Goal: Task Accomplishment & Management: Manage account settings

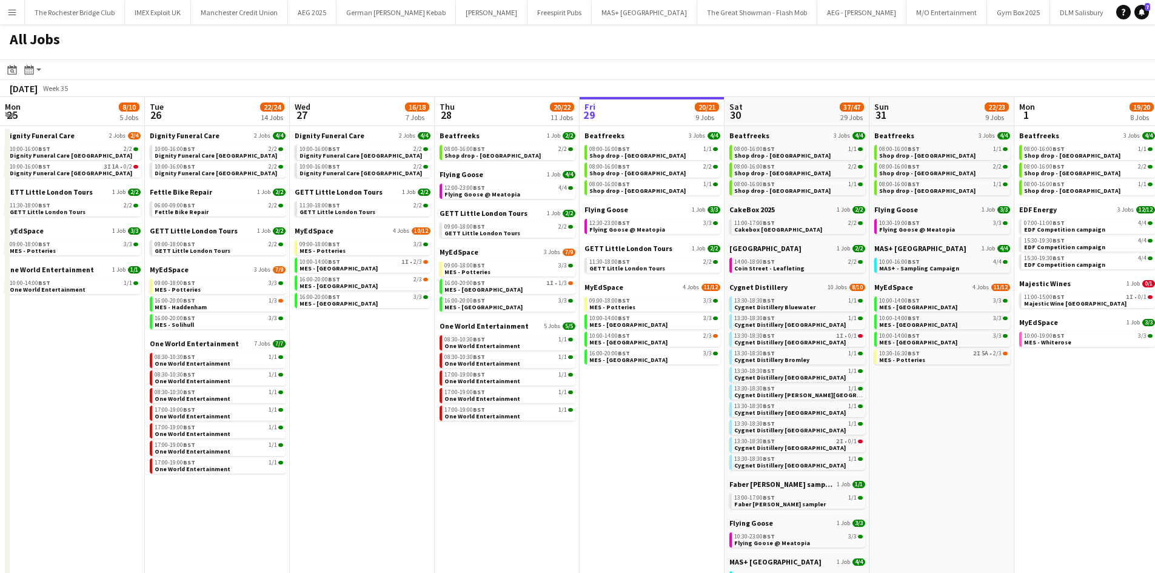
scroll to position [0, 295]
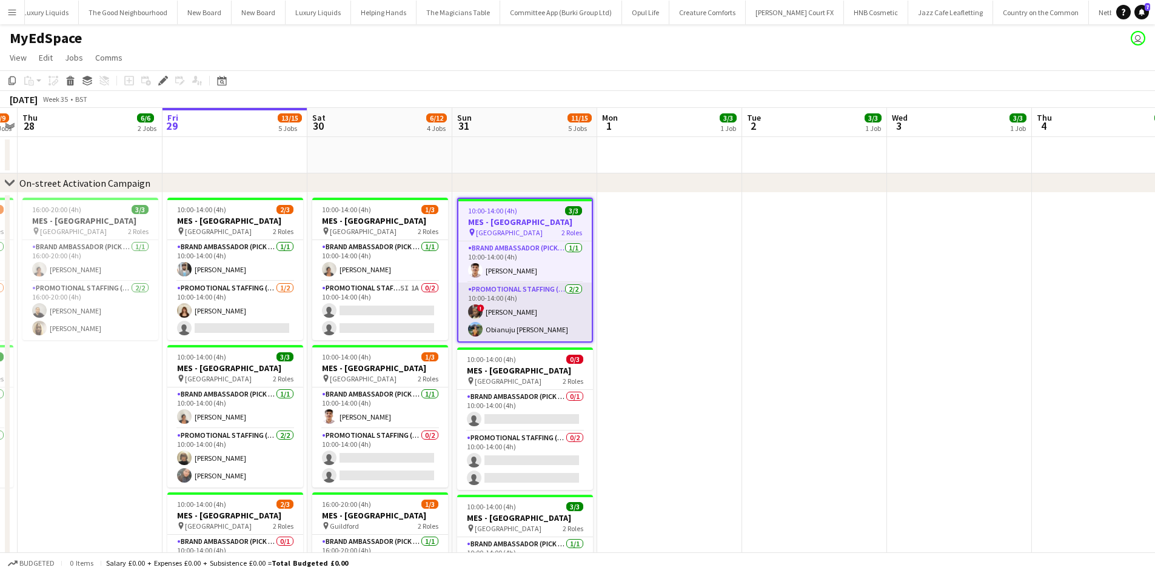
click at [498, 311] on app-card-role "Promotional Staffing (Brand Ambassadors) 2/2 10:00-14:00 (4h) ! Sadia Mustapha …" at bounding box center [525, 312] width 133 height 59
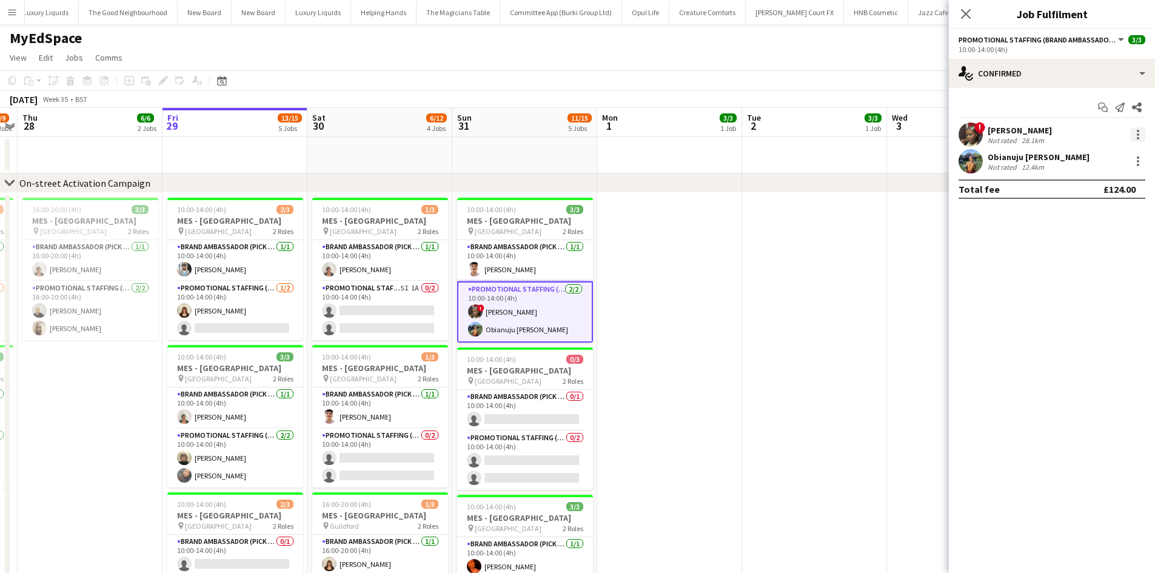
click at [1137, 138] on div at bounding box center [1138, 134] width 15 height 15
click at [1079, 280] on button "Remove" at bounding box center [1098, 273] width 95 height 29
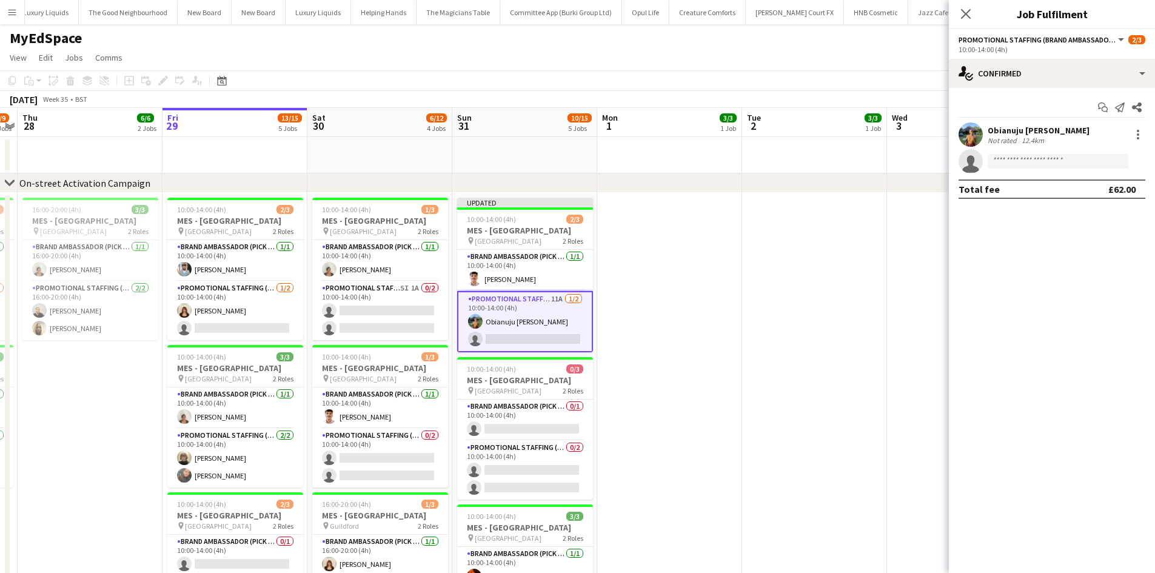
click at [816, 248] on app-date-cell at bounding box center [814, 523] width 145 height 661
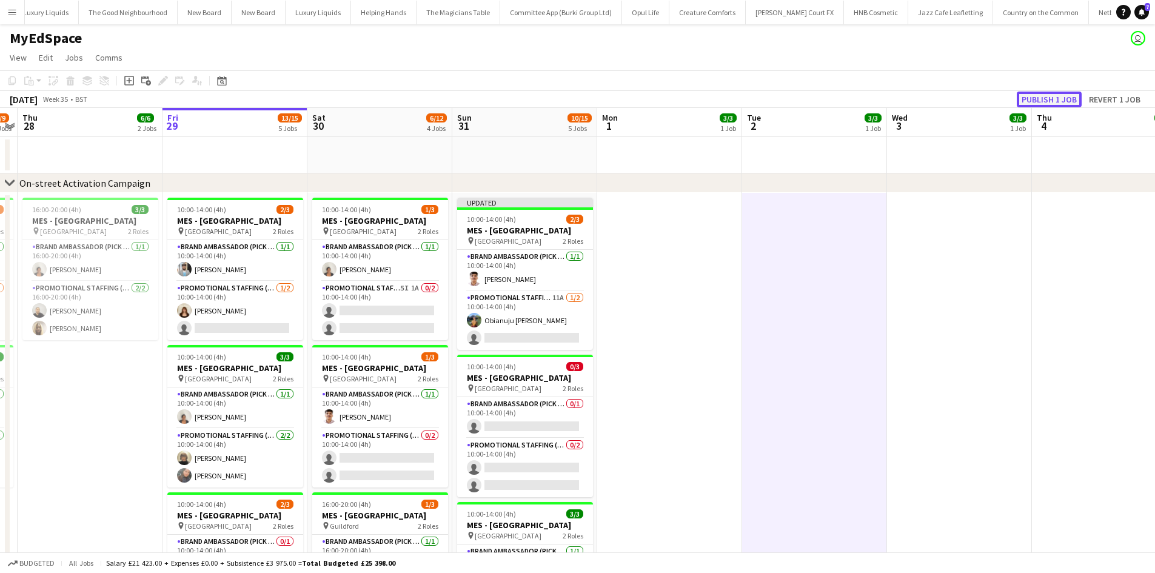
click at [1051, 102] on button "Publish 1 job" at bounding box center [1049, 100] width 65 height 16
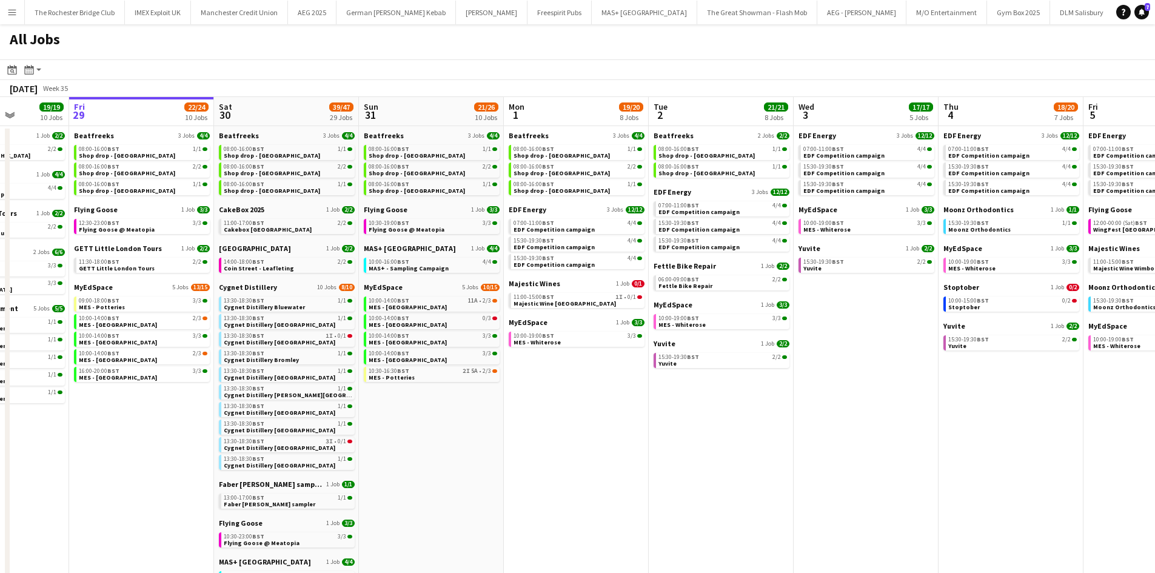
drag, startPoint x: 567, startPoint y: 448, endPoint x: 485, endPoint y: 452, distance: 81.4
click at [489, 451] on app-calendar-viewport "Tue 26 22/24 14 Jobs Wed 27 14/15 6 Jobs Thu 28 19/19 10 Jobs Fri 29 22/24 10 J…" at bounding box center [577, 523] width 1155 height 852
click at [312, 314] on app-calendar-brief-board "Cygnet Distillery 10 Jobs 8/10 13:30-18:30 BST 1/1 Cygnet Distillery Bluewater …" at bounding box center [286, 376] width 136 height 187
click at [325, 312] on app-calendar-brief-board "Cygnet Distillery 10 Jobs 8/10 13:30-18:30 BST 1/1 Cygnet Distillery Bluewater …" at bounding box center [286, 376] width 136 height 187
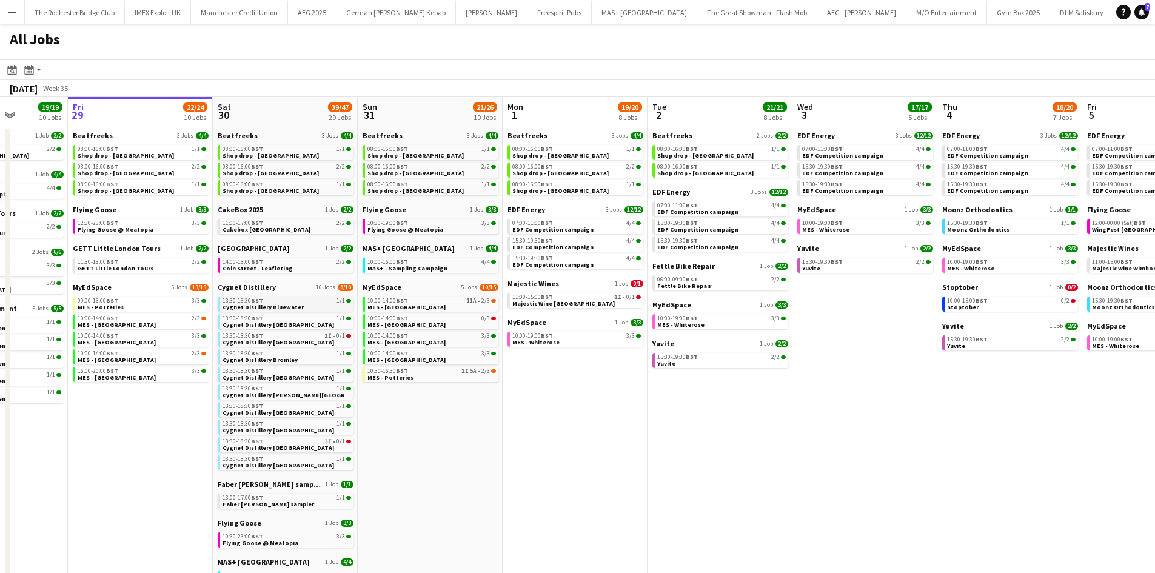
click at [327, 304] on link "13:30-18:30 BST 1/1 Cygnet Distillery Bluewater" at bounding box center [287, 304] width 129 height 14
click at [409, 304] on span "MES - Birmingham City Centre" at bounding box center [407, 307] width 78 height 8
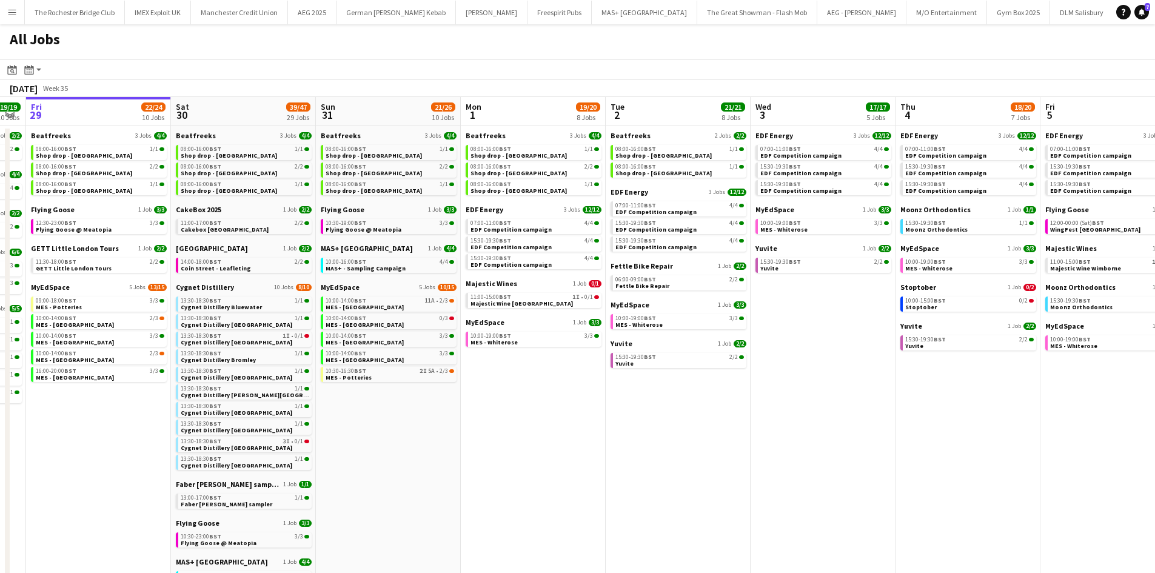
drag, startPoint x: 619, startPoint y: 513, endPoint x: 601, endPoint y: 512, distance: 18.2
click at [601, 512] on app-calendar-viewport "Tue 26 22/24 14 Jobs Wed 27 14/15 6 Jobs Thu 28 19/19 10 Jobs Fri 29 22/24 10 J…" at bounding box center [577, 523] width 1155 height 852
click at [375, 156] on span "Shop drop - Bradford" at bounding box center [373, 156] width 96 height 8
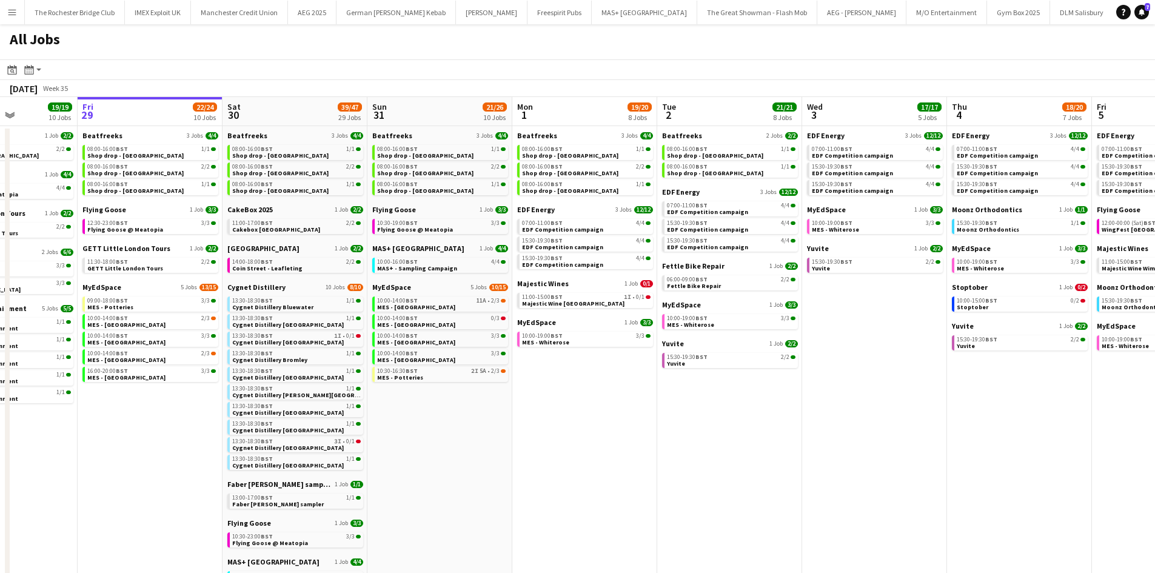
drag, startPoint x: 599, startPoint y: 500, endPoint x: 651, endPoint y: 486, distance: 53.8
click at [651, 486] on app-calendar-viewport "Tue 26 22/24 14 Jobs Wed 27 14/15 6 Jobs Thu 28 19/19 10 Jobs Fri 29 22/24 10 J…" at bounding box center [577, 523] width 1155 height 852
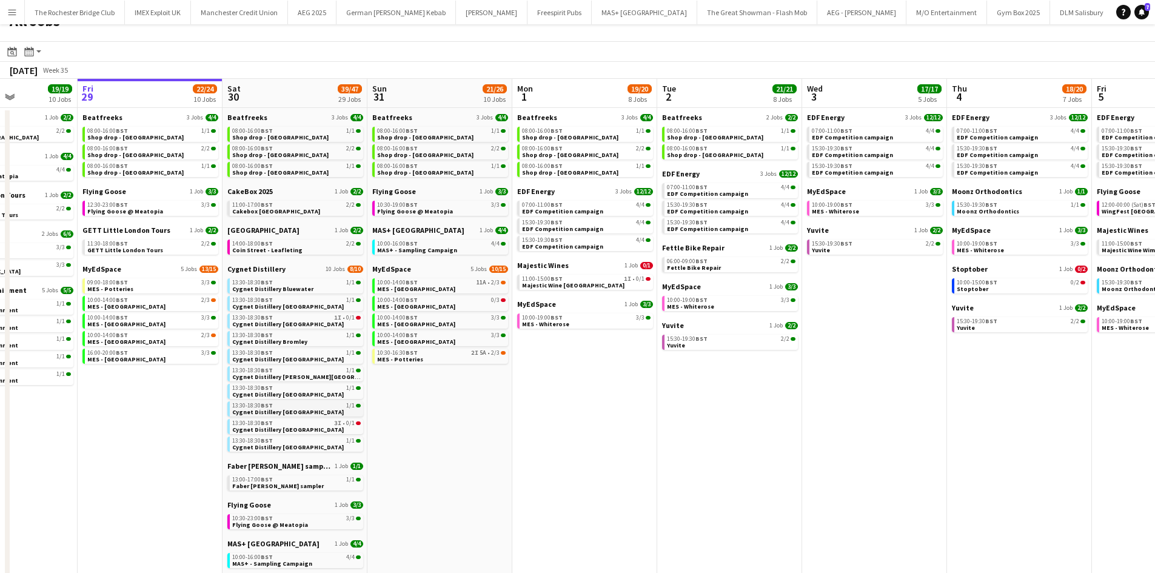
scroll to position [182, 0]
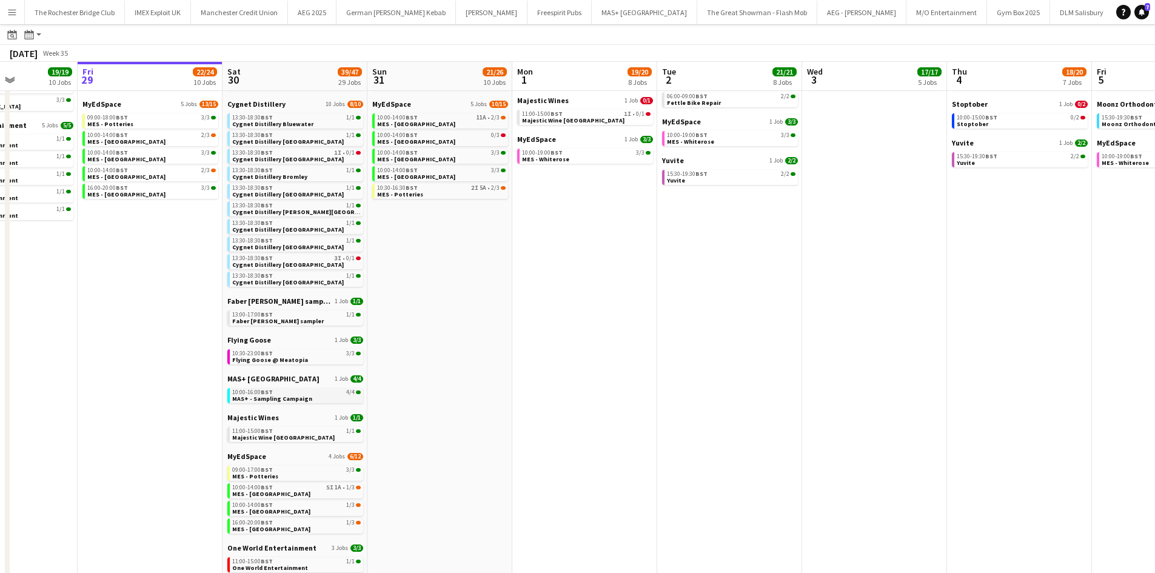
click at [322, 395] on div "10:00-16:00 BST 4/4" at bounding box center [296, 392] width 129 height 6
click at [294, 483] on link "10:00-14:00 BST 5I 1A • 1/3 MES - Leeds City Centre" at bounding box center [296, 490] width 129 height 14
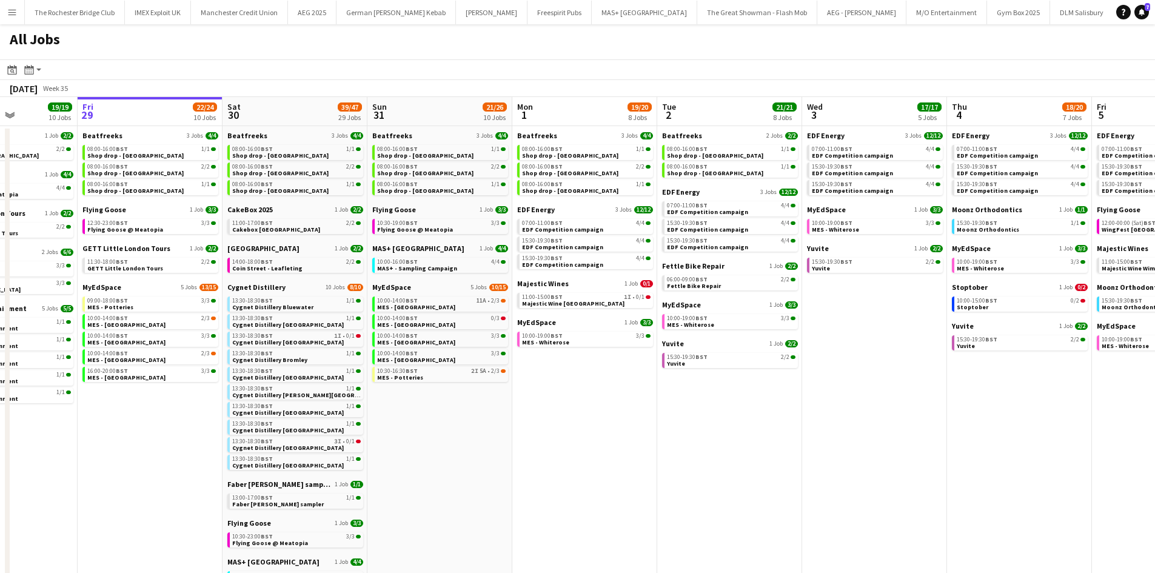
scroll to position [0, 370]
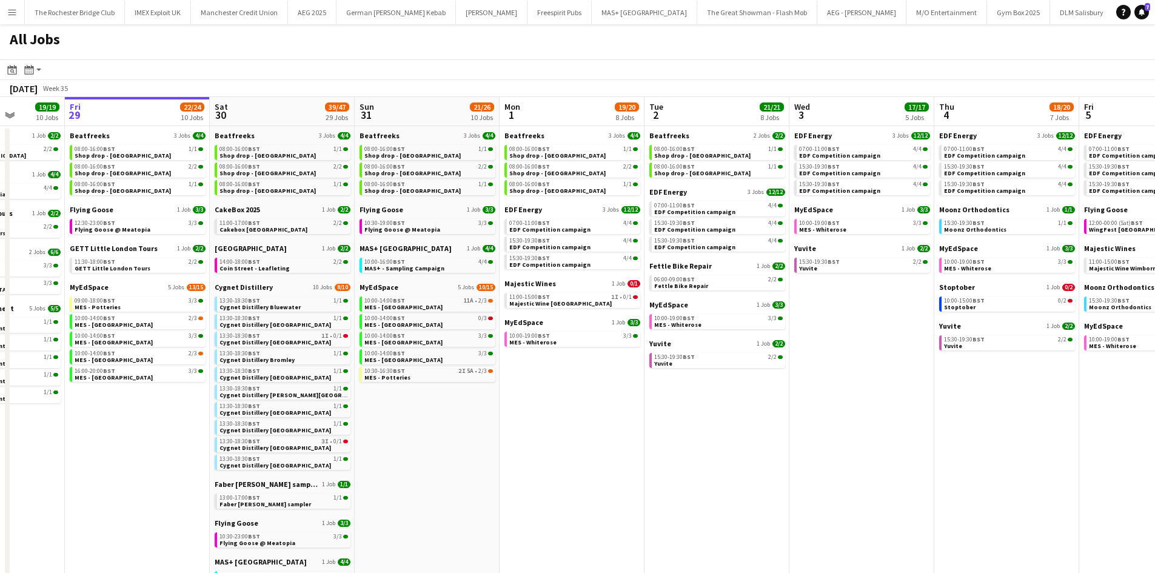
drag, startPoint x: 591, startPoint y: 387, endPoint x: 578, endPoint y: 386, distance: 12.8
click at [578, 386] on app-calendar-viewport "Tue 26 22/24 14 Jobs Wed 27 14/15 6 Jobs Thu 28 19/19 10 Jobs Fri 29 22/24 10 J…" at bounding box center [577, 523] width 1155 height 852
click at [293, 220] on link "11:00-17:00 BST 2/2 Cakebox Surrey" at bounding box center [284, 226] width 129 height 14
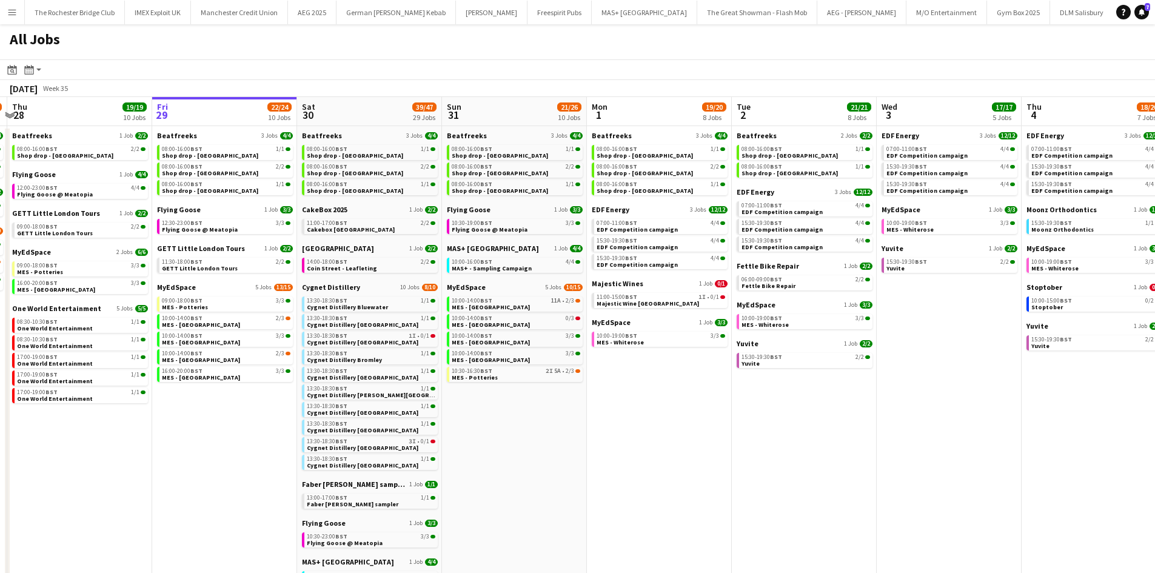
drag, startPoint x: 180, startPoint y: 391, endPoint x: 412, endPoint y: 420, distance: 234.8
click at [412, 420] on app-calendar-viewport "Tue 26 22/24 14 Jobs Wed 27 14/15 6 Jobs Thu 28 19/19 10 Jobs Fri 29 22/24 10 J…" at bounding box center [577, 523] width 1155 height 852
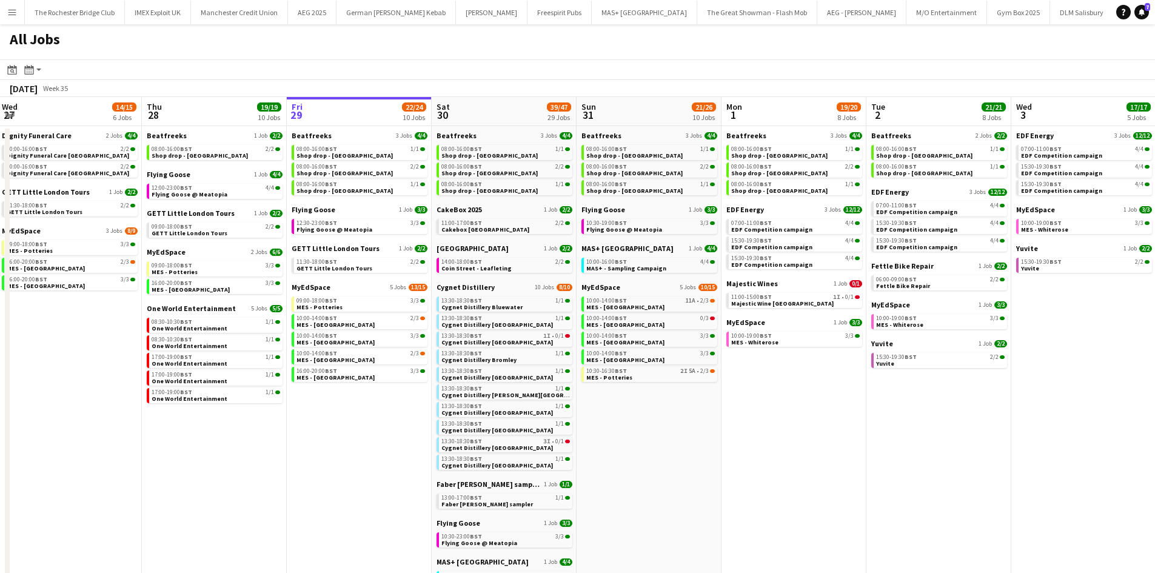
drag, startPoint x: 385, startPoint y: 445, endPoint x: 415, endPoint y: 434, distance: 31.5
click at [415, 434] on app-calendar-viewport "Mon 25 8/10 5 Jobs Tue 26 22/24 14 Jobs Wed 27 14/15 6 Jobs Thu 28 19/19 10 Job…" at bounding box center [577, 523] width 1155 height 852
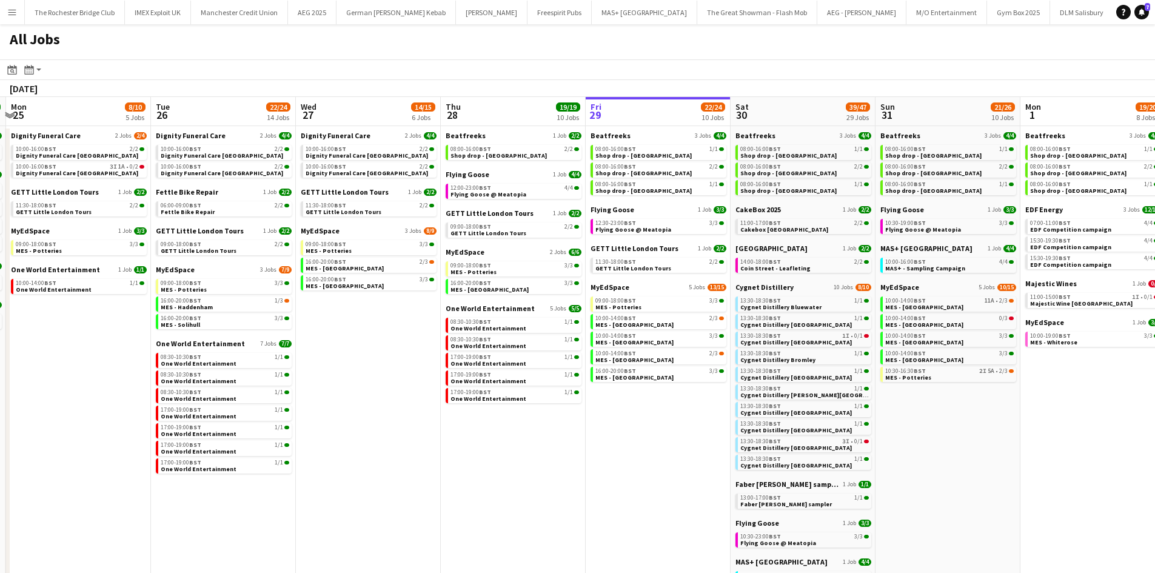
scroll to position [0, 347]
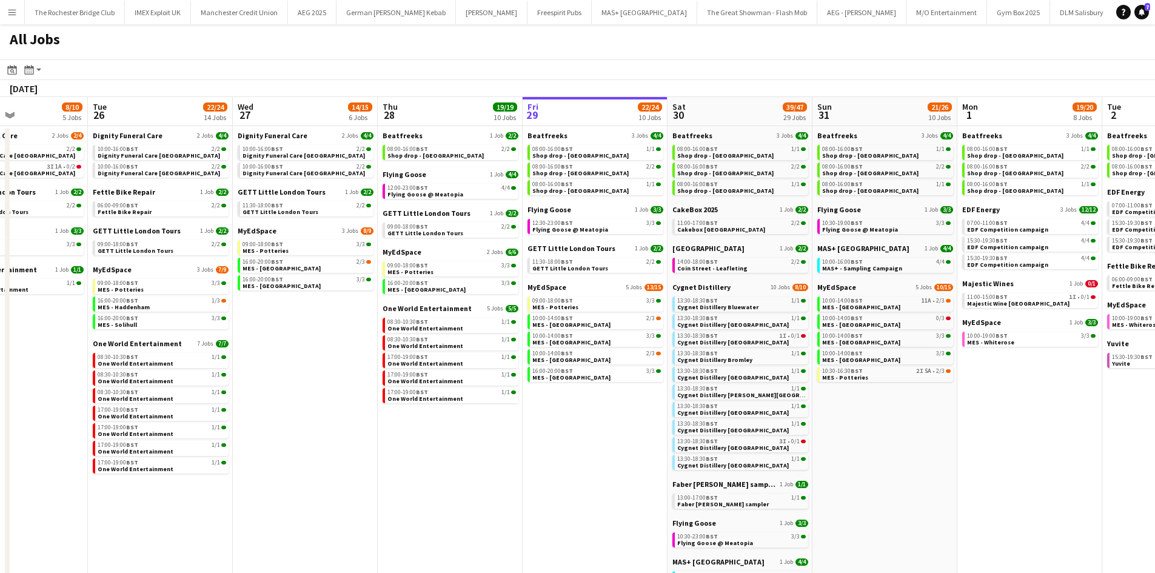
click at [410, 411] on app-all-jobs "All Jobs Date picker AUG 2025 AUG 2025 Monday M Tuesday T Wednesday W Thursday …" at bounding box center [577, 486] width 1155 height 924
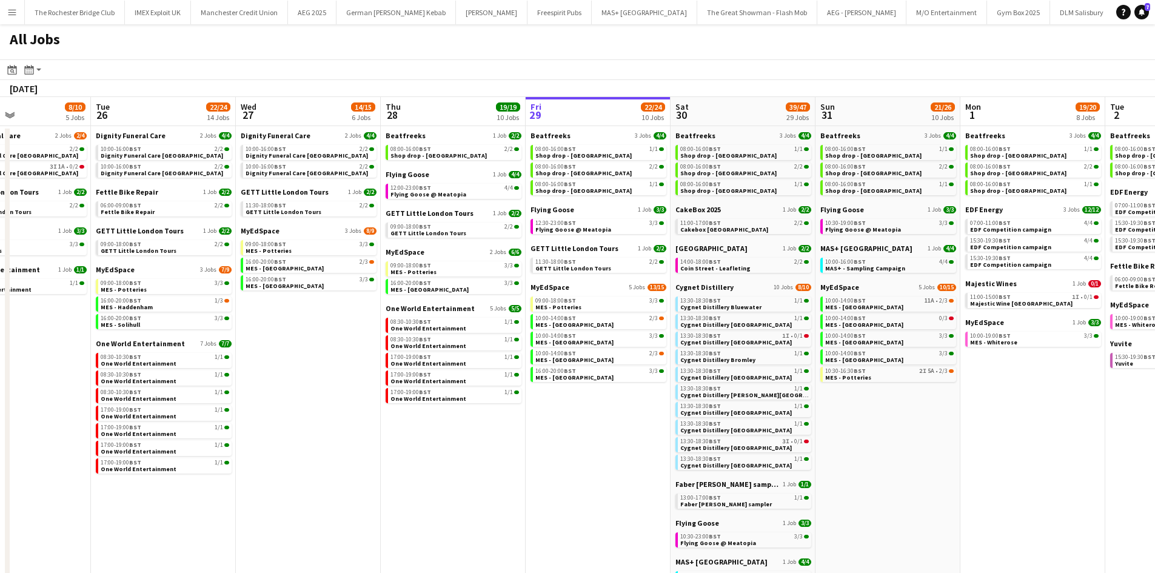
drag, startPoint x: 595, startPoint y: 468, endPoint x: 542, endPoint y: 459, distance: 53.4
click at [542, 459] on app-calendar-viewport "Fri 22 19/19 7 Jobs Sat 23 52/52 24 Jobs Sun 24 26/26 7 Jobs Mon 25 8/10 5 Jobs…" at bounding box center [577, 523] width 1155 height 852
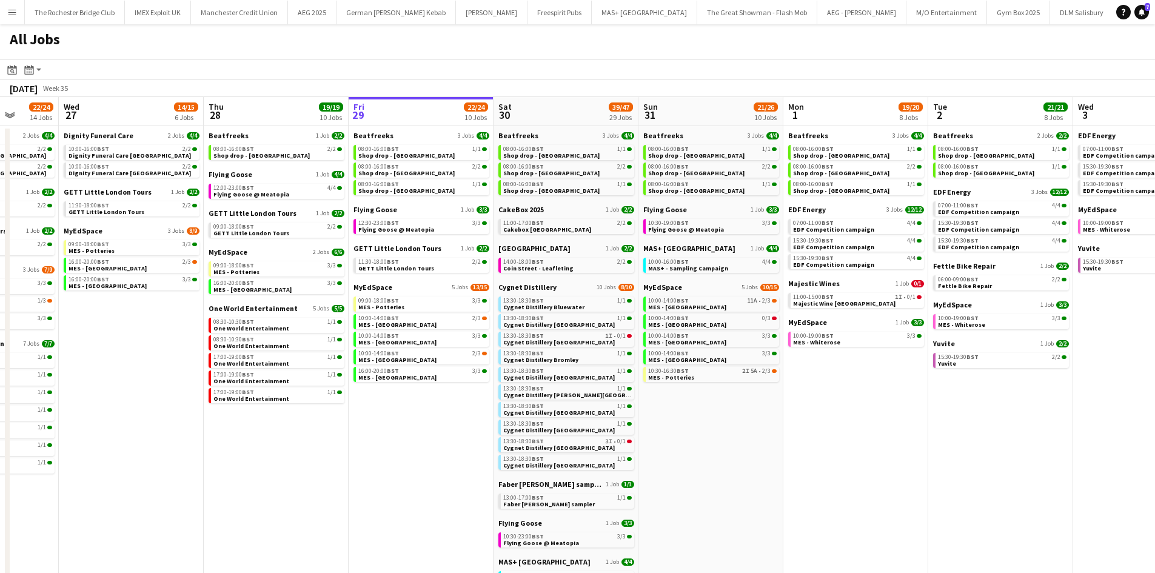
scroll to position [0, 382]
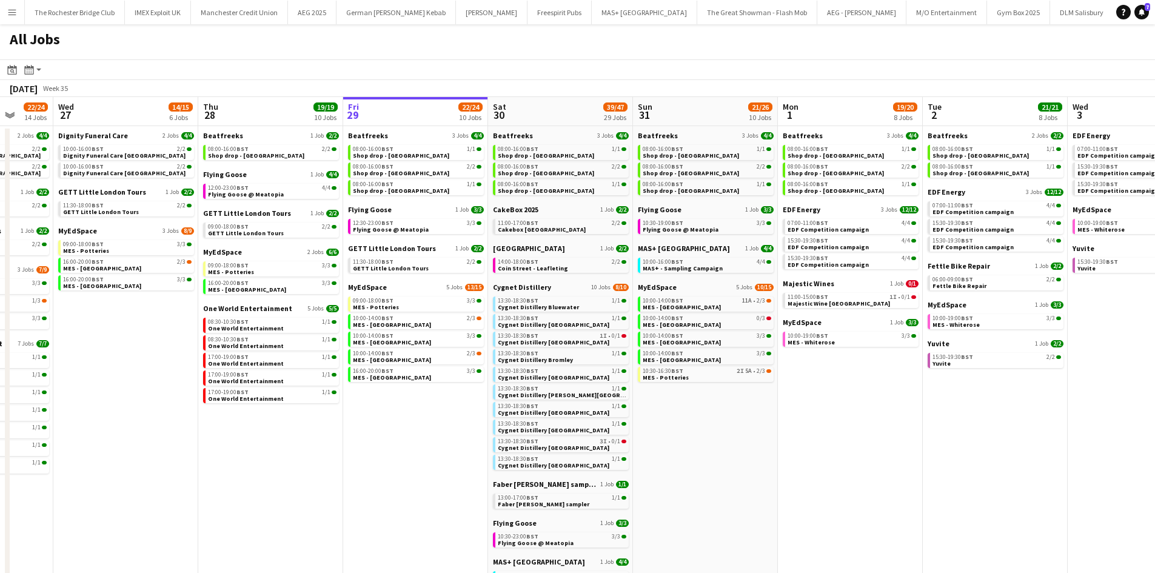
drag, startPoint x: 898, startPoint y: 431, endPoint x: 716, endPoint y: 411, distance: 182.5
click at [716, 411] on app-calendar-viewport "Sun 24 26/26 7 Jobs Mon 25 8/10 5 Jobs Tue 26 22/24 14 Jobs Wed 27 14/15 6 Jobs…" at bounding box center [577, 523] width 1155 height 852
click at [810, 224] on span "07:00-11:00 BST" at bounding box center [808, 223] width 41 height 6
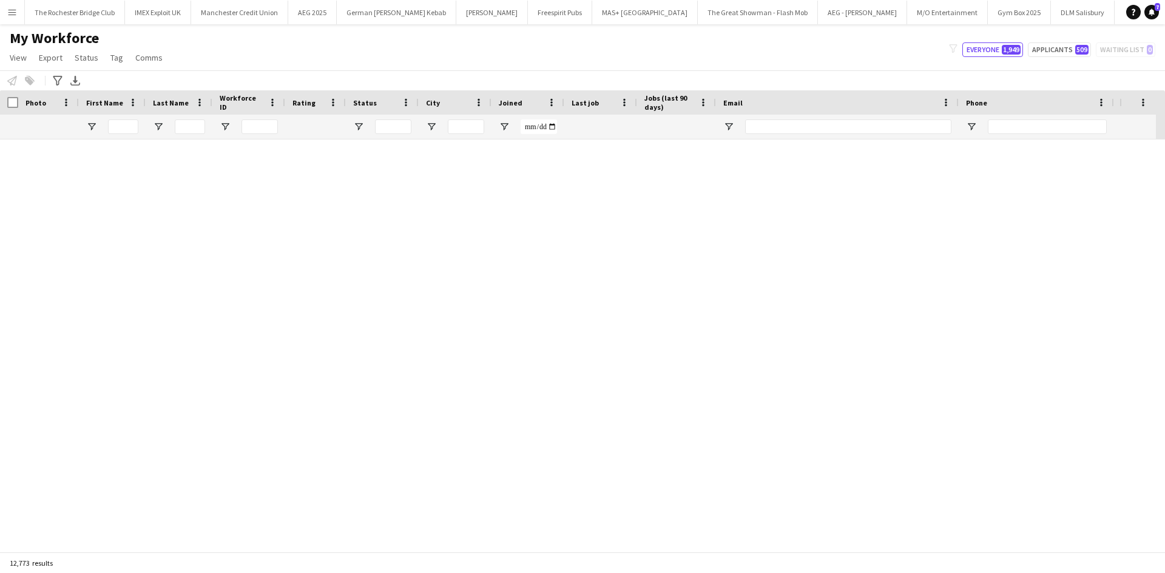
scroll to position [2054, 0]
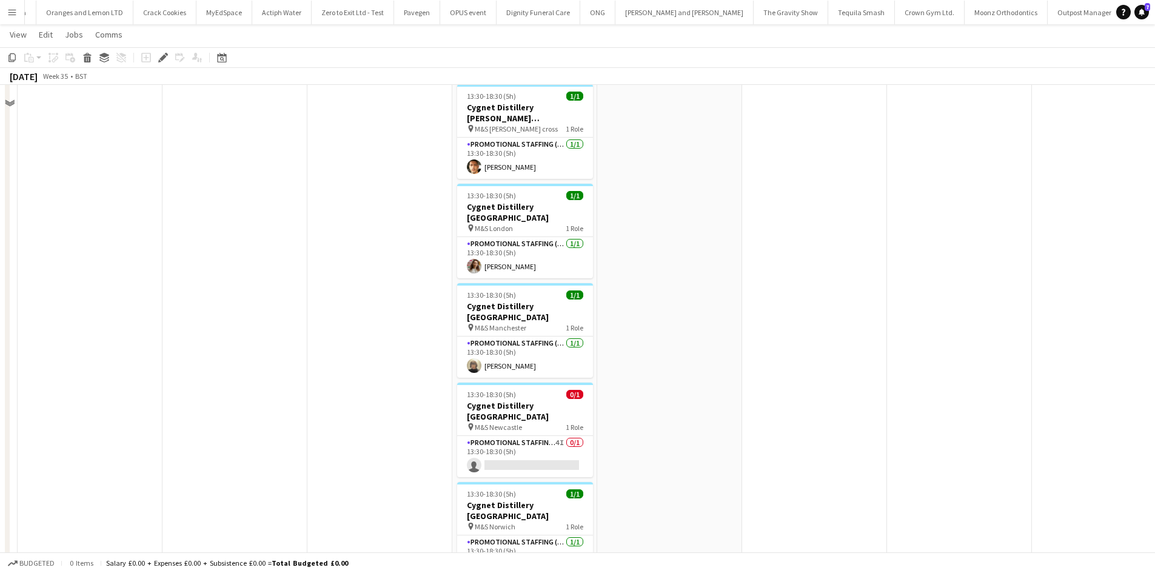
scroll to position [546, 0]
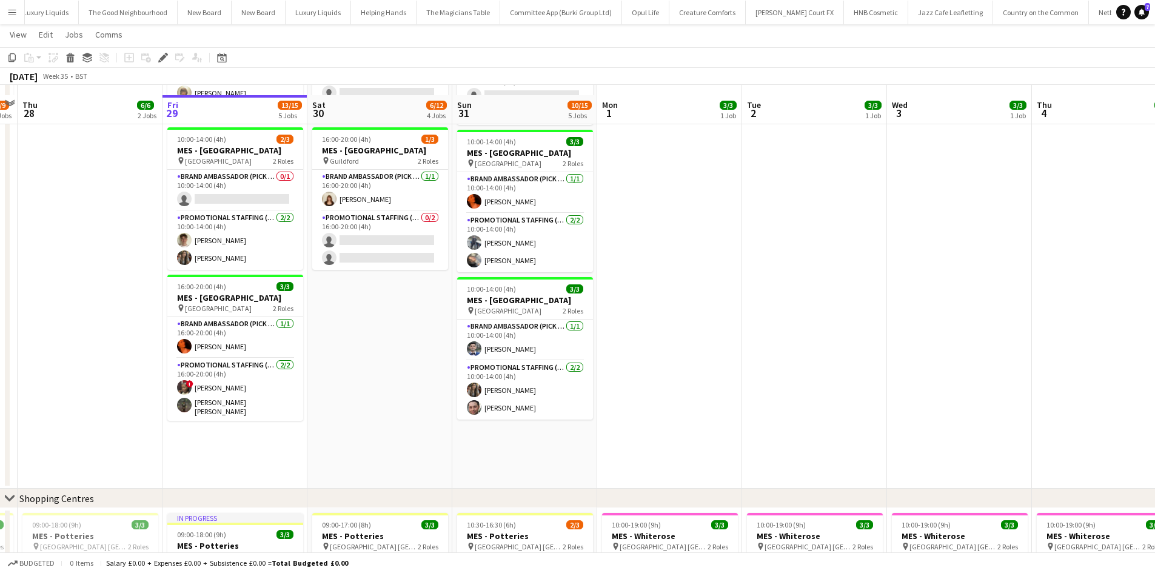
scroll to position [641, 0]
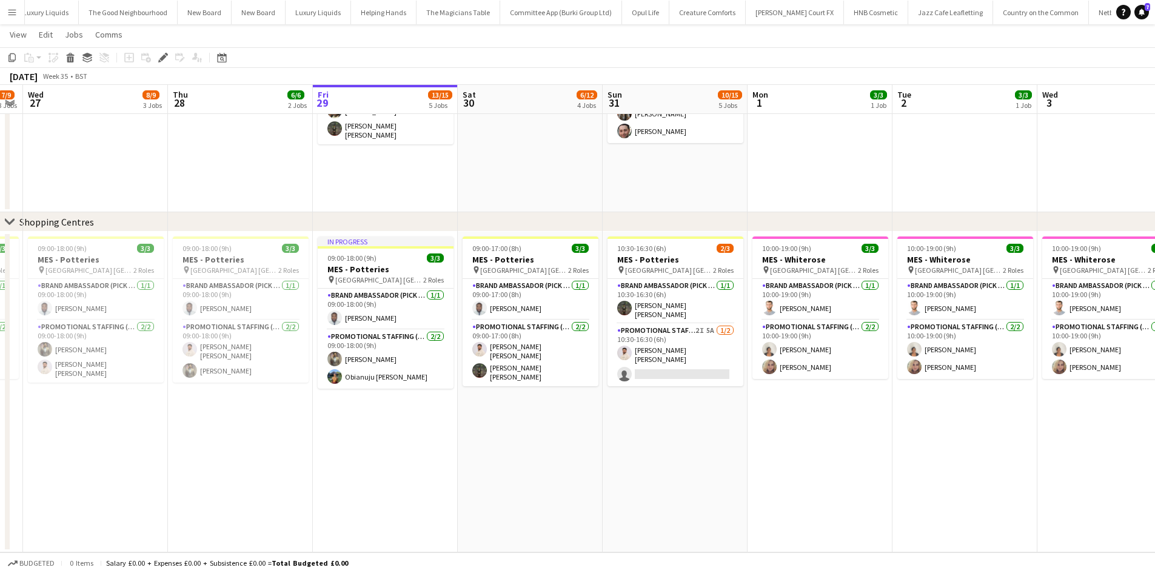
drag, startPoint x: 389, startPoint y: 450, endPoint x: 514, endPoint y: 450, distance: 125.0
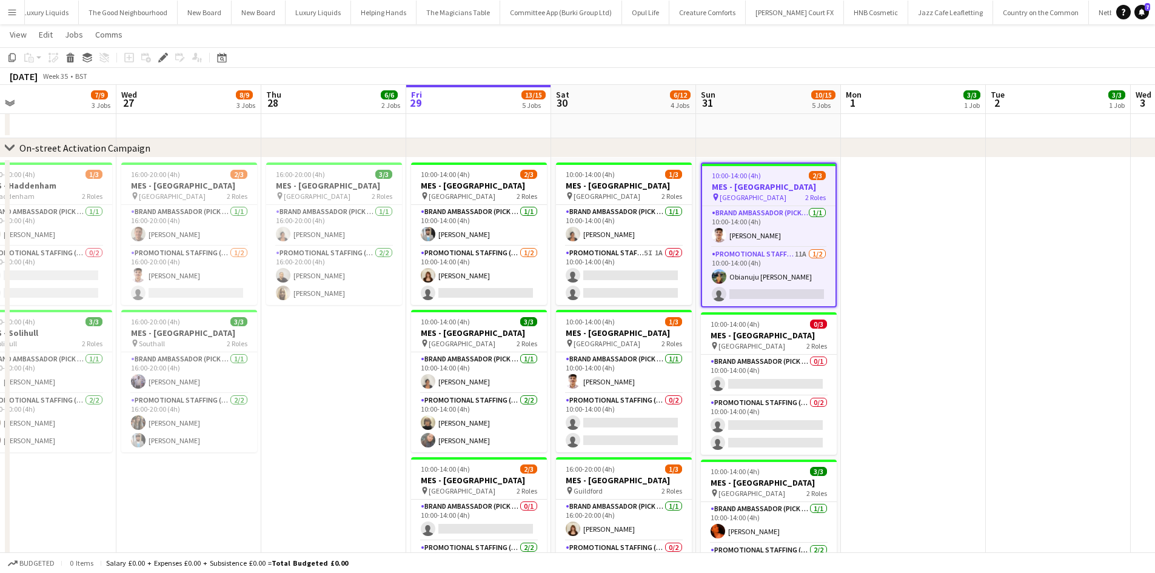
scroll to position [0, 317]
drag, startPoint x: 278, startPoint y: 401, endPoint x: 352, endPoint y: 401, distance: 73.4
drag, startPoint x: 876, startPoint y: 373, endPoint x: 811, endPoint y: 360, distance: 66.9
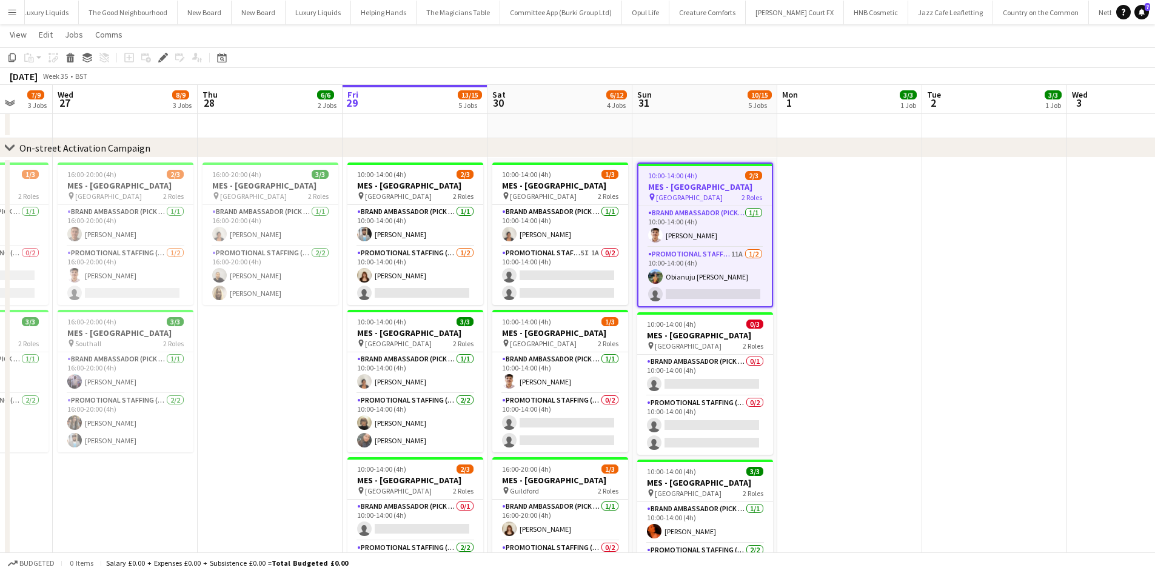
scroll to position [0, 400]
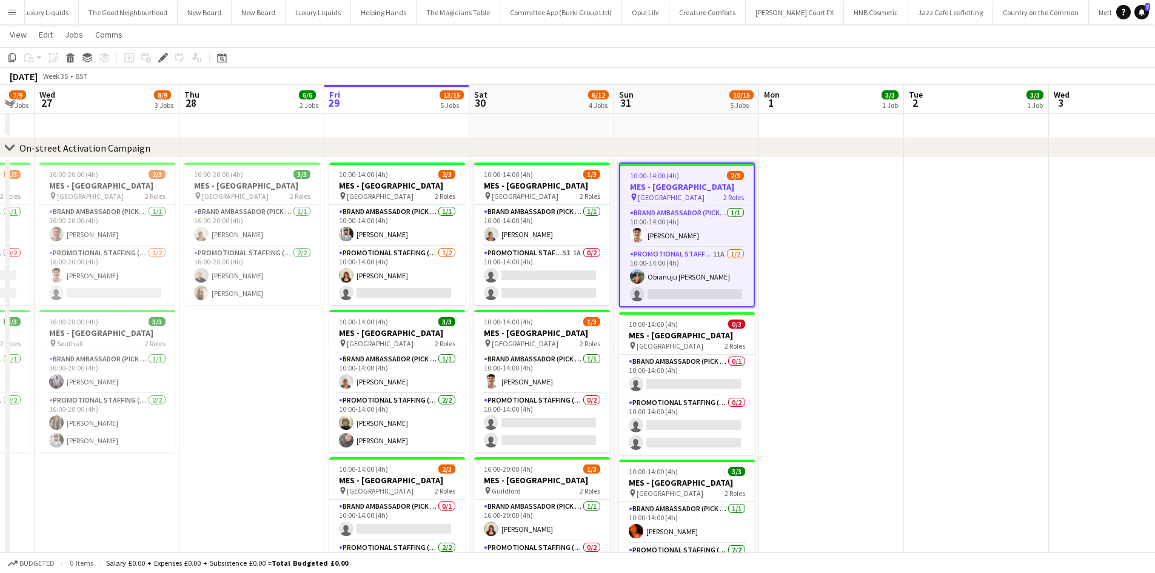
drag, startPoint x: 873, startPoint y: 343, endPoint x: 855, endPoint y: 348, distance: 18.8
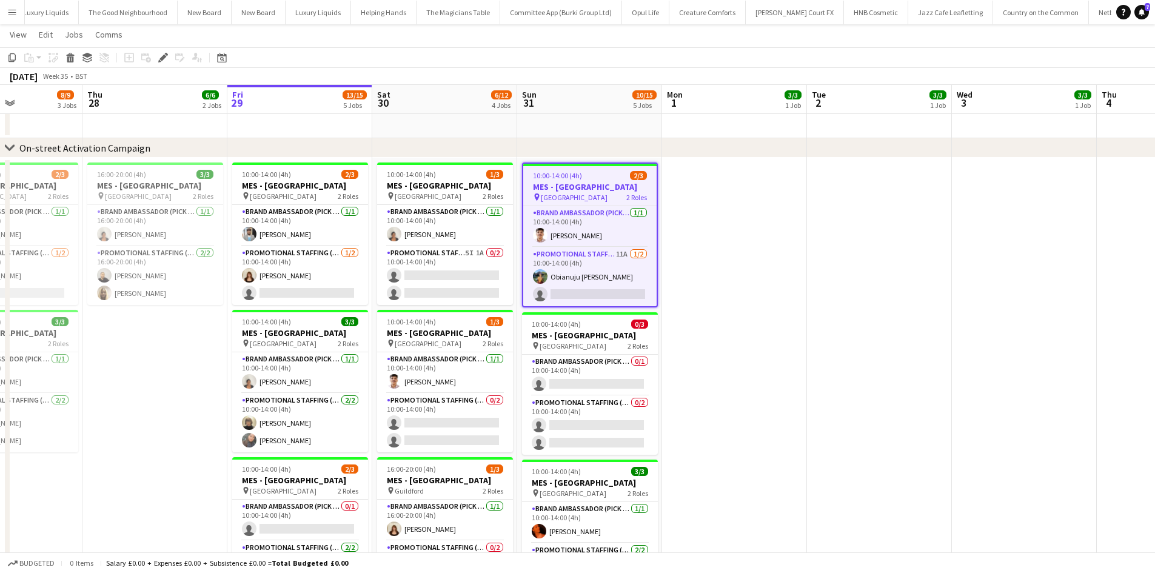
drag, startPoint x: 889, startPoint y: 333, endPoint x: 792, endPoint y: 327, distance: 97.2
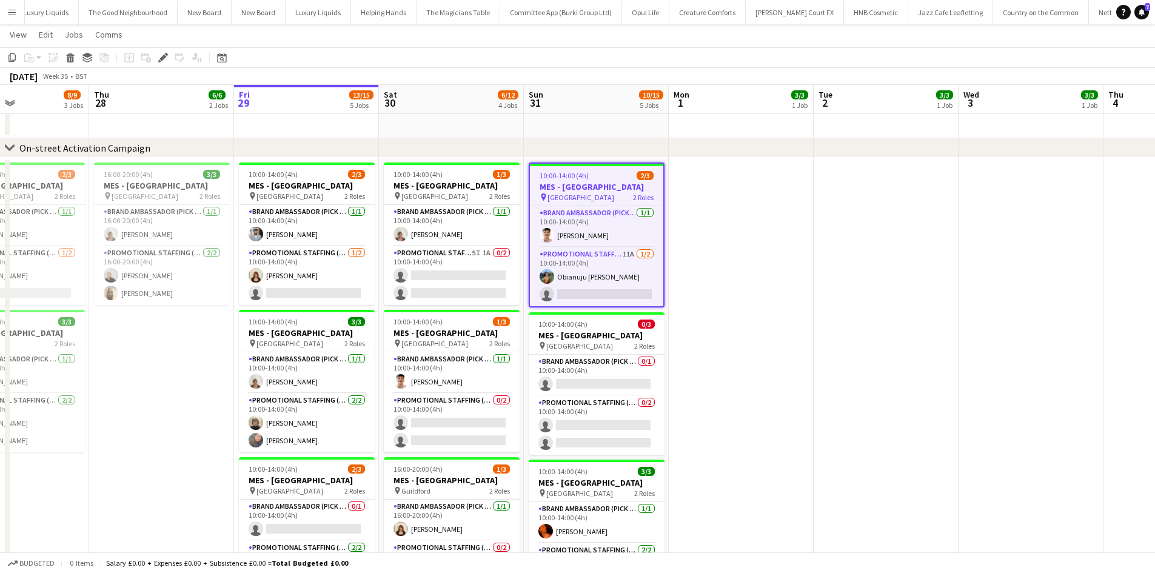
drag, startPoint x: 849, startPoint y: 323, endPoint x: 667, endPoint y: 300, distance: 183.5
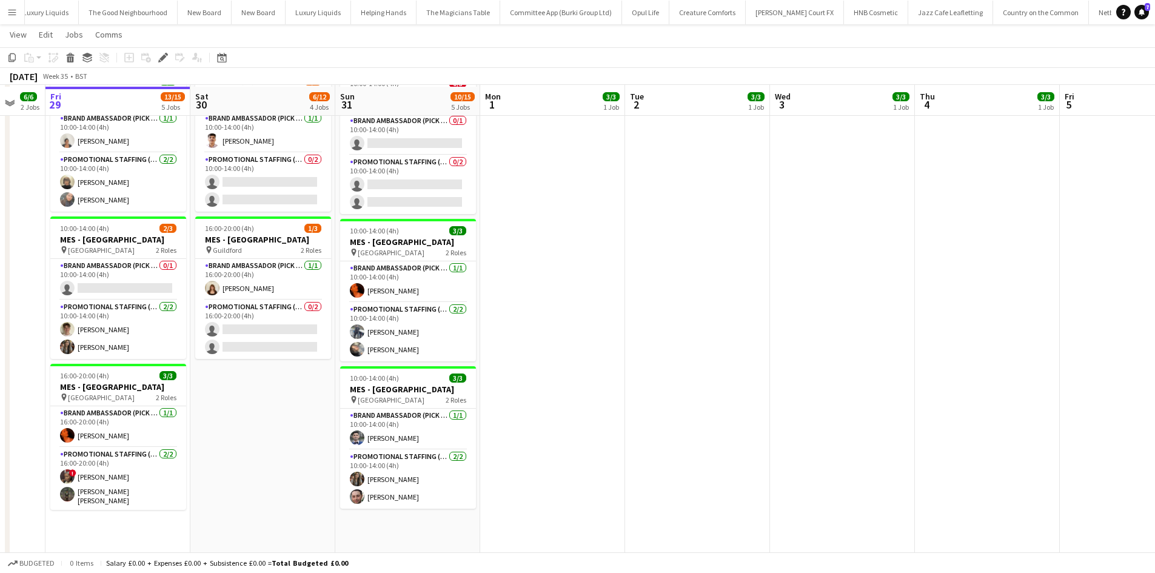
scroll to position [277, 0]
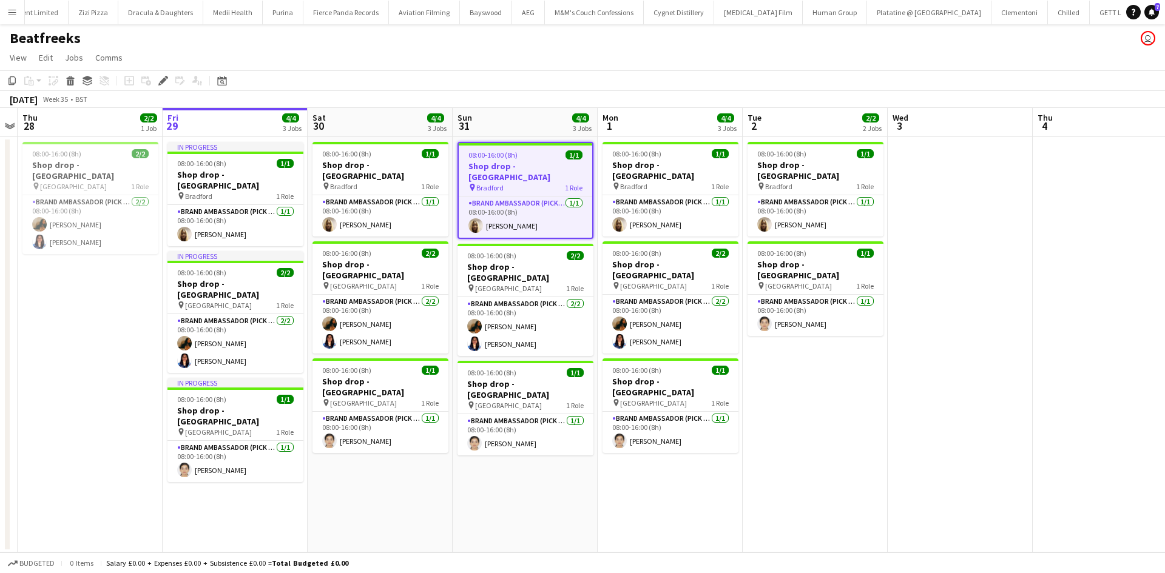
scroll to position [0, 7435]
click at [346, 422] on app-card-role "Brand Ambassador (Pick up) [DATE] 08:00-16:00 (8h) [PERSON_NAME]" at bounding box center [380, 432] width 136 height 41
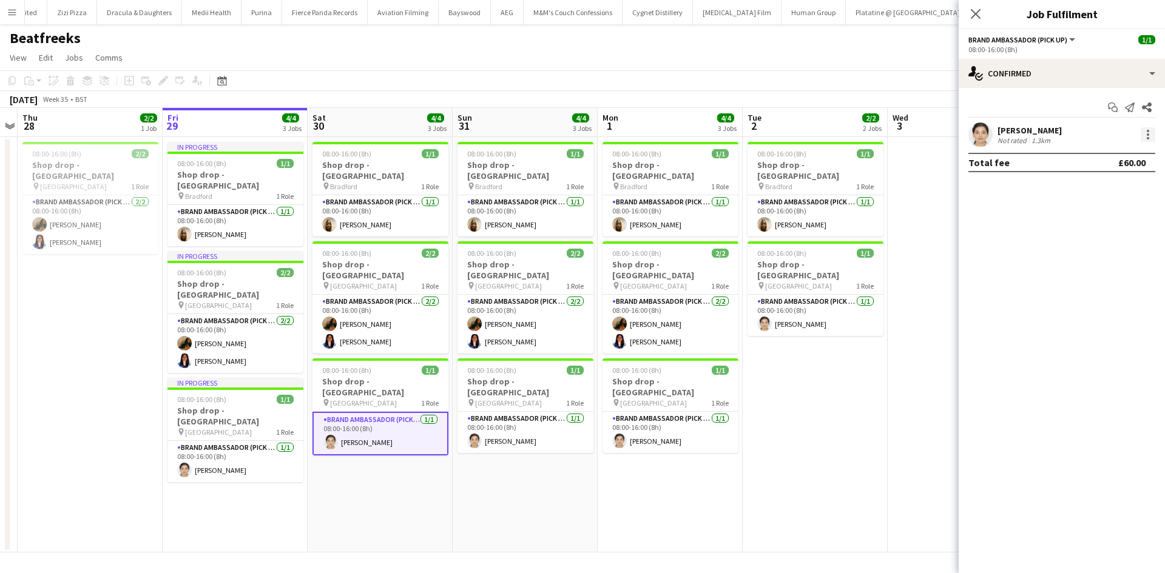
click at [1146, 132] on div at bounding box center [1147, 131] width 2 height 2
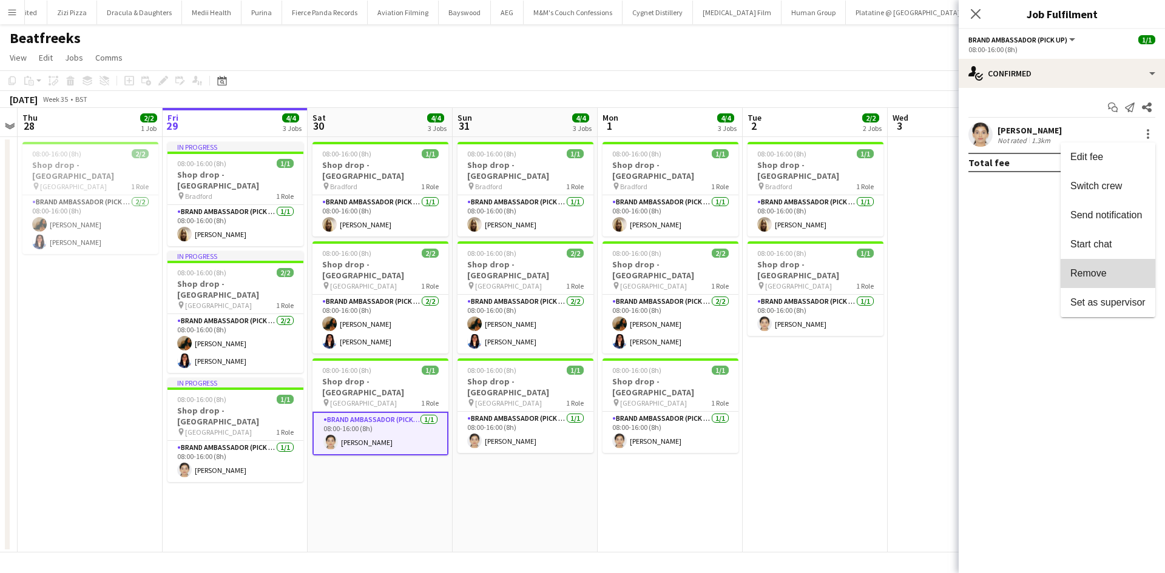
click at [1094, 267] on button "Remove" at bounding box center [1107, 273] width 95 height 29
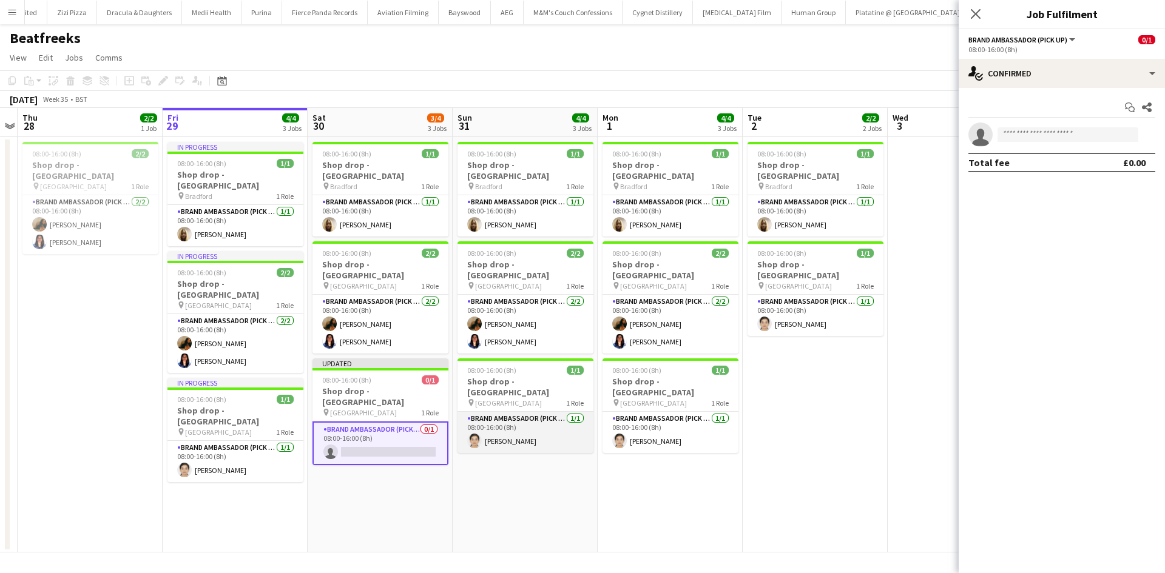
click at [502, 417] on app-card-role "Brand Ambassador (Pick up) [DATE] 08:00-16:00 (8h) [PERSON_NAME]" at bounding box center [525, 432] width 136 height 41
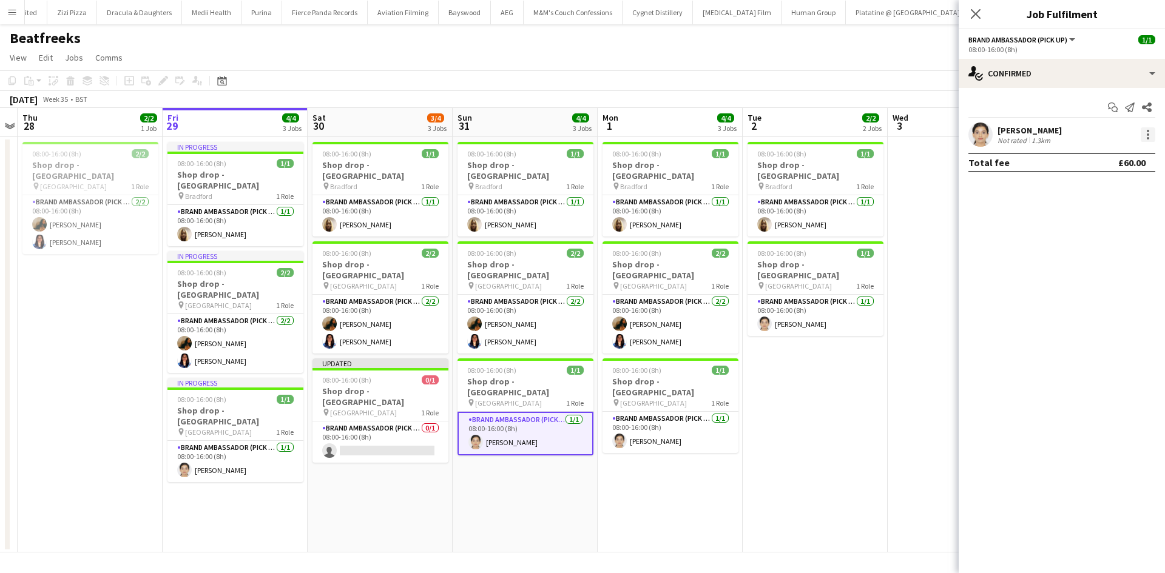
click at [1148, 132] on div at bounding box center [1147, 131] width 2 height 2
click at [1097, 278] on span "Remove" at bounding box center [1088, 273] width 36 height 10
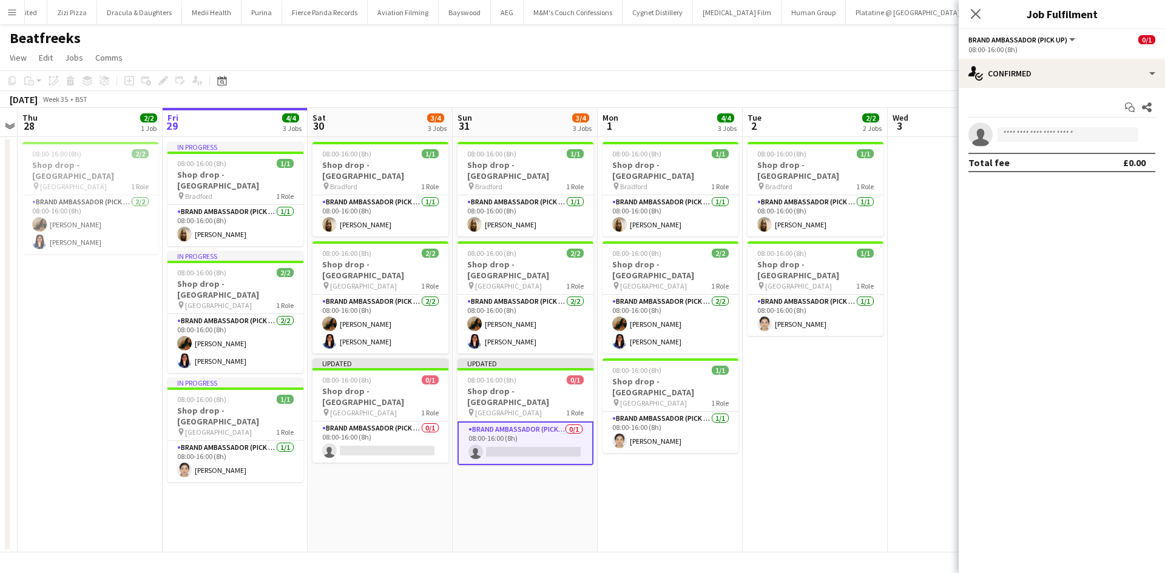
drag, startPoint x: 921, startPoint y: 207, endPoint x: 956, endPoint y: 156, distance: 61.4
click at [920, 207] on app-date-cell at bounding box center [959, 344] width 145 height 415
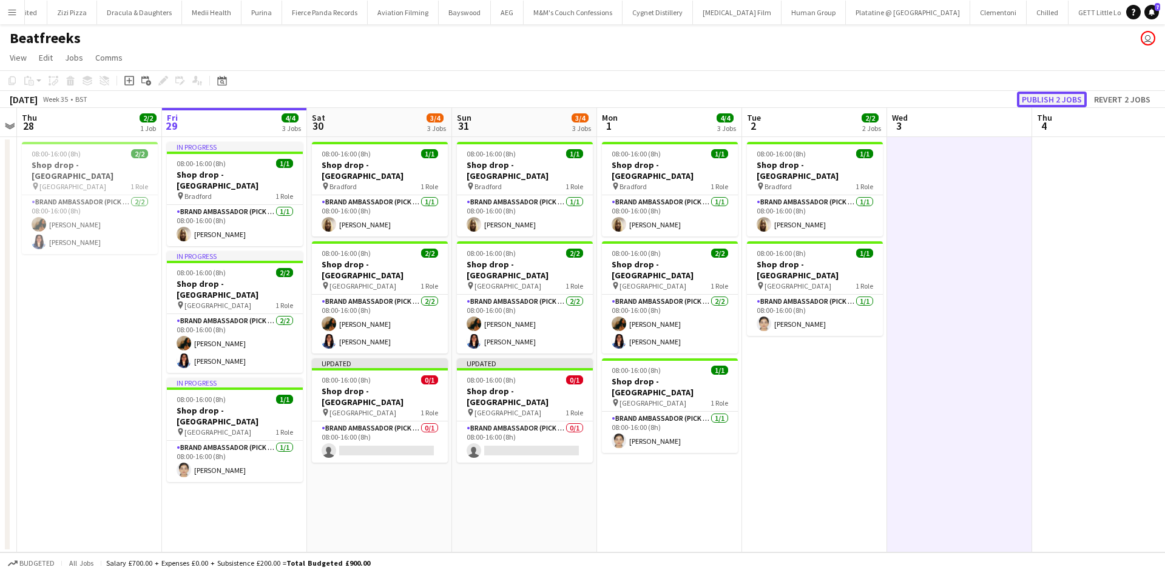
click at [1056, 99] on button "Publish 2 jobs" at bounding box center [1052, 100] width 70 height 16
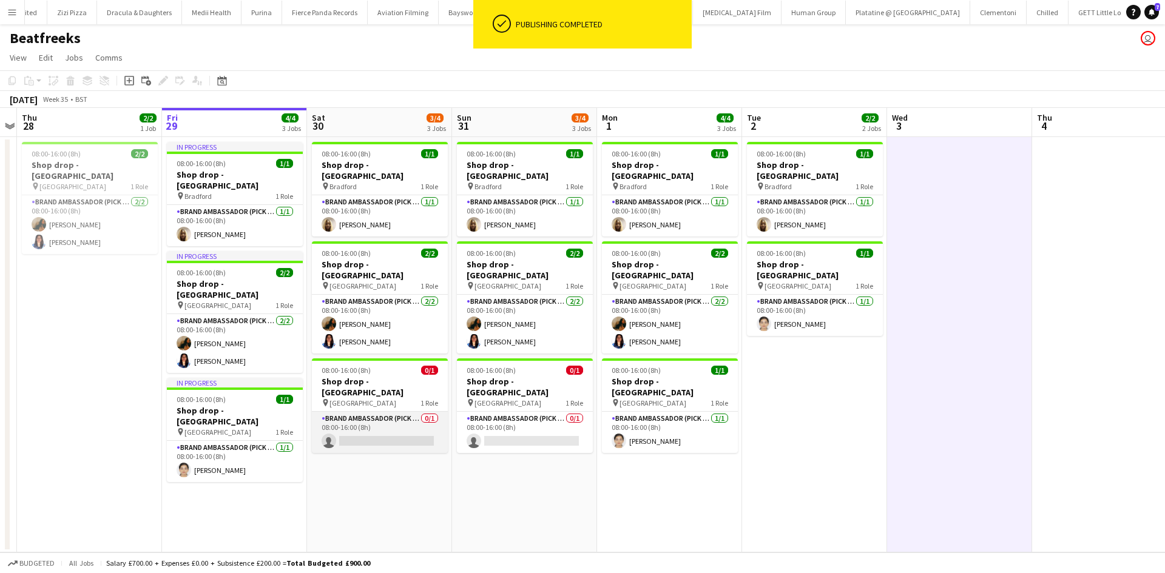
click at [400, 425] on app-card-role "Brand Ambassador (Pick up) 0/1 08:00-16:00 (8h) single-neutral-actions" at bounding box center [380, 432] width 136 height 41
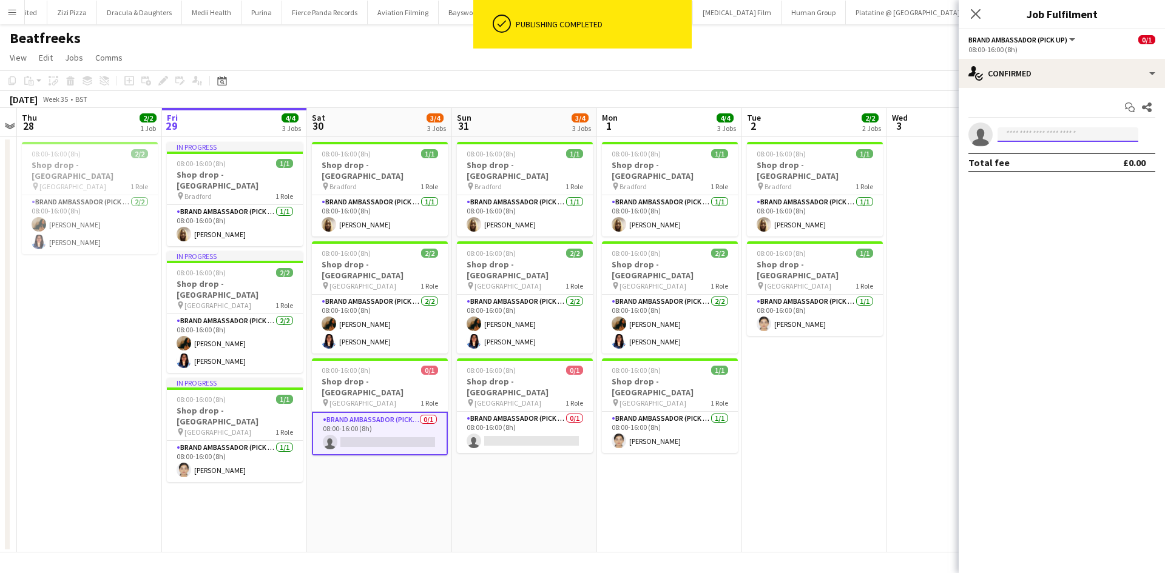
click at [1031, 140] on input at bounding box center [1067, 134] width 141 height 15
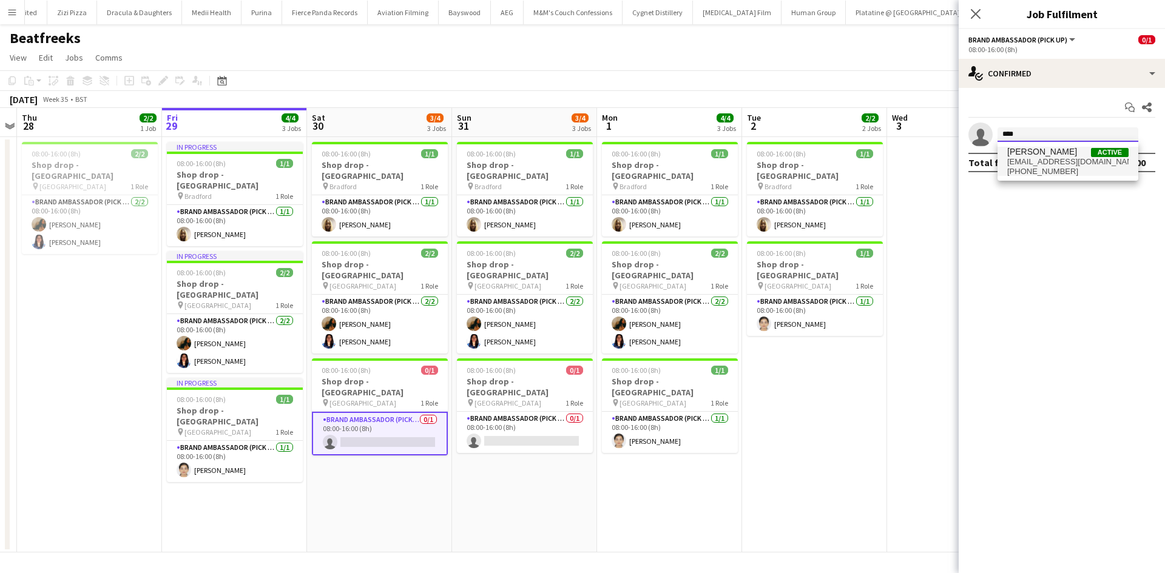
type input "****"
click at [1032, 152] on span "Adil Shahbaz" at bounding box center [1042, 152] width 70 height 10
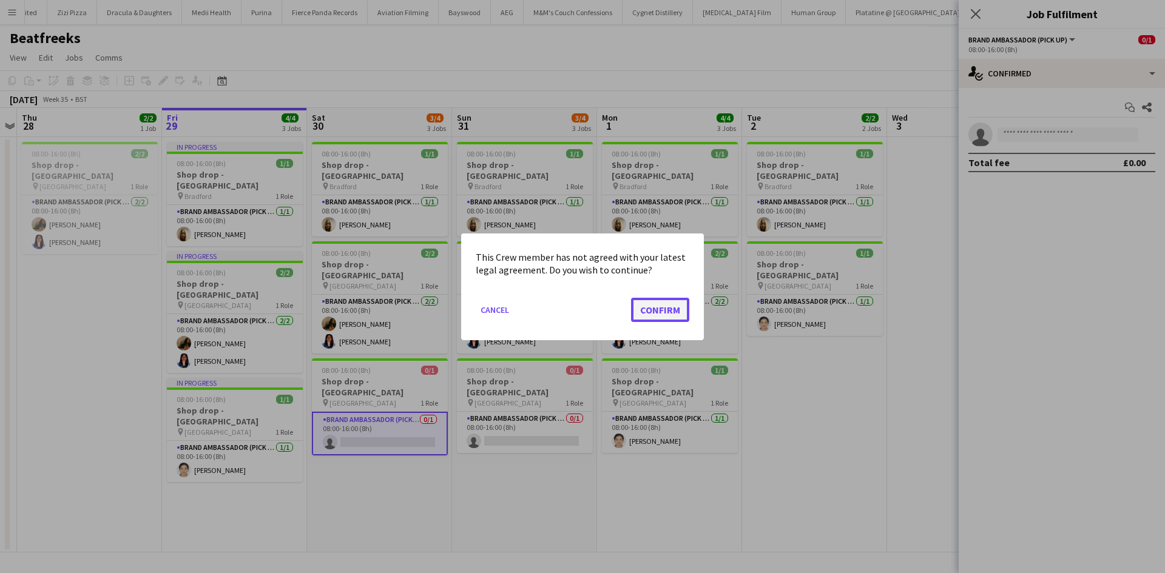
click at [655, 301] on button "Confirm" at bounding box center [660, 309] width 58 height 24
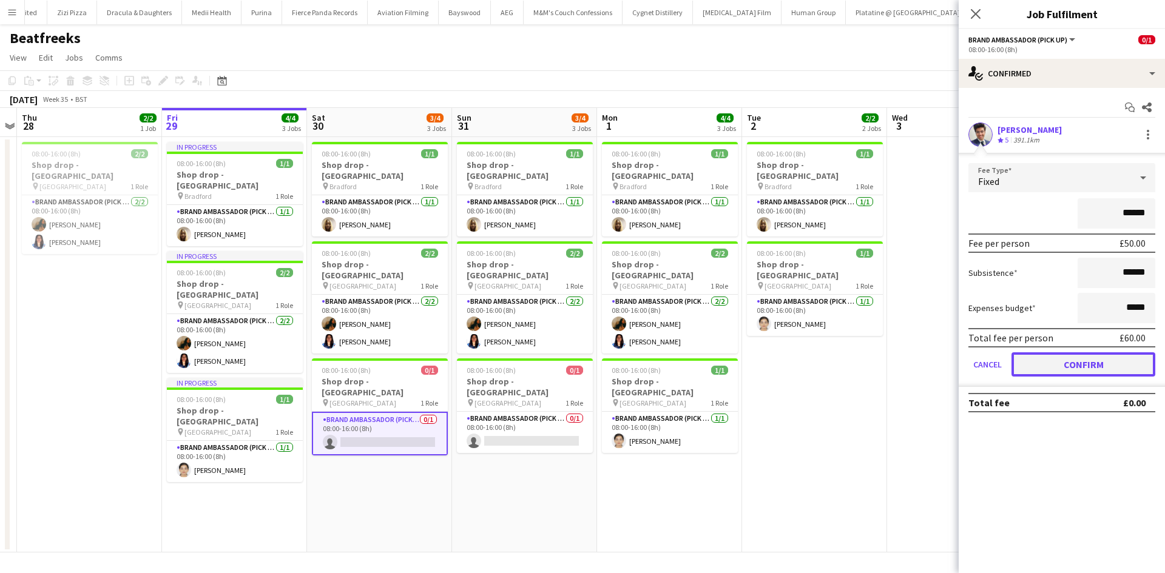
click at [1094, 362] on button "Confirm" at bounding box center [1083, 364] width 144 height 24
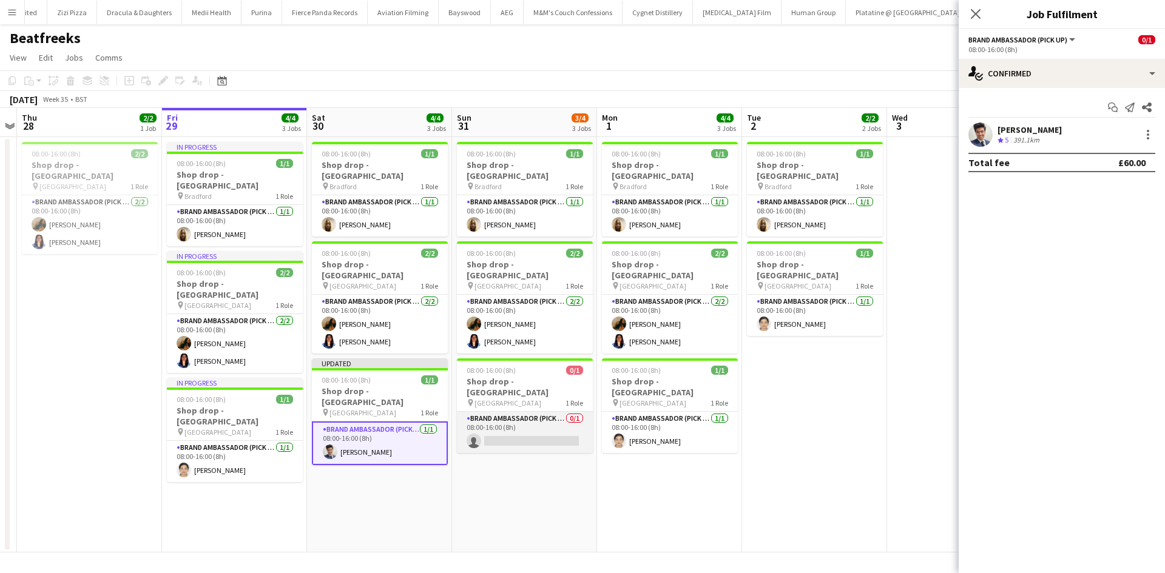
drag, startPoint x: 519, startPoint y: 419, endPoint x: 528, endPoint y: 411, distance: 12.5
click at [520, 419] on app-card-role "Brand Ambassador (Pick up) 0/1 08:00-16:00 (8h) single-neutral-actions" at bounding box center [525, 432] width 136 height 41
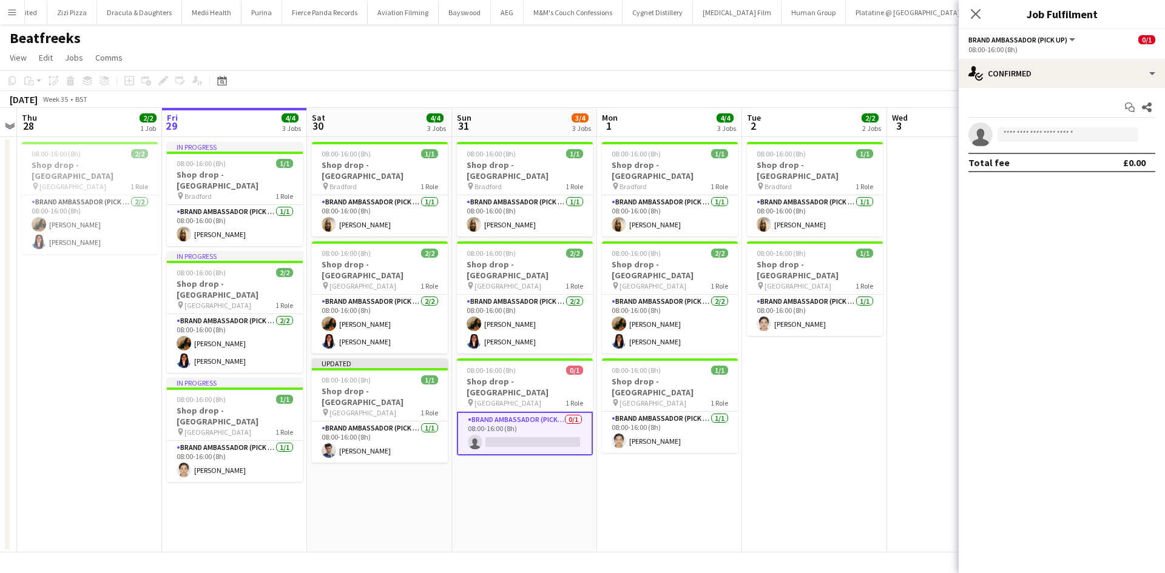
scroll to position [0, 416]
click at [1062, 136] on input at bounding box center [1067, 134] width 141 height 15
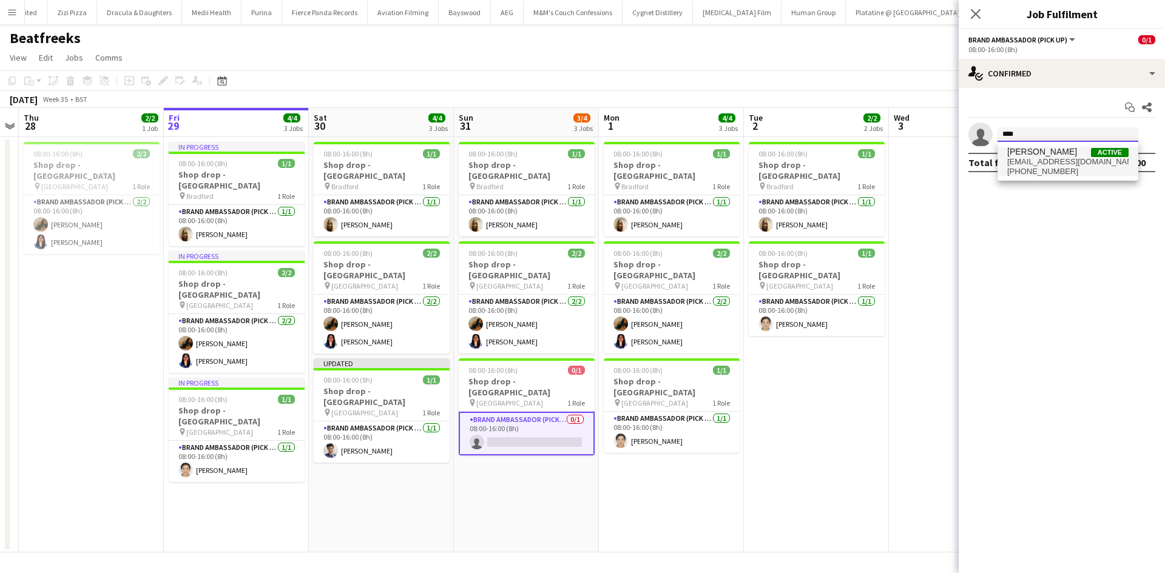
type input "****"
click at [1058, 170] on span "+4407810344702" at bounding box center [1067, 172] width 121 height 10
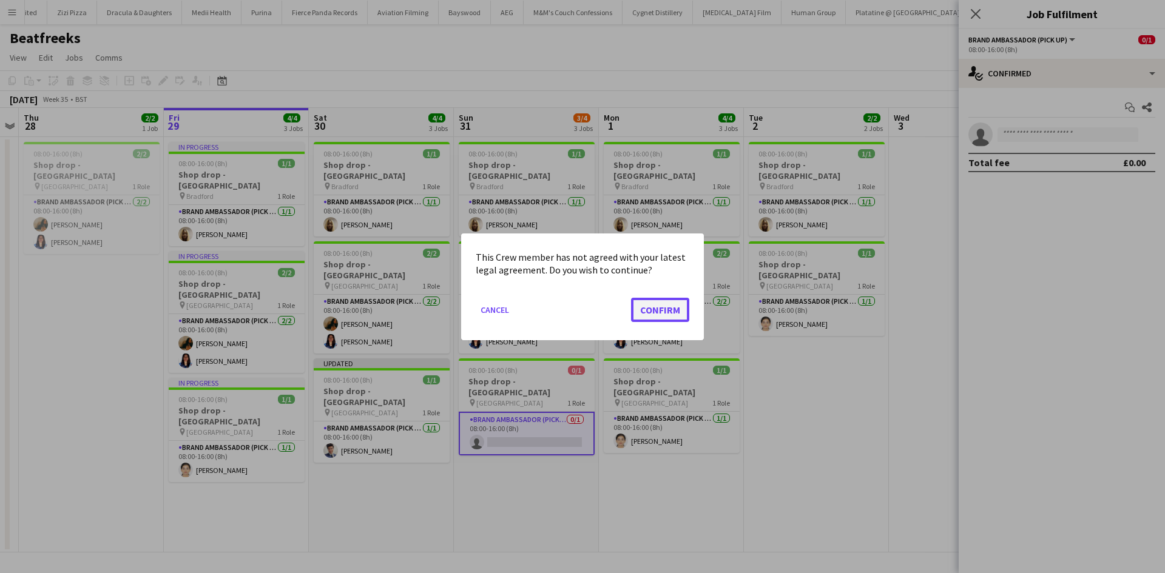
click at [674, 301] on button "Confirm" at bounding box center [660, 309] width 58 height 24
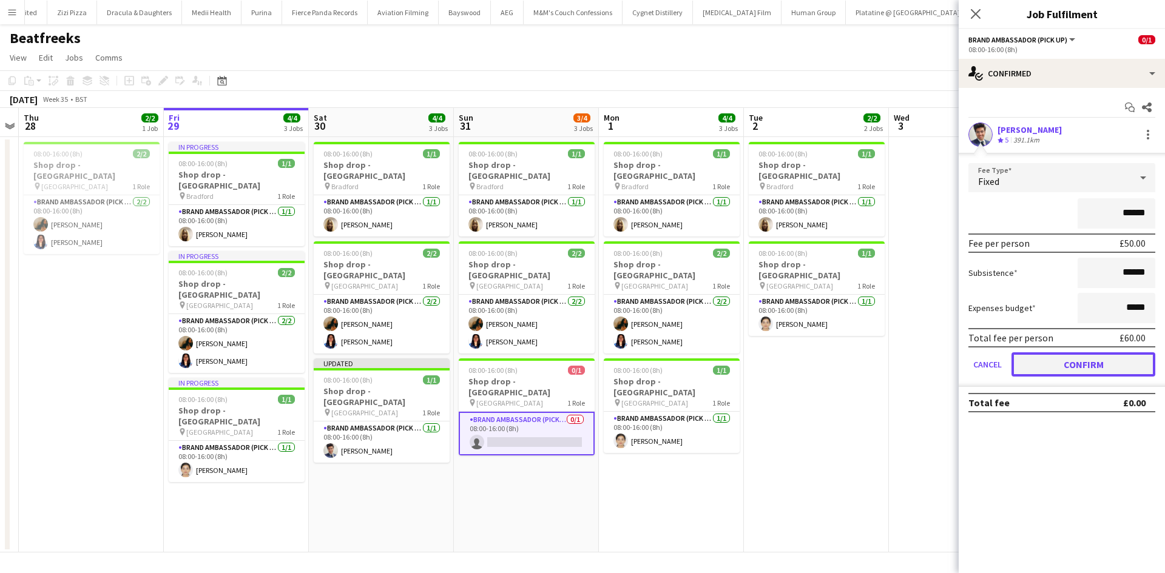
click at [1047, 367] on button "Confirm" at bounding box center [1083, 364] width 144 height 24
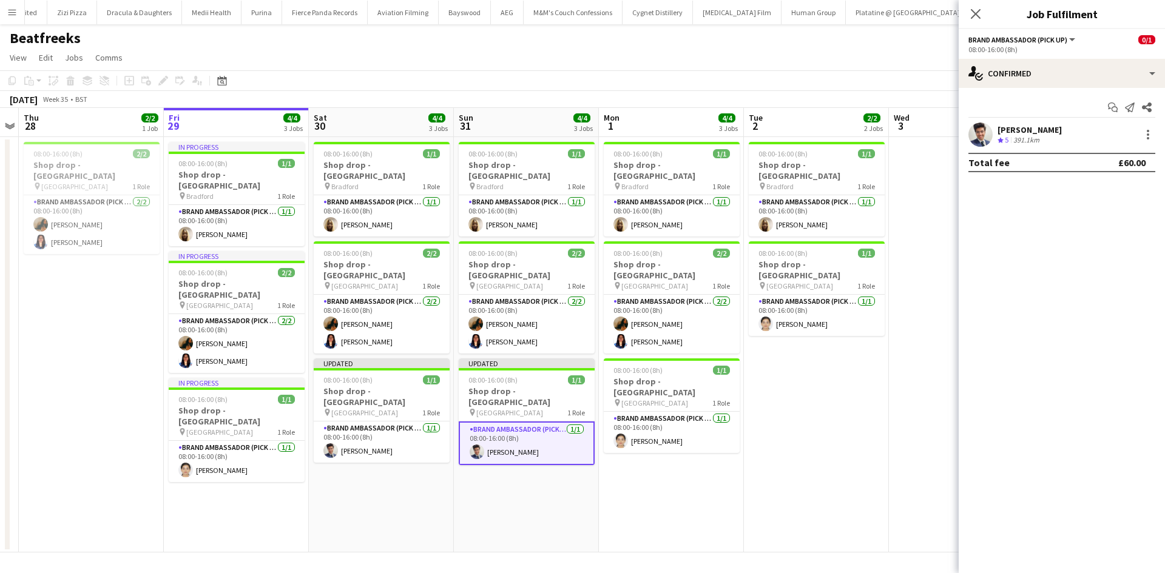
click at [873, 377] on app-date-cell "08:00-16:00 (8h) 1/1 Shop drop - Bradford pin Bradford 1 Role Brand Ambassador …" at bounding box center [816, 344] width 145 height 415
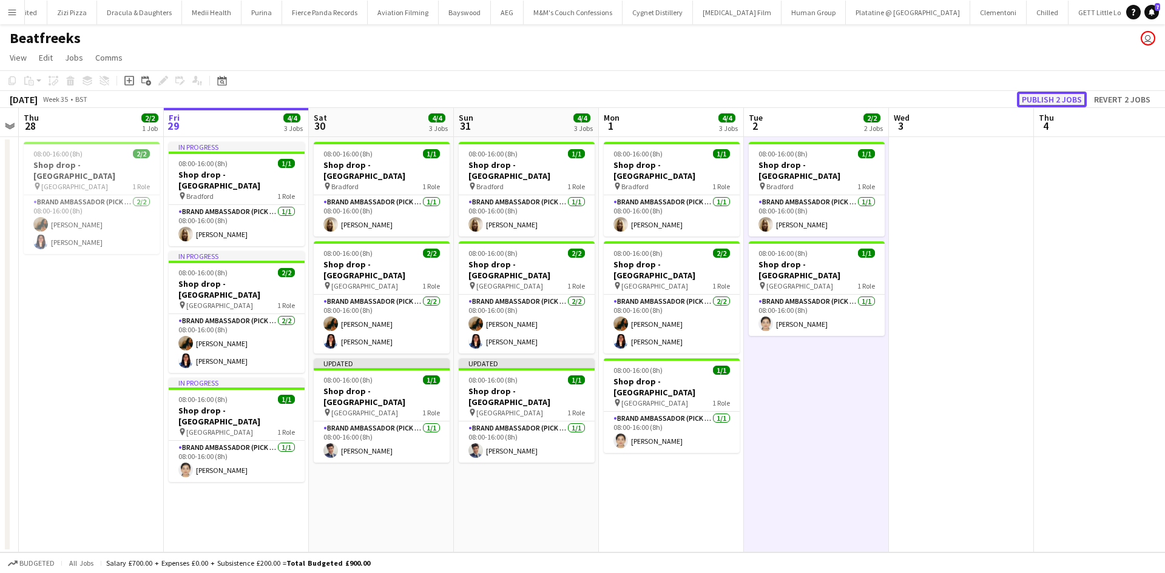
click at [1061, 96] on button "Publish 2 jobs" at bounding box center [1052, 100] width 70 height 16
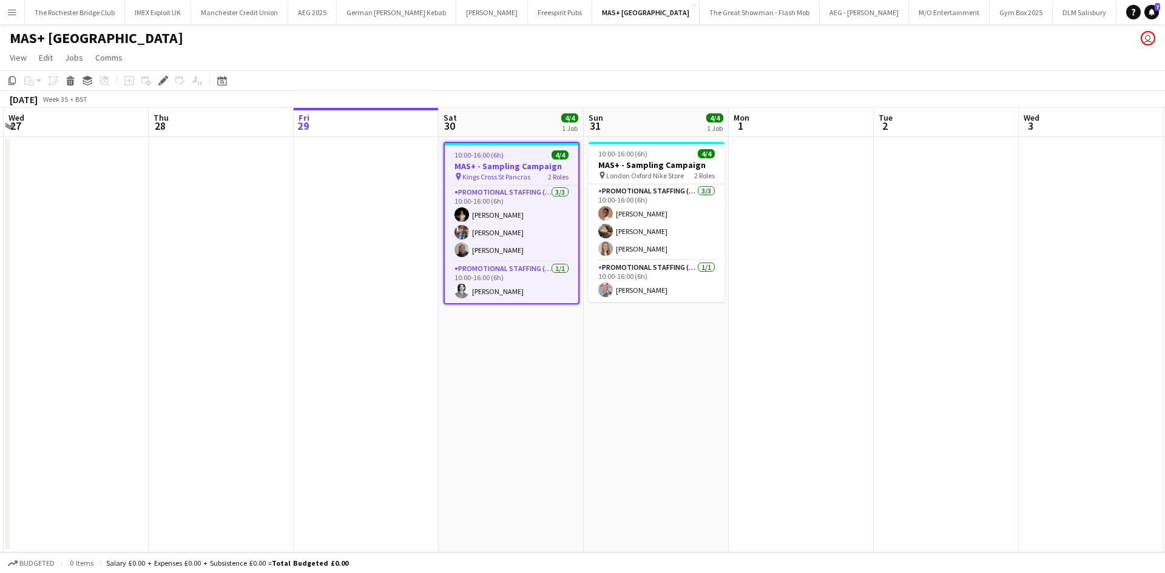
scroll to position [0, 432]
drag, startPoint x: 562, startPoint y: 340, endPoint x: 547, endPoint y: 341, distance: 15.2
click at [547, 341] on app-calendar-viewport "Sun 24 Mon 25 Tue 26 Wed 27 Thu 28 Fri 29 Sat 30 4/4 1 Job Sun 31 4/4 1 Job Mon…" at bounding box center [582, 330] width 1165 height 445
click at [505, 218] on app-card-role "Promotional Staffing (Brand Ambassadors) [DATE] 10:00-16:00 (6h) [PERSON_NAME] …" at bounding box center [509, 224] width 133 height 76
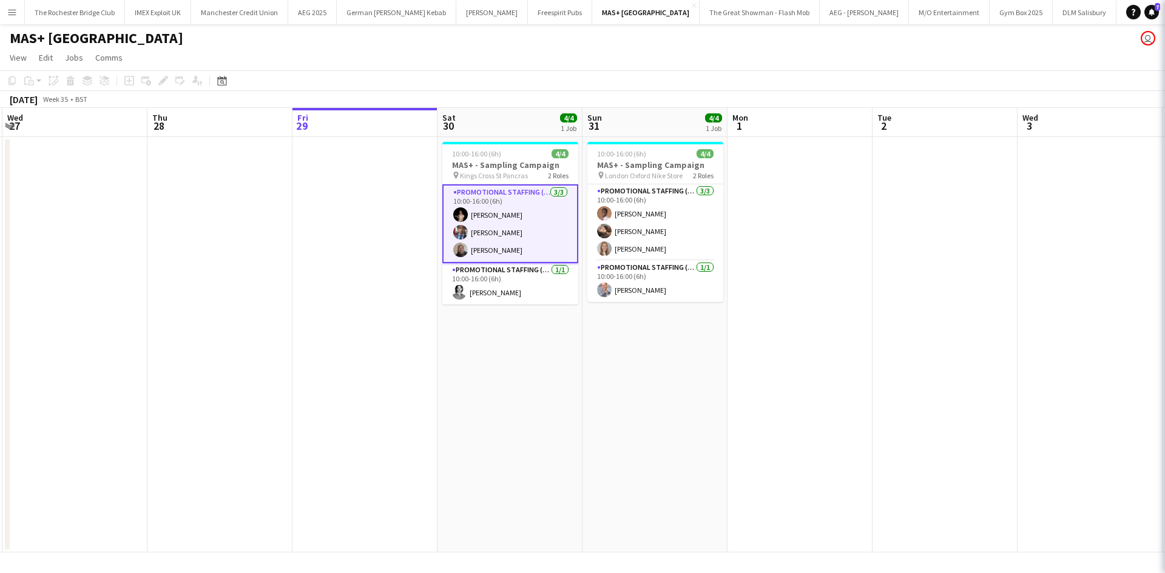
scroll to position [0, 433]
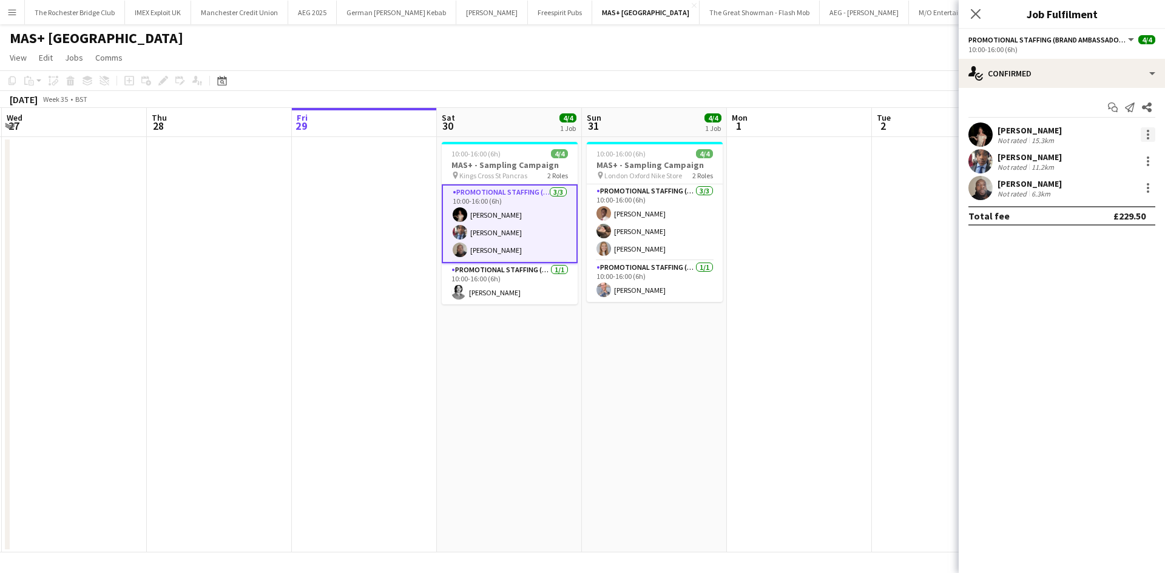
click at [1146, 140] on div at bounding box center [1147, 134] width 15 height 15
click at [1098, 268] on span "Remove" at bounding box center [1088, 273] width 36 height 10
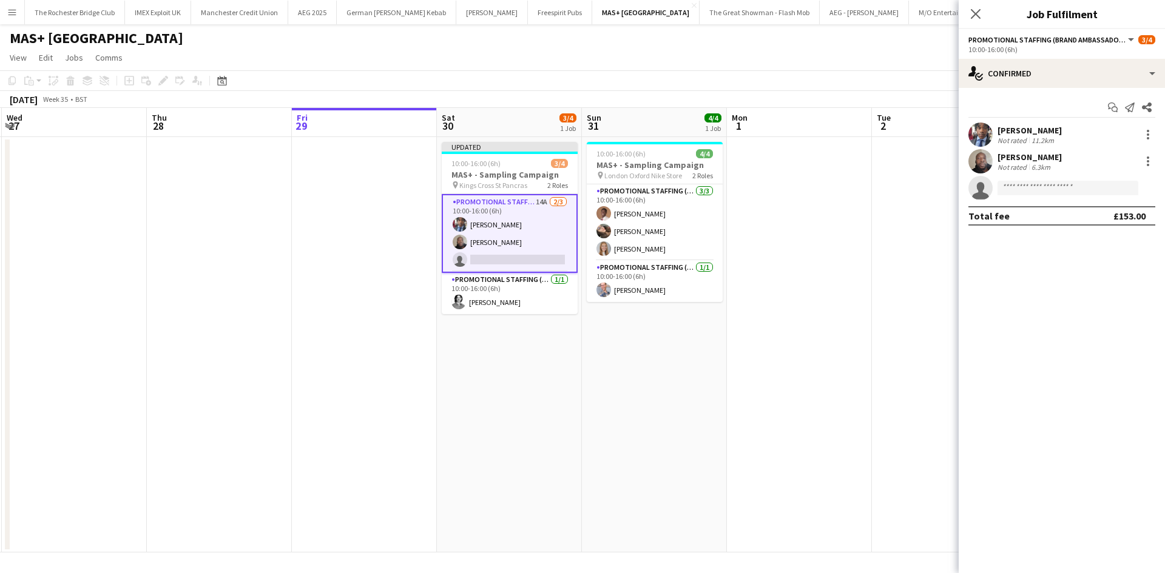
click at [1031, 254] on mat-expansion-panel "check Confirmed Start chat Send notification Share [PERSON_NAME] Not rated 11.2…" at bounding box center [1061, 330] width 206 height 485
click at [850, 196] on app-date-cell at bounding box center [799, 344] width 145 height 415
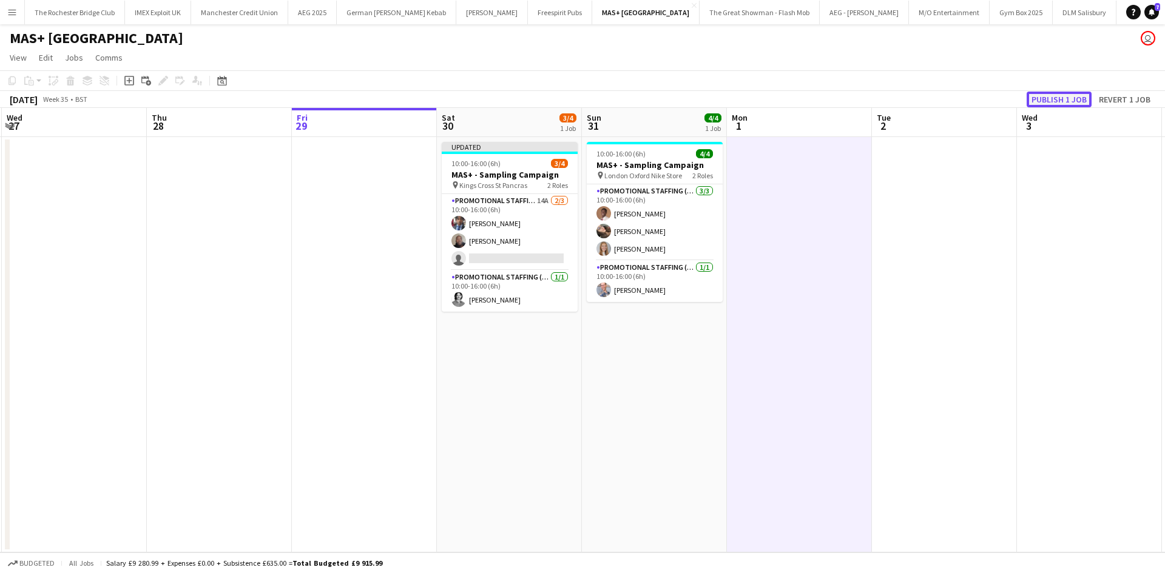
click at [1044, 104] on button "Publish 1 job" at bounding box center [1058, 100] width 65 height 16
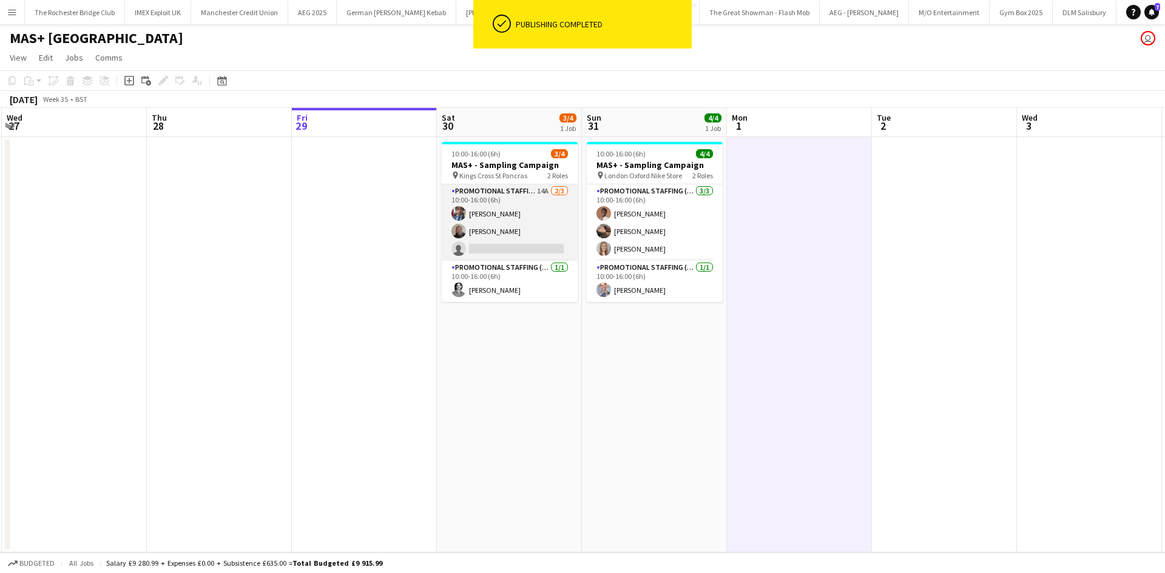
click at [548, 190] on app-card-role "Promotional Staffing (Brand Ambassadors) 14A [DATE] 10:00-16:00 (6h) [PERSON_NA…" at bounding box center [510, 222] width 136 height 76
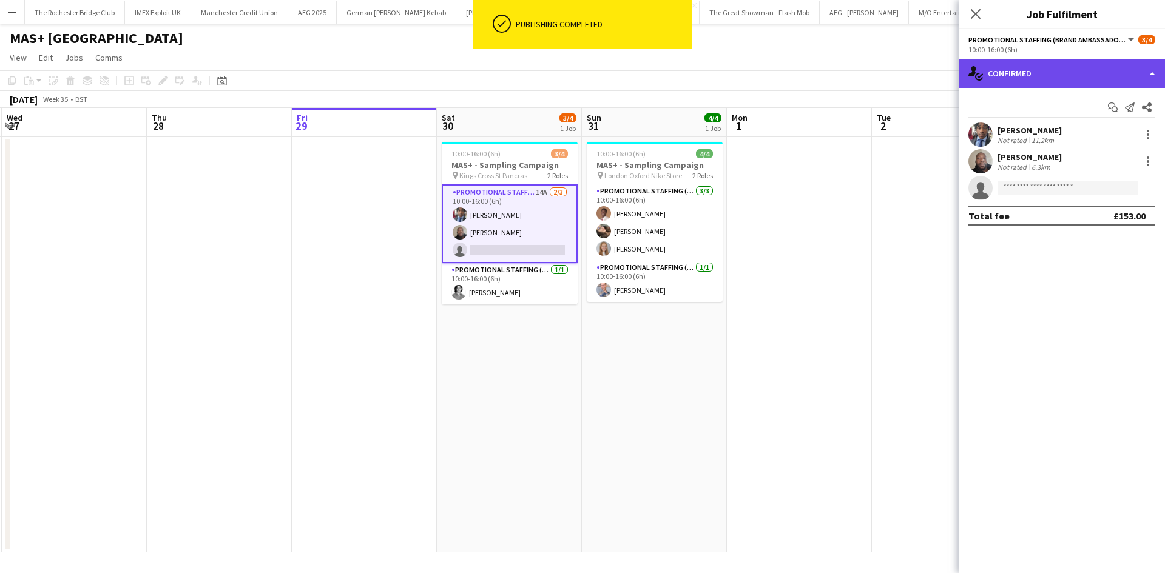
click at [1060, 61] on div "single-neutral-actions-check-2 Confirmed" at bounding box center [1061, 73] width 206 height 29
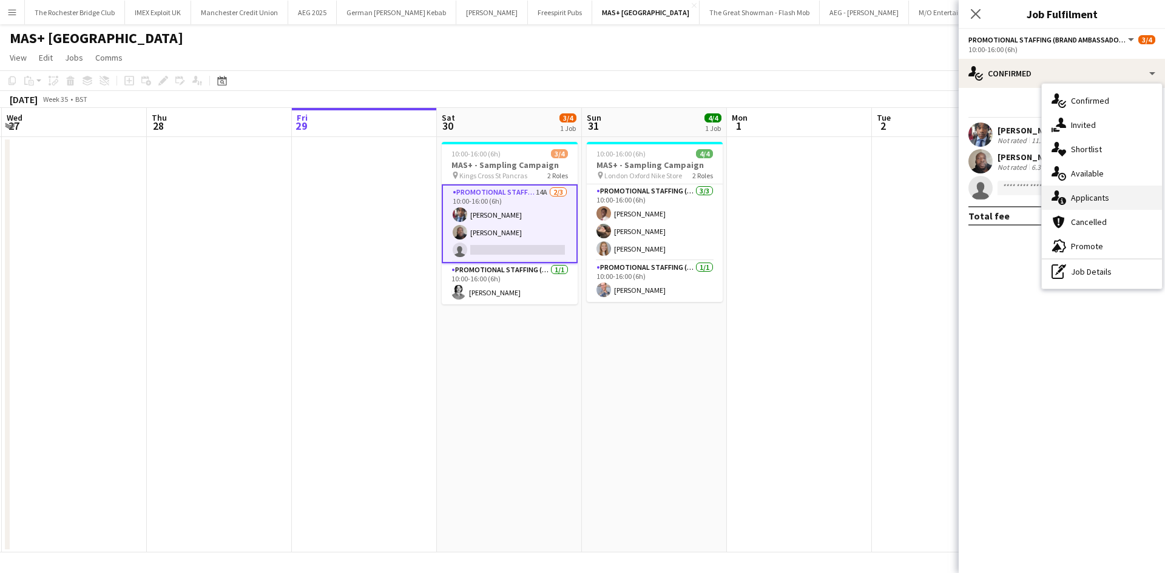
click at [1102, 193] on div "single-neutral-actions-information Applicants" at bounding box center [1101, 198] width 120 height 24
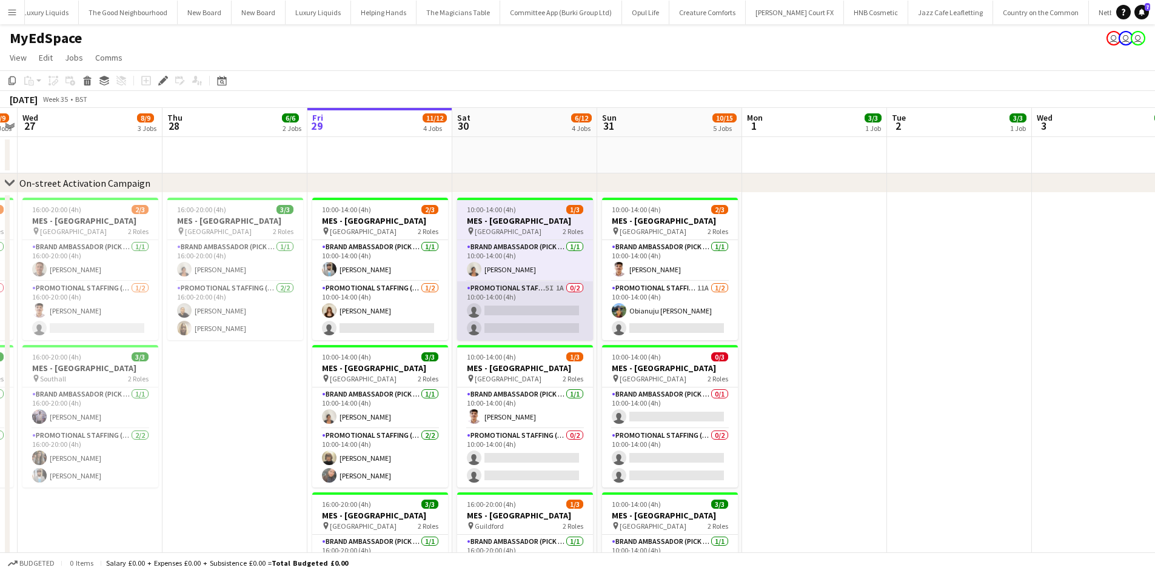
drag, startPoint x: 562, startPoint y: 286, endPoint x: 551, endPoint y: 298, distance: 15.5
click at [562, 286] on app-card-role "Promotional Staffing (Brand Ambassadors) 5I 1A 0/2 10:00-14:00 (4h) single-neut…" at bounding box center [525, 310] width 136 height 59
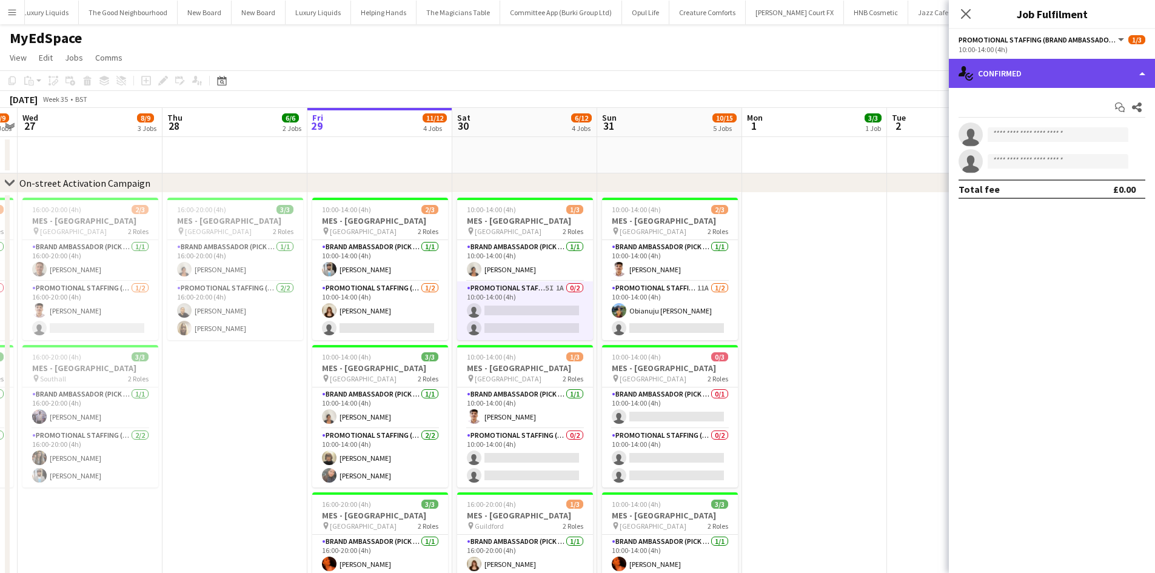
click at [1043, 75] on div "single-neutral-actions-check-2 Confirmed" at bounding box center [1052, 73] width 206 height 29
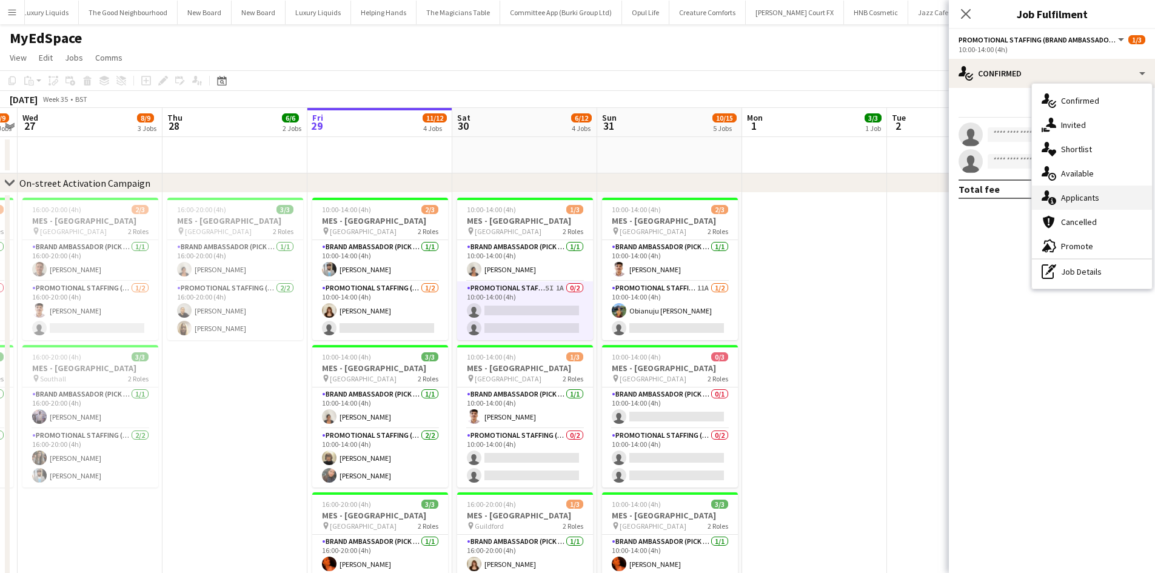
click at [1083, 200] on div "single-neutral-actions-information Applicants" at bounding box center [1092, 198] width 120 height 24
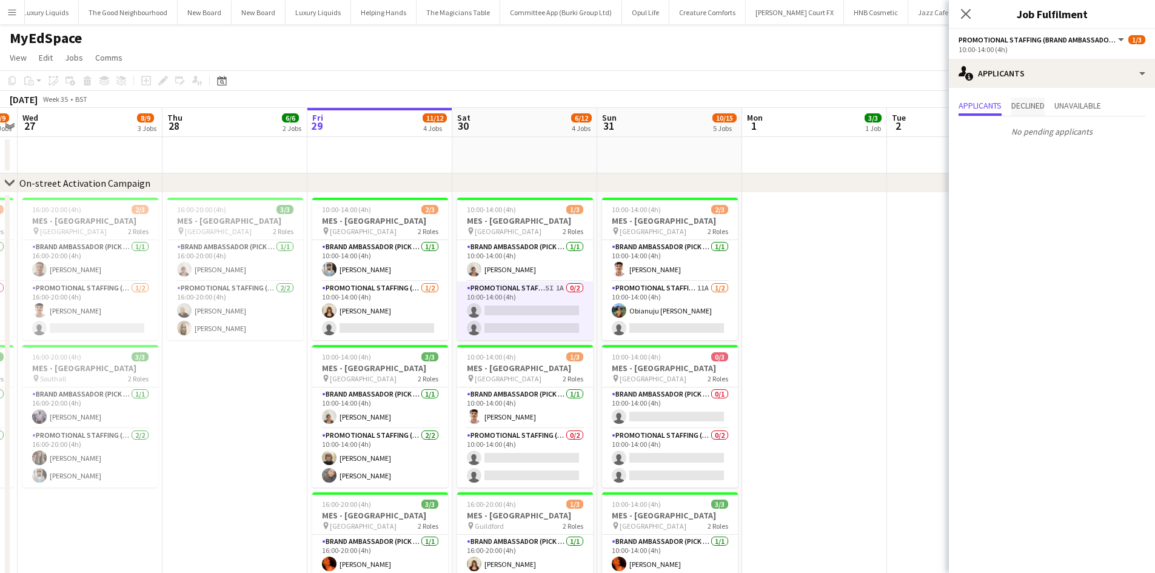
click at [1032, 101] on span "Declined" at bounding box center [1028, 105] width 33 height 8
click at [1069, 104] on span "Unavailable" at bounding box center [1078, 105] width 47 height 8
click at [903, 295] on app-date-cell at bounding box center [959, 523] width 145 height 661
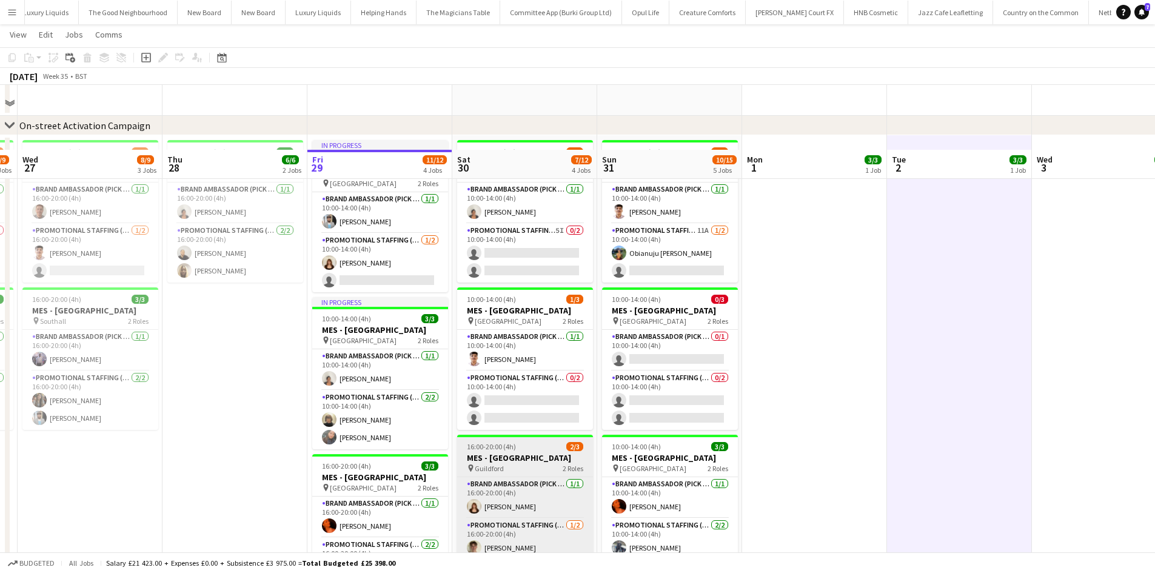
scroll to position [121, 0]
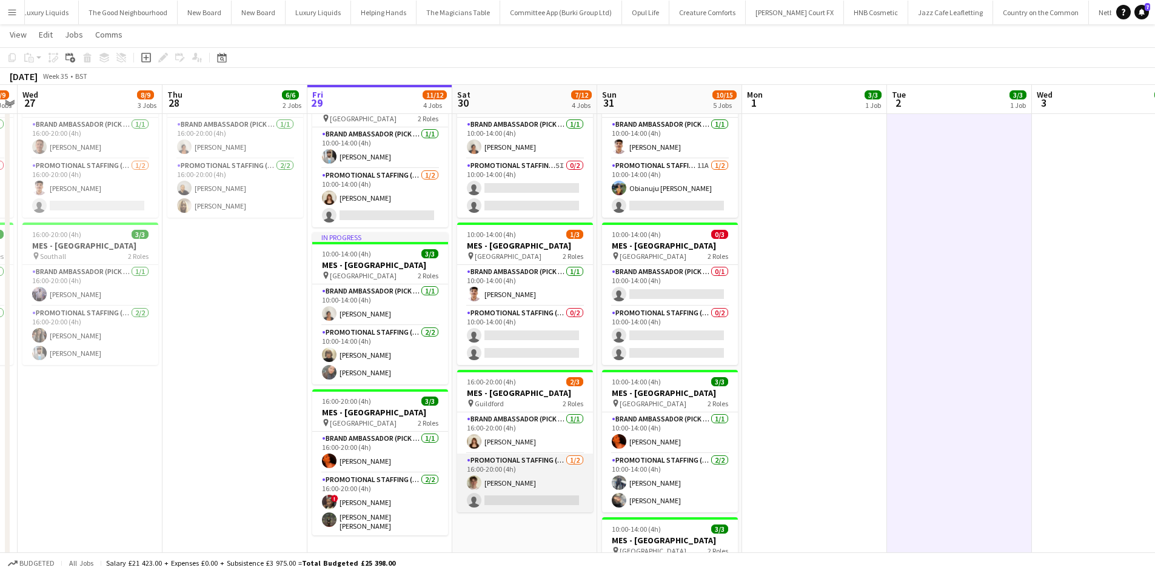
click at [499, 485] on app-card-role "Promotional Staffing (Brand Ambassadors) [DATE] 16:00-20:00 (4h) [PERSON_NAME] …" at bounding box center [525, 483] width 136 height 59
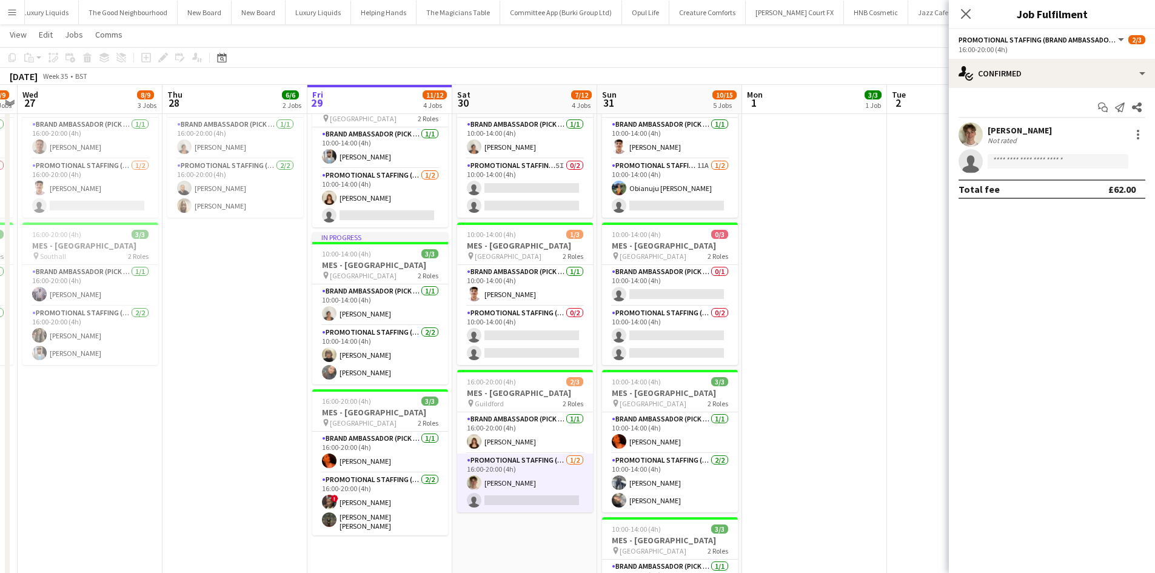
click at [990, 127] on div "[PERSON_NAME]" at bounding box center [1020, 130] width 64 height 11
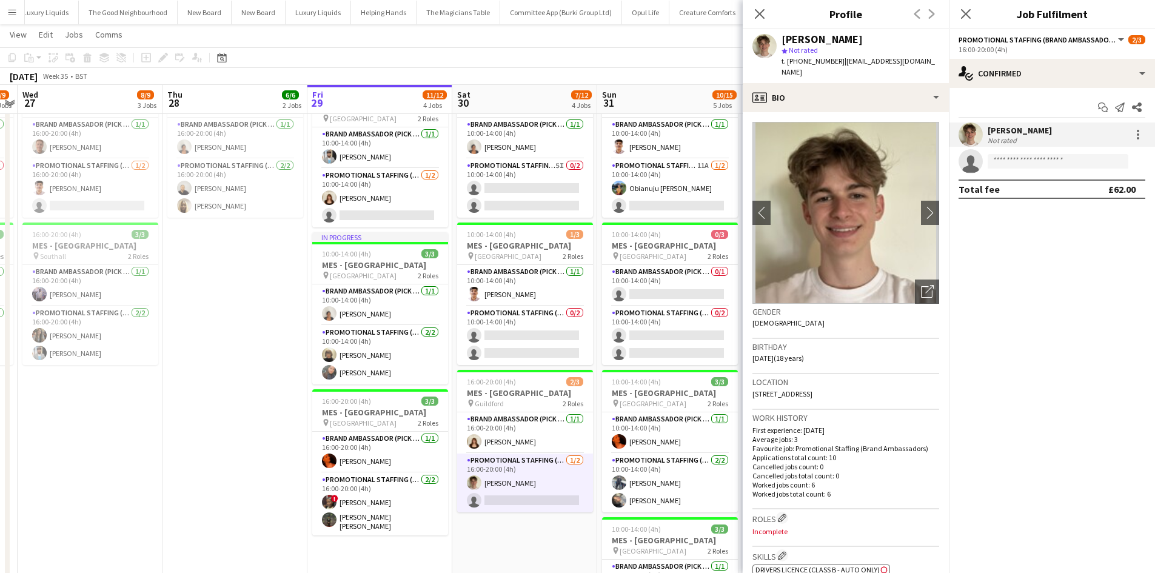
click at [247, 389] on app-date-cell "16:00-20:00 (4h) 3/3 MES - Leeds pin Leeds 2 Roles Brand Ambassador (Pick up) 1…" at bounding box center [235, 400] width 145 height 661
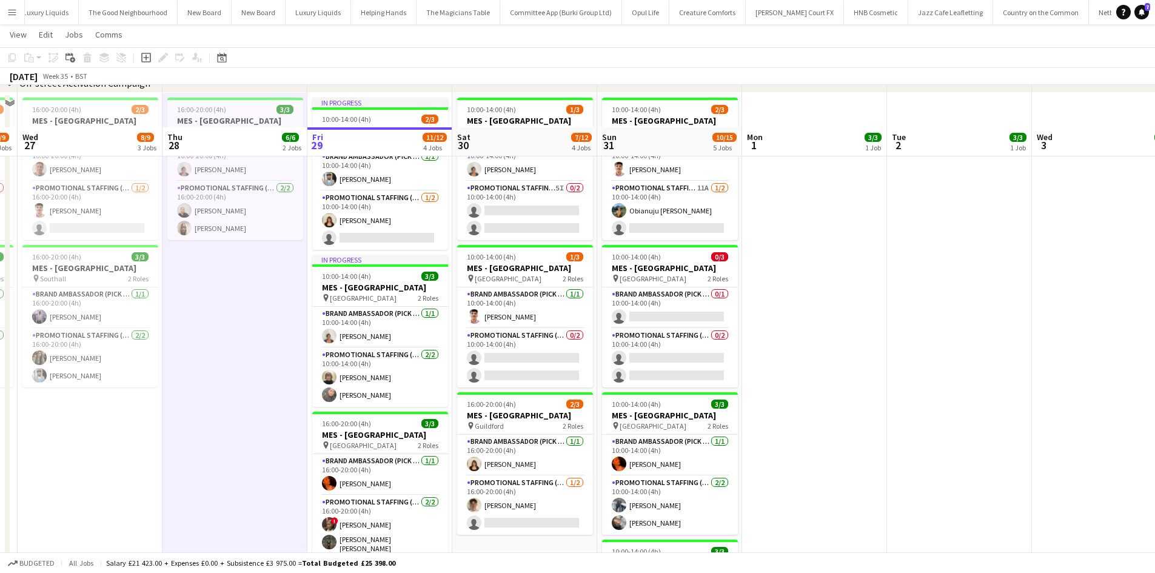
scroll to position [0, 0]
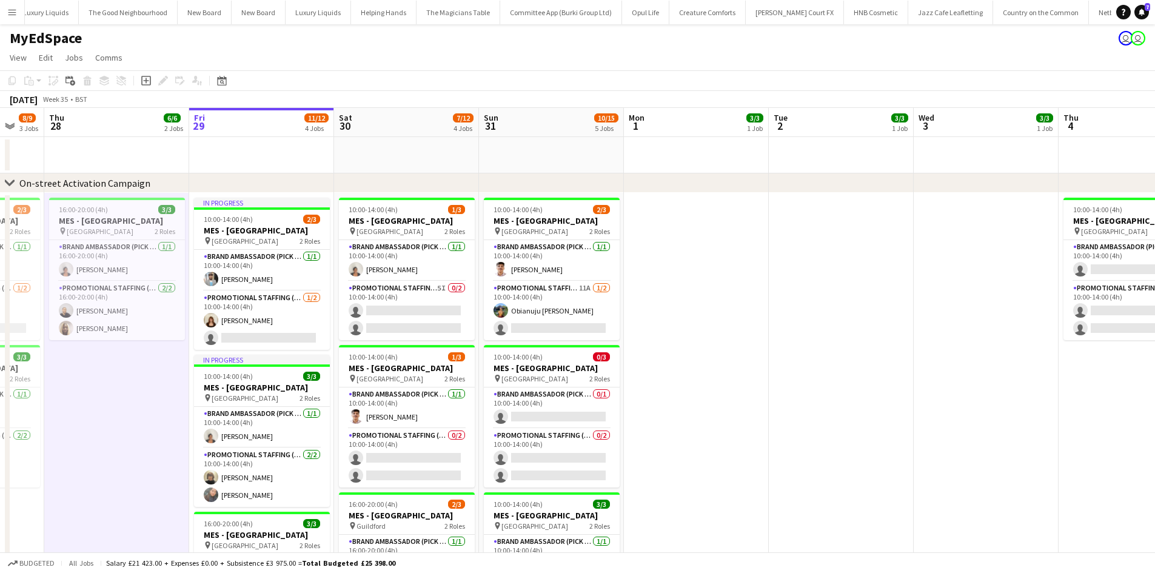
drag, startPoint x: 866, startPoint y: 308, endPoint x: 623, endPoint y: 256, distance: 248.2
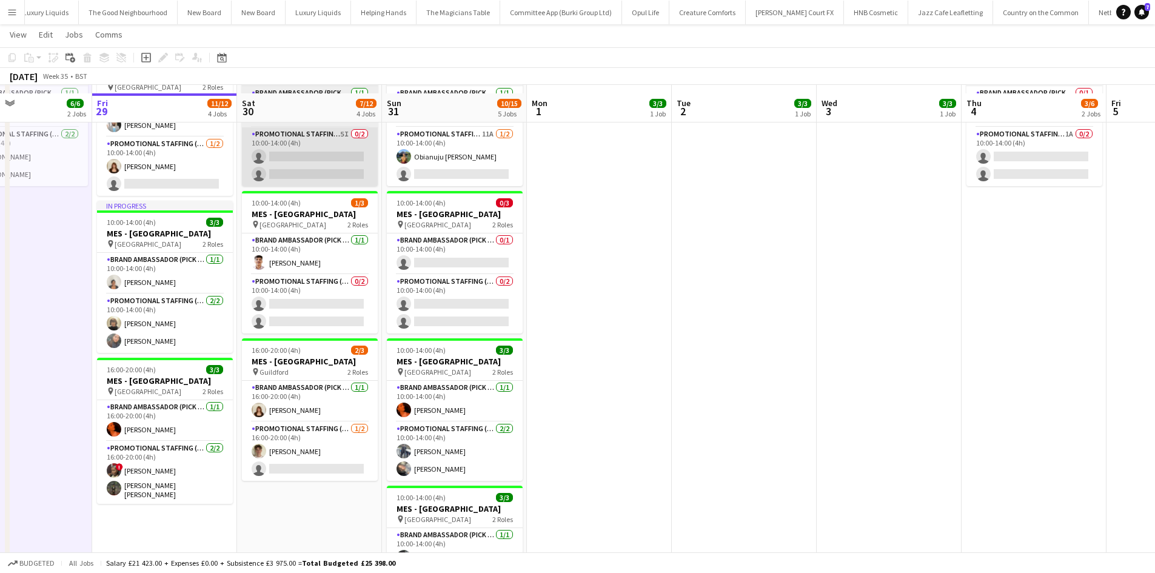
scroll to position [182, 0]
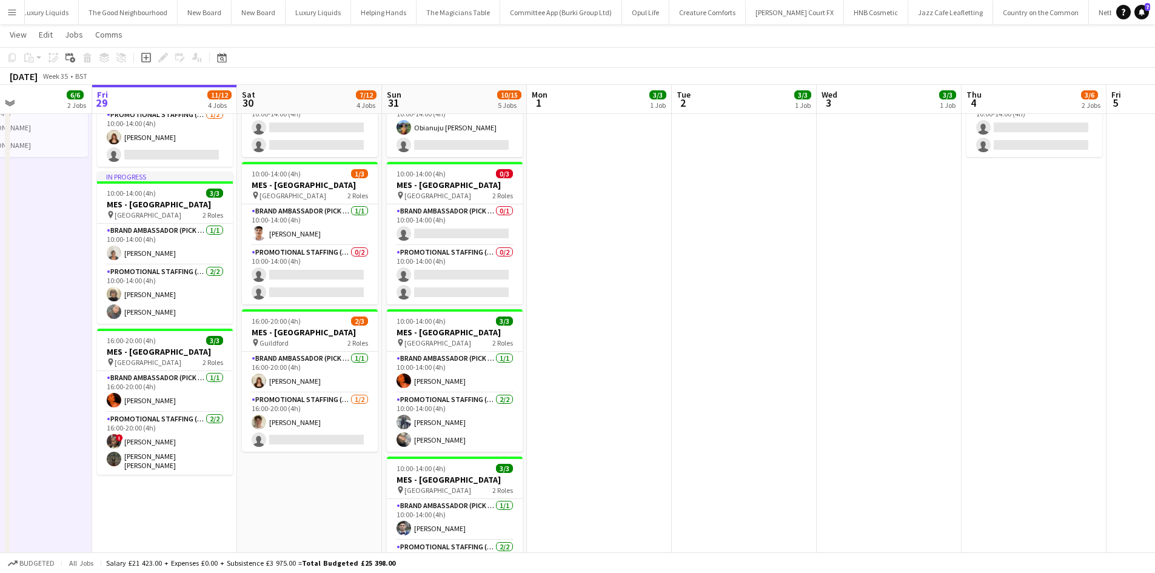
drag, startPoint x: 313, startPoint y: 336, endPoint x: 537, endPoint y: 306, distance: 226.5
click at [537, 306] on app-date-cell at bounding box center [599, 340] width 145 height 661
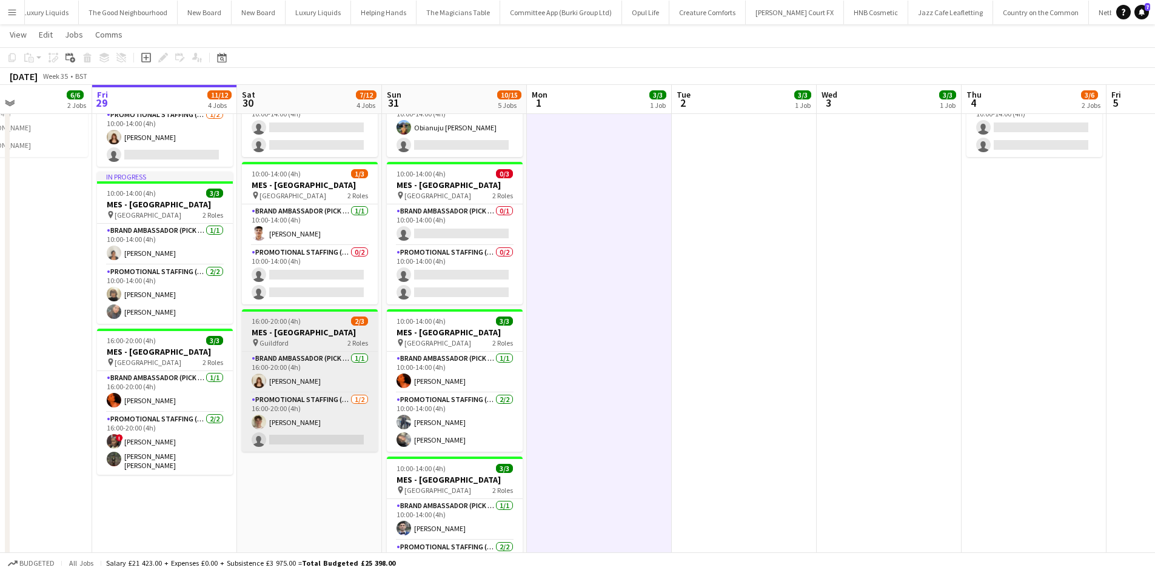
drag, startPoint x: 301, startPoint y: 322, endPoint x: 303, endPoint y: 332, distance: 10.0
click at [300, 322] on div "16:00-20:00 (4h) 2/3" at bounding box center [310, 321] width 136 height 9
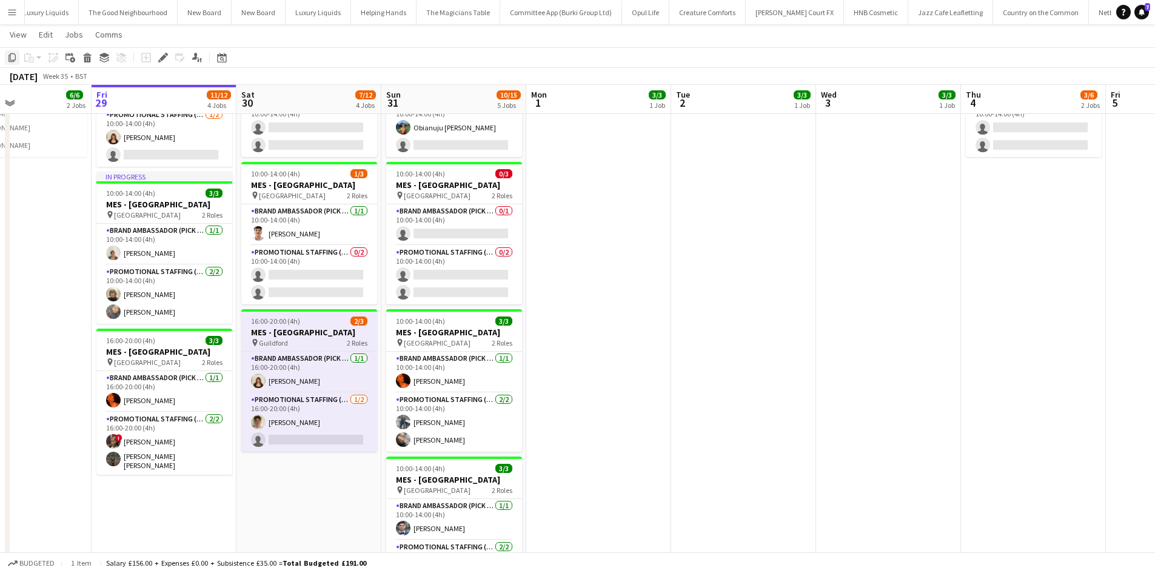
click at [10, 57] on icon "Copy" at bounding box center [12, 58] width 10 height 10
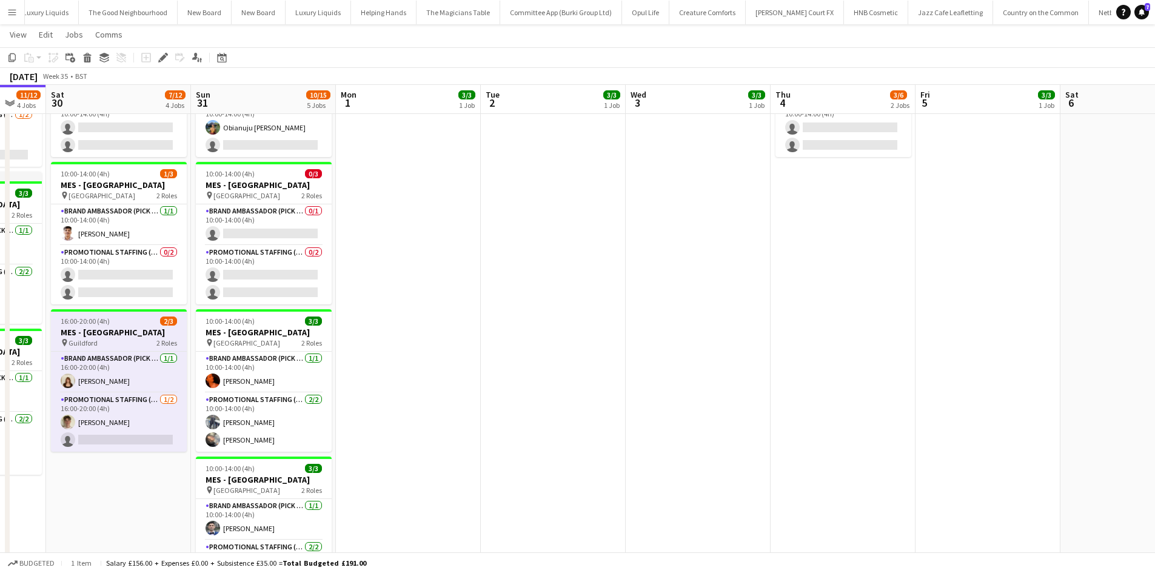
drag, startPoint x: 1020, startPoint y: 358, endPoint x: 642, endPoint y: 357, distance: 377.9
click at [646, 349] on app-calendar-viewport "Tue 26 7/9 3 Jobs Wed 27 8/9 3 Jobs Thu 28 6/6 2 Jobs Fri 29 11/12 4 Jobs Sat 3…" at bounding box center [577, 438] width 1155 height 1146
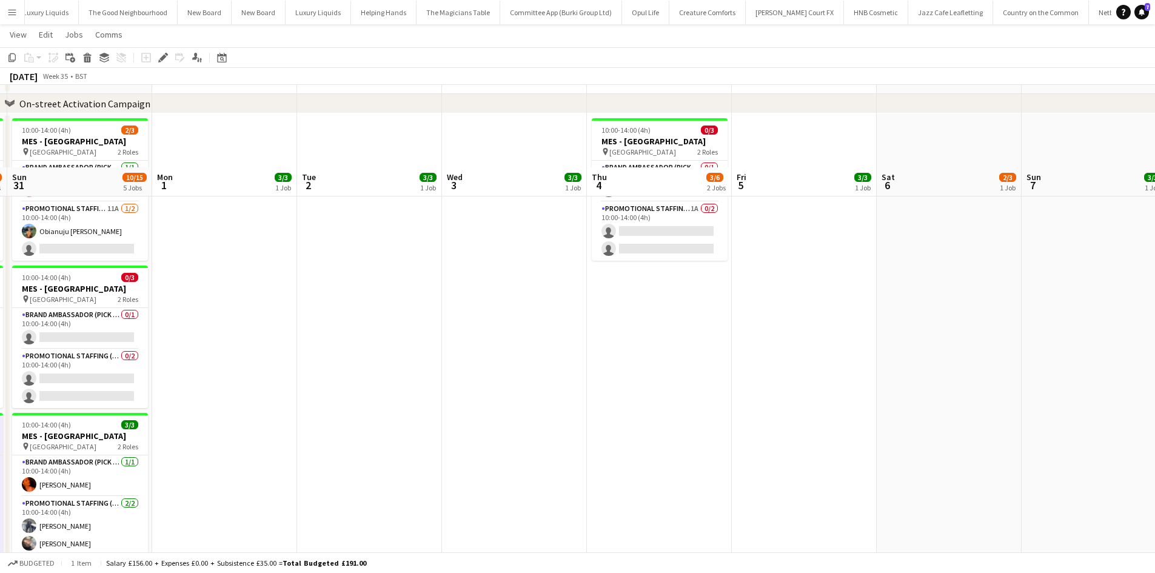
scroll to position [0, 0]
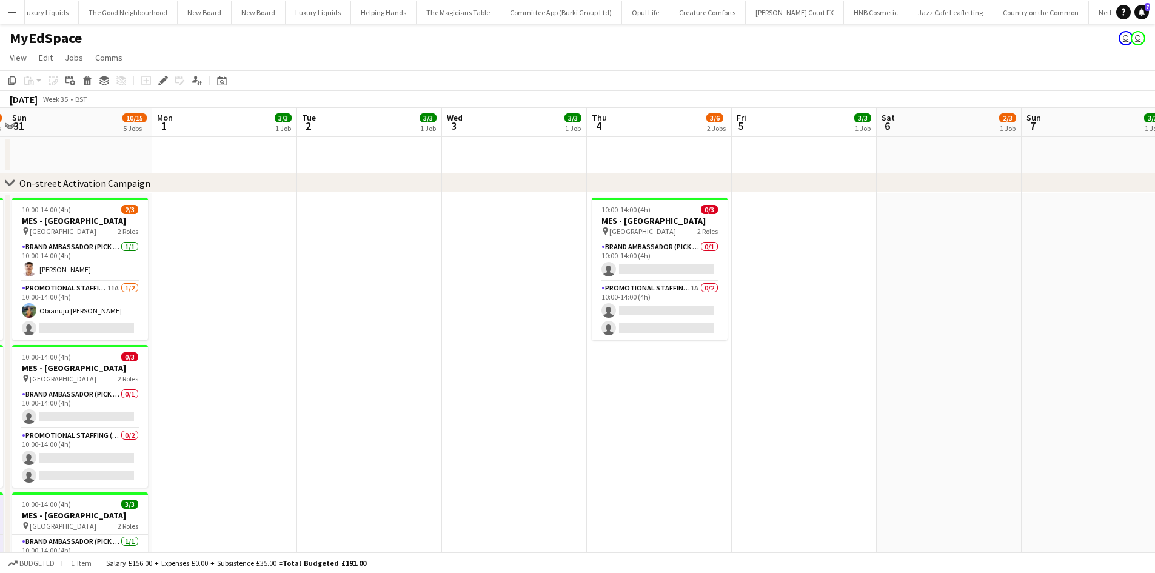
click at [548, 261] on app-date-cell at bounding box center [514, 523] width 145 height 661
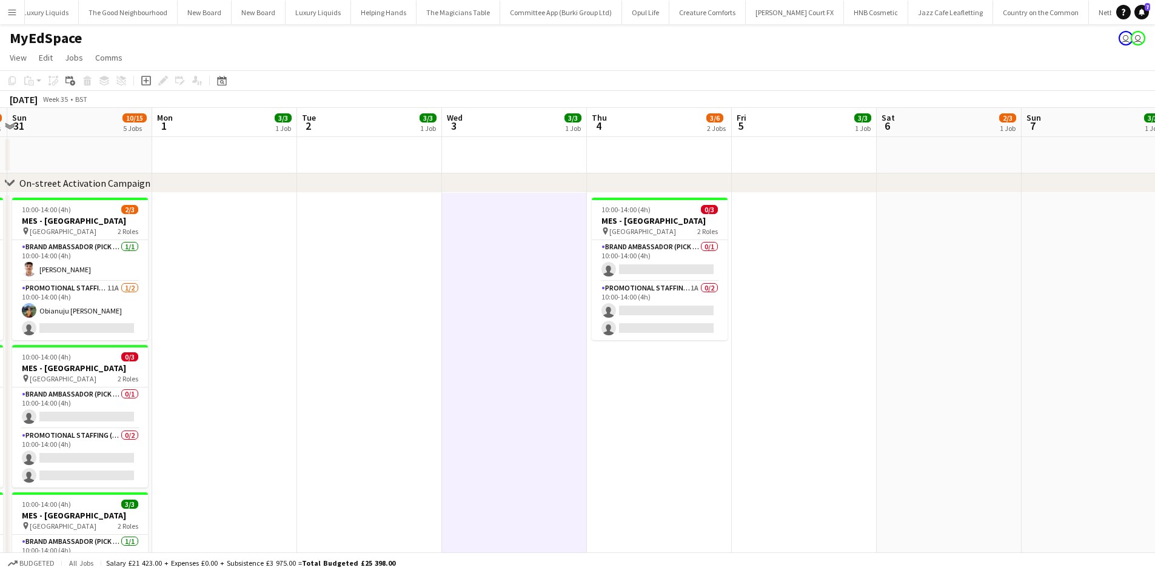
click at [538, 234] on app-date-cell at bounding box center [514, 523] width 145 height 661
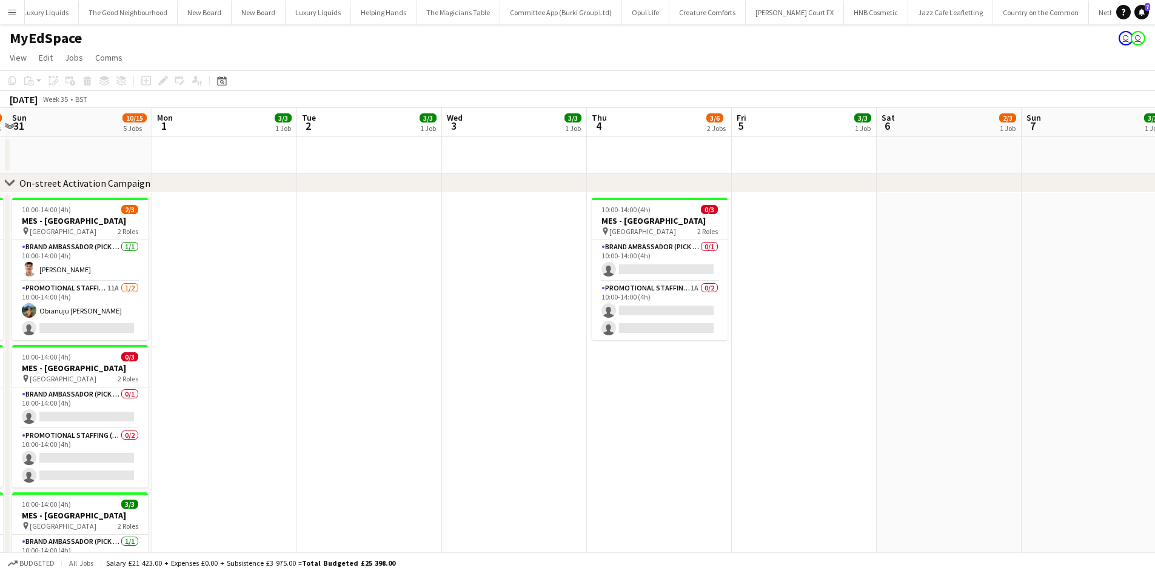
click at [526, 218] on app-date-cell at bounding box center [514, 523] width 145 height 661
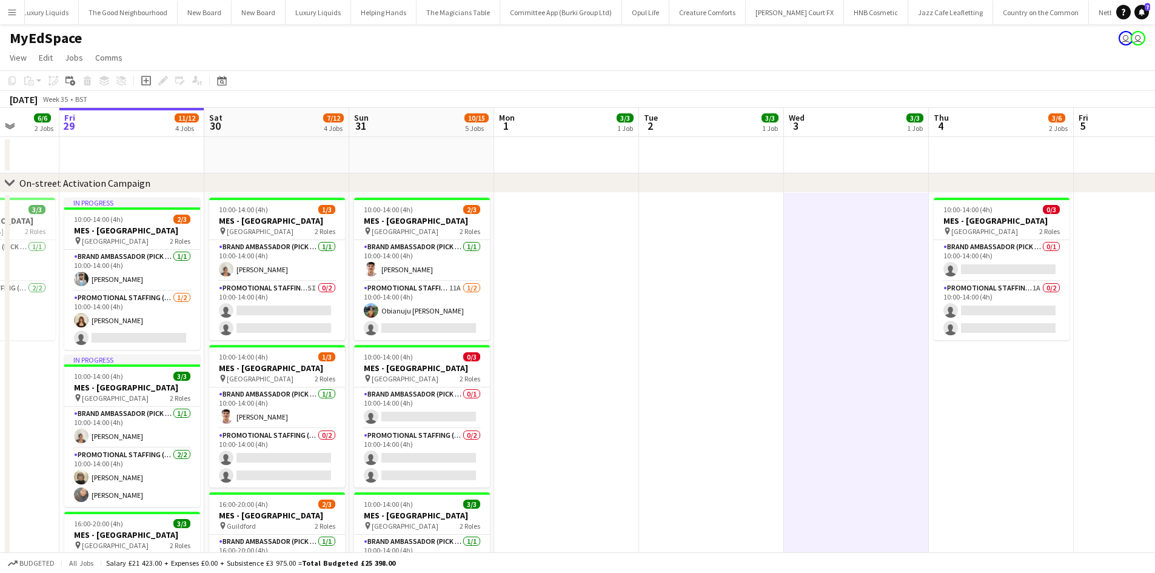
drag, startPoint x: 244, startPoint y: 321, endPoint x: 572, endPoint y: 317, distance: 327.6
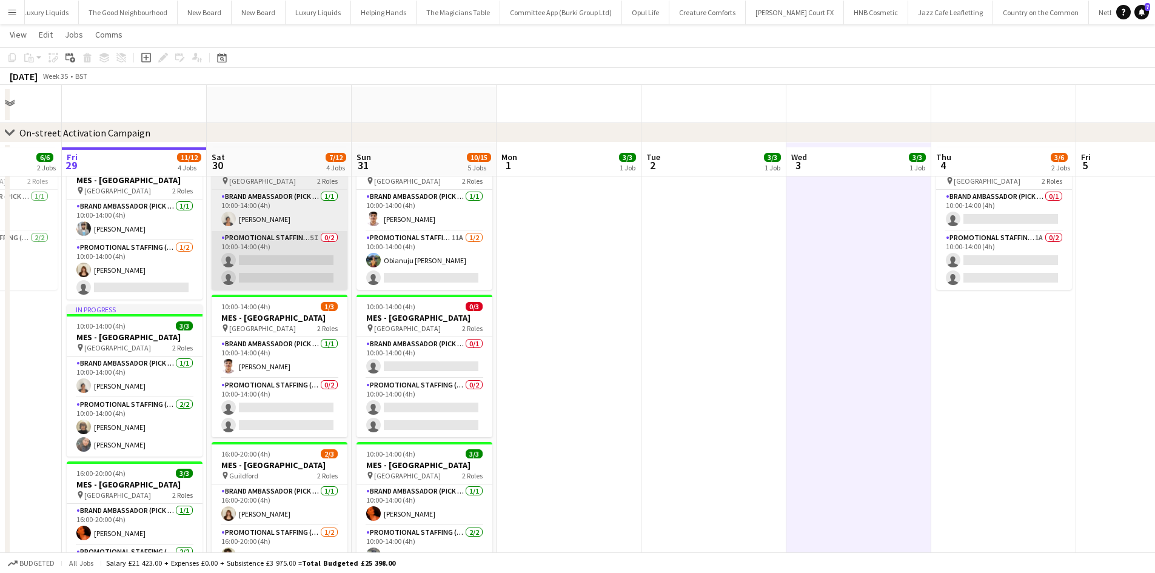
scroll to position [121, 0]
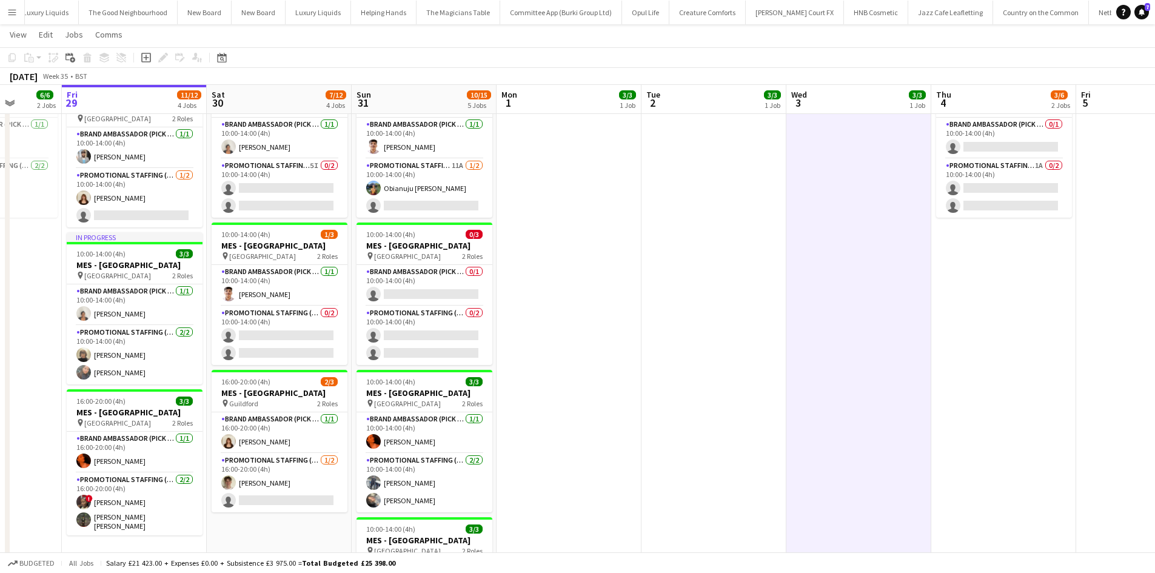
click at [275, 391] on h3 "MES - Guildford" at bounding box center [280, 393] width 136 height 11
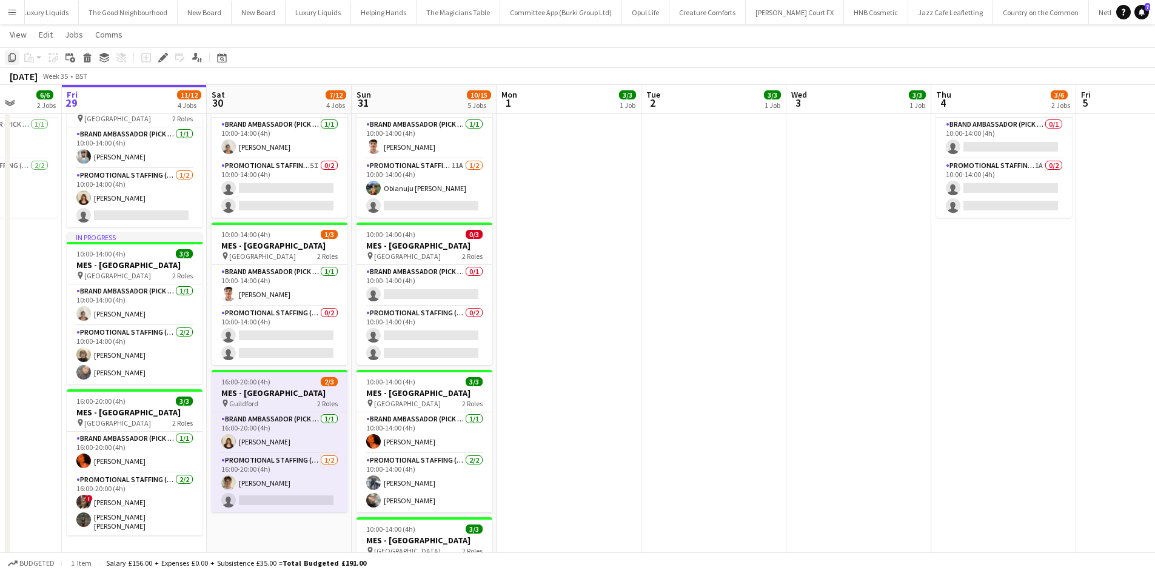
click at [8, 62] on icon "Copy" at bounding box center [12, 58] width 10 height 10
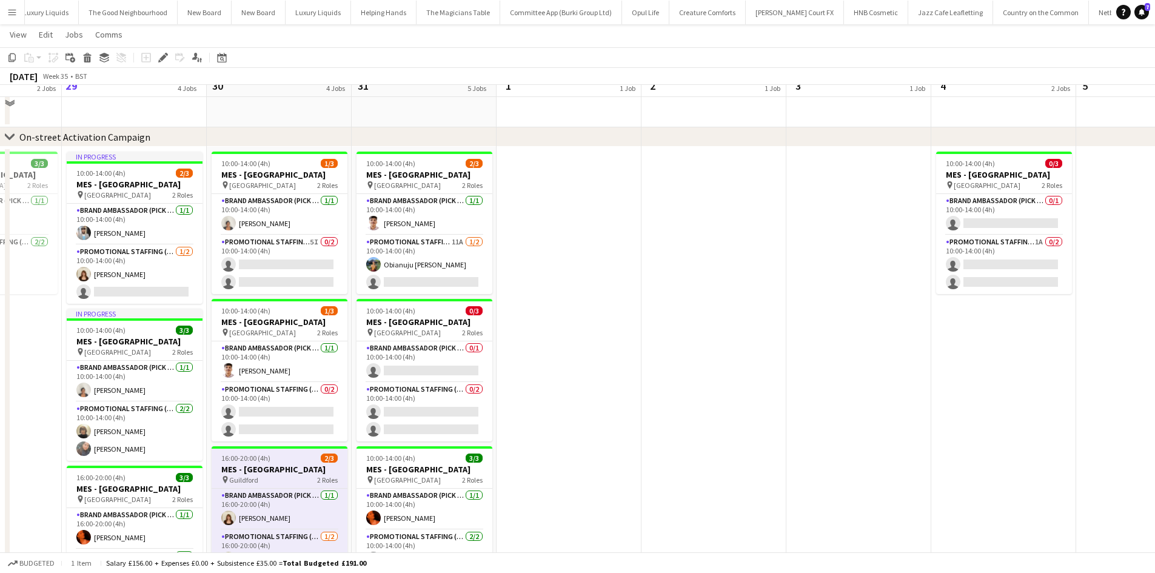
scroll to position [0, 0]
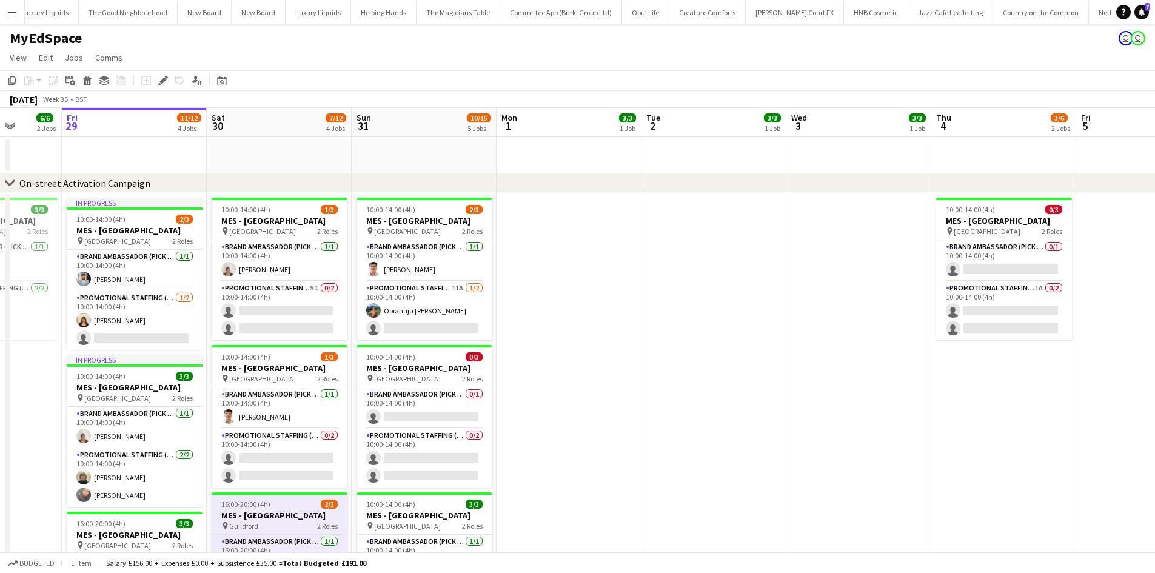
click at [846, 241] on app-date-cell at bounding box center [859, 523] width 145 height 661
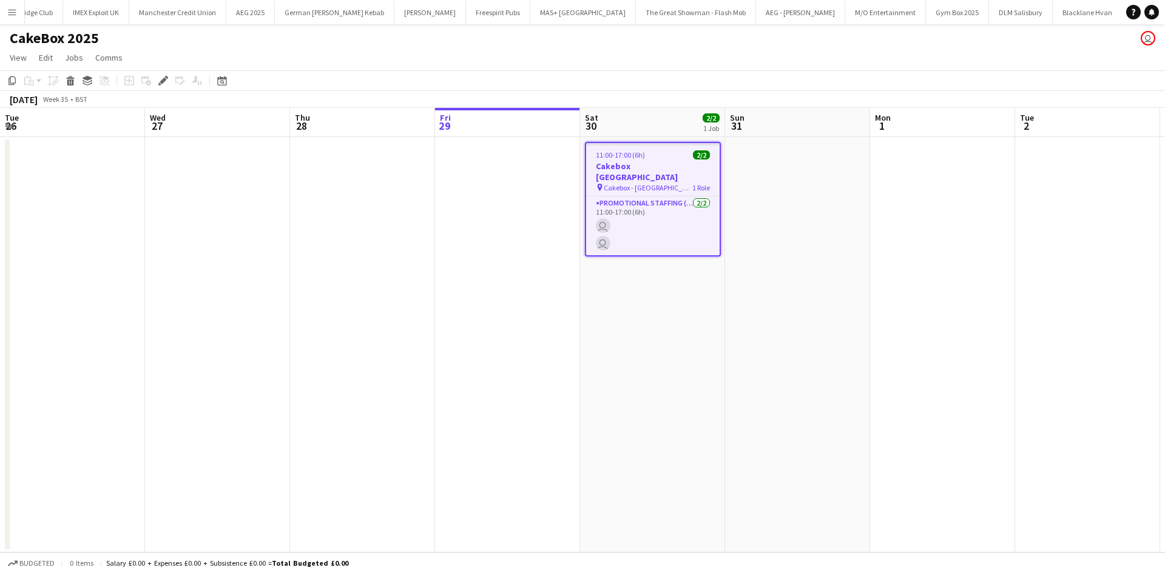
scroll to position [0, 109]
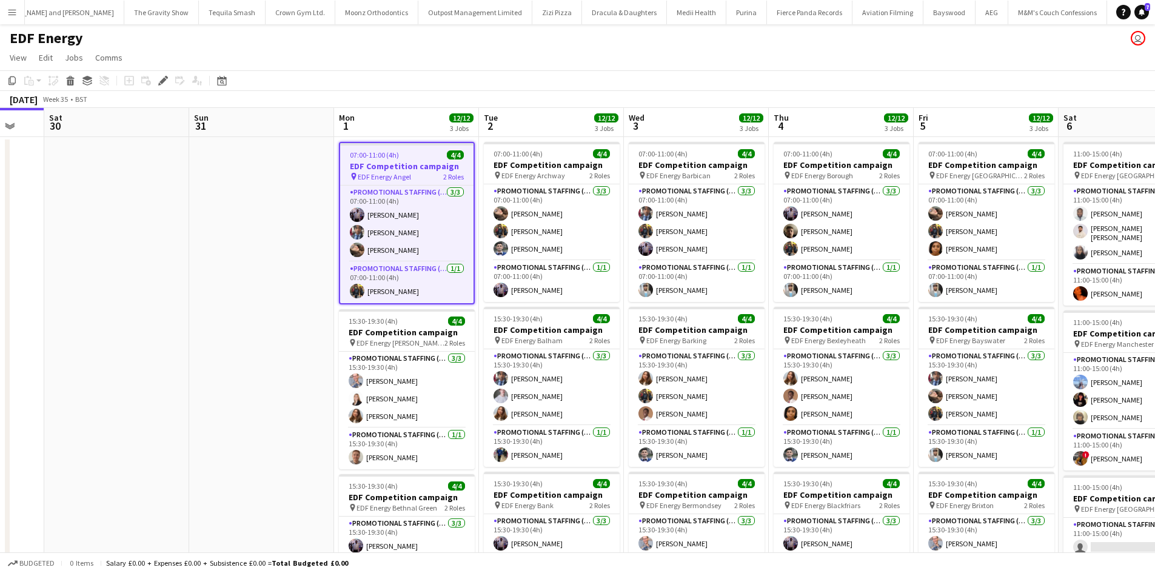
scroll to position [0, 612]
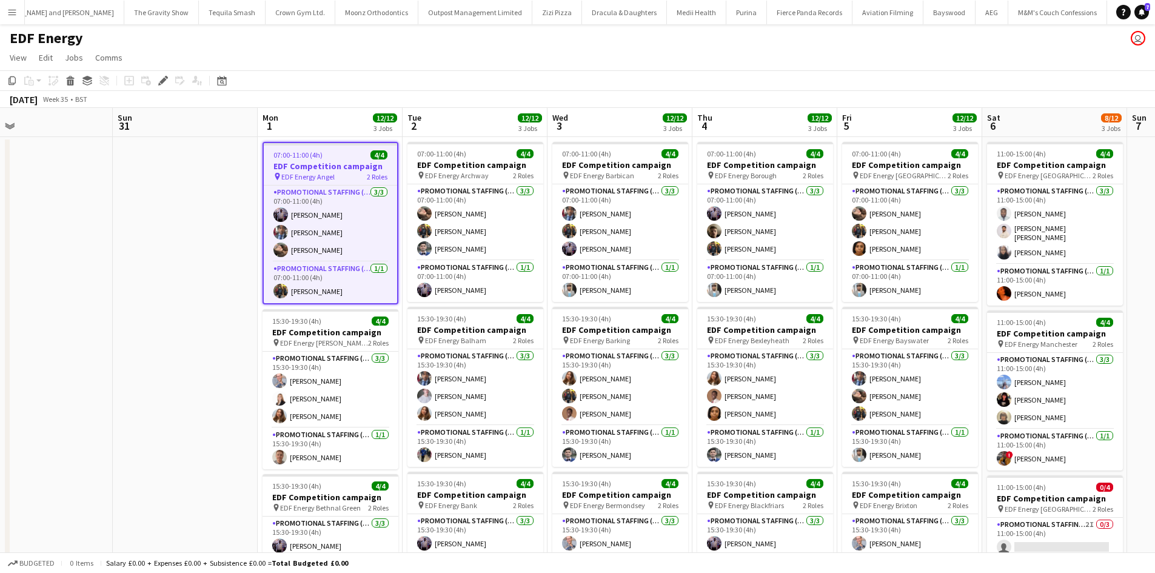
drag, startPoint x: 428, startPoint y: 310, endPoint x: 237, endPoint y: 287, distance: 193.1
click at [237, 287] on app-calendar-viewport "Tue 26 Wed 27 Thu 28 Fri 29 Sat 30 Sun 31 Mon 1 12/12 3 Jobs Tue 2 12/12 3 Jobs…" at bounding box center [577, 488] width 1155 height 761
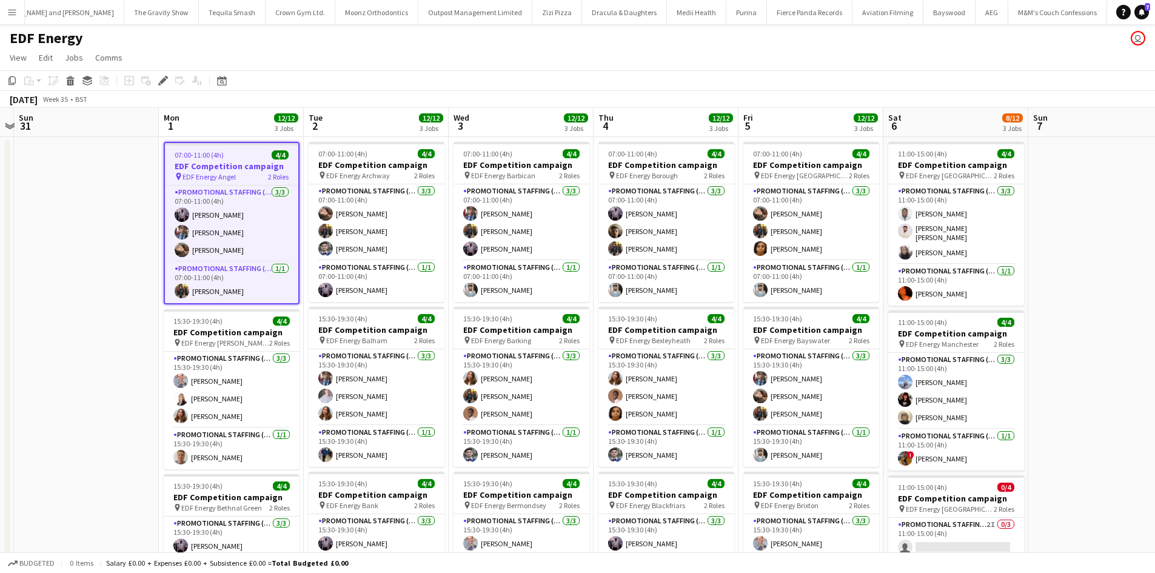
drag, startPoint x: 240, startPoint y: 377, endPoint x: 141, endPoint y: 374, distance: 98.9
click at [141, 374] on app-calendar-viewport "Thu 28 Fri 29 Sat 30 Sun 31 Mon 1 12/12 3 Jobs Tue 2 12/12 3 Jobs Wed 3 12/12 3…" at bounding box center [577, 488] width 1155 height 761
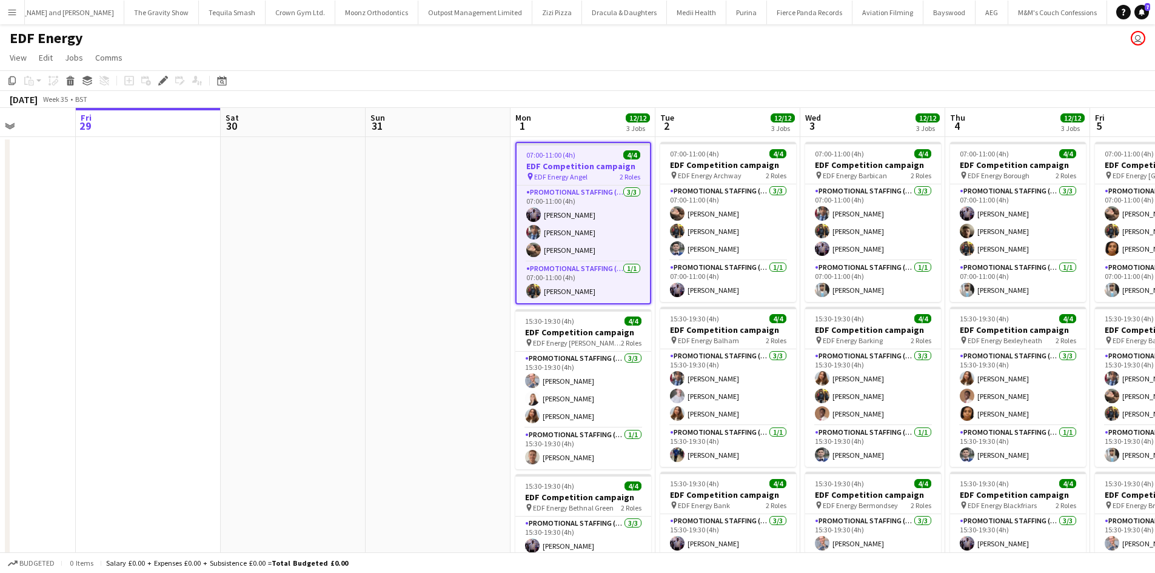
drag, startPoint x: 263, startPoint y: 380, endPoint x: 484, endPoint y: 394, distance: 221.2
click at [484, 394] on app-calendar-viewport "Tue 26 Wed 27 Thu 28 Fri 29 Sat 30 Sun 31 Mon 1 12/12 3 Jobs Tue 2 12/12 3 Jobs…" at bounding box center [577, 488] width 1155 height 761
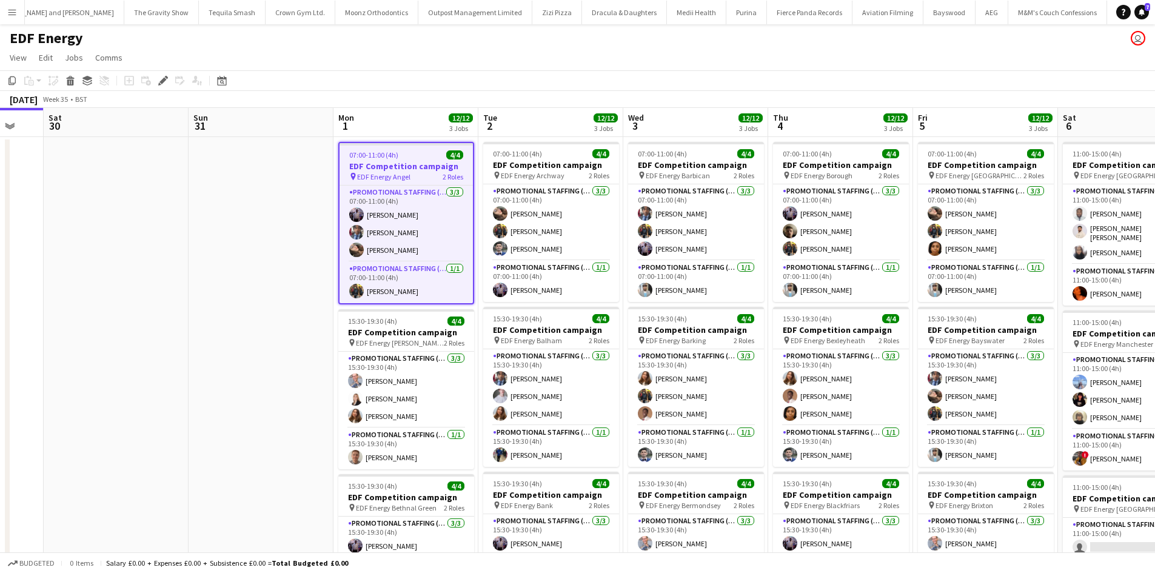
scroll to position [0, 539]
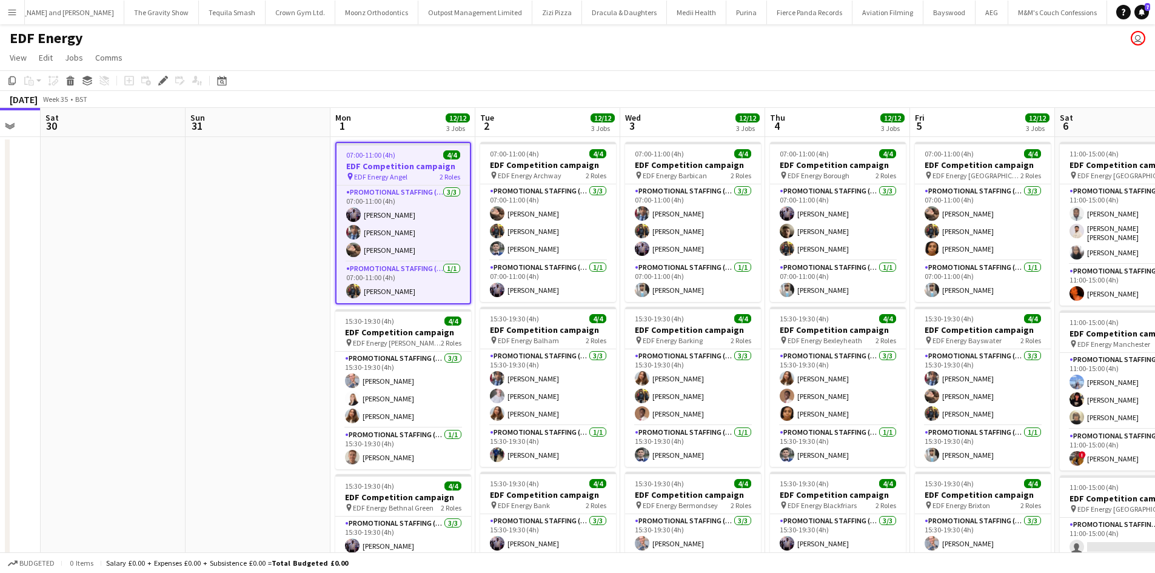
drag, startPoint x: 378, startPoint y: 302, endPoint x: 233, endPoint y: 273, distance: 148.5
click at [233, 273] on app-calendar-viewport "Tue 26 Wed 27 Thu 28 Fri 29 Sat 30 Sun 31 Mon 1 12/12 3 Jobs Tue 2 12/12 3 Jobs…" at bounding box center [577, 488] width 1155 height 761
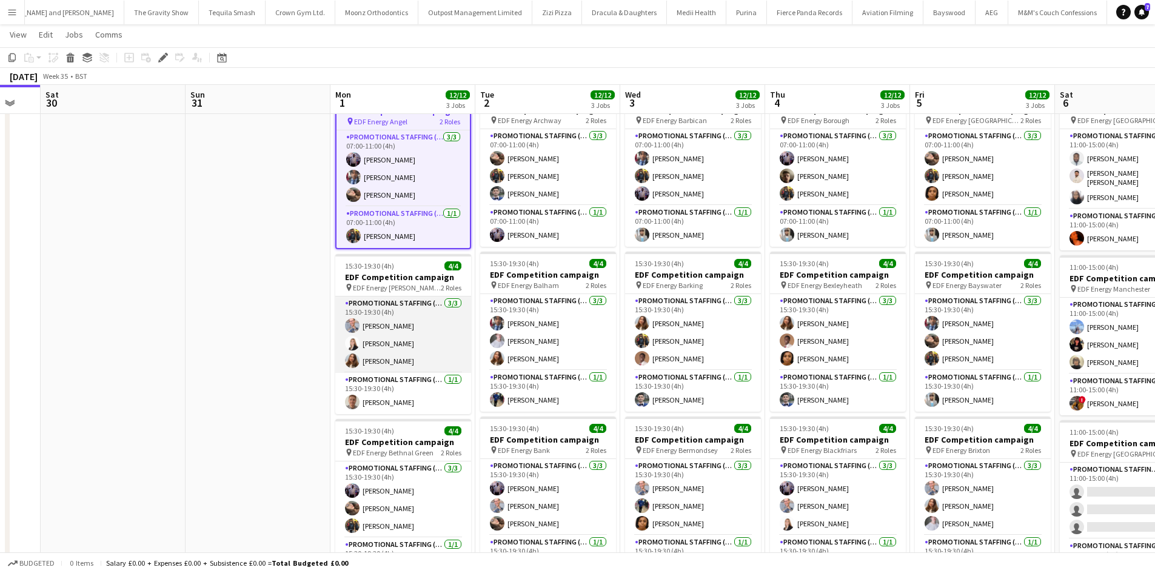
scroll to position [0, 0]
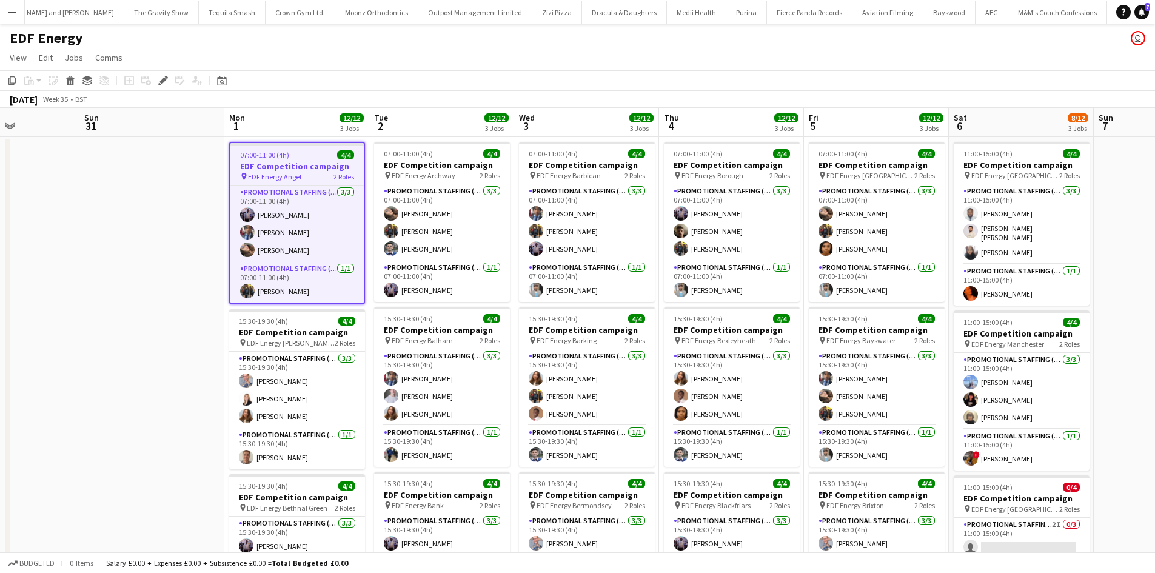
drag, startPoint x: 233, startPoint y: 415, endPoint x: 170, endPoint y: 415, distance: 62.5
click at [170, 415] on app-calendar-viewport "Thu 28 Fri 29 Sat 30 Sun 31 Mon 1 12/12 3 Jobs Tue 2 12/12 3 Jobs Wed 3 12/12 3…" at bounding box center [577, 488] width 1155 height 761
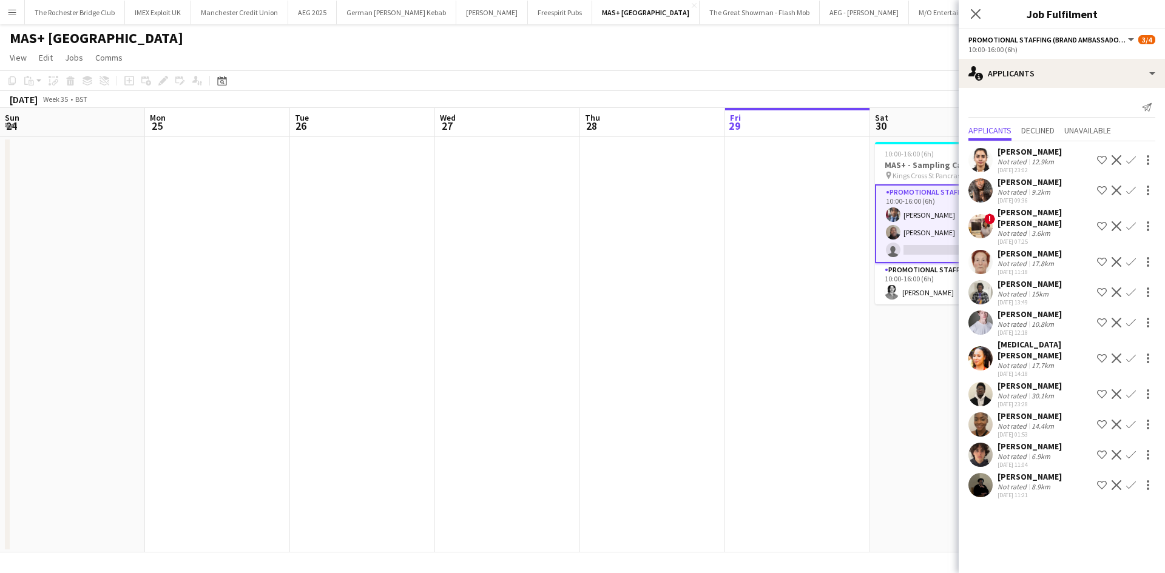
scroll to position [0, 433]
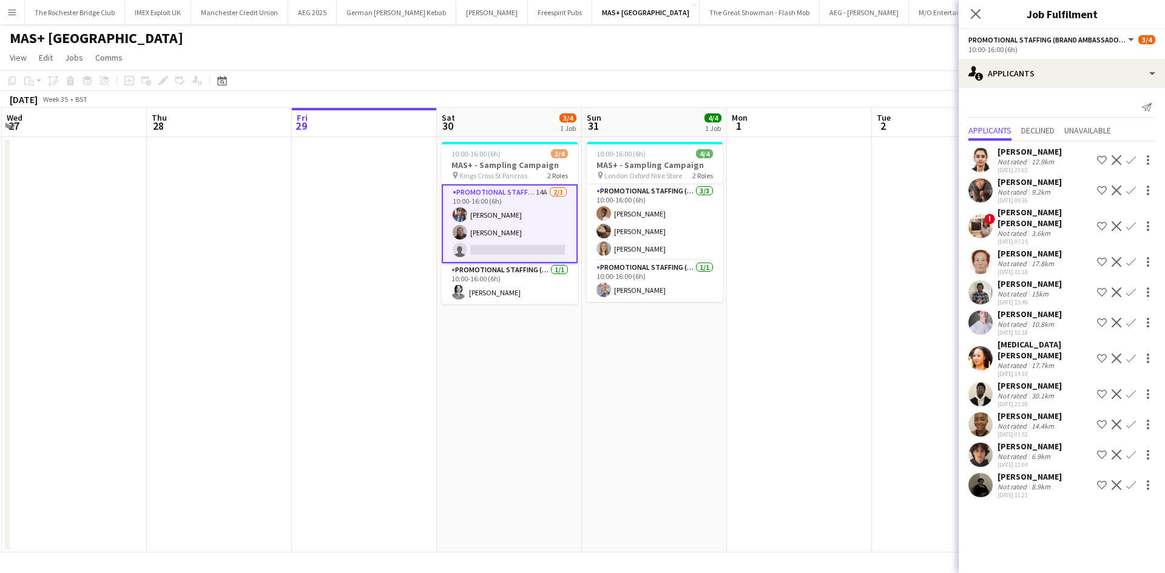
click at [1020, 441] on div "[PERSON_NAME]" at bounding box center [1029, 446] width 64 height 11
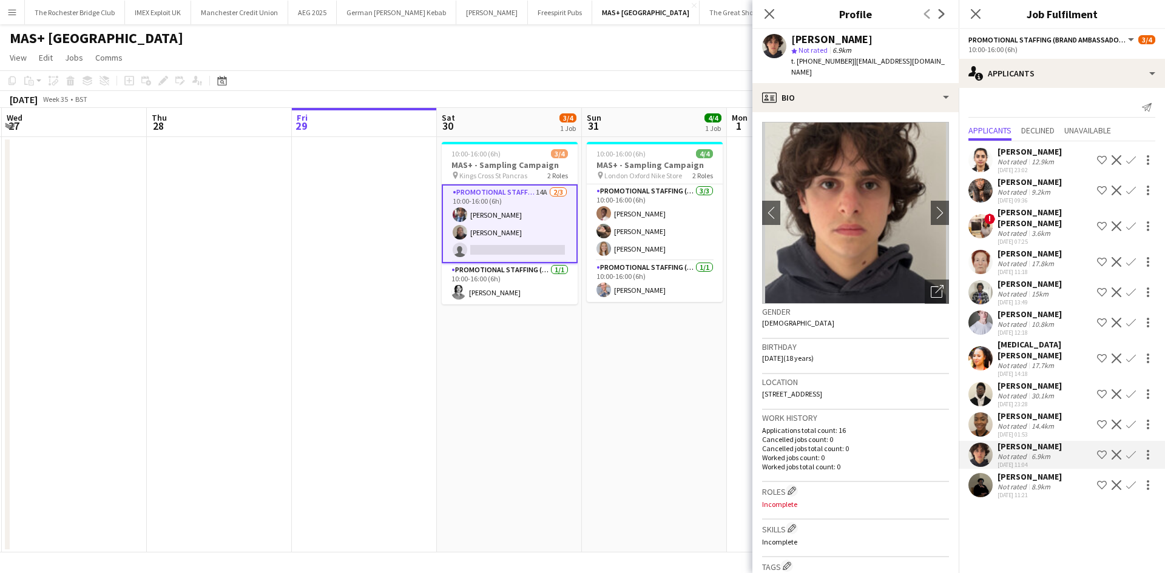
drag, startPoint x: 446, startPoint y: 465, endPoint x: 277, endPoint y: 181, distance: 330.0
click at [446, 464] on app-date-cell "10:00-16:00 (6h) 3/4 MAS+ - Sampling Campaign pin Kings Cross St Pancras 2 Role…" at bounding box center [509, 344] width 145 height 415
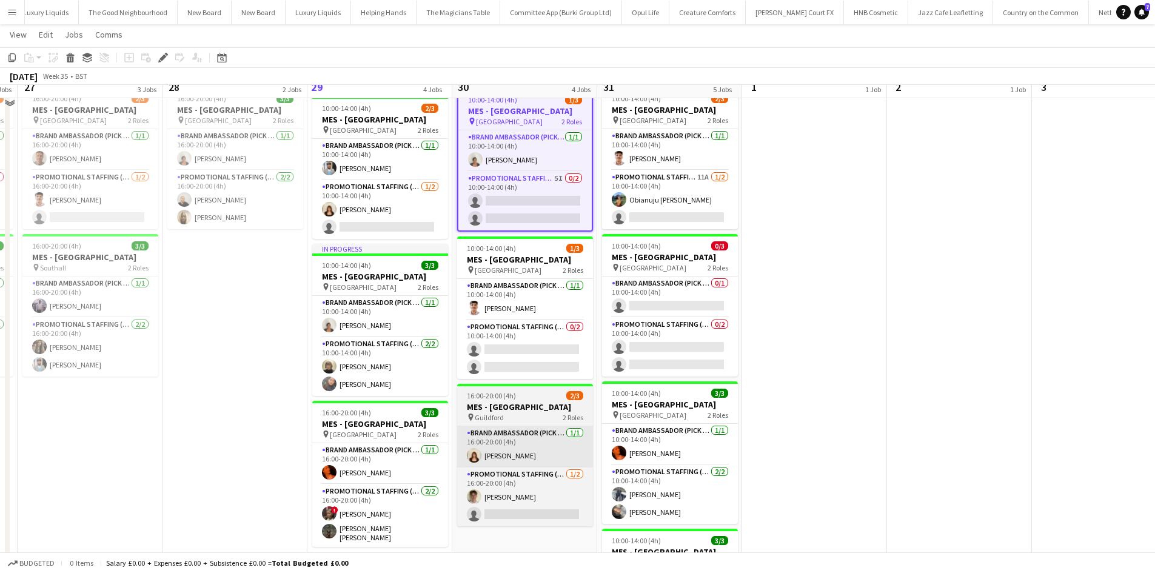
scroll to position [182, 0]
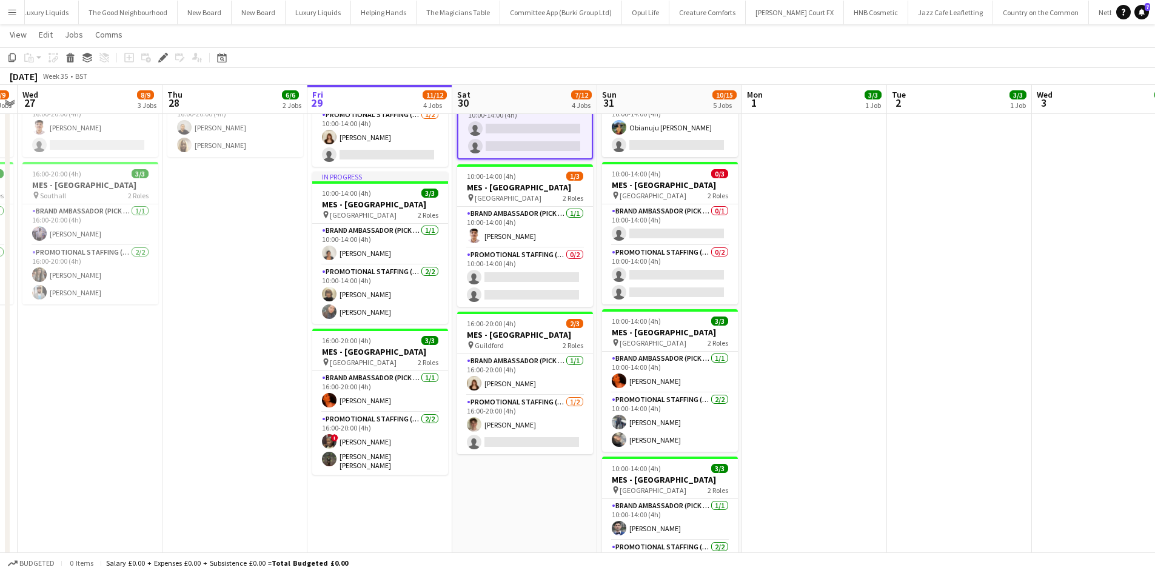
click at [537, 347] on div "pin Guildford 2 Roles" at bounding box center [525, 345] width 136 height 10
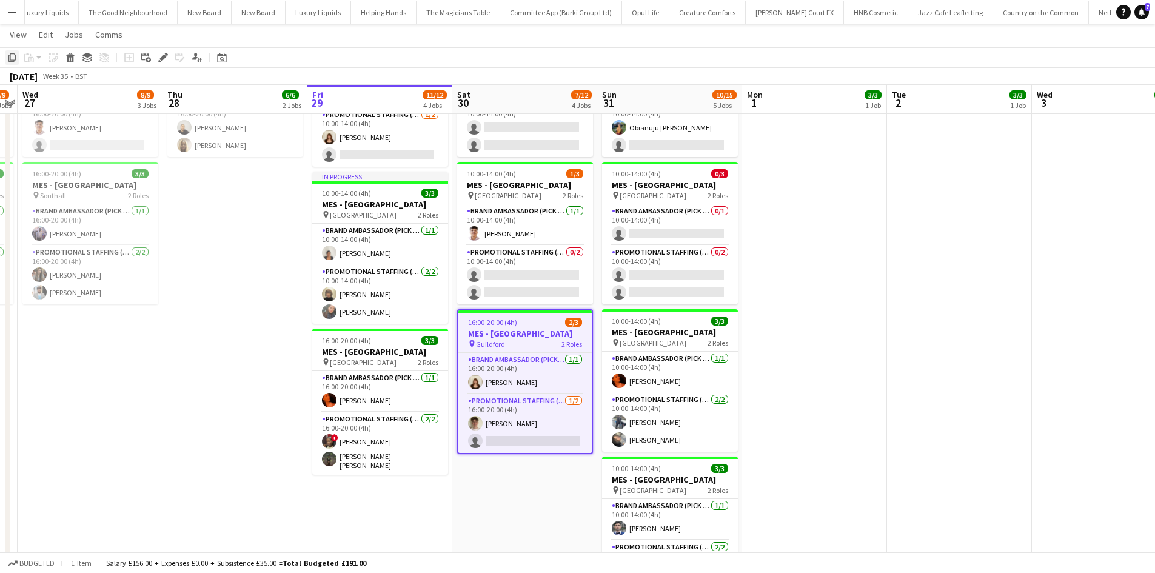
click at [10, 56] on icon at bounding box center [11, 57] width 7 height 8
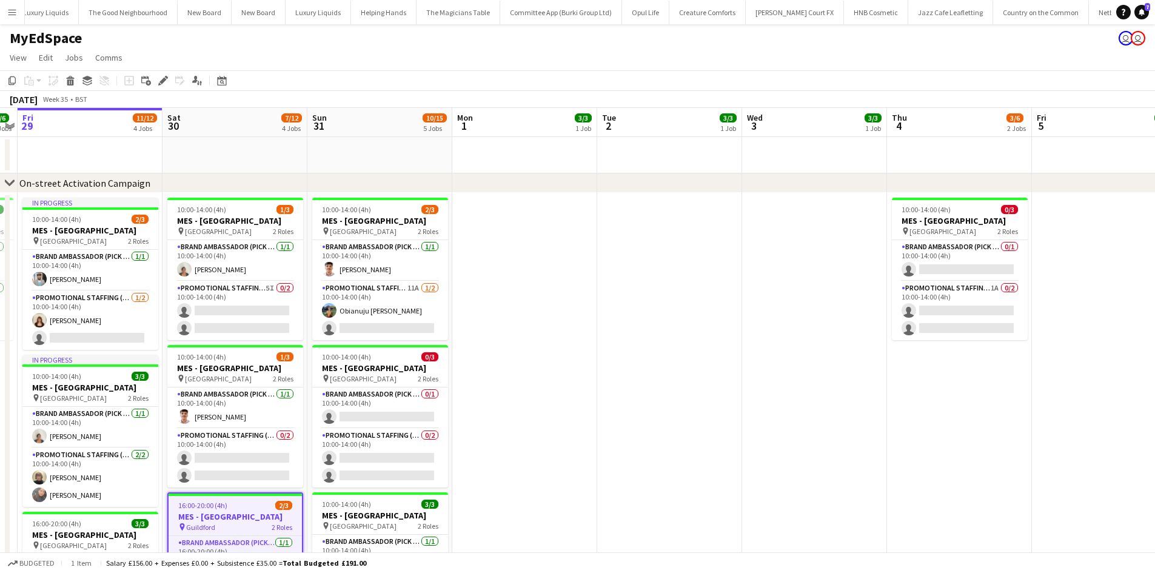
scroll to position [0, 537]
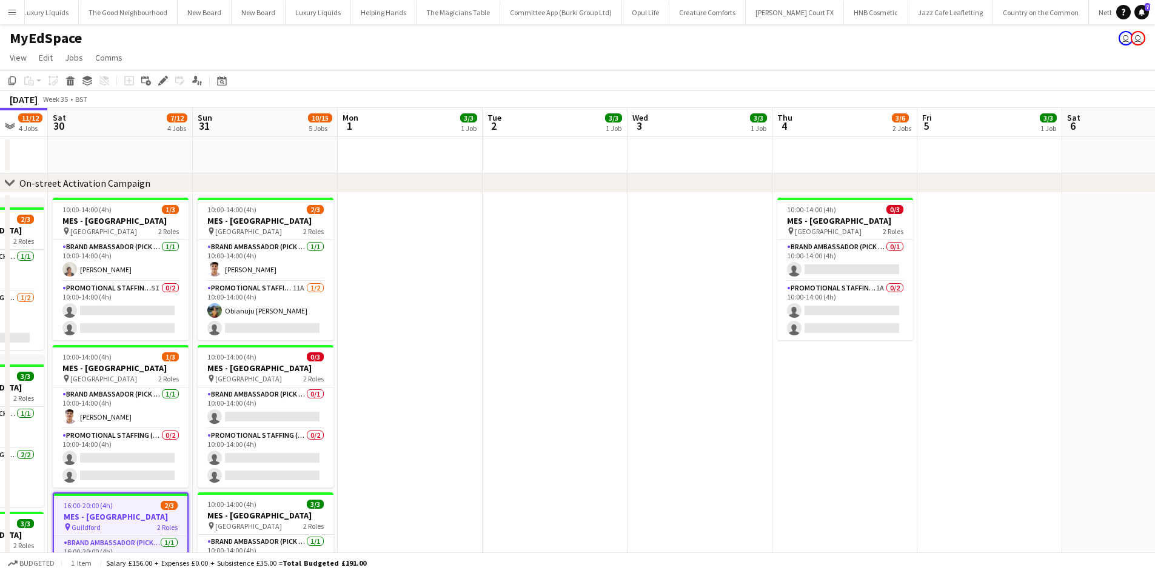
drag, startPoint x: 956, startPoint y: 309, endPoint x: 578, endPoint y: 248, distance: 382.7
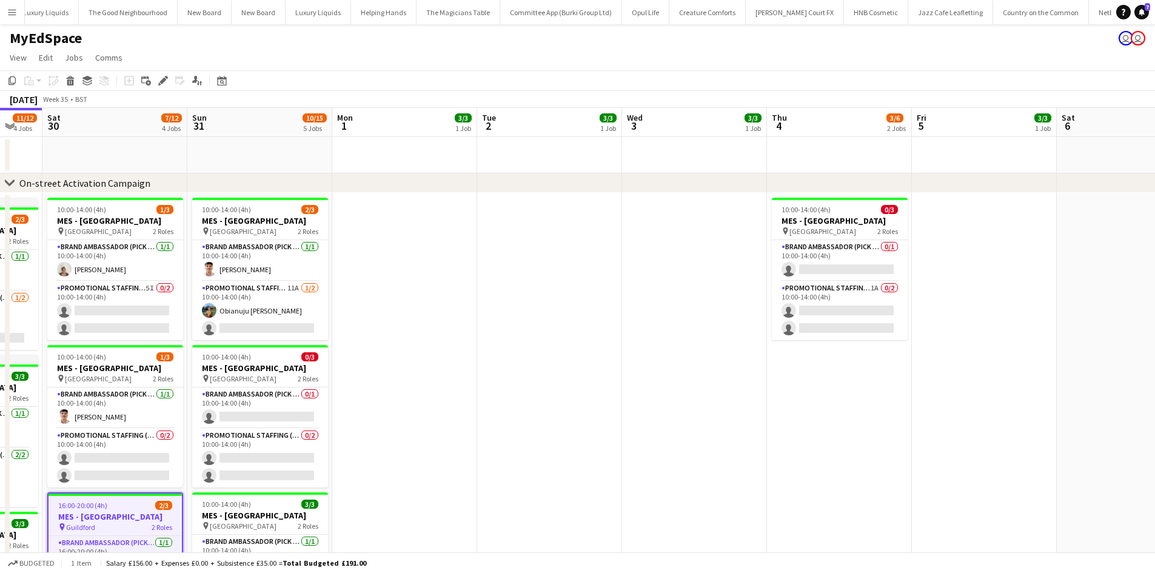
click at [671, 212] on app-date-cell at bounding box center [694, 523] width 145 height 661
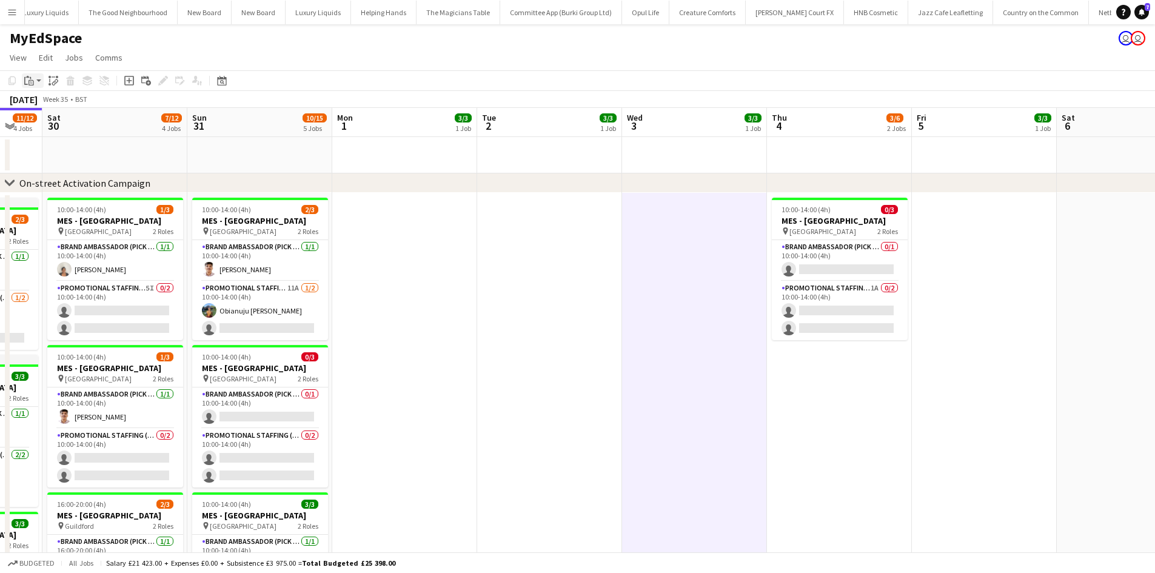
click at [28, 78] on icon "Paste" at bounding box center [29, 81] width 10 height 10
click at [70, 123] on link "Paste with crew Ctrl+Shift+V" at bounding box center [89, 124] width 114 height 11
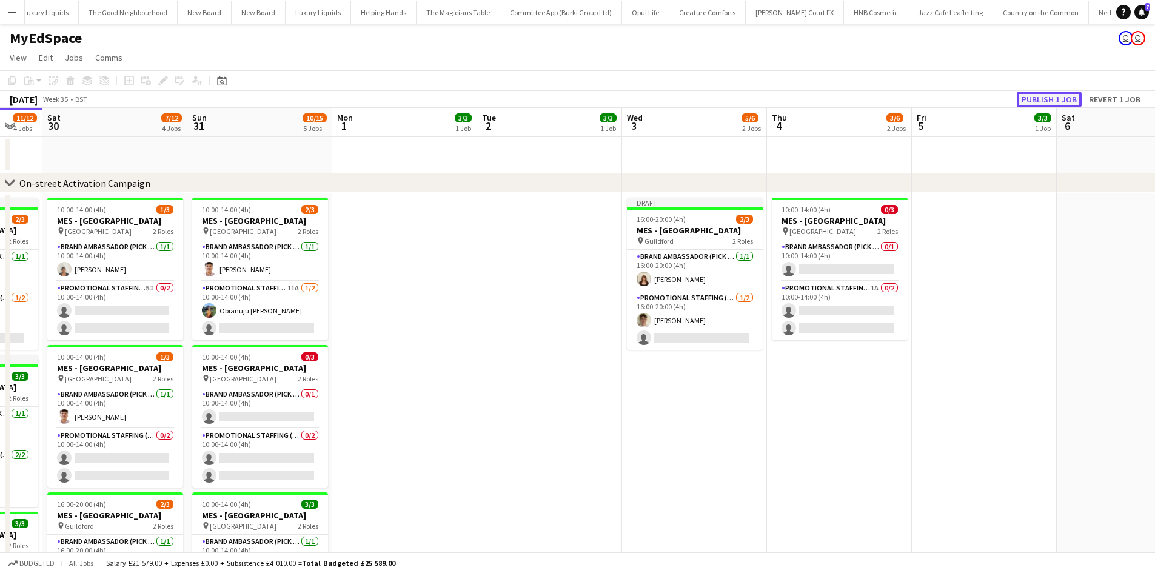
click at [1029, 93] on button "Publish 1 job" at bounding box center [1049, 100] width 65 height 16
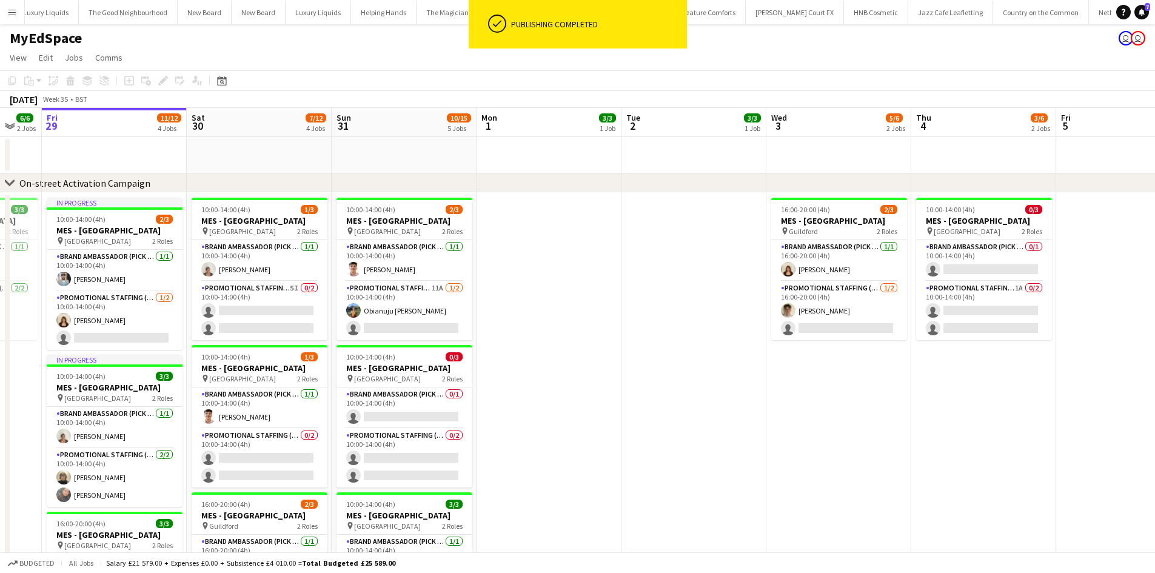
drag, startPoint x: 411, startPoint y: 378, endPoint x: 568, endPoint y: 377, distance: 157.1
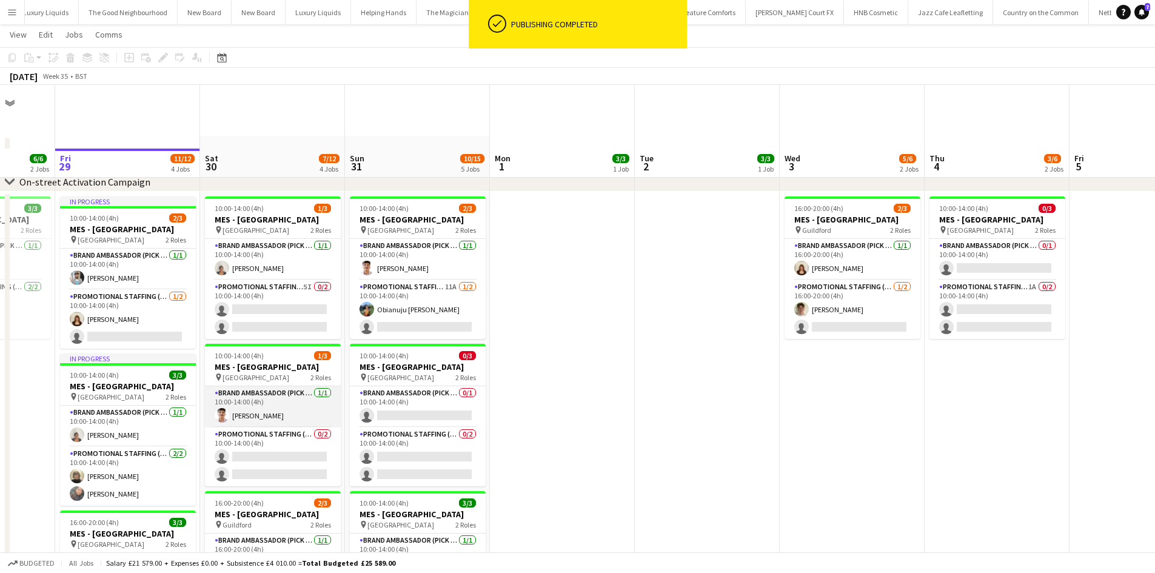
scroll to position [182, 0]
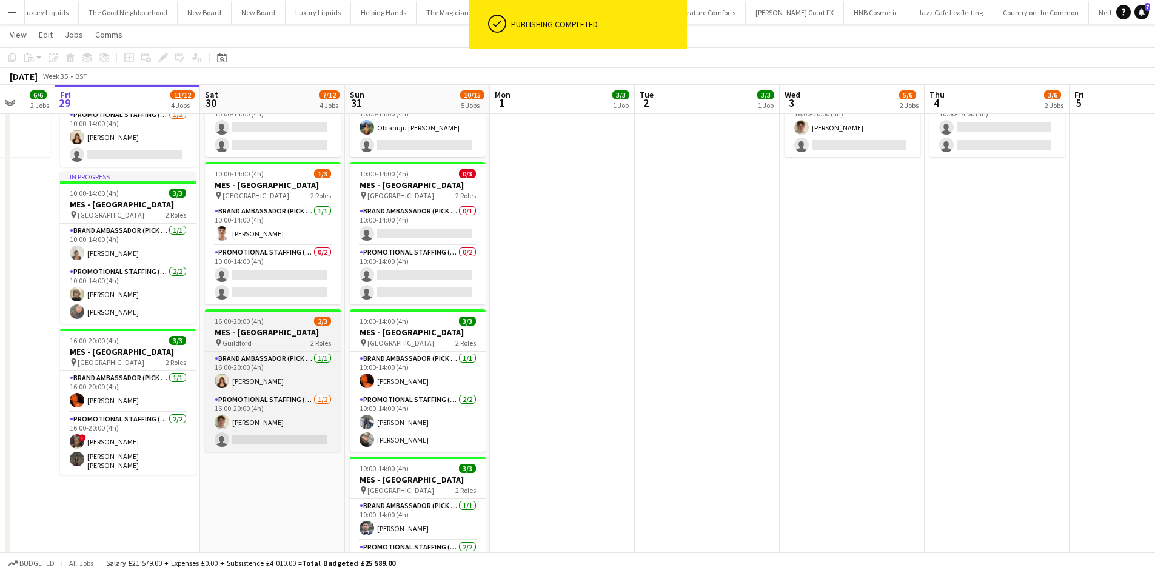
click at [261, 324] on span "16:00-20:00 (4h)" at bounding box center [239, 321] width 49 height 9
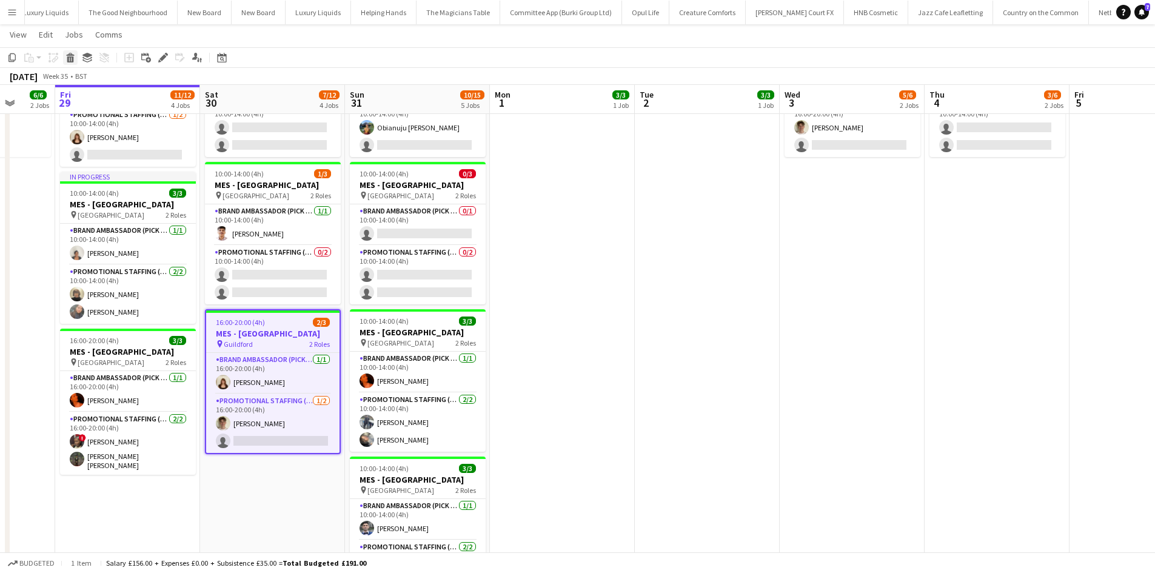
click at [73, 59] on icon at bounding box center [70, 59] width 7 height 6
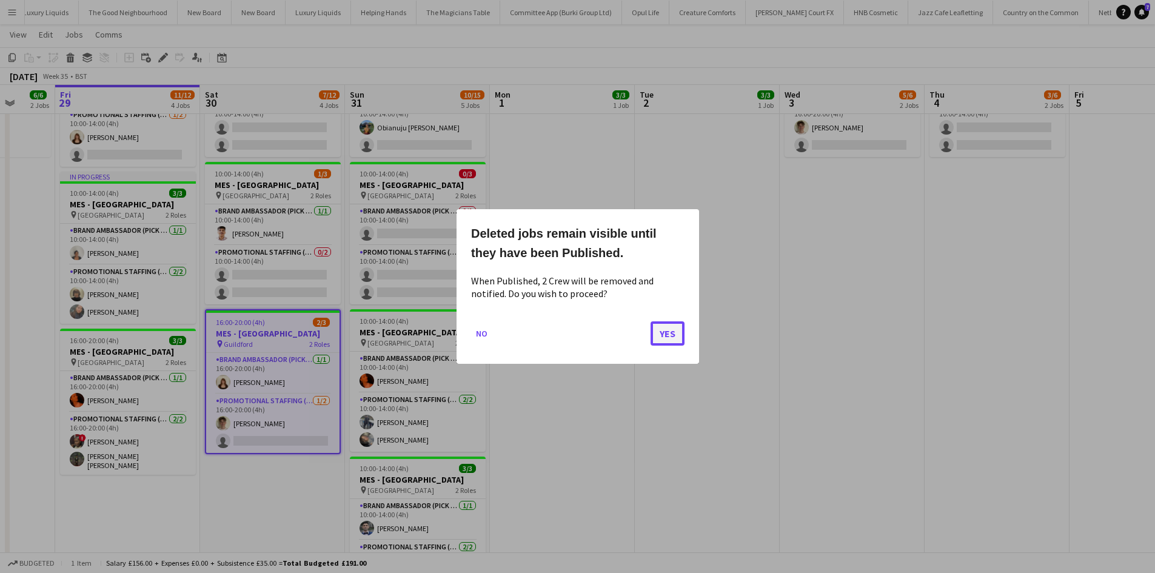
click at [669, 335] on button "Yes" at bounding box center [668, 333] width 34 height 24
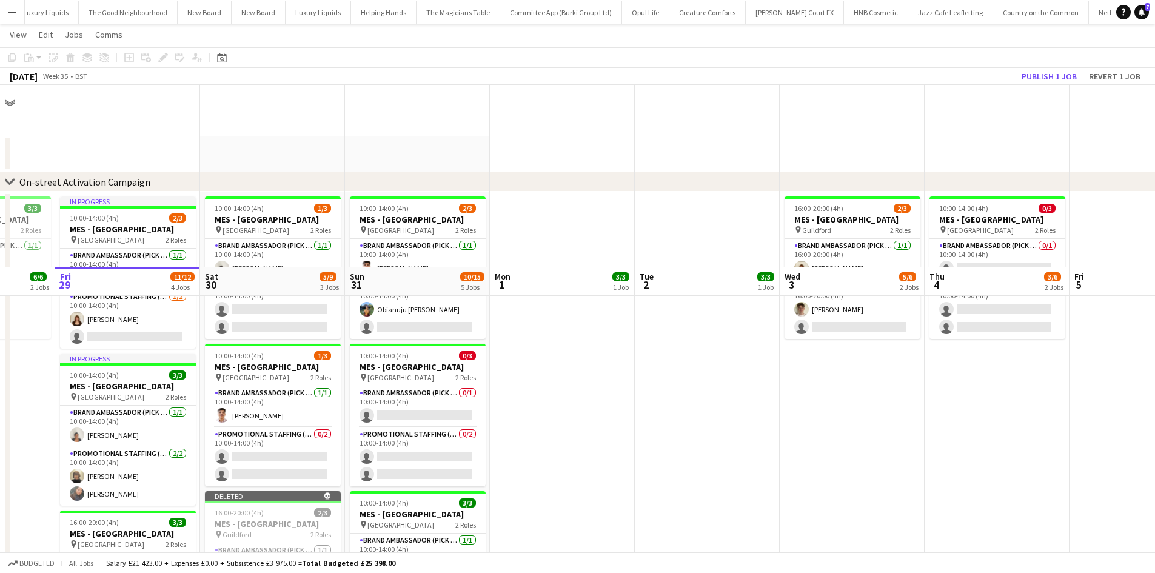
scroll to position [182, 0]
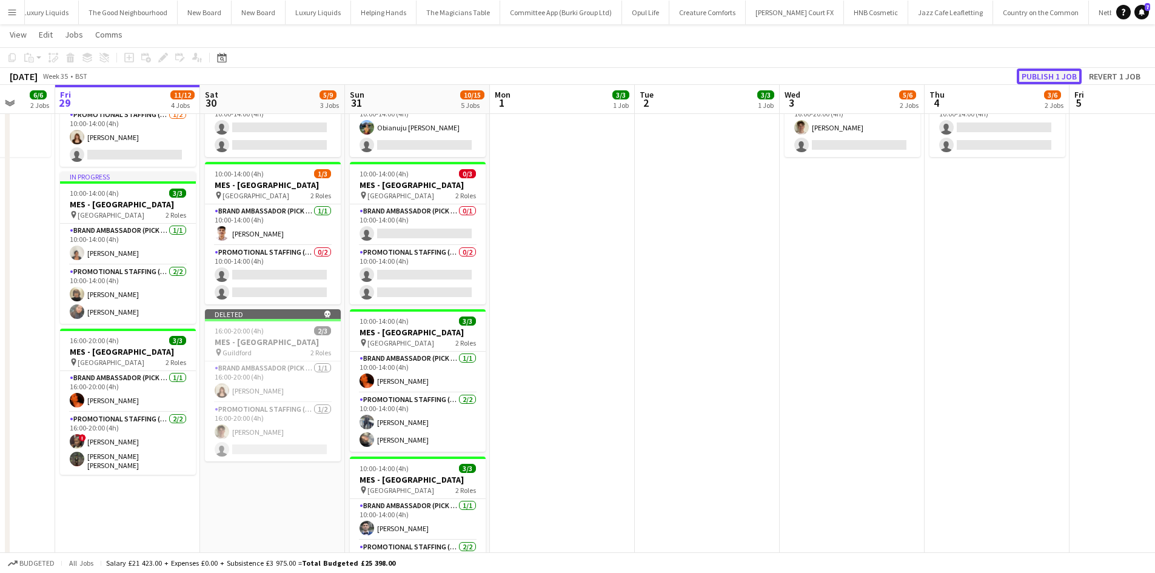
click at [1067, 70] on button "Publish 1 job" at bounding box center [1049, 77] width 65 height 16
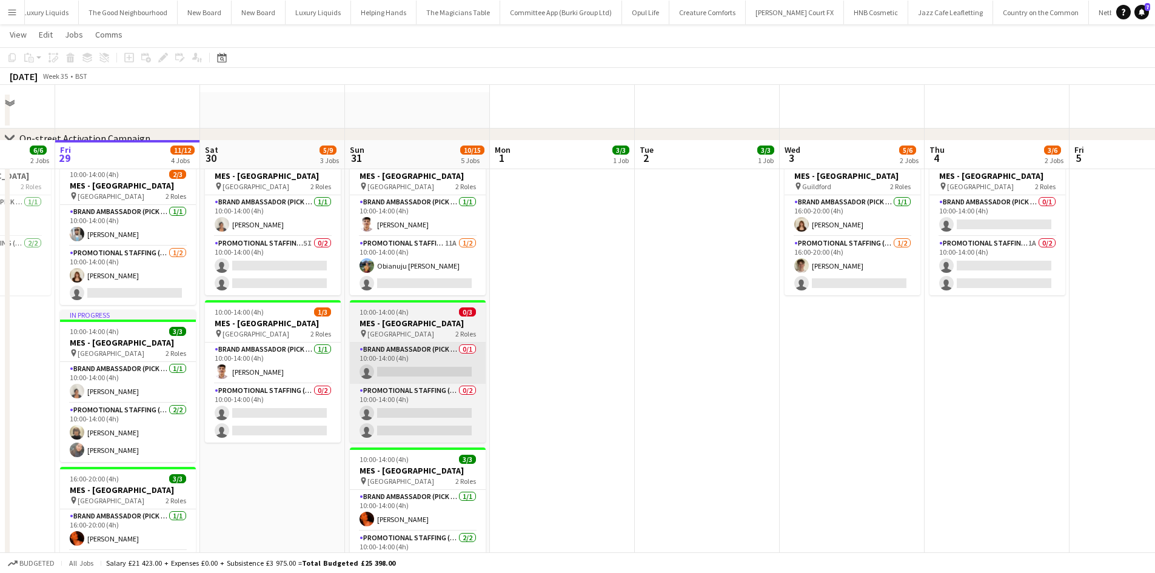
scroll to position [0, 0]
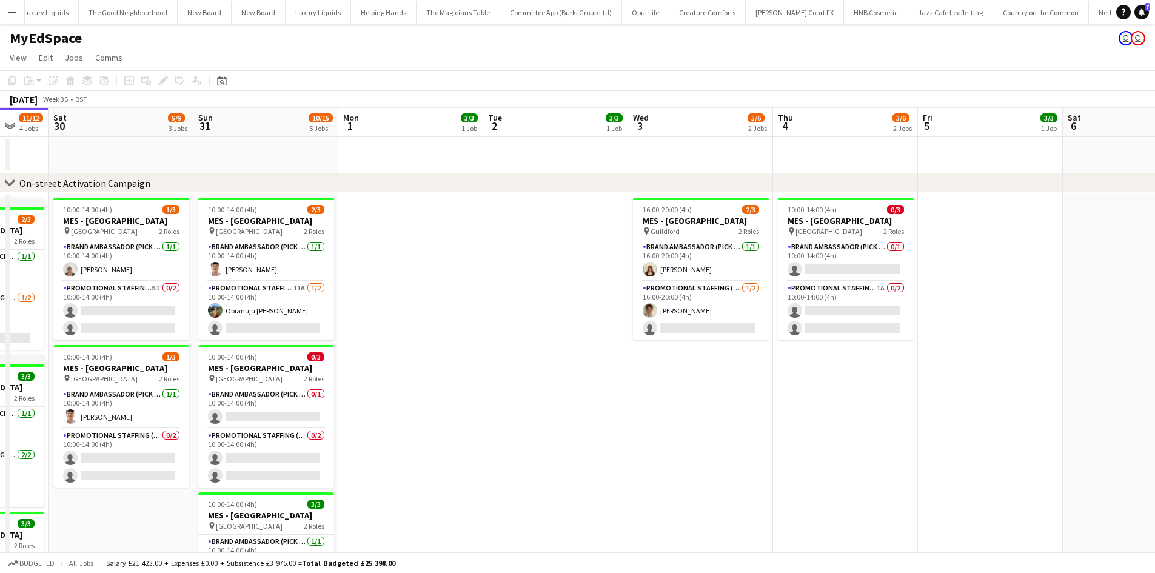
drag, startPoint x: 985, startPoint y: 410, endPoint x: 831, endPoint y: 412, distance: 154.1
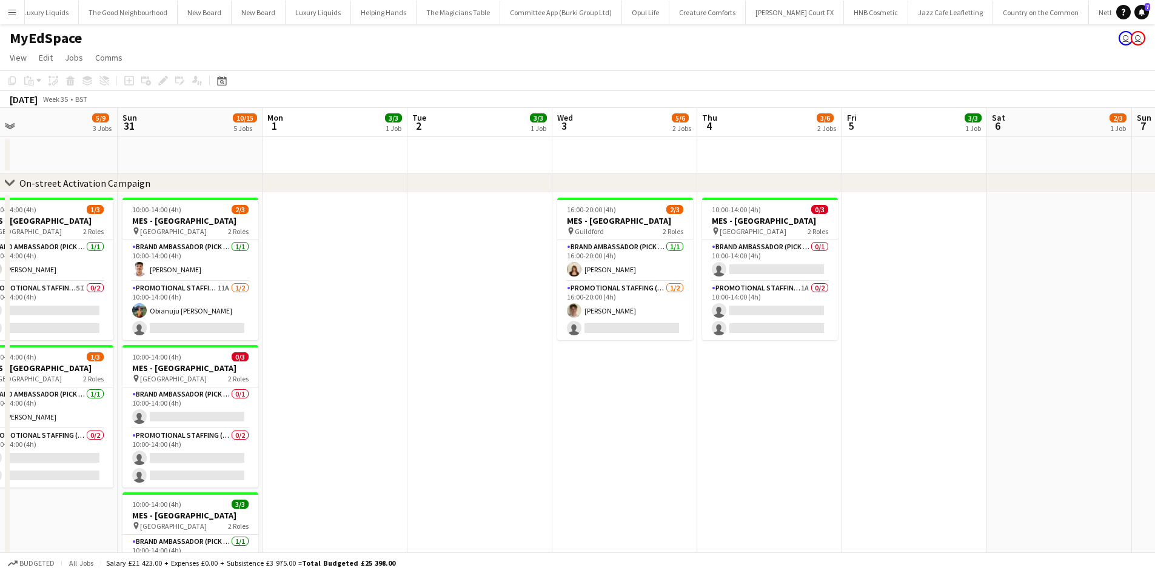
drag, startPoint x: 630, startPoint y: 390, endPoint x: 555, endPoint y: 387, distance: 74.7
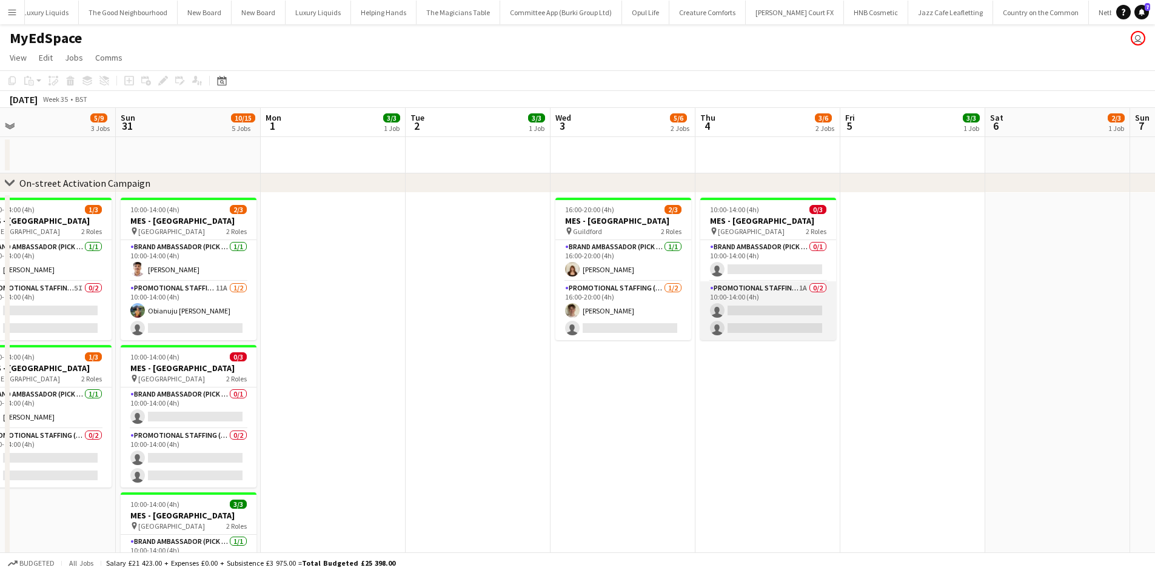
click at [806, 294] on app-card-role "Promotional Staffing (Brand Ambassadors) 1A 0/2 10:00-14:00 (4h) single-neutral…" at bounding box center [769, 310] width 136 height 59
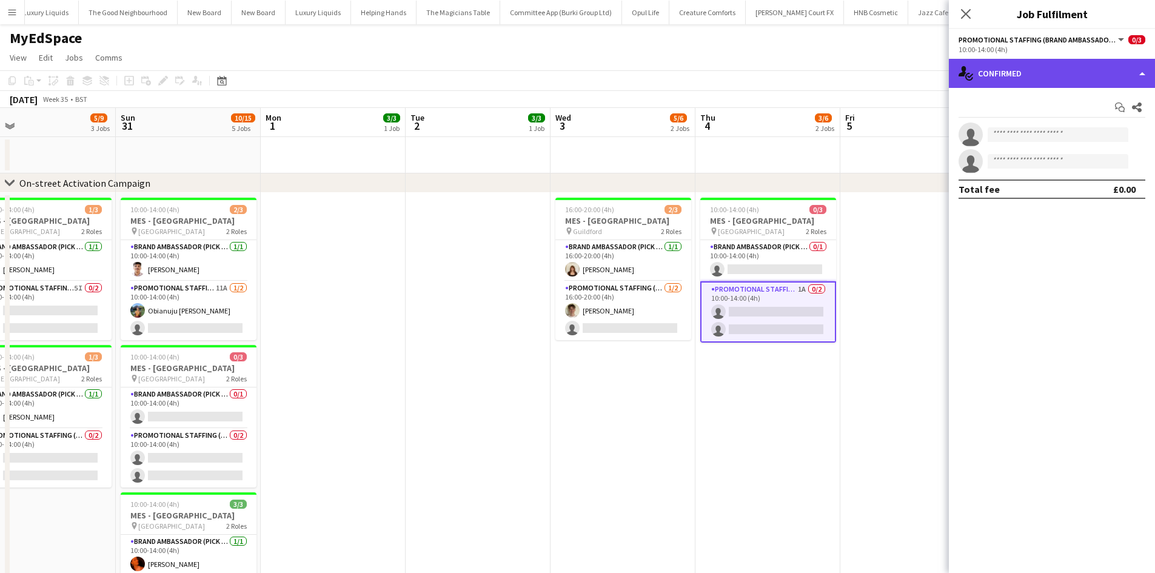
click at [1041, 70] on div "single-neutral-actions-check-2 Confirmed" at bounding box center [1052, 73] width 206 height 29
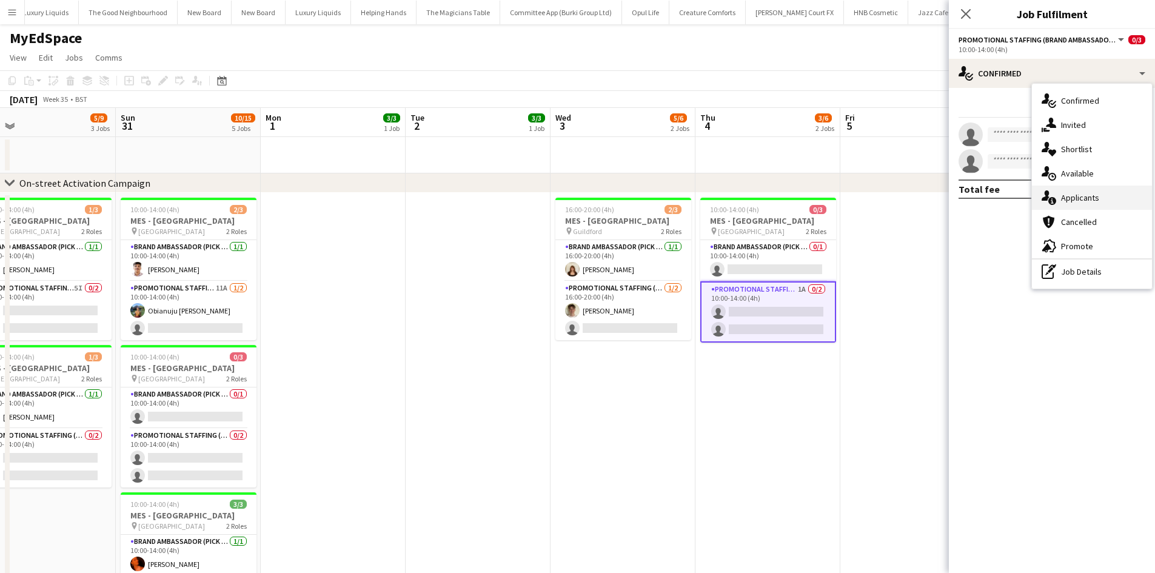
click at [1105, 200] on div "single-neutral-actions-information Applicants" at bounding box center [1092, 198] width 120 height 24
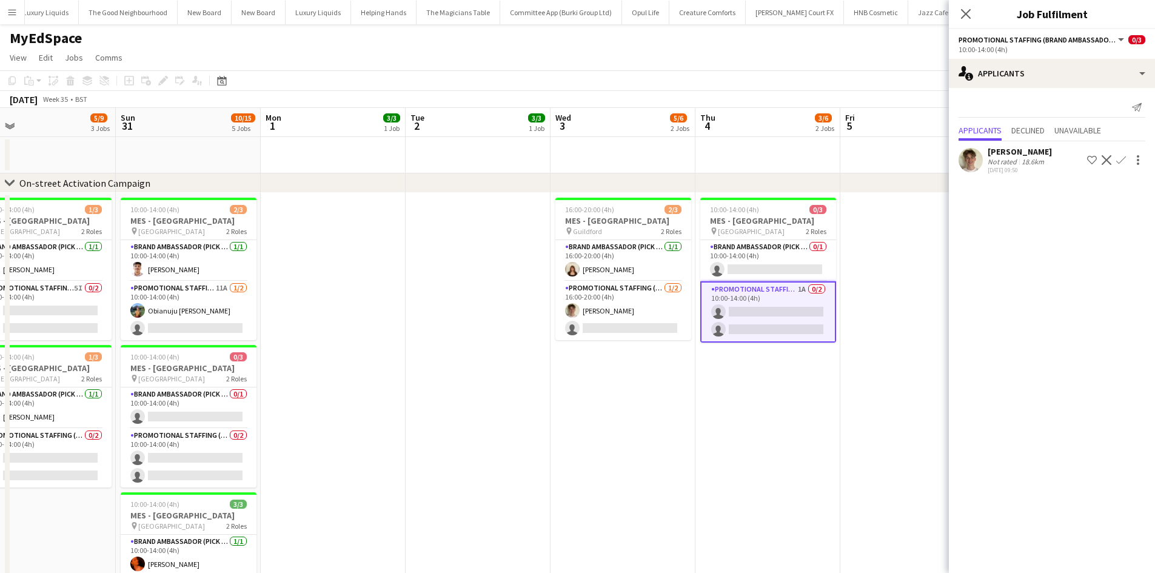
click at [1125, 158] on app-icon "Confirm" at bounding box center [1122, 160] width 10 height 10
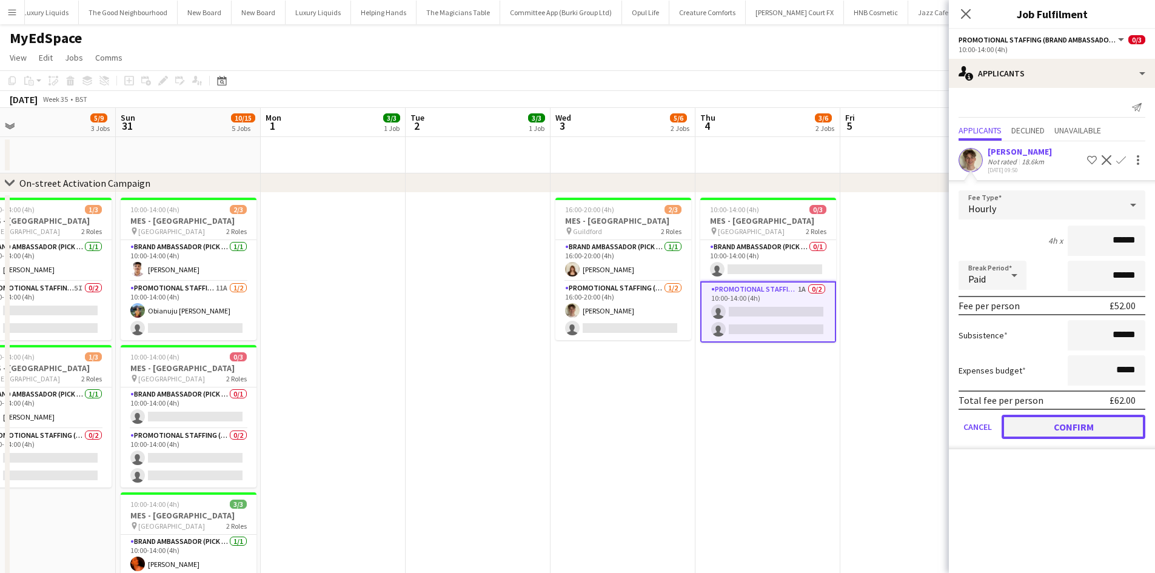
click at [1096, 432] on button "Confirm" at bounding box center [1074, 427] width 144 height 24
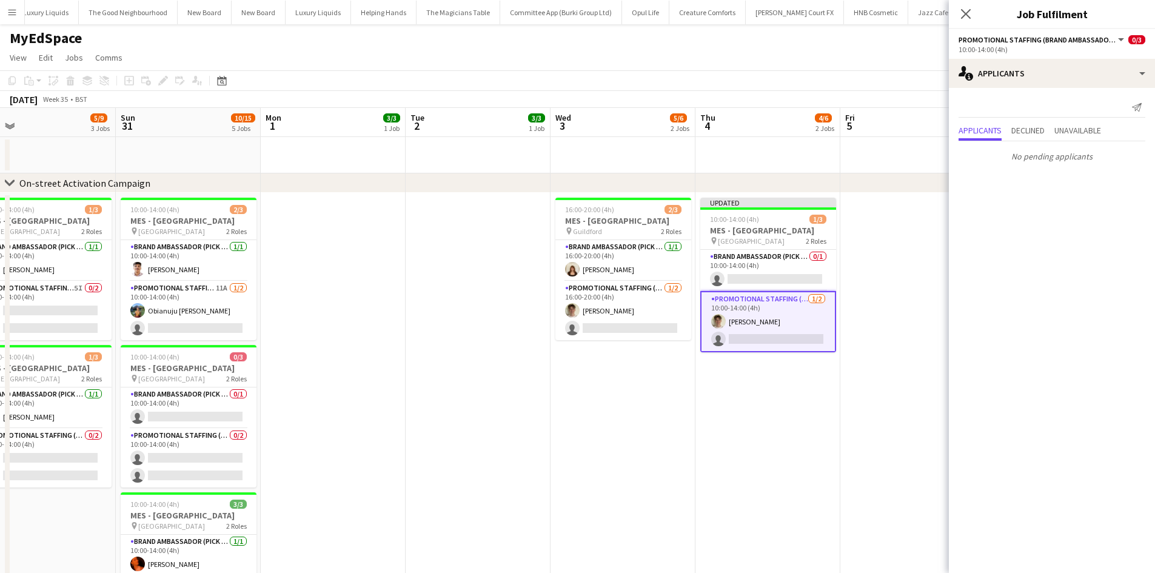
click at [881, 387] on app-date-cell at bounding box center [913, 523] width 145 height 661
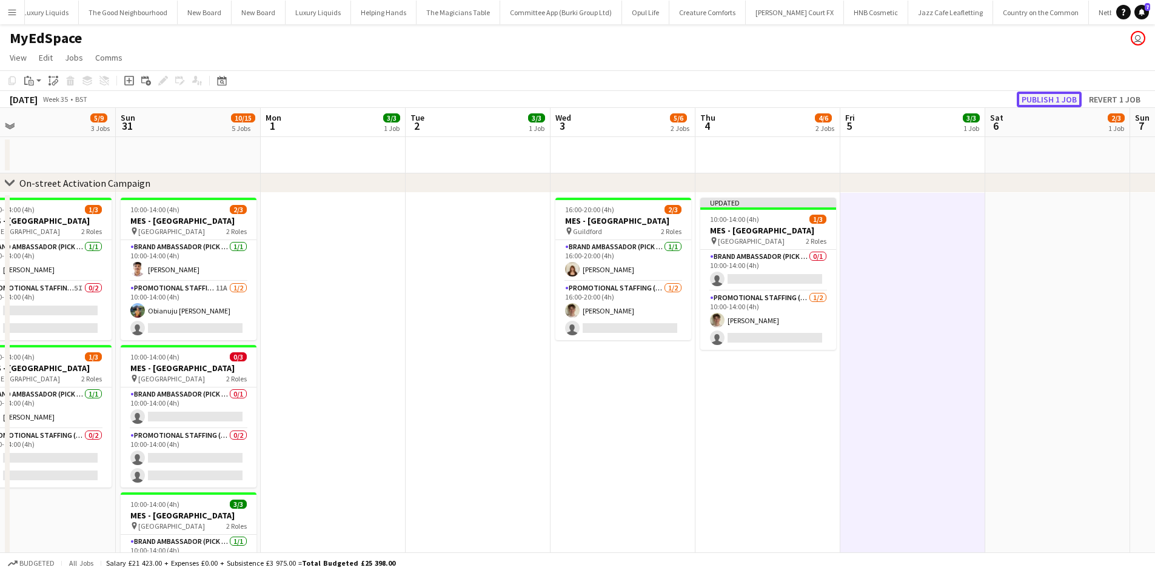
click at [1048, 99] on button "Publish 1 job" at bounding box center [1049, 100] width 65 height 16
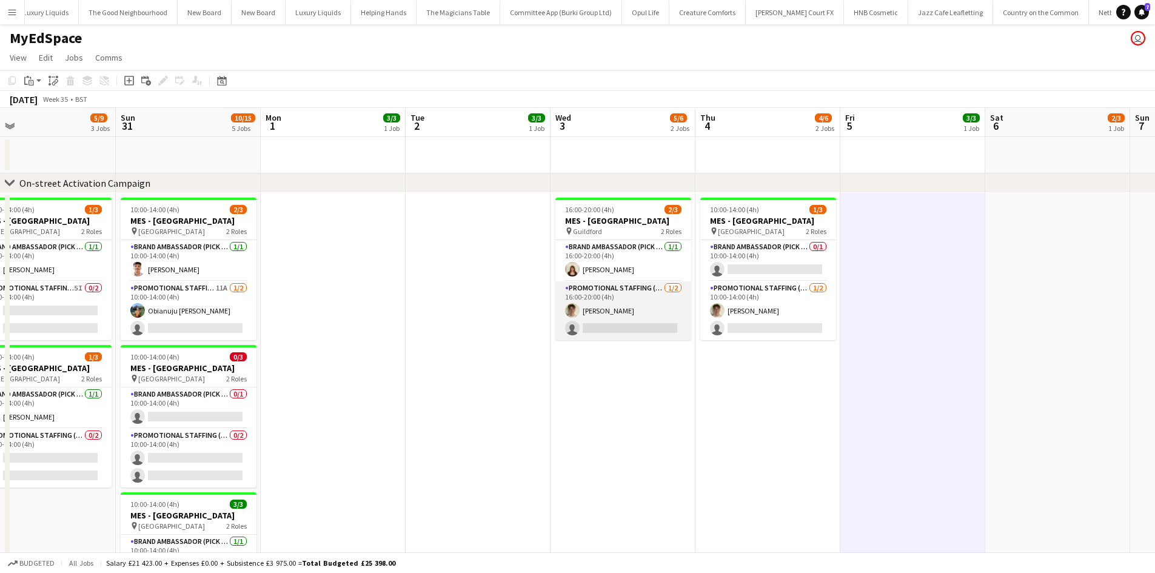
drag, startPoint x: 602, startPoint y: 315, endPoint x: 593, endPoint y: 317, distance: 9.2
click at [602, 315] on app-card-role "Promotional Staffing (Brand Ambassadors) 1/2 16:00-20:00 (4h) Leo Mills single-…" at bounding box center [624, 310] width 136 height 59
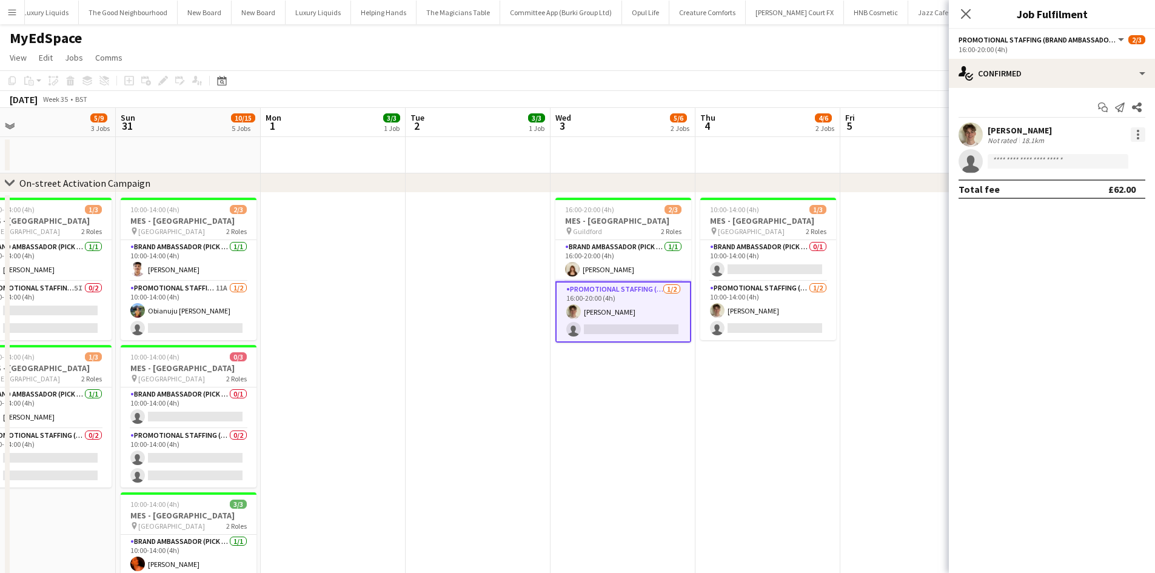
click at [1136, 129] on div at bounding box center [1138, 134] width 15 height 15
click at [1118, 154] on span "Edit fee" at bounding box center [1098, 157] width 75 height 11
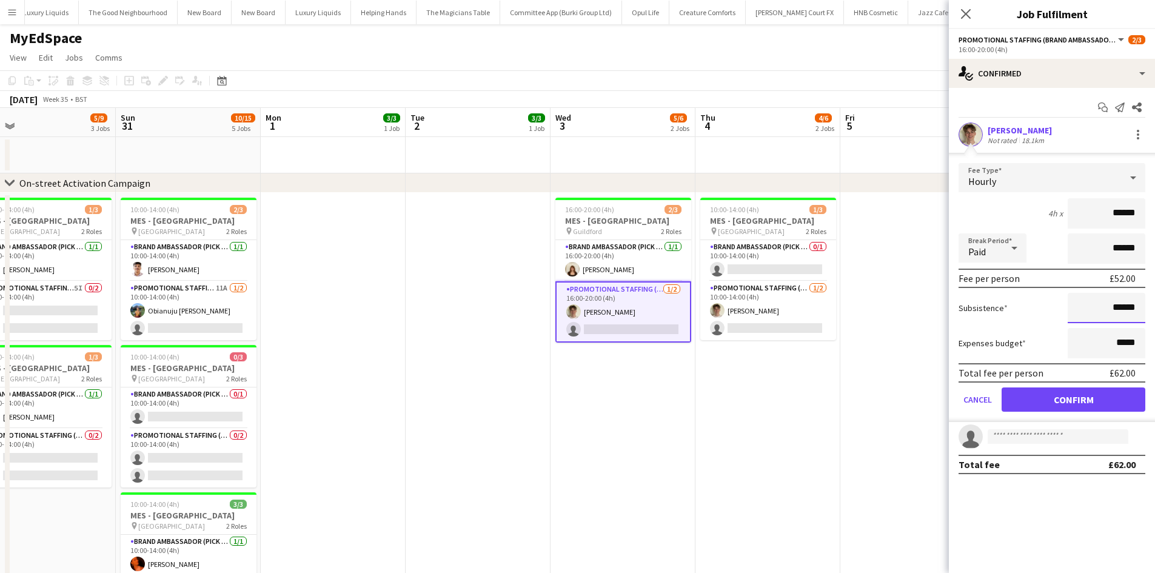
click at [1122, 309] on input "******" at bounding box center [1107, 308] width 78 height 30
type input "******"
click at [1050, 402] on button "Confirm" at bounding box center [1074, 400] width 144 height 24
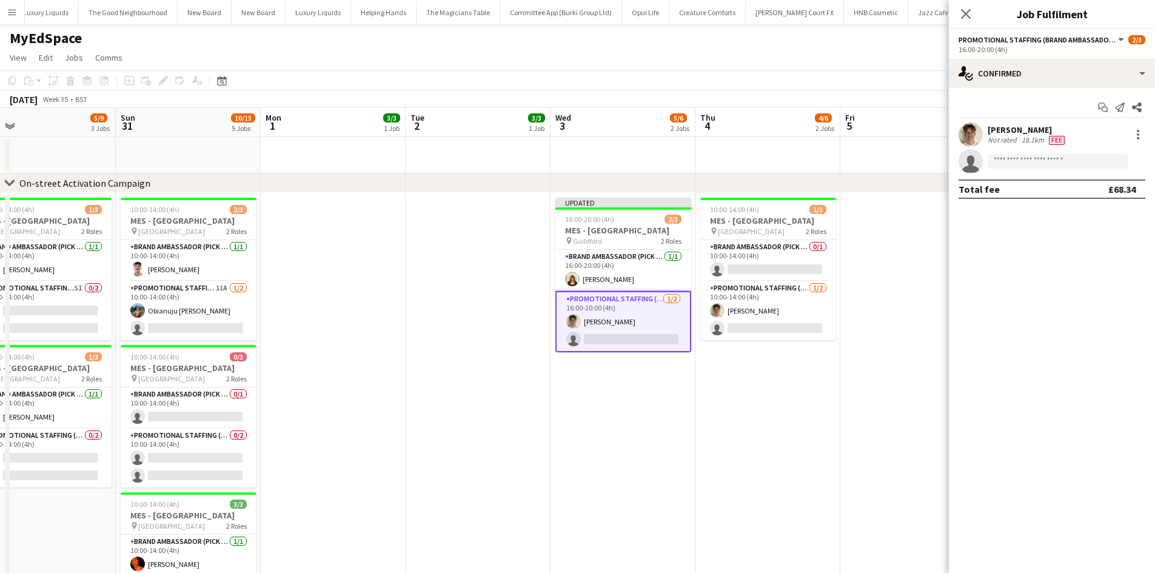
click at [847, 377] on app-date-cell at bounding box center [913, 523] width 145 height 661
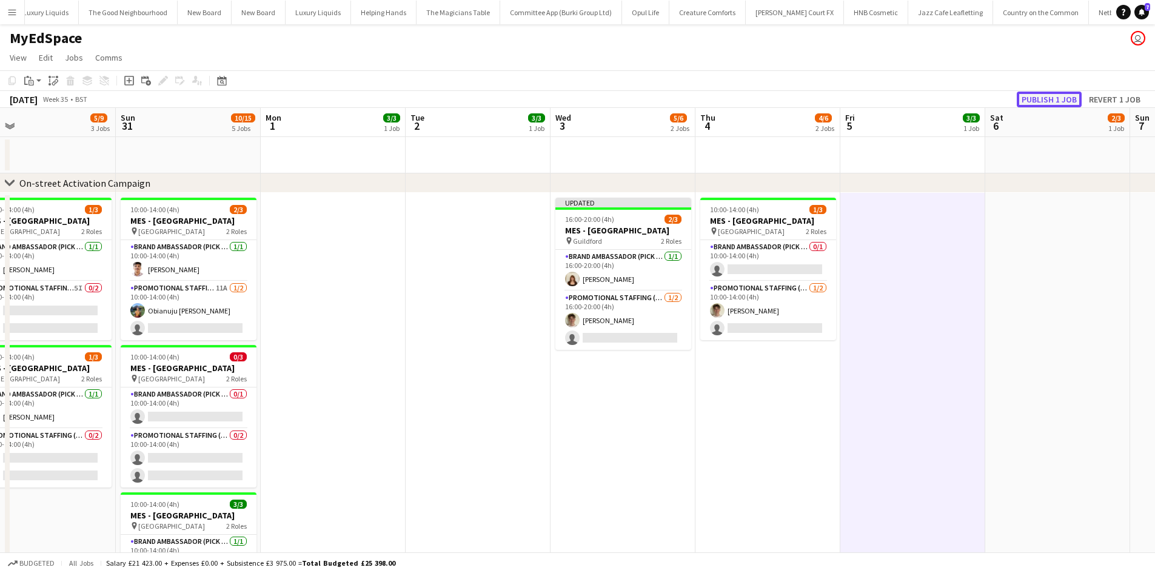
click at [1056, 98] on button "Publish 1 job" at bounding box center [1049, 100] width 65 height 16
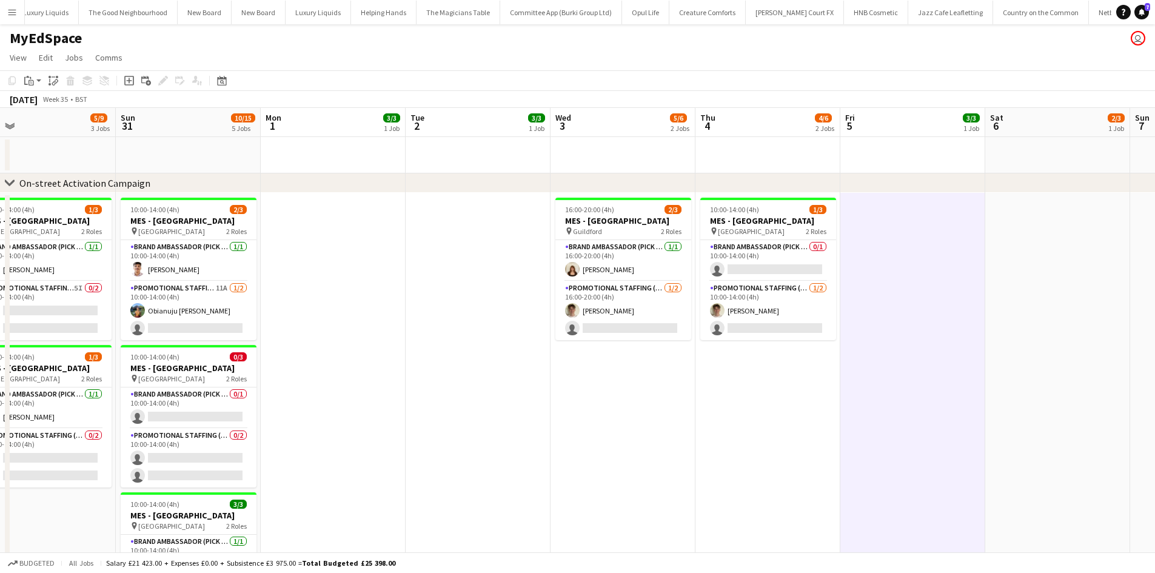
scroll to position [0, 403]
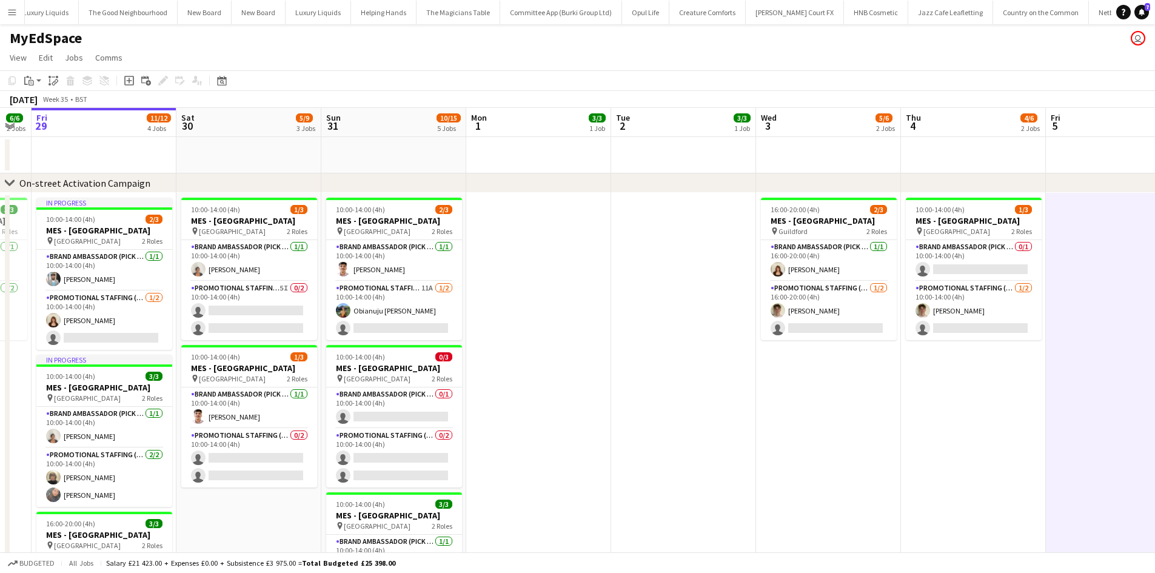
drag, startPoint x: 300, startPoint y: 446, endPoint x: 506, endPoint y: 449, distance: 205.6
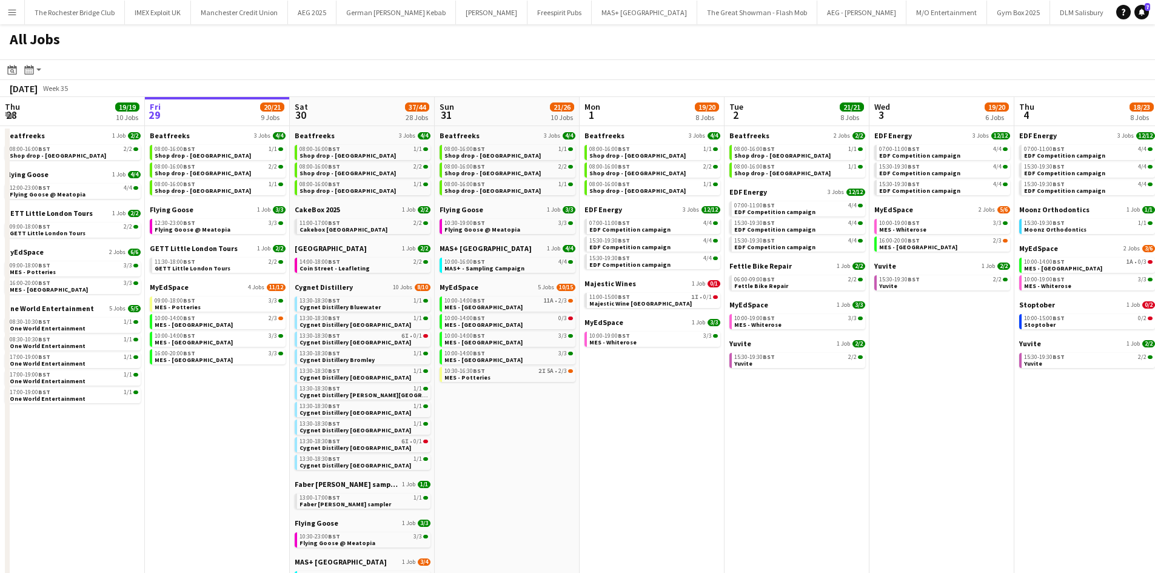
scroll to position [0, 277]
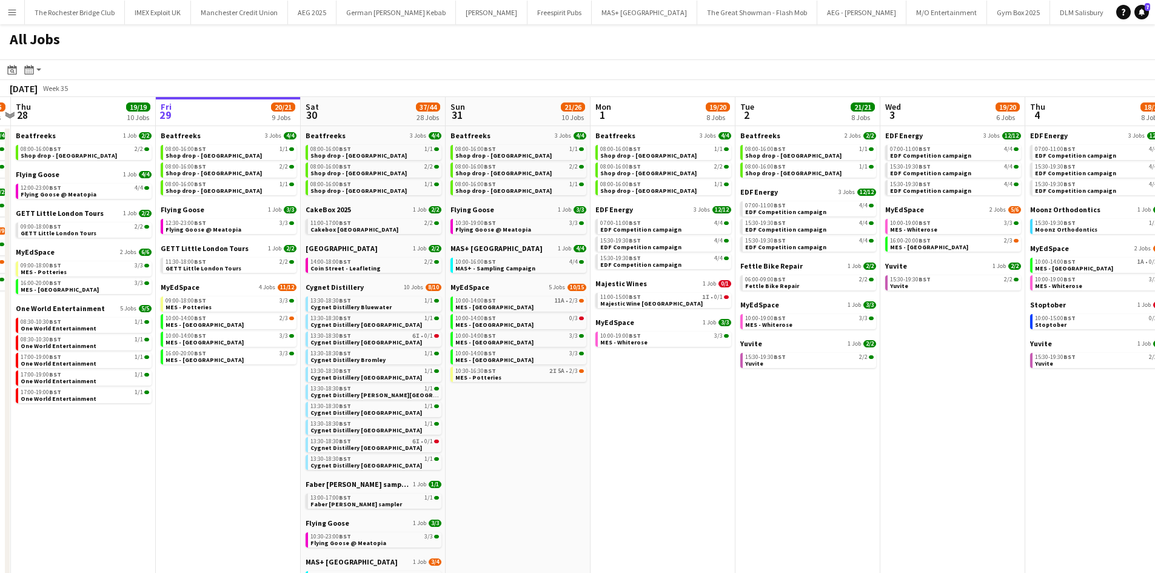
drag, startPoint x: 564, startPoint y: 429, endPoint x: 613, endPoint y: 434, distance: 48.8
click at [613, 434] on app-calendar-viewport "Tue 26 22/24 14 Jobs Wed 27 14/15 6 Jobs Thu 28 19/19 10 Jobs Fri 29 20/21 9 Jo…" at bounding box center [577, 514] width 1155 height 834
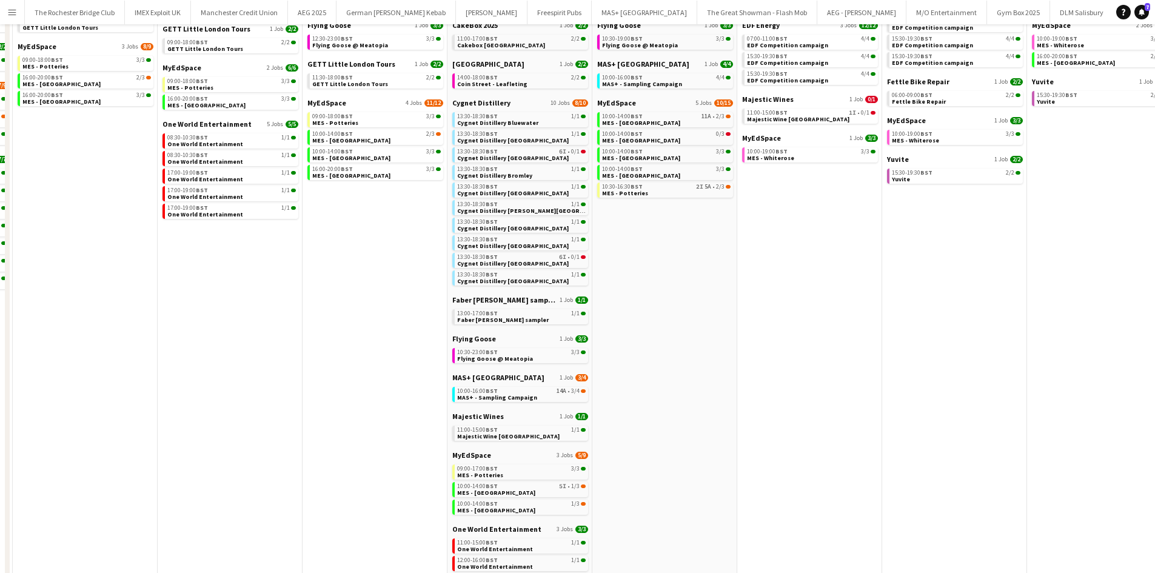
scroll to position [0, 0]
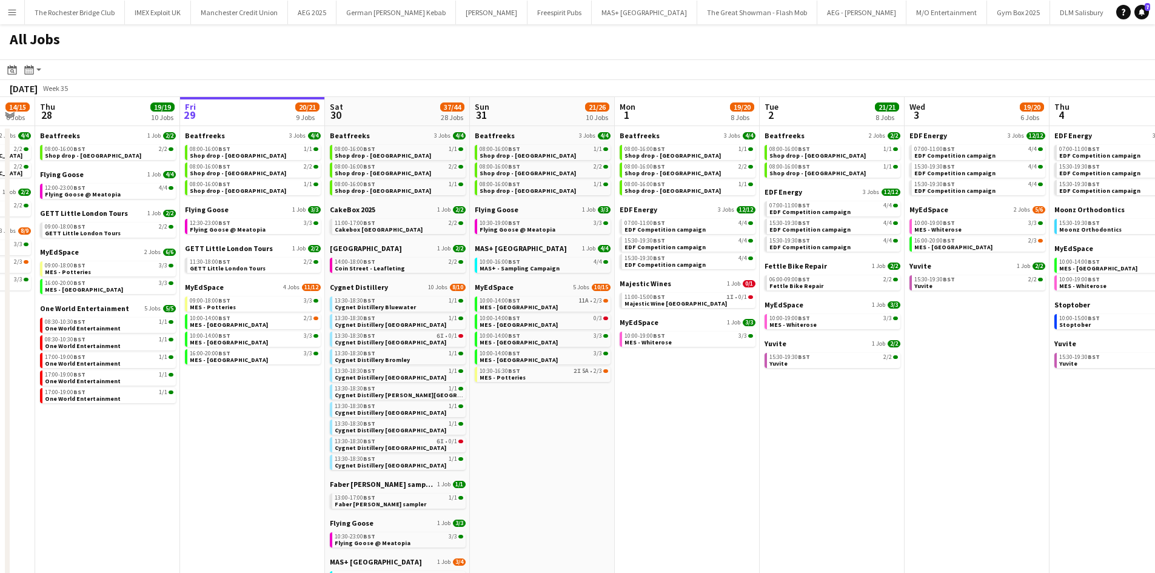
drag, startPoint x: 744, startPoint y: 437, endPoint x: 617, endPoint y: 411, distance: 129.3
click at [617, 411] on app-calendar-viewport "Mon 25 8/10 5 Jobs Tue 26 22/24 14 Jobs Wed 27 14/15 6 Jobs Thu 28 19/19 10 Job…" at bounding box center [577, 514] width 1155 height 834
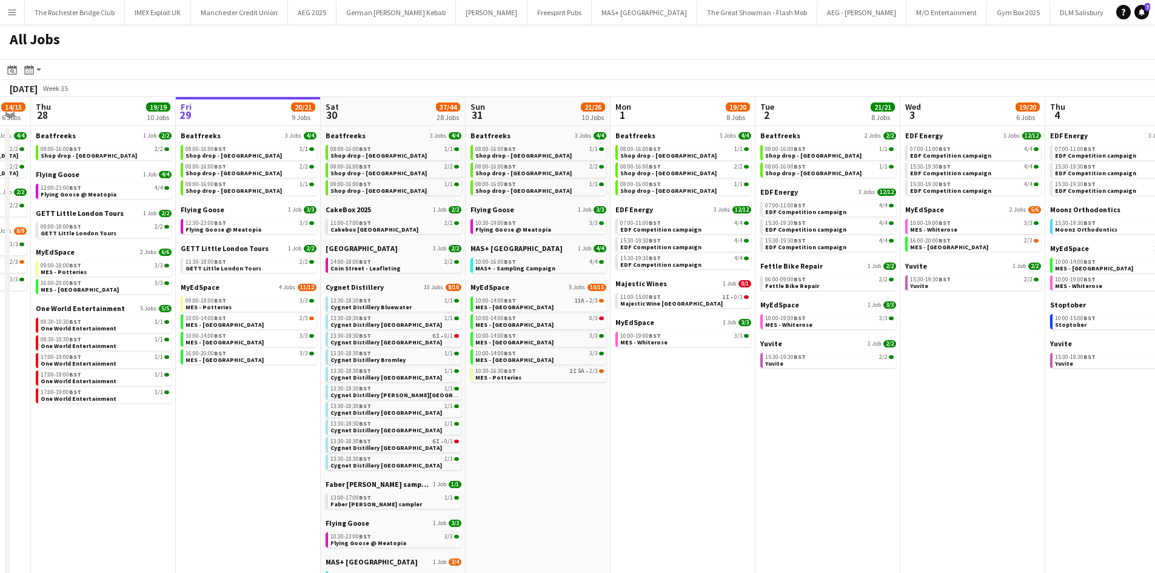
scroll to position [0, 477]
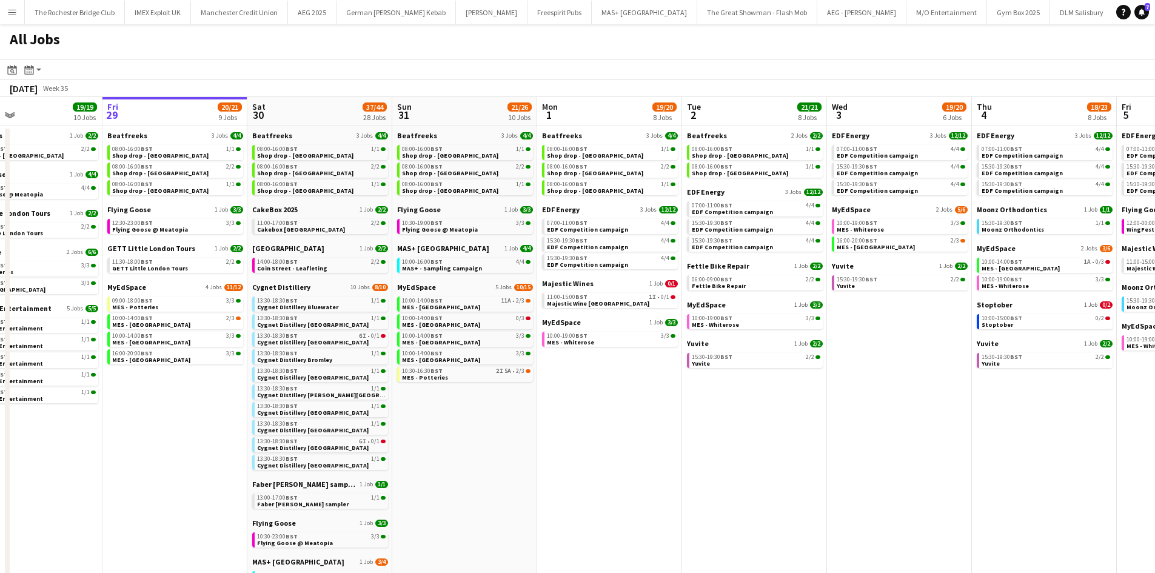
drag, startPoint x: 703, startPoint y: 469, endPoint x: 630, endPoint y: 453, distance: 75.2
click at [630, 453] on app-calendar-viewport "Mon 25 8/10 5 Jobs Tue 26 22/24 14 Jobs Wed 27 14/15 6 Jobs Thu 28 19/19 10 Job…" at bounding box center [577, 514] width 1155 height 834
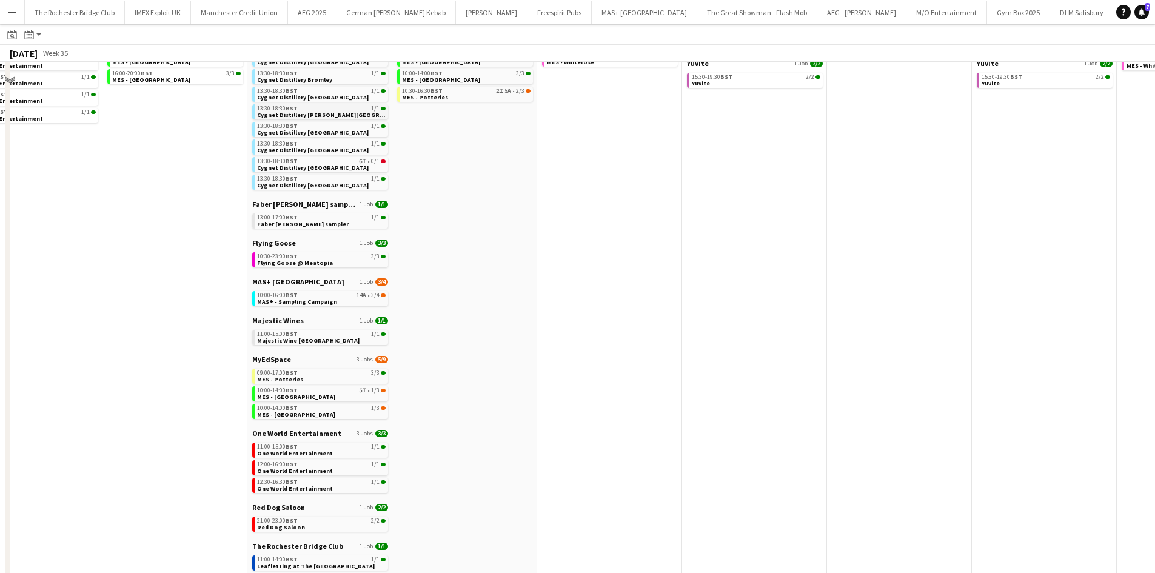
scroll to position [303, 0]
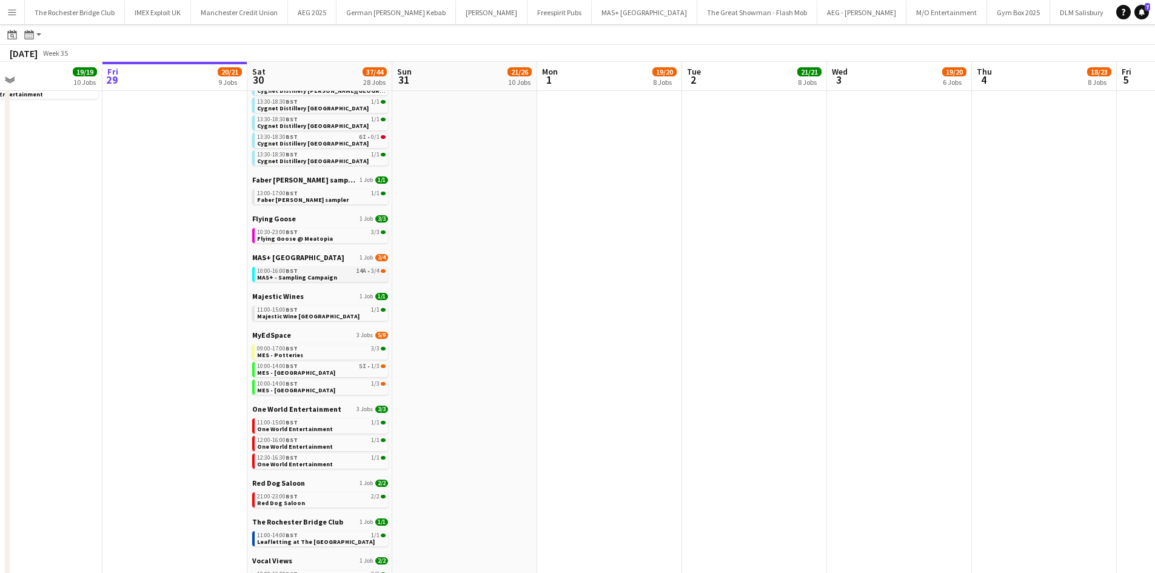
click at [318, 278] on span "MAS+ - Sampling Campaign" at bounding box center [297, 278] width 80 height 8
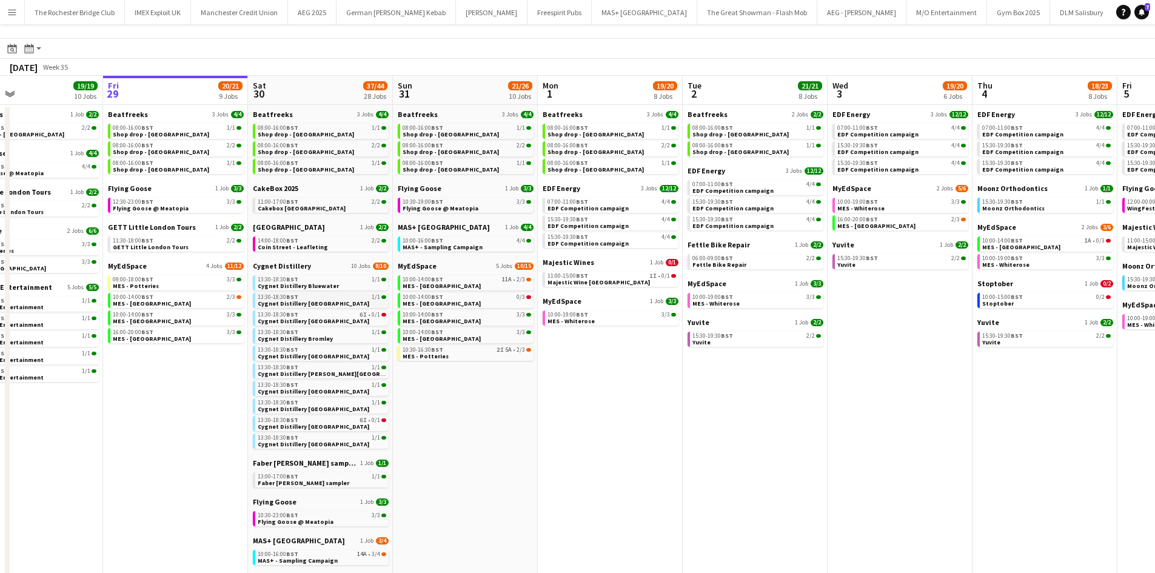
scroll to position [0, 0]
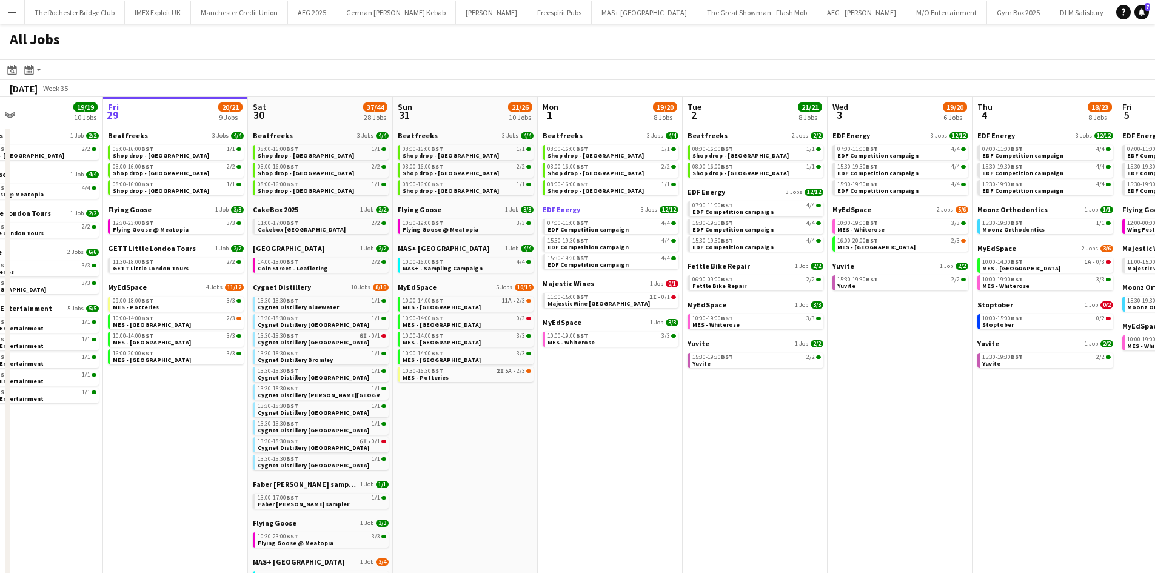
click at [576, 214] on app-calendar-brief-board "EDF Energy 3 Jobs 12/12 07:00-11:00 BST 4/4 EDF Competition campaign 15:30-19:3…" at bounding box center [611, 237] width 136 height 64
click at [581, 232] on span "EDF Competition campaign" at bounding box center [588, 230] width 81 height 8
click at [320, 229] on link "11:00-17:00 BST 2/2 Cakebox Surrey" at bounding box center [322, 226] width 129 height 14
click at [329, 264] on div "14:00-18:00 BST 2/2" at bounding box center [322, 262] width 129 height 6
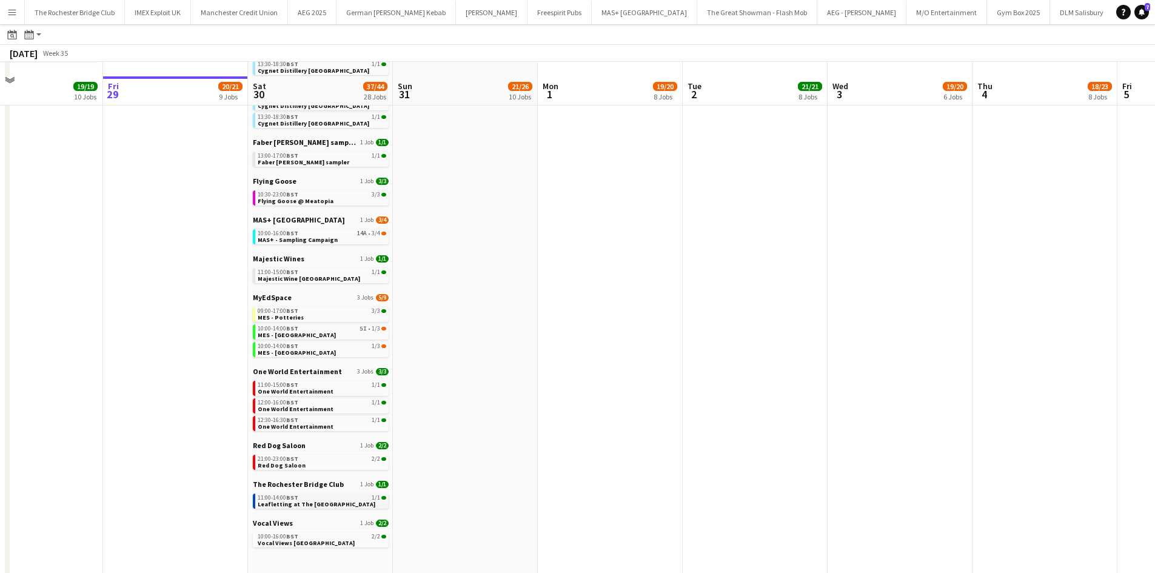
scroll to position [357, 0]
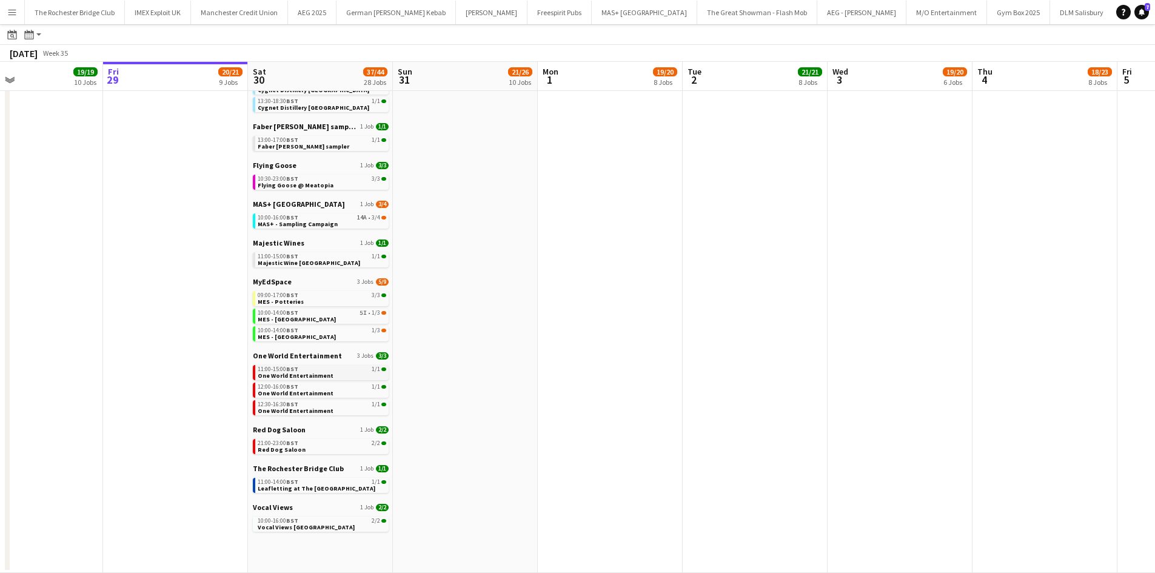
click at [346, 377] on link "11:00-15:00 BST 1/1 One World Entertainment" at bounding box center [322, 372] width 129 height 14
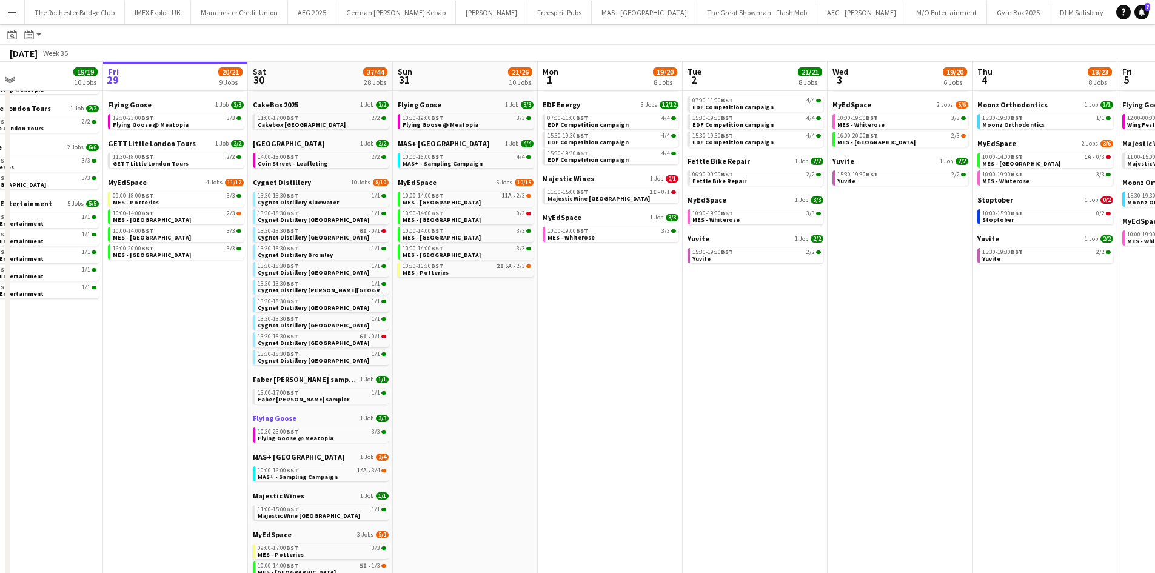
scroll to position [121, 0]
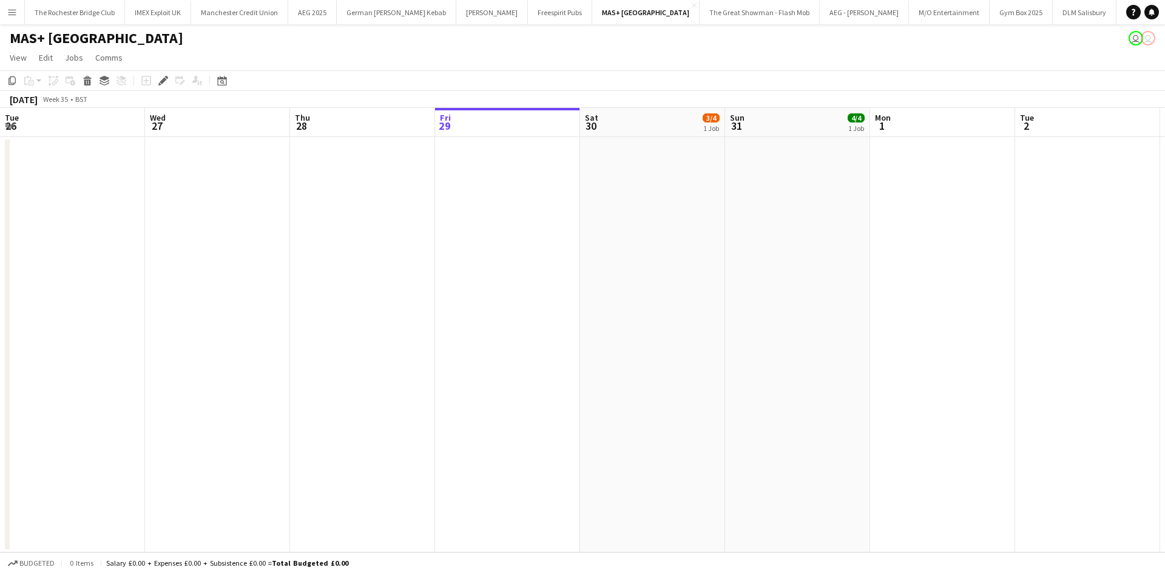
scroll to position [0, 417]
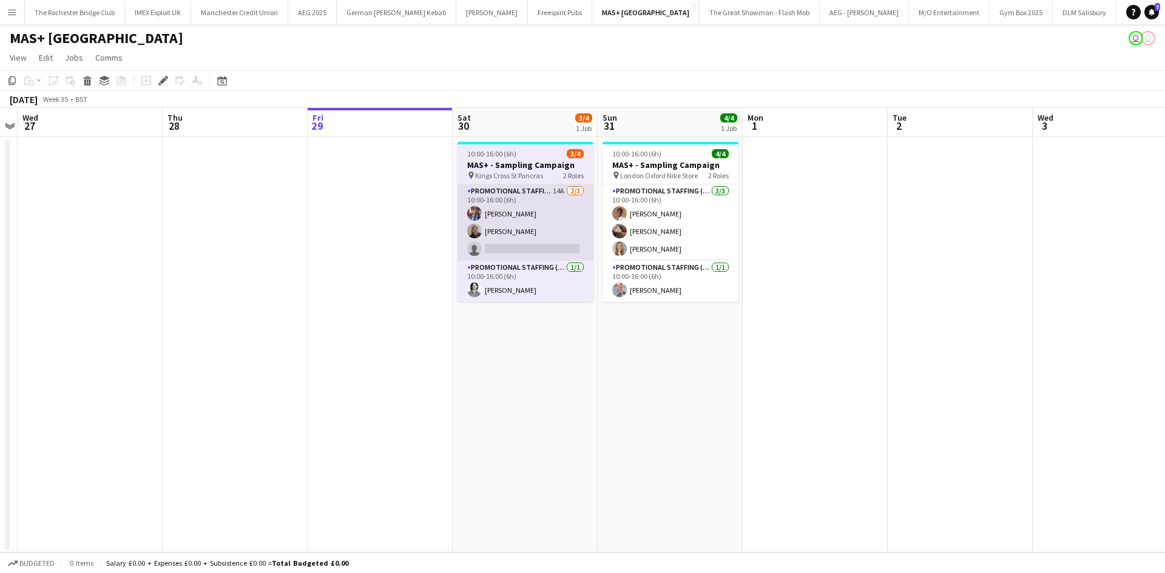
click at [559, 191] on app-card-role "Promotional Staffing (Brand Ambassadors) 14A [DATE] 10:00-16:00 (6h) [PERSON_NA…" at bounding box center [525, 222] width 136 height 76
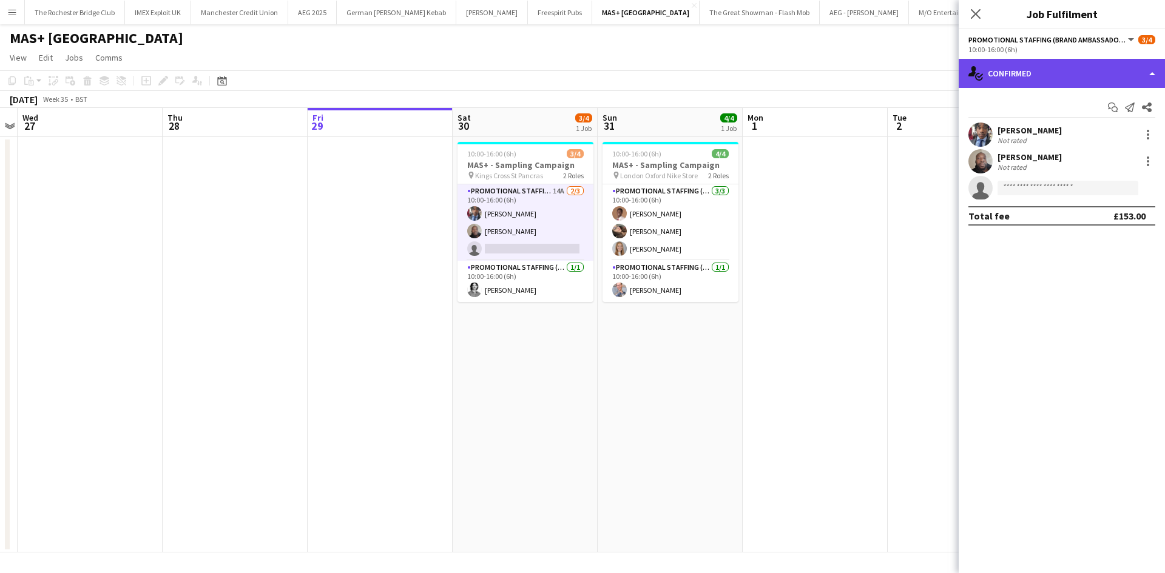
click at [991, 75] on div "single-neutral-actions-check-2 Confirmed" at bounding box center [1061, 73] width 206 height 29
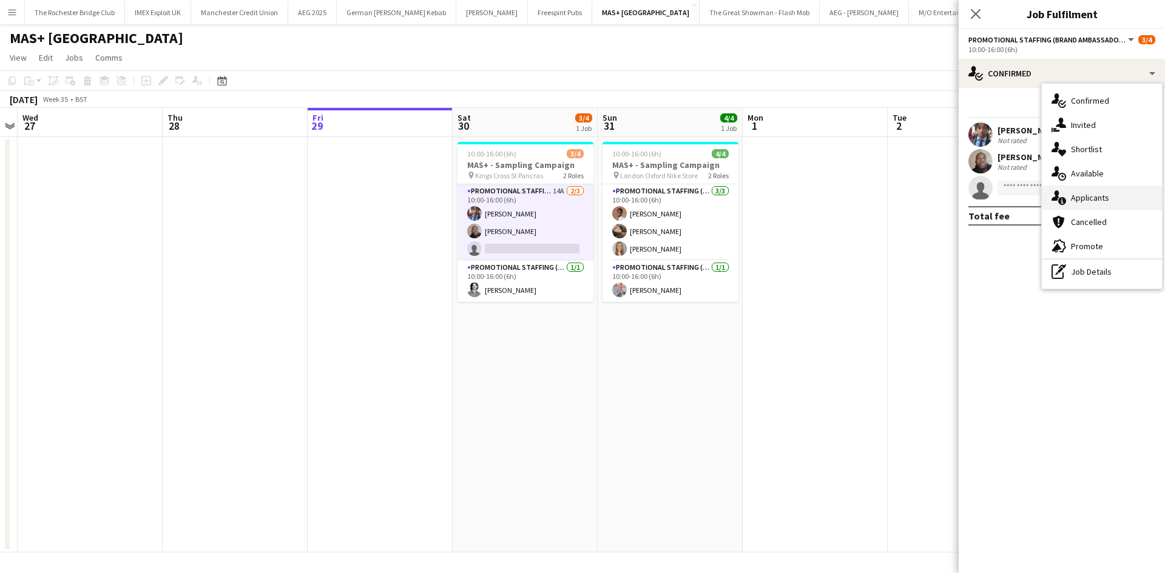
click at [1103, 203] on div "single-neutral-actions-information Applicants" at bounding box center [1101, 198] width 120 height 24
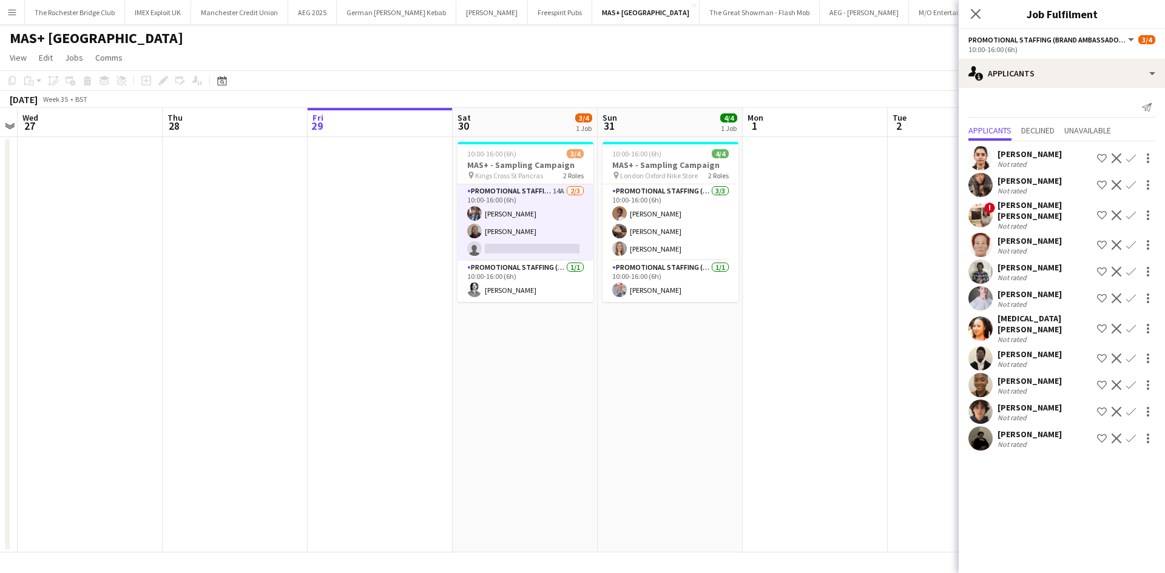
click at [1008, 375] on div "[PERSON_NAME]" at bounding box center [1029, 380] width 64 height 11
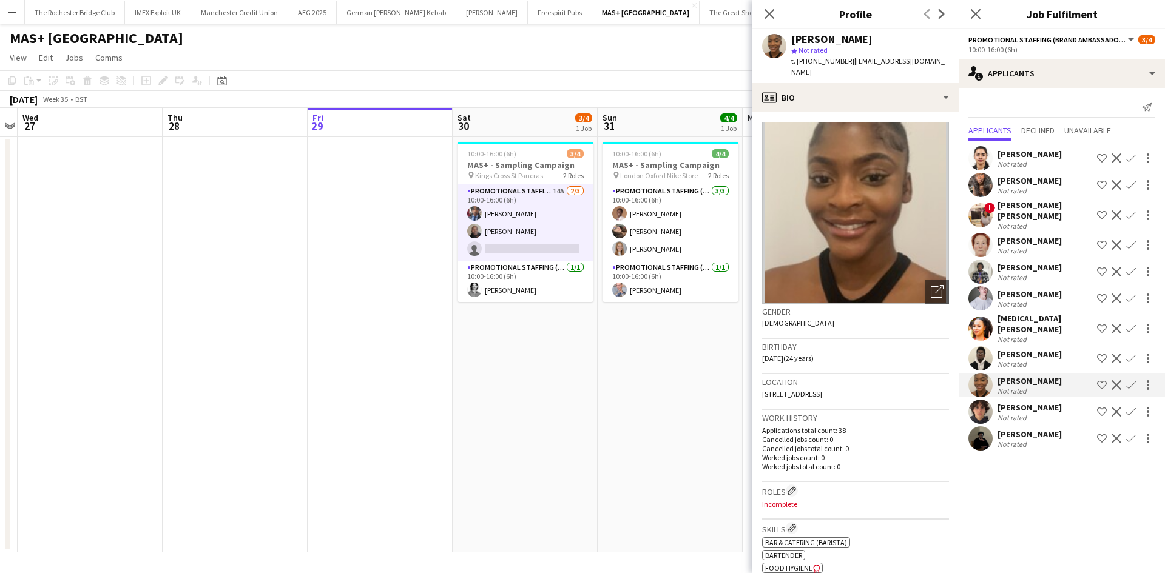
click at [667, 439] on app-date-cell "10:00-16:00 (6h) 4/4 MAS+ - Sampling Campaign pin London Oxford Nike Store 2 Ro…" at bounding box center [669, 344] width 145 height 415
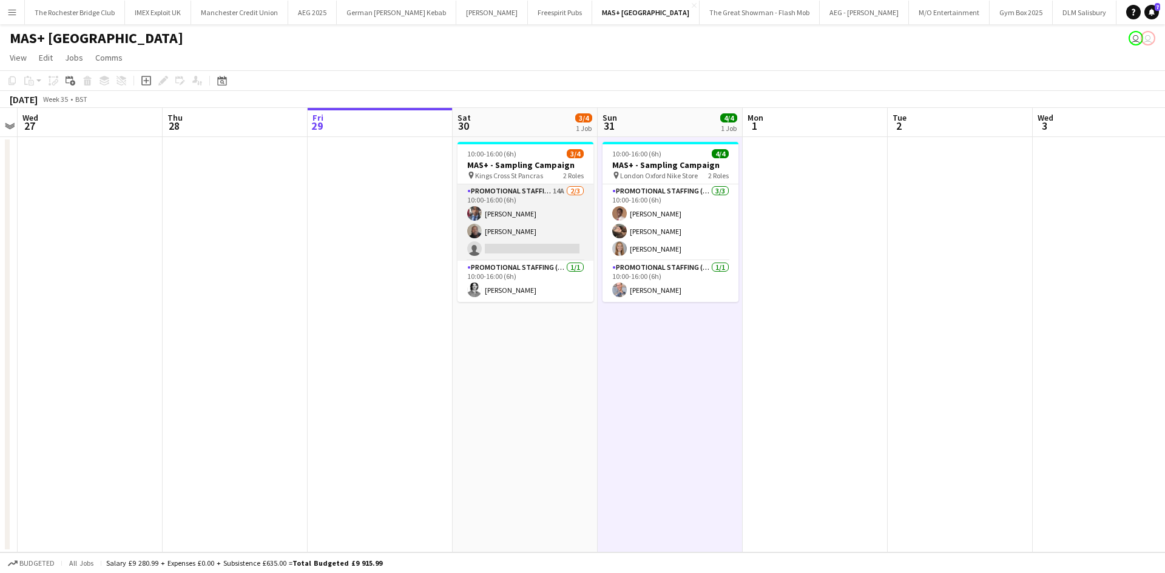
click at [465, 229] on app-card-role "Promotional Staffing (Brand Ambassadors) 14A [DATE] 10:00-16:00 (6h) [PERSON_NA…" at bounding box center [525, 222] width 136 height 76
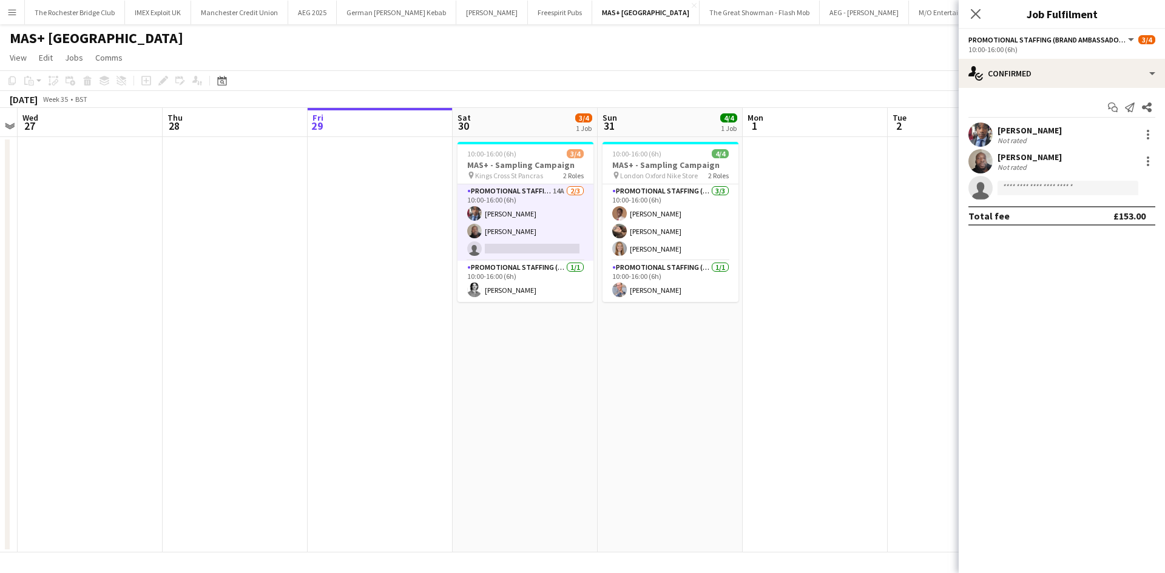
click at [985, 155] on app-user-avatar at bounding box center [980, 161] width 24 height 24
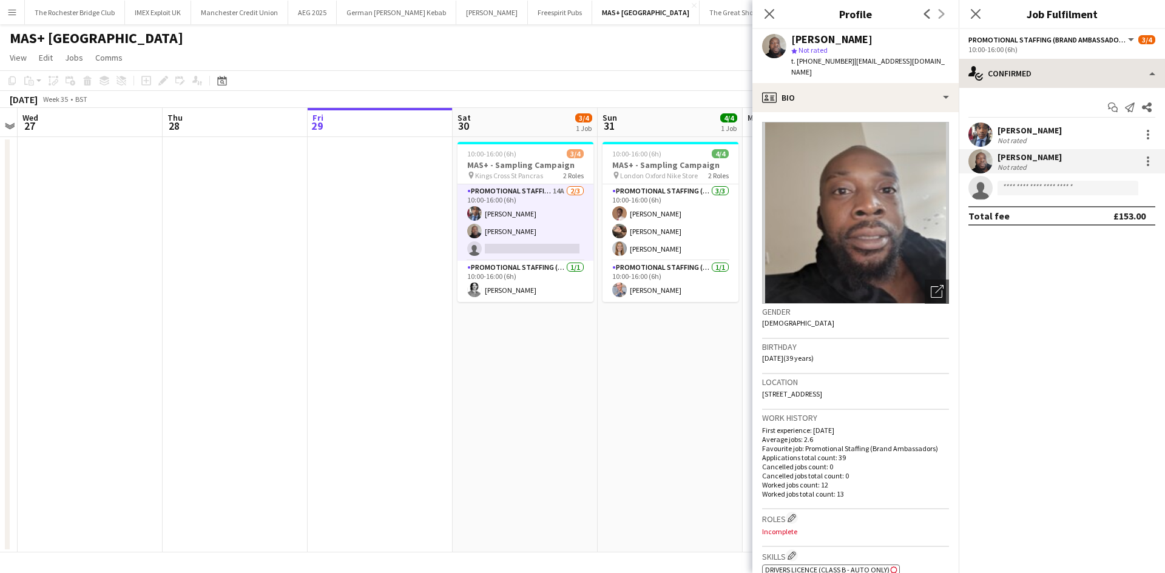
click at [1020, 59] on div "Promotional Staffing (Brand Ambassadors) All roles Promotional Staffing (Brand …" at bounding box center [1061, 301] width 206 height 544
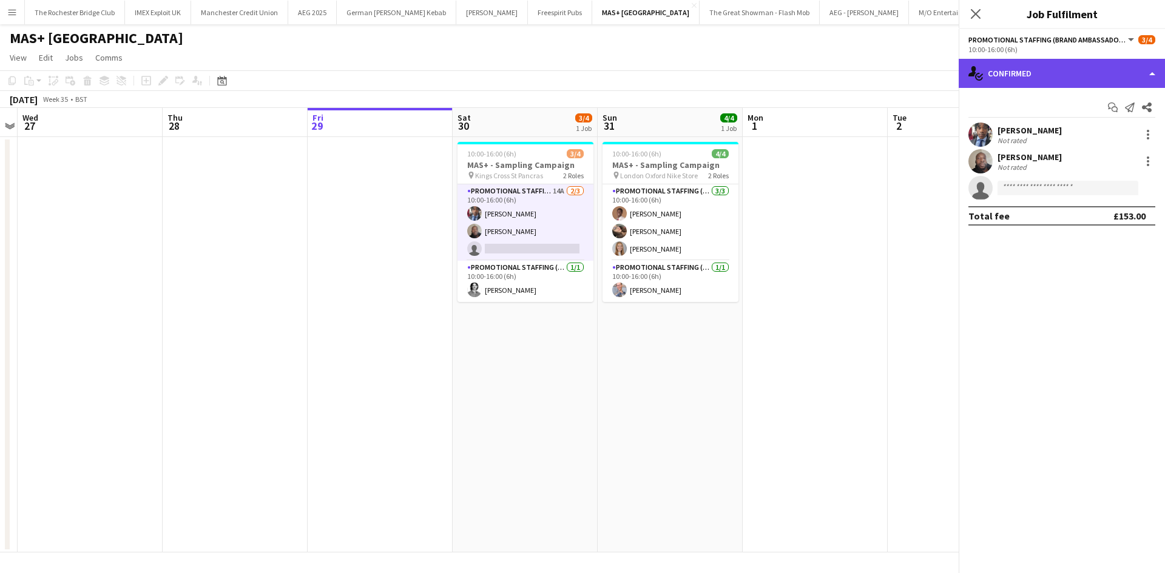
click at [1025, 70] on div "single-neutral-actions-check-2 Confirmed" at bounding box center [1061, 73] width 206 height 29
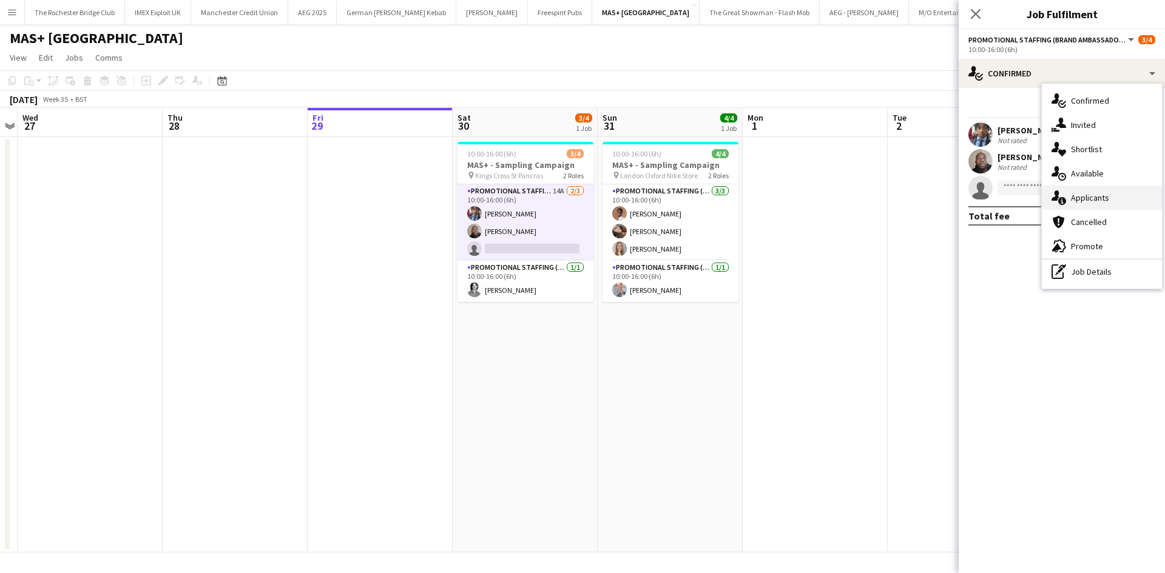
click at [1100, 192] on div "single-neutral-actions-information Applicants" at bounding box center [1101, 198] width 120 height 24
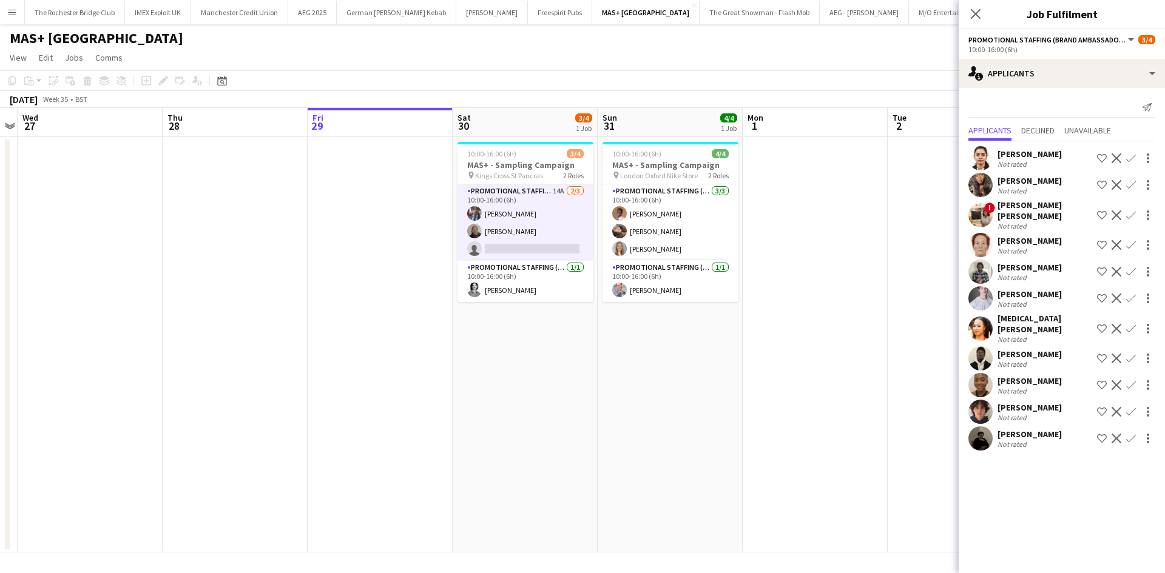
click at [1126, 434] on app-icon "Confirm" at bounding box center [1131, 439] width 10 height 10
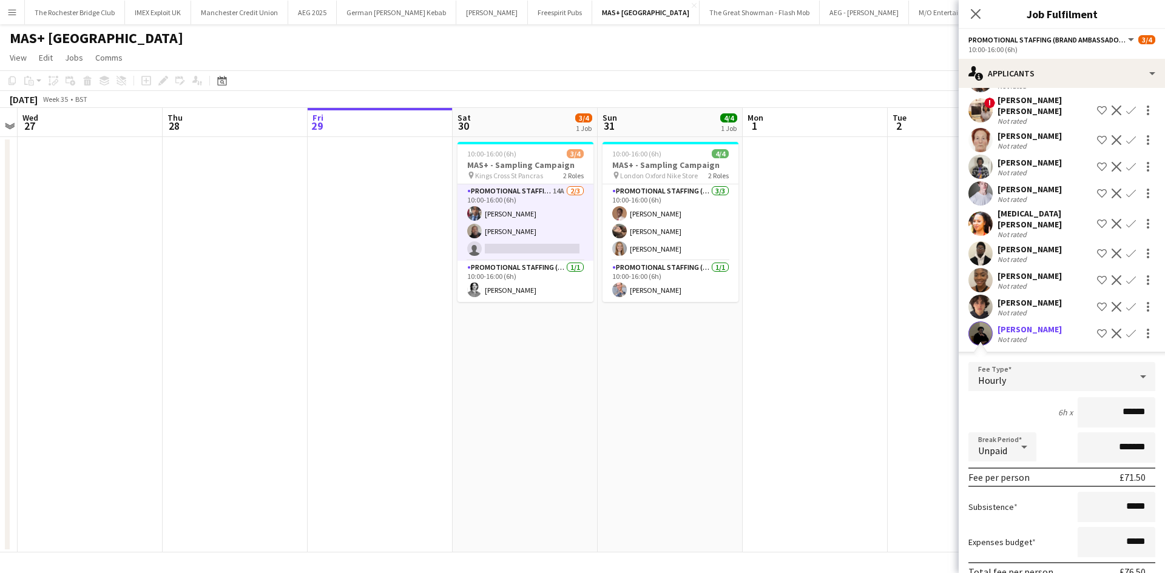
scroll to position [158, 0]
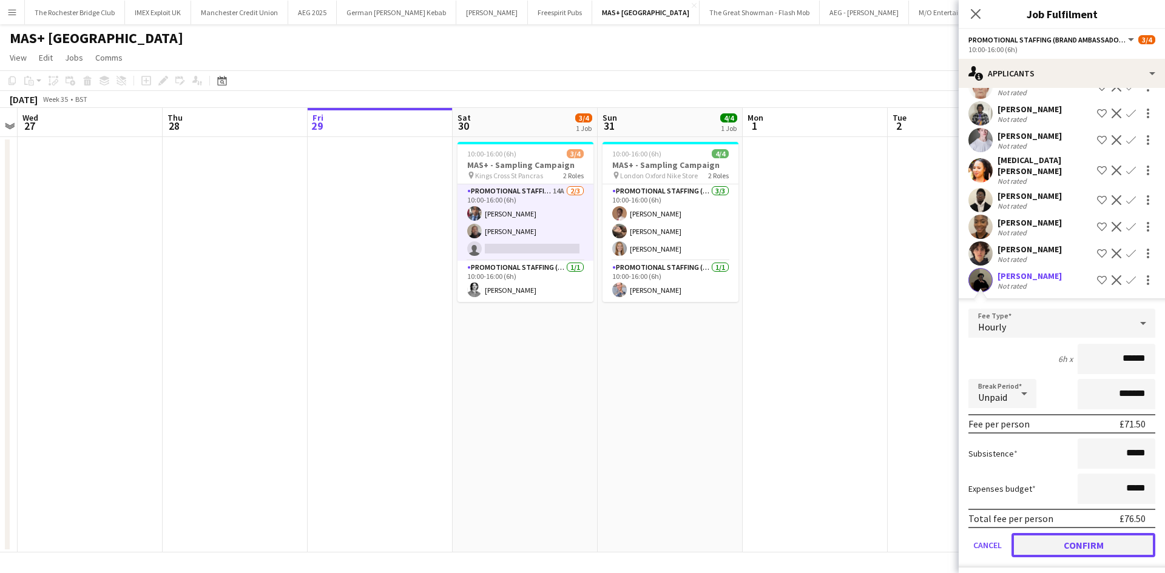
click at [1112, 540] on button "Confirm" at bounding box center [1083, 545] width 144 height 24
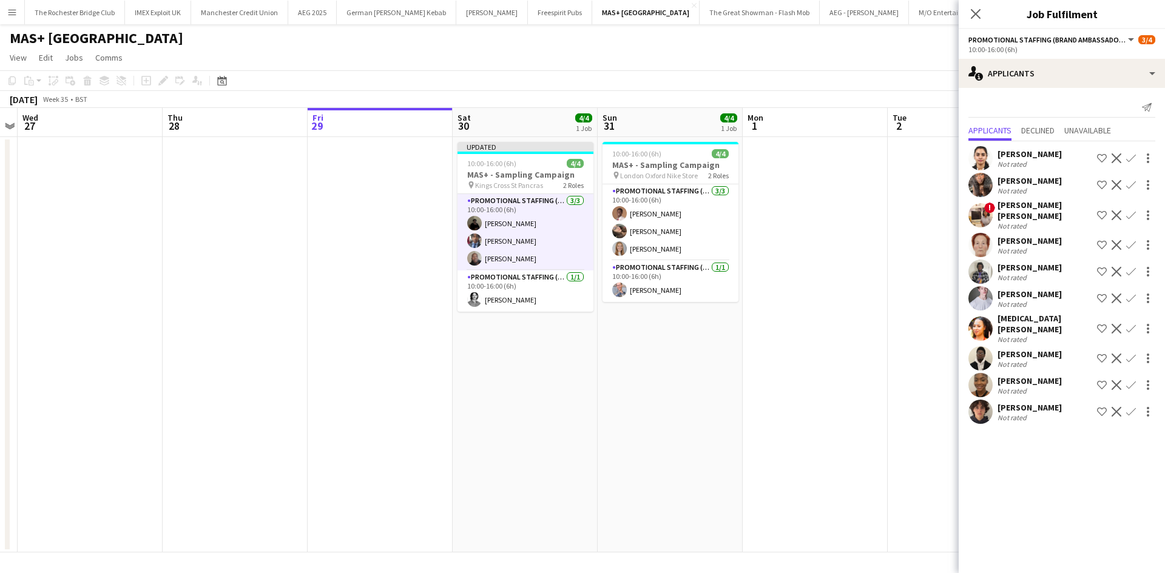
scroll to position [0, 0]
click at [743, 401] on app-date-cell at bounding box center [814, 344] width 145 height 415
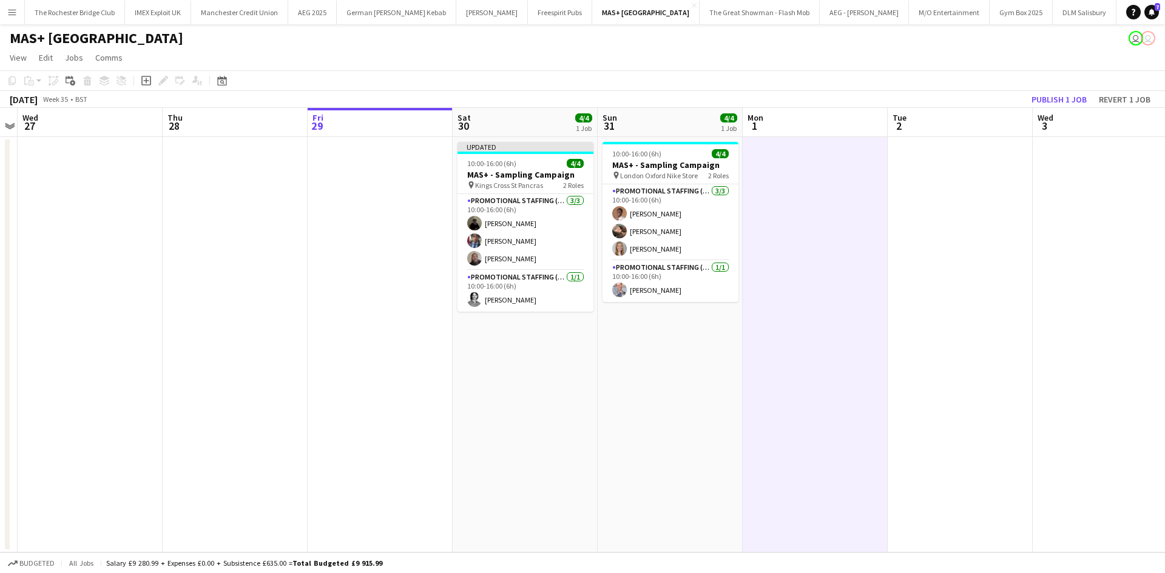
click at [1059, 90] on app-toolbar "Copy Paste Paste Ctrl+V Paste with crew Ctrl+Shift+V Paste linked Job Add linke…" at bounding box center [582, 80] width 1165 height 21
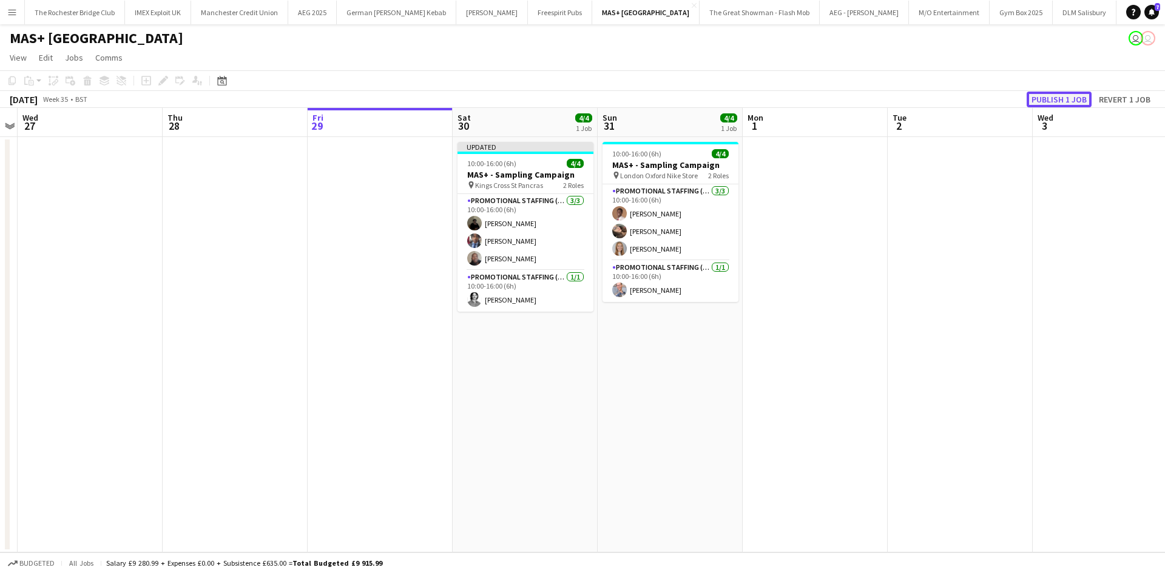
click at [1062, 97] on button "Publish 1 job" at bounding box center [1058, 100] width 65 height 16
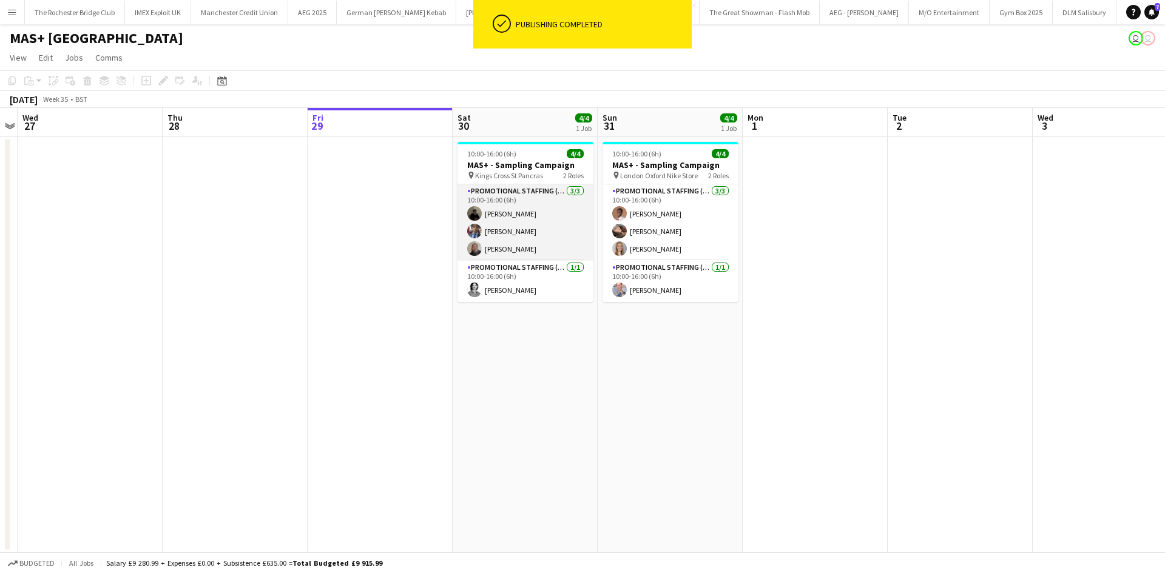
click at [493, 215] on app-card-role "Promotional Staffing (Brand Ambassadors) [DATE] 10:00-16:00 (6h) Mahamedqadar […" at bounding box center [525, 222] width 136 height 76
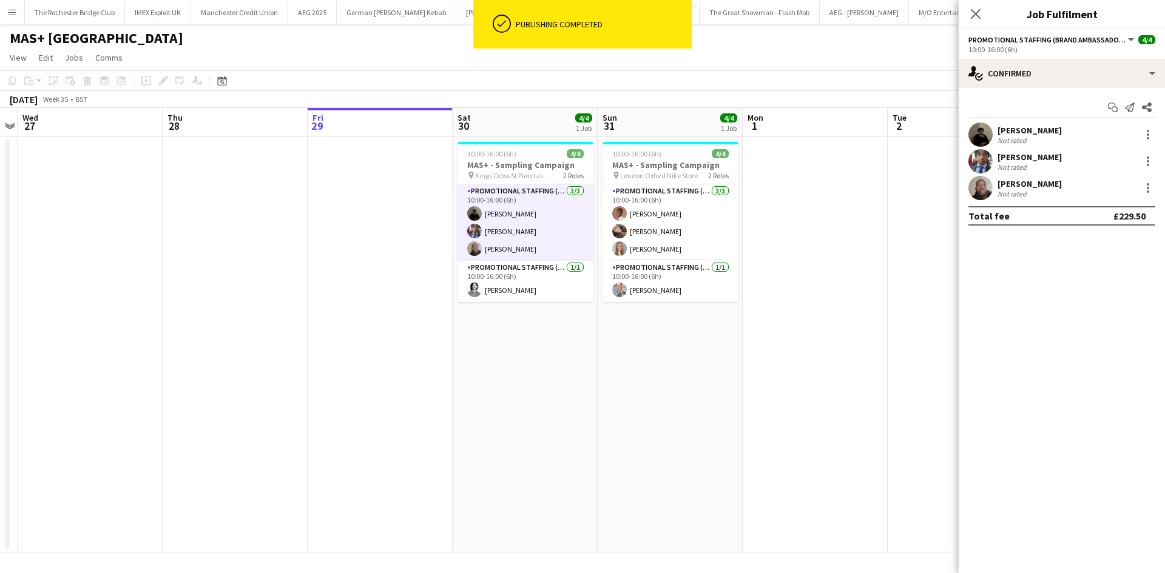
click at [981, 127] on app-user-avatar at bounding box center [980, 135] width 24 height 24
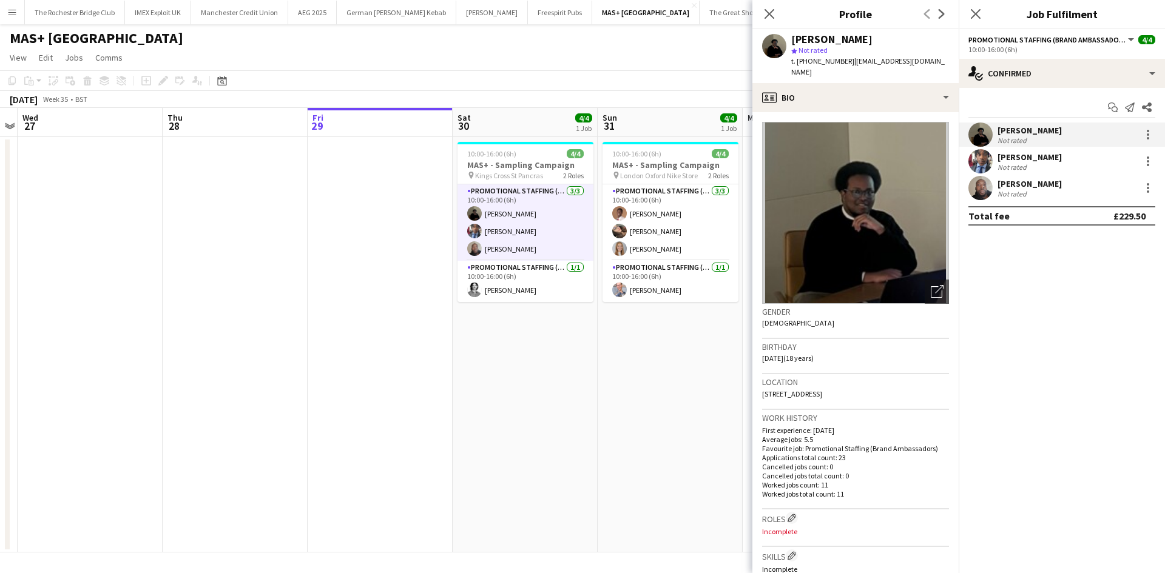
click at [488, 232] on app-card-role "Promotional Staffing (Brand Ambassadors) 3/3 10:00-16:00 (6h) Mahamedqadar Osma…" at bounding box center [525, 222] width 136 height 76
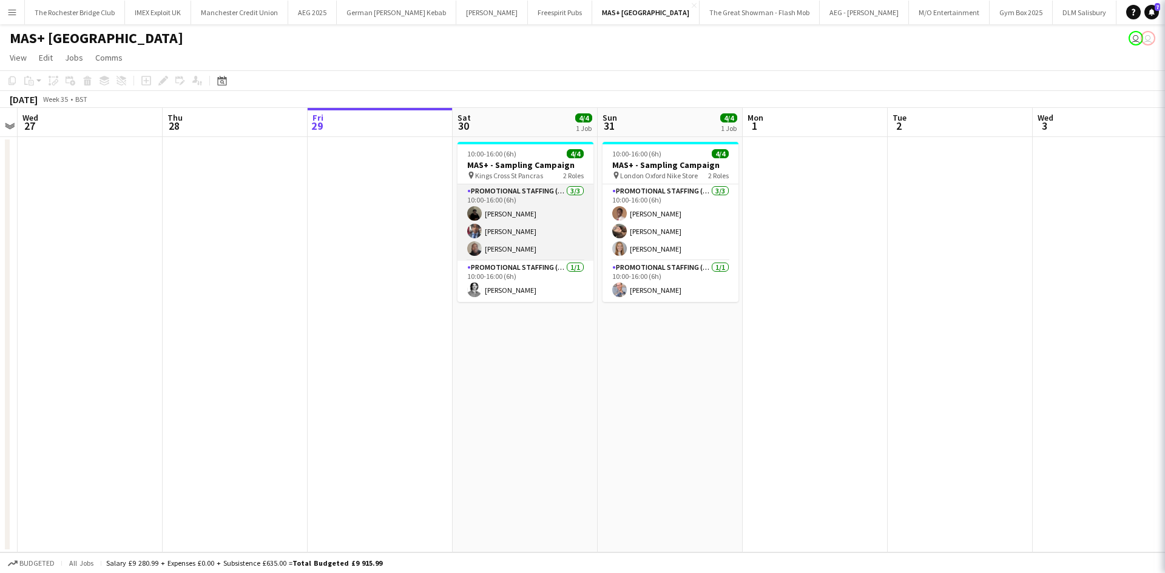
click at [488, 232] on app-card-role "Promotional Staffing (Brand Ambassadors) 3/3 10:00-16:00 (6h) Mahamedqadar Osma…" at bounding box center [525, 222] width 136 height 76
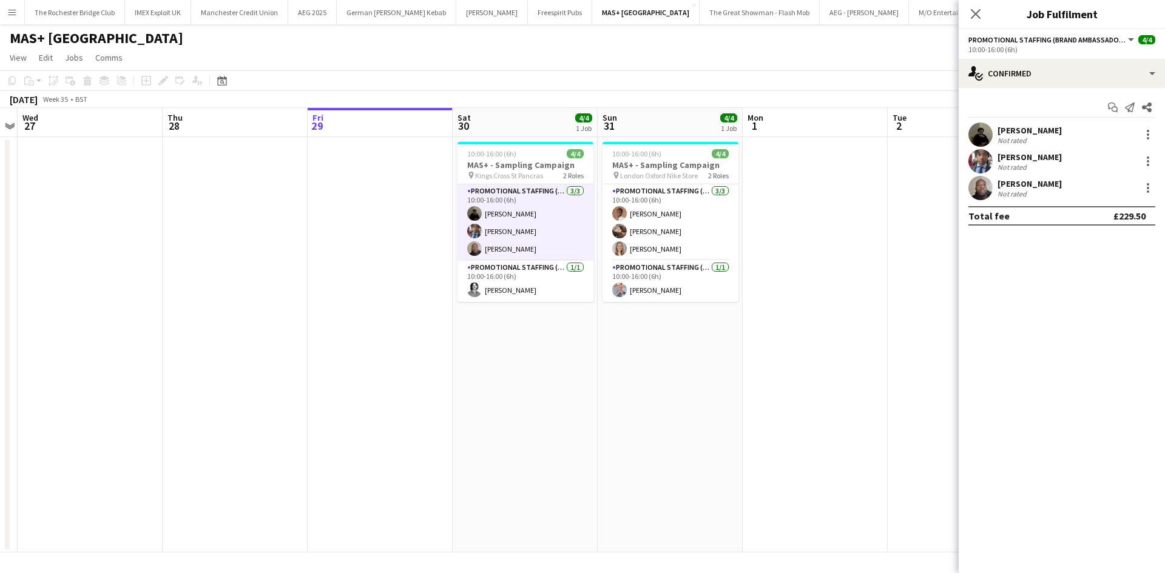
click at [1021, 156] on div "Seyi Ogunyemi" at bounding box center [1029, 157] width 64 height 11
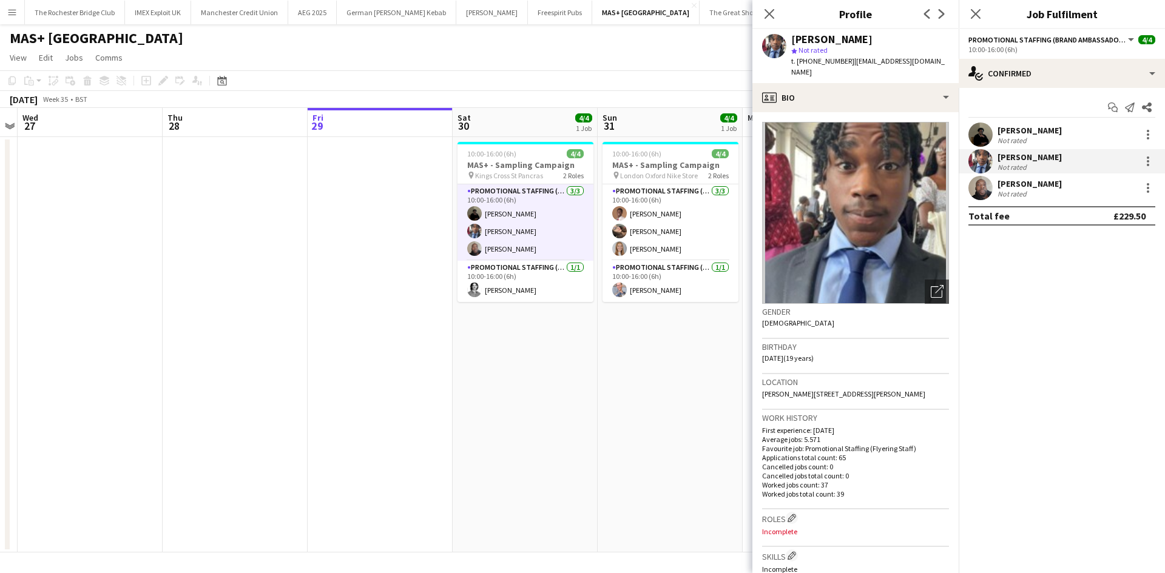
click at [1007, 133] on div "[PERSON_NAME]" at bounding box center [1029, 130] width 64 height 11
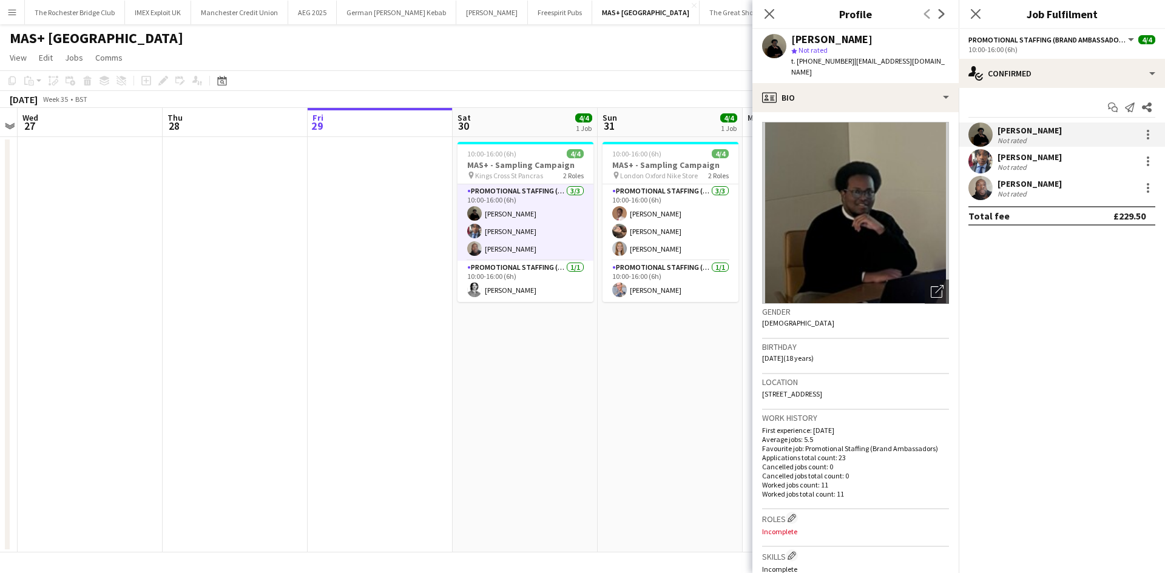
click at [1004, 198] on div "Joseph Mesioye Not rated" at bounding box center [1061, 188] width 206 height 24
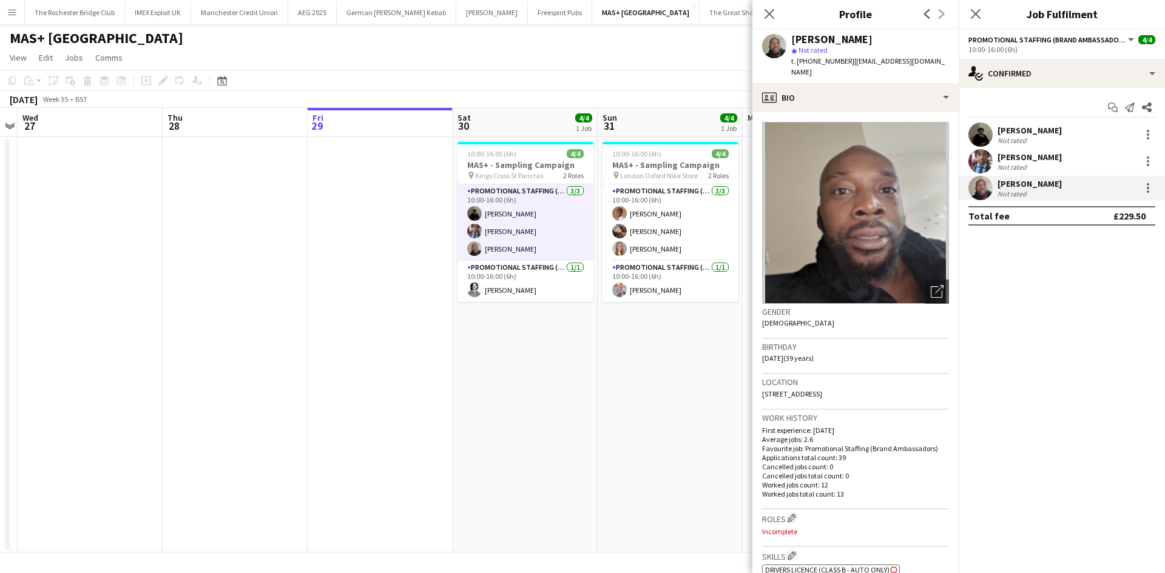
click at [717, 439] on app-date-cell "10:00-16:00 (6h) 4/4 MAS+ - Sampling Campaign pin London Oxford Nike Store 2 Ro…" at bounding box center [669, 344] width 145 height 415
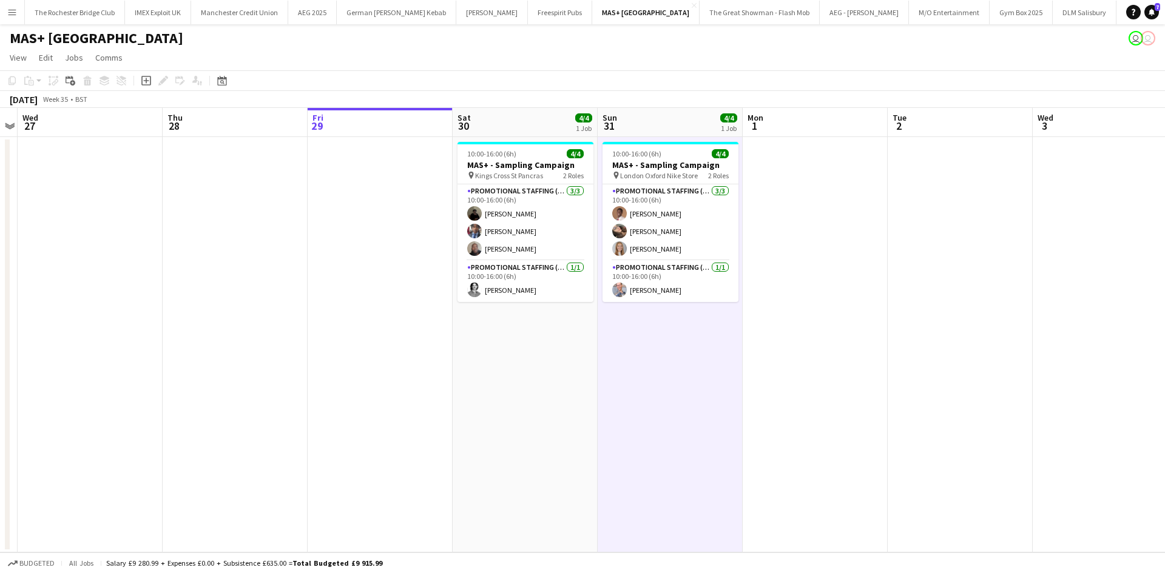
scroll to position [0, 540]
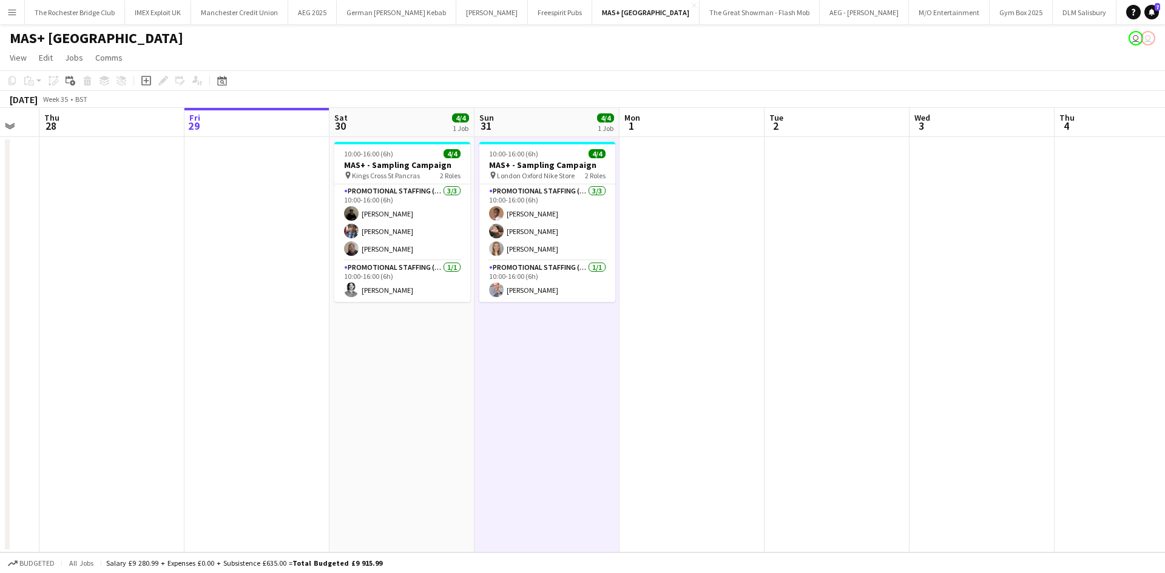
drag, startPoint x: 684, startPoint y: 380, endPoint x: 561, endPoint y: 382, distance: 123.2
click at [561, 382] on app-calendar-viewport "Sun 24 Mon 25 Tue 26 Wed 27 Thu 28 Fri 29 Sat 30 4/4 1 Job Sun 31 4/4 1 Job Mon…" at bounding box center [582, 330] width 1165 height 445
click at [540, 210] on app-card-role "Promotional Staffing (Brand Ambassadors) 3/3 10:00-16:00 (6h) Oladimeji Fakored…" at bounding box center [547, 222] width 136 height 76
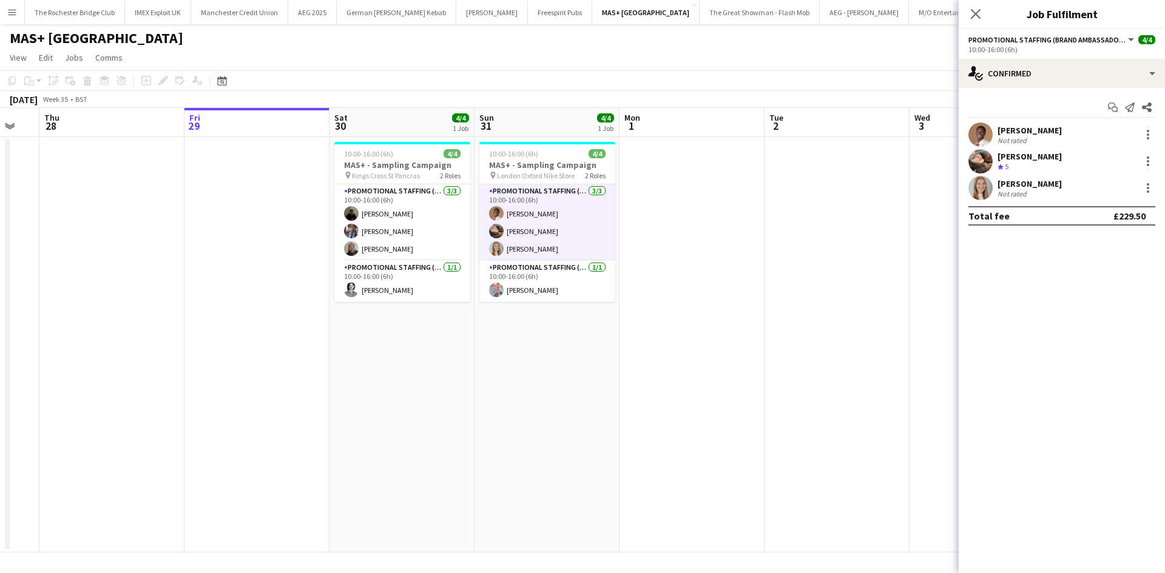
click at [1008, 135] on div "[PERSON_NAME]" at bounding box center [1029, 130] width 64 height 11
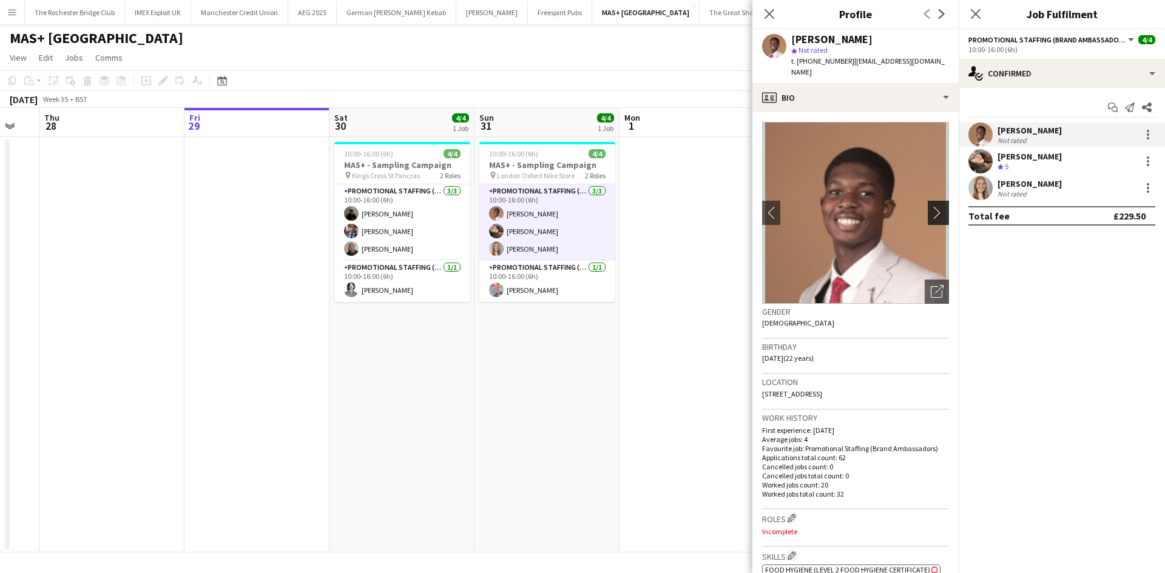
click at [927, 201] on button "chevron-right" at bounding box center [939, 213] width 24 height 24
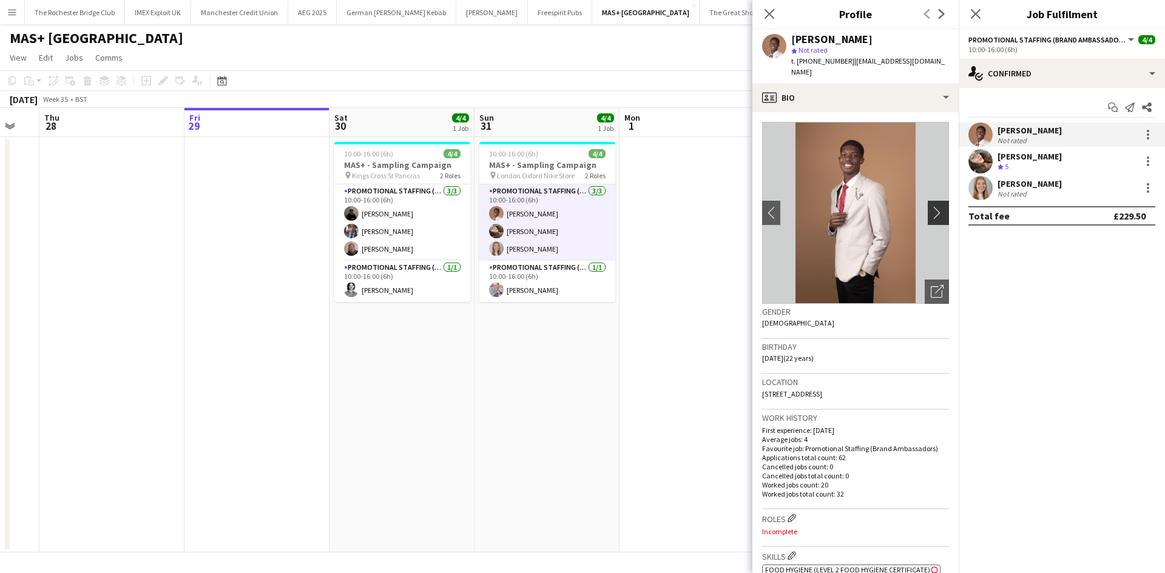
click at [928, 210] on button "chevron-right" at bounding box center [939, 213] width 24 height 24
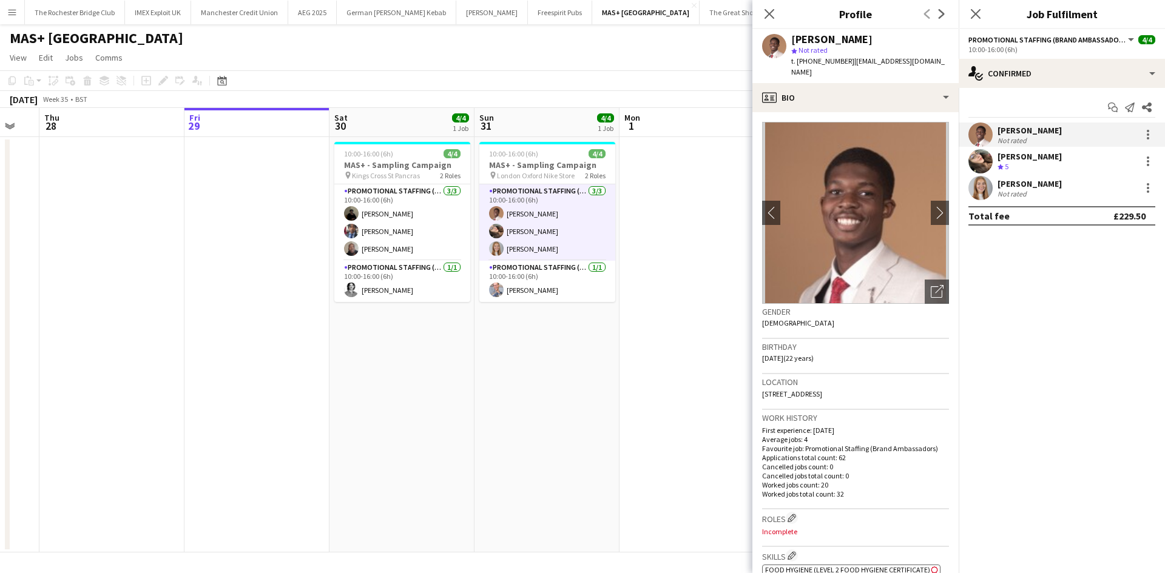
click at [1027, 186] on div "Erin Kavanagh" at bounding box center [1029, 183] width 64 height 11
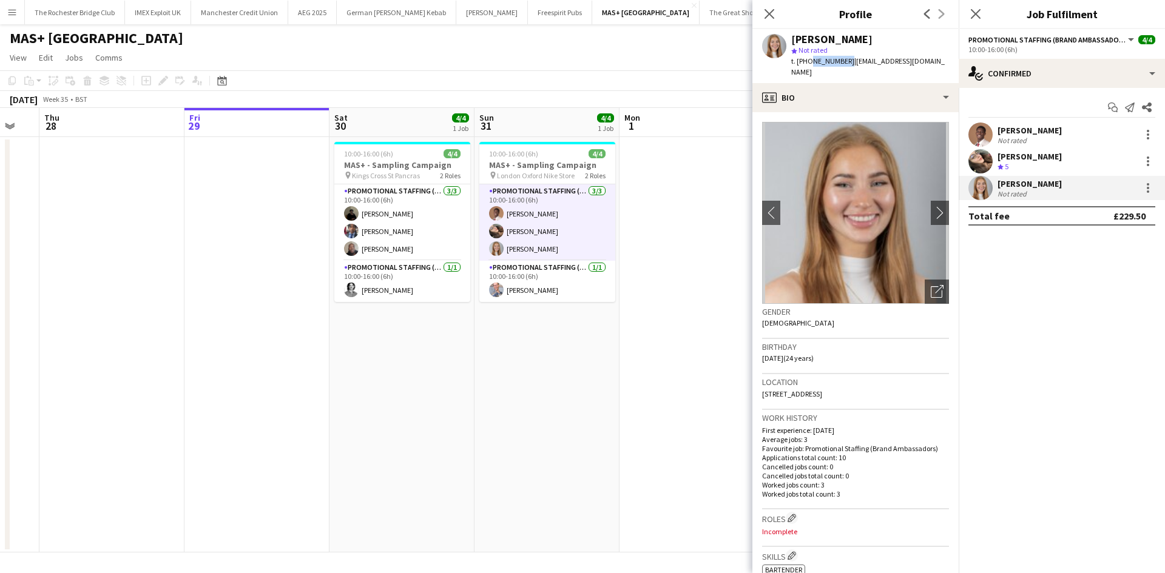
drag, startPoint x: 807, startPoint y: 64, endPoint x: 843, endPoint y: 68, distance: 36.6
click at [843, 68] on div "Erin Kavanagh star Not rated t. +447701043790 | erinkavanagh1@gmail.com" at bounding box center [855, 56] width 206 height 54
copy span "7701043790"
click at [685, 381] on app-date-cell at bounding box center [691, 344] width 145 height 415
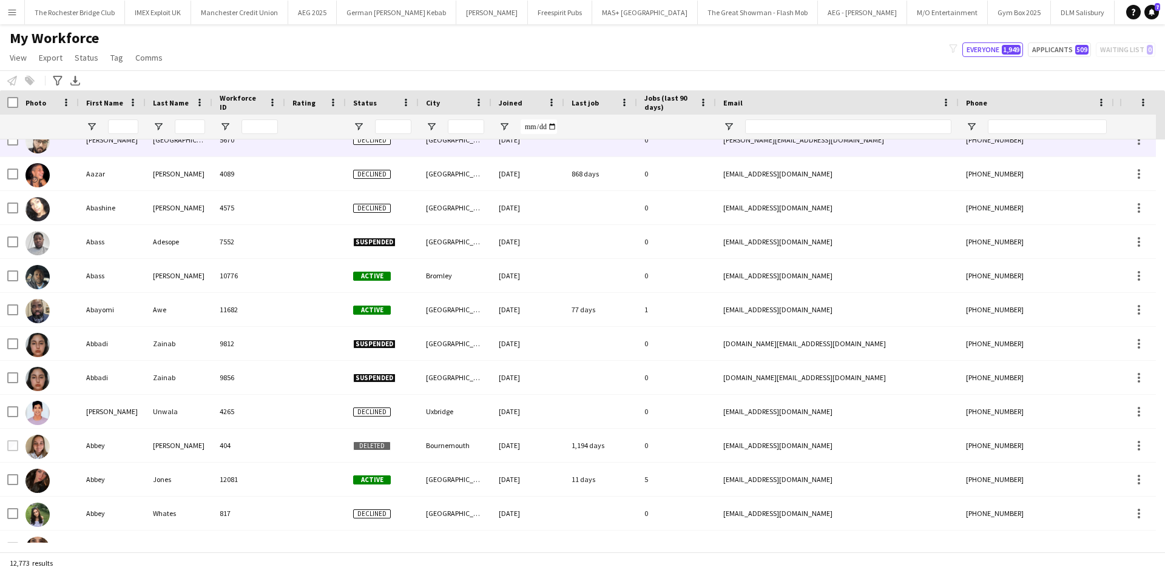
scroll to position [2054, 0]
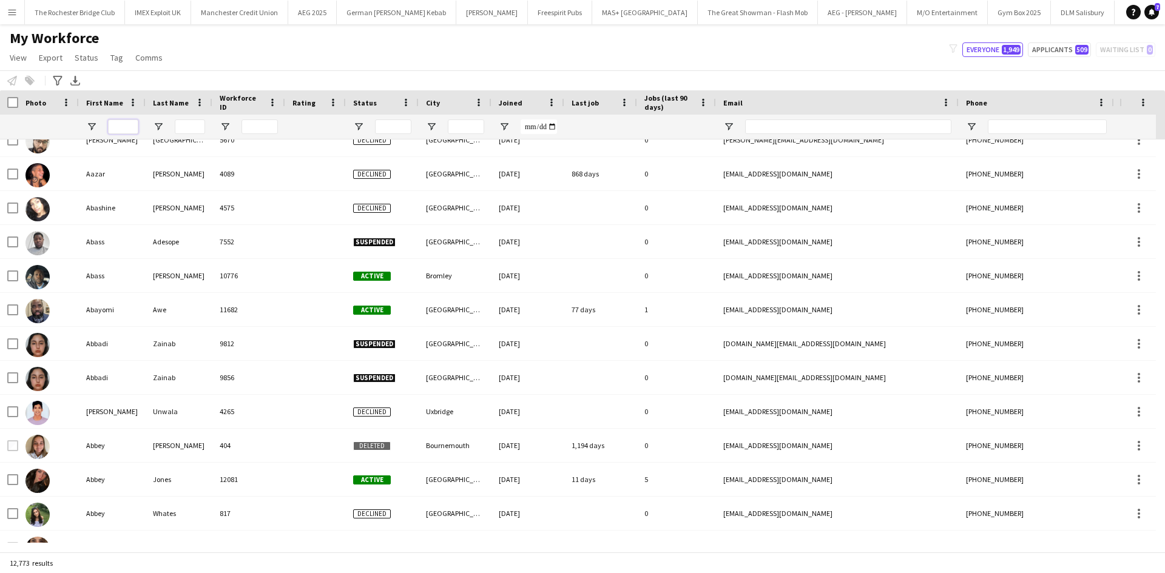
click at [136, 127] on input "First Name Filter Input" at bounding box center [123, 126] width 30 height 15
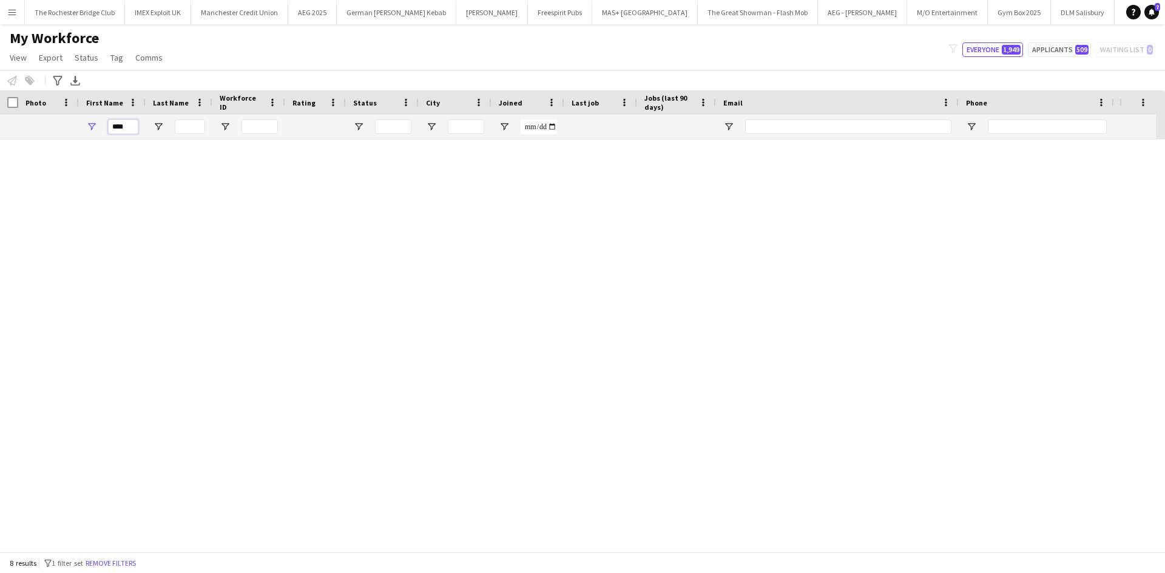
scroll to position [0, 0]
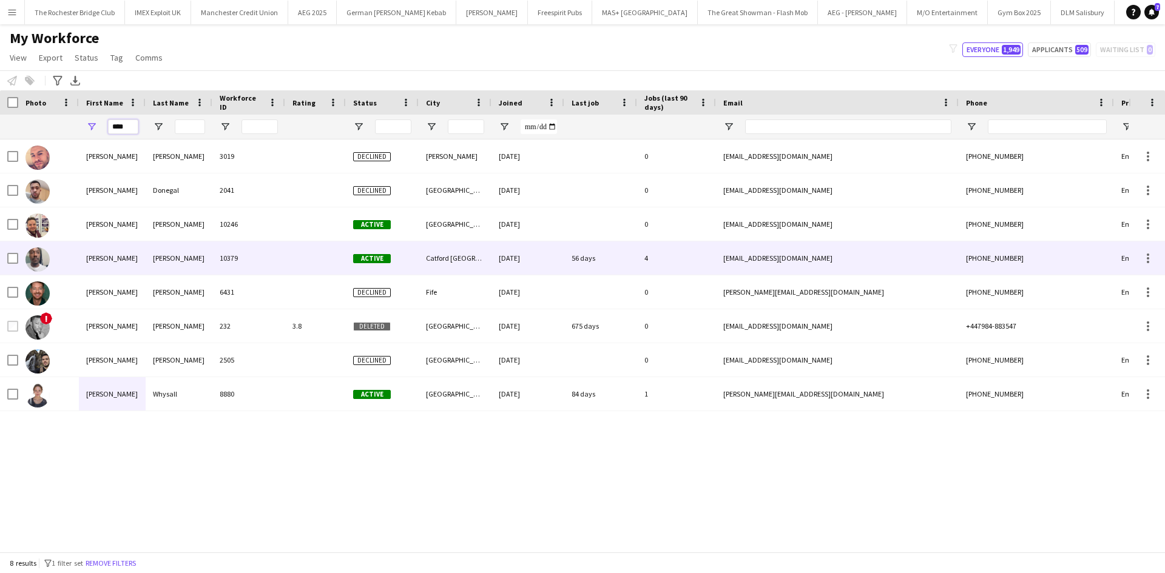
type input "****"
click at [46, 264] on img at bounding box center [37, 259] width 24 height 24
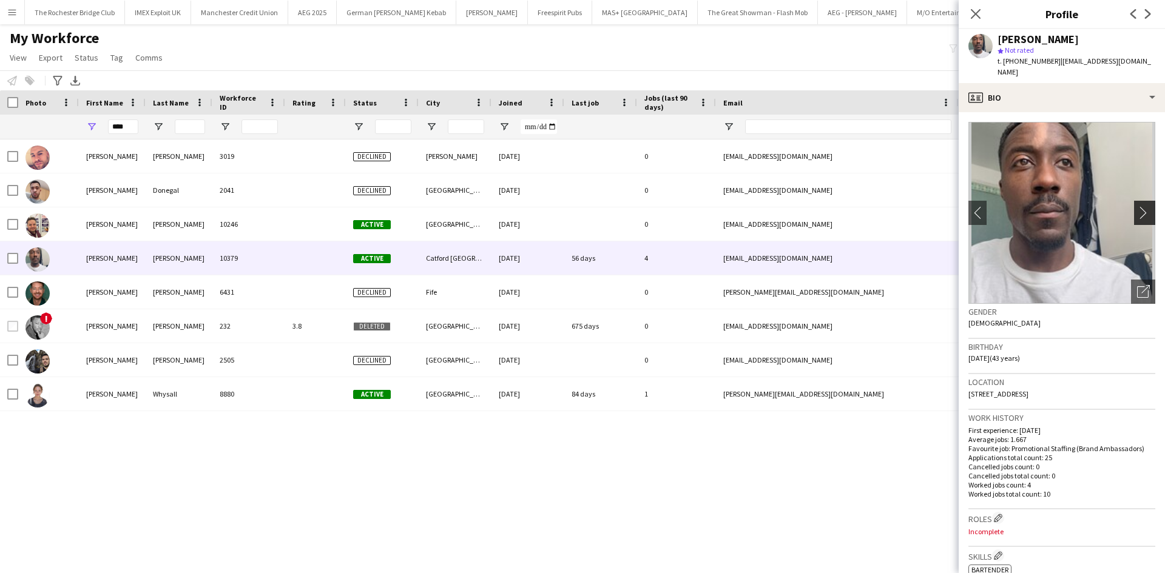
click at [1137, 206] on app-icon "chevron-right" at bounding box center [1146, 212] width 19 height 13
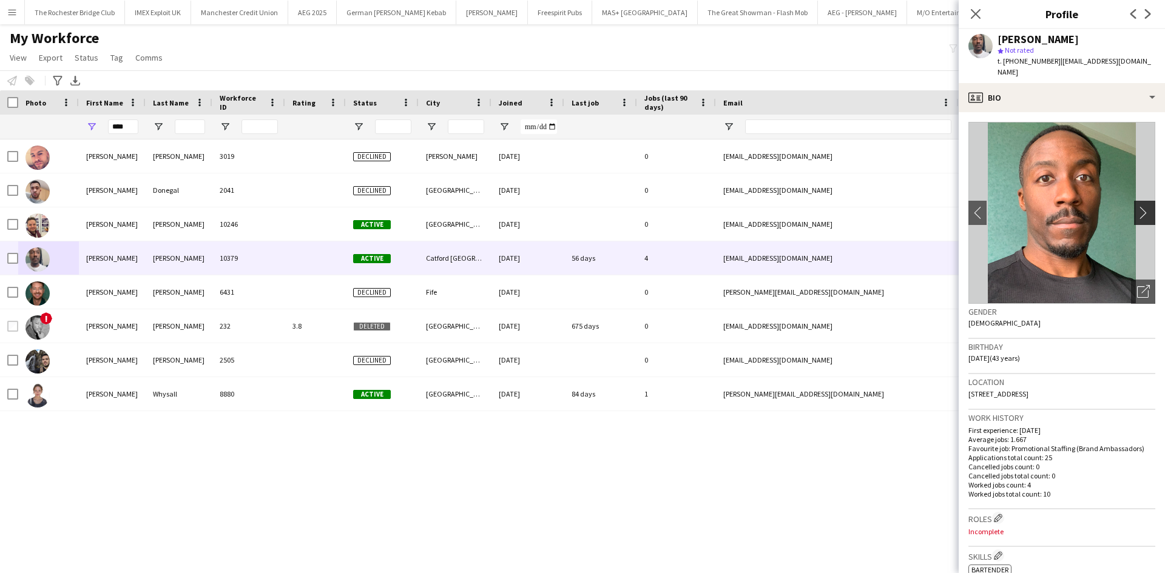
click at [1137, 206] on app-icon "chevron-right" at bounding box center [1146, 212] width 19 height 13
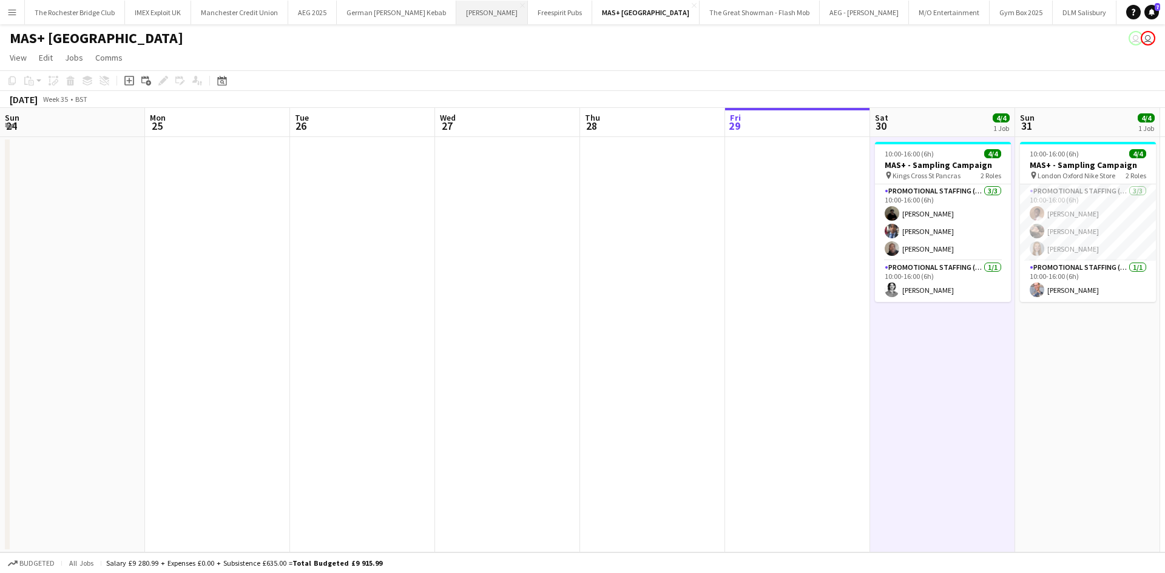
scroll to position [0, 433]
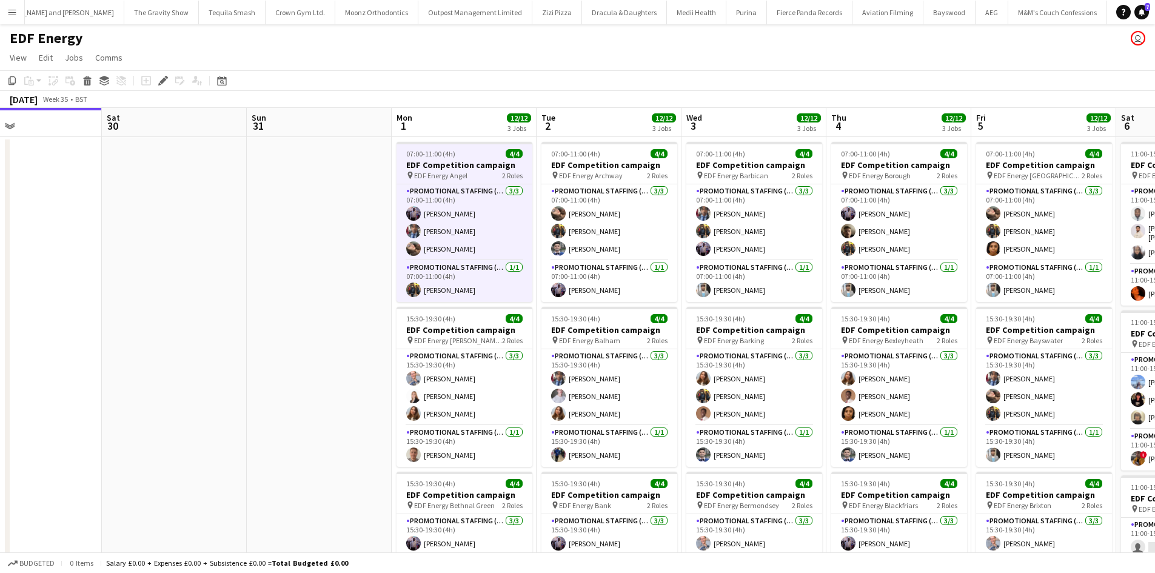
scroll to position [0, 484]
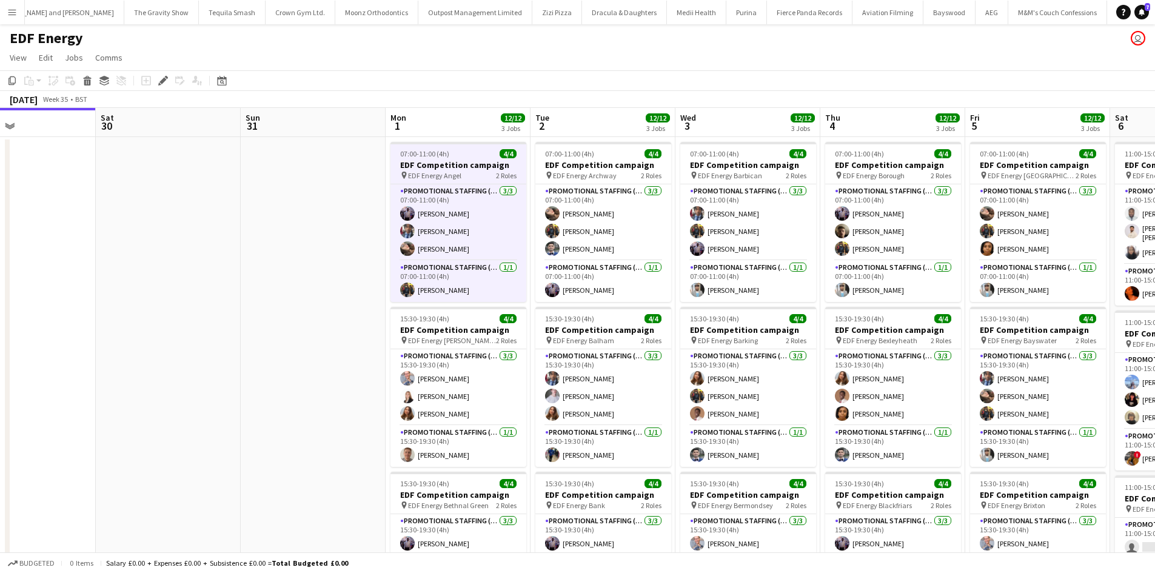
drag, startPoint x: 406, startPoint y: 317, endPoint x: 340, endPoint y: 316, distance: 66.7
click at [340, 316] on app-calendar-viewport "Tue 26 Wed 27 Thu 28 Fri 29 Sat 30 Sun 31 Mon 1 12/12 3 Jobs Tue 2 12/12 3 Jobs…" at bounding box center [577, 488] width 1155 height 761
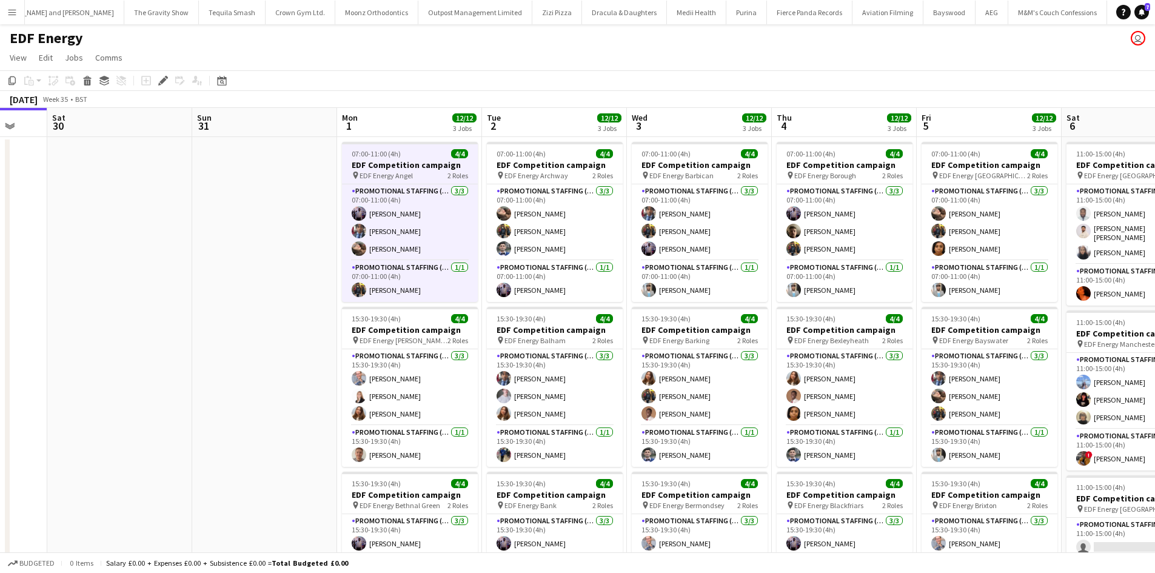
click at [308, 438] on app-calendar-viewport "Tue 26 Wed 27 Thu 28 Fri 29 Sat 30 Sun 31 Mon 1 12/12 3 Jobs Tue 2 12/12 3 Jobs…" at bounding box center [577, 488] width 1155 height 761
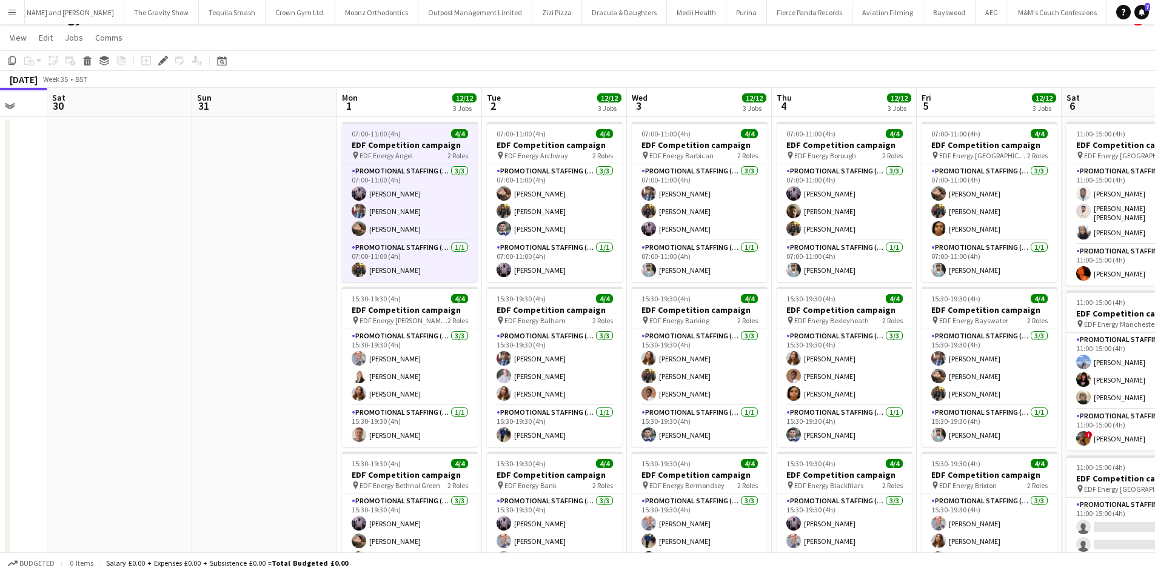
scroll to position [0, 0]
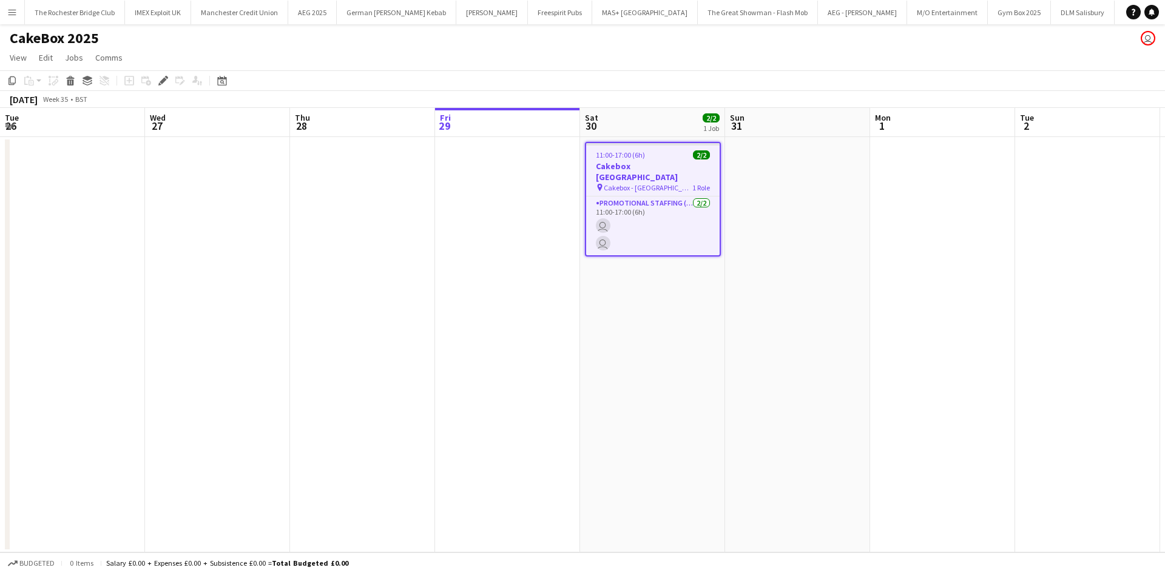
scroll to position [0, 417]
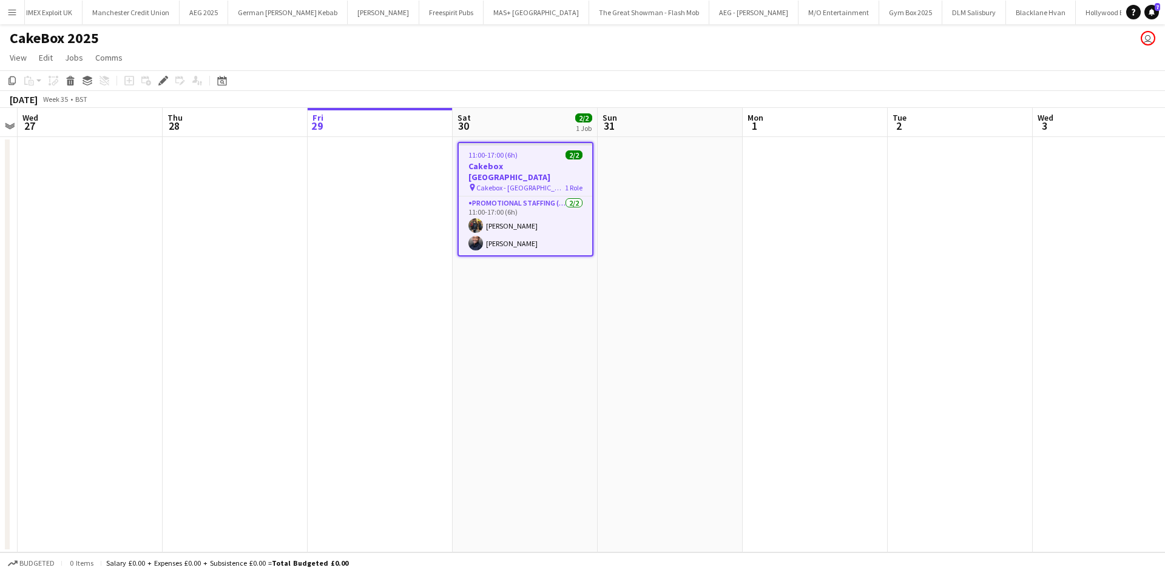
click at [160, 90] on app-toolbar "Copy Paste Paste Ctrl+V Paste with crew Ctrl+Shift+V Paste linked Job Delete Gr…" at bounding box center [582, 80] width 1165 height 21
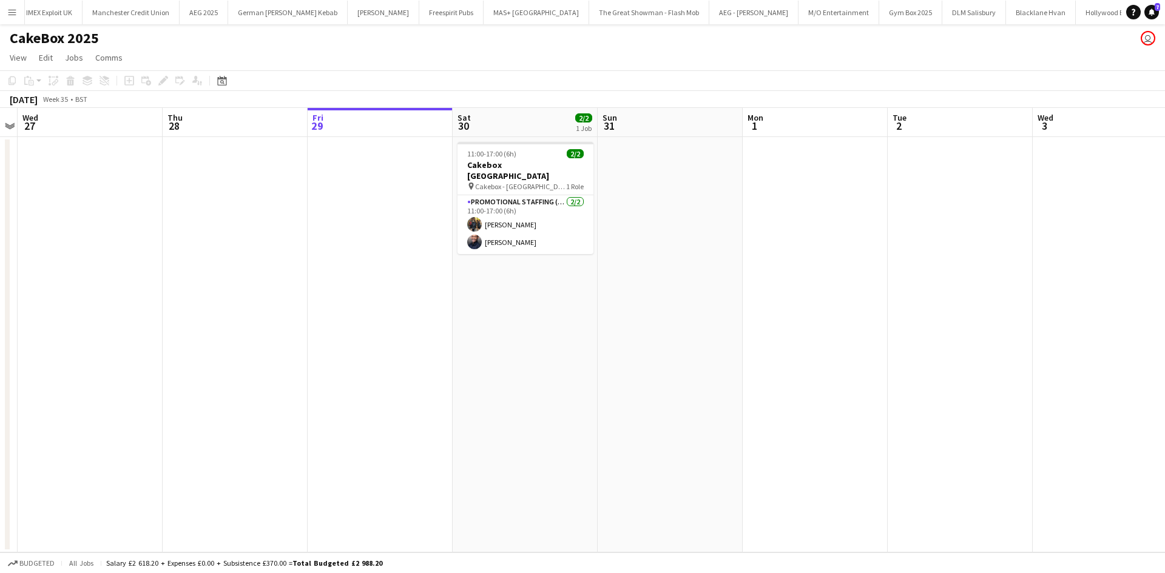
click at [163, 80] on div "Add job Add linked Job Edit Edit linked Job Applicants" at bounding box center [158, 80] width 93 height 15
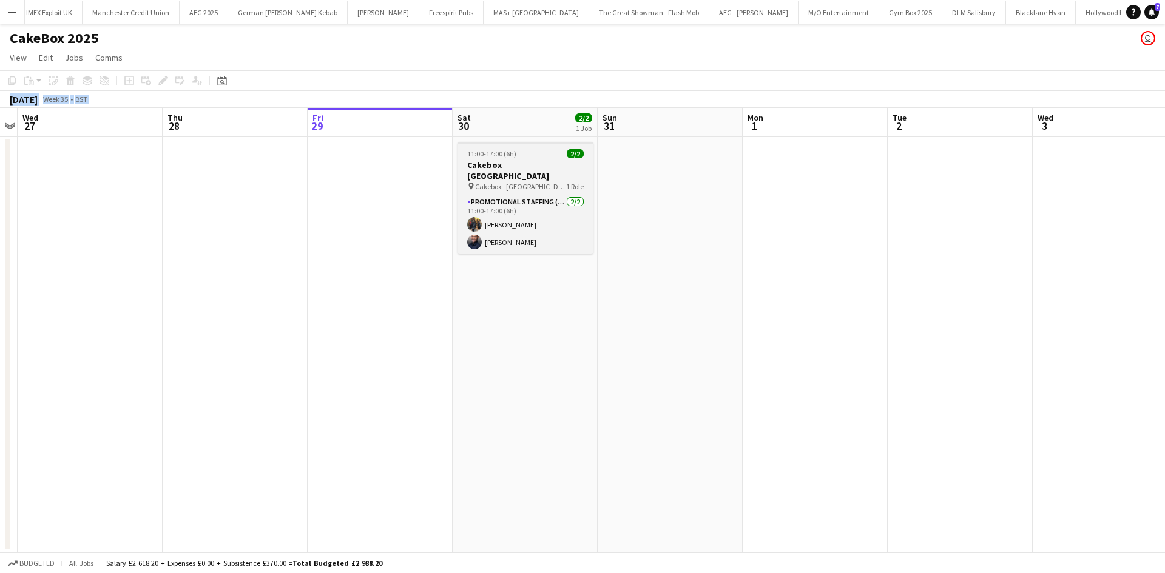
drag, startPoint x: 402, startPoint y: 184, endPoint x: 461, endPoint y: 181, distance: 58.9
click at [460, 187] on app-calendar "Copy Paste Paste Ctrl+V Paste with crew Ctrl+Shift+V Paste linked Job Delete Gr…" at bounding box center [582, 311] width 1165 height 482
click at [477, 163] on h3 "Cakebox Surrey" at bounding box center [525, 171] width 136 height 22
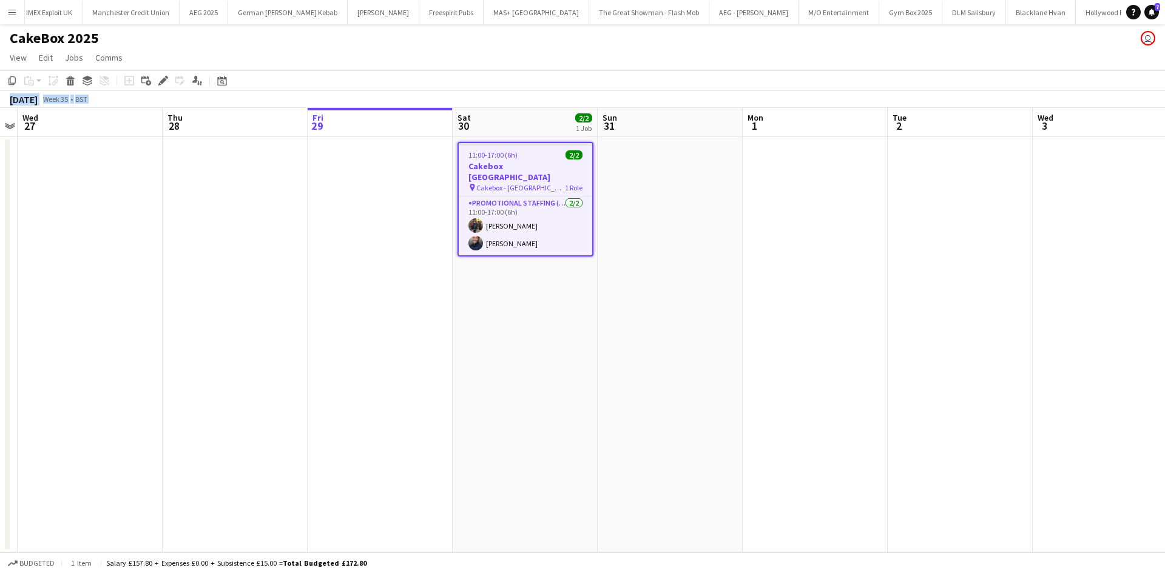
click at [156, 81] on div "Edit" at bounding box center [163, 80] width 15 height 15
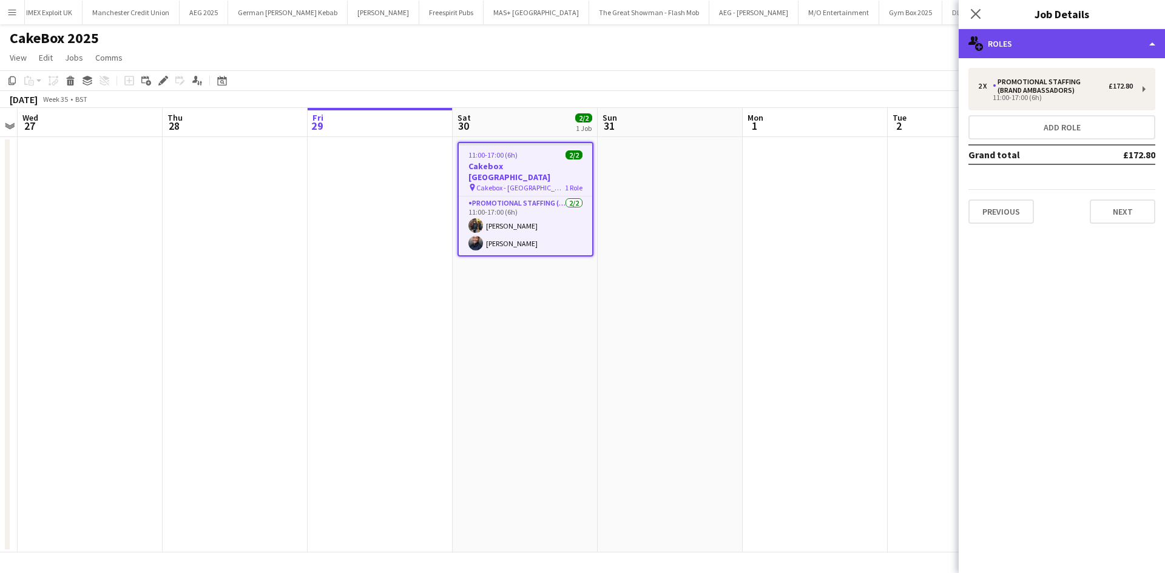
click at [1051, 44] on div "multiple-users-add Roles" at bounding box center [1061, 43] width 206 height 29
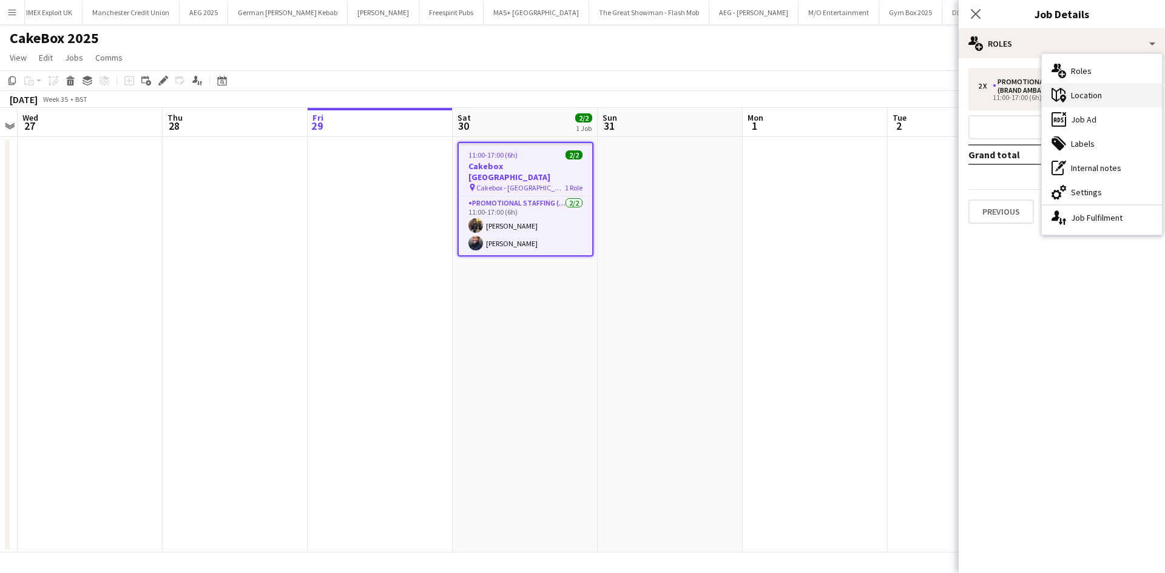
click at [1074, 100] on div "maps-pin-1 Location" at bounding box center [1101, 95] width 120 height 24
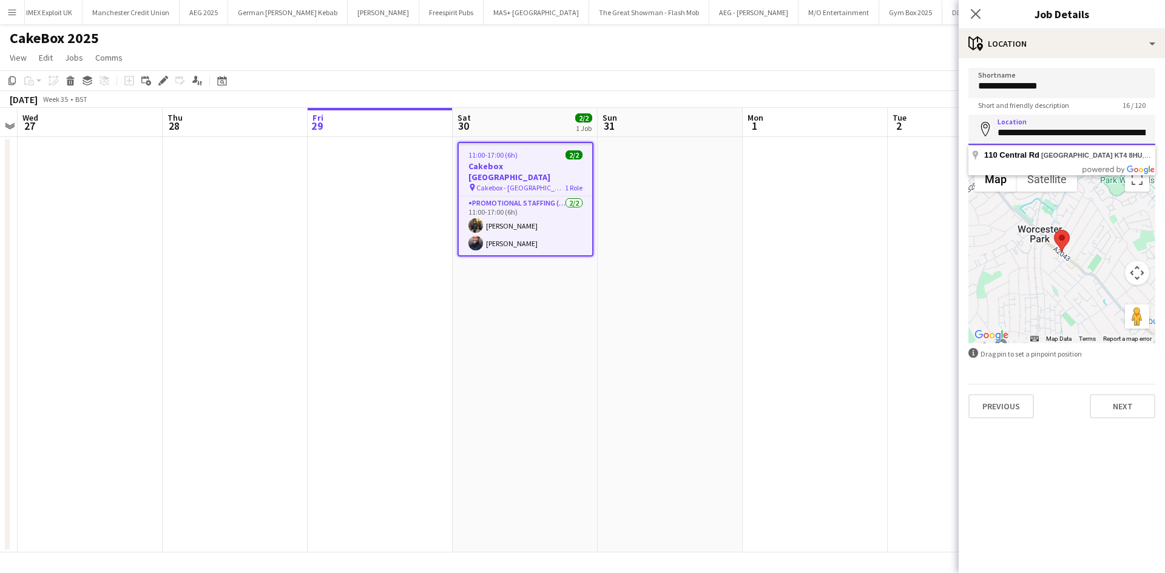
scroll to position [0, 29]
drag, startPoint x: 994, startPoint y: 138, endPoint x: 1129, endPoint y: 146, distance: 134.9
click at [1129, 146] on body "Menu Boards Boards Boards All jobs Status Workforce Workforce My Workforce Recr…" at bounding box center [582, 286] width 1165 height 573
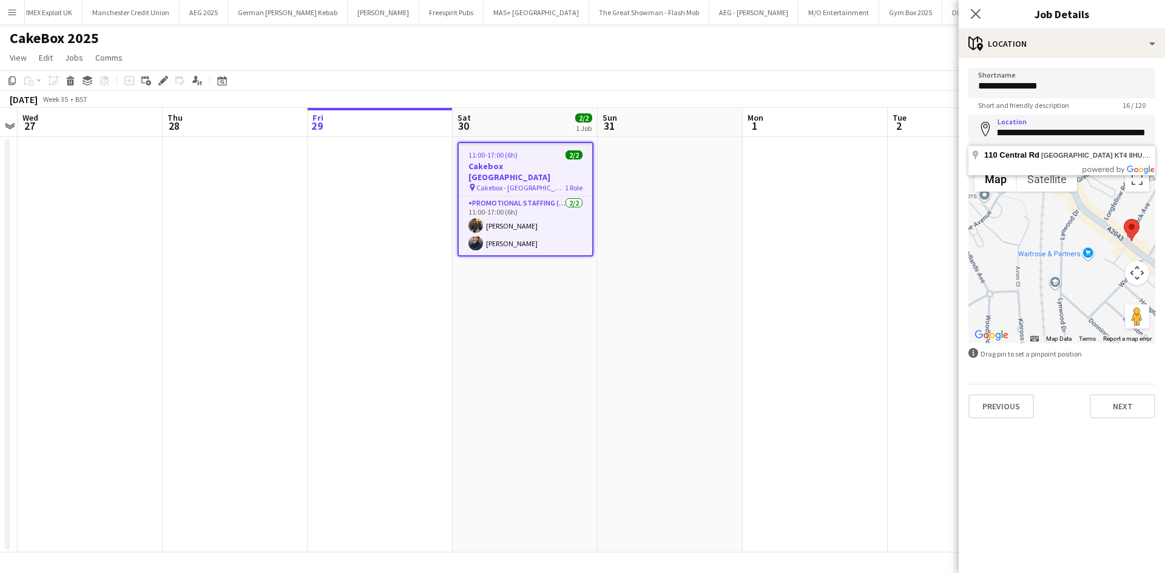
scroll to position [0, 0]
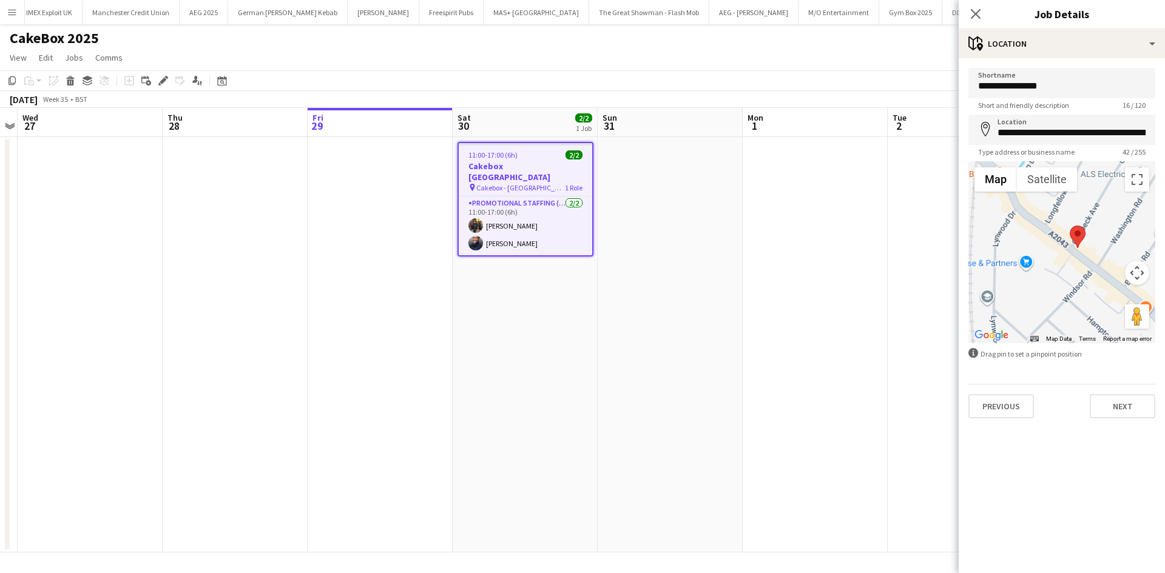
drag, startPoint x: 1067, startPoint y: 258, endPoint x: 961, endPoint y: 284, distance: 109.3
click at [961, 284] on form "**********" at bounding box center [1061, 243] width 206 height 351
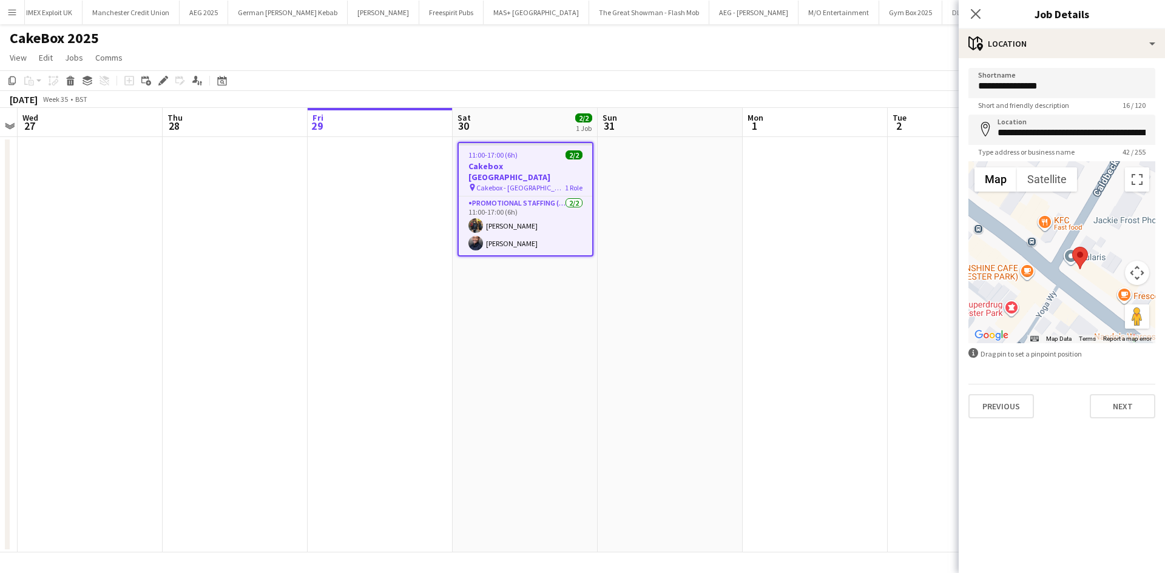
drag, startPoint x: 1030, startPoint y: 274, endPoint x: 1001, endPoint y: 266, distance: 29.4
click at [1002, 266] on div at bounding box center [1061, 252] width 187 height 182
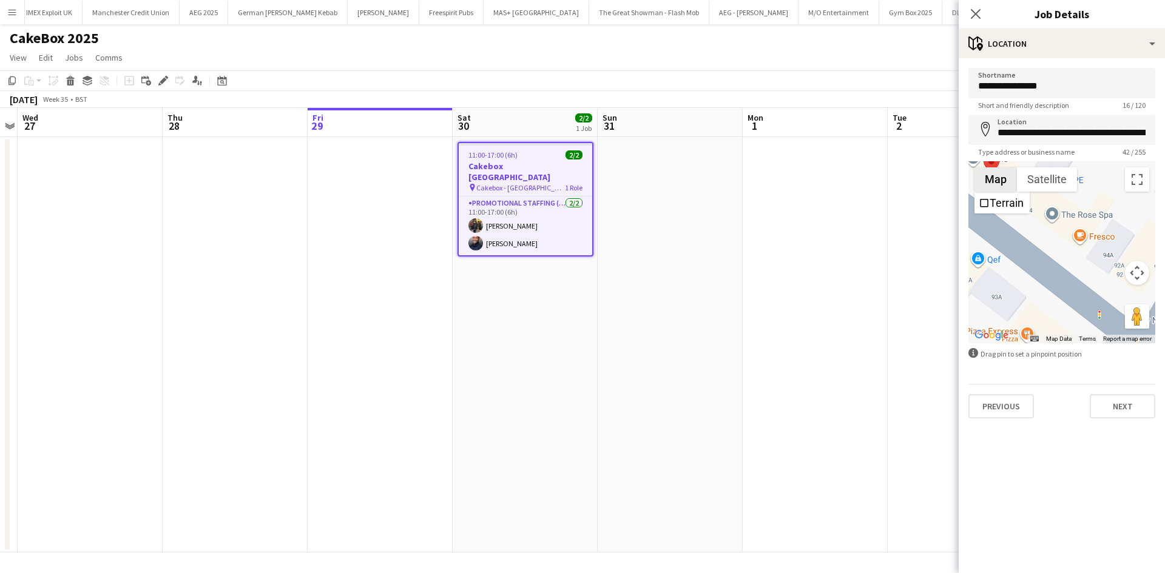
drag, startPoint x: 1044, startPoint y: 259, endPoint x: 978, endPoint y: 181, distance: 101.6
click at [978, 181] on div "Map Terrain Satellite Labels Map Data Map data ©2025 Map data ©2025 10 m Click …" at bounding box center [1061, 252] width 187 height 182
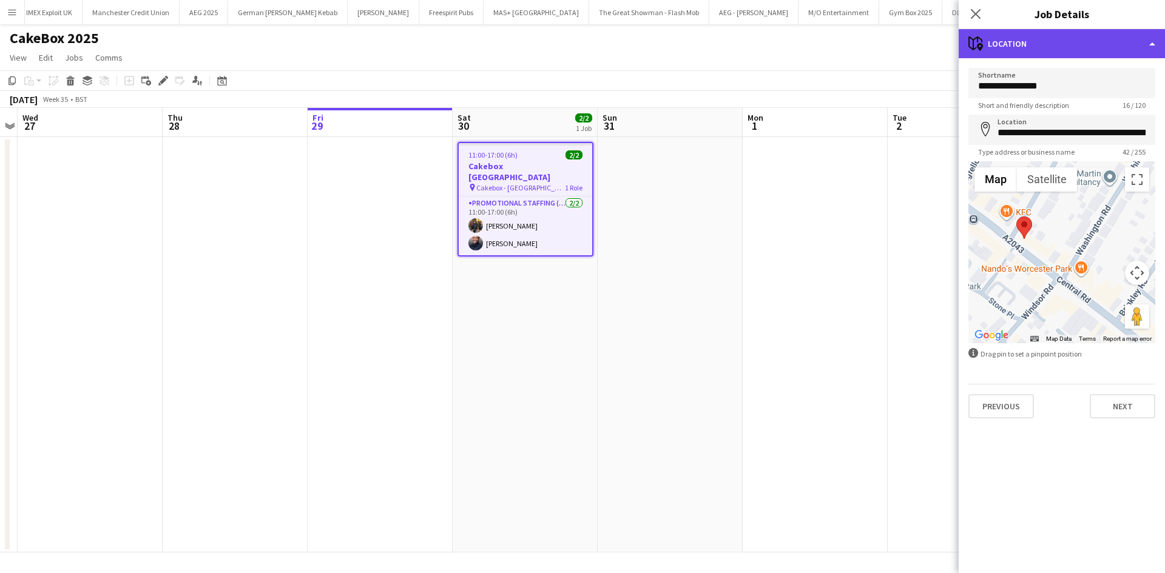
click at [1054, 48] on div "maps-pin-1 Location" at bounding box center [1061, 43] width 206 height 29
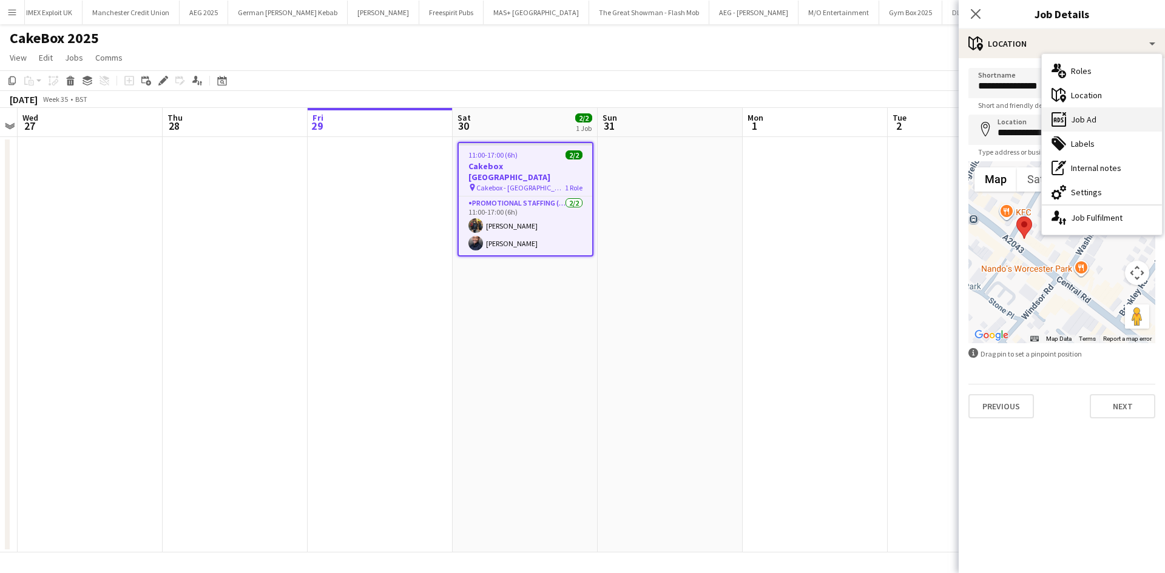
click at [1103, 121] on div "ads-window Job Ad" at bounding box center [1101, 119] width 120 height 24
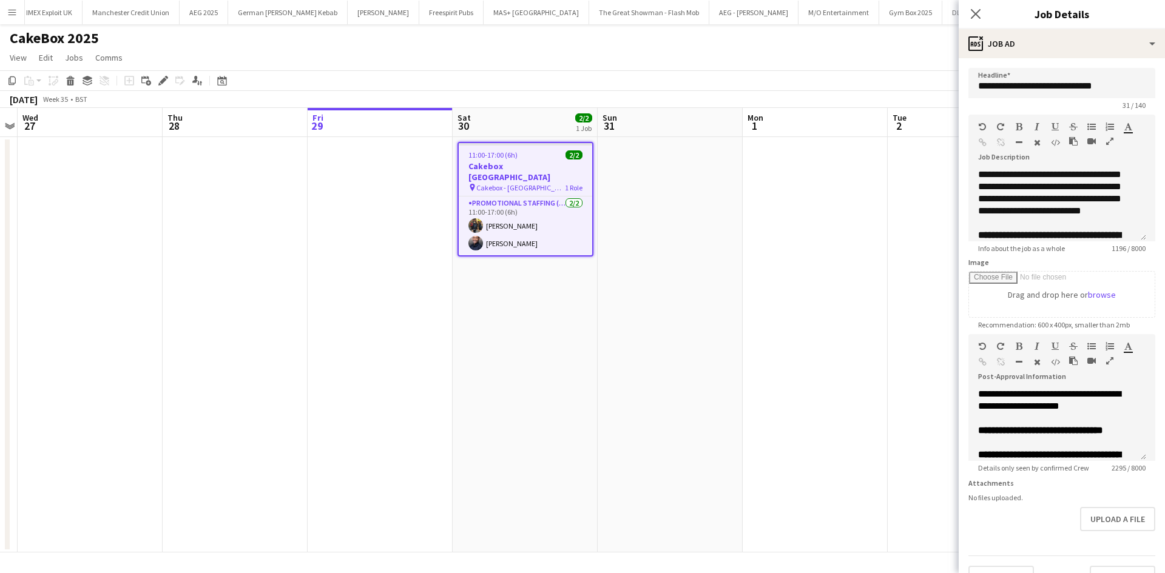
scroll to position [546, 0]
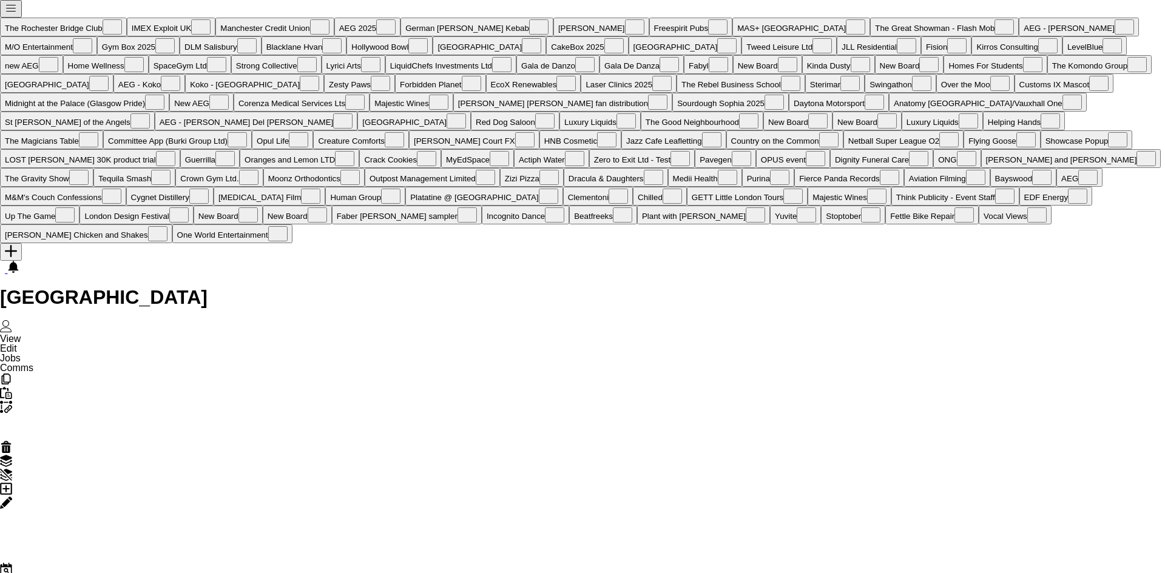
scroll to position [0, 3154]
drag, startPoint x: 361, startPoint y: 269, endPoint x: 639, endPoint y: 315, distance: 281.5
drag, startPoint x: 753, startPoint y: 251, endPoint x: 548, endPoint y: 251, distance: 204.4
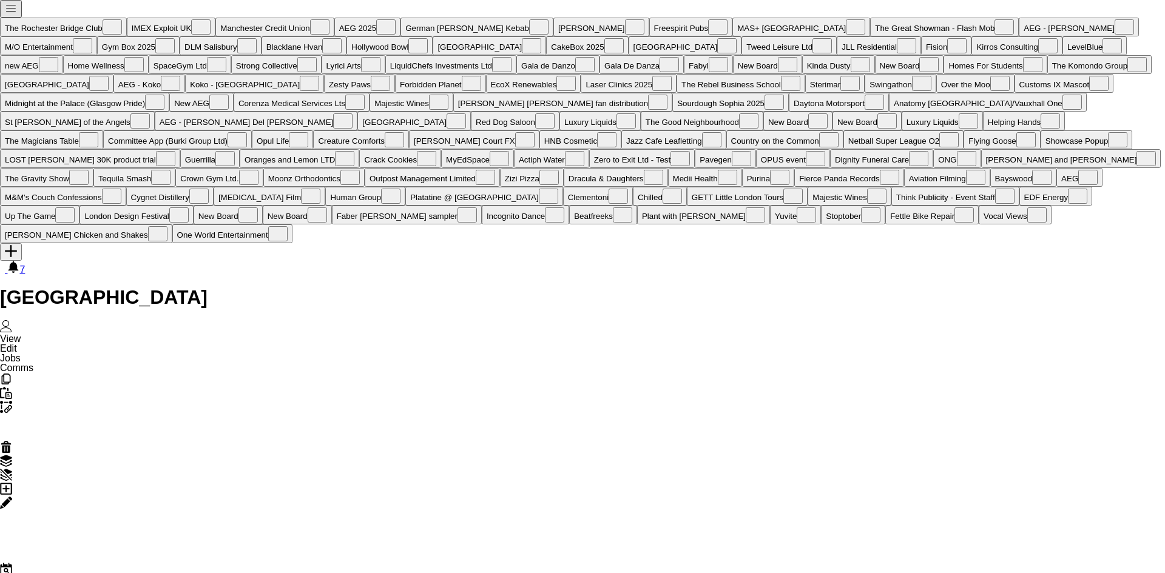
drag, startPoint x: 573, startPoint y: 232, endPoint x: 536, endPoint y: 247, distance: 40.8
drag, startPoint x: 809, startPoint y: 59, endPoint x: 845, endPoint y: 63, distance: 36.6
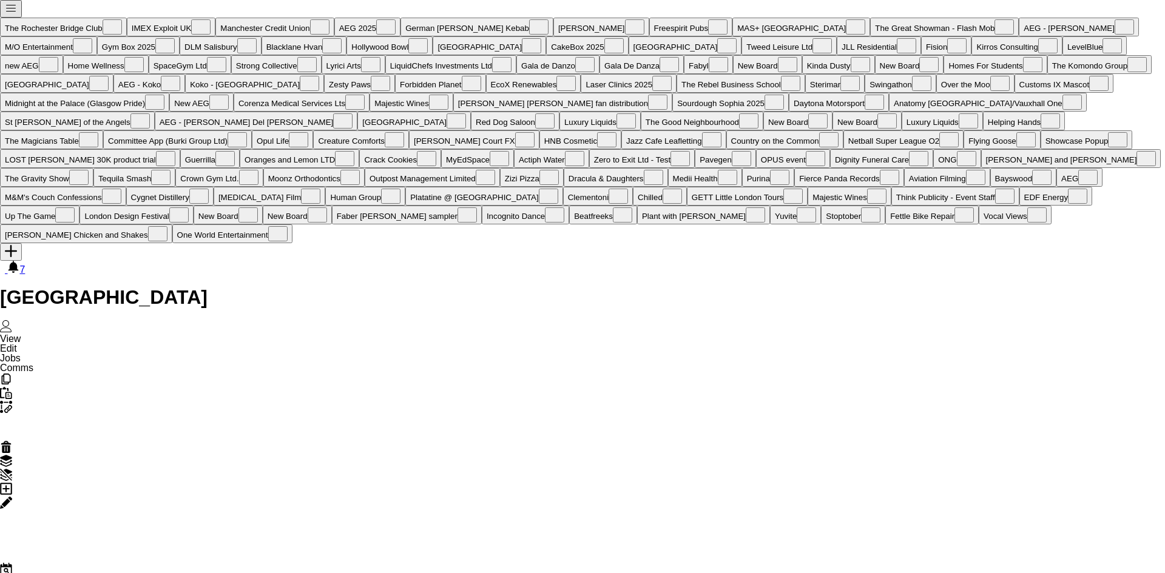
copy span "7738223853"
drag, startPoint x: 813, startPoint y: 208, endPoint x: 804, endPoint y: 208, distance: 9.7
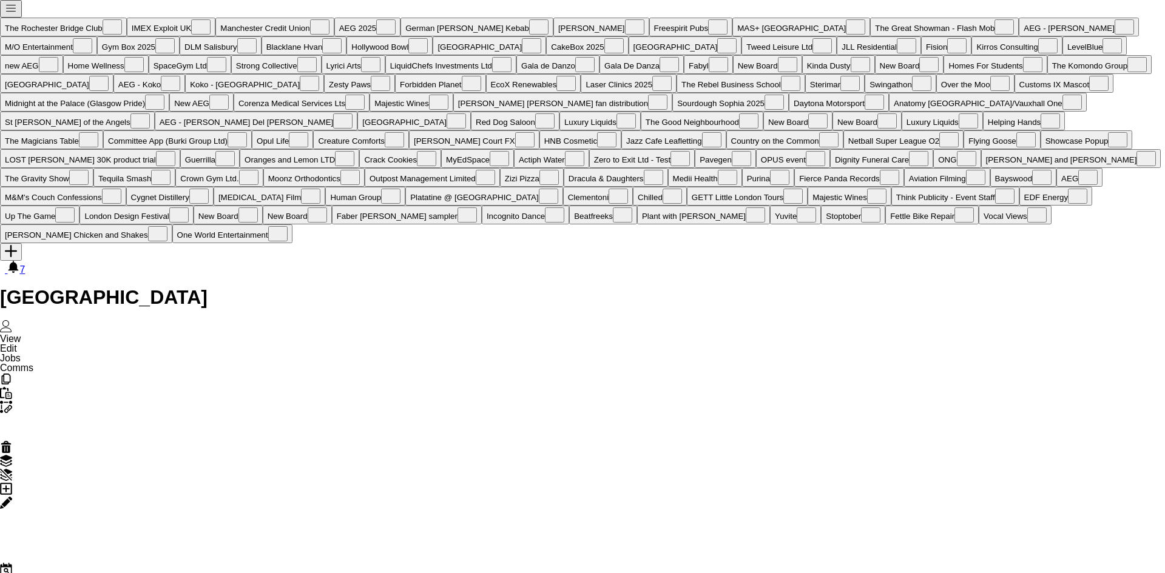
click at [158, 497] on div "Edit" at bounding box center [582, 504] width 1165 height 14
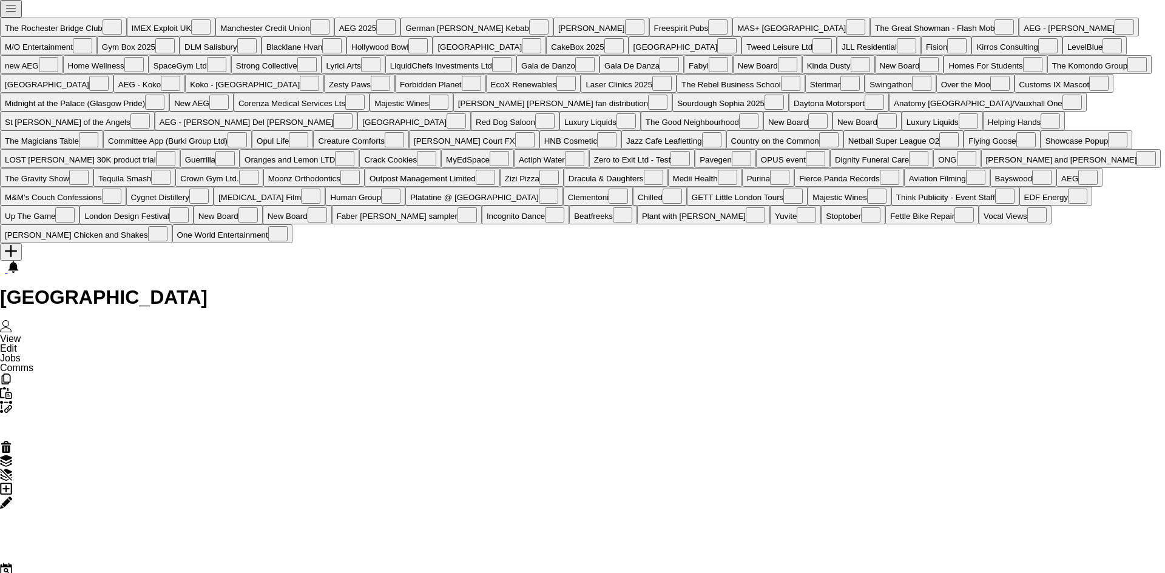
drag, startPoint x: 547, startPoint y: 271, endPoint x: 150, endPoint y: 115, distance: 426.2
click at [170, 483] on div "Add job Edit Edit linked Job Applicants" at bounding box center [582, 523] width 1165 height 80
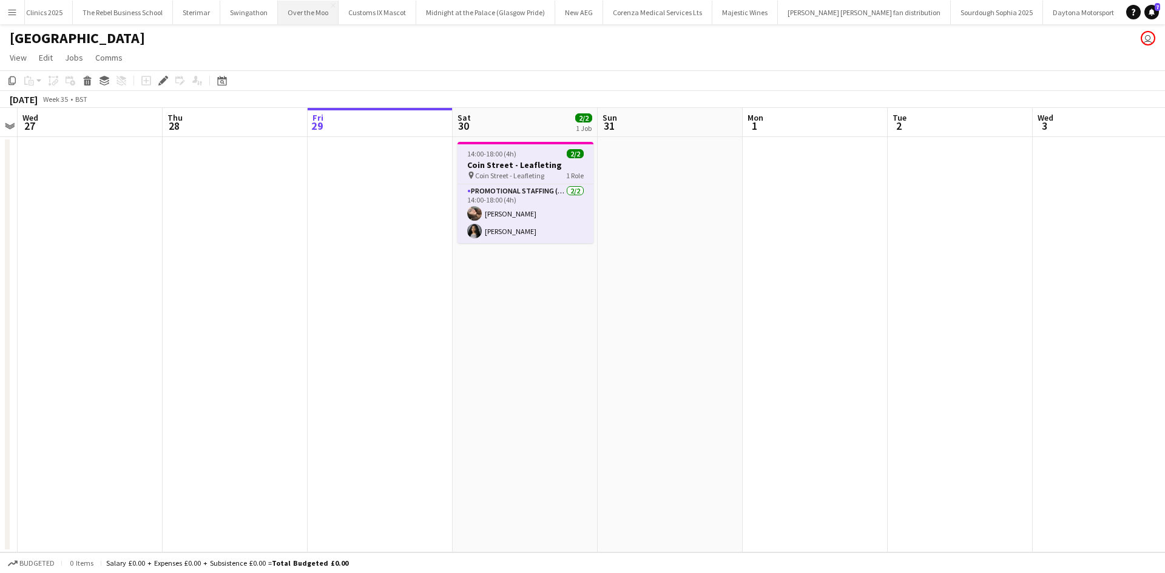
scroll to position [0, 3154]
click at [537, 161] on h3 "Coin Street - Leafleting" at bounding box center [525, 165] width 136 height 11
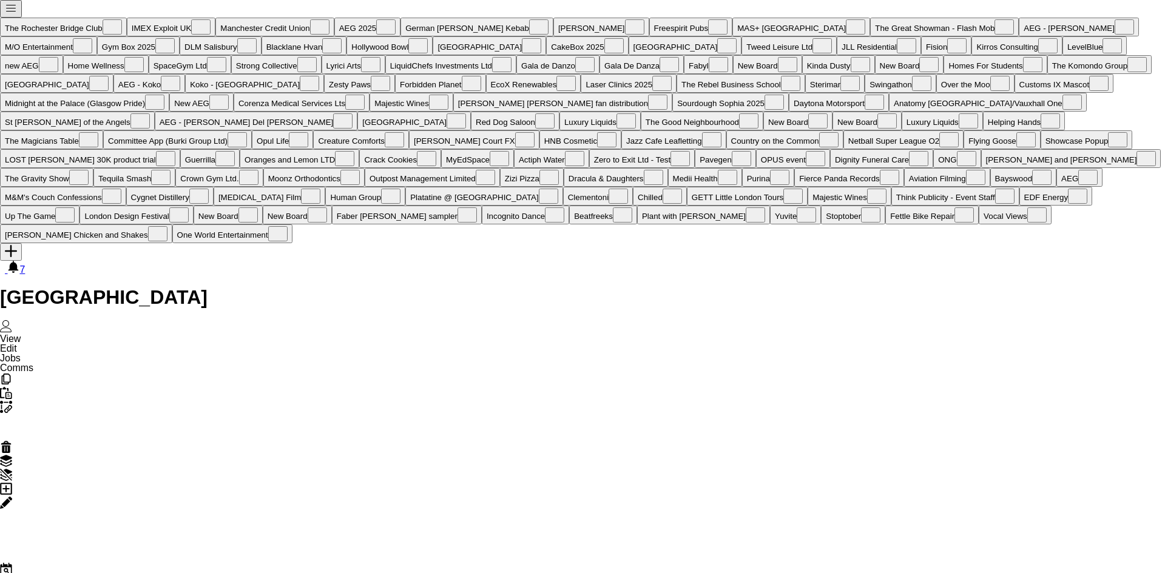
scroll to position [0, 3154]
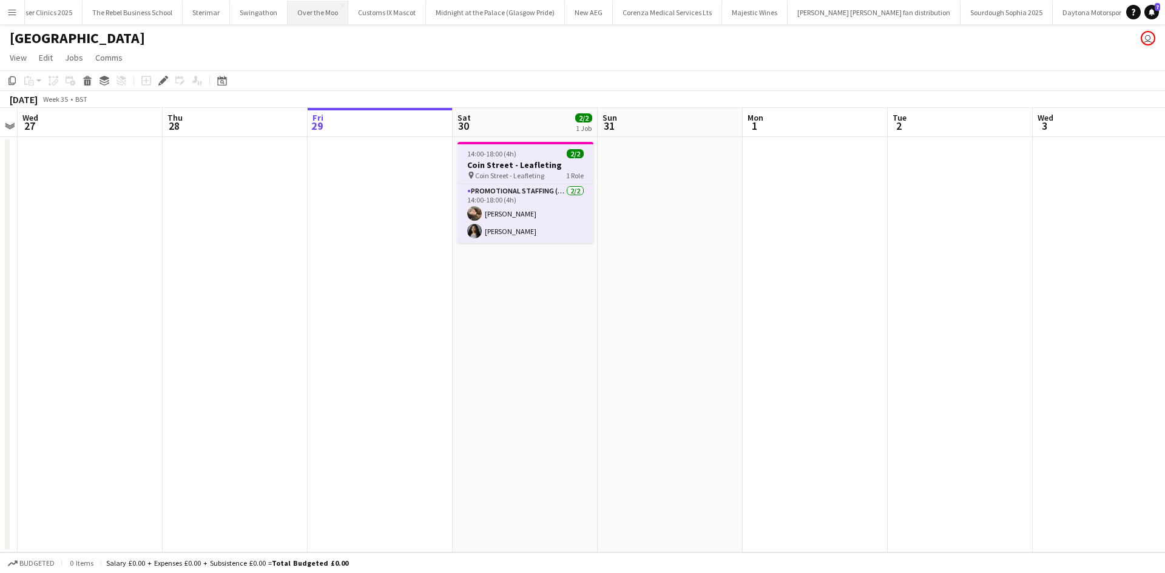
scroll to position [0, 3154]
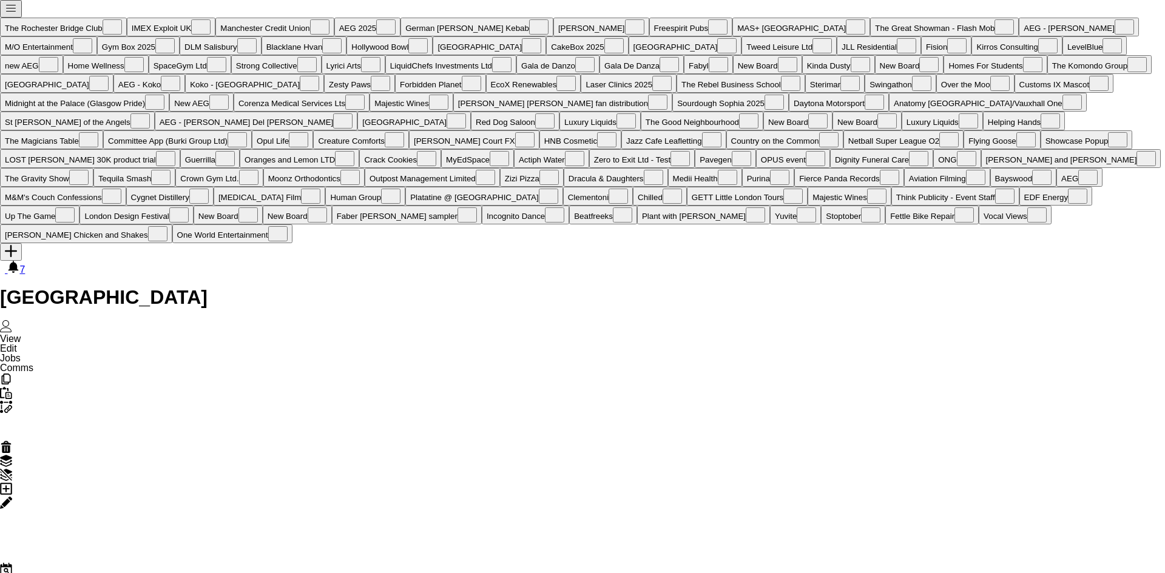
scroll to position [0, 3154]
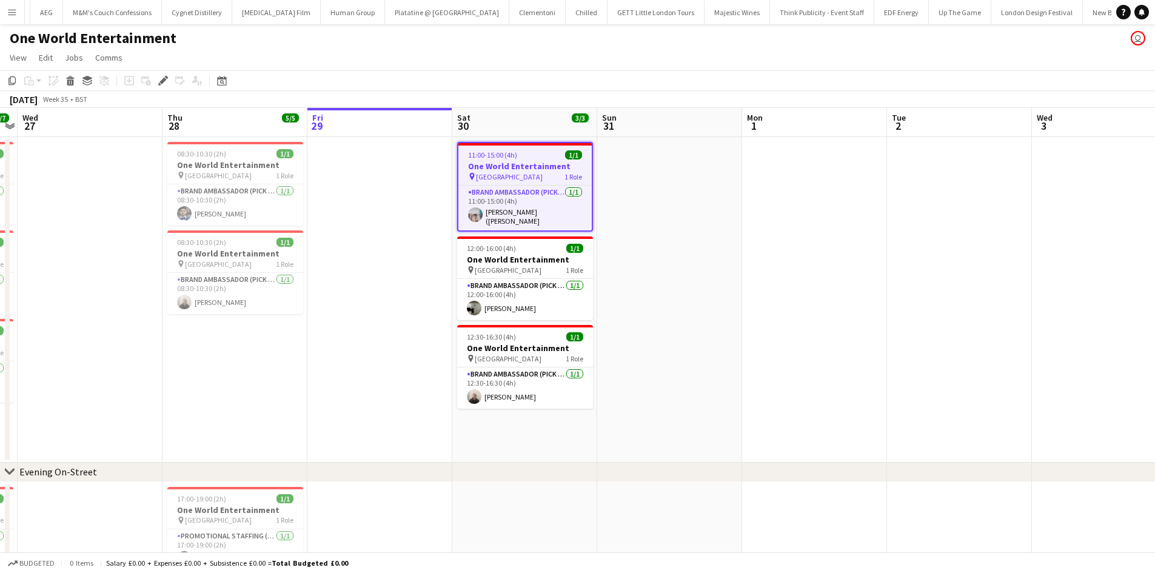
scroll to position [0, 7939]
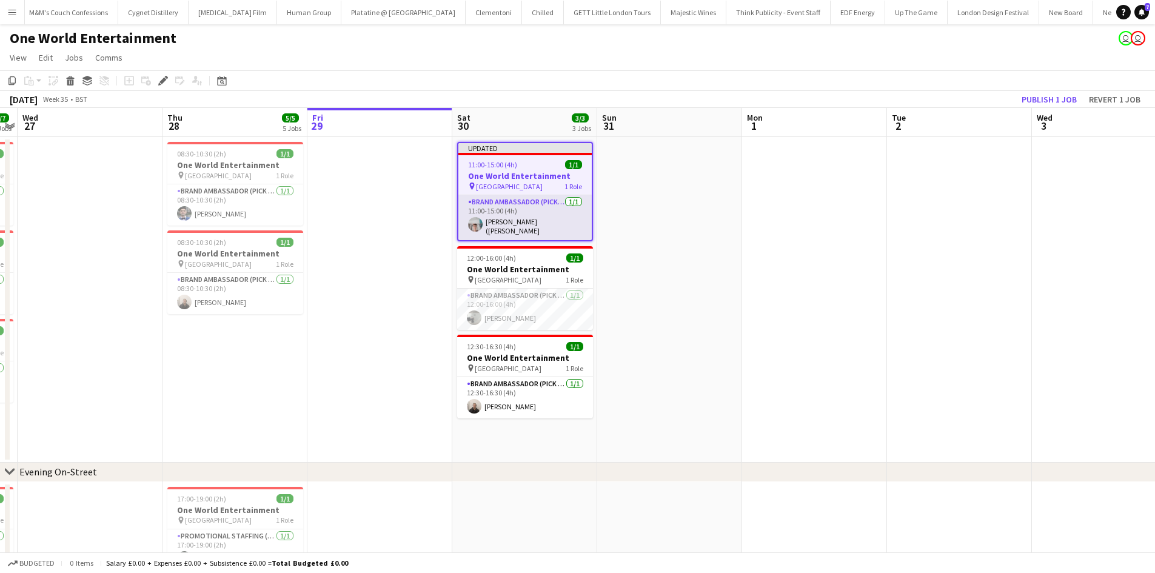
click at [528, 227] on app-card-role "Brand Ambassador (Pick up) 1/1 11:00-15:00 (4h) Alexander (Ali) Adddison" at bounding box center [525, 217] width 133 height 45
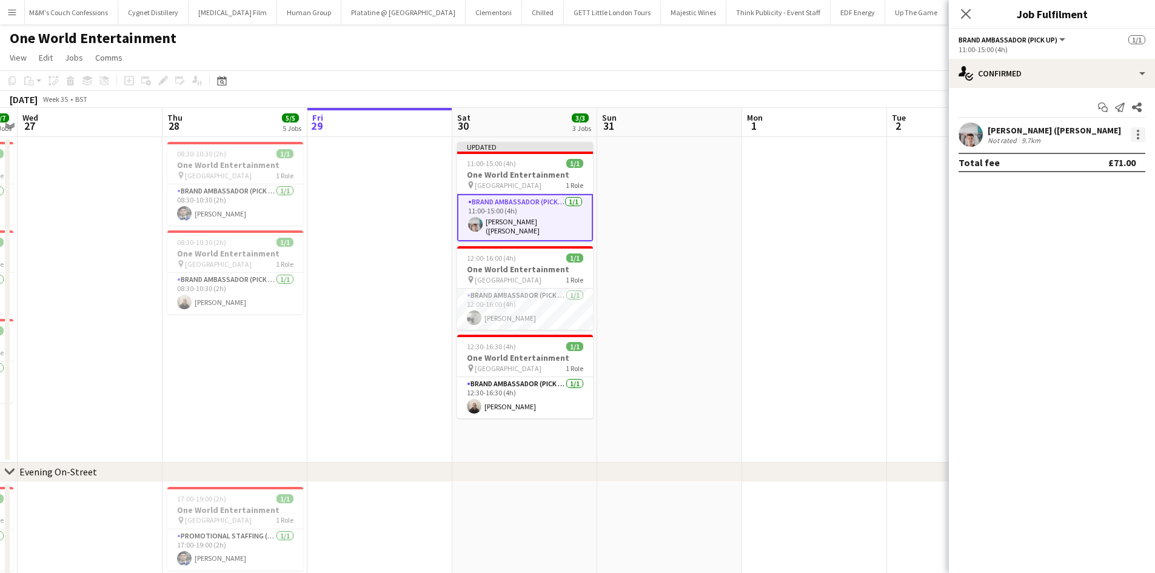
click at [1142, 138] on div at bounding box center [1138, 134] width 15 height 15
click at [1111, 286] on button "Remove" at bounding box center [1098, 273] width 95 height 29
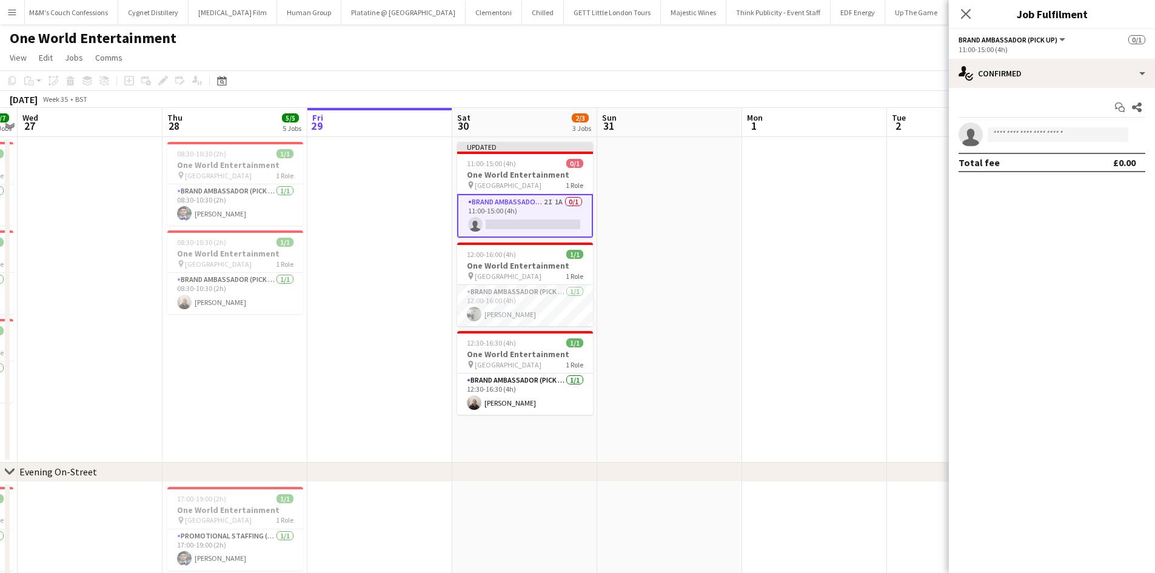
click at [881, 226] on app-date-cell at bounding box center [814, 300] width 145 height 326
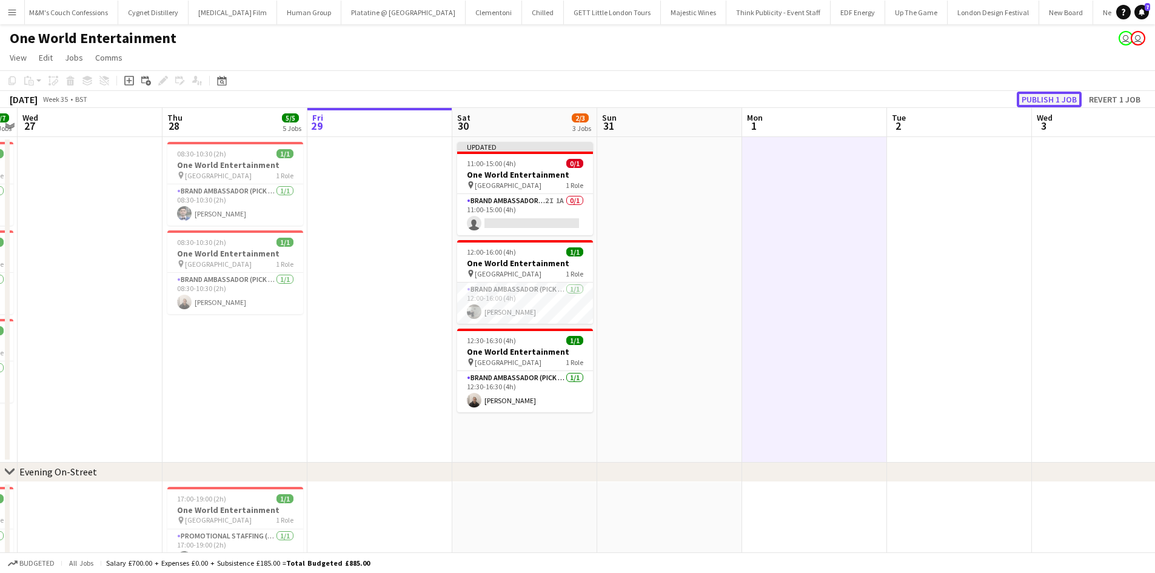
click at [1031, 100] on button "Publish 1 job" at bounding box center [1049, 100] width 65 height 16
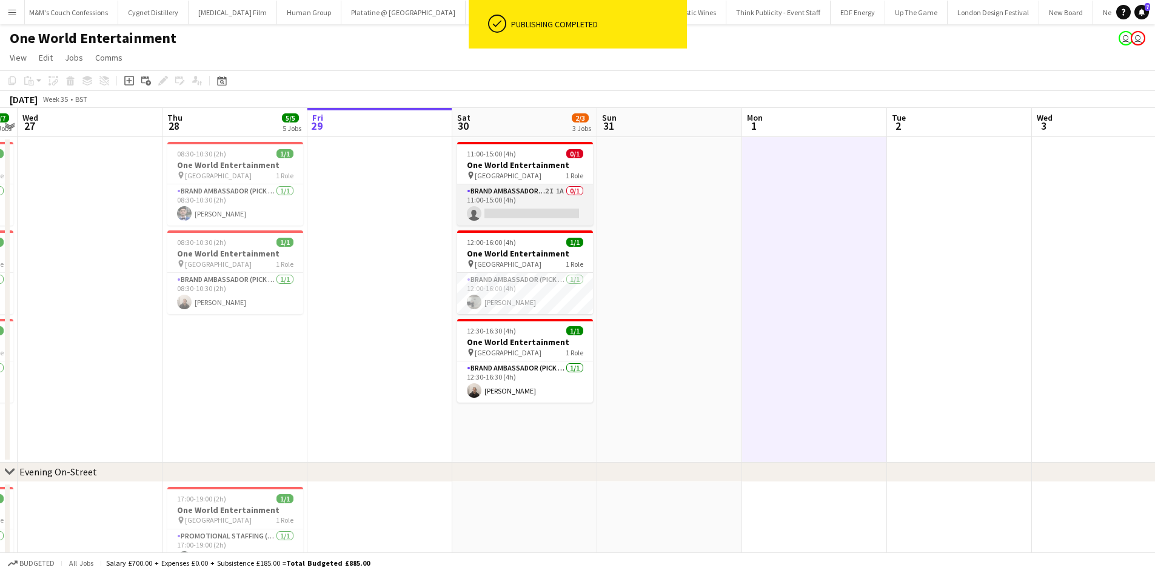
drag, startPoint x: 558, startPoint y: 190, endPoint x: 551, endPoint y: 190, distance: 6.7
click at [558, 190] on app-card-role "Brand Ambassador (Pick up) 2I 1A 0/1 11:00-15:00 (4h) single-neutral-actions" at bounding box center [525, 204] width 136 height 41
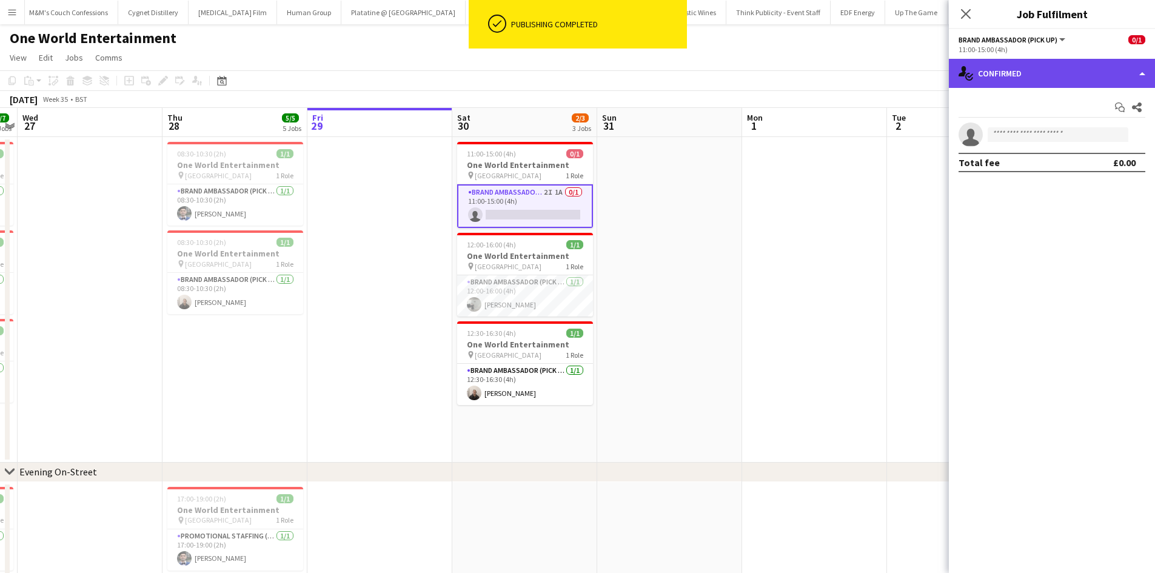
click at [1022, 72] on div "single-neutral-actions-check-2 Confirmed" at bounding box center [1052, 73] width 206 height 29
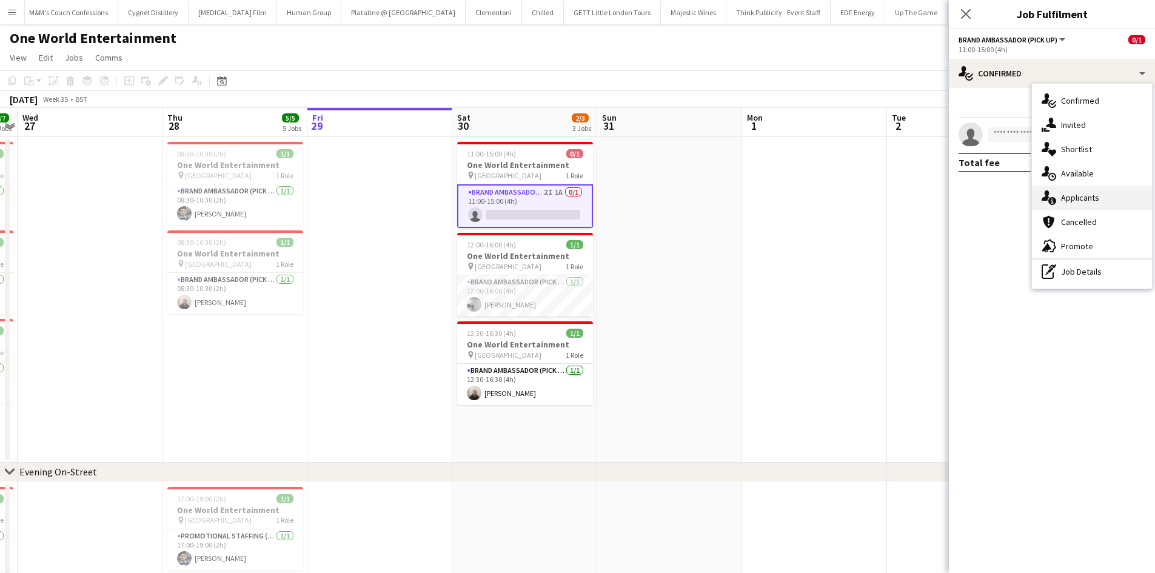
click at [1081, 190] on div "single-neutral-actions-information Applicants" at bounding box center [1092, 198] width 120 height 24
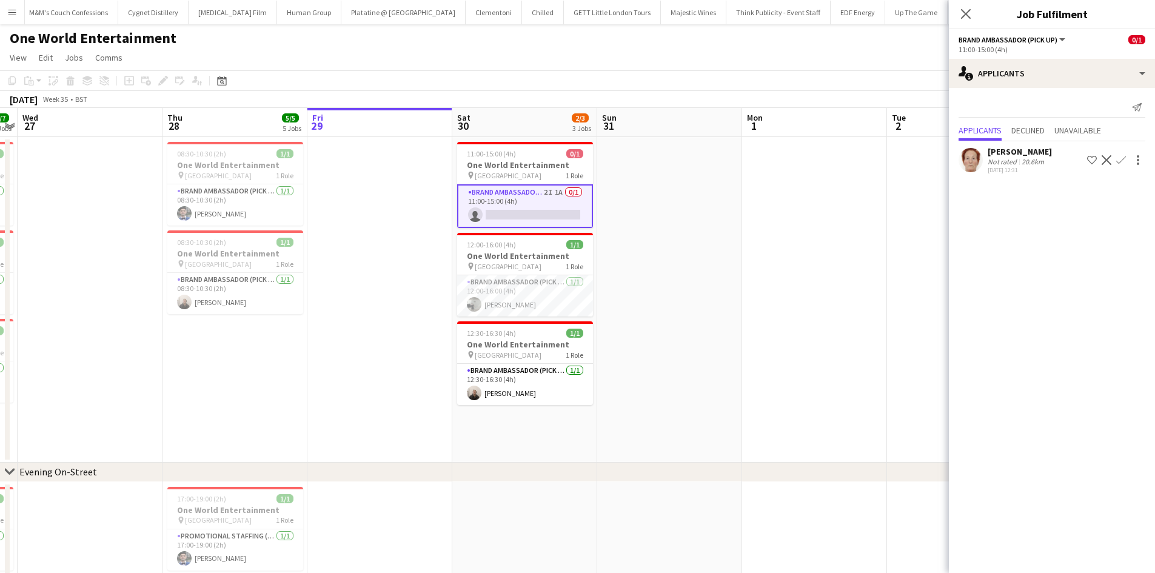
drag, startPoint x: 849, startPoint y: 252, endPoint x: 810, endPoint y: 220, distance: 50.0
click at [848, 251] on app-date-cell at bounding box center [814, 300] width 145 height 326
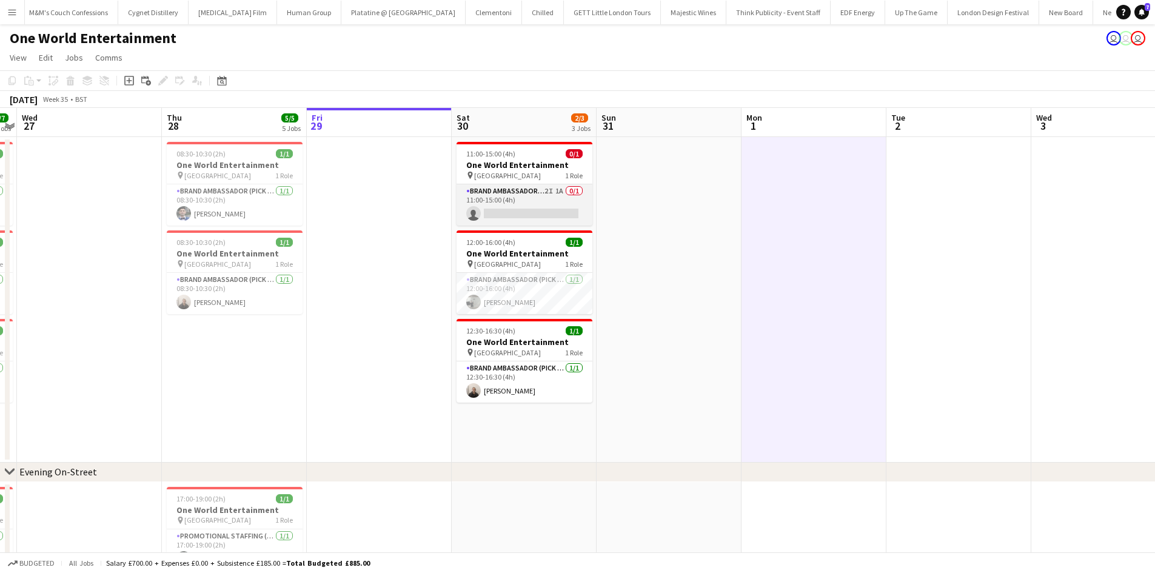
click at [488, 218] on app-card-role "Brand Ambassador (Pick up) 2I 1A 0/1 11:00-15:00 (4h) single-neutral-actions" at bounding box center [525, 204] width 136 height 41
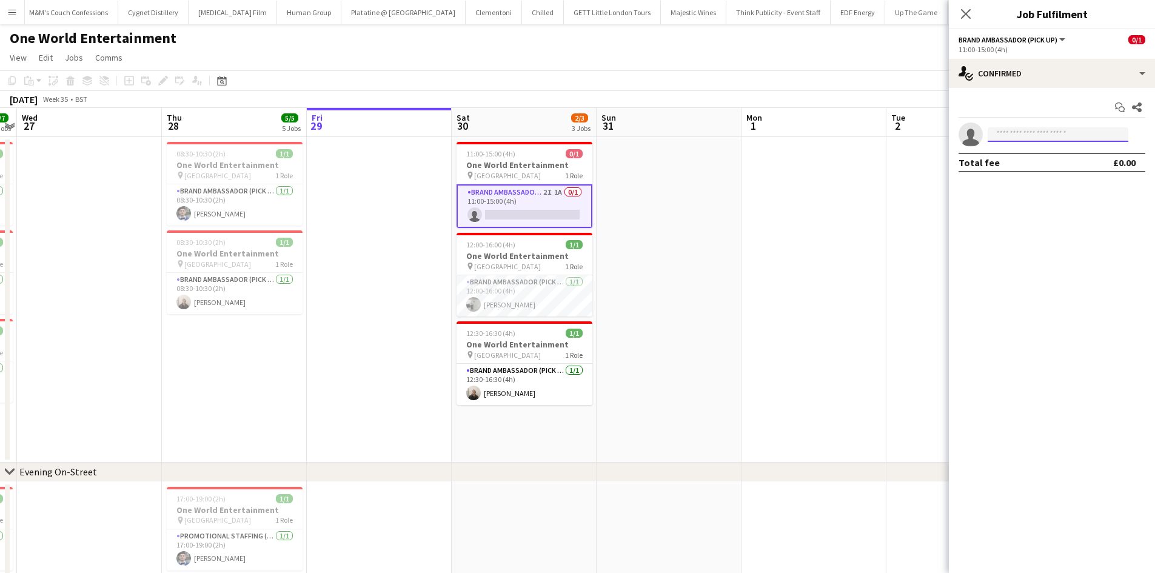
click at [1017, 136] on input at bounding box center [1058, 134] width 141 height 15
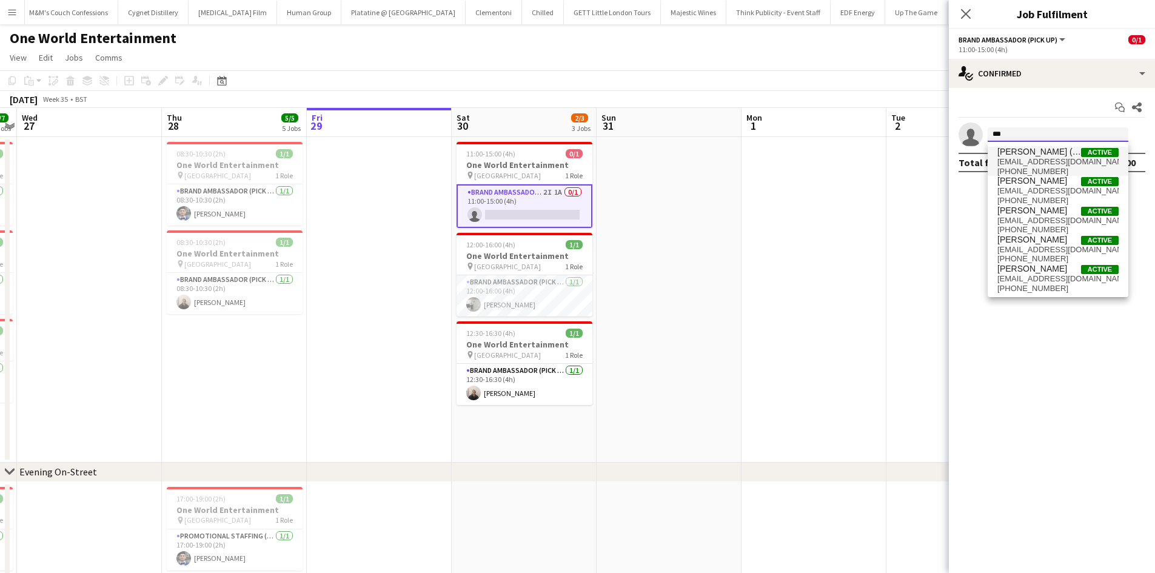
type input "***"
click at [1054, 160] on span "aliaddison15@gmail.com" at bounding box center [1058, 162] width 121 height 10
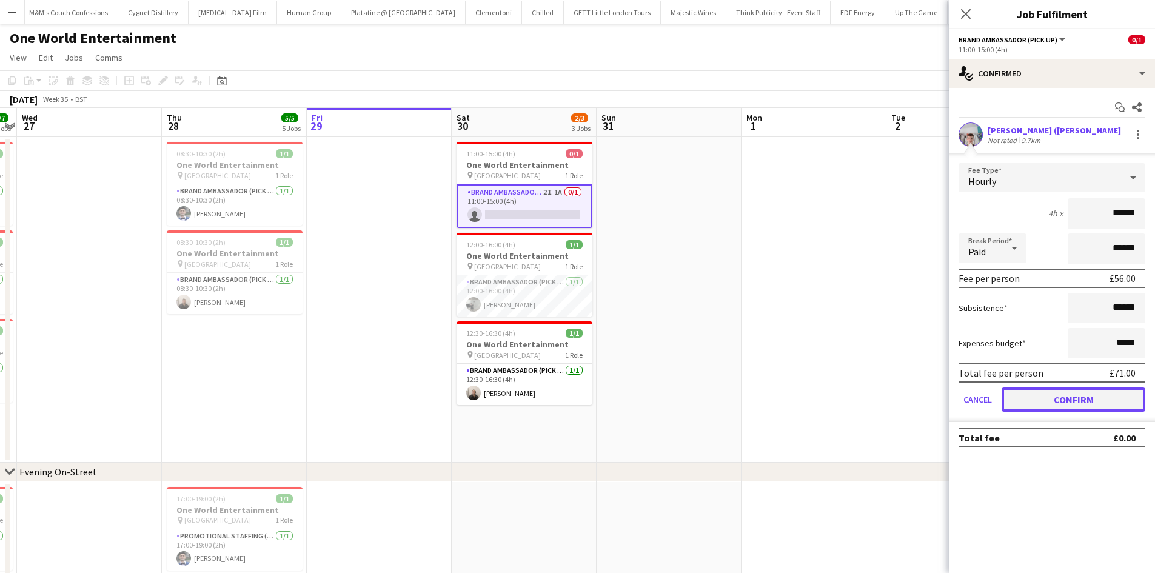
click at [1075, 403] on button "Confirm" at bounding box center [1074, 400] width 144 height 24
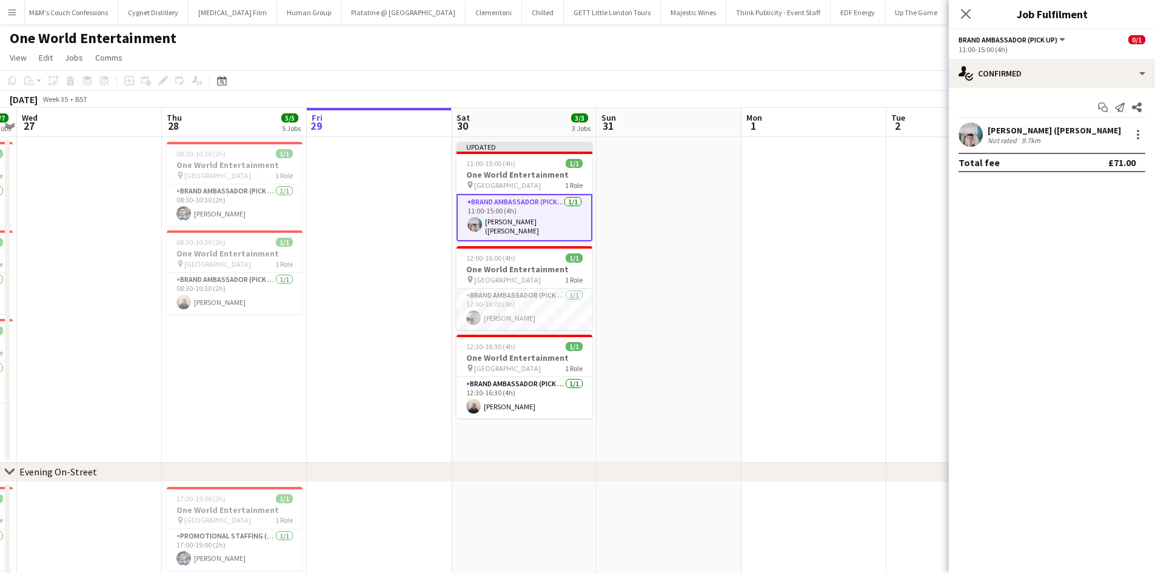
click at [860, 359] on app-date-cell at bounding box center [814, 300] width 145 height 326
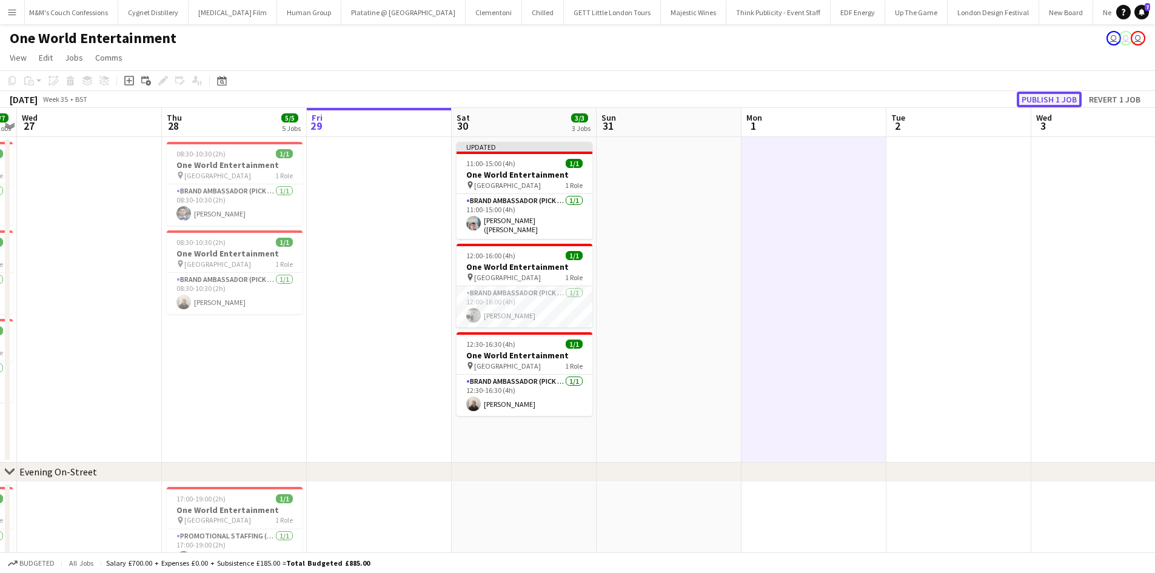
click at [1037, 95] on button "Publish 1 job" at bounding box center [1049, 100] width 65 height 16
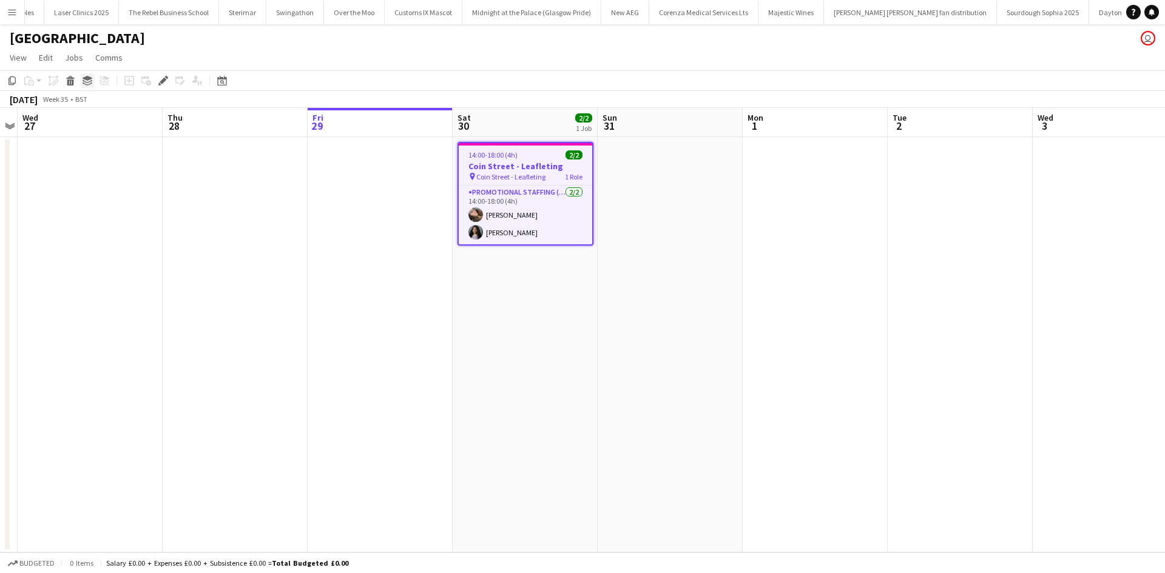
scroll to position [0, 3154]
click at [163, 76] on icon "Edit" at bounding box center [163, 81] width 10 height 10
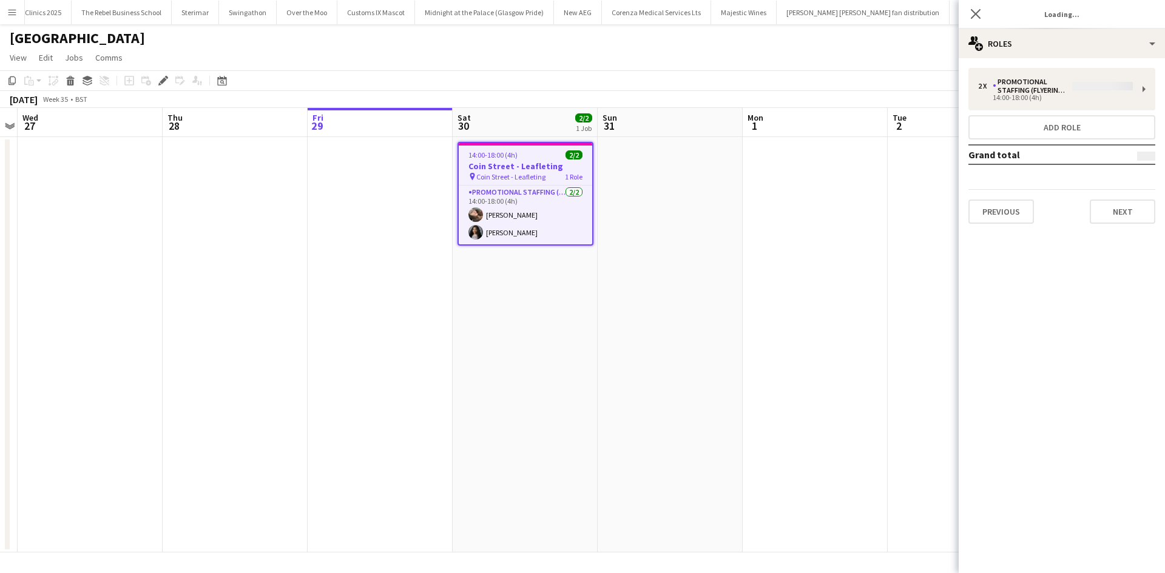
type input "**********"
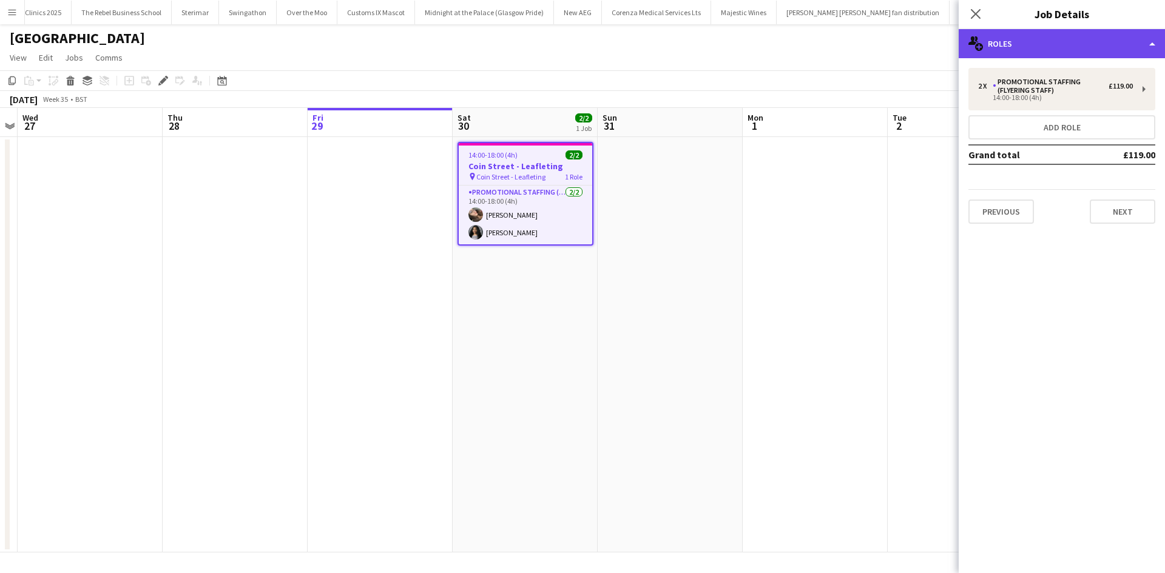
click at [1051, 53] on div "multiple-users-add Roles" at bounding box center [1061, 43] width 206 height 29
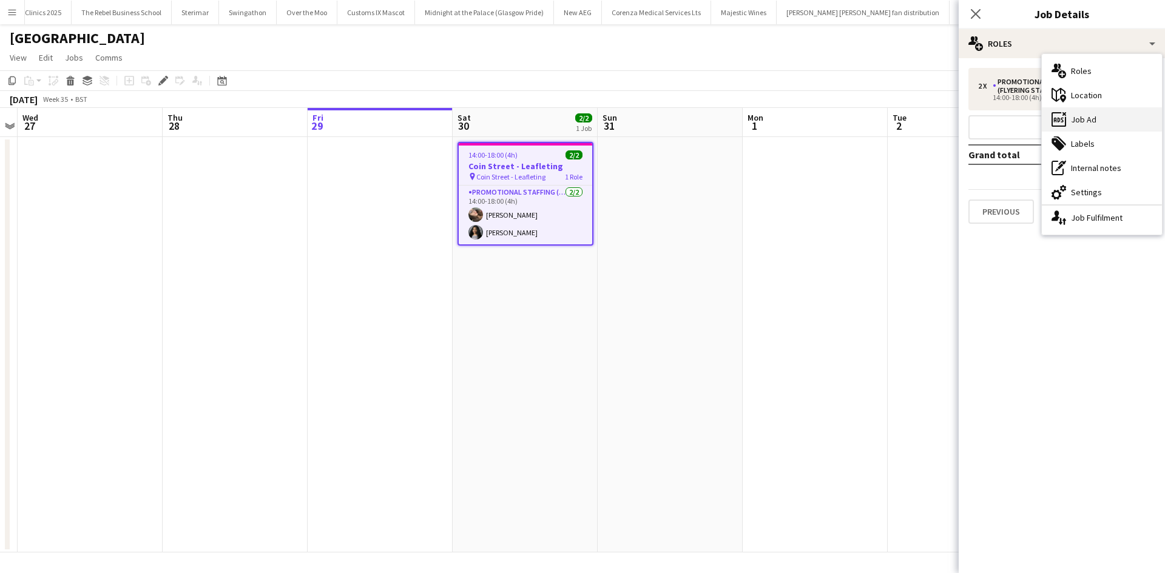
click at [1128, 123] on div "ads-window Job Ad" at bounding box center [1101, 119] width 120 height 24
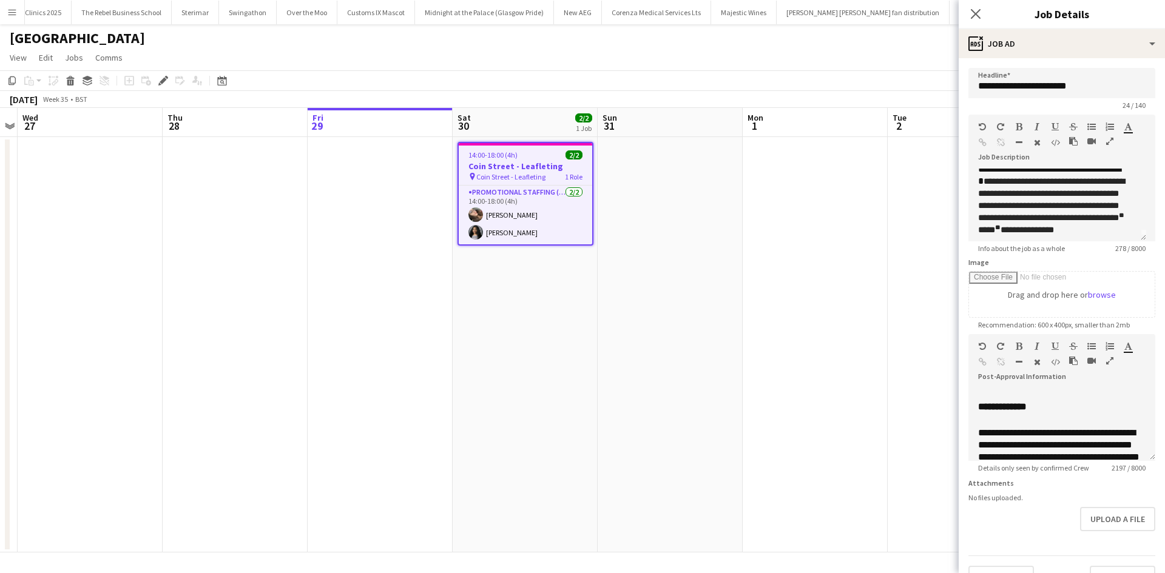
scroll to position [0, 0]
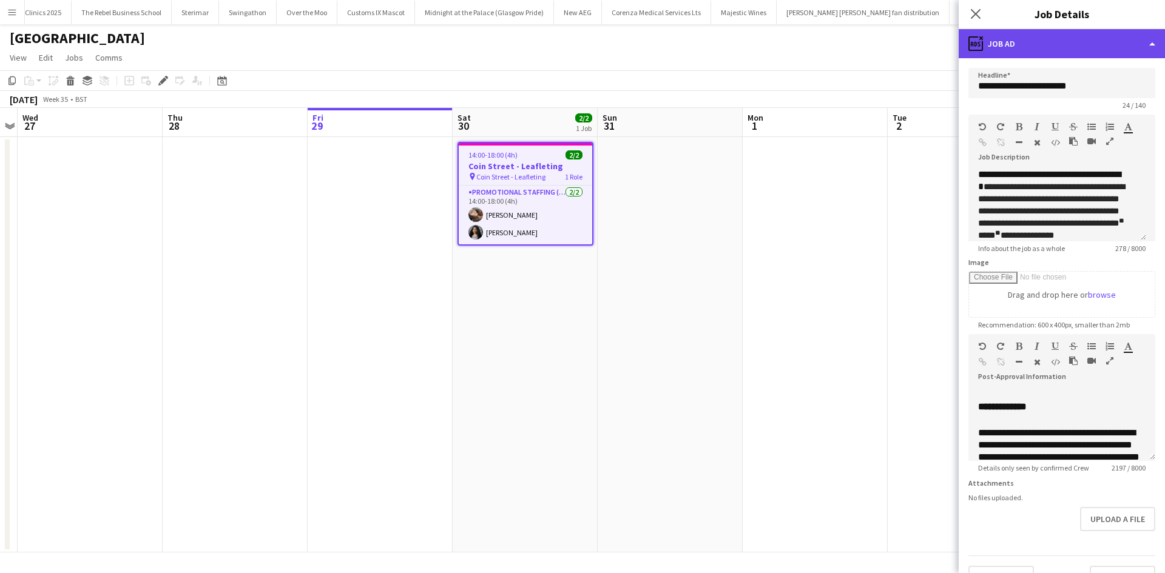
click at [1080, 51] on div "ads-window Job Ad" at bounding box center [1061, 43] width 206 height 29
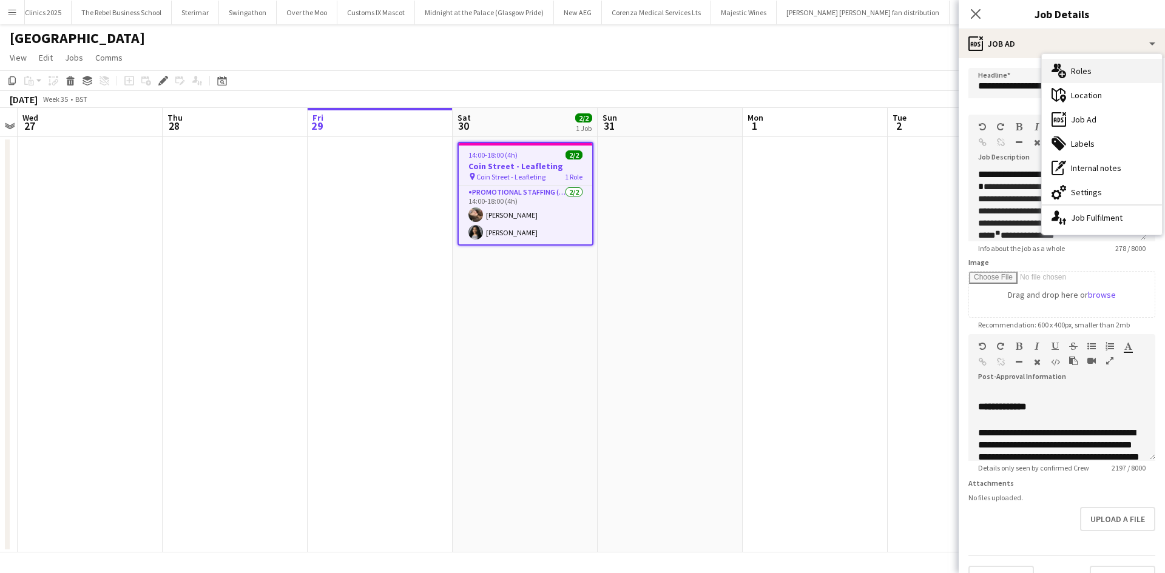
click at [1097, 76] on div "multiple-users-add Roles" at bounding box center [1101, 71] width 120 height 24
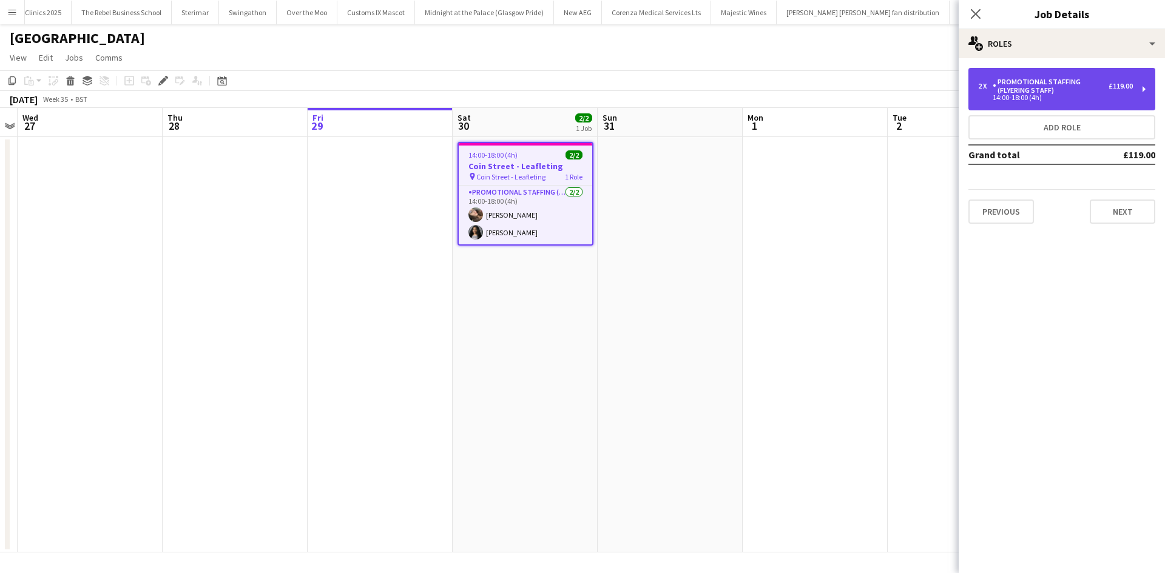
click at [1095, 92] on div "Promotional Staffing (Flyering Staff)" at bounding box center [1050, 86] width 116 height 17
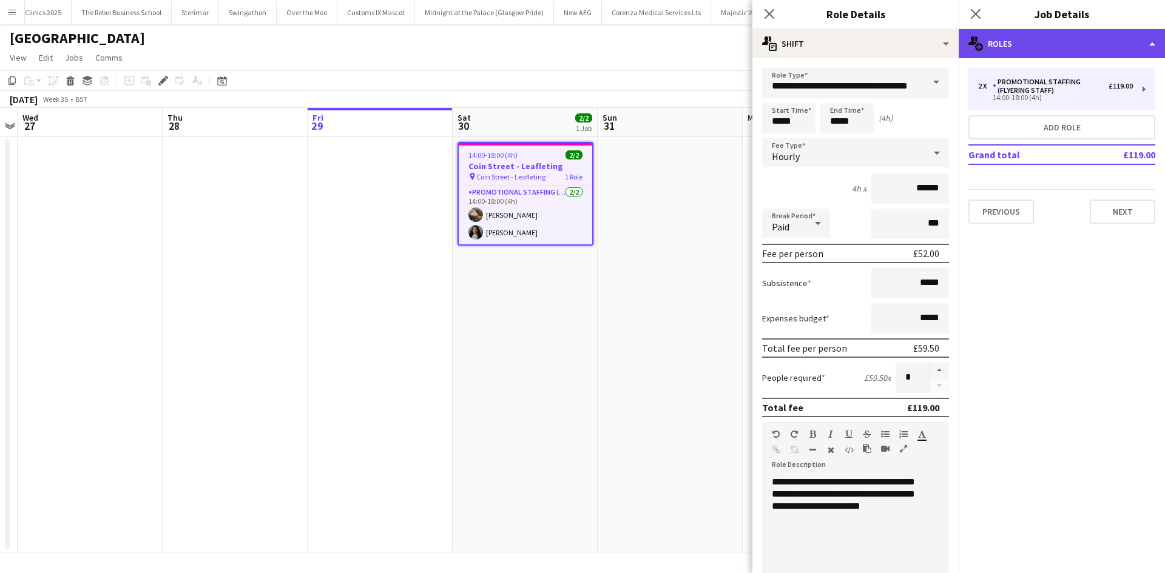
click at [1048, 46] on div "multiple-users-add Roles" at bounding box center [1061, 43] width 206 height 29
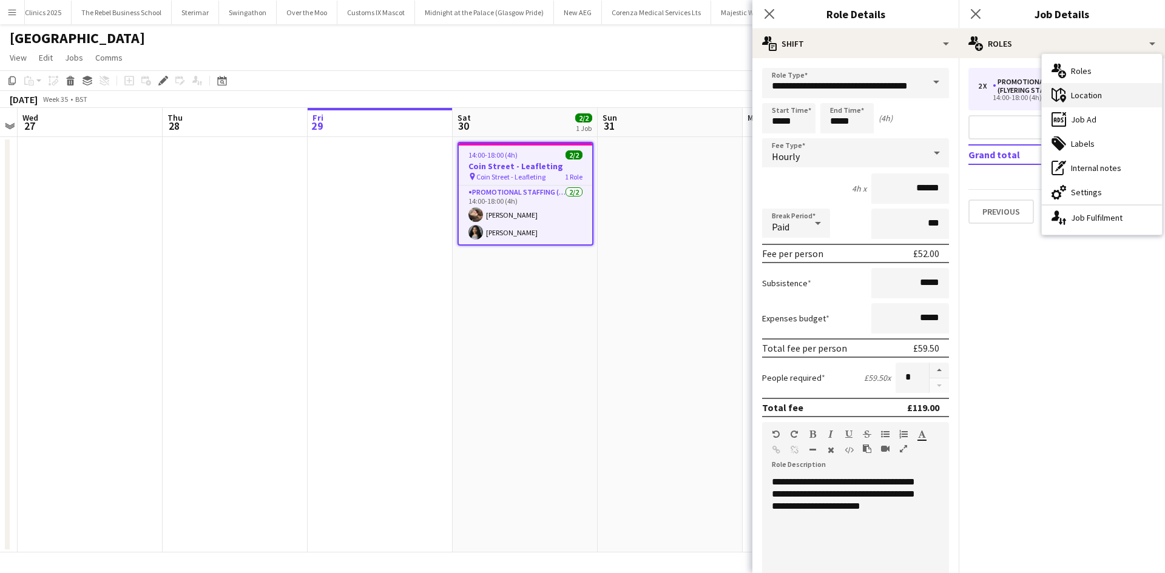
click at [1108, 105] on div "maps-pin-1 Location" at bounding box center [1101, 95] width 120 height 24
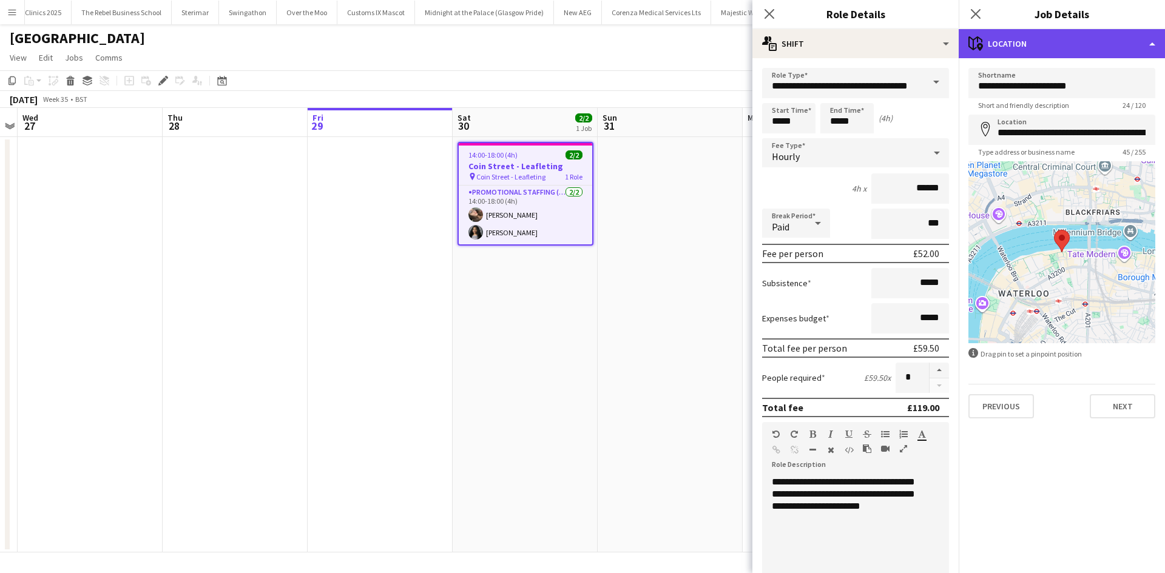
click at [1102, 45] on div "maps-pin-1 Location" at bounding box center [1061, 43] width 206 height 29
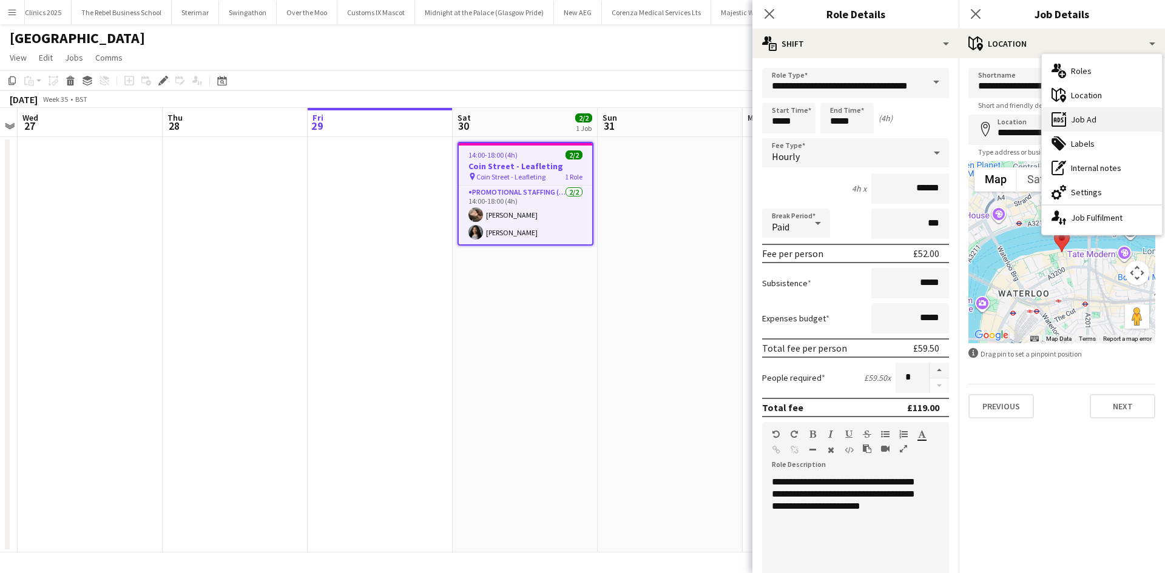
click at [1111, 110] on div "ads-window Job Ad" at bounding box center [1101, 119] width 120 height 24
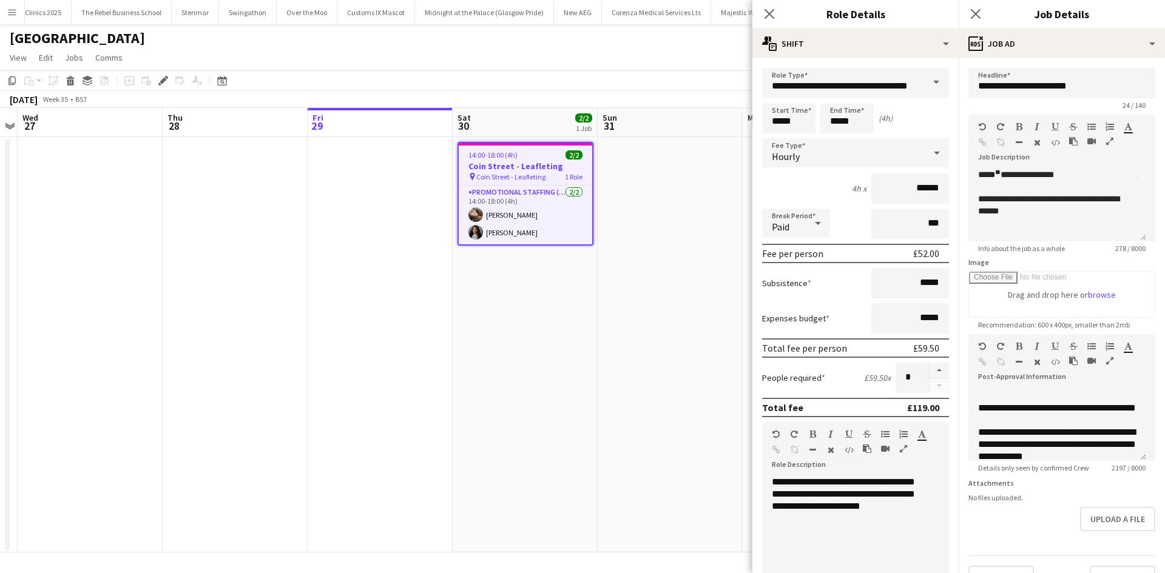
scroll to position [425, 0]
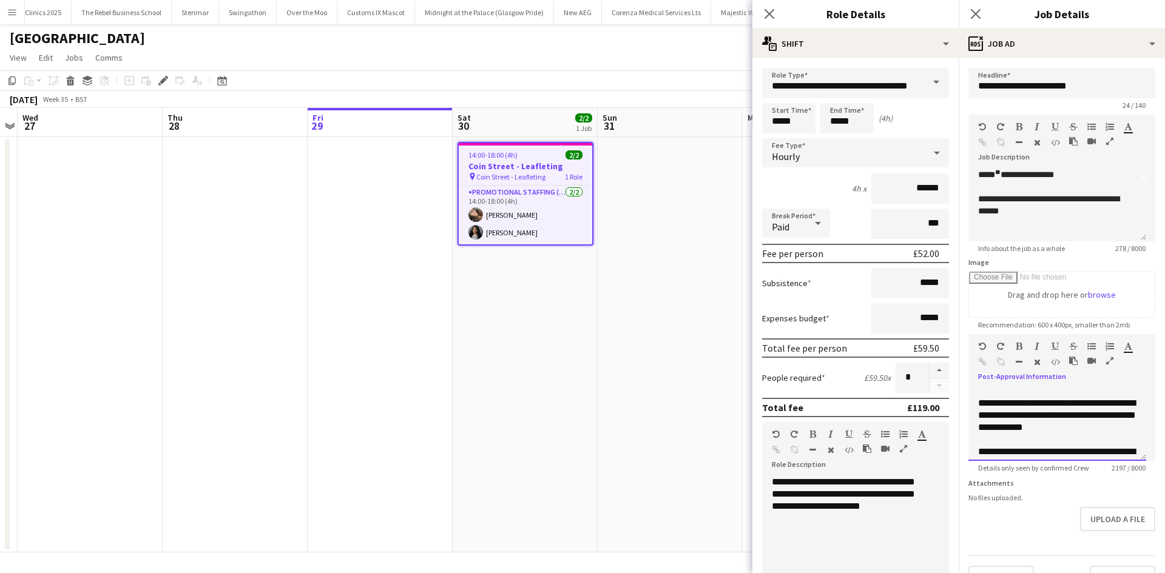
drag, startPoint x: 1015, startPoint y: 416, endPoint x: 979, endPoint y: 404, distance: 37.8
click at [979, 385] on p "**********" at bounding box center [1057, 379] width 158 height 12
copy span "**********"
drag, startPoint x: 576, startPoint y: 334, endPoint x: 573, endPoint y: 328, distance: 7.1
click at [574, 329] on app-date-cell "14:00-18:00 (4h) 2/2 Coin Street - Leafleting pin Coin Street - Leafleting 1 Ro…" at bounding box center [524, 344] width 145 height 415
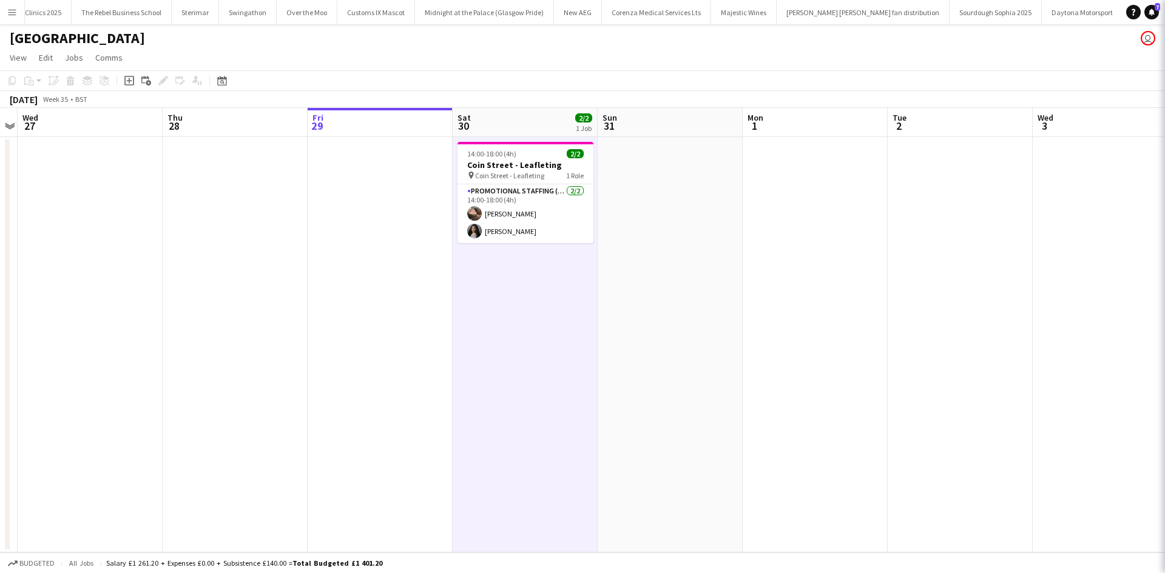
scroll to position [0, 419]
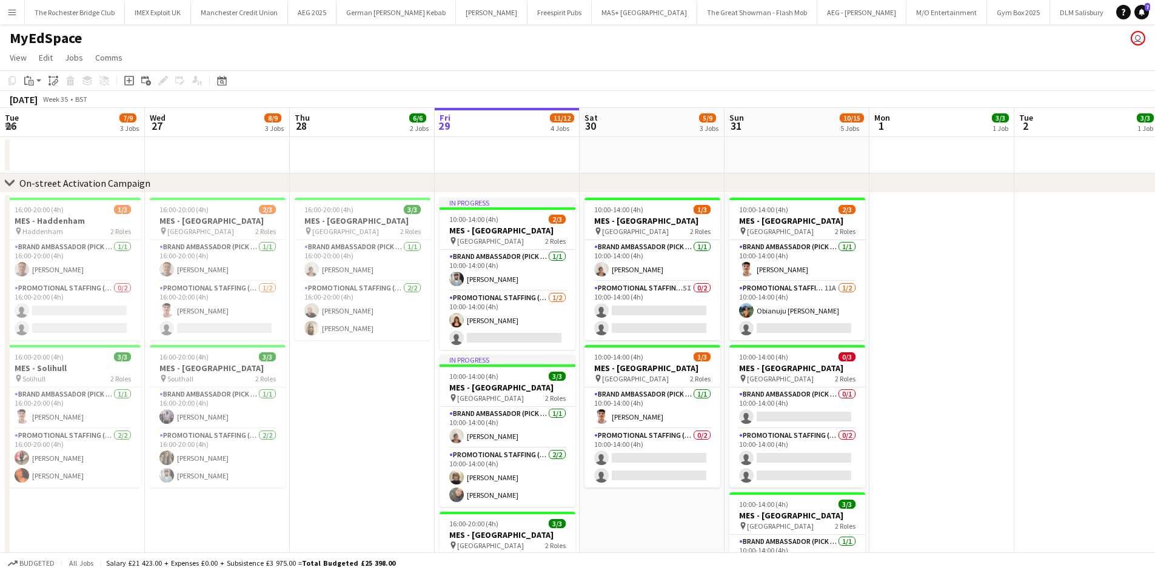
scroll to position [0, 403]
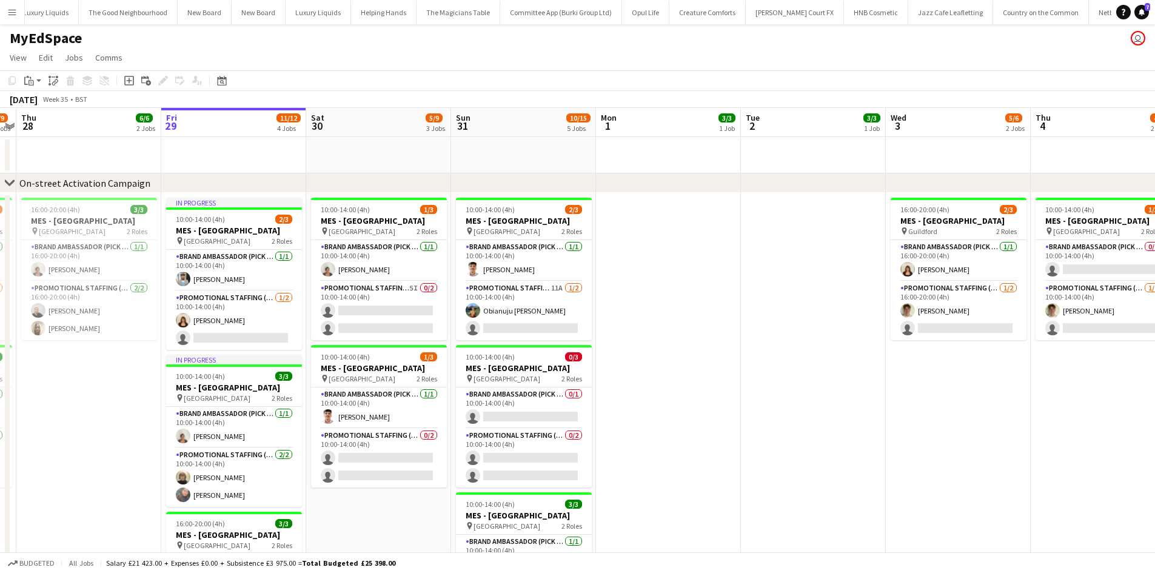
drag, startPoint x: 245, startPoint y: 500, endPoint x: 383, endPoint y: 504, distance: 137.8
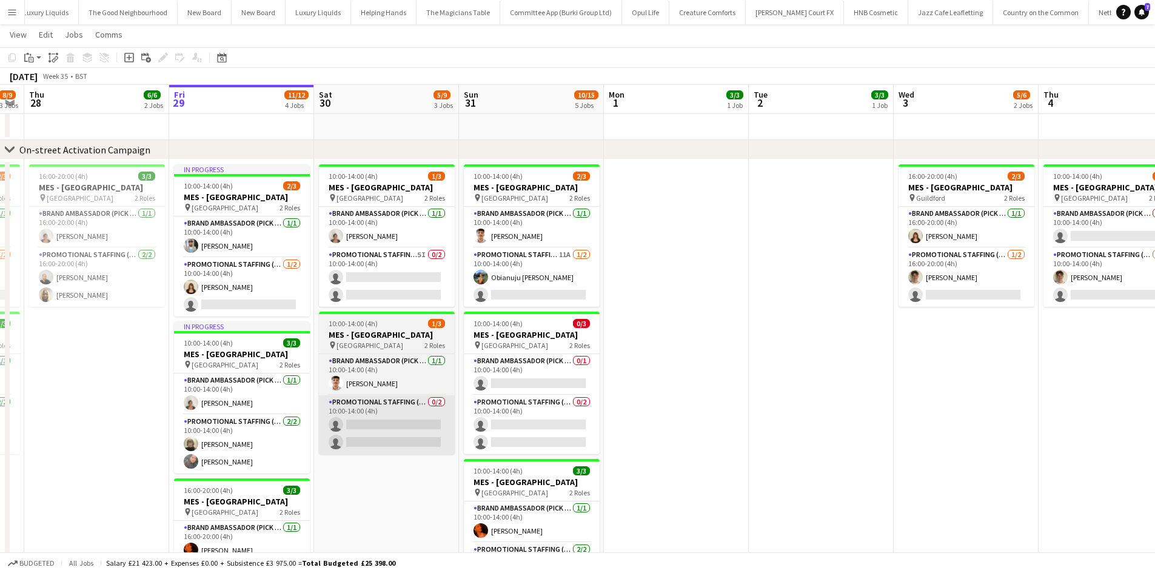
scroll to position [61, 0]
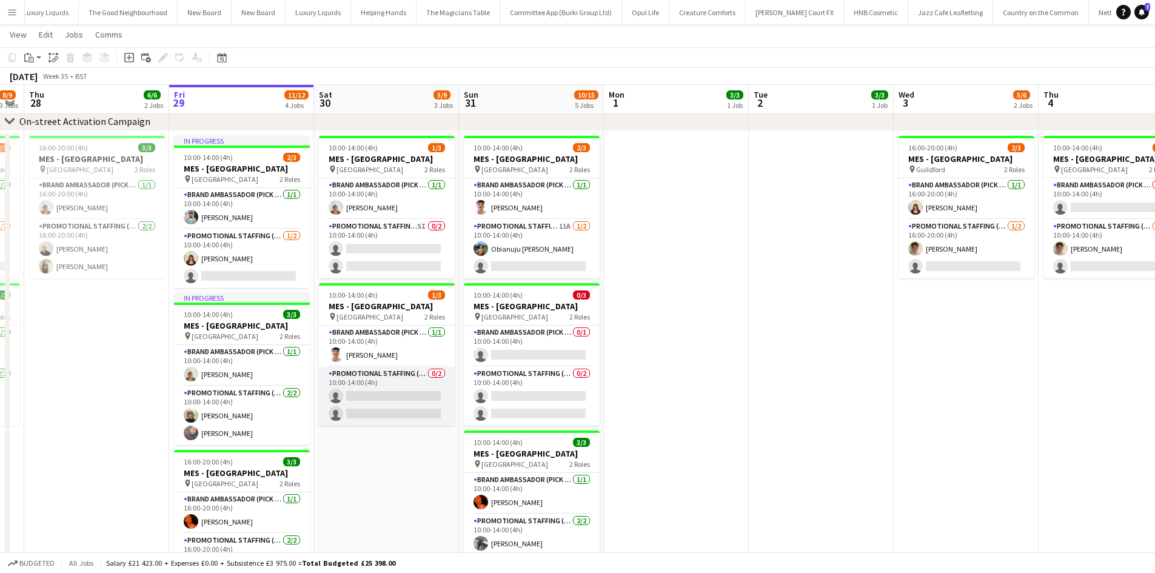
click at [381, 391] on app-card-role "Promotional Staffing (Brand Ambassadors) 0/2 10:00-14:00 (4h) single-neutral-ac…" at bounding box center [387, 396] width 136 height 59
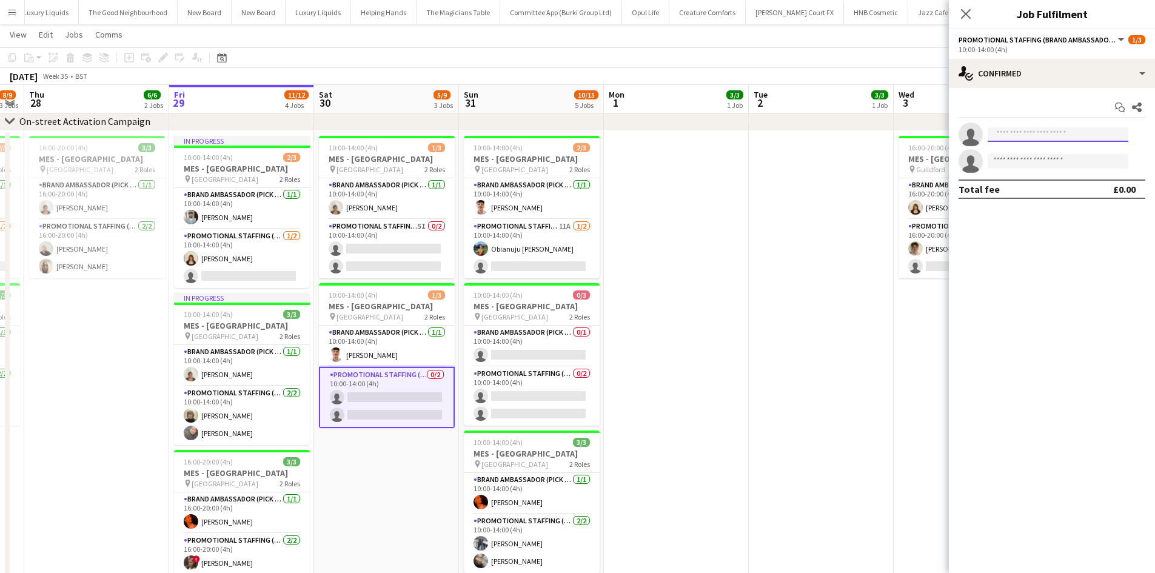
click at [1053, 139] on input at bounding box center [1058, 134] width 141 height 15
type input "****"
click at [1052, 147] on span "VINU CHANDRASEKHARAN NAIR" at bounding box center [1040, 152] width 84 height 10
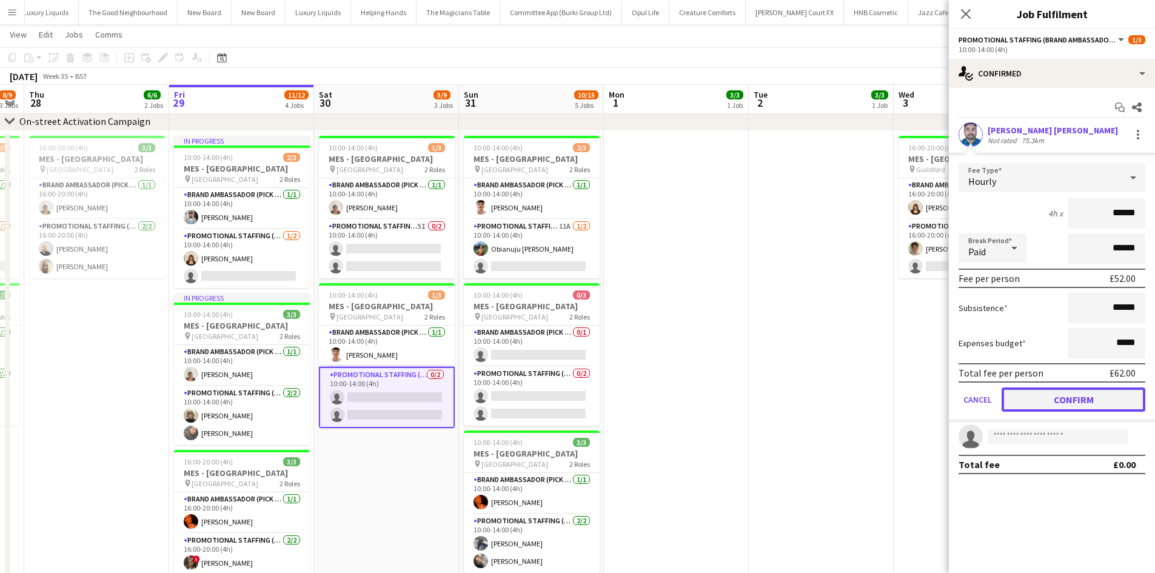
click at [1075, 405] on button "Confirm" at bounding box center [1074, 400] width 144 height 24
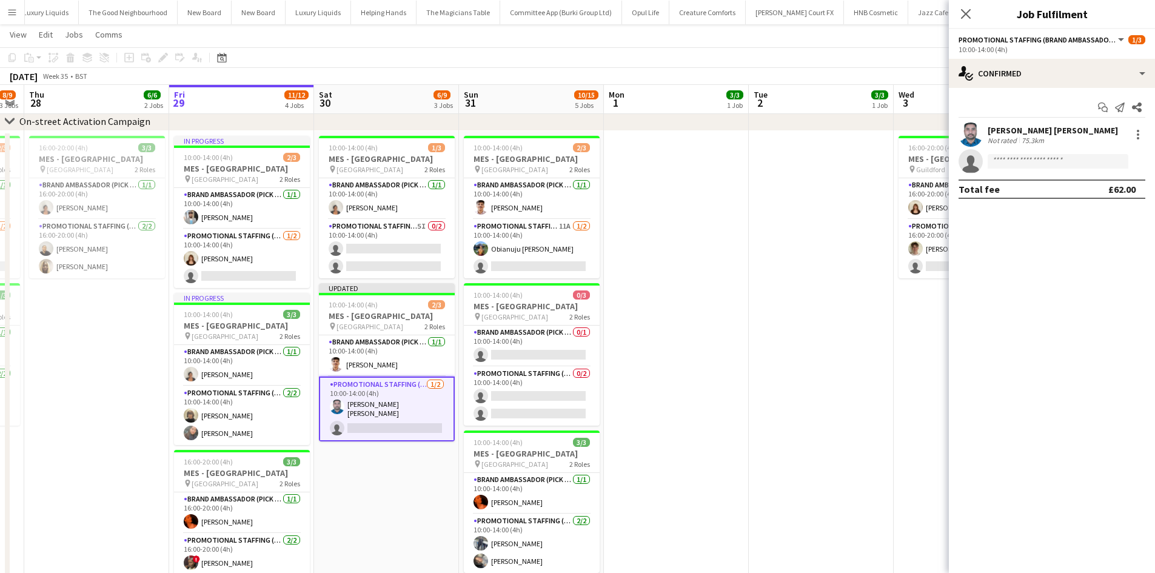
click at [773, 349] on app-date-cell at bounding box center [821, 461] width 145 height 661
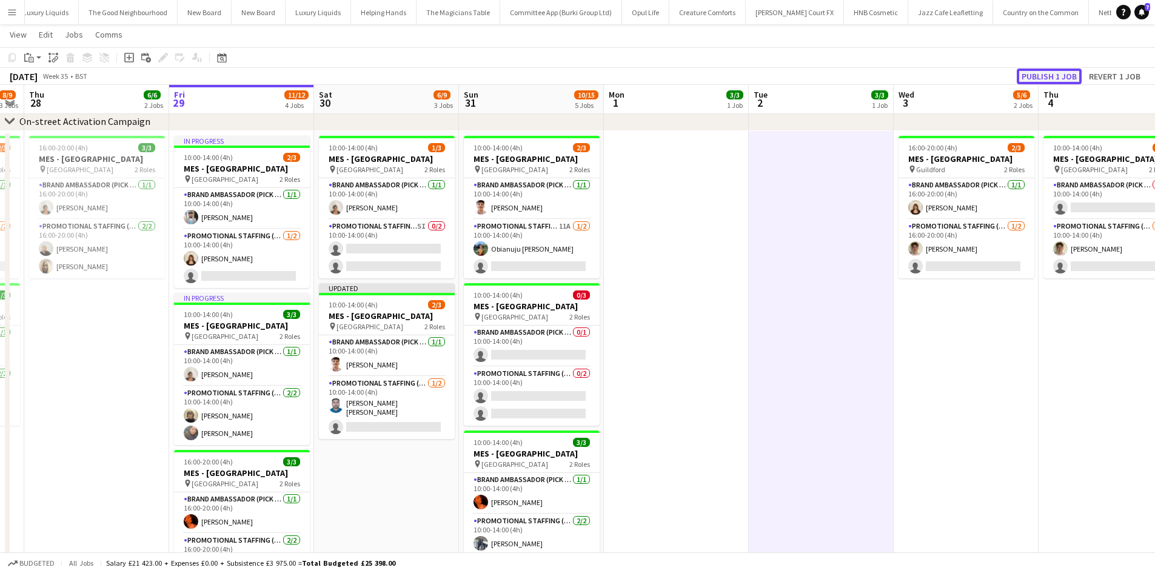
click at [1065, 76] on button "Publish 1 job" at bounding box center [1049, 77] width 65 height 16
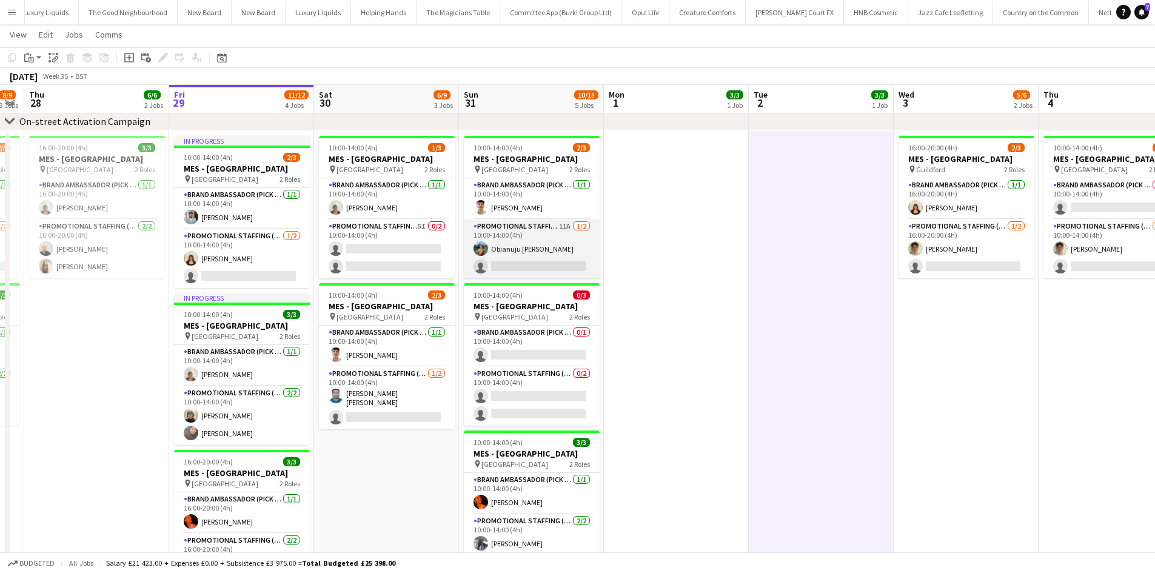
click at [536, 272] on app-card-role "Promotional Staffing (Brand Ambassadors) 11A 1/2 10:00-14:00 (4h) Obianuju Rose…" at bounding box center [532, 249] width 136 height 59
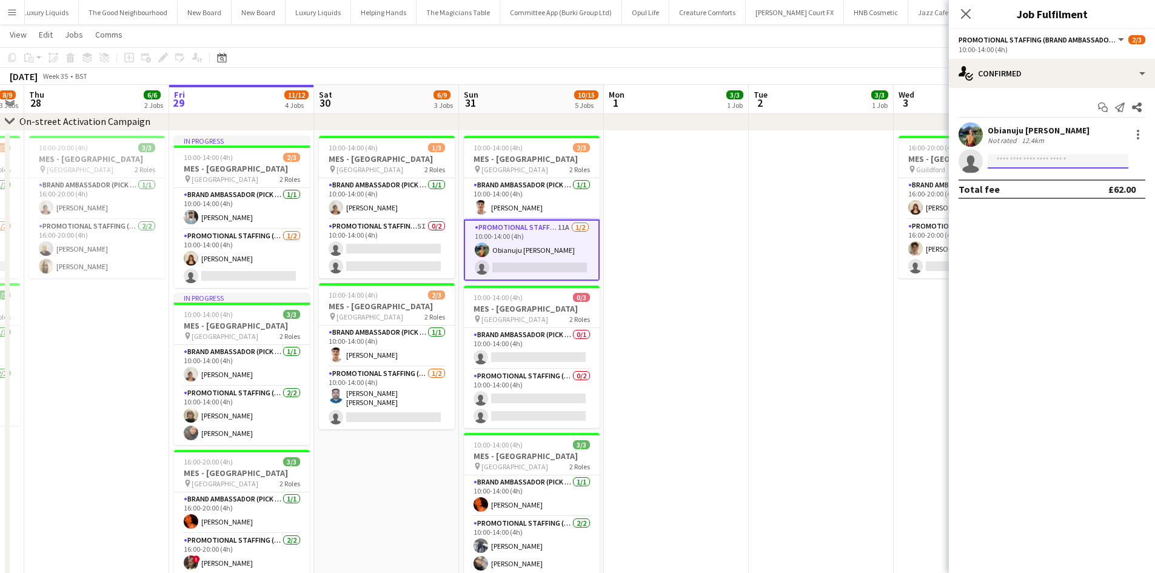
click at [1043, 164] on input at bounding box center [1058, 161] width 141 height 15
type input "****"
click at [1020, 187] on span "vinuchandran91@gmail.com" at bounding box center [1058, 189] width 121 height 10
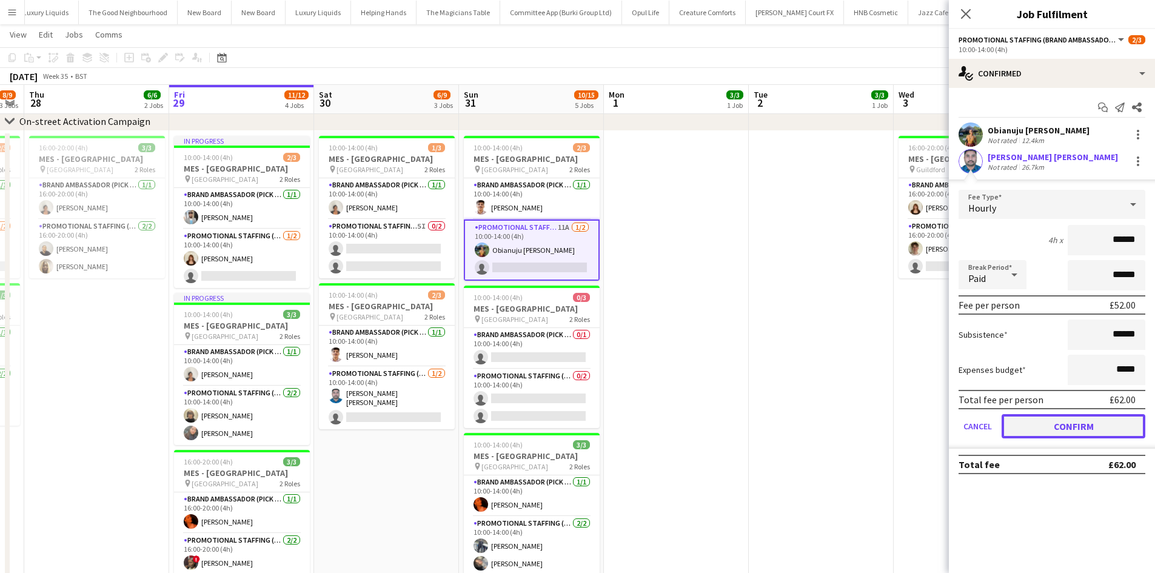
click at [1082, 422] on button "Confirm" at bounding box center [1074, 426] width 144 height 24
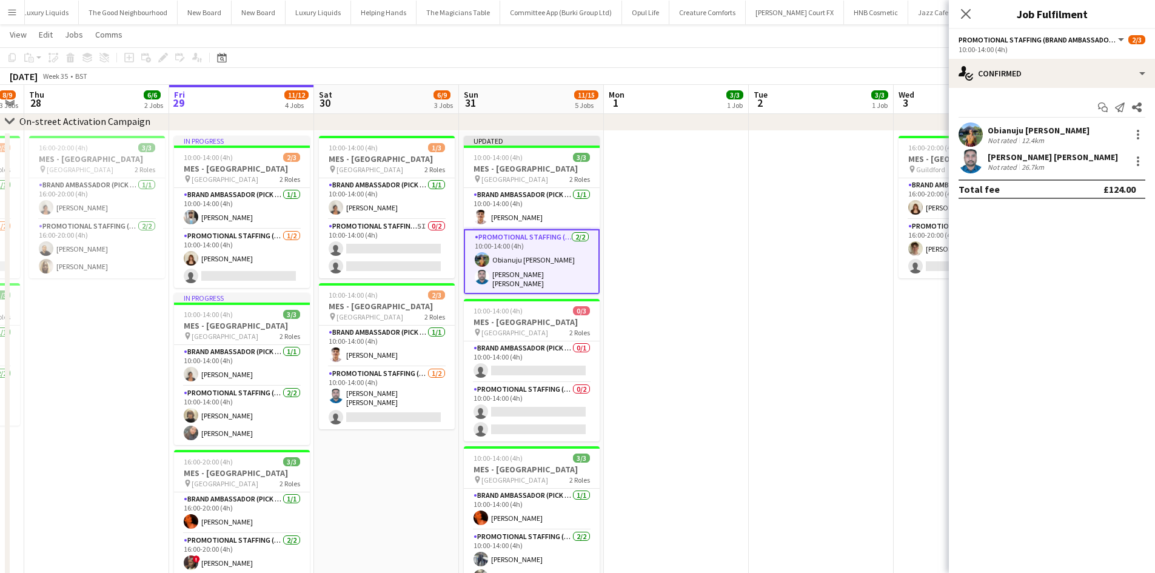
click at [819, 320] on app-date-cell at bounding box center [821, 461] width 145 height 661
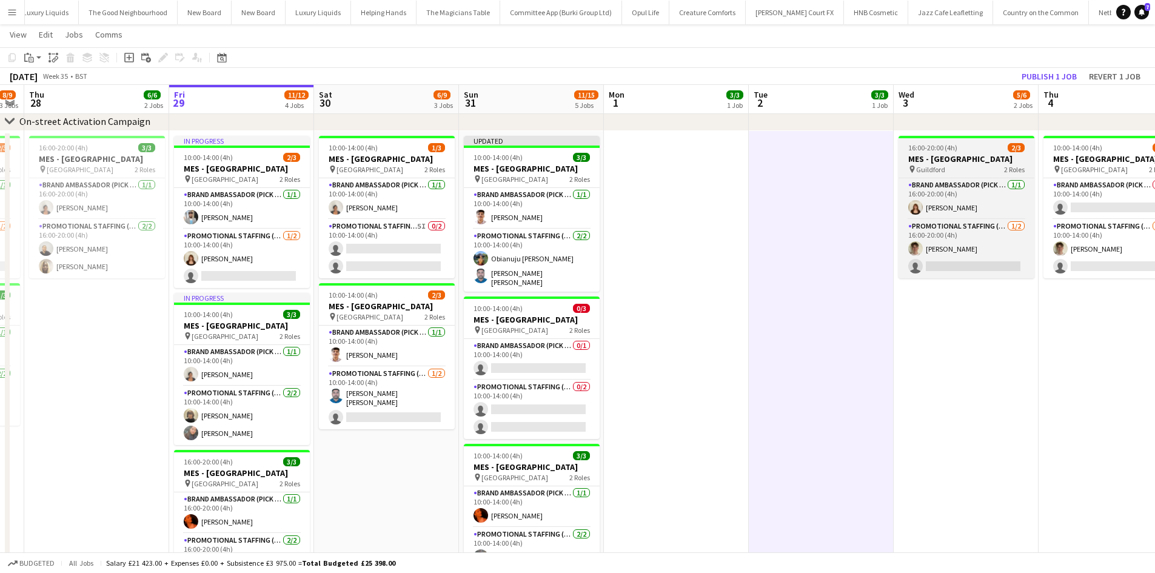
scroll to position [0, 267]
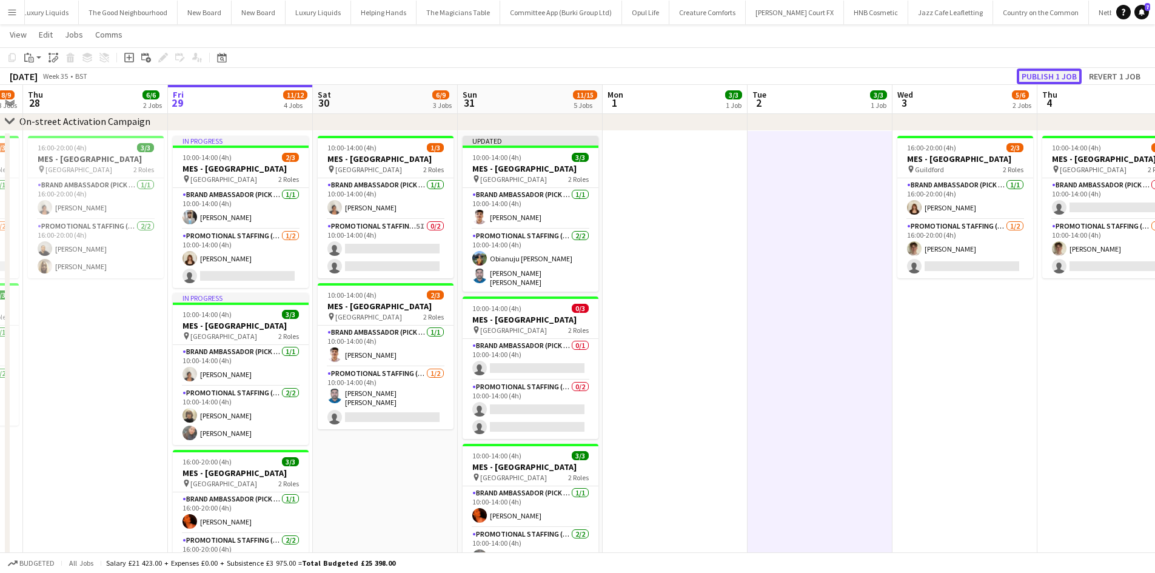
click at [1063, 73] on button "Publish 1 job" at bounding box center [1049, 77] width 65 height 16
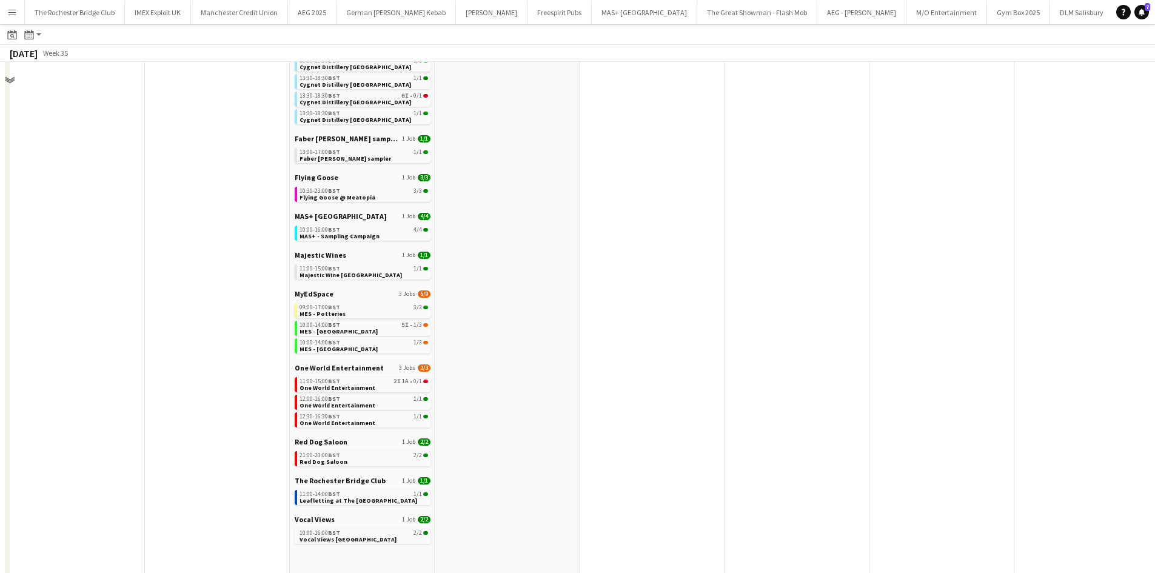
scroll to position [357, 0]
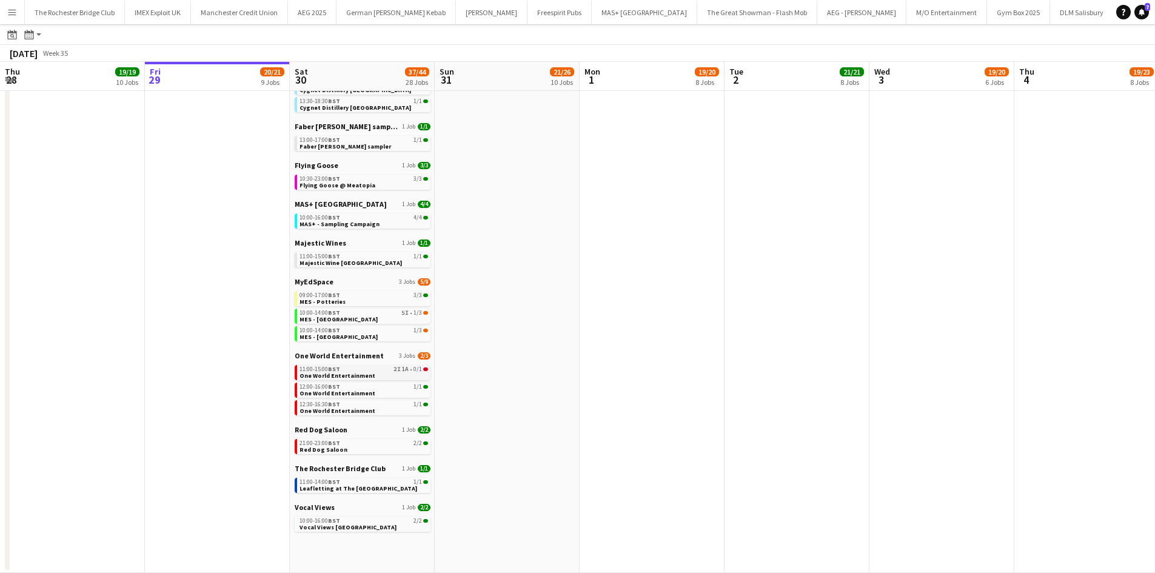
click at [373, 374] on link "11:00-15:00 BST 2I 1A • 0/1 One World Entertainment" at bounding box center [364, 372] width 129 height 14
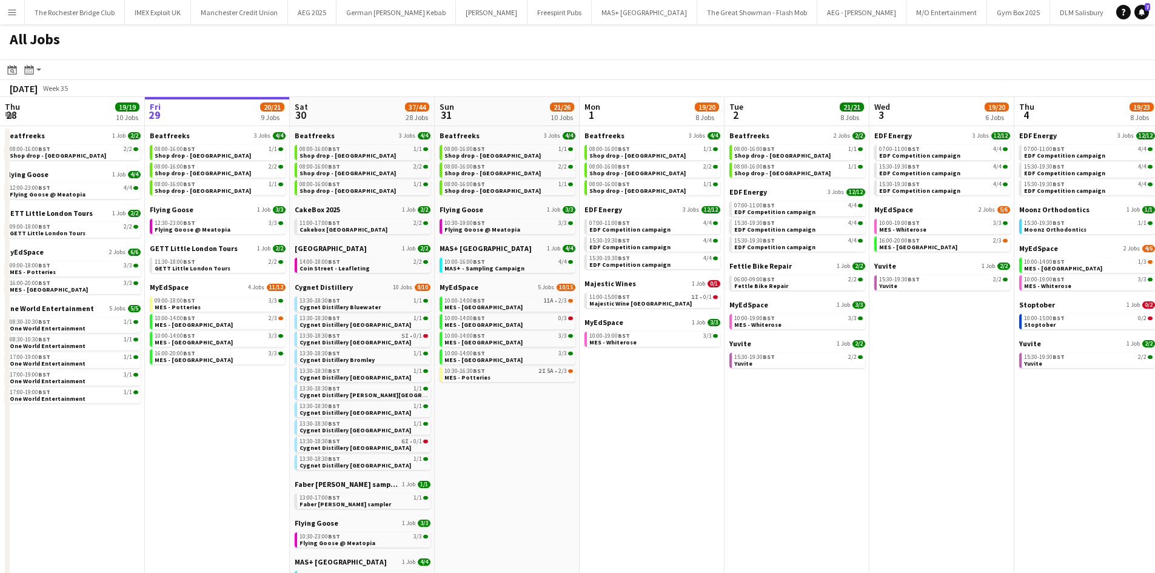
scroll to position [182, 0]
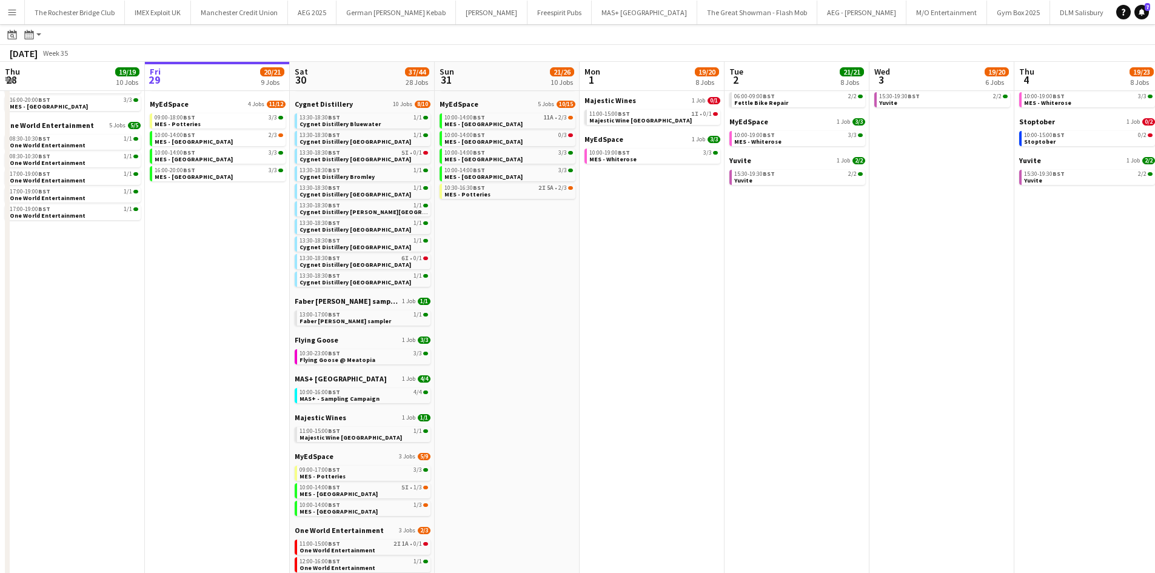
click at [341, 482] on app-calendar-brief-board "MyEdSpace 3 Jobs [DATE] 09:00-17:00 BST 3/3 MES - Potteries 10:00-14:00 BST 5I …" at bounding box center [363, 484] width 136 height 64
click at [341, 476] on link "09:00-17:00 BST 3/3 MES - Potteries" at bounding box center [364, 473] width 129 height 14
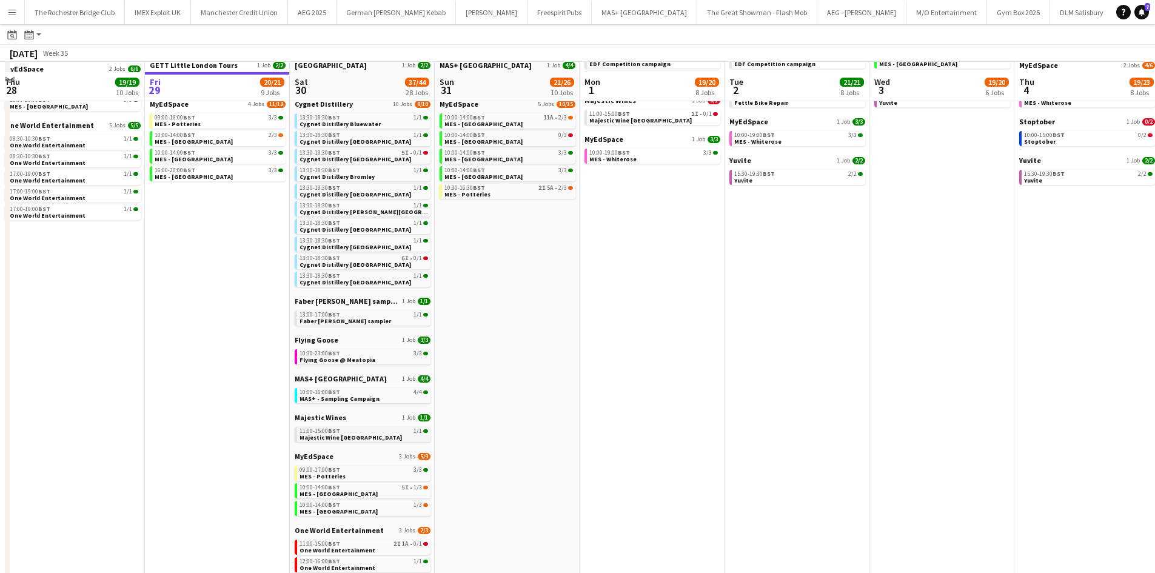
scroll to position [357, 0]
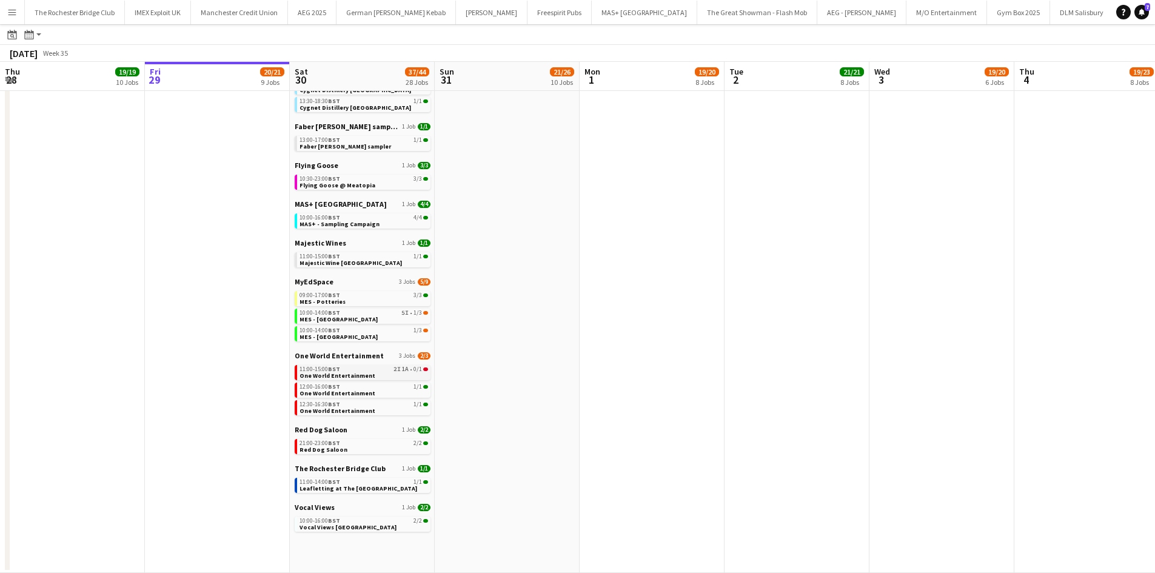
click at [400, 372] on span "2I" at bounding box center [397, 369] width 7 height 6
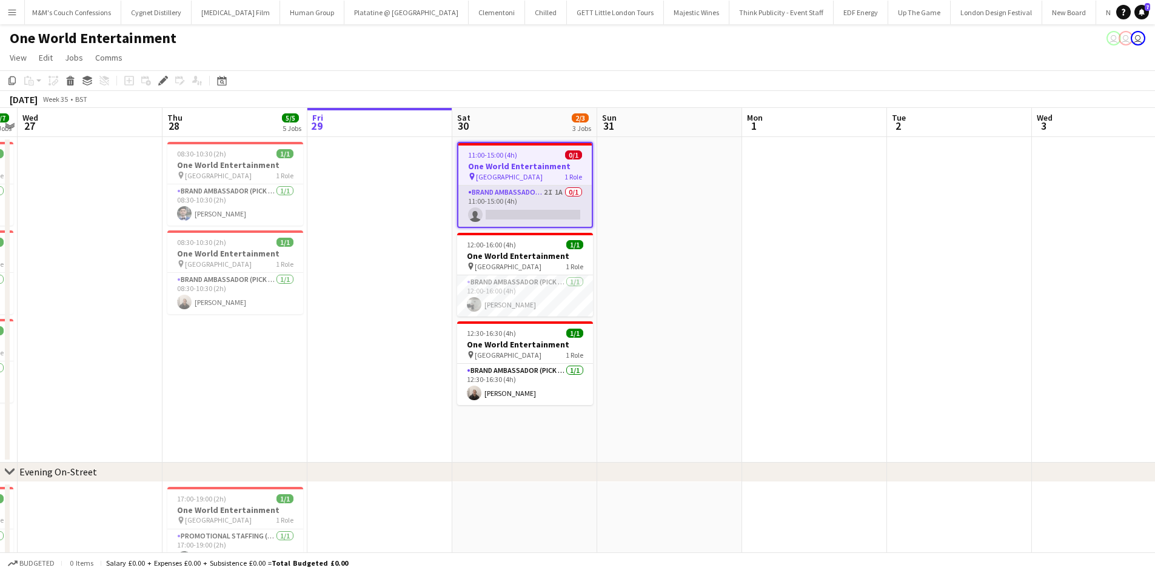
scroll to position [0, 7939]
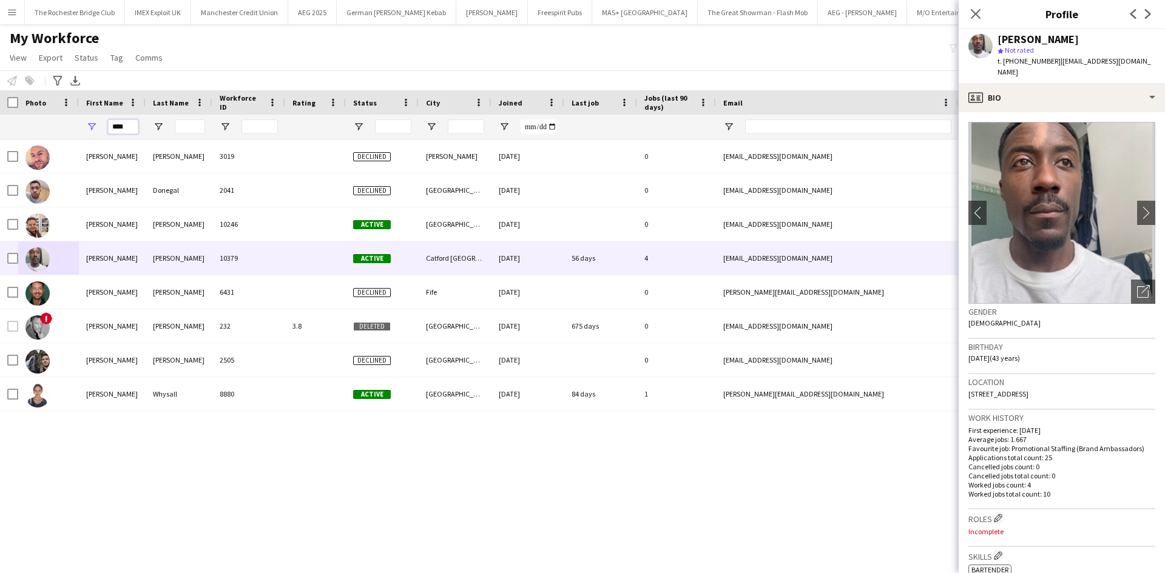
click at [121, 125] on input "****" at bounding box center [123, 126] width 30 height 15
type input "***"
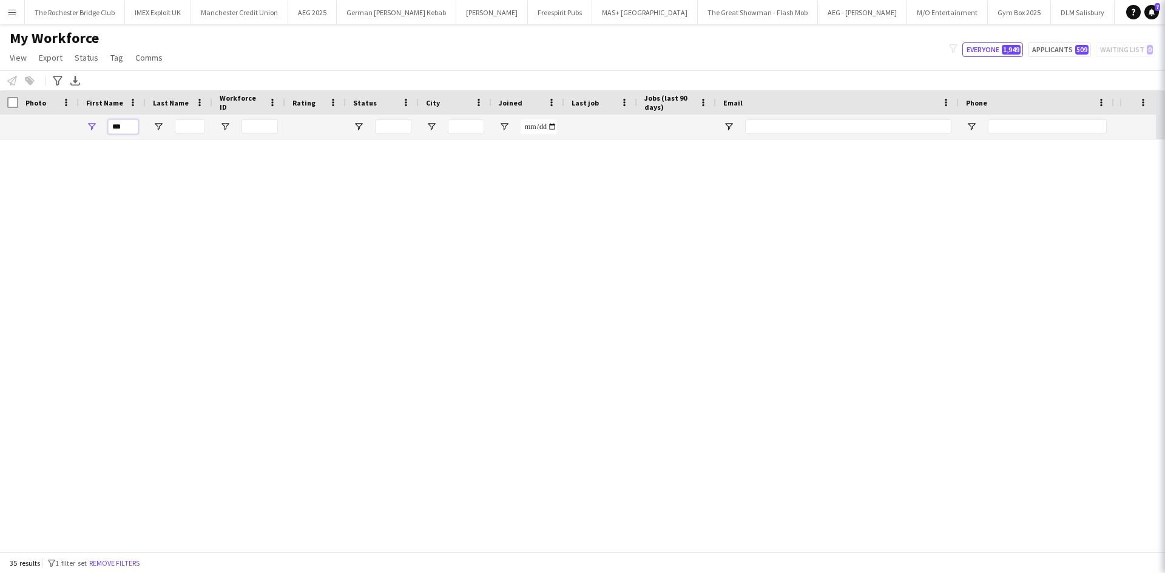
click at [121, 122] on input "***" at bounding box center [123, 126] width 30 height 15
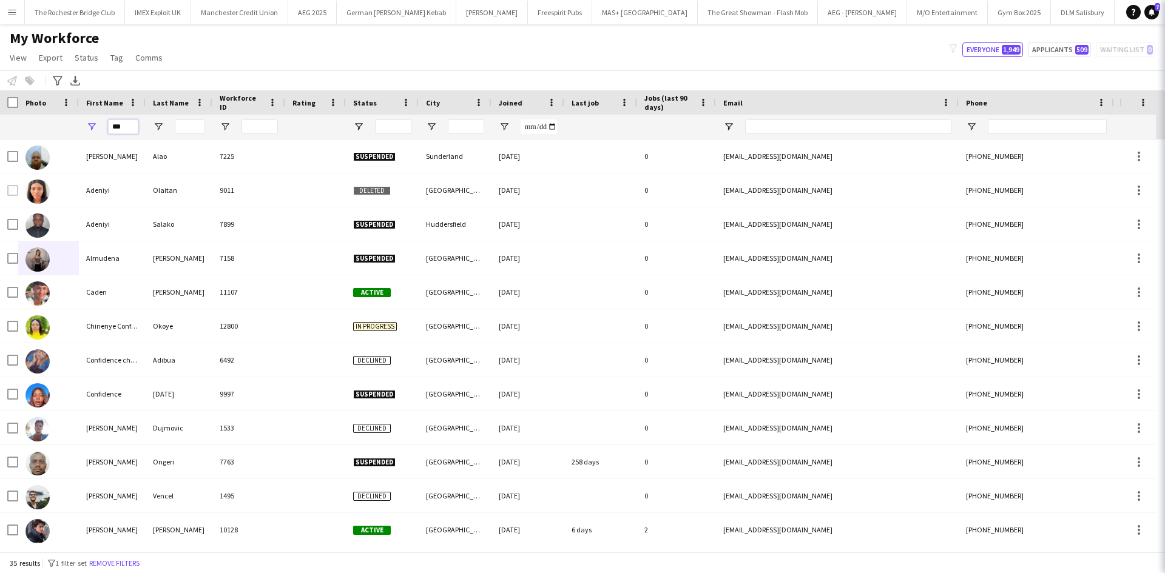
click at [122, 121] on input "***" at bounding box center [123, 126] width 30 height 15
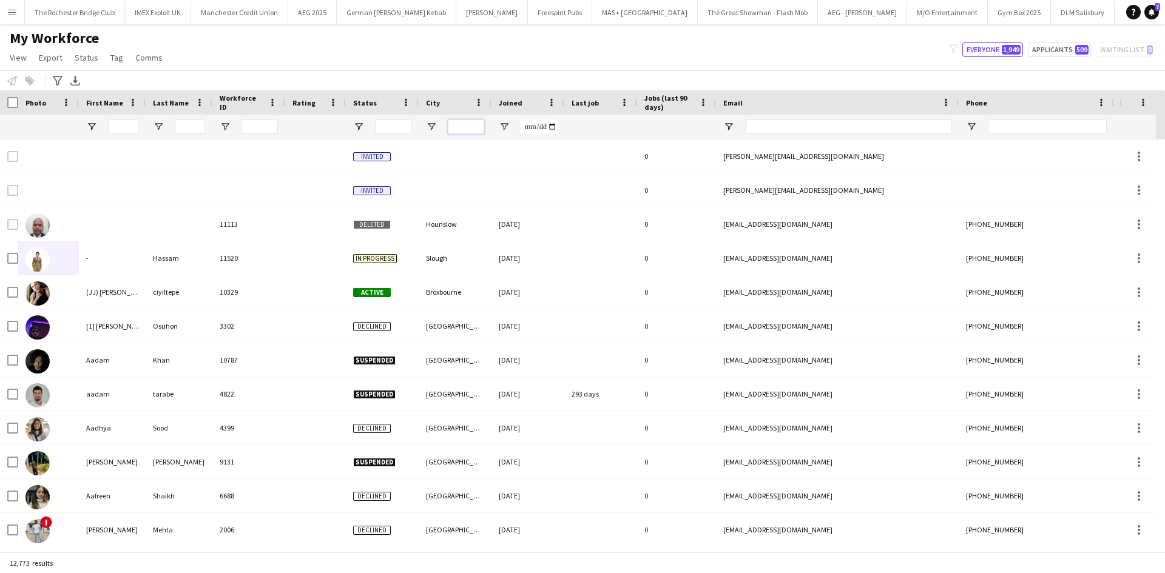
click at [466, 127] on input "City Filter Input" at bounding box center [466, 126] width 36 height 15
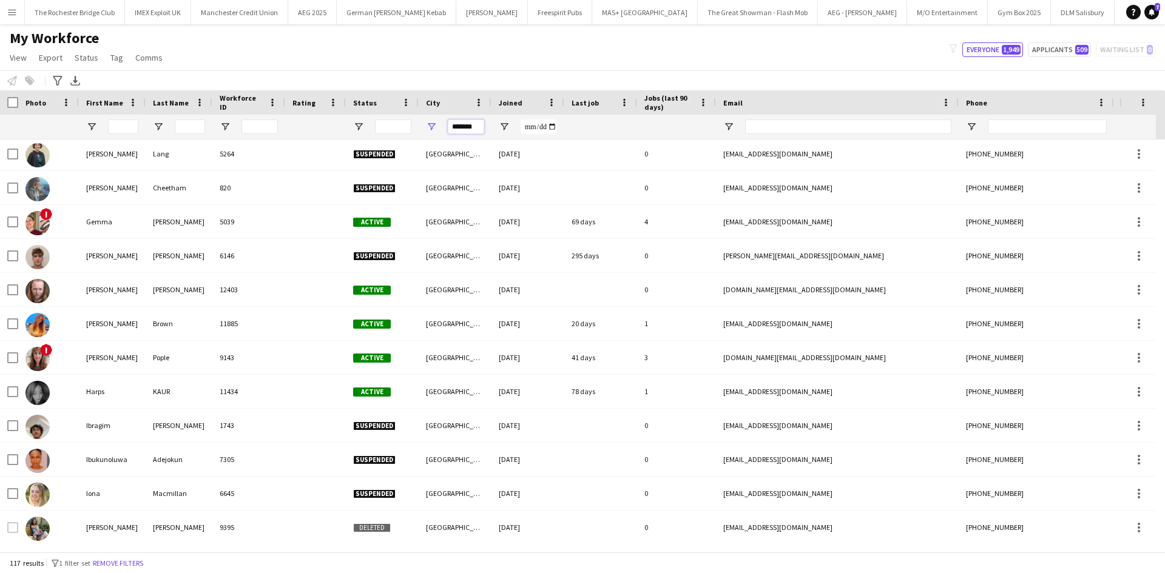
scroll to position [1759, 0]
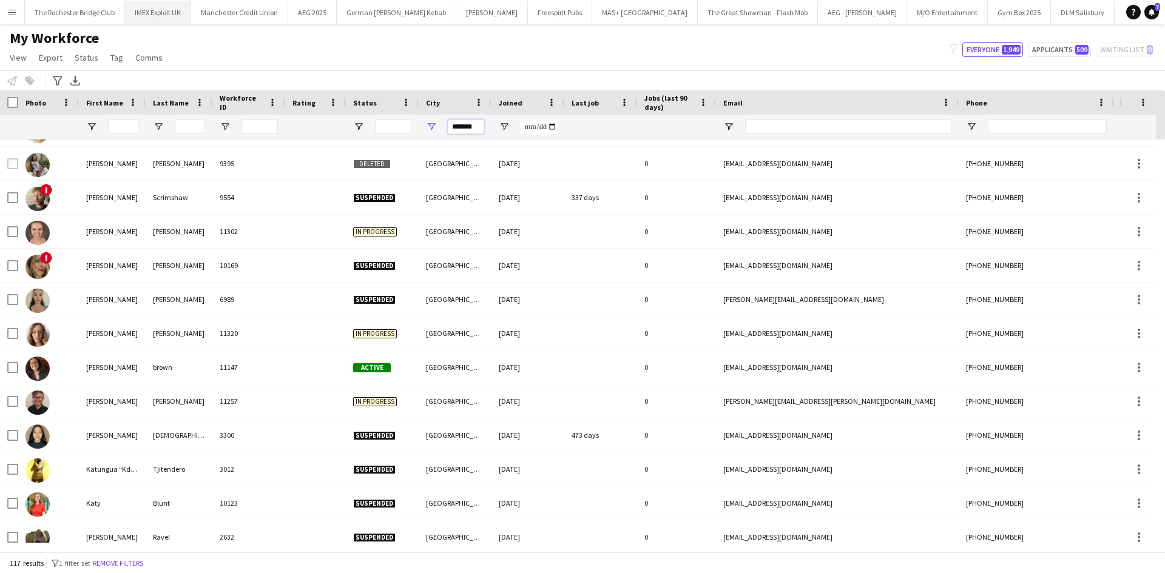
type input "*******"
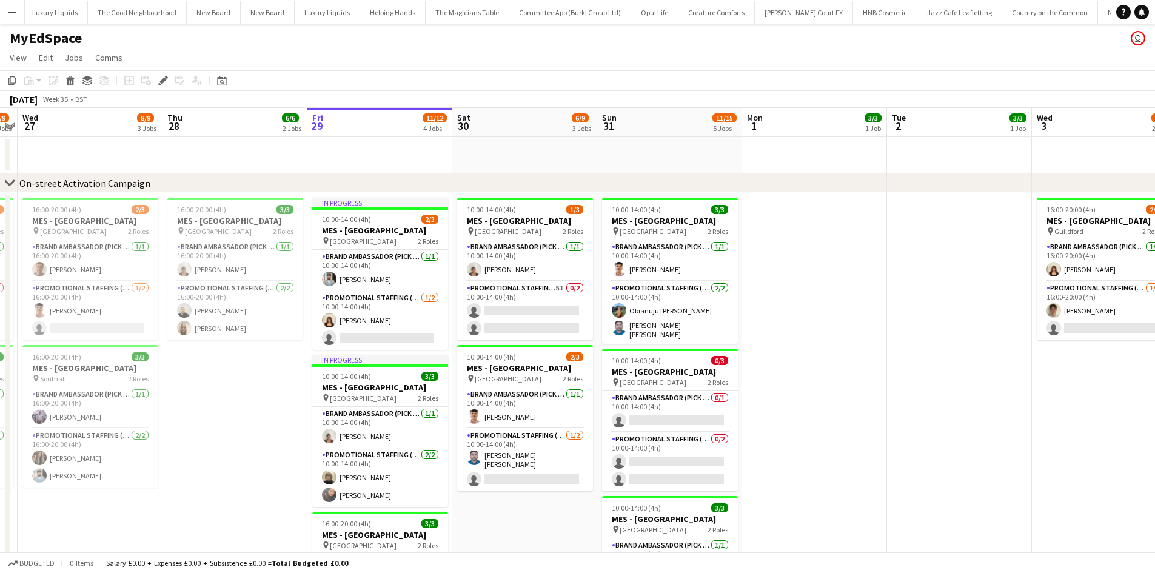
scroll to position [0, 4851]
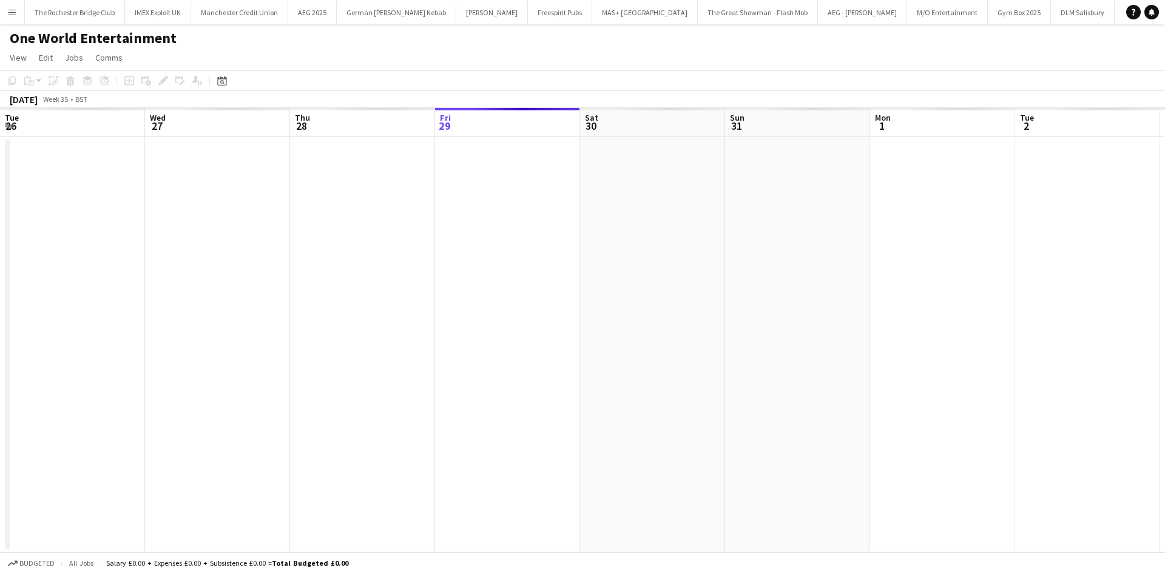
scroll to position [0, 290]
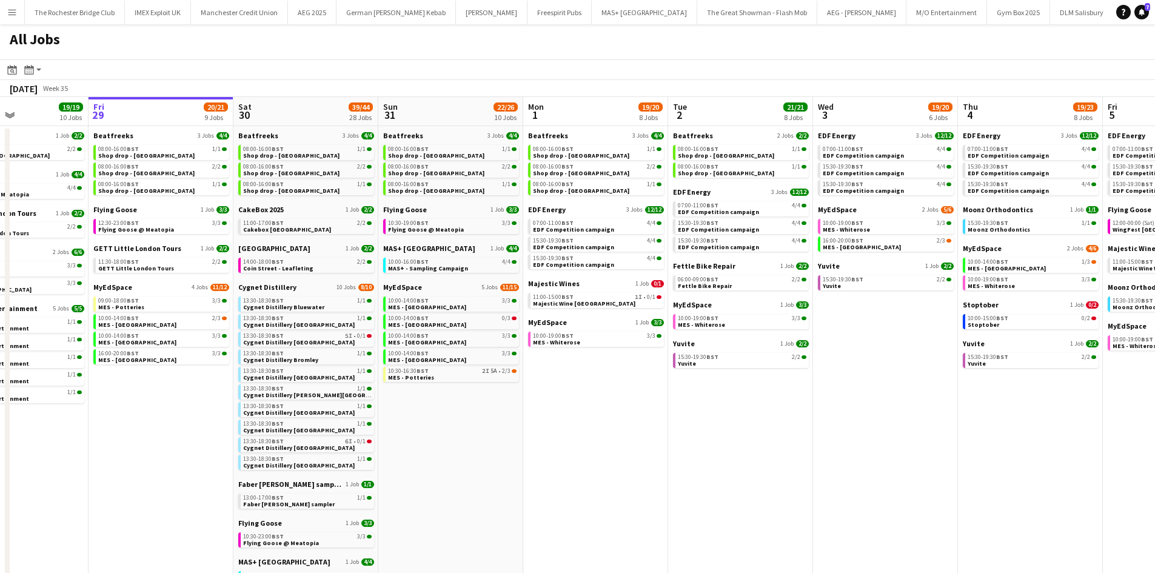
drag, startPoint x: 506, startPoint y: 428, endPoint x: 449, endPoint y: 422, distance: 56.8
click at [449, 422] on app-calendar-viewport "Tue 26 22/24 14 Jobs Wed 27 14/15 6 Jobs Thu 28 19/19 10 Jobs Fri 29 20/21 9 Jo…" at bounding box center [577, 514] width 1155 height 834
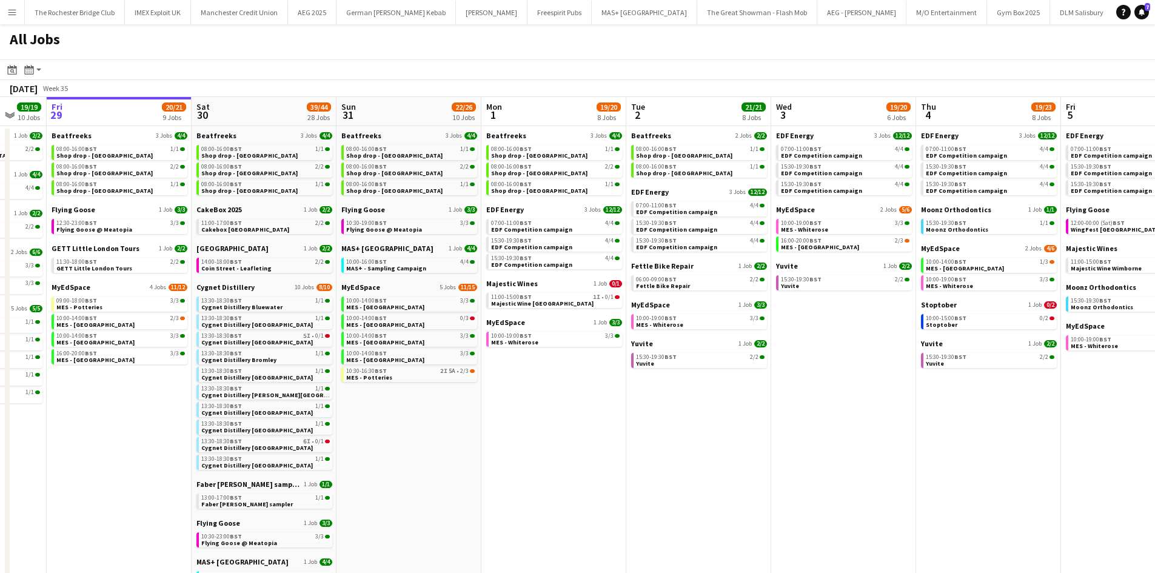
drag, startPoint x: 477, startPoint y: 457, endPoint x: 452, endPoint y: 454, distance: 25.1
click at [452, 454] on app-calendar-viewport "Tue 26 22/24 14 Jobs Wed 27 14/15 6 Jobs Thu 28 19/19 10 Jobs Fri 29 20/21 9 Jo…" at bounding box center [577, 514] width 1155 height 834
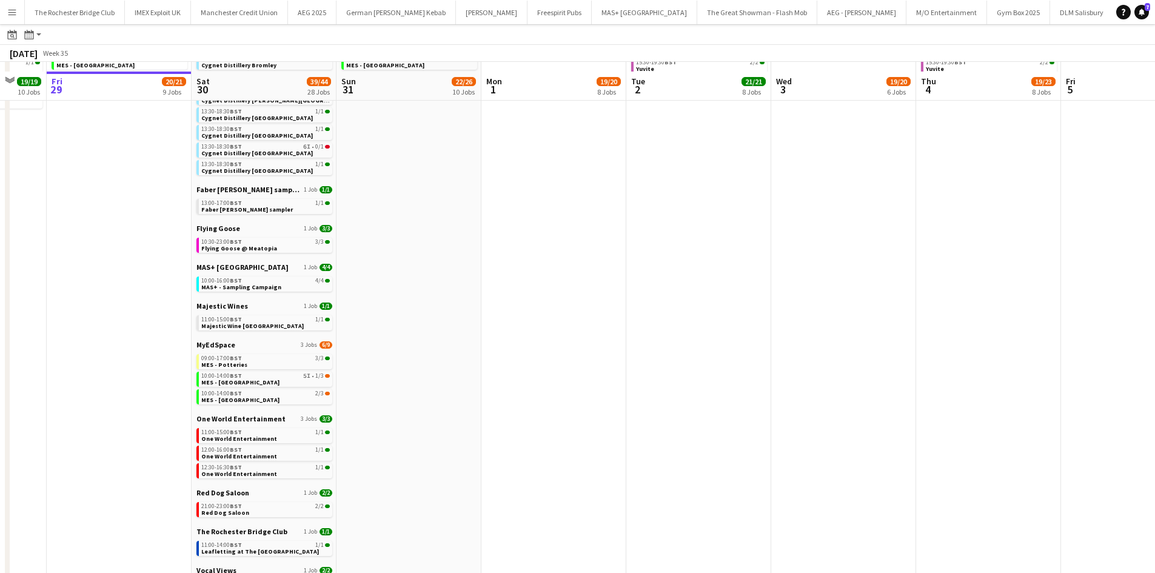
scroll to position [303, 0]
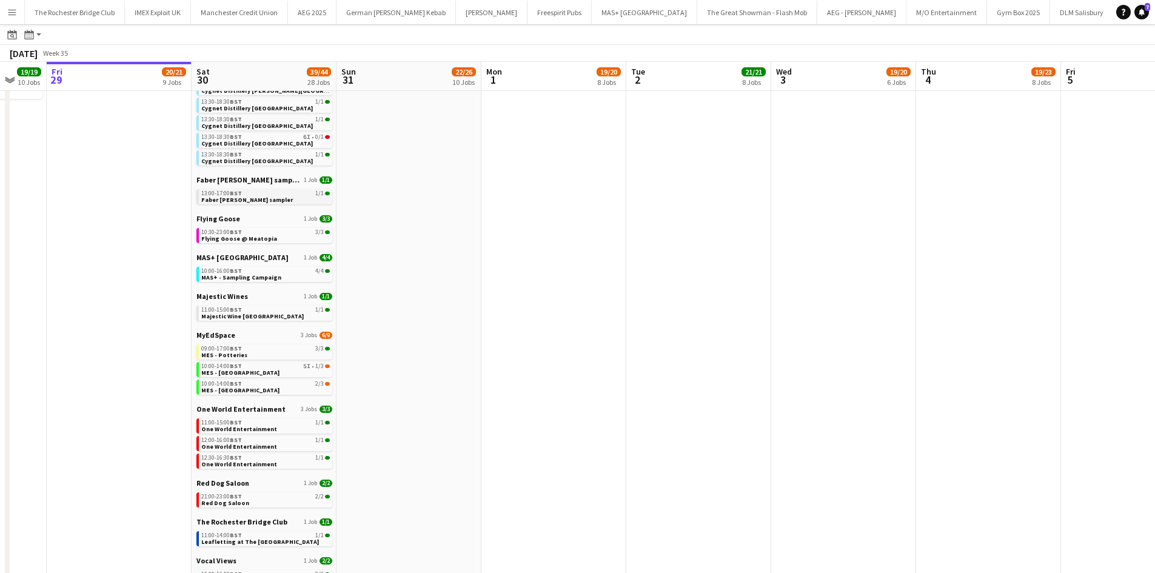
click at [289, 197] on link "13:00-17:00 BST 1/1 Faber Kevin Keegan sampler" at bounding box center [265, 196] width 129 height 14
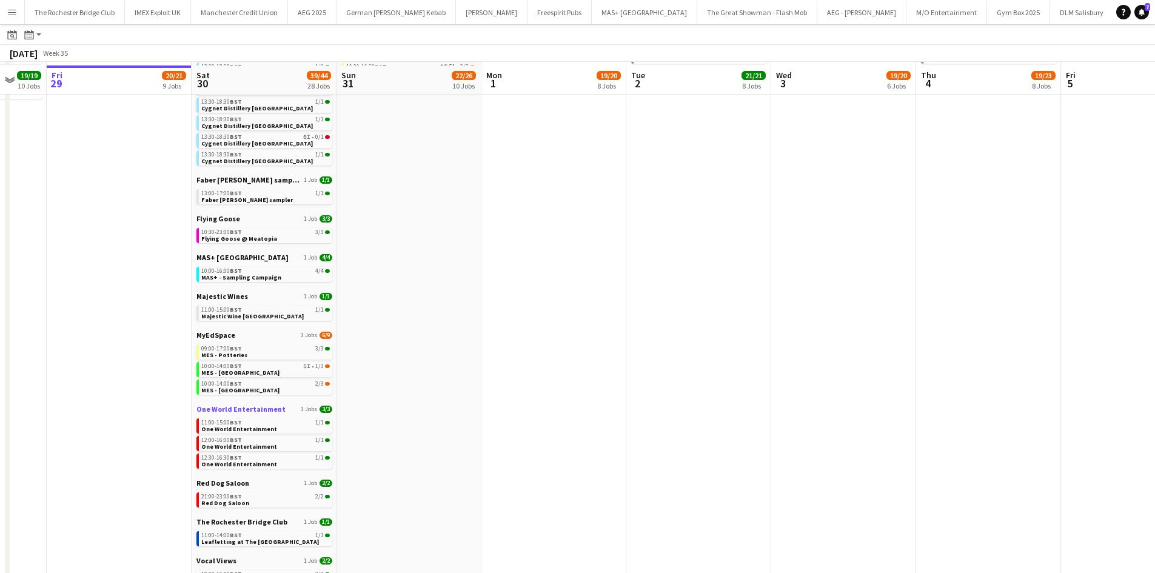
scroll to position [357, 0]
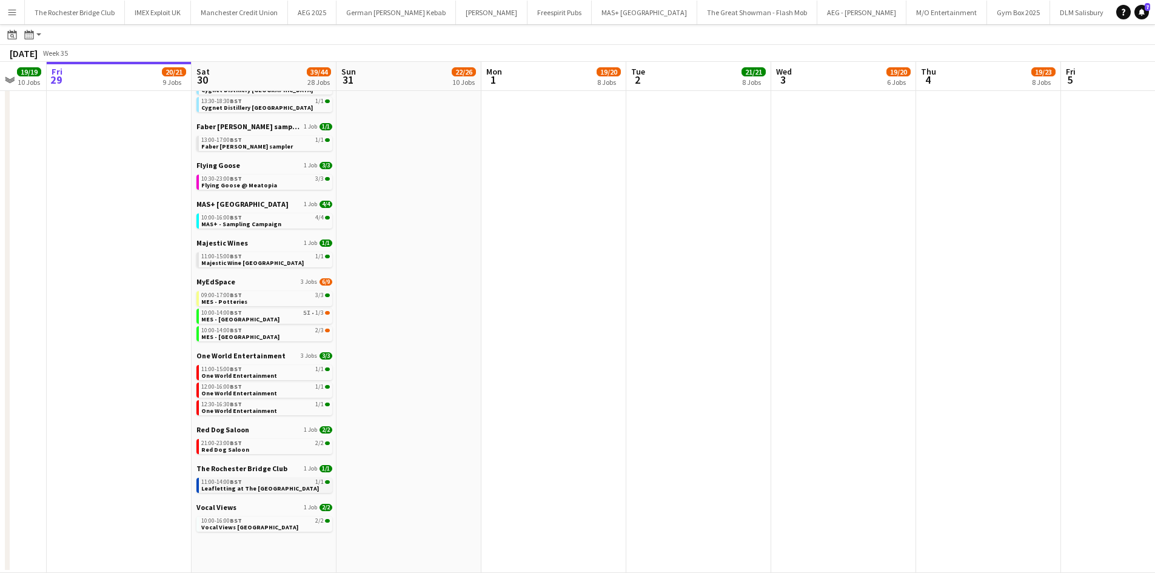
click at [220, 490] on span "Leafletting at The Bridge Chapel" at bounding box center [260, 489] width 118 height 8
click at [246, 525] on span "Vocal Views Westfield Stratford" at bounding box center [249, 527] width 97 height 8
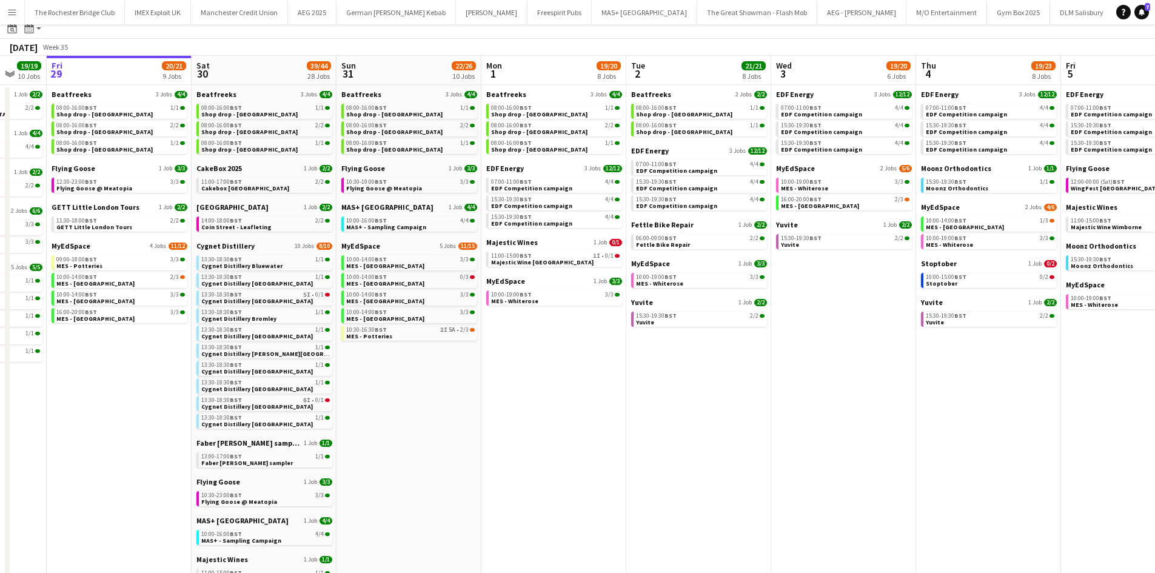
scroll to position [61, 0]
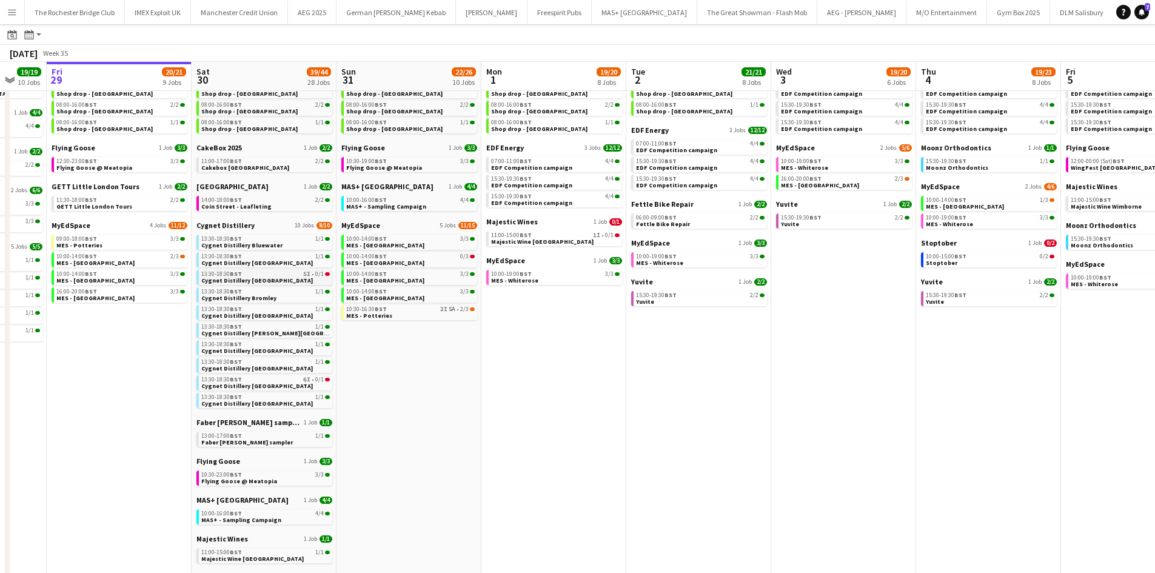
click at [294, 284] on app-brief-job-card "13:30-18:30 BST 5I • 0/1 Cygnet Distillery Bristol" at bounding box center [265, 277] width 136 height 15
click at [278, 240] on div "13:30-18:30 BST 1/1" at bounding box center [265, 239] width 129 height 6
click at [430, 206] on link "10:00-16:00 BST 4/4 MAS+ - Sampling Campaign" at bounding box center [410, 203] width 129 height 14
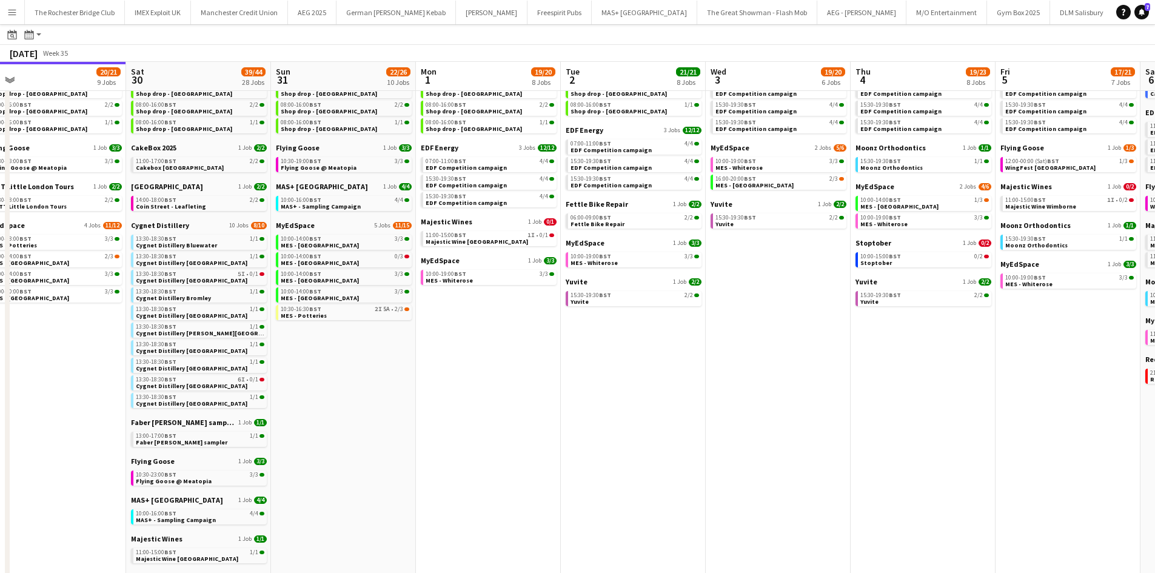
drag, startPoint x: 655, startPoint y: 457, endPoint x: 642, endPoint y: 455, distance: 13.0
click at [642, 455] on app-calendar-viewport "Tue 26 22/24 14 Jobs Wed 27 14/15 6 Jobs Thu 28 19/19 10 Jobs Fri 29 20/21 9 Jo…" at bounding box center [577, 434] width 1155 height 870
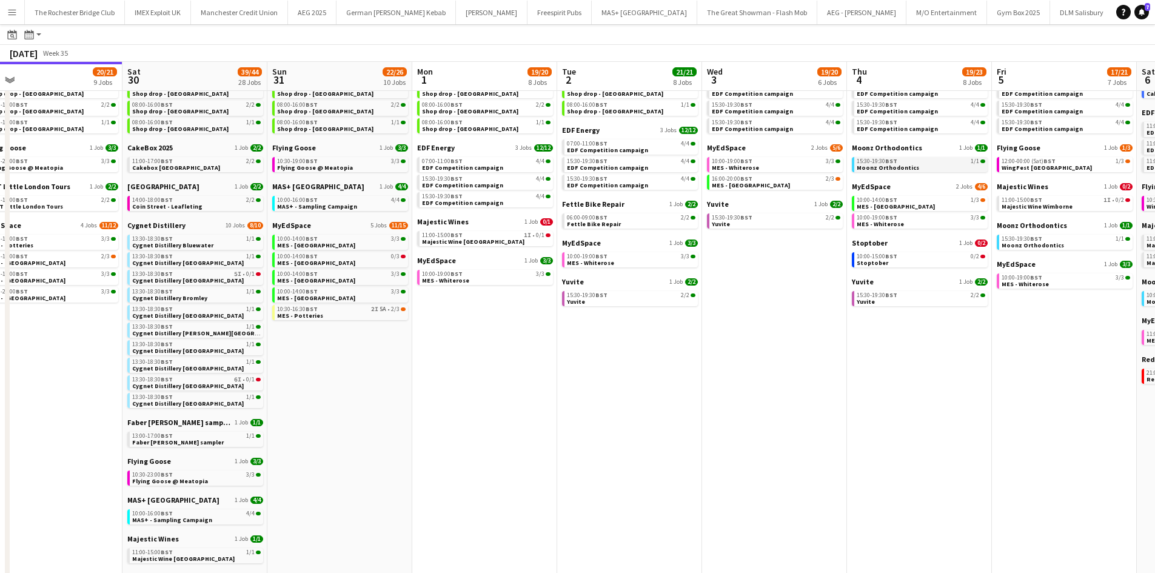
click at [900, 165] on span "Moonz Orthodontics" at bounding box center [888, 168] width 62 height 8
click at [345, 312] on link "10:30-16:30 BST 2I 5A • 2/3 MES - Potteries" at bounding box center [341, 312] width 129 height 14
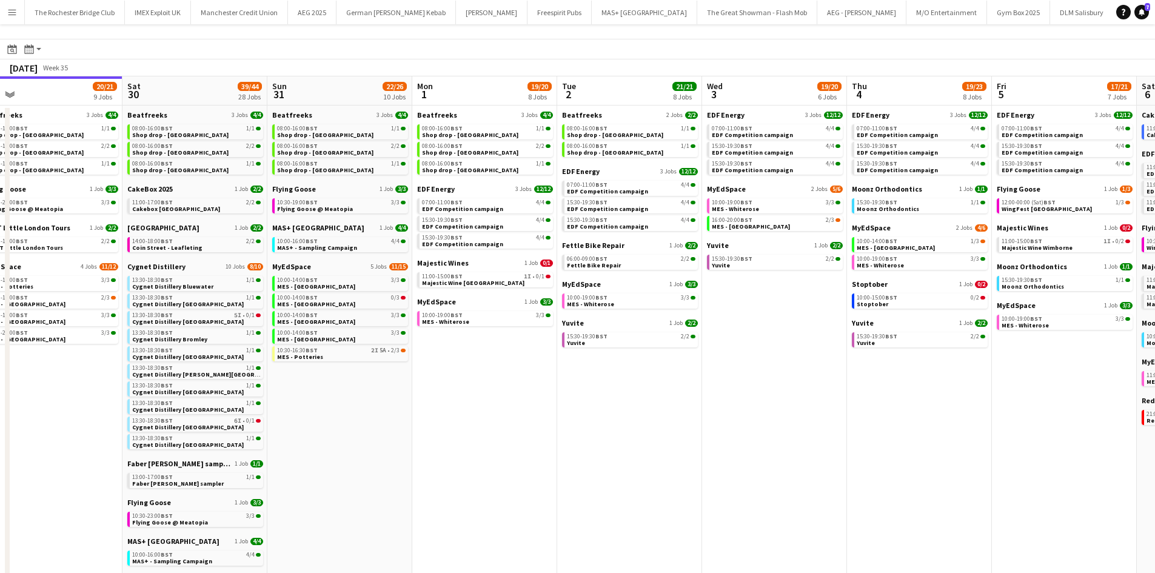
scroll to position [0, 0]
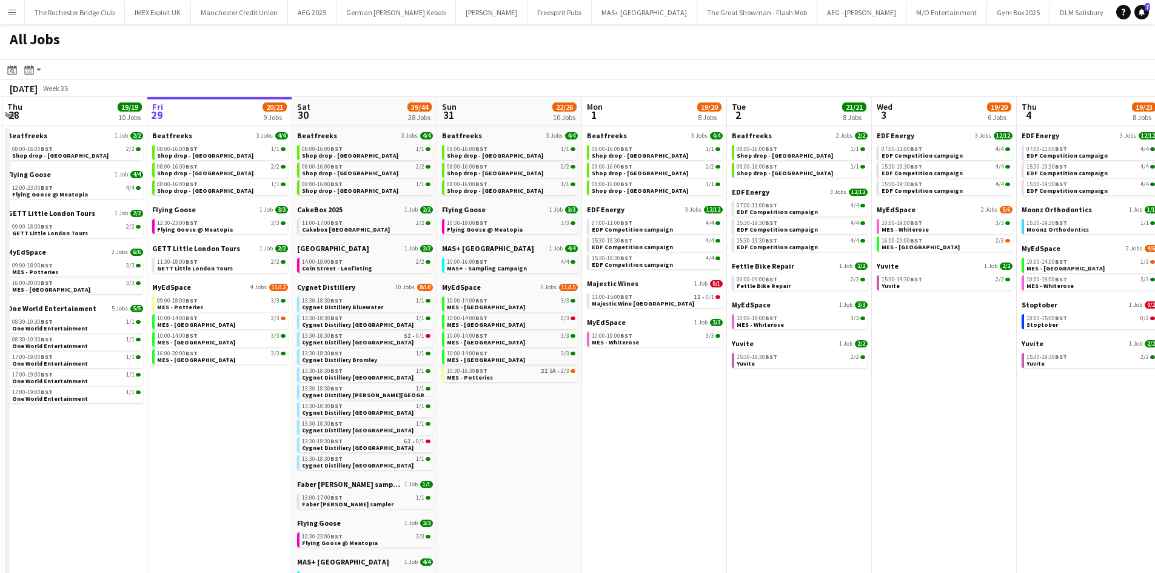
drag, startPoint x: 404, startPoint y: 411, endPoint x: 533, endPoint y: 413, distance: 128.6
click at [533, 413] on app-calendar-viewport "Tue 26 22/24 14 Jobs Wed 27 14/15 6 Jobs Thu 28 19/19 10 Jobs Fri 29 20/21 9 Jo…" at bounding box center [577, 514] width 1155 height 834
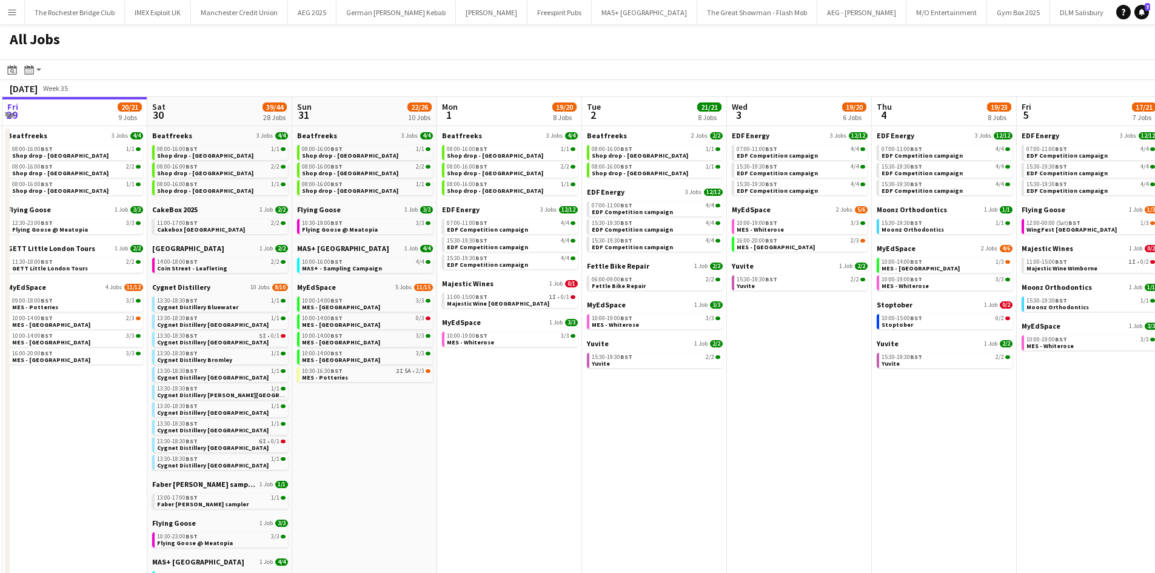
drag, startPoint x: 632, startPoint y: 437, endPoint x: 476, endPoint y: 415, distance: 157.4
click at [476, 415] on app-calendar-viewport "Tue 26 22/24 14 Jobs Wed 27 14/15 6 Jobs Thu 28 19/19 10 Jobs Fri 29 20/21 9 Jo…" at bounding box center [577, 514] width 1155 height 834
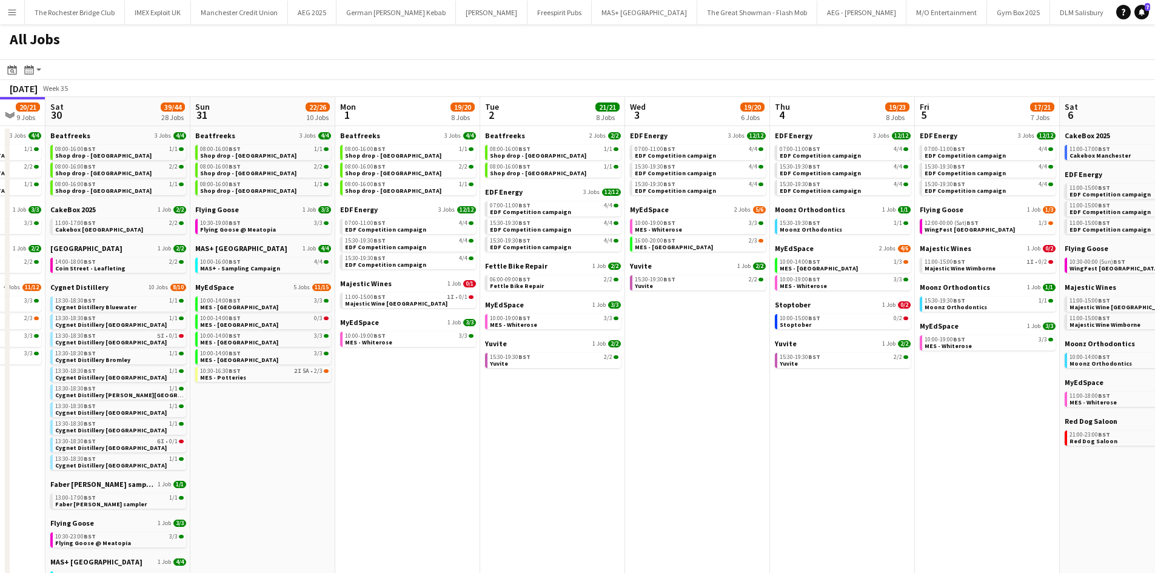
drag, startPoint x: 544, startPoint y: 374, endPoint x: 452, endPoint y: 403, distance: 95.9
click at [466, 386] on app-calendar-viewport "Tue 26 22/24 14 Jobs Wed 27 14/15 6 Jobs Thu 28 19/19 10 Jobs Fri 29 20/21 9 Jo…" at bounding box center [577, 514] width 1155 height 834
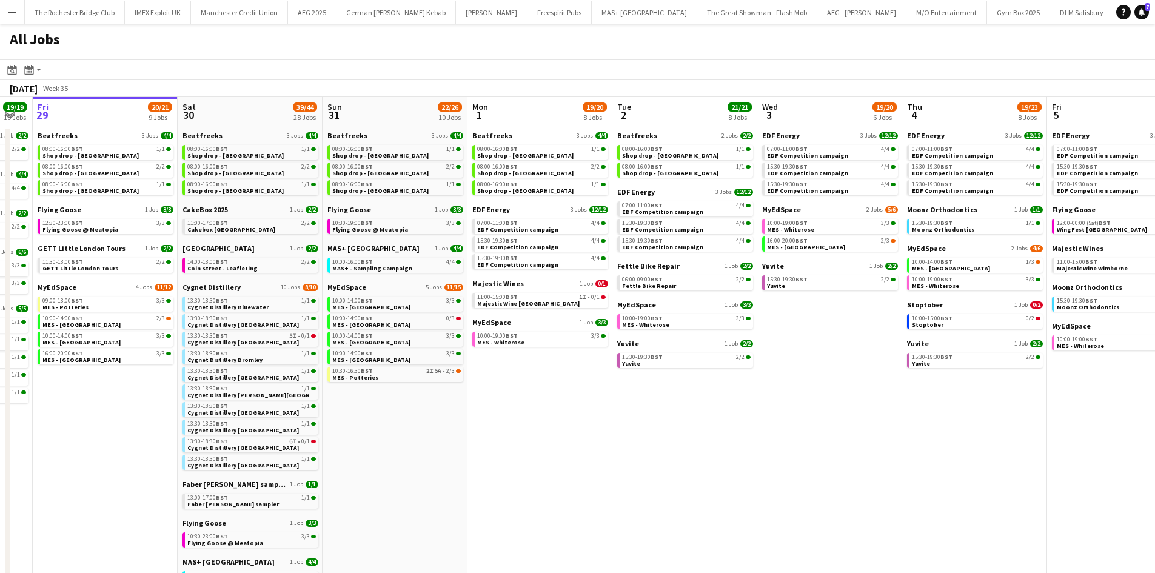
drag, startPoint x: 377, startPoint y: 452, endPoint x: 472, endPoint y: 452, distance: 94.6
click at [472, 452] on app-calendar-viewport "Tue 26 22/24 14 Jobs Wed 27 14/15 6 Jobs Thu 28 19/19 10 Jobs Fri 29 20/21 9 Jo…" at bounding box center [577, 514] width 1155 height 834
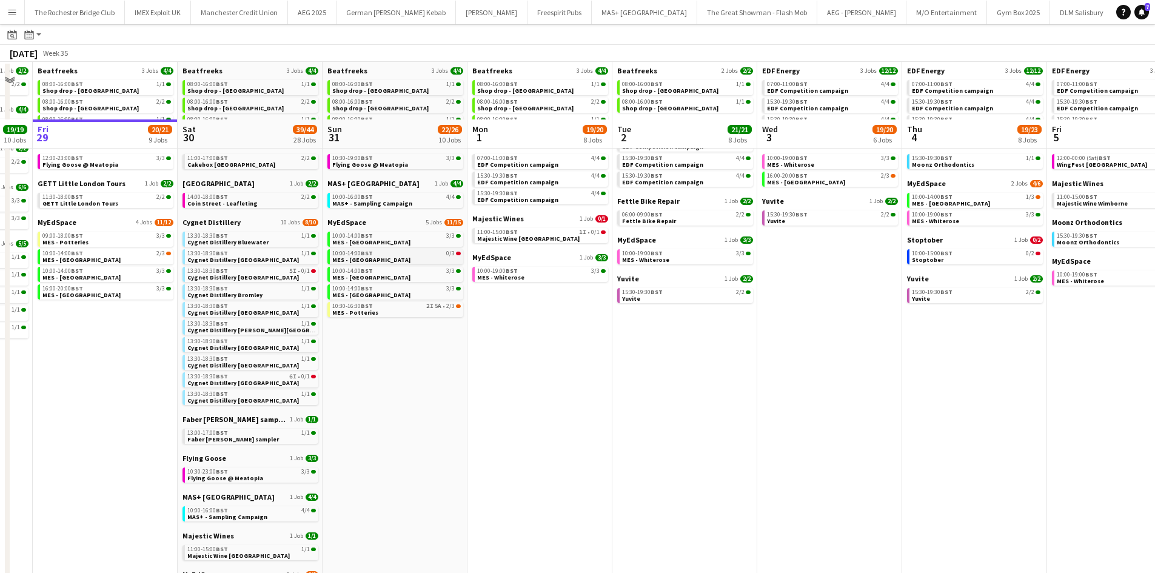
scroll to position [0, 0]
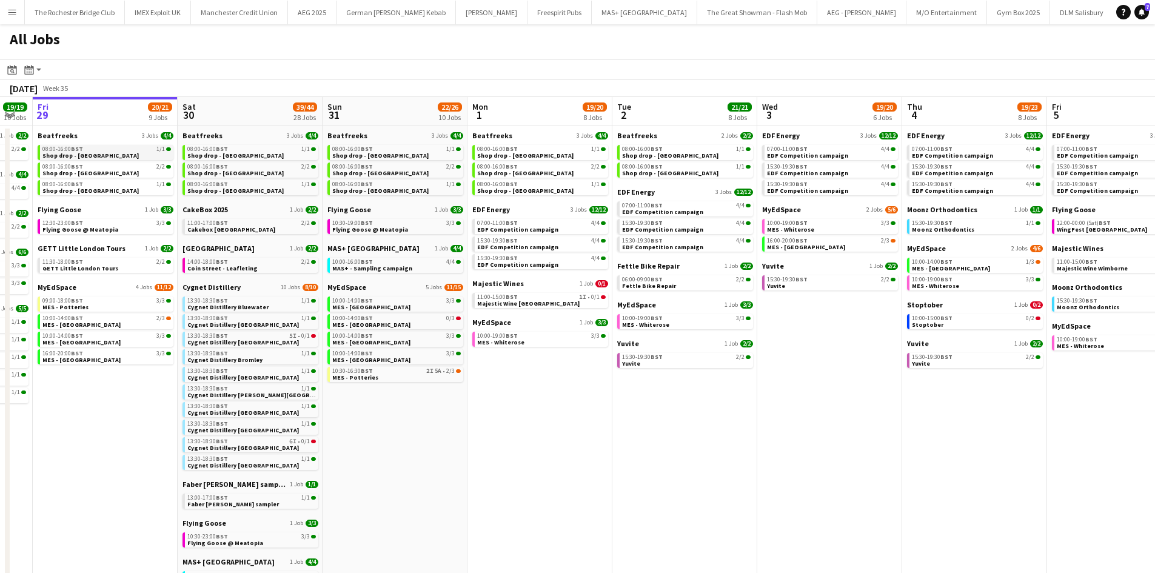
click at [125, 149] on div "08:00-16:00 BST 1/1" at bounding box center [106, 149] width 129 height 6
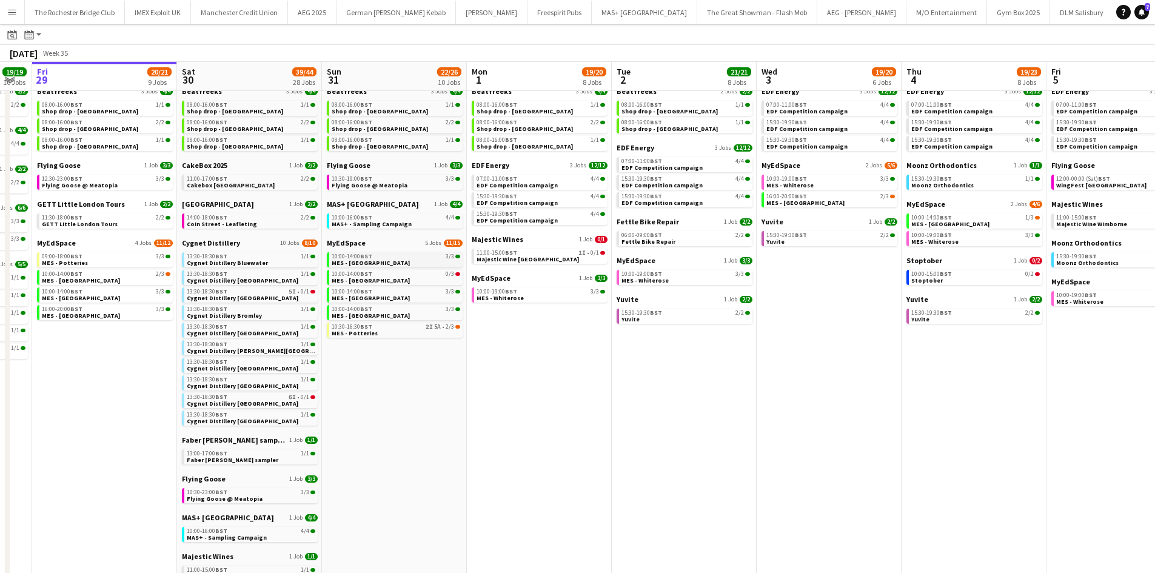
scroll to position [61, 0]
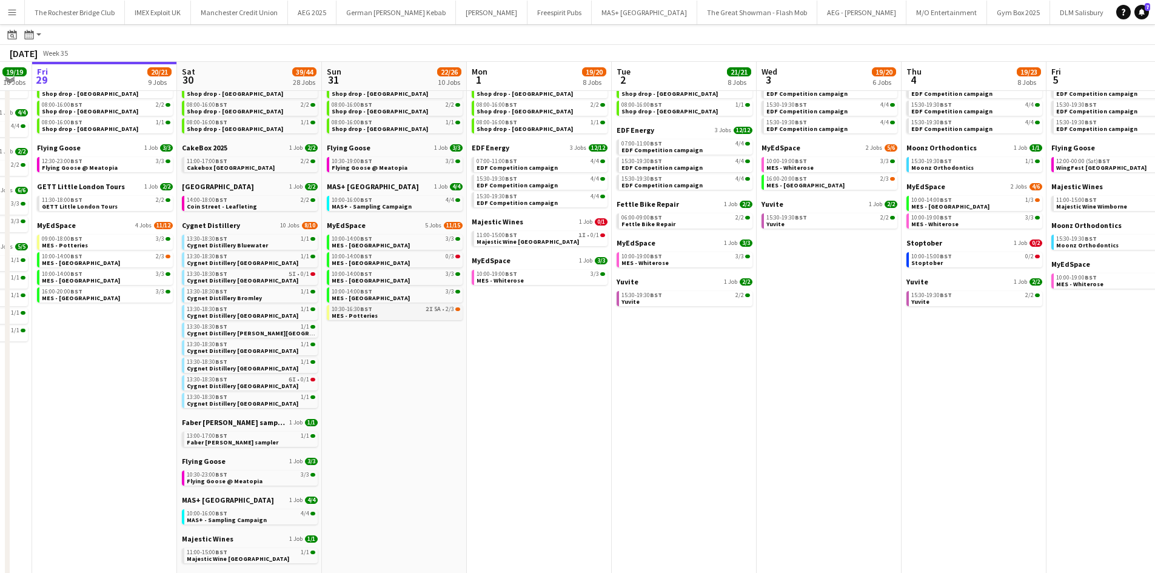
click at [363, 315] on span "MES - Potteries" at bounding box center [355, 316] width 46 height 8
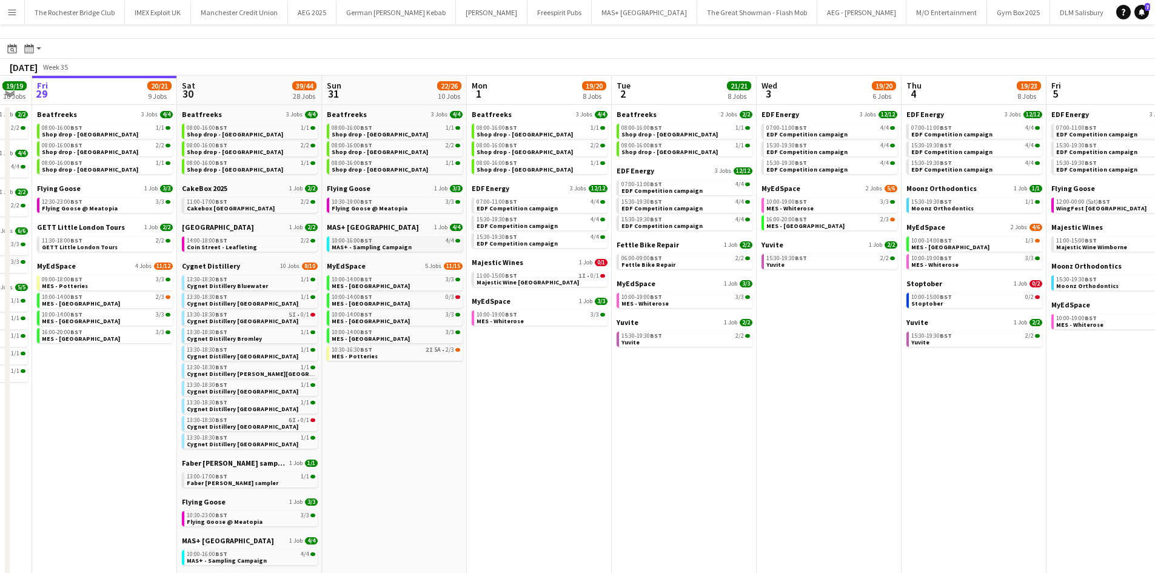
scroll to position [0, 0]
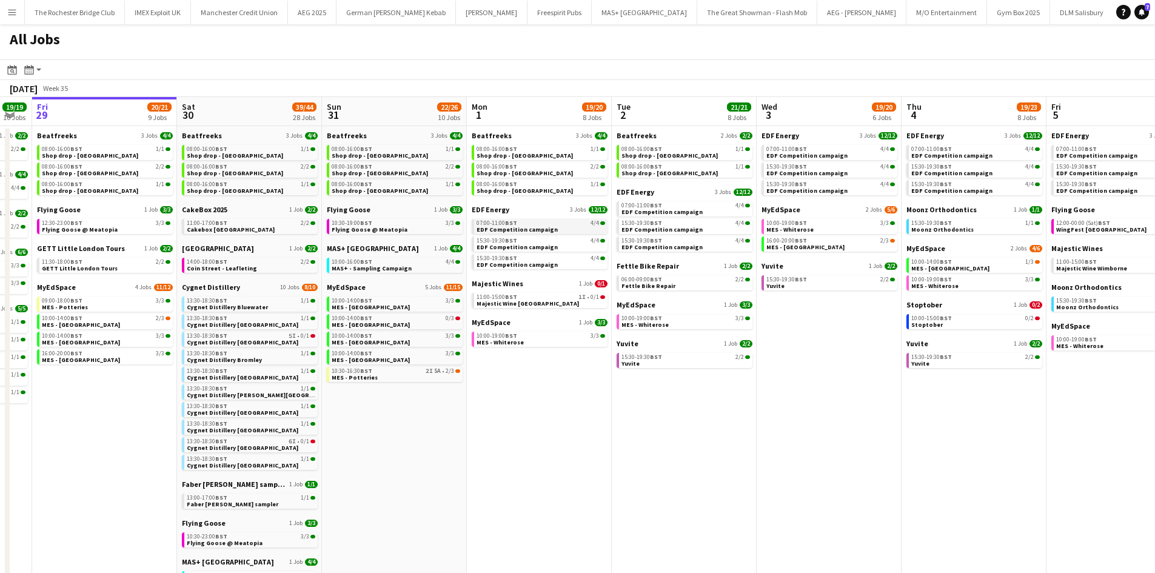
click at [558, 229] on link "07:00-11:00 BST 4/4 EDF Competition campaign" at bounding box center [541, 226] width 129 height 14
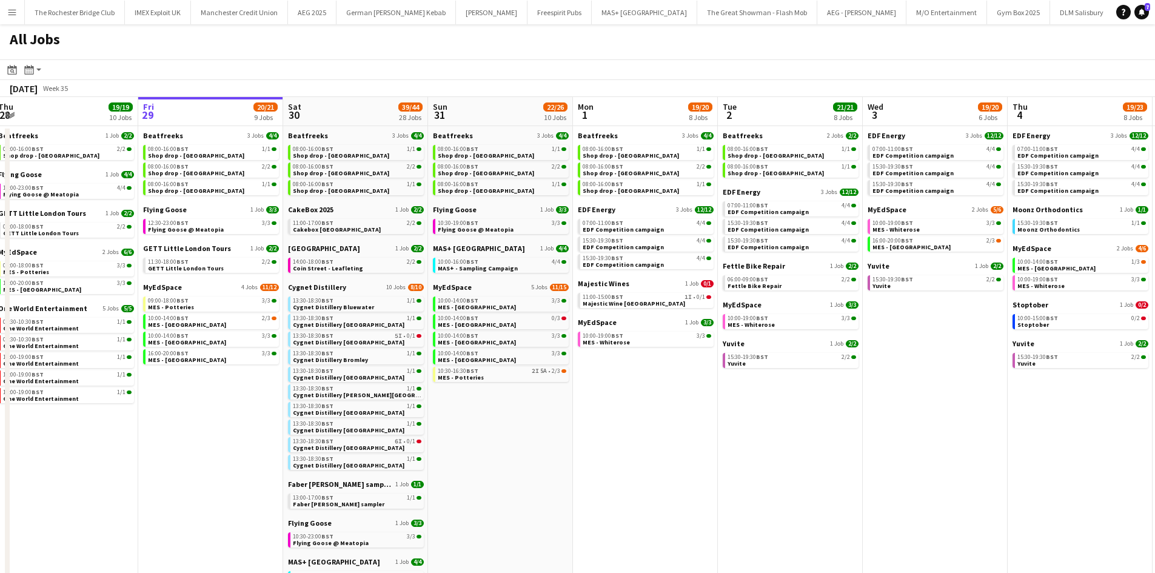
click at [244, 357] on app-calendar-viewport "Tue 26 22/24 14 Jobs Wed 27 14/15 6 Jobs Thu 28 19/19 10 Jobs Fri 29 20/21 9 Jo…" at bounding box center [577, 514] width 1155 height 834
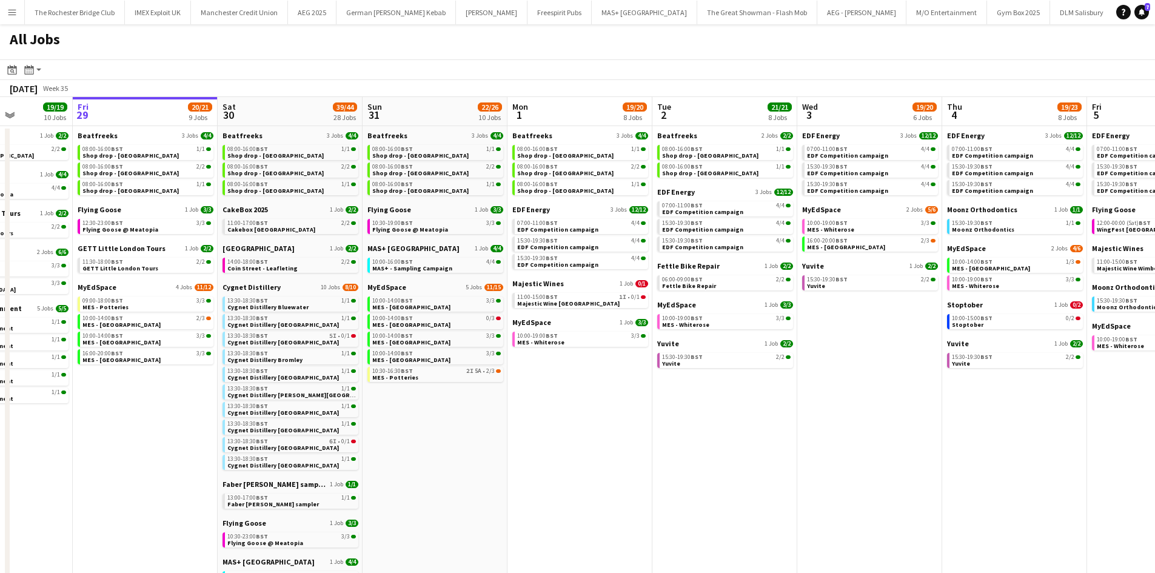
drag, startPoint x: 584, startPoint y: 422, endPoint x: 551, endPoint y: 422, distance: 32.8
click at [551, 422] on app-calendar-viewport "Tue 26 22/24 14 Jobs Wed 27 14/15 6 Jobs Thu 28 19/19 10 Jobs Fri 29 20/21 9 Jo…" at bounding box center [577, 514] width 1155 height 834
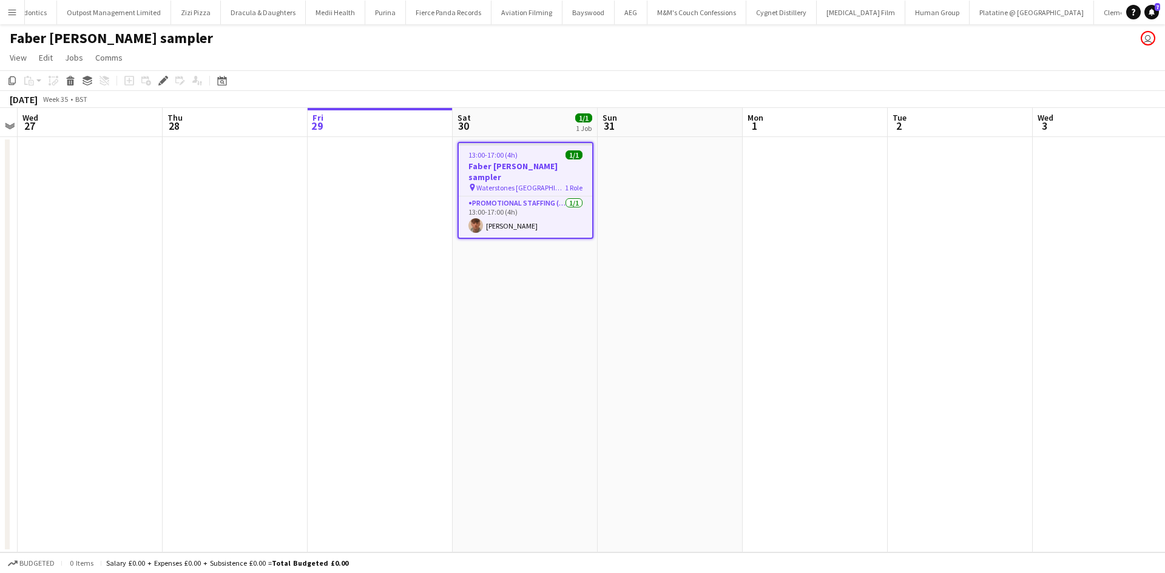
scroll to position [0, 7314]
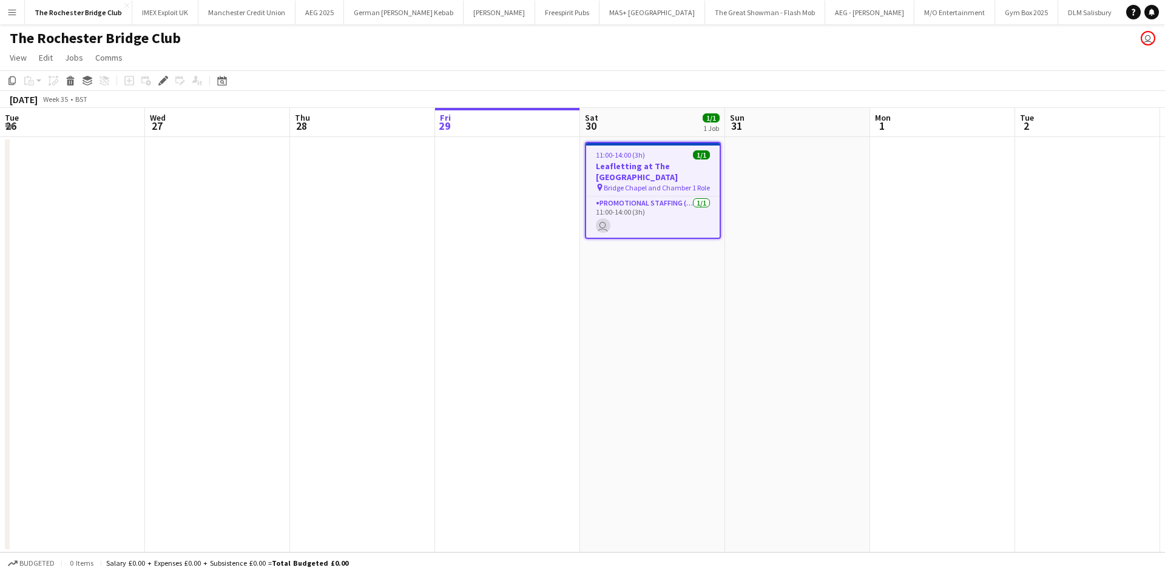
scroll to position [0, 417]
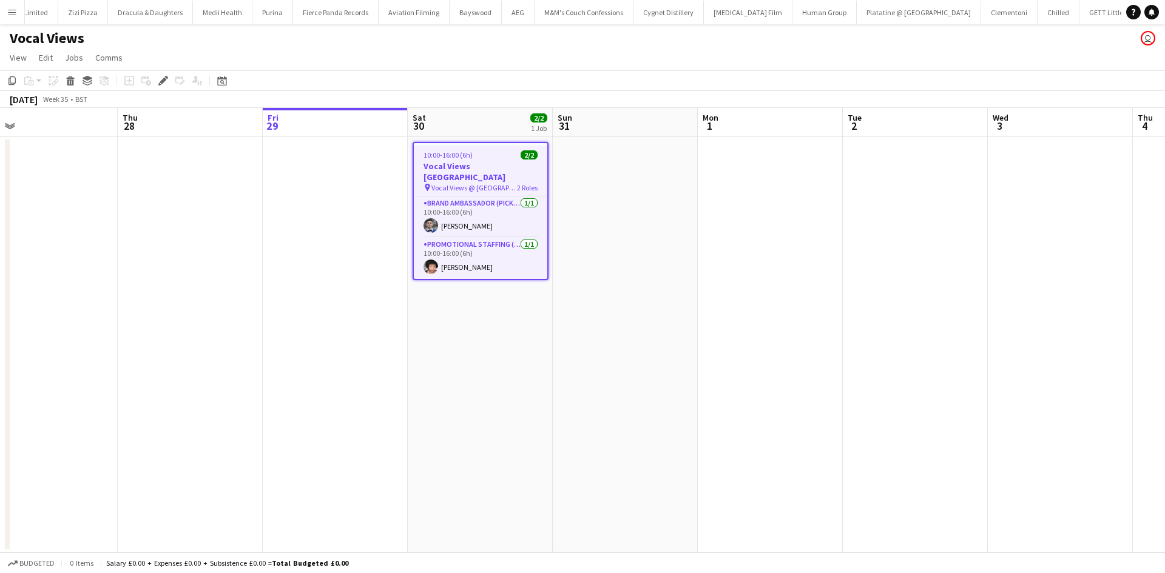
scroll to position [0, 467]
drag, startPoint x: 556, startPoint y: 426, endPoint x: 506, endPoint y: 425, distance: 49.8
click at [506, 425] on app-calendar-viewport "Sun 24 Mon 25 Tue 26 Wed 27 Thu 28 Fri 29 Sat 30 2/2 1 Job Sun 31 Mon 1 Tue 2 W…" at bounding box center [582, 330] width 1165 height 445
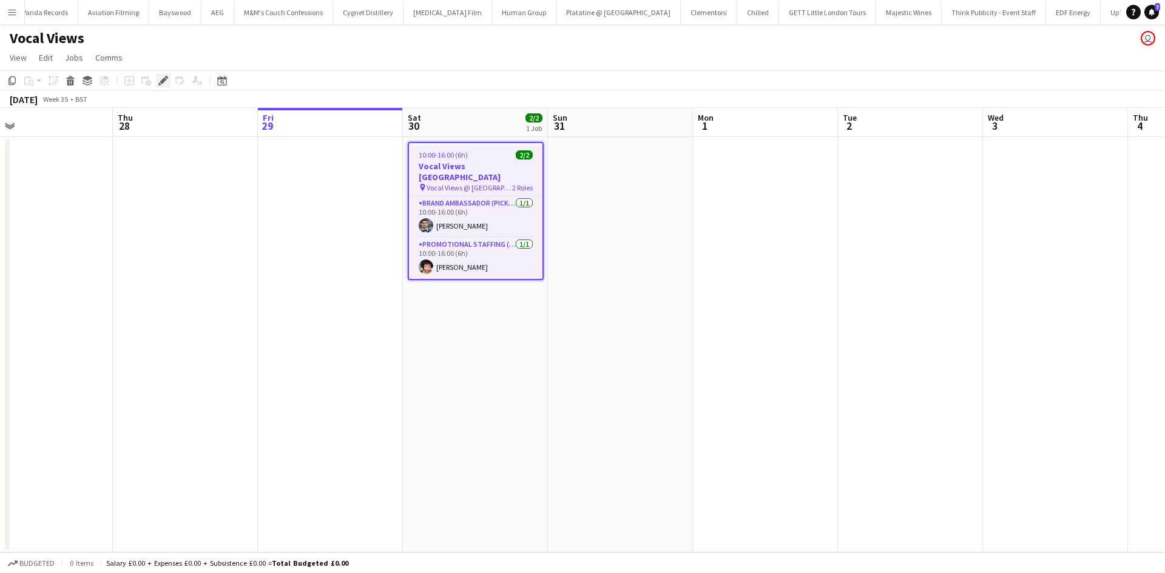
click at [164, 81] on icon at bounding box center [163, 81] width 7 height 7
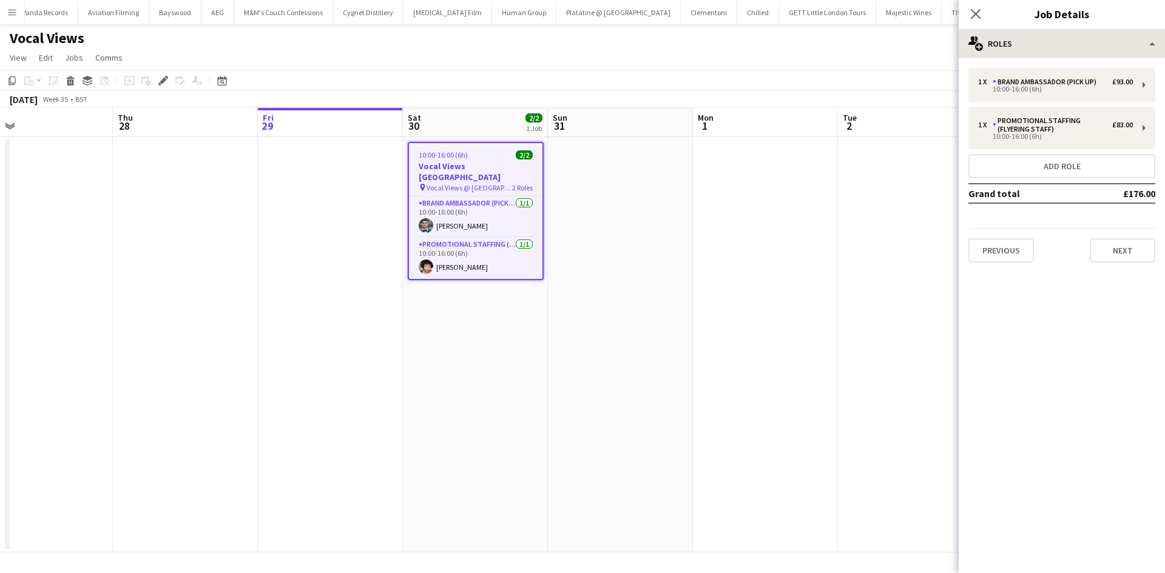
click at [1020, 57] on div "**********" at bounding box center [1061, 301] width 206 height 544
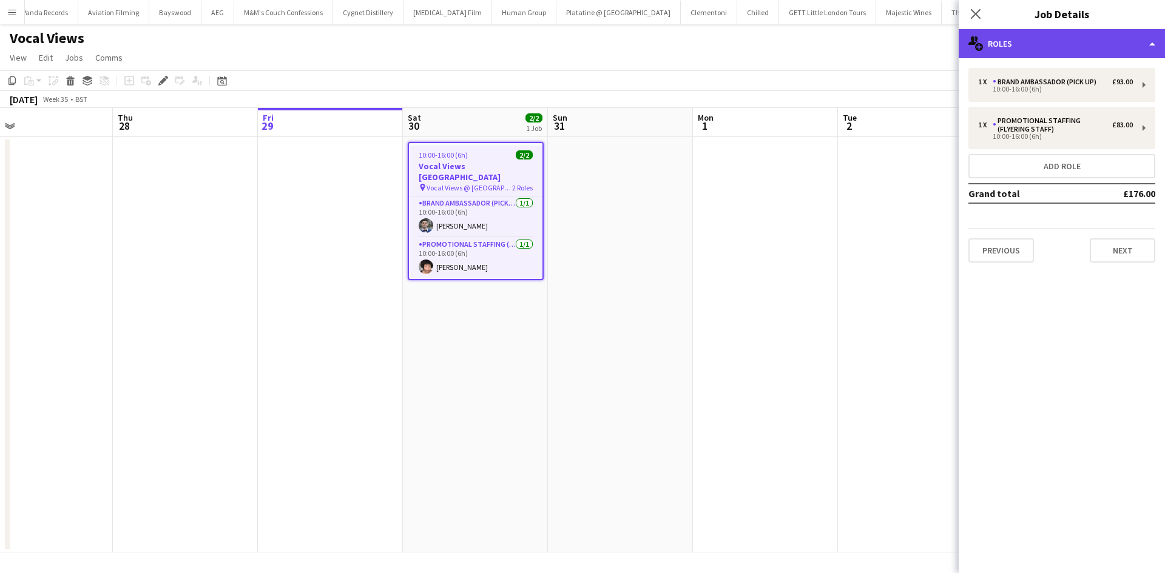
click at [1061, 38] on div "multiple-users-add Roles" at bounding box center [1061, 43] width 206 height 29
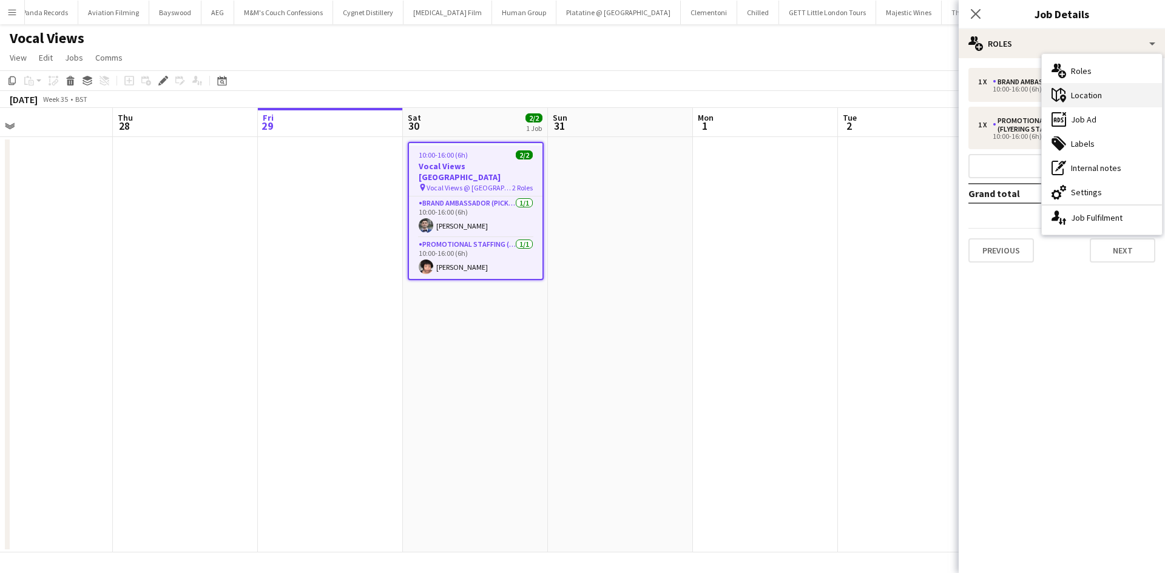
click at [1084, 93] on div "maps-pin-1 Location" at bounding box center [1101, 95] width 120 height 24
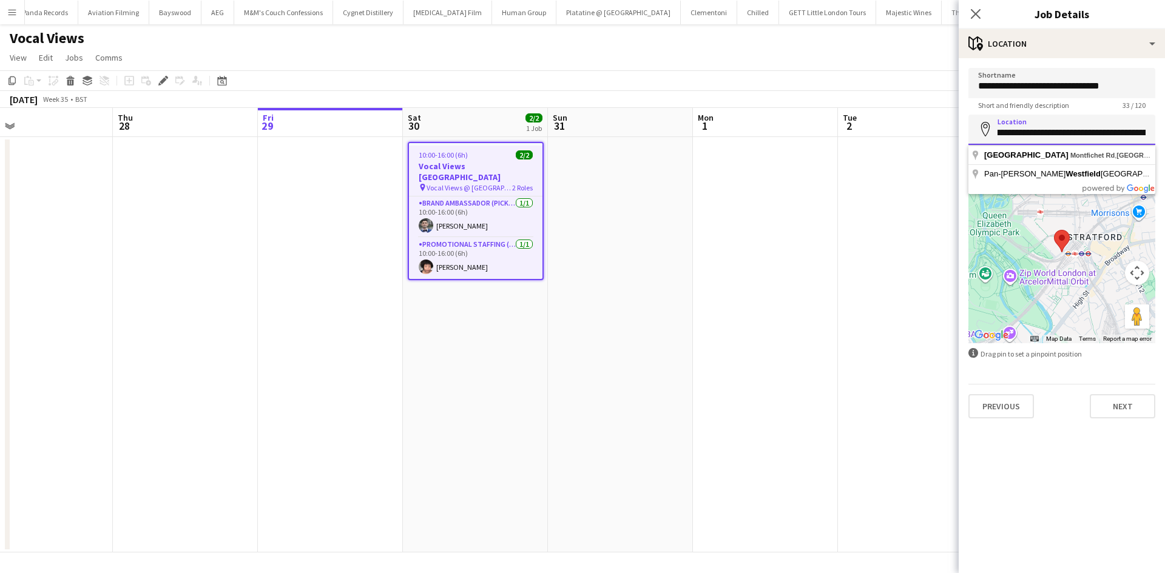
scroll to position [0, 90]
drag, startPoint x: 995, startPoint y: 131, endPoint x: 1128, endPoint y: 137, distance: 133.0
click at [1128, 137] on input "**********" at bounding box center [1061, 130] width 187 height 30
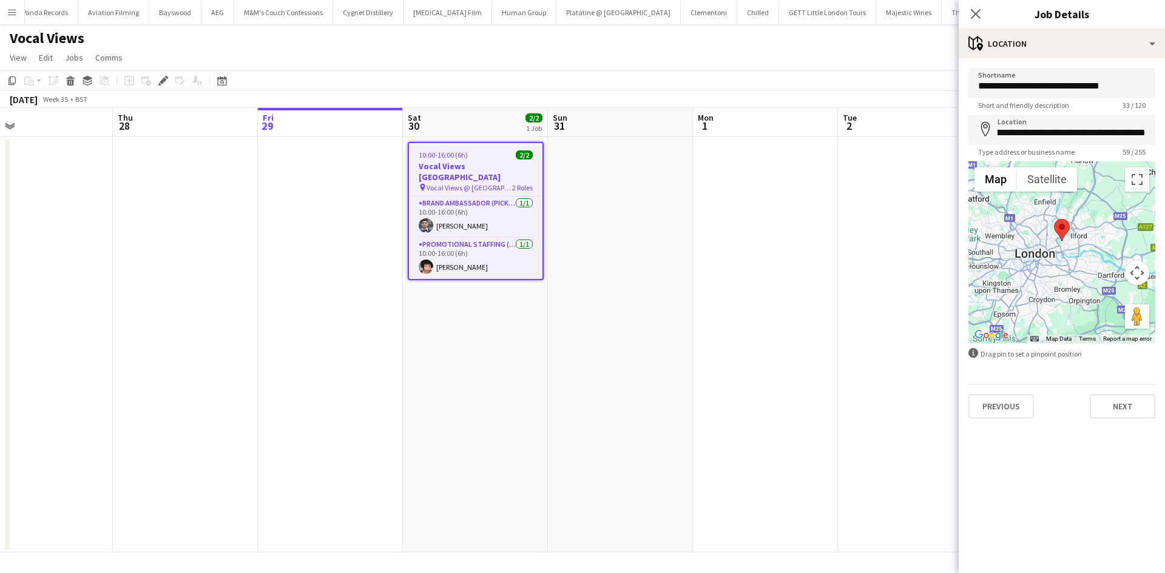
scroll to position [0, 0]
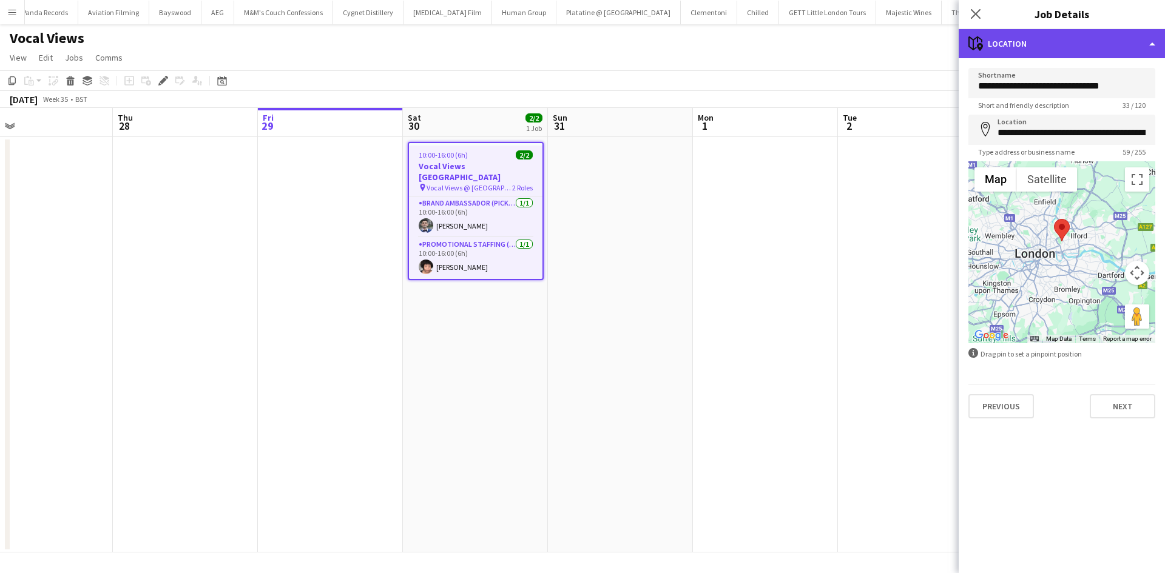
click at [1024, 44] on div "maps-pin-1 Location" at bounding box center [1061, 43] width 206 height 29
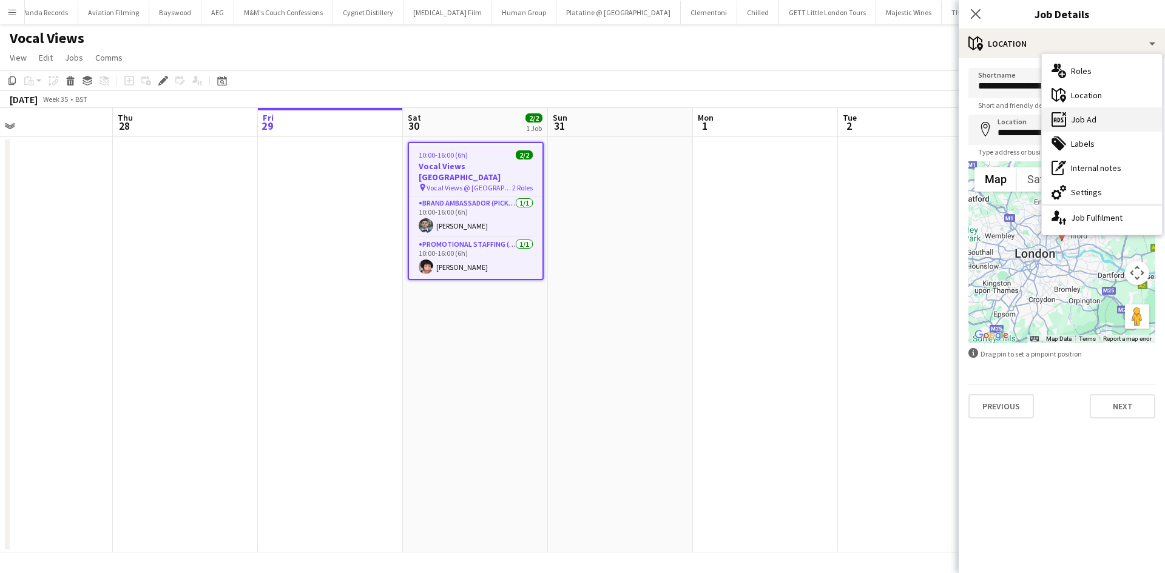
click at [1072, 113] on div "ads-window Job Ad" at bounding box center [1101, 119] width 120 height 24
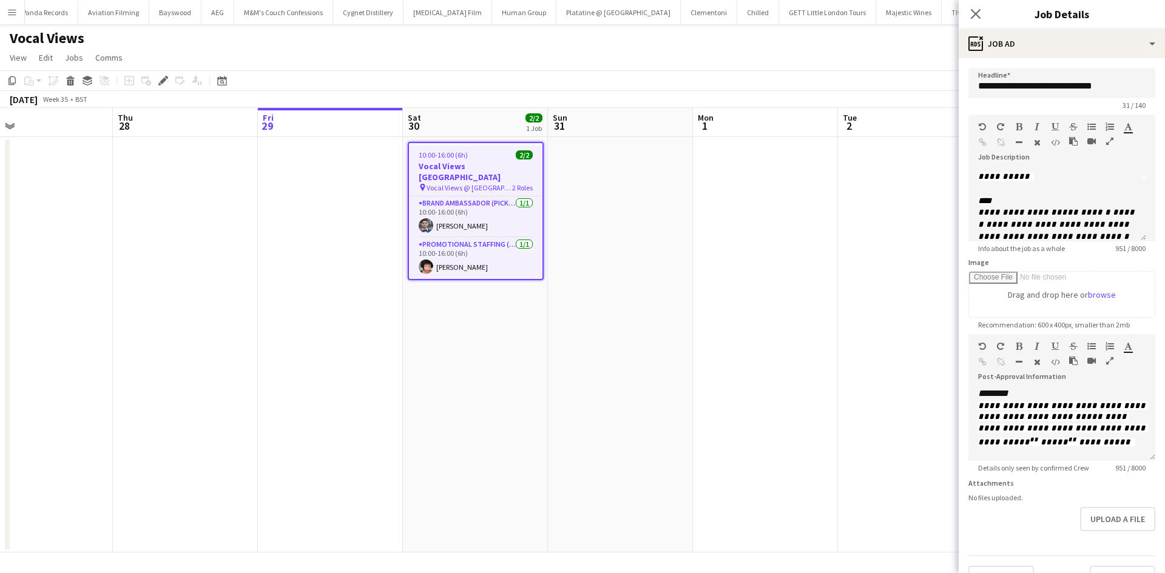
scroll to position [121, 0]
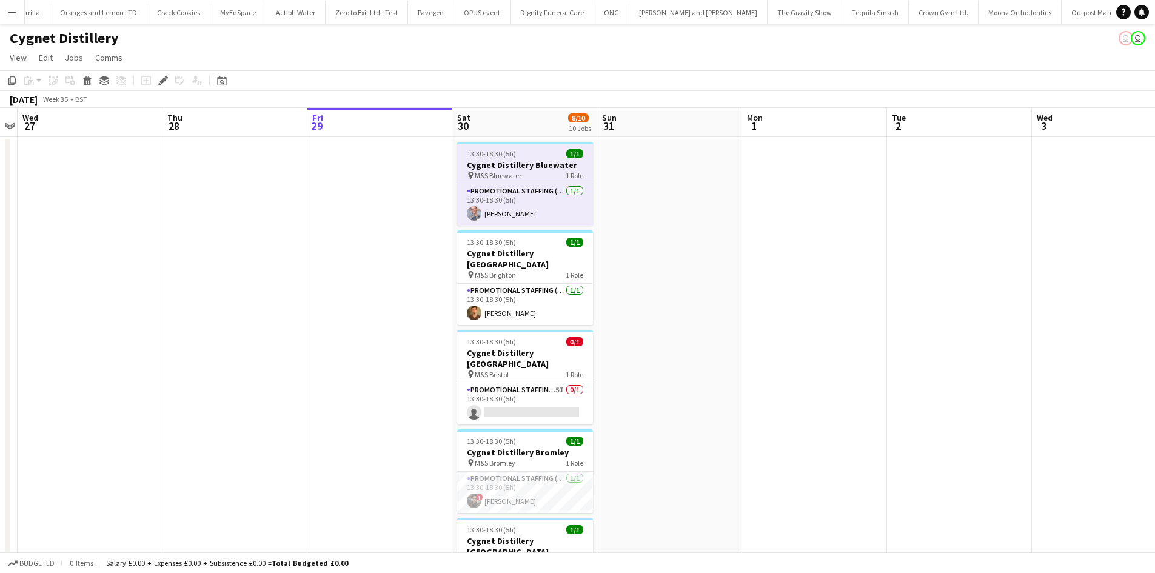
scroll to position [0, 6320]
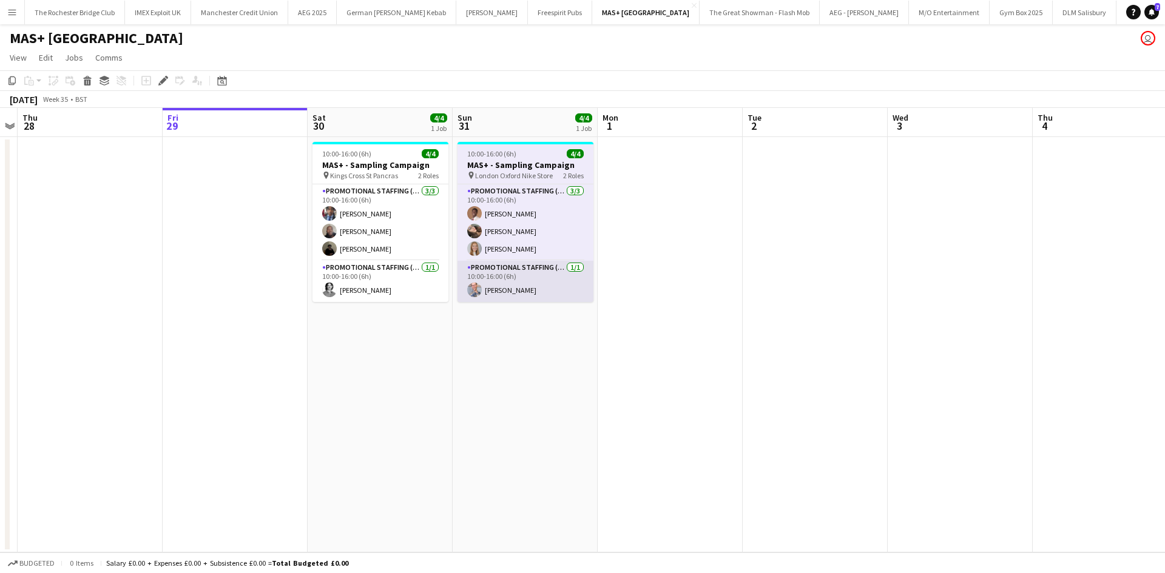
click at [520, 283] on app-card-role "Promotional Staffing (Team Leader) 1/1 10:00-16:00 (6h) SIMON GREIFF" at bounding box center [525, 281] width 136 height 41
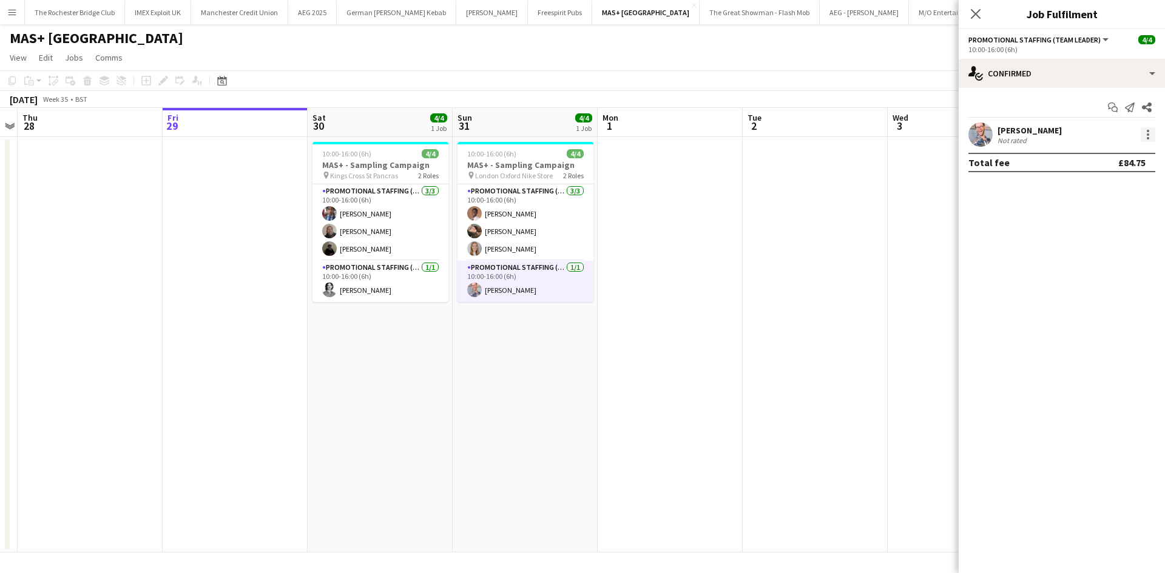
click at [1146, 135] on div at bounding box center [1147, 134] width 15 height 15
click at [1133, 155] on span "Edit fee" at bounding box center [1107, 157] width 75 height 11
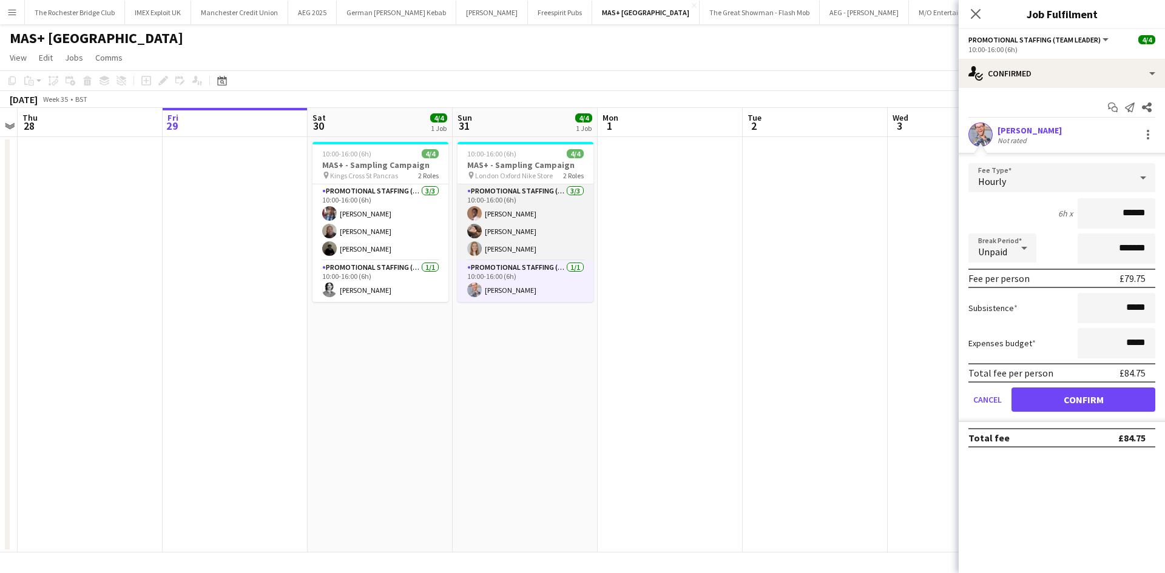
click at [524, 223] on app-card-role "Promotional Staffing (Brand Ambassadors) 3/3 10:00-16:00 (6h) Oladimeji Fakored…" at bounding box center [525, 222] width 136 height 76
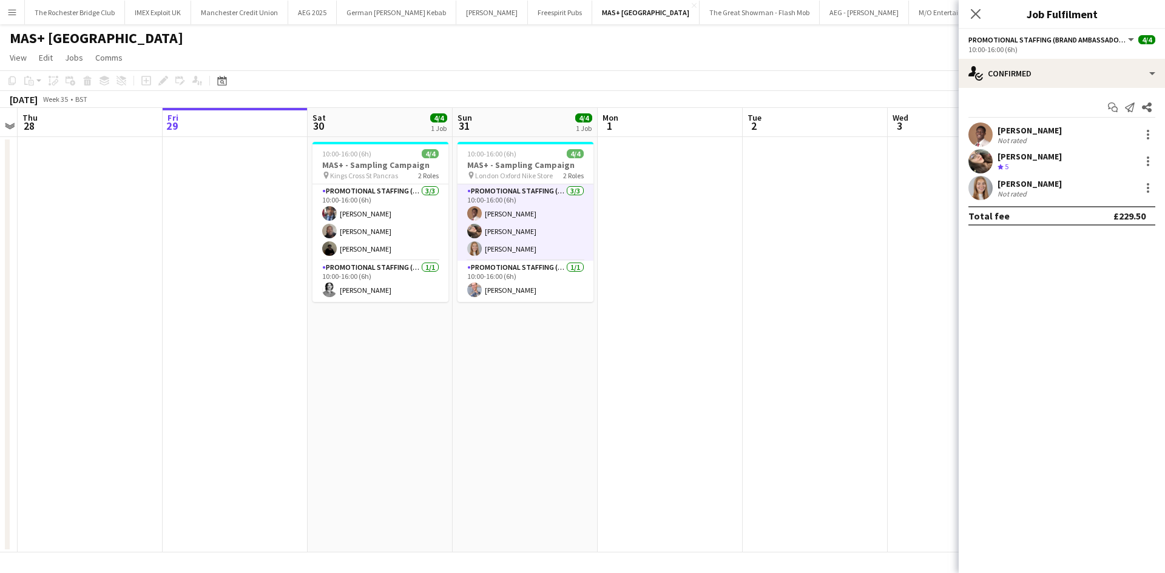
click at [822, 193] on app-date-cell at bounding box center [814, 344] width 145 height 415
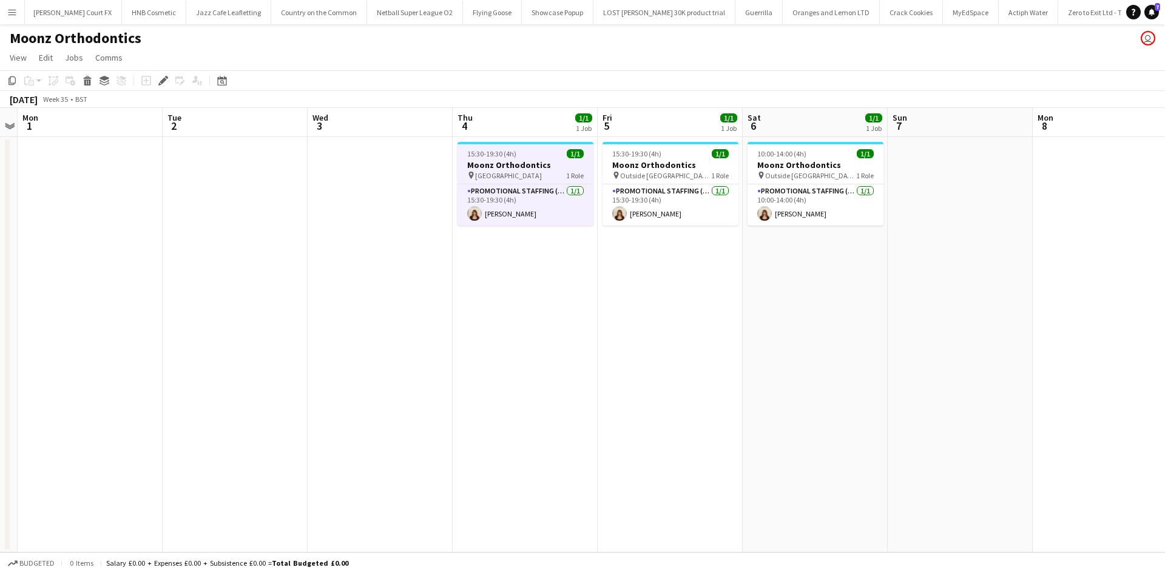
scroll to position [0, 5576]
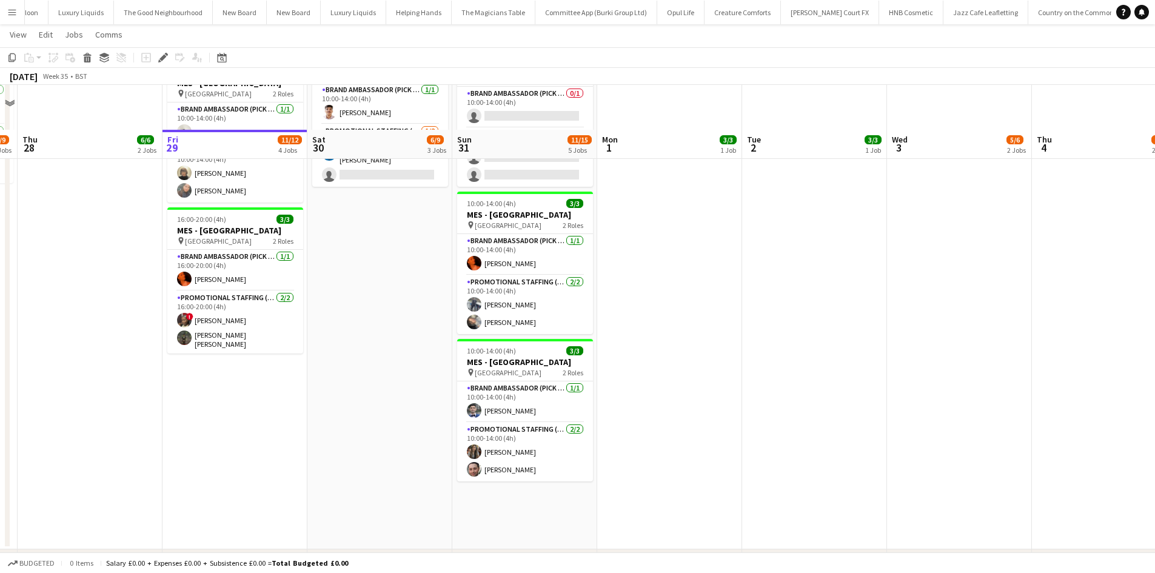
scroll to position [0, 4851]
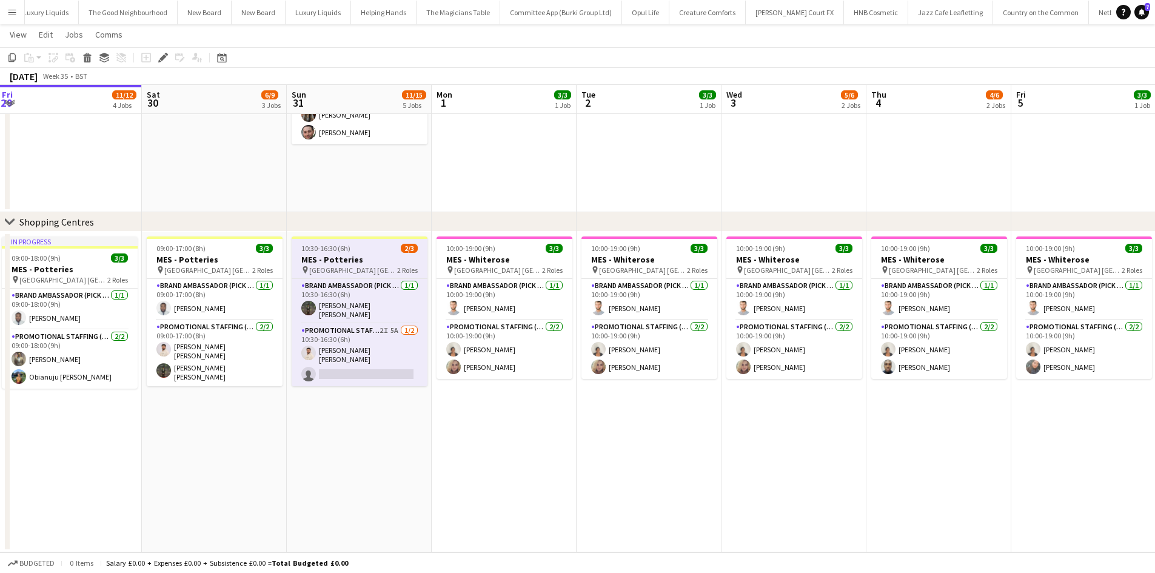
drag, startPoint x: 712, startPoint y: 426, endPoint x: 547, endPoint y: 419, distance: 165.8
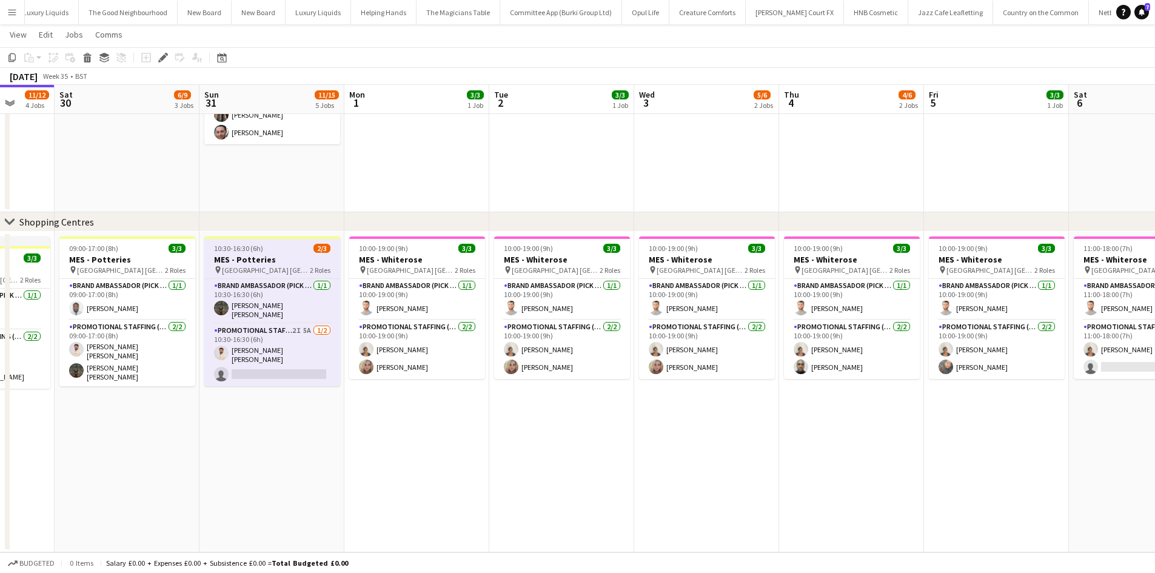
scroll to position [0, 397]
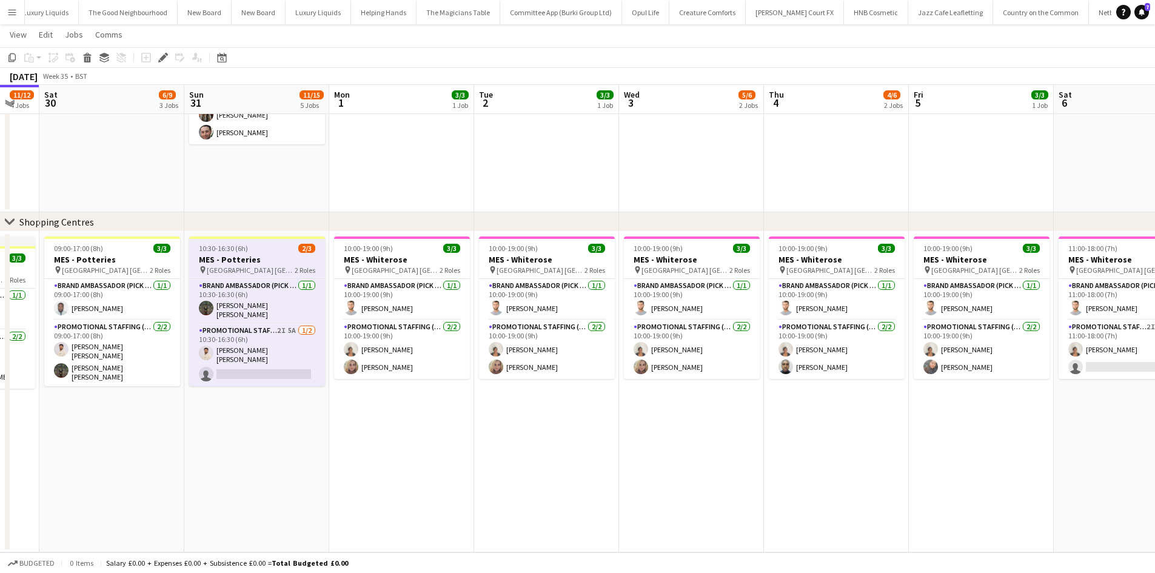
drag, startPoint x: 622, startPoint y: 425, endPoint x: 518, endPoint y: 412, distance: 104.4
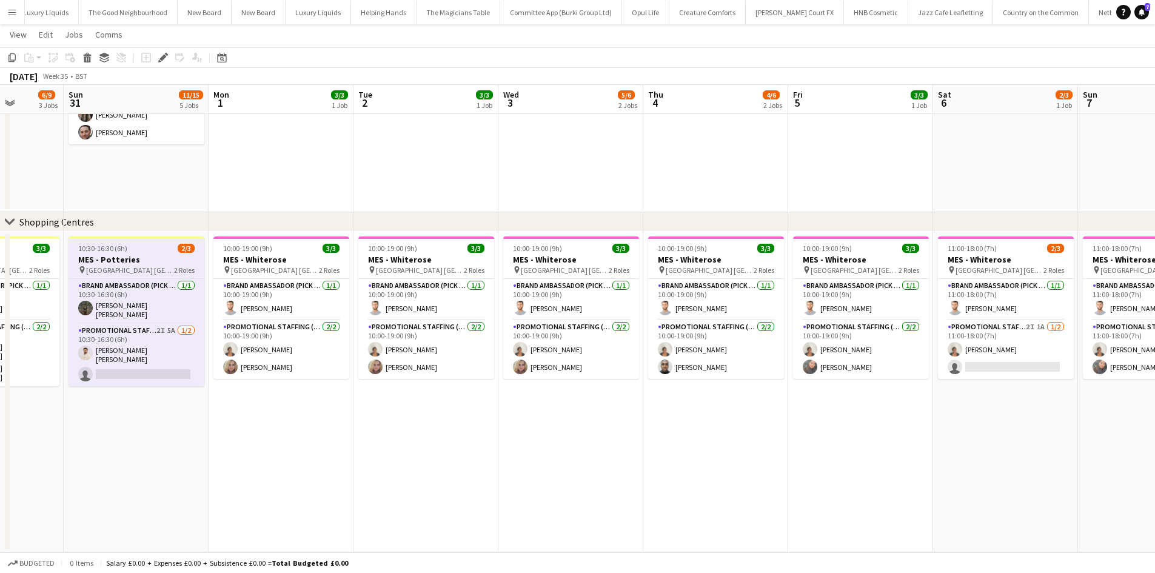
drag, startPoint x: 631, startPoint y: 457, endPoint x: 471, endPoint y: 454, distance: 159.6
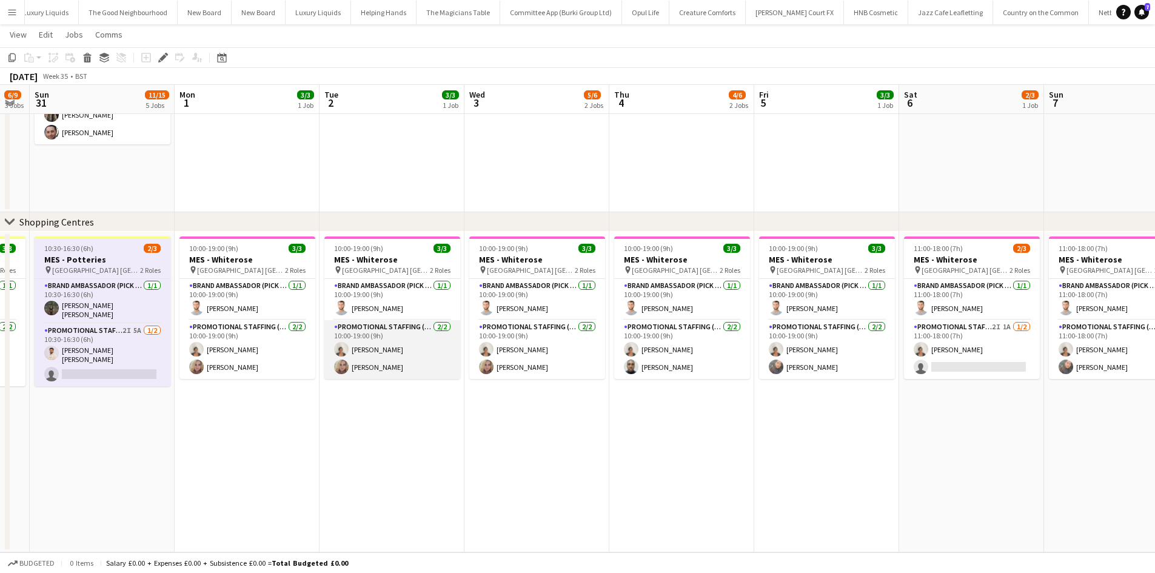
click at [428, 325] on app-card-role "Promotional Staffing (Brand Ambassadors) [DATE] 10:00-19:00 (9h) [PERSON_NAME] …" at bounding box center [393, 349] width 136 height 59
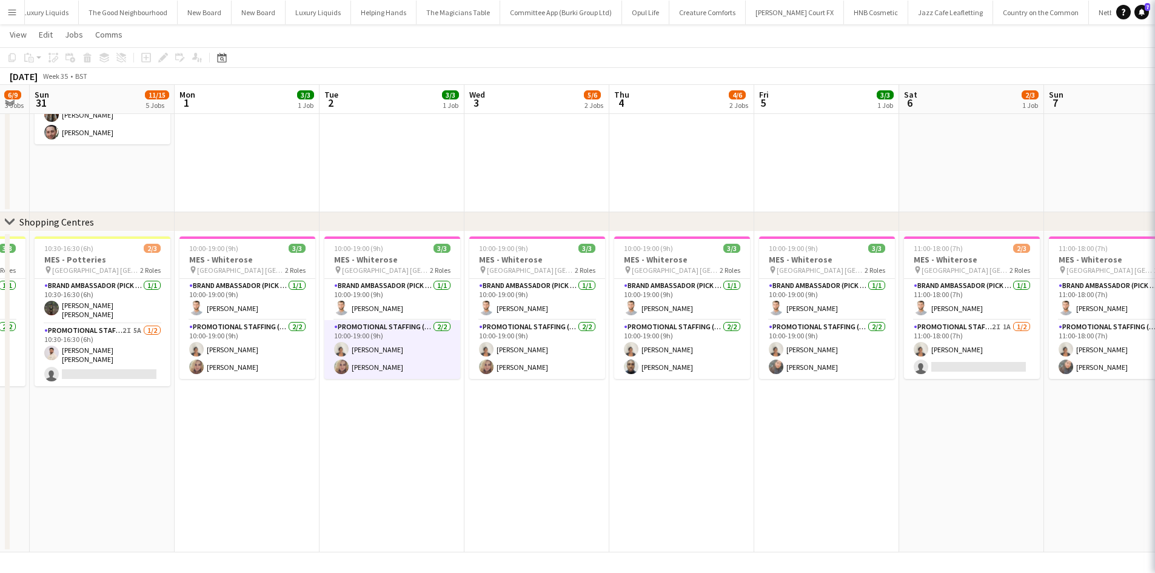
scroll to position [0, 551]
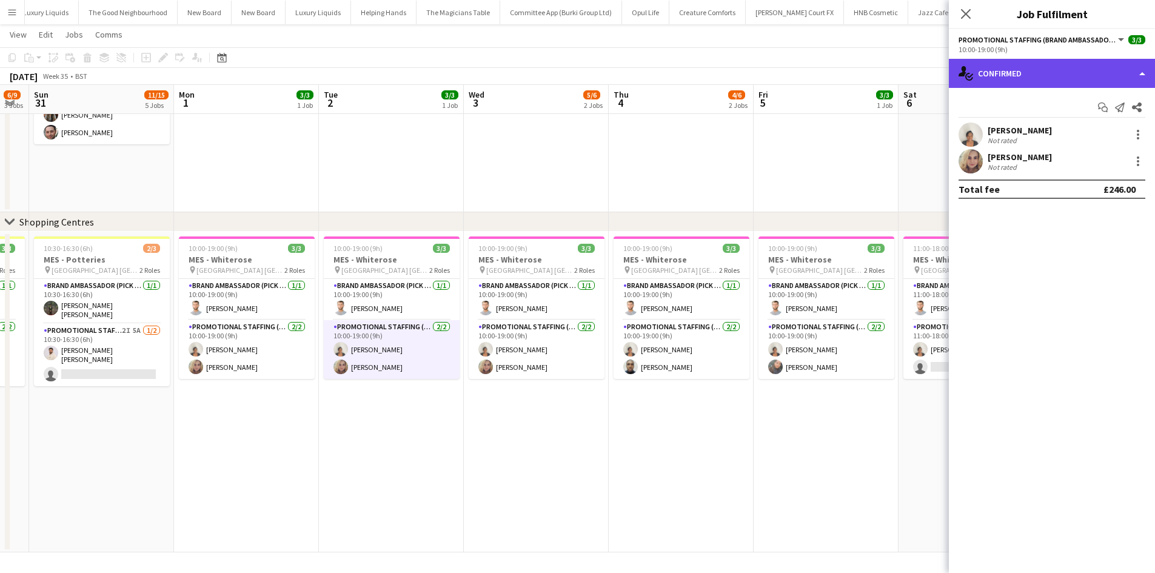
click at [1084, 62] on div "single-neutral-actions-check-2 Confirmed" at bounding box center [1052, 73] width 206 height 29
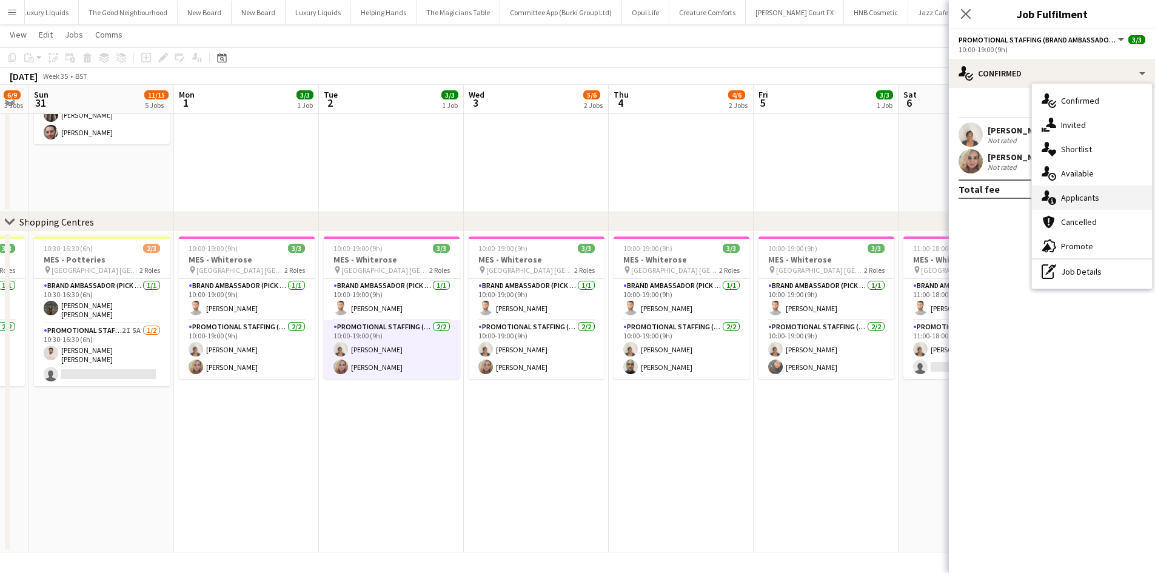
click at [1098, 203] on div "single-neutral-actions-information Applicants" at bounding box center [1092, 198] width 120 height 24
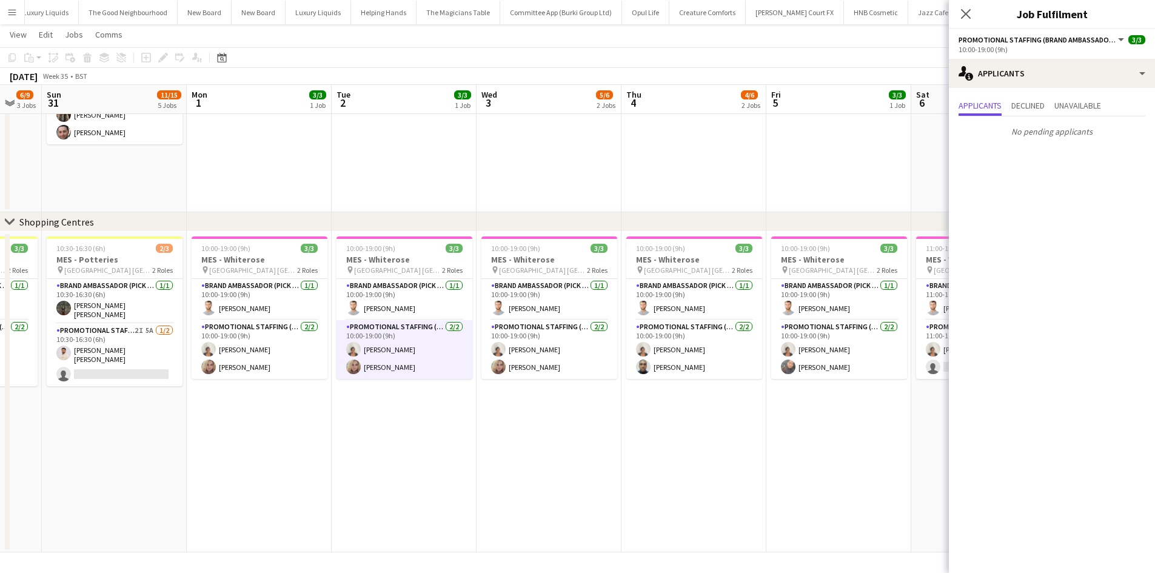
scroll to position [0, 534]
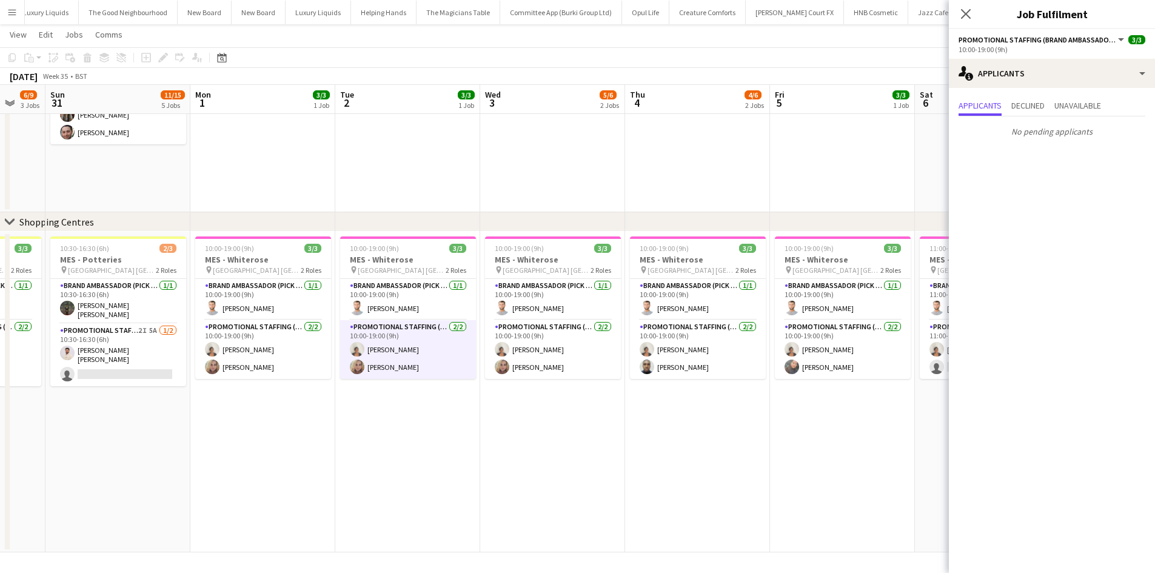
drag, startPoint x: 335, startPoint y: 420, endPoint x: 351, endPoint y: 423, distance: 16.7
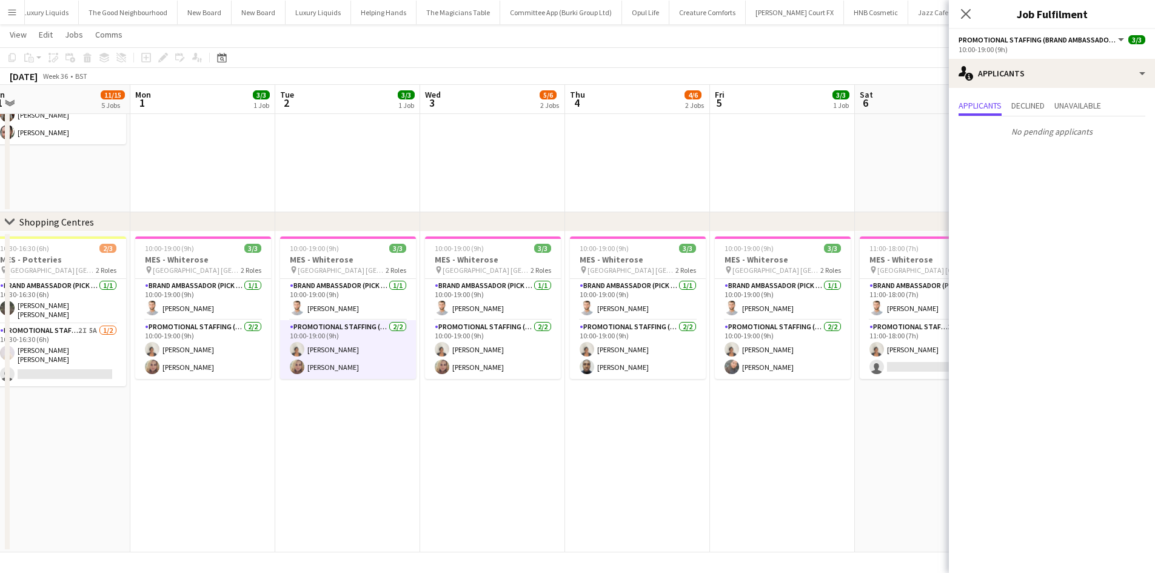
scroll to position [0, 304]
drag, startPoint x: 387, startPoint y: 480, endPoint x: 332, endPoint y: 492, distance: 56.5
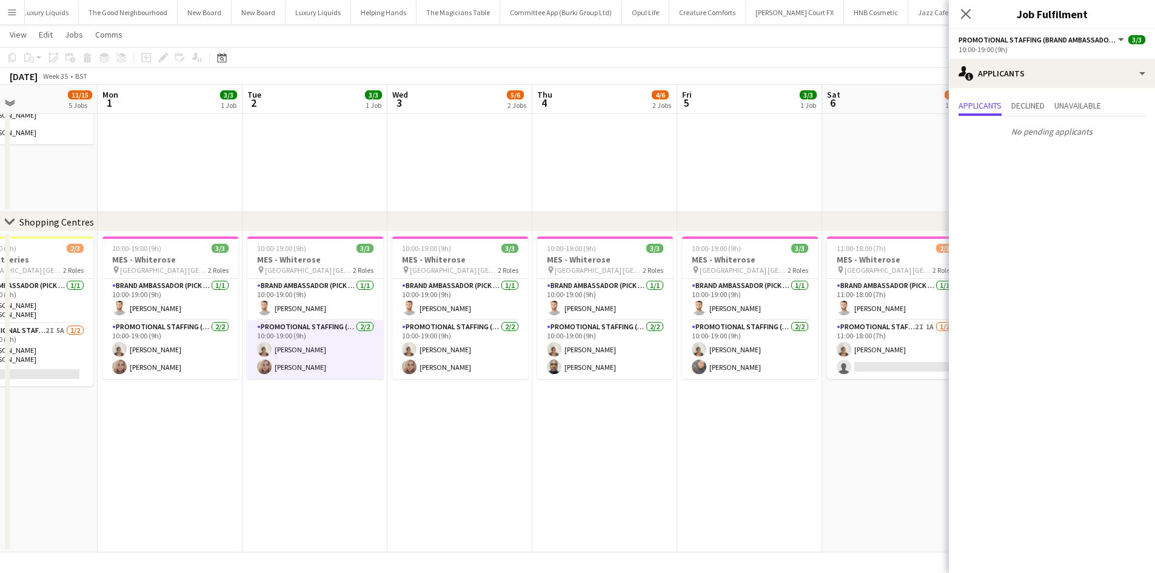
drag, startPoint x: 347, startPoint y: 476, endPoint x: 314, endPoint y: 478, distance: 33.4
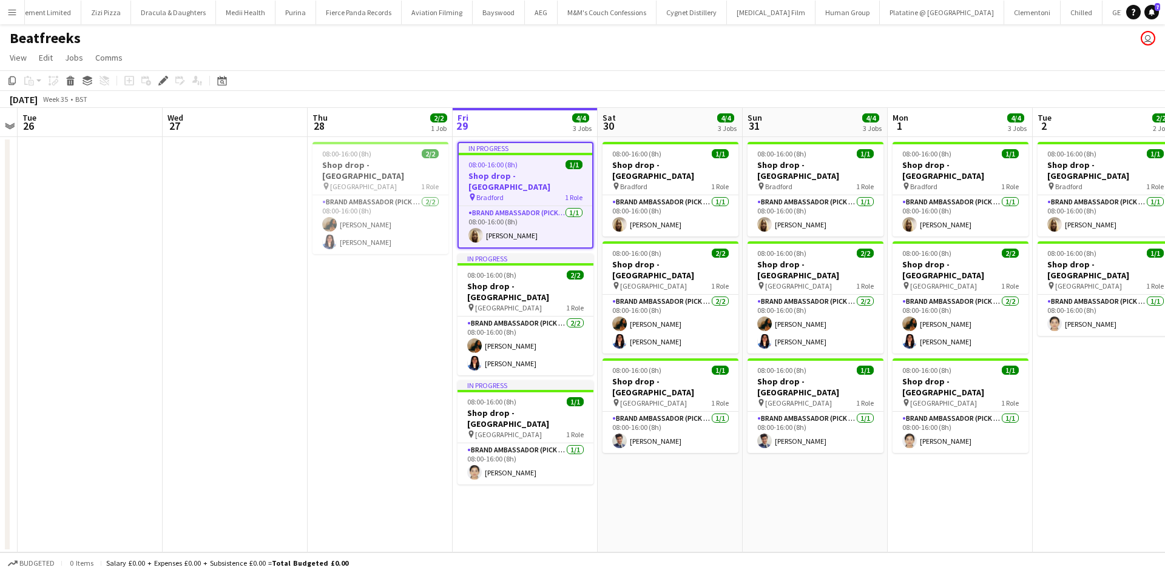
scroll to position [0, 7435]
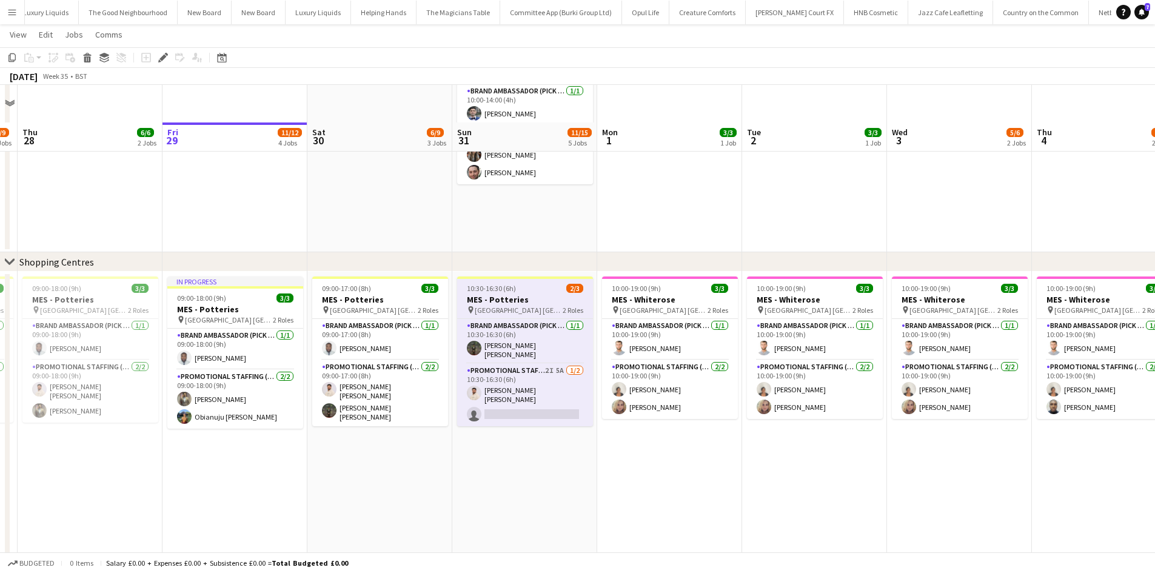
scroll to position [641, 0]
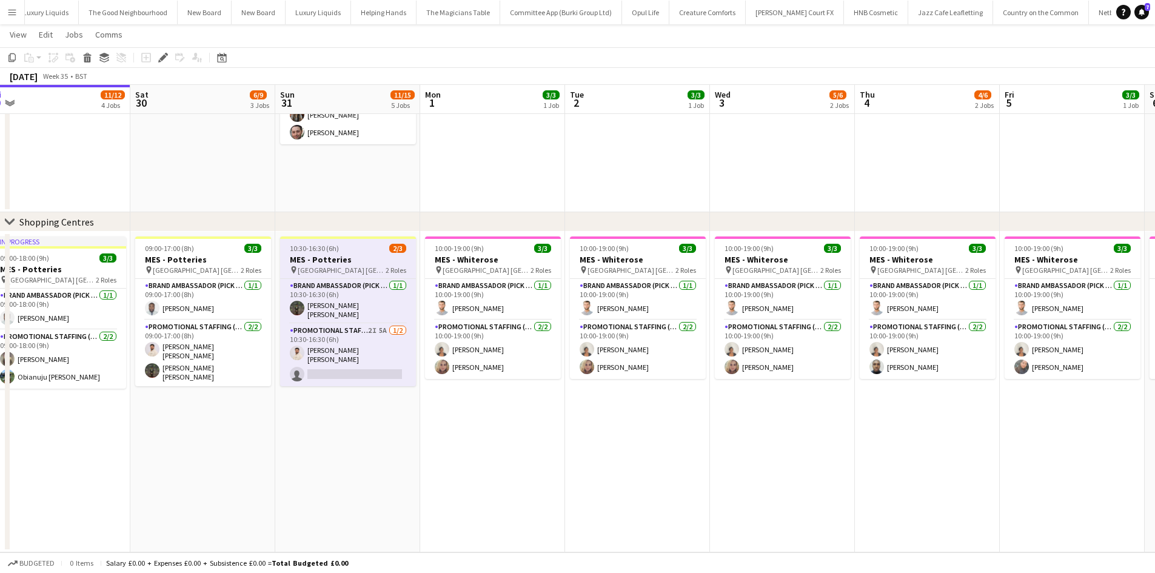
drag, startPoint x: 608, startPoint y: 462, endPoint x: 363, endPoint y: 461, distance: 245.0
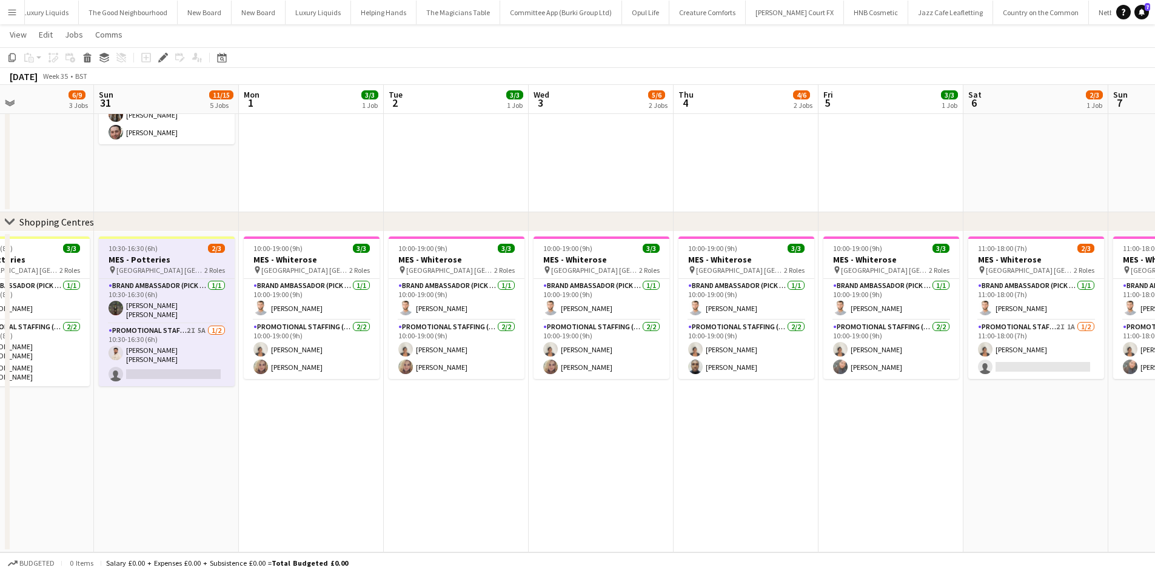
drag, startPoint x: 521, startPoint y: 422, endPoint x: 399, endPoint y: 423, distance: 122.5
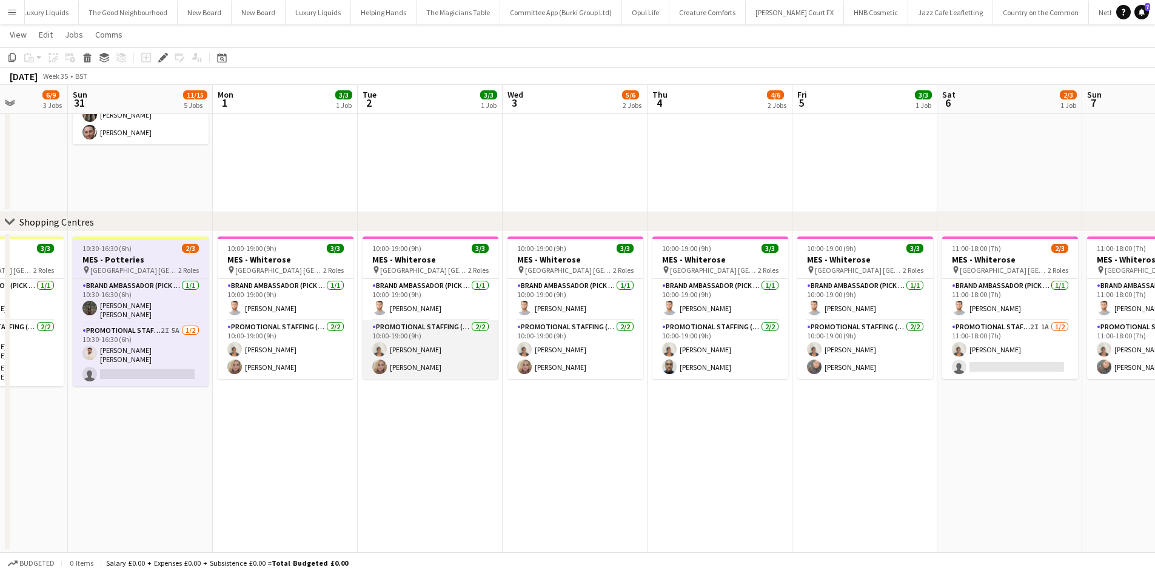
click at [434, 347] on app-card-role "Promotional Staffing (Brand Ambassadors) [DATE] 10:00-19:00 (9h) [PERSON_NAME] …" at bounding box center [431, 349] width 136 height 59
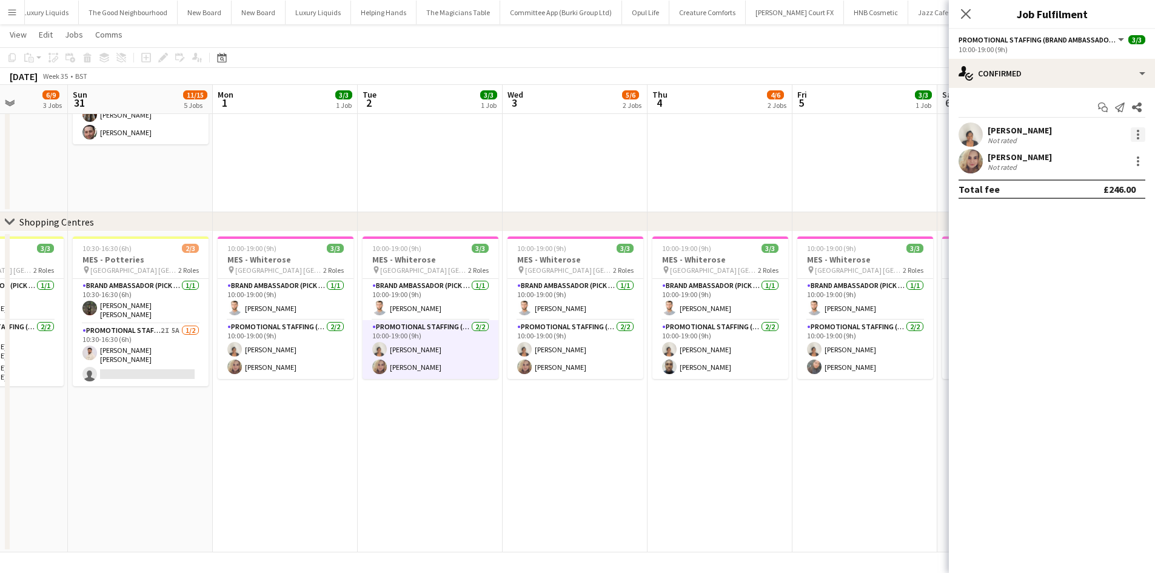
click at [1140, 133] on div at bounding box center [1138, 134] width 15 height 15
click at [1120, 153] on span "Edit fee" at bounding box center [1098, 157] width 75 height 11
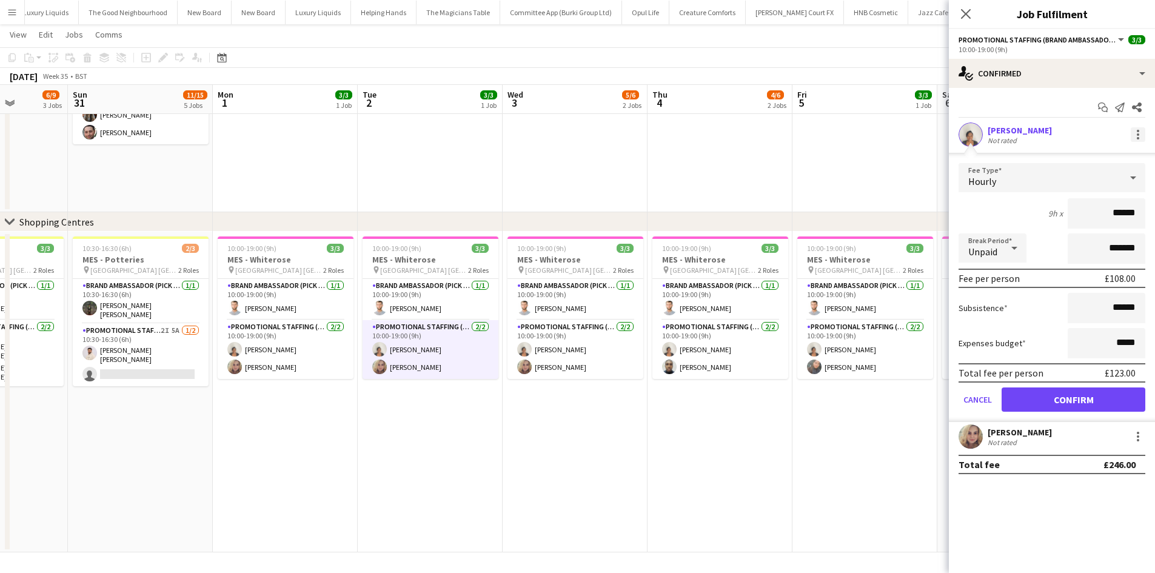
click at [1145, 138] on div at bounding box center [1138, 134] width 15 height 15
click at [855, 184] on div at bounding box center [577, 286] width 1155 height 573
click at [1052, 192] on div "Hourly" at bounding box center [1040, 177] width 163 height 29
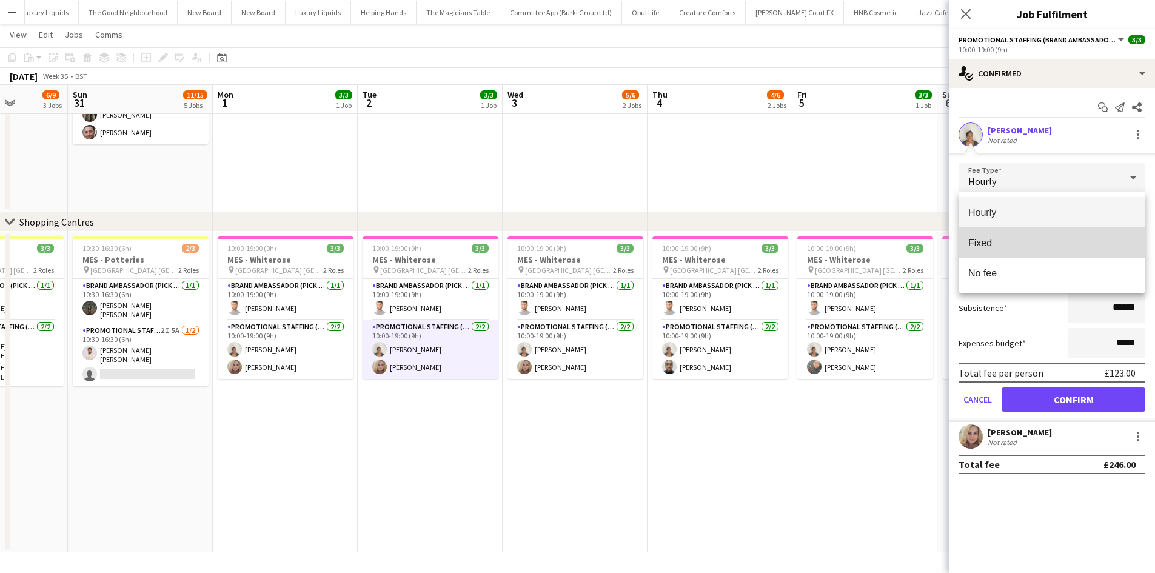
click at [1049, 250] on mat-option "Fixed" at bounding box center [1052, 242] width 187 height 30
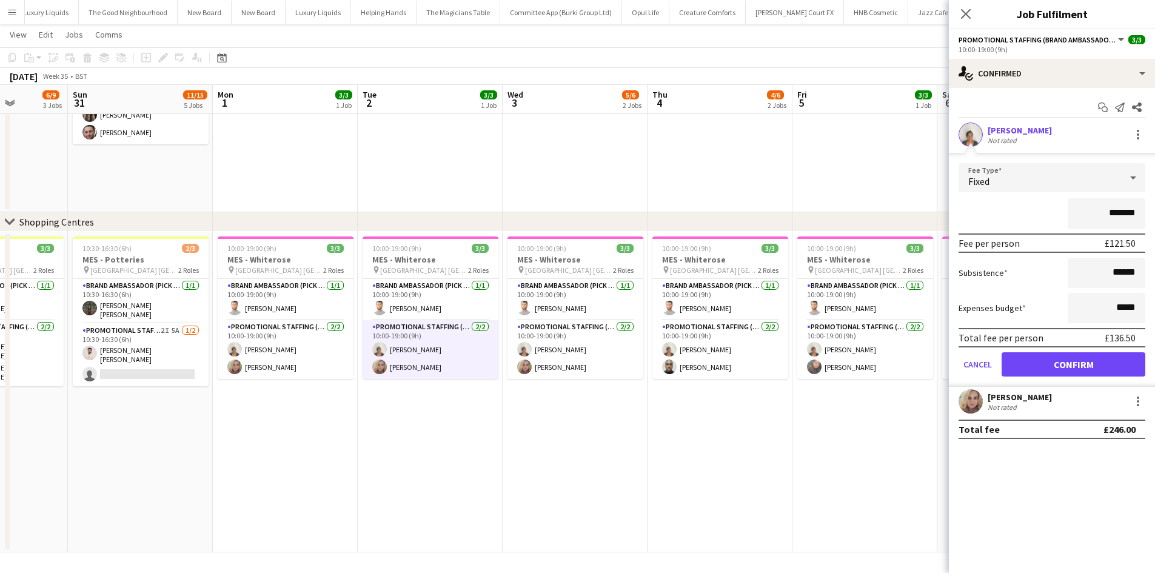
click at [1128, 211] on input "*******" at bounding box center [1107, 213] width 78 height 30
type input "******"
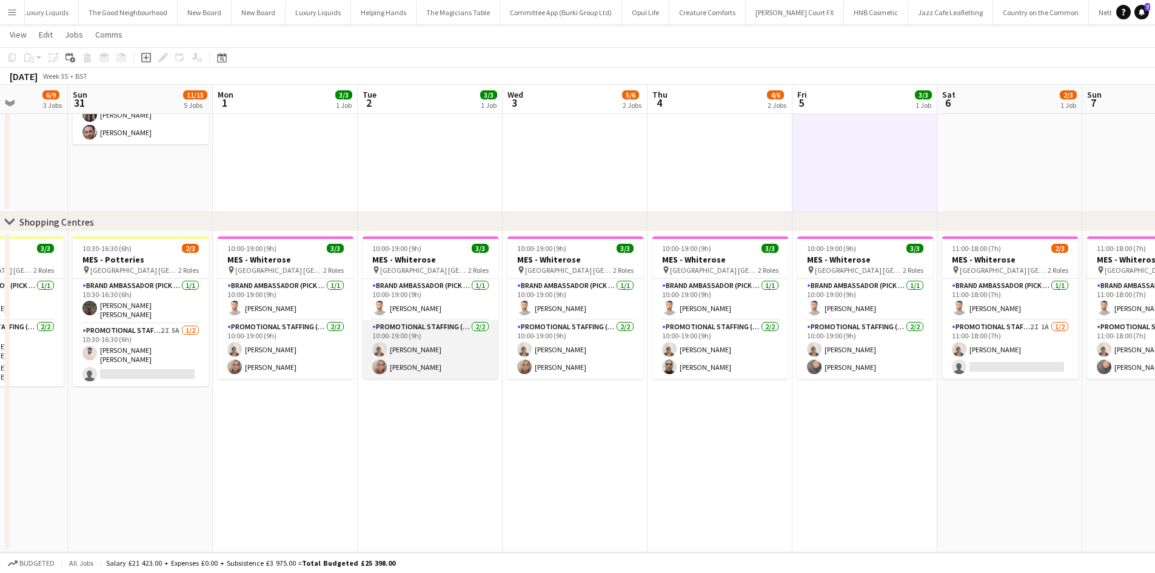
click at [437, 350] on app-card-role "Promotional Staffing (Brand Ambassadors) 2/2 10:00-19:00 (9h) Thandeka Mashazi …" at bounding box center [431, 349] width 136 height 59
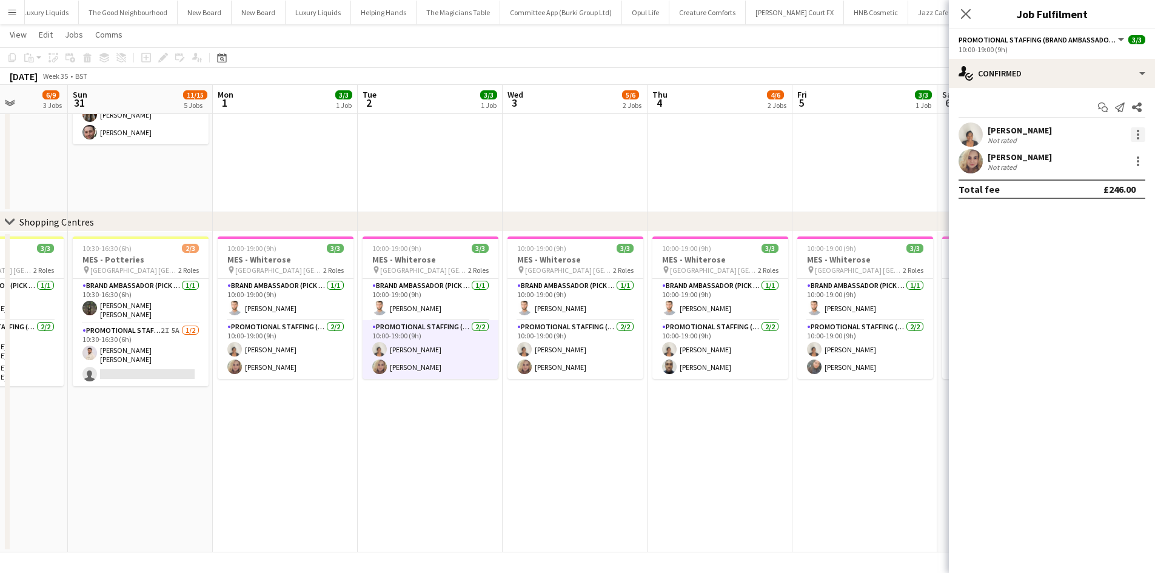
click at [1145, 136] on div at bounding box center [1138, 134] width 15 height 15
click at [1102, 161] on span "Edit fee" at bounding box center [1098, 157] width 75 height 11
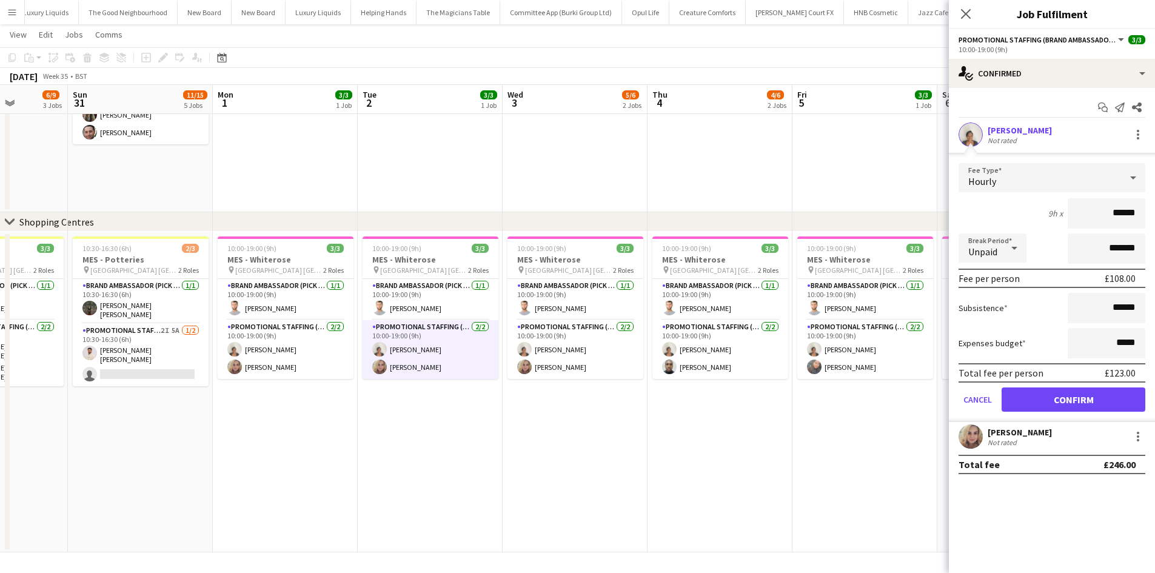
click at [1130, 214] on input "******" at bounding box center [1107, 213] width 78 height 30
click at [1131, 214] on input "******" at bounding box center [1107, 213] width 78 height 30
type input "******"
click at [1106, 173] on div "Hourly" at bounding box center [1040, 177] width 163 height 29
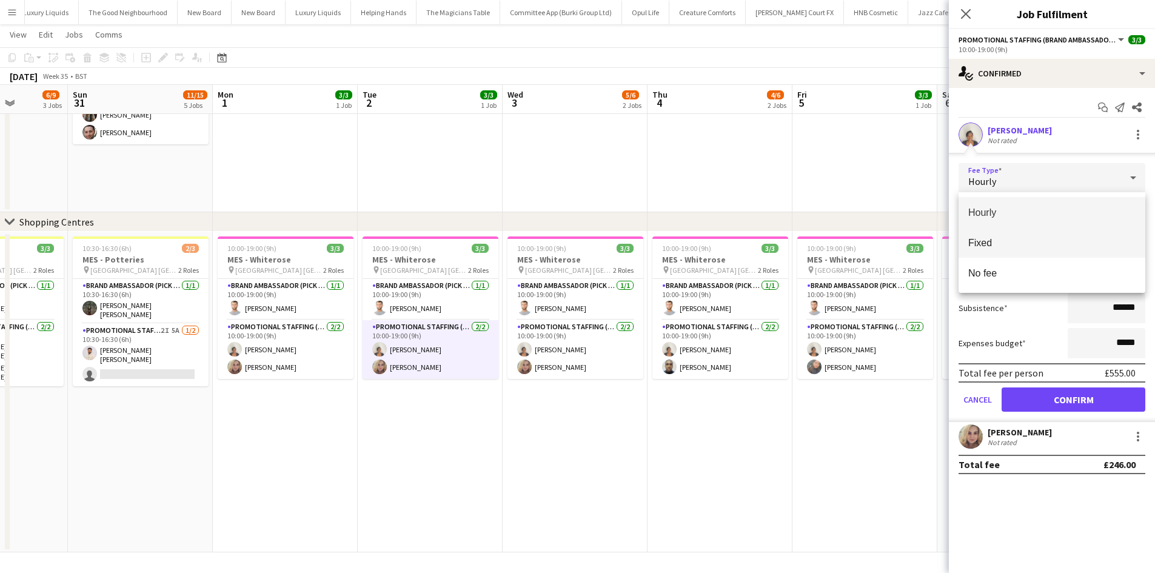
click at [1077, 247] on span "Fixed" at bounding box center [1052, 243] width 167 height 12
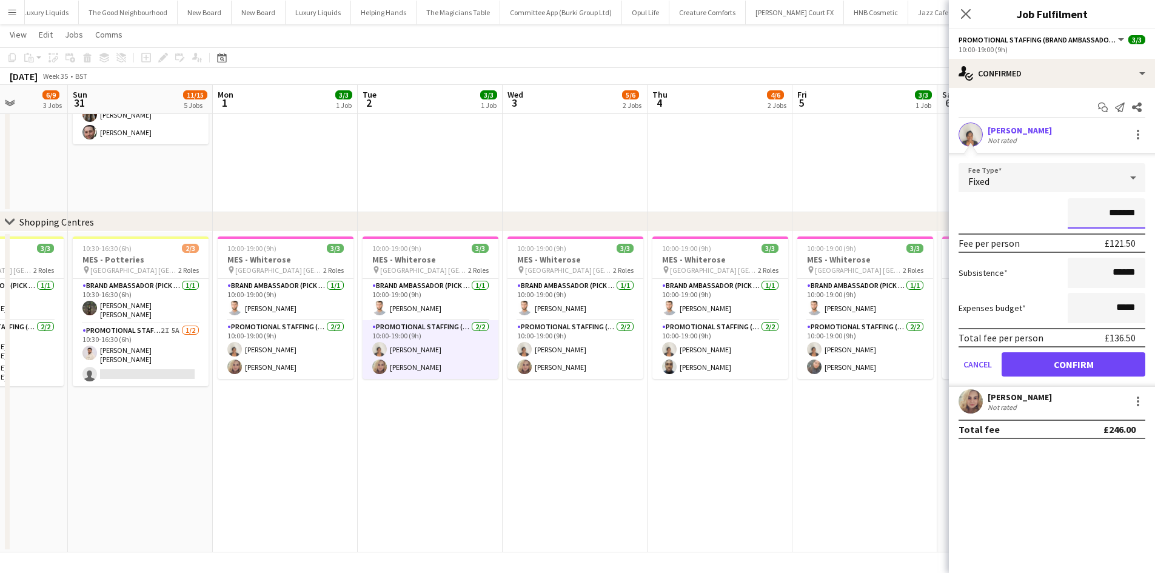
click at [1118, 218] on input "*******" at bounding box center [1107, 213] width 78 height 30
type input "******"
click at [628, 464] on app-date-cell "10:00-19:00 (9h) 3/3 MES - Whiterose pin Whiterose Shopping Centre Leeds 2 Role…" at bounding box center [575, 392] width 145 height 321
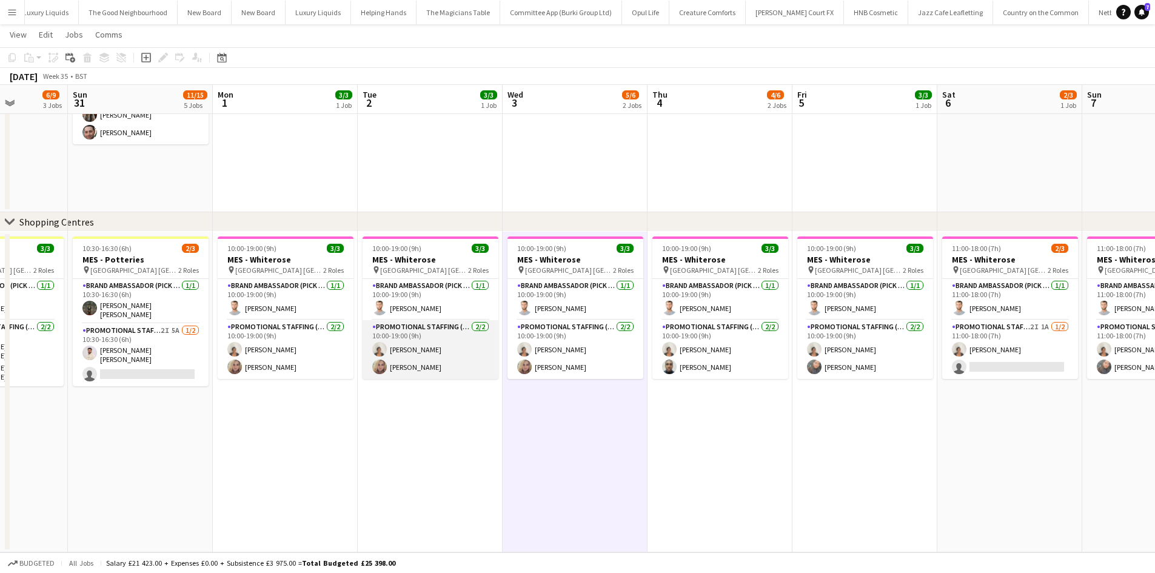
click at [424, 346] on app-card-role "Promotional Staffing (Brand Ambassadors) 2/2 10:00-19:00 (9h) Thandeka Mashazi …" at bounding box center [431, 349] width 136 height 59
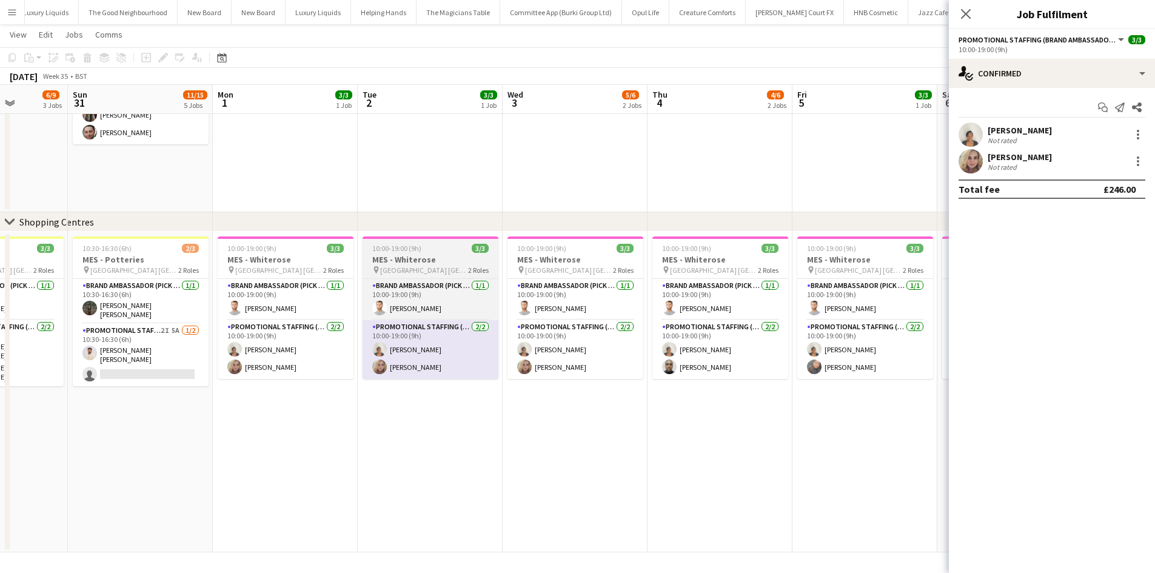
click at [422, 263] on h3 "MES - Whiterose" at bounding box center [431, 259] width 136 height 11
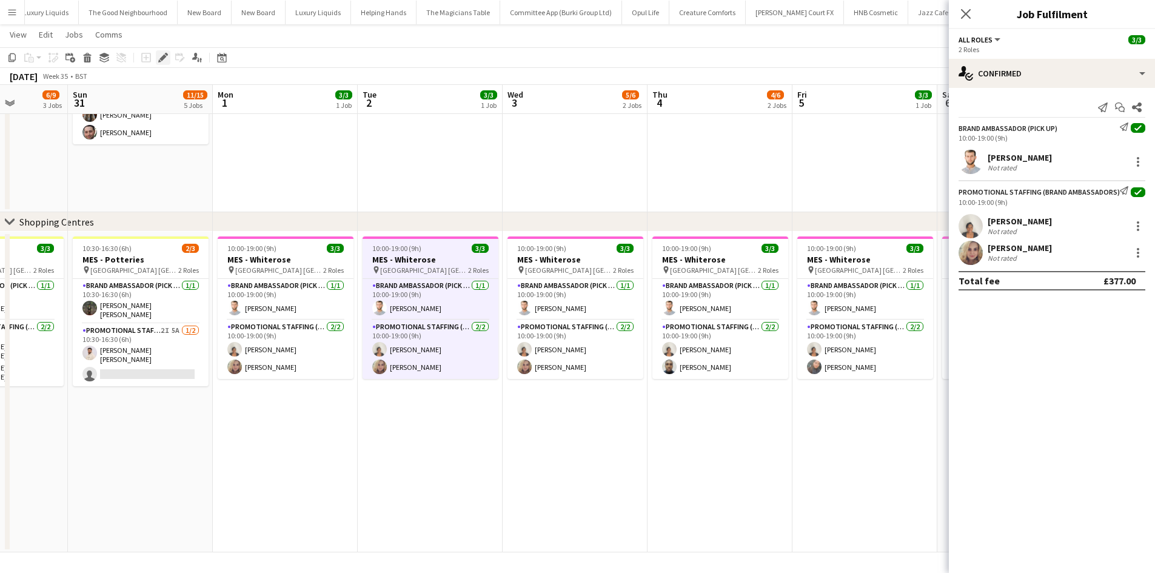
click at [161, 61] on icon "Edit" at bounding box center [163, 58] width 10 height 10
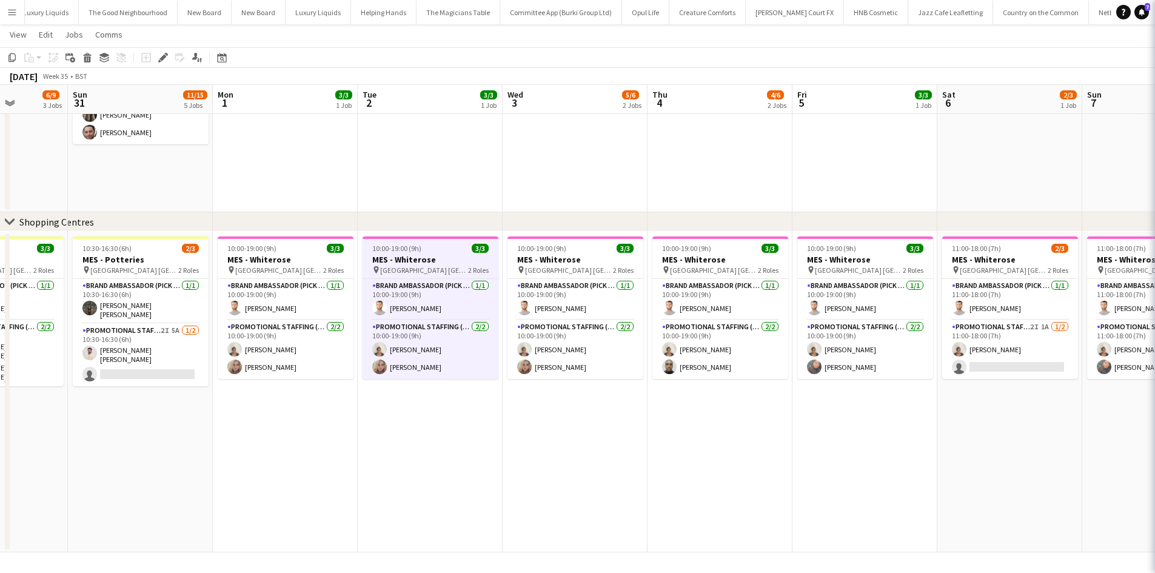
scroll to position [0, 511]
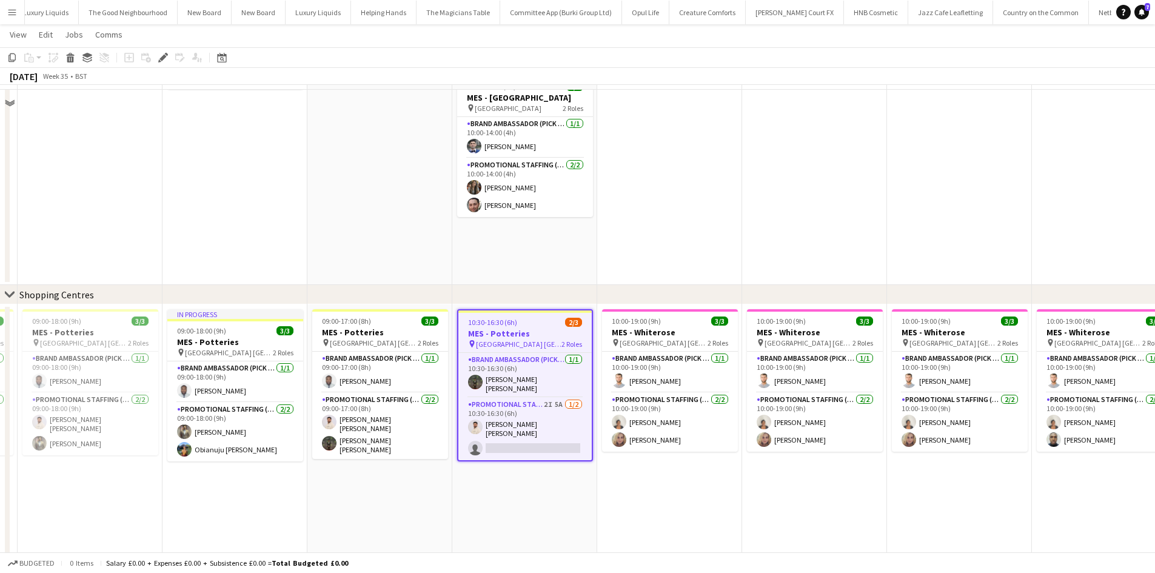
scroll to position [641, 0]
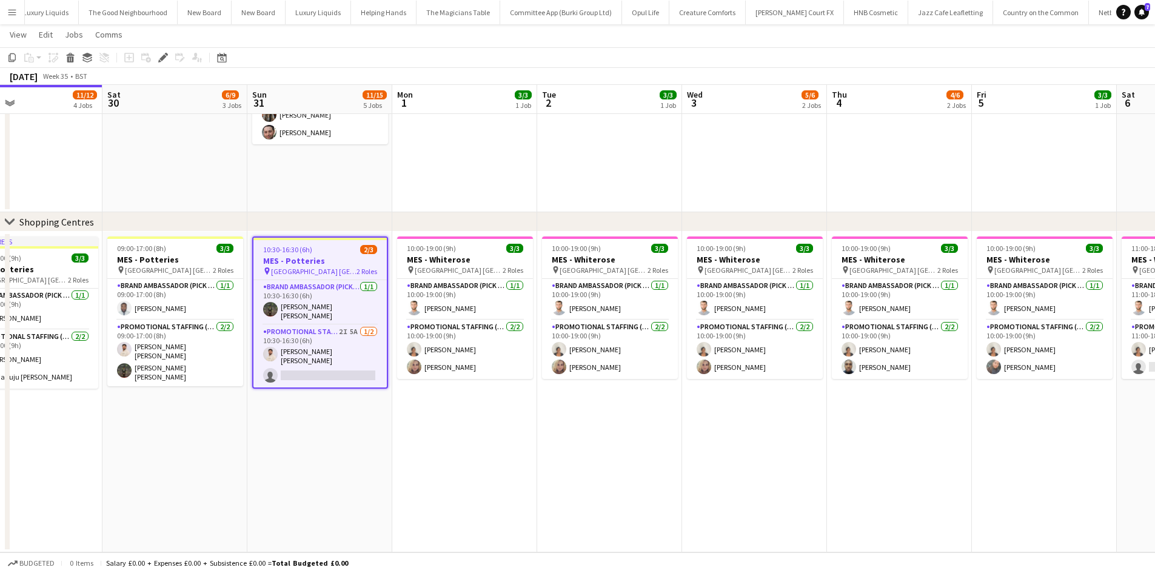
drag, startPoint x: 630, startPoint y: 445, endPoint x: 428, endPoint y: 417, distance: 204.5
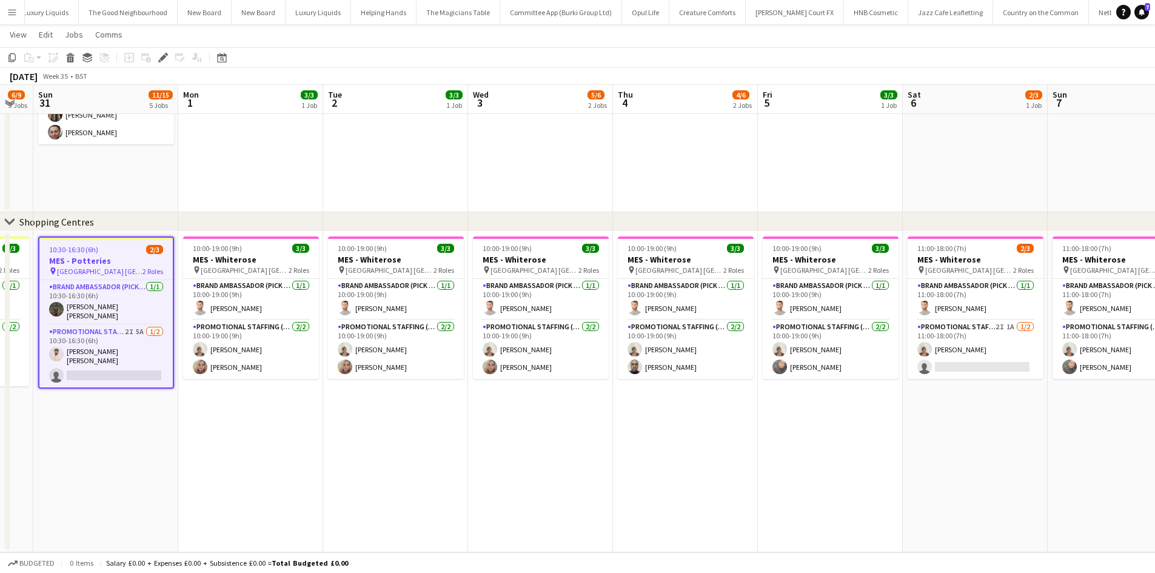
drag, startPoint x: 451, startPoint y: 426, endPoint x: 338, endPoint y: 419, distance: 113.1
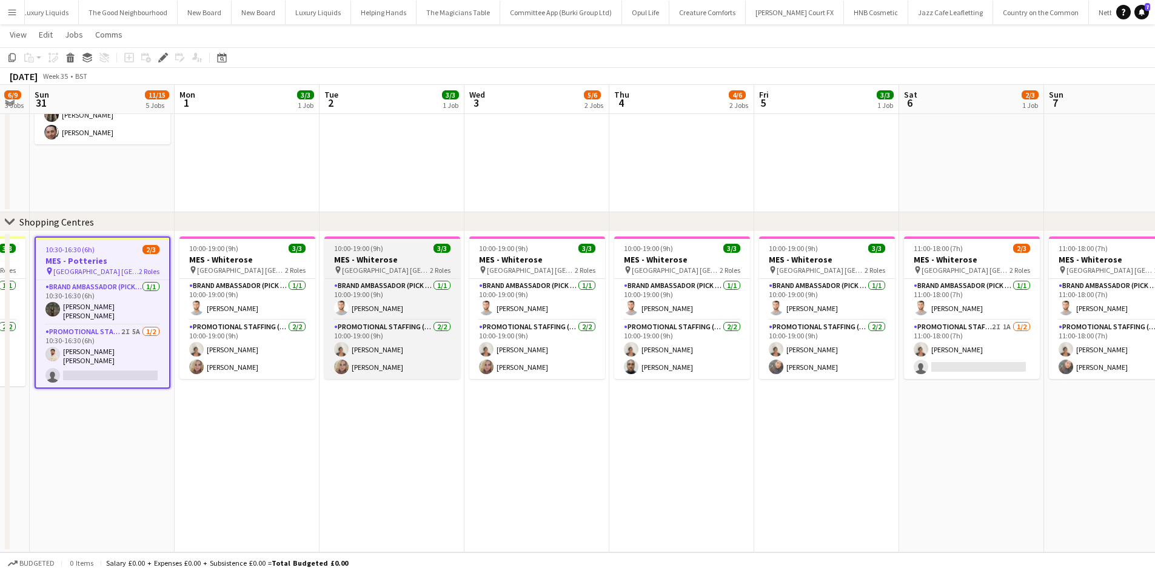
click at [403, 264] on h3 "MES - Whiterose" at bounding box center [393, 259] width 136 height 11
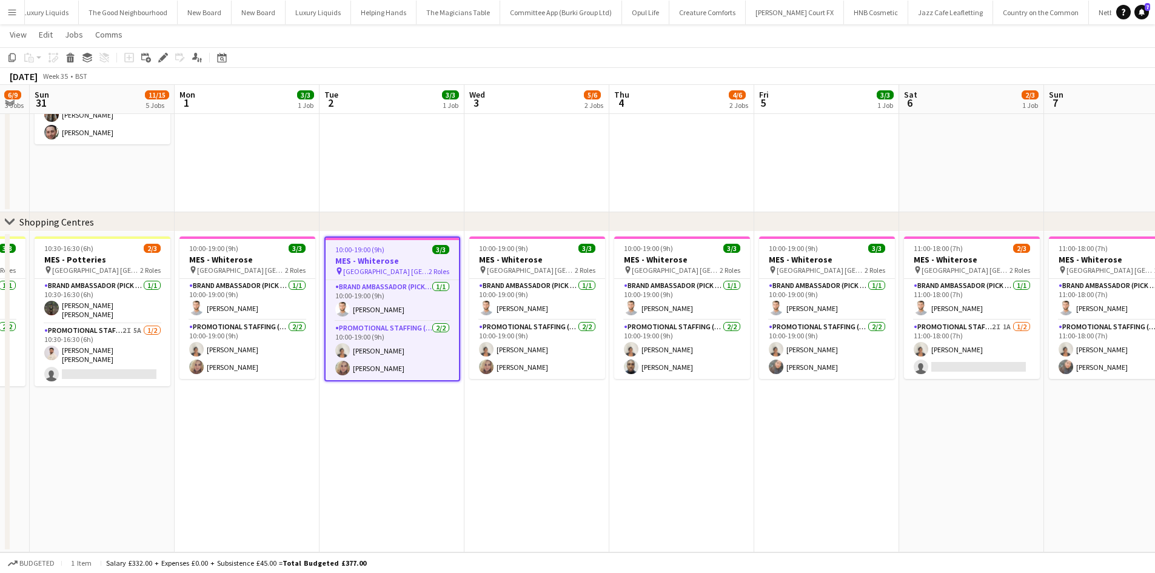
scroll to position [0, 548]
click at [156, 62] on div "Edit" at bounding box center [163, 57] width 15 height 15
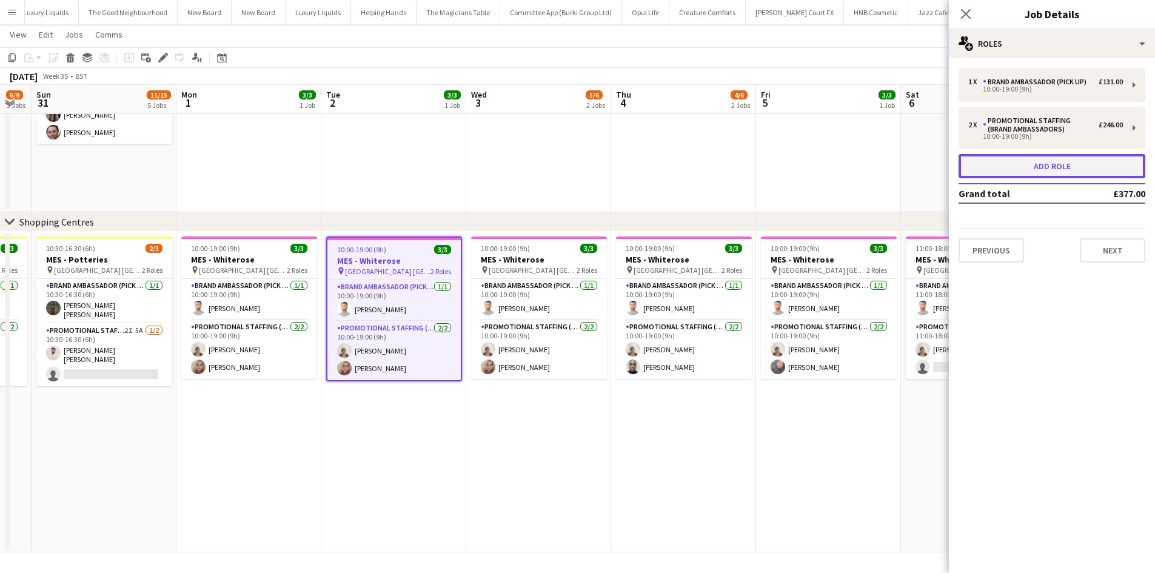
click at [1085, 160] on button "Add role" at bounding box center [1052, 166] width 187 height 24
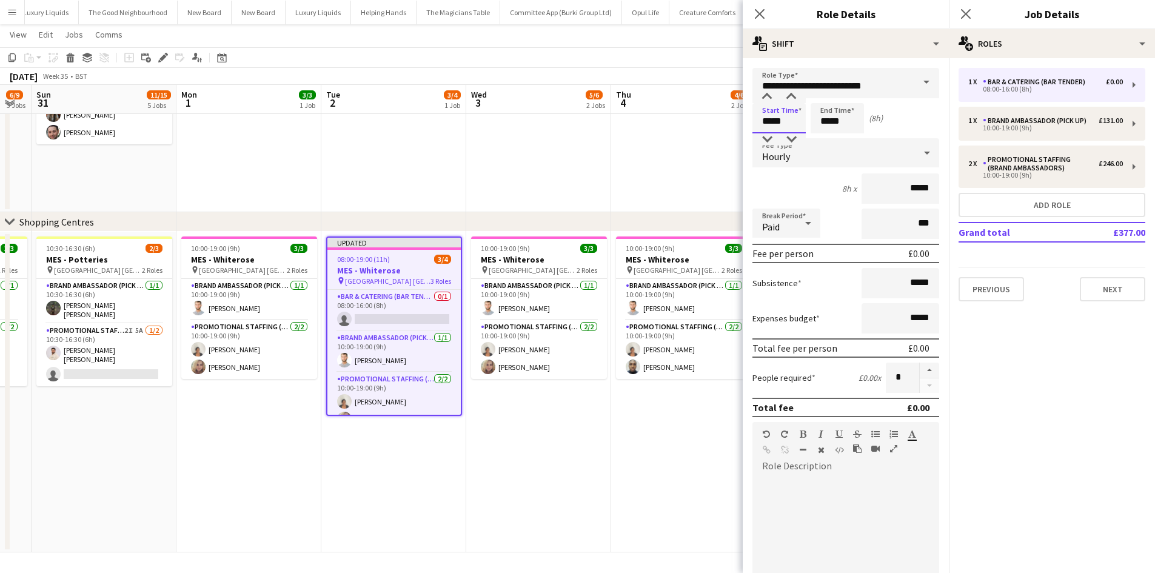
click at [779, 123] on input "*****" at bounding box center [779, 118] width 53 height 30
click at [761, 92] on div at bounding box center [767, 97] width 24 height 12
type input "*****"
click at [761, 92] on div at bounding box center [767, 97] width 24 height 12
click at [833, 115] on input "*****" at bounding box center [837, 118] width 53 height 30
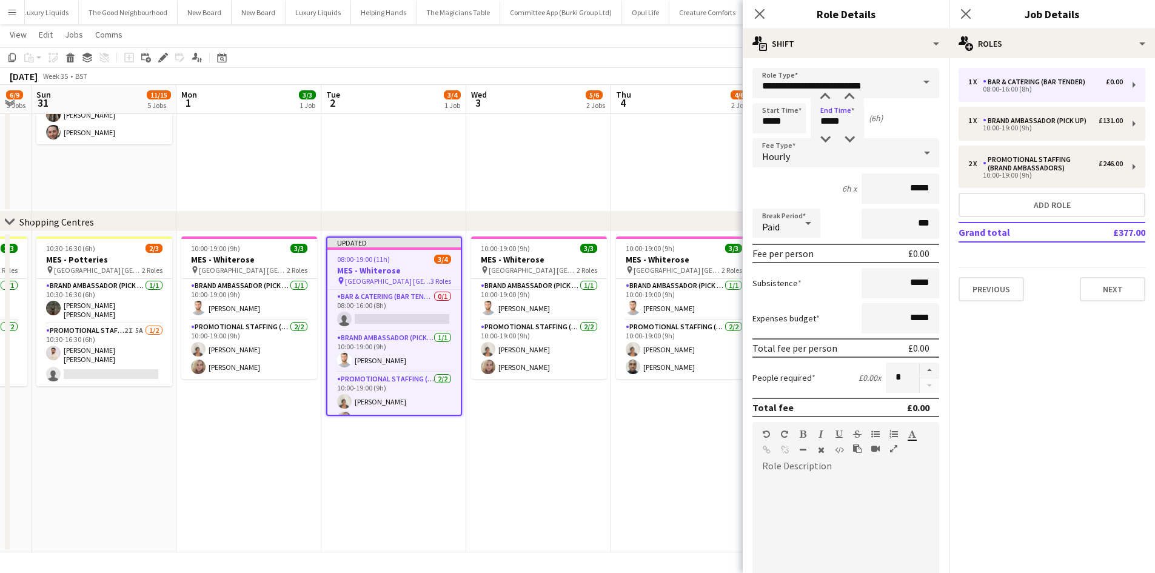
click at [913, 121] on div "Start Time ***** End Time ***** (6h)" at bounding box center [846, 118] width 187 height 30
click at [789, 234] on div "Paid" at bounding box center [775, 223] width 44 height 29
click at [798, 286] on span "Unpaid" at bounding box center [786, 288] width 49 height 12
click at [909, 191] on input "*****" at bounding box center [901, 188] width 78 height 30
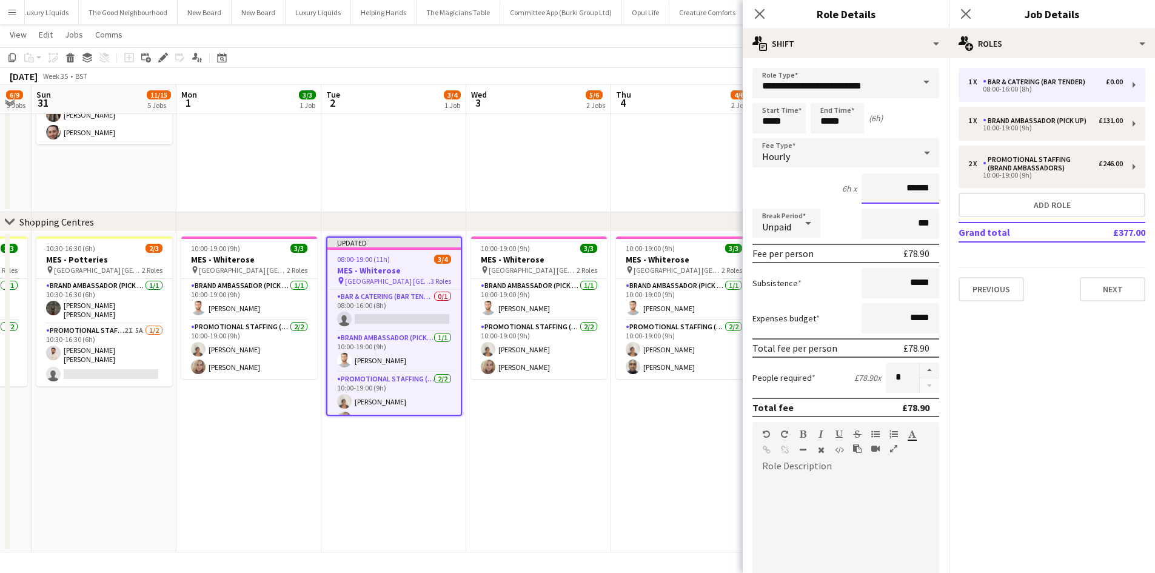
type input "******"
click at [849, 88] on input "**********" at bounding box center [846, 83] width 187 height 30
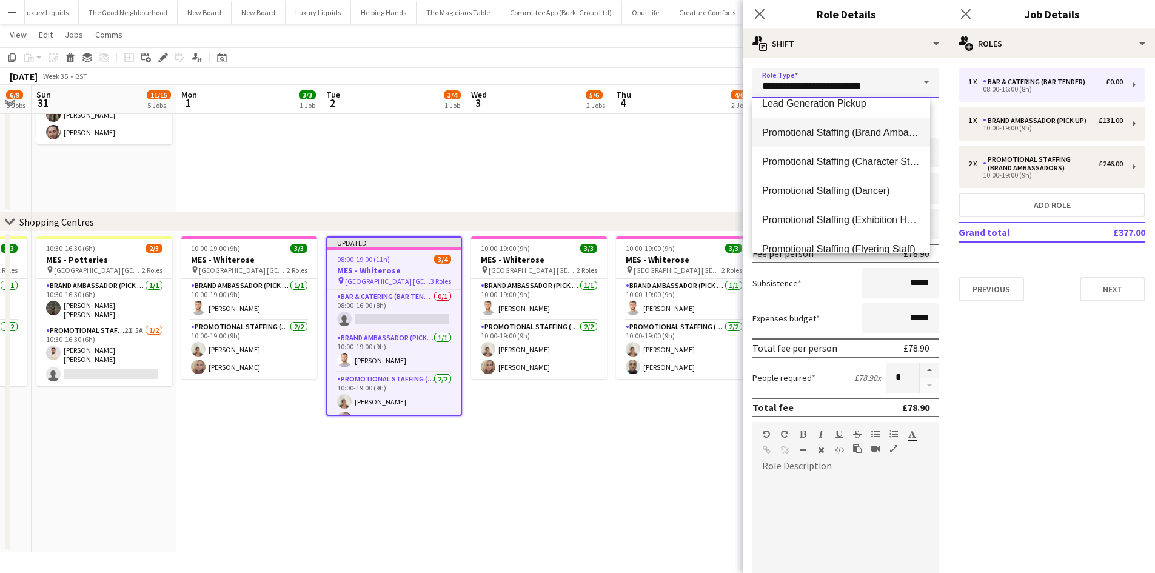
scroll to position [546, 0]
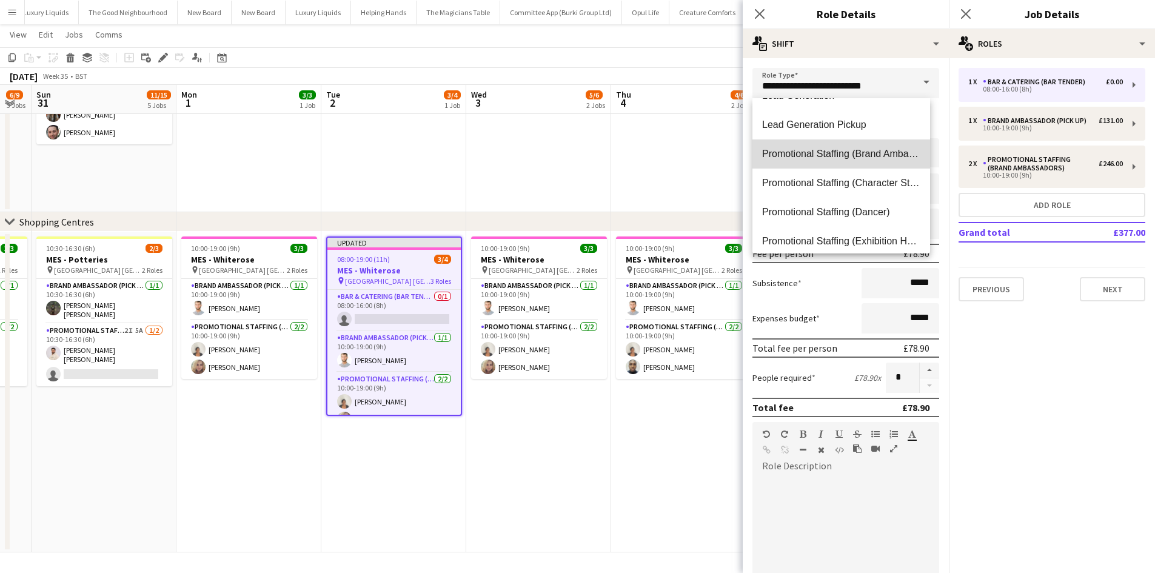
click at [867, 148] on span "Promotional Staffing (Brand Ambassadors)" at bounding box center [841, 154] width 158 height 12
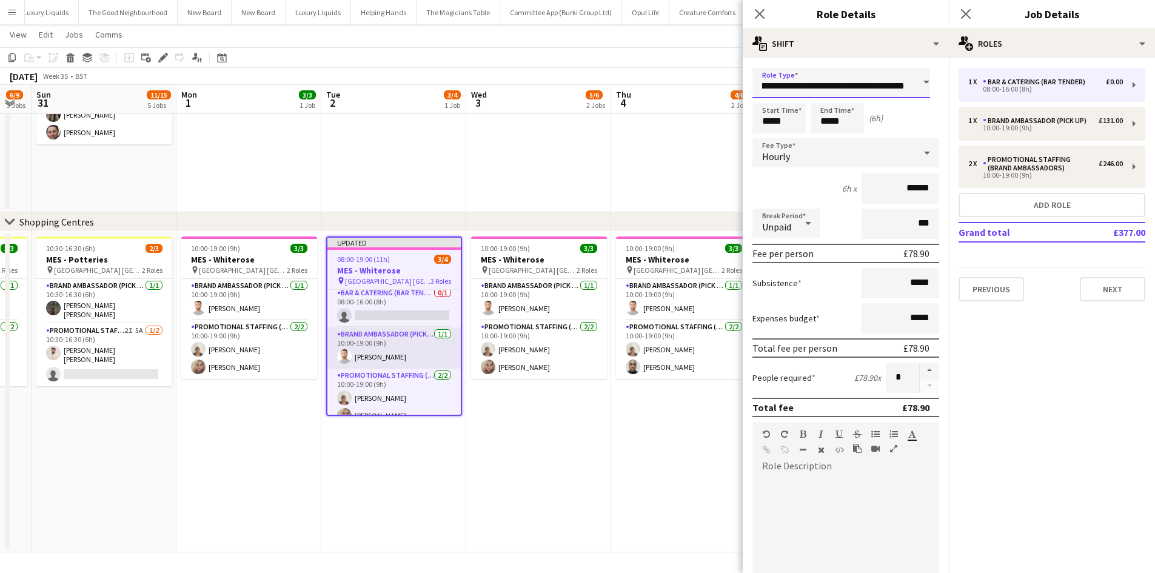
scroll to position [0, 0]
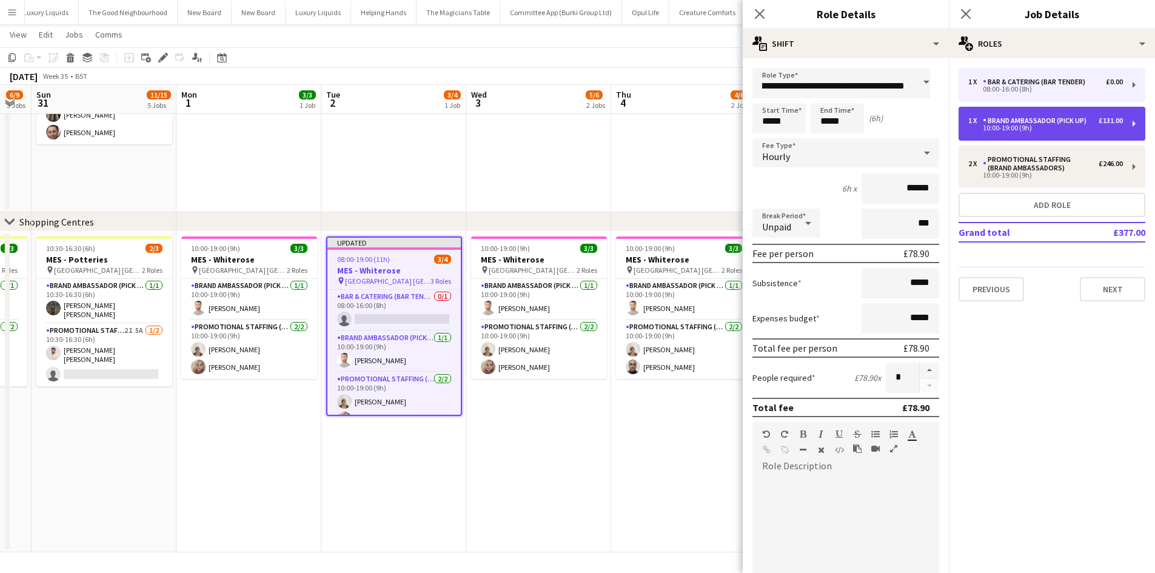
click at [1071, 121] on div "Brand Ambassador (Pick up)" at bounding box center [1037, 120] width 109 height 8
type input "**********"
type input "*****"
type input "******"
type input "****"
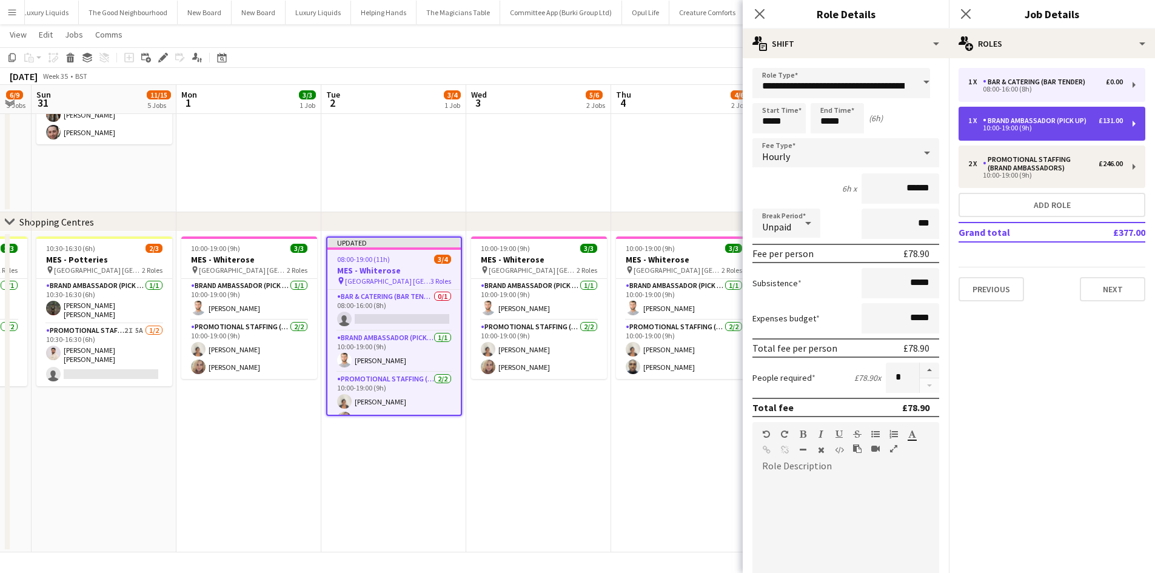
type input "******"
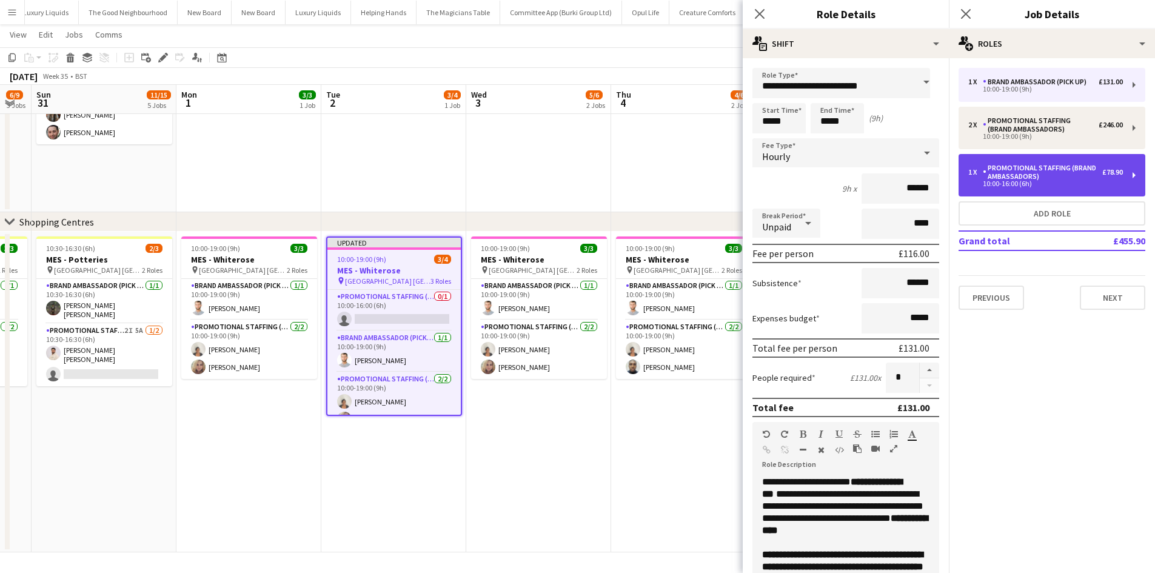
click at [1083, 167] on div "Promotional Staffing (Brand Ambassadors)" at bounding box center [1042, 172] width 119 height 17
type input "**********"
type input "*****"
type input "******"
type input "***"
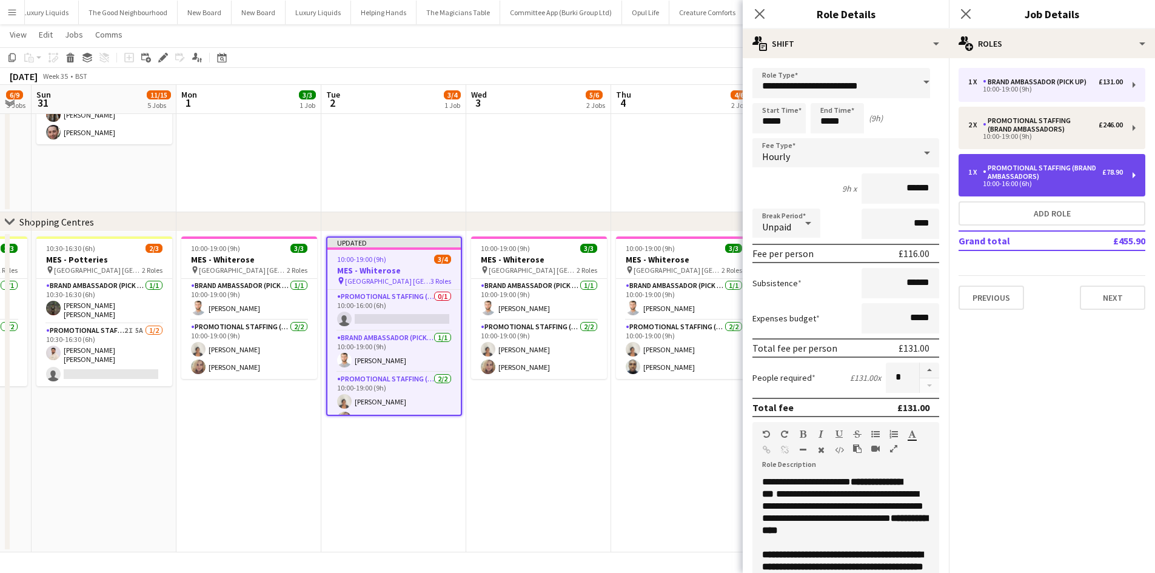
type input "*****"
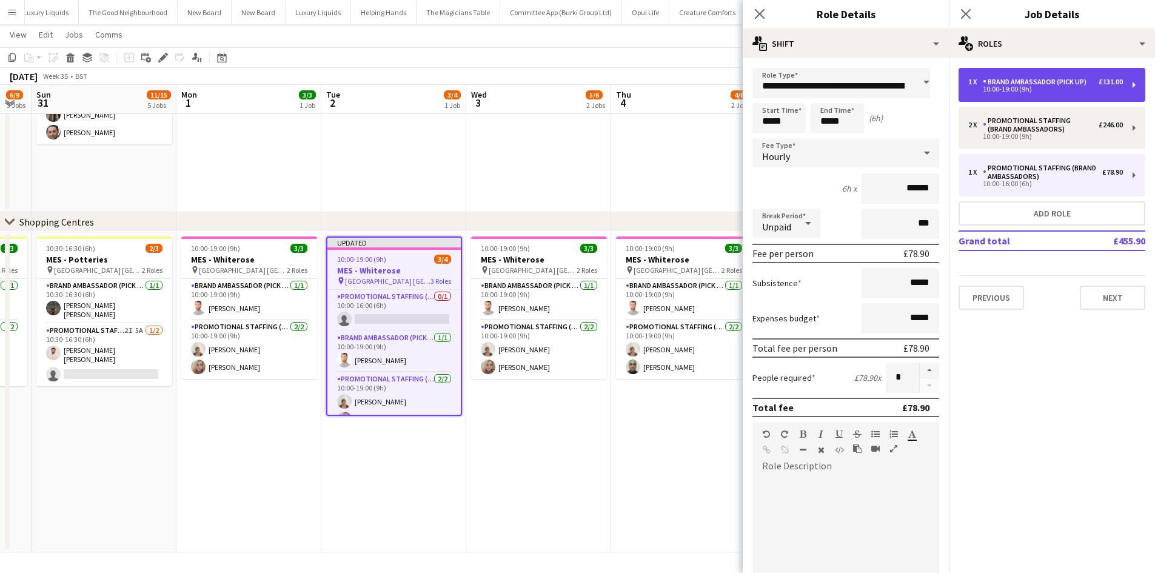
click at [1067, 99] on div "1 x Brand Ambassador (Pick up) £131.00 10:00-19:00 (9h)" at bounding box center [1052, 85] width 187 height 34
type input "**********"
type input "*****"
type input "******"
type input "****"
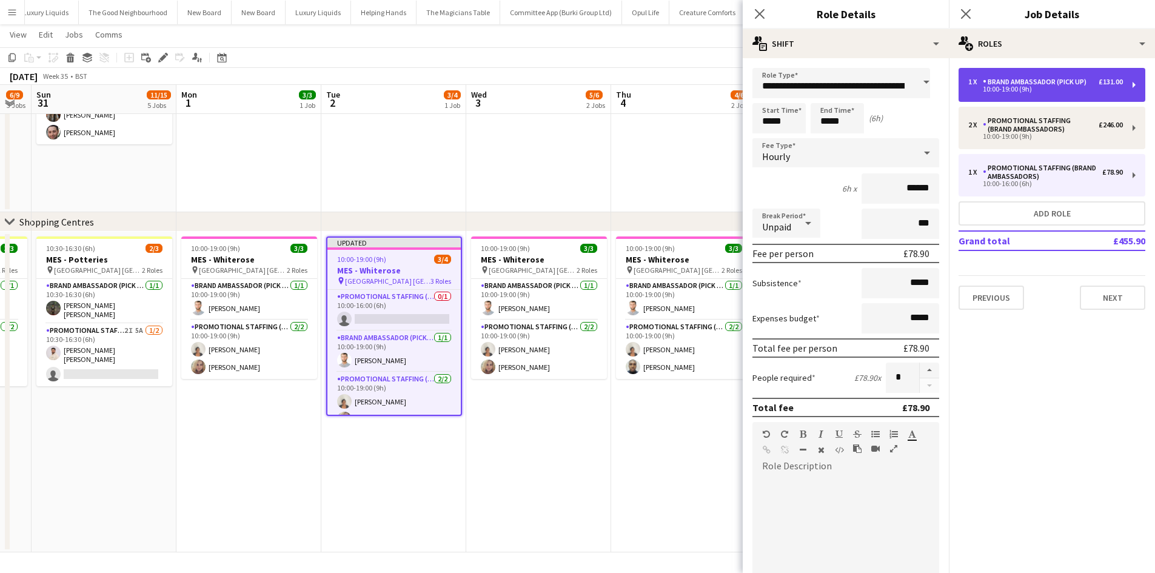
type input "******"
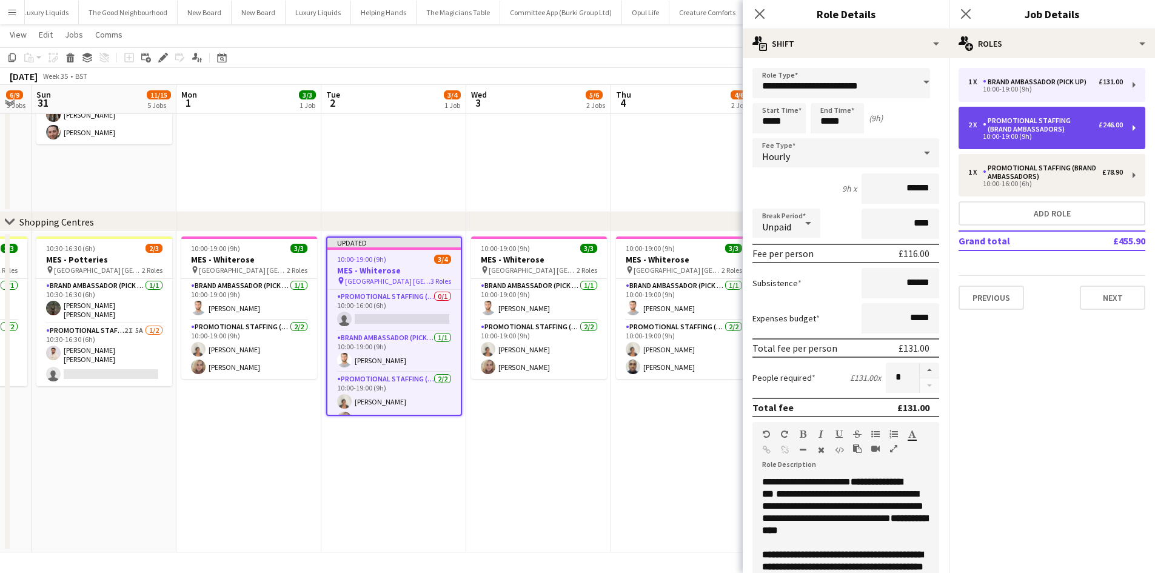
click at [1068, 141] on div "2 x Promotional Staffing (Brand Ambassadors) £246.00 10:00-19:00 (9h)" at bounding box center [1052, 128] width 187 height 42
type input "**********"
type input "******"
type input "*"
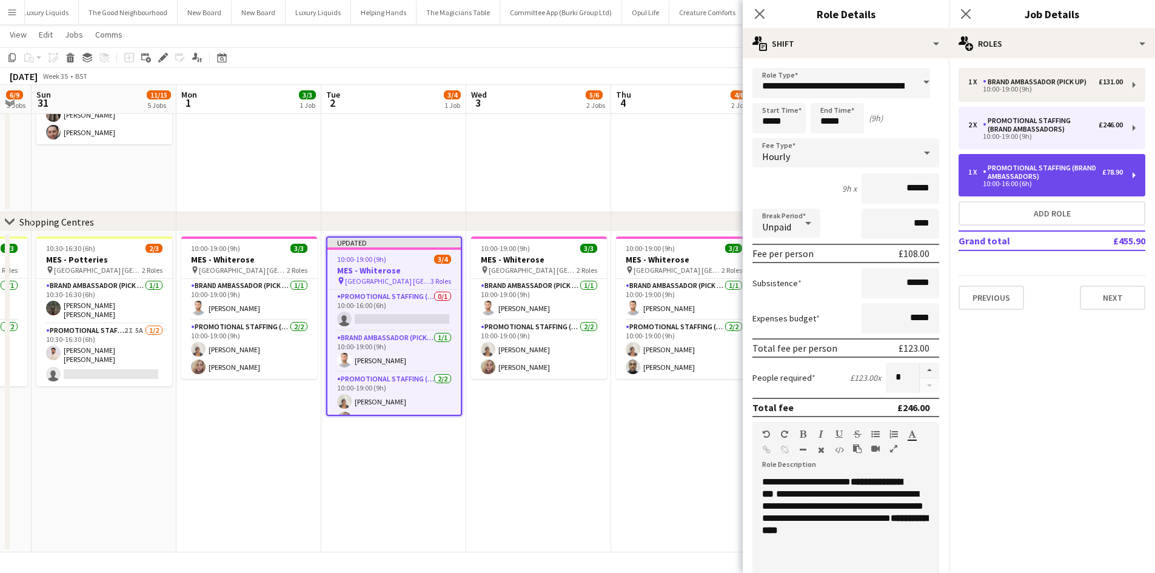
click at [1059, 181] on div "10:00-16:00 (6h)" at bounding box center [1046, 184] width 155 height 6
type input "*****"
type input "******"
type input "***"
type input "*****"
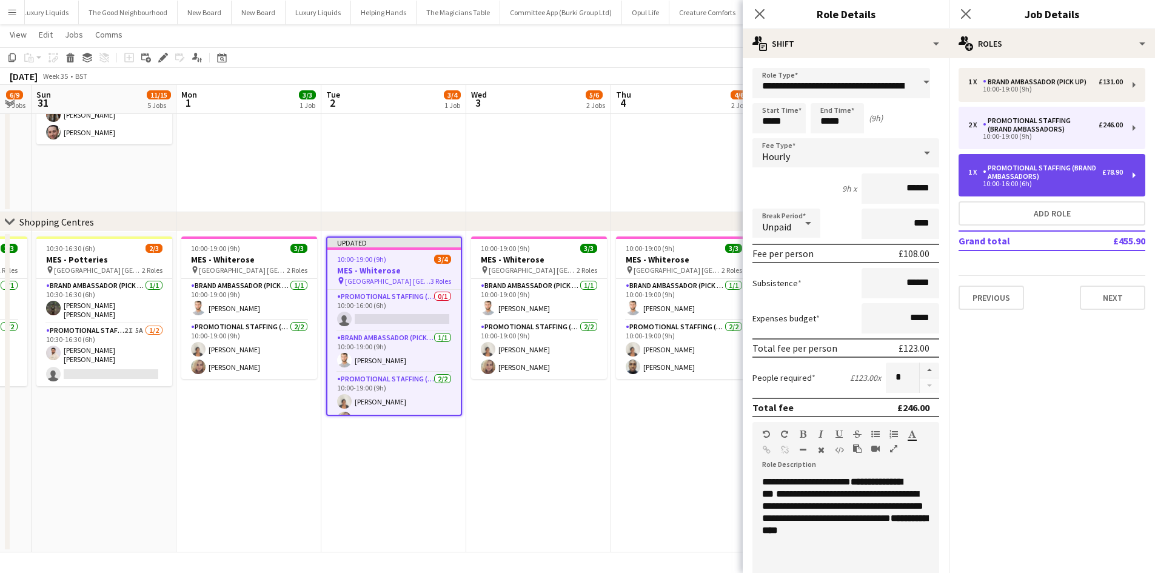
type input "*"
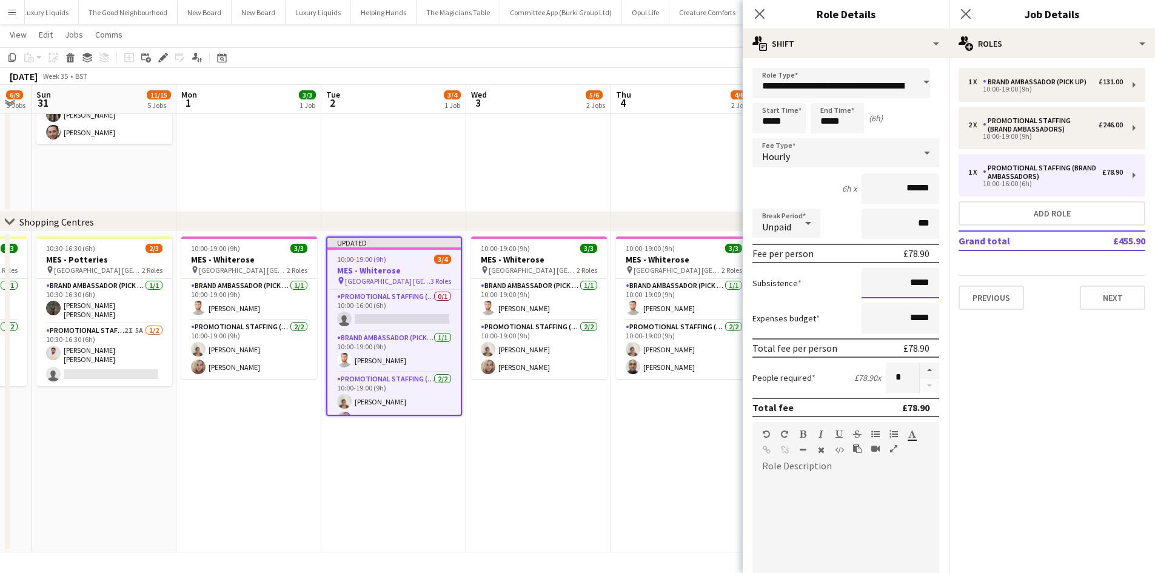
click at [906, 281] on input "*****" at bounding box center [901, 283] width 78 height 30
type input "******"
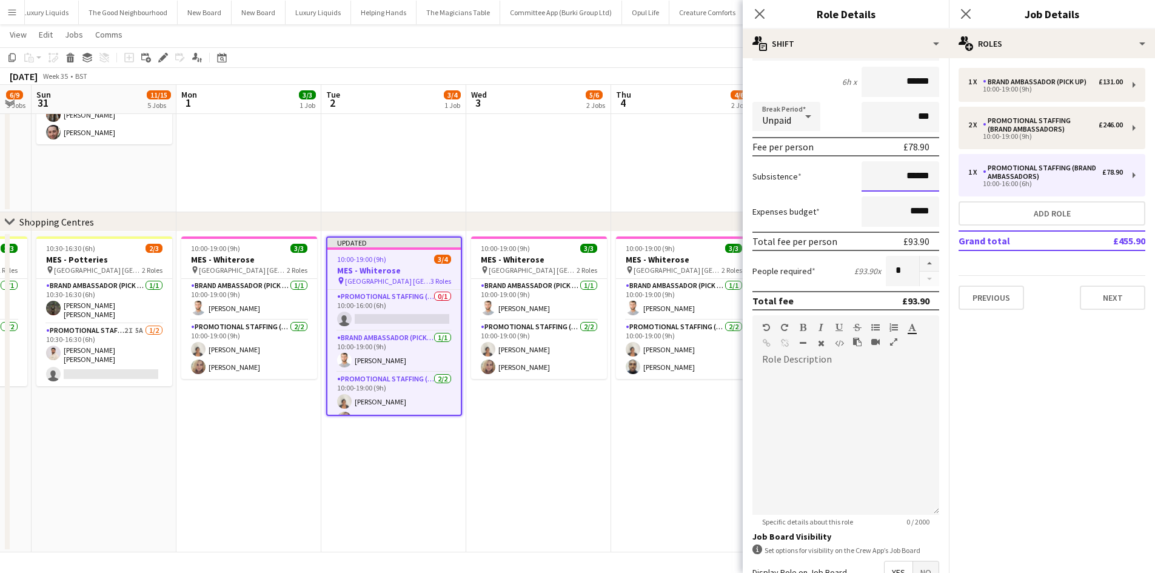
scroll to position [249, 0]
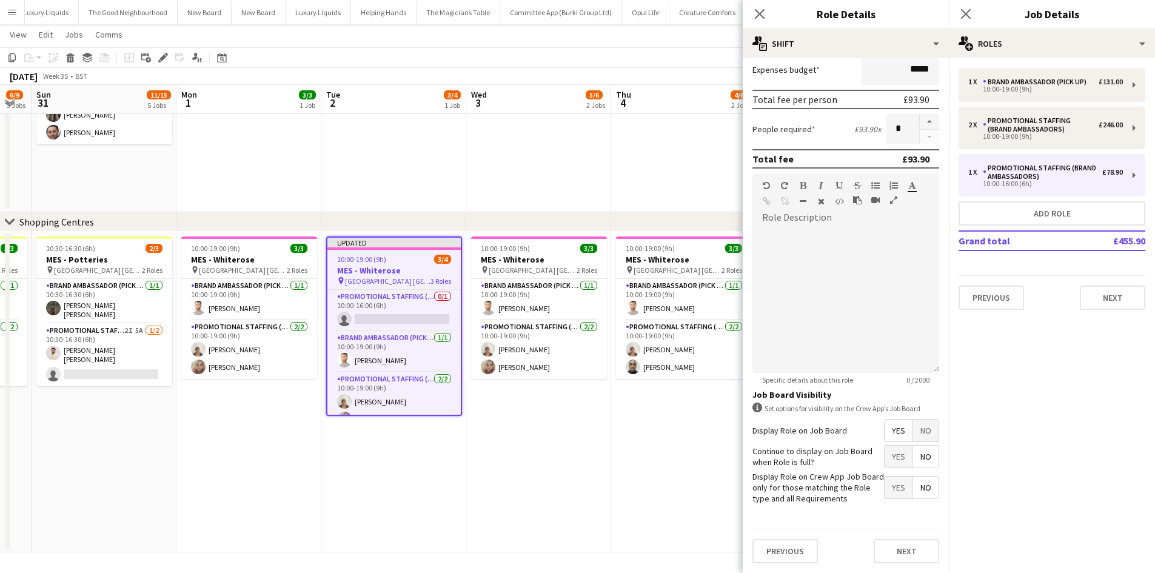
click at [889, 458] on span "Yes" at bounding box center [899, 457] width 28 height 22
click at [886, 554] on button "Next" at bounding box center [907, 551] width 66 height 24
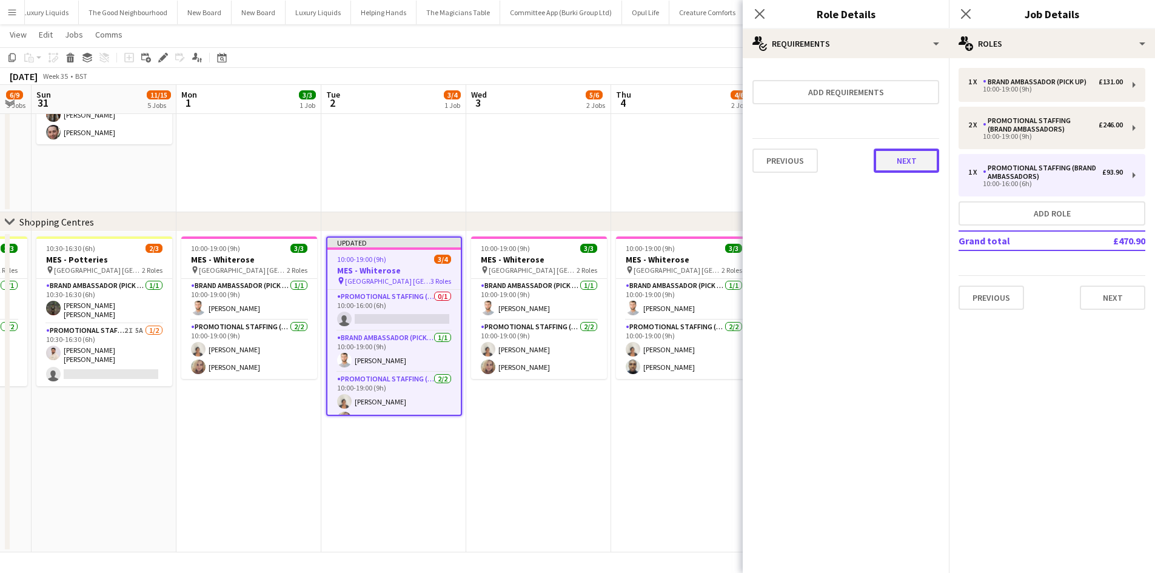
click at [896, 164] on button "Next" at bounding box center [907, 161] width 66 height 24
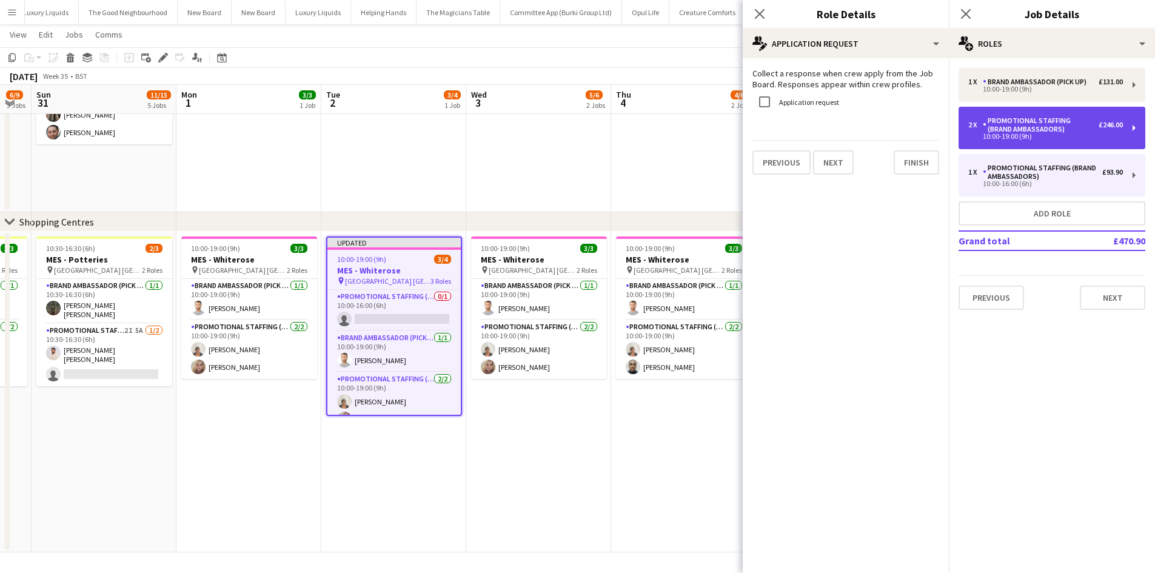
click at [1041, 131] on div "Promotional Staffing (Brand Ambassadors)" at bounding box center [1041, 124] width 116 height 17
type input "*****"
type input "******"
type input "****"
type input "*"
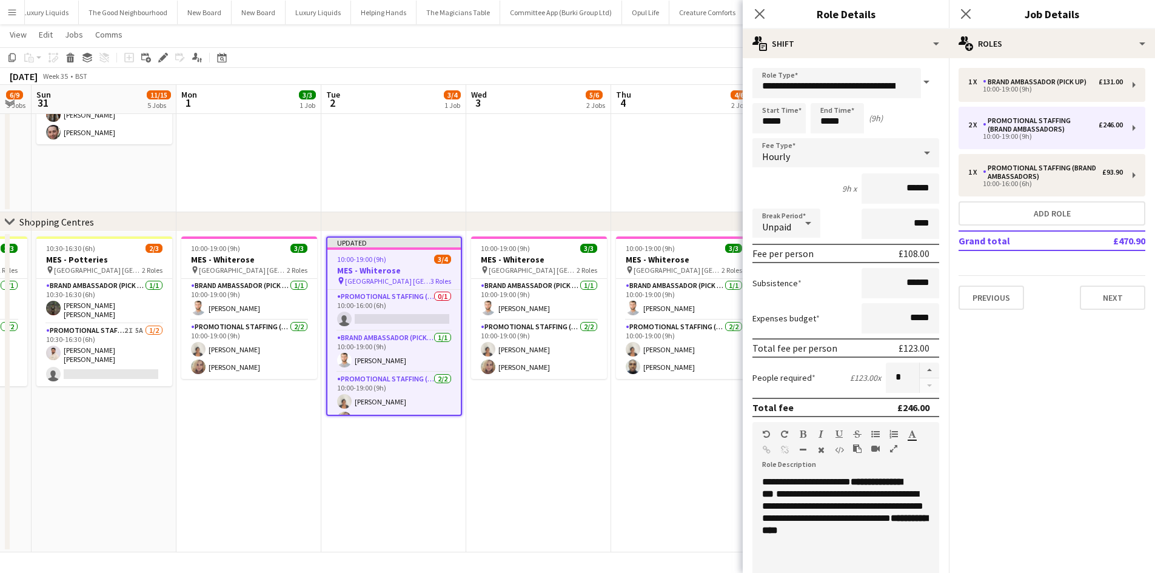
click at [920, 391] on div at bounding box center [930, 378] width 20 height 30
click at [920, 383] on div at bounding box center [930, 378] width 20 height 30
drag, startPoint x: 634, startPoint y: 484, endPoint x: 650, endPoint y: 484, distance: 15.2
click at [634, 483] on app-date-cell "10:00-19:00 (9h) 3/3 MES - Whiterose pin Whiterose Shopping Centre Leeds 2 Role…" at bounding box center [683, 392] width 145 height 321
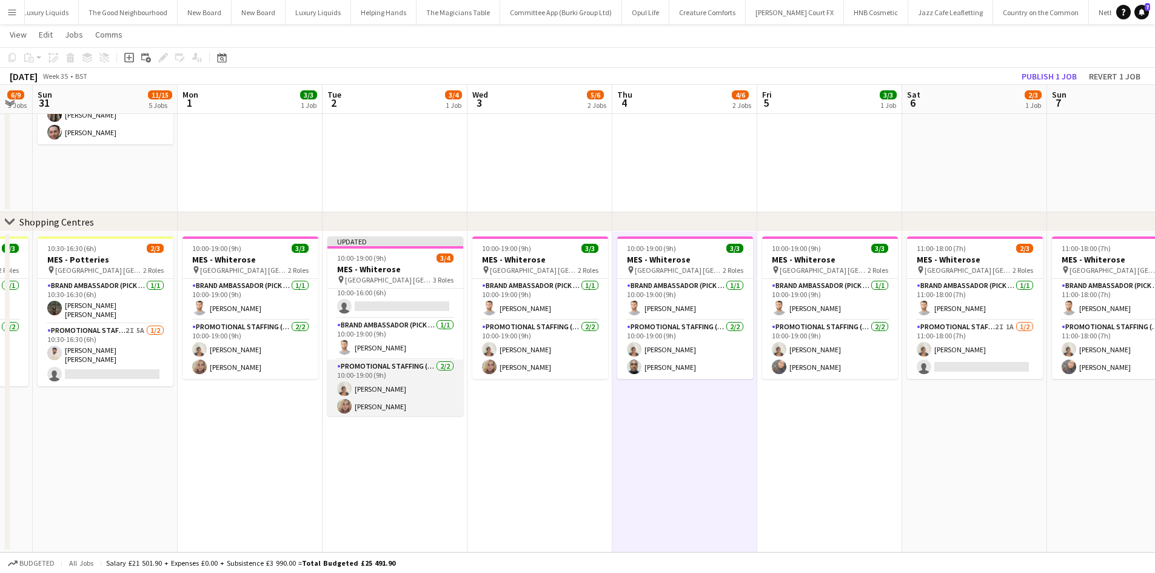
scroll to position [14, 0]
click at [392, 388] on app-card-role "Promotional Staffing (Brand Ambassadors) 2/2 10:00-19:00 (9h) Thandeka Mashazi …" at bounding box center [396, 386] width 136 height 59
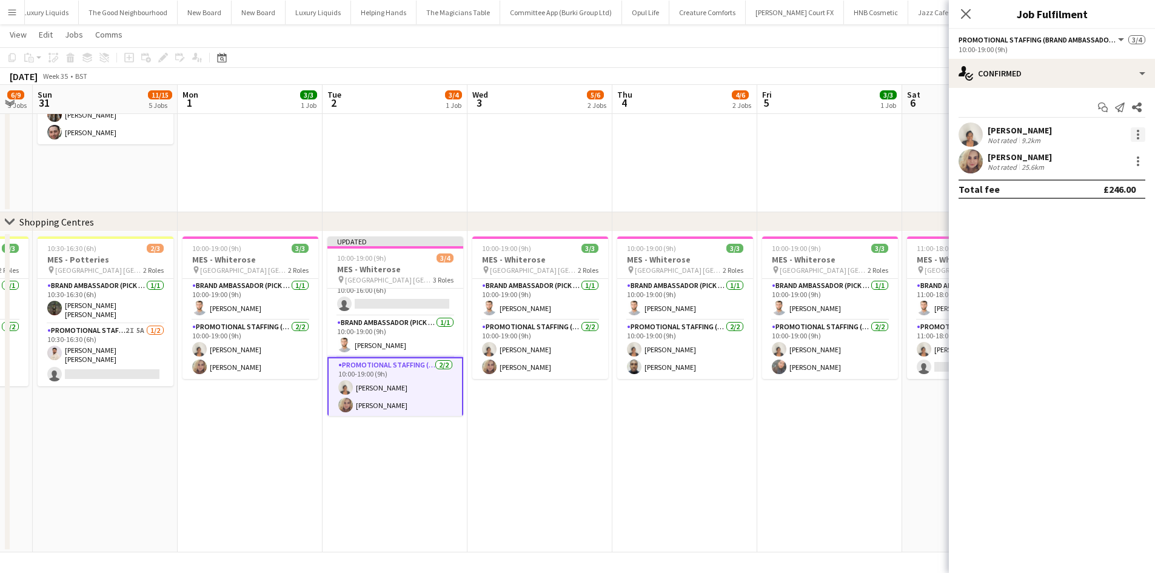
click at [1136, 136] on div at bounding box center [1138, 134] width 15 height 15
click at [1091, 272] on span "Remove" at bounding box center [1079, 273] width 36 height 10
click at [845, 439] on app-date-cell "10:00-19:00 (9h) 3/3 MES - Whiterose pin Whiterose Shopping Centre Leeds 2 Role…" at bounding box center [830, 392] width 145 height 321
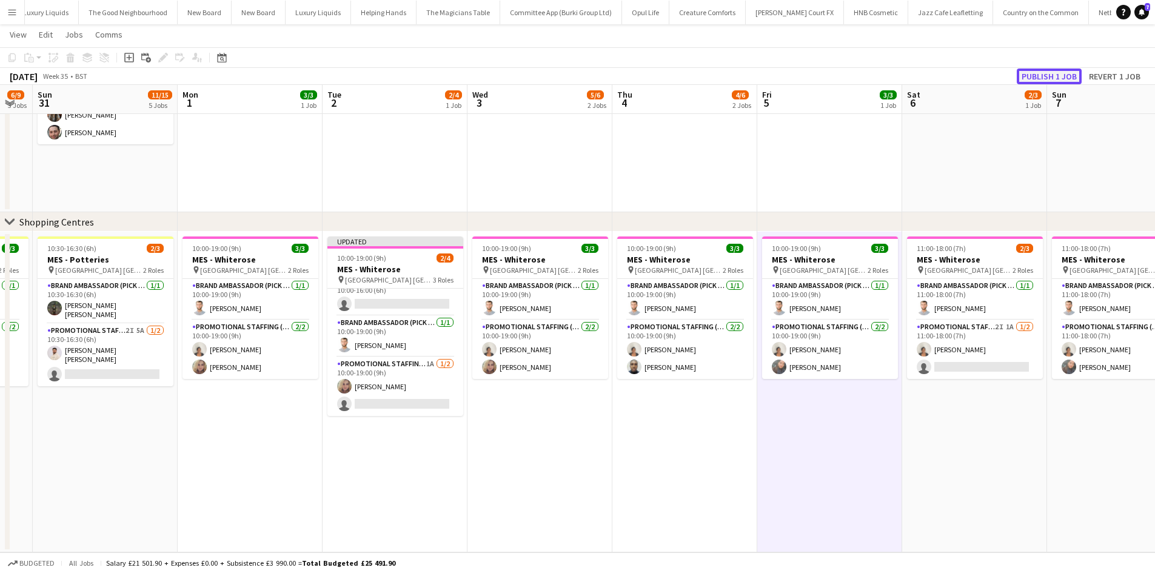
click at [1035, 74] on button "Publish 1 job" at bounding box center [1049, 77] width 65 height 16
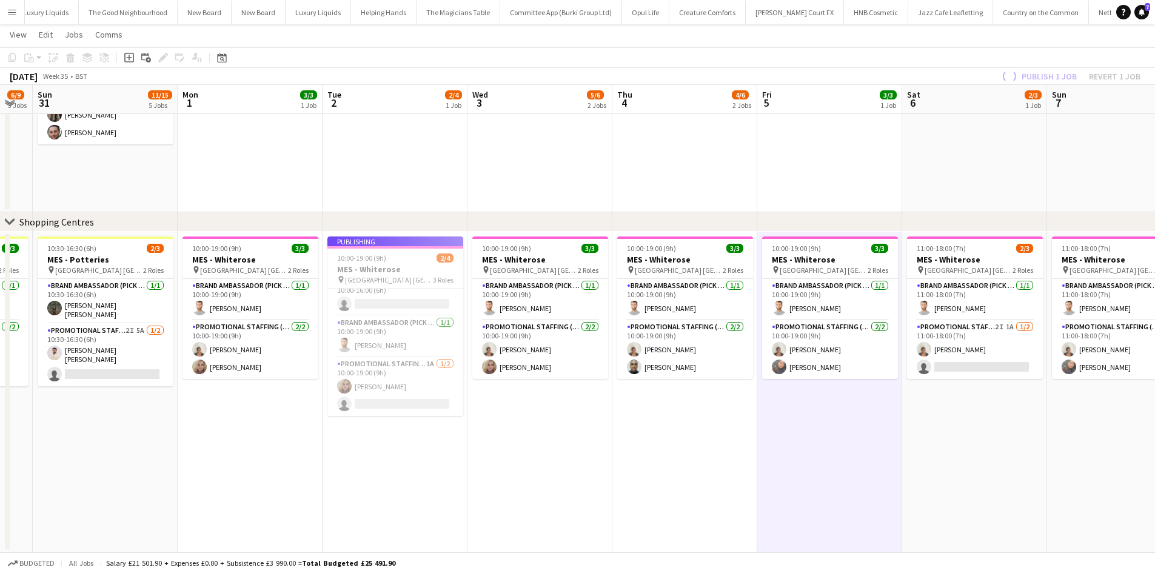
scroll to position [4, 0]
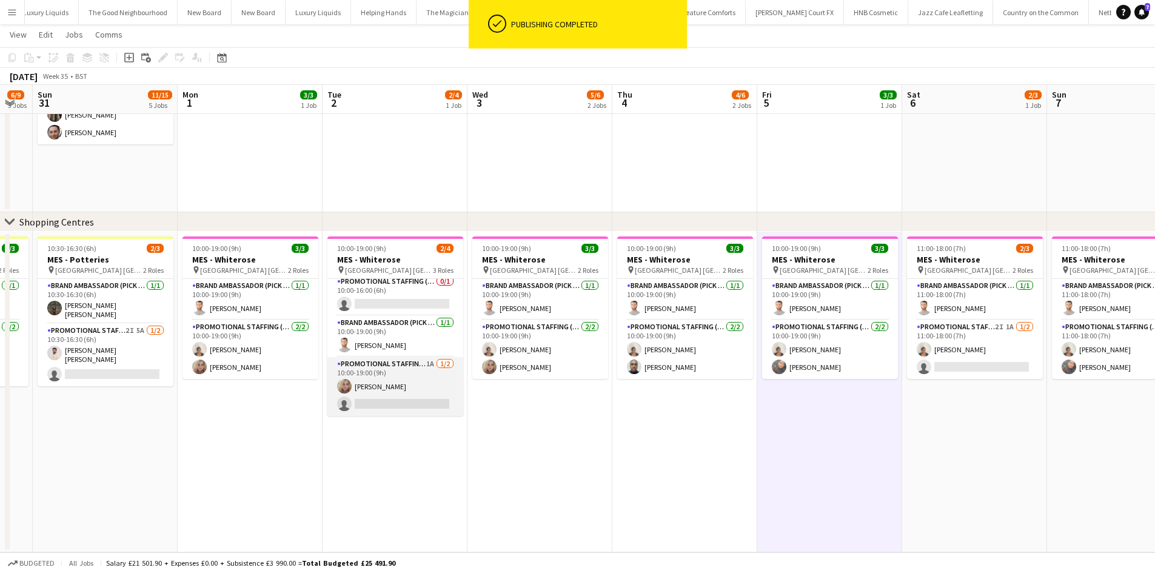
drag, startPoint x: 394, startPoint y: 361, endPoint x: 392, endPoint y: 383, distance: 22.0
click at [395, 361] on app-card-role "Promotional Staffing (Brand Ambassadors) 1A 1/2 10:00-19:00 (9h) Amy Mowle sing…" at bounding box center [396, 386] width 136 height 59
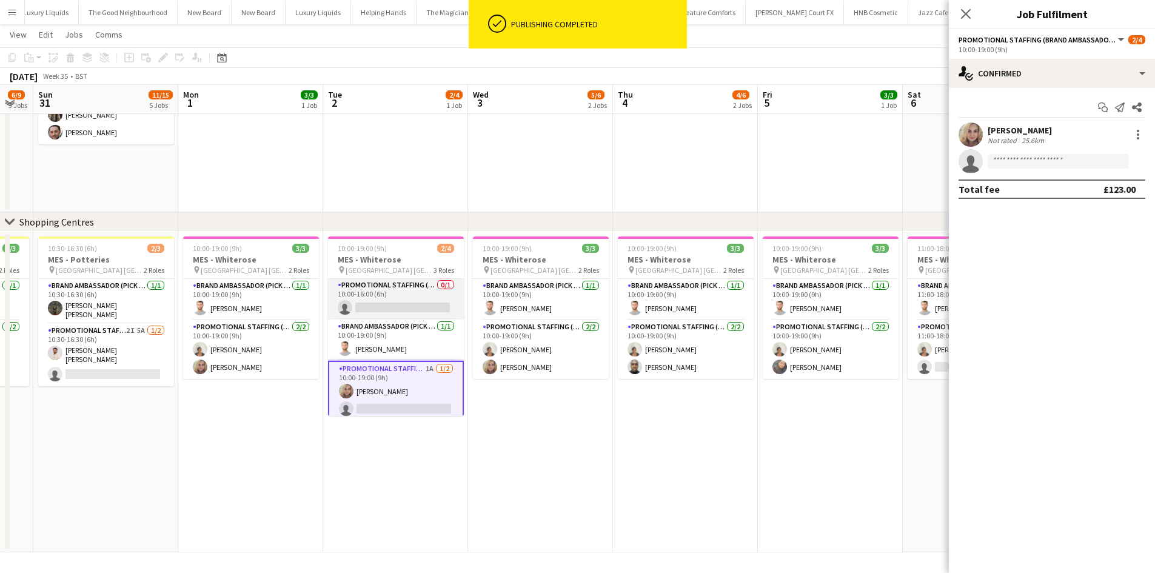
scroll to position [0, 0]
click at [406, 297] on app-card-role "Promotional Staffing (Brand Ambassadors) 0/1 10:00-16:00 (6h) single-neutral-ac…" at bounding box center [396, 299] width 136 height 41
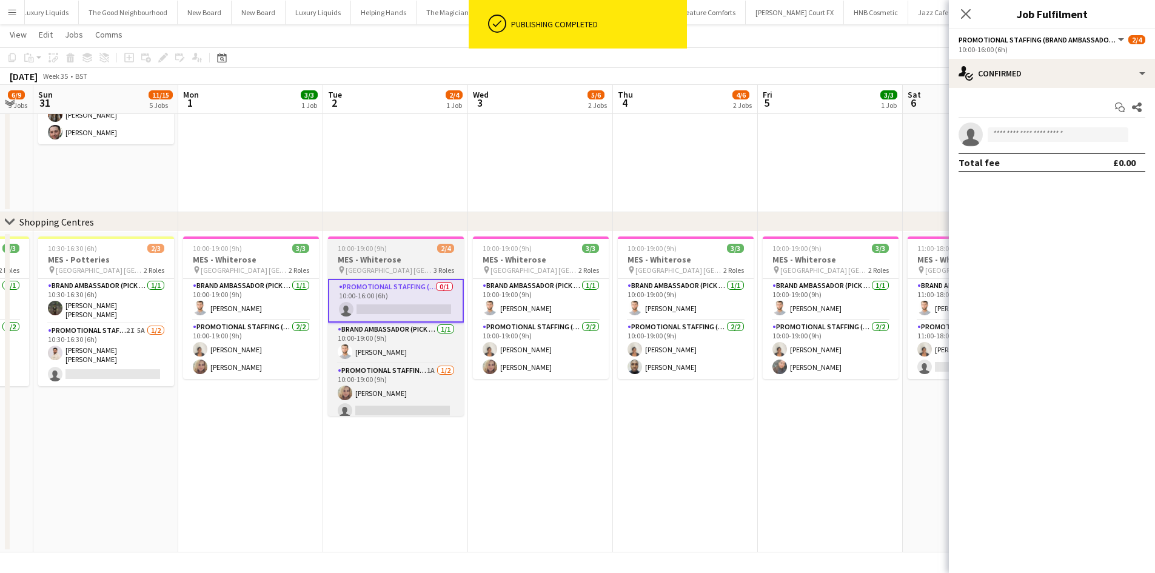
click at [389, 262] on h3 "MES - Whiterose" at bounding box center [396, 259] width 136 height 11
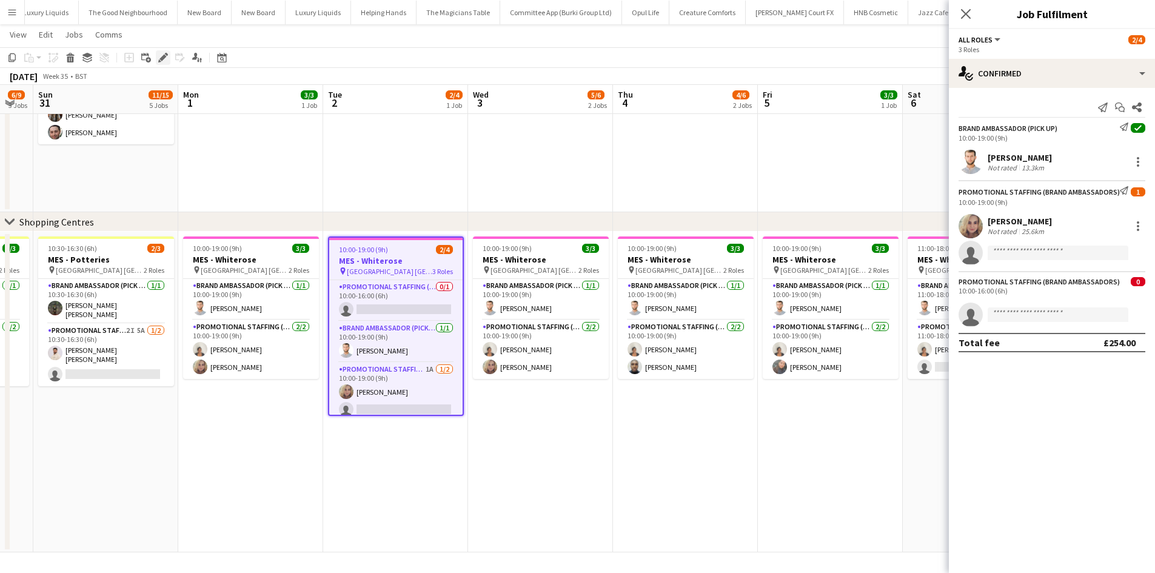
click at [159, 60] on icon at bounding box center [159, 60] width 3 height 3
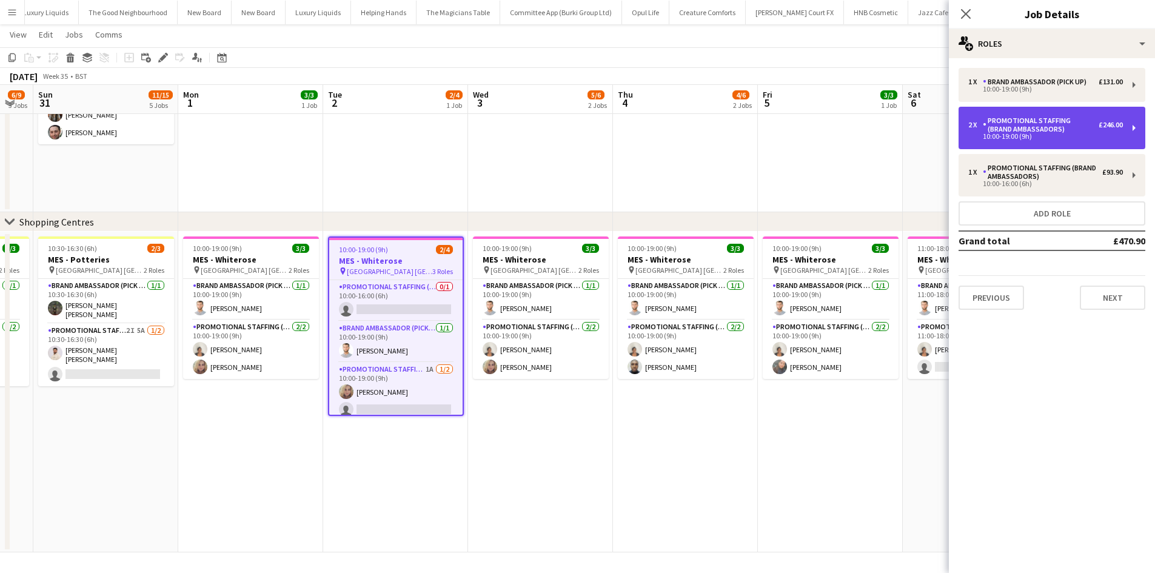
click at [1077, 128] on div "Promotional Staffing (Brand Ambassadors)" at bounding box center [1041, 124] width 116 height 17
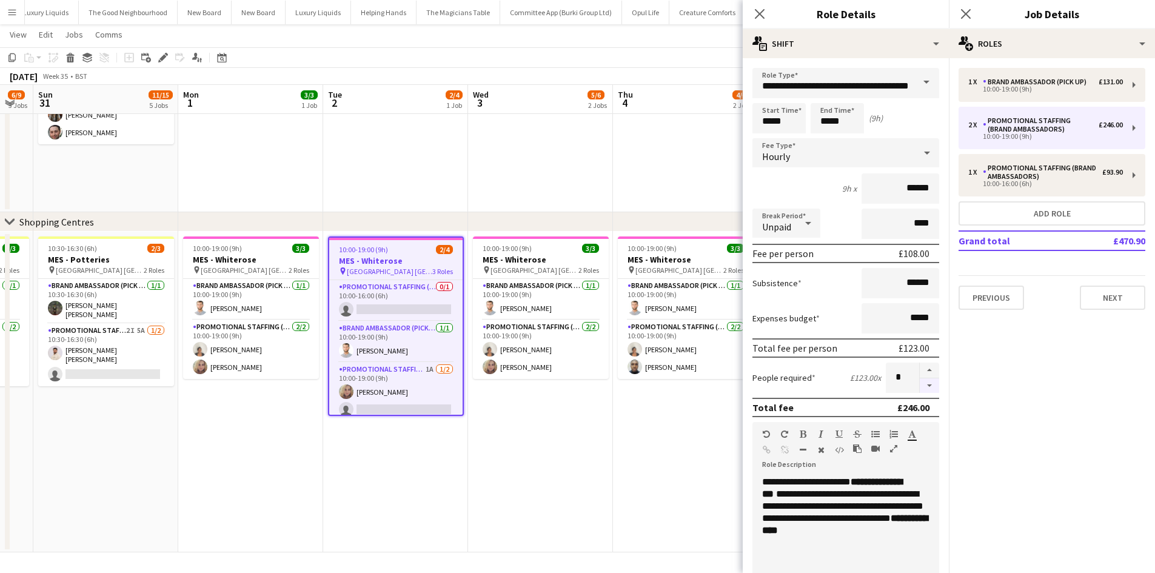
click at [920, 386] on button "button" at bounding box center [929, 385] width 19 height 15
type input "*"
click at [673, 459] on app-date-cell "10:00-19:00 (9h) 3/3 MES - Whiterose pin Whiterose Shopping Centre Leeds 2 Role…" at bounding box center [685, 392] width 145 height 321
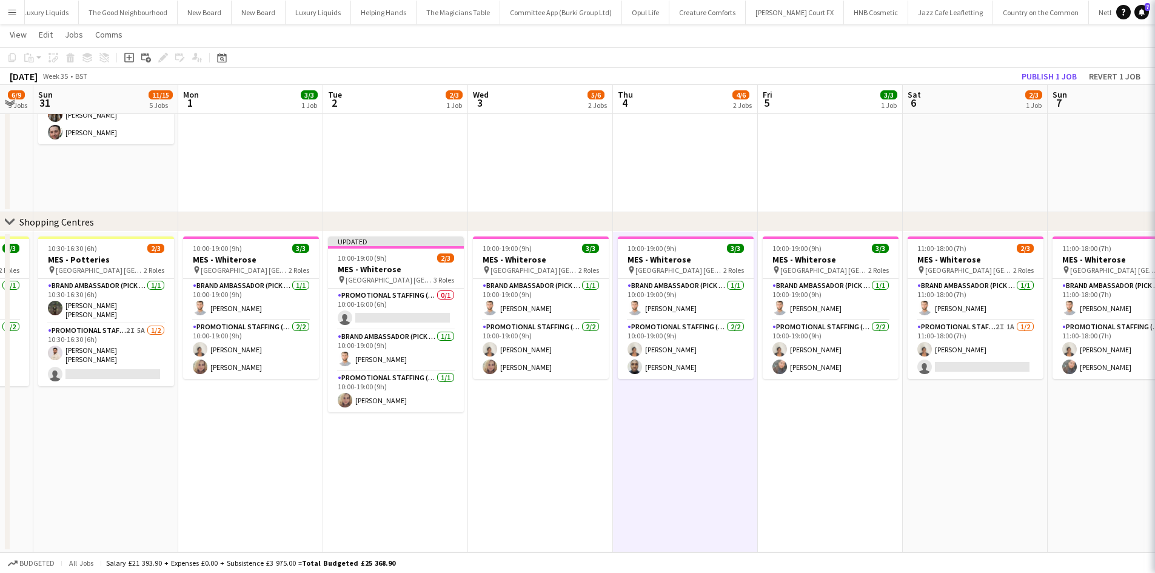
scroll to position [0, 546]
drag, startPoint x: 1030, startPoint y: 78, endPoint x: 654, endPoint y: 235, distance: 407.8
click at [1031, 78] on button "Publish 1 job" at bounding box center [1049, 77] width 65 height 16
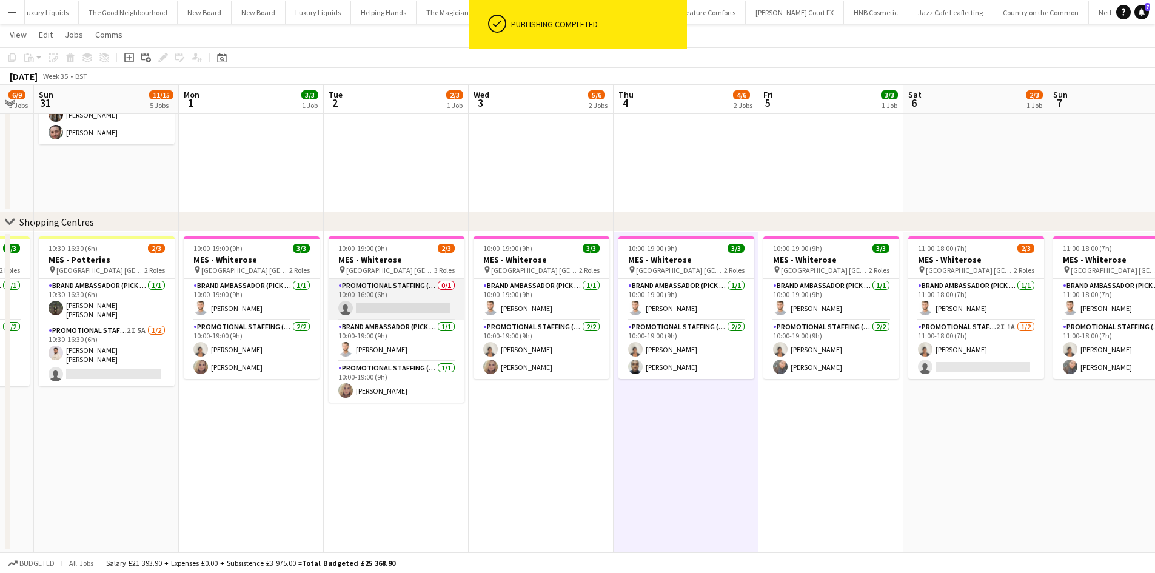
click at [397, 301] on app-card-role "Promotional Staffing (Brand Ambassadors) 0/1 10:00-16:00 (6h) single-neutral-ac…" at bounding box center [397, 299] width 136 height 41
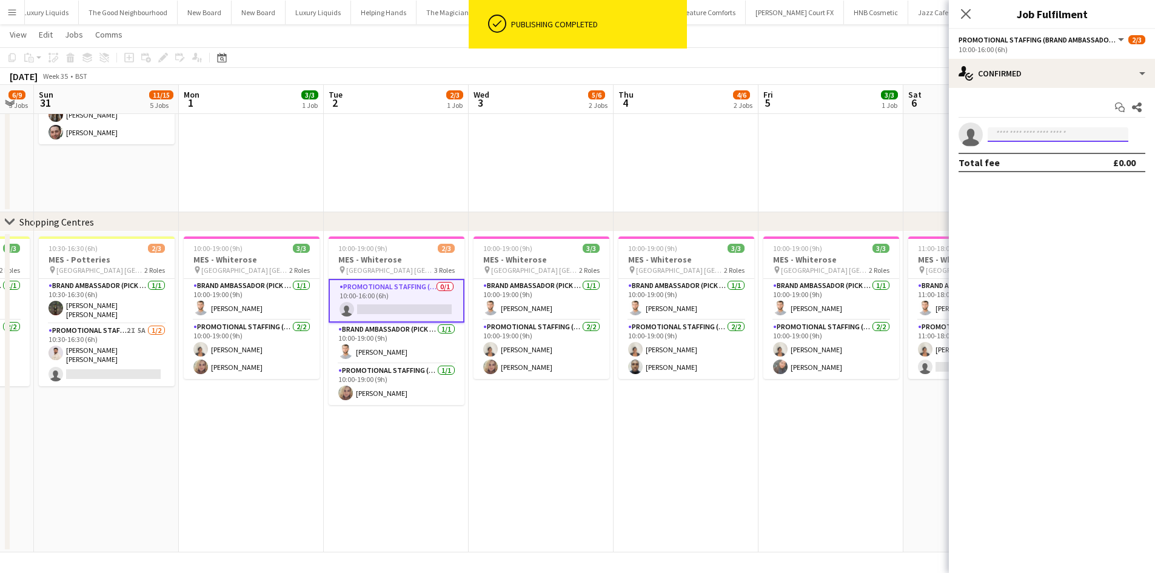
click at [1064, 135] on input at bounding box center [1058, 134] width 141 height 15
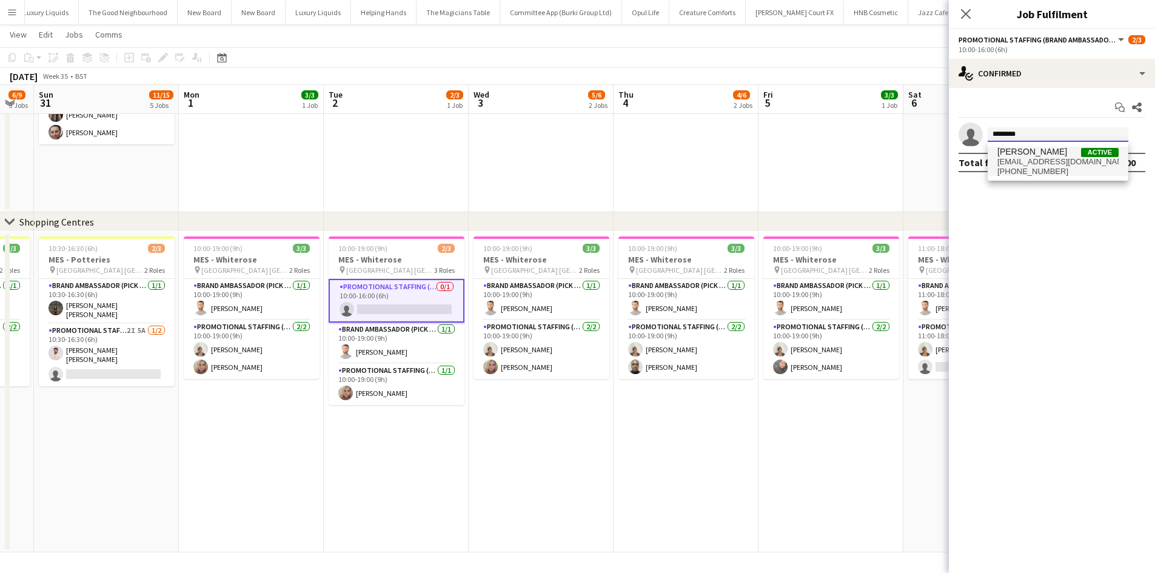
type input "********"
click at [1048, 161] on span "mashazithandeka88@gmail.com" at bounding box center [1058, 162] width 121 height 10
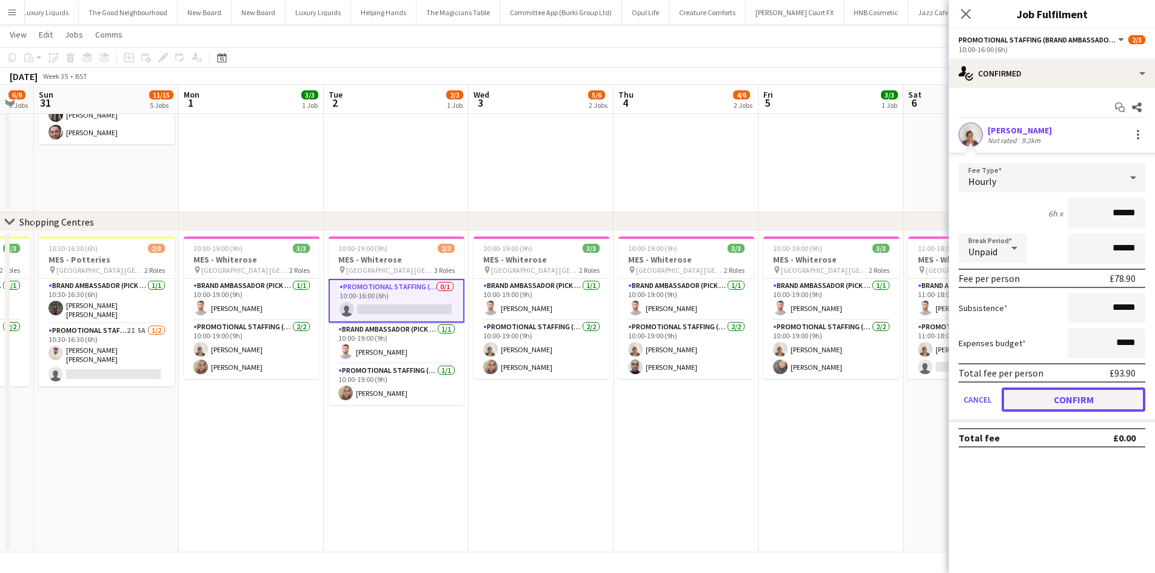
click at [1058, 402] on button "Confirm" at bounding box center [1074, 400] width 144 height 24
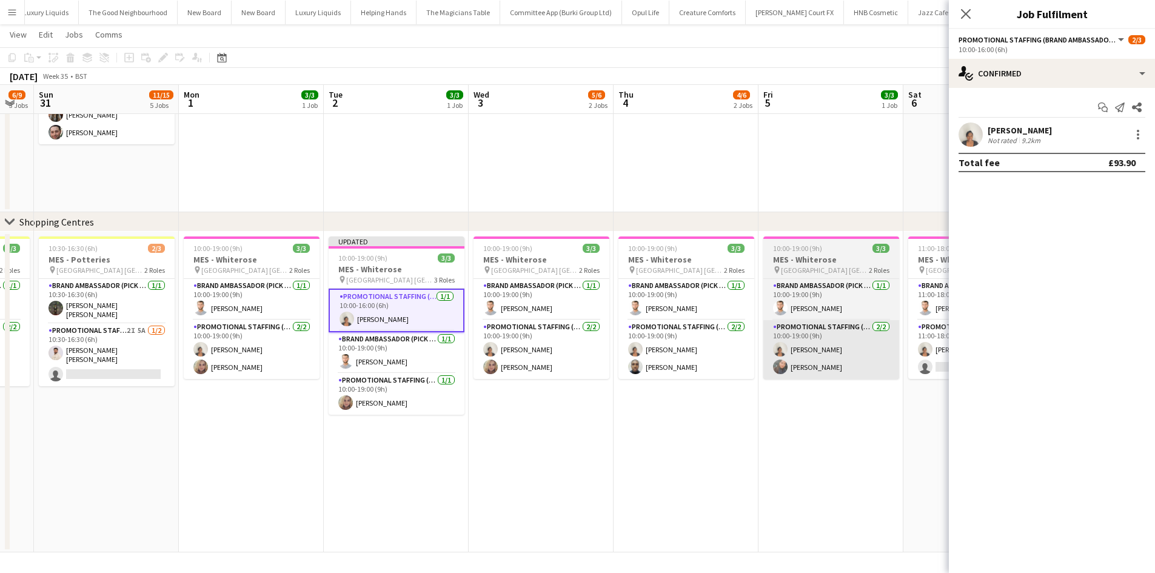
drag, startPoint x: 760, startPoint y: 416, endPoint x: 864, endPoint y: 325, distance: 138.8
click at [763, 417] on app-date-cell "10:00-19:00 (9h) 3/3 MES - Whiterose pin Whiterose Shopping Centre Leeds 2 Role…" at bounding box center [831, 392] width 145 height 321
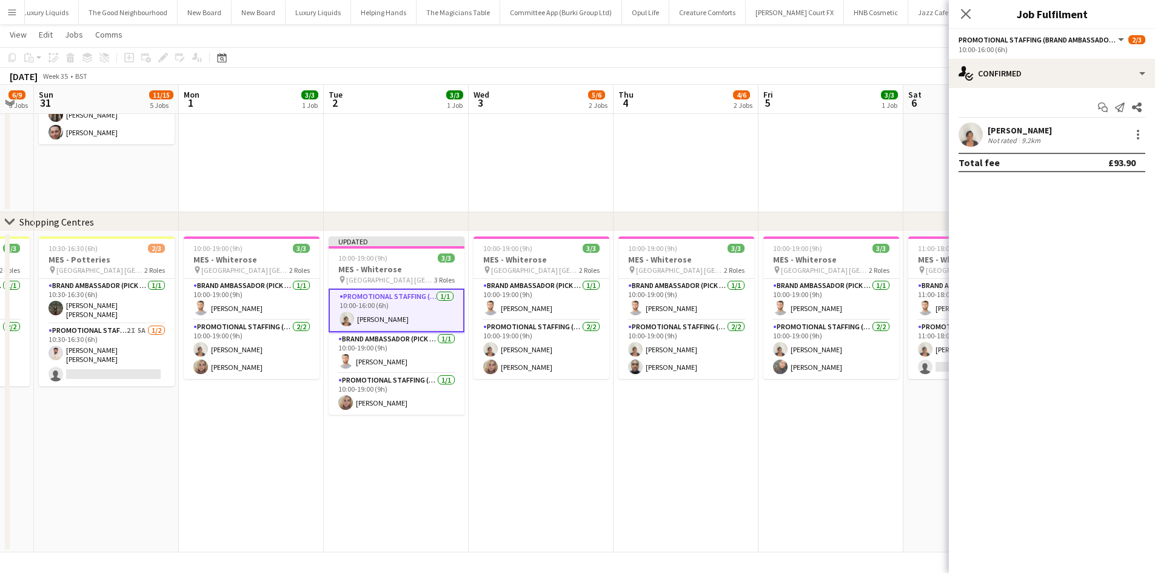
scroll to position [0, 543]
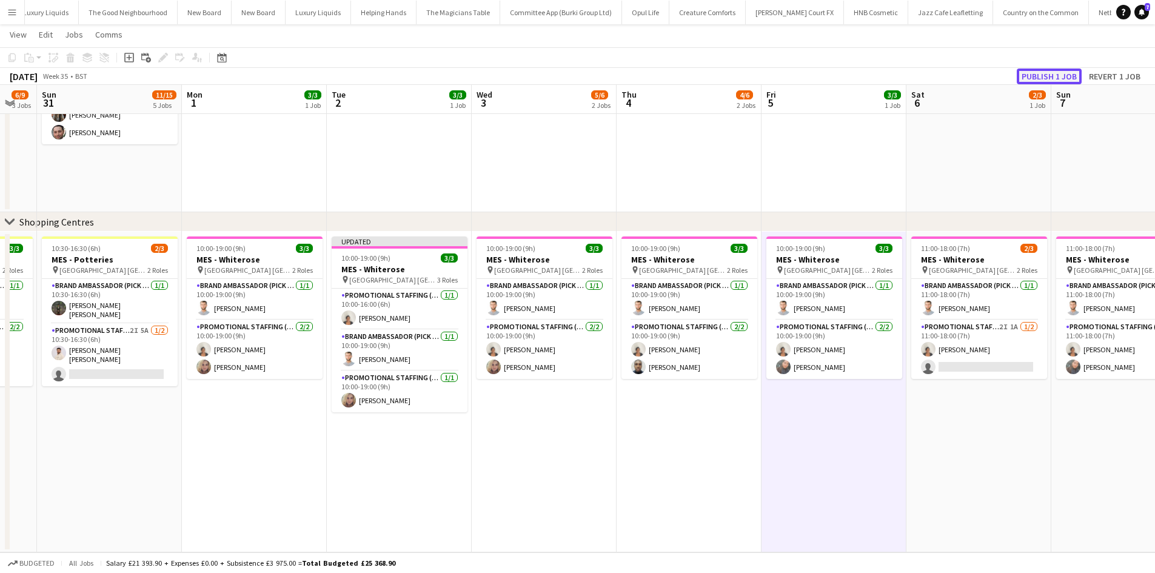
click at [1048, 76] on button "Publish 1 job" at bounding box center [1049, 77] width 65 height 16
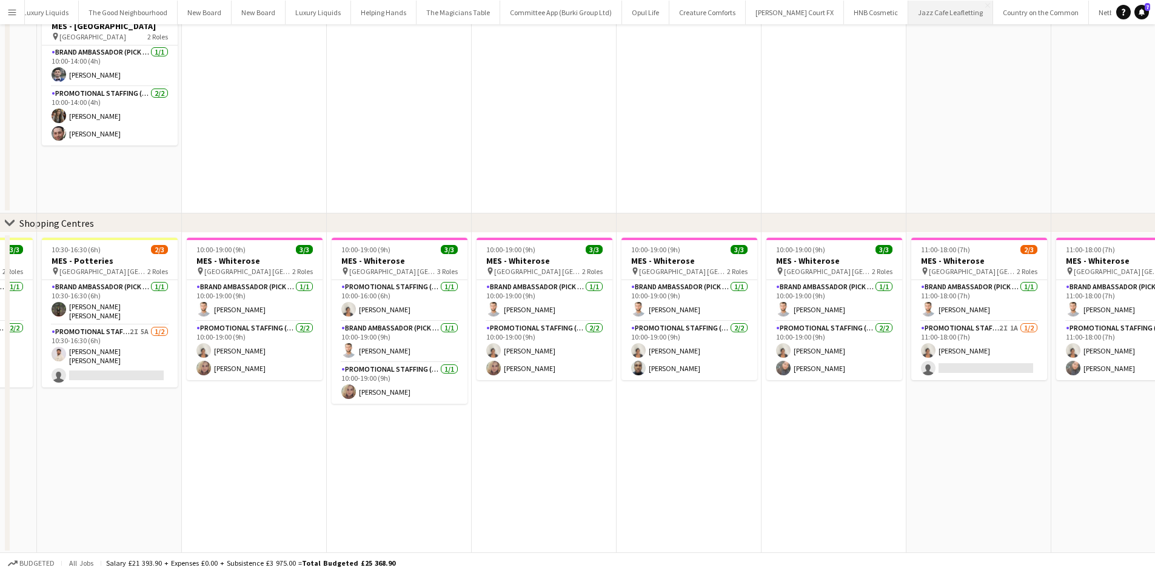
scroll to position [0, 0]
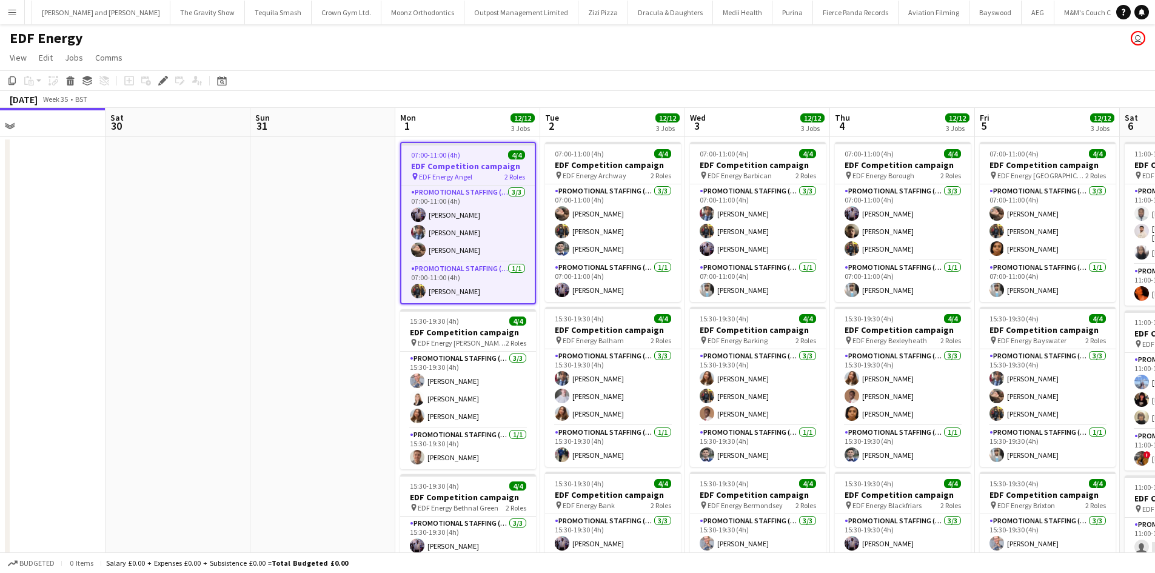
scroll to position [0, 6944]
drag, startPoint x: 202, startPoint y: 303, endPoint x: 197, endPoint y: 313, distance: 11.4
click at [198, 314] on app-calendar-viewport "Tue 26 Wed 27 Thu 28 Fri 29 Sat 30 Sun 31 Mon 1 12/12 3 Jobs Tue 2 12/12 3 Jobs…" at bounding box center [577, 488] width 1155 height 761
drag, startPoint x: 195, startPoint y: 309, endPoint x: 55, endPoint y: 323, distance: 140.9
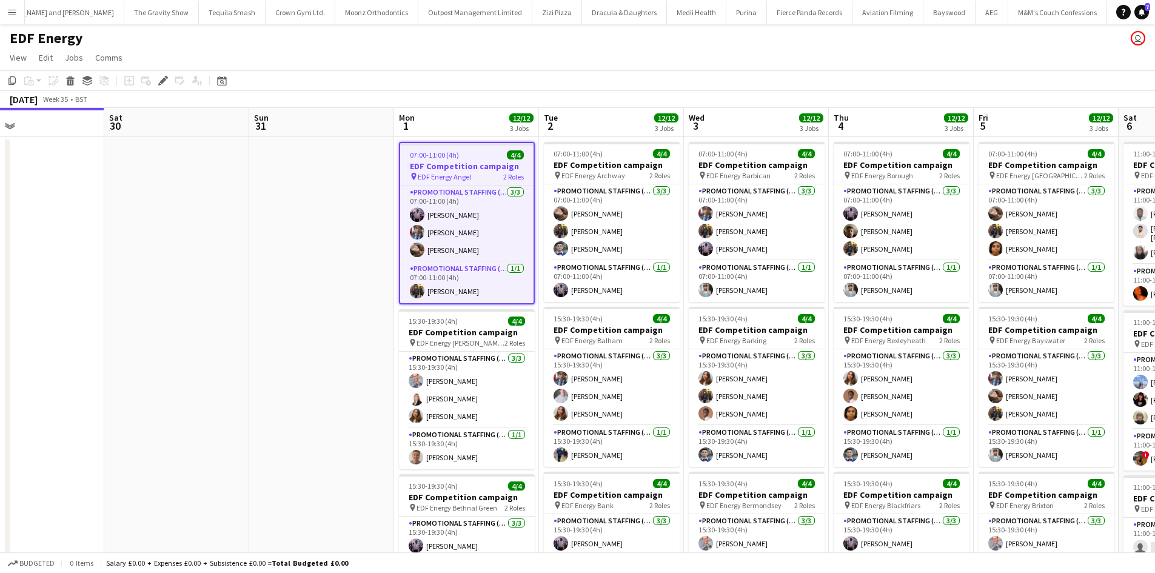
click at [0, 305] on html "Menu Boards Boards Boards All jobs Status Workforce Workforce My Workforce Recr…" at bounding box center [577, 444] width 1155 height 889
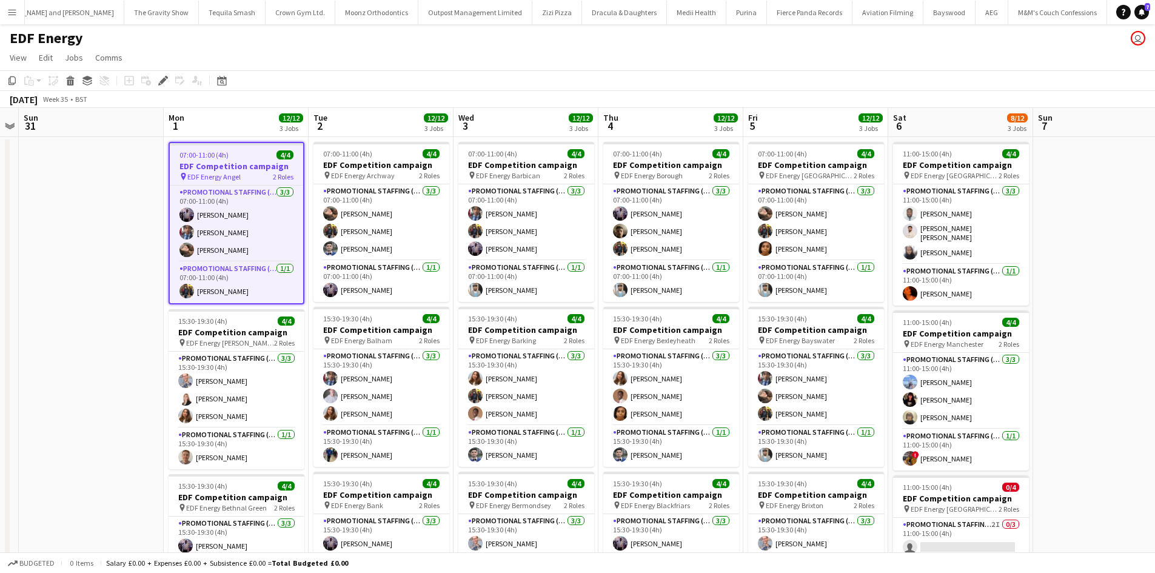
drag, startPoint x: 159, startPoint y: 339, endPoint x: 122, endPoint y: 337, distance: 37.1
click at [122, 337] on app-calendar-viewport "Thu 28 Fri 29 Sat 30 Sun 31 Mon 1 12/12 3 Jobs Tue 2 12/12 3 Jobs Wed 3 12/12 3…" at bounding box center [577, 488] width 1155 height 761
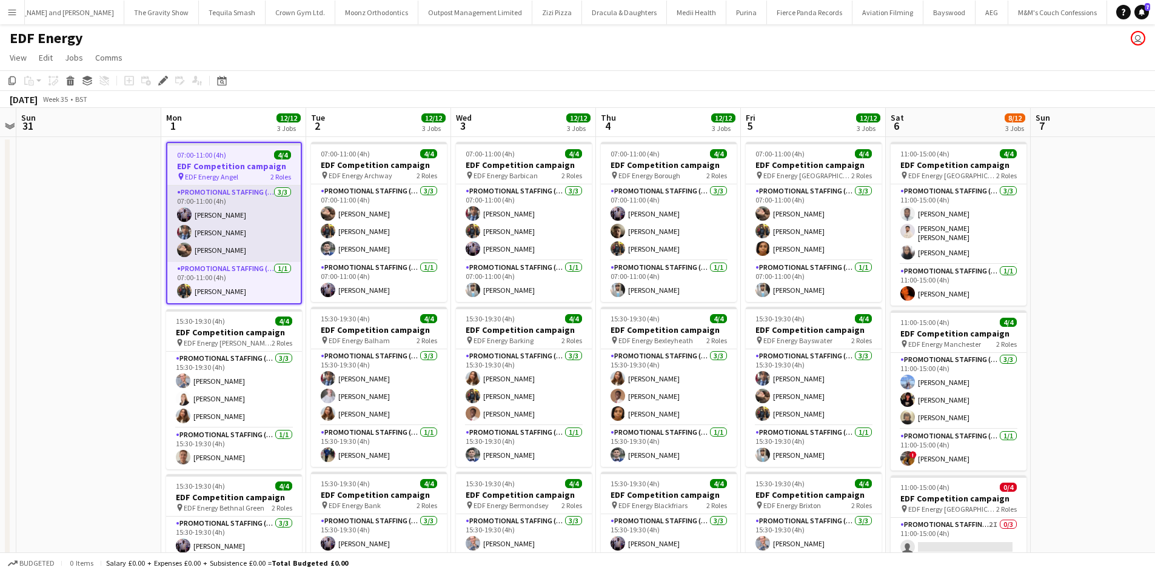
click at [217, 219] on app-card-role "Promotional Staffing (Flyering Staff) 3/3 07:00-11:00 (4h) osahon ogunyemi Seyi…" at bounding box center [233, 224] width 133 height 76
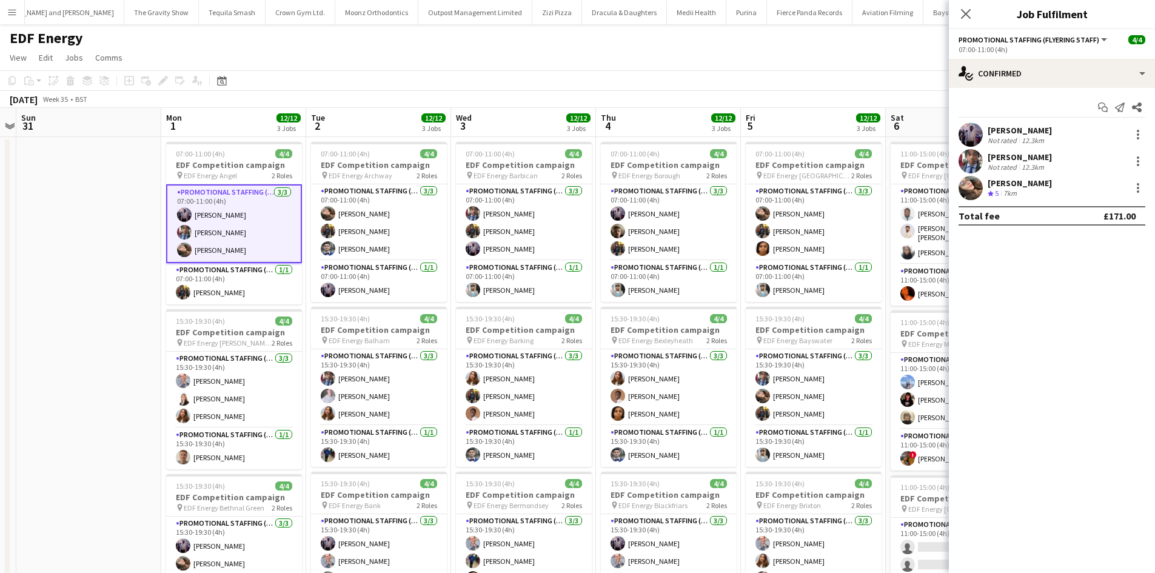
click at [1018, 122] on div "Start chat Send notification Share osahon ogunyemi Not rated 12.3km Seyi Ogunye…" at bounding box center [1052, 161] width 206 height 147
click at [1019, 127] on div "osahon ogunyemi" at bounding box center [1020, 130] width 64 height 11
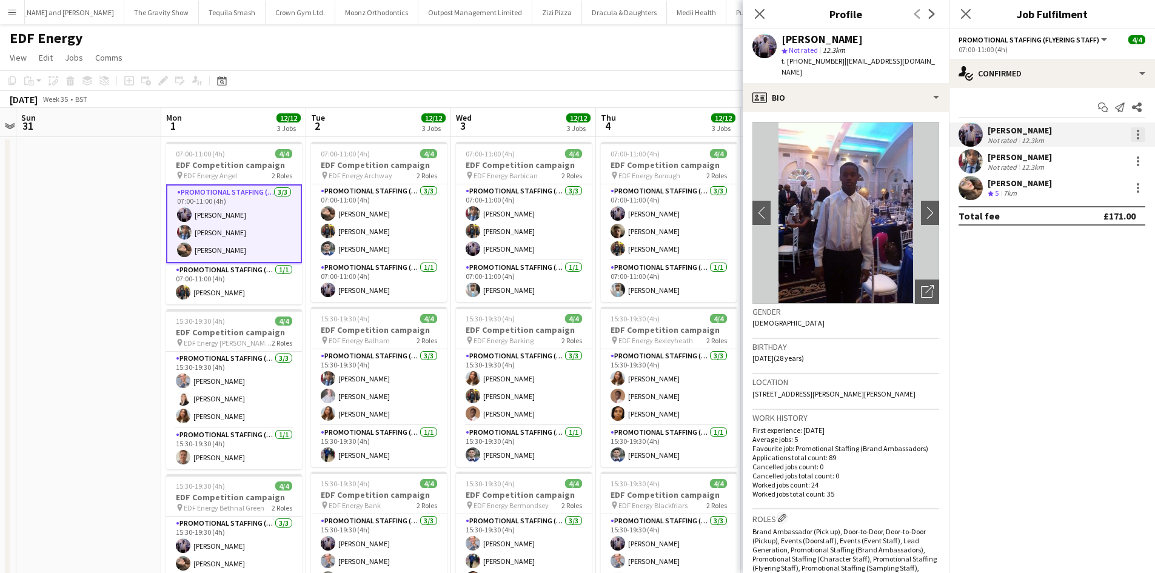
click at [1134, 138] on div at bounding box center [1138, 134] width 15 height 15
click at [1108, 164] on button "Edit fee" at bounding box center [1098, 157] width 95 height 29
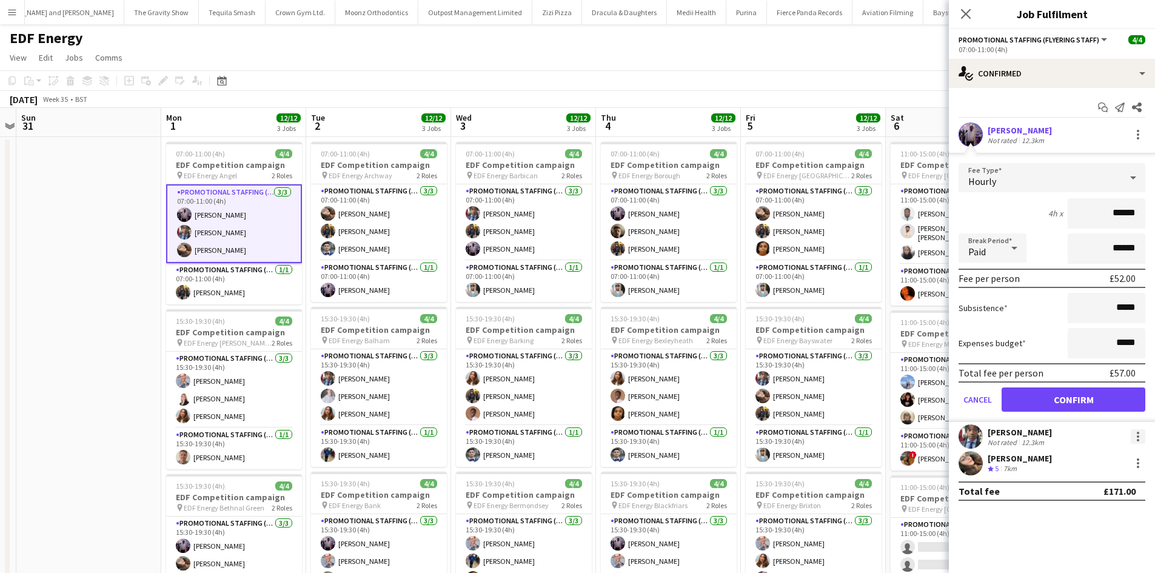
click at [1132, 440] on div at bounding box center [1138, 436] width 15 height 15
click at [1085, 260] on button "Edit fee" at bounding box center [1098, 268] width 95 height 29
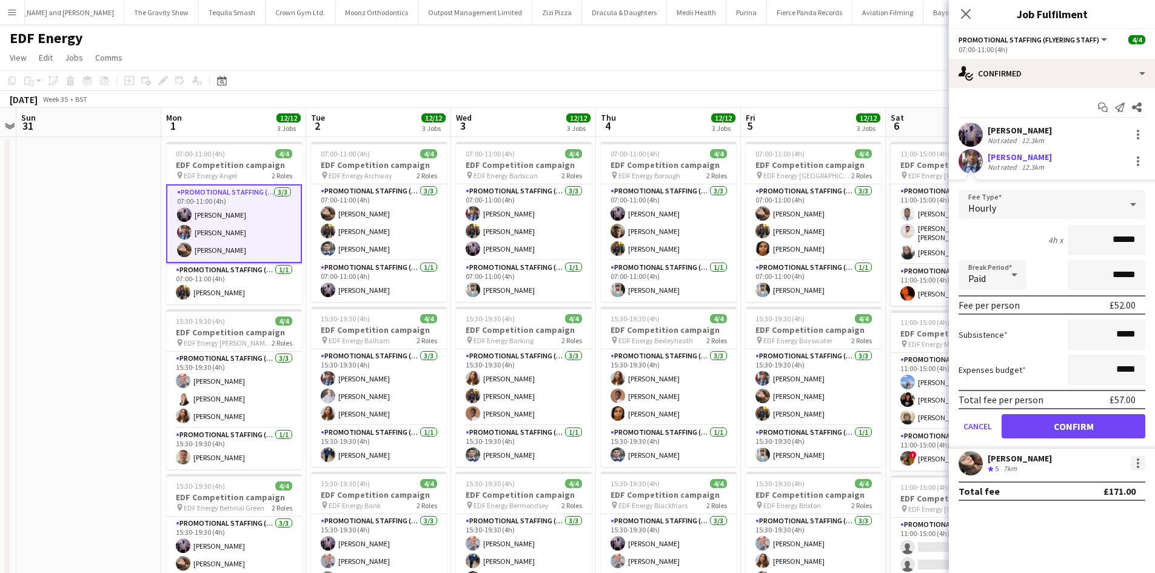
click at [1143, 466] on div at bounding box center [1138, 463] width 15 height 15
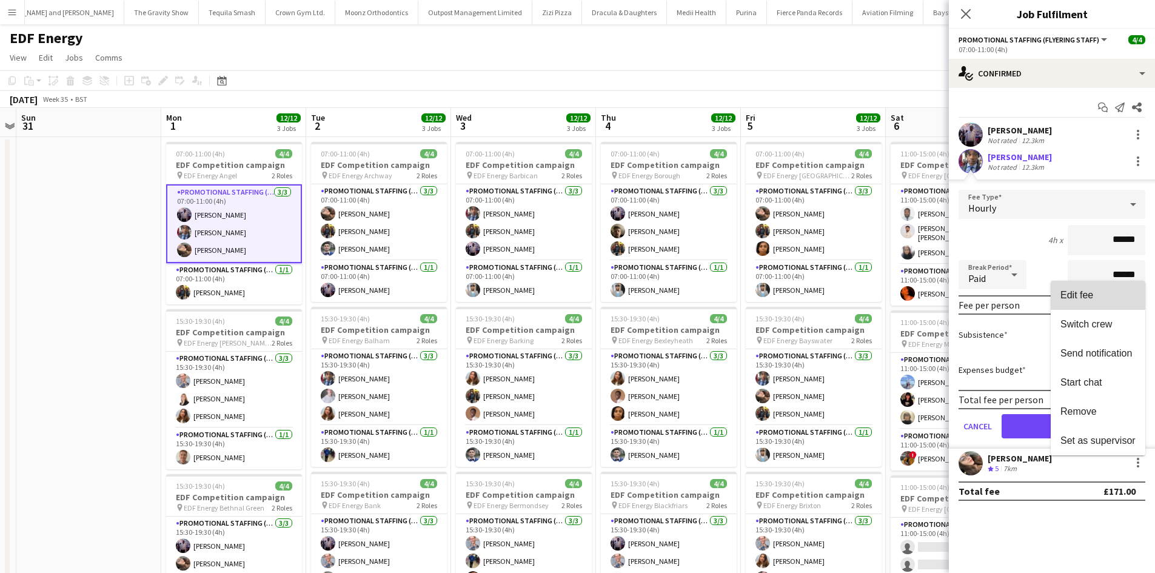
click at [1109, 296] on span "Edit fee" at bounding box center [1098, 295] width 75 height 11
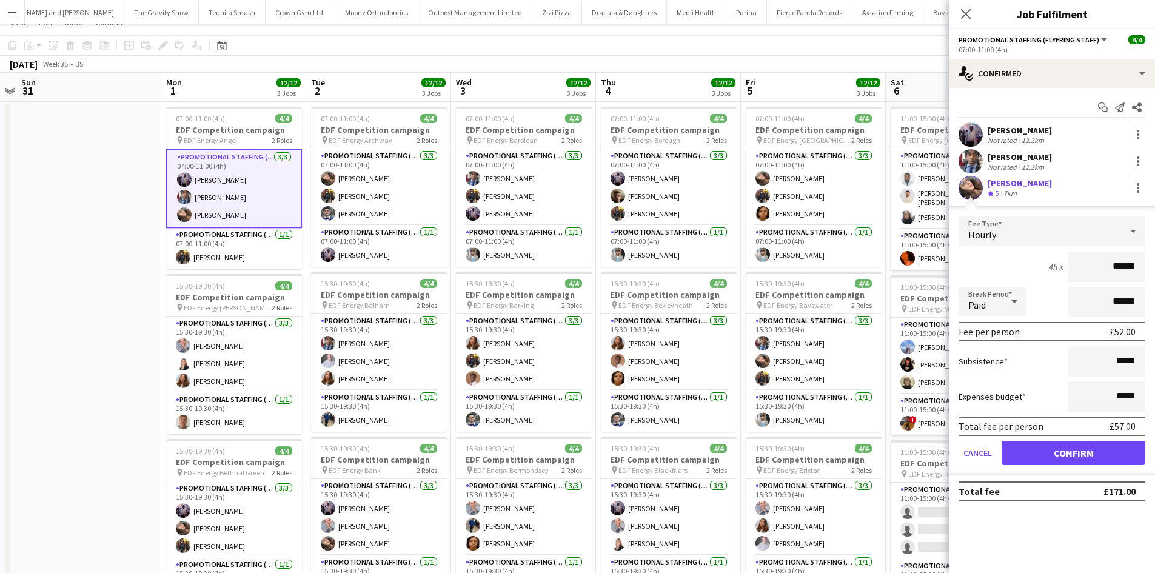
scroll to position [61, 0]
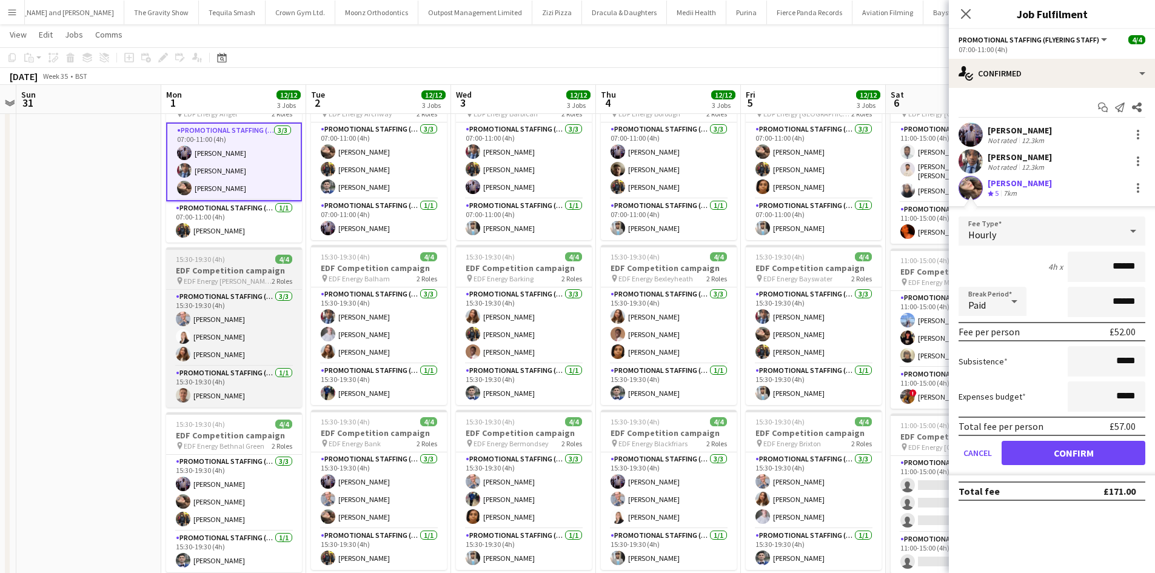
click at [234, 287] on app-job-card "15:30-19:30 (4h) 4/4 EDF Competition campaign pin EDF Energy Baker Street 2 Rol…" at bounding box center [234, 327] width 136 height 160
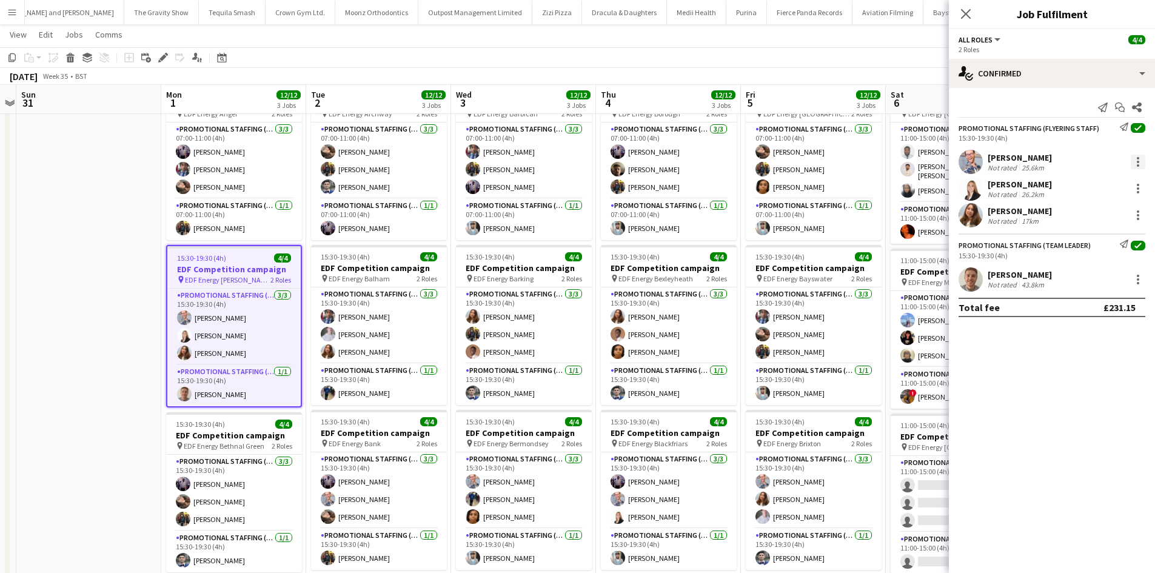
click at [1134, 157] on div at bounding box center [1138, 162] width 15 height 15
click at [1121, 189] on span "Edit fee" at bounding box center [1098, 184] width 75 height 11
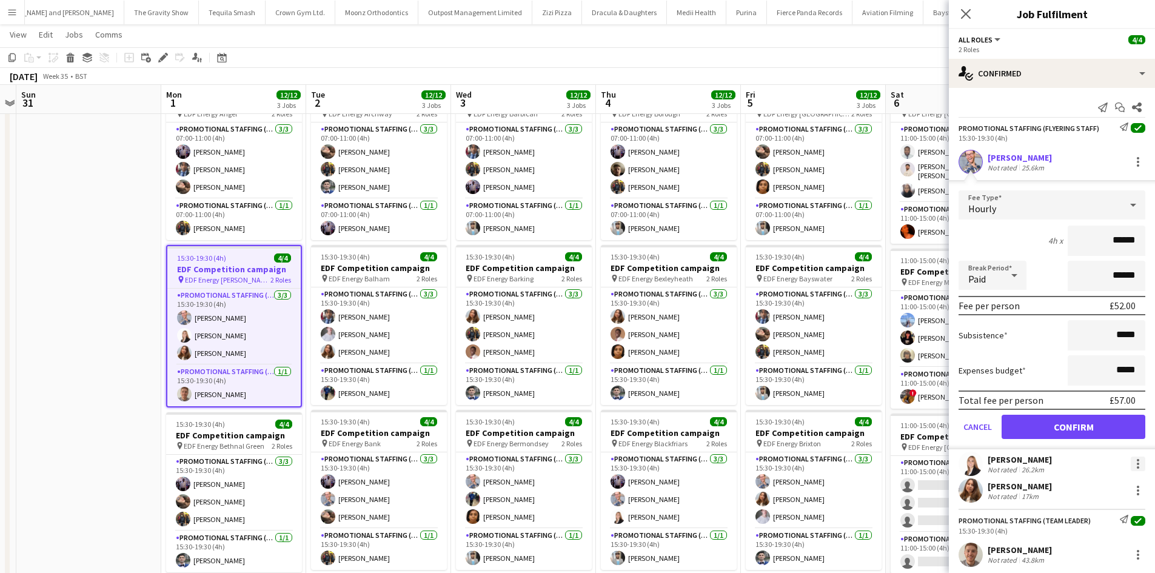
click at [1137, 462] on div at bounding box center [1138, 460] width 2 height 2
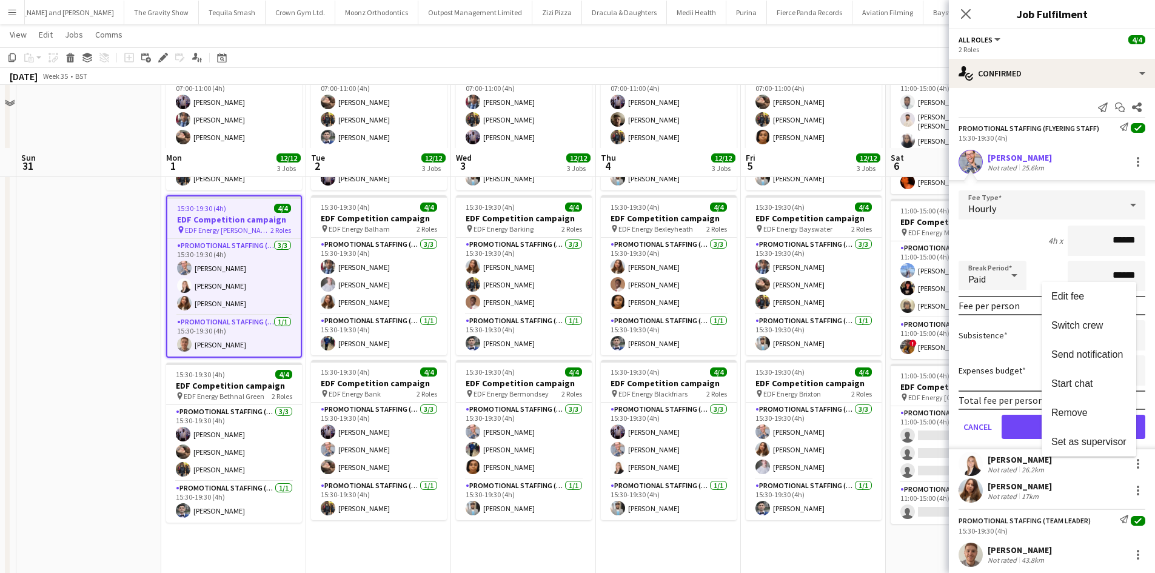
scroll to position [182, 0]
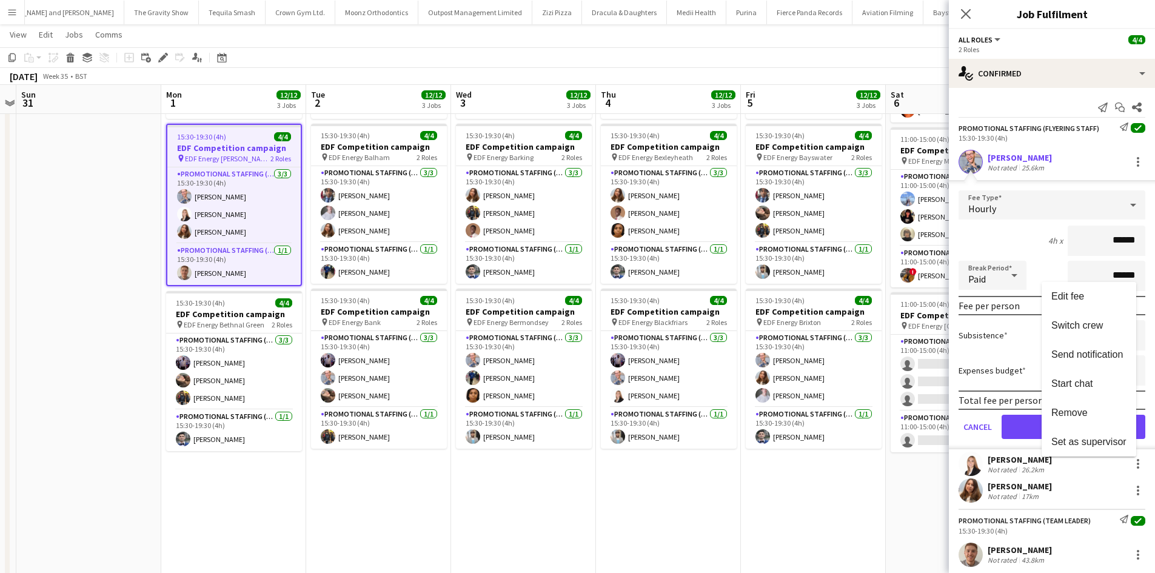
click at [223, 313] on div at bounding box center [577, 286] width 1155 height 573
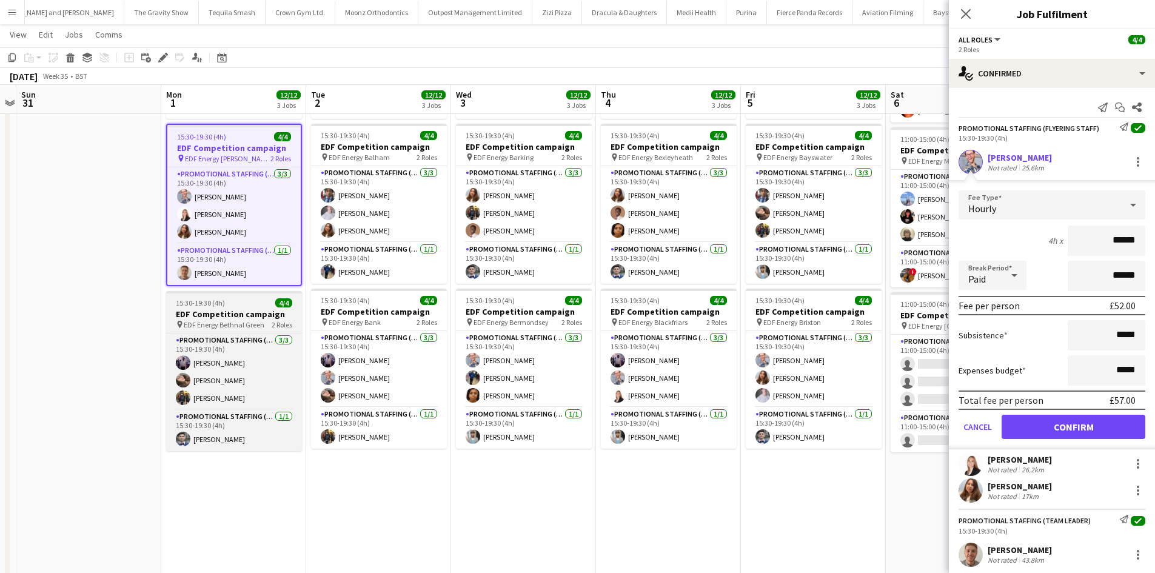
click at [260, 325] on span "EDF Energy Bethnal Green" at bounding box center [224, 324] width 81 height 9
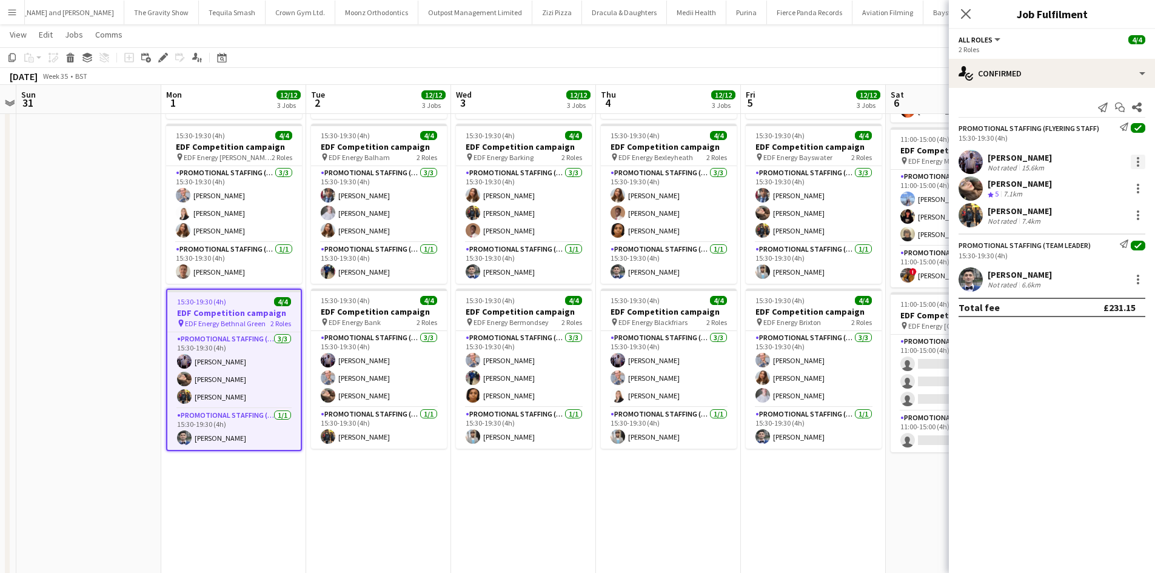
click at [1143, 161] on div at bounding box center [1138, 162] width 15 height 15
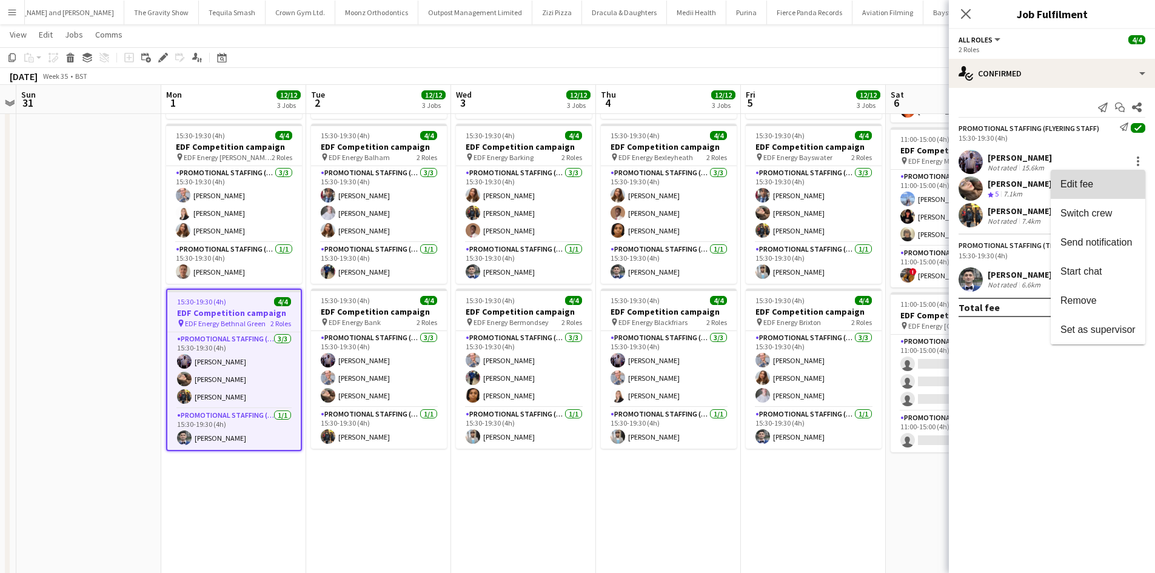
click at [1109, 180] on span "Edit fee" at bounding box center [1098, 184] width 75 height 11
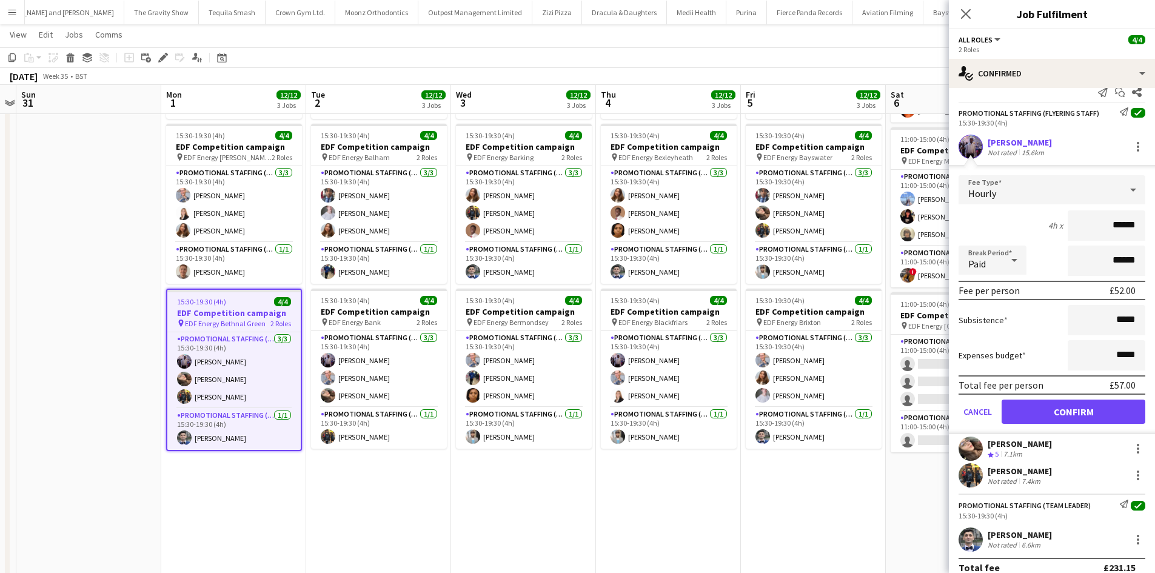
scroll to position [29, 0]
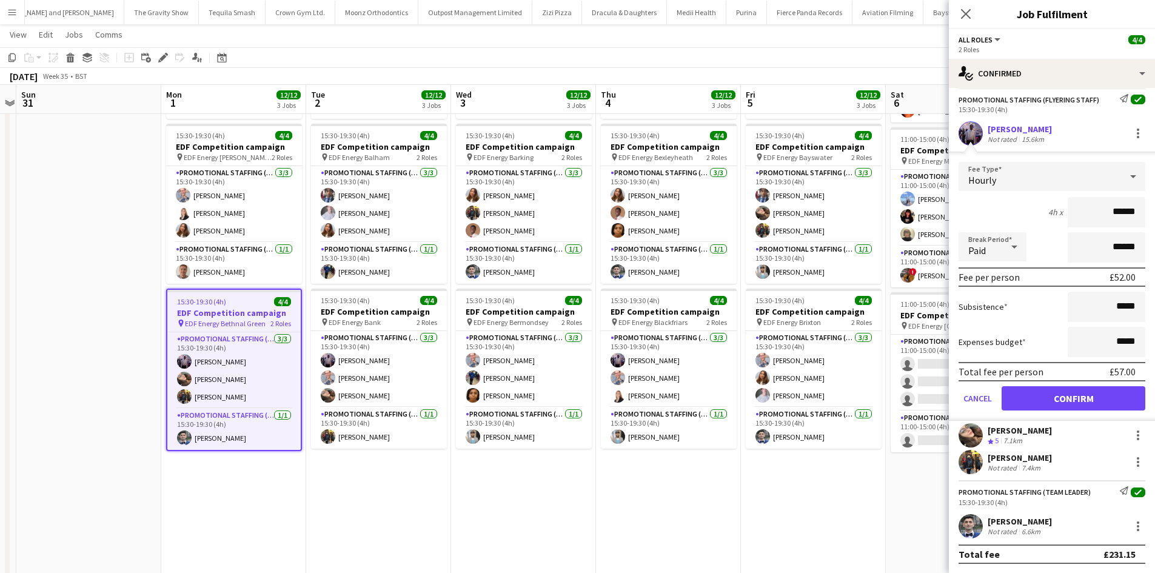
click at [1140, 526] on div "Elvis Assadi Not rated 6.6km" at bounding box center [1052, 526] width 206 height 24
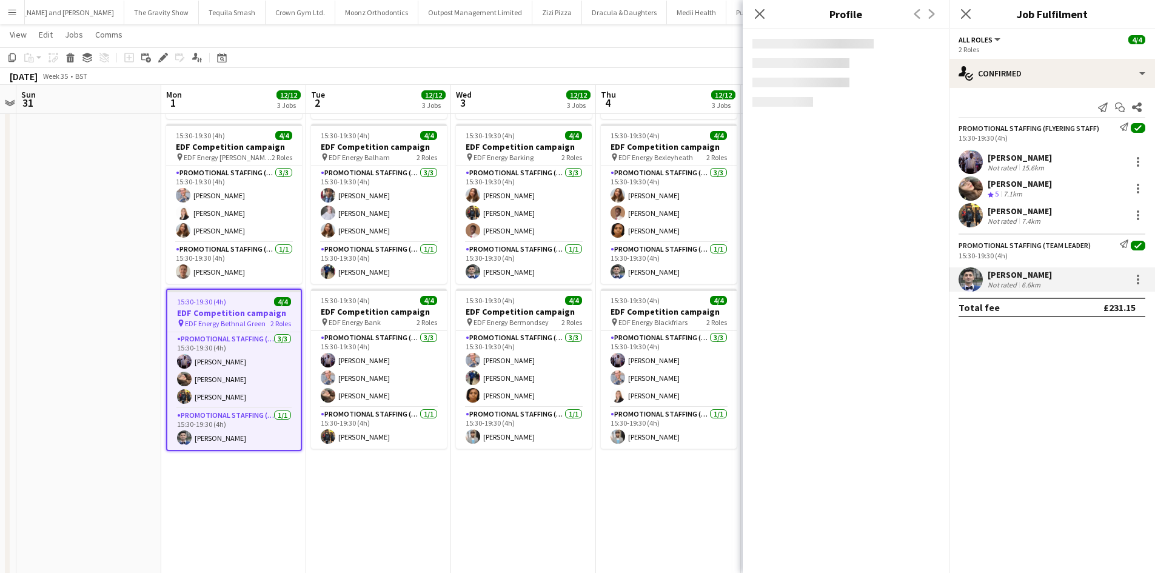
scroll to position [0, 0]
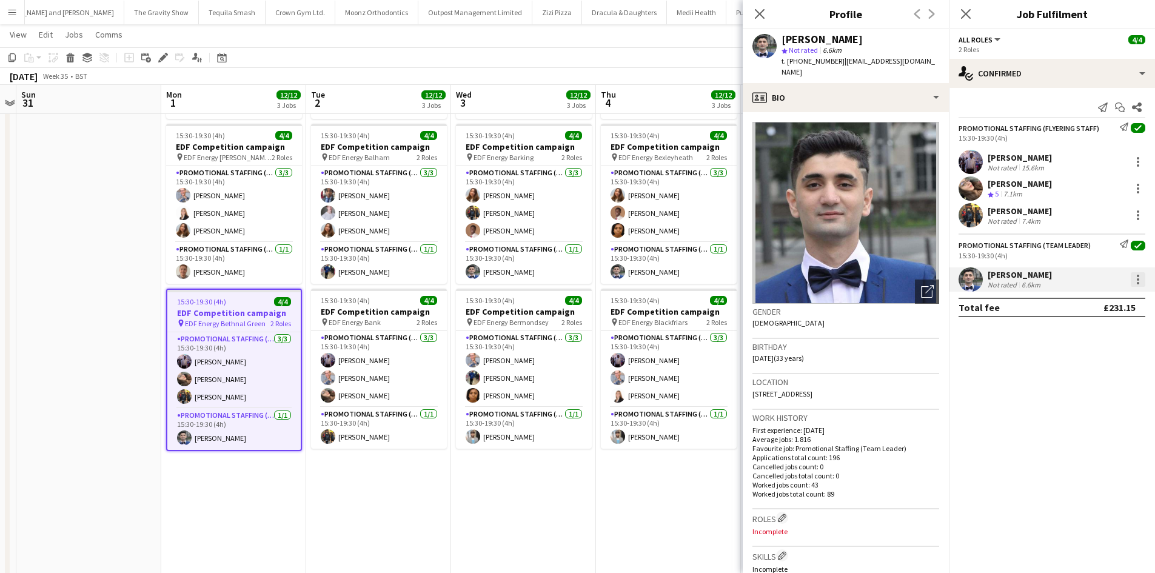
click at [1137, 275] on div at bounding box center [1138, 279] width 15 height 15
click at [1110, 310] on button "Edit fee" at bounding box center [1098, 302] width 95 height 29
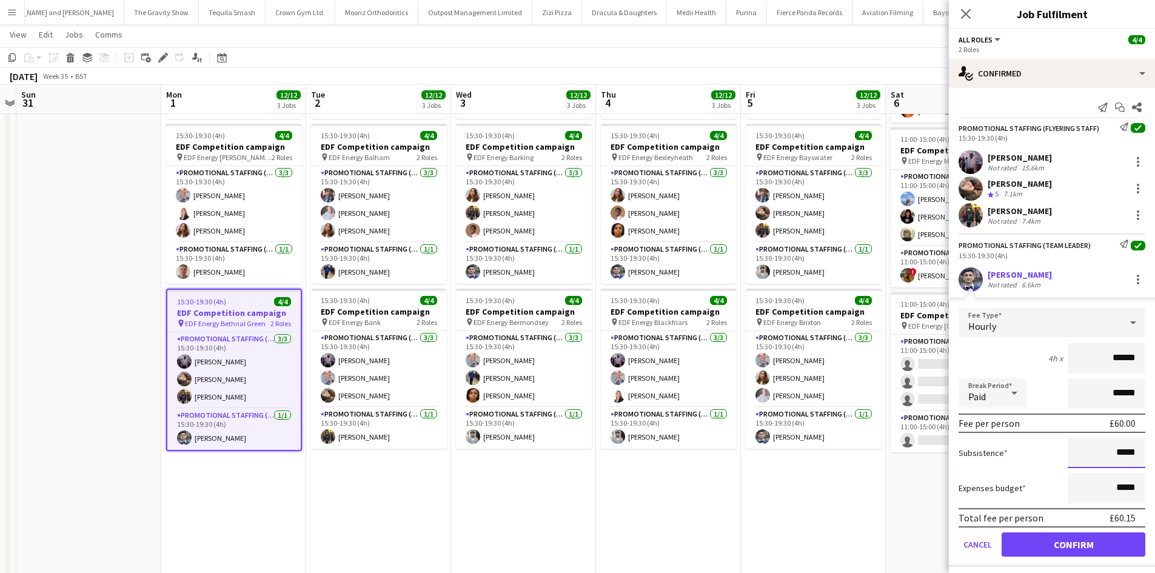
click at [1126, 459] on input "*****" at bounding box center [1107, 453] width 78 height 30
click at [1125, 456] on input "*****" at bounding box center [1107, 453] width 78 height 30
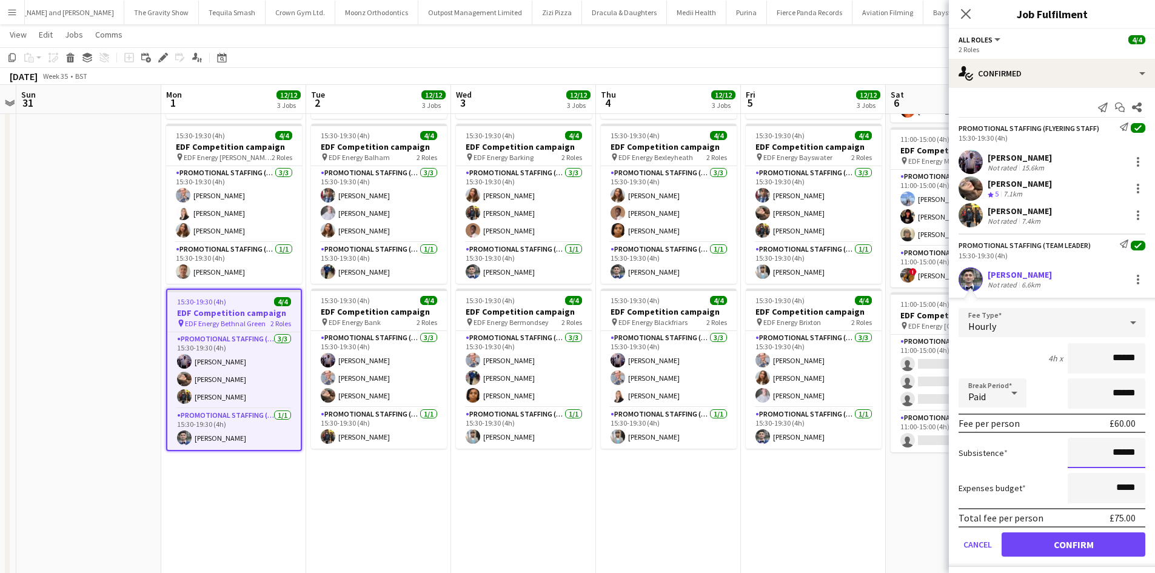
type input "******"
click at [1083, 550] on button "Confirm" at bounding box center [1074, 545] width 144 height 24
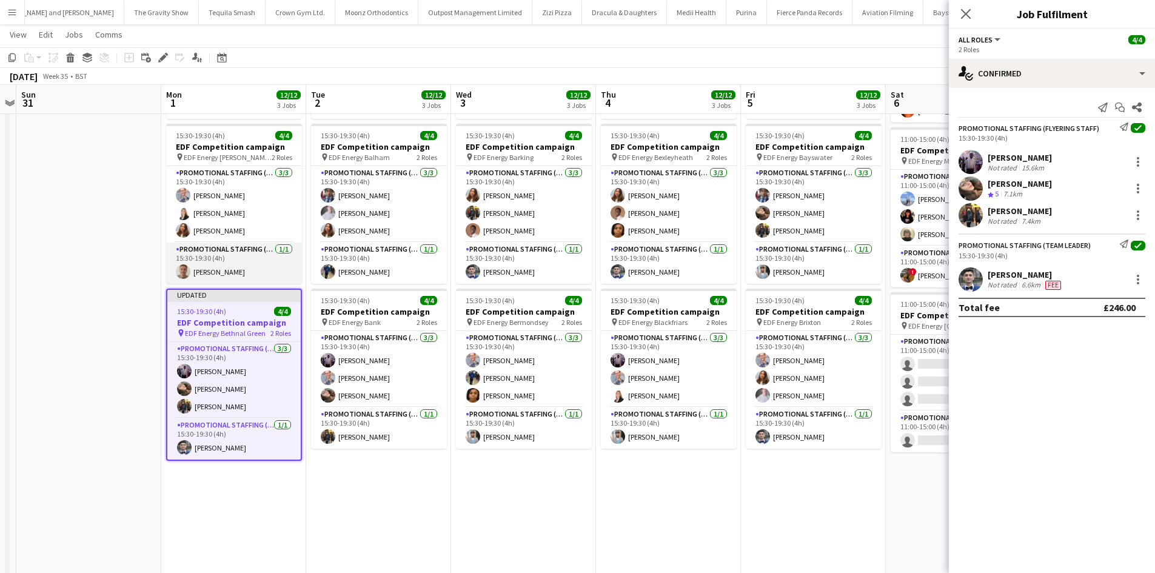
click at [178, 268] on app-user-avatar at bounding box center [183, 271] width 15 height 15
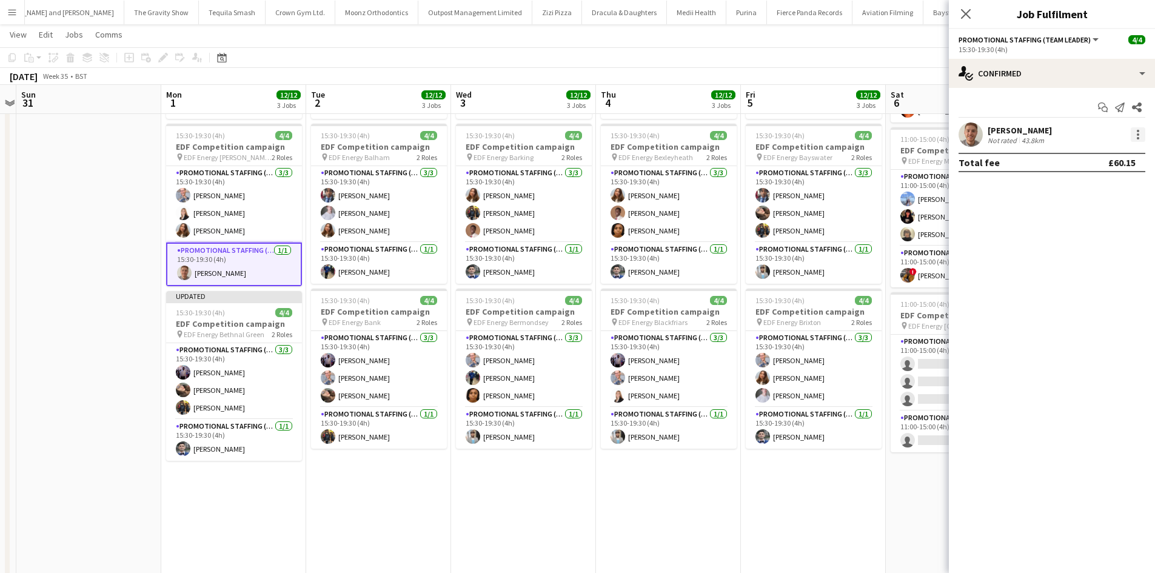
click at [1138, 129] on div at bounding box center [1138, 134] width 15 height 15
click at [1103, 280] on button "Remove" at bounding box center [1098, 273] width 95 height 29
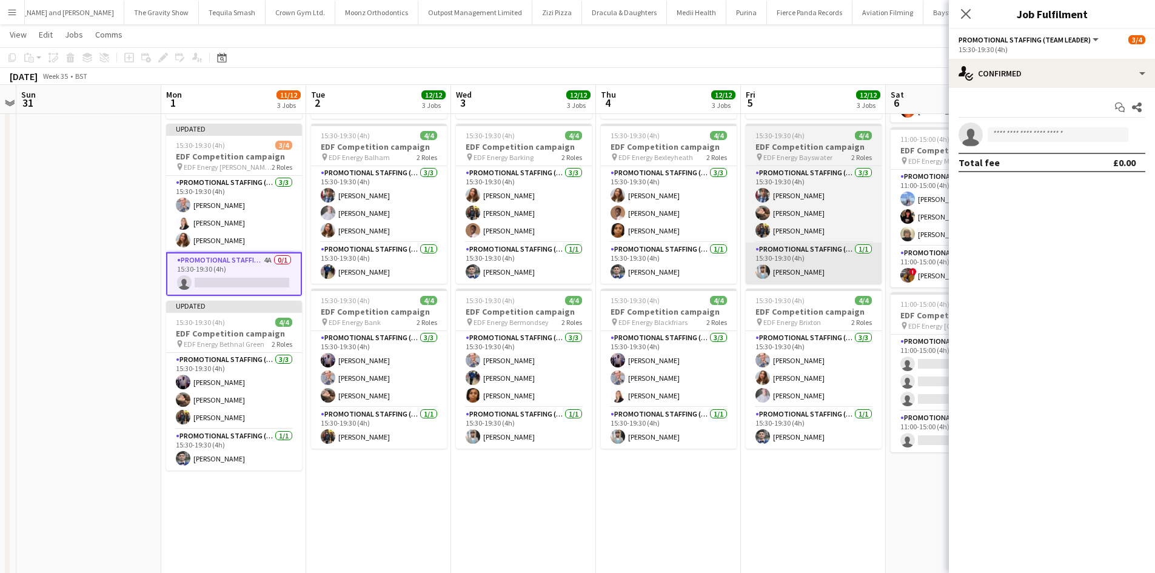
drag, startPoint x: 697, startPoint y: 502, endPoint x: 860, endPoint y: 275, distance: 279.9
click at [700, 499] on app-calendar-viewport "Thu 28 Fri 29 Sat 30 Sun 31 Mon 1 11/12 3 Jobs Tue 2 12/12 3 Jobs Wed 3 12/12 3…" at bounding box center [577, 275] width 1155 height 820
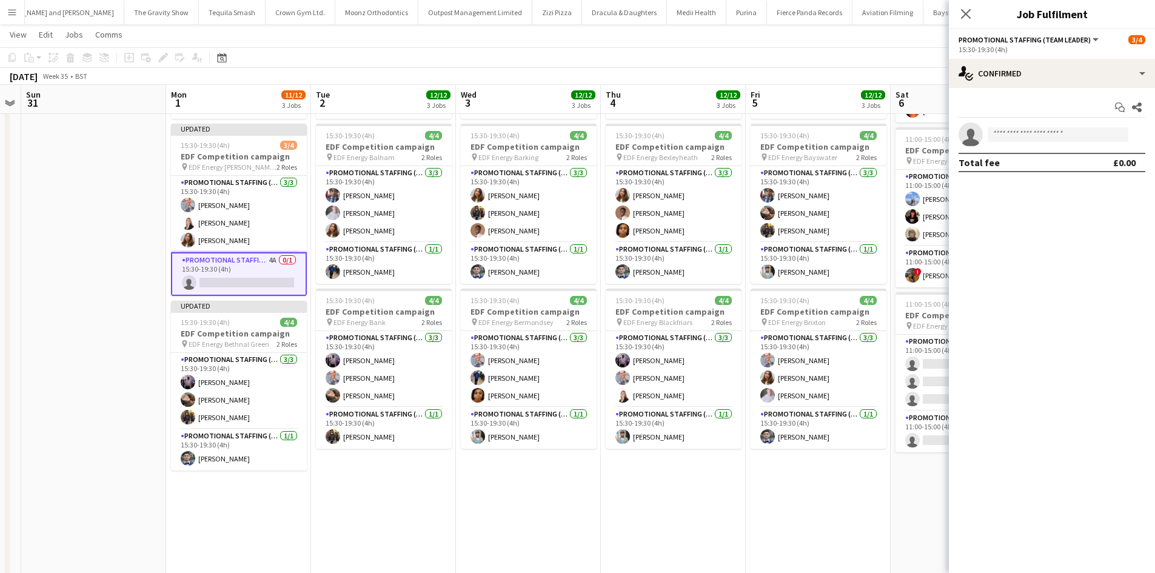
click at [882, 67] on app-toolbar "Copy Paste Paste Ctrl+V Paste with crew Ctrl+Shift+V Paste linked Job Delete Gr…" at bounding box center [577, 57] width 1155 height 21
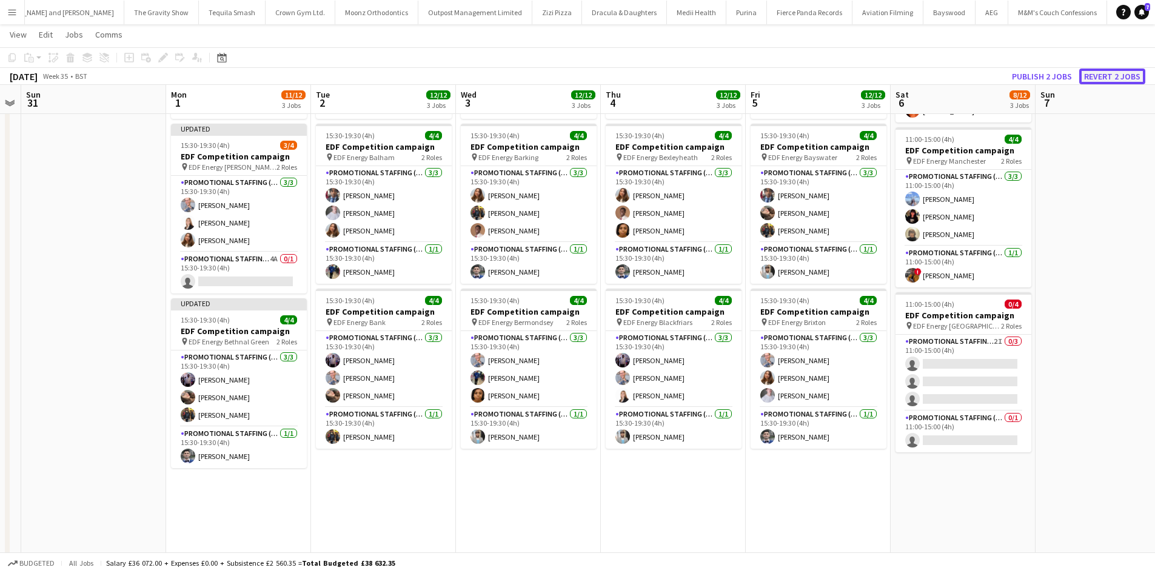
click at [1102, 72] on button "Revert 2 jobs" at bounding box center [1113, 77] width 66 height 16
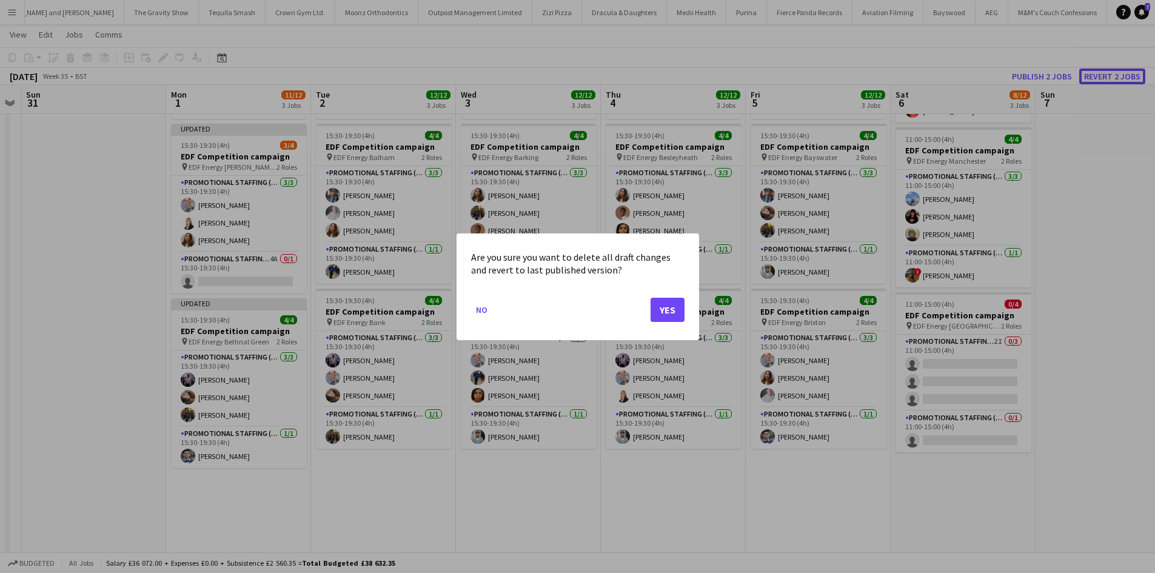
scroll to position [0, 0]
click at [676, 315] on button "Yes" at bounding box center [668, 309] width 34 height 24
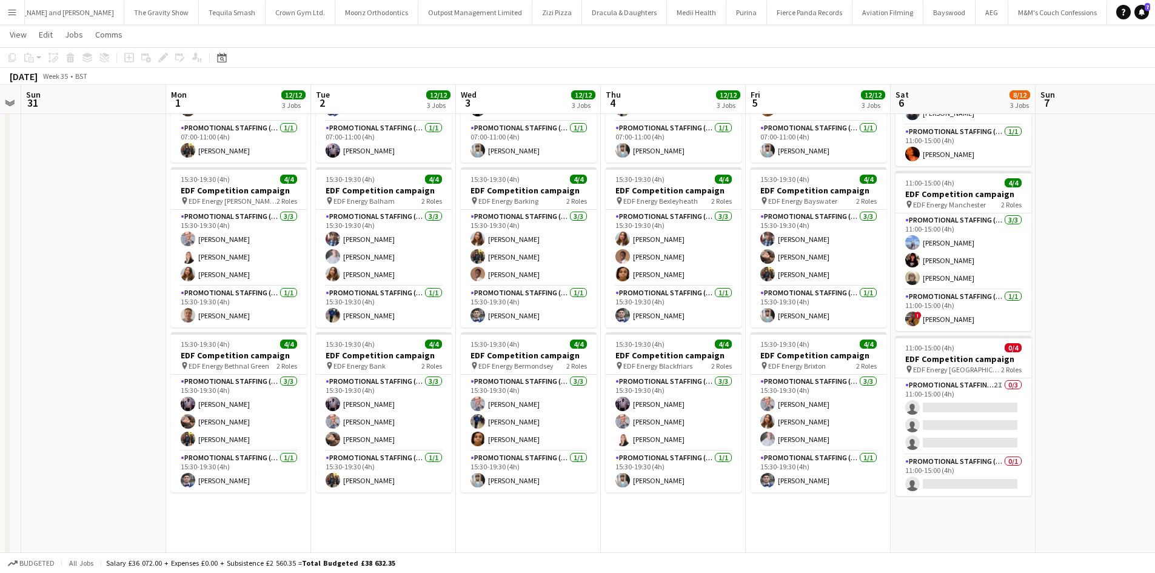
scroll to position [243, 0]
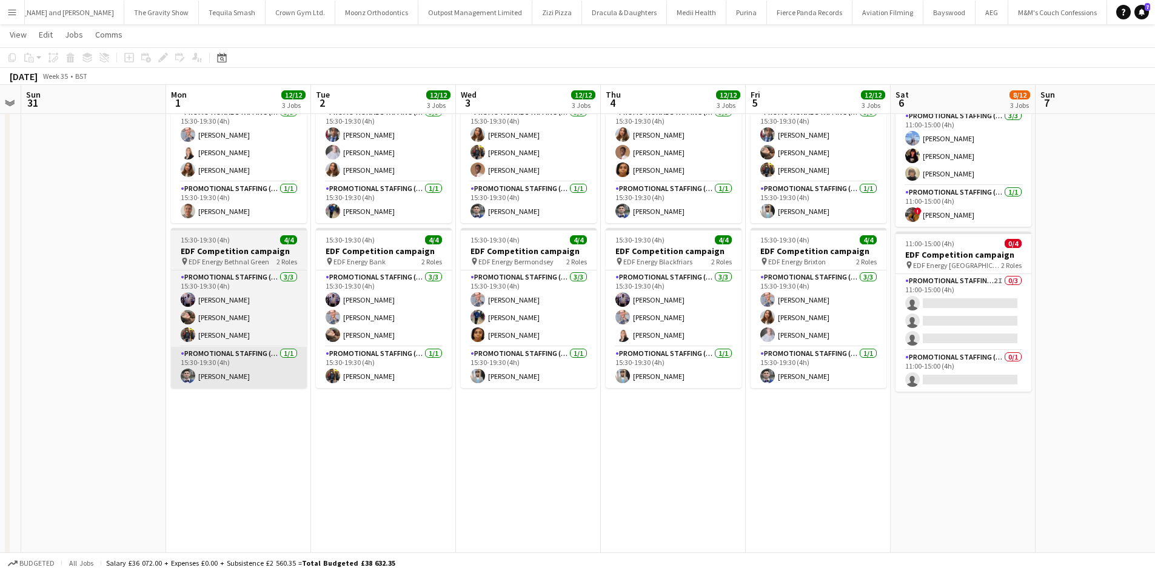
click at [222, 375] on app-card-role "Promotional Staffing (Team Leader) 1/1 15:30-19:30 (4h) Elvis Assadi" at bounding box center [239, 367] width 136 height 41
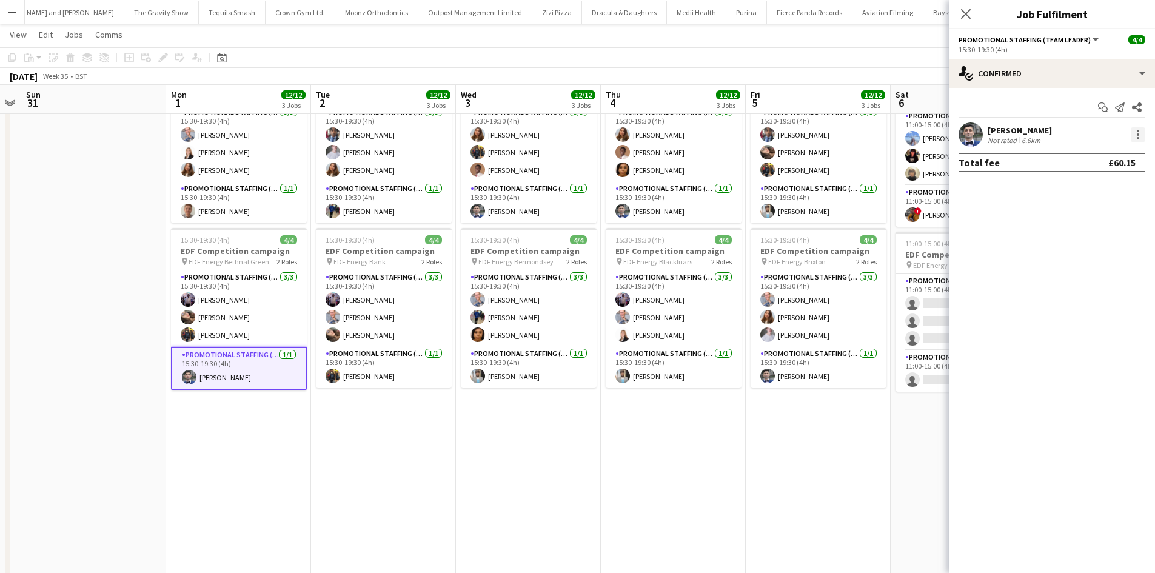
click at [1135, 141] on div at bounding box center [1138, 134] width 15 height 15
click at [1098, 163] on button "Edit fee" at bounding box center [1098, 157] width 95 height 29
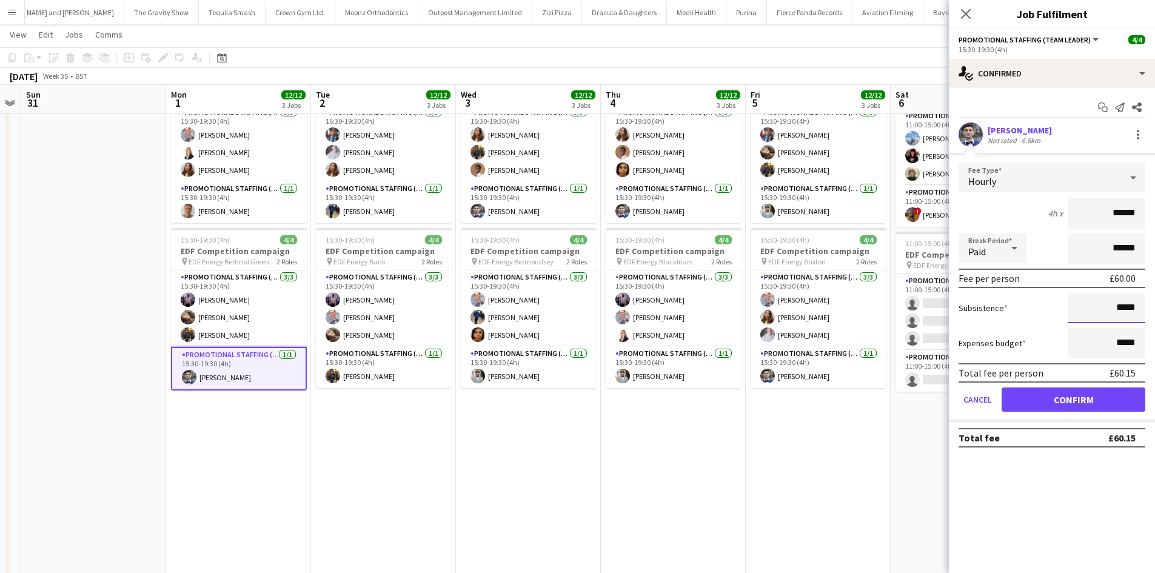
click at [1126, 306] on input "*****" at bounding box center [1107, 308] width 78 height 30
type input "******"
click at [1074, 401] on button "Confirm" at bounding box center [1074, 400] width 144 height 24
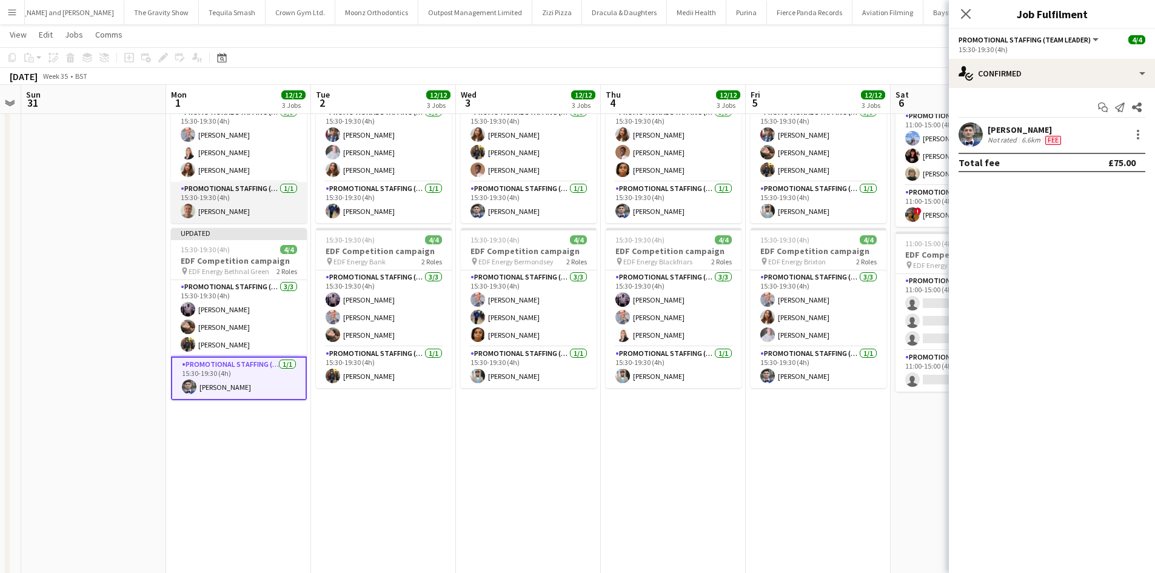
scroll to position [0, 414]
click at [221, 207] on app-card-role "Promotional Staffing (Team Leader) 1/1 15:30-19:30 (4h) Jack Procter" at bounding box center [238, 202] width 136 height 41
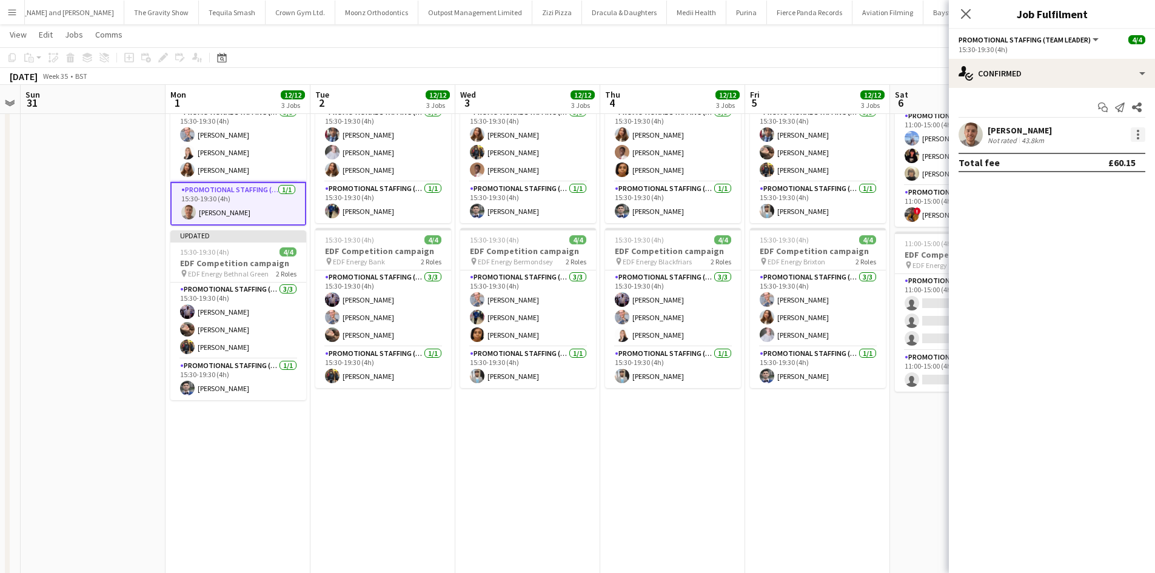
click at [1132, 135] on div at bounding box center [1138, 134] width 15 height 15
click at [1105, 162] on span "Edit fee" at bounding box center [1098, 157] width 75 height 11
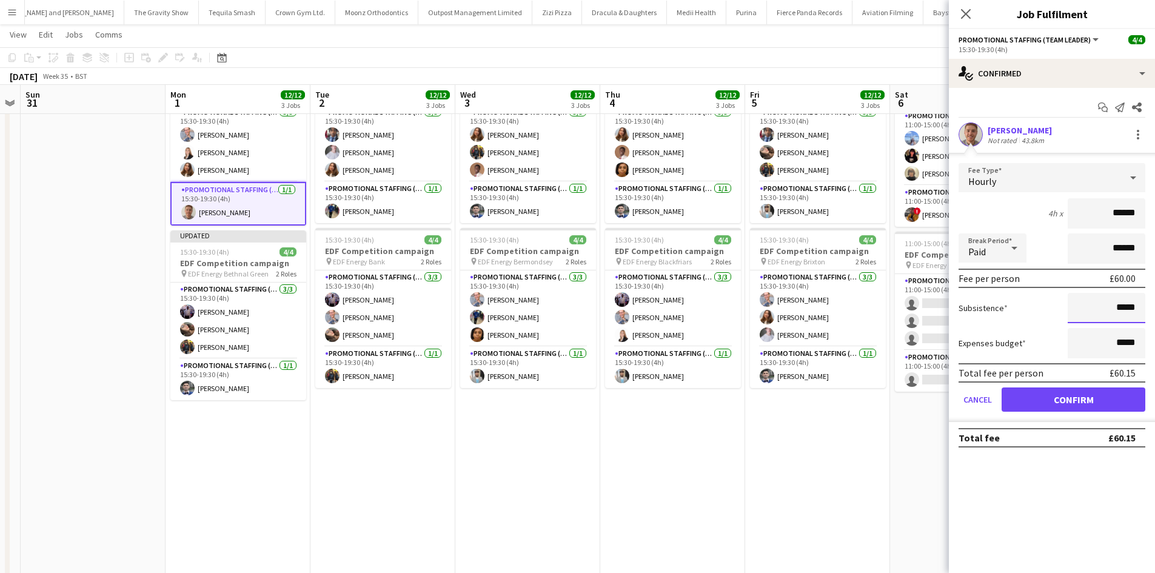
click at [1132, 310] on input "*****" at bounding box center [1107, 308] width 78 height 30
type input "******"
click at [1083, 407] on button "Confirm" at bounding box center [1074, 400] width 144 height 24
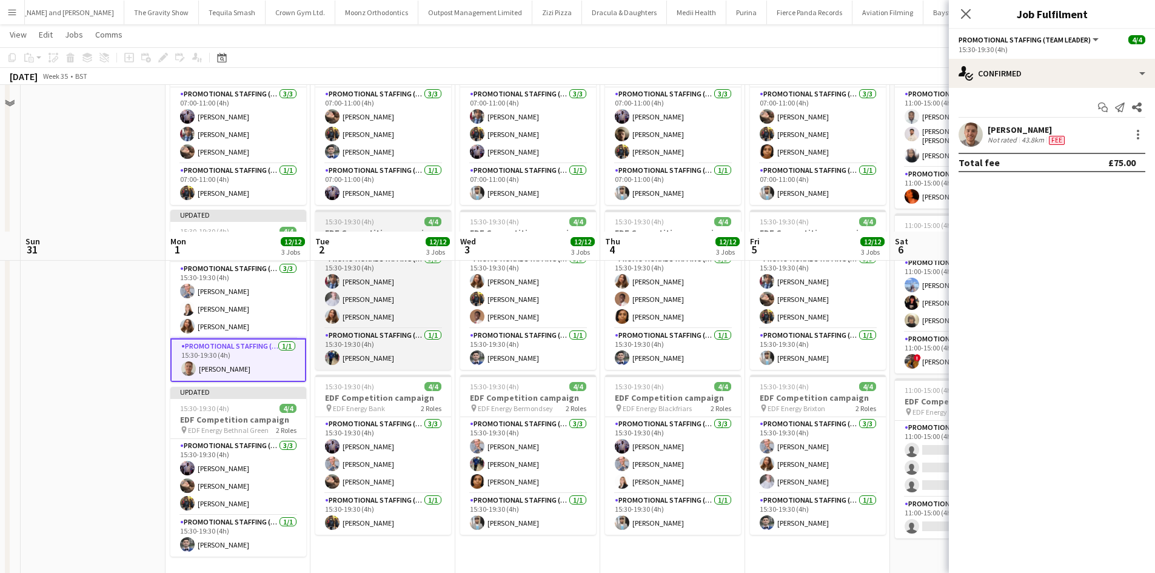
scroll to position [0, 0]
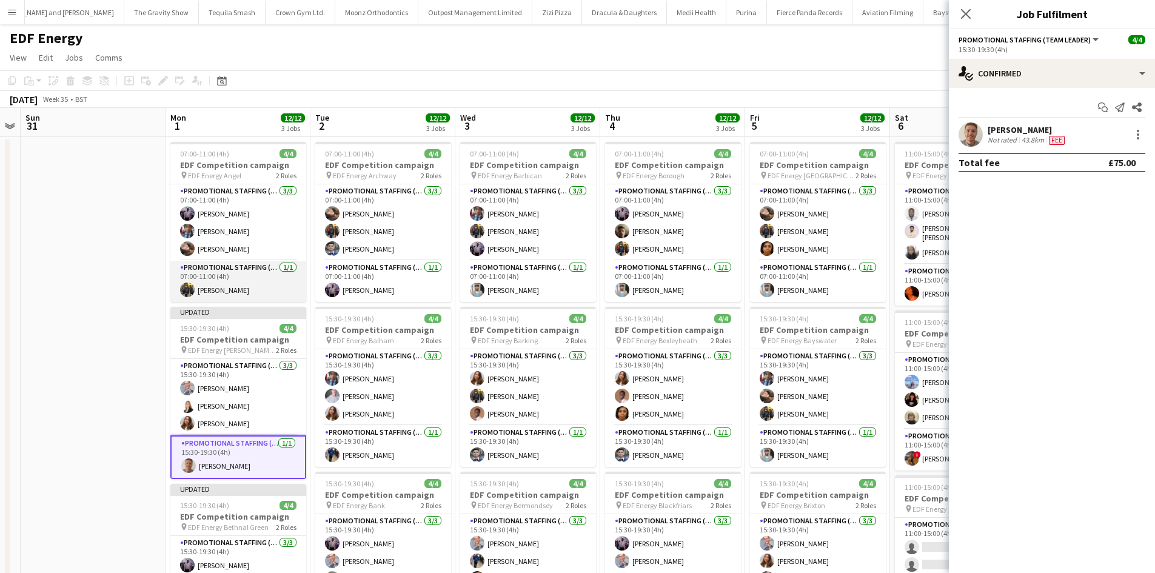
click at [220, 288] on app-card-role "Promotional Staffing (Team Leader) 1/1 07:00-11:00 (4h) Martin Brady" at bounding box center [238, 281] width 136 height 41
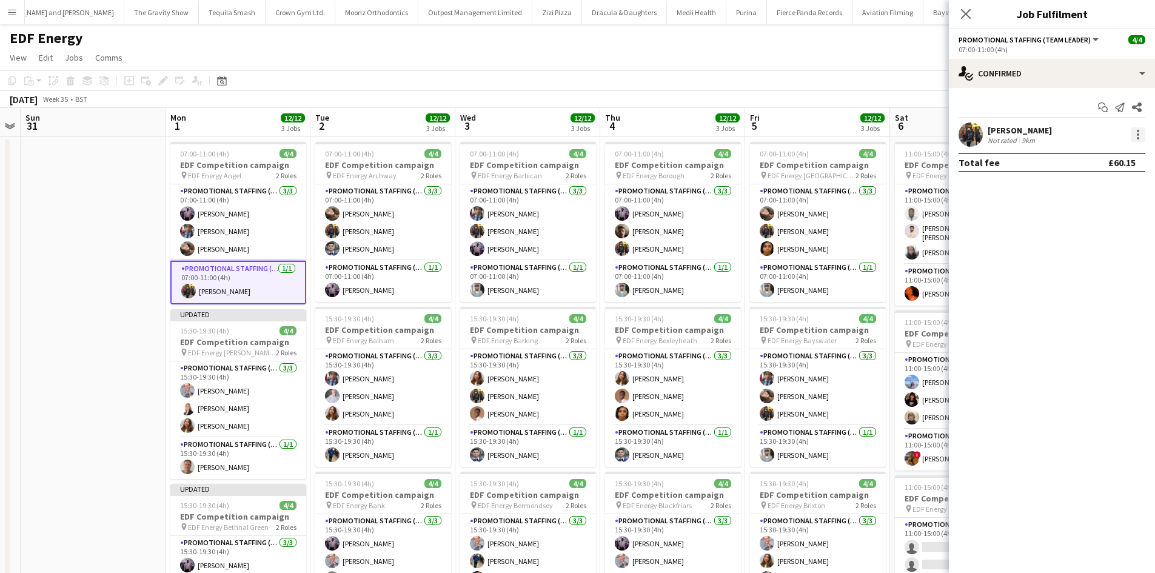
click at [1136, 132] on div at bounding box center [1138, 134] width 15 height 15
click at [1116, 152] on span "Edit fee" at bounding box center [1098, 157] width 75 height 11
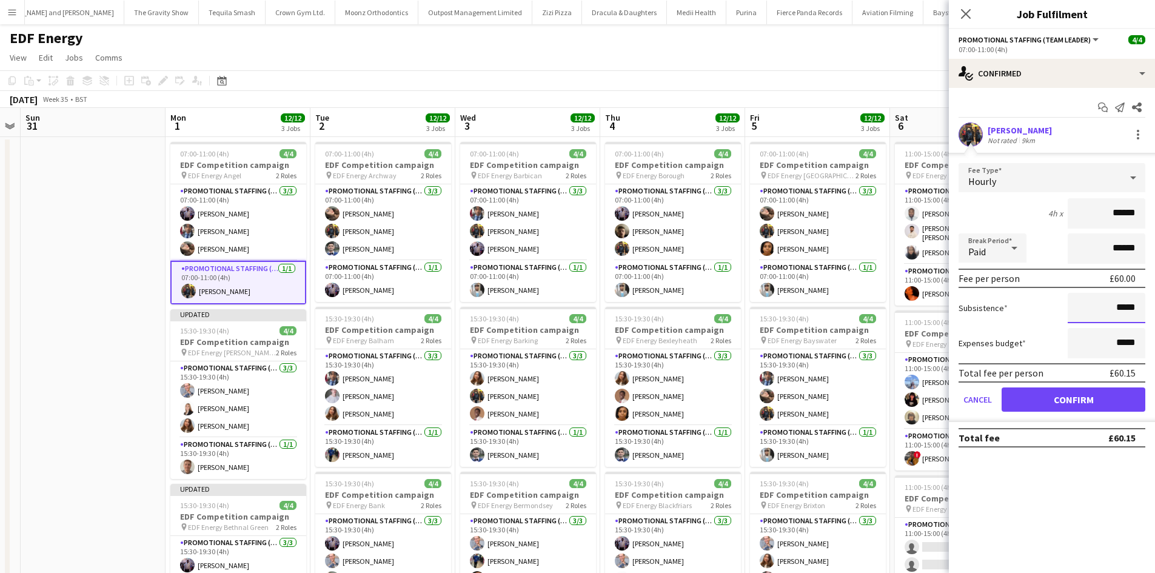
click at [1131, 305] on input "*****" at bounding box center [1107, 308] width 78 height 30
type input "******"
click at [1096, 403] on button "Confirm" at bounding box center [1074, 400] width 144 height 24
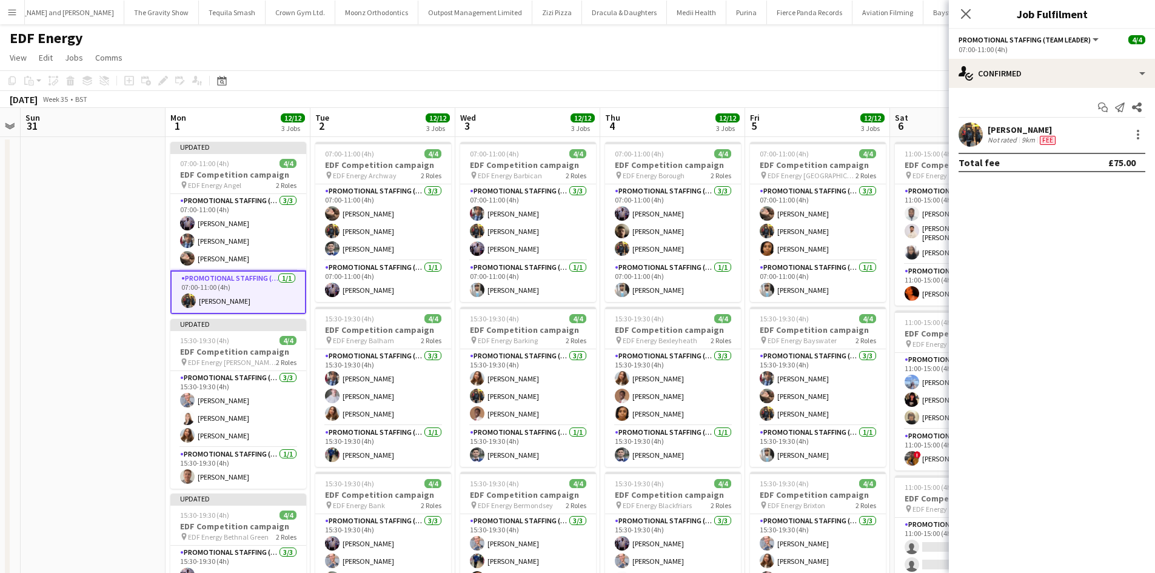
click at [143, 228] on app-date-cell at bounding box center [93, 503] width 145 height 732
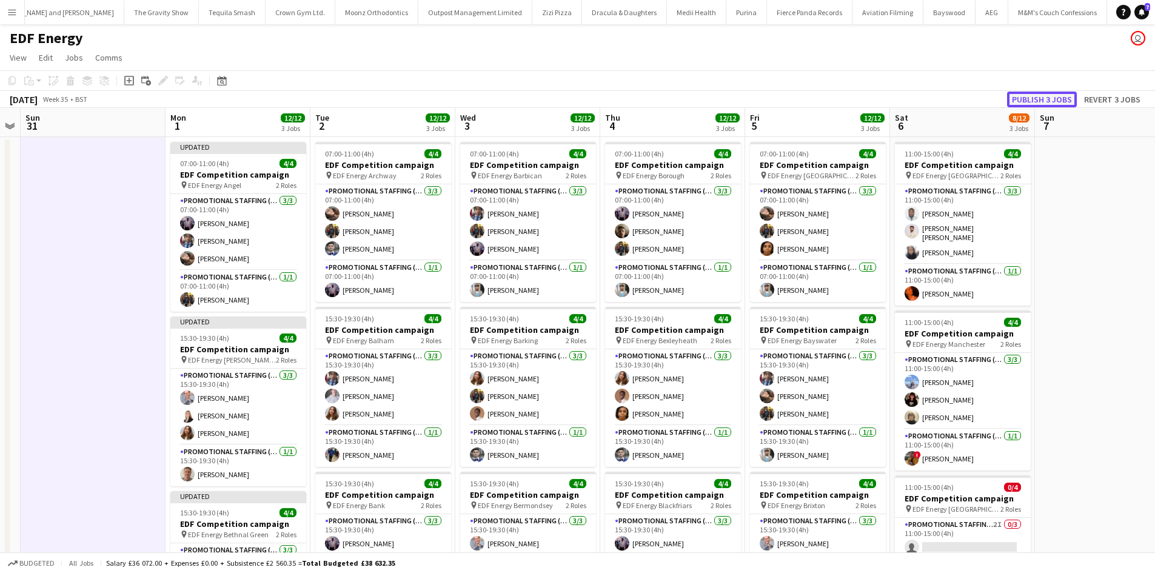
click at [1048, 102] on button "Publish 3 jobs" at bounding box center [1042, 100] width 70 height 16
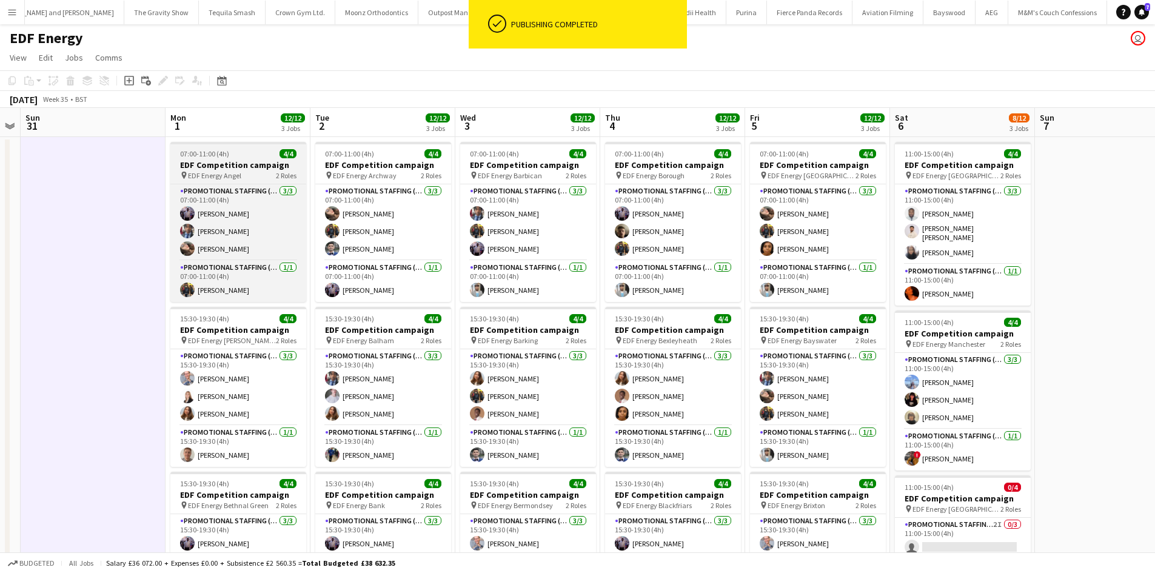
click at [217, 170] on h3 "EDF Competition campaign" at bounding box center [238, 165] width 136 height 11
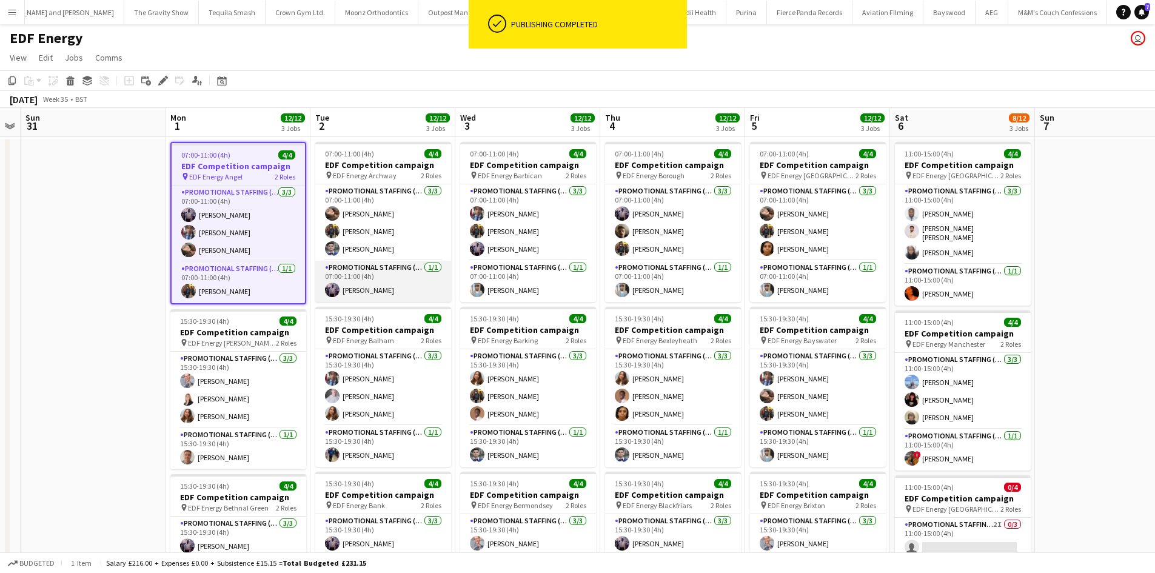
click at [387, 286] on app-card-role "Promotional Staffing (Team Leader) 1/1 07:00-11:00 (4h) osahon ogunyemi" at bounding box center [383, 281] width 136 height 41
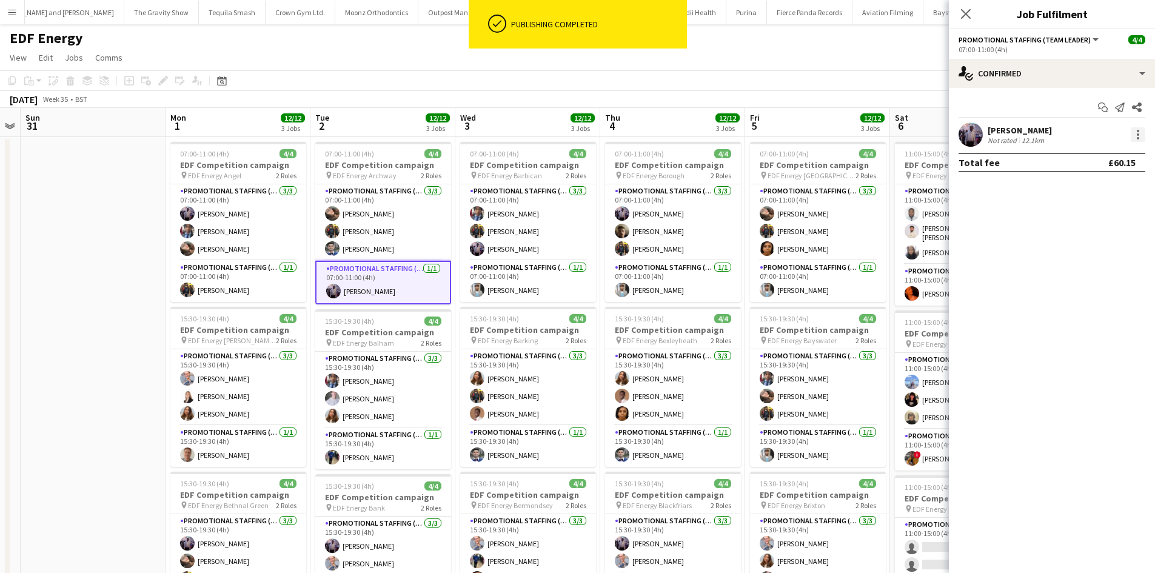
click at [1145, 138] on div at bounding box center [1138, 134] width 15 height 15
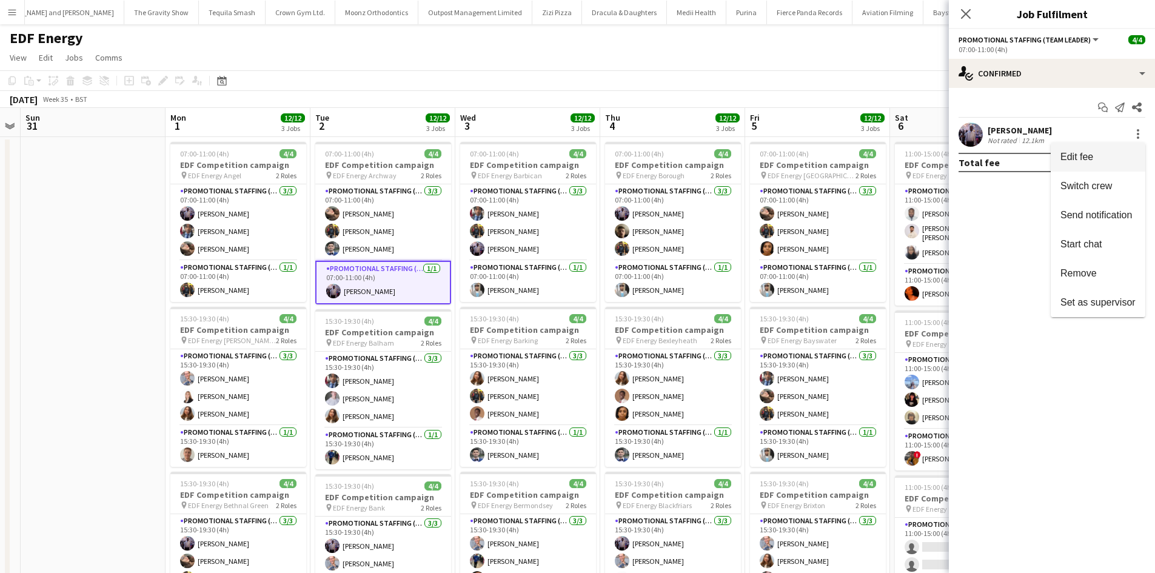
click at [1084, 152] on span "Edit fee" at bounding box center [1077, 157] width 33 height 10
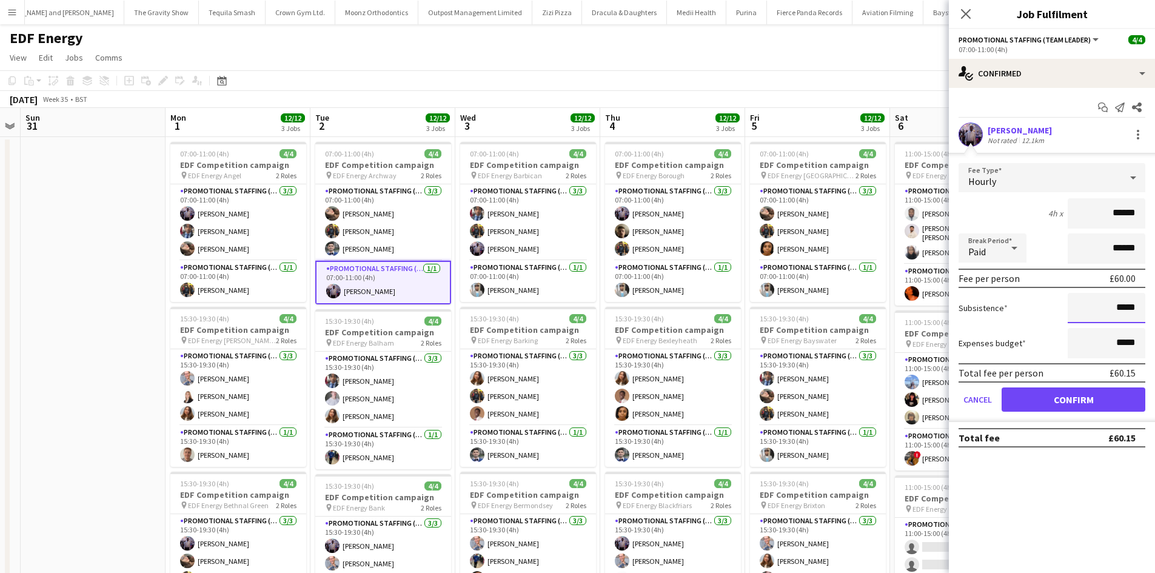
click at [1129, 304] on input "*****" at bounding box center [1107, 308] width 78 height 30
click at [1130, 304] on input "*****" at bounding box center [1107, 308] width 78 height 30
click at [1132, 303] on input "*****" at bounding box center [1107, 308] width 78 height 30
click at [1133, 315] on input "*****" at bounding box center [1107, 308] width 78 height 30
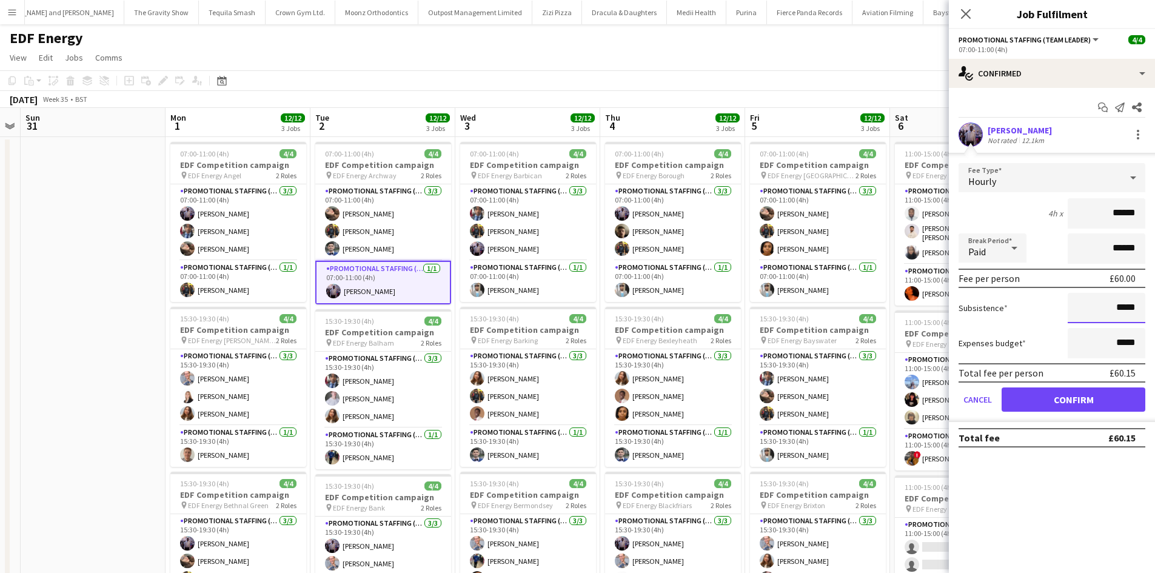
click at [1133, 315] on input "*****" at bounding box center [1107, 308] width 78 height 30
type input "******"
click at [1100, 395] on button "Confirm" at bounding box center [1074, 400] width 144 height 24
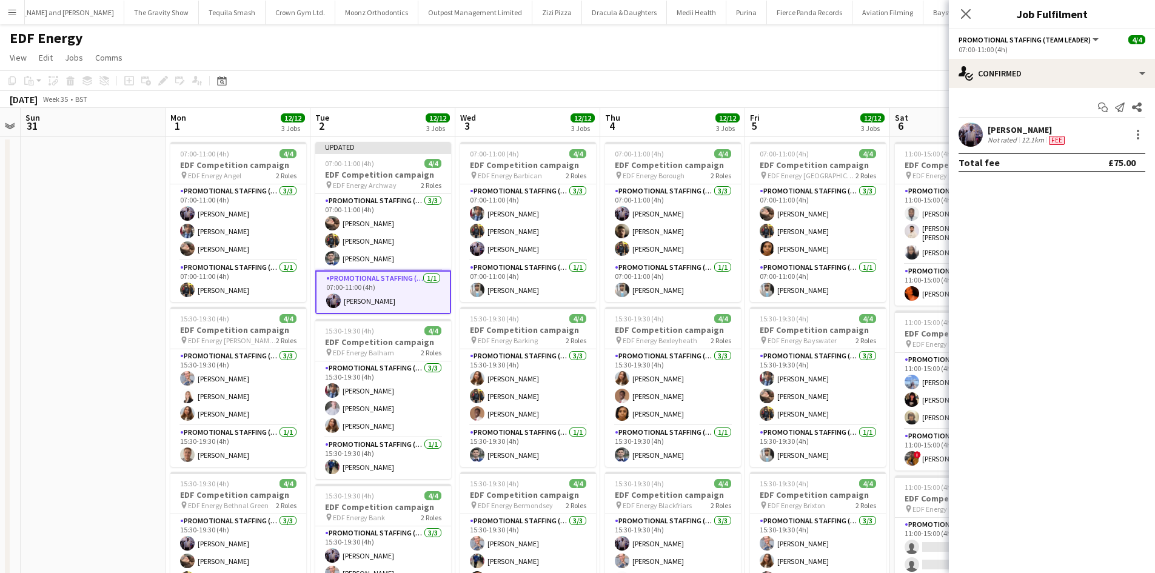
click at [718, 96] on div "August 2025 Week 35 • BST Publish 1 job Revert 1 job" at bounding box center [577, 99] width 1155 height 17
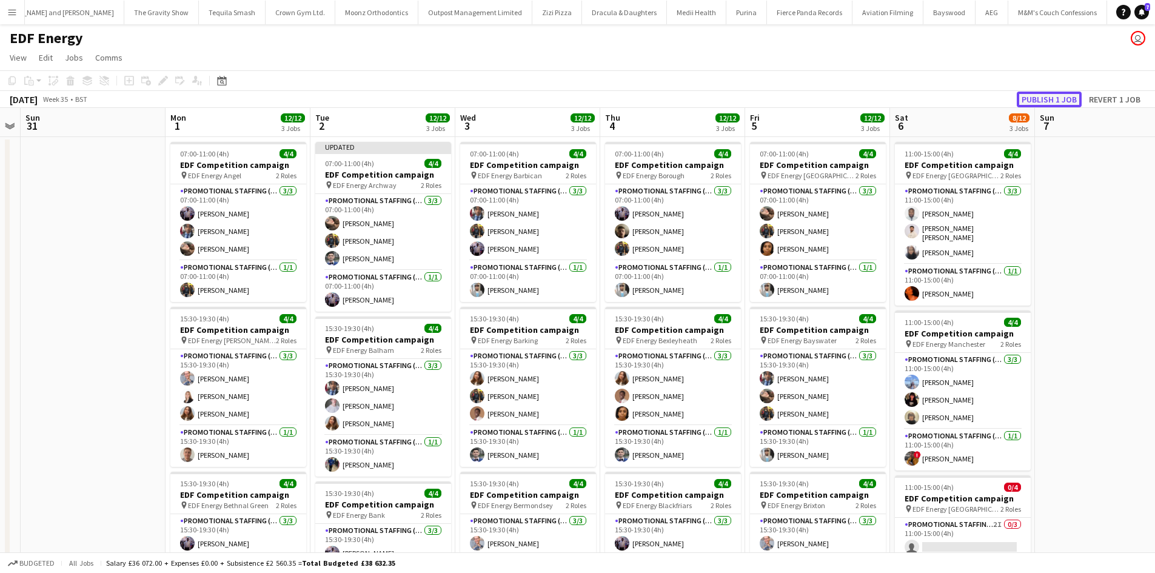
click at [1059, 104] on button "Publish 1 job" at bounding box center [1049, 100] width 65 height 16
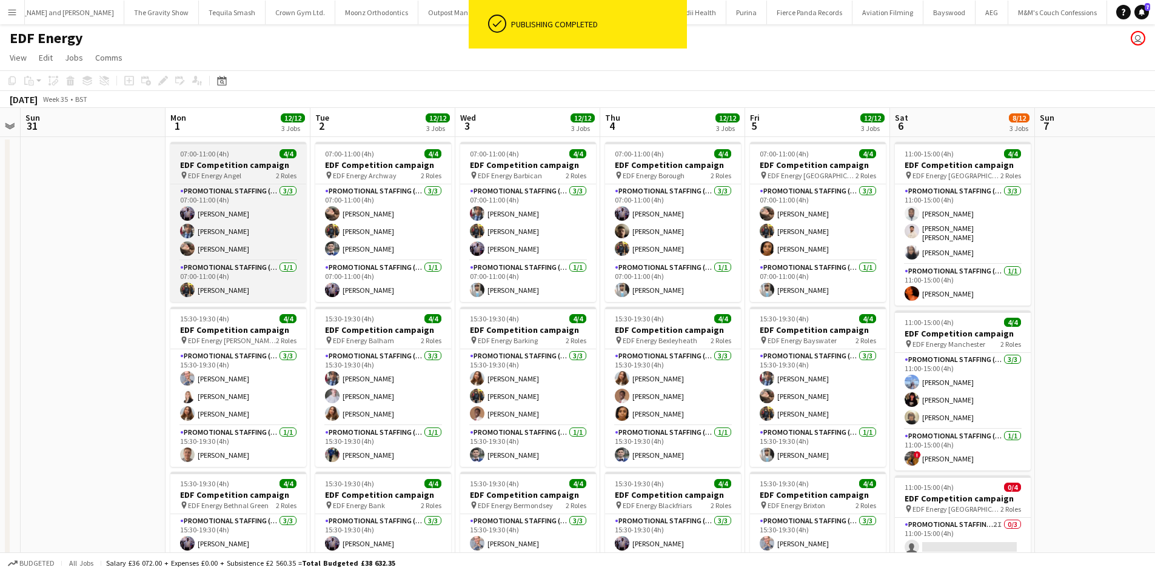
click at [240, 168] on h3 "EDF Competition campaign" at bounding box center [238, 165] width 136 height 11
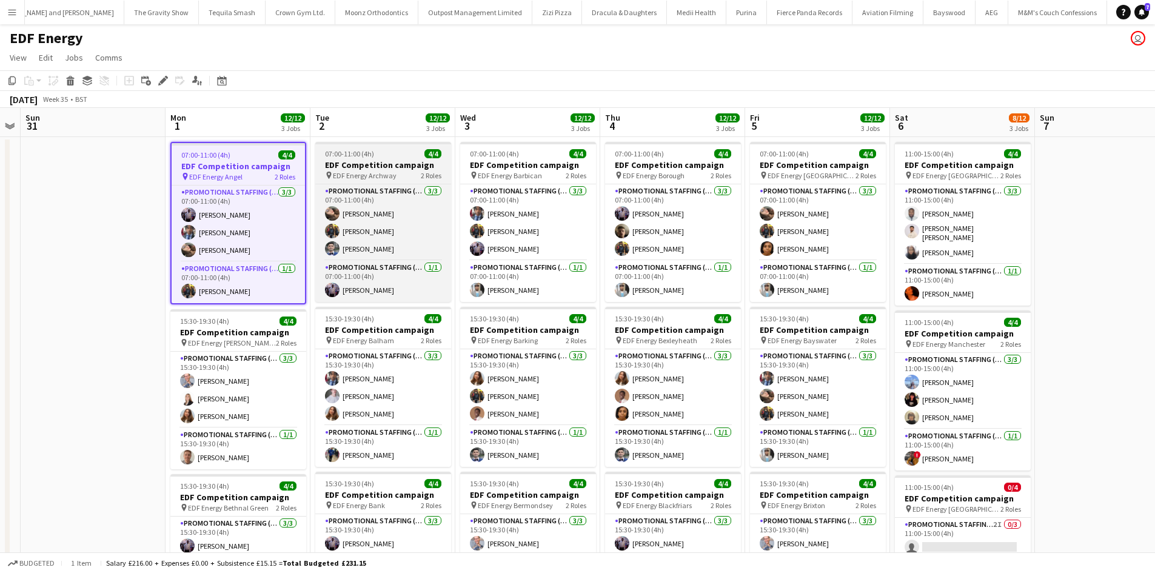
click at [360, 164] on h3 "EDF Competition campaign" at bounding box center [383, 165] width 136 height 11
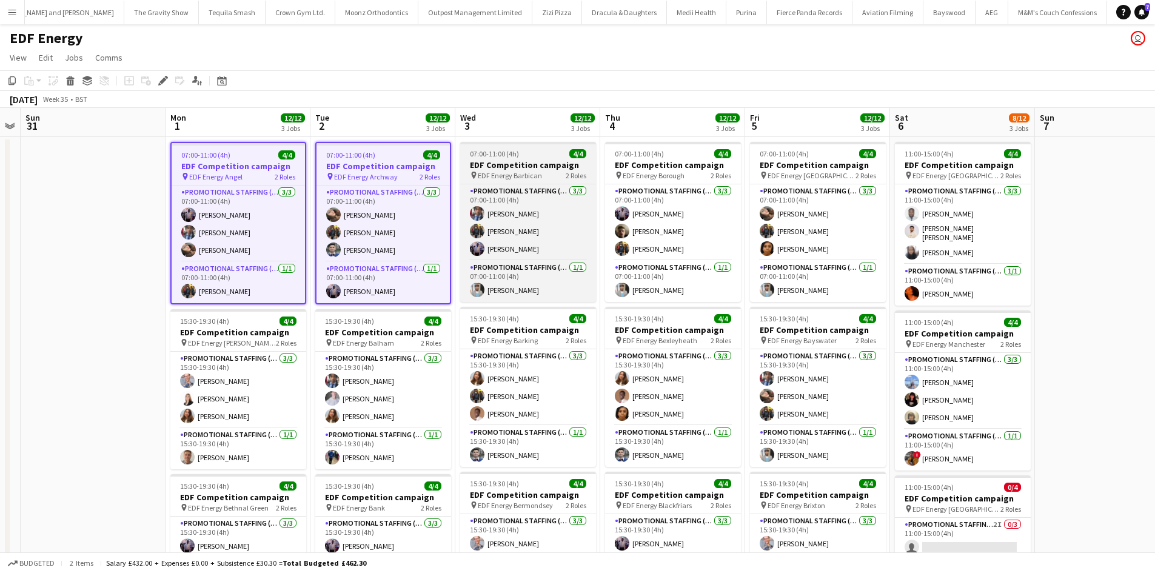
click at [471, 165] on h3 "EDF Competition campaign" at bounding box center [528, 165] width 136 height 11
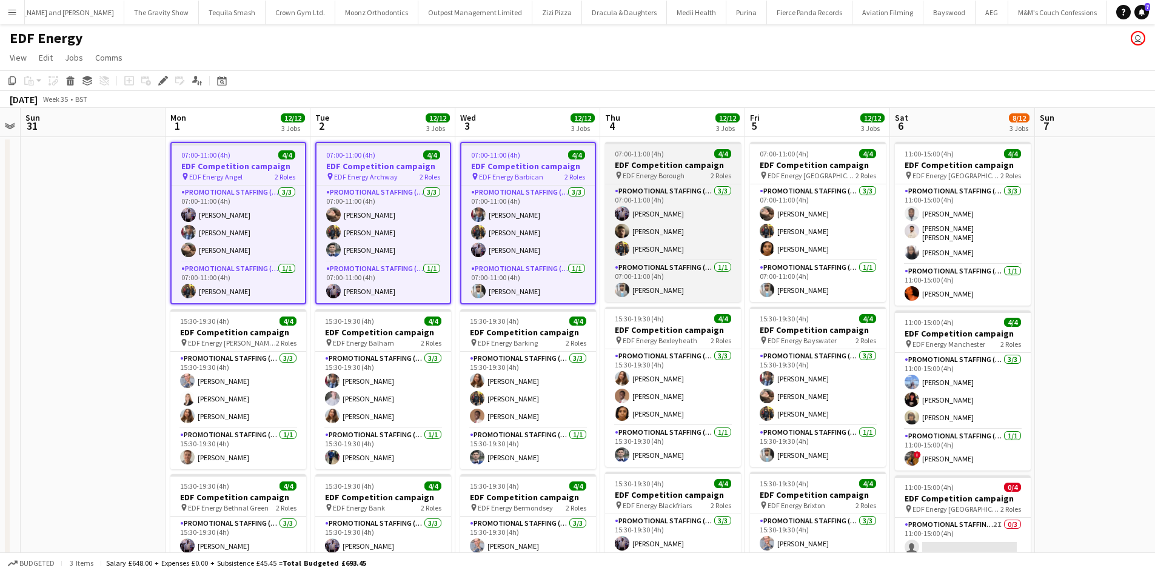
click at [643, 171] on span "EDF Energy Borough" at bounding box center [654, 175] width 62 height 9
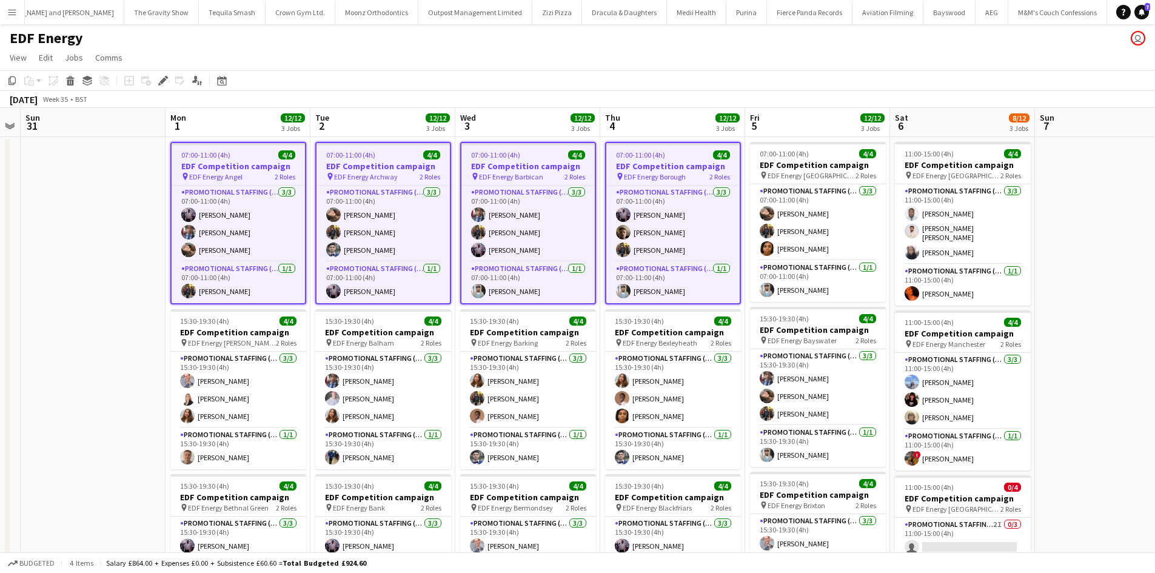
scroll to position [0, 414]
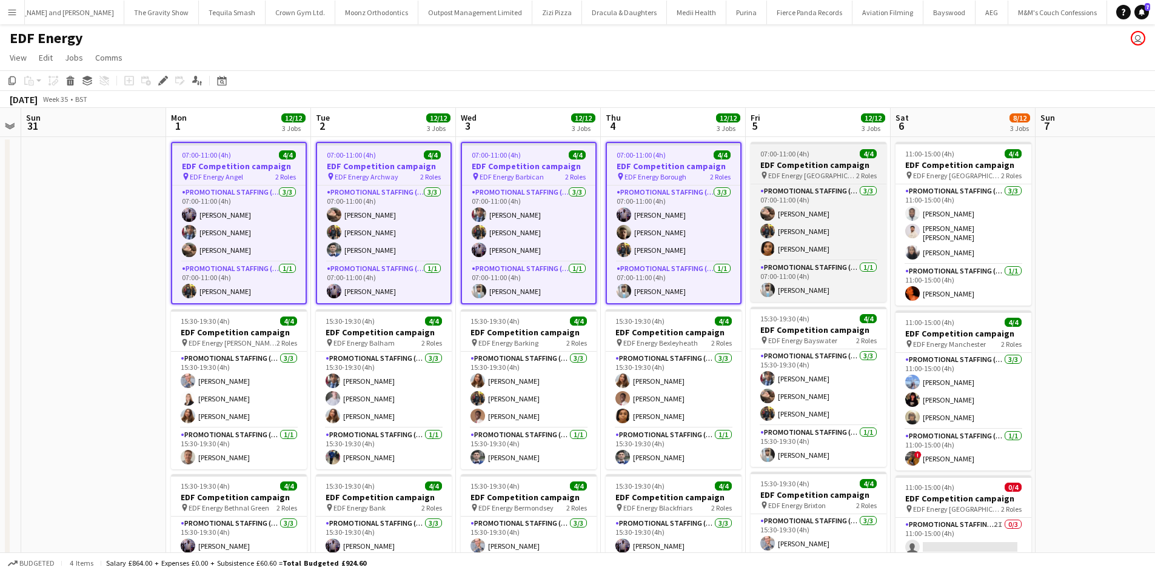
click at [767, 167] on h3 "EDF Competition campaign" at bounding box center [819, 165] width 136 height 11
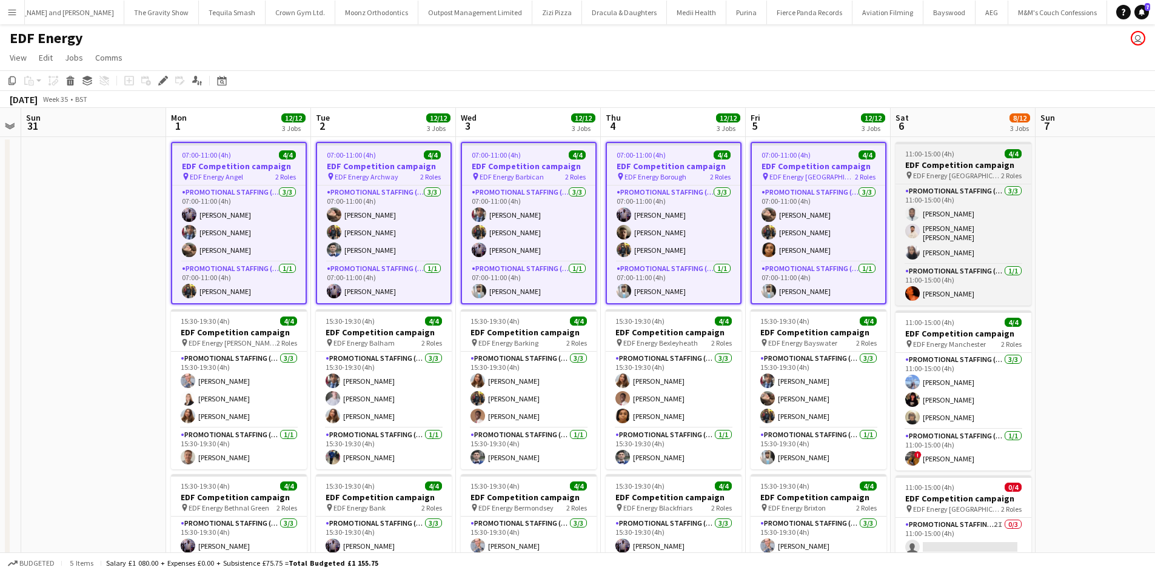
click at [954, 170] on h3 "EDF Competition campaign" at bounding box center [964, 165] width 136 height 11
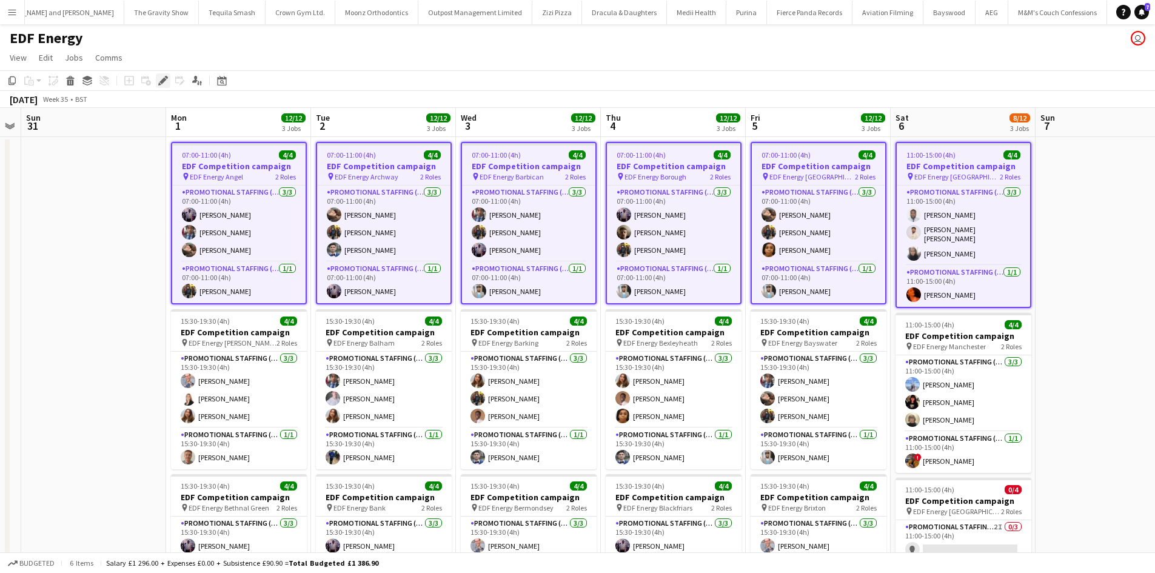
click at [166, 83] on icon "Edit" at bounding box center [163, 81] width 10 height 10
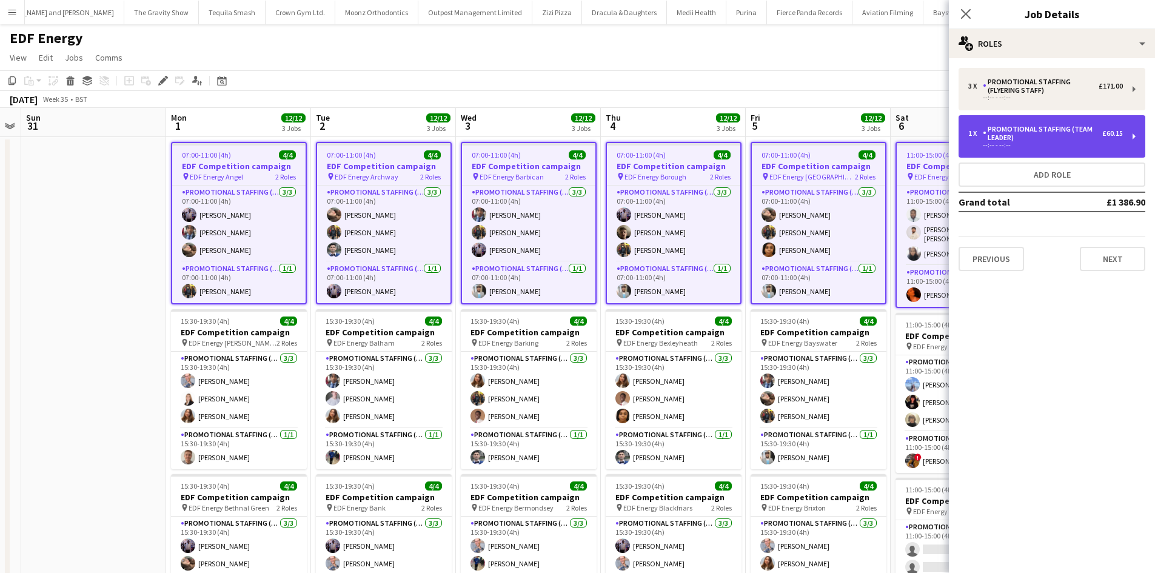
click at [1026, 122] on div "1 x Promotional Staffing (Team Leader) £60.15 --:-- - --:--" at bounding box center [1052, 136] width 187 height 42
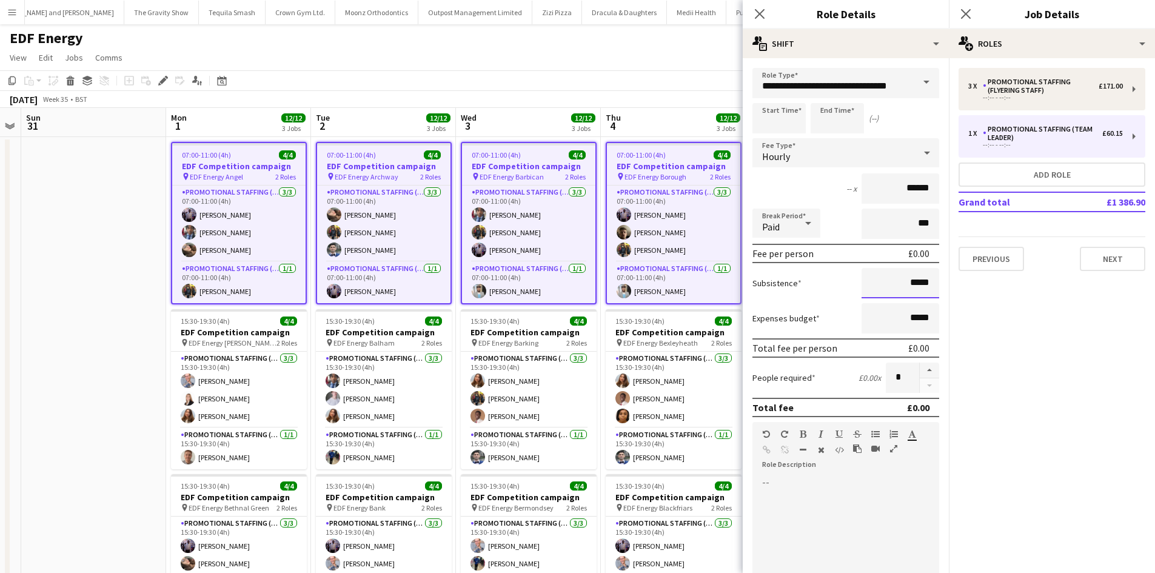
drag, startPoint x: 922, startPoint y: 281, endPoint x: 904, endPoint y: 283, distance: 17.8
click at [904, 283] on input "*****" at bounding box center [901, 283] width 78 height 30
type input "******"
click at [685, 67] on app-page-menu "View Day view expanded Day view collapsed Month view Date picker Jump to today …" at bounding box center [577, 58] width 1155 height 23
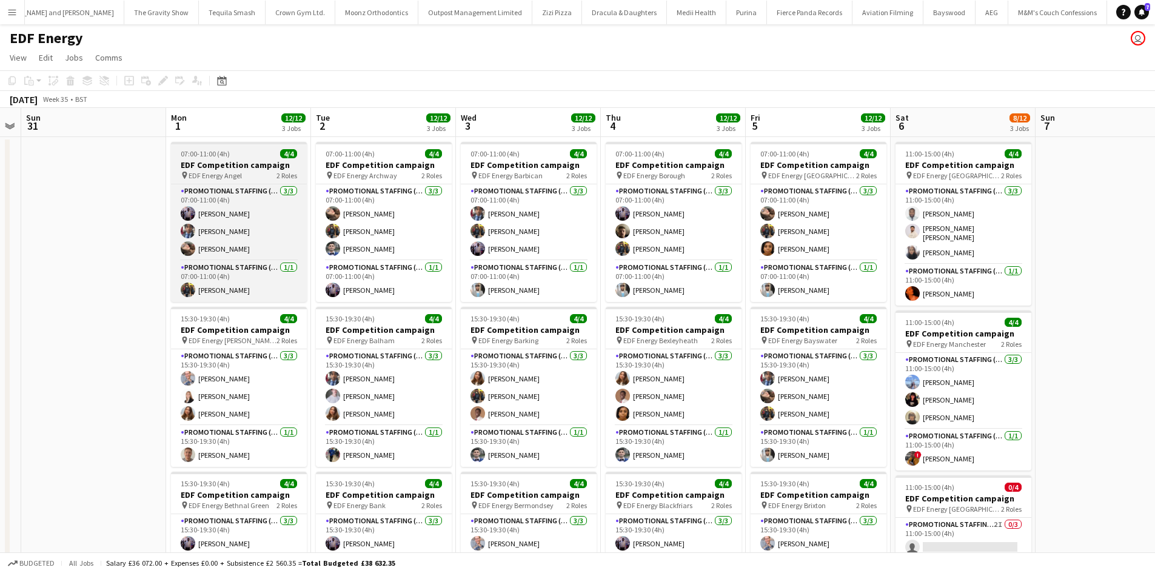
click at [263, 158] on div "07:00-11:00 (4h) 4/4" at bounding box center [239, 153] width 136 height 9
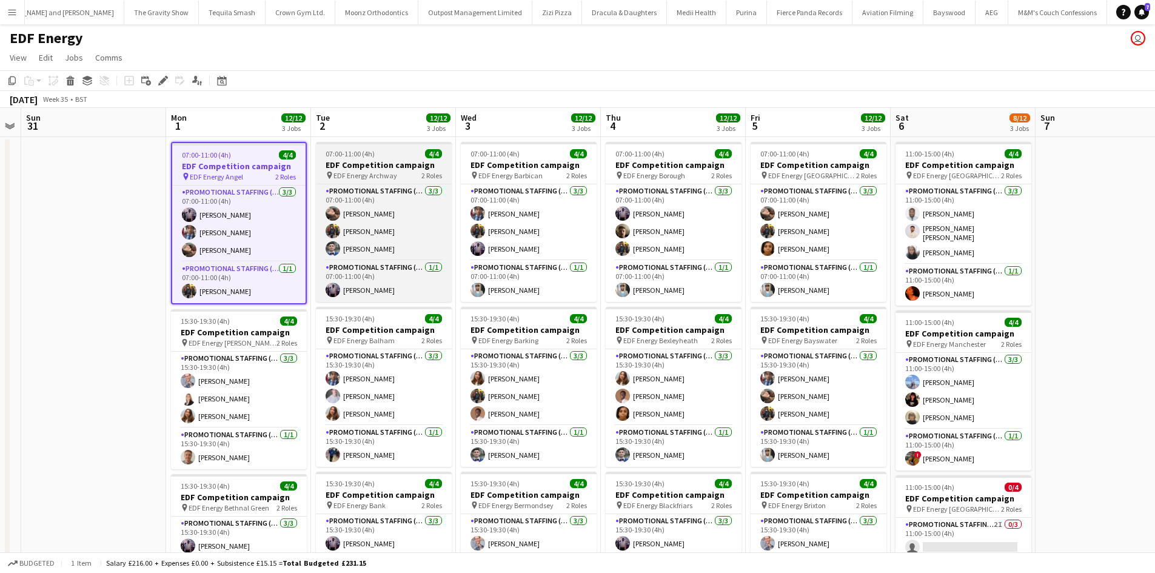
click at [360, 149] on app-job-card "07:00-11:00 (4h) 4/4 EDF Competition campaign pin EDF Energy Archway 2 Roles Pr…" at bounding box center [384, 222] width 136 height 160
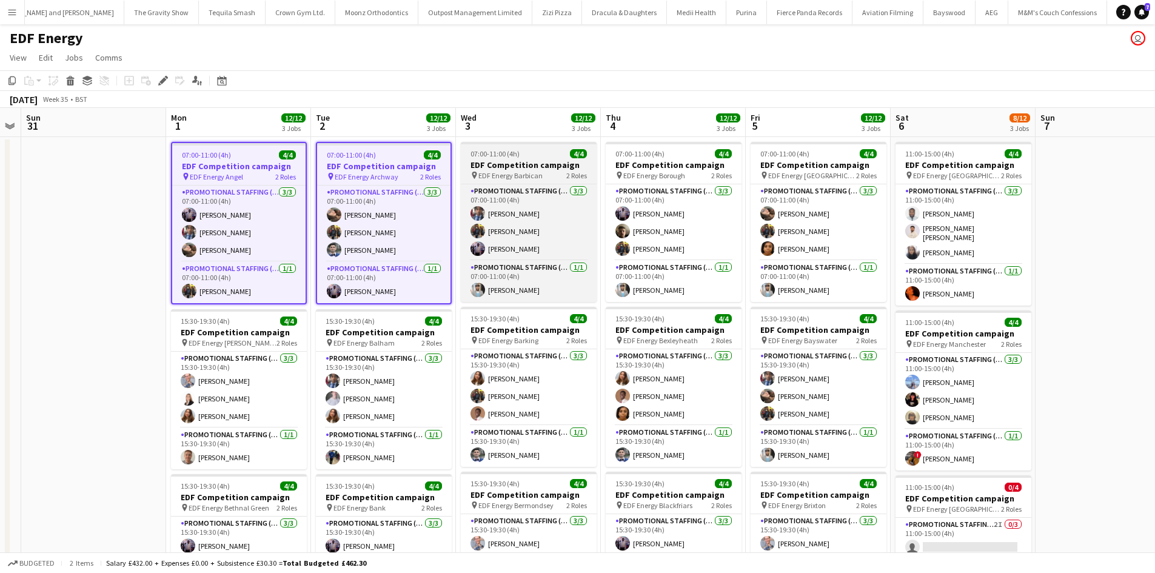
click at [490, 177] on span "EDF Energy Barbican" at bounding box center [511, 175] width 64 height 9
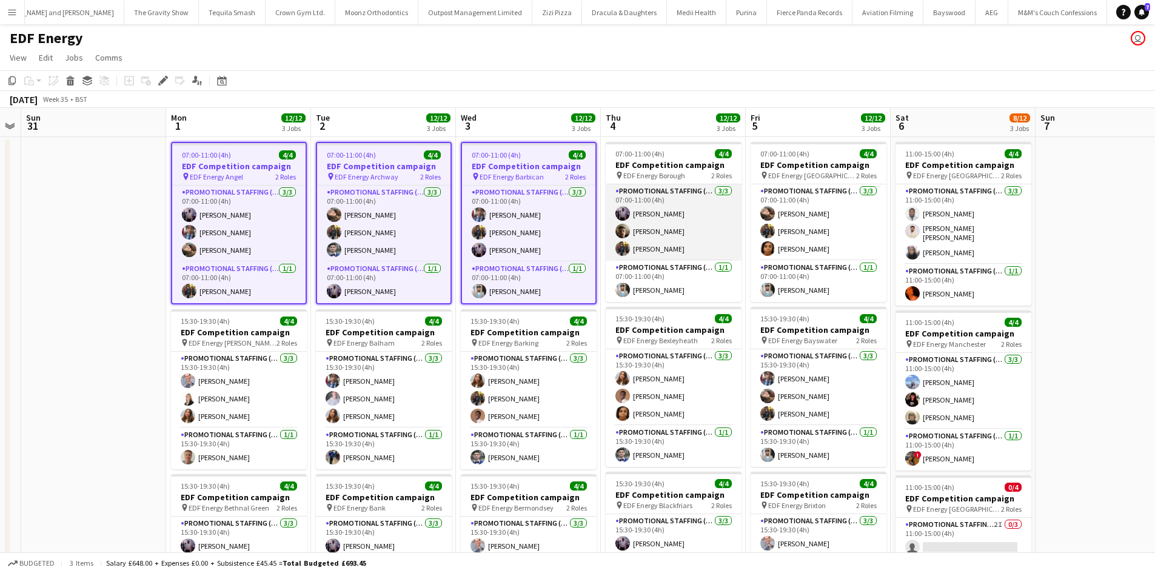
click at [639, 184] on app-card-role "Promotional Staffing (Flyering Staff) 3/3 07:00-11:00 (4h) osahon ogunyemi Alex…" at bounding box center [674, 222] width 136 height 76
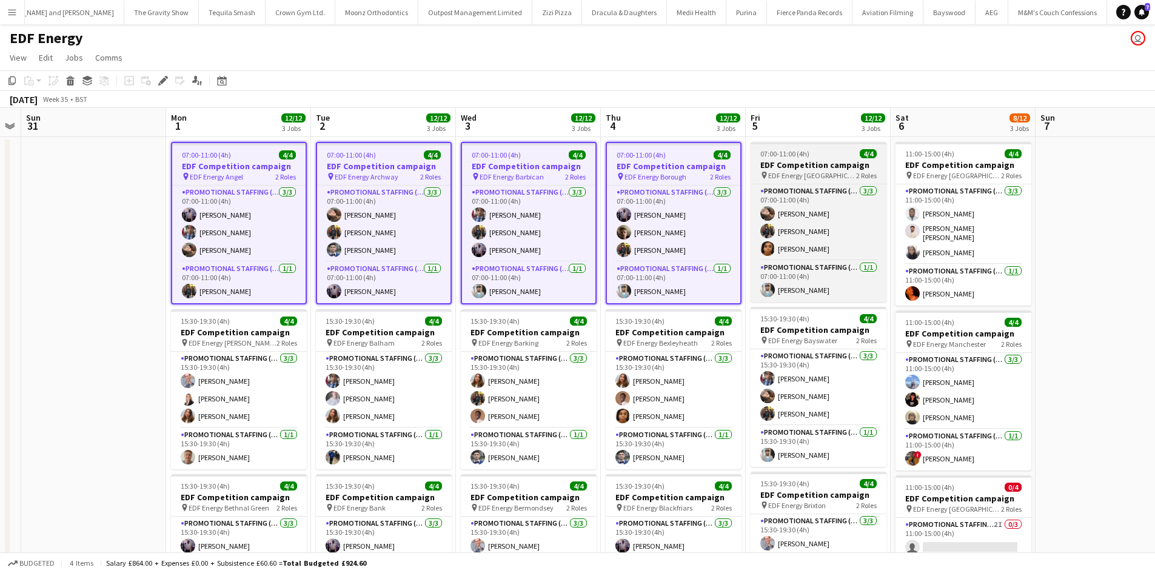
click at [803, 182] on app-job-card "07:00-11:00 (4h) 4/4 EDF Competition campaign pin EDF Energy Bond Street 2 Role…" at bounding box center [819, 222] width 136 height 160
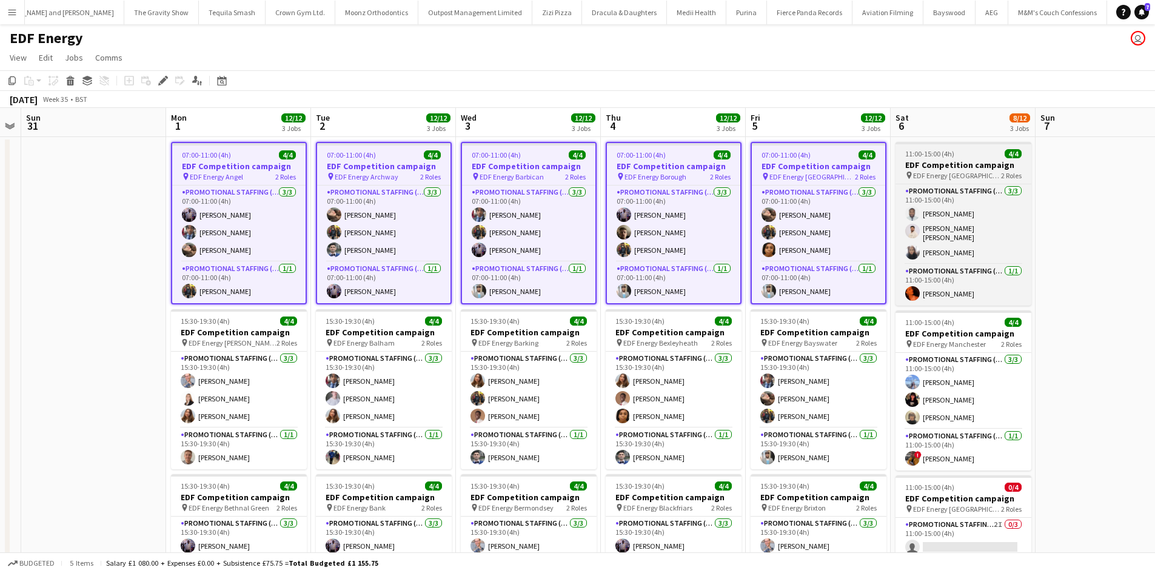
click at [949, 160] on h3 "EDF Competition campaign" at bounding box center [964, 165] width 136 height 11
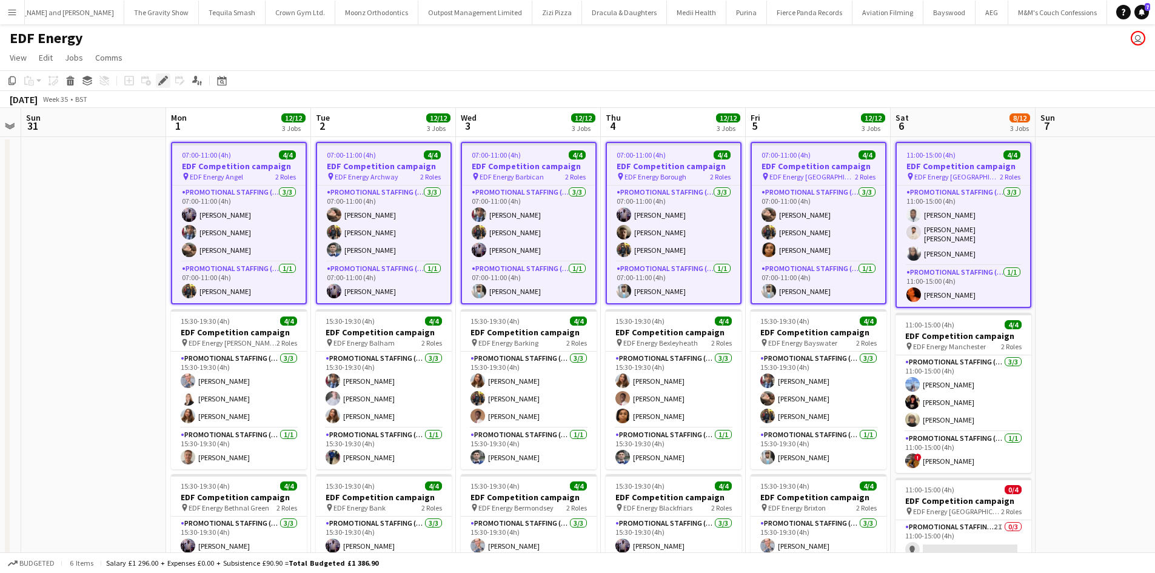
click at [160, 80] on icon "Edit" at bounding box center [163, 81] width 10 height 10
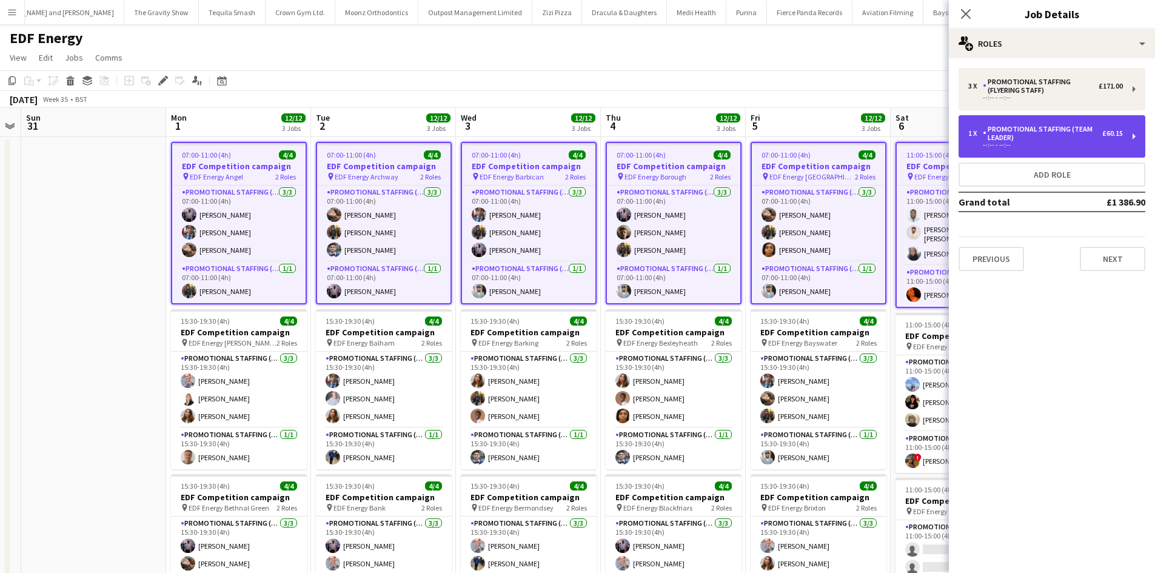
click at [1037, 129] on div "Promotional Staffing (Team Leader)" at bounding box center [1042, 133] width 119 height 17
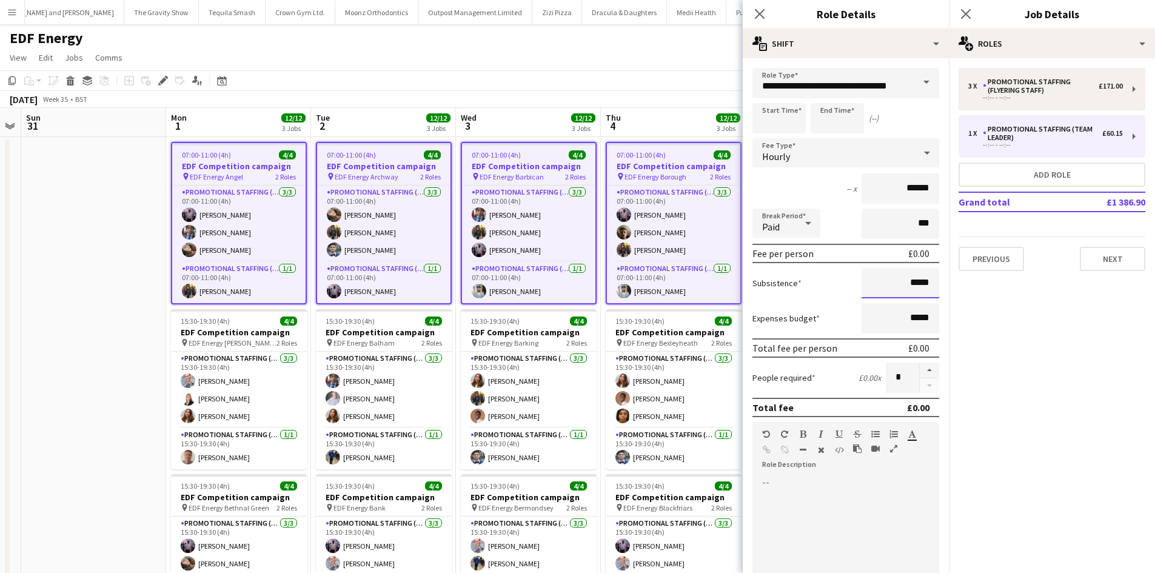
drag, startPoint x: 920, startPoint y: 284, endPoint x: 906, endPoint y: 284, distance: 14.0
click at [906, 284] on input "*****" at bounding box center [901, 283] width 78 height 30
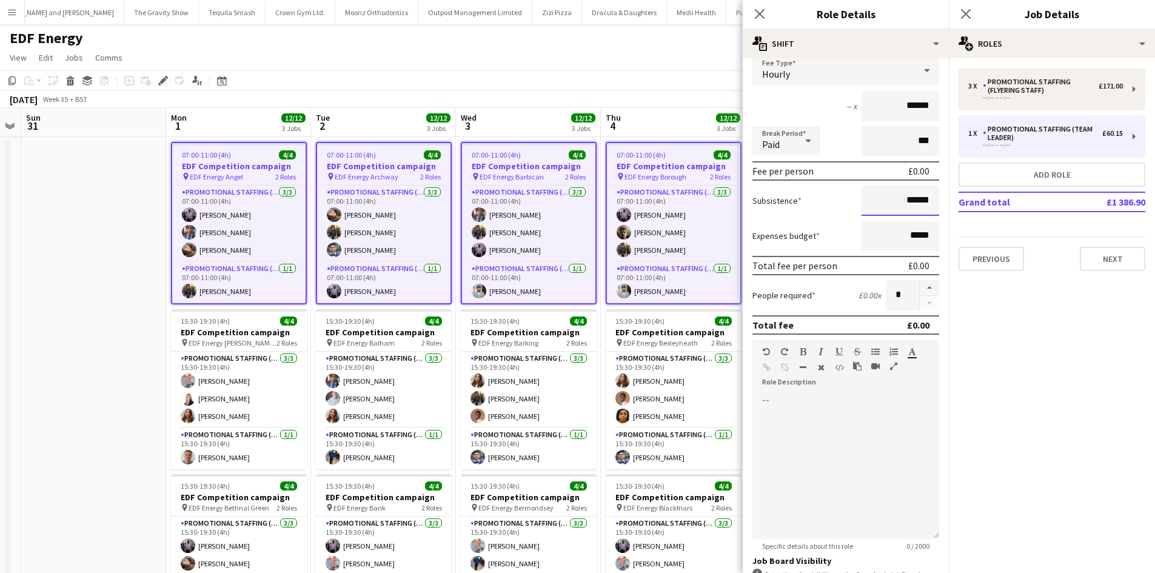
scroll to position [243, 0]
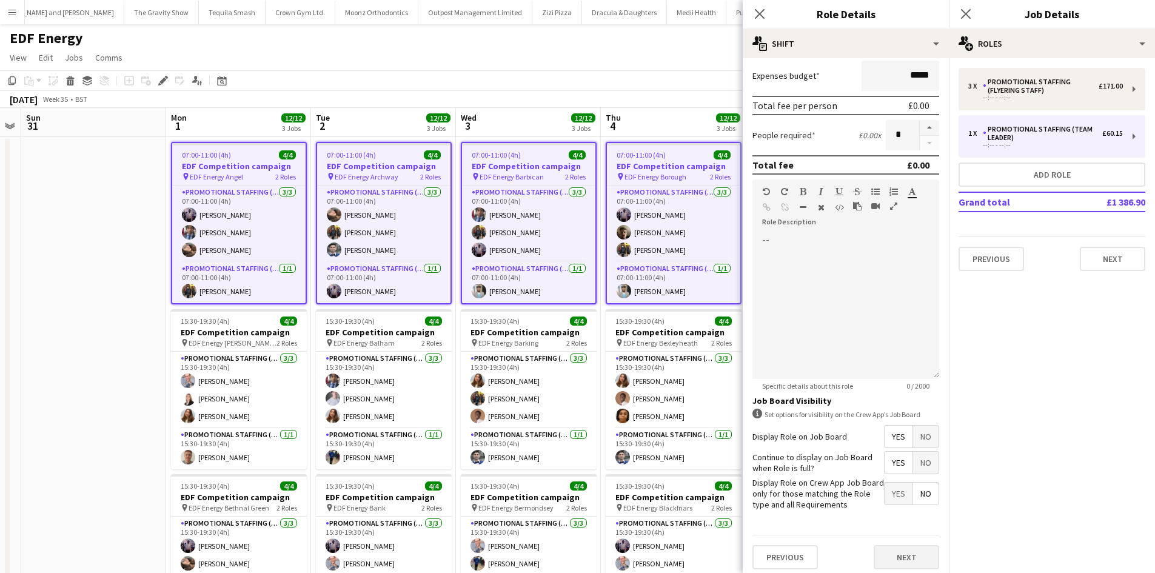
type input "******"
click at [889, 556] on button "Next" at bounding box center [907, 557] width 66 height 24
click at [910, 554] on button "Next" at bounding box center [907, 557] width 66 height 24
click at [867, 313] on div at bounding box center [846, 307] width 187 height 146
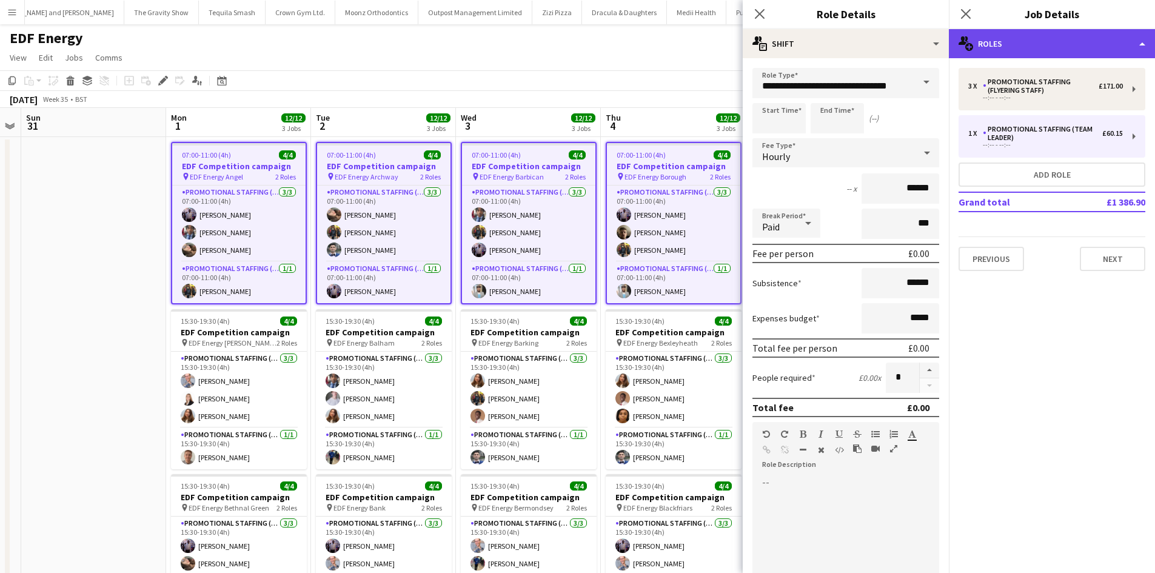
click at [1032, 42] on div "multiple-users-add Roles" at bounding box center [1052, 43] width 206 height 29
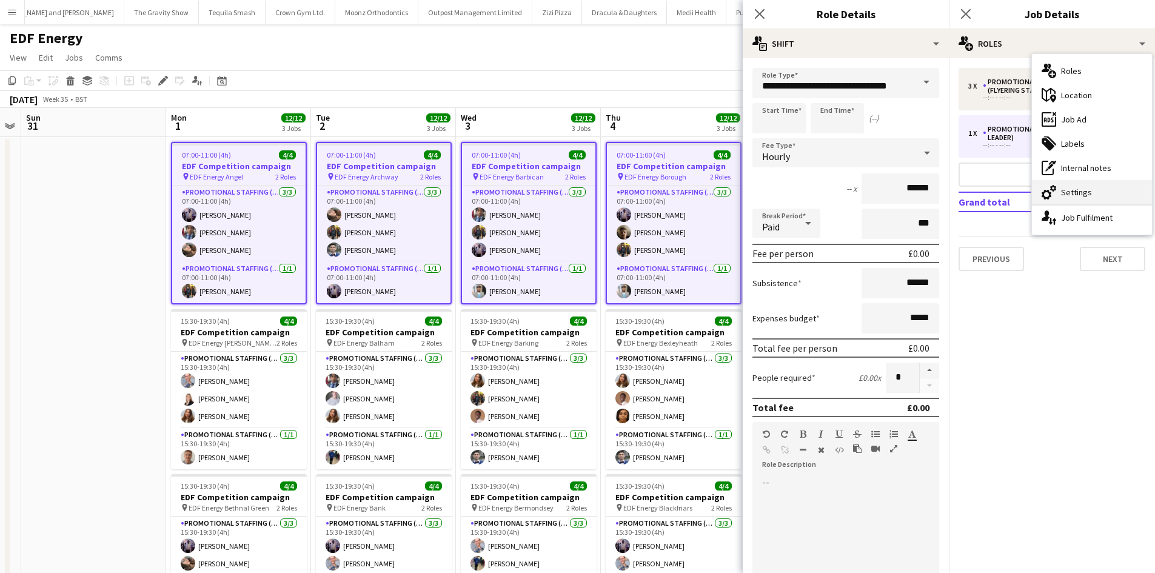
click at [1075, 183] on div "cog-double-3 Settings" at bounding box center [1092, 192] width 120 height 24
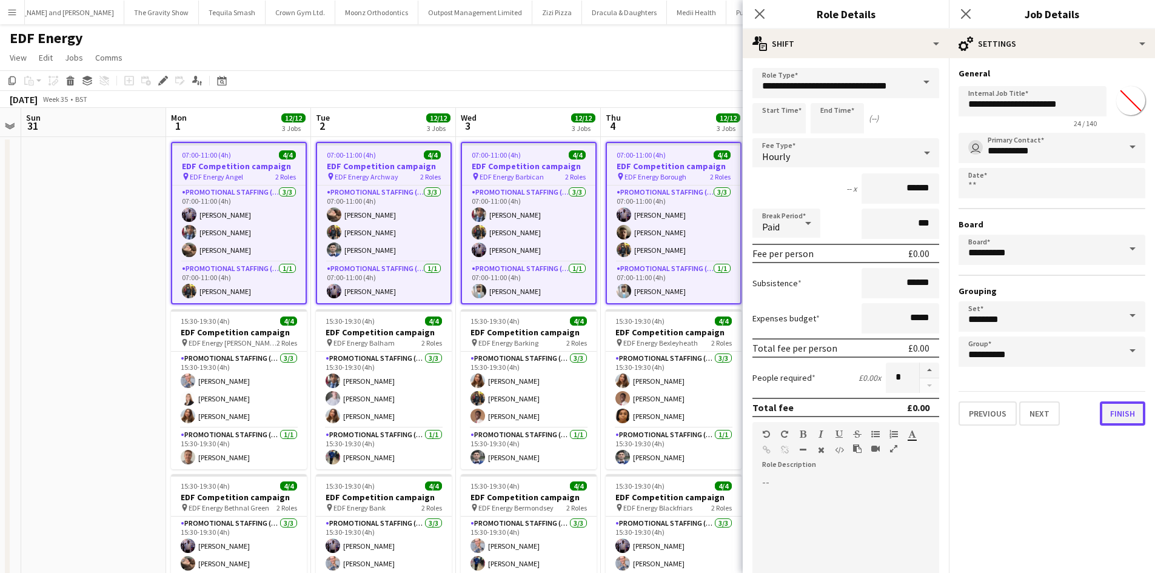
click at [1115, 415] on button "Finish" at bounding box center [1122, 414] width 45 height 24
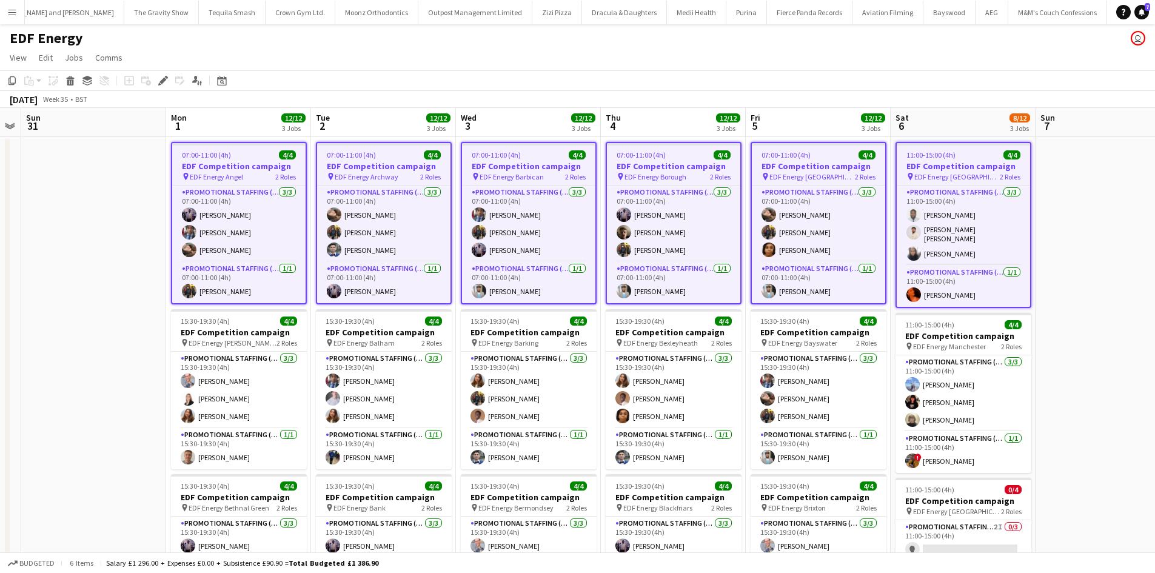
click at [1053, 151] on app-date-cell at bounding box center [1108, 503] width 145 height 732
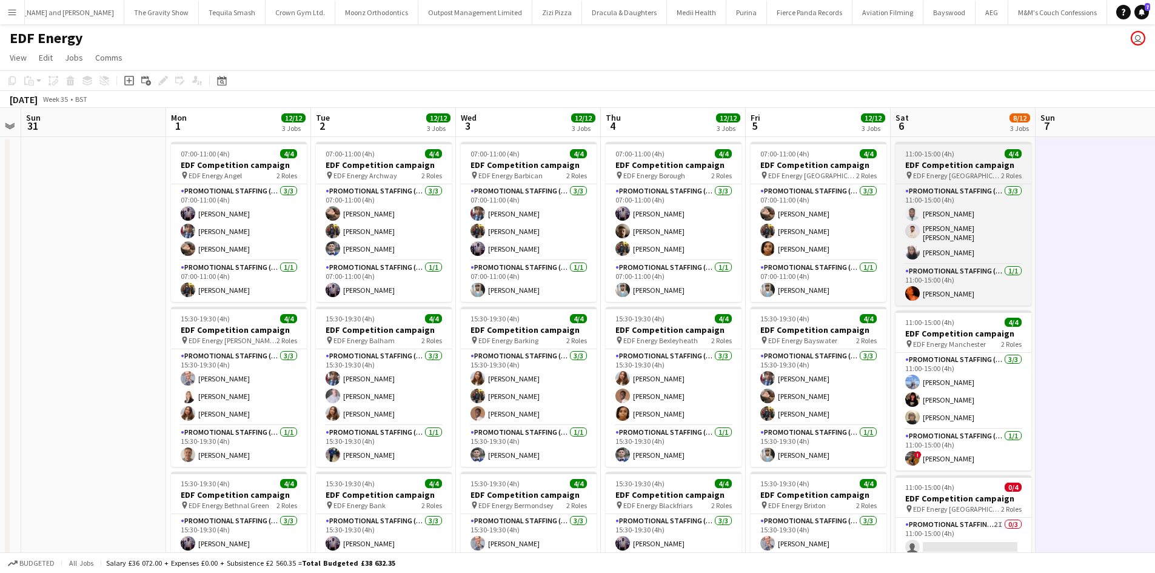
click at [995, 169] on h3 "EDF Competition campaign" at bounding box center [964, 165] width 136 height 11
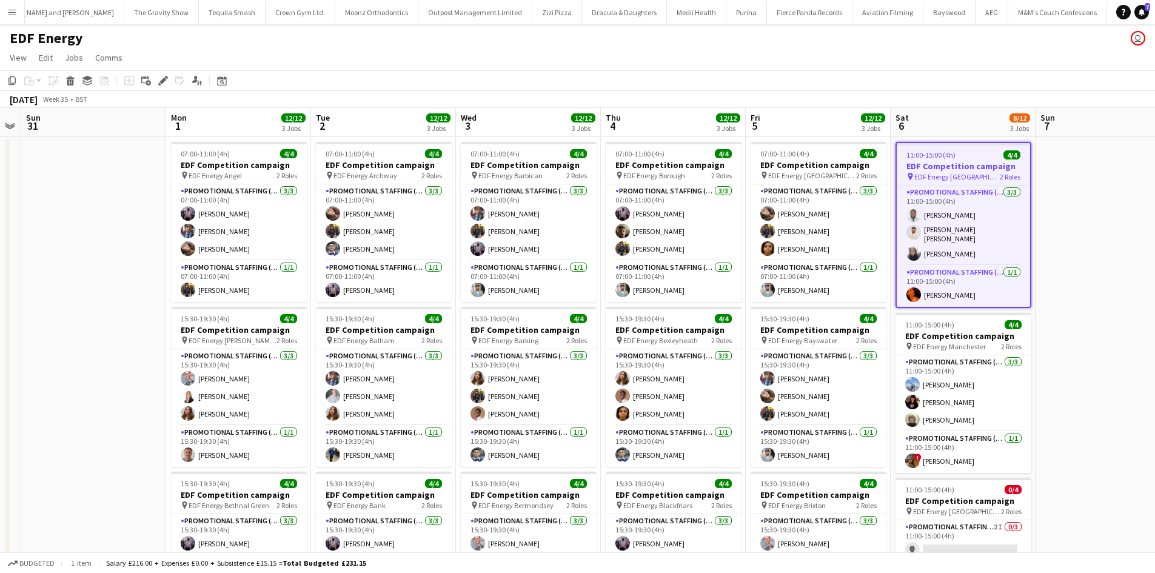
click at [1060, 187] on app-date-cell at bounding box center [1108, 503] width 145 height 732
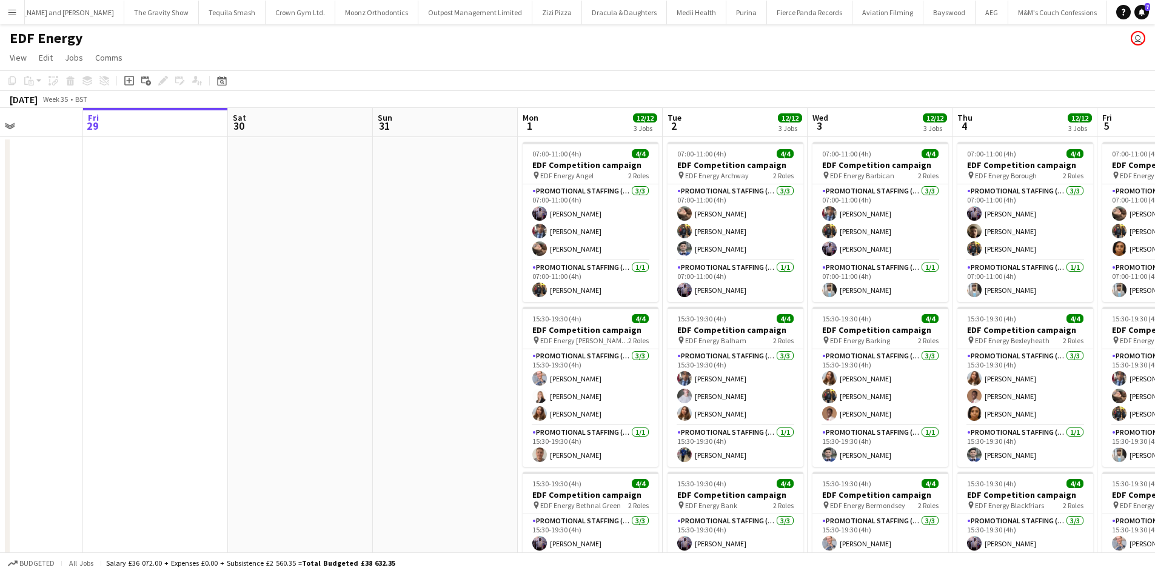
scroll to position [0, 551]
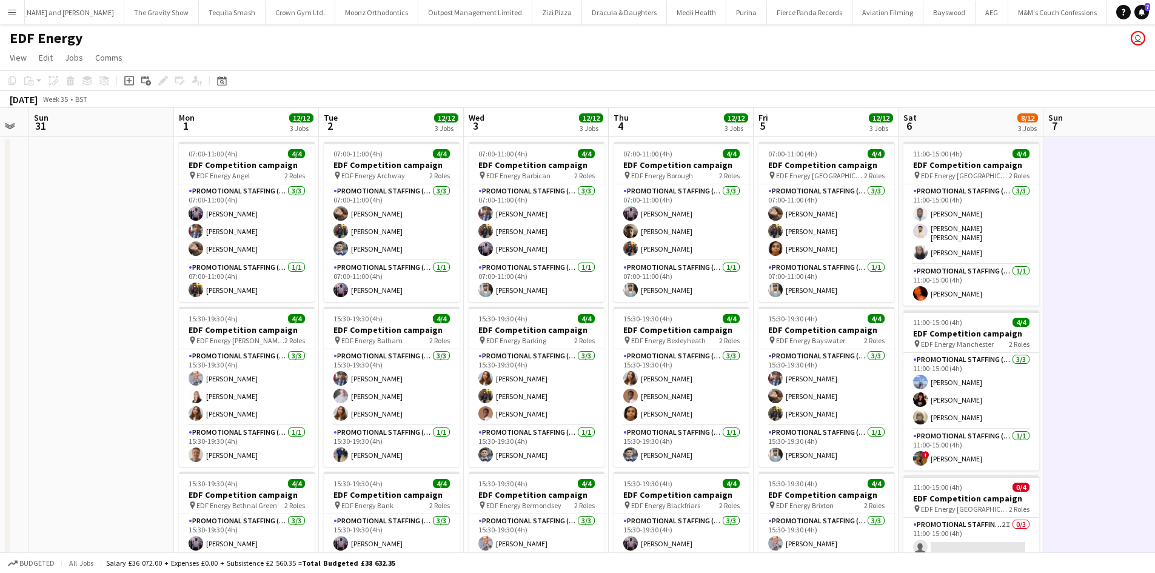
drag, startPoint x: 240, startPoint y: 165, endPoint x: 248, endPoint y: 161, distance: 9.0
click at [248, 161] on app-calendar-viewport "Wed 27 Thu 28 Fri 29 Sat 30 Sun 31 Mon 1 12/12 3 Jobs Tue 2 12/12 3 Jobs Wed 3 …" at bounding box center [577, 488] width 1155 height 761
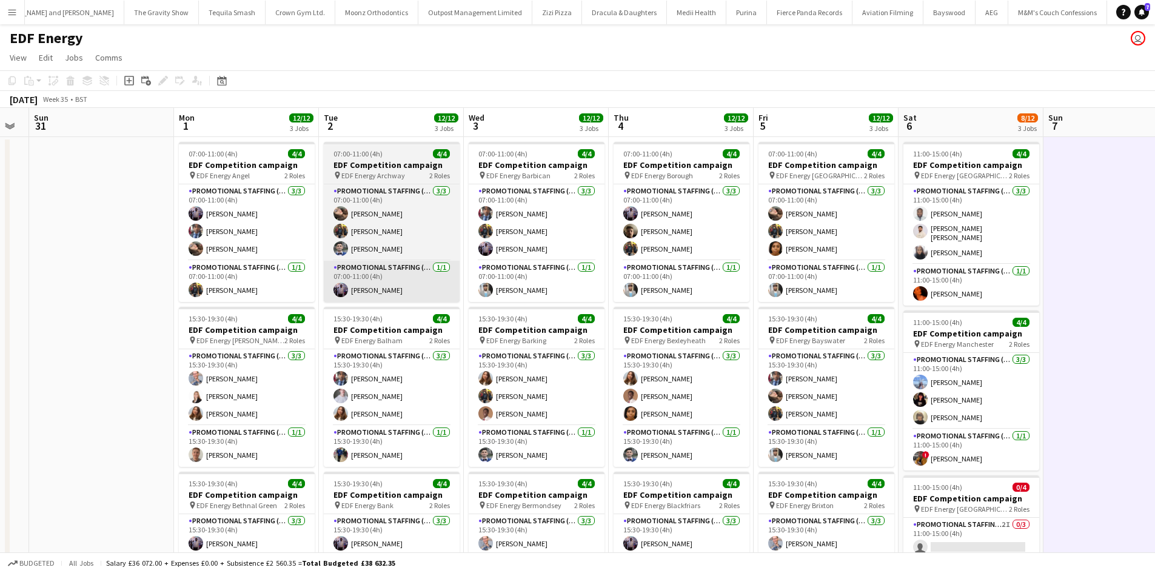
drag, startPoint x: 407, startPoint y: 300, endPoint x: 355, endPoint y: 300, distance: 51.6
click at [406, 300] on app-card-role "Promotional Staffing (Team Leader) 1/1 07:00-11:00 (4h) osahon ogunyemi" at bounding box center [392, 281] width 136 height 41
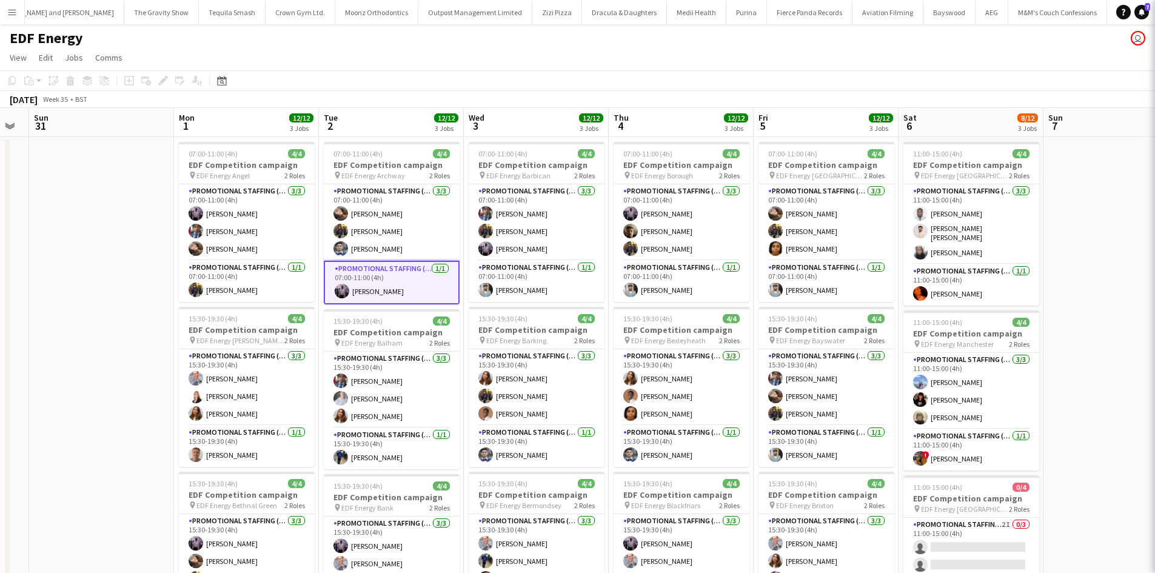
scroll to position [0, 551]
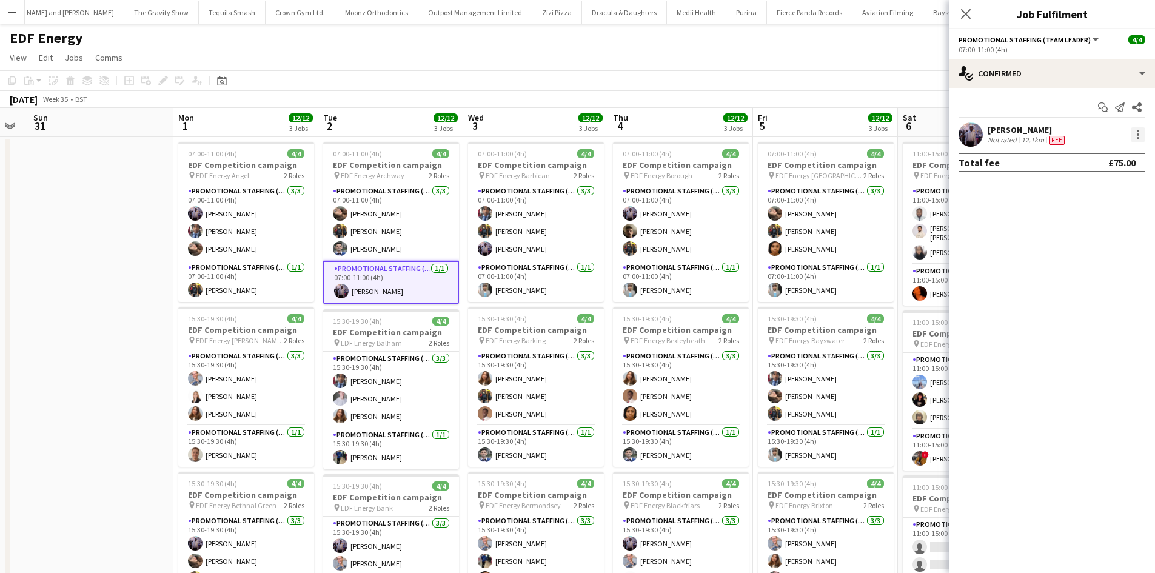
click at [1143, 135] on div at bounding box center [1138, 134] width 15 height 15
click at [1112, 157] on span "Edit fee" at bounding box center [1098, 157] width 75 height 11
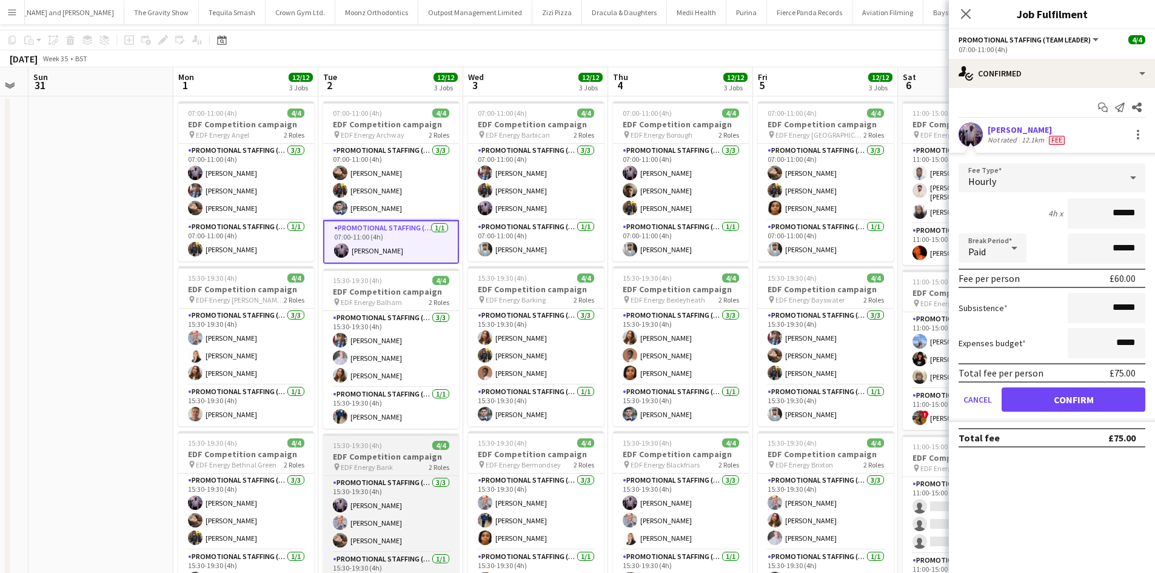
scroll to position [61, 0]
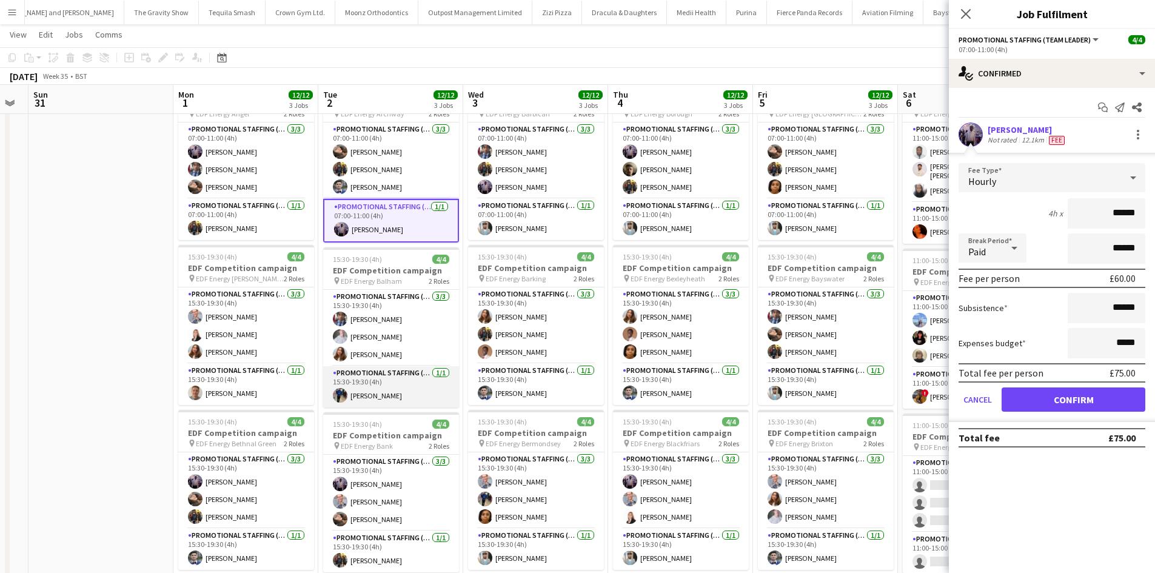
click at [386, 399] on app-card-role "Promotional Staffing (Team Leader) 1/1 15:30-19:30 (4h) Dan Castagno" at bounding box center [391, 386] width 136 height 41
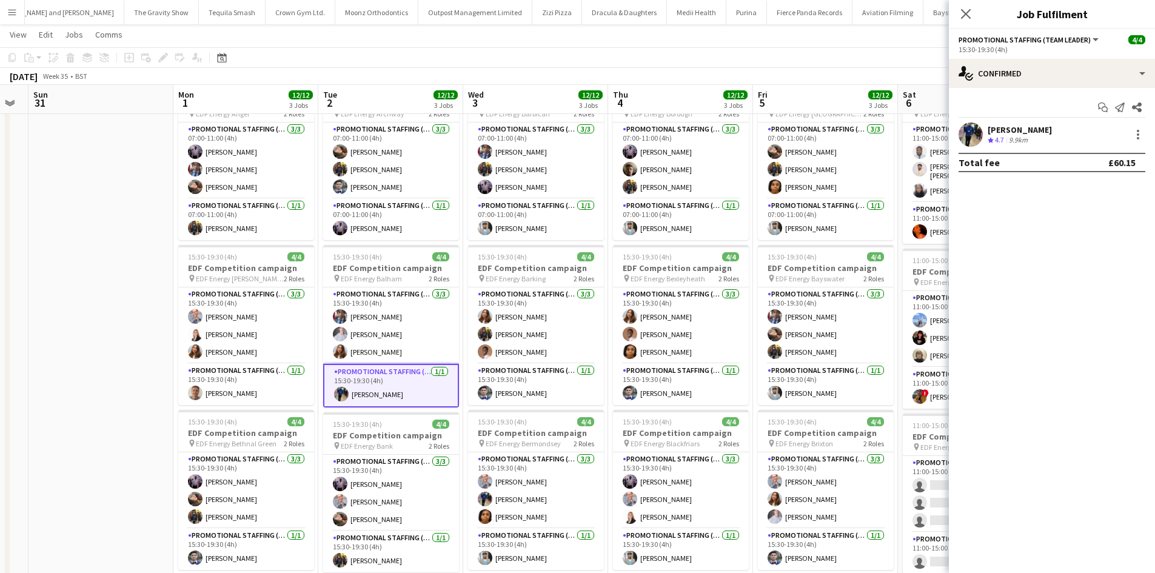
click at [1141, 143] on div "Dan Castagno Crew rating 4.7 9.9km" at bounding box center [1052, 135] width 206 height 24
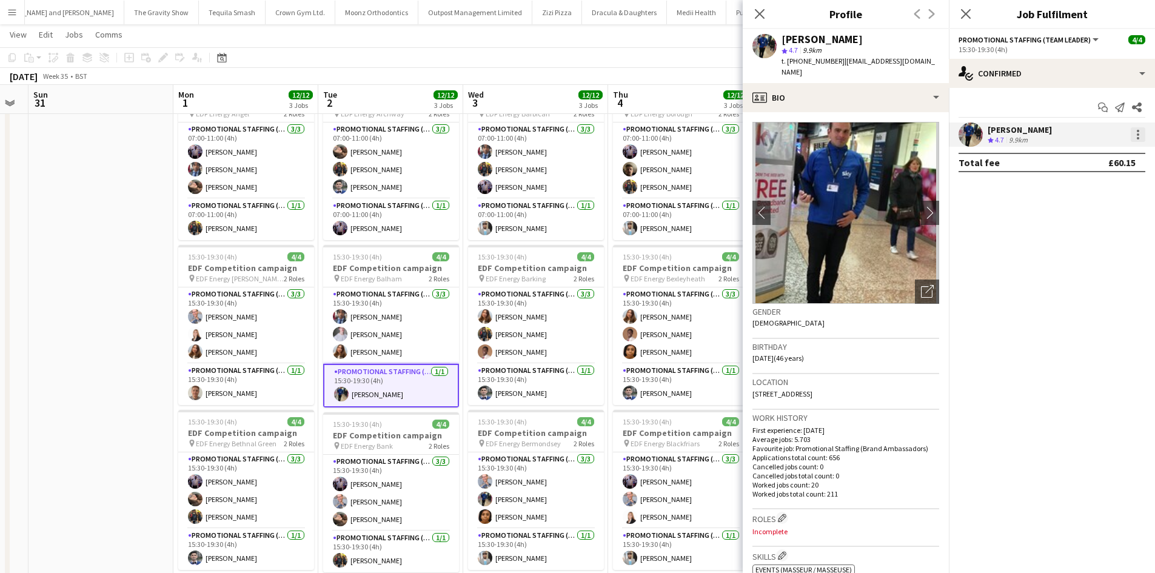
click at [1144, 140] on div at bounding box center [1138, 134] width 15 height 15
click at [1109, 153] on span "Edit fee" at bounding box center [1098, 157] width 75 height 11
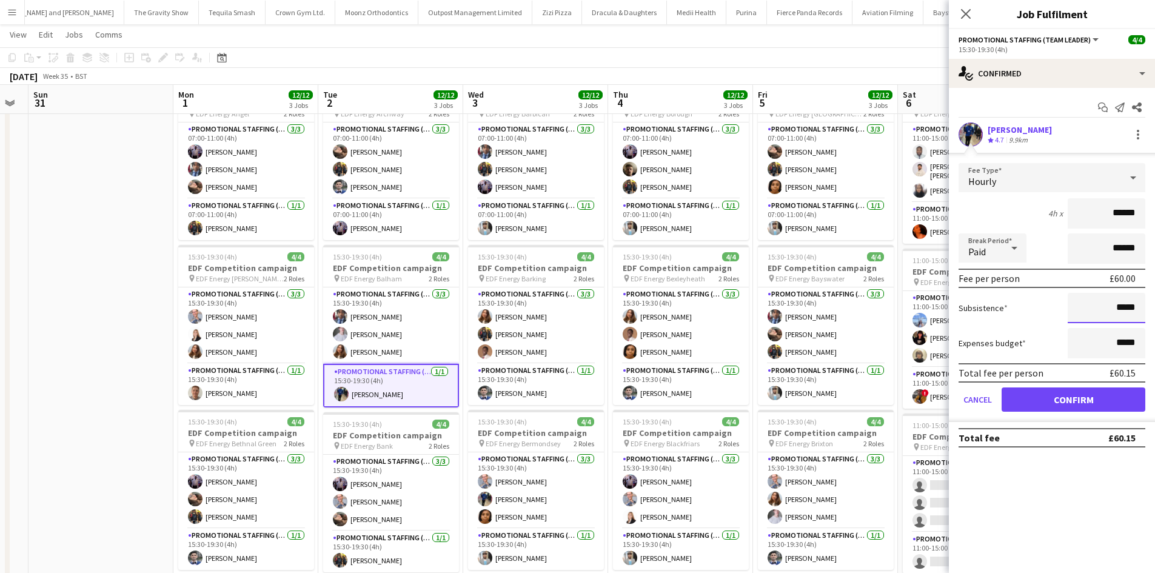
click at [1126, 315] on input "*****" at bounding box center [1107, 308] width 78 height 30
type input "******"
click at [1084, 409] on button "Confirm" at bounding box center [1074, 400] width 144 height 24
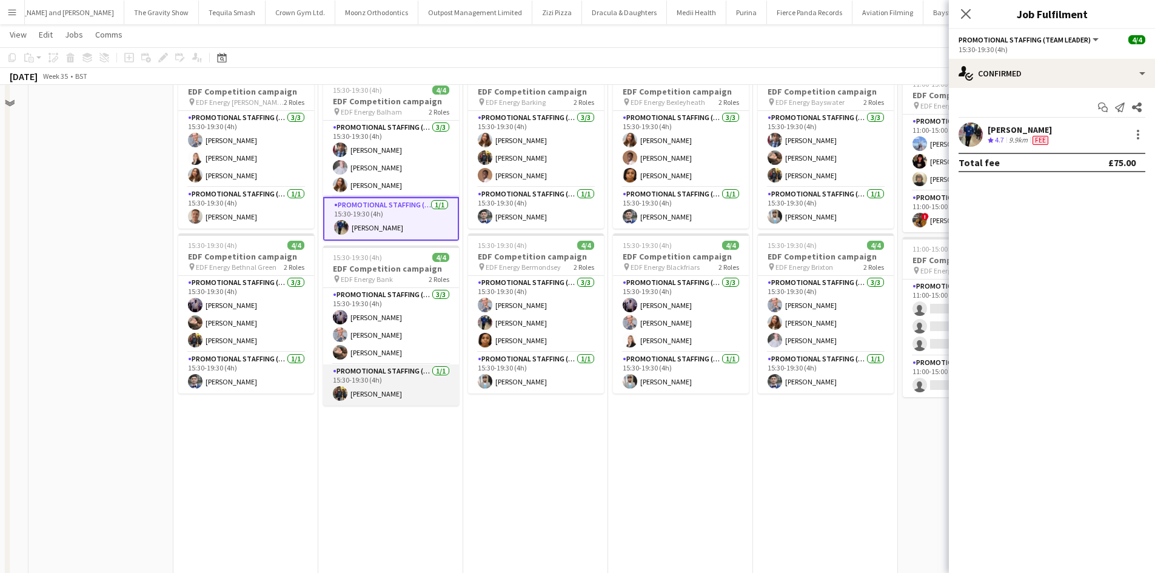
scroll to position [243, 0]
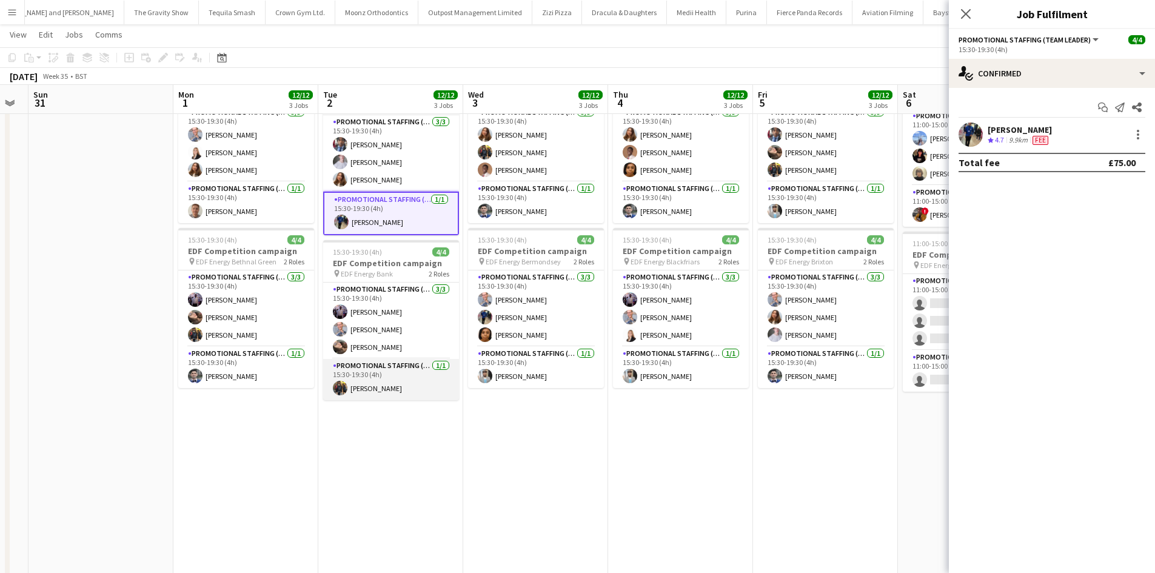
click at [362, 397] on app-card-role "Promotional Staffing (Team Leader) 1/1 15:30-19:30 (4h) Martin Brady" at bounding box center [391, 379] width 136 height 41
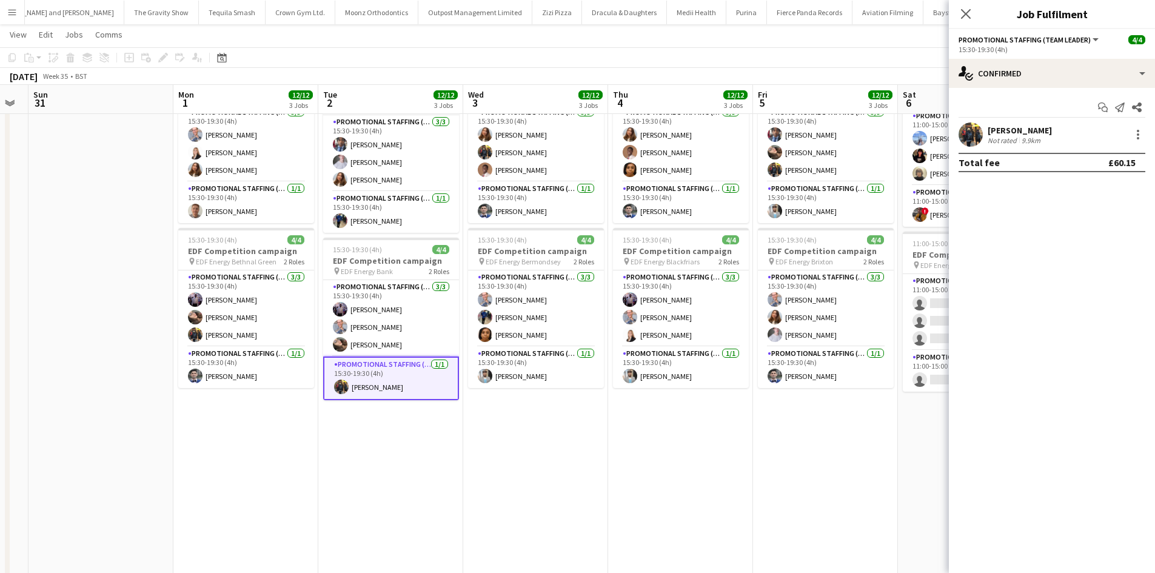
click at [1146, 139] on div "Martin Brady Not rated 9.9km" at bounding box center [1052, 135] width 206 height 24
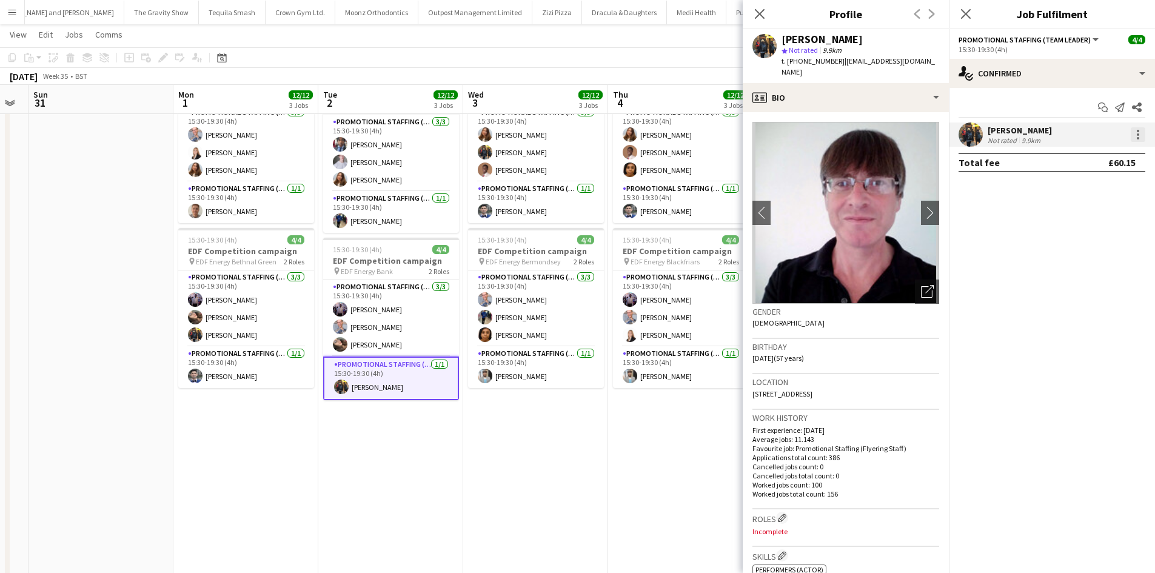
click at [1135, 134] on div at bounding box center [1138, 134] width 15 height 15
click at [1126, 167] on button "Edit fee" at bounding box center [1098, 157] width 95 height 29
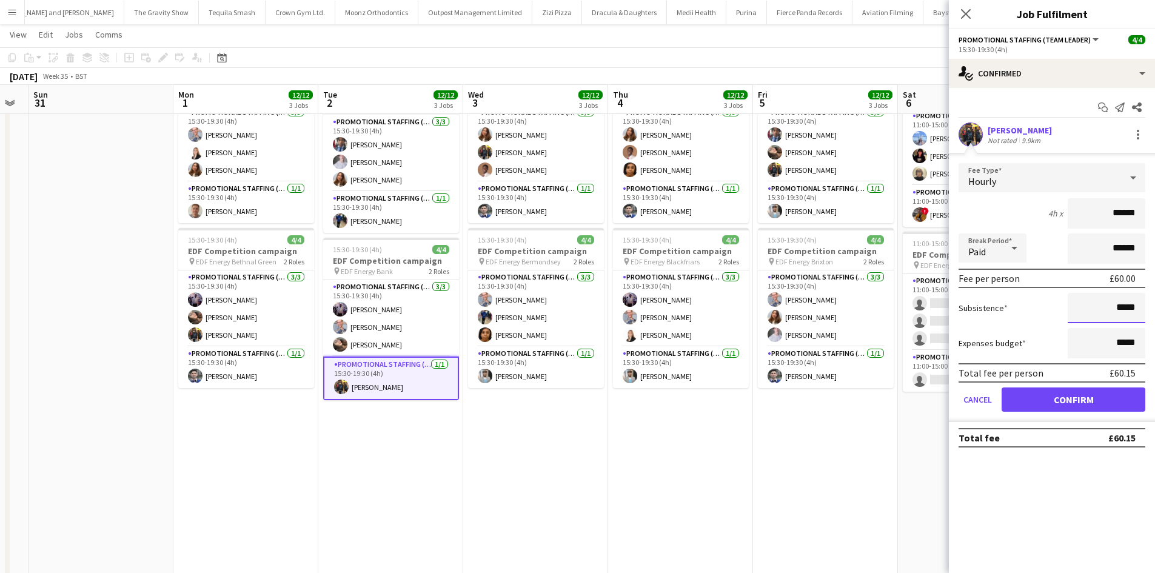
click at [1125, 304] on input "*****" at bounding box center [1107, 308] width 78 height 30
type input "***"
click at [1083, 404] on button "Confirm" at bounding box center [1074, 400] width 144 height 24
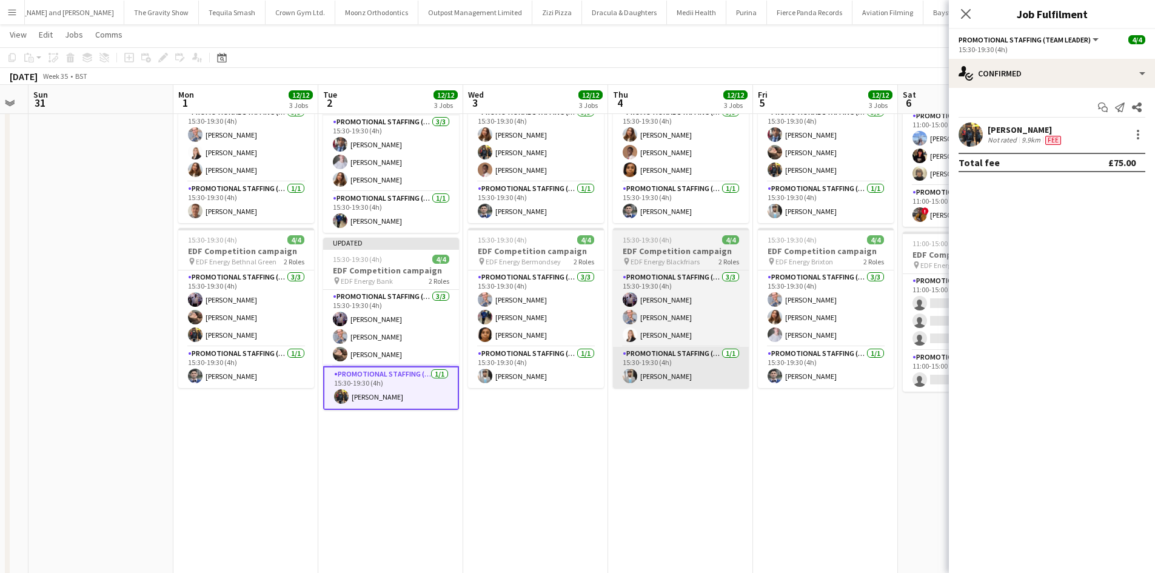
drag, startPoint x: 537, startPoint y: 377, endPoint x: 662, endPoint y: 352, distance: 127.4
click at [536, 377] on app-card-role "Promotional Staffing (Team Leader) 1/1 15:30-19:30 (4h) Abhishek Rayewar" at bounding box center [536, 367] width 136 height 41
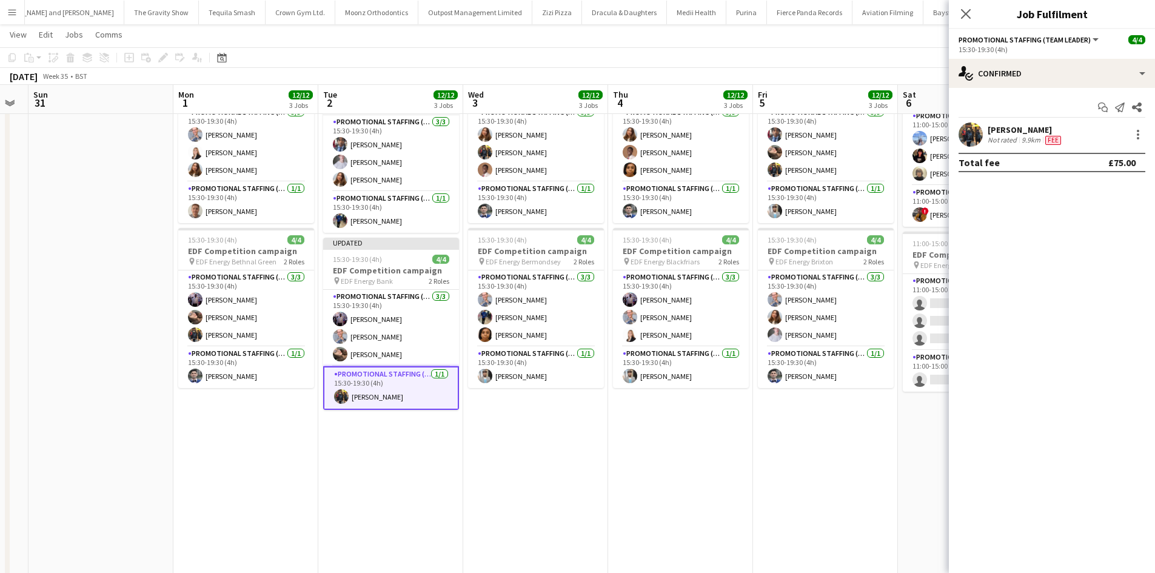
scroll to position [0, 552]
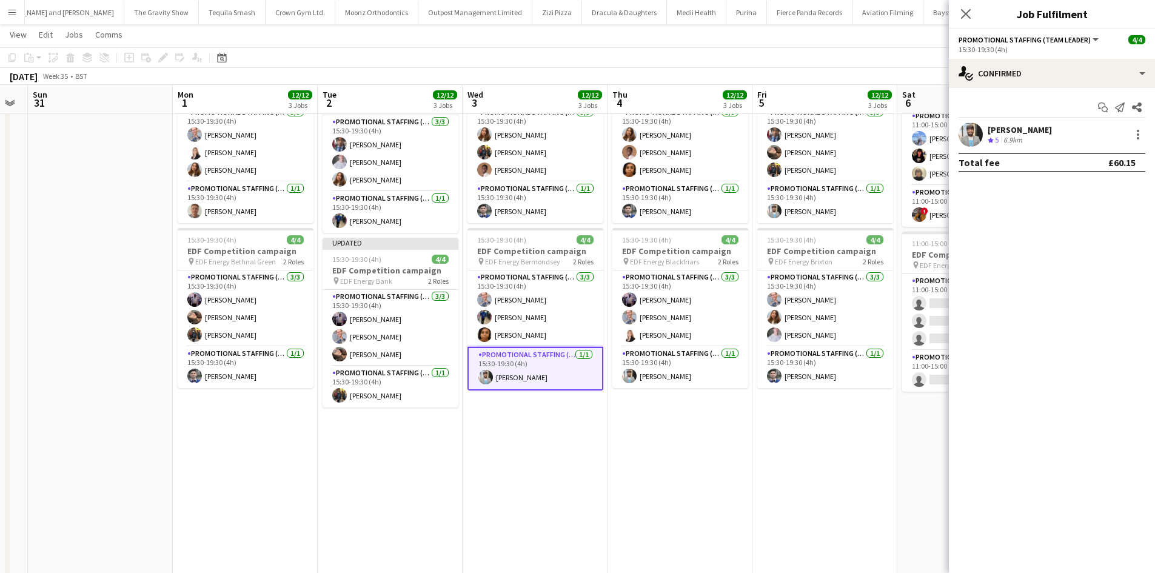
click at [1150, 139] on div "Abhishek Rayewar Crew rating 5 6.9km" at bounding box center [1052, 135] width 206 height 24
click at [1146, 135] on div "Abhishek Rayewar Crew rating 5 6.9km" at bounding box center [1052, 135] width 206 height 24
click at [1138, 136] on div at bounding box center [1138, 134] width 15 height 15
click at [1121, 148] on button "Edit fee" at bounding box center [1098, 157] width 95 height 29
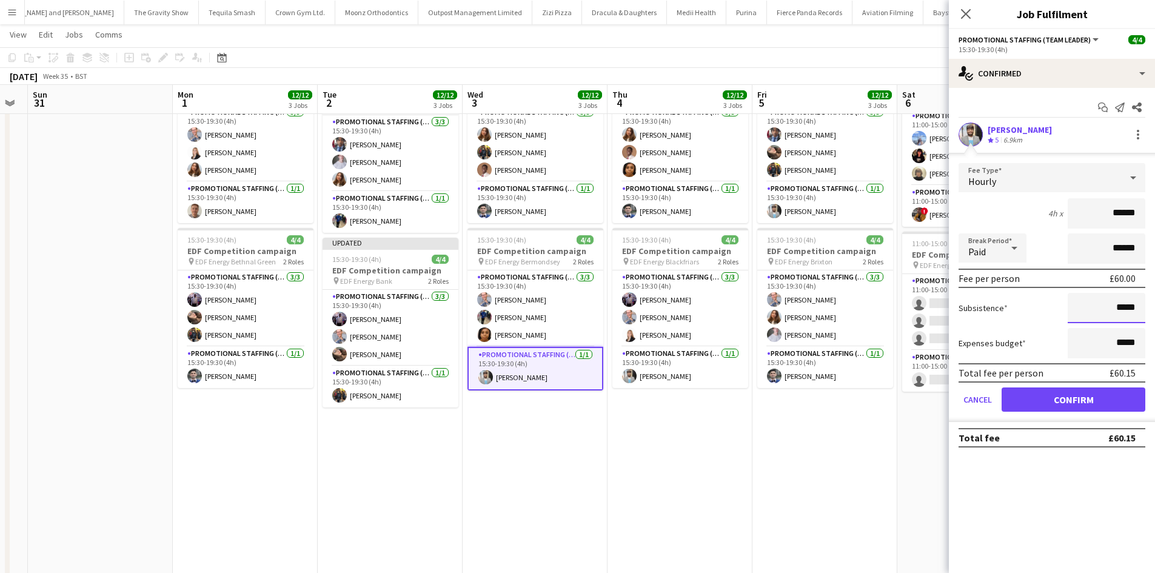
click at [1118, 307] on input "*****" at bounding box center [1107, 308] width 78 height 30
click at [1118, 306] on input "*****" at bounding box center [1107, 308] width 78 height 30
click at [1128, 311] on input "*****" at bounding box center [1107, 308] width 78 height 30
type input "***"
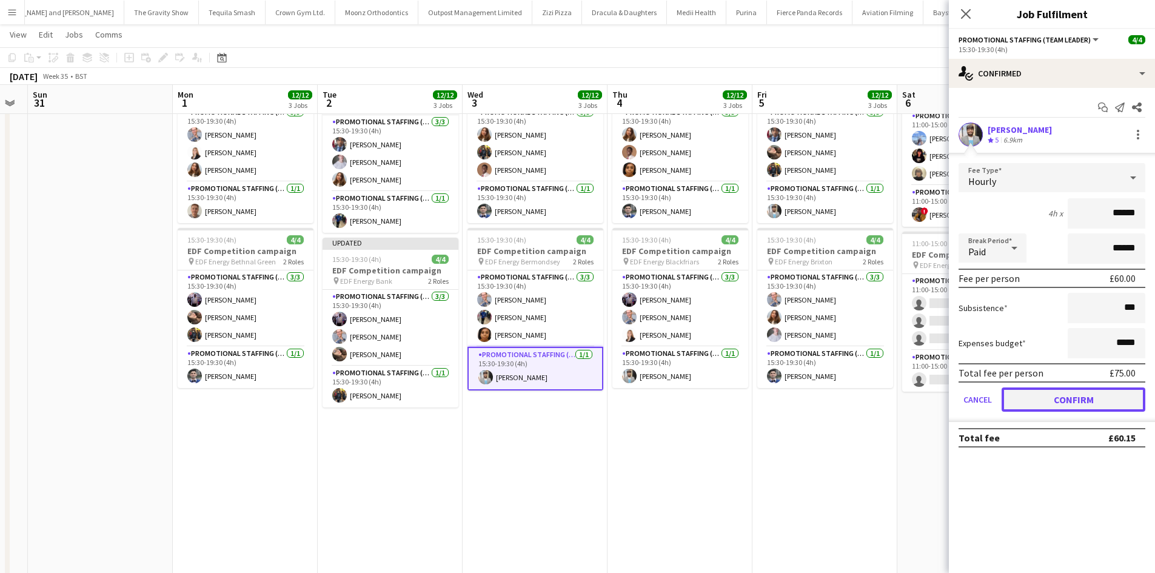
click at [1084, 397] on button "Confirm" at bounding box center [1074, 400] width 144 height 24
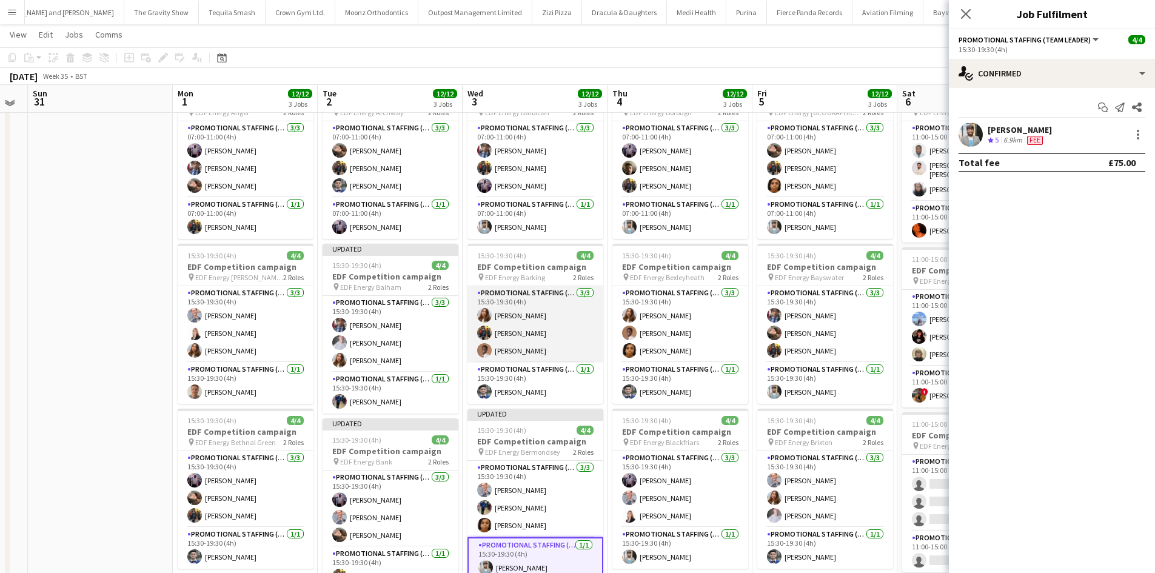
scroll to position [61, 0]
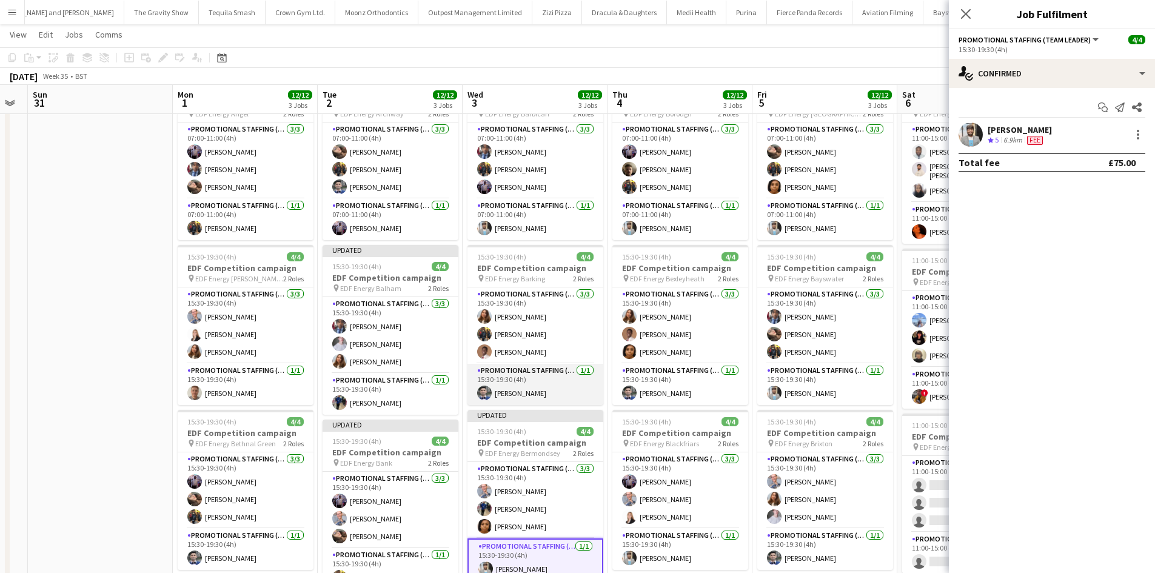
click at [522, 386] on app-card-role "Promotional Staffing (Team Leader) 1/1 15:30-19:30 (4h) Elvis Assadi" at bounding box center [536, 384] width 136 height 41
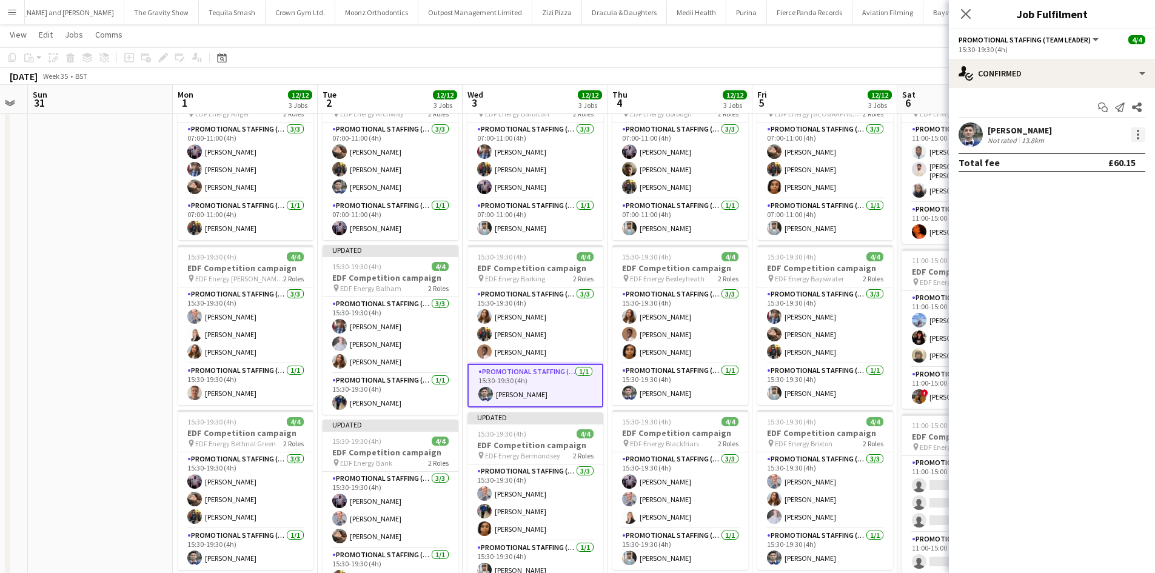
click at [1137, 136] on div at bounding box center [1138, 134] width 15 height 15
click at [1123, 158] on span "Edit fee" at bounding box center [1098, 157] width 75 height 11
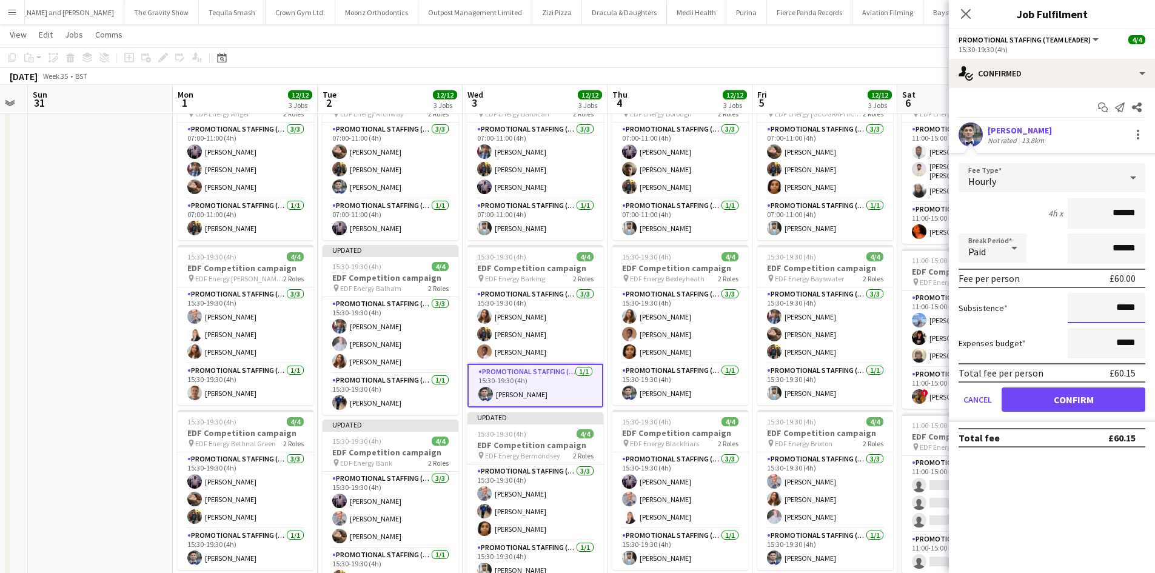
click at [1123, 303] on input "*****" at bounding box center [1107, 308] width 78 height 30
type input "***"
click at [1098, 400] on button "Confirm" at bounding box center [1074, 400] width 144 height 24
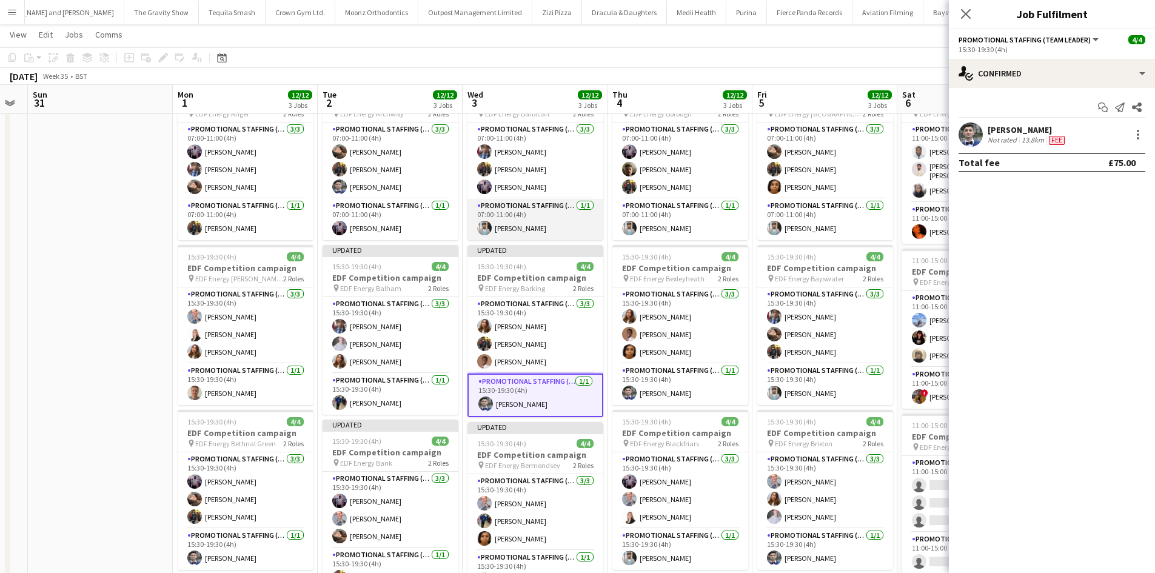
click at [532, 225] on app-card-role "Promotional Staffing (Team Leader) 1/1 07:00-11:00 (4h) Abhishek Rayewar" at bounding box center [536, 219] width 136 height 41
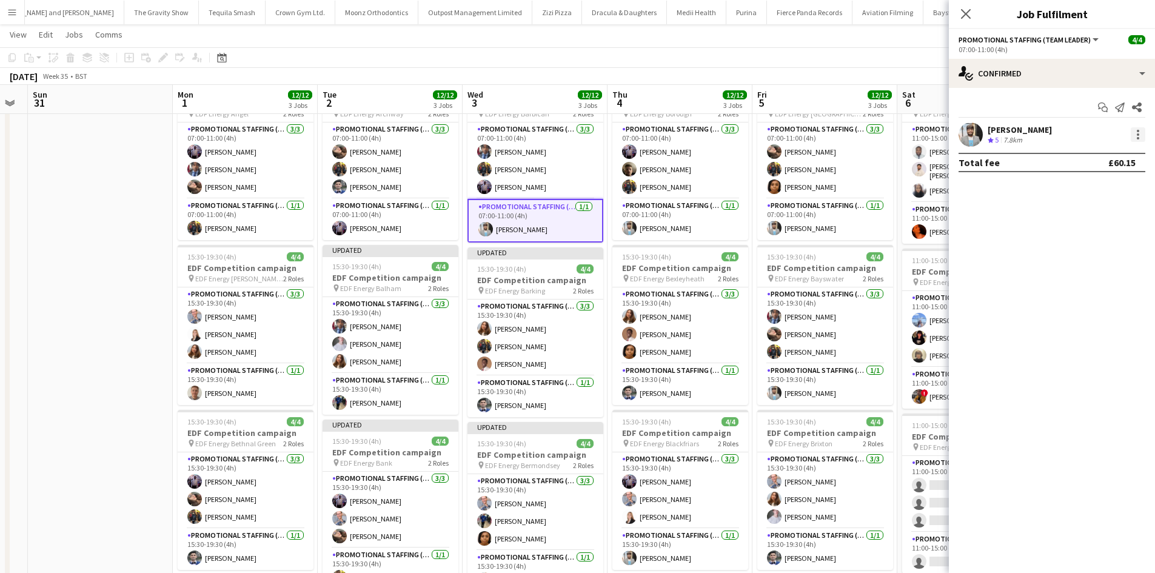
click at [1134, 133] on div at bounding box center [1138, 134] width 15 height 15
click at [1092, 156] on span "Edit fee" at bounding box center [1077, 157] width 33 height 10
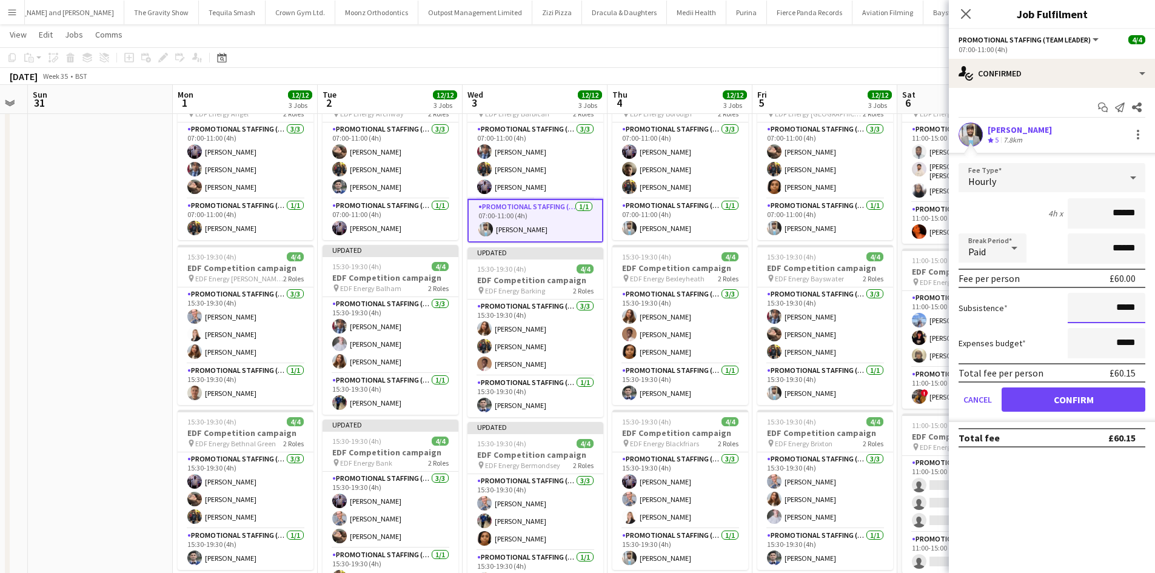
click at [1123, 303] on input "*****" at bounding box center [1107, 308] width 78 height 30
type input "***"
click at [1091, 391] on button "Confirm" at bounding box center [1074, 400] width 144 height 24
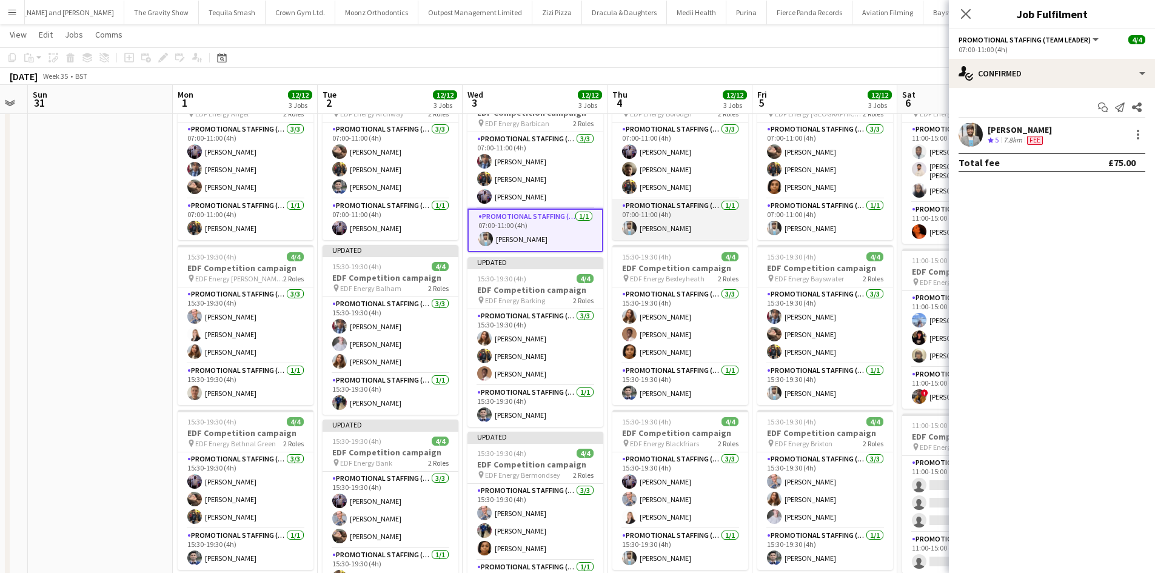
drag, startPoint x: 672, startPoint y: 229, endPoint x: 662, endPoint y: 226, distance: 10.0
click at [672, 229] on app-card-role "Promotional Staffing (Team Leader) 1/1 07:00-11:00 (4h) Abhishek Rayewar" at bounding box center [681, 219] width 136 height 41
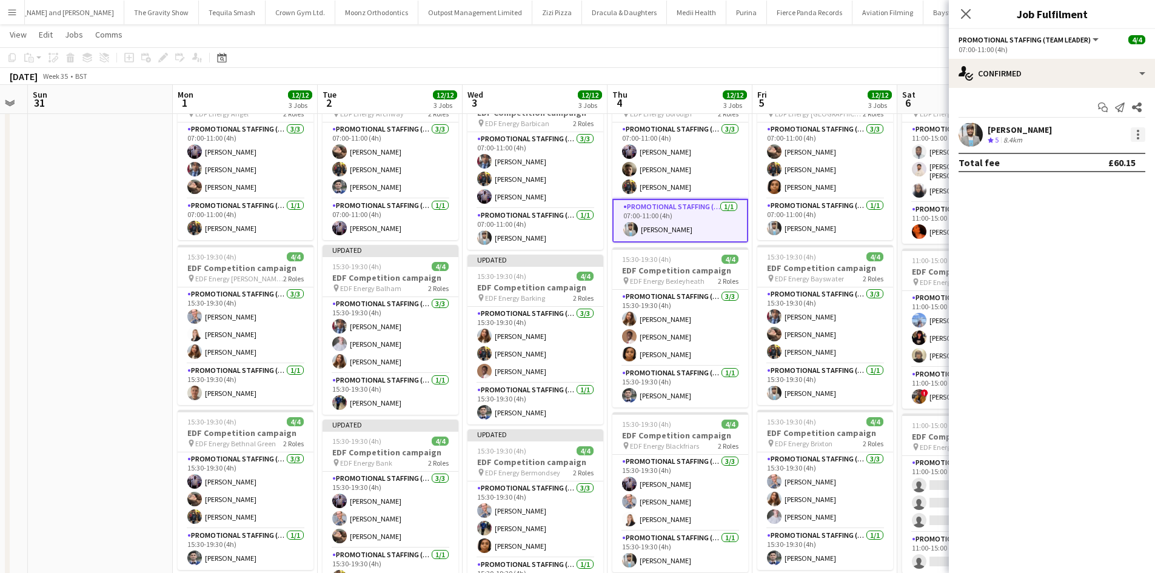
click at [1134, 137] on div at bounding box center [1138, 134] width 15 height 15
click at [1102, 273] on span "Remove" at bounding box center [1098, 273] width 75 height 11
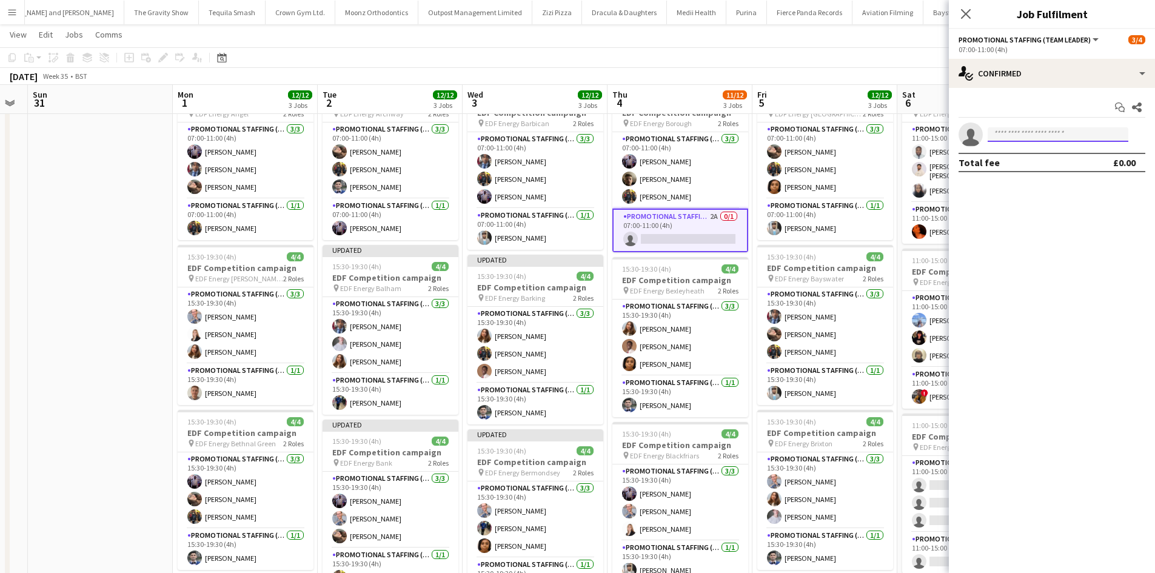
click at [1046, 138] on input at bounding box center [1058, 134] width 141 height 15
type input "***"
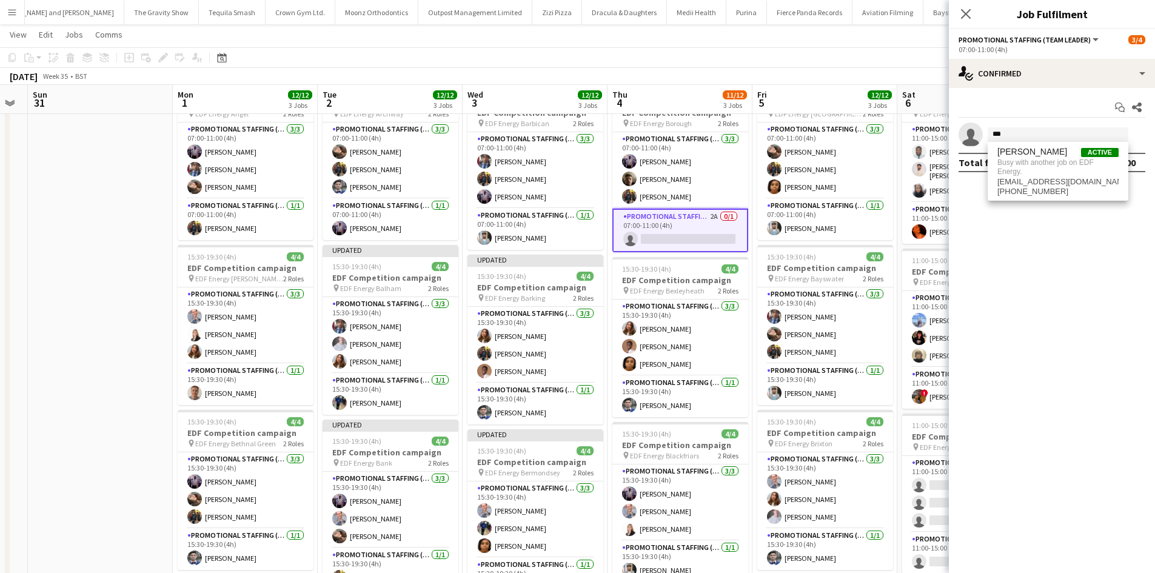
click at [150, 223] on app-date-cell at bounding box center [100, 441] width 145 height 732
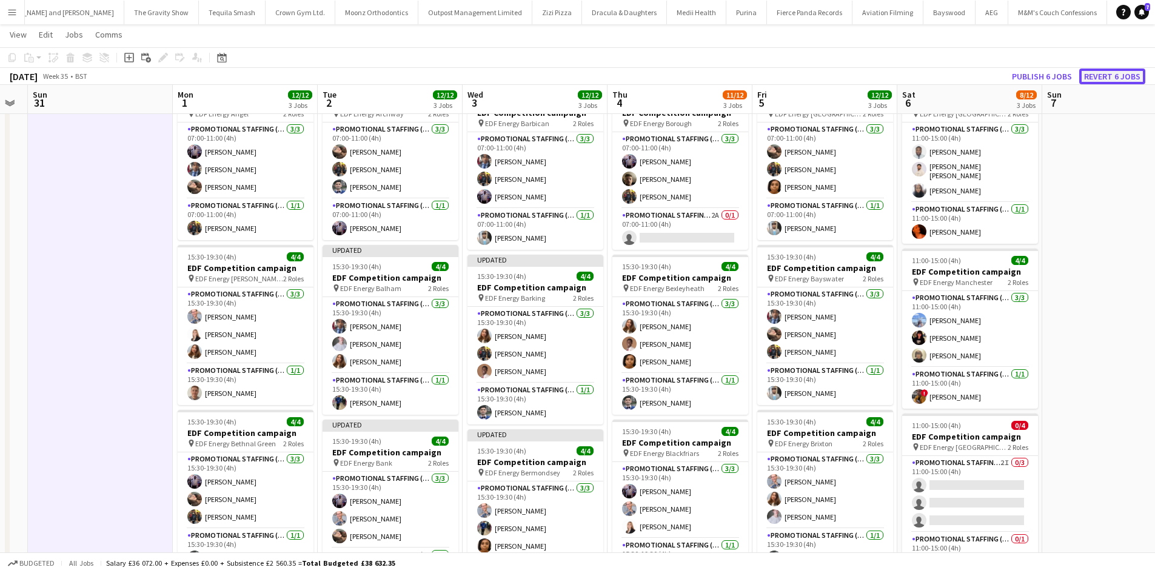
click at [1105, 74] on button "Revert 6 jobs" at bounding box center [1113, 77] width 66 height 16
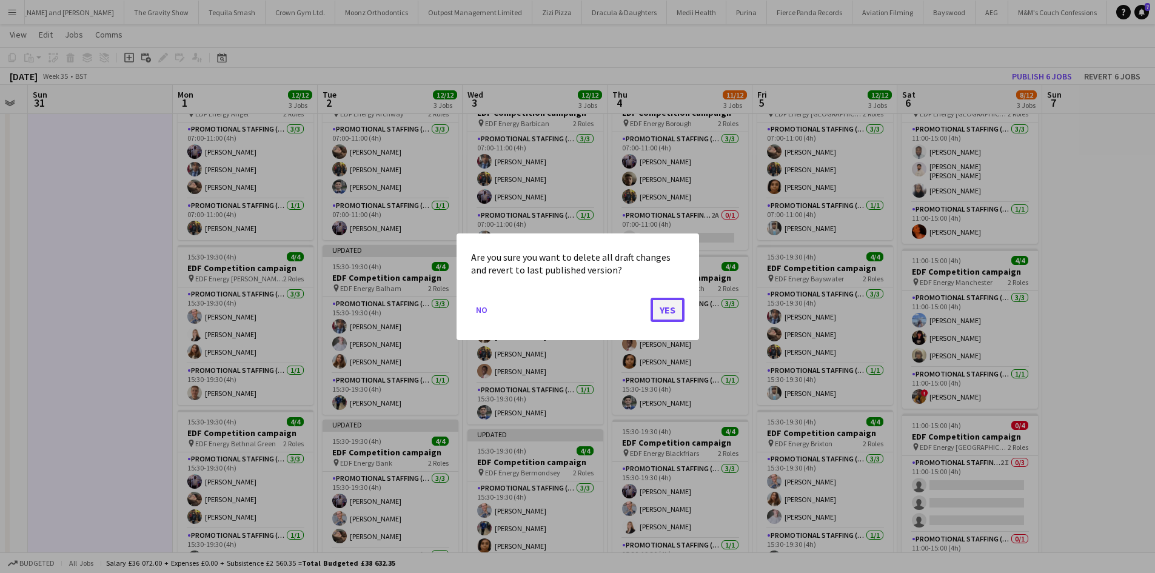
click at [665, 310] on button "Yes" at bounding box center [668, 309] width 34 height 24
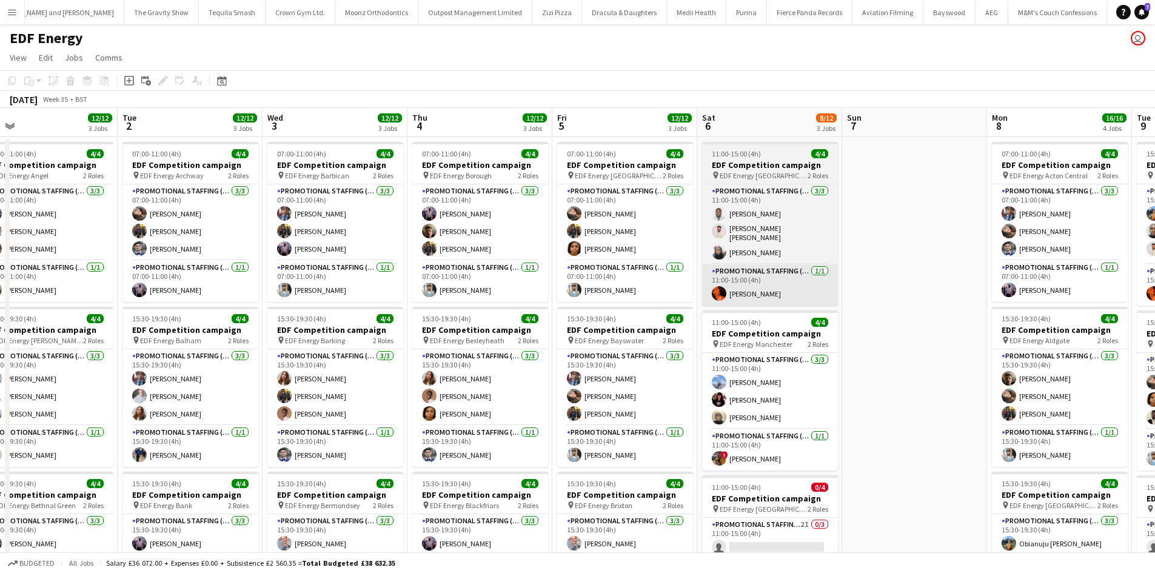
drag, startPoint x: 1026, startPoint y: 250, endPoint x: 798, endPoint y: 275, distance: 229.5
click at [805, 274] on app-calendar-viewport "Fri 29 Sat 30 Sun 31 Mon 1 12/12 3 Jobs Tue 2 12/12 3 Jobs Wed 3 12/12 3 Jobs T…" at bounding box center [577, 488] width 1155 height 761
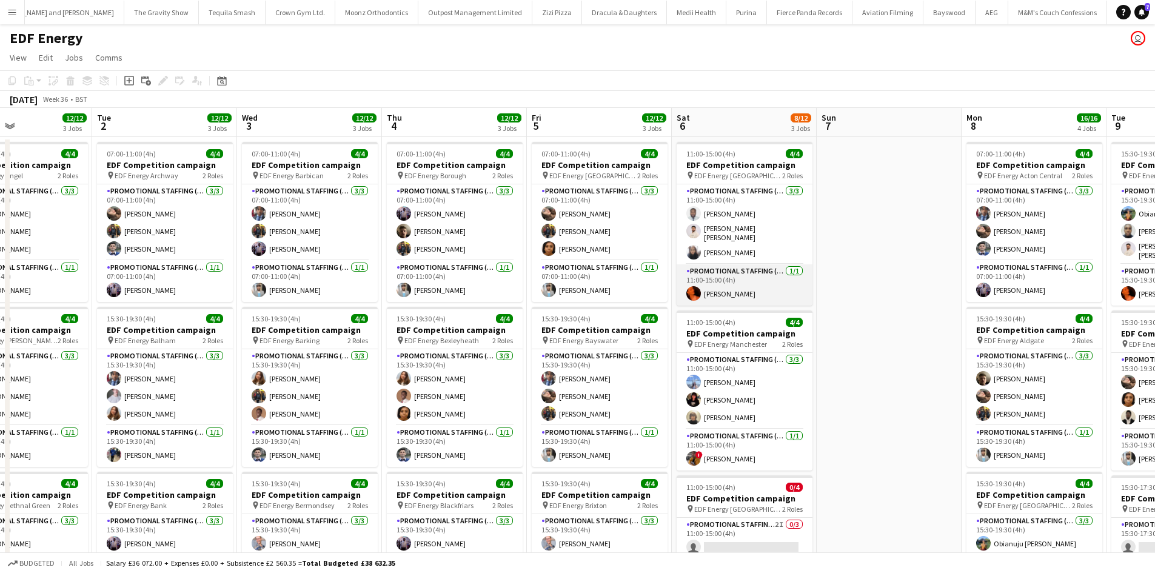
click at [713, 295] on app-card-role "Promotional Staffing (Team Leader) 1/1 11:00-15:00 (4h) Ella-Marie Evans" at bounding box center [745, 284] width 136 height 41
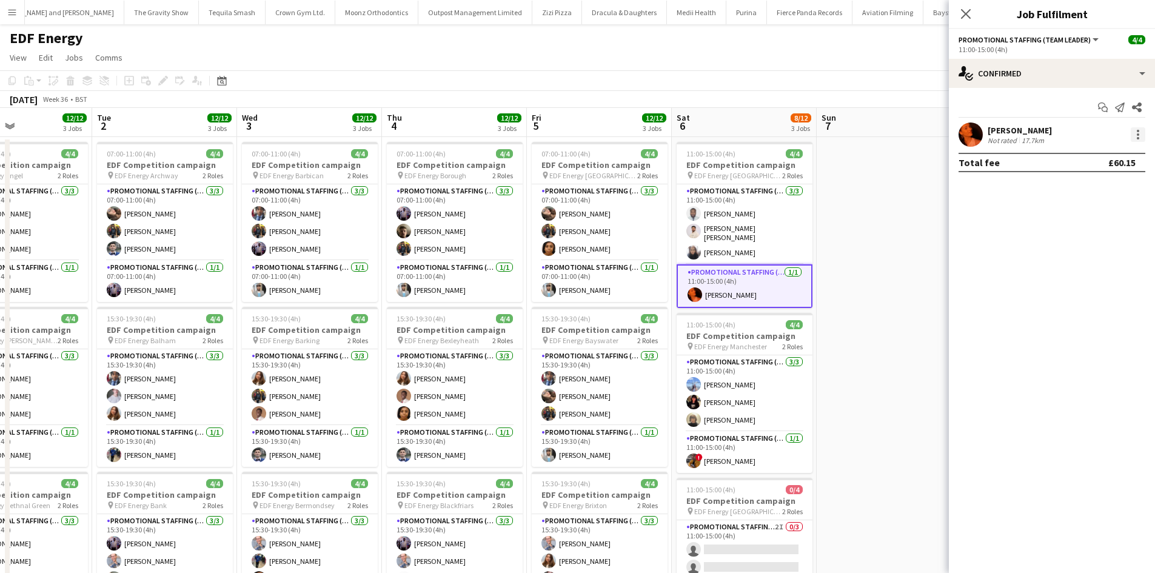
click at [1139, 141] on div at bounding box center [1138, 134] width 15 height 15
click at [1115, 161] on span "Edit fee" at bounding box center [1098, 157] width 75 height 11
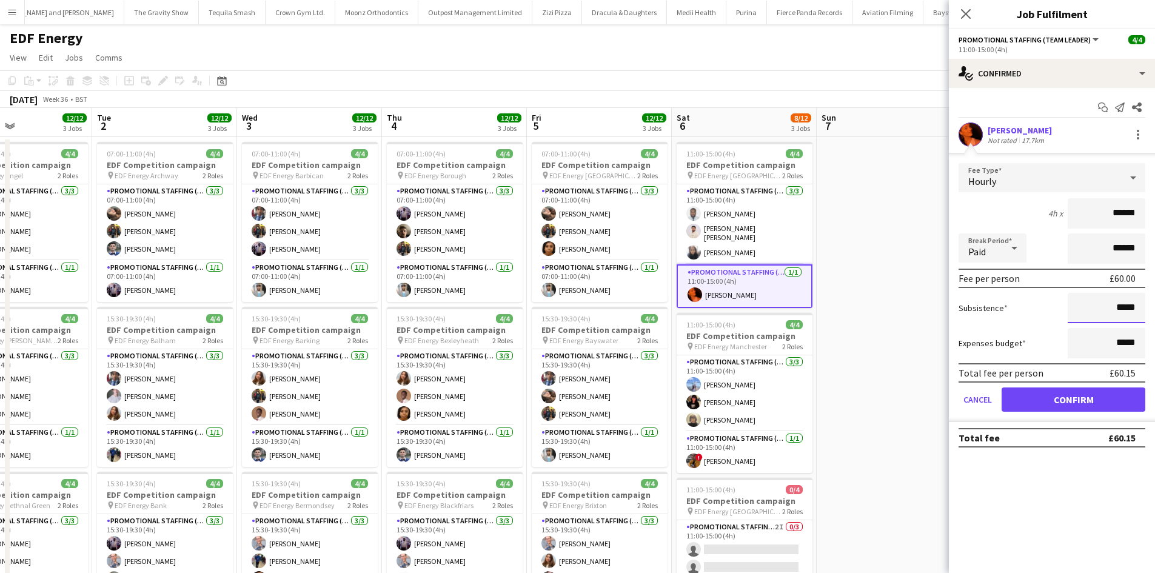
click at [1130, 307] on input "*****" at bounding box center [1107, 308] width 78 height 30
type input "***"
click at [1127, 397] on button "Confirm" at bounding box center [1074, 400] width 144 height 24
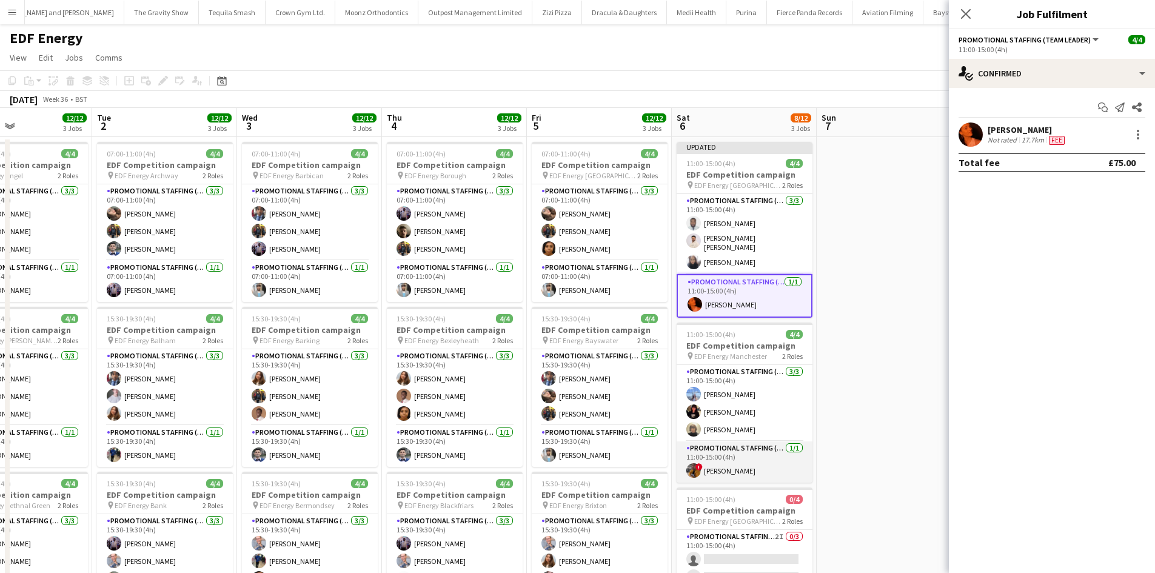
click at [723, 463] on app-card-role "Promotional Staffing (Team Leader) 1/1 11:00-15:00 (4h) ! Sean Porter" at bounding box center [745, 462] width 136 height 41
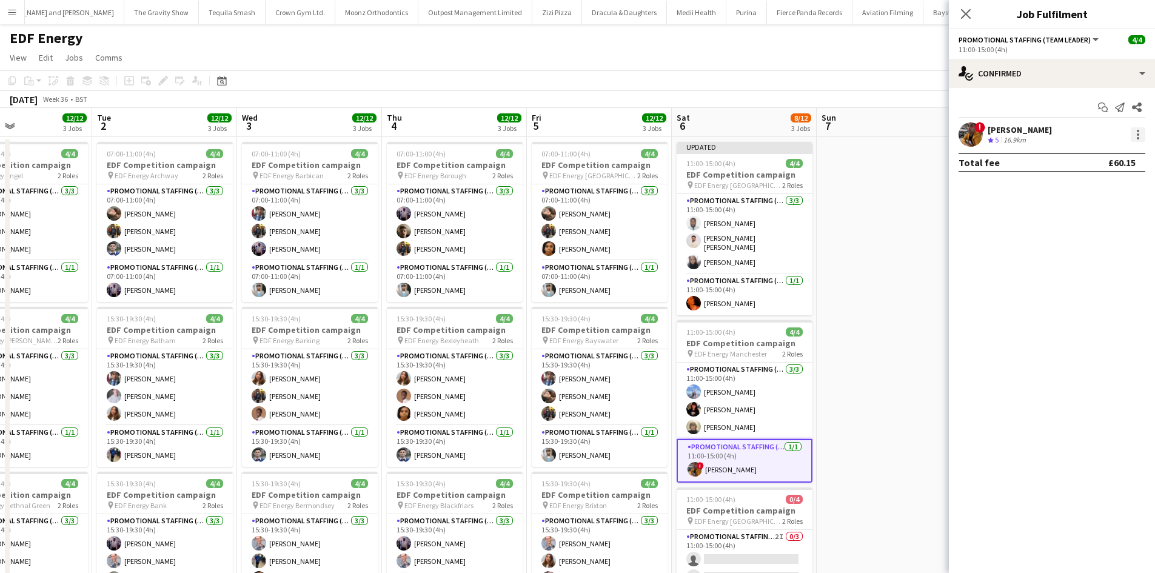
click at [1139, 135] on div at bounding box center [1138, 134] width 2 height 2
click at [1125, 163] on button "Edit fee" at bounding box center [1098, 157] width 95 height 29
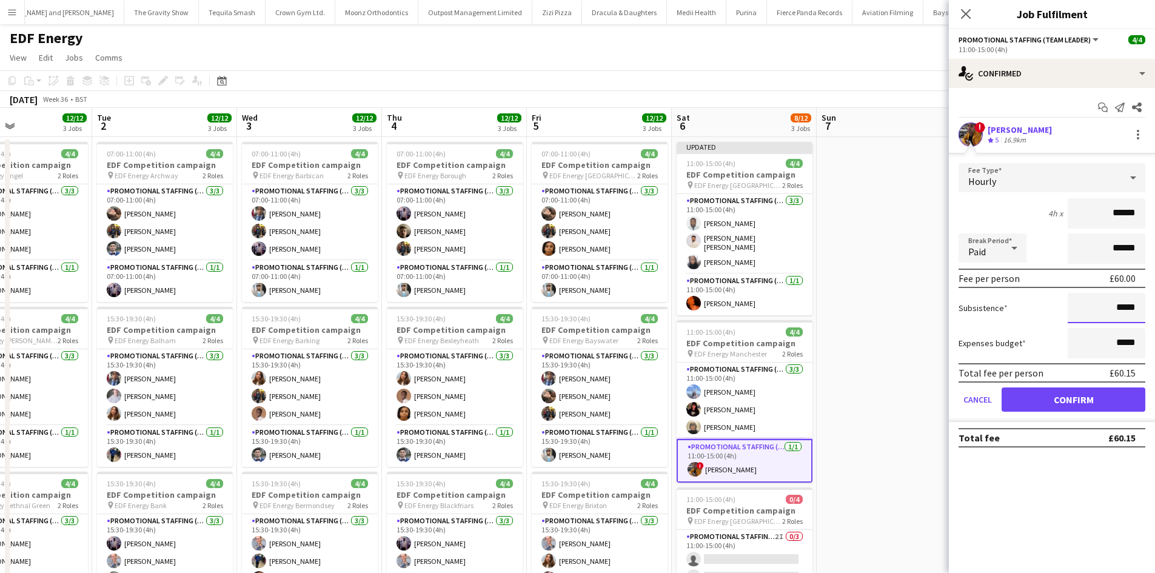
click at [1126, 312] on input "*****" at bounding box center [1107, 308] width 78 height 30
type input "***"
click at [1086, 406] on button "Confirm" at bounding box center [1074, 400] width 144 height 24
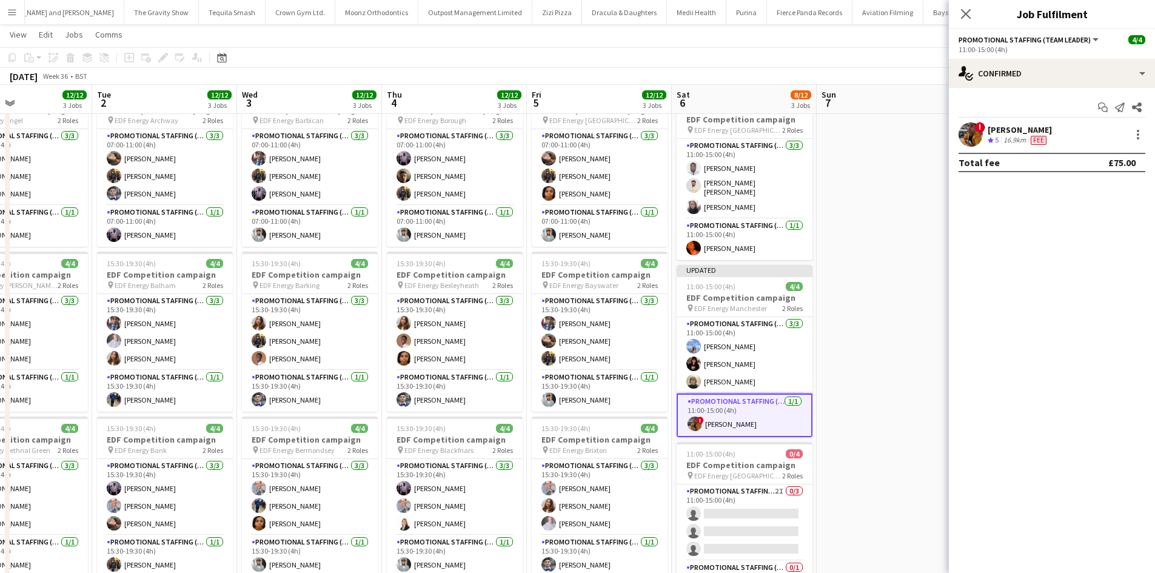
scroll to position [243, 0]
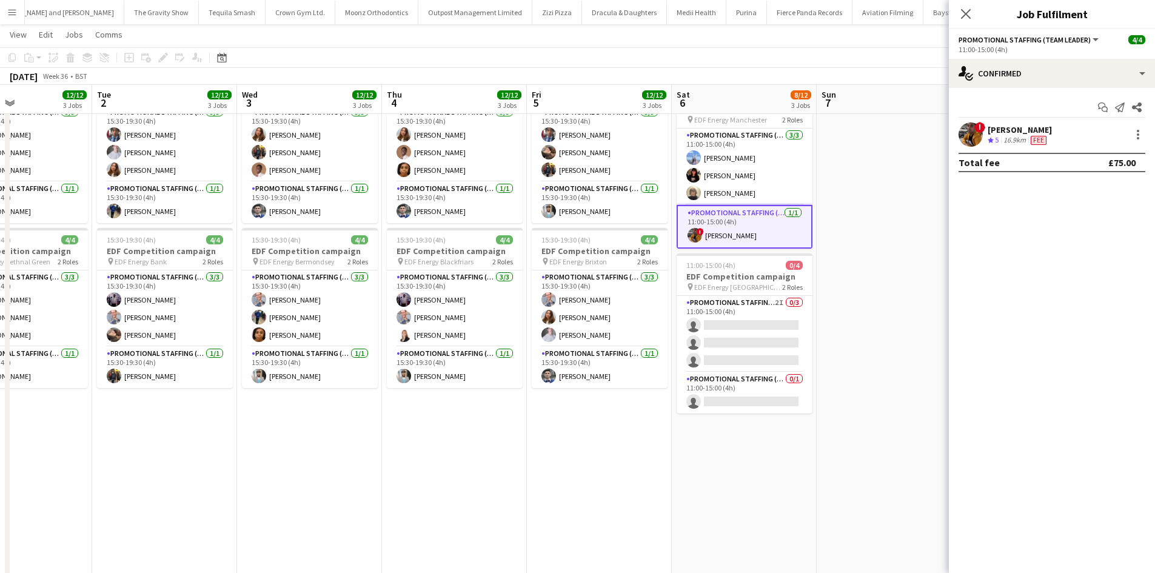
click at [576, 383] on app-card-role "Promotional Staffing (Team Leader) 1/1 15:30-19:30 (4h) Elvis Assadi" at bounding box center [600, 367] width 136 height 41
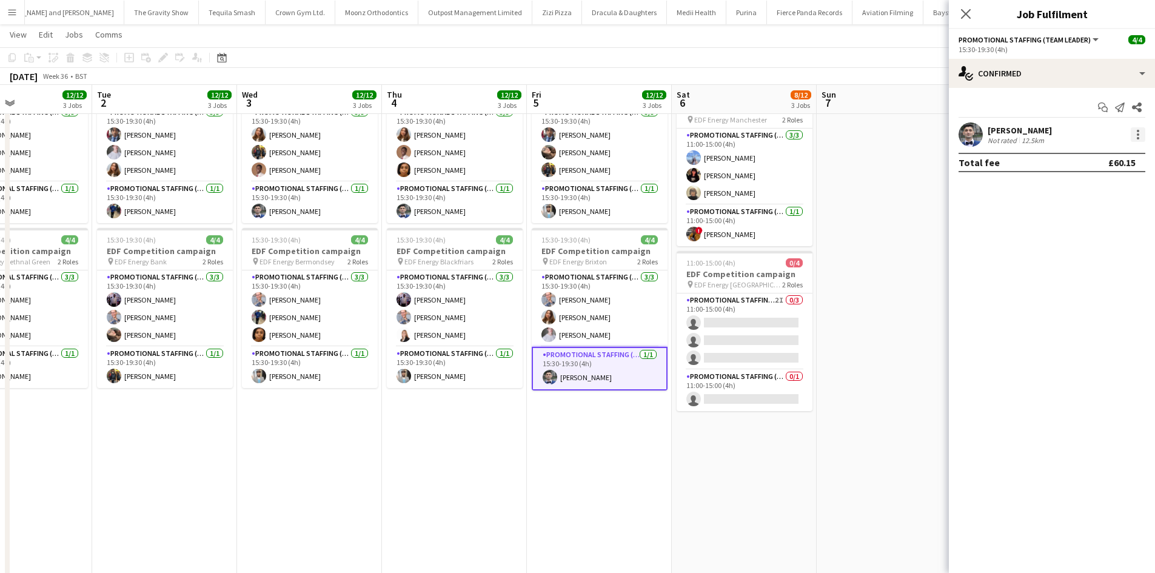
click at [1143, 135] on div at bounding box center [1138, 134] width 15 height 15
click at [1109, 161] on span "Edit fee" at bounding box center [1098, 157] width 75 height 11
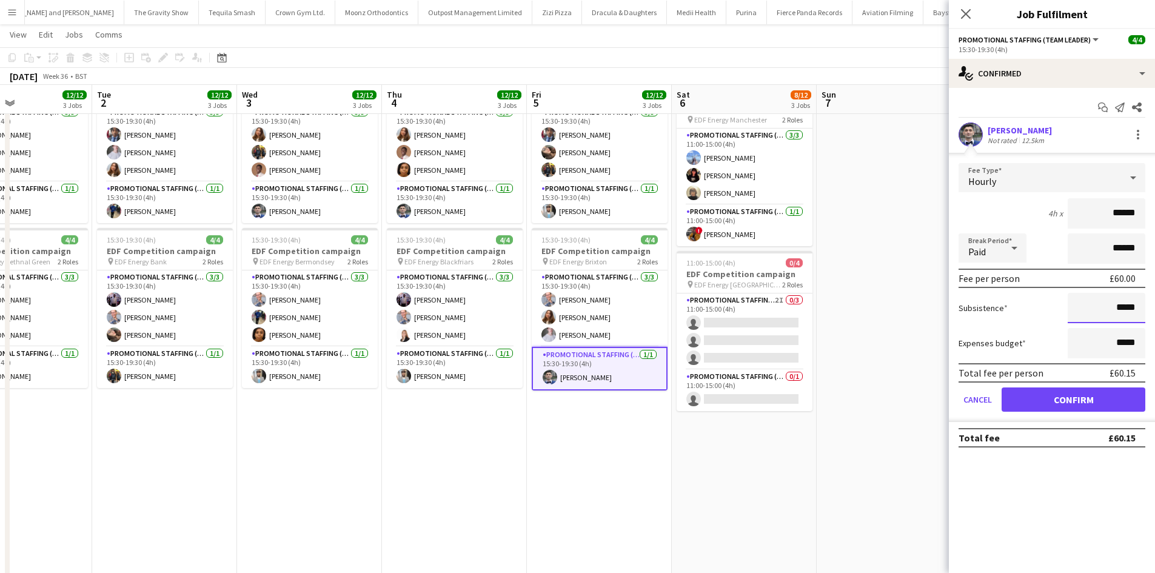
click at [1128, 314] on input "*****" at bounding box center [1107, 308] width 78 height 30
type input "***"
click at [1077, 408] on button "Confirm" at bounding box center [1074, 400] width 144 height 24
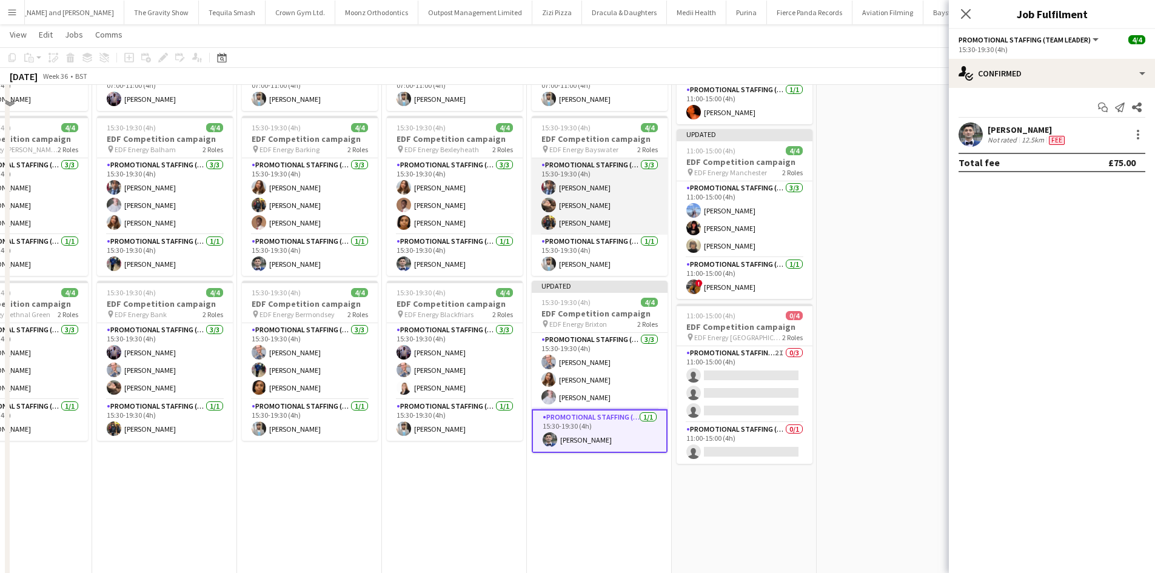
scroll to position [121, 0]
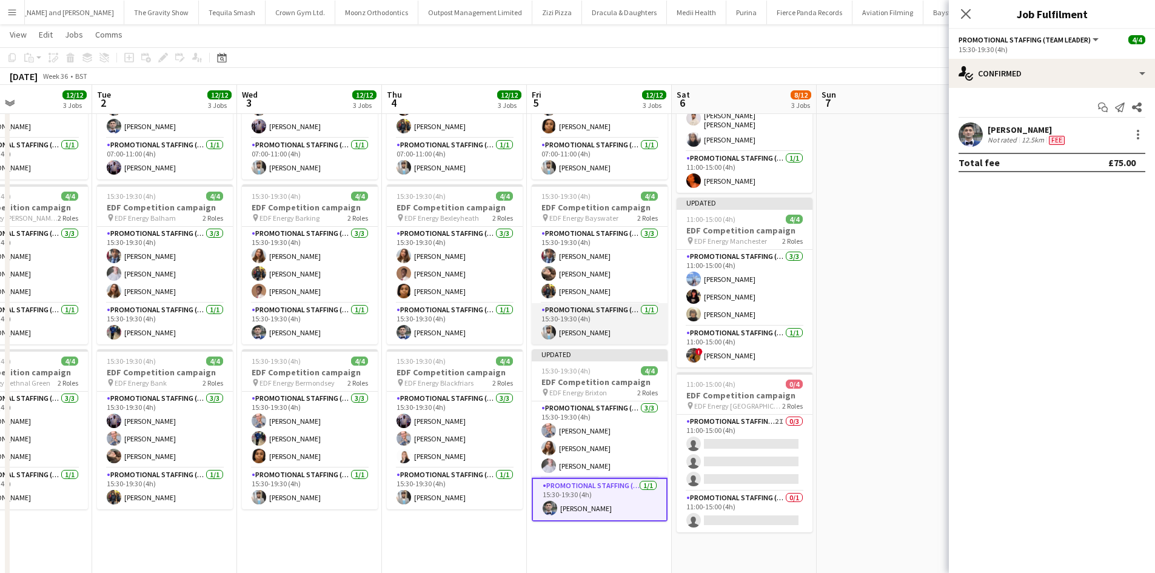
click at [595, 333] on app-card-role "Promotional Staffing (Team Leader) 1/1 15:30-19:30 (4h) Abhishek Rayewar" at bounding box center [600, 323] width 136 height 41
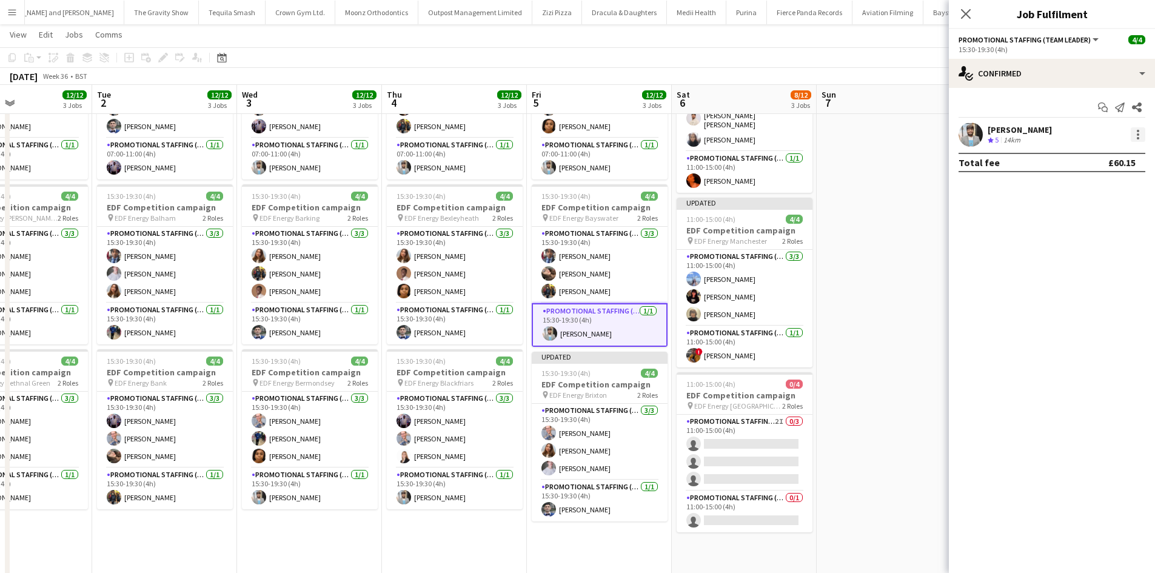
click at [1133, 139] on div at bounding box center [1138, 134] width 15 height 15
click at [1103, 155] on span "Edit fee" at bounding box center [1098, 157] width 75 height 11
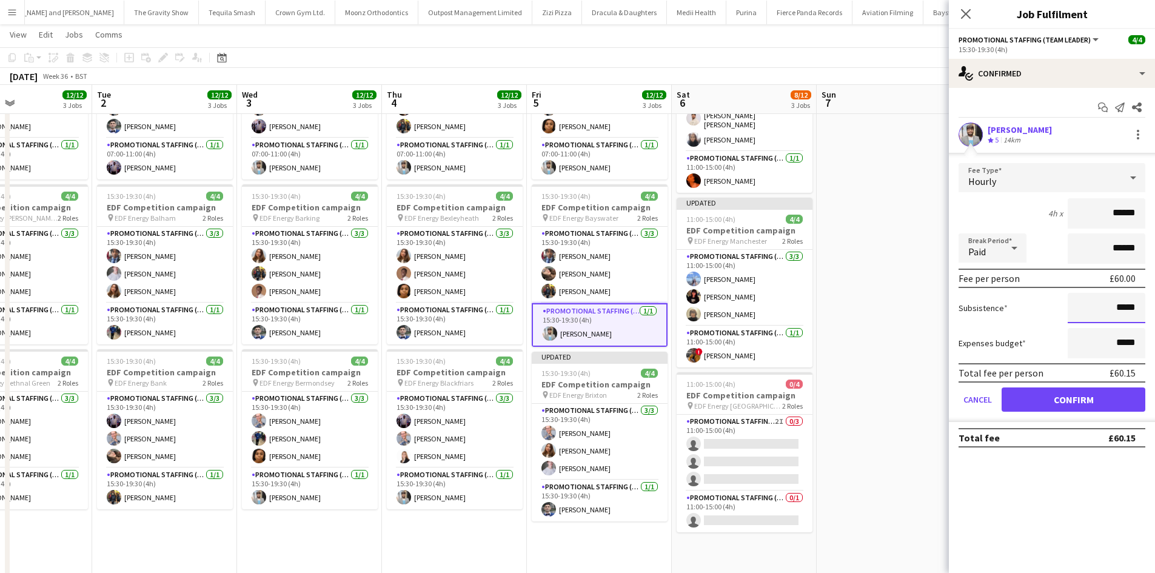
click at [1123, 312] on input "*****" at bounding box center [1107, 308] width 78 height 30
type input "***"
click at [1100, 405] on button "Confirm" at bounding box center [1074, 400] width 144 height 24
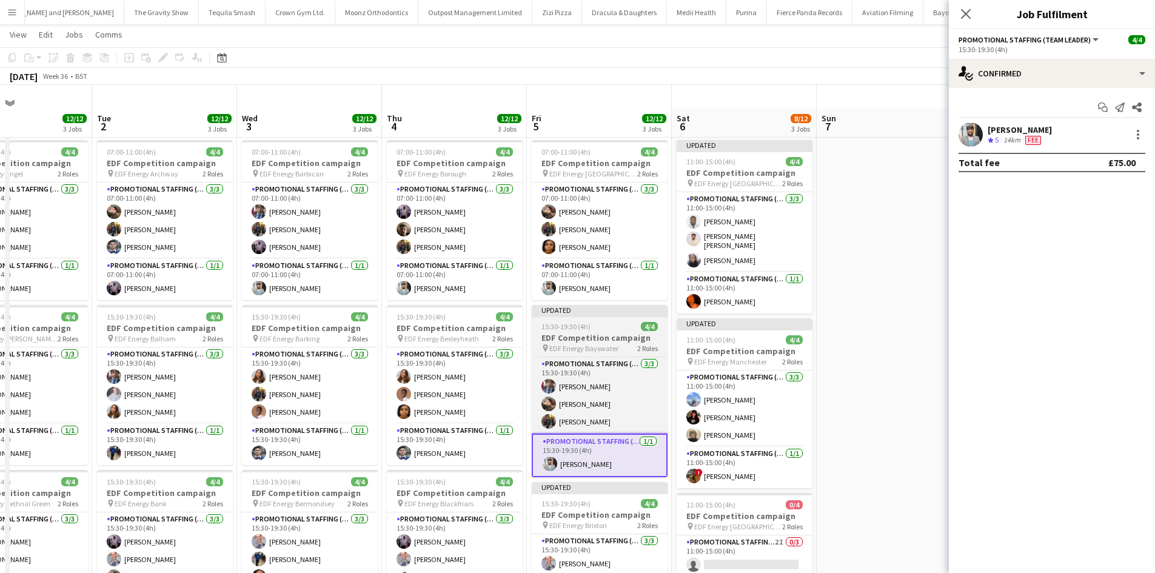
scroll to position [0, 0]
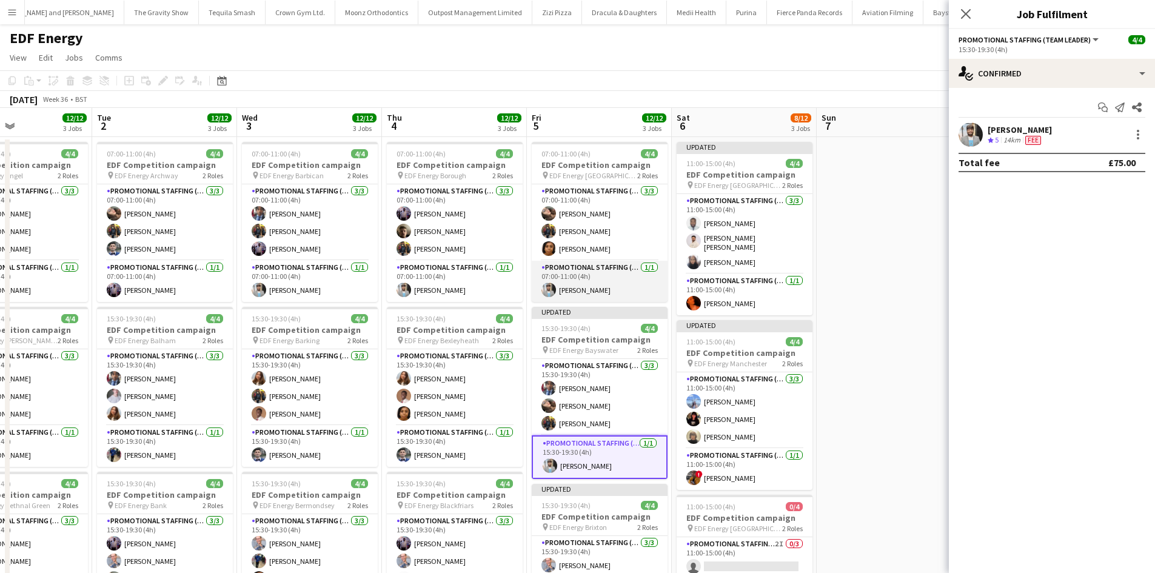
click at [626, 300] on app-card-role "Promotional Staffing (Team Leader) 1/1 07:00-11:00 (4h) Abhishek Rayewar" at bounding box center [600, 281] width 136 height 41
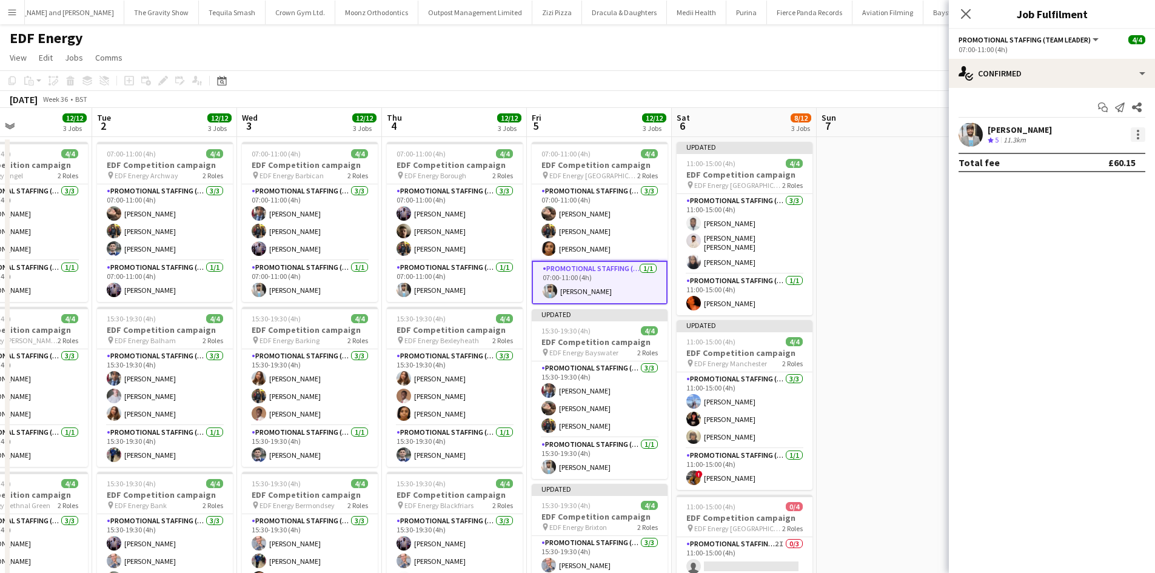
click at [1140, 137] on div at bounding box center [1138, 134] width 15 height 15
click at [1092, 150] on button "Edit fee" at bounding box center [1098, 157] width 95 height 29
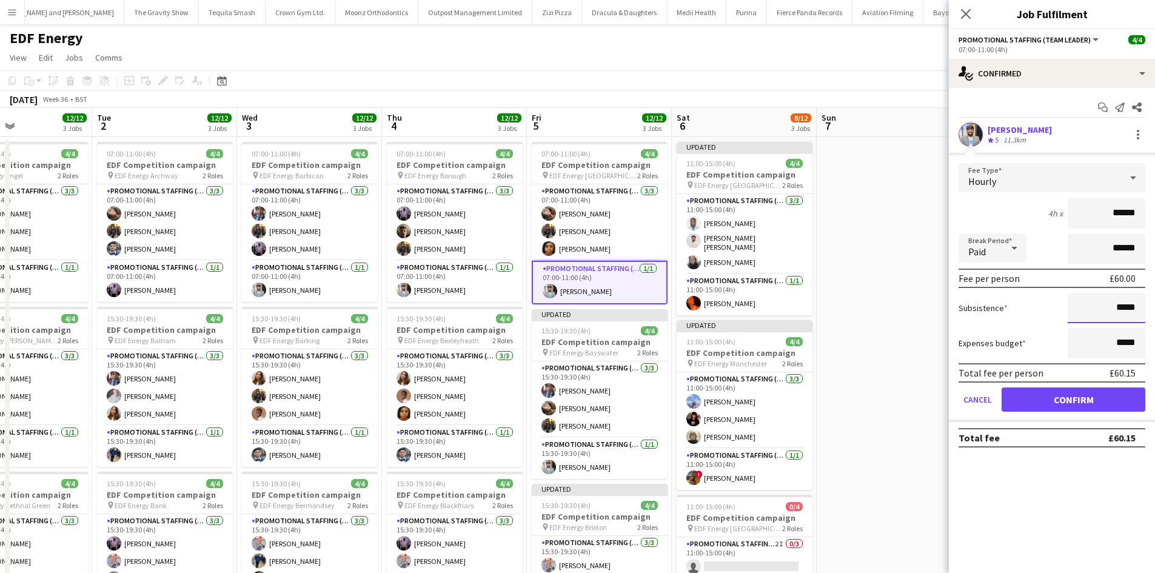
click at [1120, 314] on input "*****" at bounding box center [1107, 308] width 78 height 30
type input "***"
click at [1111, 405] on button "Confirm" at bounding box center [1074, 400] width 144 height 24
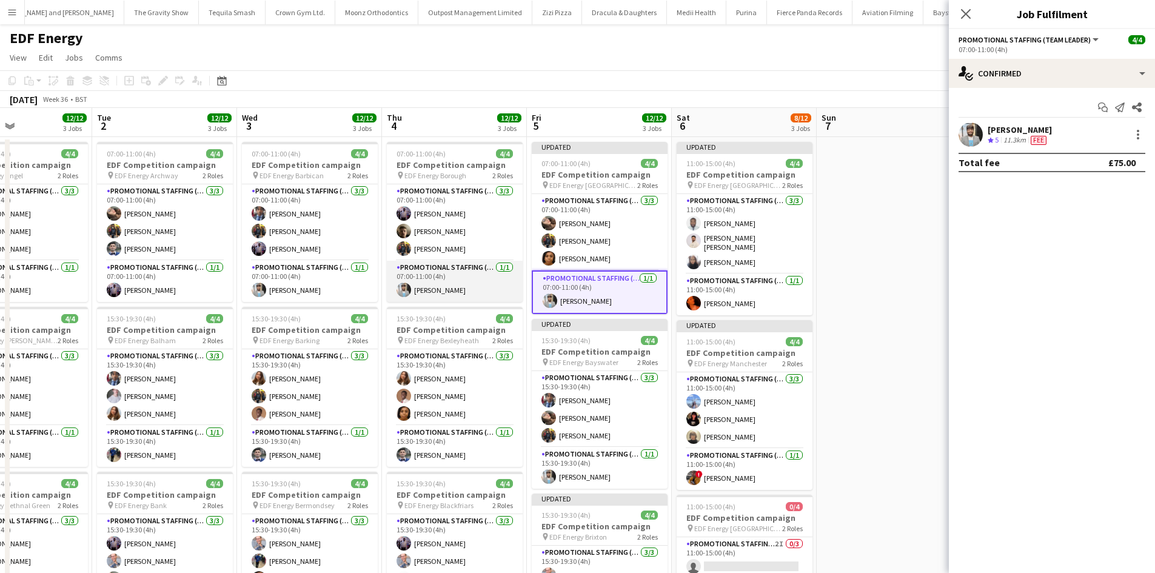
drag, startPoint x: 446, startPoint y: 288, endPoint x: 434, endPoint y: 285, distance: 13.1
click at [448, 288] on app-card-role "Promotional Staffing (Team Leader) 1/1 07:00-11:00 (4h) Abhishek Rayewar" at bounding box center [455, 281] width 136 height 41
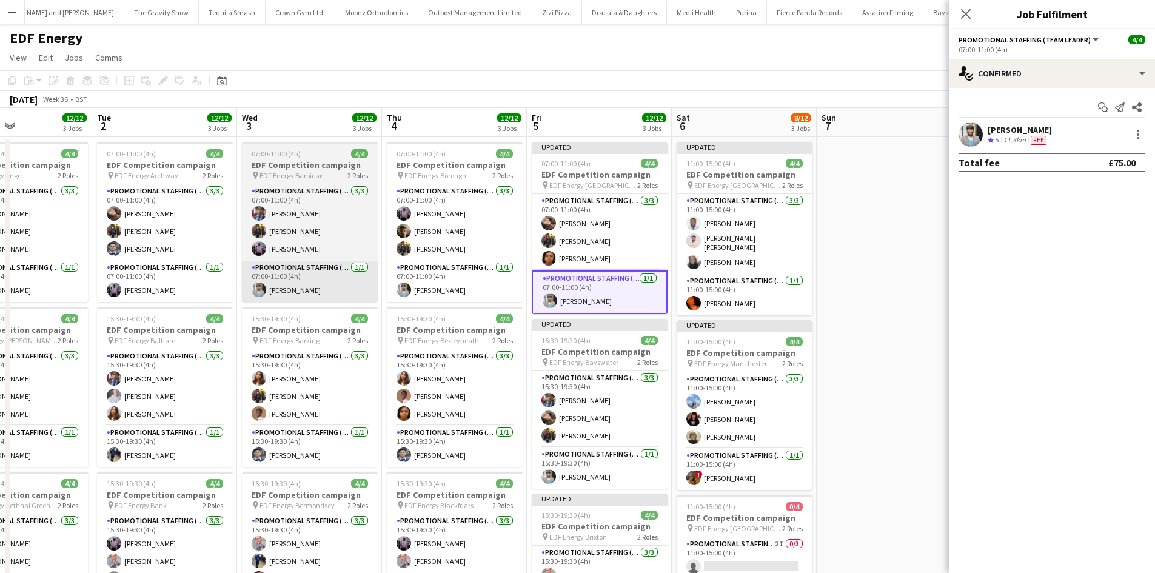
scroll to position [0, 486]
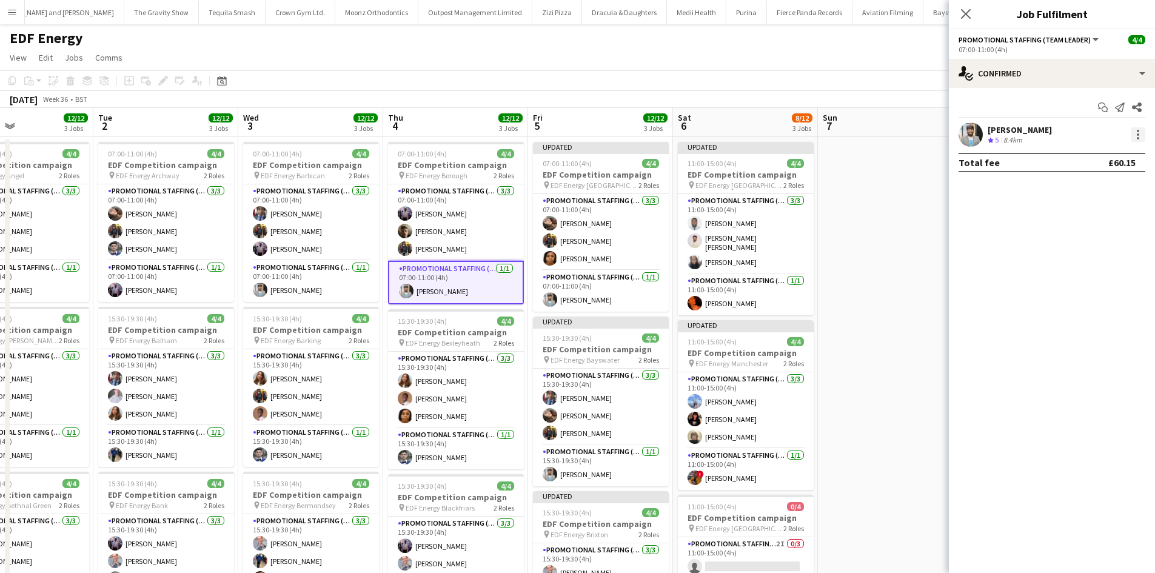
click at [1134, 142] on div at bounding box center [1138, 134] width 15 height 15
click at [1102, 155] on span "Edit fee" at bounding box center [1098, 157] width 75 height 11
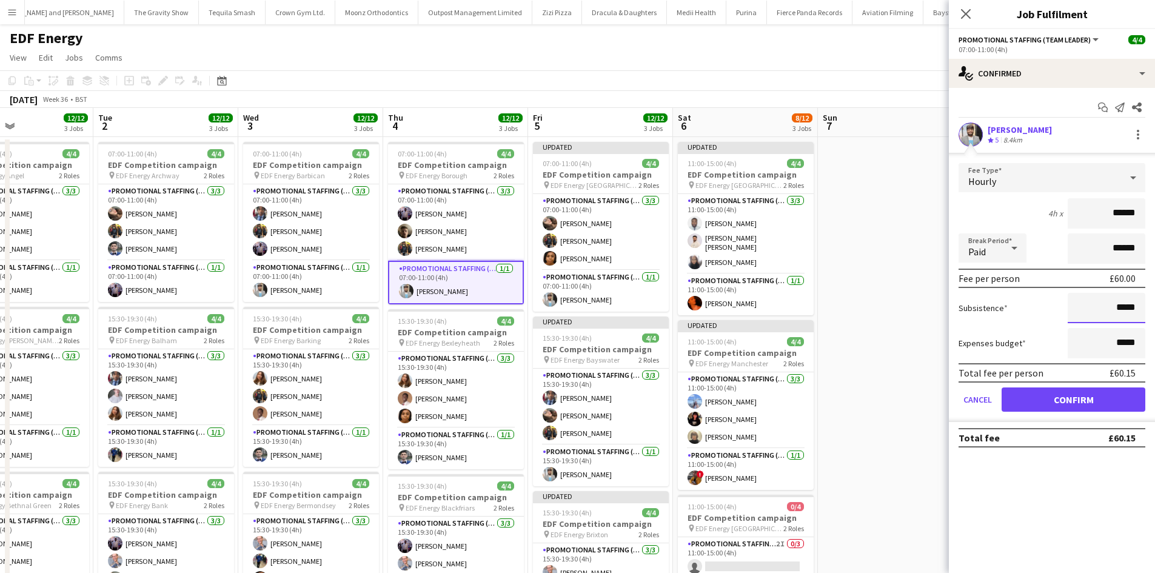
click at [1126, 312] on input "*****" at bounding box center [1107, 308] width 78 height 30
type input "***"
click at [1111, 405] on button "Confirm" at bounding box center [1074, 400] width 144 height 24
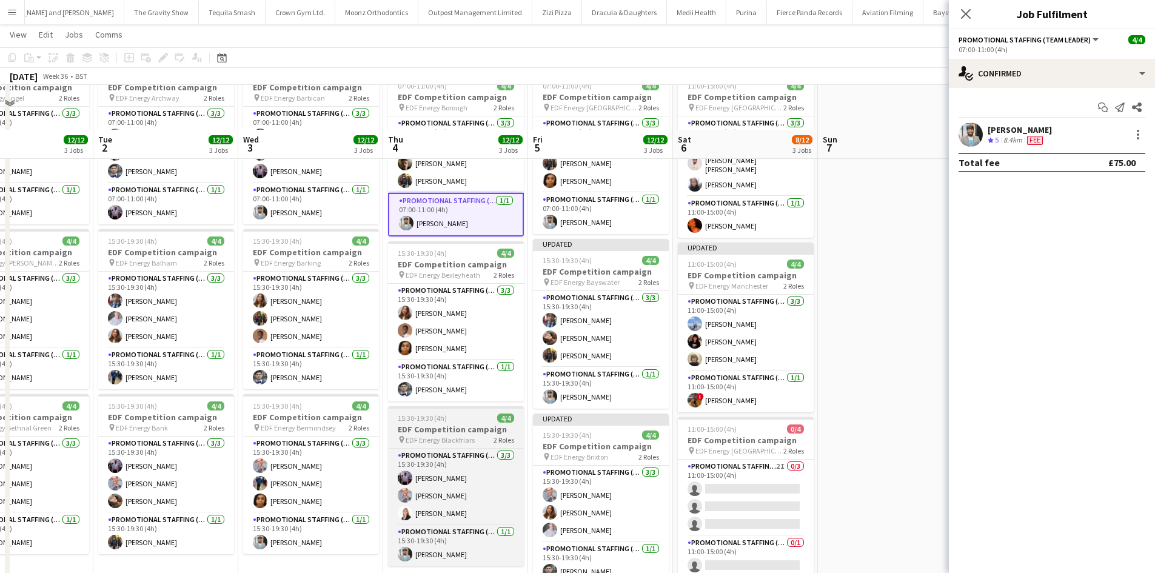
scroll to position [121, 0]
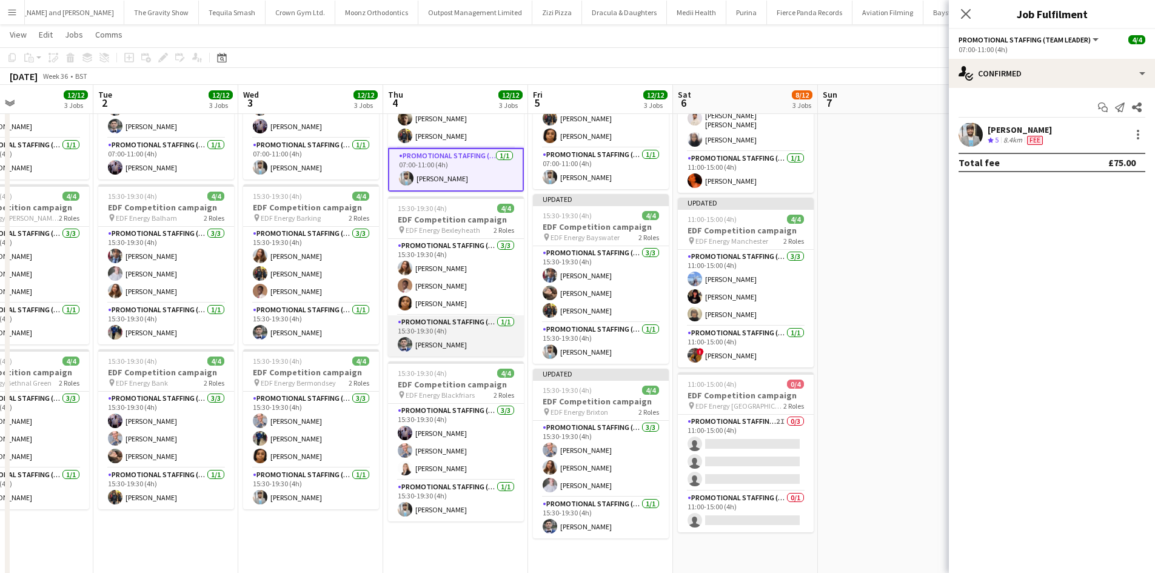
click at [441, 340] on app-card-role "Promotional Staffing (Team Leader) 1/1 15:30-19:30 (4h) Elvis Assadi" at bounding box center [456, 335] width 136 height 41
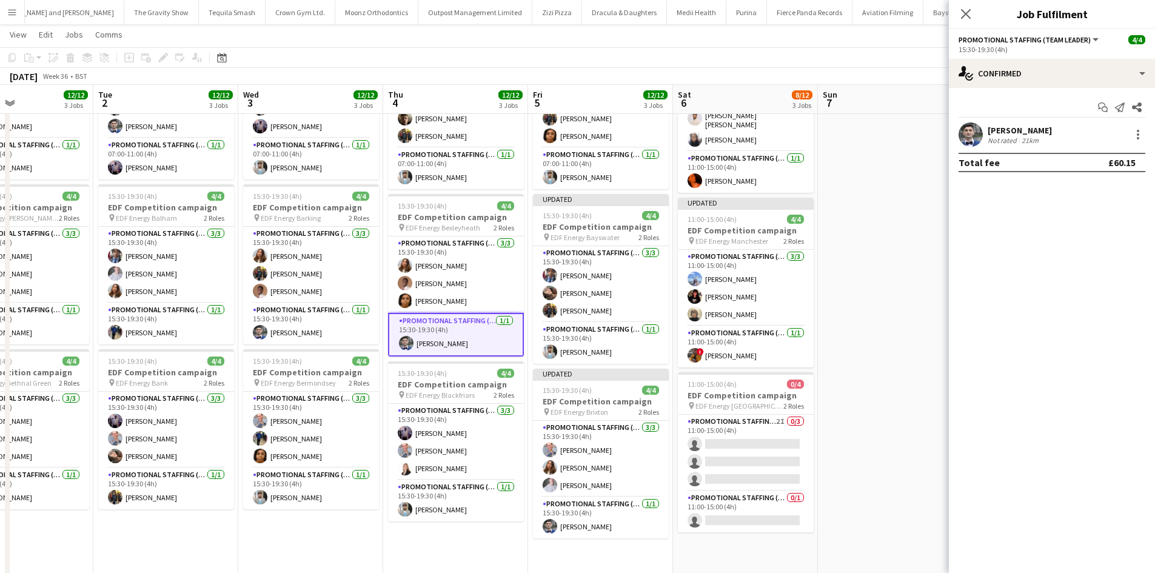
click at [1146, 135] on div "Elvis Assadi Not rated 21km" at bounding box center [1052, 135] width 206 height 24
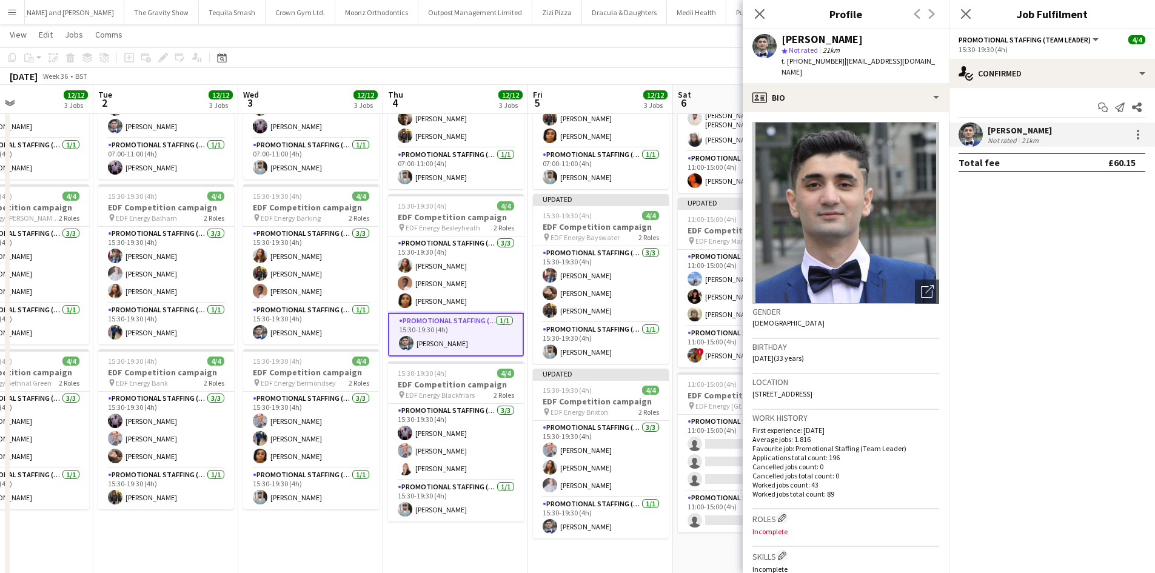
click at [1131, 133] on div at bounding box center [1137, 134] width 17 height 15
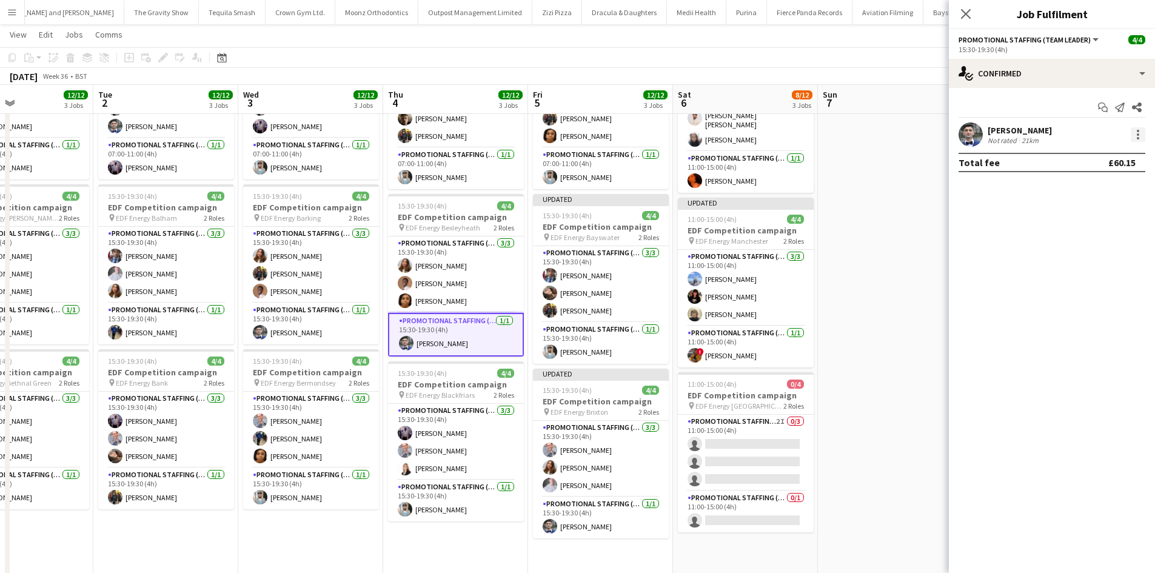
click at [1140, 136] on div at bounding box center [1138, 134] width 15 height 15
click at [1086, 160] on span "Edit fee" at bounding box center [1077, 157] width 33 height 10
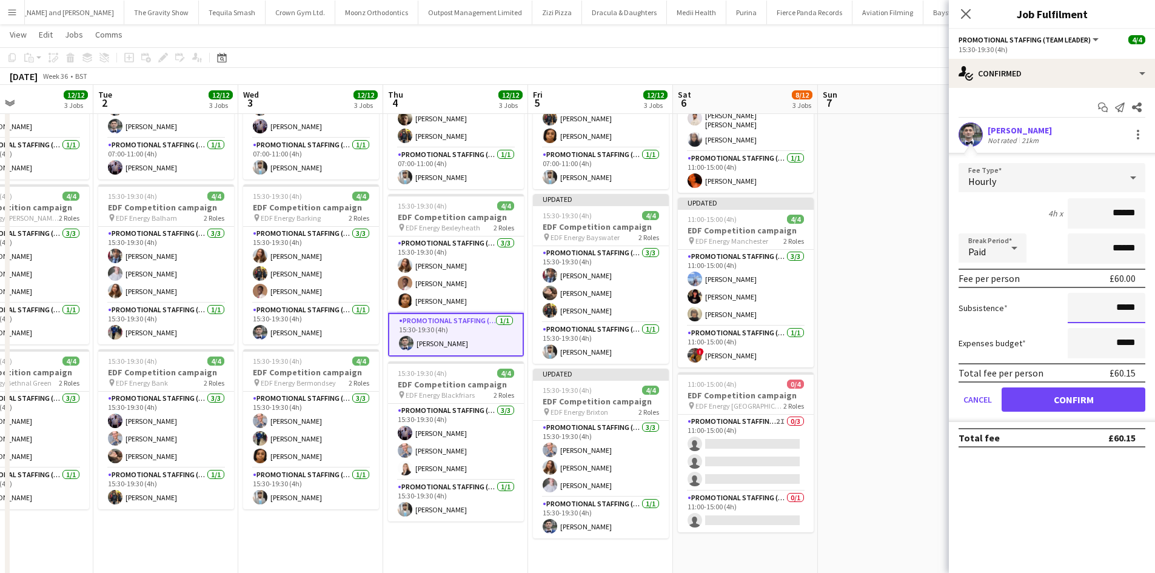
click at [1125, 311] on input "*****" at bounding box center [1107, 308] width 78 height 30
type input "***"
click at [1086, 400] on button "Confirm" at bounding box center [1074, 400] width 144 height 24
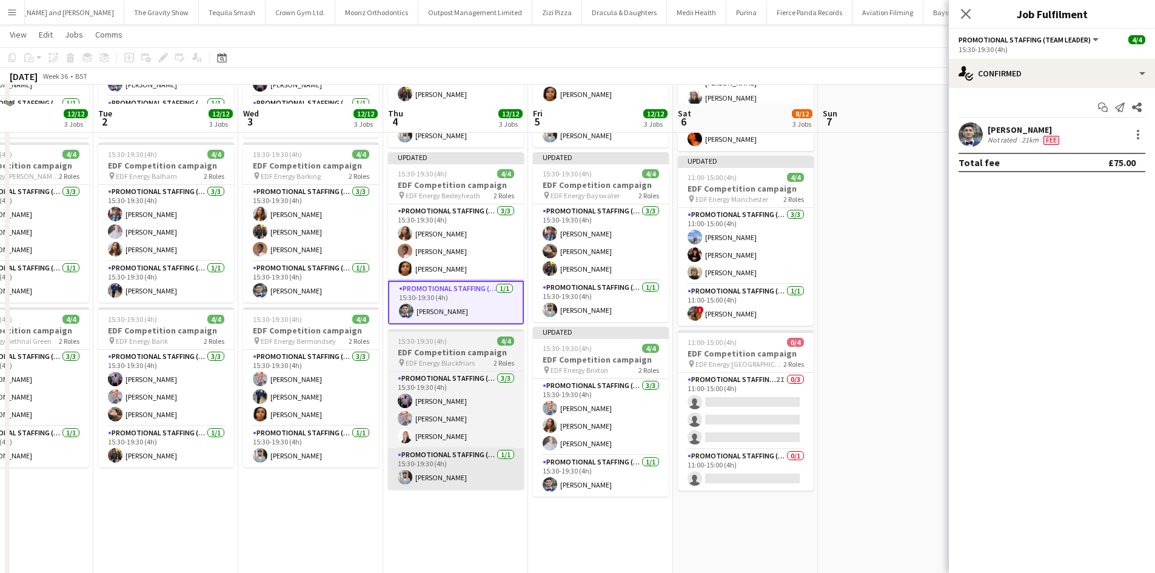
scroll to position [182, 0]
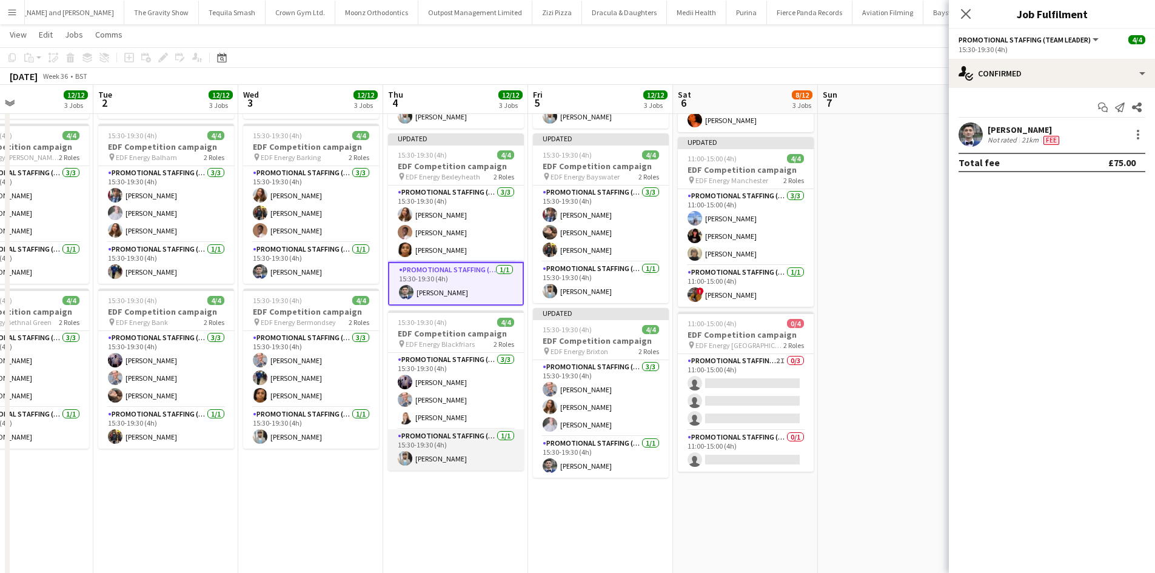
click at [466, 455] on app-card-role "Promotional Staffing (Team Leader) 1/1 15:30-19:30 (4h) Abhishek Rayewar" at bounding box center [456, 449] width 136 height 41
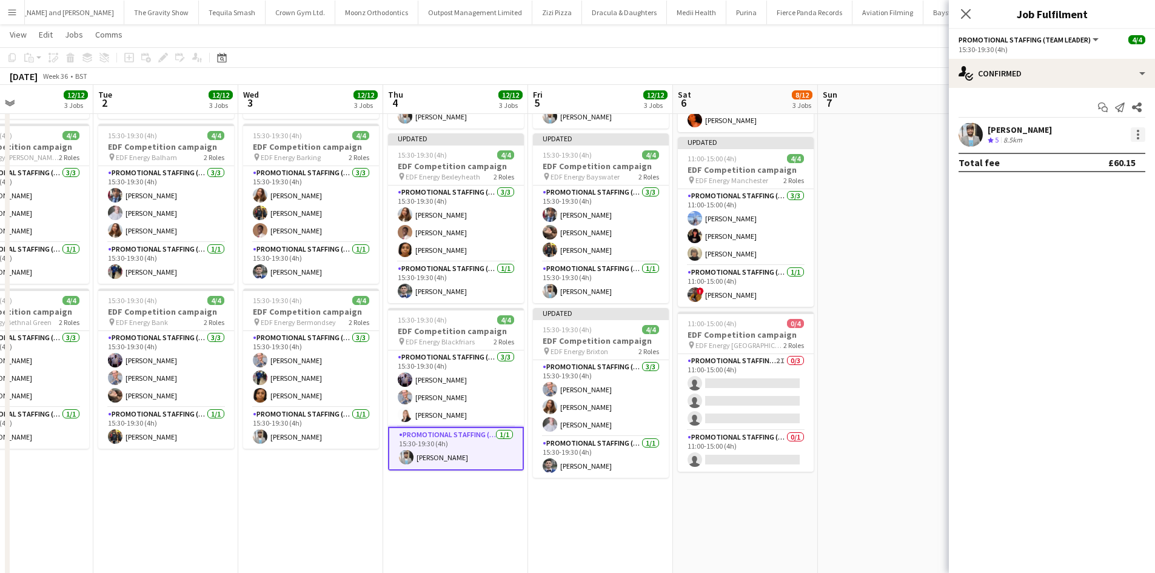
click at [1140, 133] on div at bounding box center [1138, 134] width 15 height 15
click at [1098, 159] on span "Edit fee" at bounding box center [1098, 157] width 75 height 11
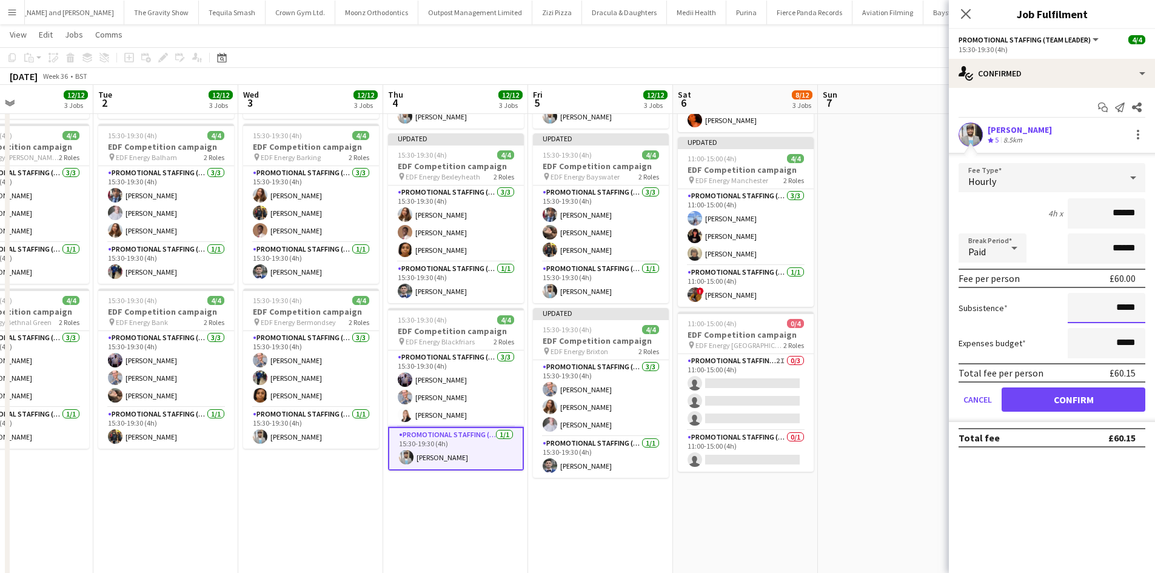
click at [1129, 312] on input "*****" at bounding box center [1107, 308] width 78 height 30
click at [1129, 311] on input "*****" at bounding box center [1107, 308] width 78 height 30
type input "***"
click at [1086, 409] on button "Confirm" at bounding box center [1074, 400] width 144 height 24
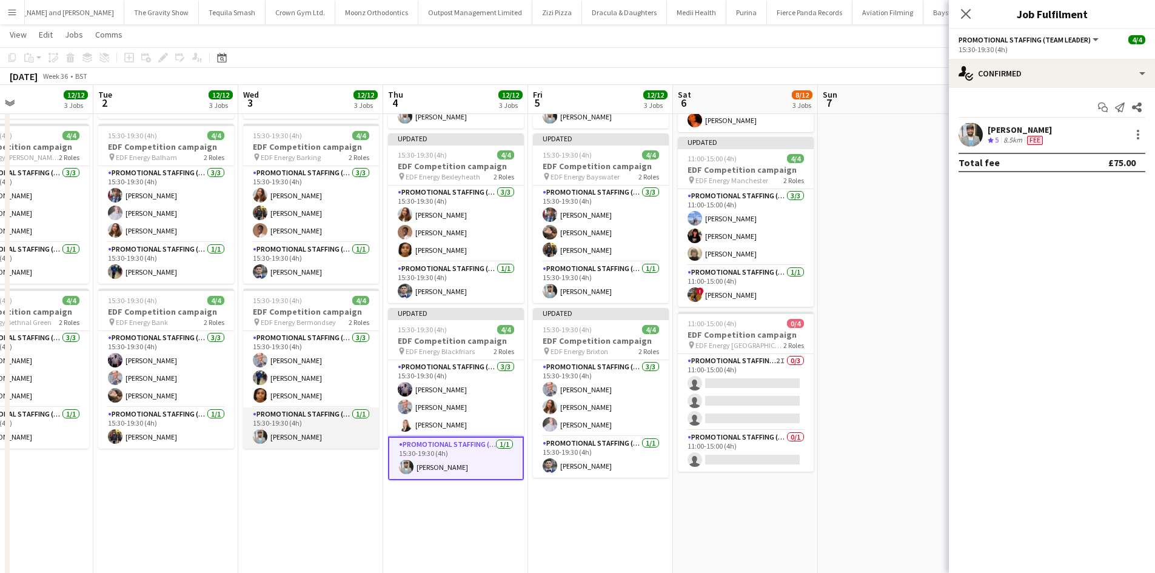
click at [305, 434] on app-card-role "Promotional Staffing (Team Leader) 1/1 15:30-19:30 (4h) Abhishek Rayewar" at bounding box center [311, 428] width 136 height 41
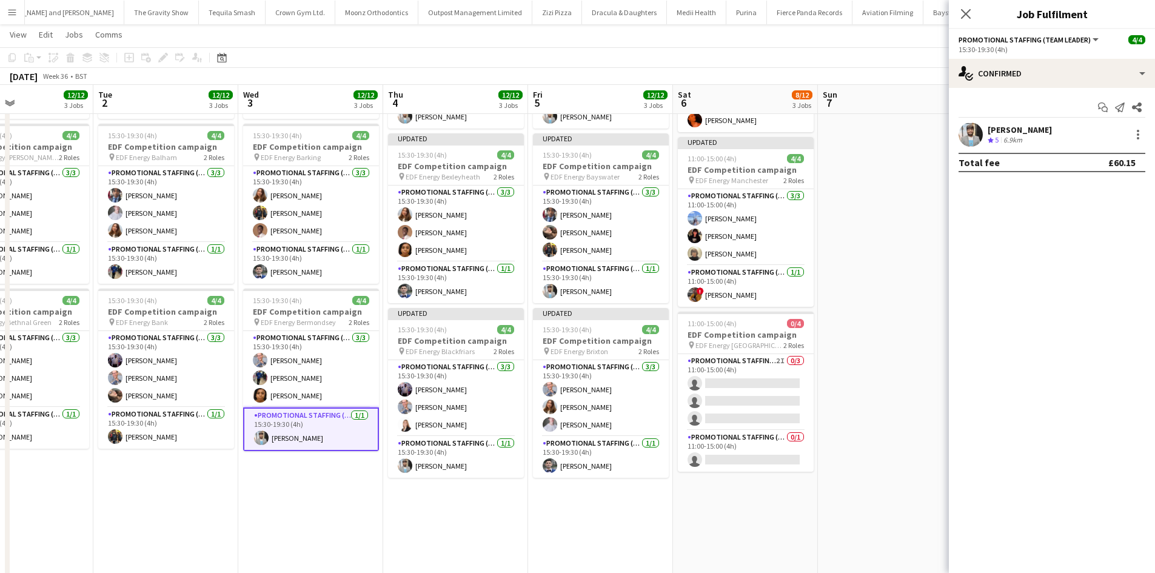
click at [1139, 126] on div "Abhishek Rayewar Crew rating 5 6.9km" at bounding box center [1052, 135] width 206 height 24
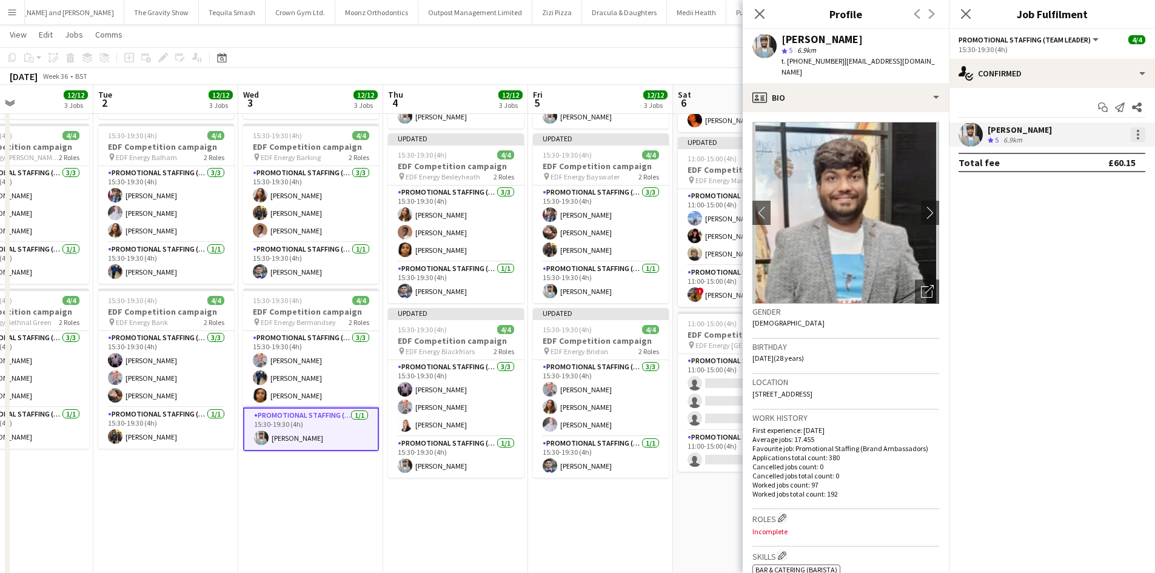
click at [1140, 136] on div at bounding box center [1138, 134] width 15 height 15
click at [1117, 149] on button "Edit fee" at bounding box center [1098, 157] width 95 height 29
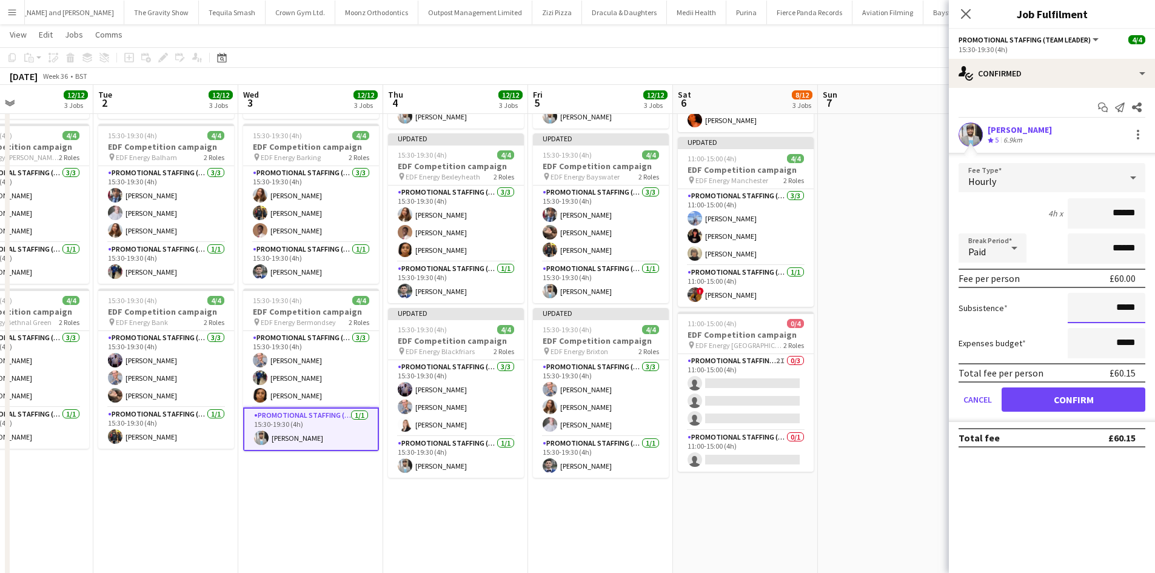
click at [1126, 314] on input "*****" at bounding box center [1107, 308] width 78 height 30
type input "***"
click at [1092, 404] on button "Confirm" at bounding box center [1074, 400] width 144 height 24
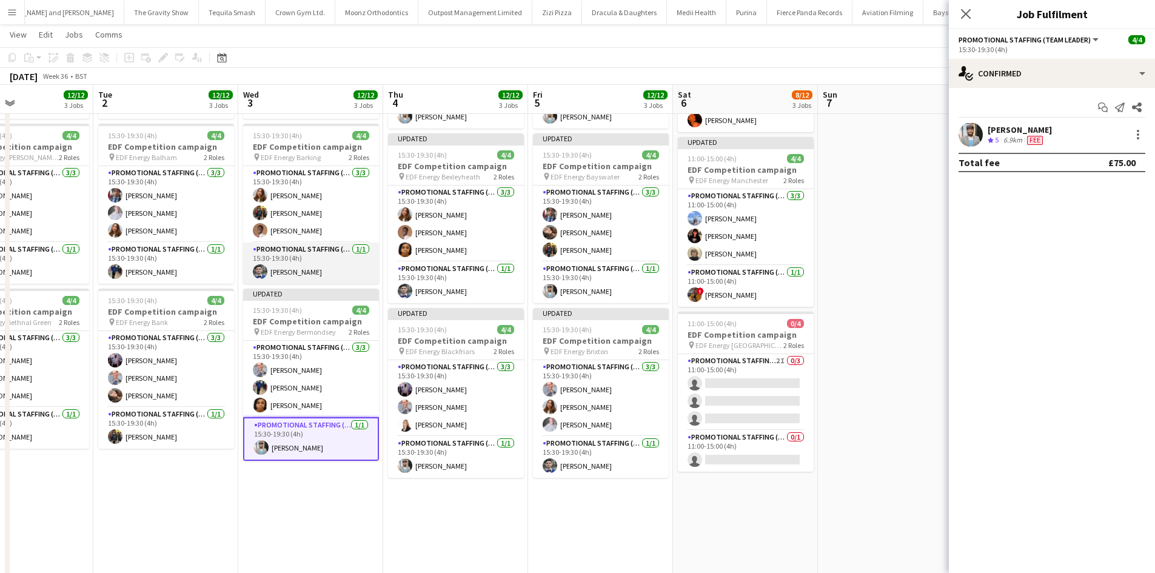
click at [305, 270] on app-card-role "Promotional Staffing (Team Leader) 1/1 15:30-19:30 (4h) Elvis Assadi" at bounding box center [311, 263] width 136 height 41
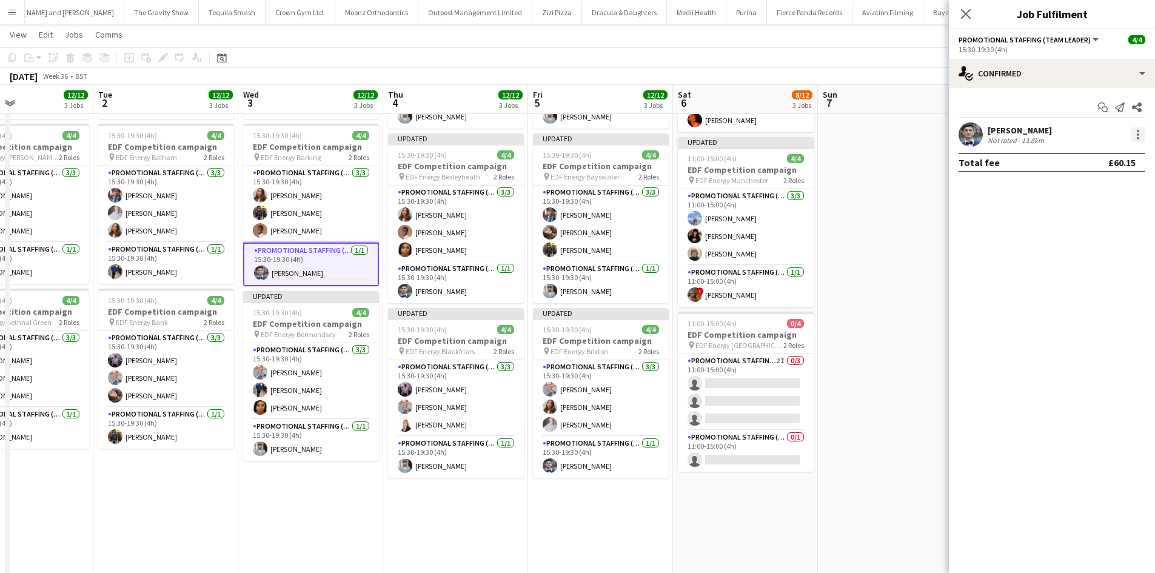
click at [1134, 133] on div at bounding box center [1138, 134] width 15 height 15
click at [1114, 146] on button "Edit fee" at bounding box center [1098, 157] width 95 height 29
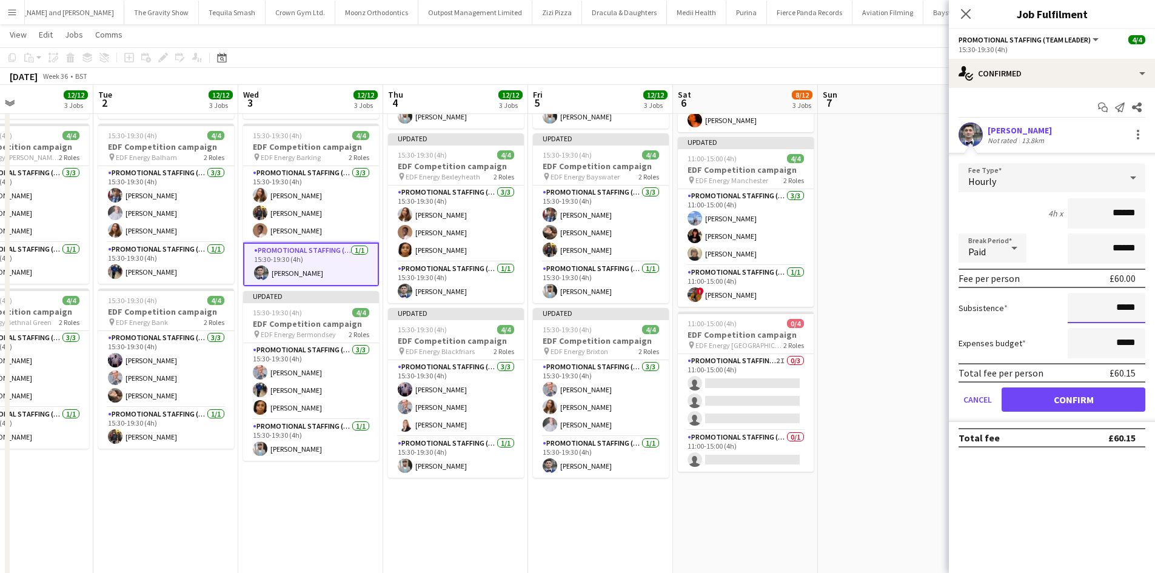
click at [1125, 309] on input "*****" at bounding box center [1107, 308] width 78 height 30
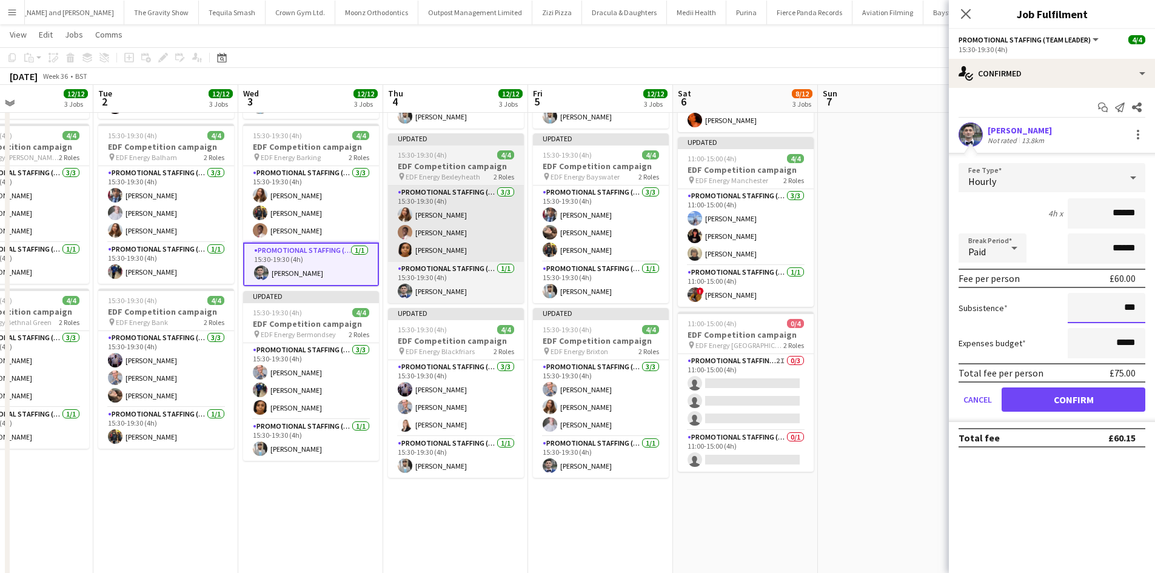
scroll to position [121, 0]
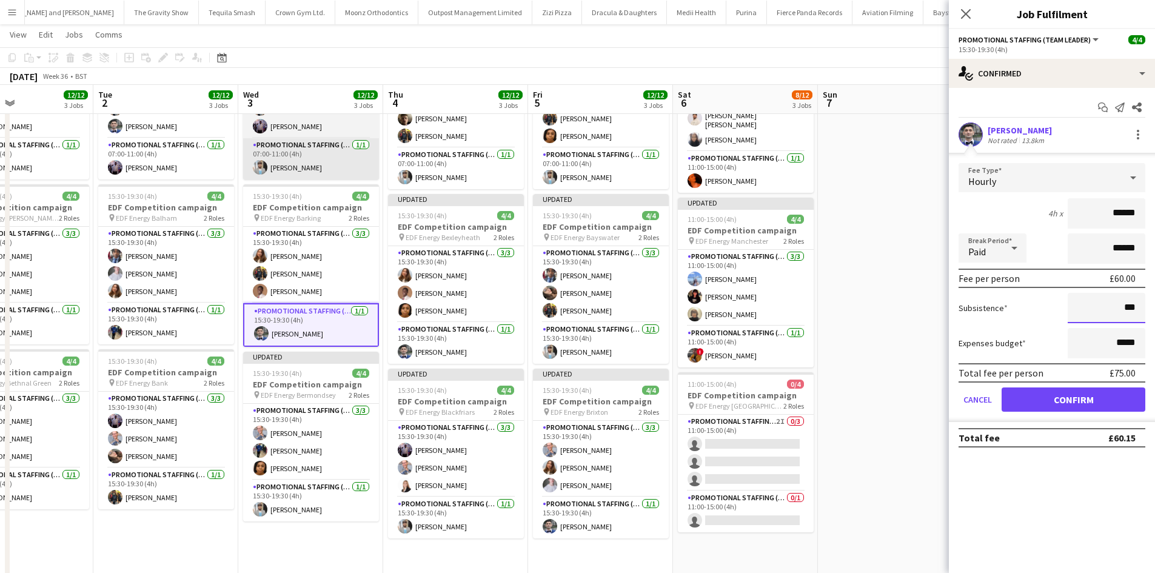
type input "***"
click at [289, 167] on app-card-role "Promotional Staffing (Team Leader) 1/1 07:00-11:00 (4h) Abhishek Rayewar" at bounding box center [311, 158] width 136 height 41
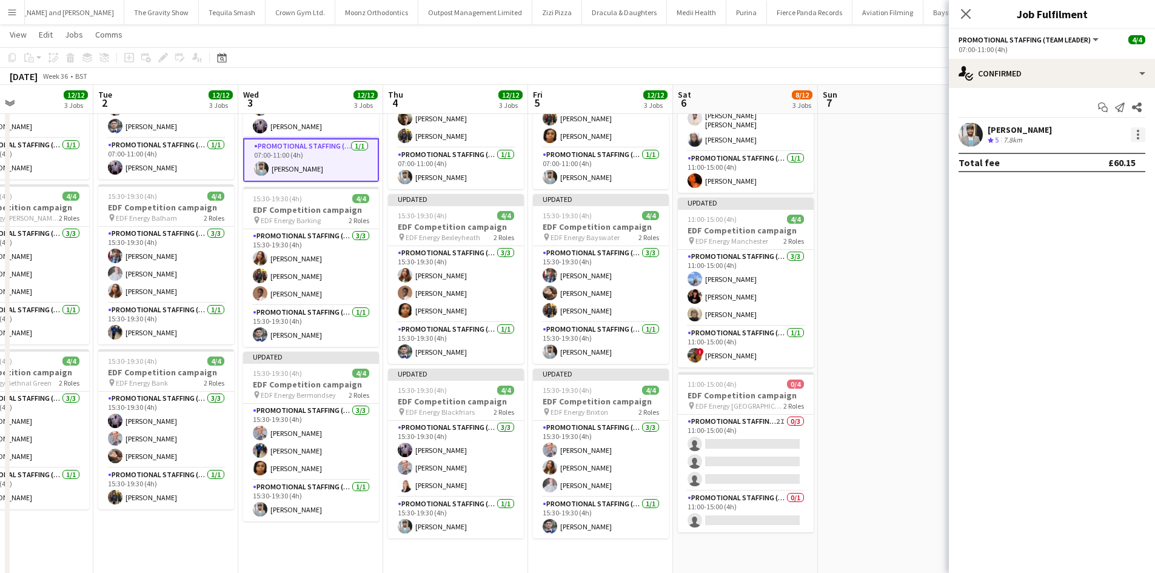
click at [1140, 129] on div at bounding box center [1138, 134] width 15 height 15
click at [1111, 156] on span "Edit fee" at bounding box center [1098, 157] width 75 height 11
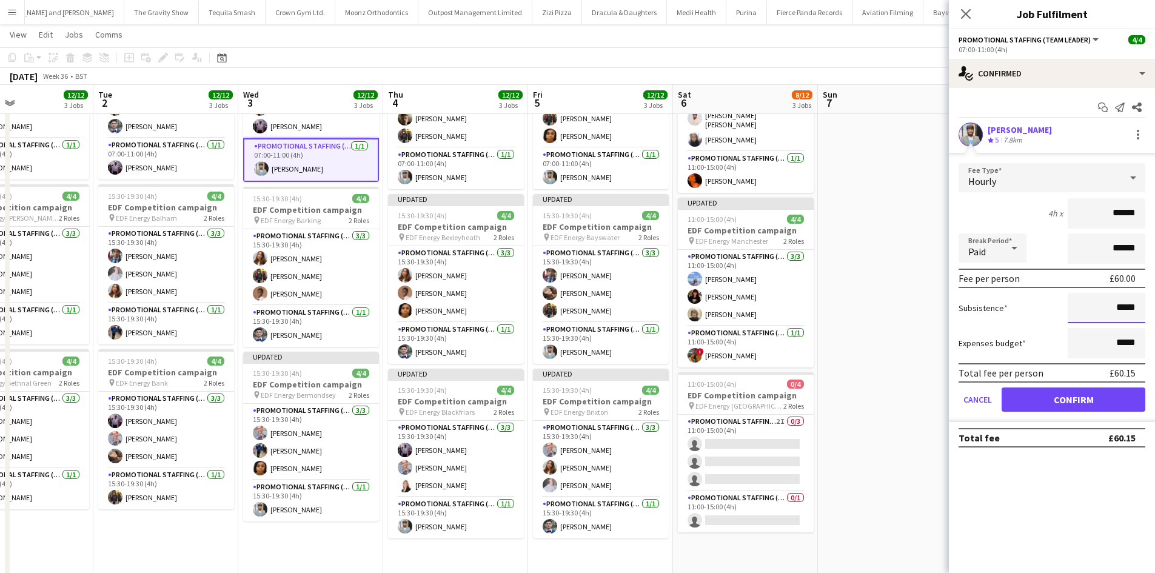
click at [1122, 303] on input "*****" at bounding box center [1107, 308] width 78 height 30
click at [1126, 305] on input "*****" at bounding box center [1107, 308] width 78 height 30
type input "***"
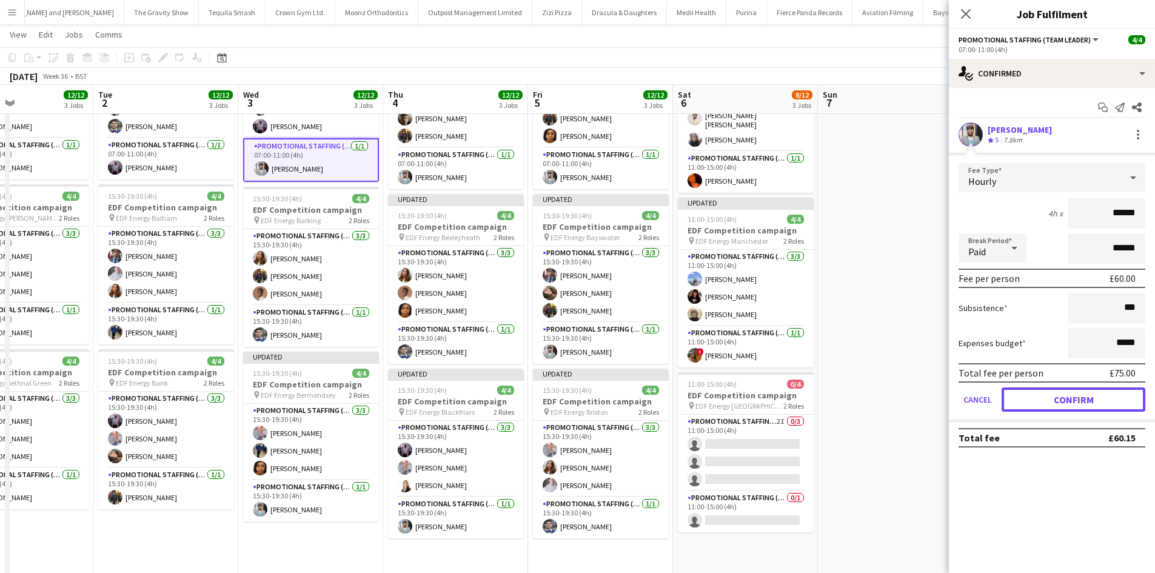
click at [1086, 405] on button "Confirm" at bounding box center [1074, 400] width 144 height 24
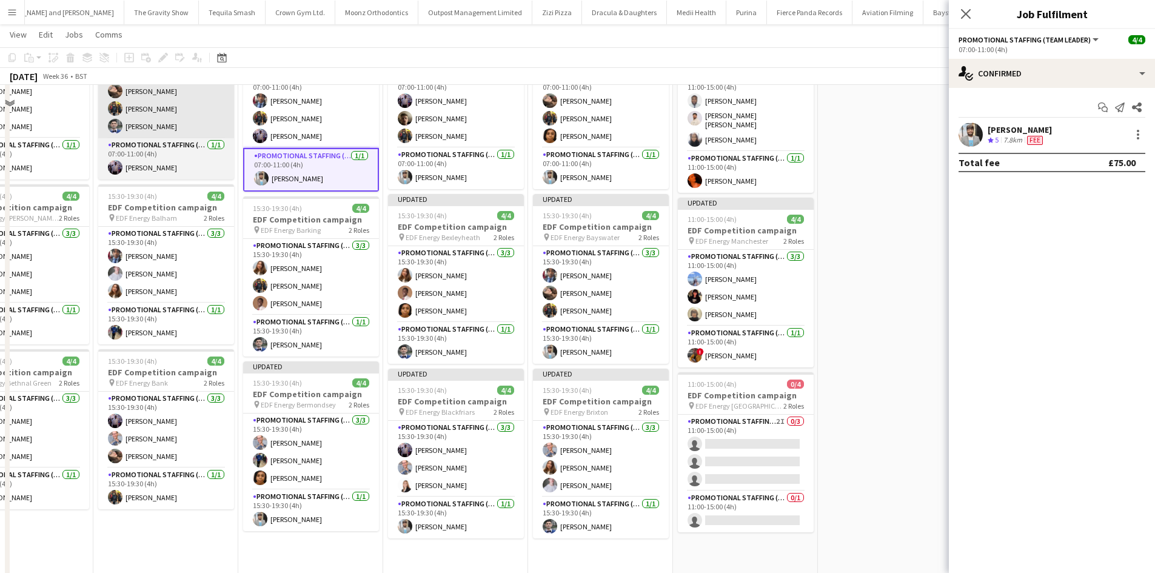
scroll to position [0, 0]
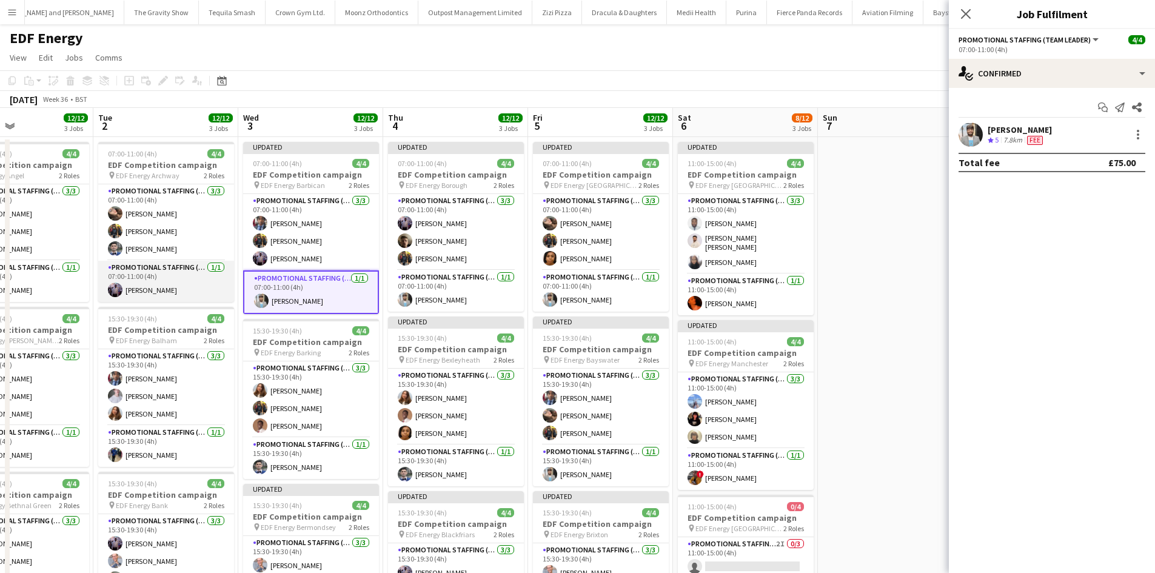
click at [161, 288] on app-card-role "Promotional Staffing (Team Leader) 1/1 07:00-11:00 (4h) osahon ogunyemi" at bounding box center [166, 281] width 136 height 41
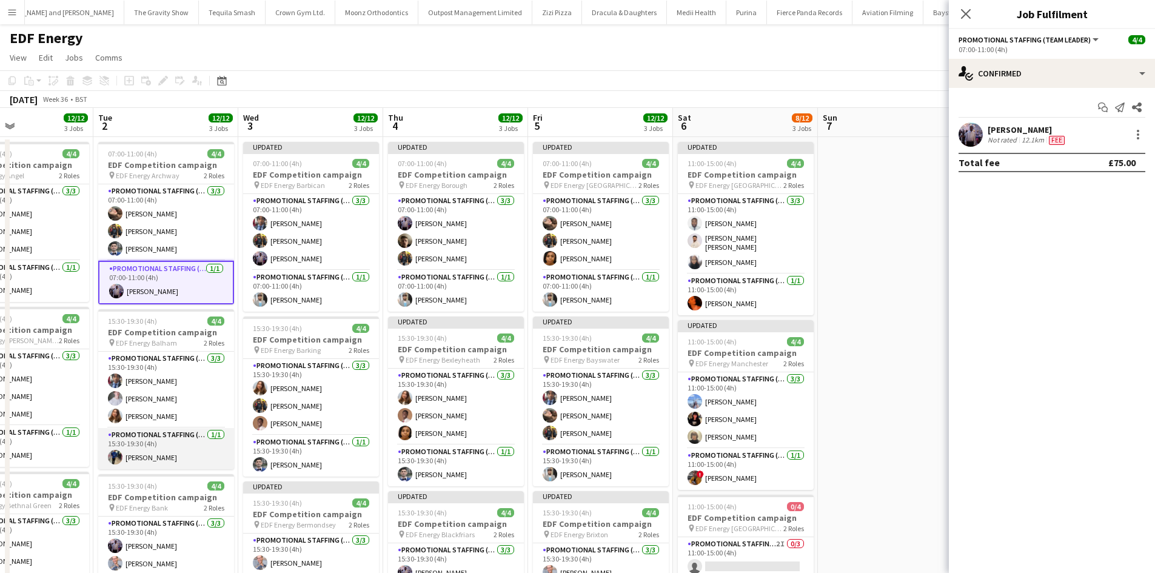
drag, startPoint x: 180, startPoint y: 465, endPoint x: 151, endPoint y: 460, distance: 28.8
click at [179, 465] on app-card-role "Promotional Staffing (Team Leader) 1/1 15:30-19:30 (4h) Dan Castagno" at bounding box center [166, 448] width 136 height 41
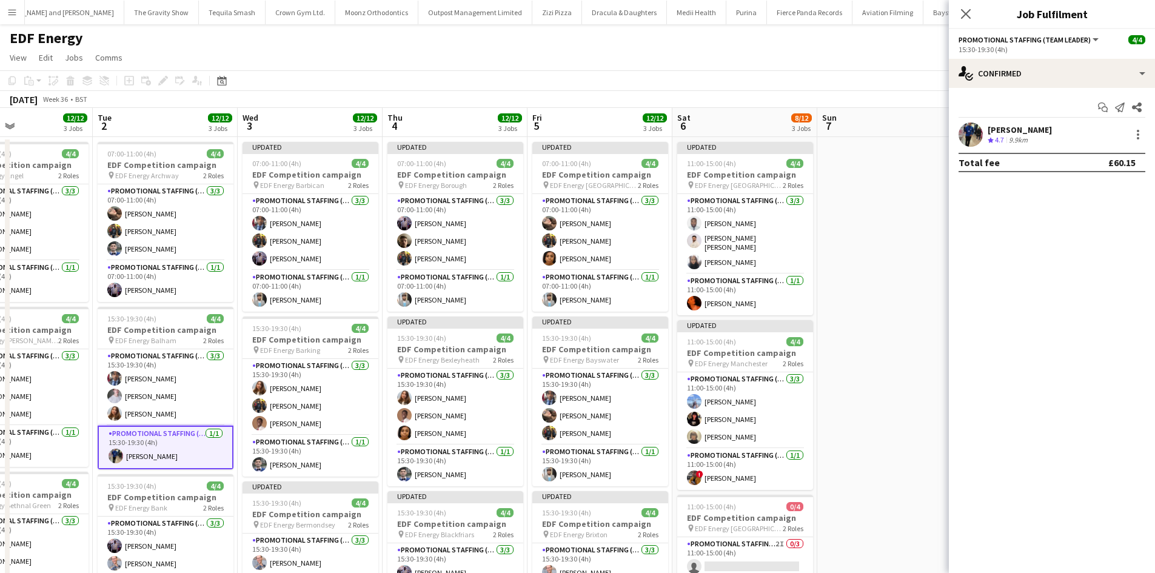
click at [1135, 126] on div "Dan Castagno Crew rating 4.7 9.9km" at bounding box center [1052, 135] width 206 height 24
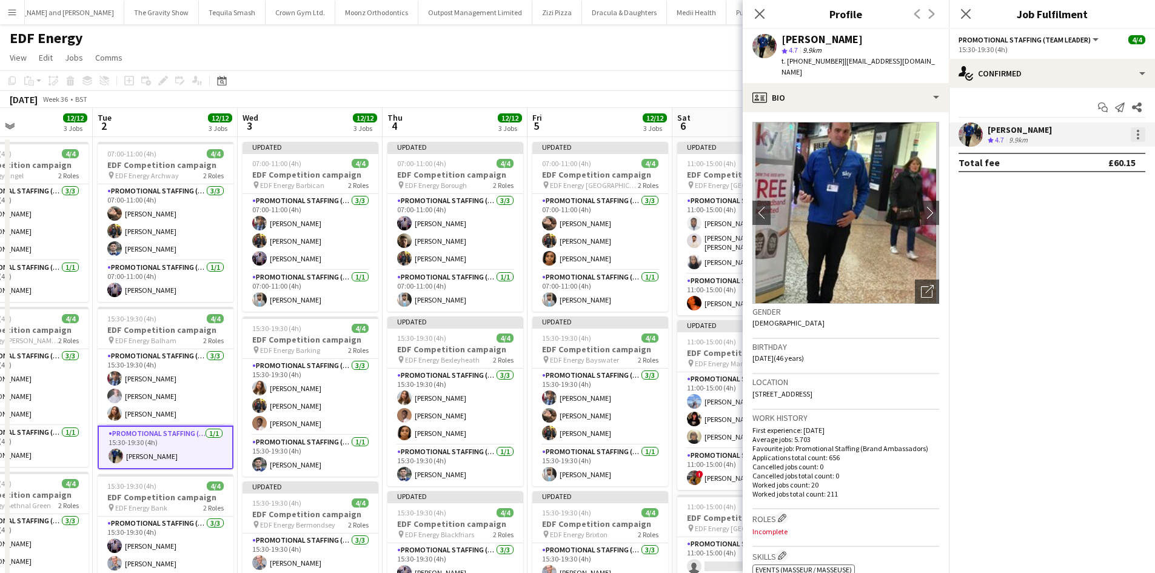
click at [1137, 135] on div at bounding box center [1138, 134] width 2 height 2
click at [1109, 150] on button "Edit fee" at bounding box center [1098, 157] width 95 height 29
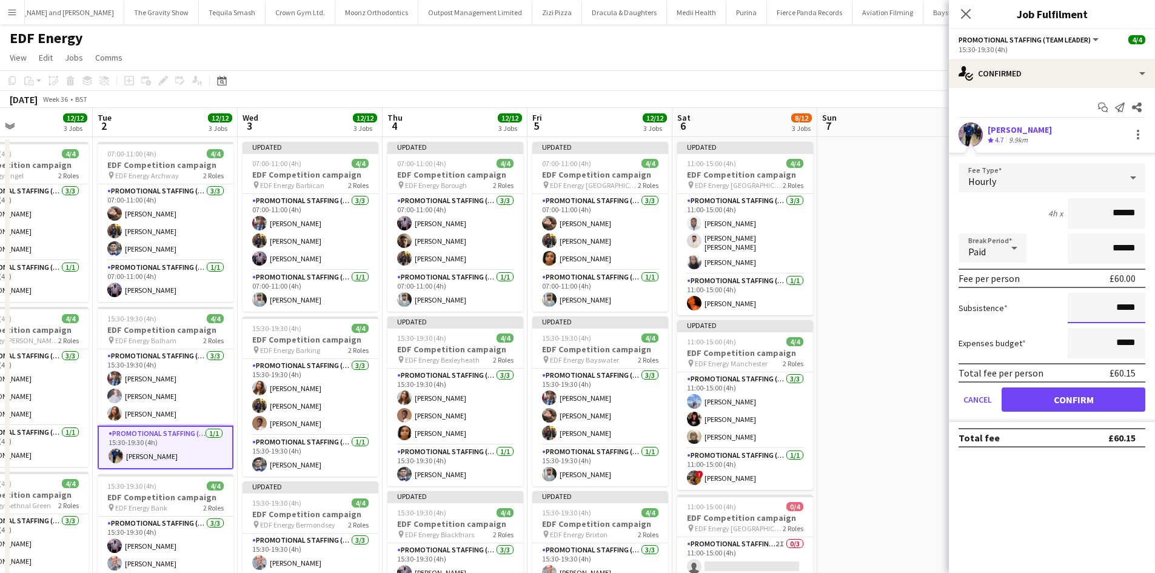
click at [1122, 304] on input "*****" at bounding box center [1107, 308] width 78 height 30
type input "***"
click at [1081, 406] on button "Confirm" at bounding box center [1074, 400] width 144 height 24
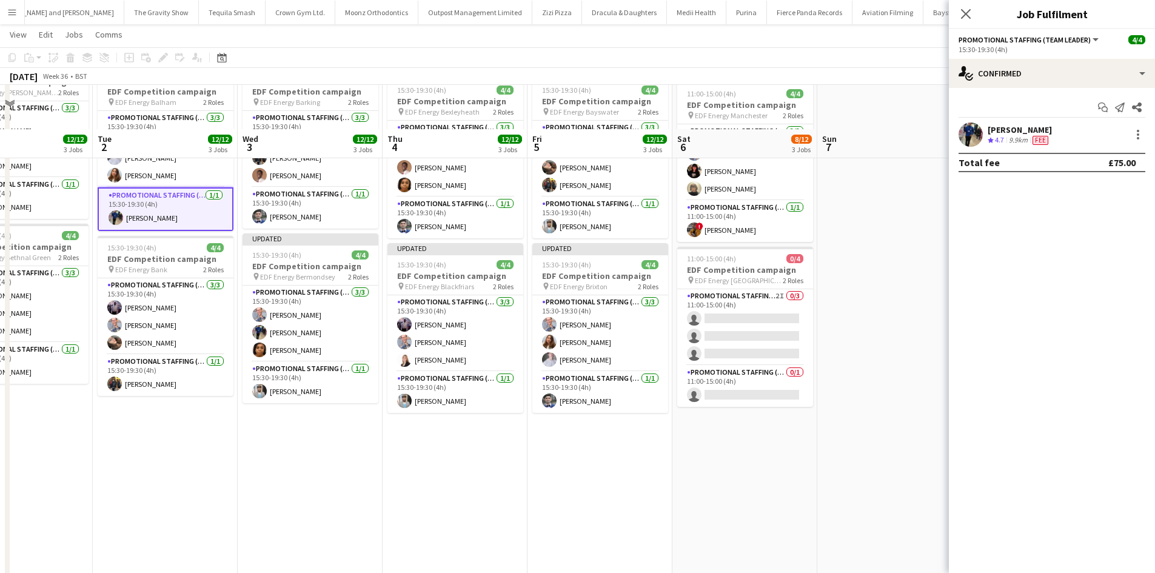
scroll to position [303, 0]
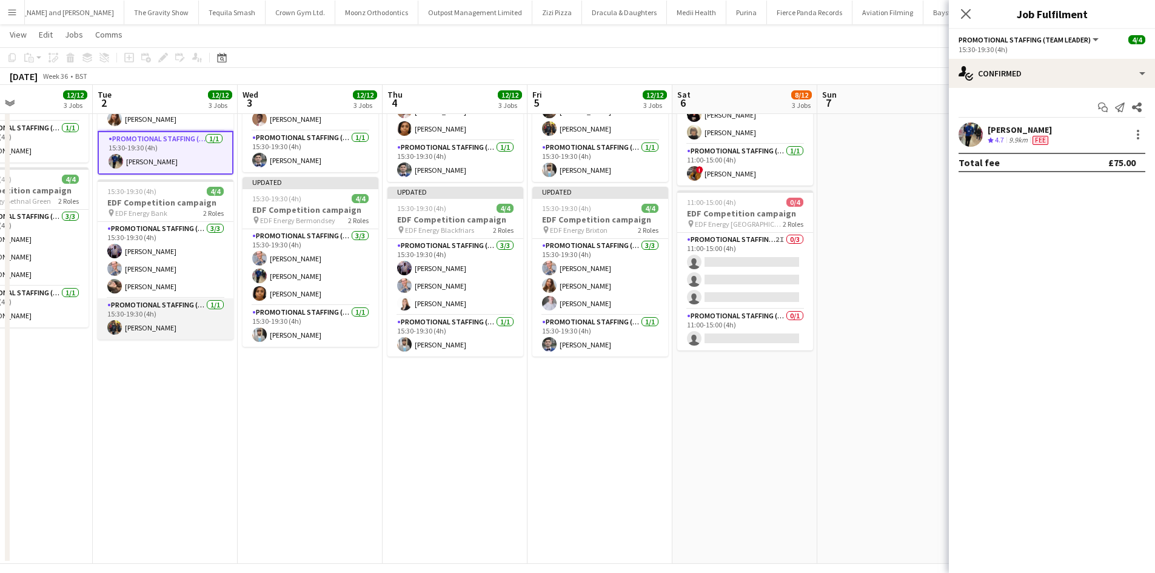
click at [131, 321] on app-card-role "Promotional Staffing (Team Leader) 1/1 15:30-19:30 (4h) Martin Brady" at bounding box center [166, 318] width 136 height 41
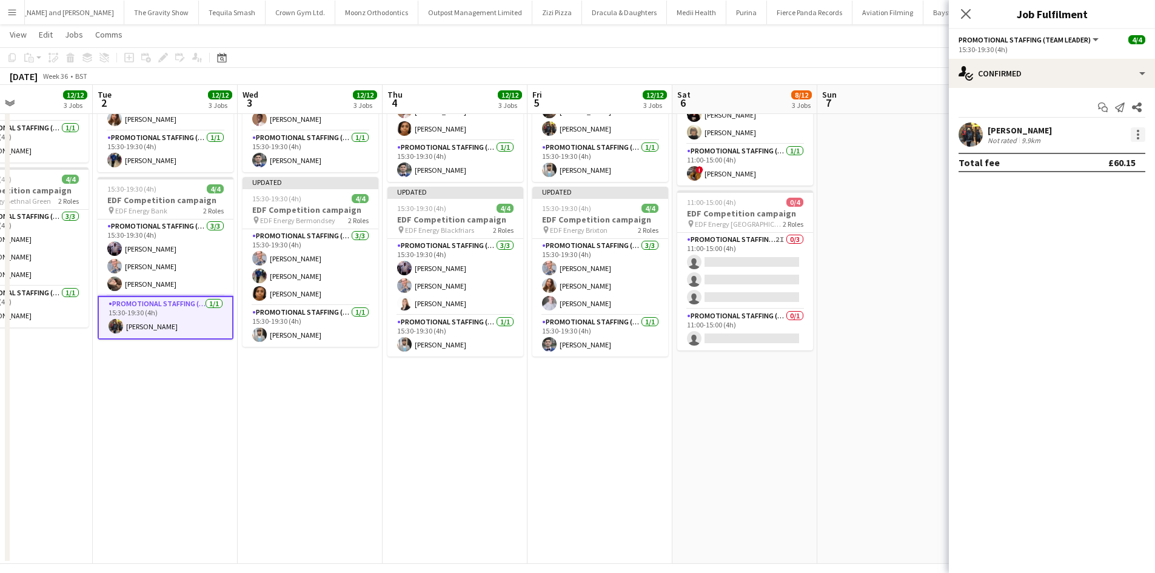
click at [1140, 130] on div at bounding box center [1138, 134] width 15 height 15
click at [1093, 145] on button "Edit fee" at bounding box center [1098, 157] width 95 height 29
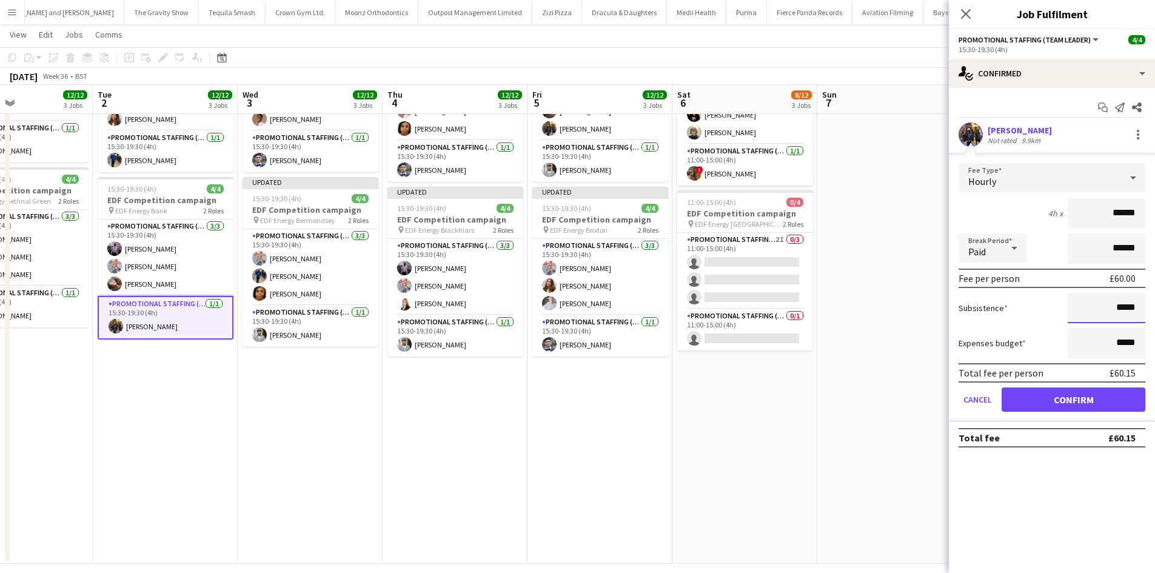
click at [1126, 309] on input "*****" at bounding box center [1107, 308] width 78 height 30
type input "***"
click at [1092, 399] on button "Confirm" at bounding box center [1074, 400] width 144 height 24
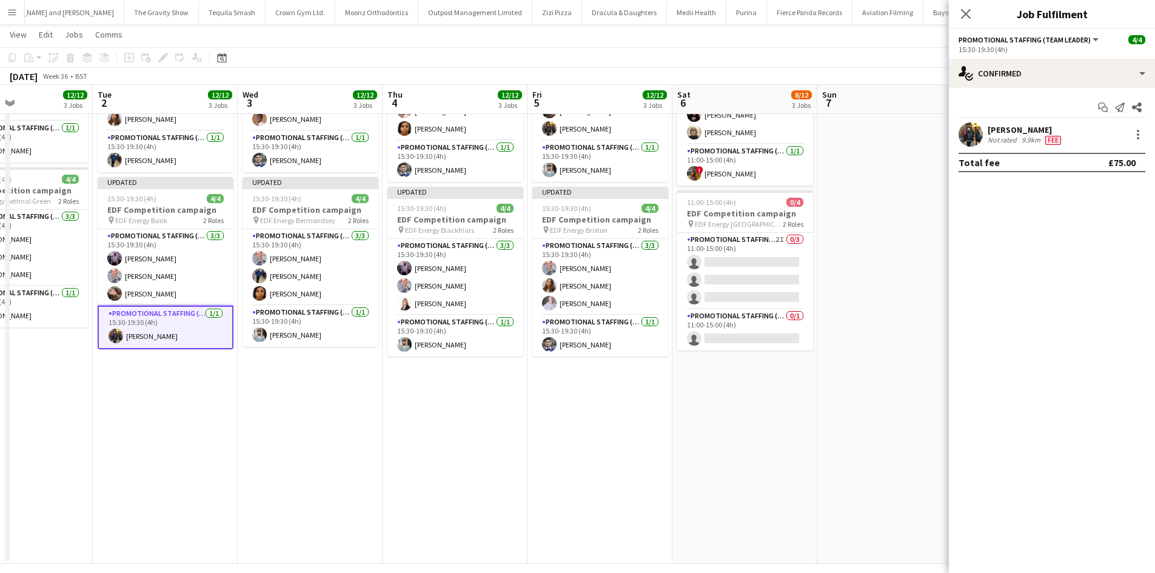
click at [898, 368] on app-date-cell at bounding box center [890, 199] width 145 height 732
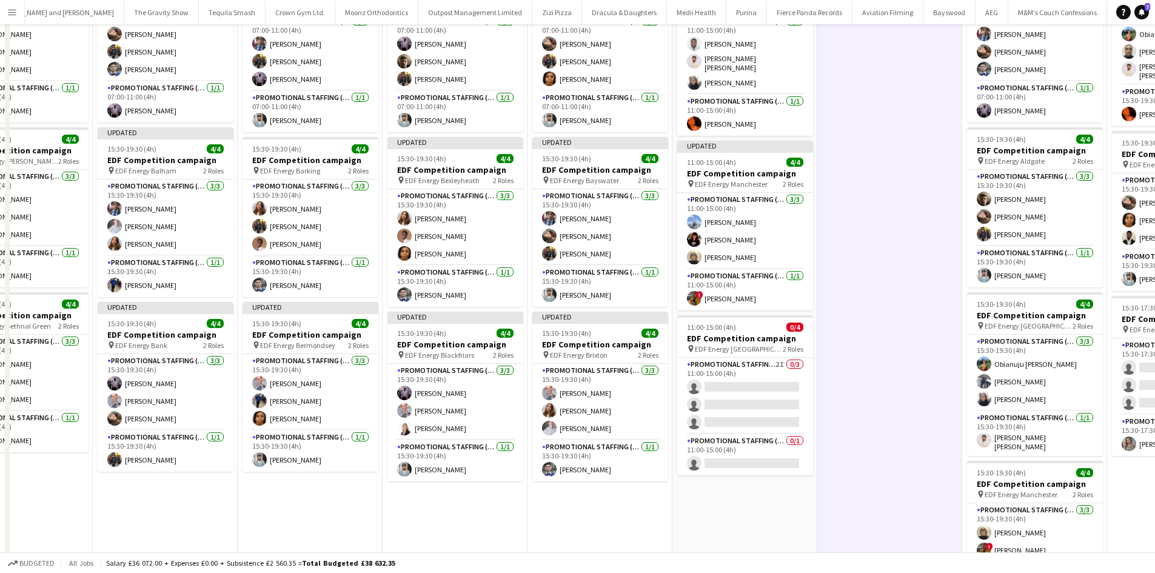
scroll to position [0, 0]
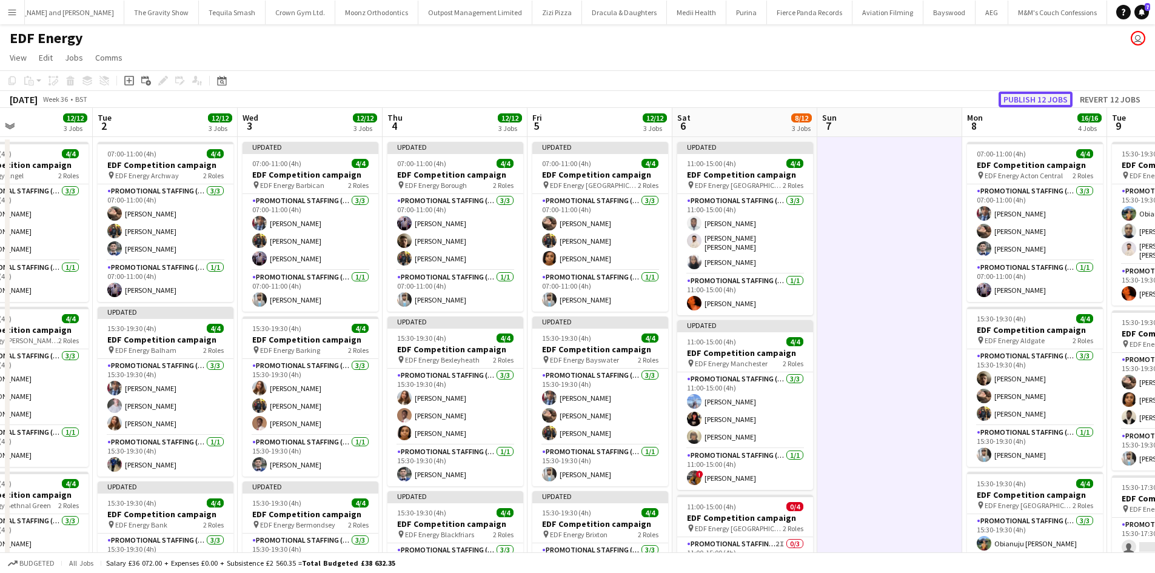
click at [1020, 98] on button "Publish 12 jobs" at bounding box center [1036, 100] width 74 height 16
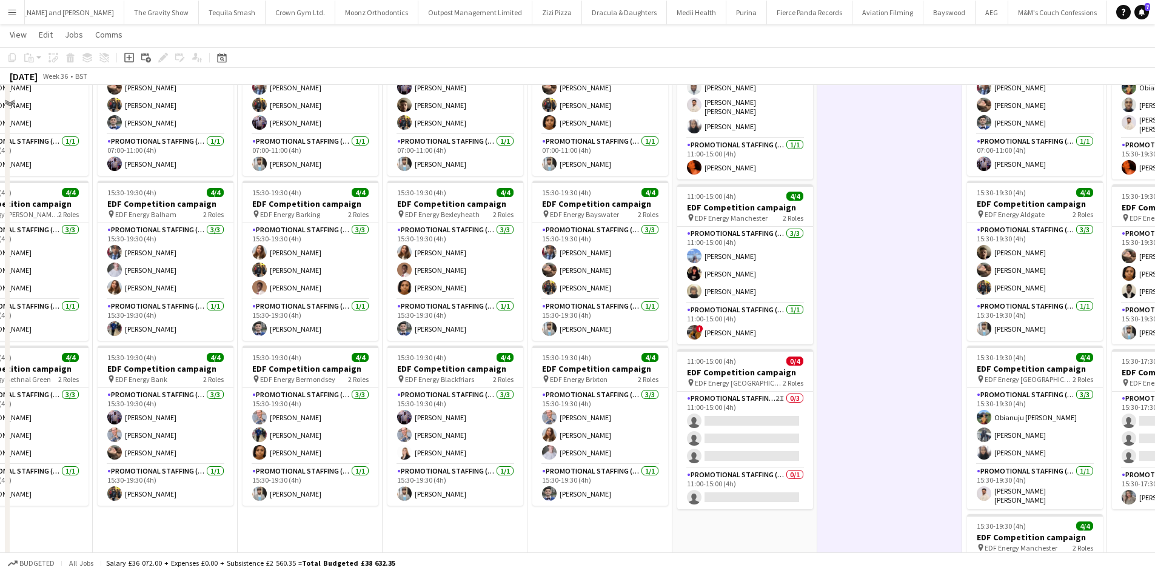
scroll to position [182, 0]
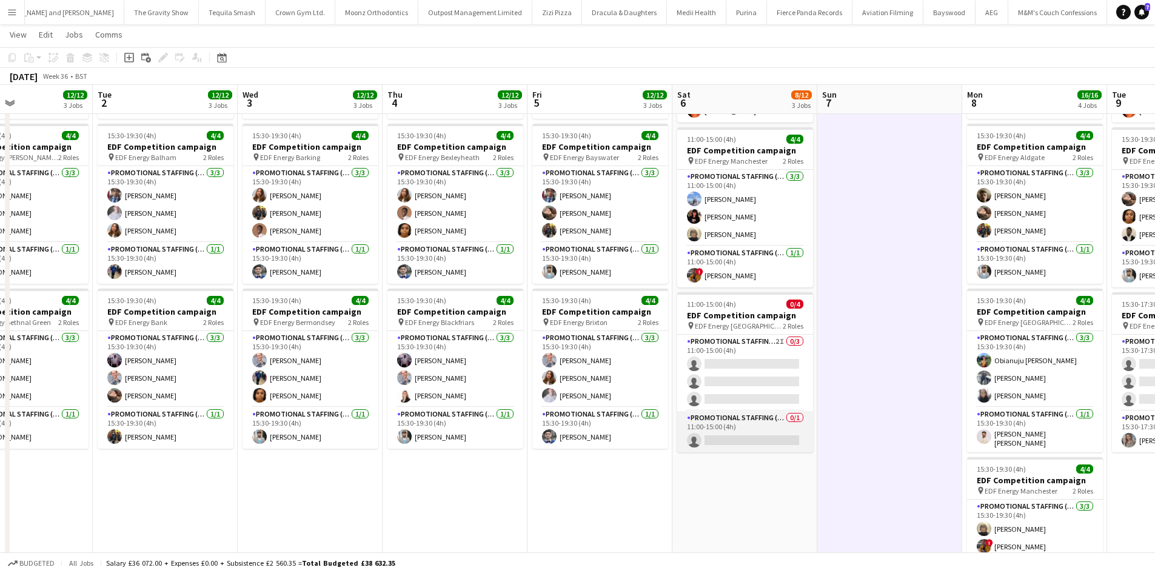
click at [762, 419] on app-card-role "Promotional Staffing (Team Leader) 0/1 11:00-15:00 (4h) single-neutral-actions" at bounding box center [746, 431] width 136 height 41
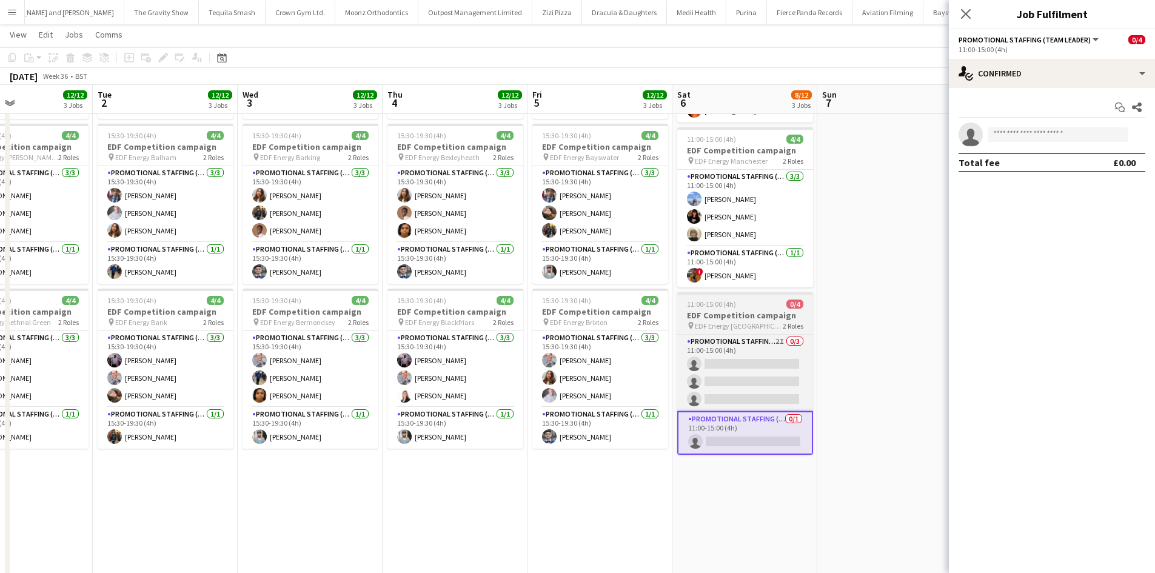
click at [756, 304] on div "11:00-15:00 (4h) 0/4" at bounding box center [746, 304] width 136 height 9
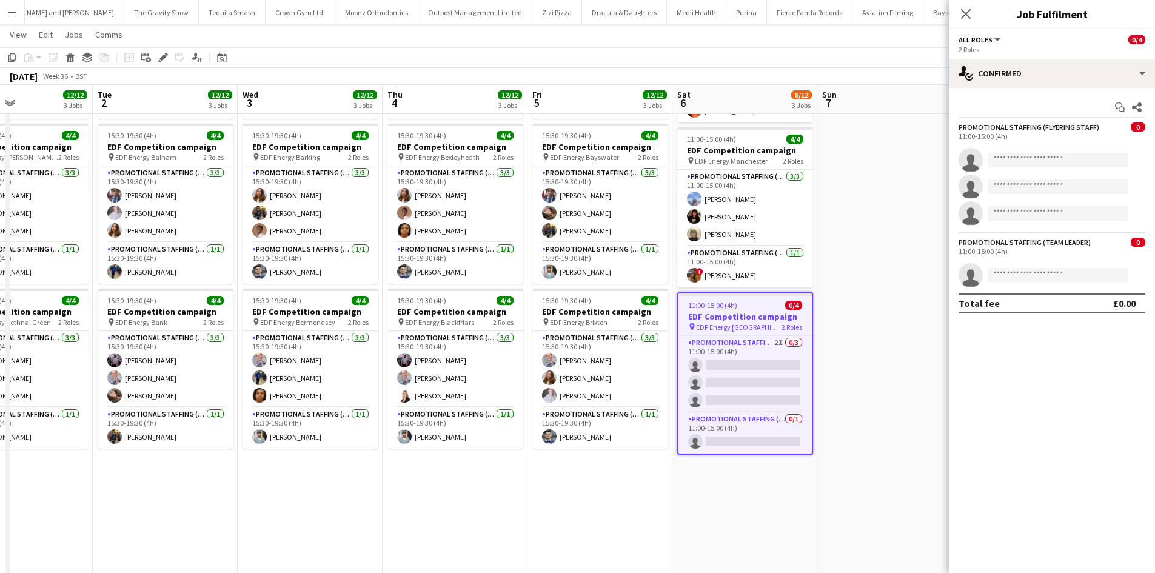
click at [849, 305] on app-date-cell at bounding box center [890, 320] width 145 height 732
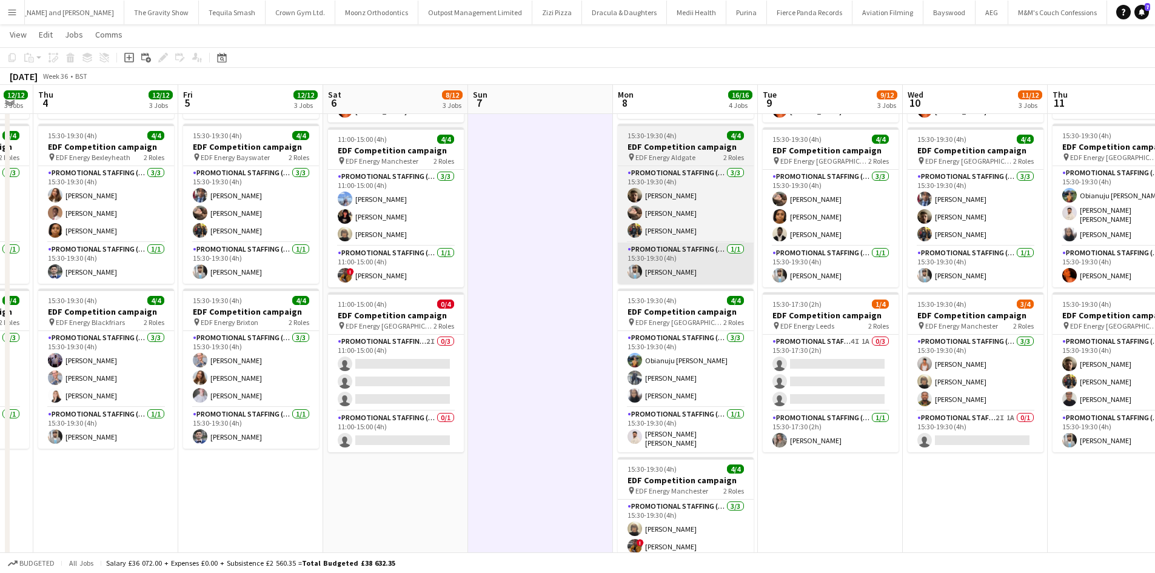
drag, startPoint x: 899, startPoint y: 321, endPoint x: 350, endPoint y: 269, distance: 551.5
click at [266, 277] on app-calendar-viewport "Sun 31 Mon 1 12/12 3 Jobs Tue 2 12/12 3 Jobs Wed 3 12/12 3 Jobs Thu 4 12/12 3 J…" at bounding box center [577, 275] width 1155 height 820
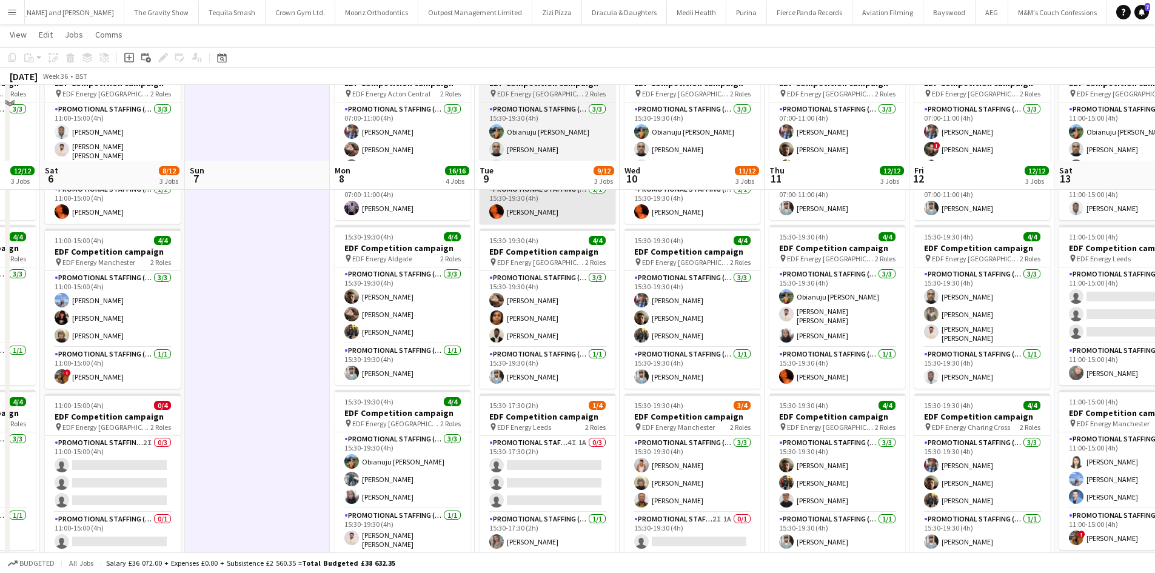
scroll to position [0, 0]
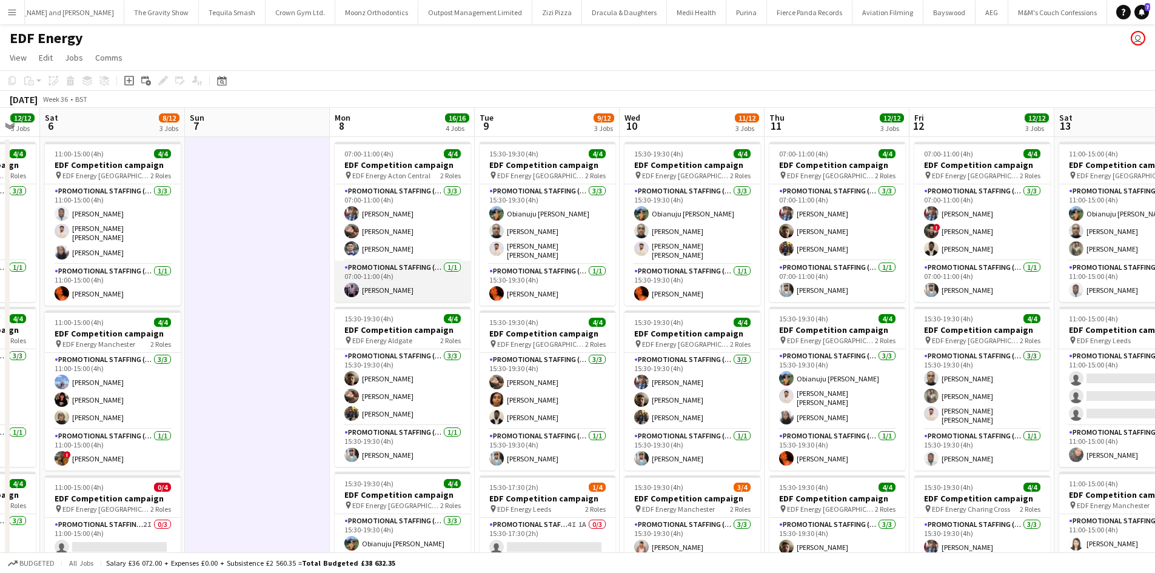
click at [372, 289] on app-card-role "Promotional Staffing (Team Leader) 1/1 07:00-11:00 (4h) osahon ogunyemi" at bounding box center [403, 281] width 136 height 41
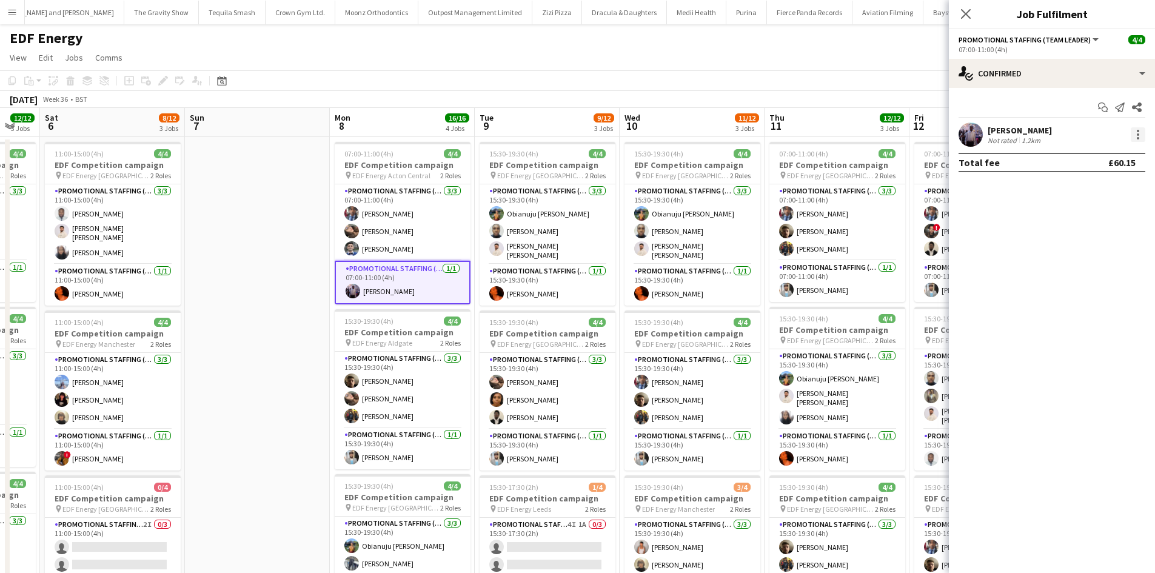
click at [1142, 133] on div at bounding box center [1138, 134] width 15 height 15
click at [1084, 157] on span "Edit fee" at bounding box center [1077, 157] width 33 height 10
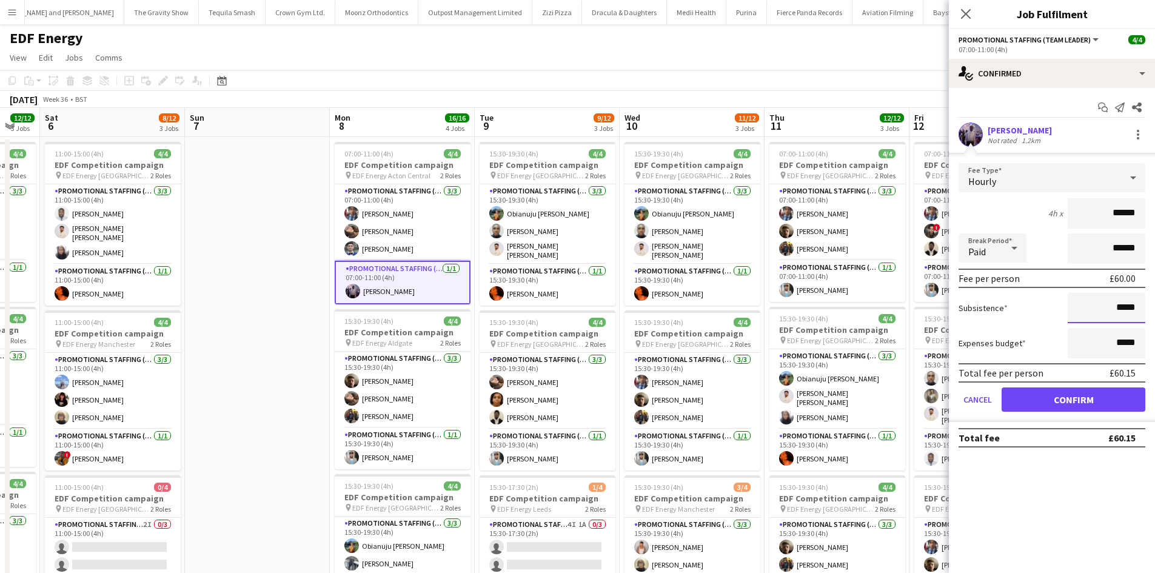
click at [1118, 317] on input "*****" at bounding box center [1107, 308] width 78 height 30
click at [1118, 315] on input "*****" at bounding box center [1107, 308] width 78 height 30
click at [1118, 313] on input "*****" at bounding box center [1107, 308] width 78 height 30
click at [1123, 308] on input "*****" at bounding box center [1107, 308] width 78 height 30
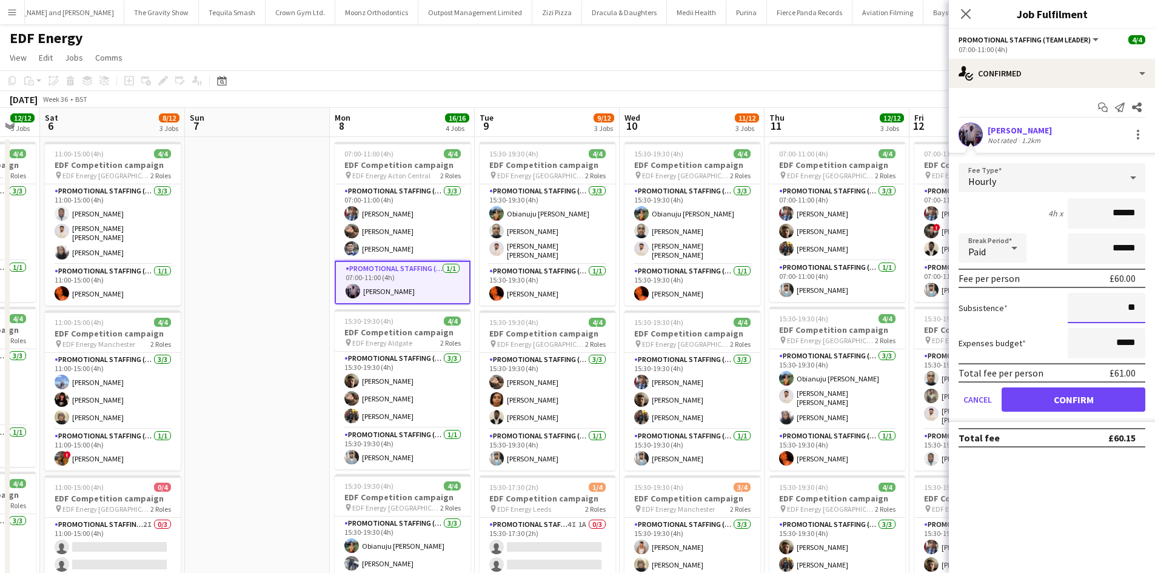
type input "***"
click at [1100, 400] on button "Confirm" at bounding box center [1074, 400] width 144 height 24
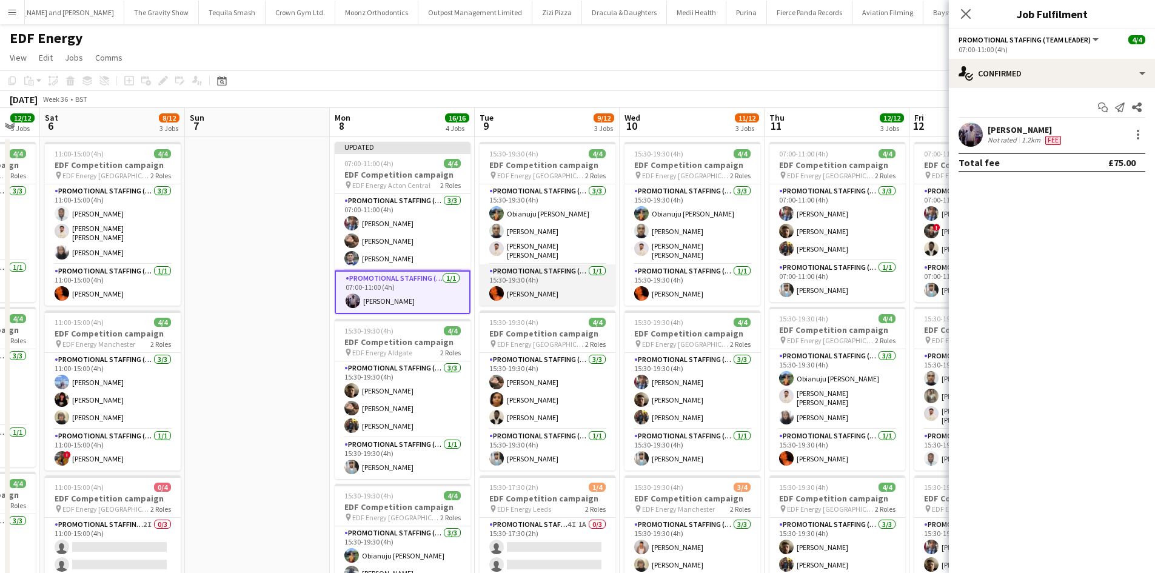
click at [526, 291] on app-card-role "Promotional Staffing (Team Leader) 1/1 15:30-19:30 (4h) Ella-Marie Evans" at bounding box center [548, 284] width 136 height 41
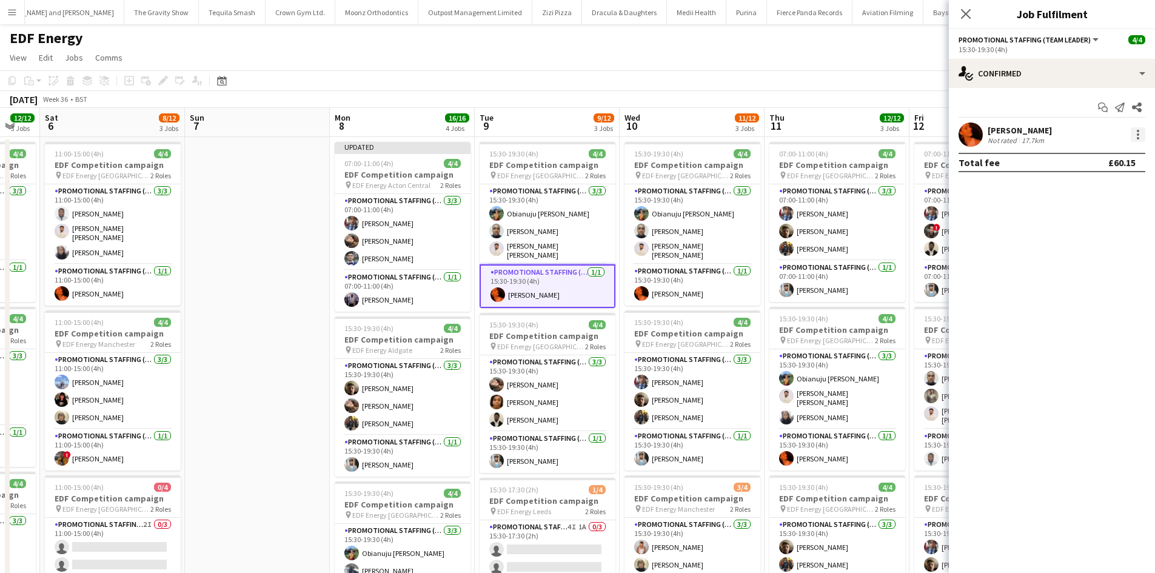
click at [1135, 141] on div at bounding box center [1138, 134] width 15 height 15
click at [1106, 158] on span "Edit fee" at bounding box center [1098, 157] width 75 height 11
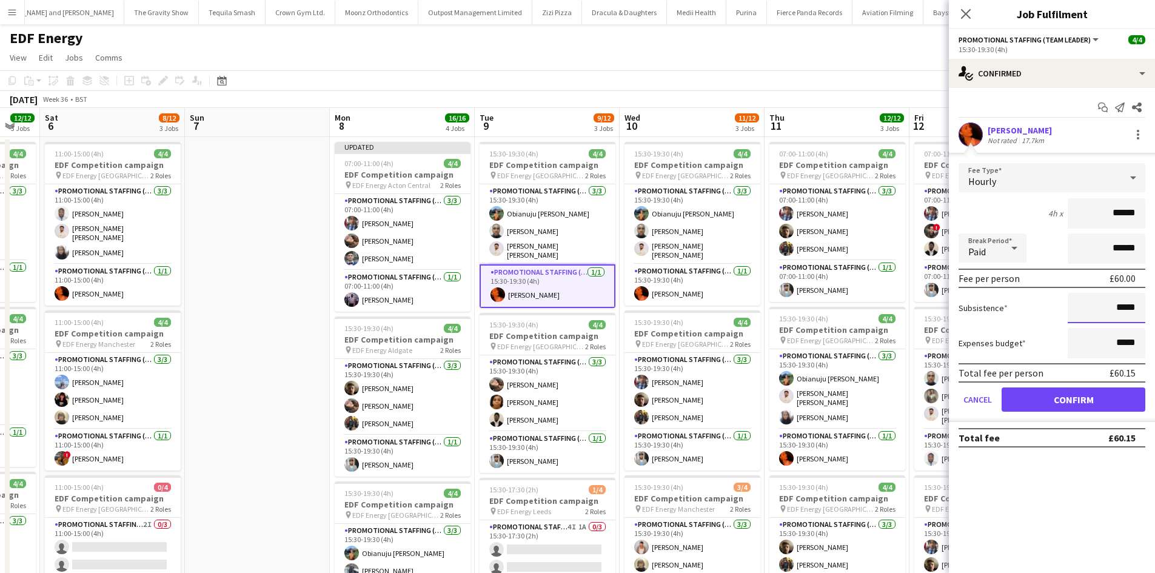
click at [1123, 309] on input "*****" at bounding box center [1107, 308] width 78 height 30
type input "***"
click at [1101, 403] on button "Confirm" at bounding box center [1074, 400] width 144 height 24
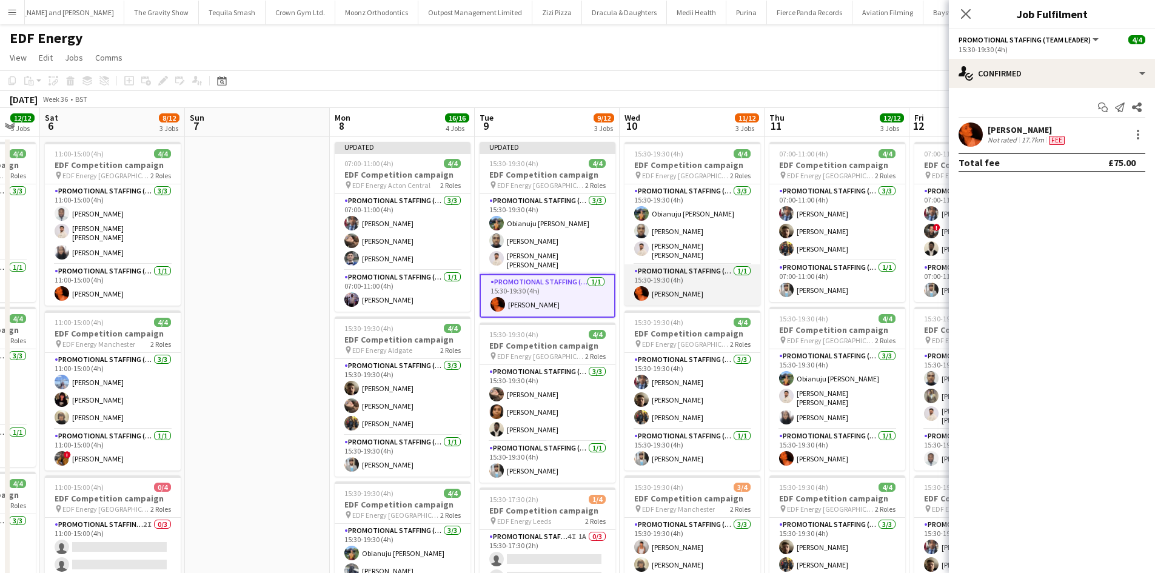
click at [679, 290] on app-card-role "Promotional Staffing (Team Leader) 1/1 15:30-19:30 (4h) Ella-Marie Evans" at bounding box center [693, 284] width 136 height 41
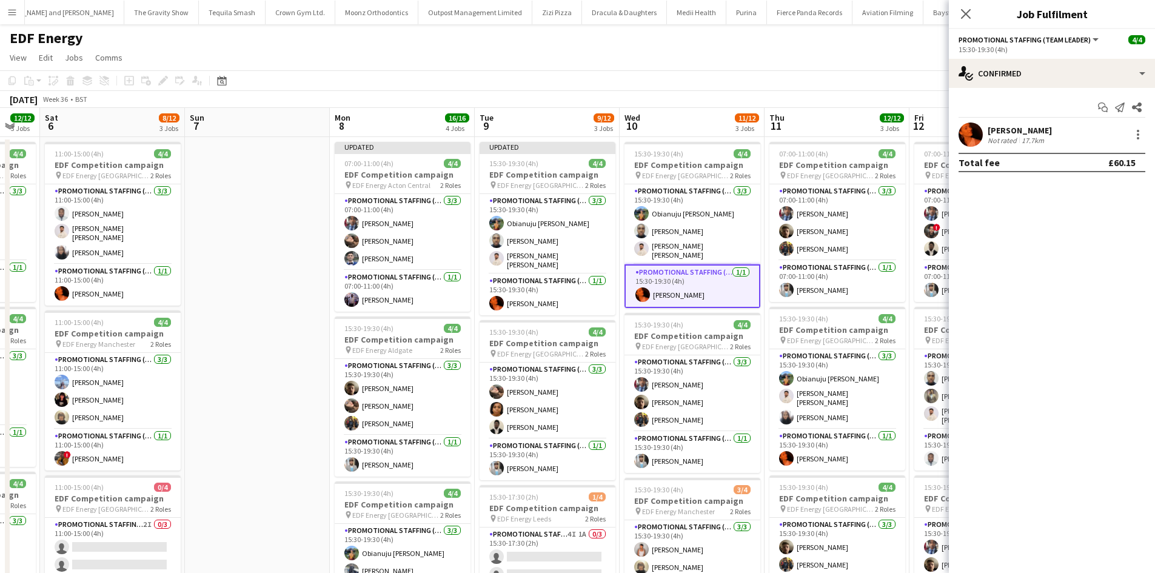
click at [1131, 132] on div at bounding box center [1137, 134] width 17 height 15
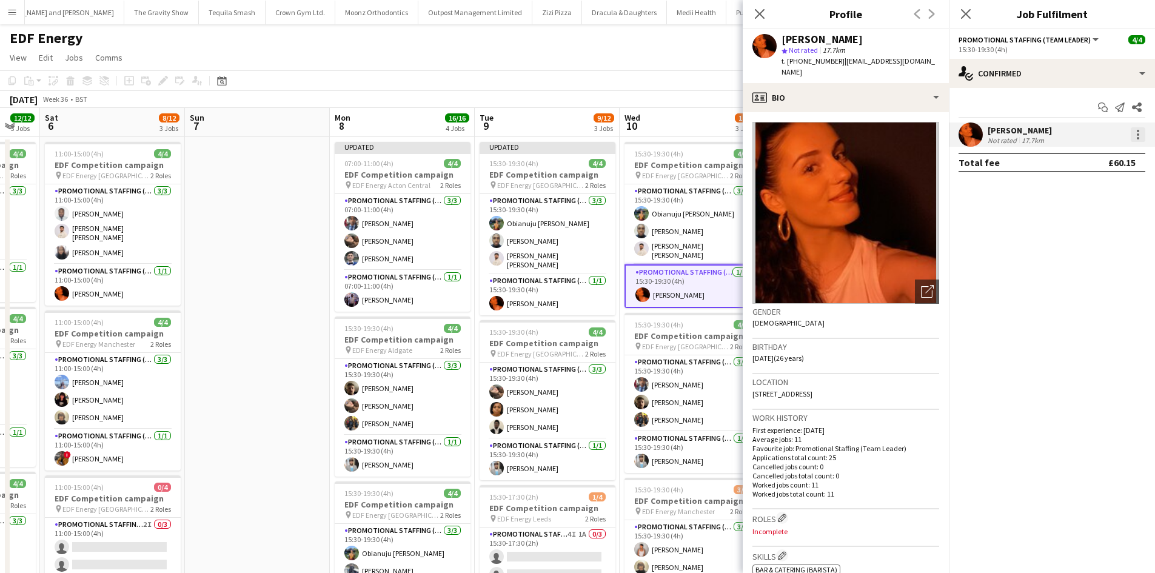
click at [1135, 140] on div at bounding box center [1138, 134] width 15 height 15
click at [1088, 156] on span "Edit fee" at bounding box center [1077, 157] width 33 height 10
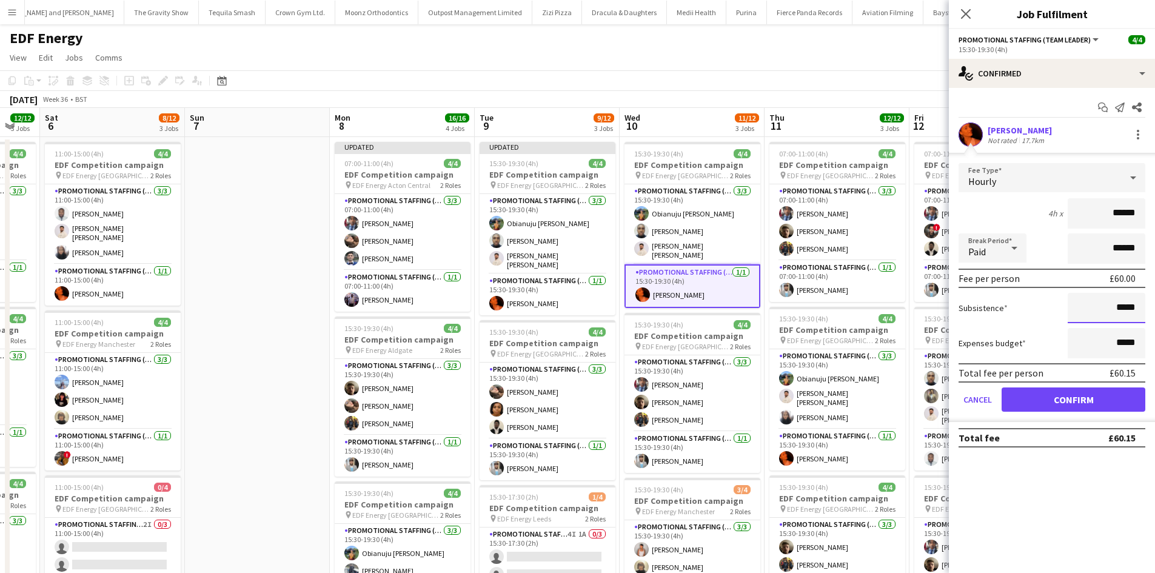
click at [1128, 308] on input "*****" at bounding box center [1107, 308] width 78 height 30
type input "***"
click at [1114, 404] on button "Confirm" at bounding box center [1074, 400] width 144 height 24
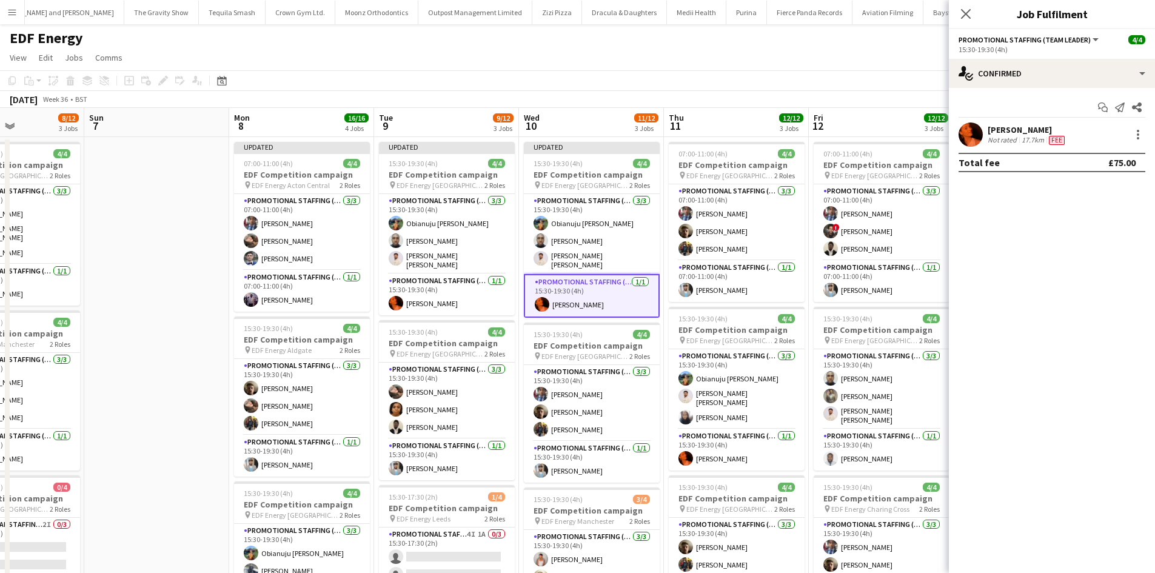
scroll to position [0, 590]
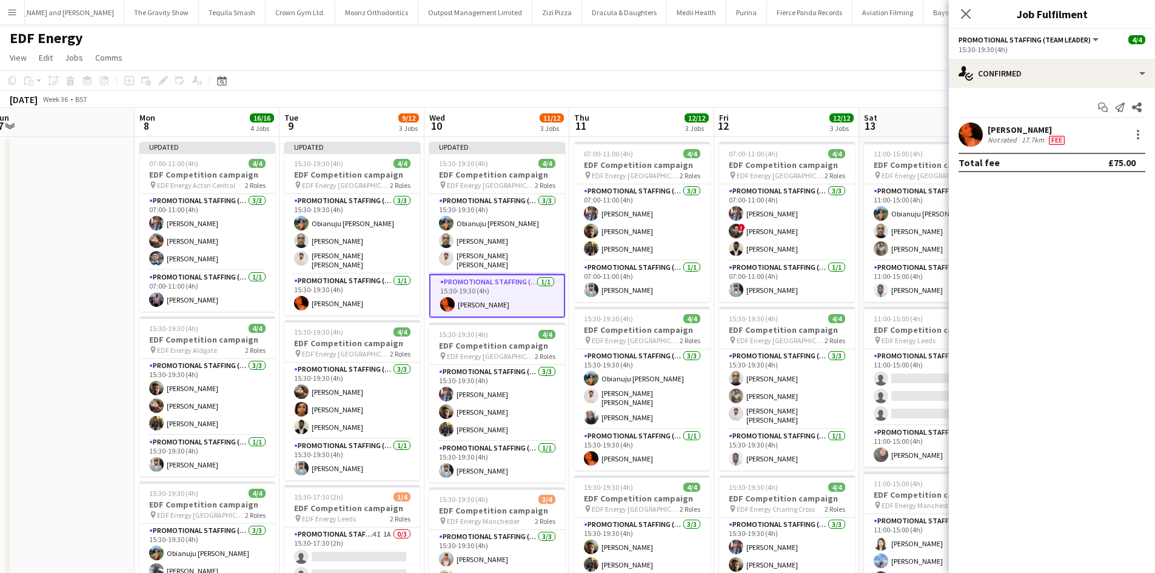
drag, startPoint x: 793, startPoint y: 315, endPoint x: 653, endPoint y: 303, distance: 140.6
click at [653, 303] on app-calendar-viewport "Wed 3 12/12 3 Jobs Thu 4 12/12 3 Jobs Fri 5 12/12 3 Jobs Sat 6 8/12 3 Jobs Sun …" at bounding box center [577, 488] width 1155 height 761
click at [613, 293] on app-card-role "Promotional Staffing (Team Leader) 1/1 07:00-11:00 (4h) Abhishek Rayewar" at bounding box center [642, 281] width 136 height 41
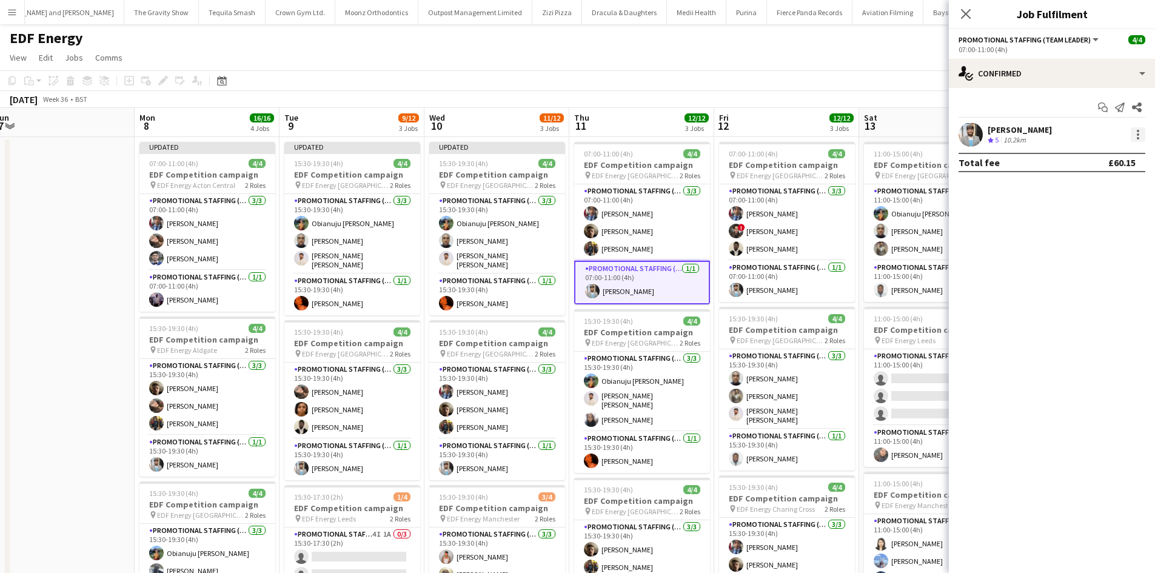
click at [1140, 138] on div at bounding box center [1138, 134] width 15 height 15
click at [1121, 161] on span "Edit fee" at bounding box center [1098, 157] width 75 height 11
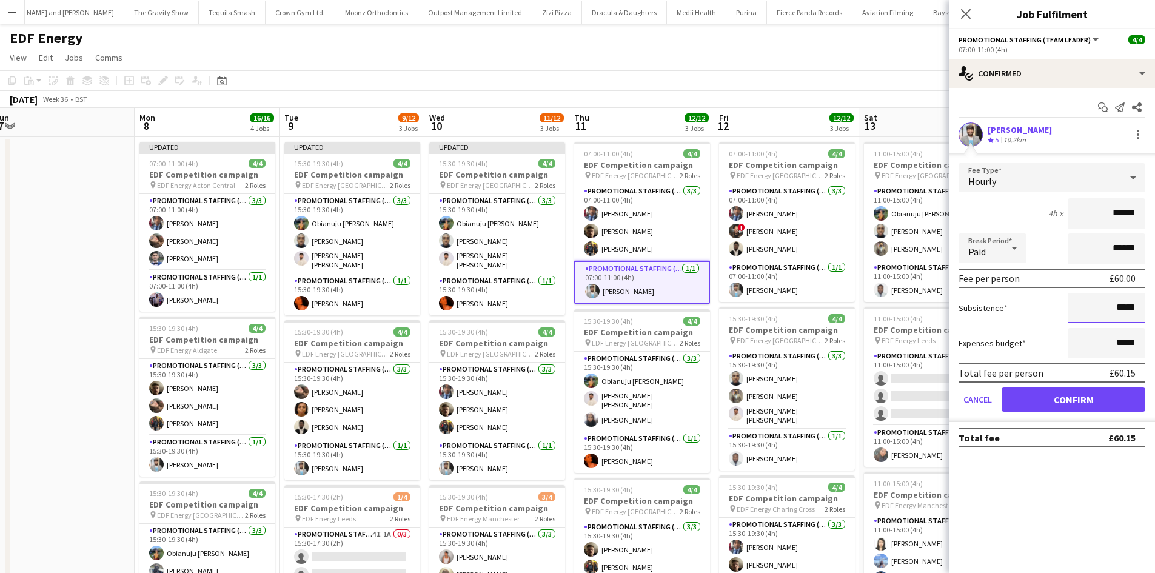
click at [1128, 311] on input "*****" at bounding box center [1107, 308] width 78 height 30
type input "***"
click at [1108, 405] on button "Confirm" at bounding box center [1074, 400] width 144 height 24
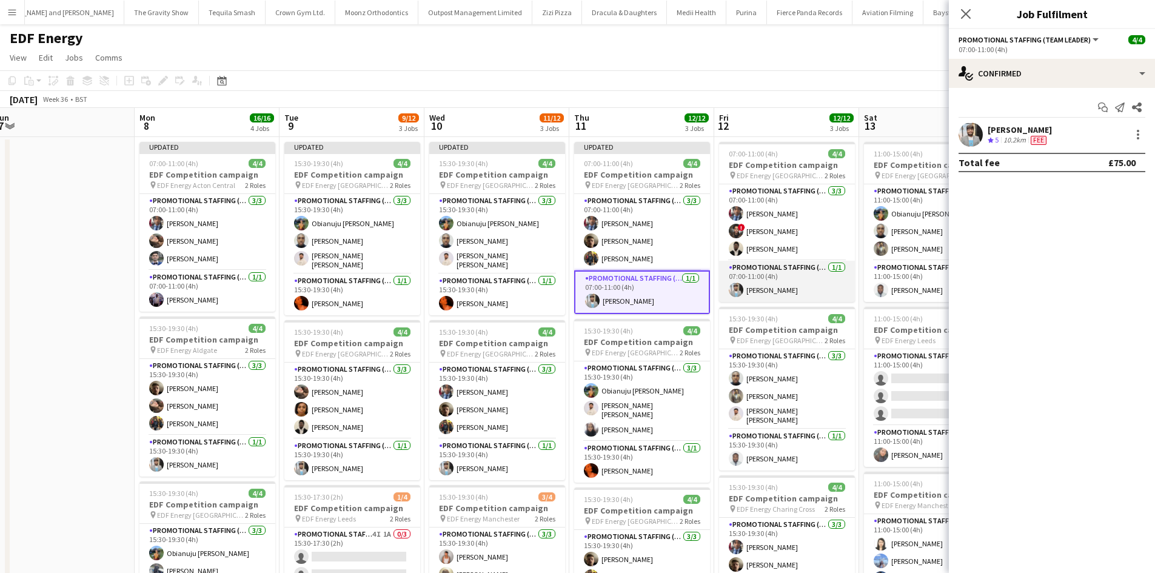
click at [777, 288] on app-card-role "Promotional Staffing (Team Leader) 1/1 07:00-11:00 (4h) Abhishek Rayewar" at bounding box center [787, 281] width 136 height 41
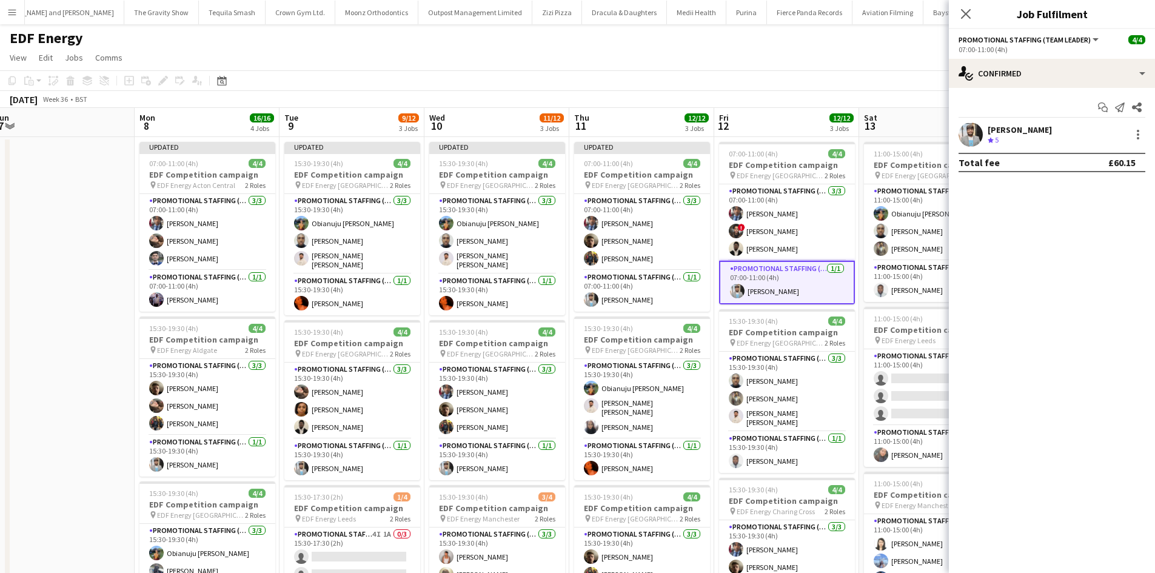
scroll to position [0, 591]
click at [1137, 136] on div at bounding box center [1138, 134] width 15 height 15
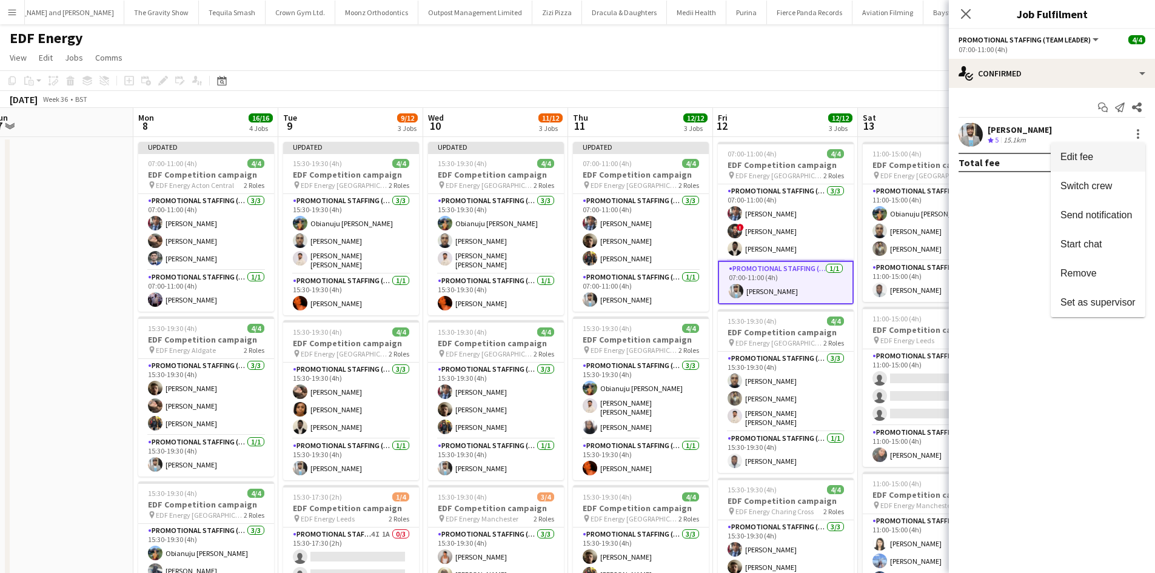
click at [1126, 156] on span "Edit fee" at bounding box center [1098, 157] width 75 height 11
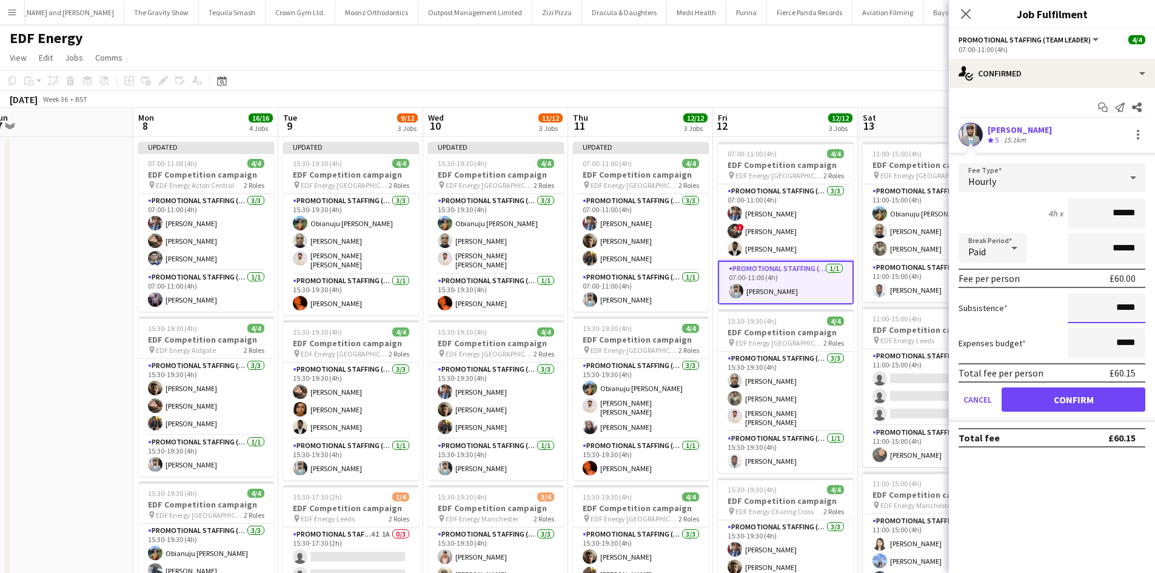
click at [1131, 309] on input "*****" at bounding box center [1107, 308] width 78 height 30
type input "***"
click at [1094, 405] on button "Confirm" at bounding box center [1074, 400] width 144 height 24
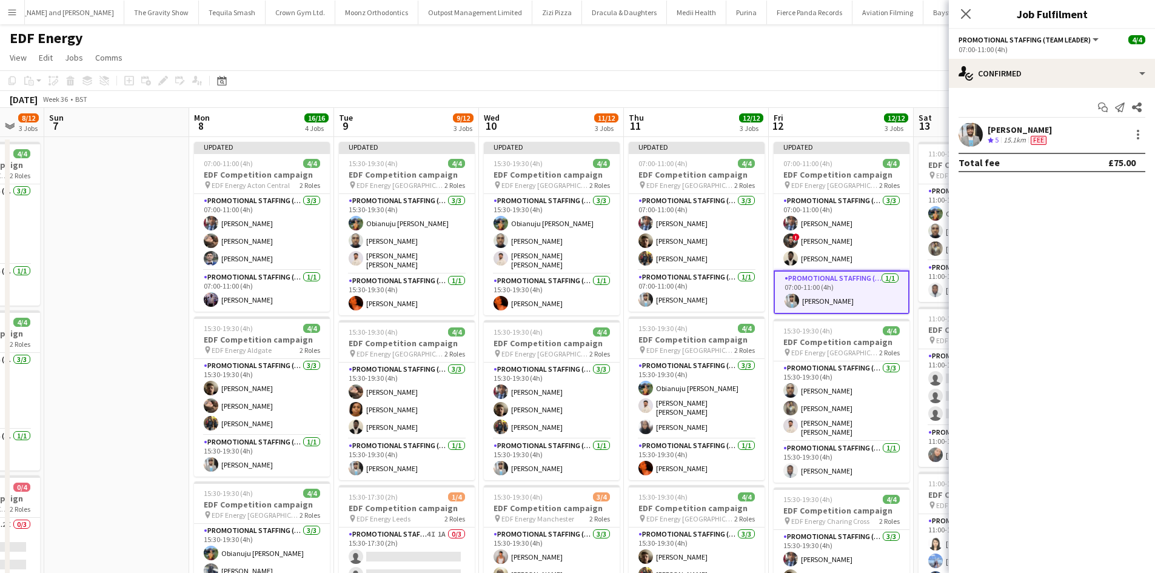
drag, startPoint x: 653, startPoint y: 383, endPoint x: 505, endPoint y: 343, distance: 154.1
click at [497, 347] on app-calendar-viewport "Wed 3 12/12 3 Jobs Thu 4 12/12 3 Jobs Fri 5 12/12 3 Jobs Sat 6 8/12 3 Jobs Sun …" at bounding box center [577, 488] width 1155 height 761
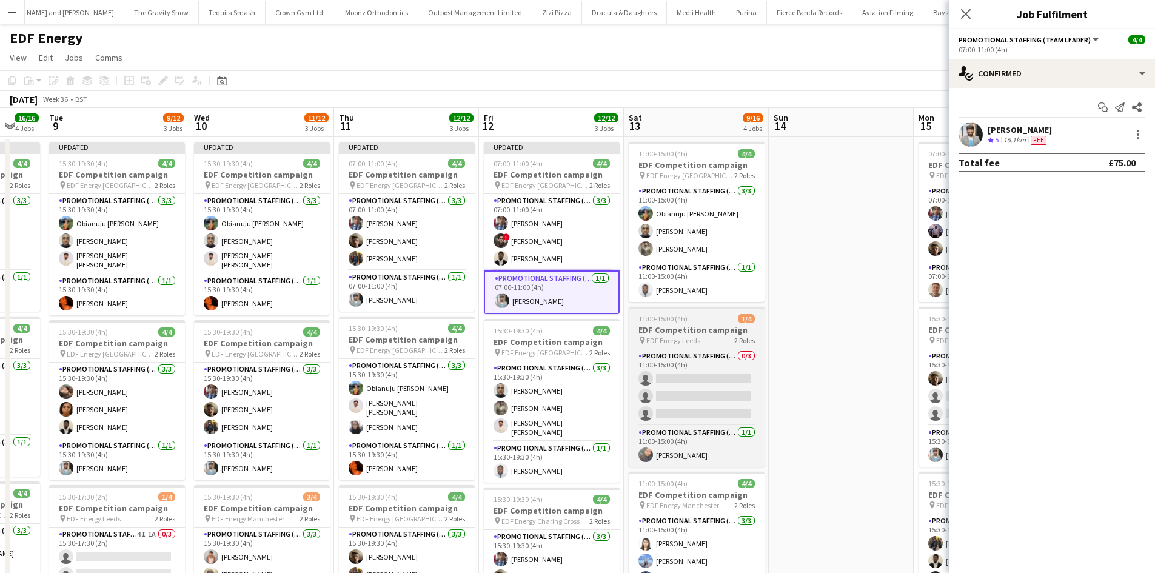
scroll to position [0, 568]
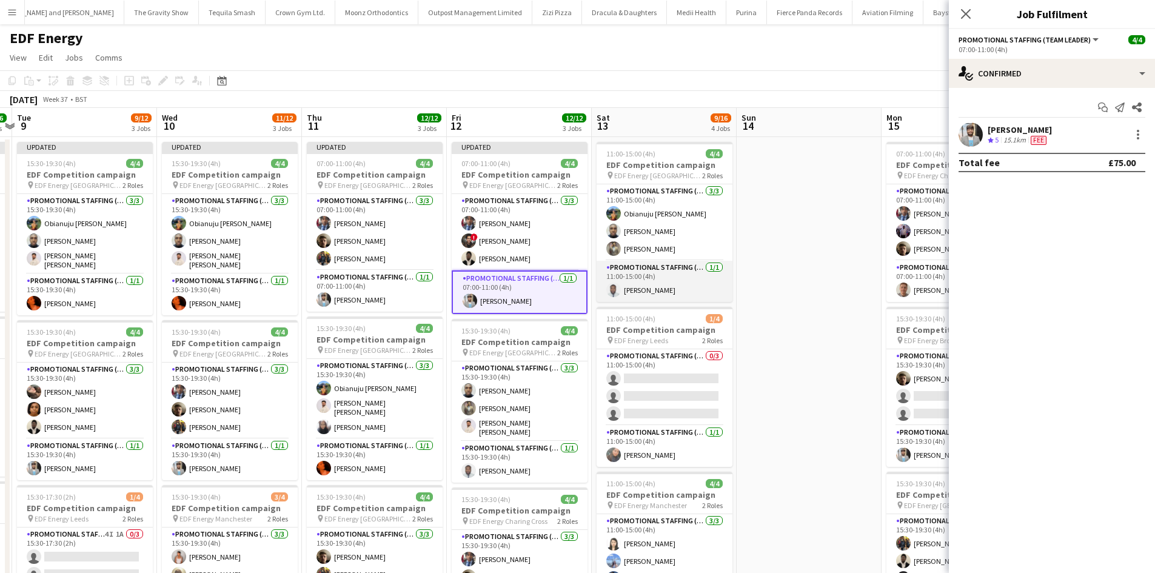
click at [649, 293] on app-card-role "Promotional Staffing (Team Leader) 1/1 11:00-15:00 (4h) Hammed Yakub" at bounding box center [665, 281] width 136 height 41
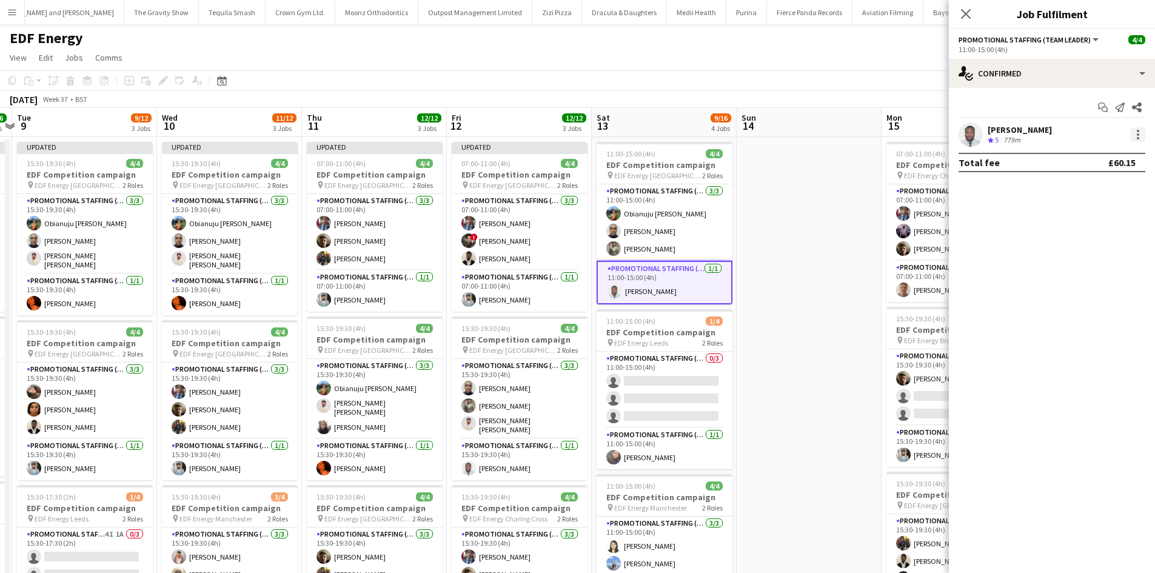
click at [1137, 128] on div at bounding box center [1138, 134] width 15 height 15
click at [1117, 146] on button "Edit fee" at bounding box center [1098, 157] width 95 height 29
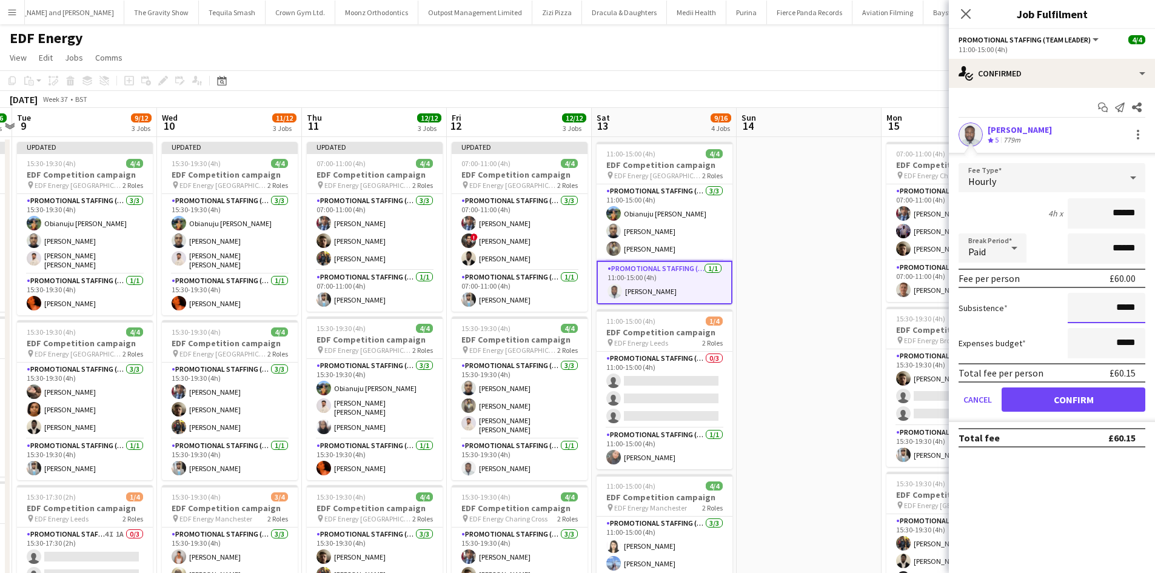
click at [1128, 307] on input "*****" at bounding box center [1107, 308] width 78 height 30
type input "***"
click at [1097, 399] on button "Confirm" at bounding box center [1074, 400] width 144 height 24
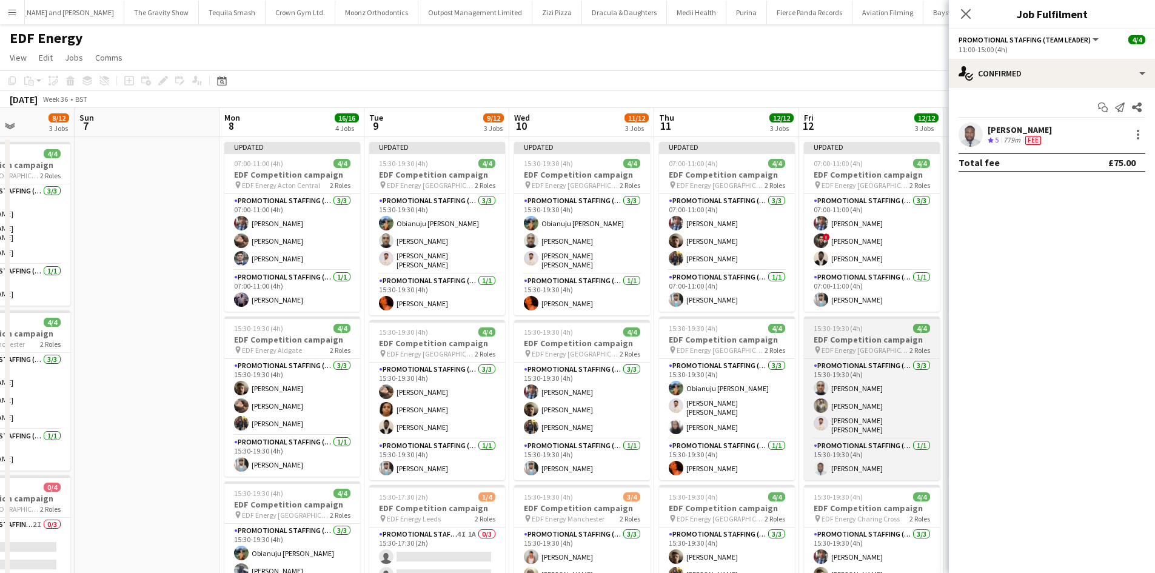
scroll to position [0, 425]
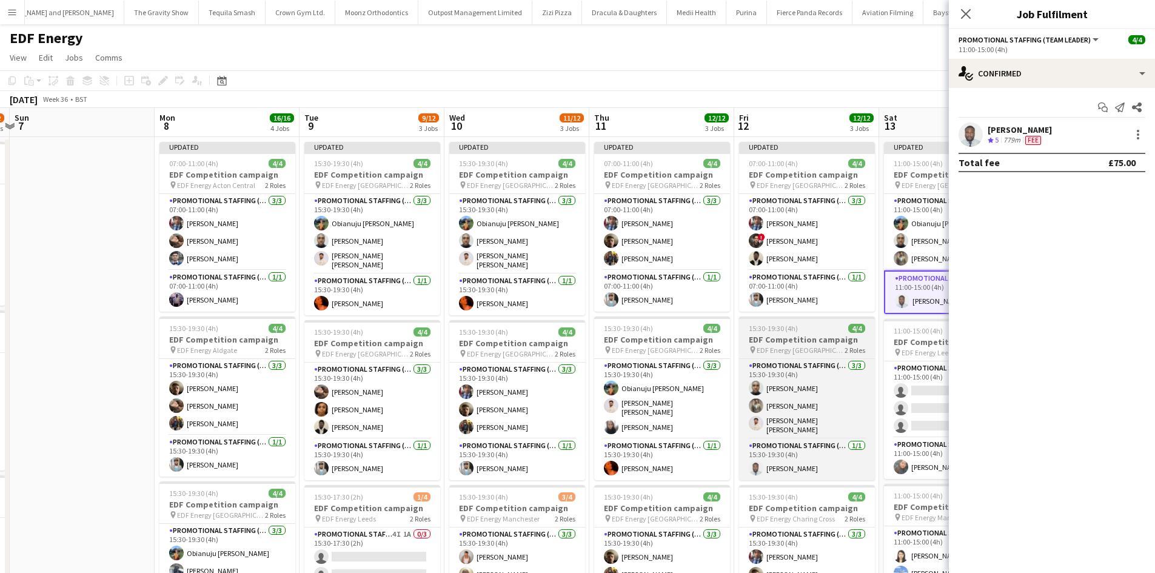
drag, startPoint x: 468, startPoint y: 354, endPoint x: 767, endPoint y: 351, distance: 299.0
click at [756, 351] on app-calendar-viewport "Thu 4 12/12 3 Jobs Fri 5 12/12 3 Jobs Sat 6 8/12 3 Jobs Sun 7 Mon 8 16/16 4 Job…" at bounding box center [577, 488] width 1155 height 761
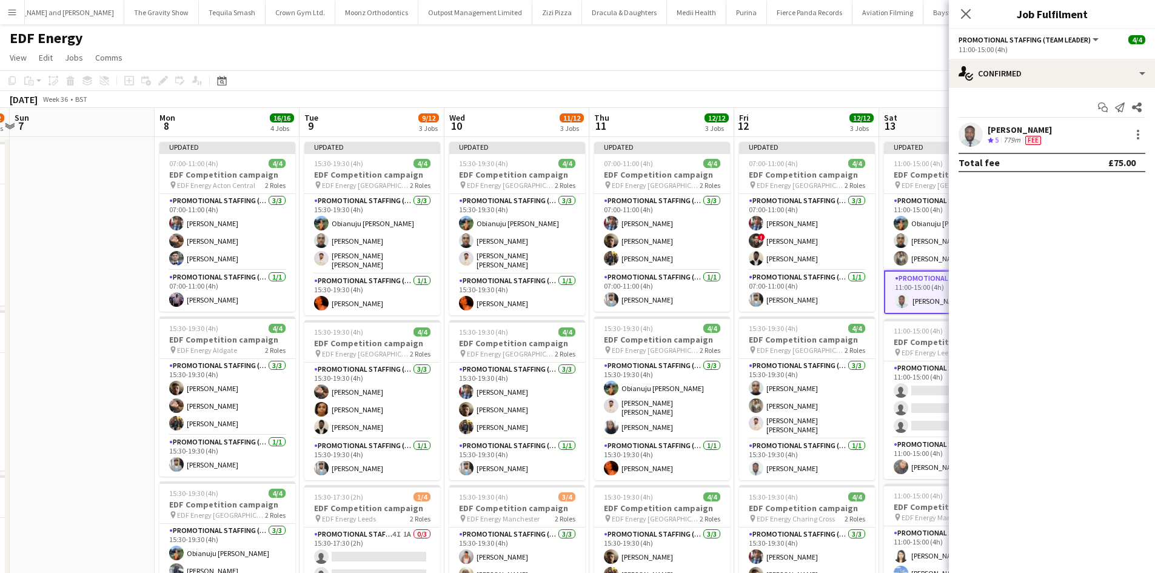
click at [220, 460] on app-card-role "Promotional Staffing (Team Leader) 1/1 15:30-19:30 (4h) Abhishek Rayewar" at bounding box center [228, 456] width 136 height 41
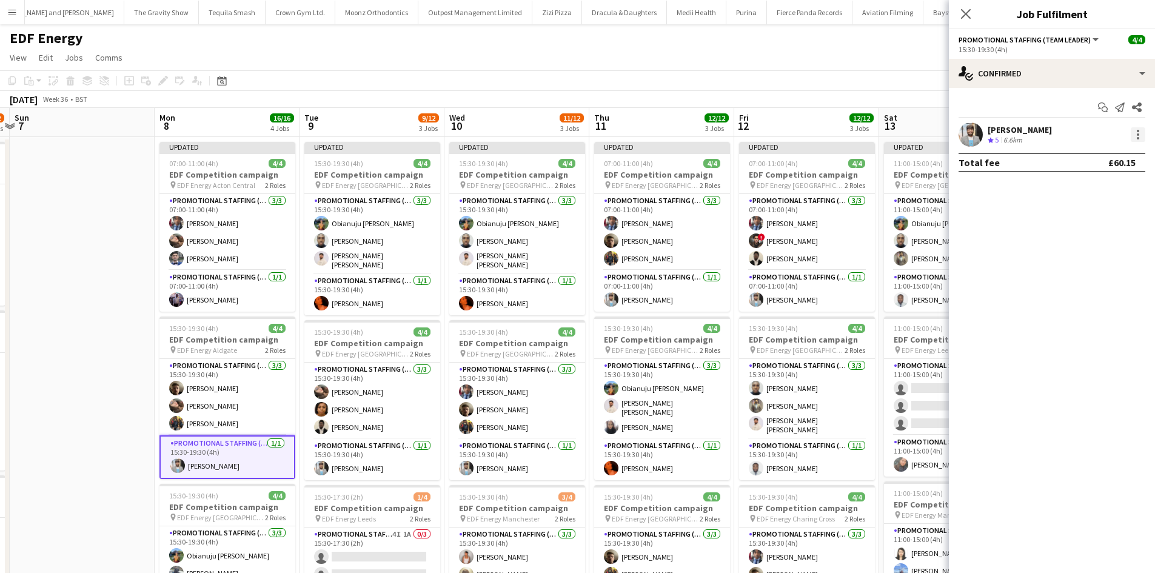
click at [1142, 134] on div at bounding box center [1138, 134] width 15 height 15
click at [1083, 161] on span "Edit fee" at bounding box center [1077, 157] width 33 height 10
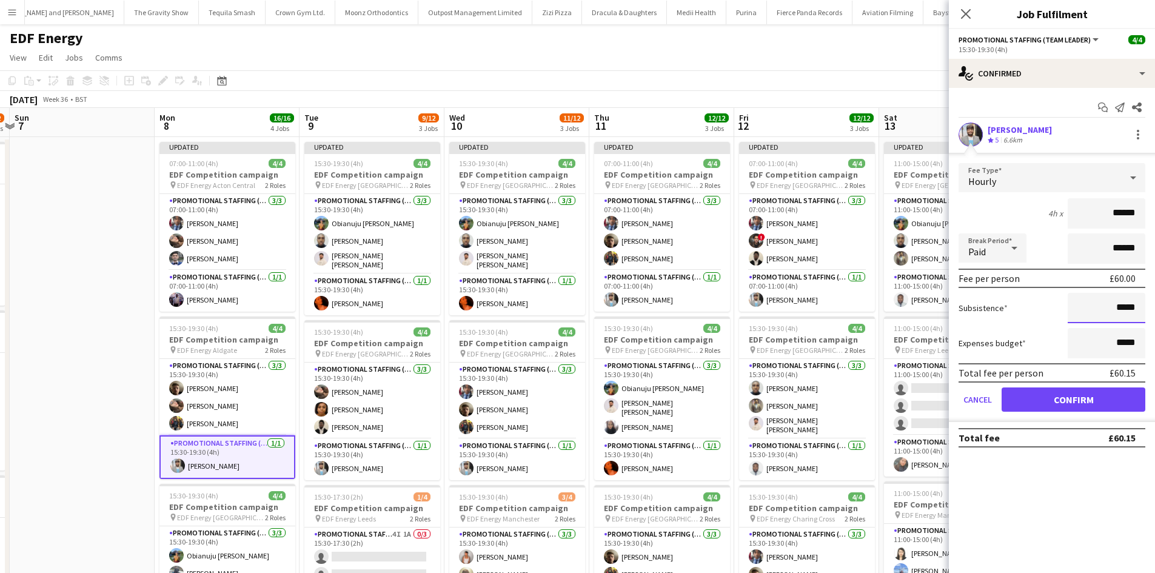
click at [1123, 312] on input "*****" at bounding box center [1107, 308] width 78 height 30
type input "***"
click at [1104, 400] on button "Confirm" at bounding box center [1074, 400] width 144 height 24
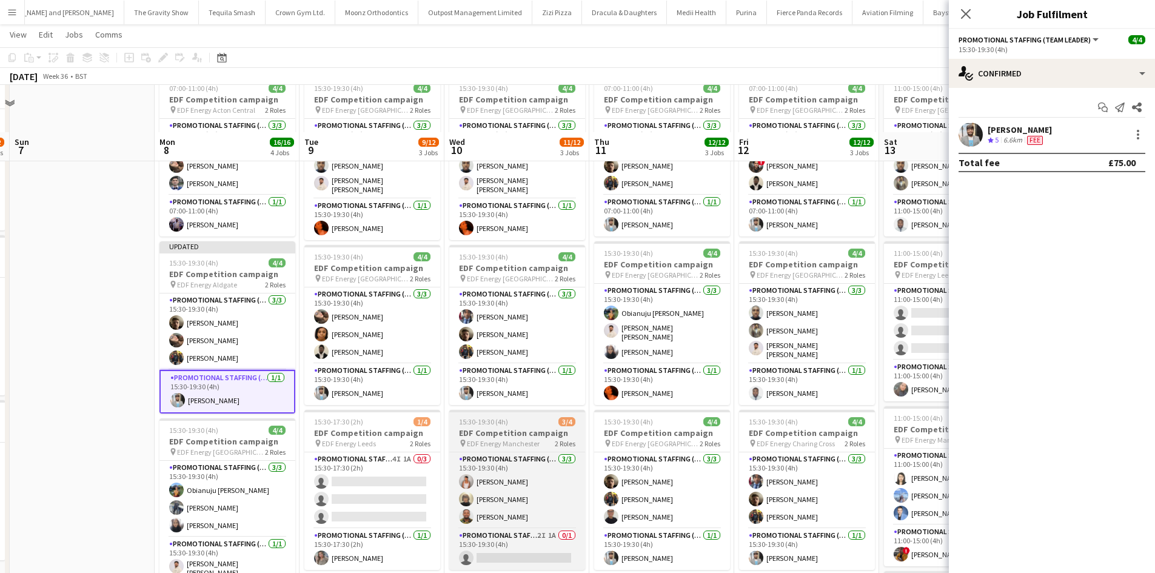
scroll to position [121, 0]
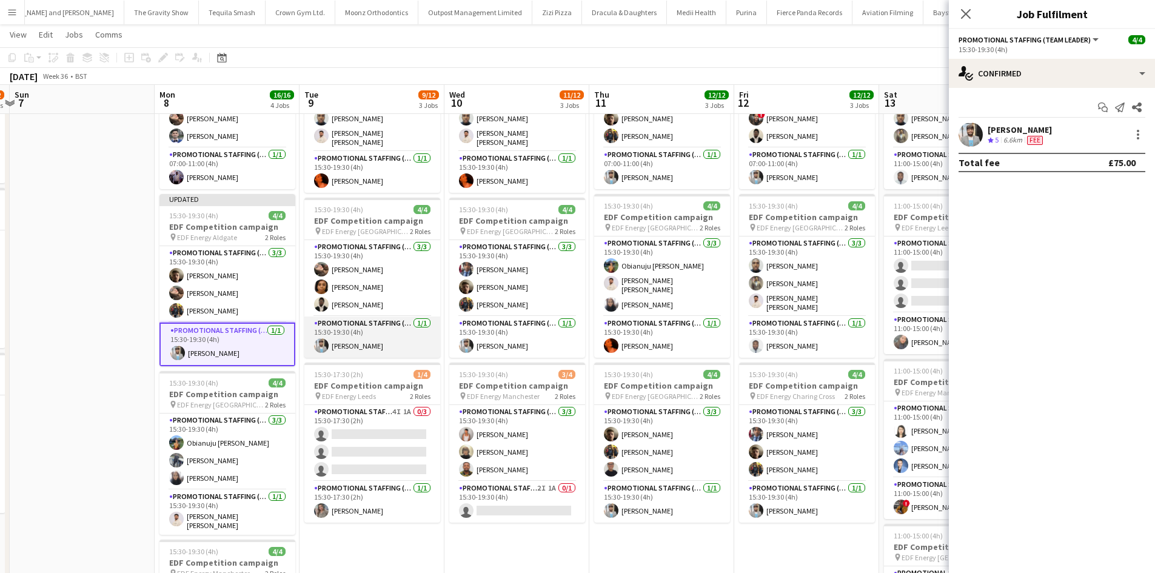
click at [355, 344] on app-card-role "Promotional Staffing (Team Leader) 1/1 15:30-19:30 (4h) Abhishek Rayewar" at bounding box center [372, 337] width 136 height 41
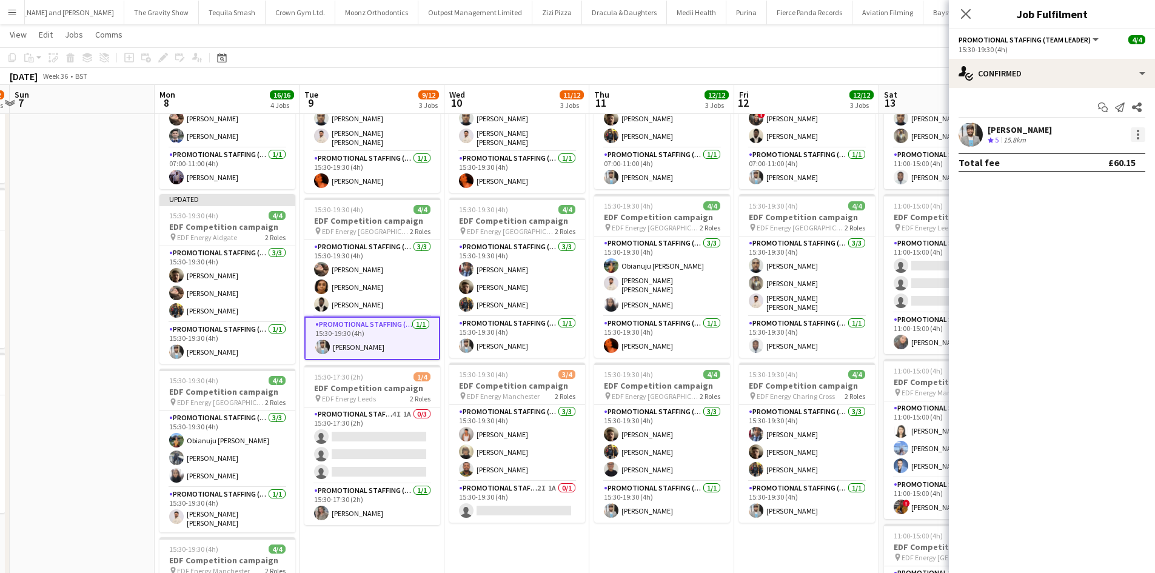
click at [1133, 140] on div at bounding box center [1138, 134] width 15 height 15
click at [1122, 155] on span "Edit fee" at bounding box center [1098, 157] width 75 height 11
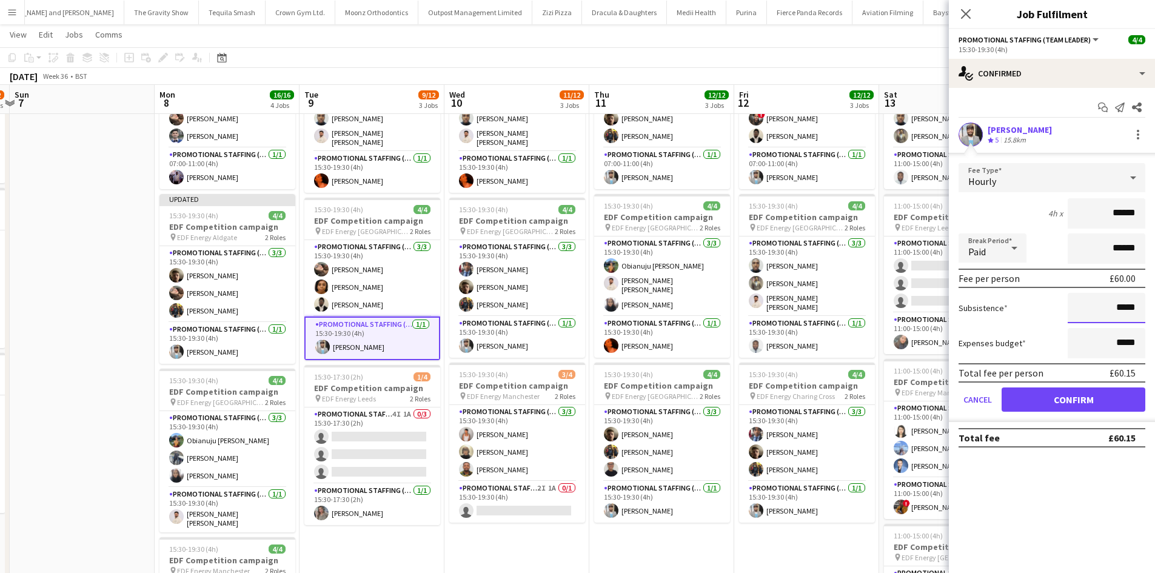
click at [1128, 315] on input "*****" at bounding box center [1107, 308] width 78 height 30
type input "***"
click at [1083, 397] on button "Confirm" at bounding box center [1074, 400] width 144 height 24
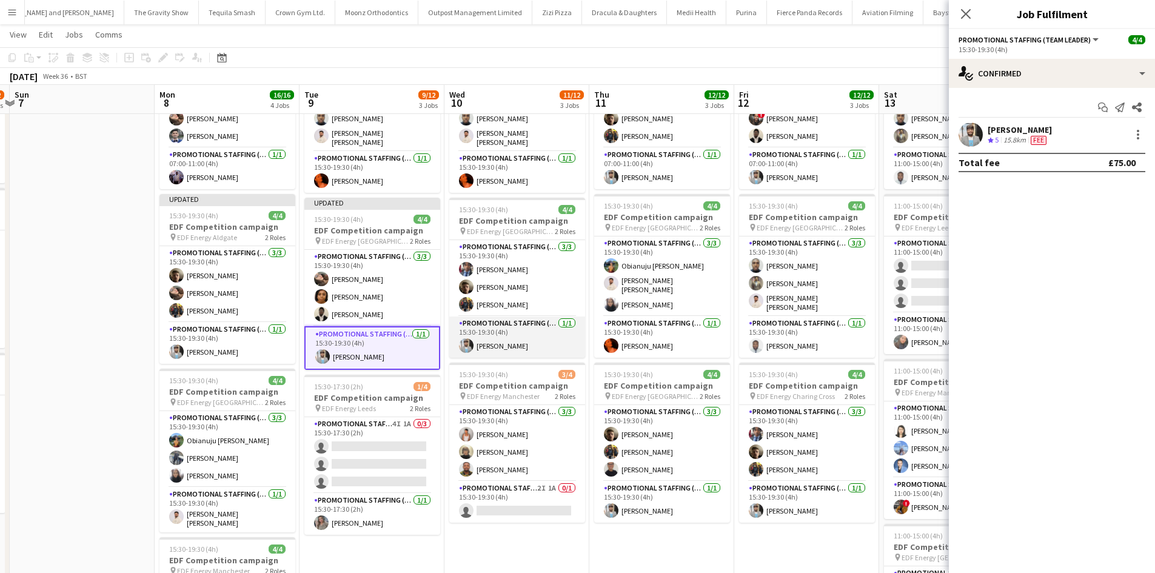
drag, startPoint x: 499, startPoint y: 333, endPoint x: 505, endPoint y: 335, distance: 7.1
click at [502, 335] on app-card-role "Promotional Staffing (Team Leader) 1/1 15:30-19:30 (4h) Abhishek Rayewar" at bounding box center [517, 337] width 136 height 41
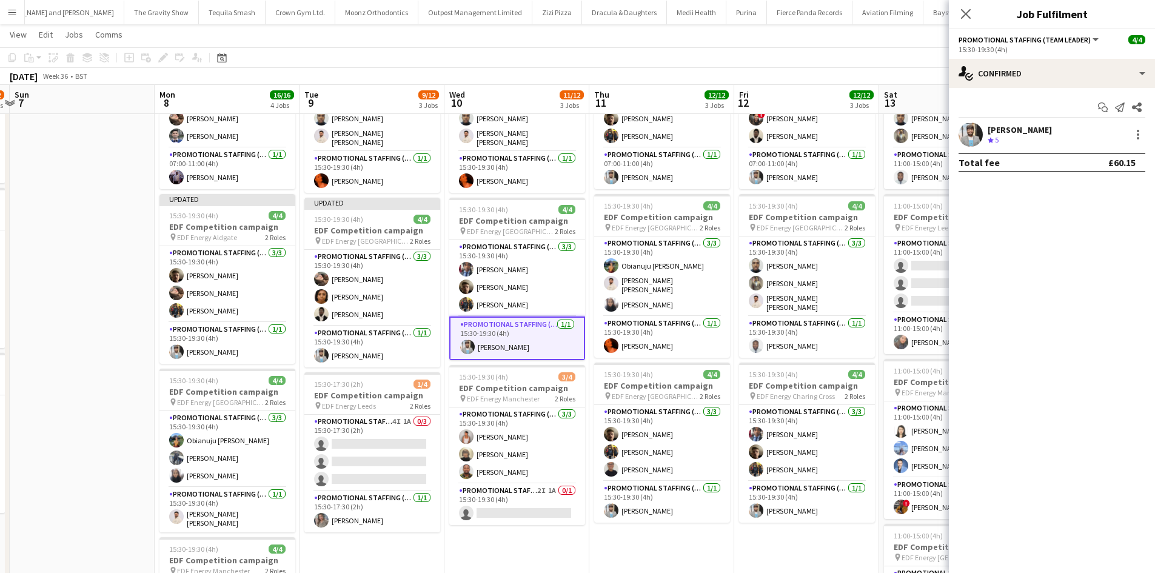
scroll to position [0, 423]
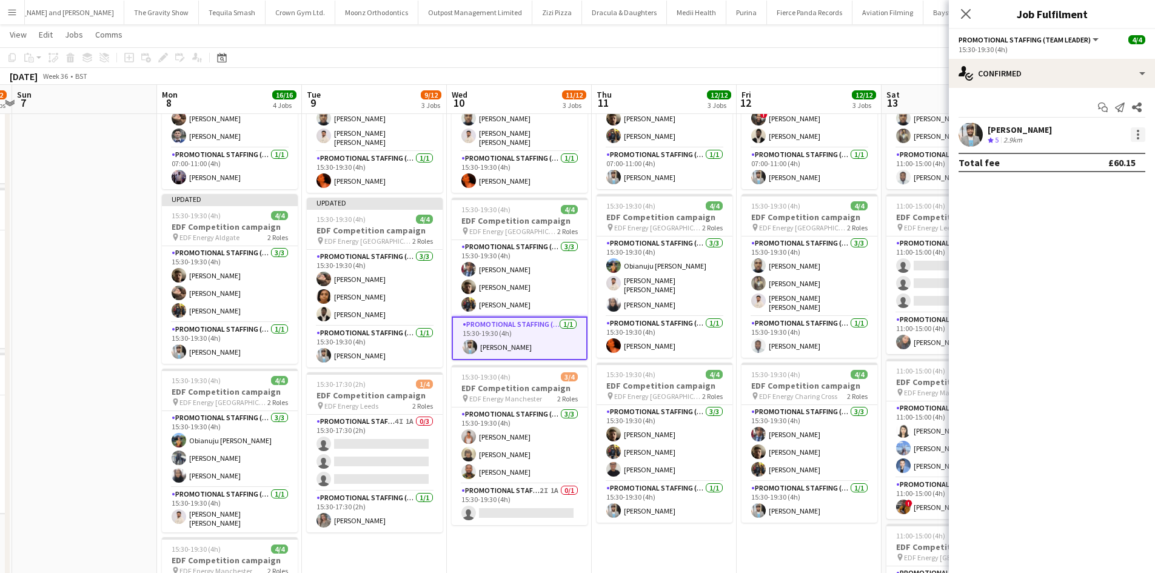
click at [1143, 140] on div at bounding box center [1138, 134] width 15 height 15
click at [1122, 161] on span "Edit fee" at bounding box center [1098, 157] width 75 height 11
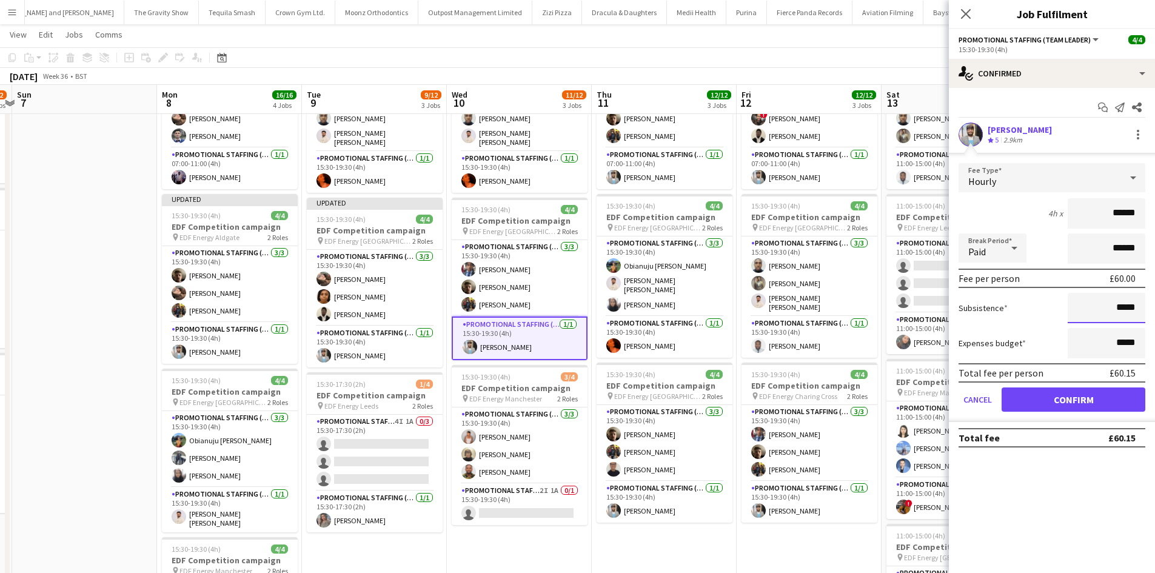
click at [1123, 305] on input "*****" at bounding box center [1107, 308] width 78 height 30
type input "***"
click at [1103, 395] on button "Confirm" at bounding box center [1074, 400] width 144 height 24
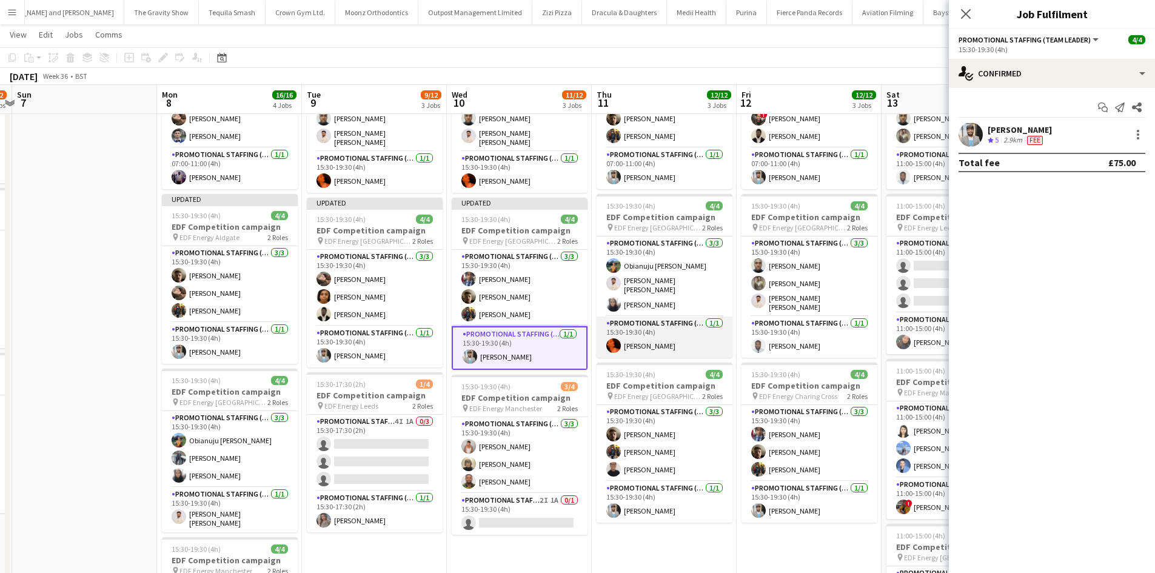
drag, startPoint x: 663, startPoint y: 335, endPoint x: 641, endPoint y: 333, distance: 22.5
click at [662, 335] on app-card-role "Promotional Staffing (Team Leader) 1/1 15:30-19:30 (4h) Ella-Marie Evans" at bounding box center [665, 337] width 136 height 41
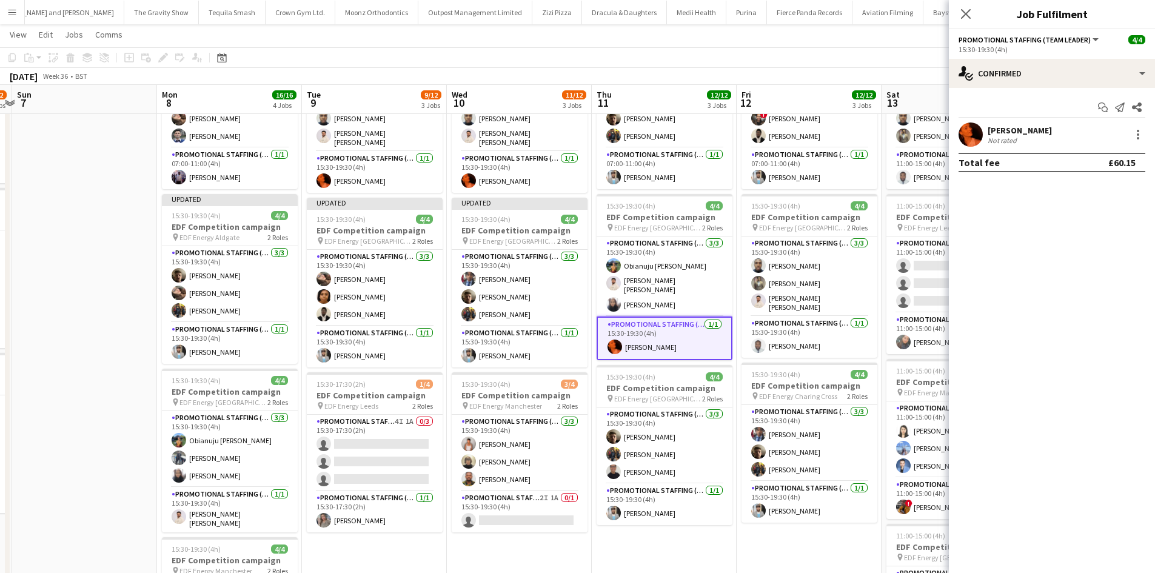
scroll to position [0, 424]
click at [1138, 141] on div at bounding box center [1138, 134] width 15 height 15
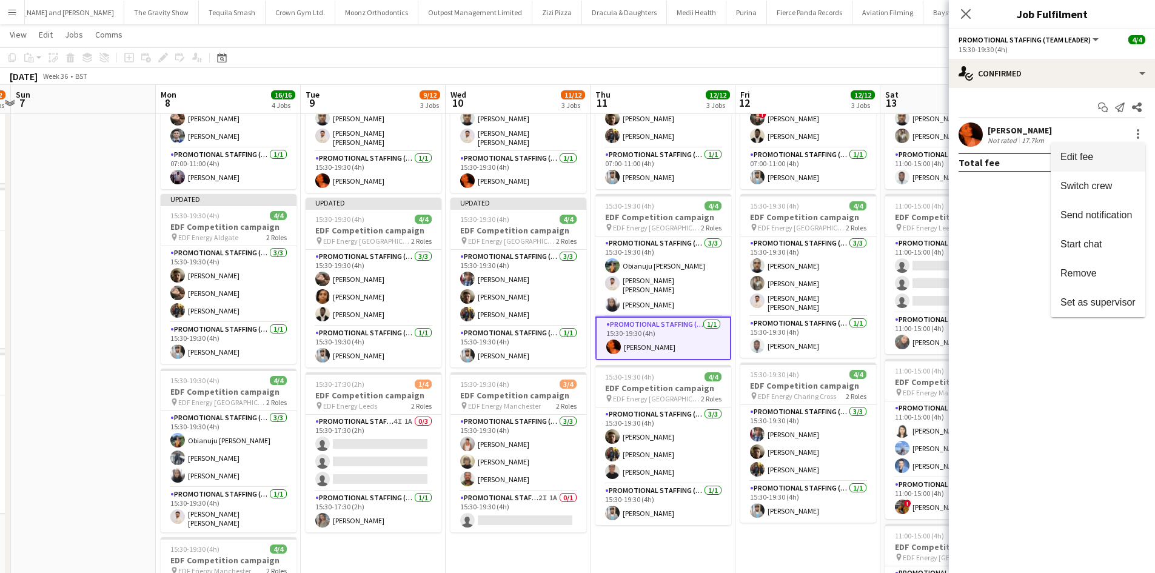
click at [1112, 156] on span "Edit fee" at bounding box center [1098, 157] width 75 height 11
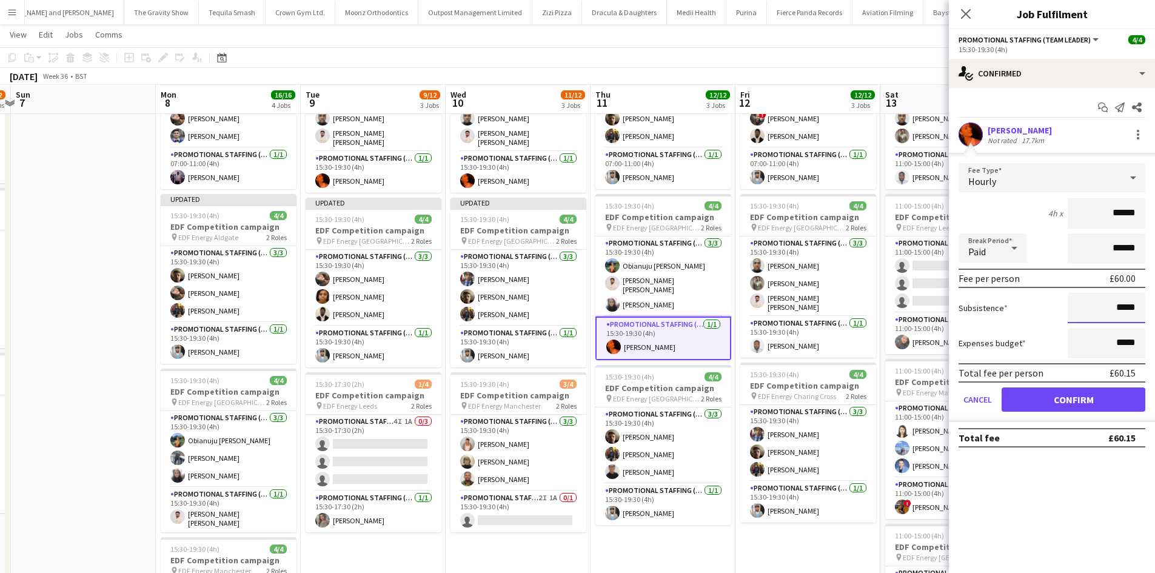
click at [1126, 312] on input "*****" at bounding box center [1107, 308] width 78 height 30
type input "***"
click at [1103, 404] on button "Confirm" at bounding box center [1074, 400] width 144 height 24
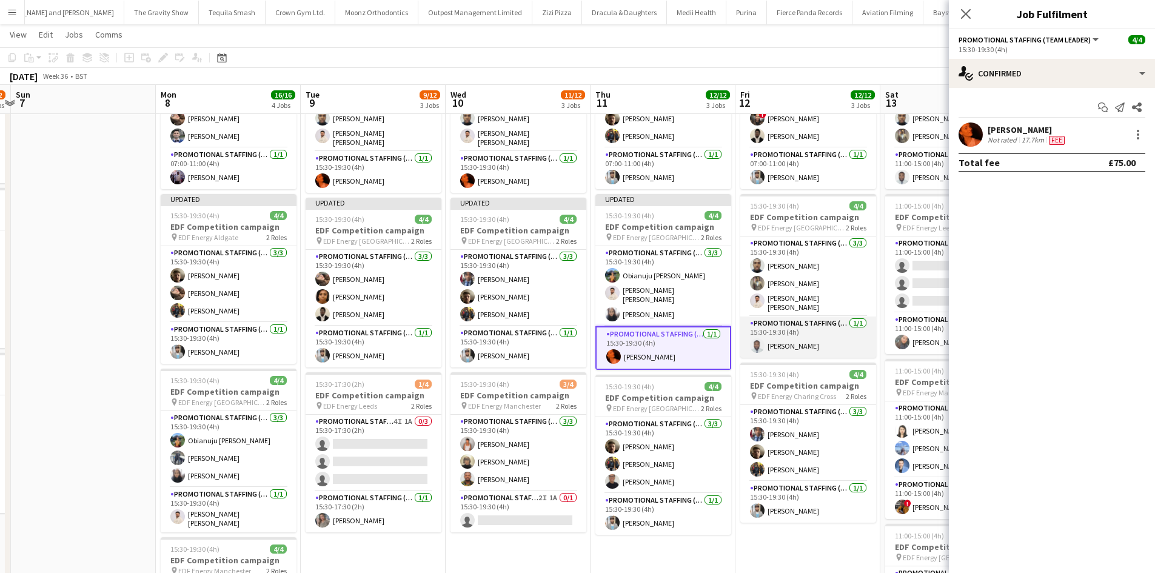
click at [793, 344] on app-card-role "Promotional Staffing (Team Leader) 1/1 15:30-19:30 (4h) Hammed Yakub" at bounding box center [809, 337] width 136 height 41
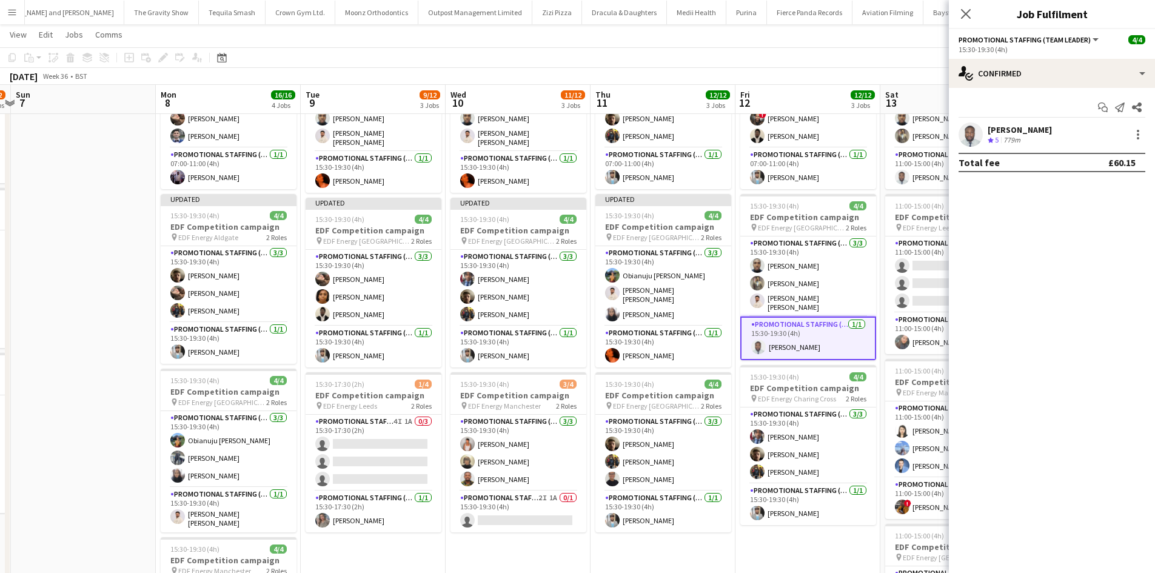
click at [1148, 129] on div "Hammed Yakub Crew rating 5 779m" at bounding box center [1052, 135] width 206 height 24
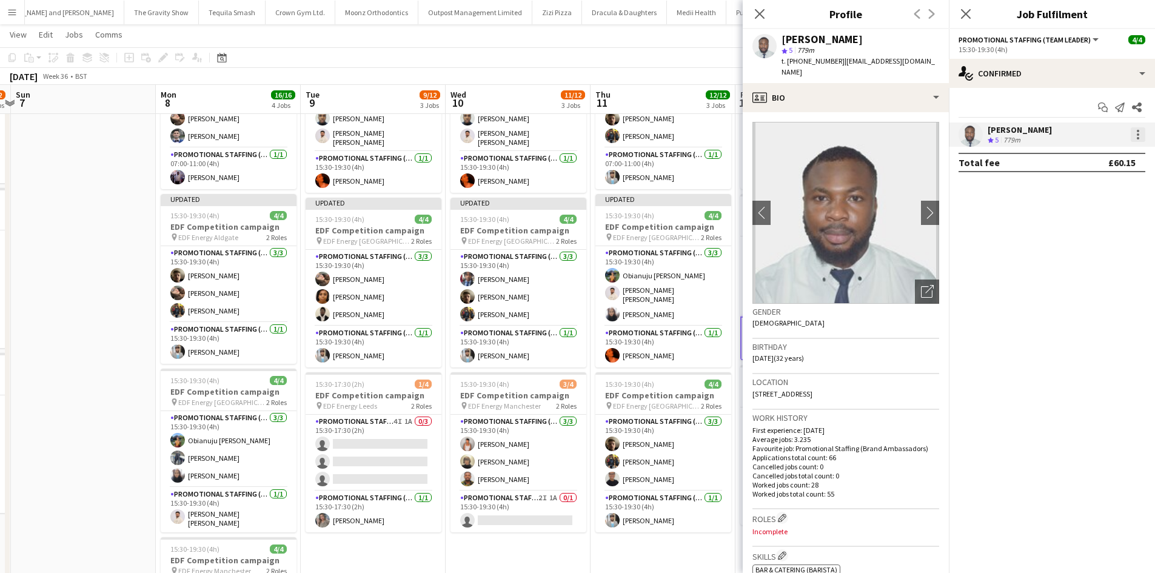
click at [1137, 129] on div at bounding box center [1138, 134] width 15 height 15
click at [1094, 156] on span "Edit fee" at bounding box center [1077, 157] width 33 height 10
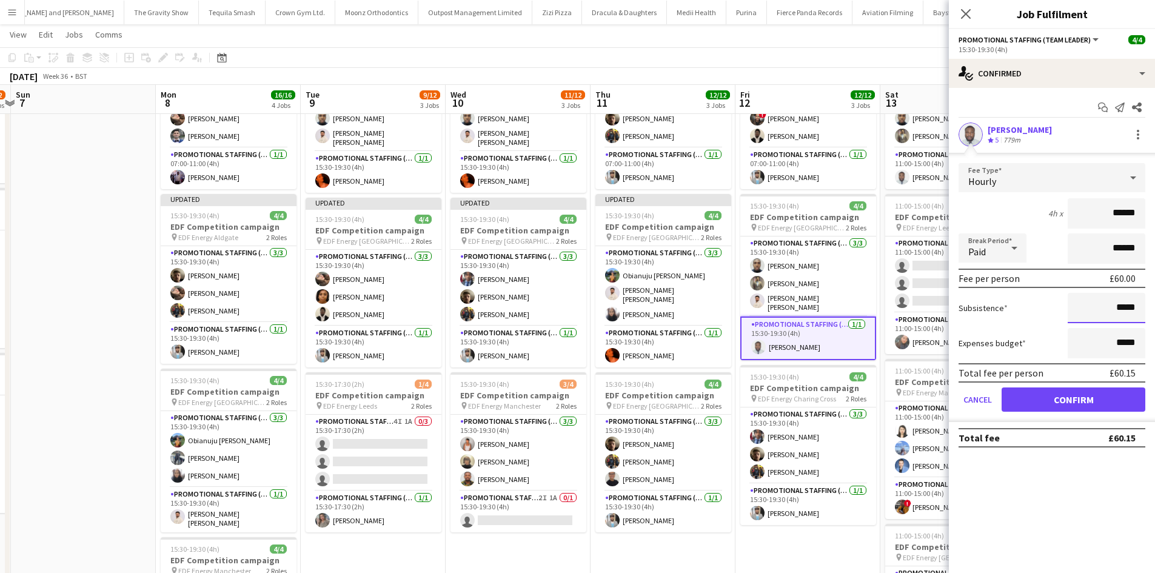
click at [1123, 308] on input "*****" at bounding box center [1107, 308] width 78 height 30
type input "***"
click at [1112, 399] on button "Confirm" at bounding box center [1074, 400] width 144 height 24
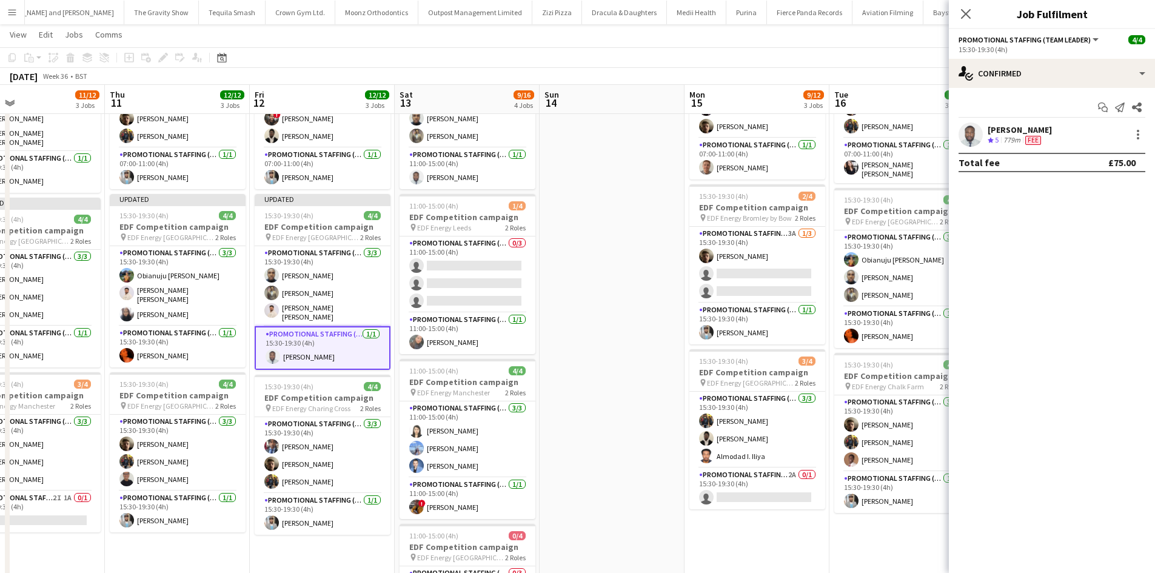
drag, startPoint x: 687, startPoint y: 341, endPoint x: 469, endPoint y: 312, distance: 219.1
click at [469, 312] on app-calendar-viewport "Sat 6 8/12 3 Jobs Sun 7 Mon 8 16/16 4 Jobs Tue 9 9/12 3 Jobs Wed 10 11/12 3 Job…" at bounding box center [577, 336] width 1155 height 820
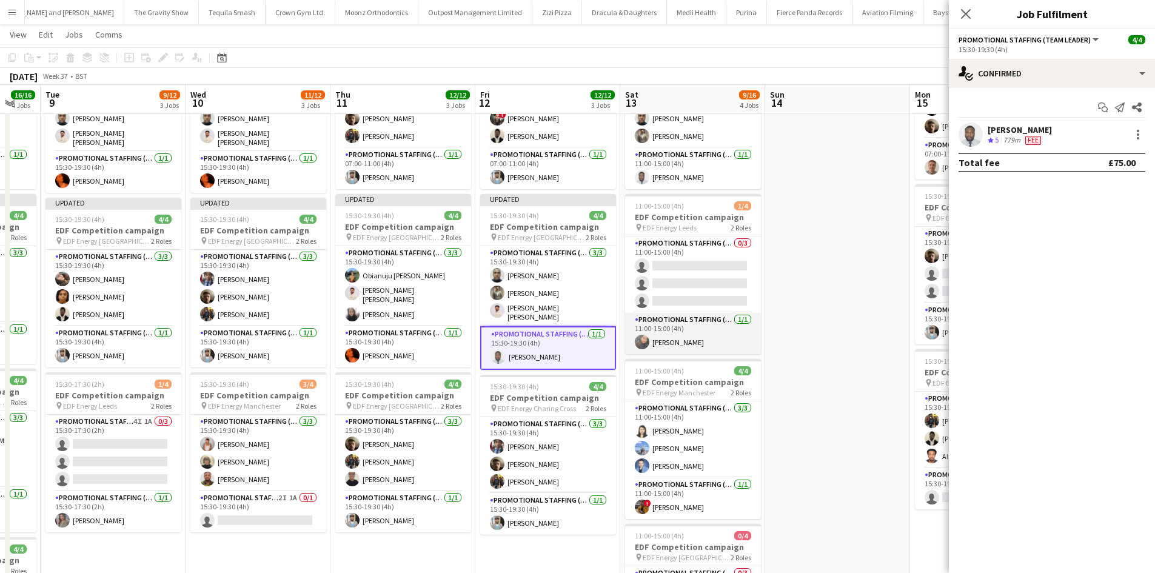
drag, startPoint x: 690, startPoint y: 338, endPoint x: 668, endPoint y: 336, distance: 21.4
click at [689, 338] on app-card-role "Promotional Staffing (Team Leader) 1/1 11:00-15:00 (4h) Li-Quan Hoang" at bounding box center [693, 333] width 136 height 41
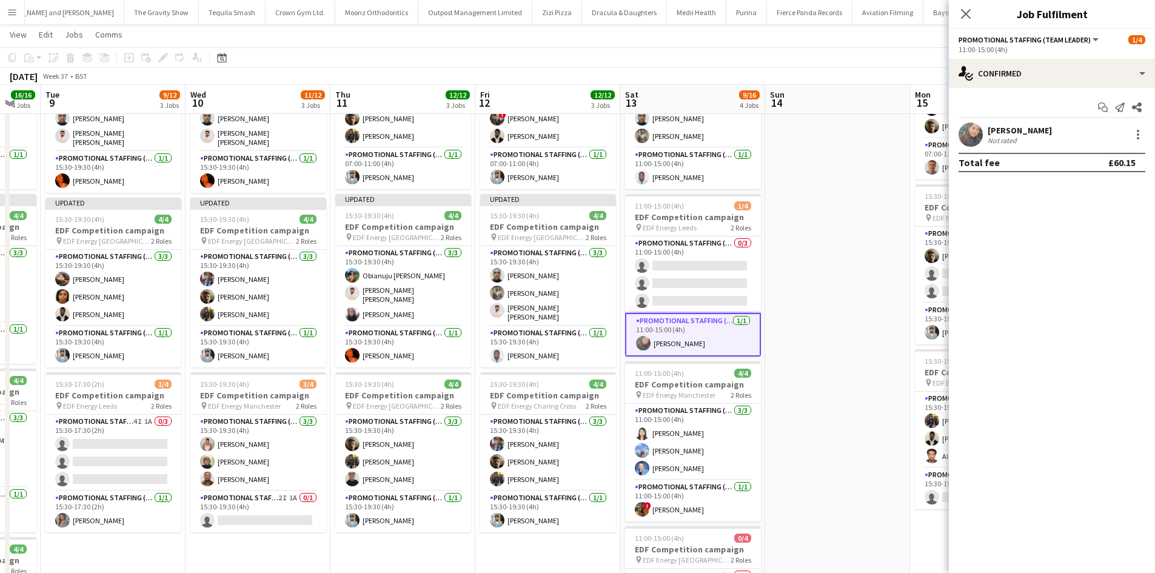
scroll to position [0, 395]
click at [1134, 132] on div at bounding box center [1138, 134] width 15 height 15
click at [1092, 157] on span "Edit fee" at bounding box center [1077, 157] width 33 height 10
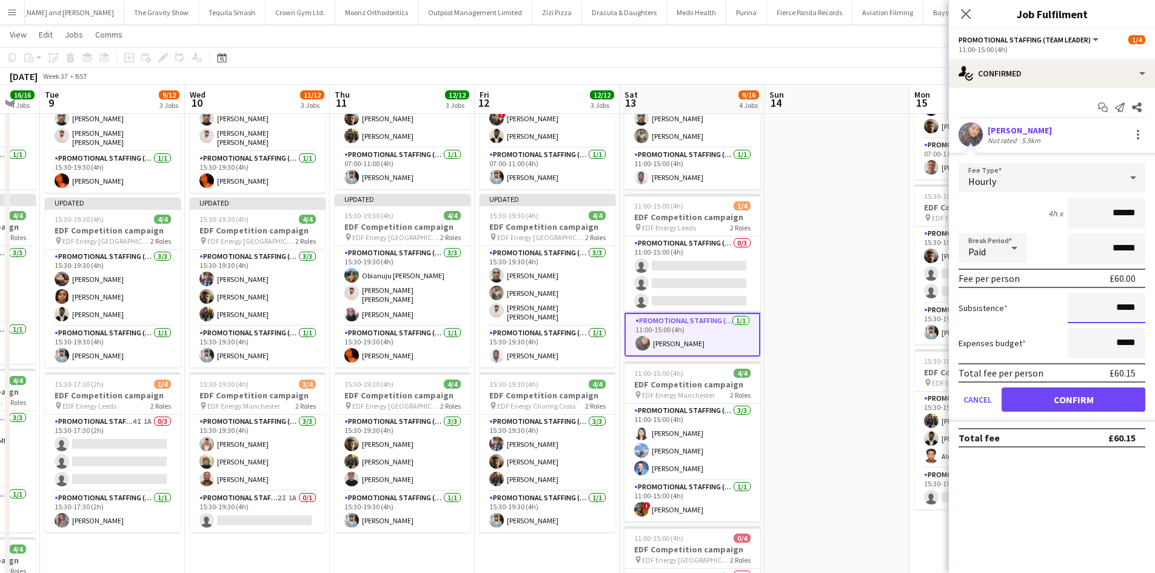
click at [1132, 314] on input "*****" at bounding box center [1107, 308] width 78 height 30
type input "***"
click at [1100, 395] on button "Confirm" at bounding box center [1074, 400] width 144 height 24
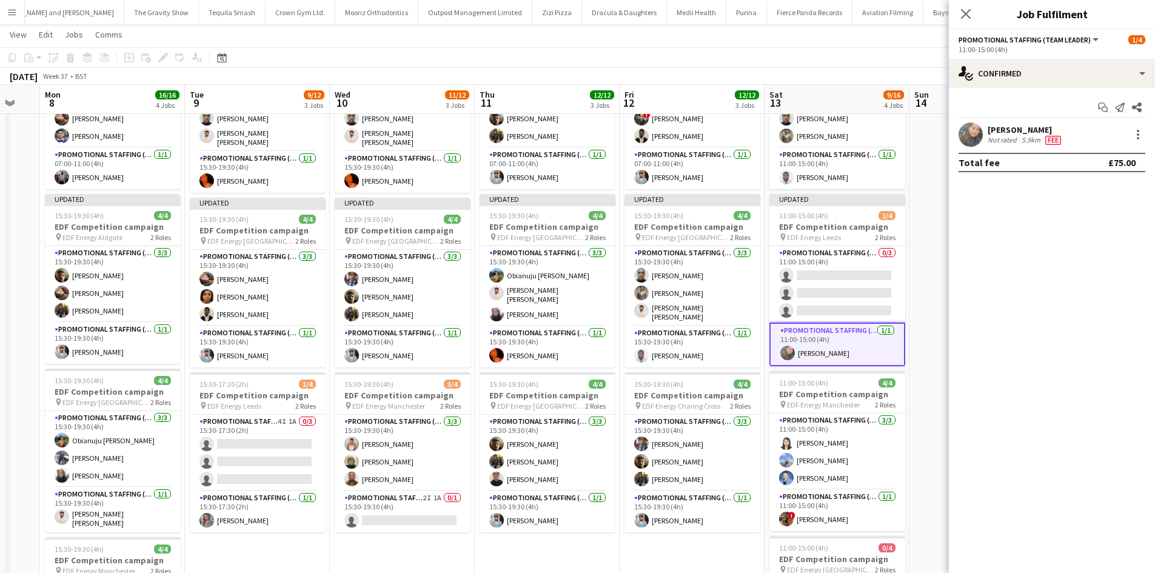
scroll to position [0, 269]
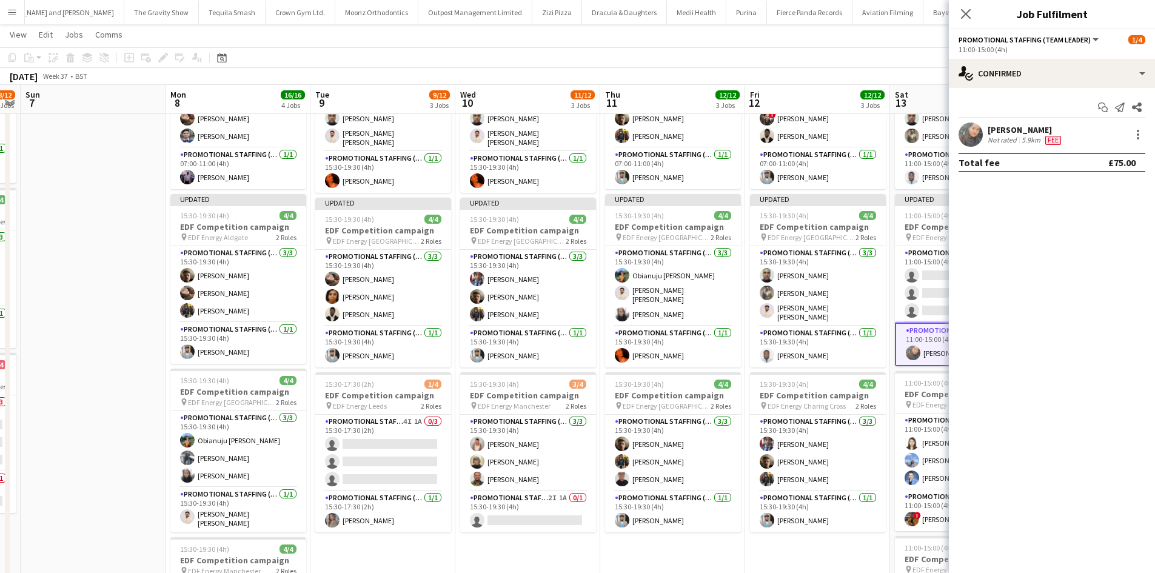
drag, startPoint x: 730, startPoint y: 380, endPoint x: 833, endPoint y: 381, distance: 103.1
click at [833, 381] on app-calendar-viewport "Fri 5 12/12 3 Jobs Sat 6 8/12 3 Jobs Sun 7 Mon 8 16/16 4 Jobs Tue 9 9/12 3 Jobs…" at bounding box center [577, 336] width 1155 height 820
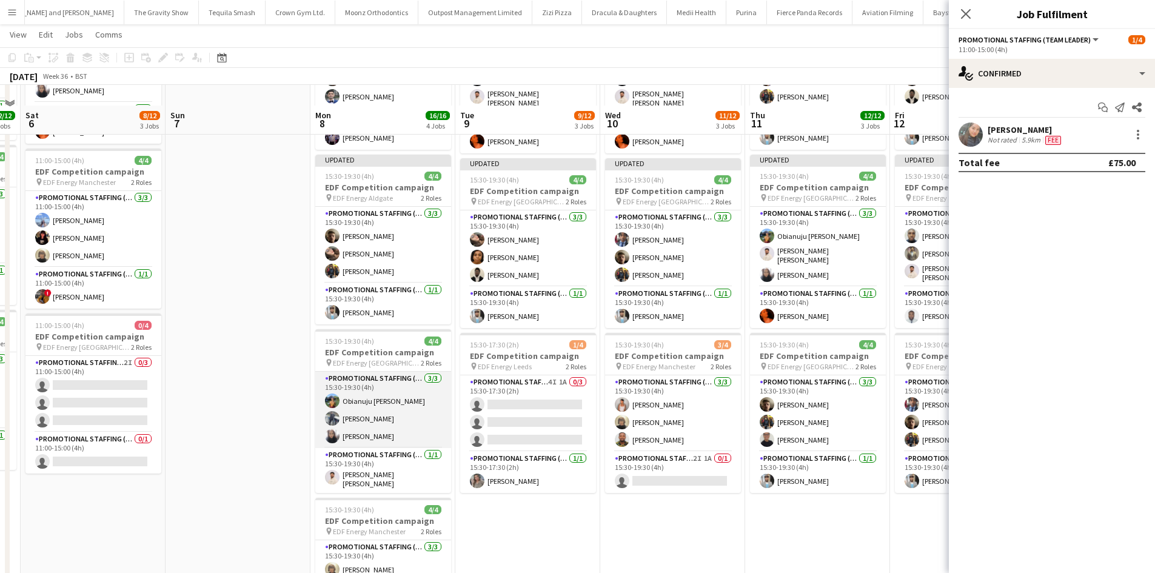
scroll to position [182, 0]
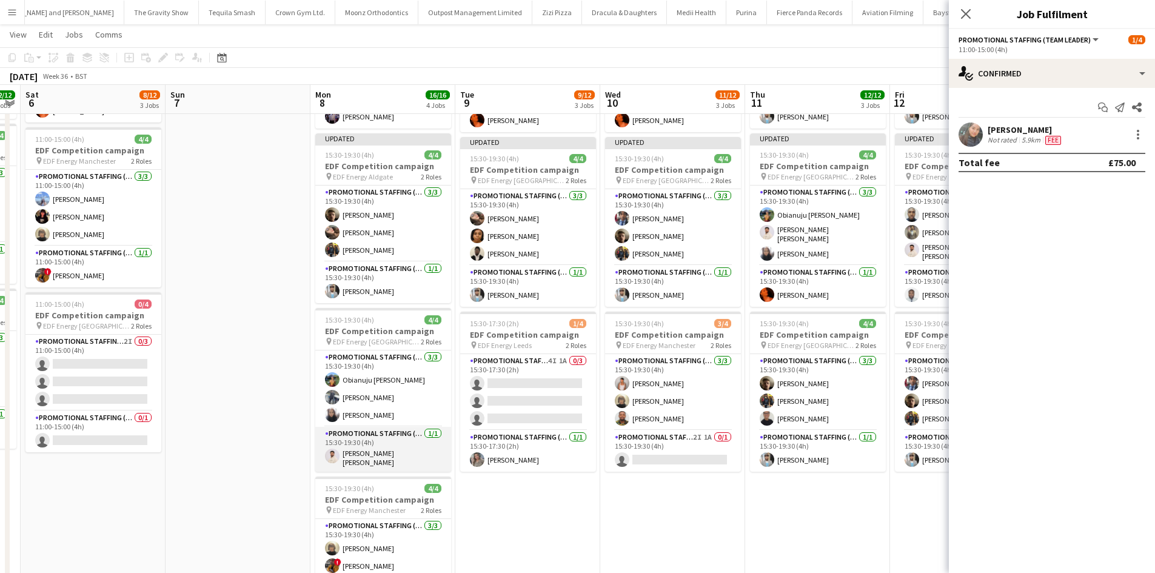
click at [371, 458] on app-card-role "Promotional Staffing (Team Leader) 1/1 15:30-19:30 (4h) Muzammil Ahmed Shaikh" at bounding box center [383, 449] width 136 height 45
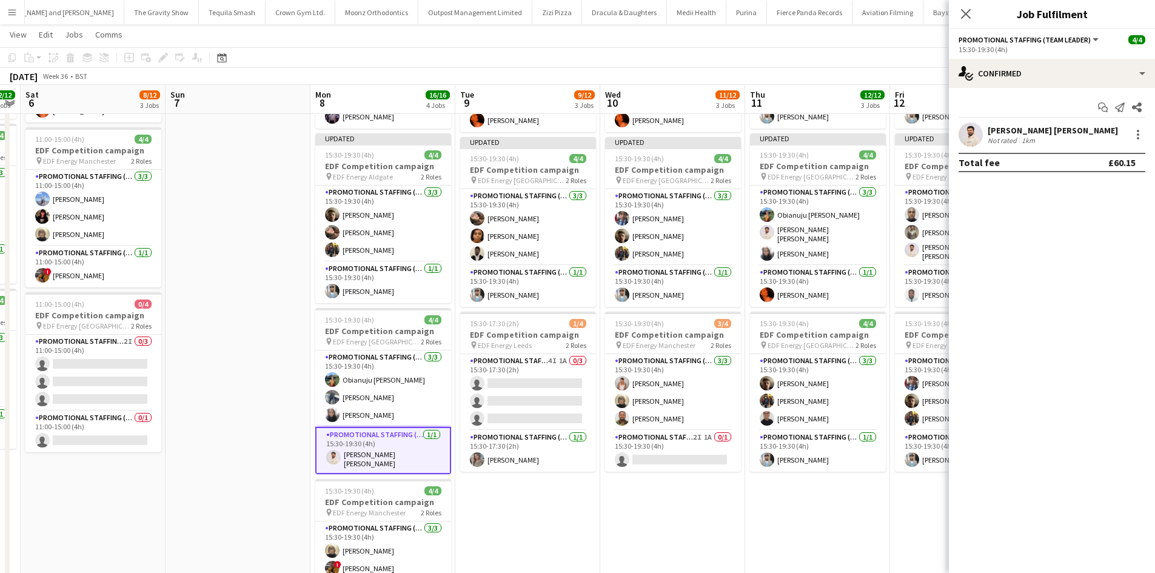
click at [1131, 133] on div at bounding box center [1137, 134] width 17 height 15
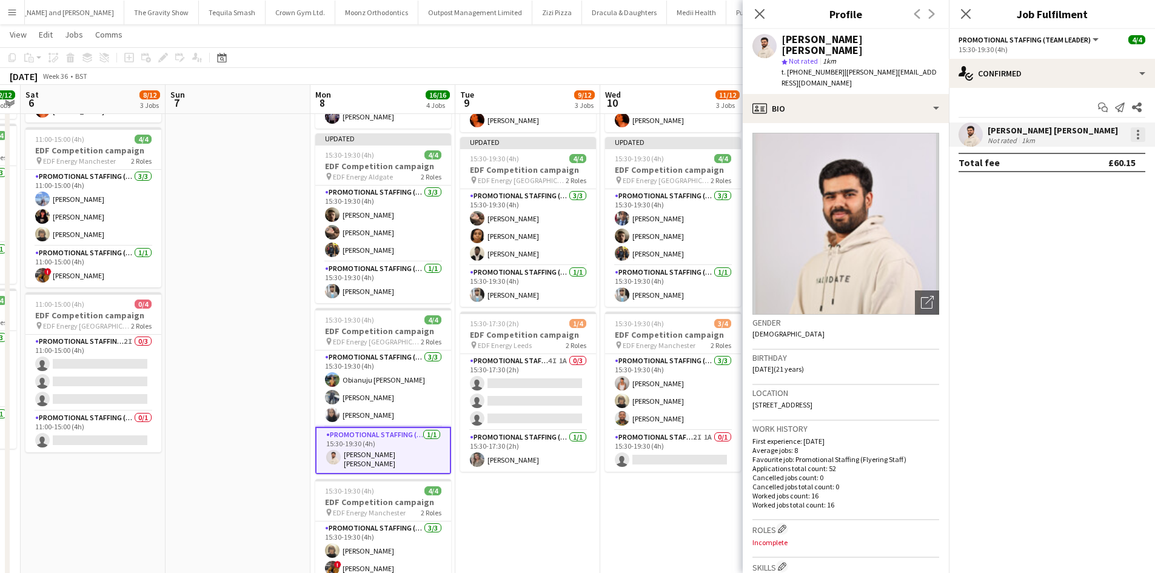
click at [1135, 132] on div at bounding box center [1138, 134] width 15 height 15
click at [1097, 158] on span "Edit fee" at bounding box center [1098, 157] width 75 height 11
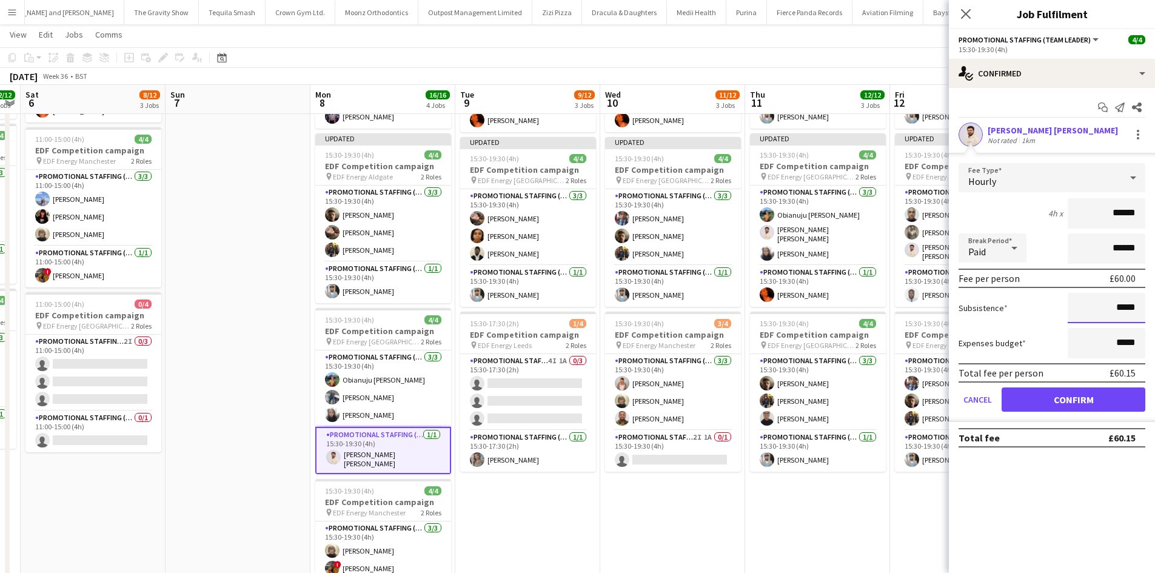
click at [1128, 311] on input "*****" at bounding box center [1107, 308] width 78 height 30
type input "***"
click at [1081, 403] on button "Confirm" at bounding box center [1074, 400] width 144 height 24
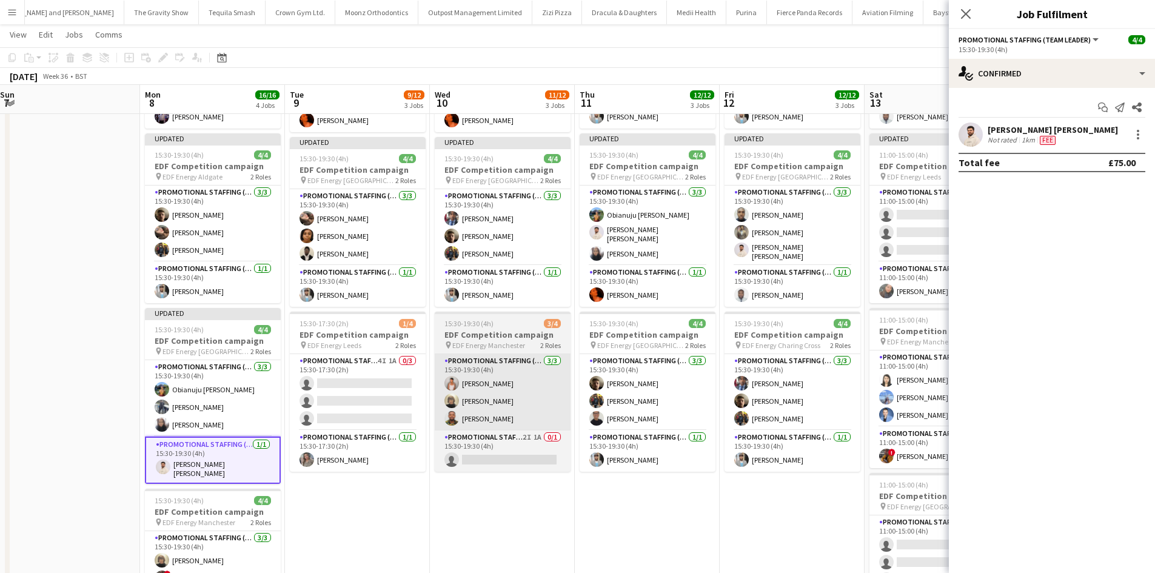
drag, startPoint x: 601, startPoint y: 451, endPoint x: 417, endPoint y: 394, distance: 193.2
click at [428, 423] on app-calendar-viewport "Thu 4 12/12 3 Jobs Fri 5 12/12 3 Jobs Sat 6 8/12 3 Jobs Sun 7 Mon 8 16/16 4 Job…" at bounding box center [577, 275] width 1155 height 820
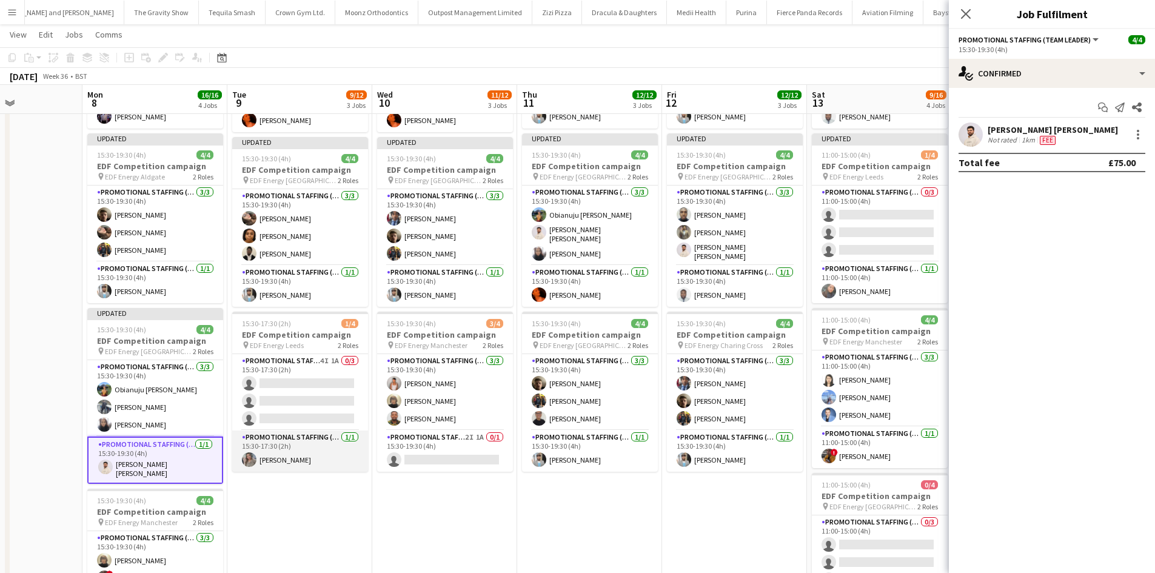
click at [291, 456] on app-card-role "Promotional Staffing (Team Leader) 1/1 15:30-17:30 (2h) Eima Karim" at bounding box center [300, 451] width 136 height 41
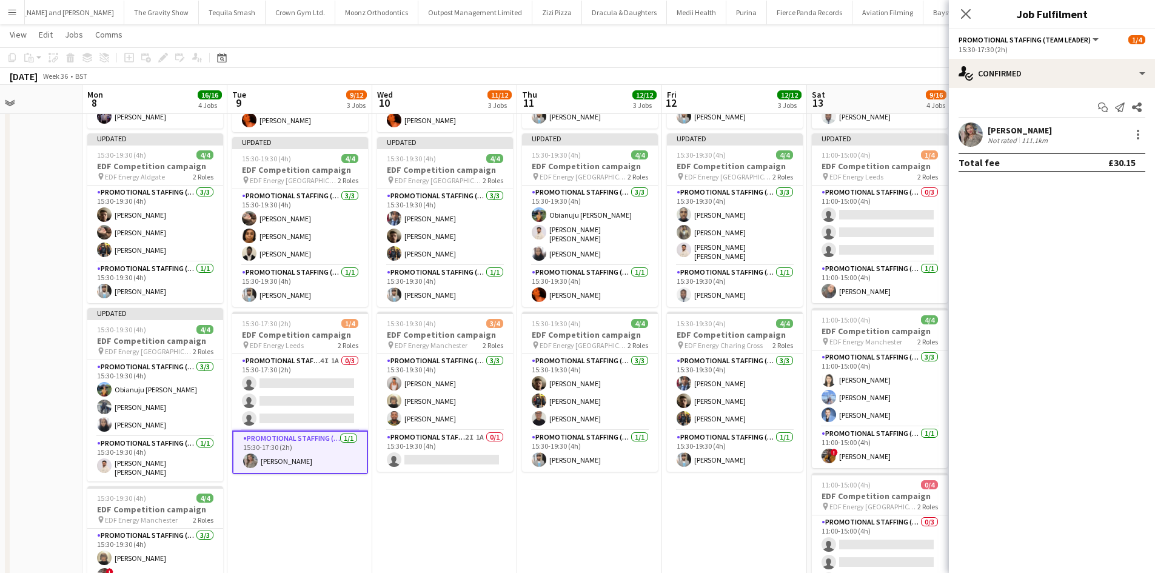
click at [1130, 142] on div at bounding box center [1137, 134] width 17 height 15
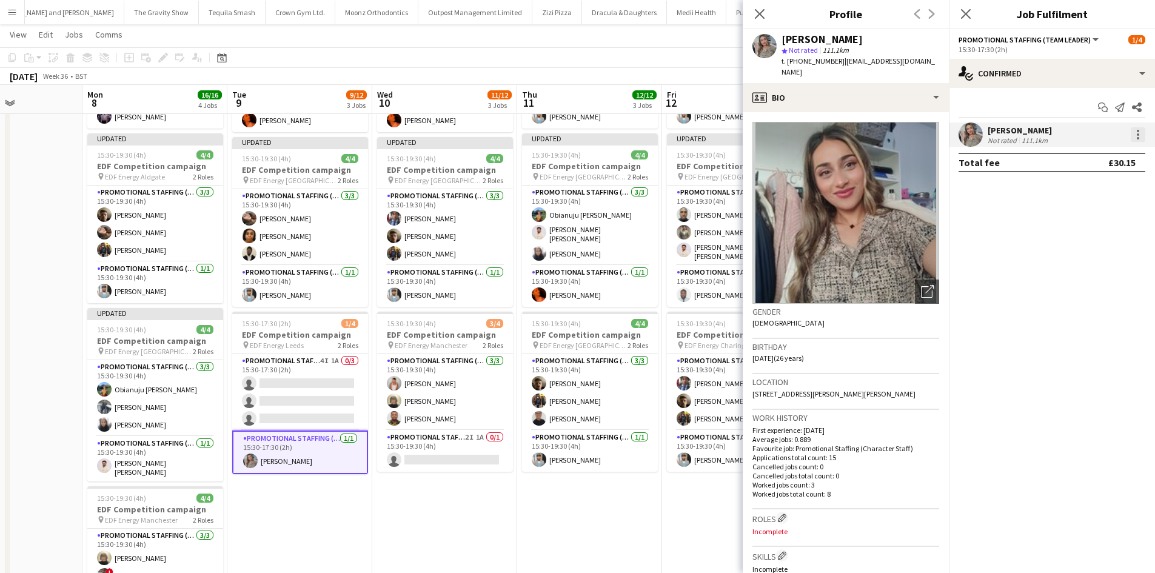
click at [1139, 130] on div at bounding box center [1138, 131] width 2 height 2
click at [1094, 159] on span "Edit fee" at bounding box center [1077, 157] width 33 height 10
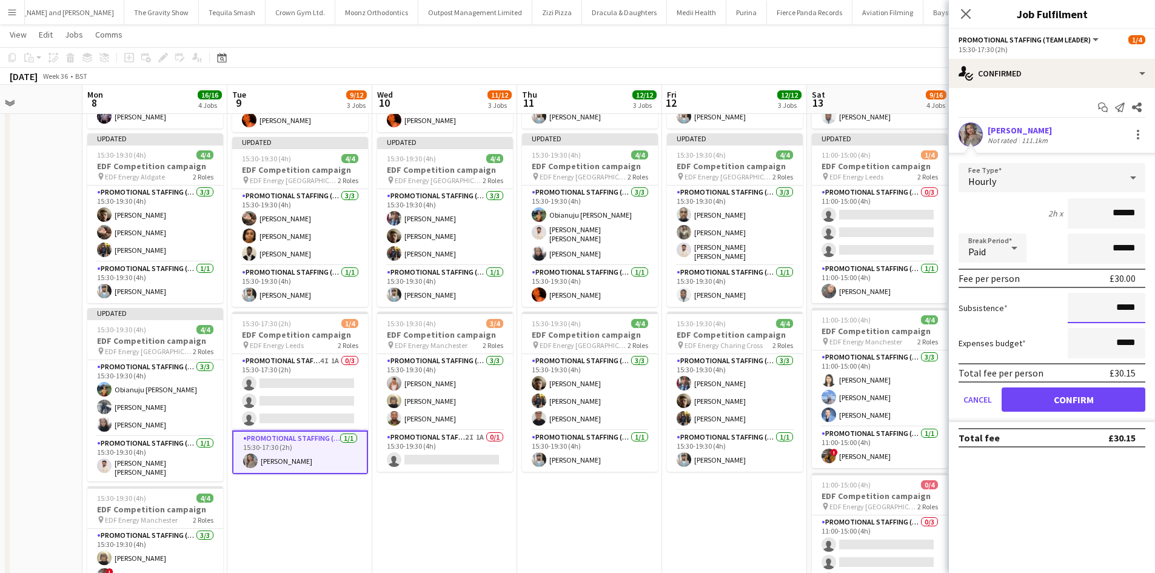
click at [1130, 312] on input "*****" at bounding box center [1107, 308] width 78 height 30
type input "***"
click at [1097, 406] on button "Confirm" at bounding box center [1074, 400] width 144 height 24
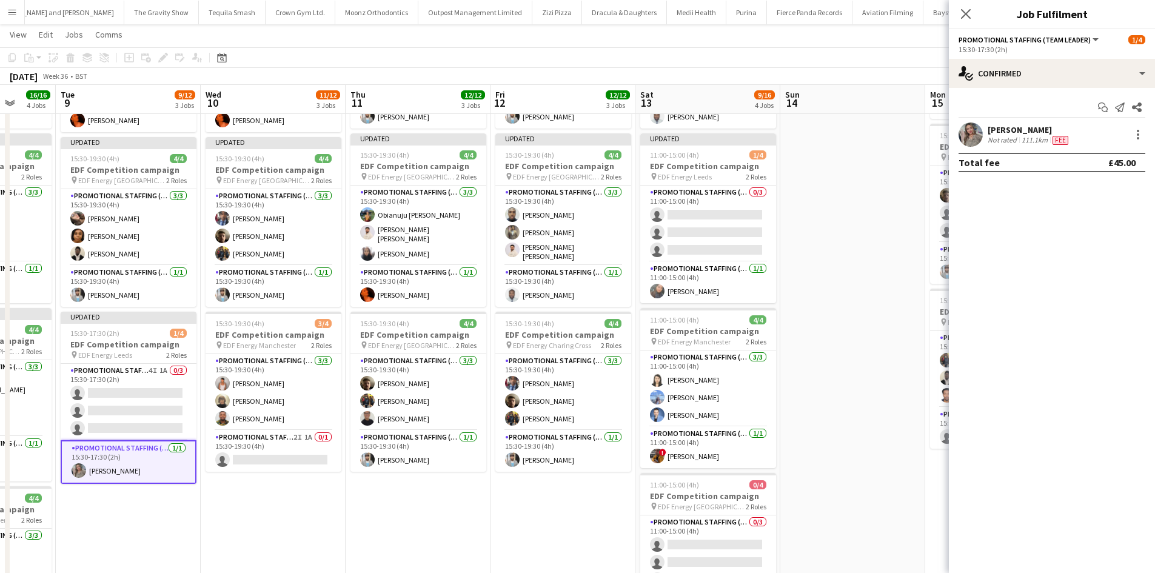
drag, startPoint x: 557, startPoint y: 473, endPoint x: 417, endPoint y: 473, distance: 139.5
click at [417, 473] on app-calendar-viewport "Sat 6 8/12 3 Jobs Sun 7 Mon 8 16/16 4 Jobs Tue 9 9/12 3 Jobs Wed 10 11/12 3 Job…" at bounding box center [577, 275] width 1155 height 820
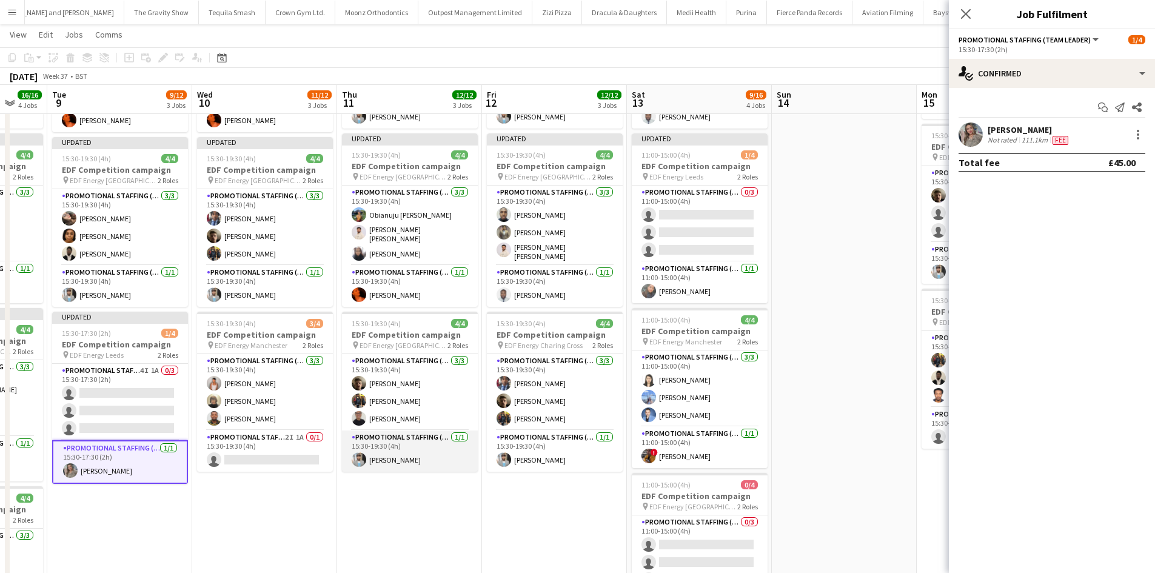
drag, startPoint x: 436, startPoint y: 433, endPoint x: 411, endPoint y: 439, distance: 25.0
click at [436, 433] on app-card-role "Promotional Staffing (Team Leader) 1/1 15:30-19:30 (4h) Abhishek Rayewar" at bounding box center [410, 451] width 136 height 41
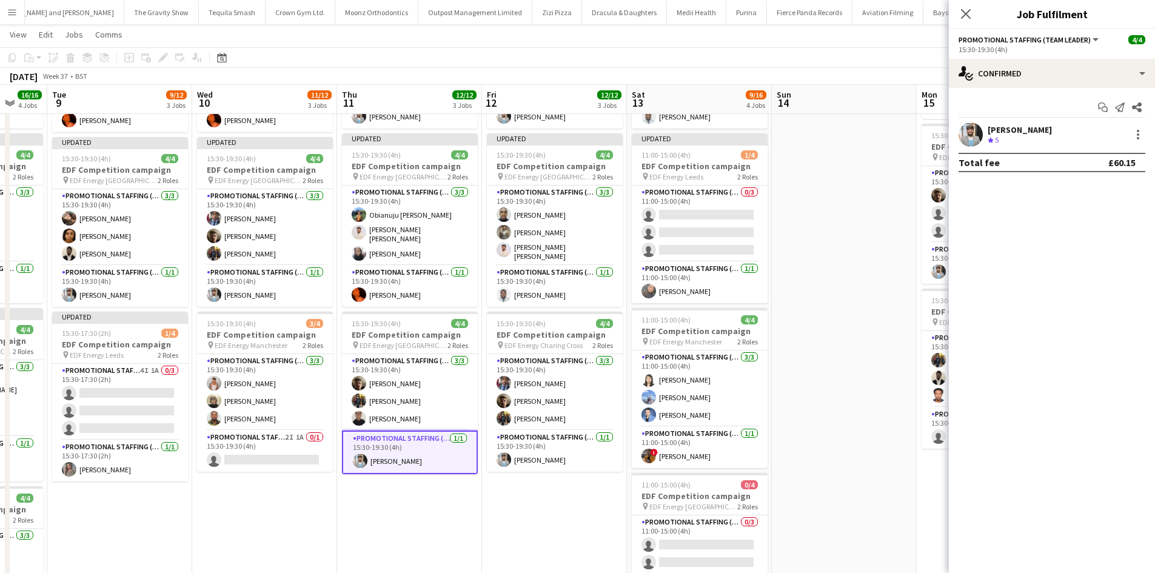
scroll to position [0, 387]
click at [1135, 129] on div at bounding box center [1138, 134] width 15 height 15
click at [1122, 160] on span "Edit fee" at bounding box center [1098, 157] width 75 height 11
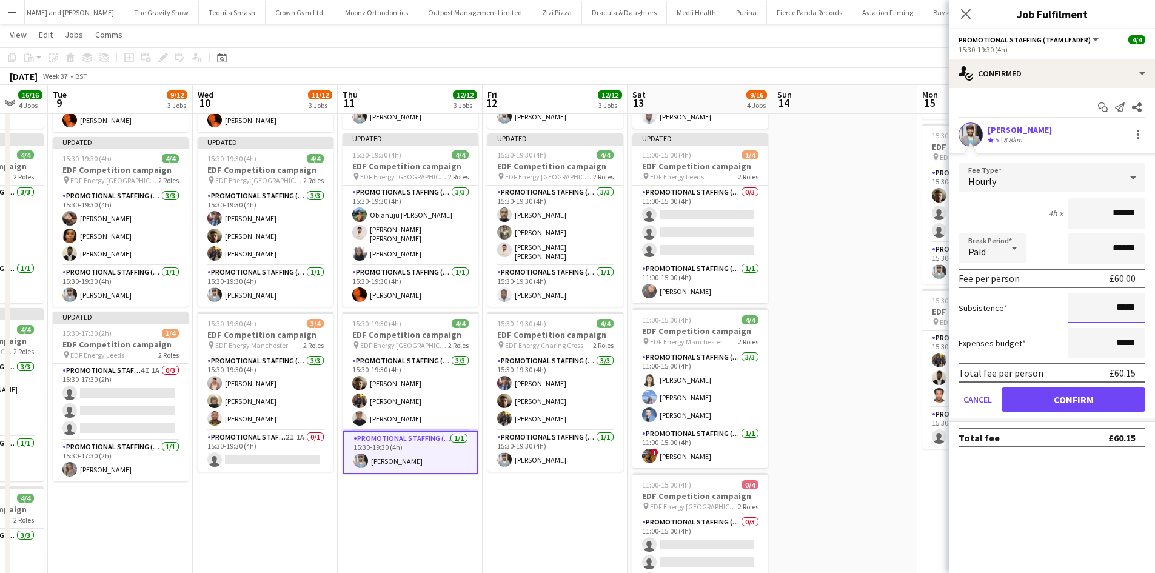
click at [1123, 312] on input "*****" at bounding box center [1107, 308] width 78 height 30
type input "***"
click at [1106, 402] on button "Confirm" at bounding box center [1074, 400] width 144 height 24
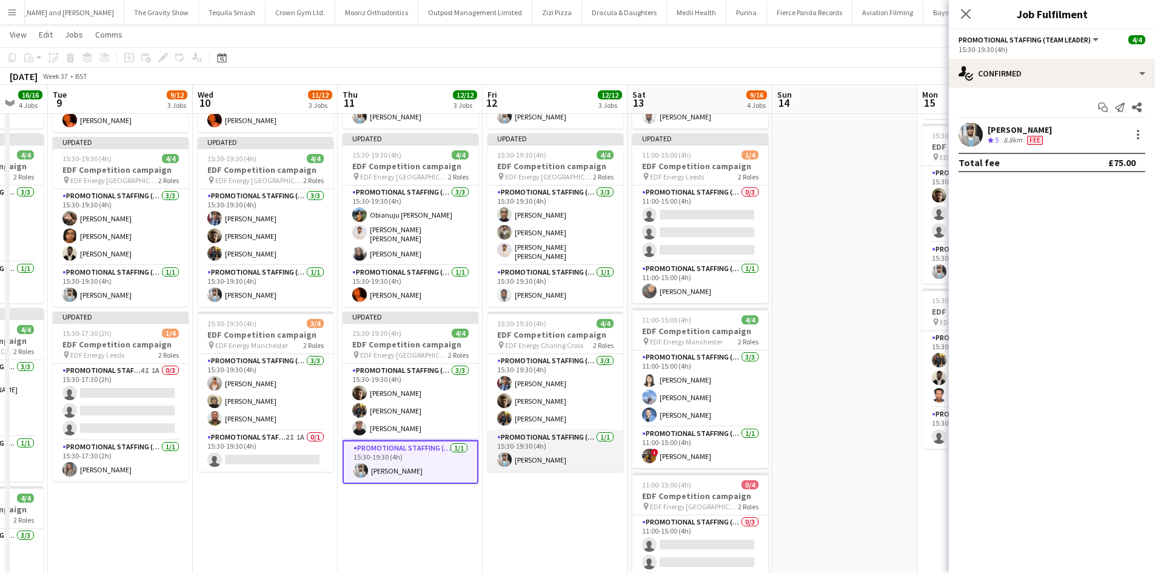
click at [597, 437] on app-card-role "Promotional Staffing (Team Leader) 1/1 15:30-19:30 (4h) Abhishek Rayewar" at bounding box center [556, 451] width 136 height 41
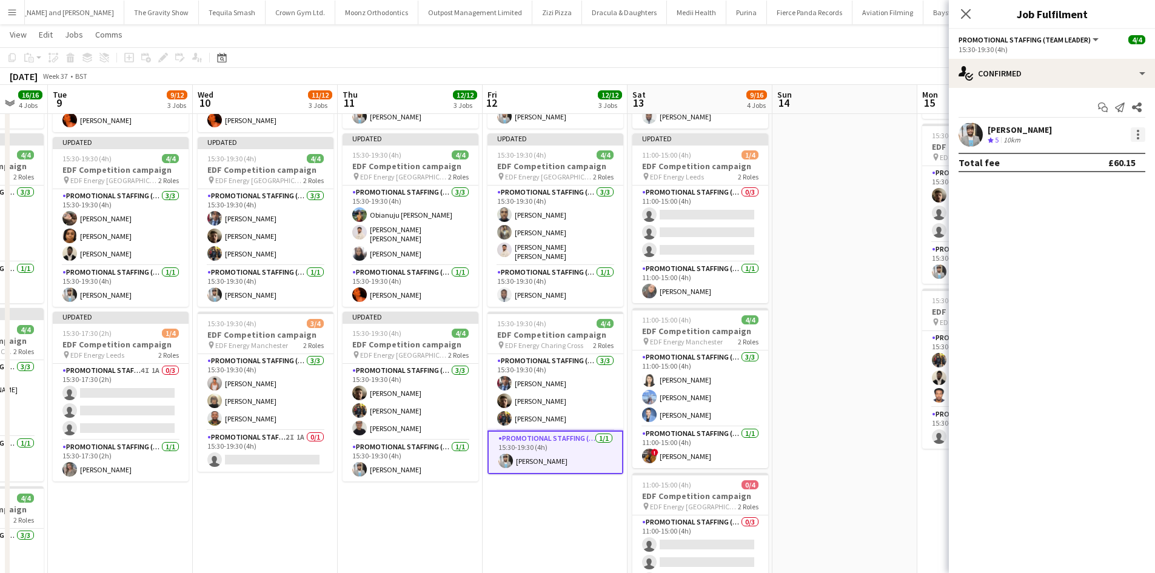
click at [1135, 134] on div at bounding box center [1138, 134] width 15 height 15
click at [1105, 153] on span "Edit fee" at bounding box center [1098, 157] width 75 height 11
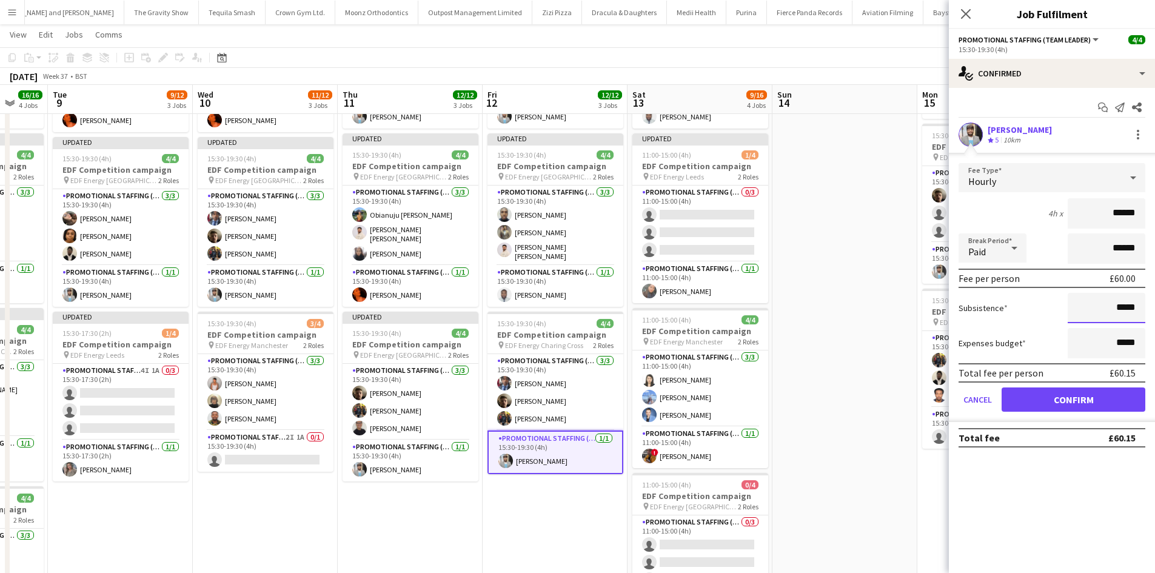
click at [1131, 301] on input "*****" at bounding box center [1107, 308] width 78 height 30
type input "***"
click at [1100, 400] on button "Confirm" at bounding box center [1074, 400] width 144 height 24
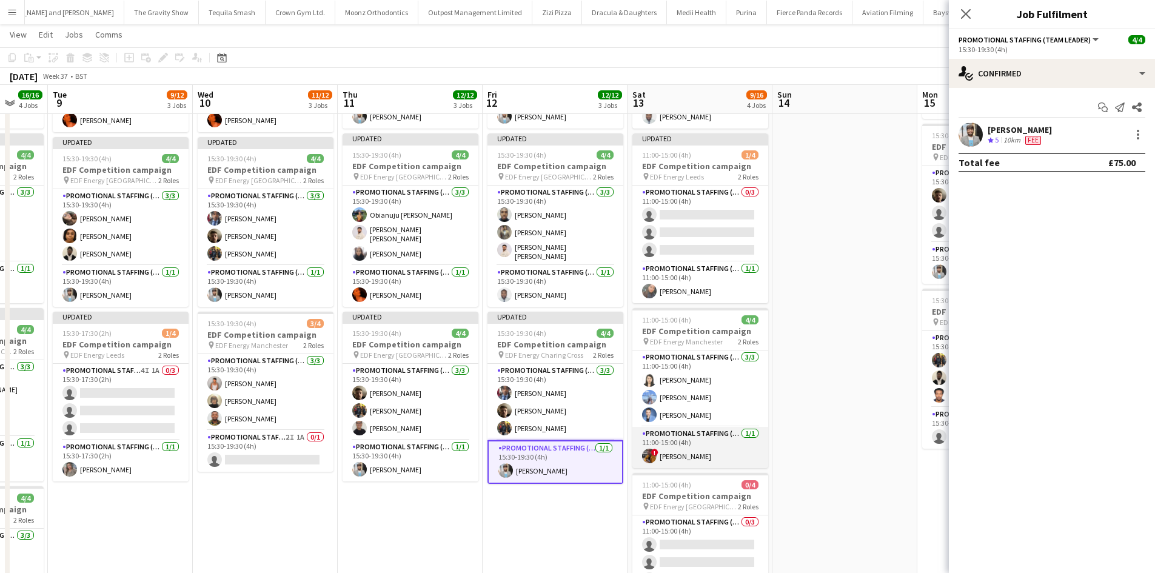
click at [664, 451] on app-card-role "Promotional Staffing (Team Leader) 1/1 11:00-15:00 (4h) ! Sean Porter" at bounding box center [701, 447] width 136 height 41
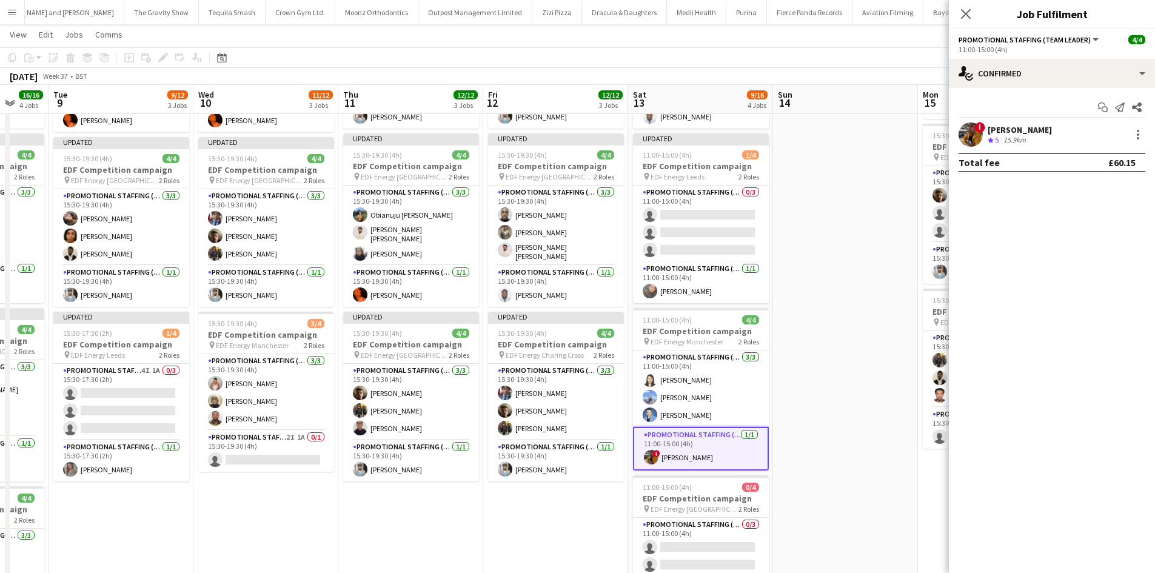
click at [1149, 126] on div "! Sean Porter Crew rating 5 15.9km" at bounding box center [1052, 135] width 206 height 24
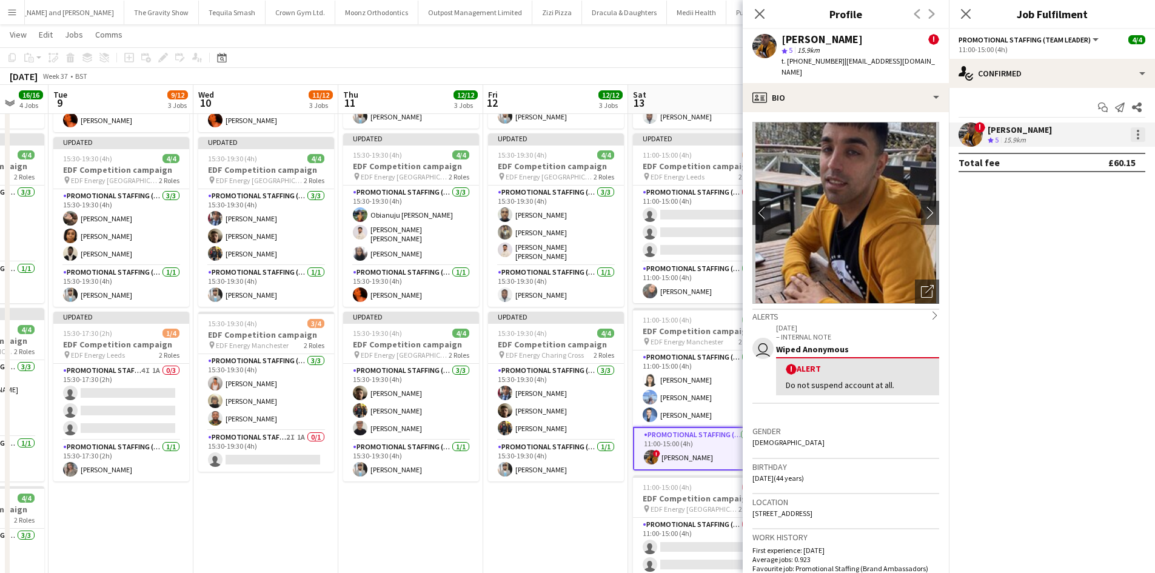
click at [1140, 130] on div at bounding box center [1138, 134] width 15 height 15
click at [1097, 164] on button "Edit fee" at bounding box center [1098, 157] width 95 height 29
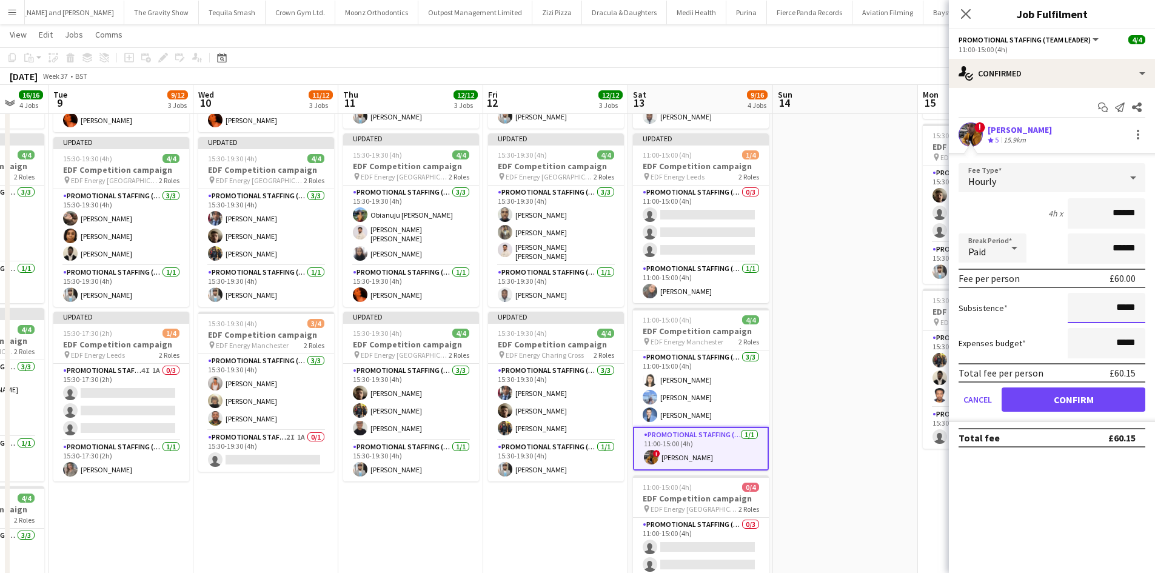
click at [1129, 305] on input "*****" at bounding box center [1107, 308] width 78 height 30
type input "***"
click at [1098, 406] on button "Confirm" at bounding box center [1074, 400] width 144 height 24
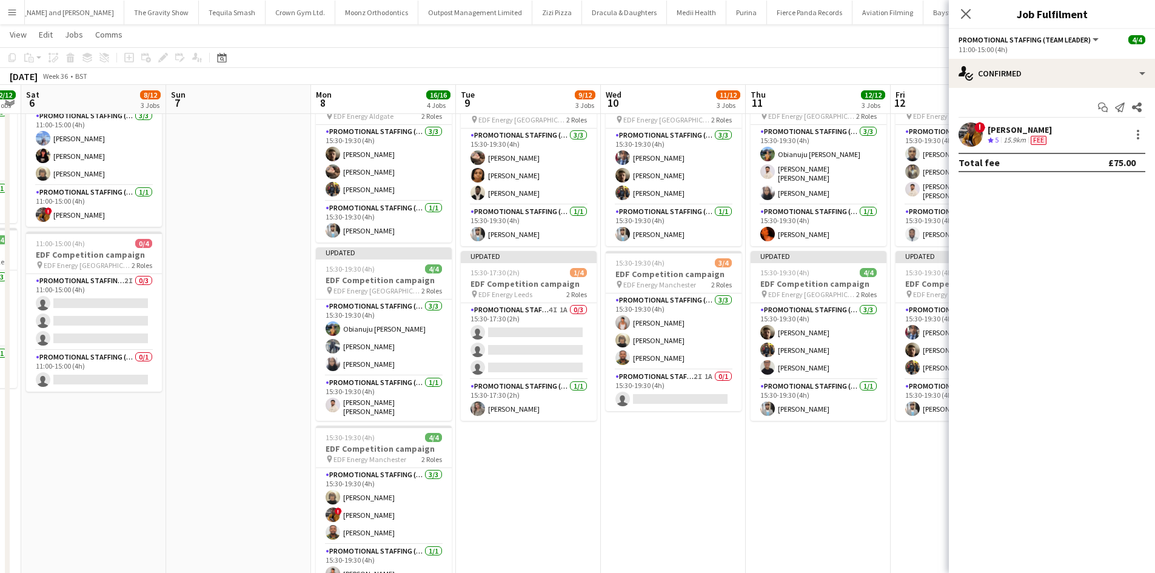
scroll to position [0, 263]
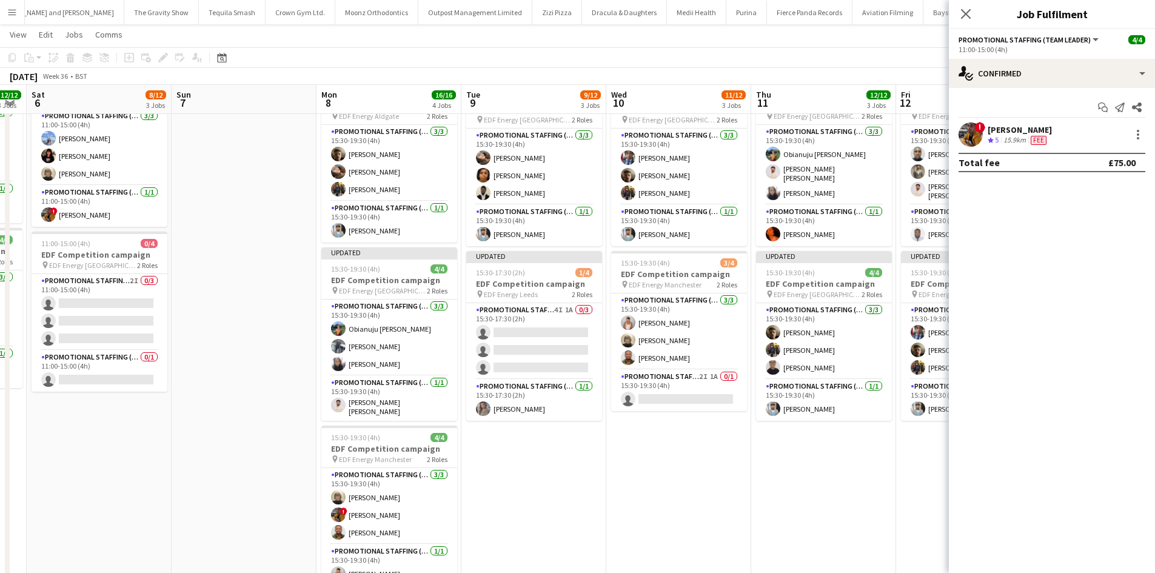
drag, startPoint x: 300, startPoint y: 438, endPoint x: 713, endPoint y: 432, distance: 413.1
click at [713, 432] on app-calendar-viewport "Thu 4 12/12 3 Jobs Fri 5 12/12 3 Jobs Sat 6 8/12 3 Jobs Sun 7 Mon 8 16/16 4 Job…" at bounding box center [577, 215] width 1155 height 820
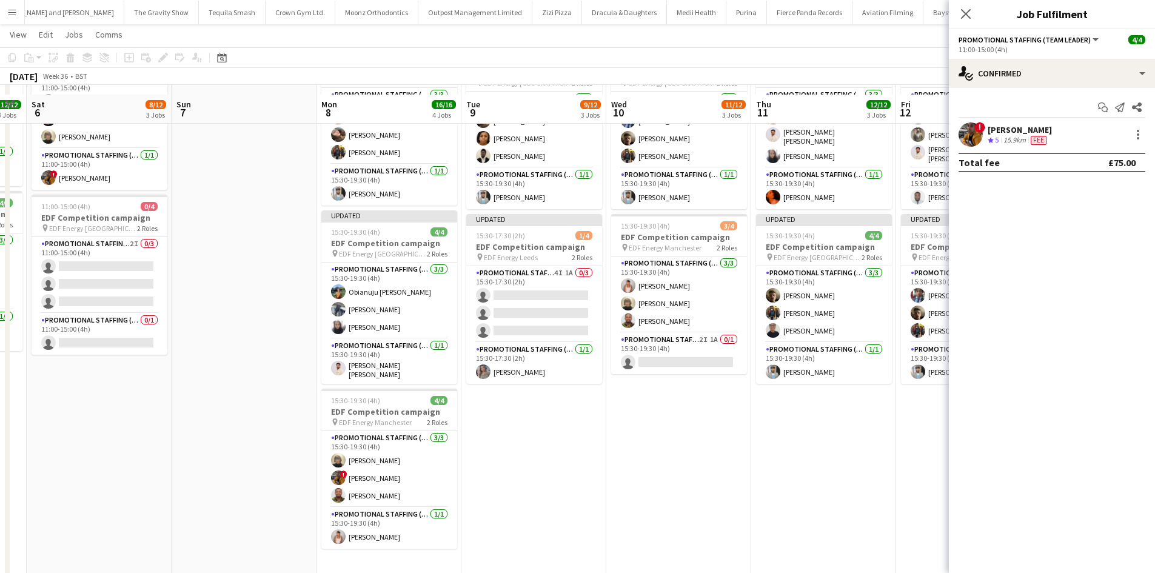
scroll to position [315, 0]
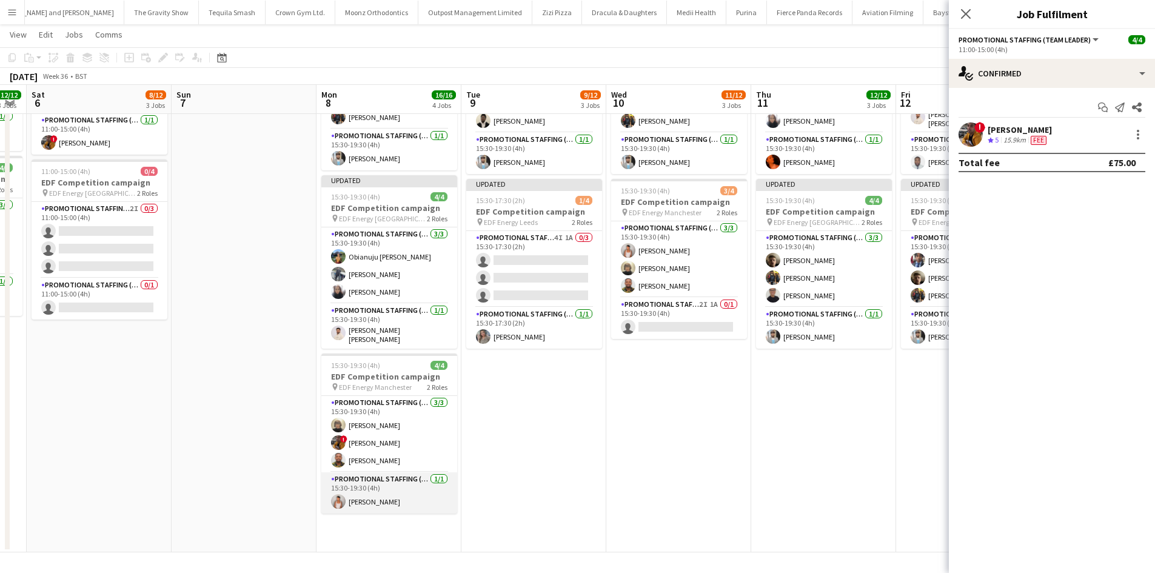
click at [375, 489] on app-card-role "Promotional Staffing (Team Leader) 1/1 15:30-19:30 (4h) Jessica Montogmery" at bounding box center [389, 493] width 136 height 41
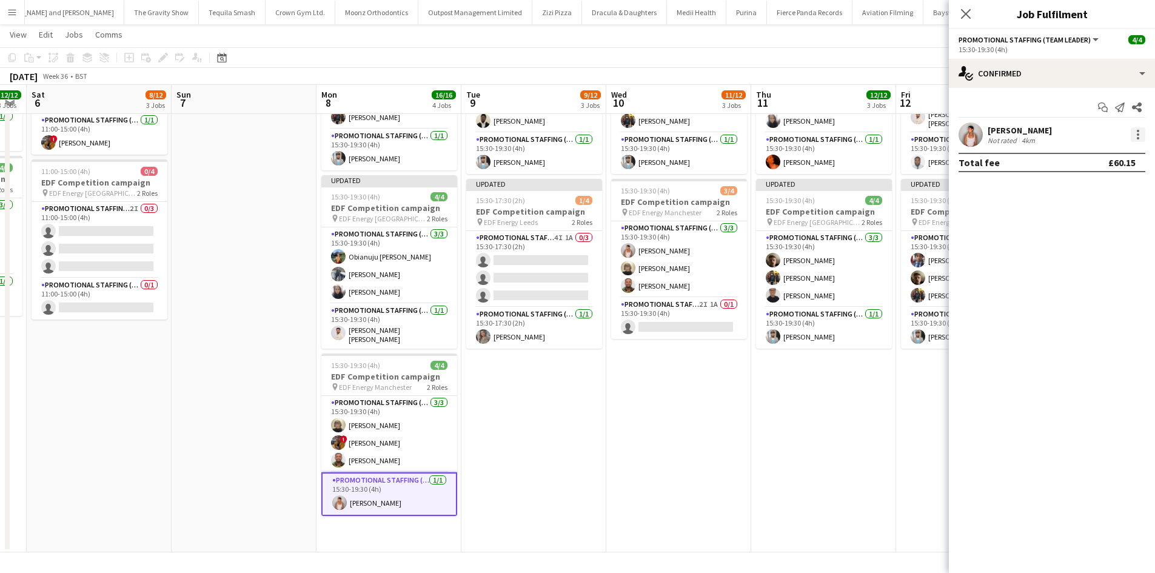
click at [1137, 136] on div at bounding box center [1138, 134] width 15 height 15
click at [1115, 155] on span "Edit fee" at bounding box center [1098, 157] width 75 height 11
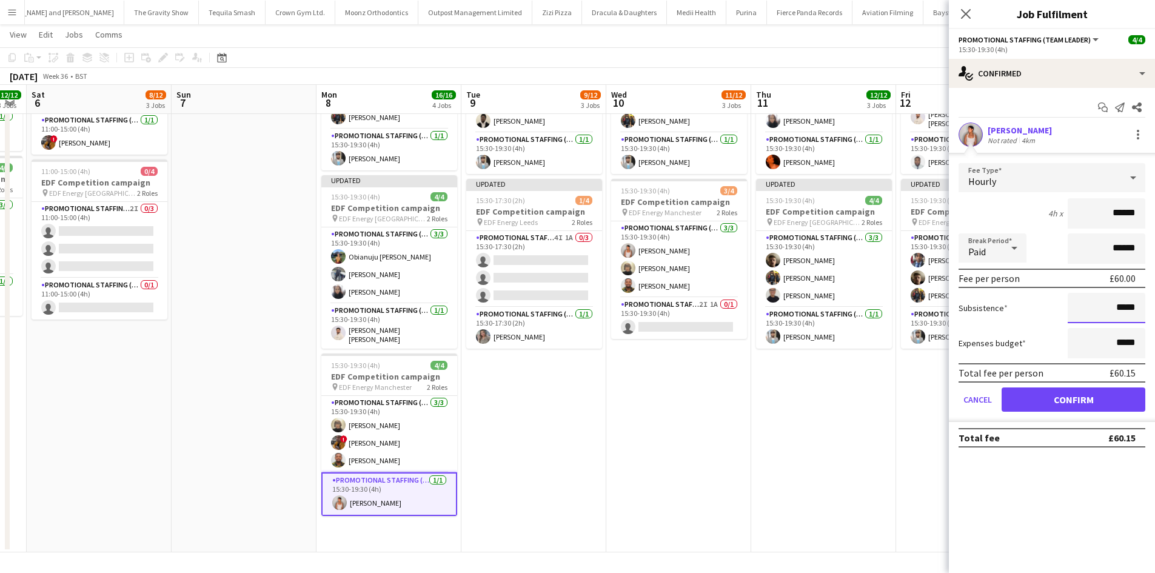
click at [1123, 314] on input "*****" at bounding box center [1107, 308] width 78 height 30
type input "***"
click at [1127, 405] on button "Confirm" at bounding box center [1074, 400] width 144 height 24
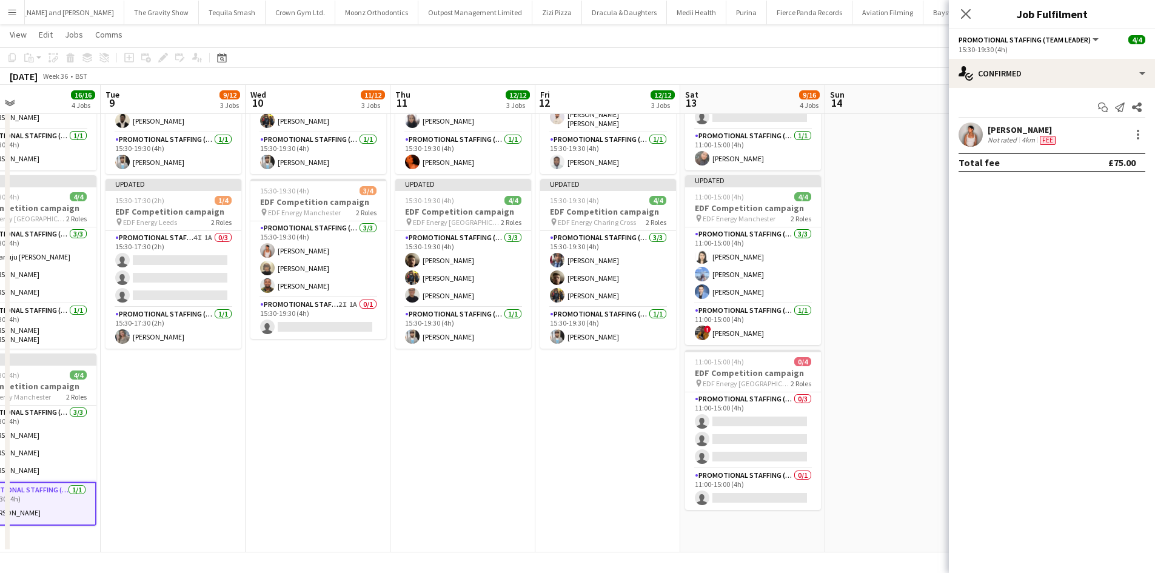
drag, startPoint x: 821, startPoint y: 484, endPoint x: 176, endPoint y: 387, distance: 652.0
click at [159, 389] on app-calendar-viewport "Thu 4 12/12 3 Jobs Fri 5 12/12 3 Jobs Sat 6 8/12 3 Jobs Sun 7 Mon 8 16/16 4 Job…" at bounding box center [577, 143] width 1155 height 820
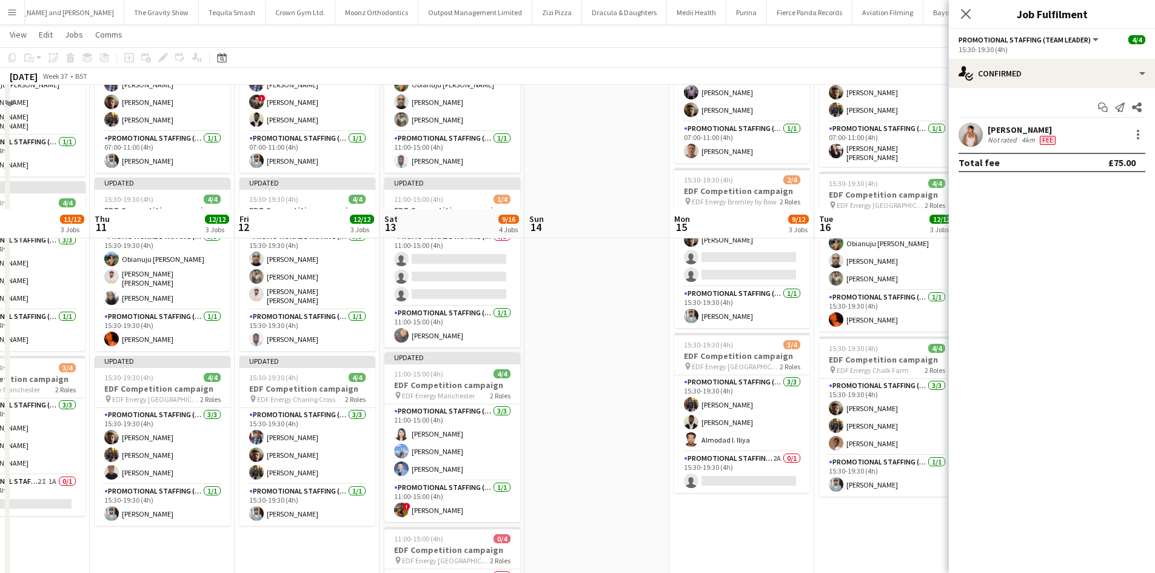
scroll to position [72, 0]
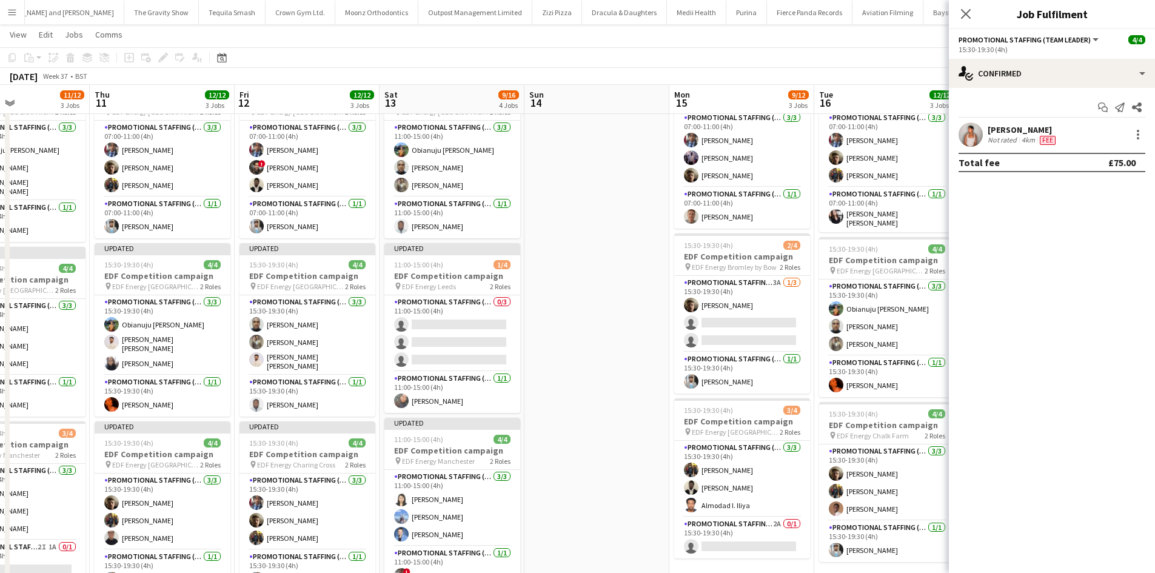
click at [588, 429] on app-date-cell at bounding box center [597, 430] width 145 height 732
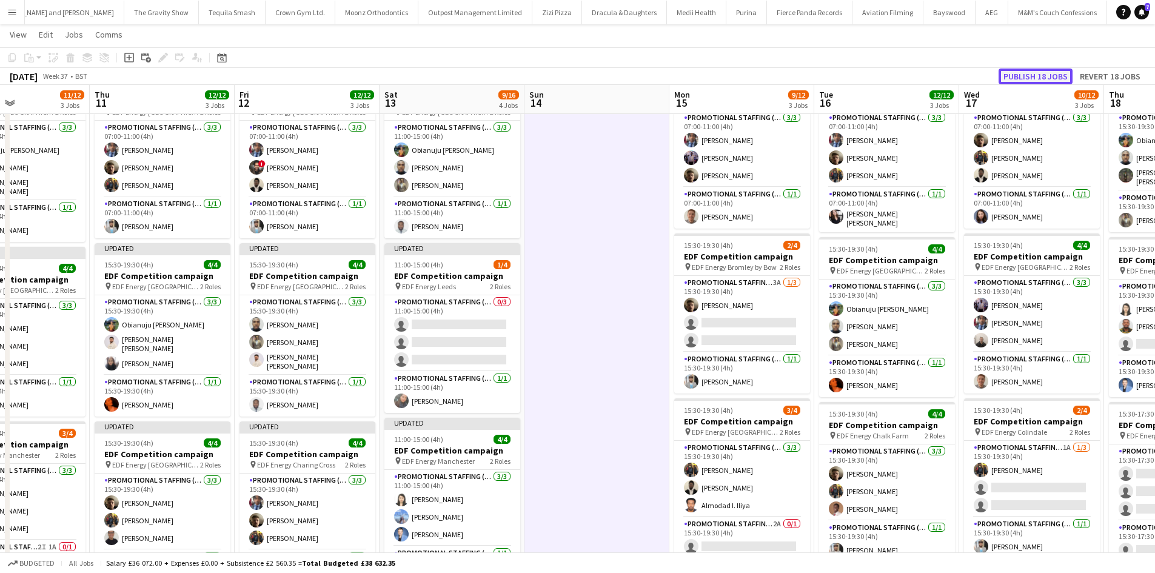
click at [1049, 79] on button "Publish 18 jobs" at bounding box center [1036, 77] width 74 height 16
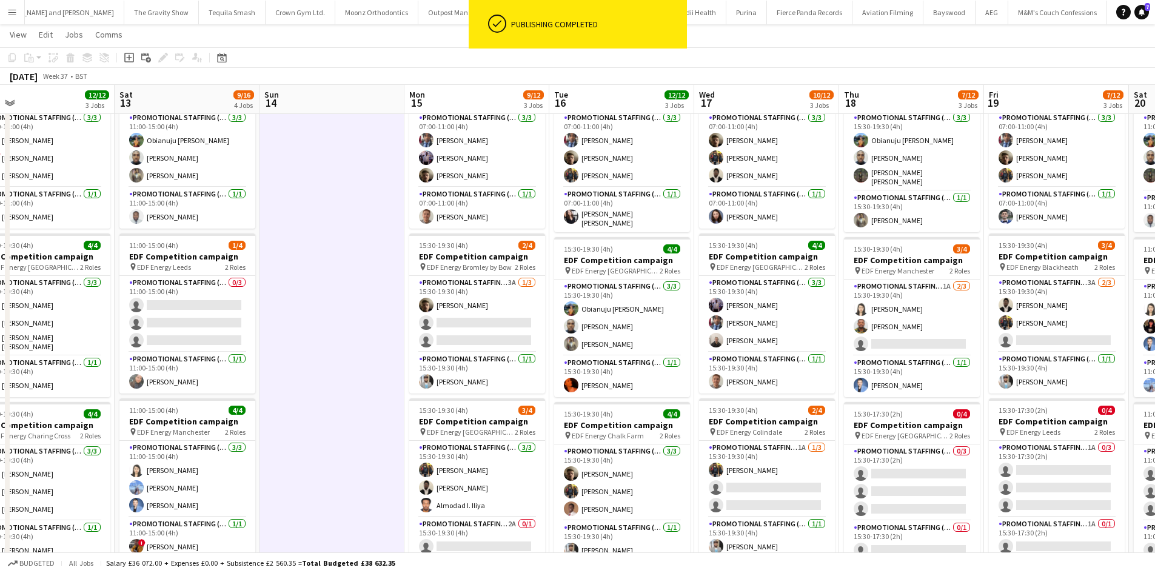
drag, startPoint x: 616, startPoint y: 234, endPoint x: 176, endPoint y: 220, distance: 440.0
click at [183, 221] on app-calendar-viewport "Mon 8 16/16 4 Jobs Tue 9 9/12 3 Jobs Wed 10 11/12 3 Jobs Thu 11 12/12 3 Jobs Fr…" at bounding box center [577, 385] width 1155 height 820
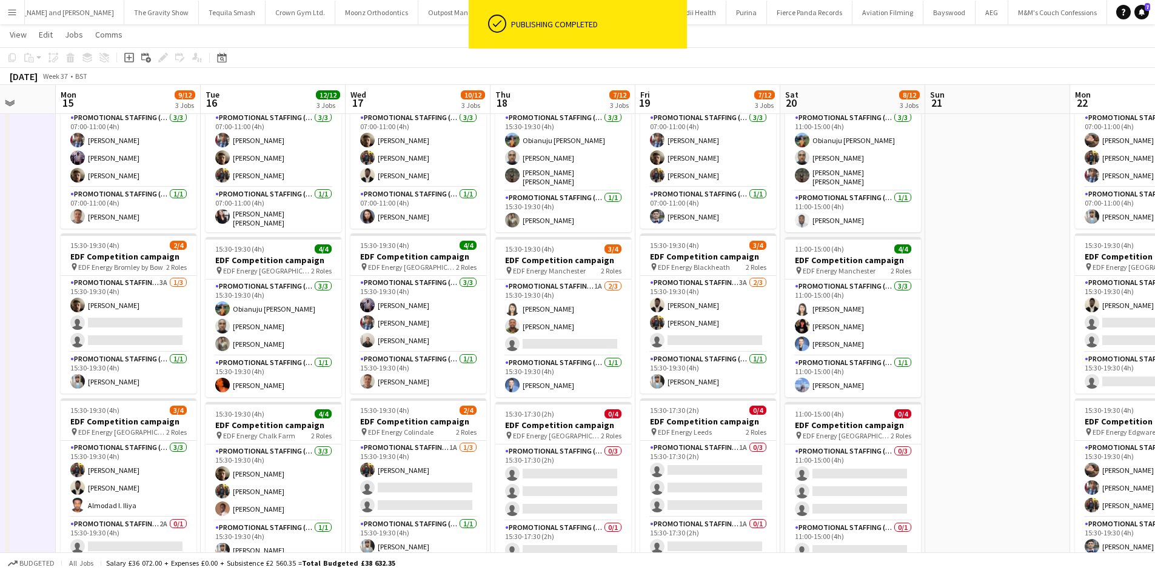
scroll to position [0, 333]
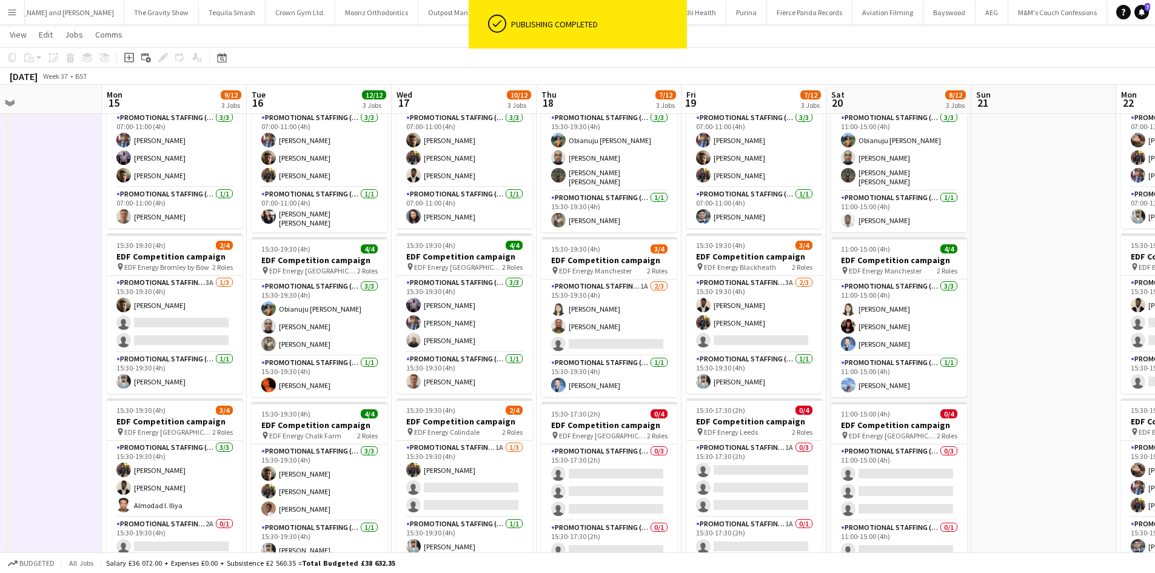
drag, startPoint x: 560, startPoint y: 246, endPoint x: 425, endPoint y: 260, distance: 136.0
click at [425, 260] on app-calendar-viewport "Fri 12 12/12 3 Jobs Sat 13 9/16 4 Jobs Sun 14 Mon 15 9/12 3 Jobs Tue 16 12/12 3…" at bounding box center [577, 385] width 1155 height 820
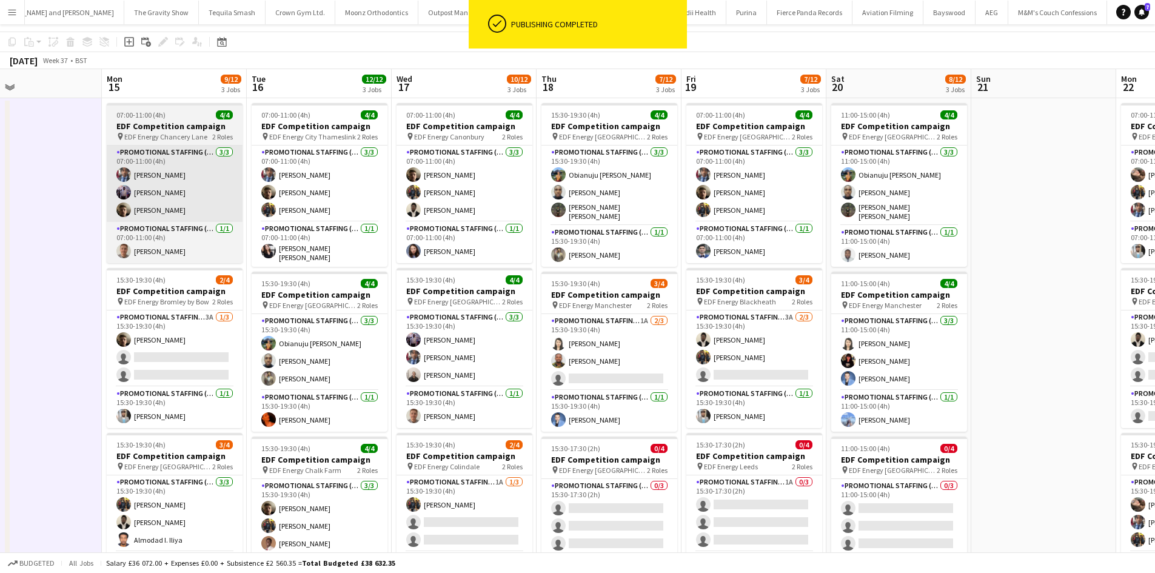
scroll to position [0, 0]
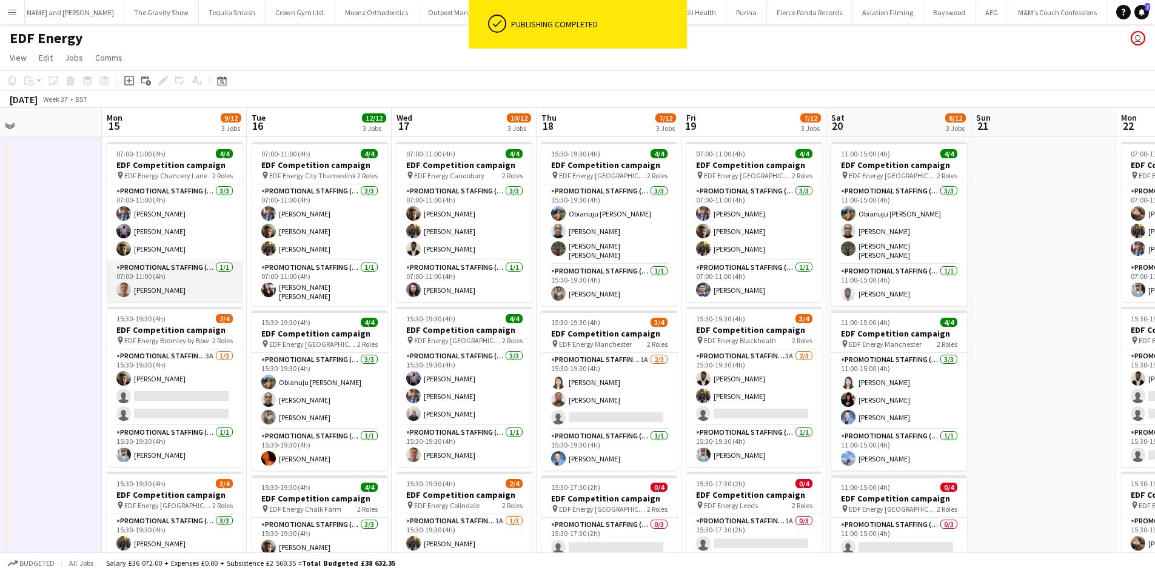
click at [179, 264] on app-card-role "Promotional Staffing (Team Leader) 1/1 07:00-11:00 (4h) Jack Procter" at bounding box center [175, 281] width 136 height 41
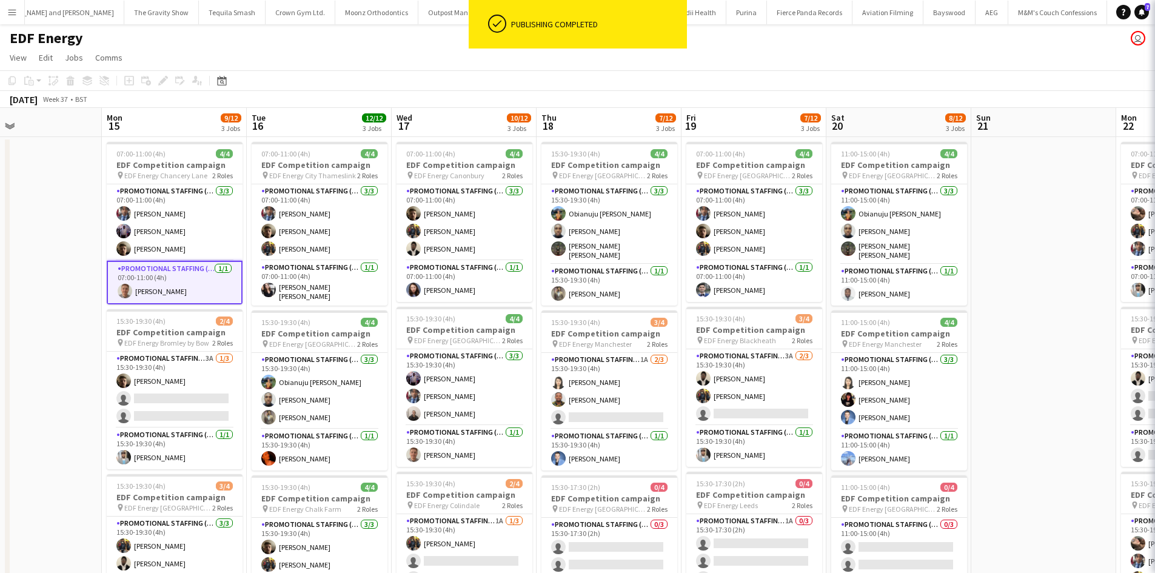
scroll to position [0, 332]
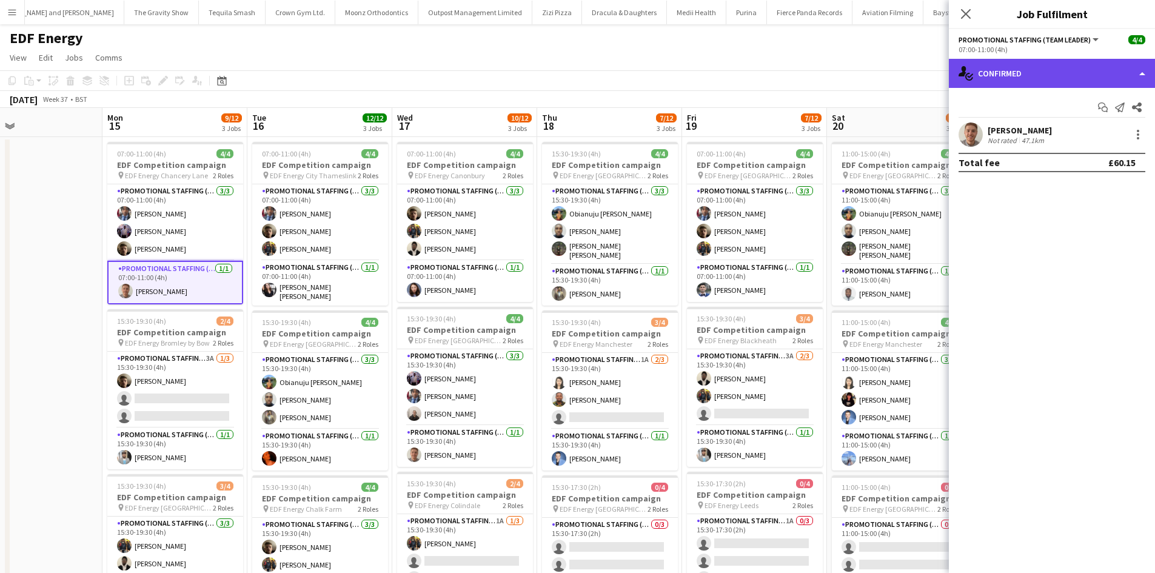
click at [1112, 65] on div "single-neutral-actions-check-2 Confirmed" at bounding box center [1052, 73] width 206 height 29
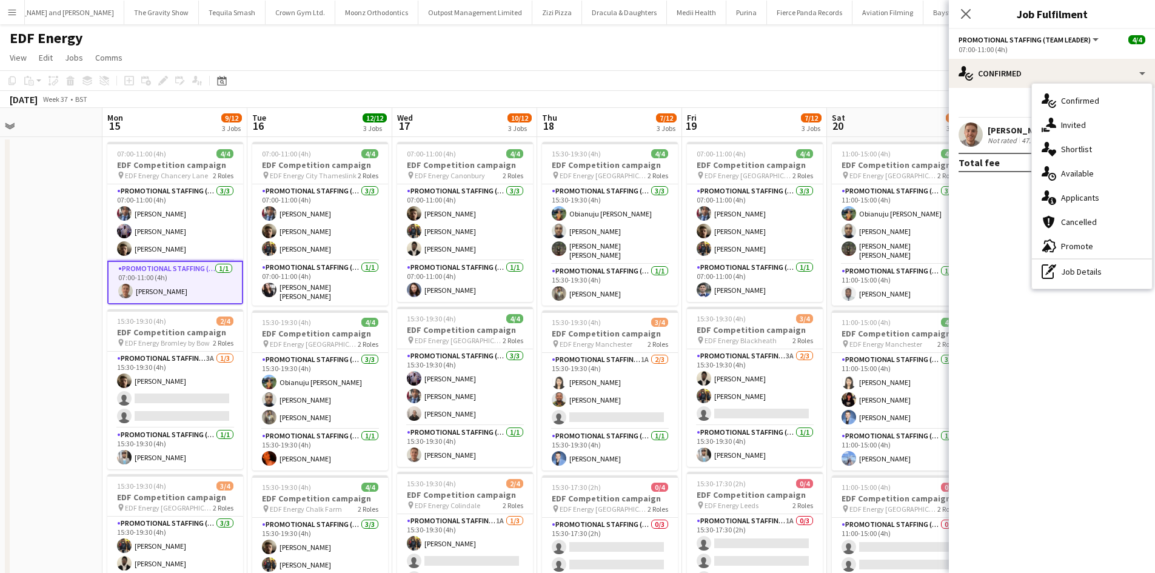
click at [1010, 133] on div "[PERSON_NAME]" at bounding box center [1020, 130] width 64 height 11
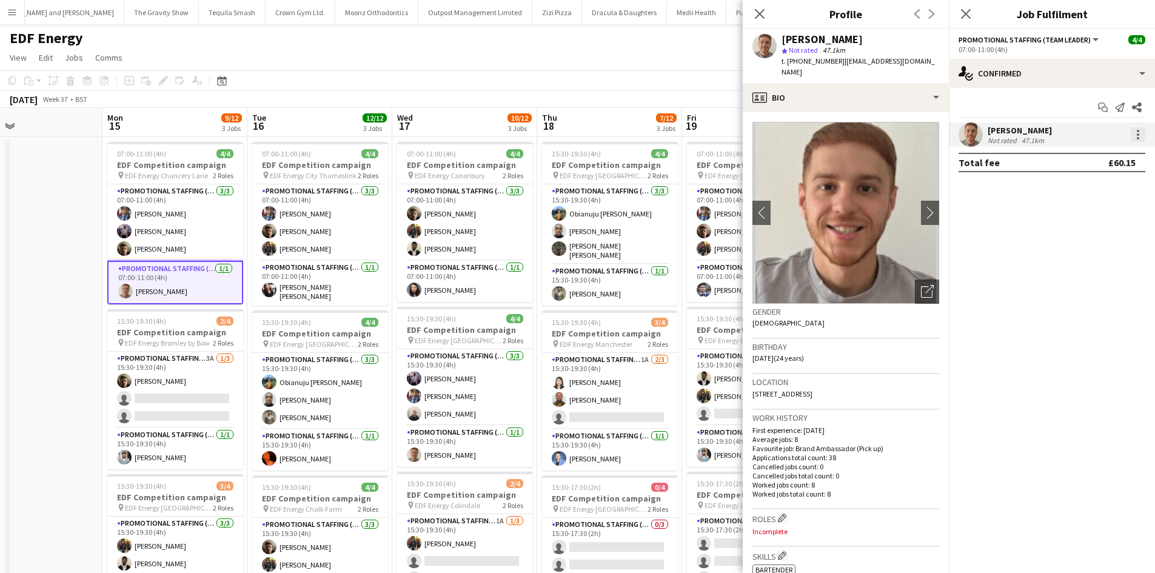
click at [1140, 133] on div at bounding box center [1138, 134] width 15 height 15
click at [1127, 156] on span "Edit fee" at bounding box center [1098, 157] width 75 height 11
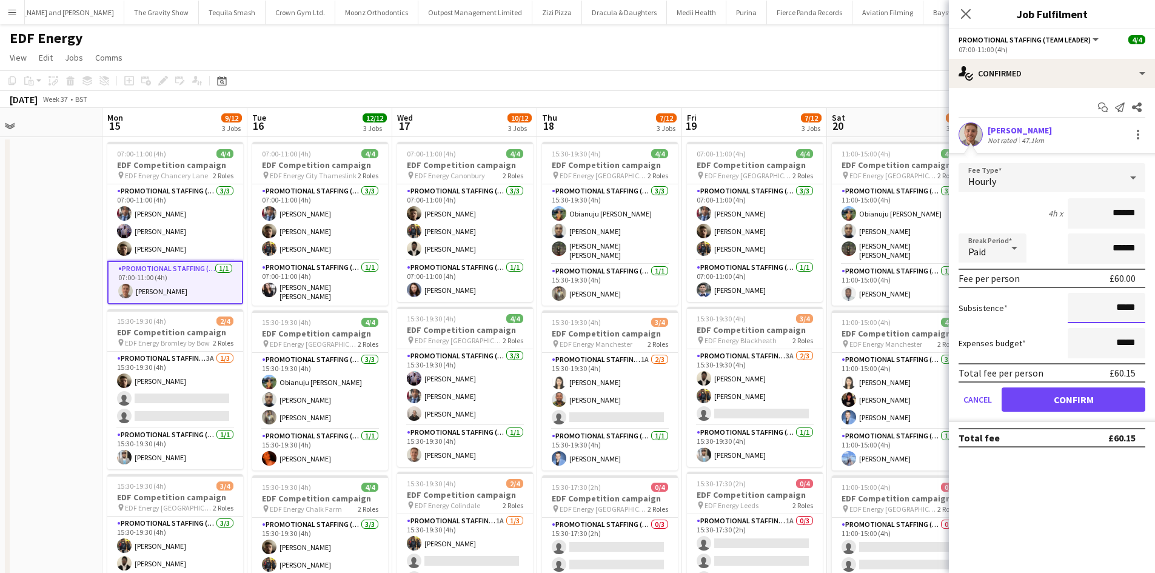
click at [1130, 306] on input "*****" at bounding box center [1107, 308] width 78 height 30
type input "***"
click at [1083, 404] on button "Confirm" at bounding box center [1074, 400] width 144 height 24
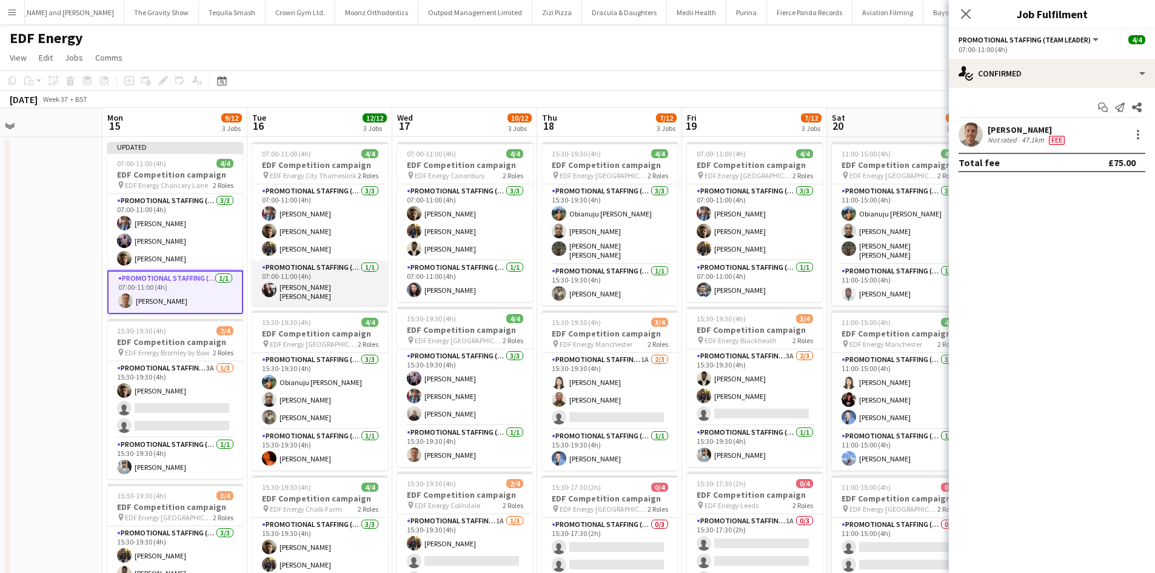
click at [355, 266] on app-card-role "Promotional Staffing (Team Leader) 1/1 07:00-11:00 (4h) Ella Taylor Bliss" at bounding box center [320, 283] width 136 height 45
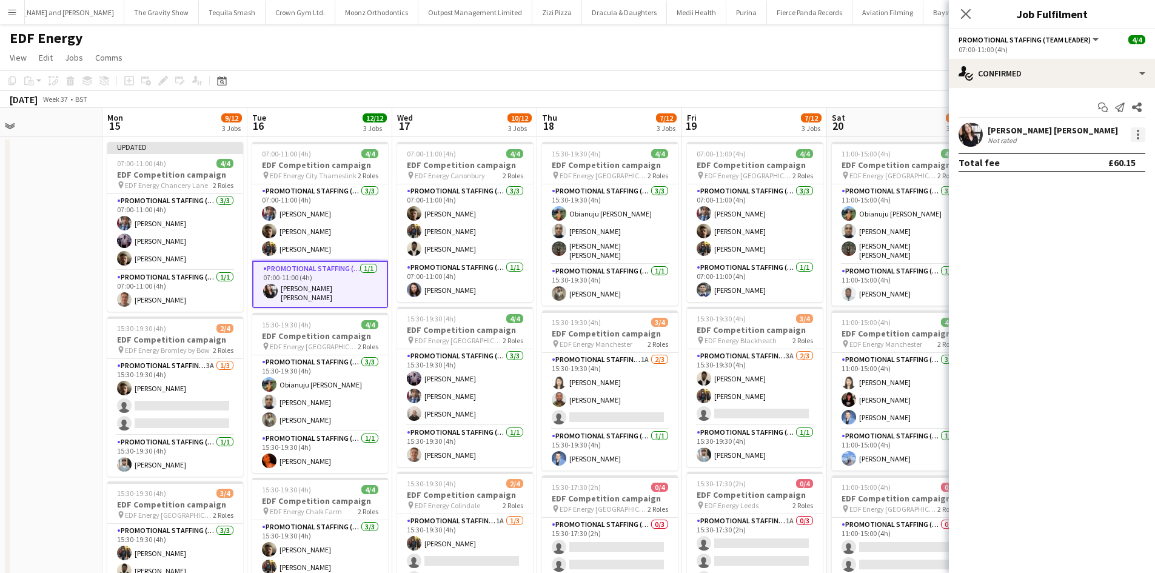
click at [1143, 140] on div at bounding box center [1138, 134] width 15 height 15
click at [1132, 164] on button "Edit fee" at bounding box center [1098, 157] width 95 height 29
click at [1145, 133] on div at bounding box center [1138, 134] width 15 height 15
click at [1127, 157] on span "Edit fee" at bounding box center [1098, 157] width 75 height 11
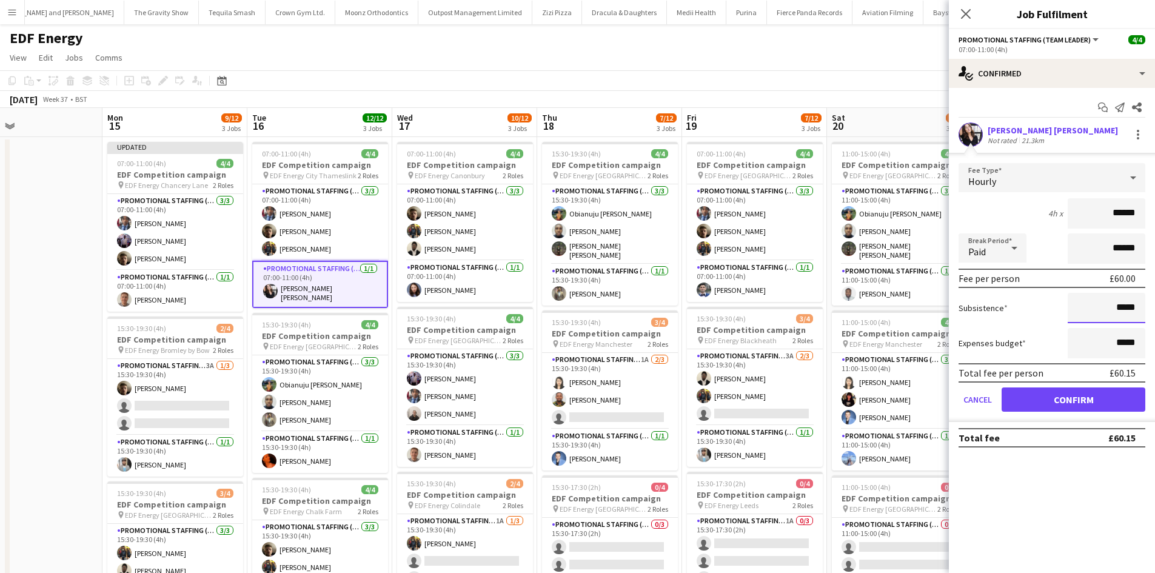
click at [1129, 311] on input "*****" at bounding box center [1107, 308] width 78 height 30
type input "***"
click at [1103, 410] on button "Confirm" at bounding box center [1074, 400] width 144 height 24
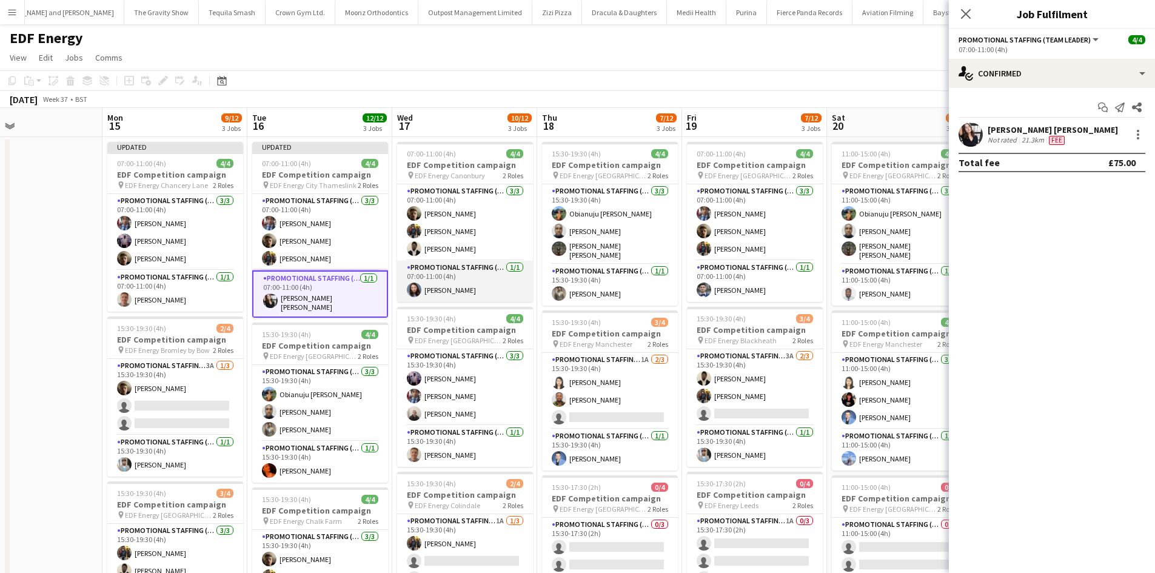
click at [479, 267] on app-card-role "Promotional Staffing (Team Leader) 1/1 07:00-11:00 (4h) Lucie Dolezal" at bounding box center [465, 281] width 136 height 41
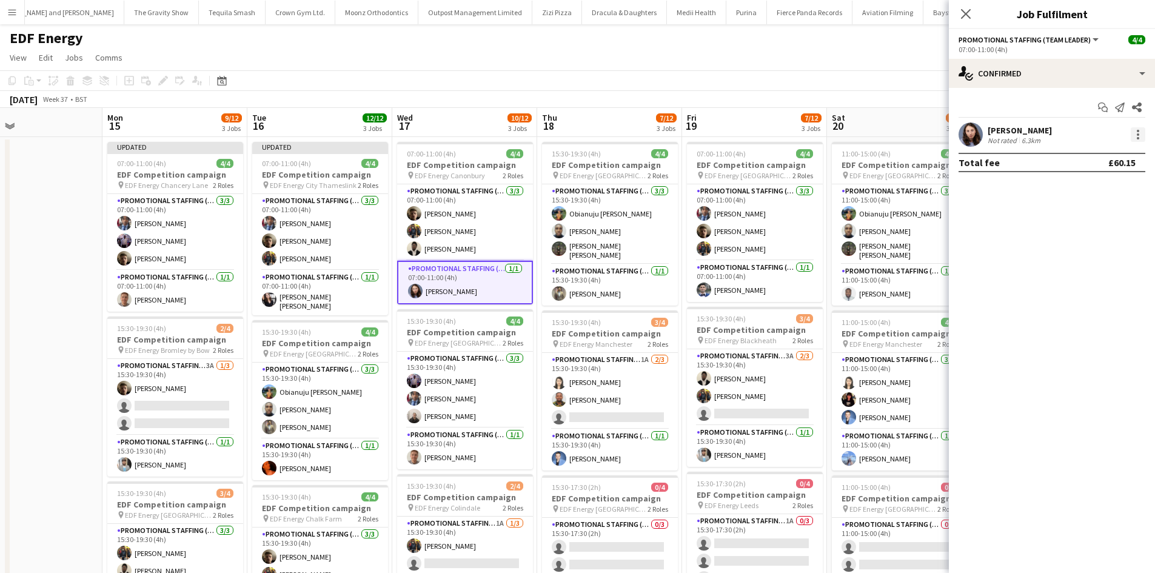
click at [1145, 135] on div at bounding box center [1138, 134] width 15 height 15
click at [1121, 155] on span "Edit fee" at bounding box center [1098, 157] width 75 height 11
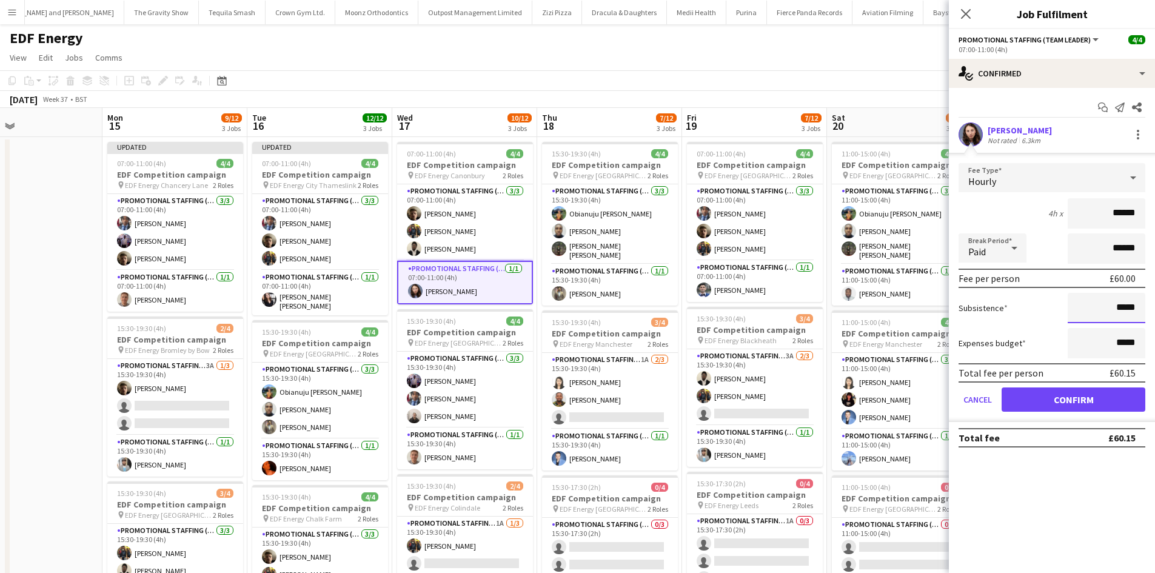
click at [1129, 312] on input "*****" at bounding box center [1107, 308] width 78 height 30
type input "***"
click at [1093, 405] on button "Confirm" at bounding box center [1074, 400] width 144 height 24
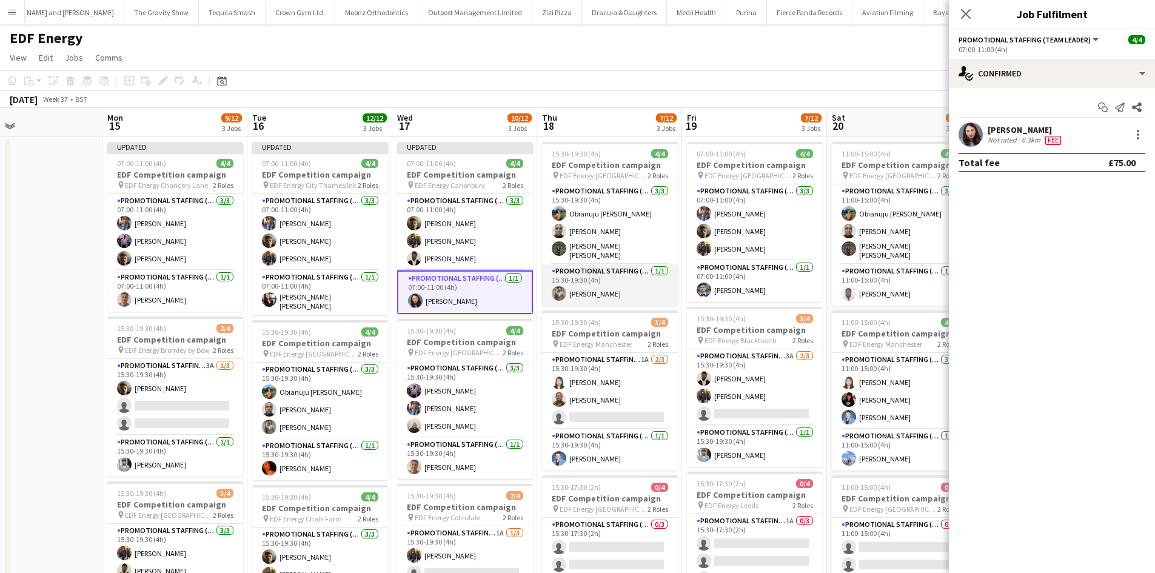
click at [646, 275] on app-card-role "Promotional Staffing (Team Leader) 1/1 15:30-19:30 (4h) Syed Shah" at bounding box center [610, 284] width 136 height 41
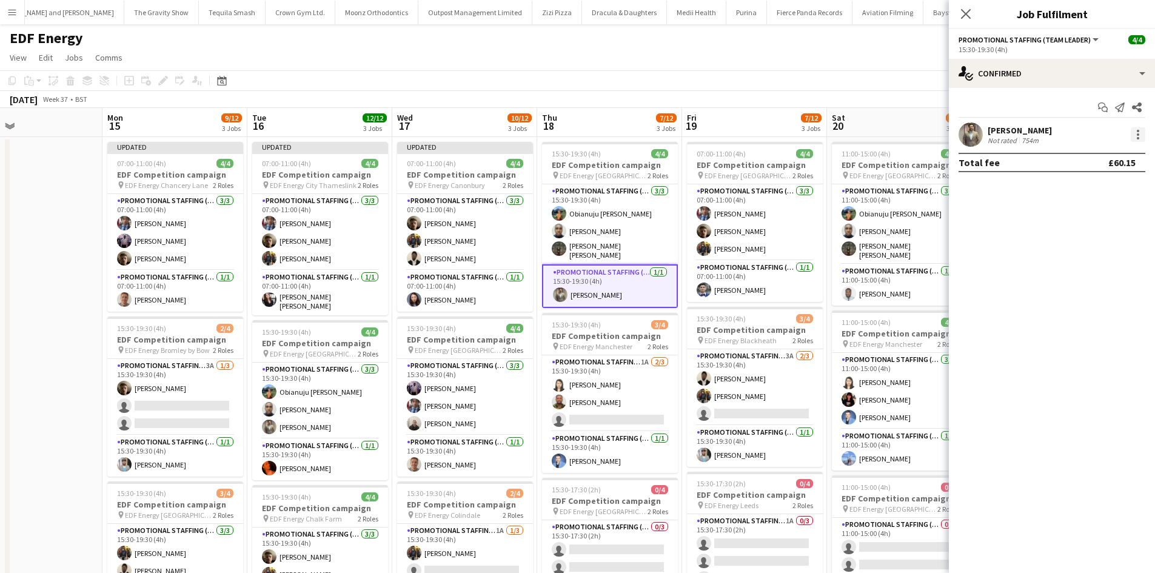
click at [1134, 138] on div at bounding box center [1138, 134] width 15 height 15
click at [1083, 162] on span "Edit fee" at bounding box center [1098, 157] width 75 height 11
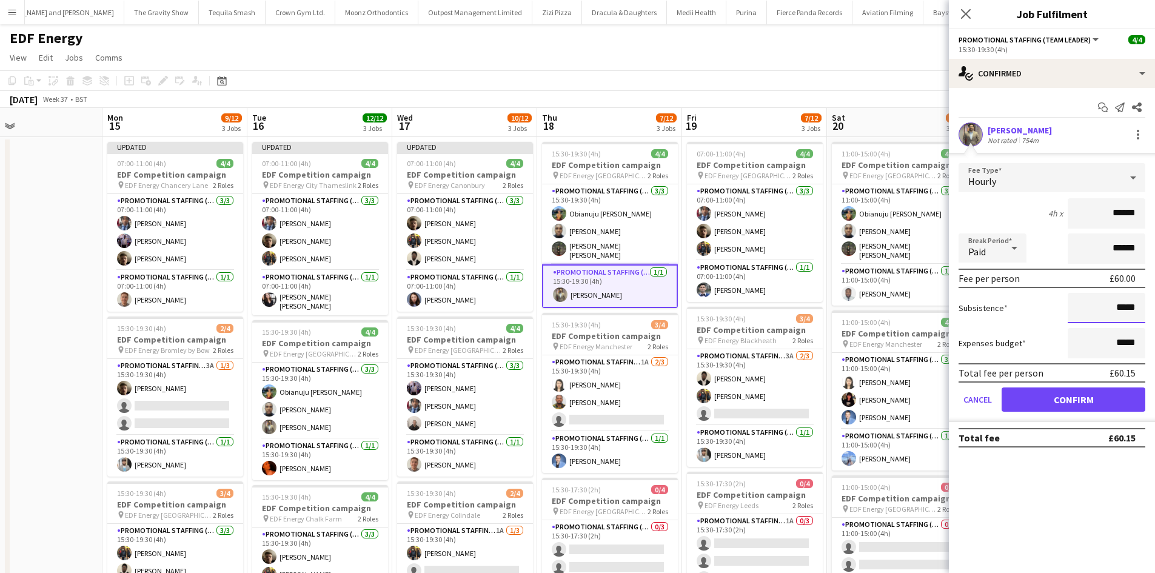
click at [1137, 312] on input "*****" at bounding box center [1107, 308] width 78 height 30
type input "***"
click at [1101, 395] on button "Confirm" at bounding box center [1074, 400] width 144 height 24
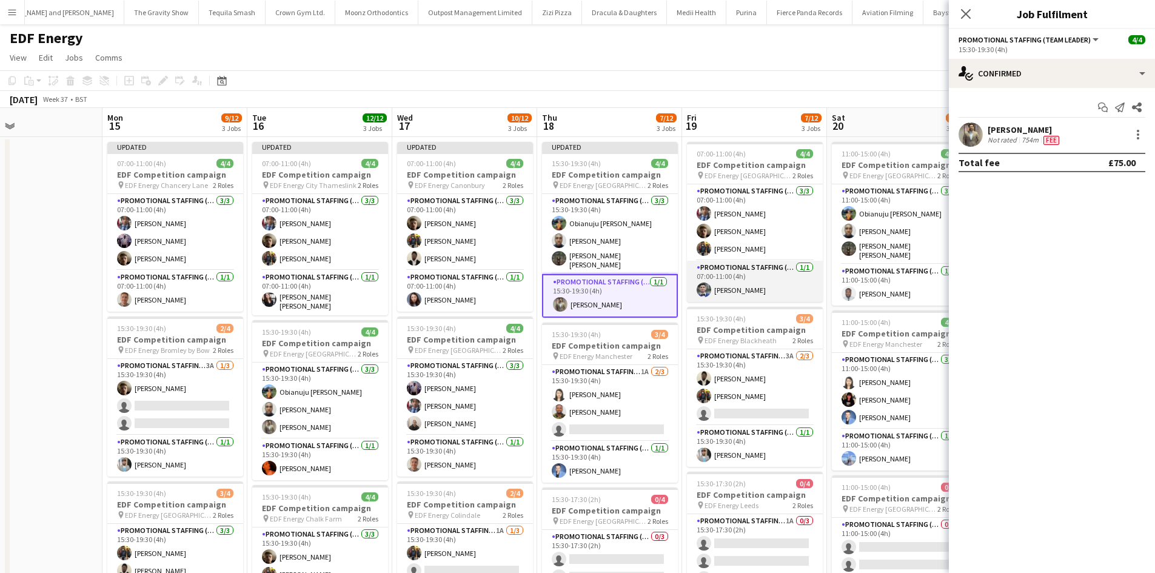
click at [782, 276] on app-card-role "Promotional Staffing (Team Leader) 1/1 07:00-11:00 (4h) Elvis Assadi" at bounding box center [755, 281] width 136 height 41
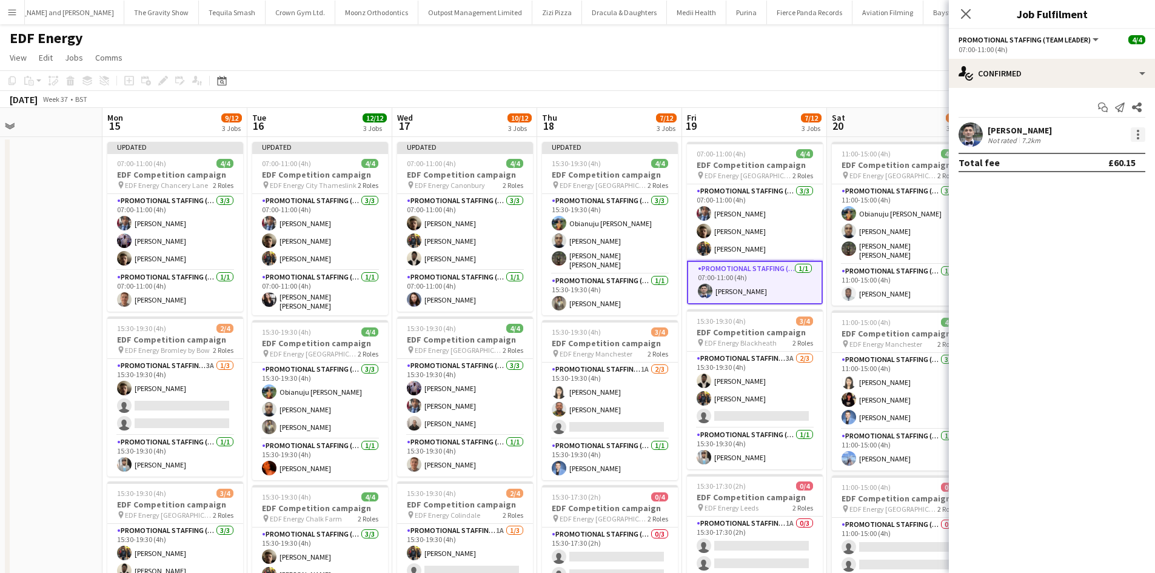
click at [1137, 133] on div at bounding box center [1138, 134] width 15 height 15
drag, startPoint x: 1115, startPoint y: 152, endPoint x: 1113, endPoint y: 198, distance: 46.7
click at [1114, 152] on span "Edit fee" at bounding box center [1098, 157] width 75 height 11
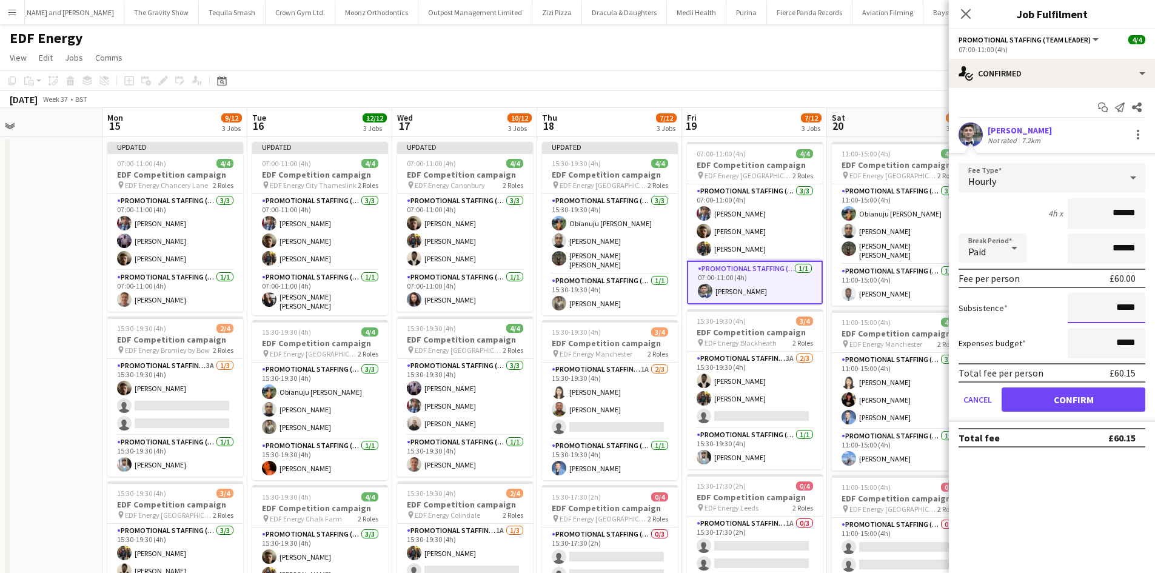
click at [1136, 314] on input "*****" at bounding box center [1107, 308] width 78 height 30
type input "***"
click at [1079, 398] on button "Confirm" at bounding box center [1074, 400] width 144 height 24
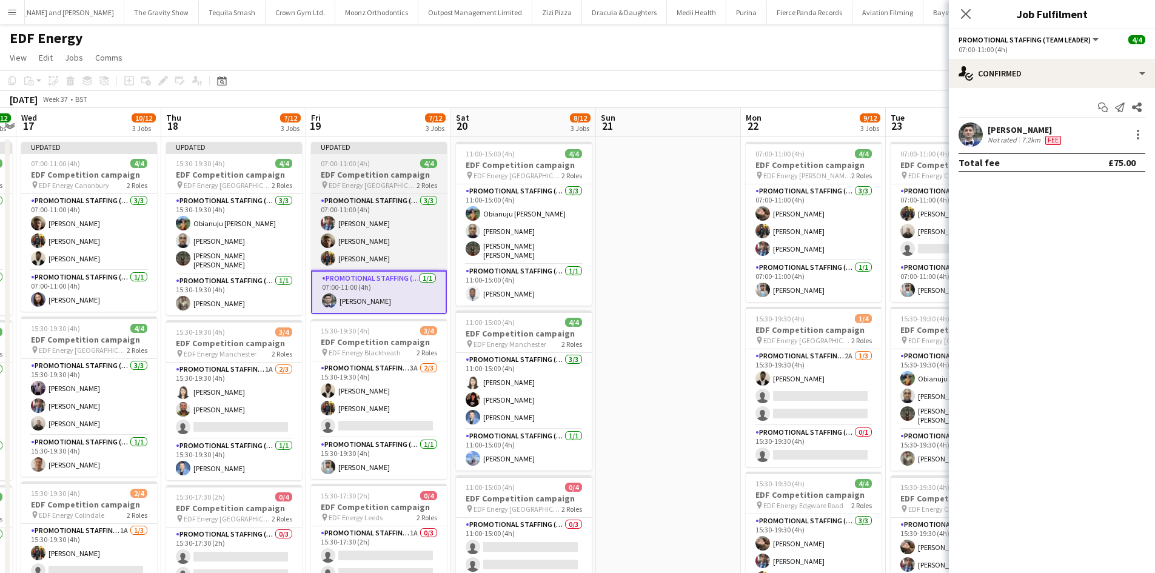
drag, startPoint x: 634, startPoint y: 345, endPoint x: 339, endPoint y: 300, distance: 298.2
click at [336, 302] on app-calendar-viewport "Sun 14 Mon 15 9/12 3 Jobs Tue 16 12/12 3 Jobs Wed 17 10/12 3 Jobs Thu 18 7/12 3…" at bounding box center [577, 488] width 1155 height 761
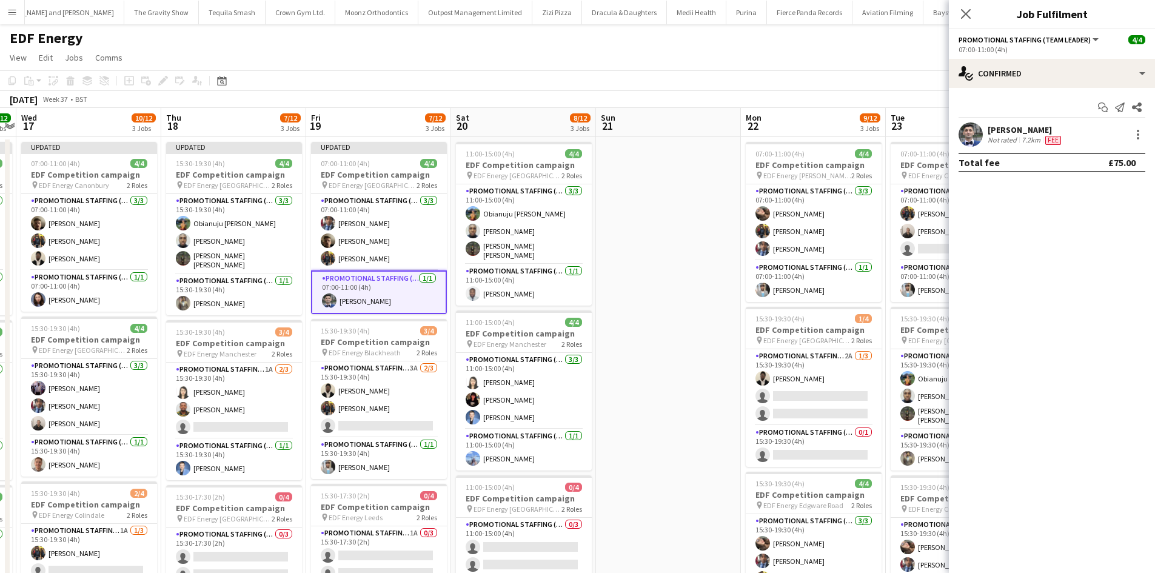
scroll to position [0, 420]
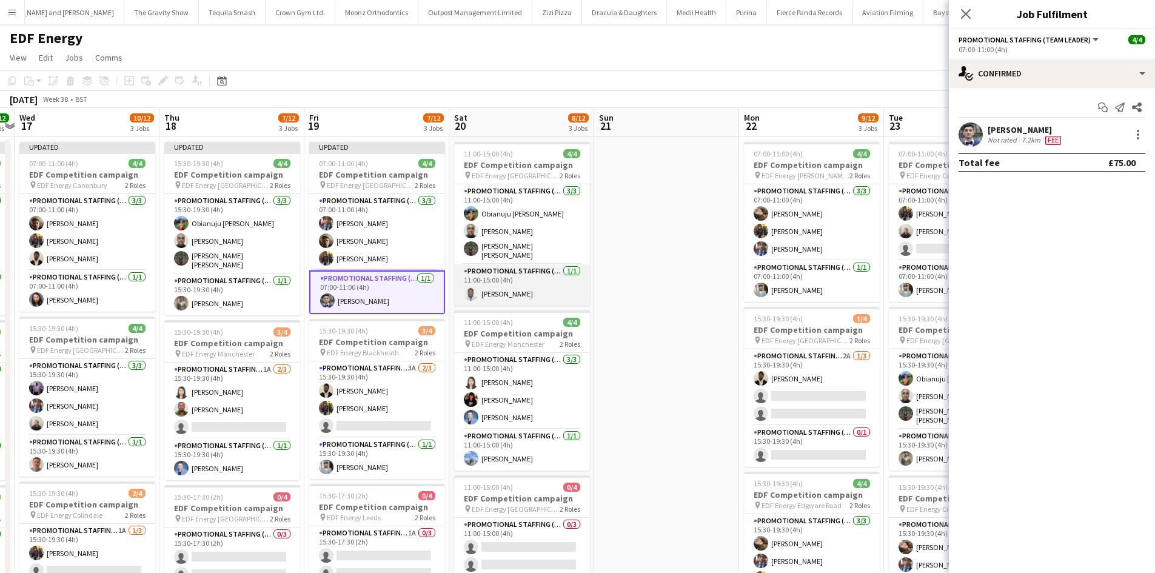
click at [550, 269] on app-card-role "Promotional Staffing (Team Leader) 1/1 11:00-15:00 (4h) Hammed Yakub" at bounding box center [522, 284] width 136 height 41
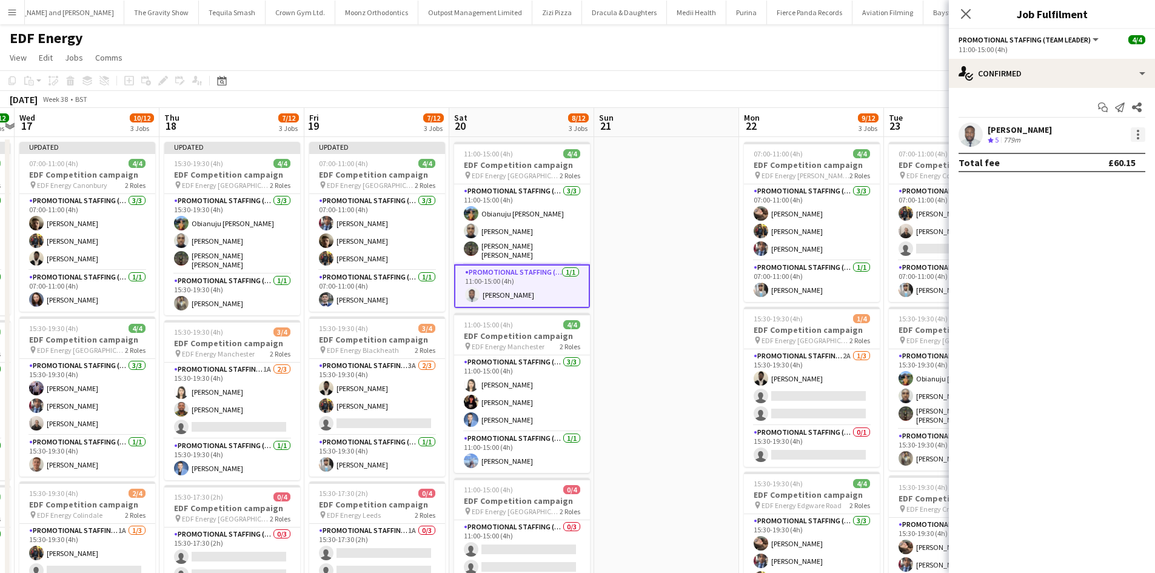
click at [1143, 136] on div at bounding box center [1138, 134] width 15 height 15
drag, startPoint x: 1156, startPoint y: 229, endPoint x: 1108, endPoint y: 155, distance: 87.7
click at [1108, 155] on span "Edit fee" at bounding box center [1098, 157] width 75 height 11
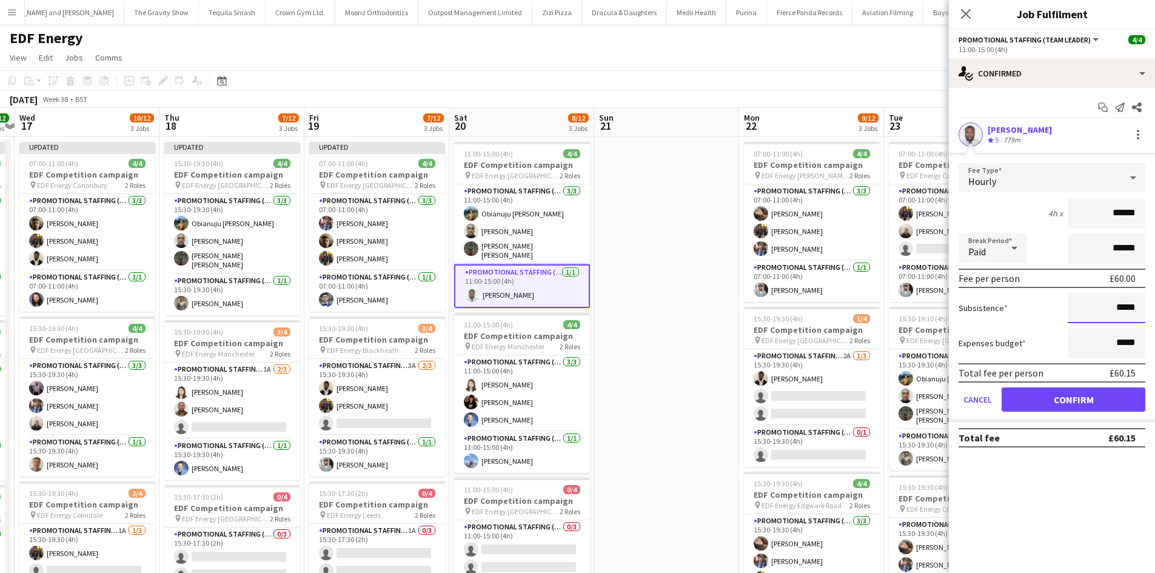
click at [1131, 314] on input "*****" at bounding box center [1107, 308] width 78 height 30
type input "***"
click at [1103, 403] on button "Confirm" at bounding box center [1074, 400] width 144 height 24
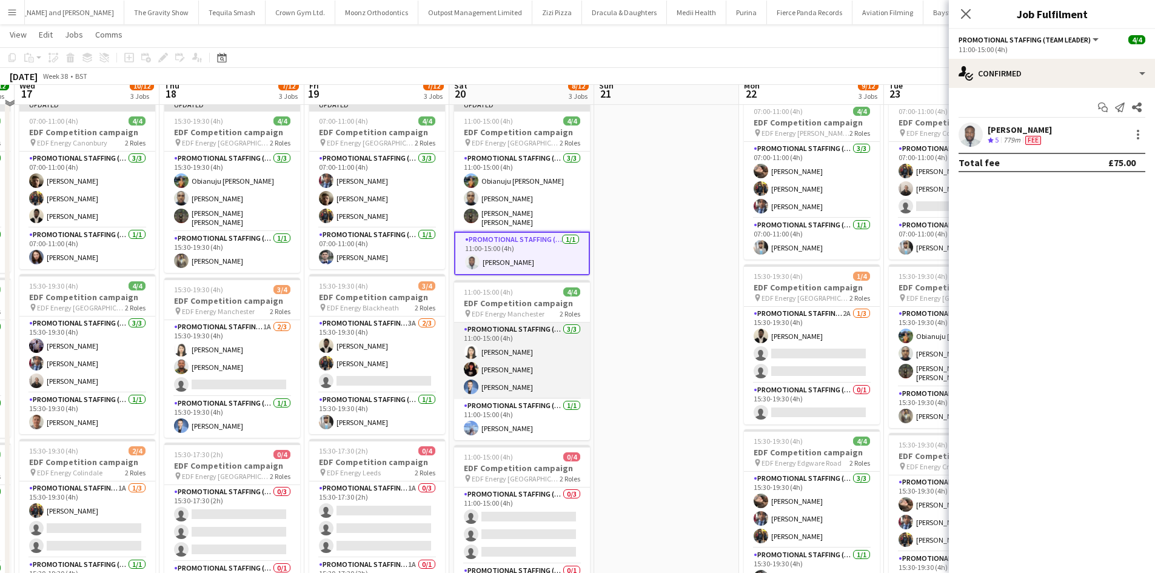
scroll to position [61, 0]
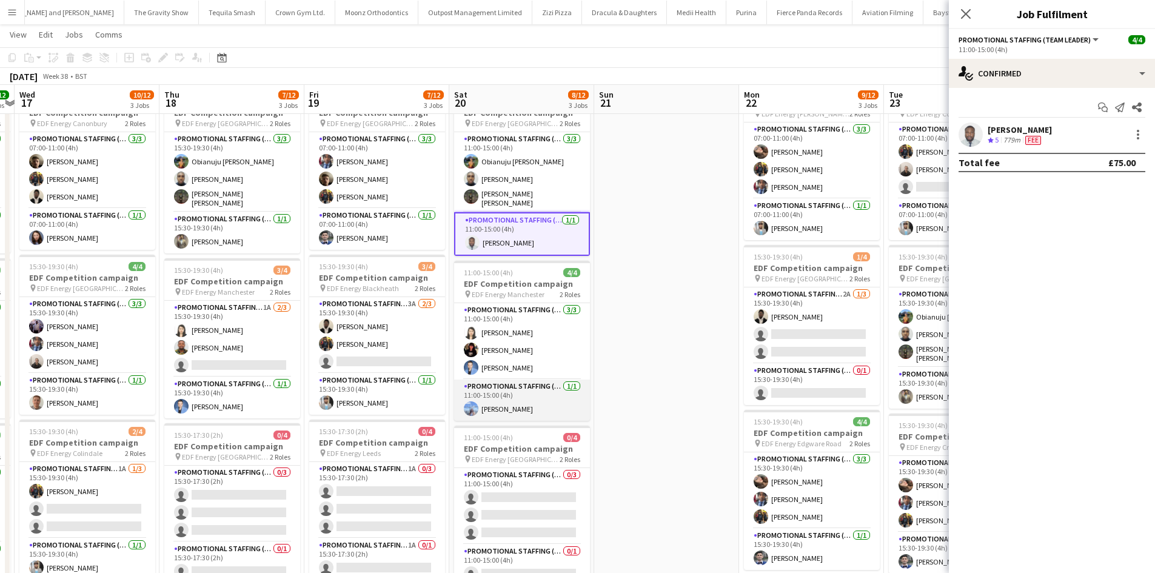
click at [551, 389] on app-card-role "Promotional Staffing (Team Leader) 1/1 11:00-15:00 (4h) Anastasia Moore" at bounding box center [522, 400] width 136 height 41
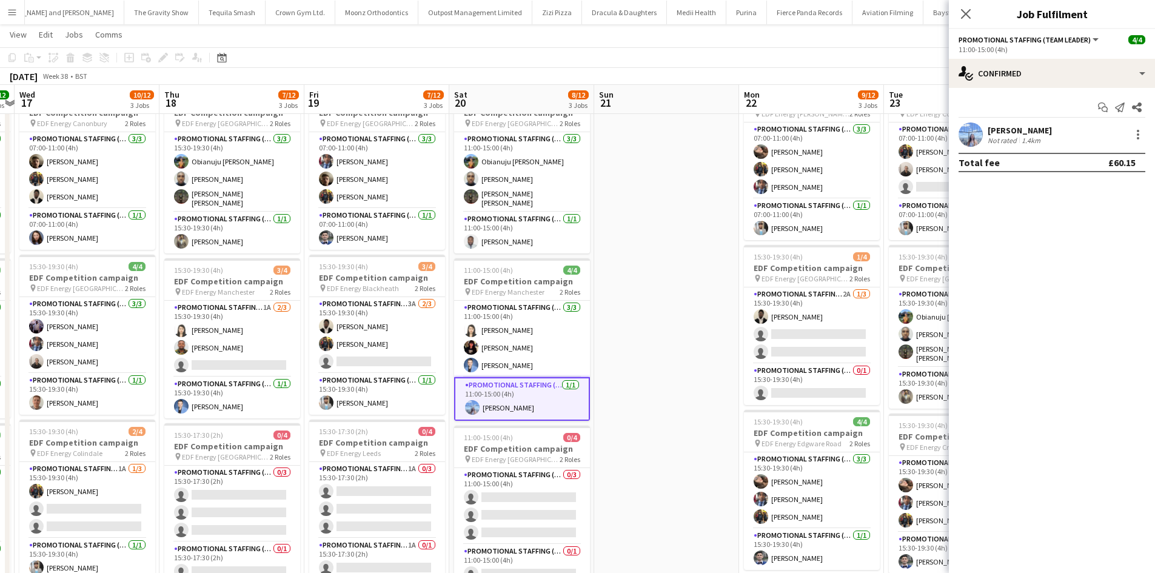
click at [1149, 133] on div "Anastasia Moore Not rated 1.4km" at bounding box center [1052, 135] width 206 height 24
click at [1143, 133] on div at bounding box center [1138, 134] width 15 height 15
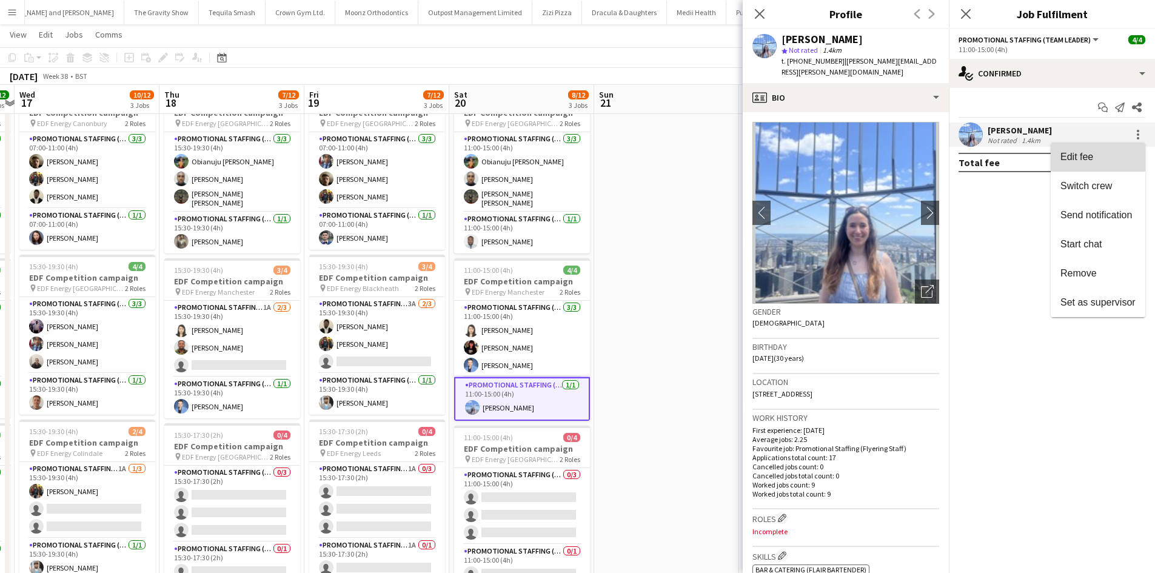
click at [1097, 160] on span "Edit fee" at bounding box center [1098, 157] width 75 height 11
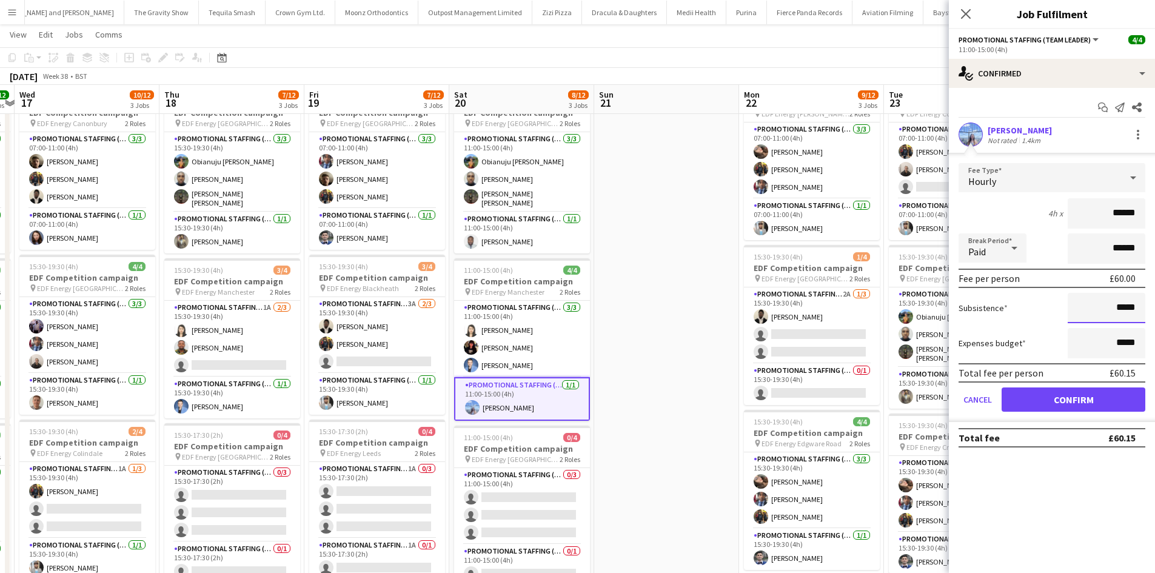
click at [1127, 305] on input "*****" at bounding box center [1107, 308] width 78 height 30
type input "***"
click at [1109, 400] on button "Confirm" at bounding box center [1074, 400] width 144 height 24
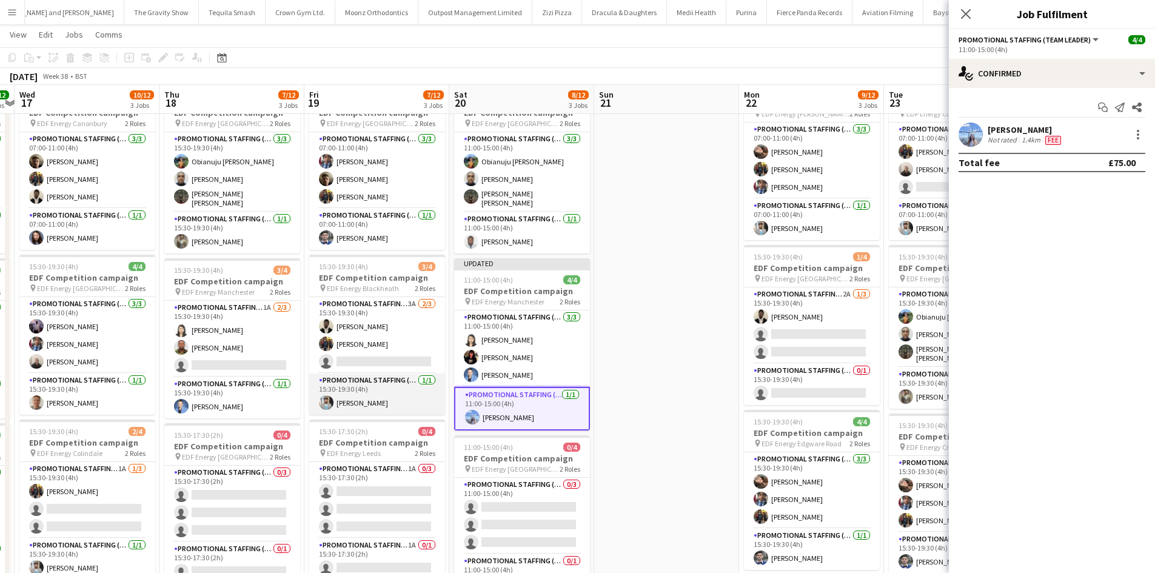
click at [402, 382] on app-card-role "Promotional Staffing (Team Leader) 1/1 15:30-19:30 (4h) Abhishek Rayewar" at bounding box center [377, 394] width 136 height 41
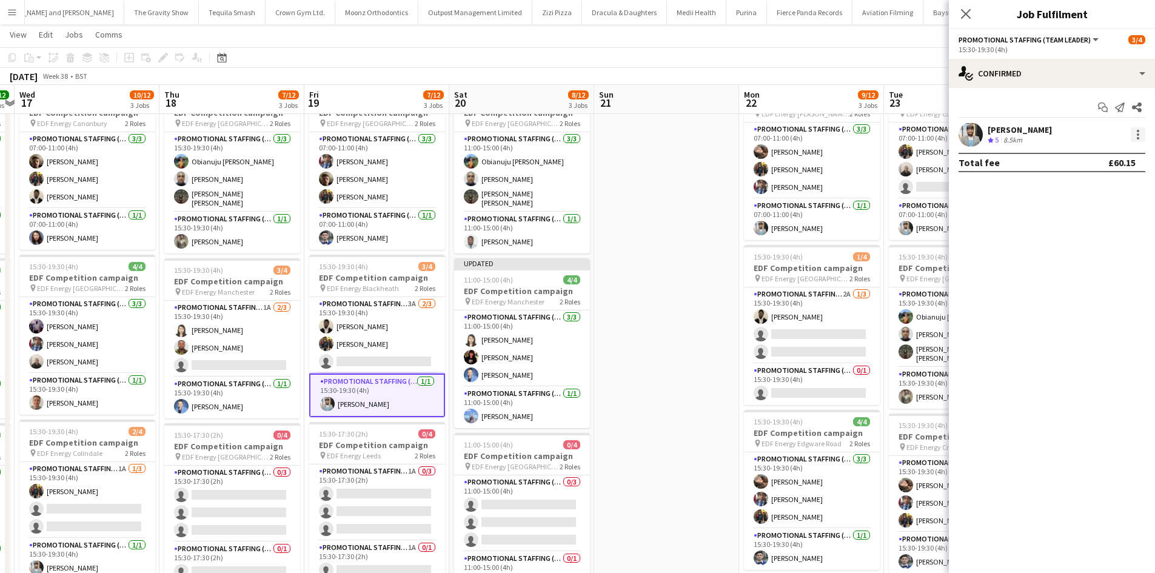
click at [1140, 141] on div at bounding box center [1138, 134] width 15 height 15
click at [1129, 150] on button "Edit fee" at bounding box center [1098, 157] width 95 height 29
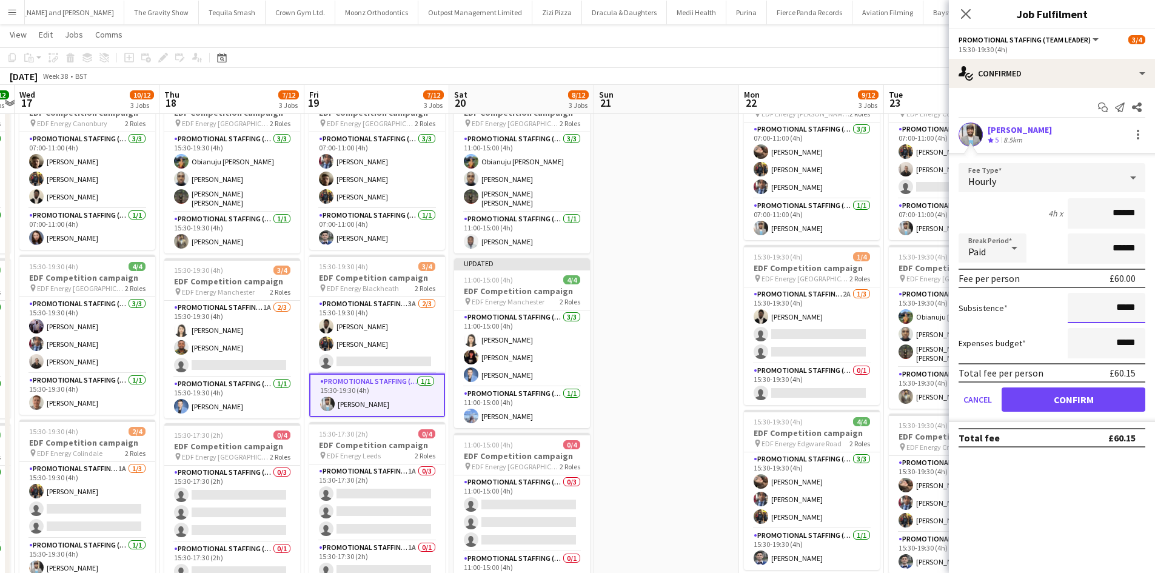
click at [1126, 308] on input "*****" at bounding box center [1107, 308] width 78 height 30
type input "***"
click at [1085, 394] on button "Confirm" at bounding box center [1074, 400] width 144 height 24
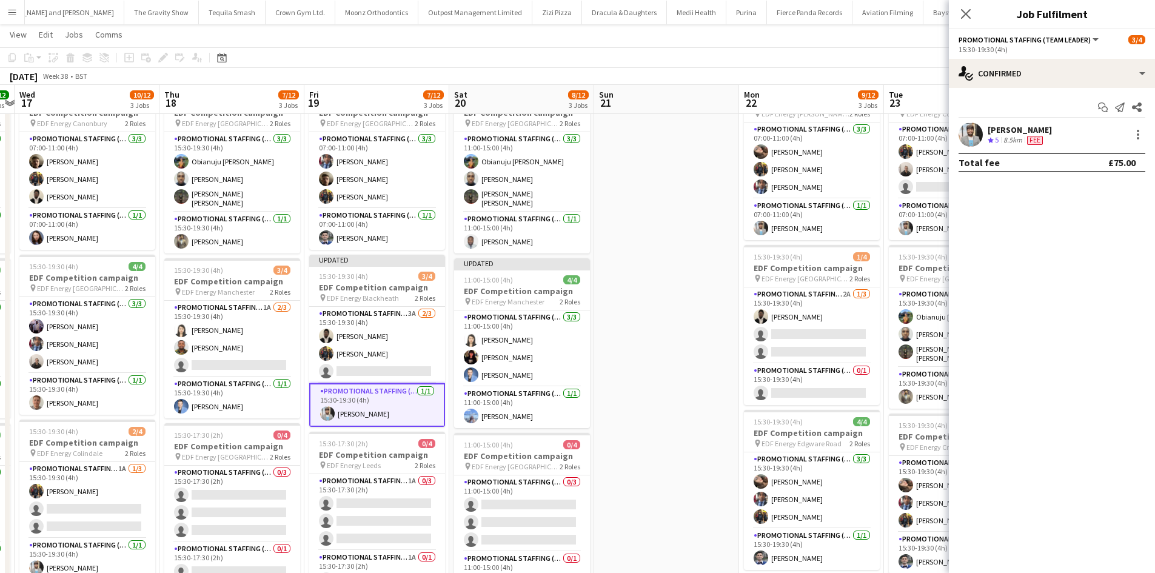
drag, startPoint x: 549, startPoint y: 272, endPoint x: 793, endPoint y: 305, distance: 246.1
click at [793, 305] on app-calendar-viewport "Sun 14 Mon 15 9/12 3 Jobs Tue 16 12/12 3 Jobs Wed 17 10/12 3 Jobs Thu 18 7/12 3…" at bounding box center [577, 397] width 1155 height 820
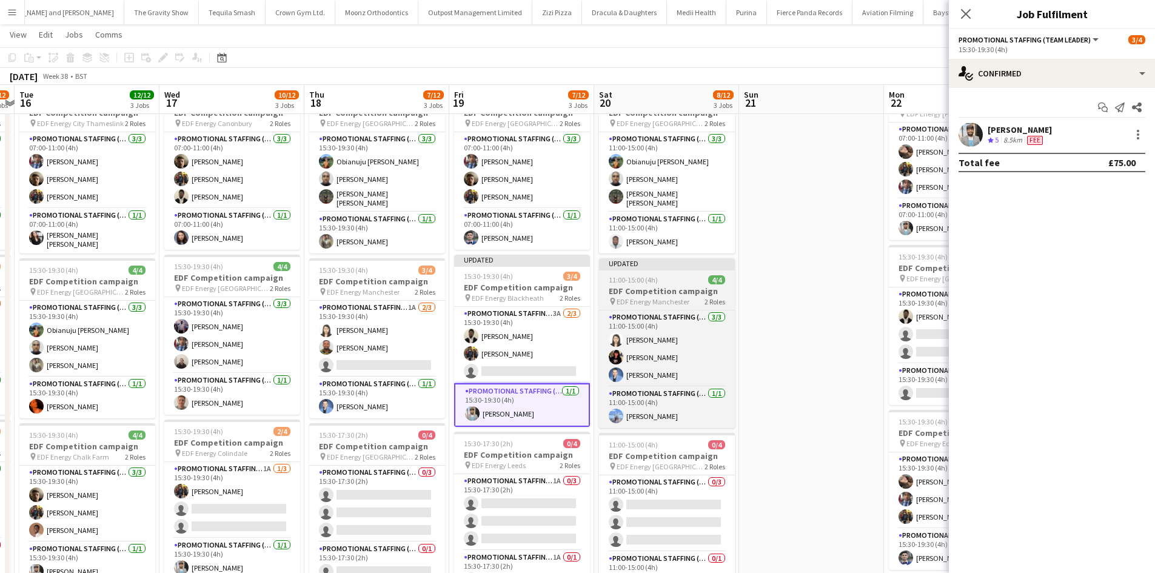
scroll to position [0, 321]
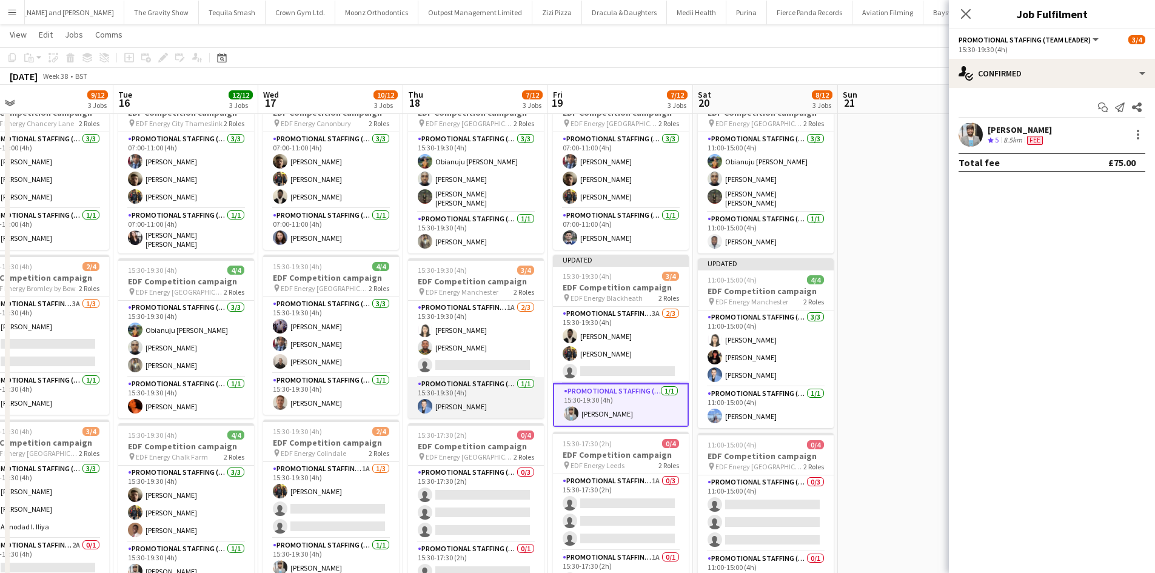
click at [499, 382] on app-card-role "Promotional Staffing (Team Leader) 1/1 15:30-19:30 (4h) Reza Tamizkar" at bounding box center [476, 397] width 136 height 41
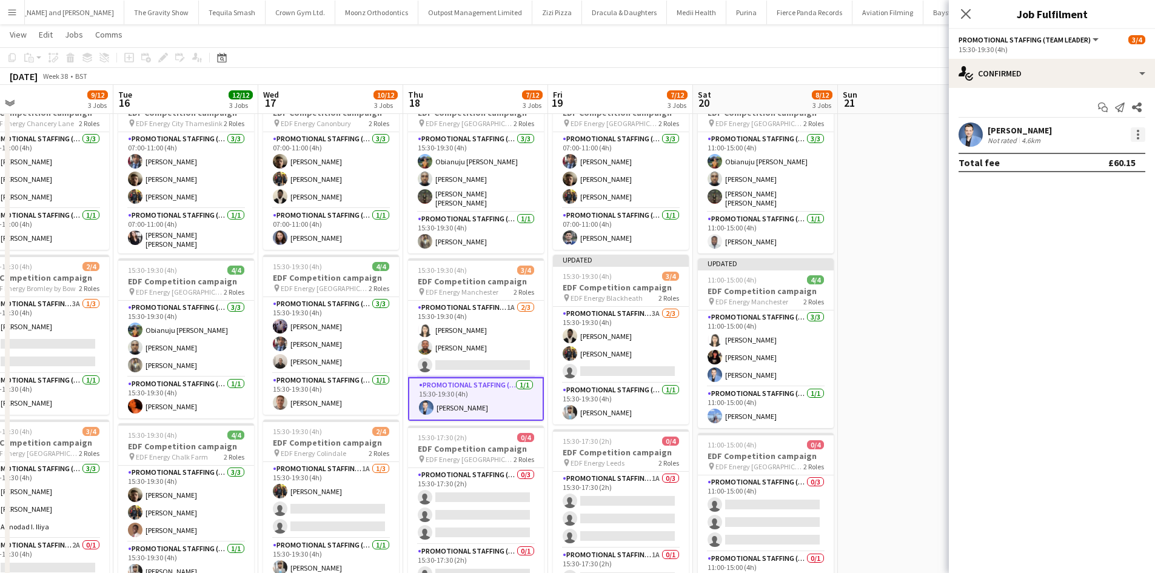
click at [1131, 129] on div at bounding box center [1138, 134] width 15 height 15
click at [1100, 149] on button "Edit fee" at bounding box center [1098, 157] width 95 height 29
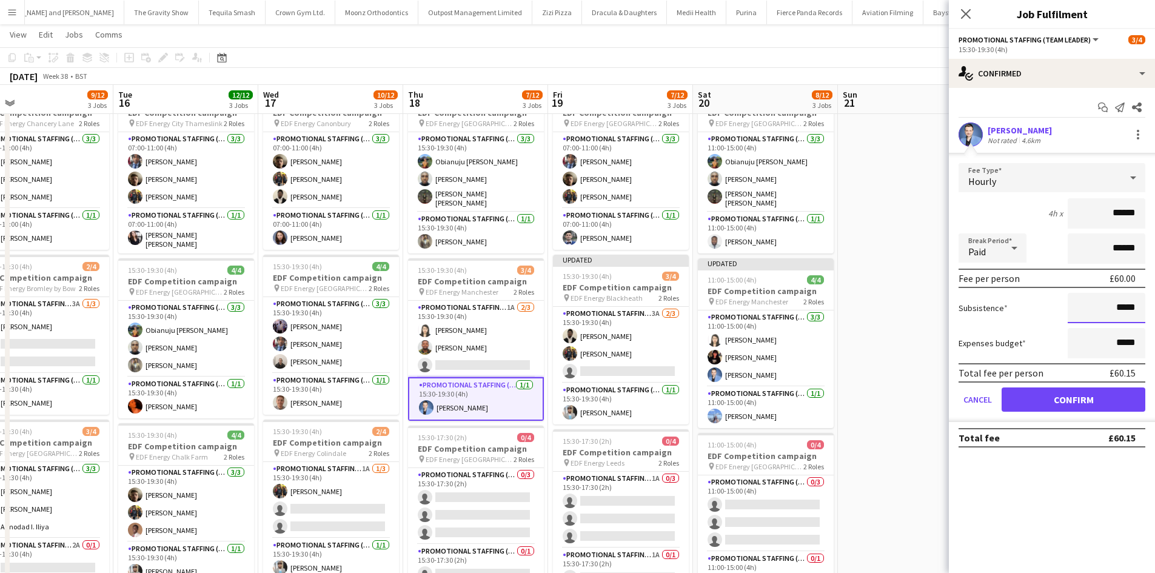
click at [1130, 307] on input "*****" at bounding box center [1107, 308] width 78 height 30
type input "***"
click at [1098, 397] on button "Confirm" at bounding box center [1074, 400] width 144 height 24
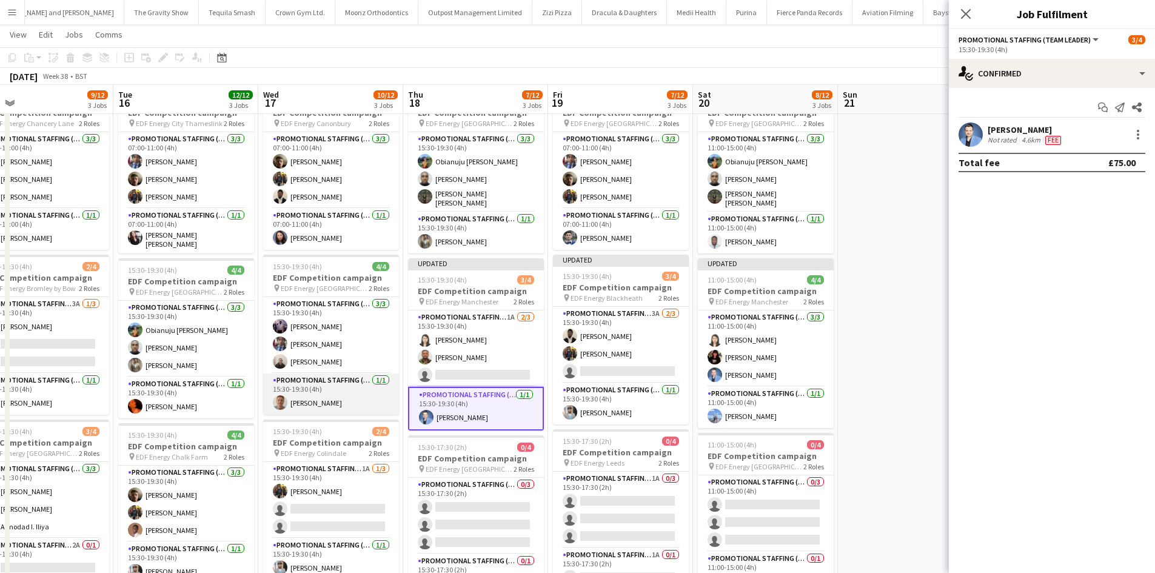
click at [360, 377] on app-card-role "Promotional Staffing (Team Leader) 1/1 15:30-19:30 (4h) Jack Procter" at bounding box center [331, 394] width 136 height 41
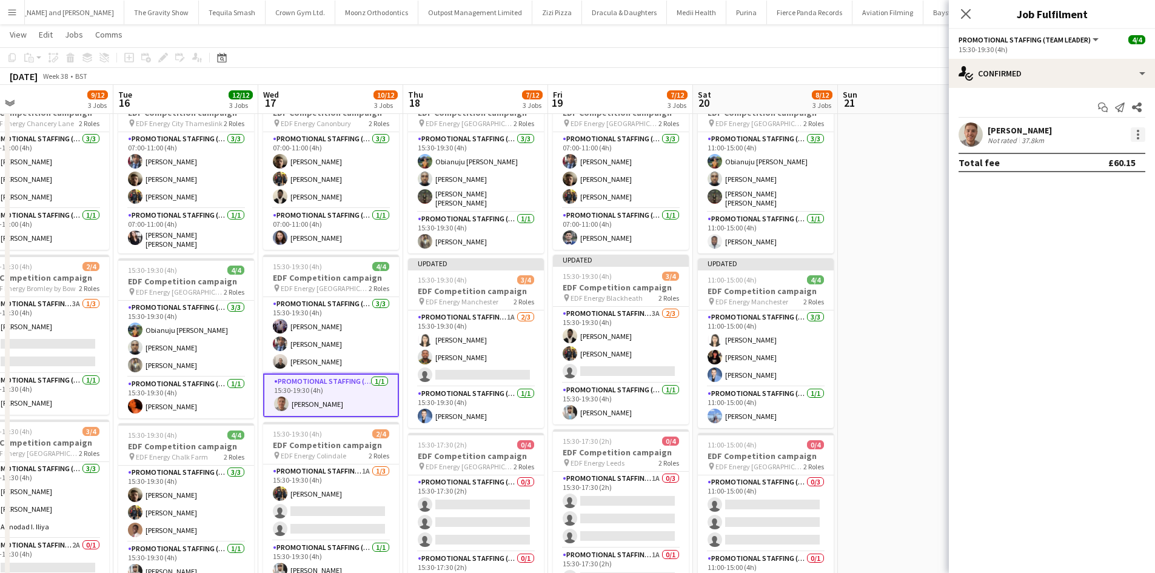
click at [1134, 132] on div at bounding box center [1138, 134] width 15 height 15
click at [1095, 164] on button "Edit fee" at bounding box center [1098, 157] width 95 height 29
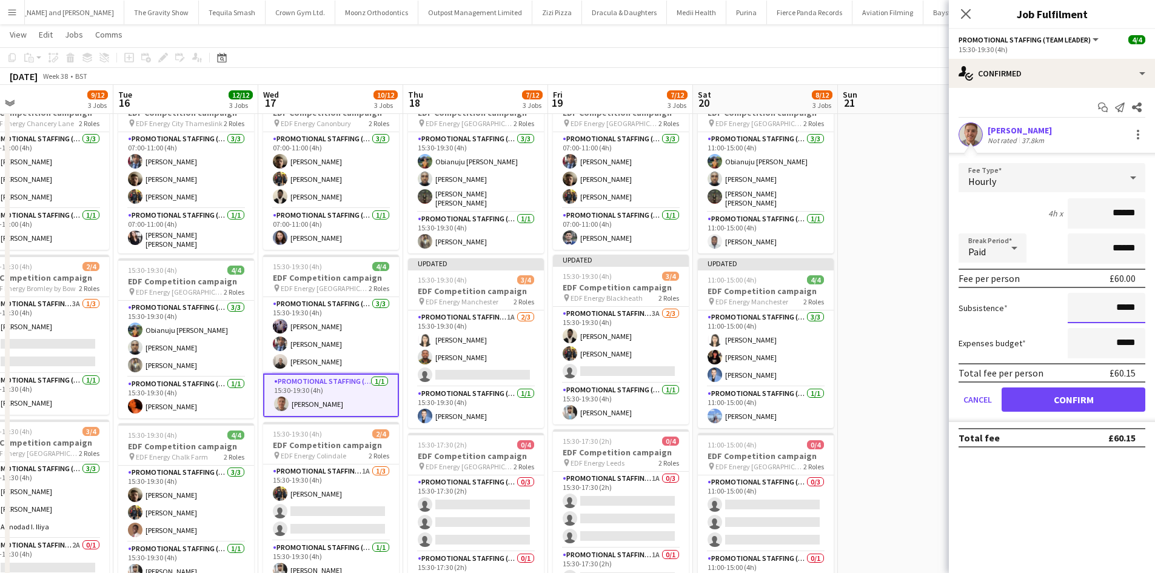
click at [1128, 313] on input "*****" at bounding box center [1107, 308] width 78 height 30
type input "***"
click at [1091, 408] on button "Confirm" at bounding box center [1074, 400] width 144 height 24
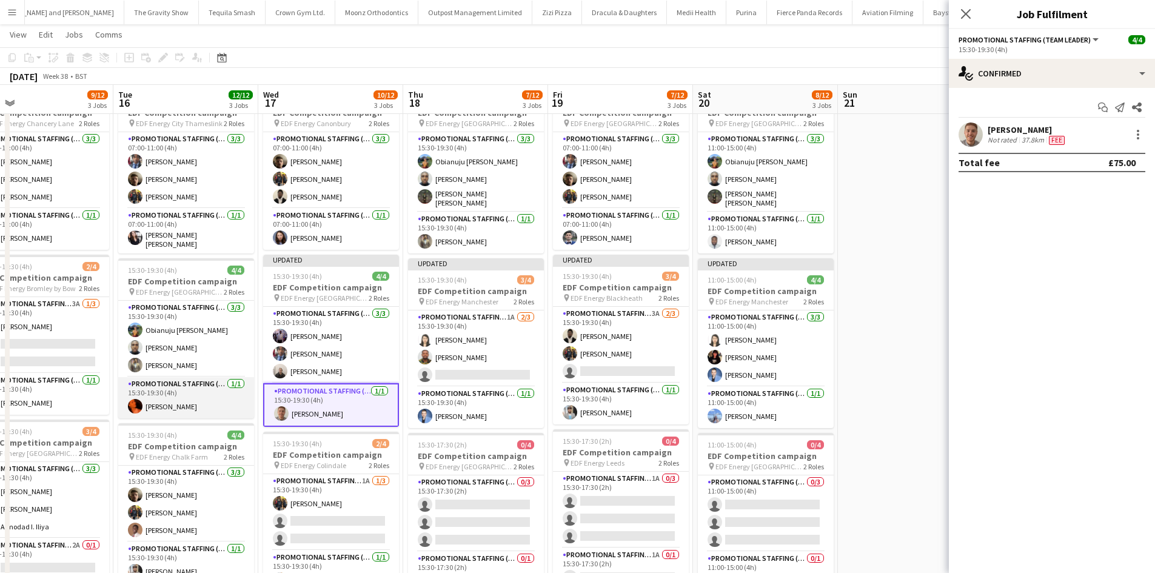
drag, startPoint x: 217, startPoint y: 378, endPoint x: 200, endPoint y: 374, distance: 17.5
click at [217, 379] on app-card-role "Promotional Staffing (Team Leader) 1/1 15:30-19:30 (4h) Ella-Marie Evans" at bounding box center [186, 397] width 136 height 41
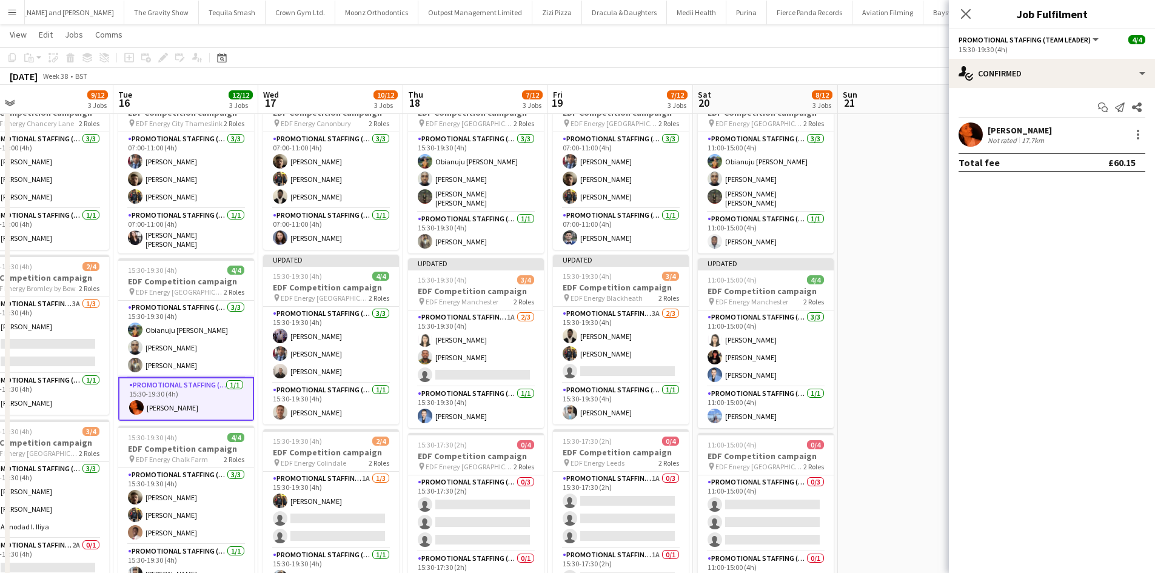
scroll to position [0, 322]
click at [1137, 137] on div at bounding box center [1138, 138] width 2 height 2
click at [1129, 145] on button "Edit fee" at bounding box center [1098, 157] width 95 height 29
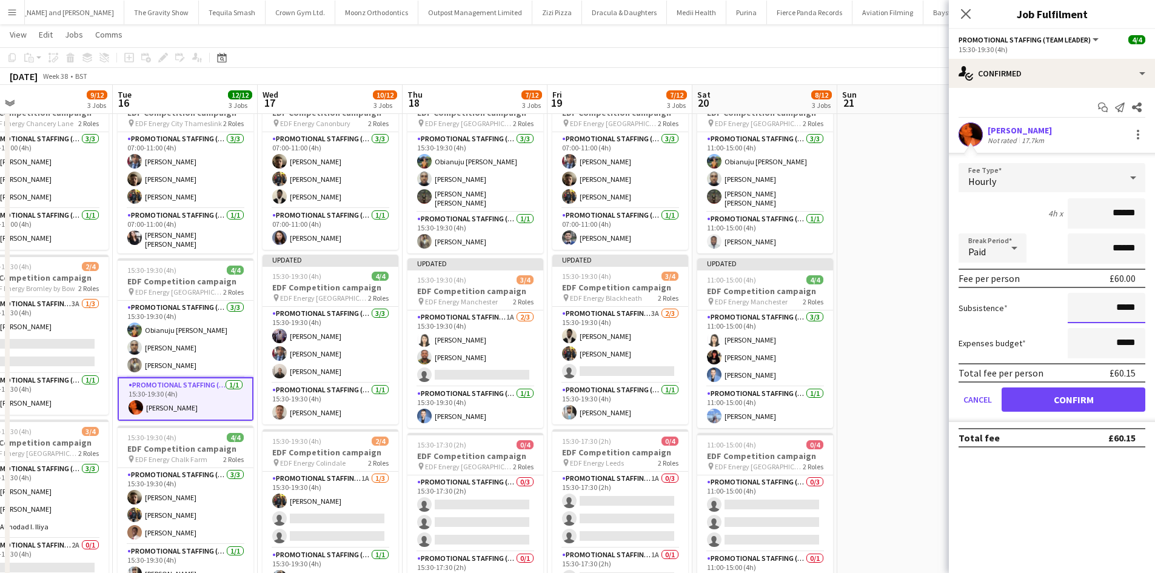
click at [1132, 303] on input "*****" at bounding box center [1107, 308] width 78 height 30
type input "***"
click at [1090, 393] on button "Confirm" at bounding box center [1074, 400] width 144 height 24
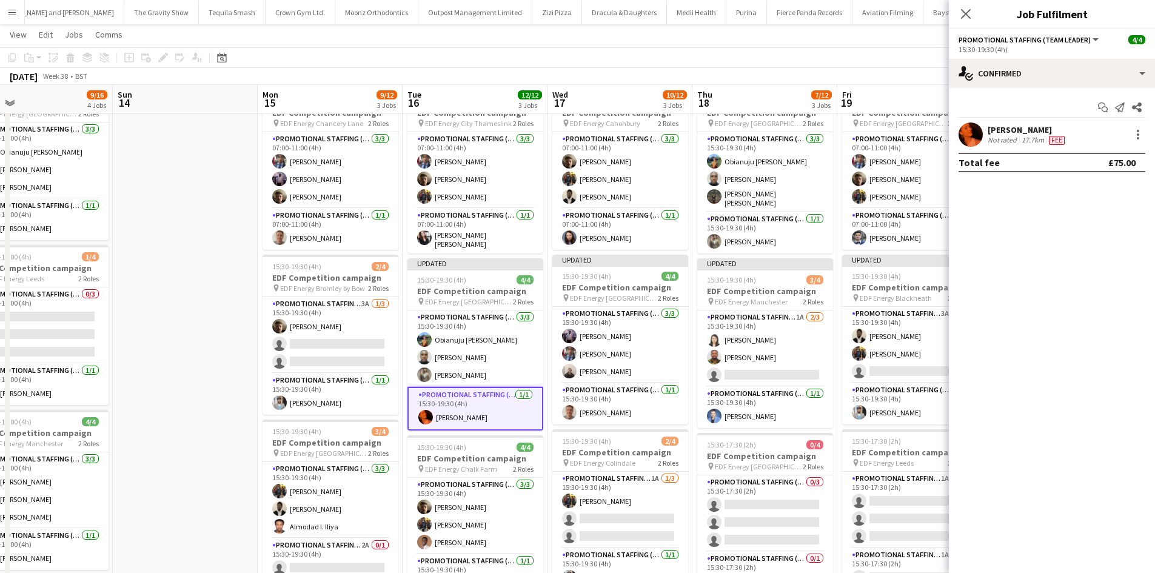
drag, startPoint x: 650, startPoint y: 277, endPoint x: 704, endPoint y: 277, distance: 53.4
click at [704, 277] on app-calendar-viewport "Thu 11 12/12 3 Jobs Fri 12 12/12 3 Jobs Sat 13 9/16 4 Jobs Sun 14 Mon 15 9/12 3…" at bounding box center [577, 397] width 1155 height 820
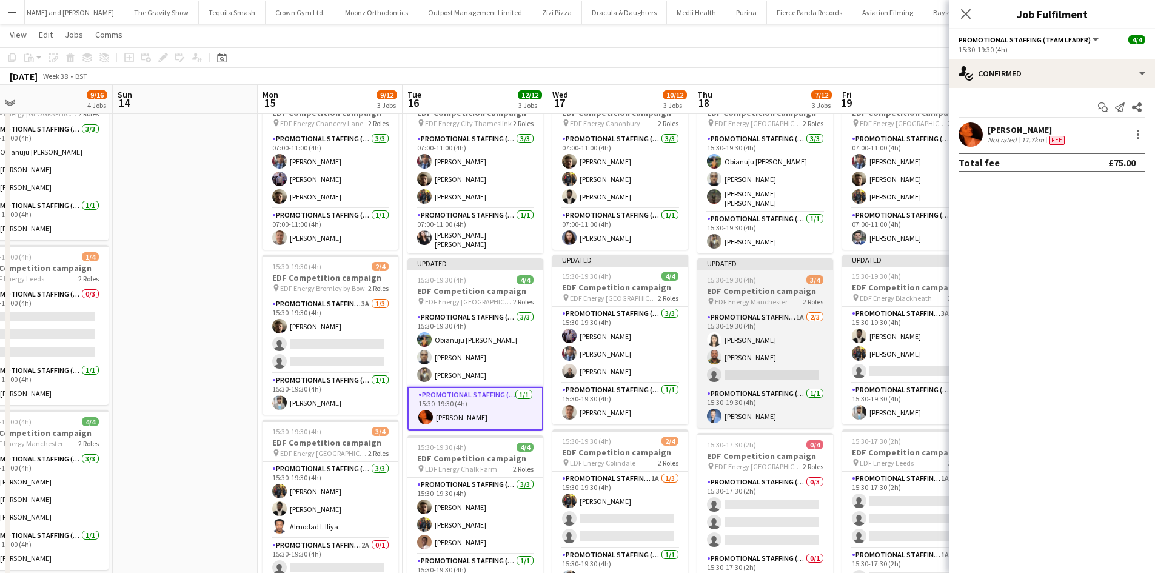
scroll to position [0, 341]
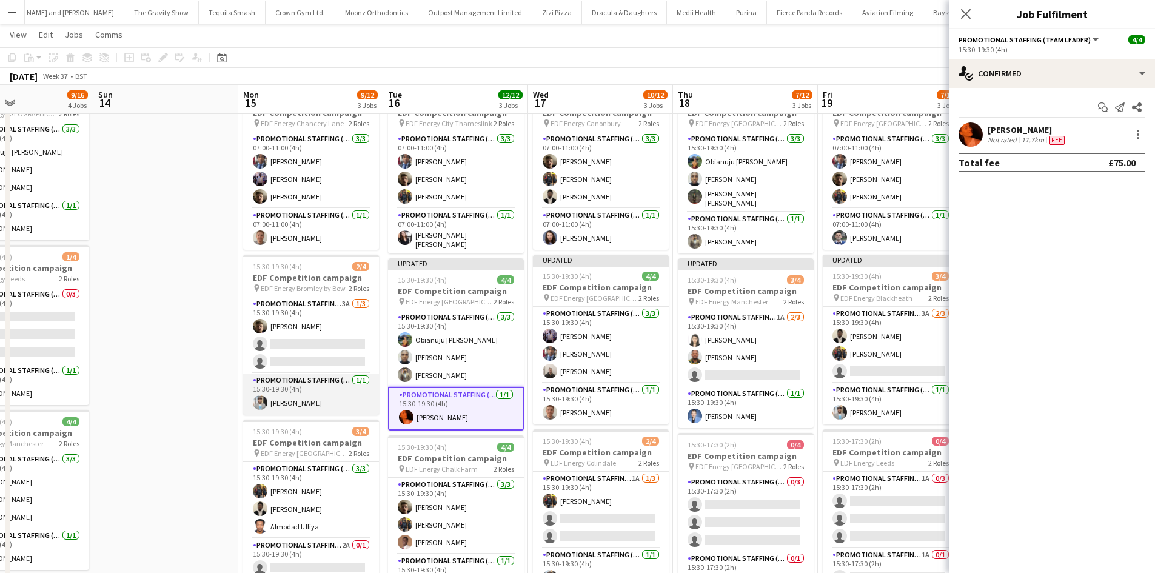
click at [334, 380] on app-card-role "Promotional Staffing (Team Leader) 1/1 15:30-19:30 (4h) Abhishek Rayewar" at bounding box center [311, 394] width 136 height 41
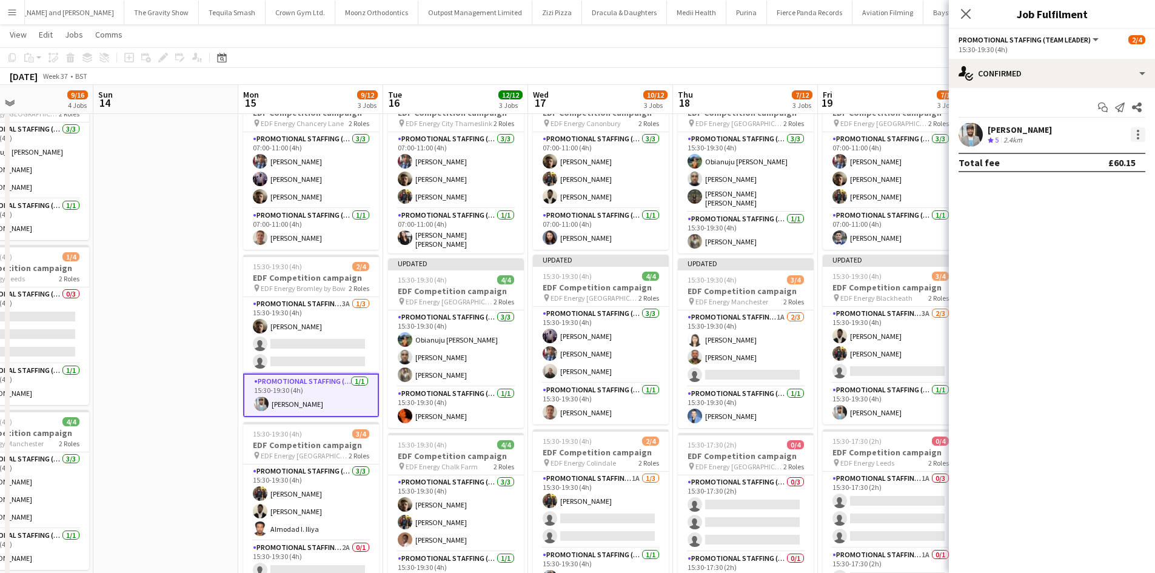
click at [1136, 133] on div at bounding box center [1138, 134] width 15 height 15
click at [1117, 148] on button "Edit fee" at bounding box center [1098, 157] width 95 height 29
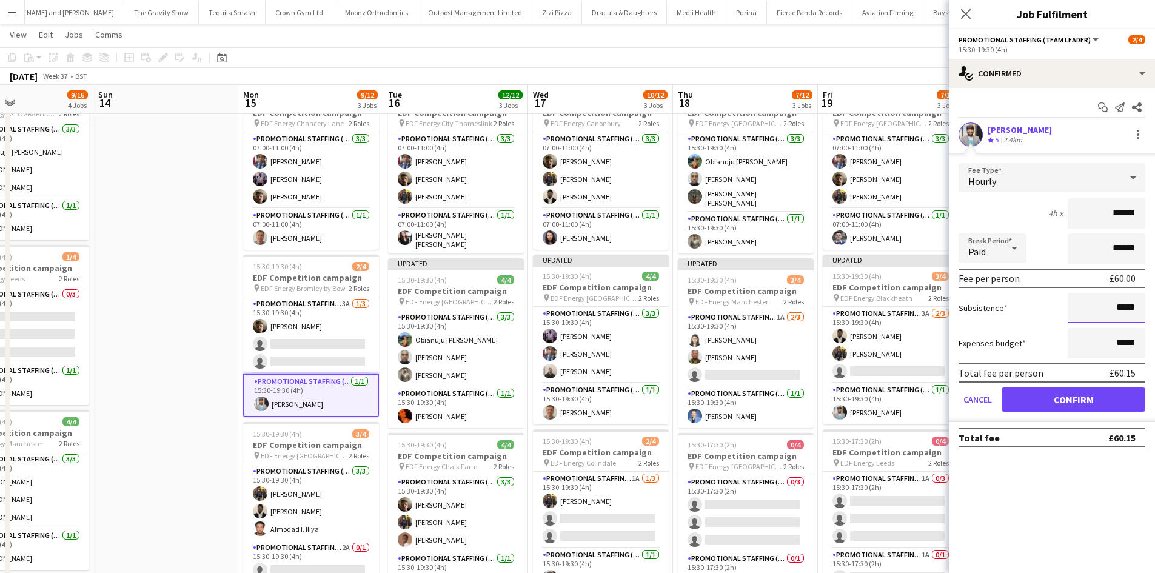
click at [1126, 304] on input "*****" at bounding box center [1107, 308] width 78 height 30
type input "***"
click at [1097, 403] on button "Confirm" at bounding box center [1074, 400] width 144 height 24
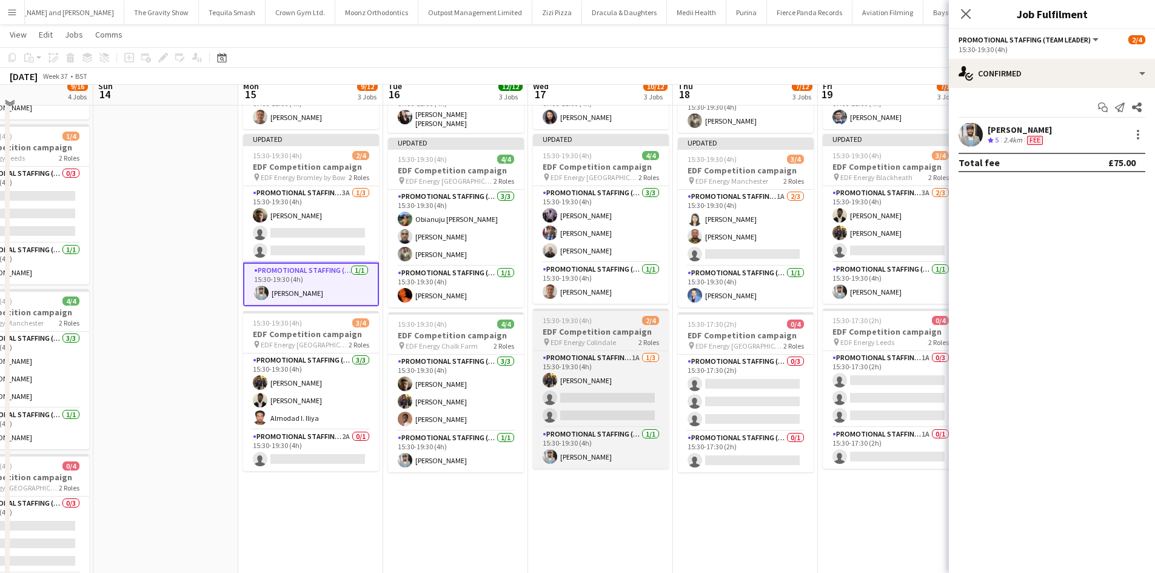
scroll to position [182, 0]
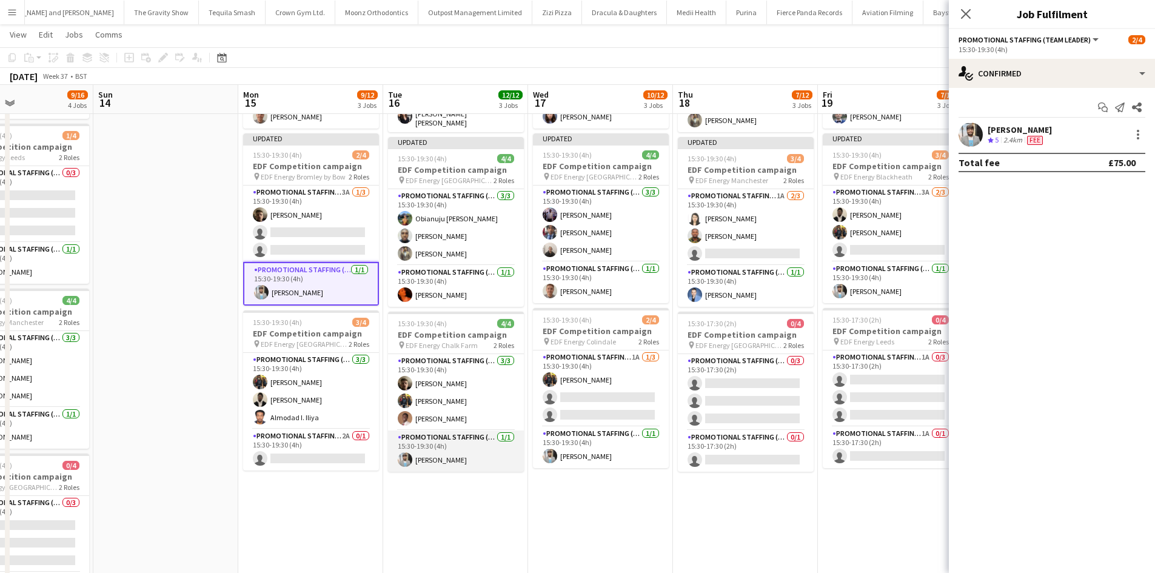
click at [483, 434] on app-card-role "Promotional Staffing (Team Leader) 1/1 15:30-19:30 (4h) Abhishek Rayewar" at bounding box center [456, 451] width 136 height 41
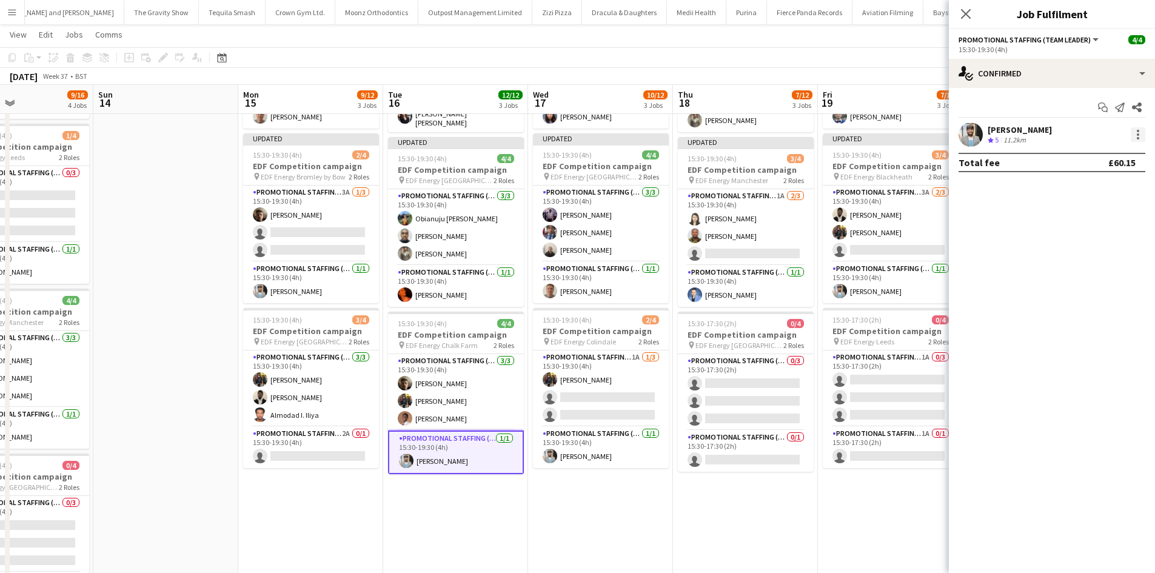
click at [1139, 135] on div at bounding box center [1138, 134] width 2 height 2
click at [1100, 153] on span "Edit fee" at bounding box center [1098, 157] width 75 height 11
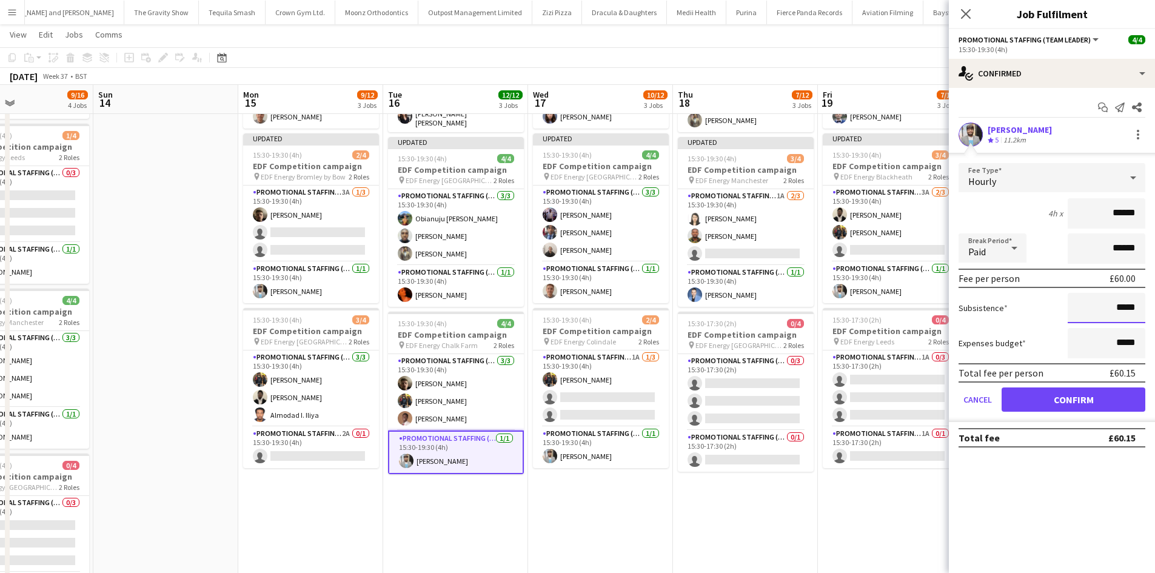
click at [1123, 306] on input "*****" at bounding box center [1107, 308] width 78 height 30
type input "***"
click at [1094, 403] on button "Confirm" at bounding box center [1074, 400] width 144 height 24
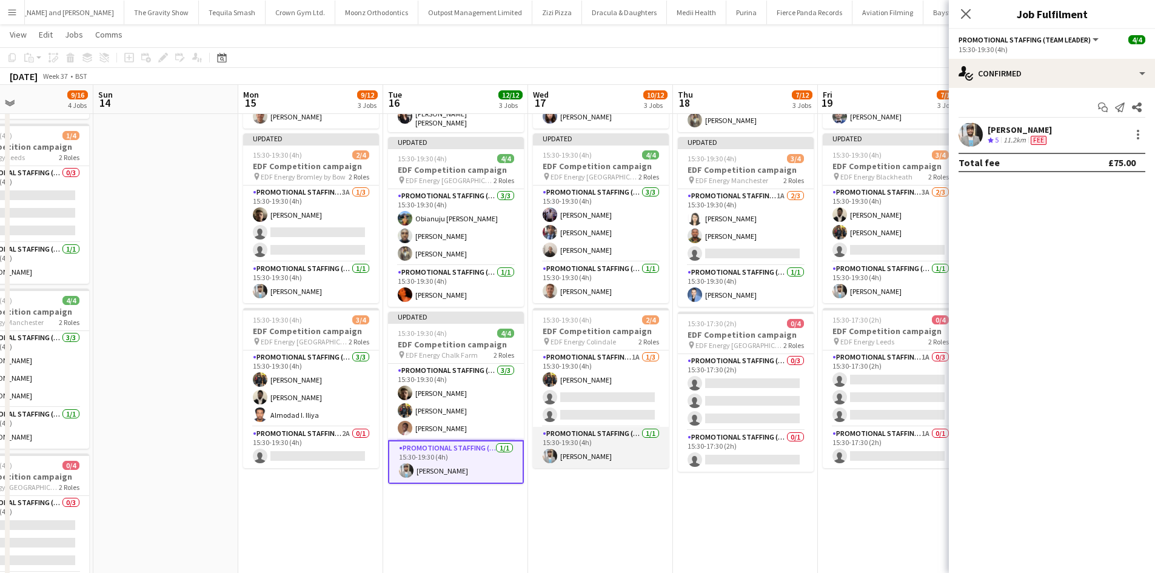
click at [631, 437] on app-card-role "Promotional Staffing (Team Leader) 1/1 15:30-19:30 (4h) Abhishek Rayewar" at bounding box center [601, 447] width 136 height 41
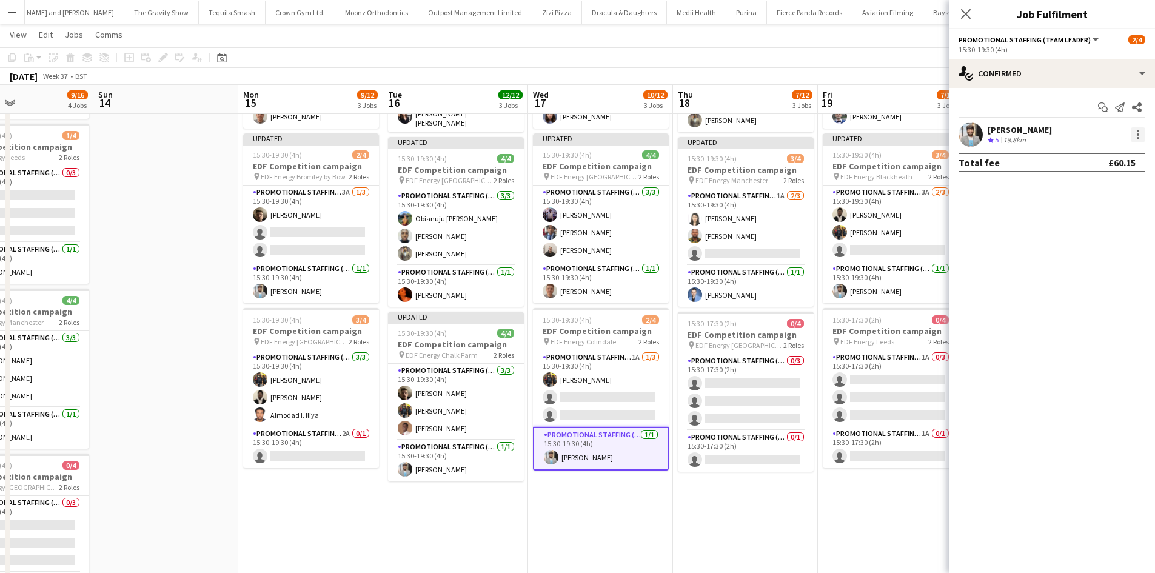
click at [1143, 135] on div at bounding box center [1138, 134] width 15 height 15
click at [1108, 154] on span "Edit fee" at bounding box center [1098, 157] width 75 height 11
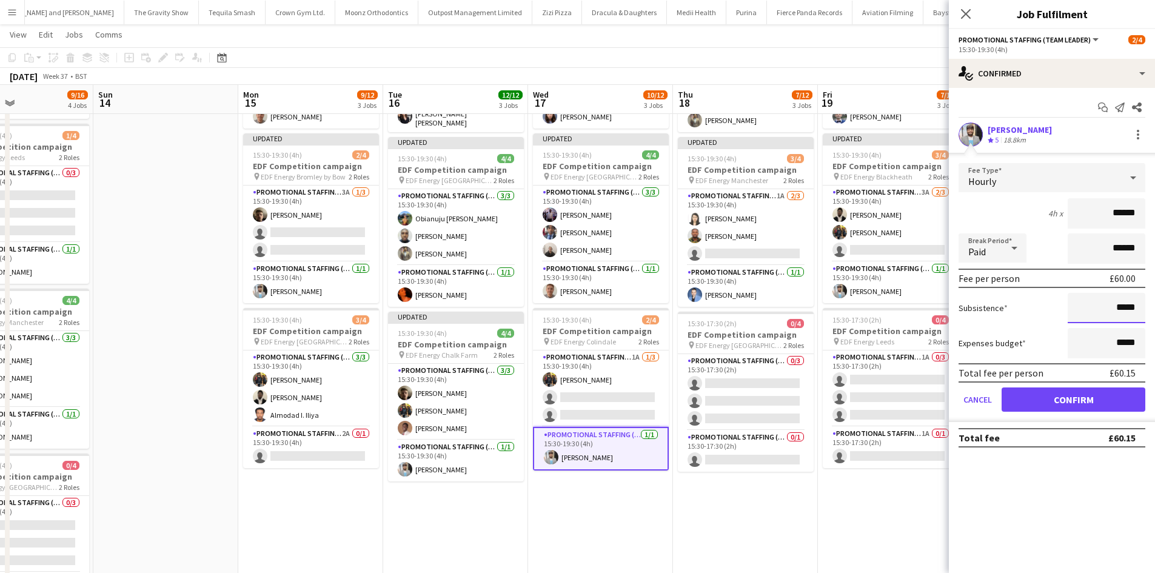
click at [1132, 304] on input "*****" at bounding box center [1107, 308] width 78 height 30
type input "***"
click at [1103, 400] on button "Confirm" at bounding box center [1074, 400] width 144 height 24
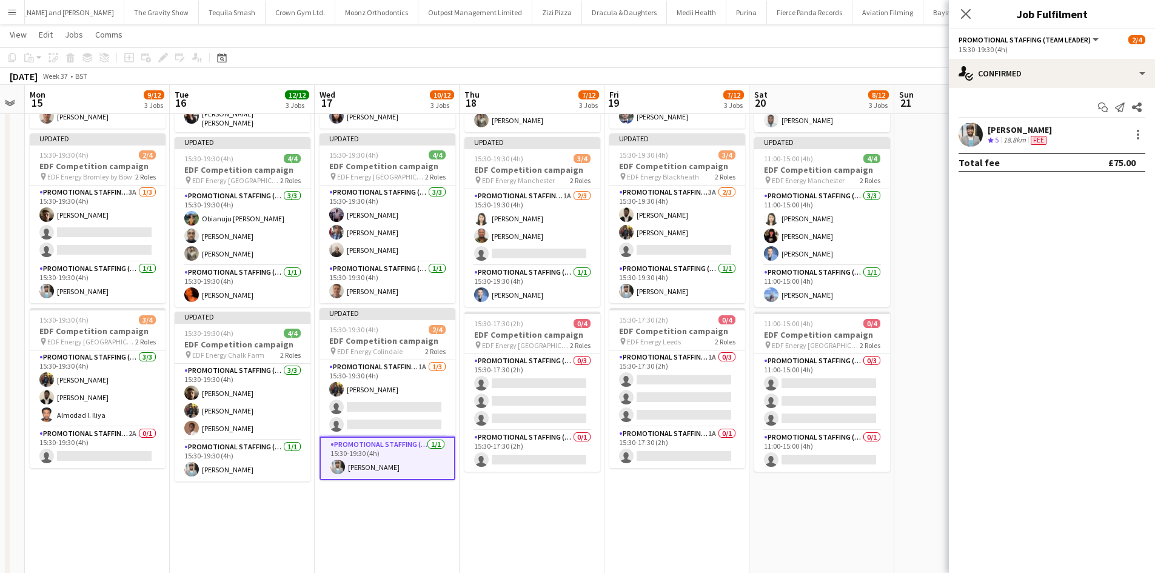
drag, startPoint x: 798, startPoint y: 497, endPoint x: 585, endPoint y: 489, distance: 213.7
click at [585, 489] on app-calendar-viewport "Thu 11 12/12 3 Jobs Fri 12 12/12 3 Jobs Sat 13 9/16 4 Jobs Sun 14 Mon 15 9/12 3…" at bounding box center [577, 275] width 1155 height 820
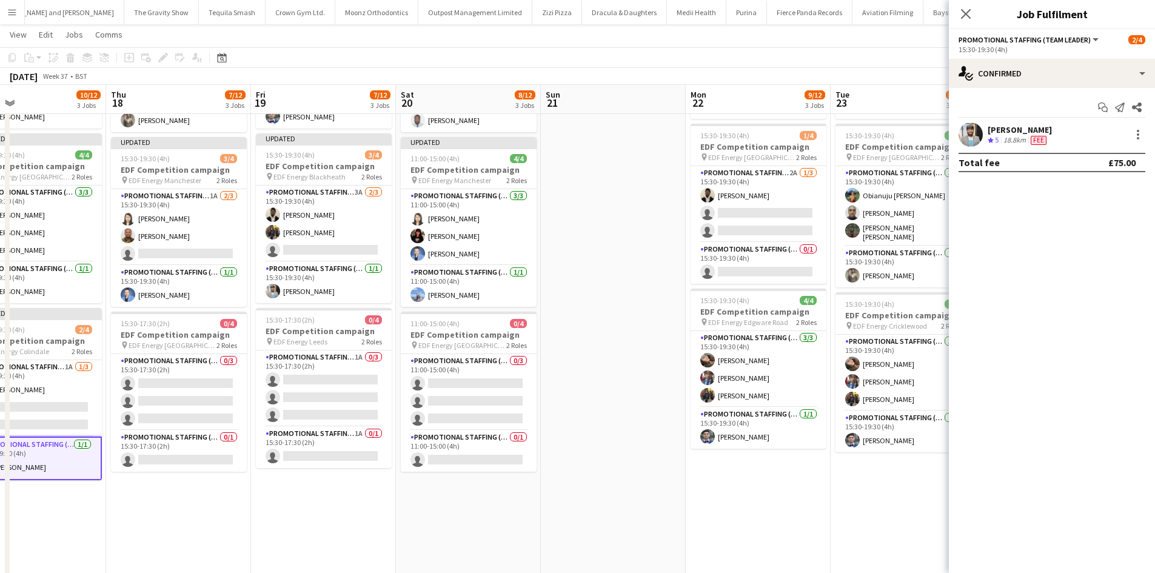
scroll to position [0, 478]
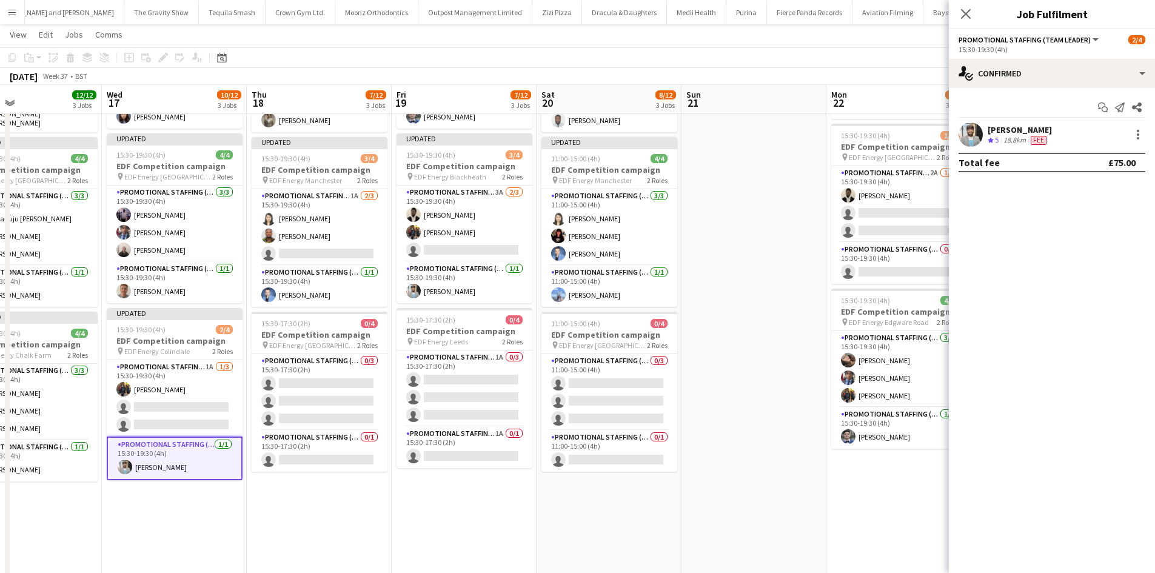
drag, startPoint x: 758, startPoint y: 457, endPoint x: 545, endPoint y: 470, distance: 213.3
click at [545, 470] on app-calendar-viewport "Sat 13 9/16 4 Jobs Sun 14 Mon 15 9/12 3 Jobs Tue 16 12/12 3 Jobs Wed 17 10/12 3…" at bounding box center [577, 275] width 1155 height 820
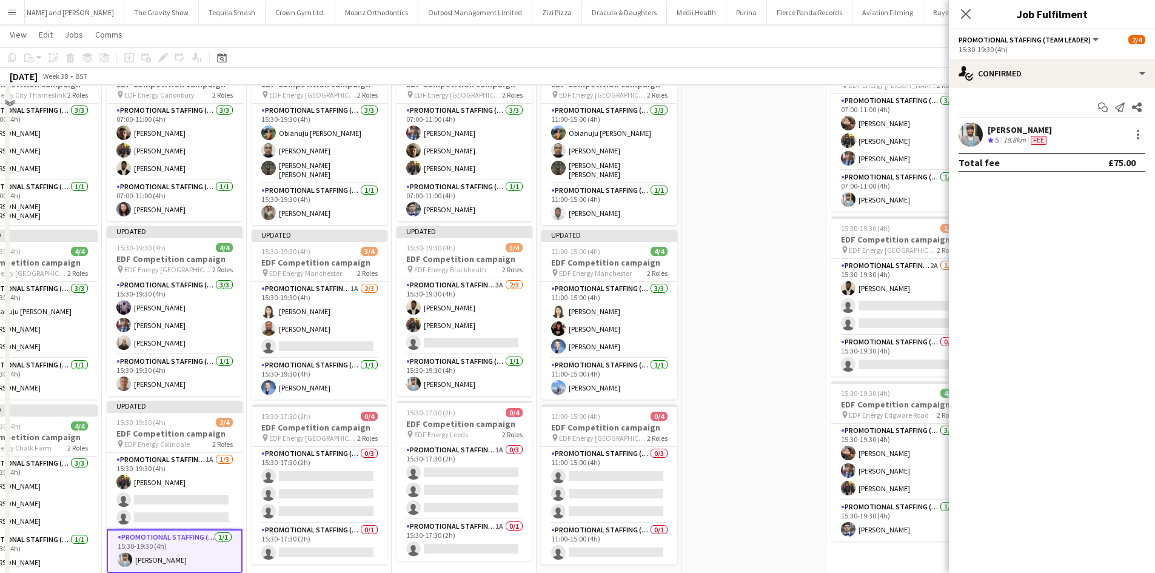
scroll to position [61, 0]
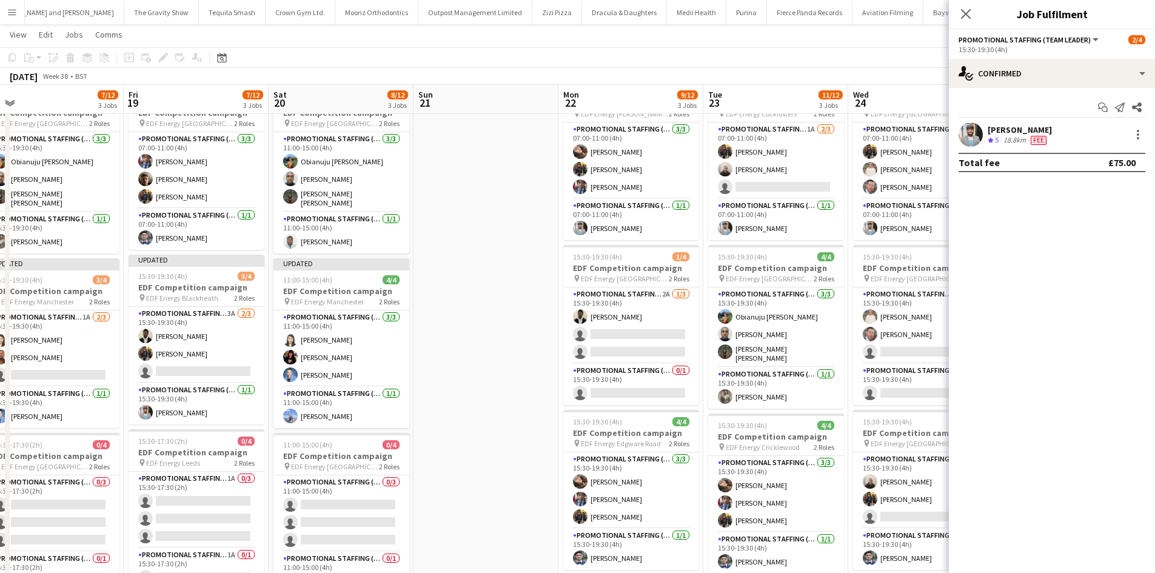
drag, startPoint x: 738, startPoint y: 423, endPoint x: 467, endPoint y: 408, distance: 271.5
click at [467, 408] on app-calendar-viewport "Mon 15 9/12 3 Jobs Tue 16 12/12 3 Jobs Wed 17 10/12 3 Jobs Thu 18 7/12 3 Jobs F…" at bounding box center [577, 397] width 1155 height 820
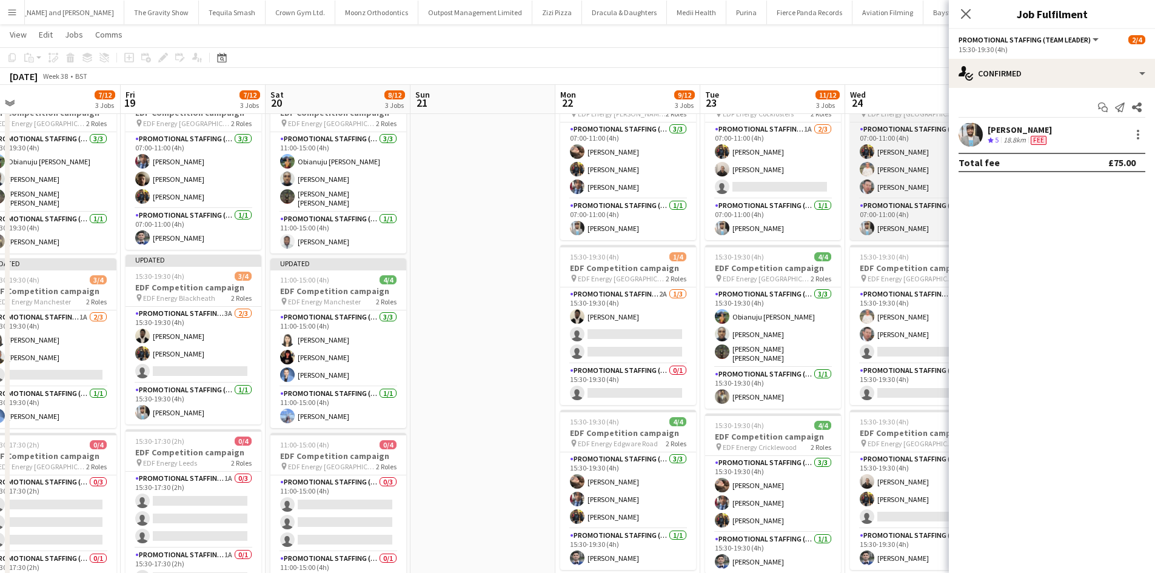
drag, startPoint x: 530, startPoint y: 275, endPoint x: 944, endPoint y: 122, distance: 441.2
click at [530, 275] on app-date-cell at bounding box center [483, 441] width 145 height 732
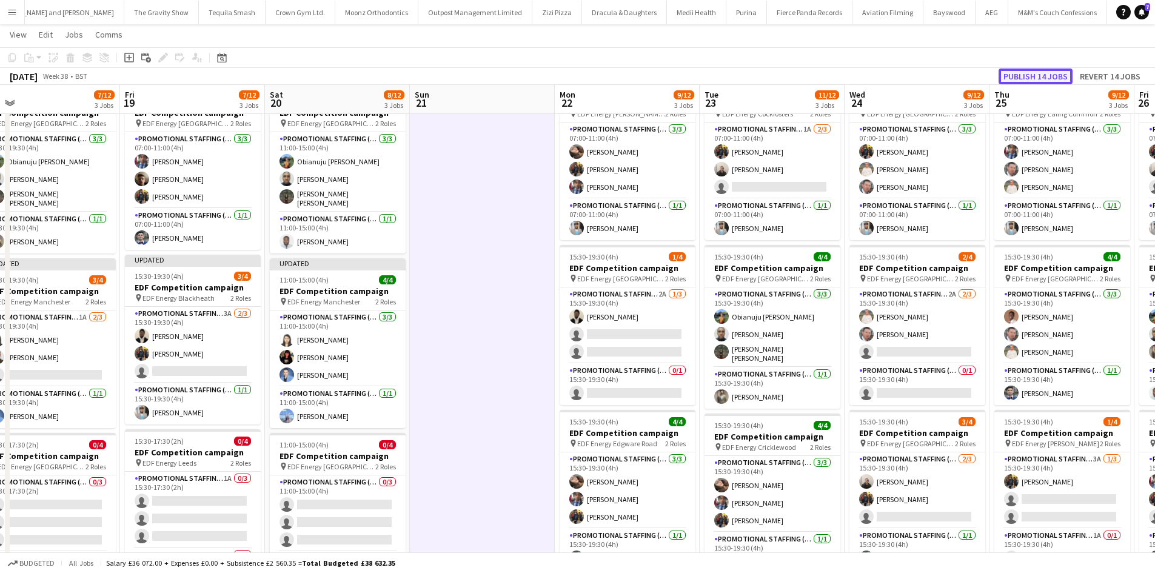
click at [1044, 77] on button "Publish 14 jobs" at bounding box center [1036, 77] width 74 height 16
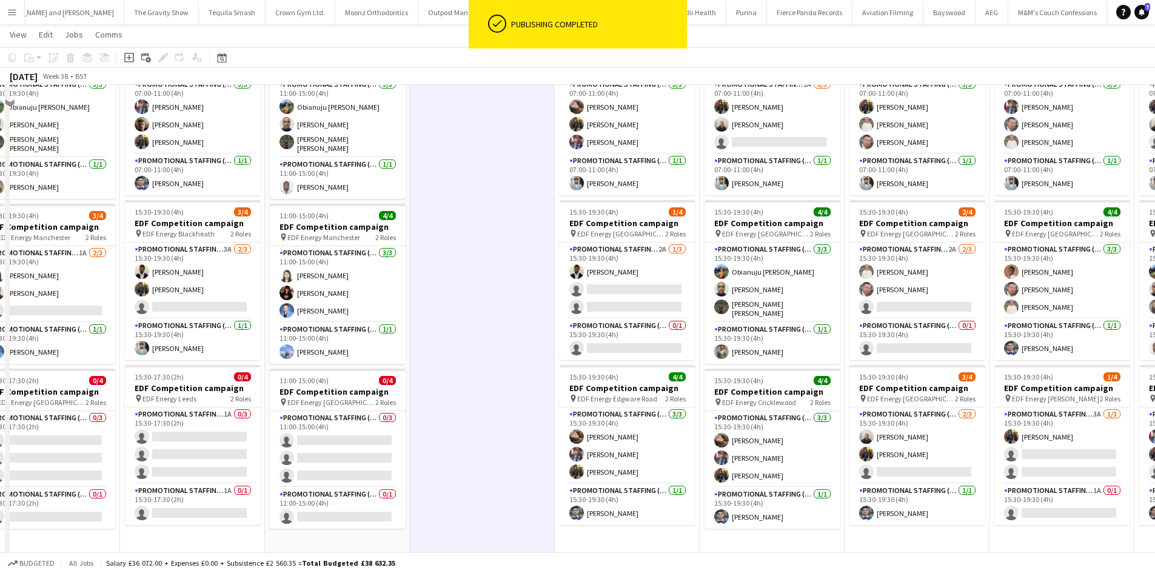
scroll to position [121, 0]
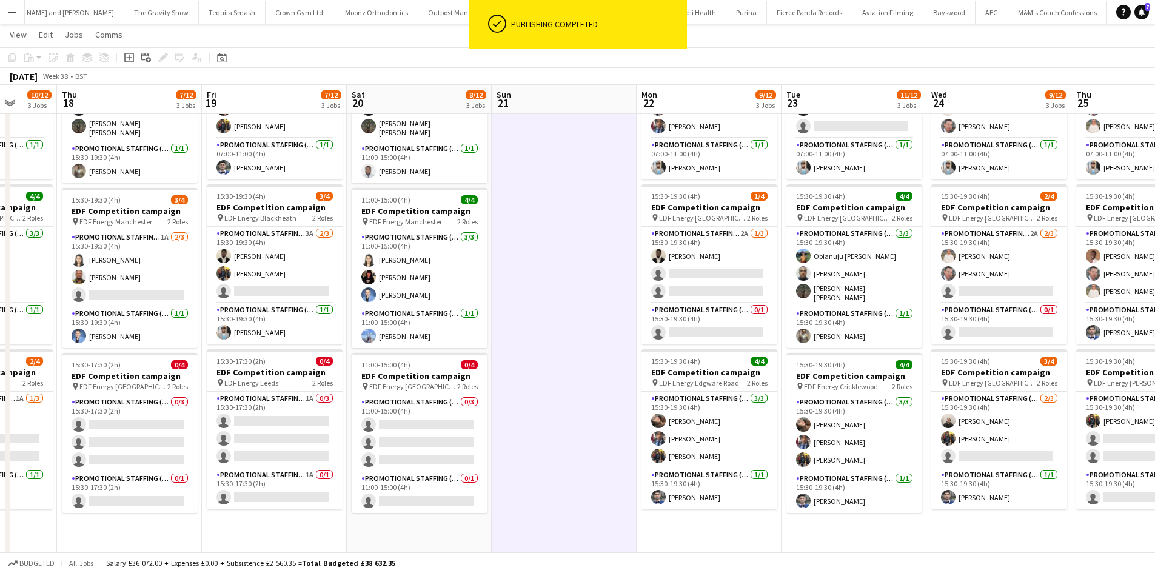
drag, startPoint x: 465, startPoint y: 321, endPoint x: 692, endPoint y: 305, distance: 227.4
click at [692, 305] on app-calendar-viewport "Mon 15 9/12 3 Jobs Tue 16 12/12 3 Jobs Wed 17 10/12 3 Jobs Thu 18 7/12 3 Jobs F…" at bounding box center [577, 336] width 1155 height 820
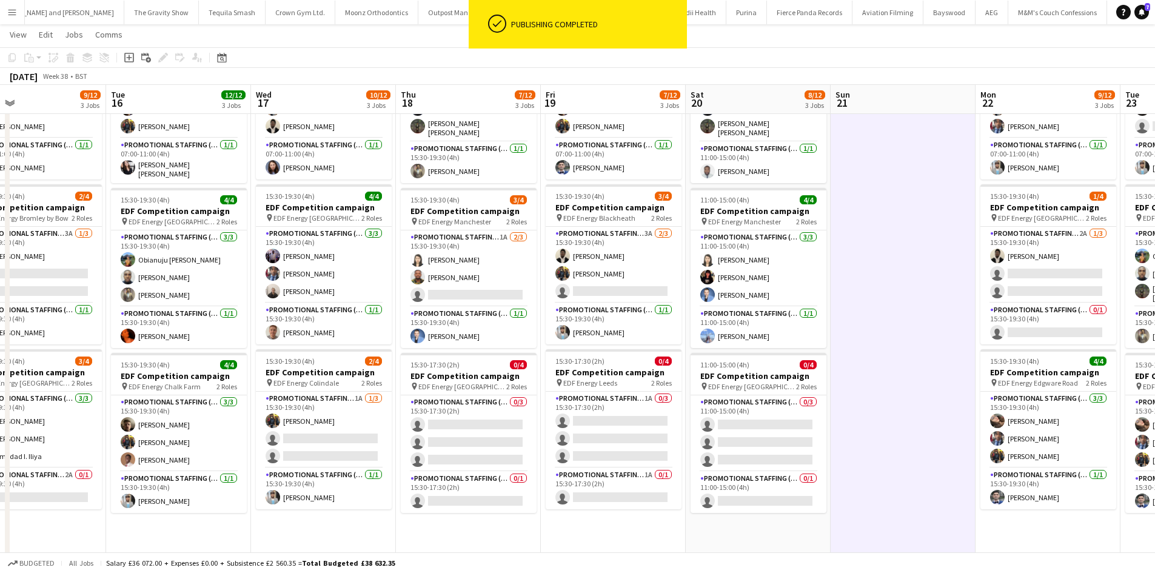
drag, startPoint x: 251, startPoint y: 348, endPoint x: 445, endPoint y: 343, distance: 194.1
click at [445, 343] on app-calendar-viewport "Sat 13 9/16 4 Jobs Sun 14 Mon 15 9/12 3 Jobs Tue 16 12/12 3 Jobs Wed 17 10/12 3…" at bounding box center [577, 336] width 1155 height 820
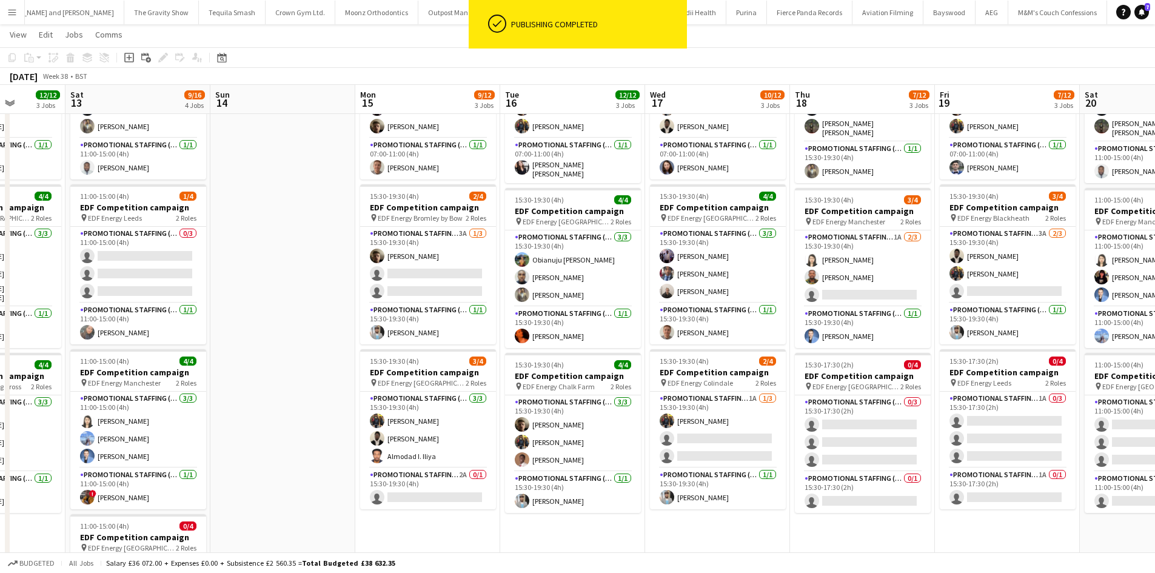
drag, startPoint x: 452, startPoint y: 414, endPoint x: 570, endPoint y: 414, distance: 118.3
click at [570, 414] on app-calendar-viewport "Wed 10 11/12 3 Jobs Thu 11 12/12 3 Jobs Fri 12 12/12 3 Jobs Sat 13 9/16 4 Jobs …" at bounding box center [577, 336] width 1155 height 820
click at [463, 471] on app-card-role "Promotional Staffing (Team Leader) 2A 0/1 15:30-19:30 (4h) single-neutral-actio…" at bounding box center [428, 488] width 136 height 41
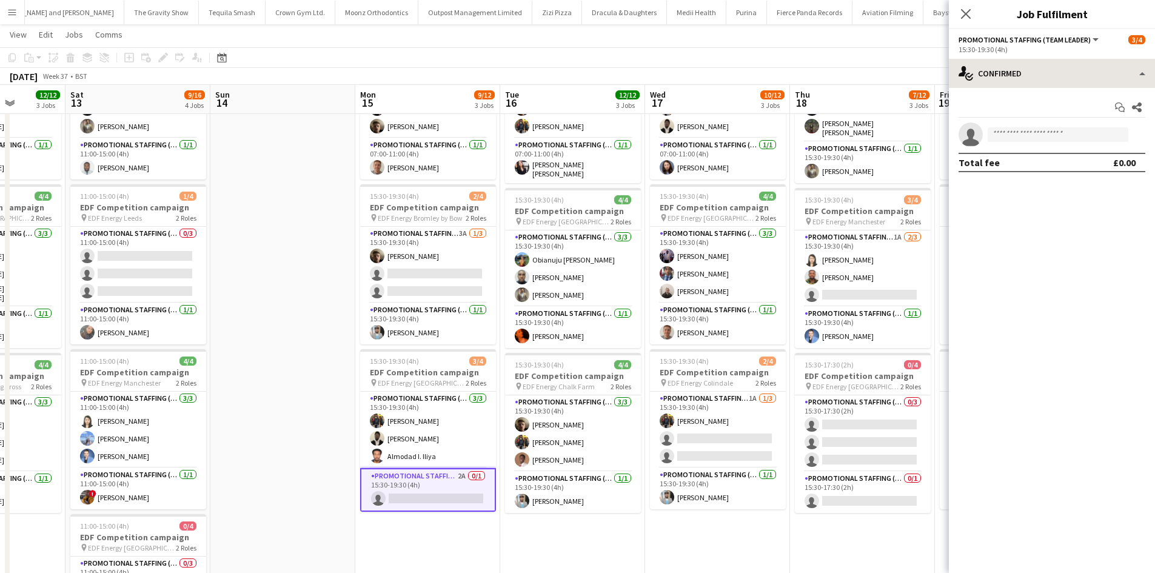
drag, startPoint x: 1081, startPoint y: 53, endPoint x: 1080, endPoint y: 61, distance: 8.0
click at [1081, 55] on app-options-switcher "Promotional Staffing (Team Leader) All roles Promotional Staffing (Team Leader)…" at bounding box center [1052, 44] width 206 height 30
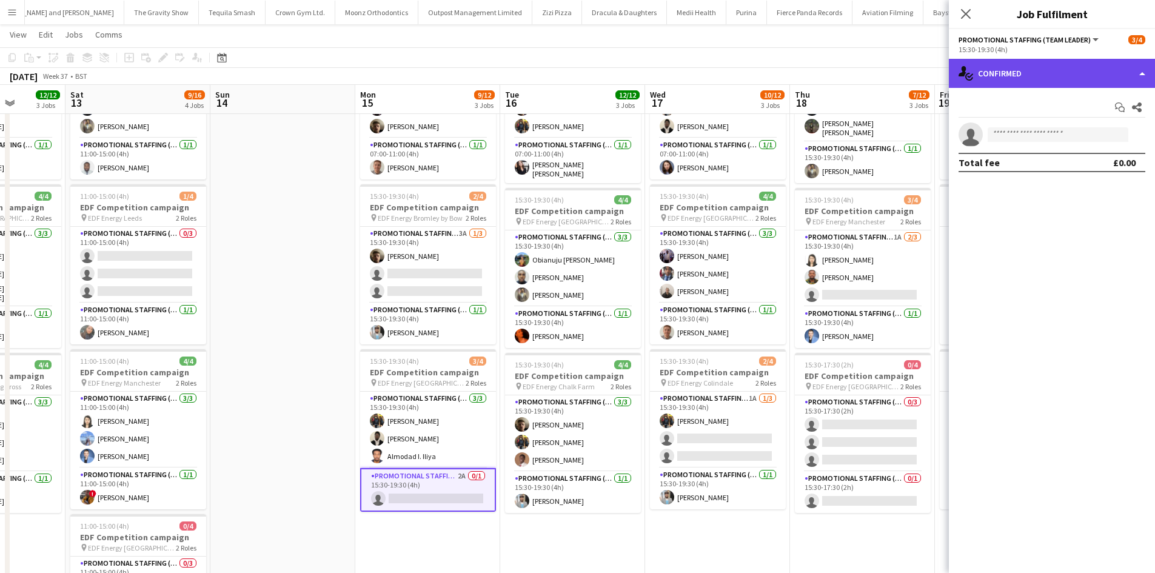
click at [1080, 64] on div "single-neutral-actions-check-2 Confirmed" at bounding box center [1052, 73] width 206 height 29
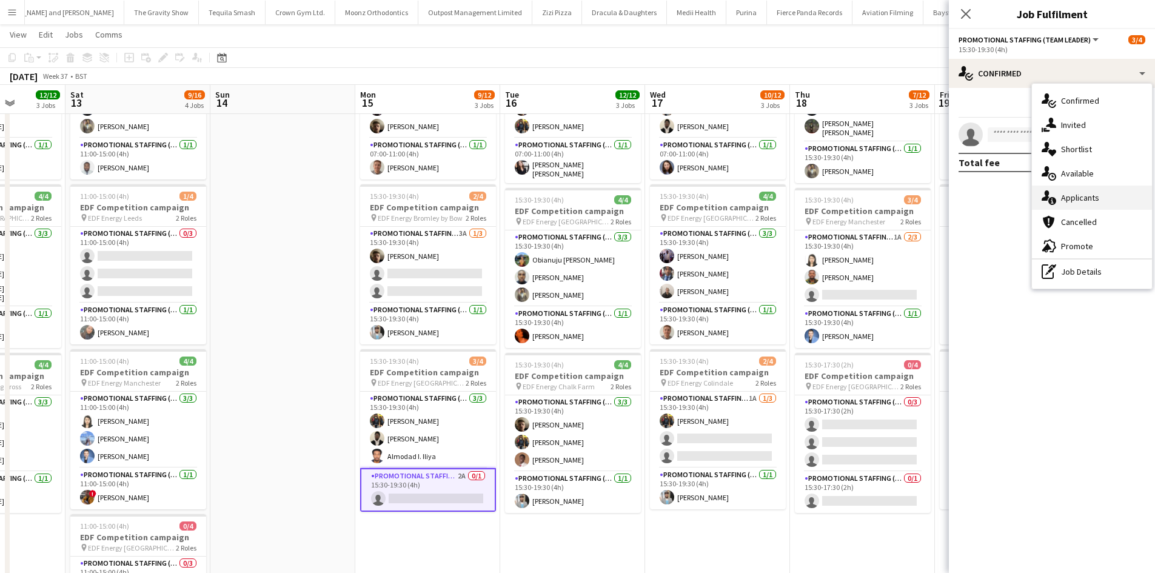
click at [1098, 193] on div "single-neutral-actions-information Applicants" at bounding box center [1092, 198] width 120 height 24
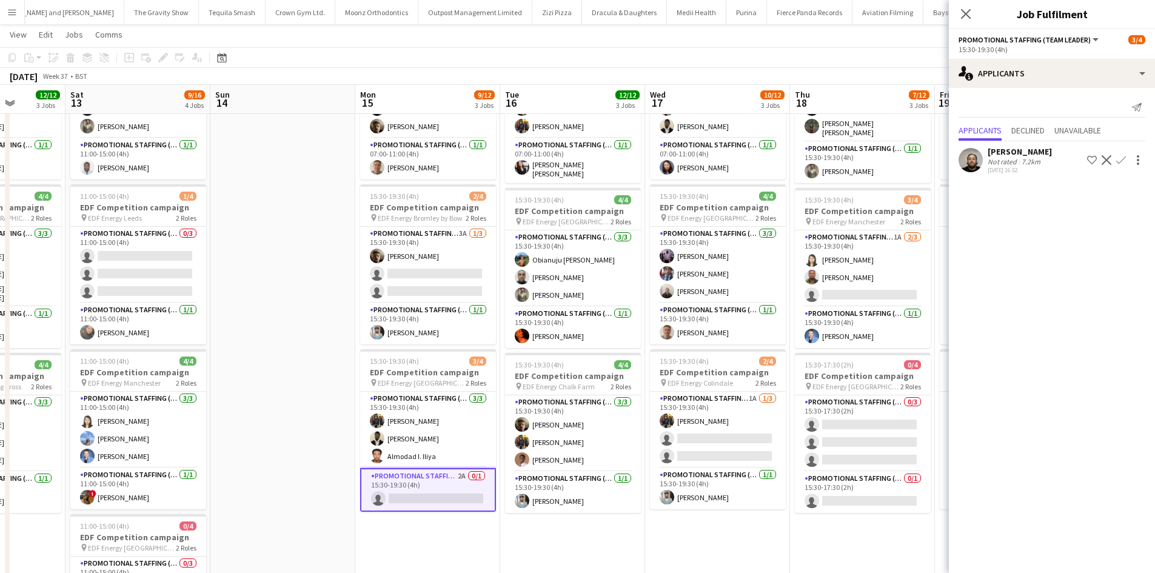
drag, startPoint x: 776, startPoint y: 518, endPoint x: 698, endPoint y: 574, distance: 96.0
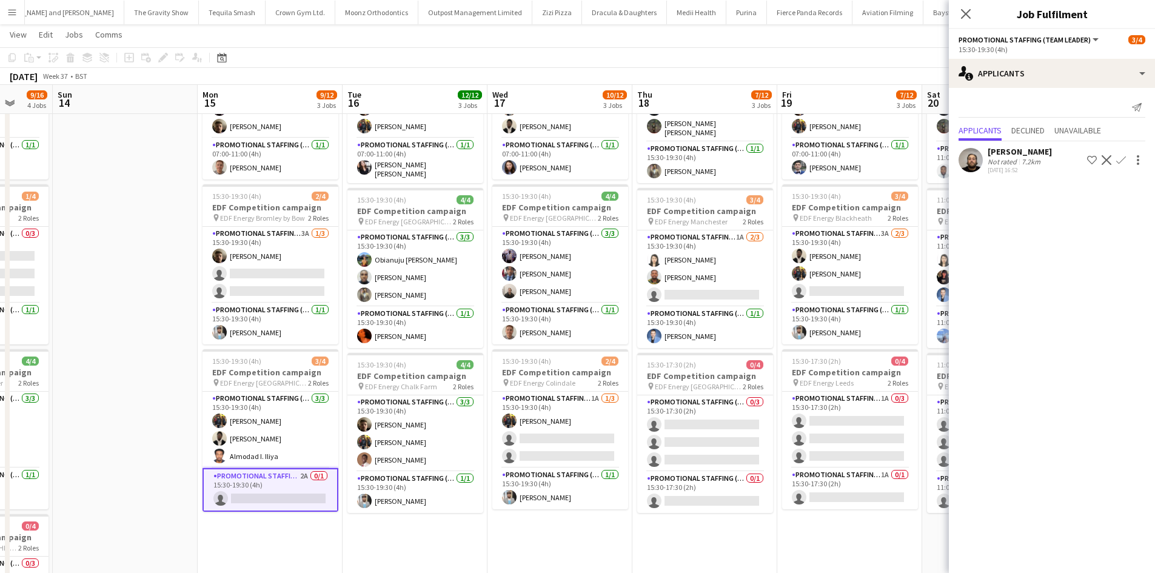
drag, startPoint x: 698, startPoint y: 574, endPoint x: 667, endPoint y: 531, distance: 53.9
click at [660, 529] on app-date-cell "15:30-19:30 (4h) 4/4 EDF Competition campaign pin EDF Energy Birmingham New Str…" at bounding box center [705, 381] width 145 height 732
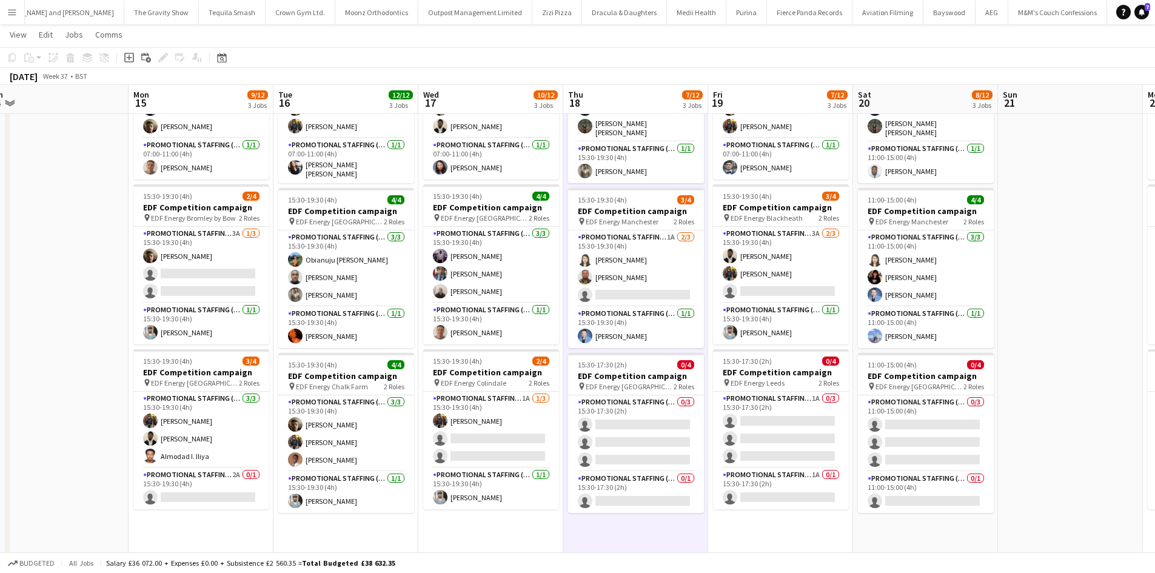
drag, startPoint x: 870, startPoint y: 506, endPoint x: 745, endPoint y: 531, distance: 126.9
click at [747, 530] on app-calendar-viewport "Wed 10 11/12 3 Jobs Thu 11 12/12 3 Jobs Fri 12 12/12 3 Jobs Sat 13 9/16 4 Jobs …" at bounding box center [577, 336] width 1155 height 820
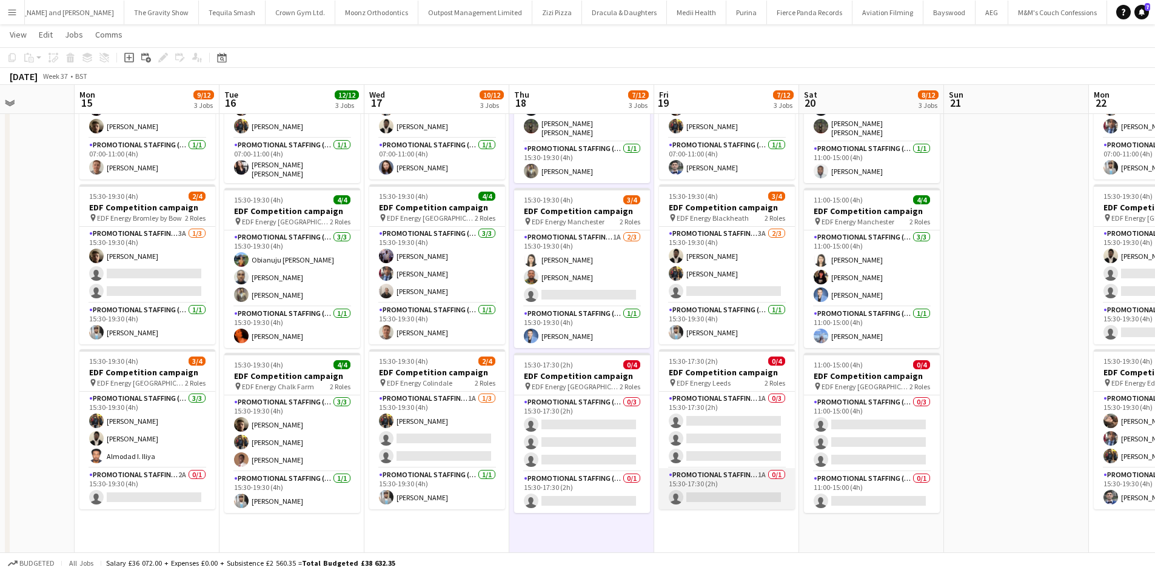
click at [766, 476] on app-card-role "Promotional Staffing (Team Leader) 1A 0/1 15:30-17:30 (2h) single-neutral-actio…" at bounding box center [727, 488] width 136 height 41
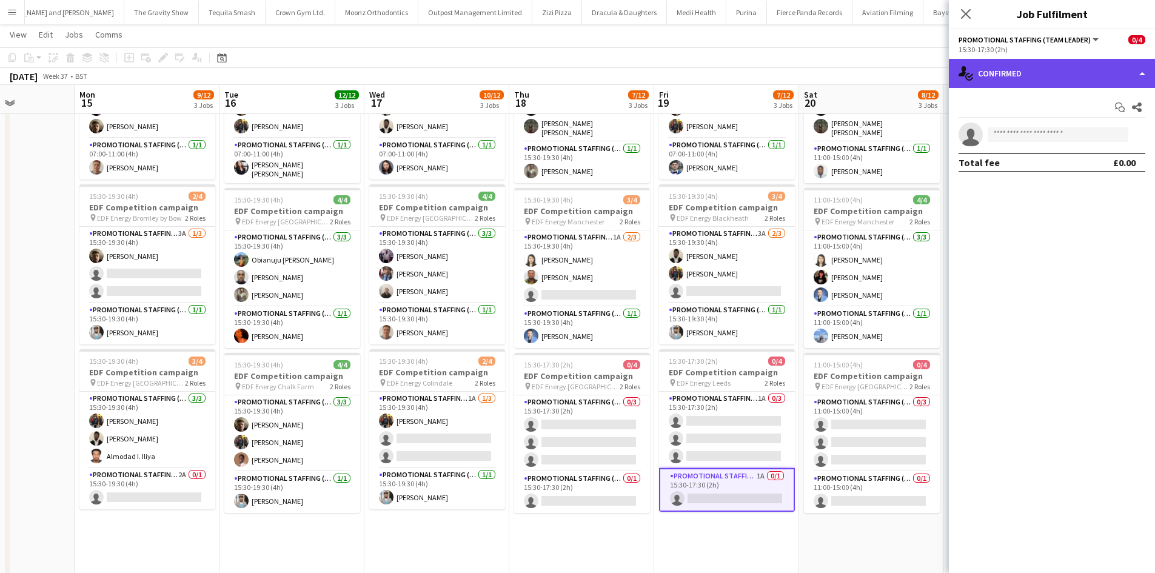
click at [1045, 72] on div "single-neutral-actions-check-2 Confirmed" at bounding box center [1052, 73] width 206 height 29
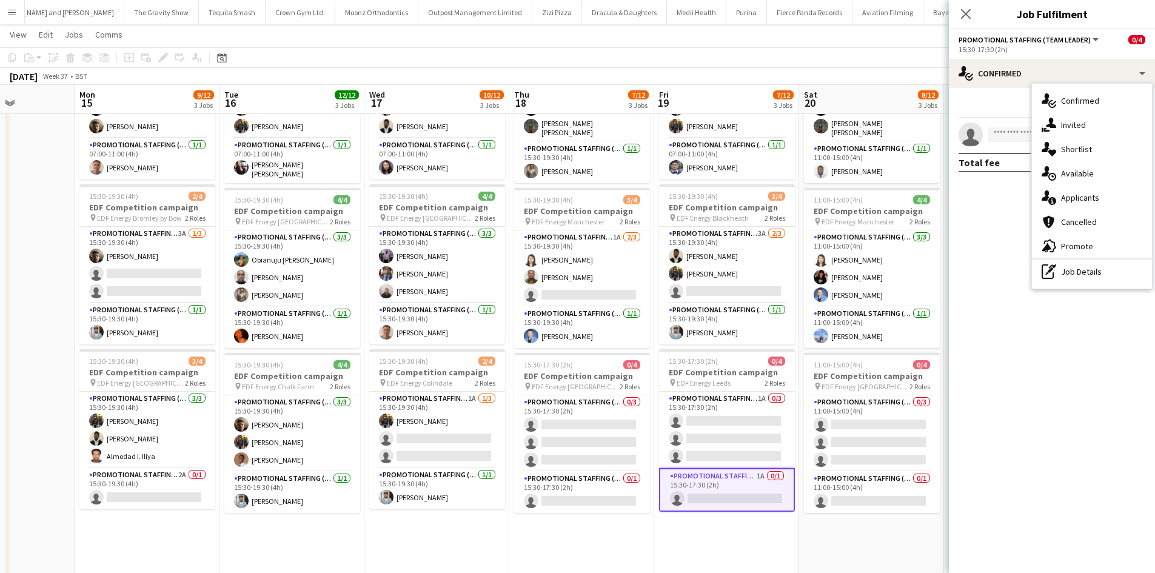
click at [1094, 190] on div "single-neutral-actions-information Applicants" at bounding box center [1092, 198] width 120 height 24
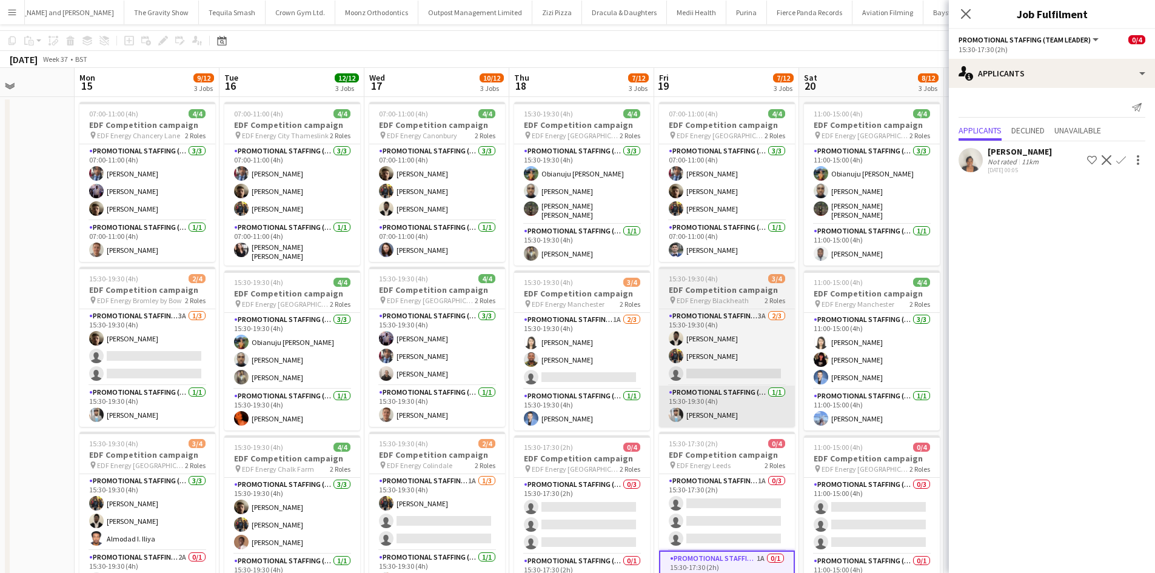
scroll to position [61, 0]
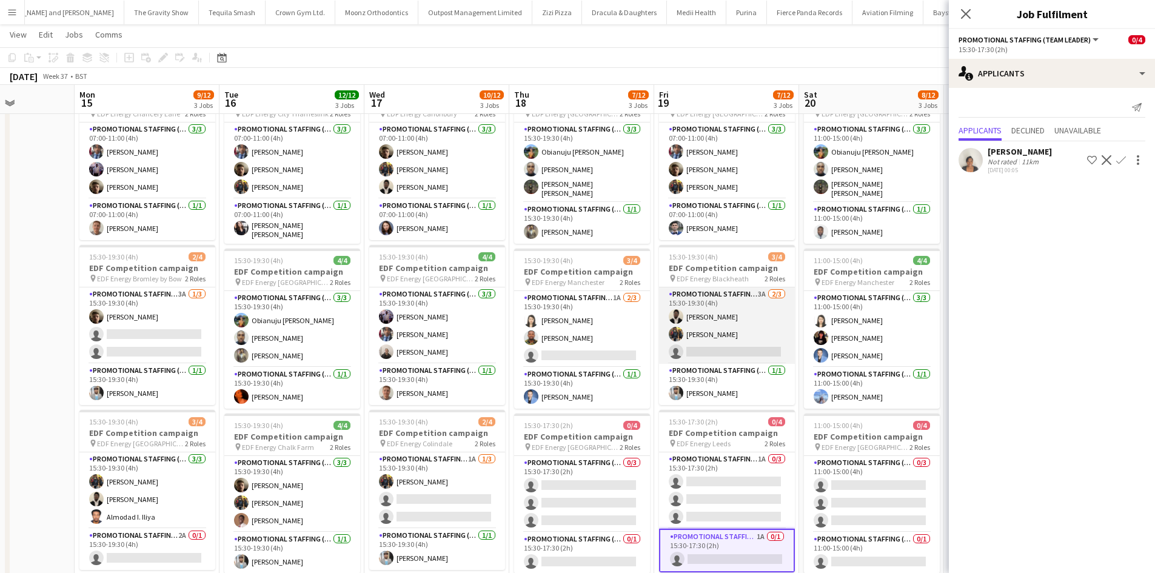
click at [764, 291] on app-card-role "Promotional Staffing (Flyering Staff) 3A 2/3 15:30-19:30 (4h) Daniel Ajetunmobi…" at bounding box center [727, 326] width 136 height 76
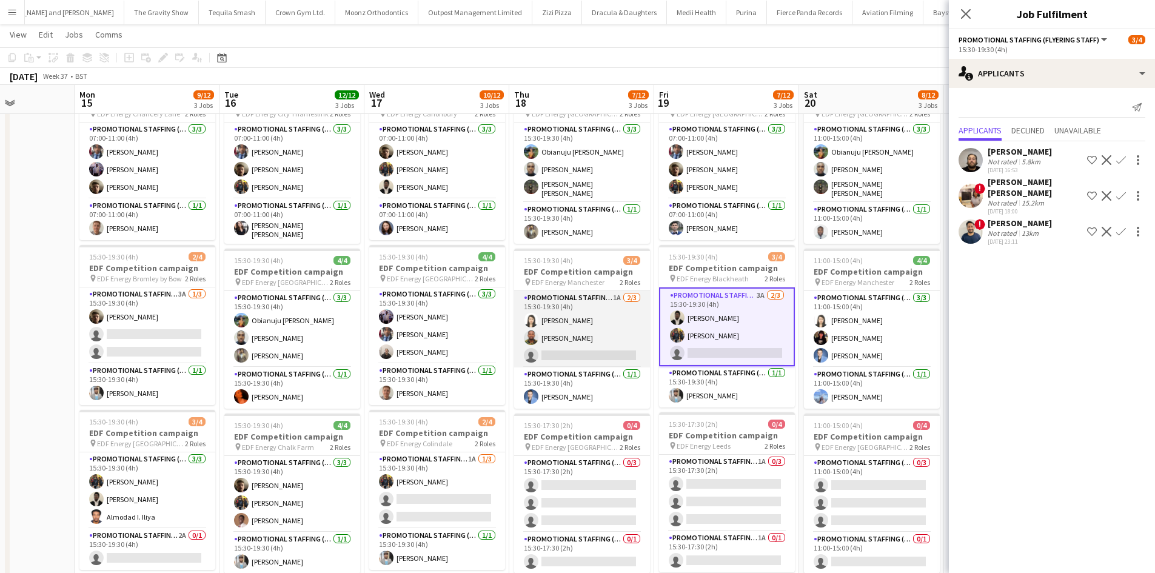
click at [618, 300] on app-card-role "Promotional Staffing (Flyering Staff) 1A 2/3 15:30-19:30 (4h) Winnie Wong Isaac…" at bounding box center [582, 329] width 136 height 76
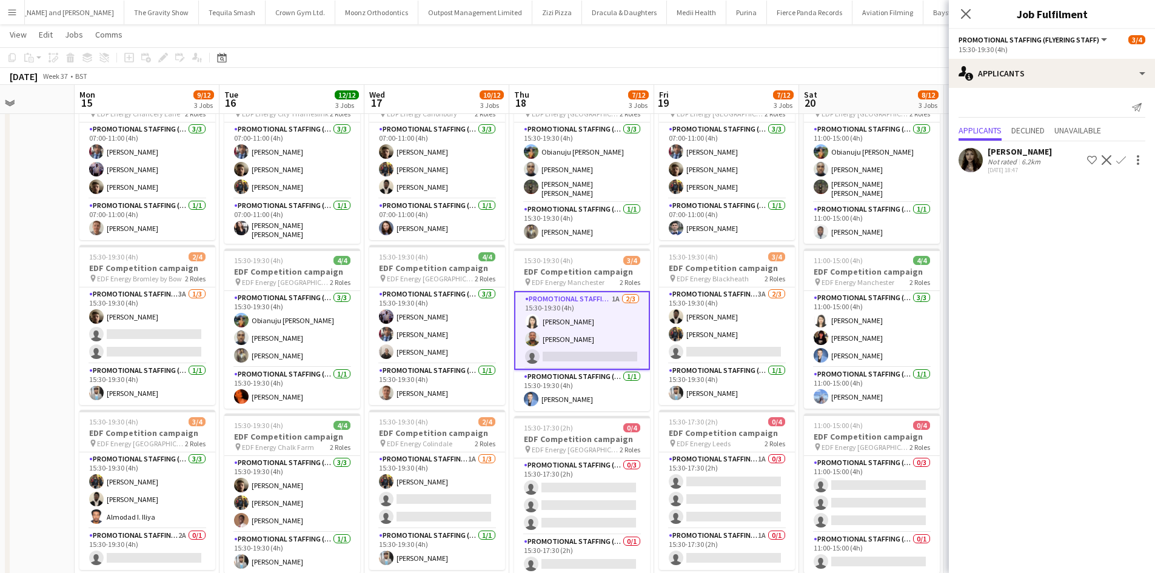
click at [992, 153] on div "Olivia Mutemba" at bounding box center [1020, 151] width 64 height 11
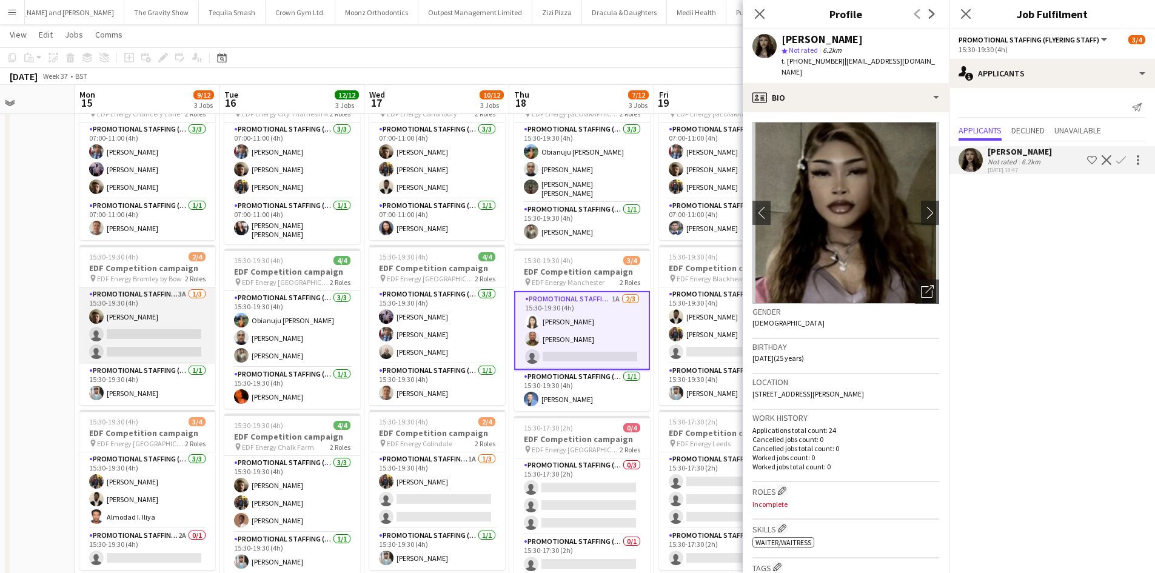
click at [184, 291] on app-card-role "Promotional Staffing (Flyering Staff) 3A 1/3 15:30-19:30 (4h) Alex Jackson-Kemp…" at bounding box center [147, 326] width 136 height 76
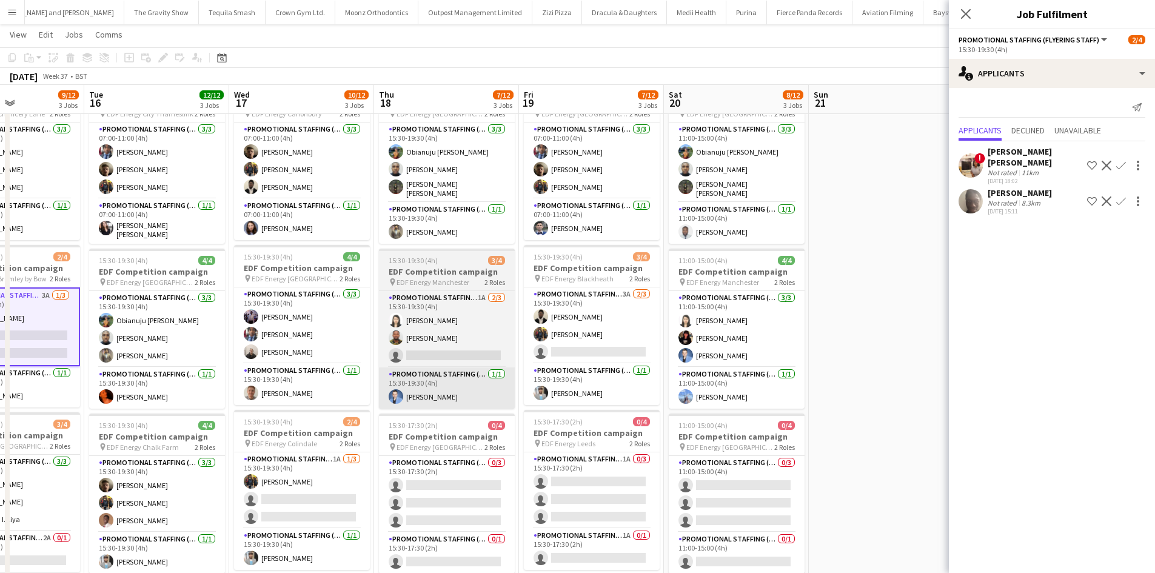
drag, startPoint x: 297, startPoint y: 403, endPoint x: 136, endPoint y: 402, distance: 160.7
click at [111, 403] on app-calendar-viewport "Fri 12 12/12 3 Jobs Sat 13 9/16 4 Jobs Sun 14 Mon 15 9/12 3 Jobs Tue 16 12/12 3…" at bounding box center [577, 397] width 1155 height 820
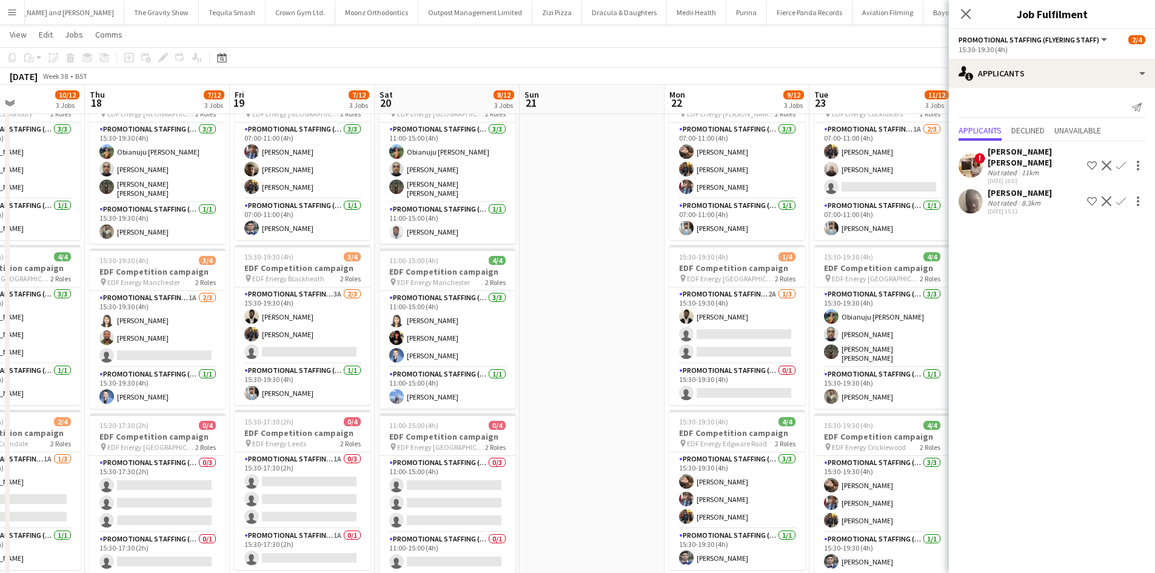
click at [590, 446] on app-date-cell at bounding box center [592, 441] width 145 height 732
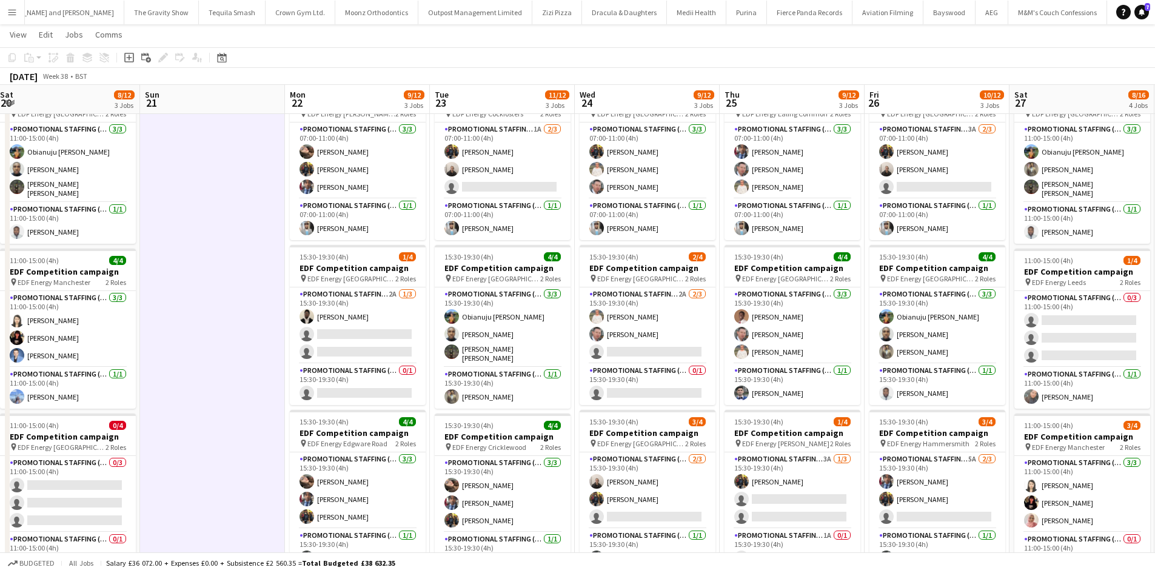
scroll to position [0, 590]
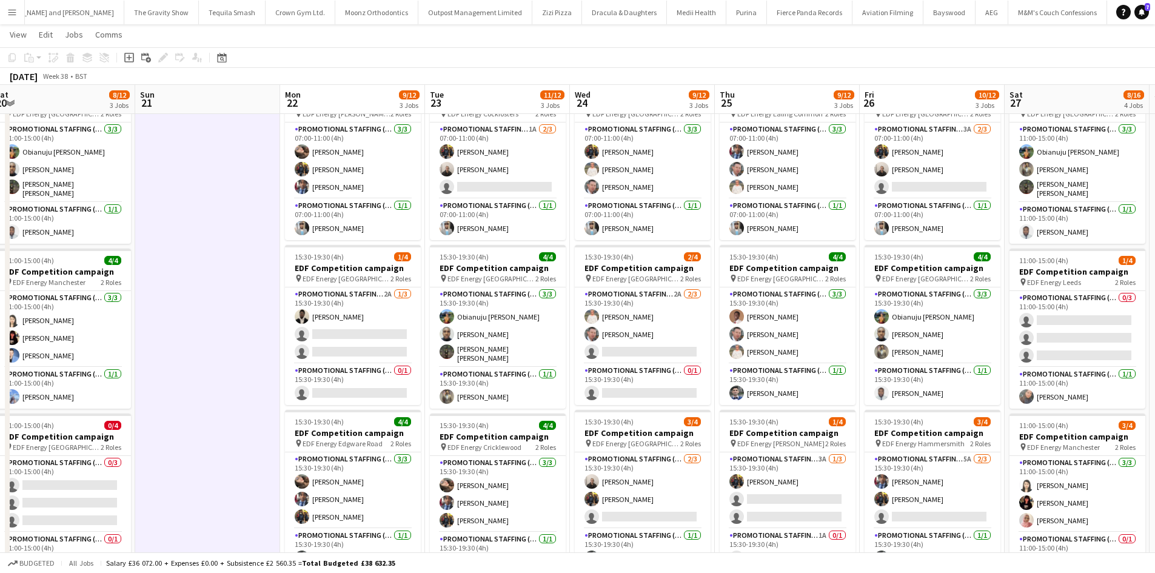
drag, startPoint x: 590, startPoint y: 432, endPoint x: 206, endPoint y: 340, distance: 395.3
click at [206, 340] on app-calendar-viewport "Tue 16 12/12 3 Jobs Wed 17 10/12 3 Jobs Thu 18 7/12 3 Jobs Fri 19 7/12 3 Jobs S…" at bounding box center [577, 397] width 1155 height 820
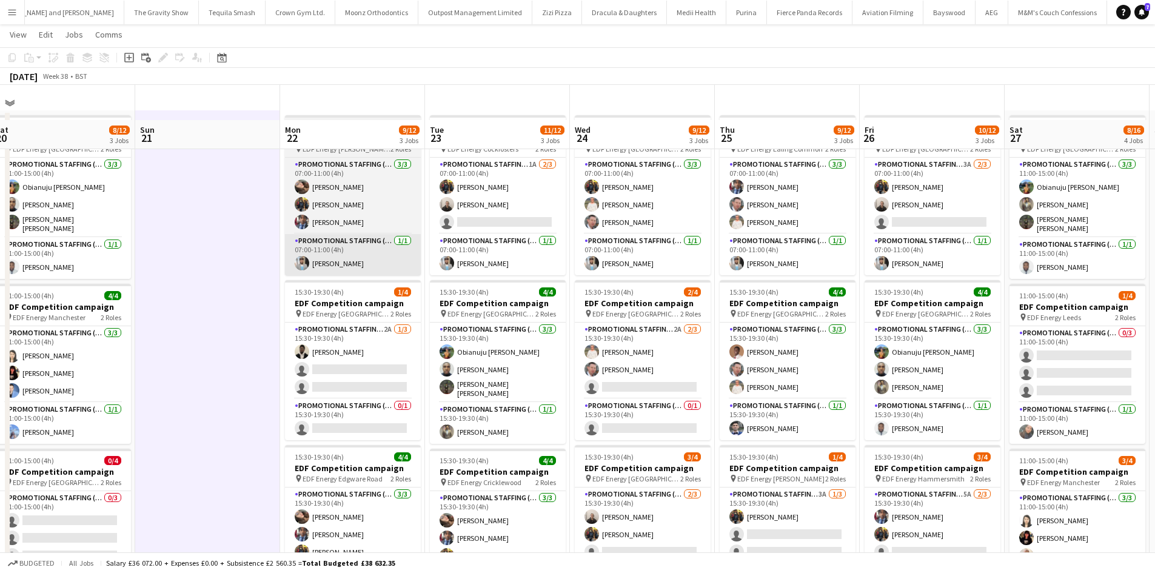
scroll to position [0, 0]
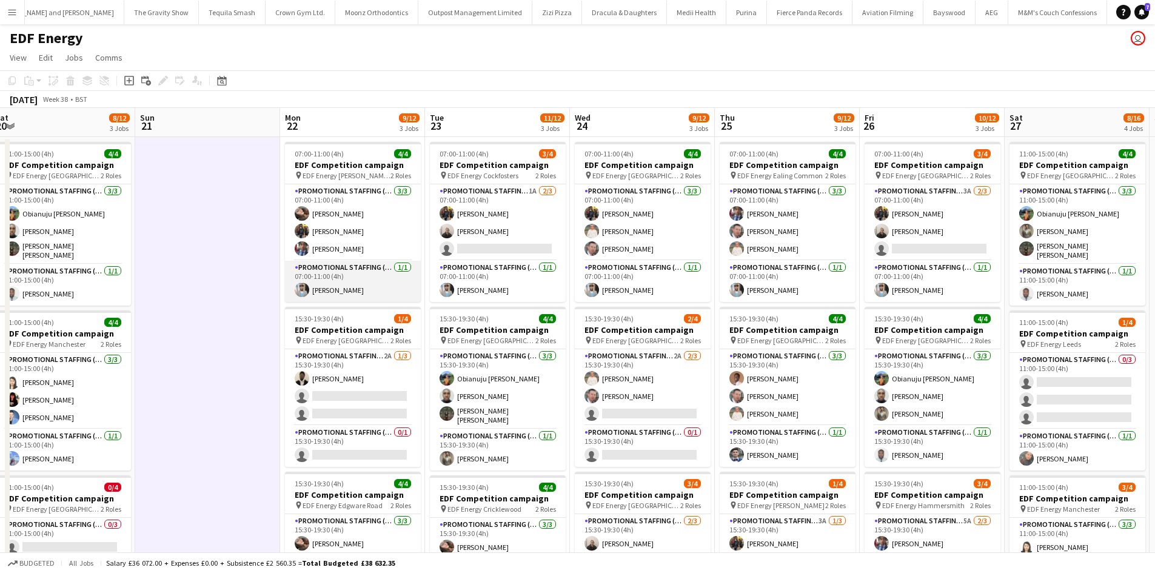
click at [380, 262] on app-card-role "Promotional Staffing (Team Leader) 1/1 07:00-11:00 (4h) Abhishek Rayewar" at bounding box center [353, 281] width 136 height 41
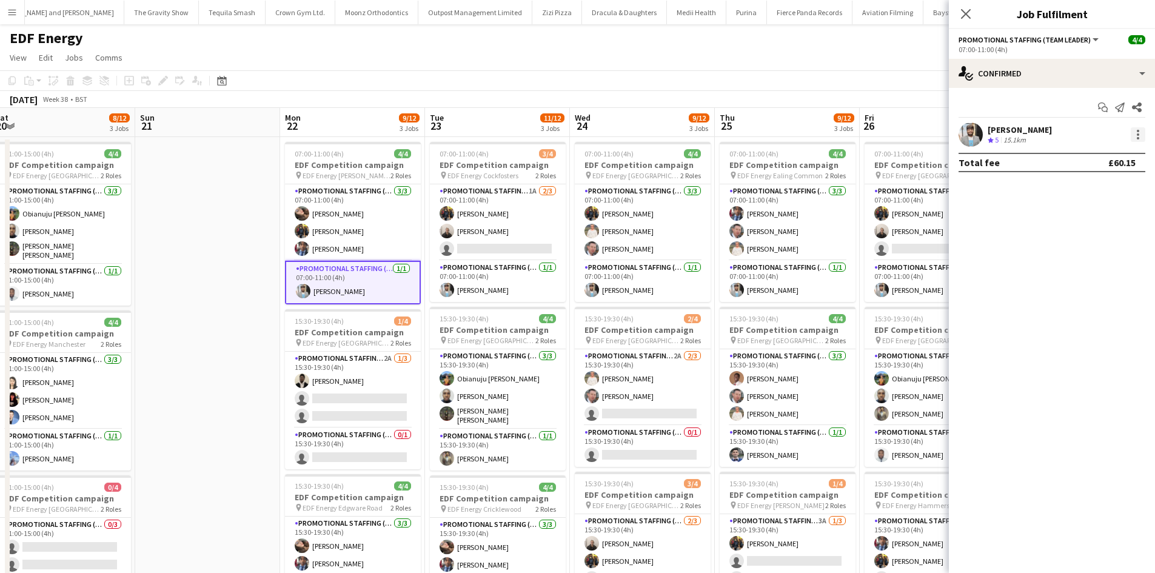
click at [1141, 140] on div at bounding box center [1138, 134] width 15 height 15
click at [1116, 158] on span "Edit fee" at bounding box center [1098, 157] width 75 height 11
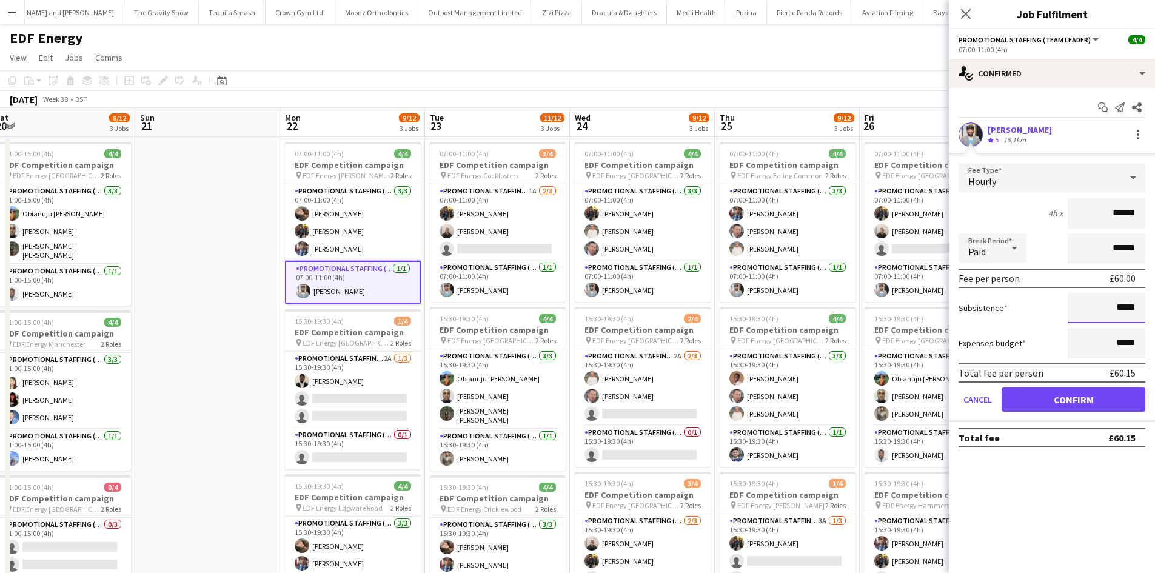
click at [1145, 294] on input "*****" at bounding box center [1107, 308] width 78 height 30
click at [1134, 304] on input "*****" at bounding box center [1107, 308] width 78 height 30
type input "***"
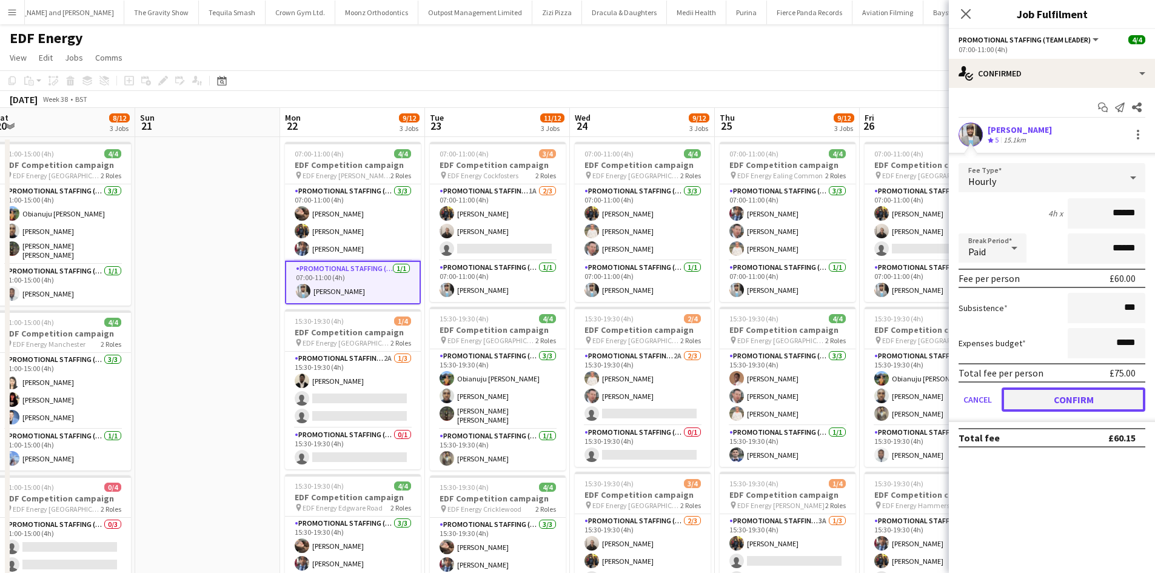
click at [1085, 404] on button "Confirm" at bounding box center [1074, 400] width 144 height 24
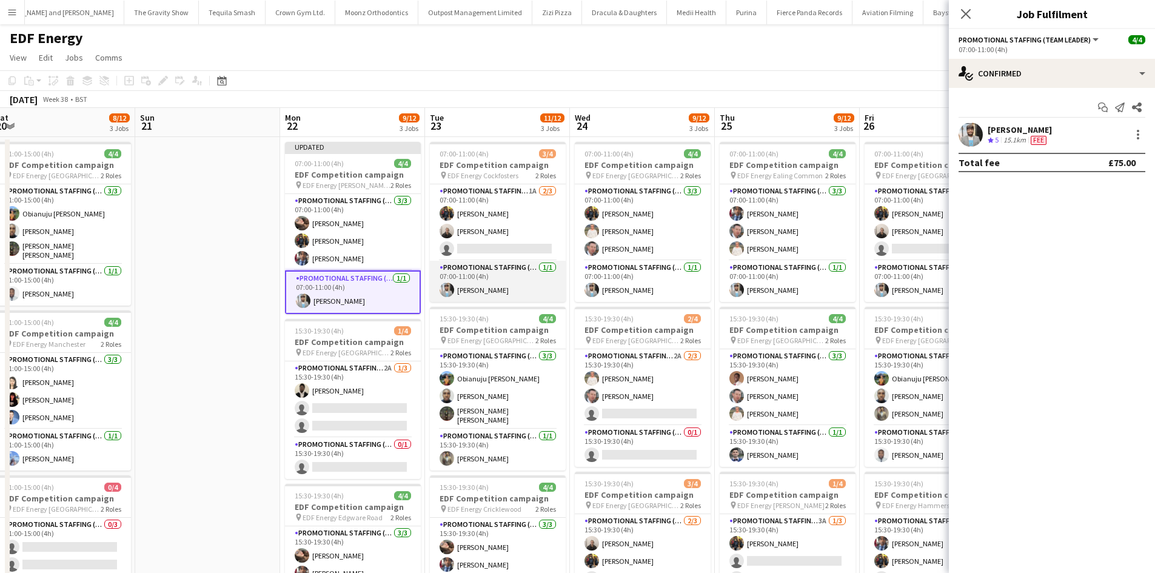
click at [523, 266] on app-card-role "Promotional Staffing (Team Leader) 1/1 07:00-11:00 (4h) Abhishek Rayewar" at bounding box center [498, 281] width 136 height 41
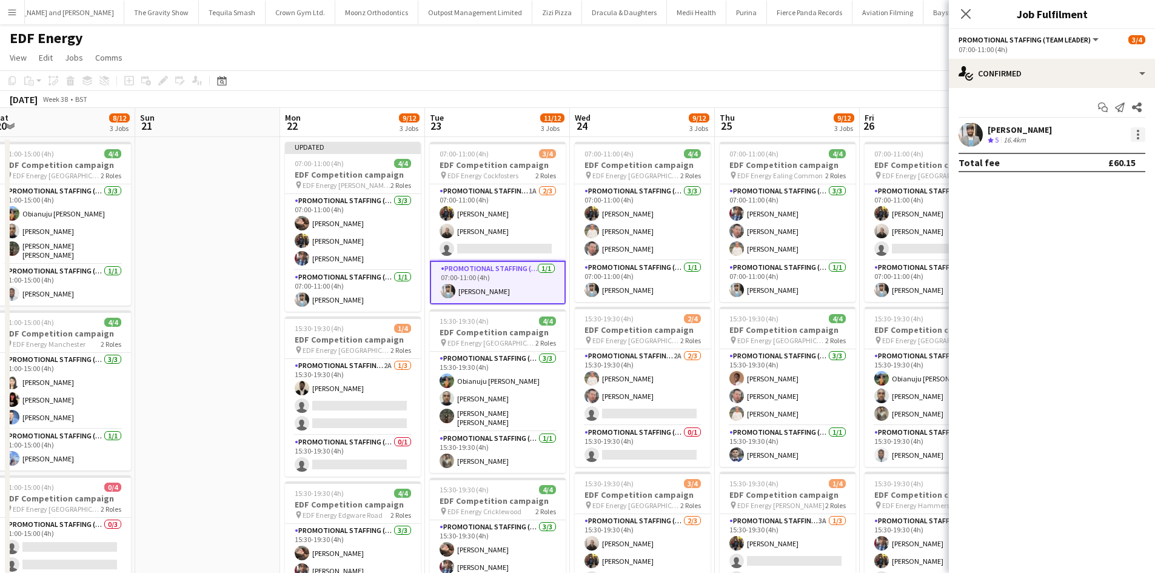
click at [1134, 131] on div at bounding box center [1138, 134] width 15 height 15
click at [1094, 160] on span "Edit fee" at bounding box center [1098, 157] width 75 height 11
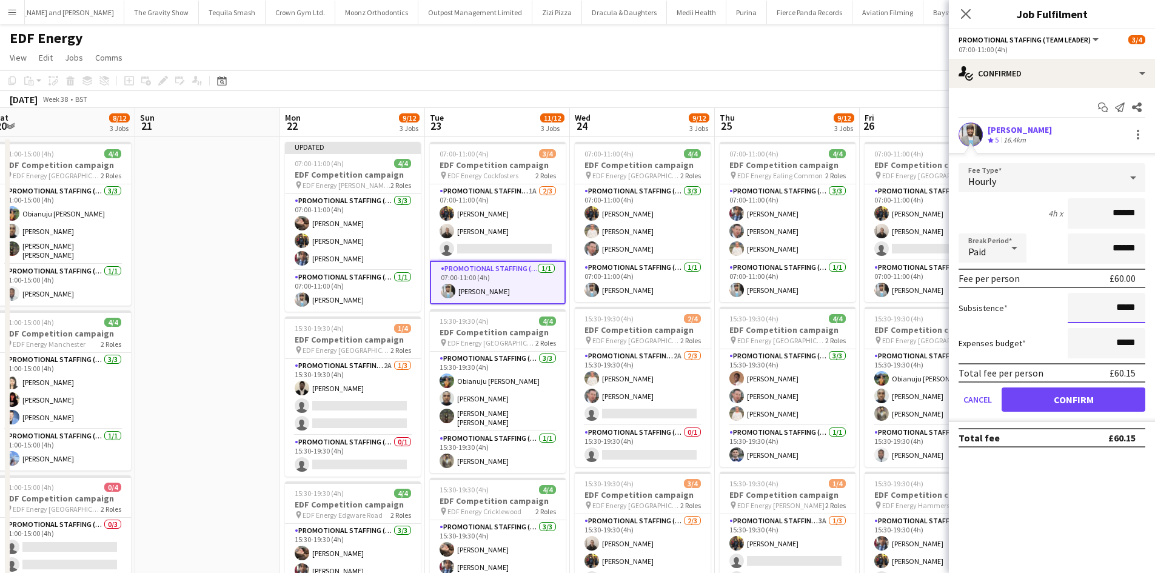
click at [1119, 311] on input "*****" at bounding box center [1107, 308] width 78 height 30
type input "***"
click at [1095, 399] on button "Confirm" at bounding box center [1074, 400] width 144 height 24
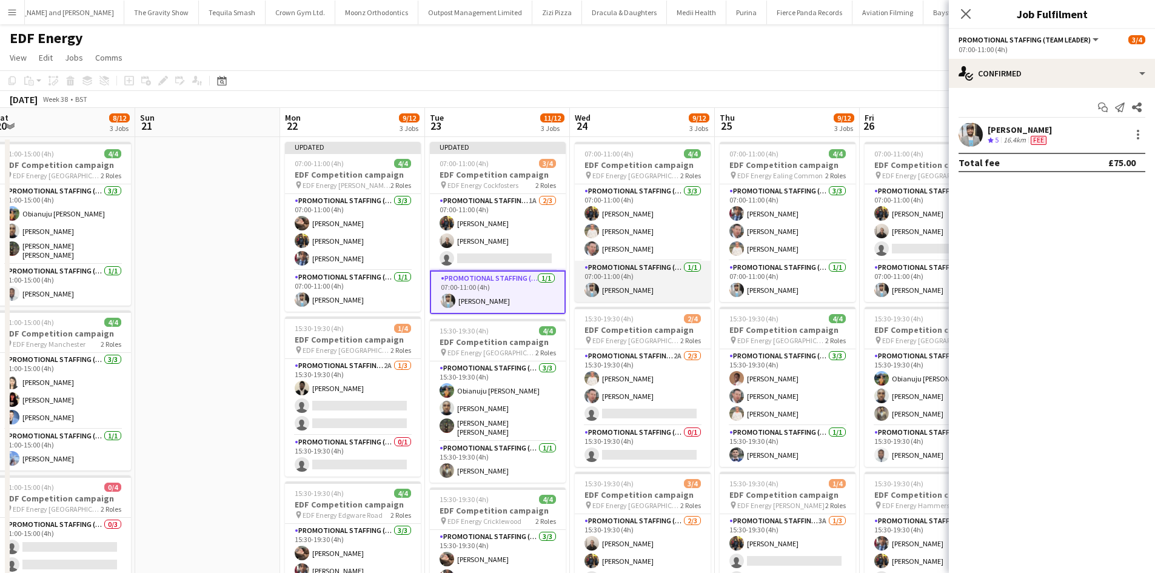
click at [665, 267] on app-card-role "Promotional Staffing (Team Leader) 1/1 07:00-11:00 (4h) Abhishek Rayewar" at bounding box center [643, 281] width 136 height 41
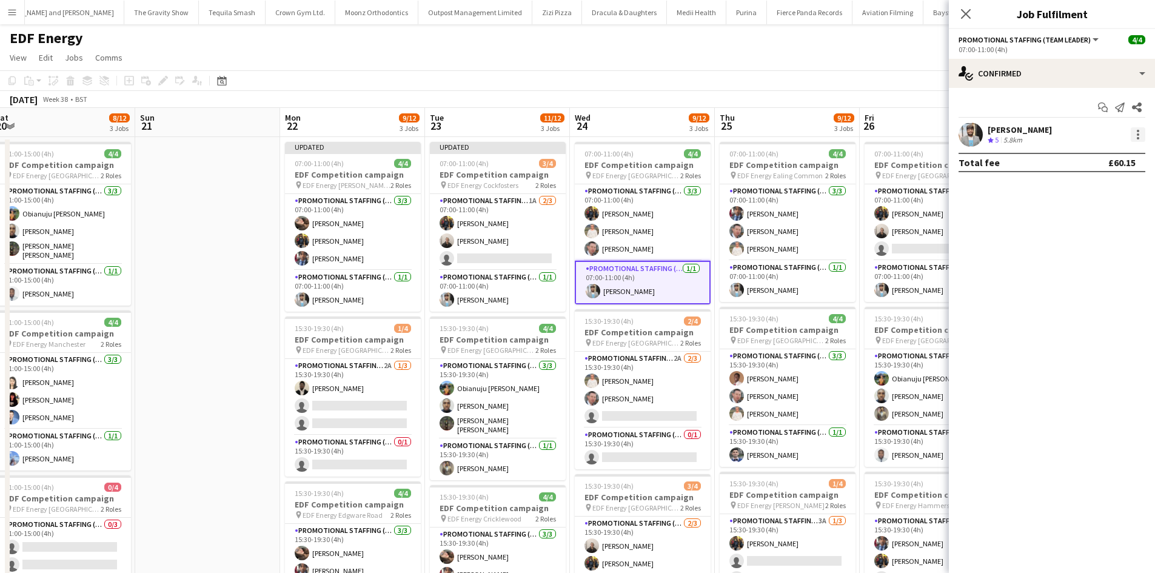
click at [1134, 132] on div at bounding box center [1138, 134] width 15 height 15
click at [1079, 149] on button "Edit fee" at bounding box center [1098, 157] width 95 height 29
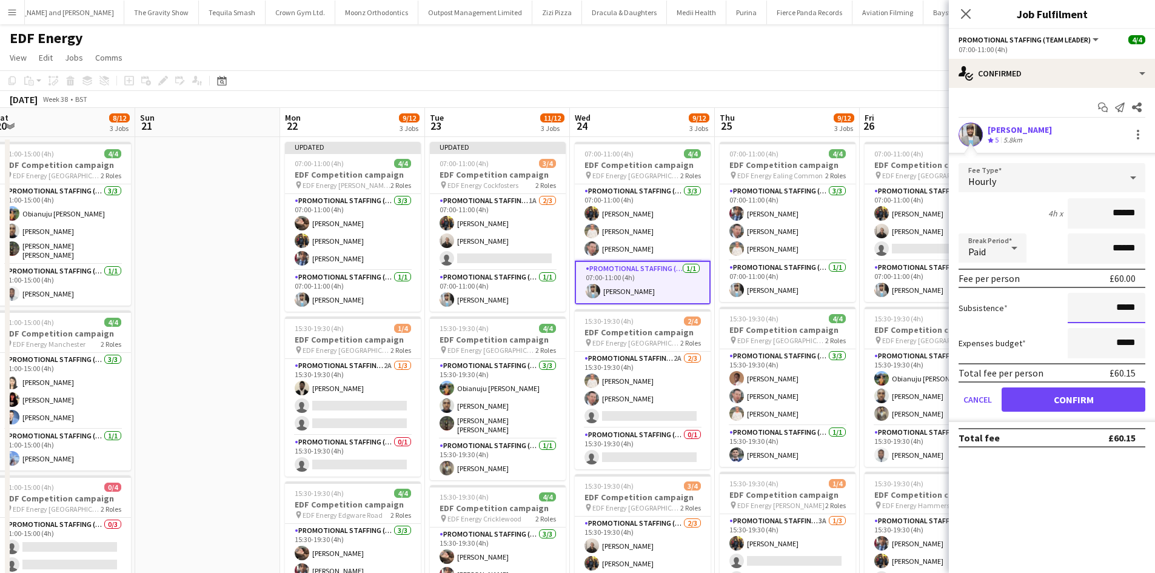
click at [1134, 309] on input "*****" at bounding box center [1107, 308] width 78 height 30
type input "***"
click at [1095, 395] on button "Confirm" at bounding box center [1074, 400] width 144 height 24
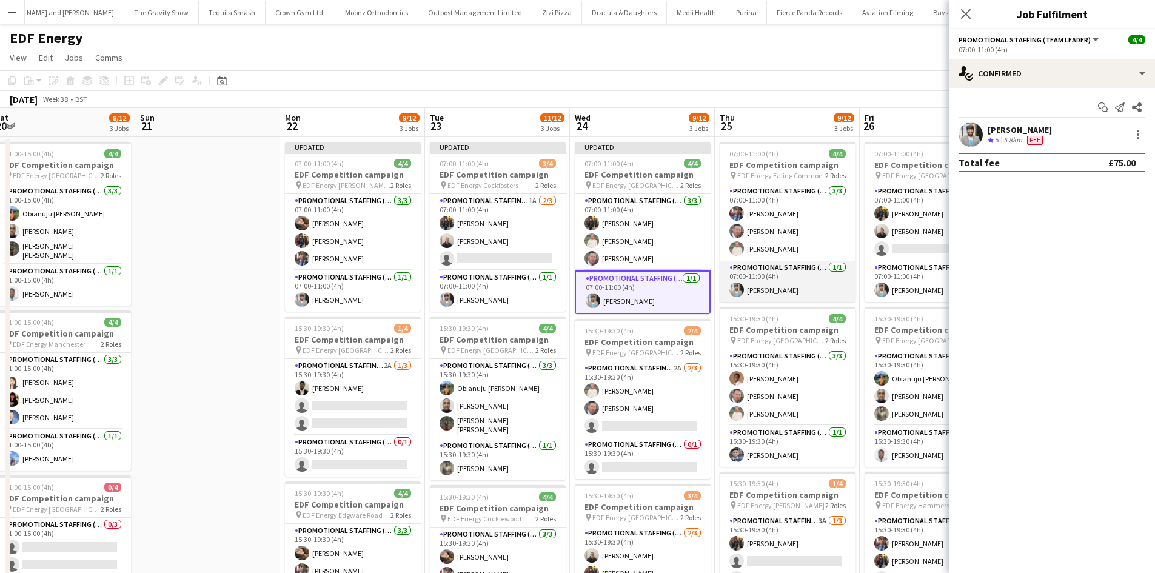
click at [827, 272] on app-card-role "Promotional Staffing (Team Leader) 1/1 07:00-11:00 (4h) Abhishek Rayewar" at bounding box center [788, 281] width 136 height 41
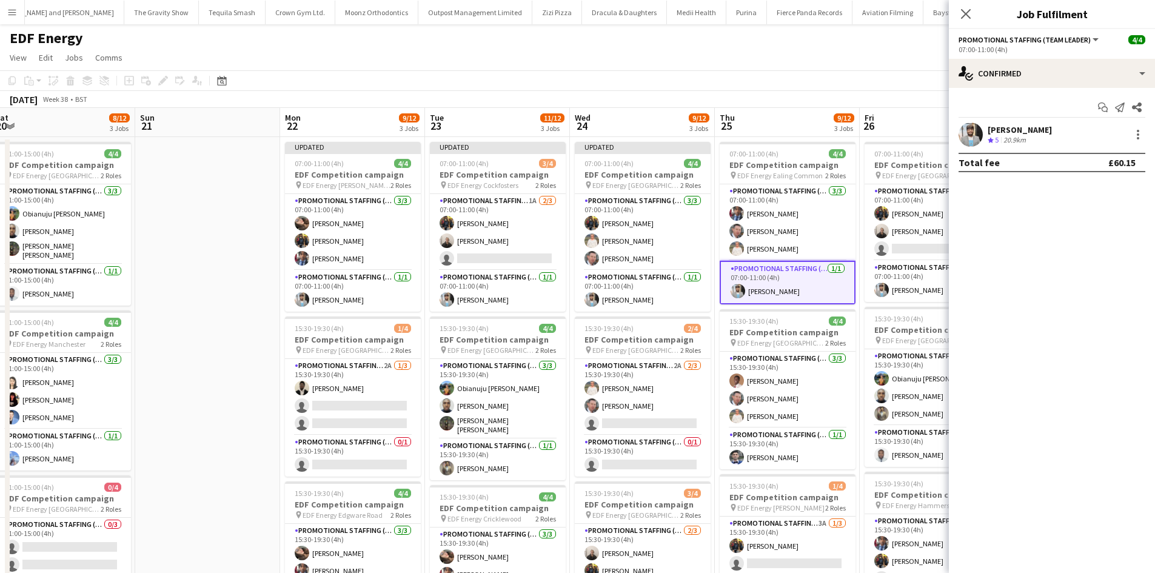
click at [1149, 131] on div "Abhishek Rayewar Crew rating 5 20.9km" at bounding box center [1052, 135] width 206 height 24
click at [1143, 132] on div at bounding box center [1138, 134] width 15 height 15
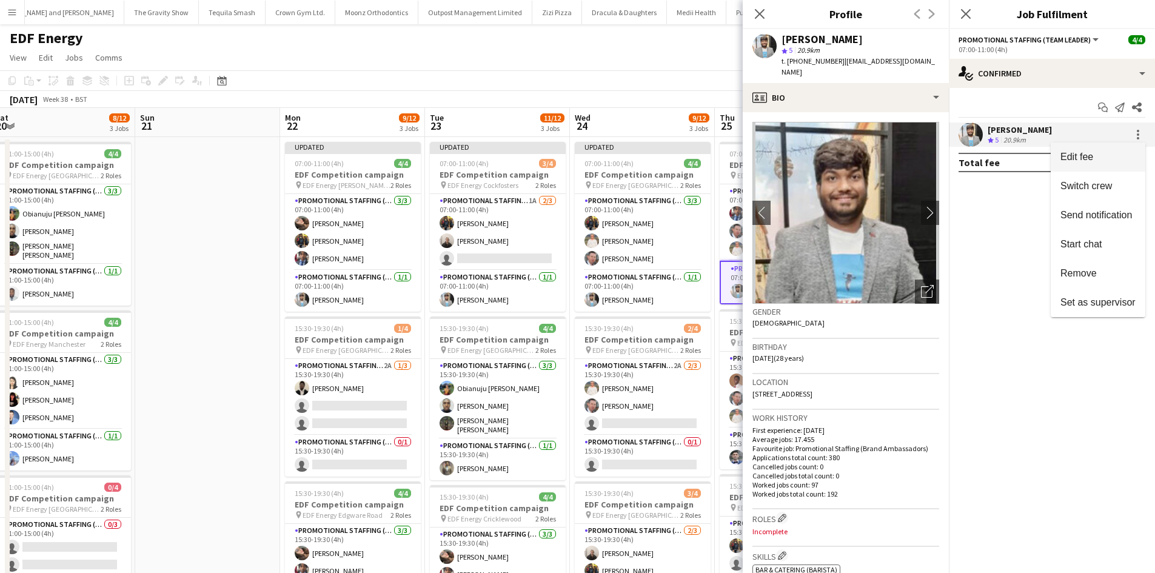
click at [1084, 152] on span "Edit fee" at bounding box center [1077, 157] width 33 height 10
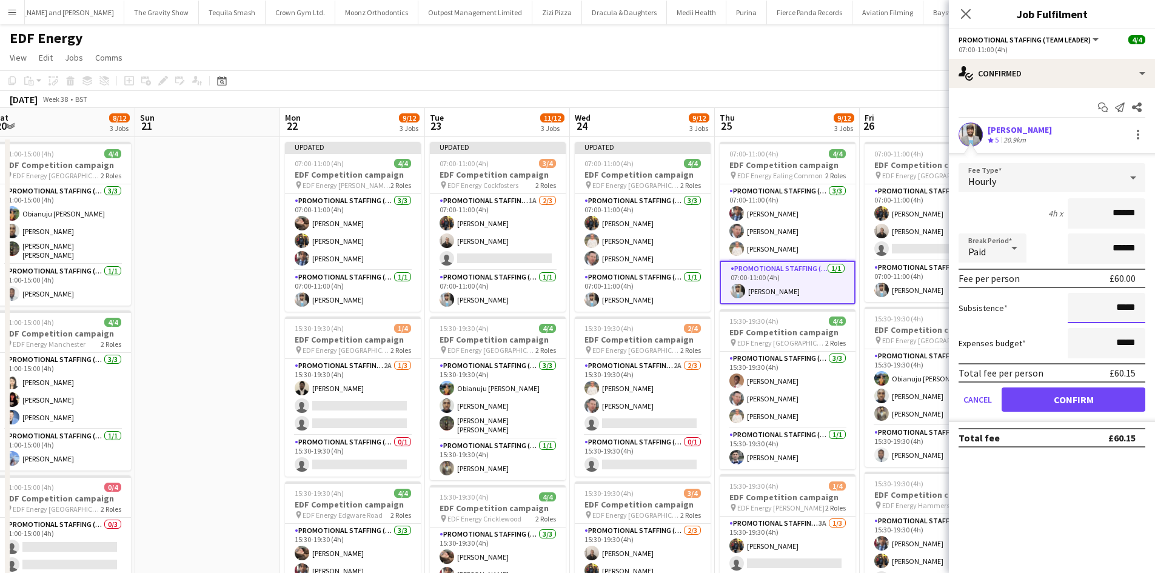
click at [1123, 314] on input "*****" at bounding box center [1107, 308] width 78 height 30
type input "***"
click at [1091, 403] on button "Confirm" at bounding box center [1074, 400] width 144 height 24
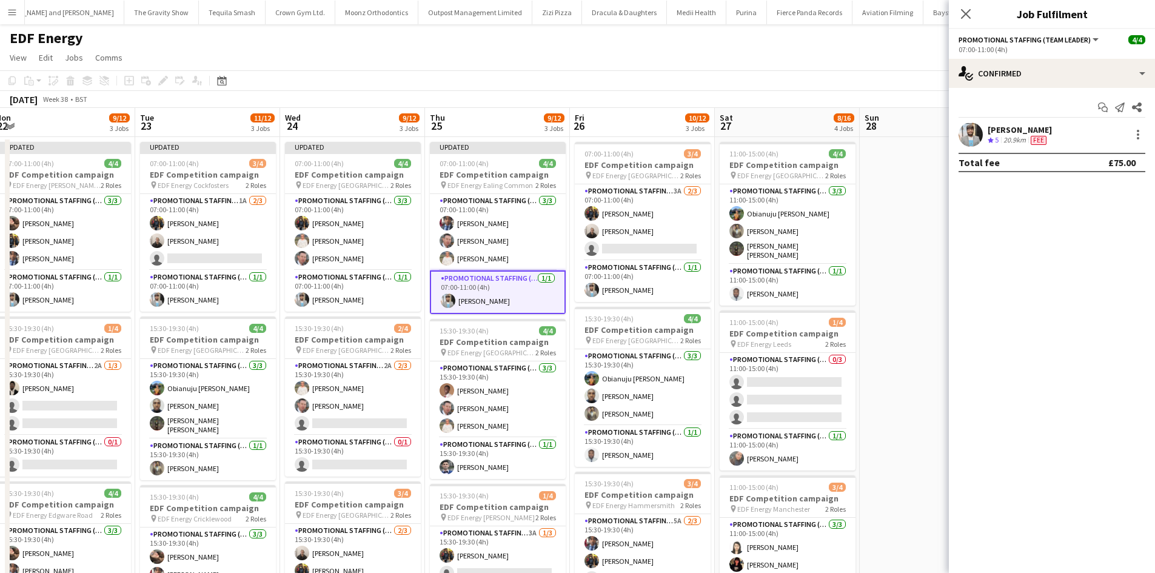
scroll to position [0, 620]
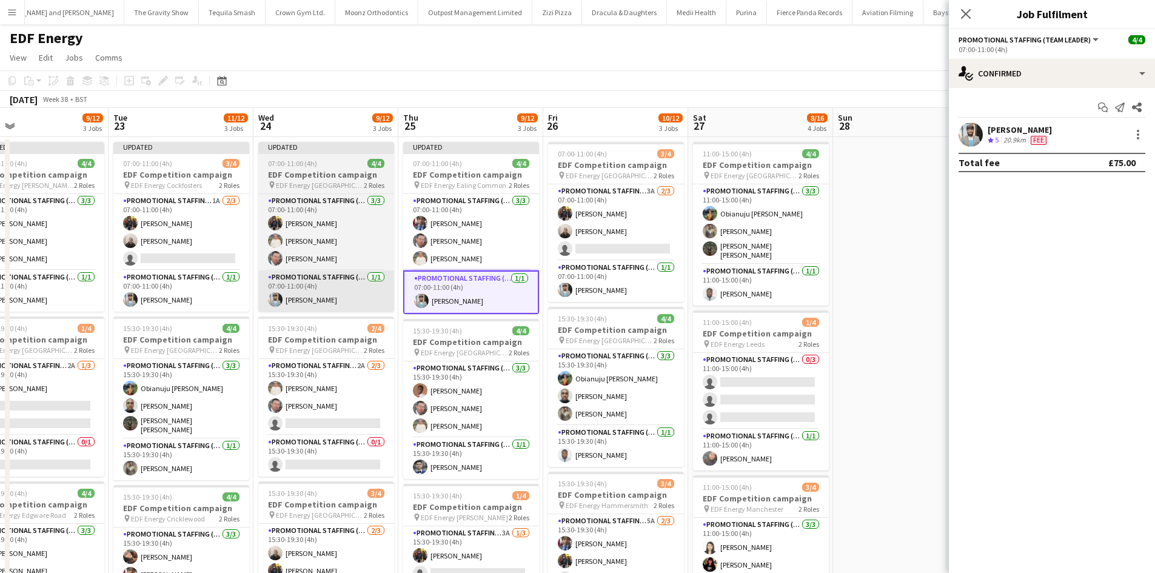
drag, startPoint x: 655, startPoint y: 311, endPoint x: 355, endPoint y: 272, distance: 302.7
click at [335, 273] on app-calendar-viewport "Thu 18 7/12 3 Jobs Fri 19 7/12 3 Jobs Sat 20 8/12 3 Jobs Sun 21 Mon 22 9/12 3 J…" at bounding box center [577, 488] width 1155 height 761
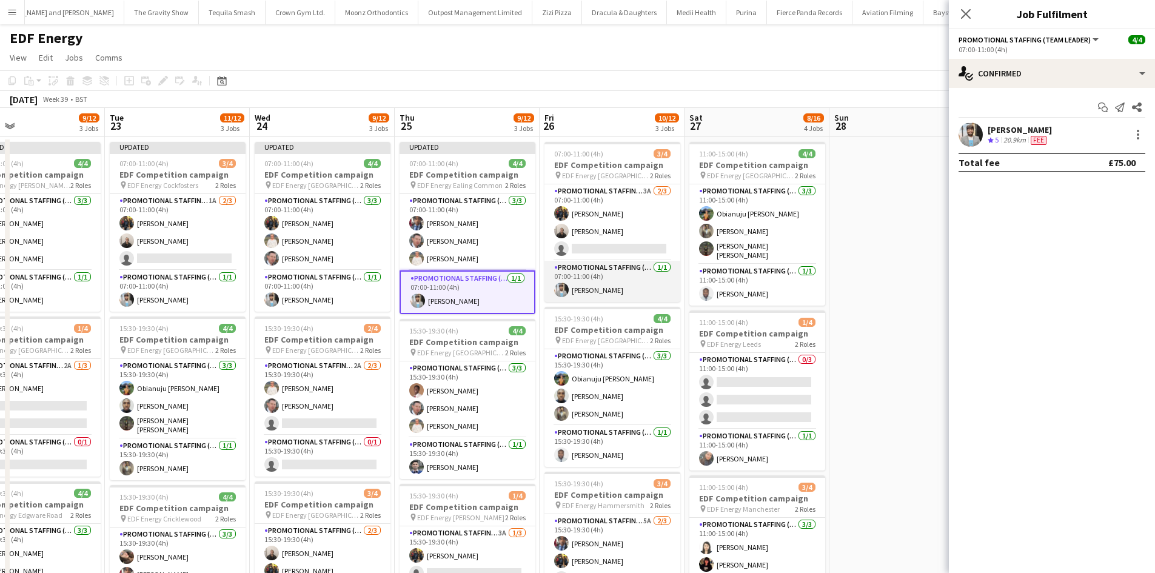
click at [649, 277] on app-card-role "Promotional Staffing (Team Leader) 1/1 07:00-11:00 (4h) Abhishek Rayewar" at bounding box center [613, 281] width 136 height 41
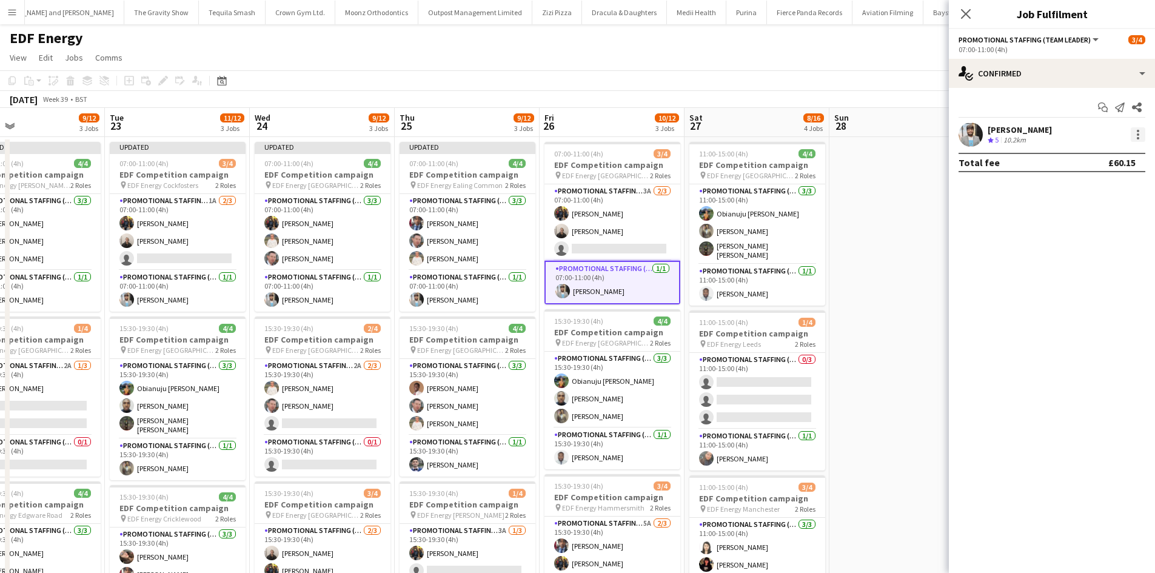
click at [1138, 136] on div at bounding box center [1138, 134] width 2 height 2
click at [1114, 155] on span "Edit fee" at bounding box center [1098, 157] width 75 height 11
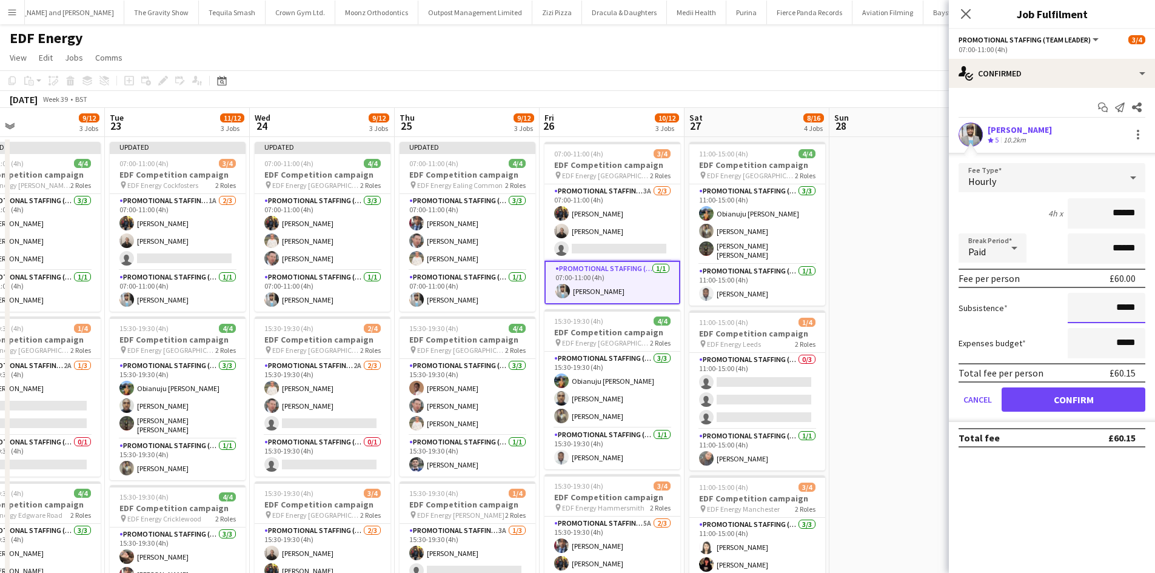
click at [1127, 309] on input "*****" at bounding box center [1107, 308] width 78 height 30
click at [1128, 309] on input "*****" at bounding box center [1107, 308] width 78 height 30
type input "***"
click at [1094, 407] on button "Confirm" at bounding box center [1074, 400] width 144 height 24
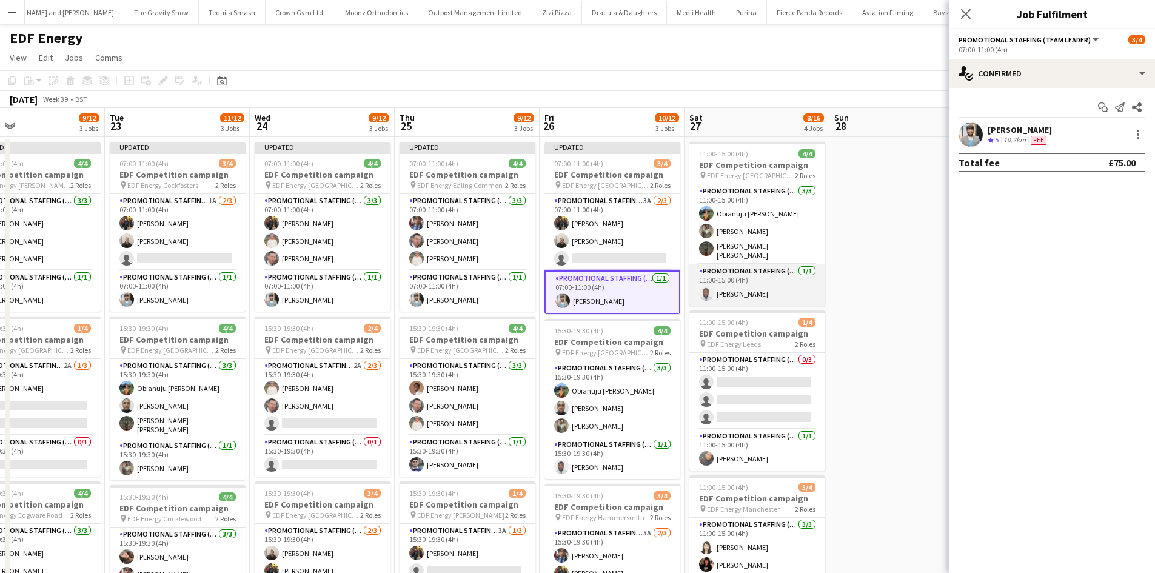
click at [790, 269] on app-card-role "Promotional Staffing (Team Leader) 1/1 11:00-15:00 (4h) Hammed Yakub" at bounding box center [758, 284] width 136 height 41
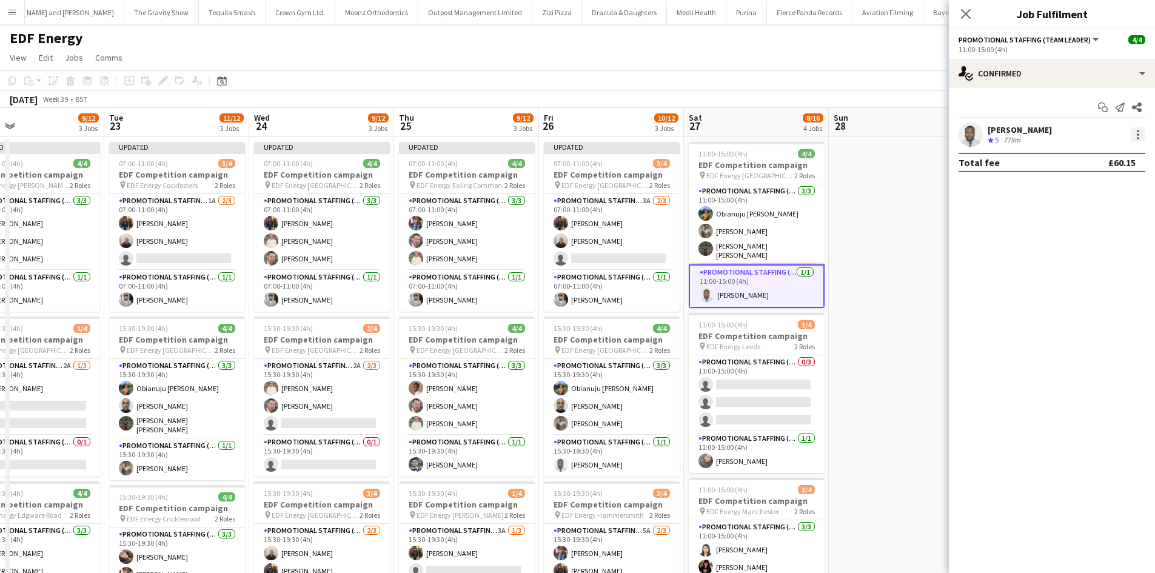
click at [1133, 133] on div at bounding box center [1138, 134] width 15 height 15
click at [1092, 157] on span "Edit fee" at bounding box center [1077, 157] width 33 height 10
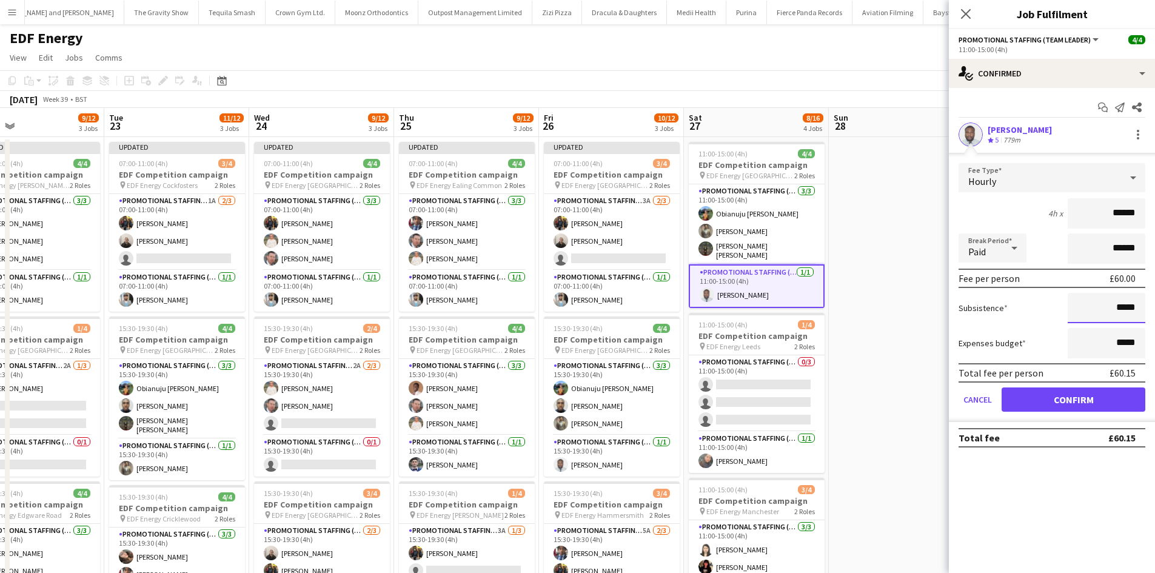
click at [1122, 304] on input "*****" at bounding box center [1107, 308] width 78 height 30
type input "***"
click at [1092, 399] on button "Confirm" at bounding box center [1074, 400] width 144 height 24
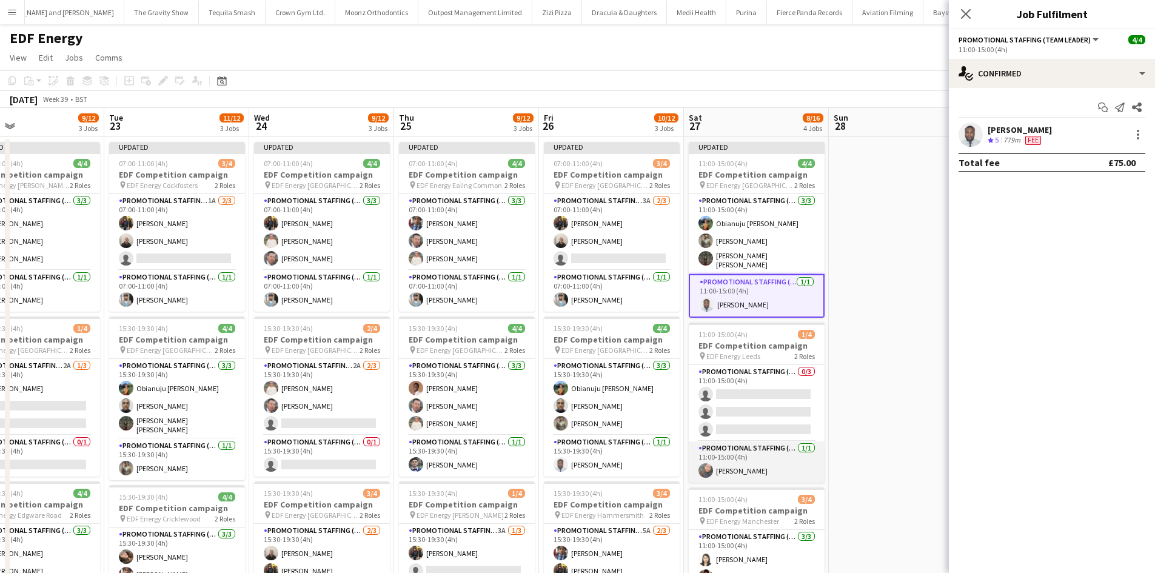
drag, startPoint x: 770, startPoint y: 448, endPoint x: 756, endPoint y: 452, distance: 13.8
click at [771, 448] on app-card-role "Promotional Staffing (Team Leader) 1/1 11:00-15:00 (4h) Li-Quan Hoang" at bounding box center [757, 462] width 136 height 41
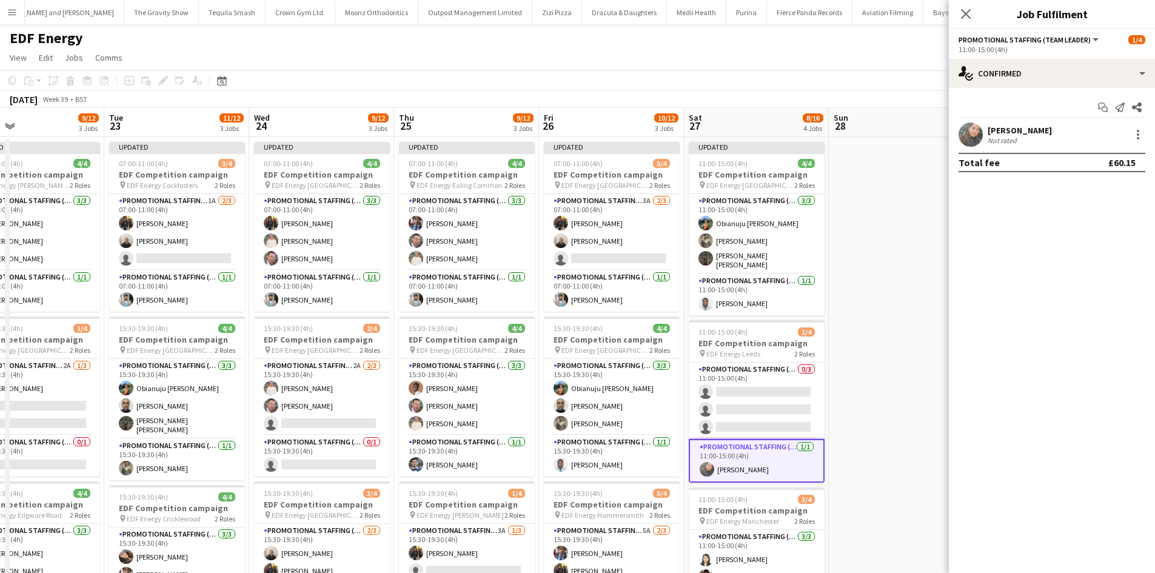
scroll to position [0, 619]
click at [1136, 136] on div at bounding box center [1138, 134] width 15 height 15
click at [1100, 161] on span "Edit fee" at bounding box center [1098, 157] width 75 height 11
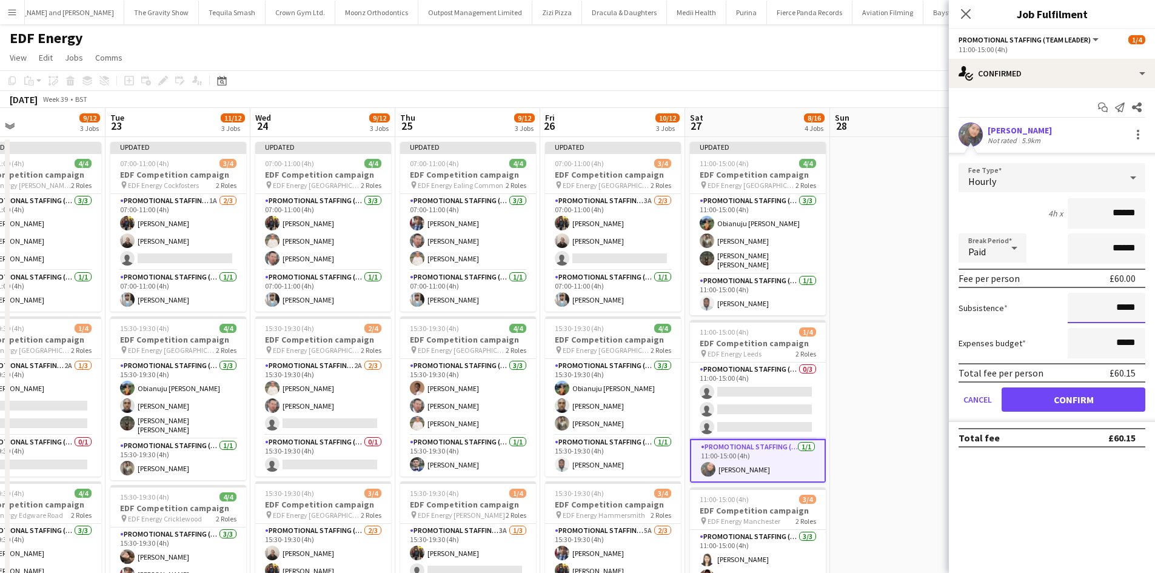
click at [1128, 314] on input "*****" at bounding box center [1107, 308] width 78 height 30
type input "***"
drag, startPoint x: 1094, startPoint y: 395, endPoint x: 1164, endPoint y: 460, distance: 95.3
click at [1094, 395] on button "Confirm" at bounding box center [1074, 400] width 144 height 24
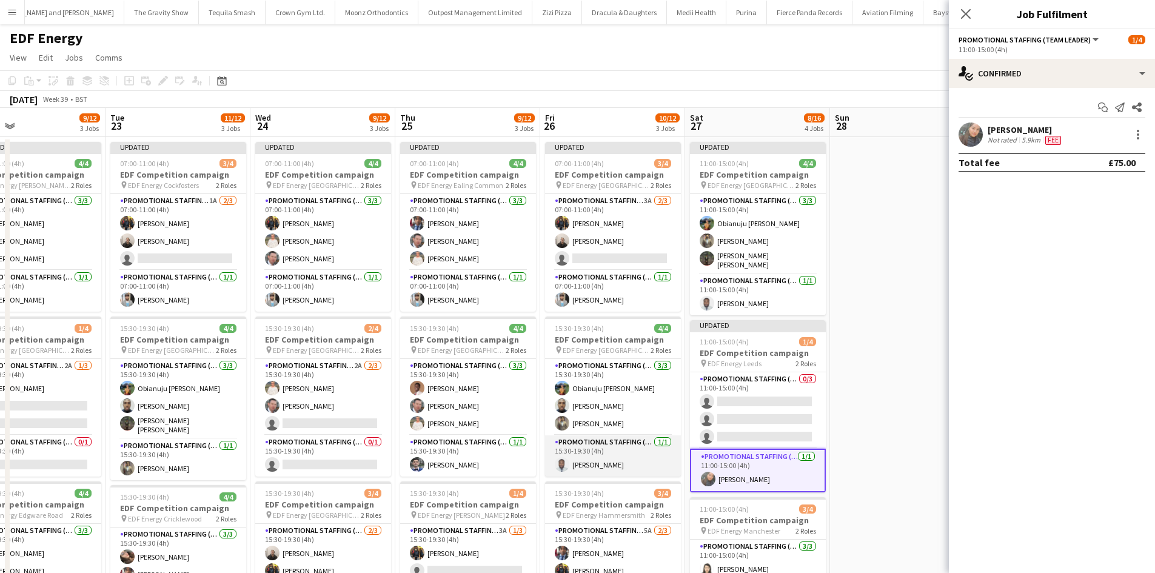
click at [646, 443] on app-card-role "Promotional Staffing (Team Leader) 1/1 15:30-19:30 (4h) Hammed Yakub" at bounding box center [613, 456] width 136 height 41
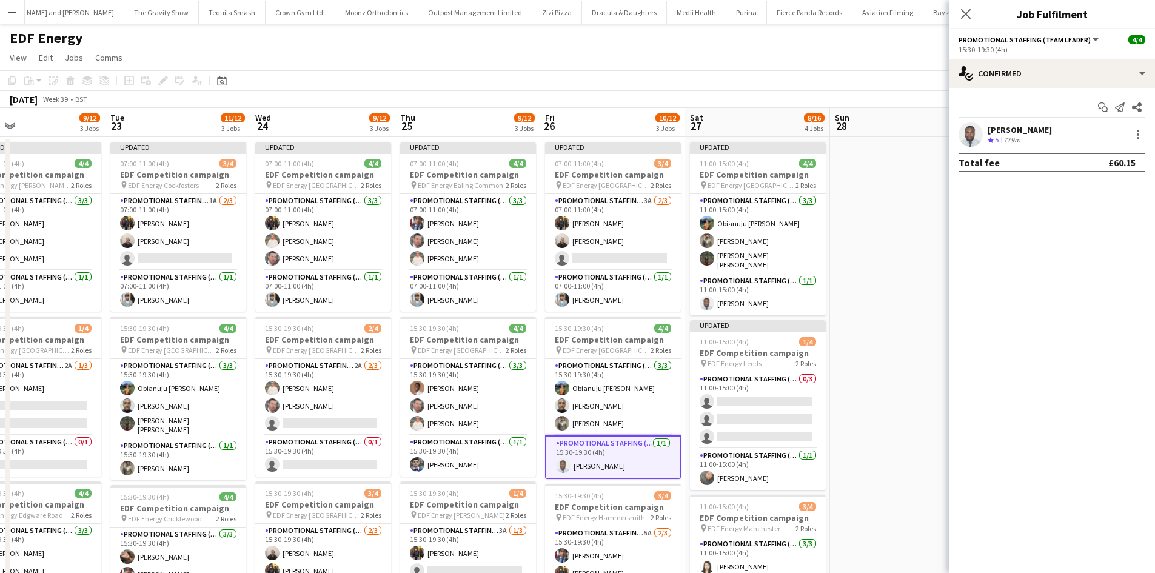
drag, startPoint x: 1145, startPoint y: 130, endPoint x: 1153, endPoint y: 131, distance: 8.6
click at [1146, 130] on div "Hammed Yakub Crew rating 5 779m" at bounding box center [1052, 135] width 206 height 24
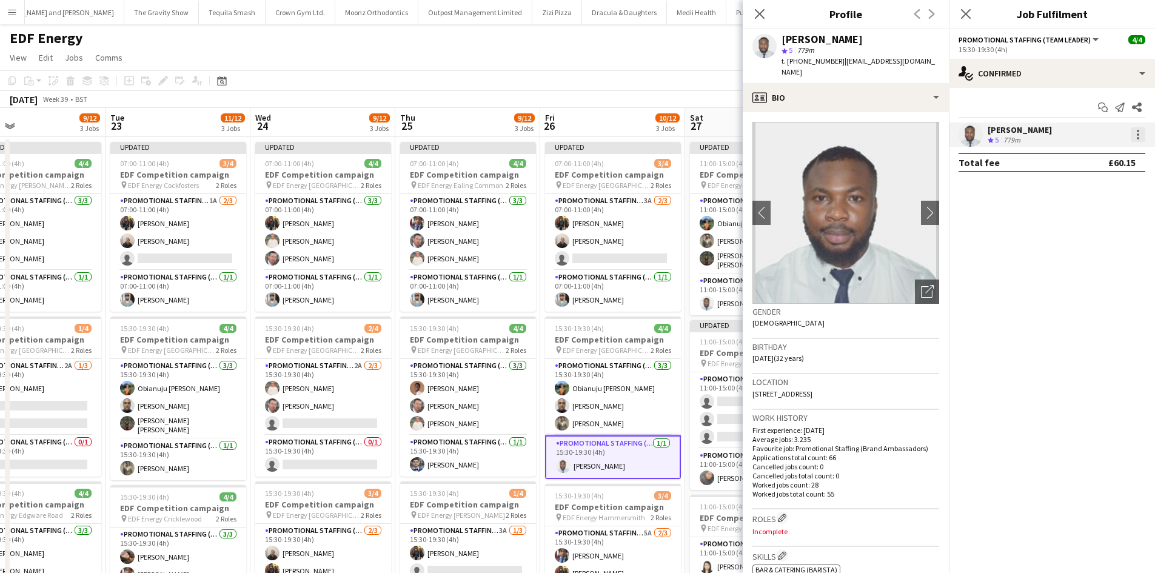
click at [1144, 130] on div at bounding box center [1138, 134] width 15 height 15
click at [1122, 152] on span "Edit fee" at bounding box center [1098, 157] width 75 height 11
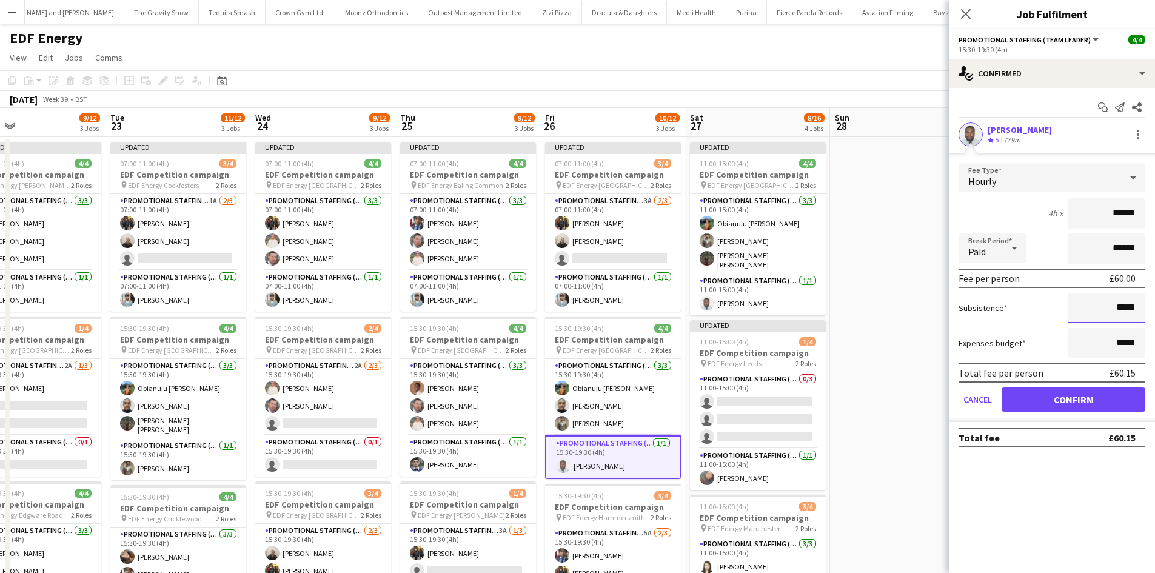
click at [1138, 297] on input "*****" at bounding box center [1107, 308] width 78 height 30
click at [1122, 311] on input "*****" at bounding box center [1107, 308] width 78 height 30
type input "***"
drag, startPoint x: 1077, startPoint y: 400, endPoint x: 1014, endPoint y: 395, distance: 63.9
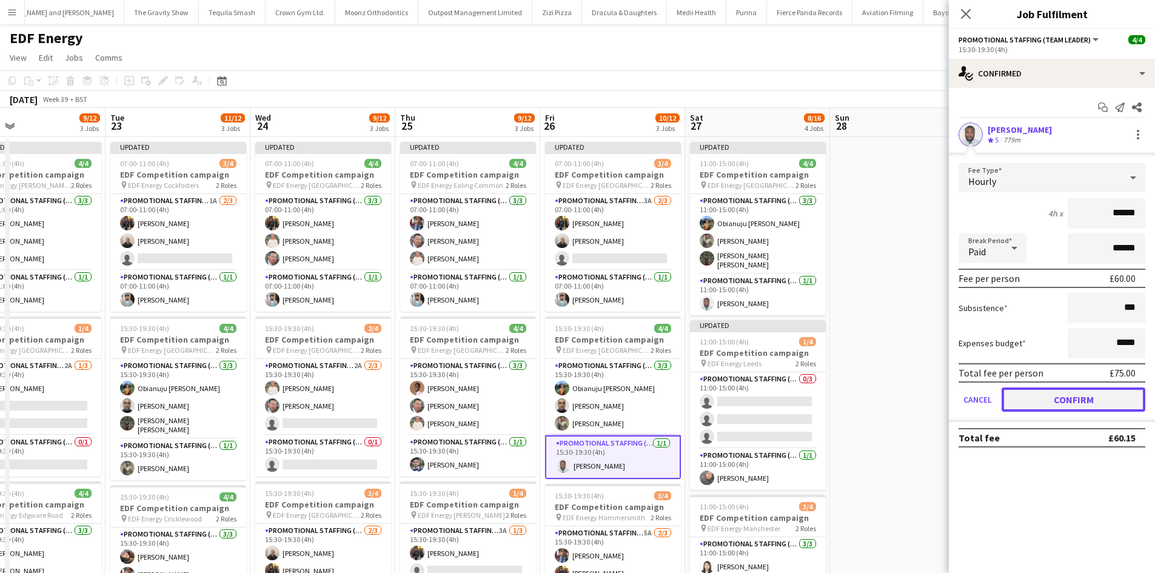
click at [1077, 399] on button "Confirm" at bounding box center [1074, 400] width 144 height 24
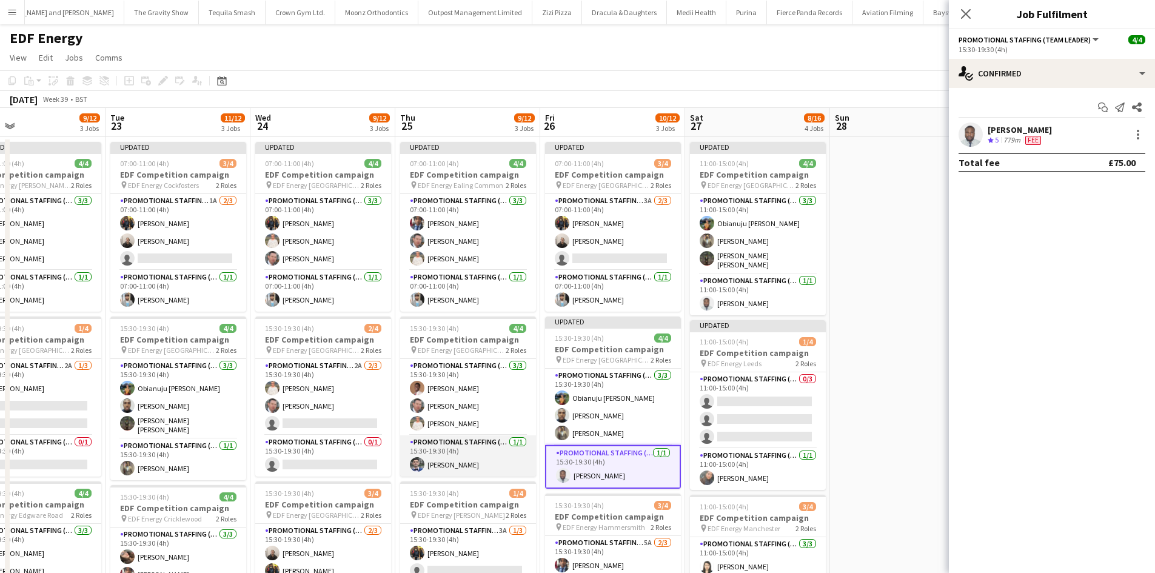
drag, startPoint x: 497, startPoint y: 444, endPoint x: 482, endPoint y: 446, distance: 15.4
click at [497, 443] on app-card-role "Promotional Staffing (Team Leader) 1/1 15:30-19:30 (4h) Elvis Assadi" at bounding box center [468, 456] width 136 height 41
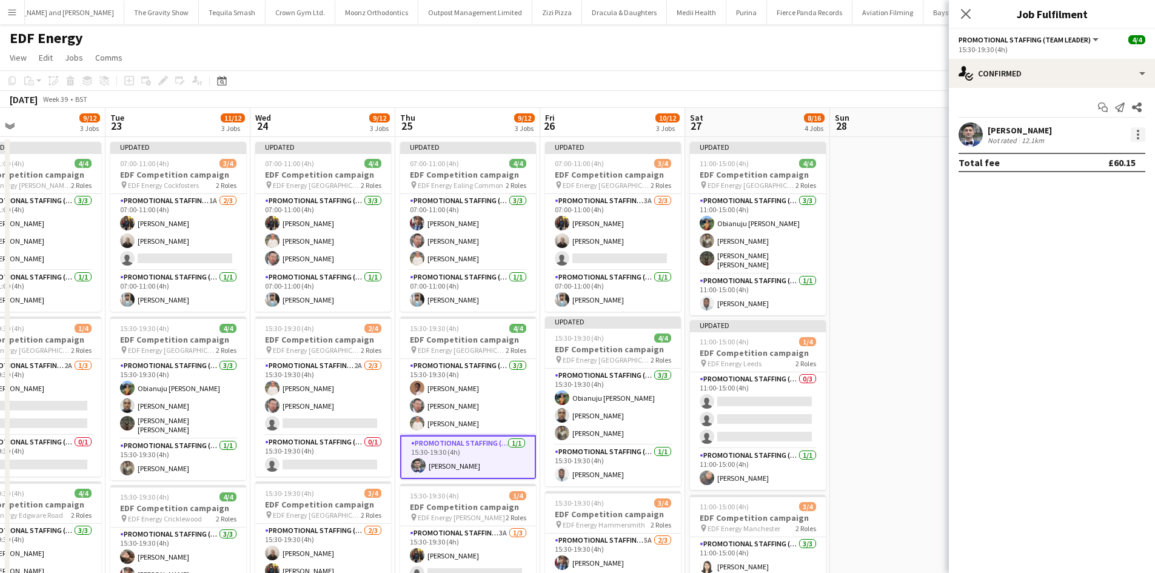
click at [1138, 136] on div at bounding box center [1138, 134] width 2 height 2
click at [1093, 156] on span "Edit fee" at bounding box center [1077, 157] width 33 height 10
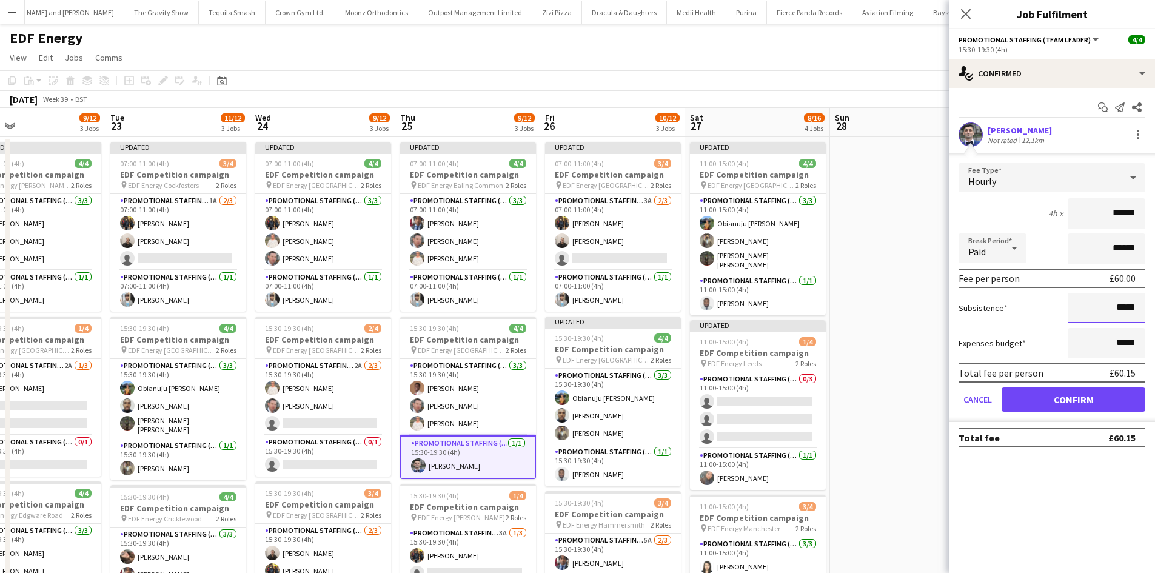
click at [1120, 311] on input "*****" at bounding box center [1107, 308] width 78 height 30
type input "***"
click at [1094, 396] on button "Confirm" at bounding box center [1074, 400] width 144 height 24
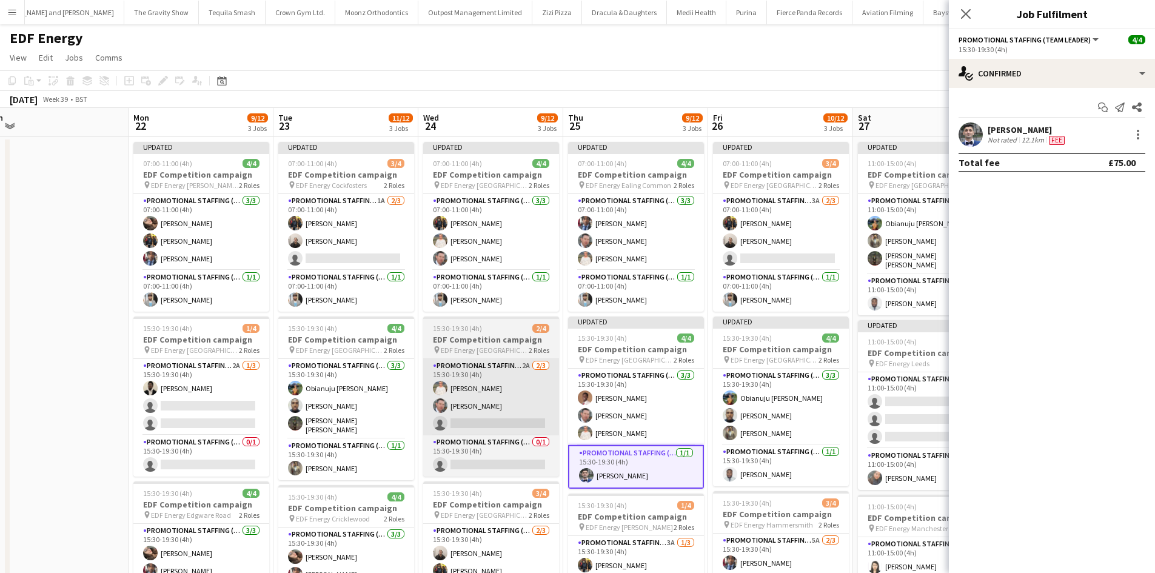
scroll to position [0, 415]
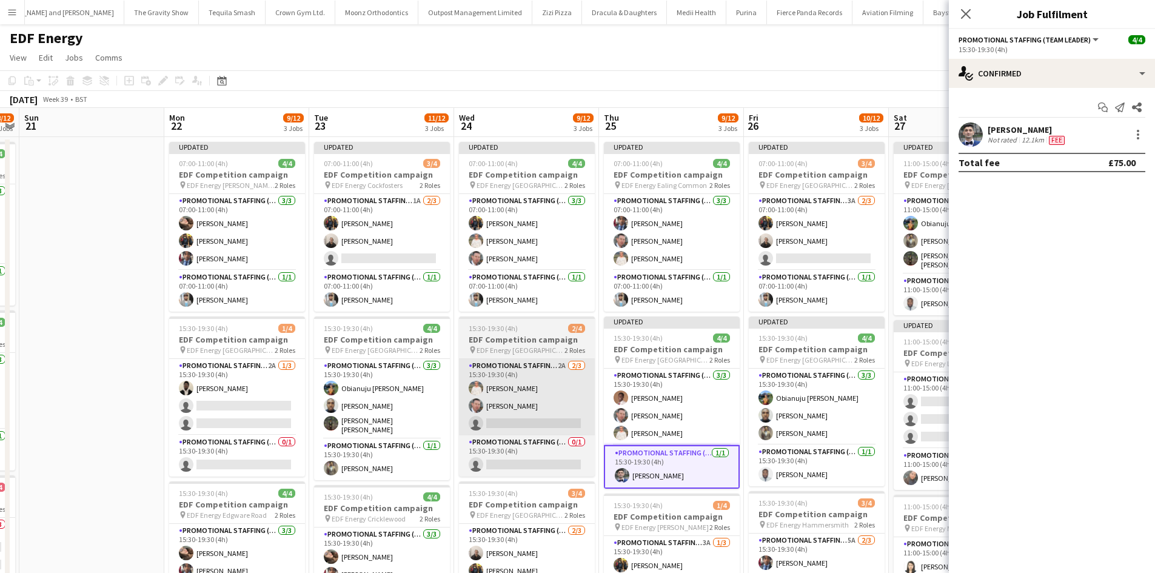
drag, startPoint x: 299, startPoint y: 411, endPoint x: 493, endPoint y: 412, distance: 194.1
click at [503, 410] on app-calendar-viewport "Thu 18 7/12 3 Jobs Fri 19 7/12 3 Jobs Sat 20 8/12 3 Jobs Sun 21 Mon 22 9/12 3 J…" at bounding box center [577, 488] width 1155 height 761
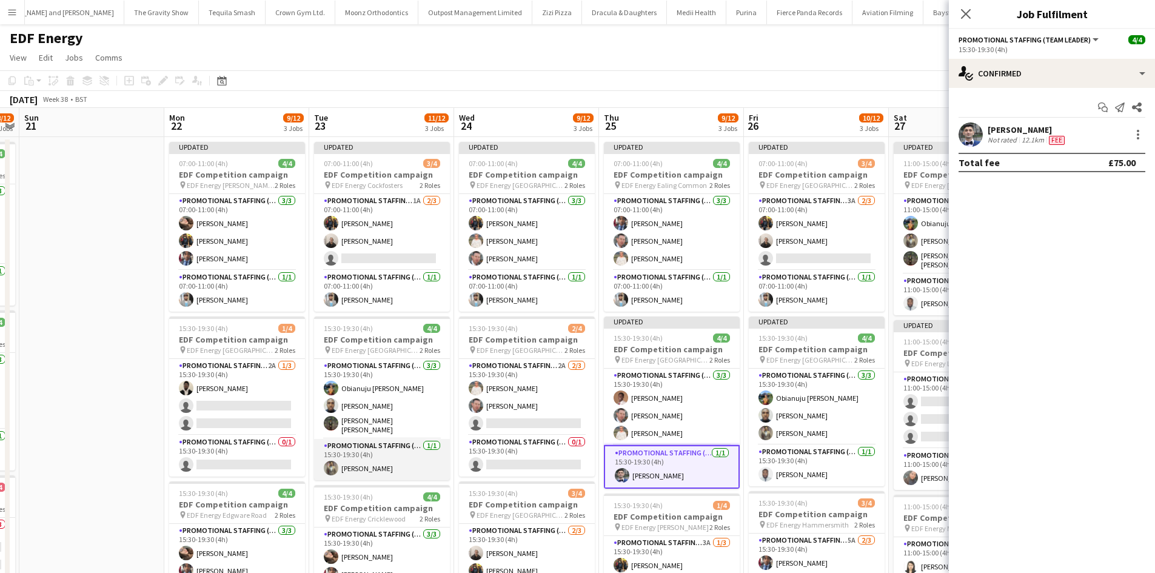
click at [403, 443] on app-card-role "Promotional Staffing (Team Leader) 1/1 15:30-19:30 (4h) Syed Shah" at bounding box center [382, 459] width 136 height 41
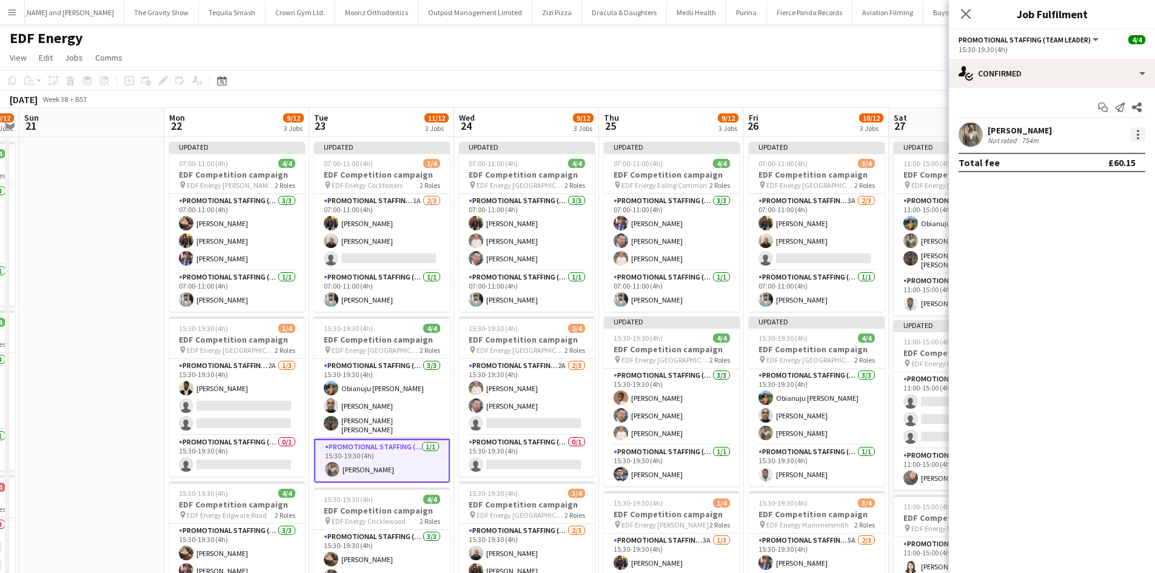
click at [1132, 132] on div at bounding box center [1138, 134] width 15 height 15
click at [1086, 153] on span "Edit fee" at bounding box center [1077, 157] width 33 height 10
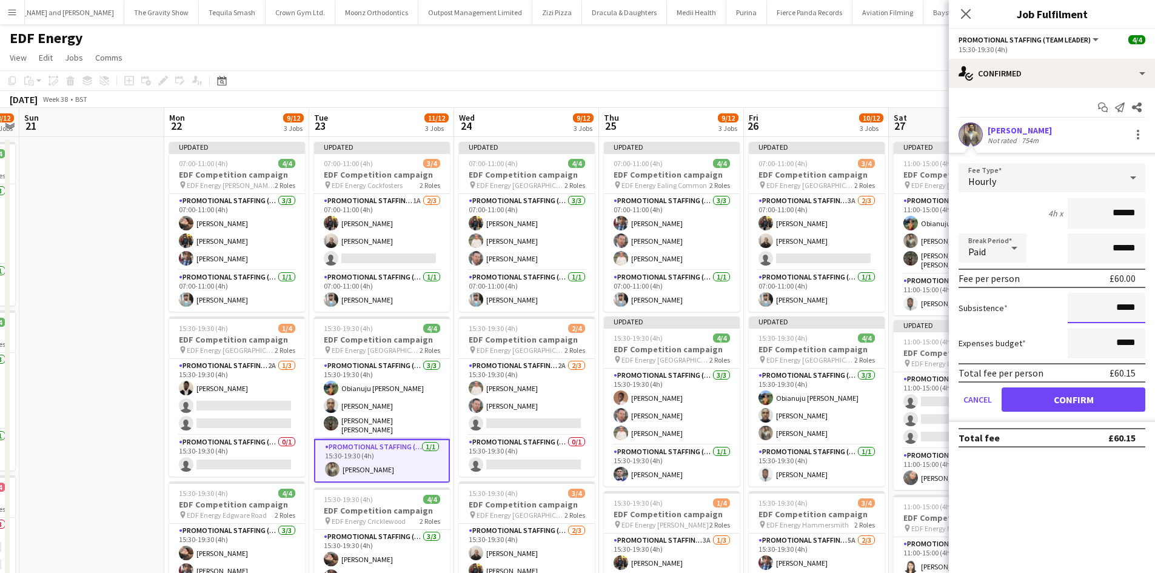
click at [1128, 306] on input "*****" at bounding box center [1107, 308] width 78 height 30
type input "***"
click at [1088, 409] on button "Confirm" at bounding box center [1074, 400] width 144 height 24
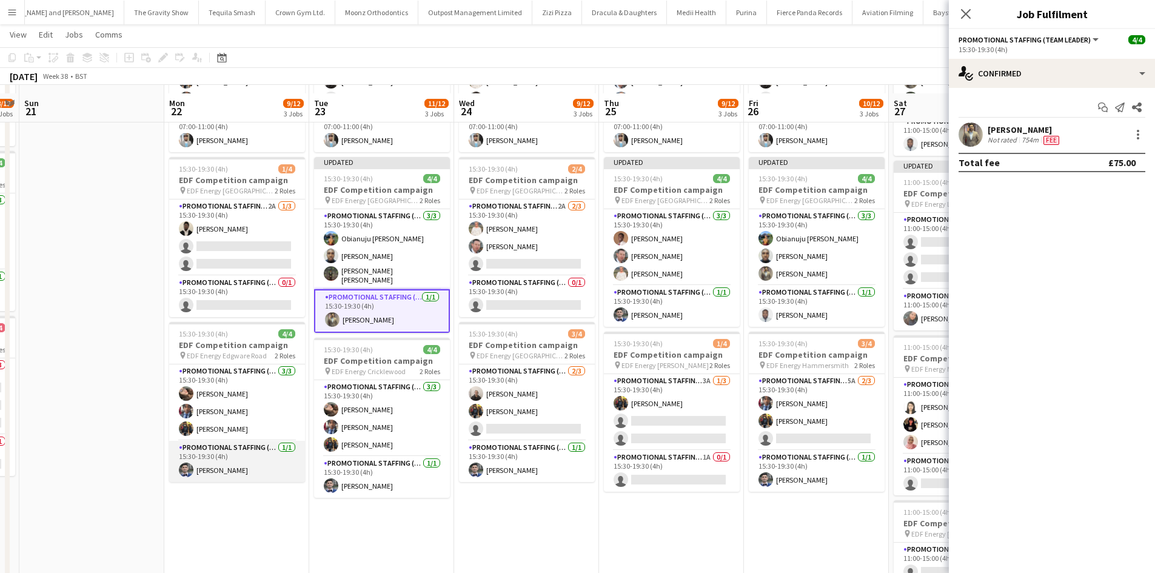
scroll to position [182, 0]
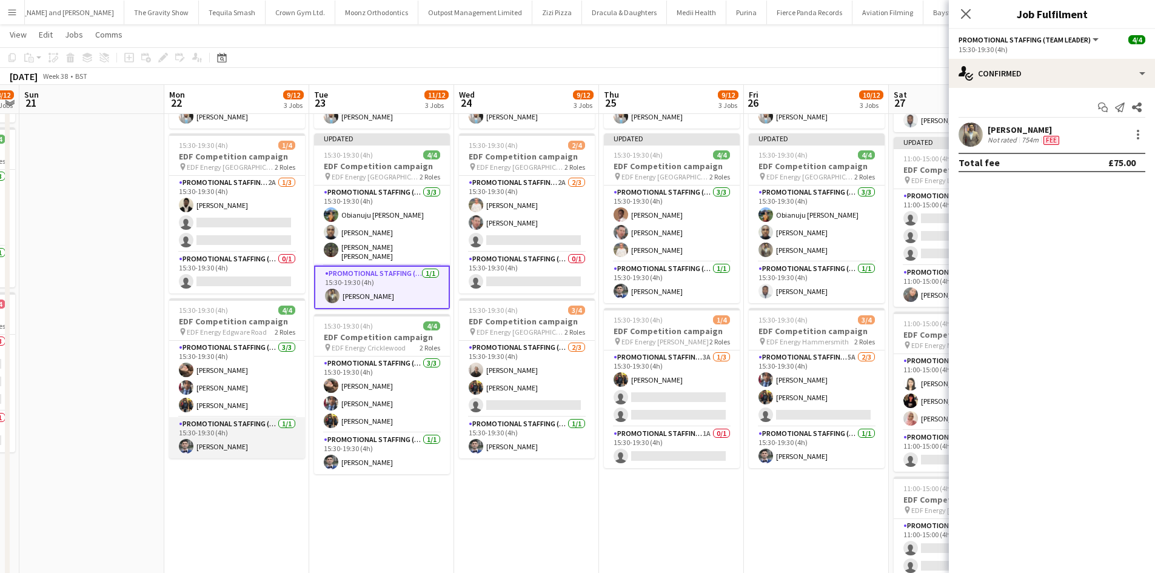
click at [272, 425] on app-card-role "Promotional Staffing (Team Leader) 1/1 15:30-19:30 (4h) Elvis Assadi" at bounding box center [237, 437] width 136 height 41
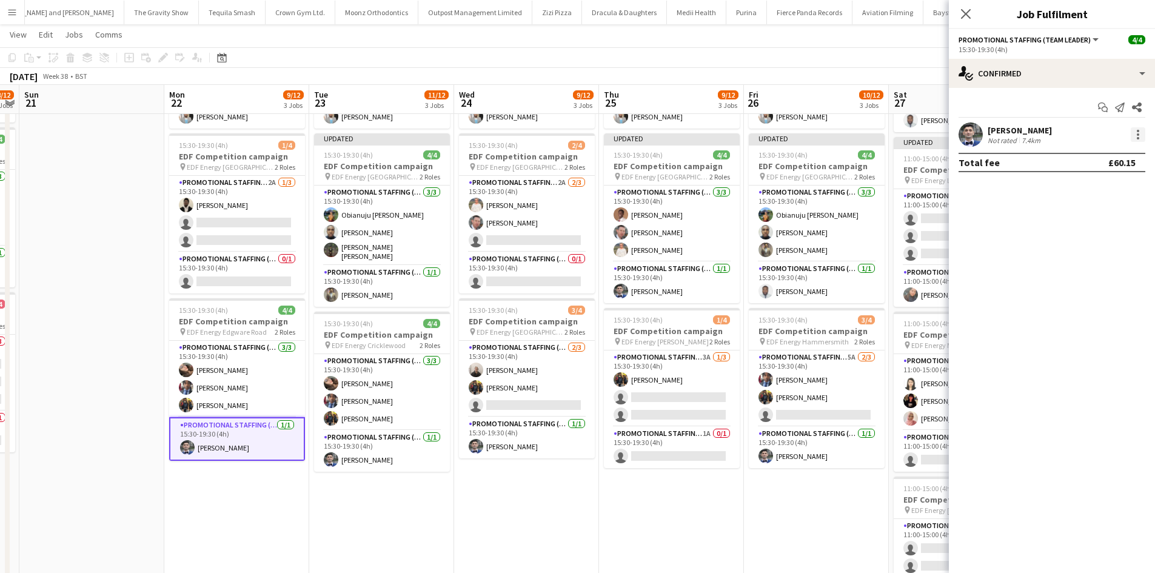
click at [1140, 137] on div at bounding box center [1138, 134] width 15 height 15
click at [1106, 166] on button "Edit fee" at bounding box center [1098, 157] width 95 height 29
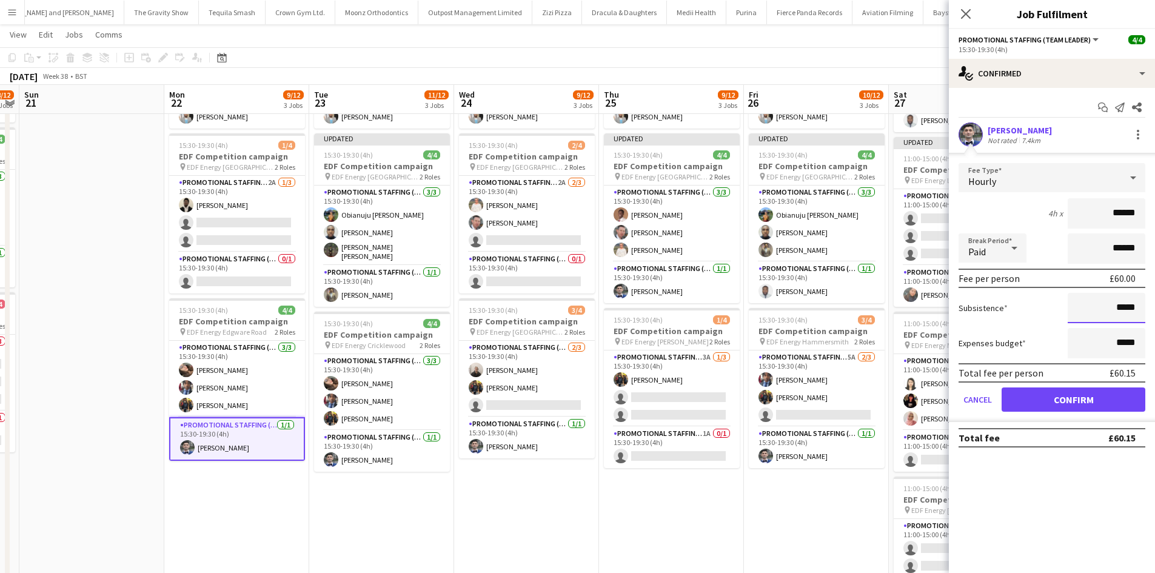
click at [1121, 309] on input "*****" at bounding box center [1107, 308] width 78 height 30
type input "***"
click at [1102, 400] on button "Confirm" at bounding box center [1074, 400] width 144 height 24
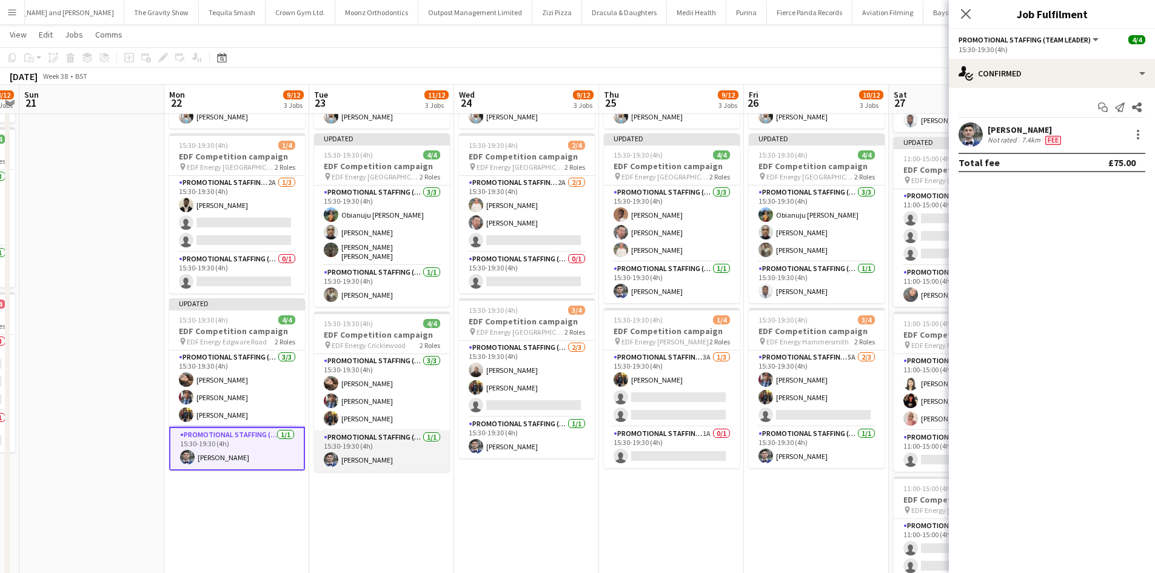
click at [401, 434] on app-card-role "Promotional Staffing (Team Leader) 1/1 15:30-19:30 (4h) Elvis Assadi" at bounding box center [382, 451] width 136 height 41
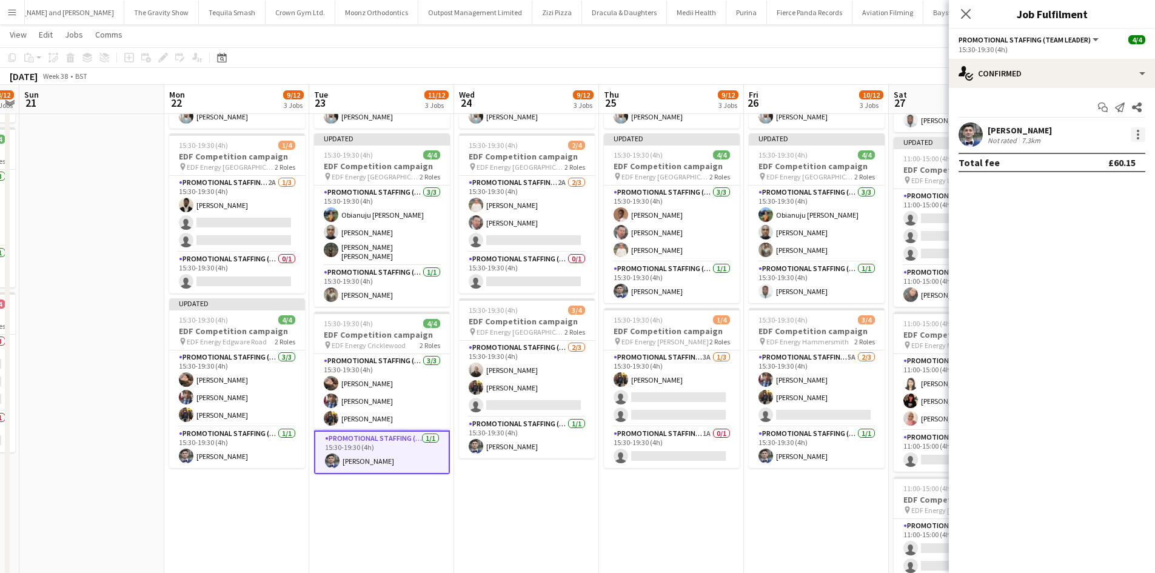
click at [1145, 135] on div at bounding box center [1138, 134] width 15 height 15
click at [1102, 155] on span "Edit fee" at bounding box center [1098, 157] width 75 height 11
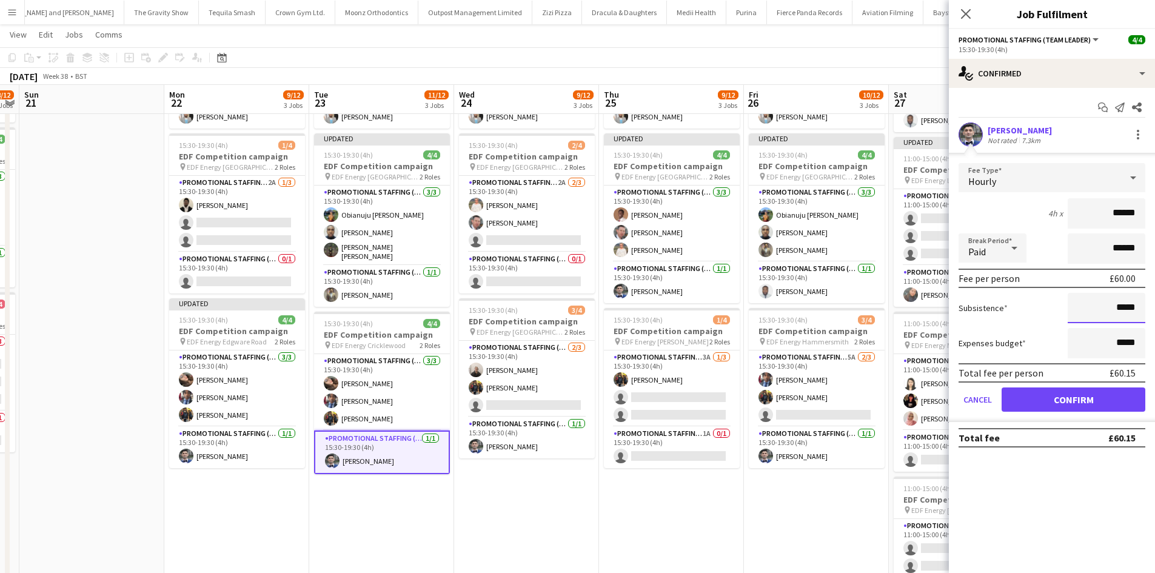
click at [1129, 306] on input "*****" at bounding box center [1107, 308] width 78 height 30
type input "***"
click at [1090, 396] on button "Confirm" at bounding box center [1074, 400] width 144 height 24
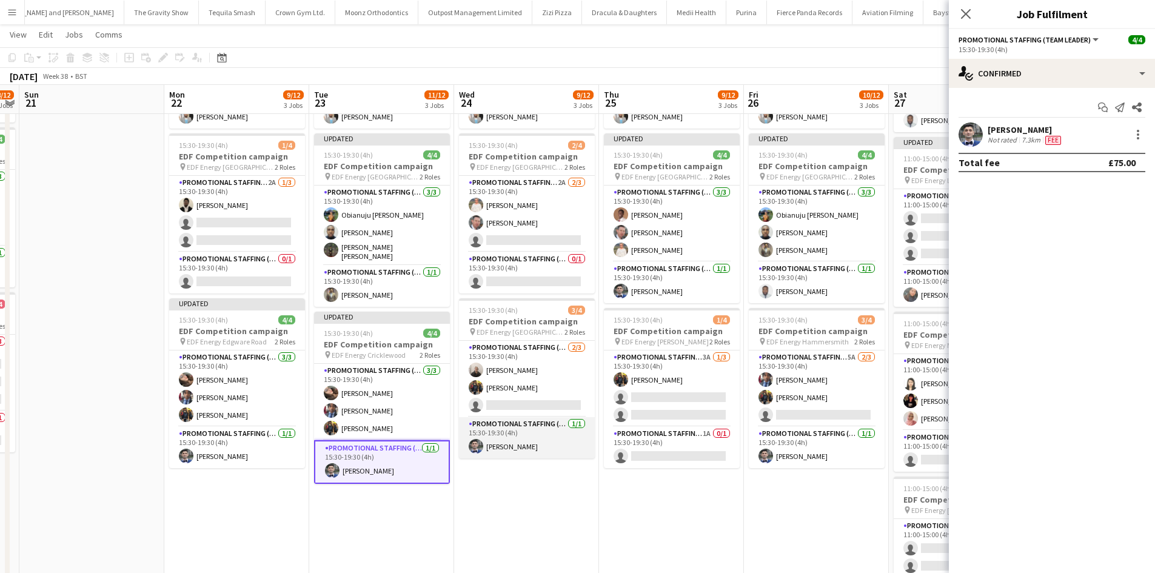
click at [561, 419] on app-card-role "Promotional Staffing (Team Leader) 1/1 15:30-19:30 (4h) Elvis Assadi" at bounding box center [527, 437] width 136 height 41
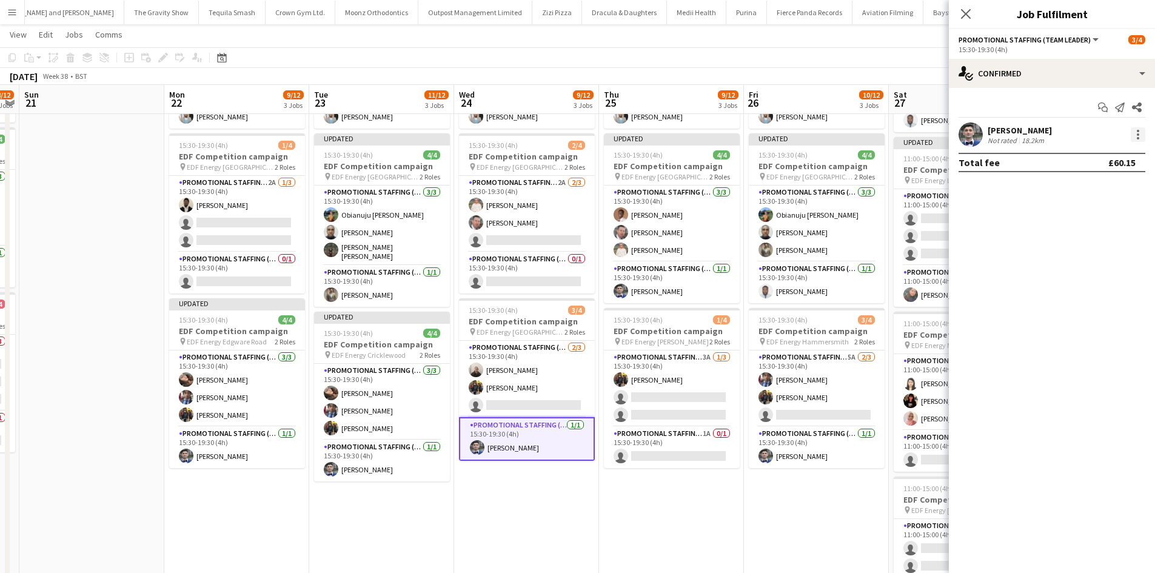
click at [1134, 132] on div at bounding box center [1138, 134] width 15 height 15
click at [1117, 160] on span "Edit fee" at bounding box center [1098, 157] width 75 height 11
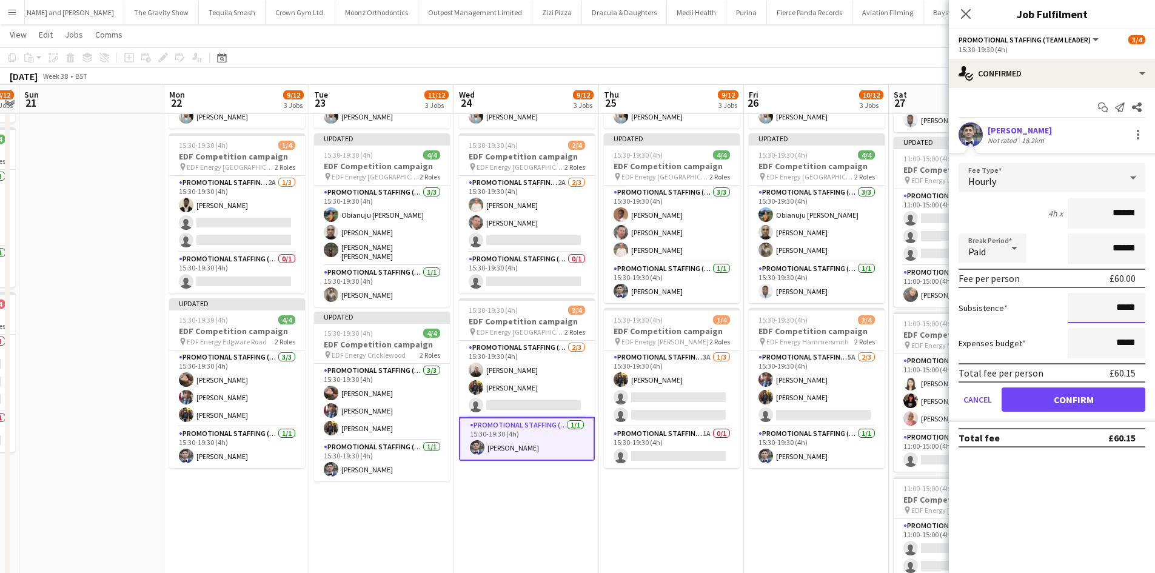
click at [1133, 313] on input "*****" at bounding box center [1107, 308] width 78 height 30
type input "***"
click at [1097, 400] on button "Confirm" at bounding box center [1074, 400] width 144 height 24
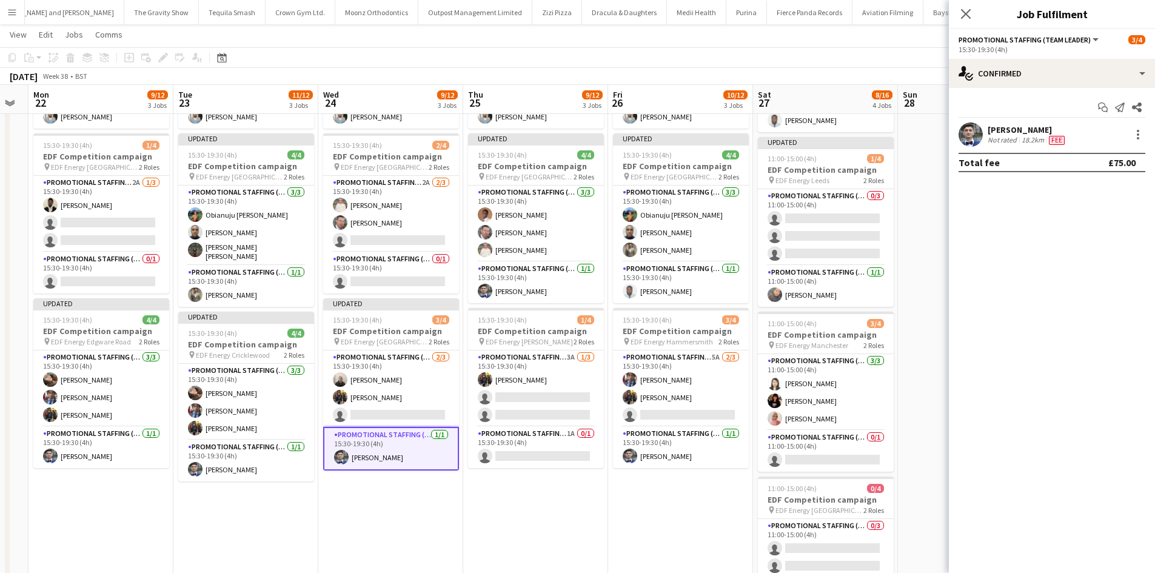
drag, startPoint x: 893, startPoint y: 480, endPoint x: 754, endPoint y: 474, distance: 139.7
click at [756, 475] on app-calendar-viewport "Thu 18 7/12 3 Jobs Fri 19 7/12 3 Jobs Sat 20 8/12 3 Jobs Sun 21 Mon 22 9/12 3 J…" at bounding box center [577, 275] width 1155 height 820
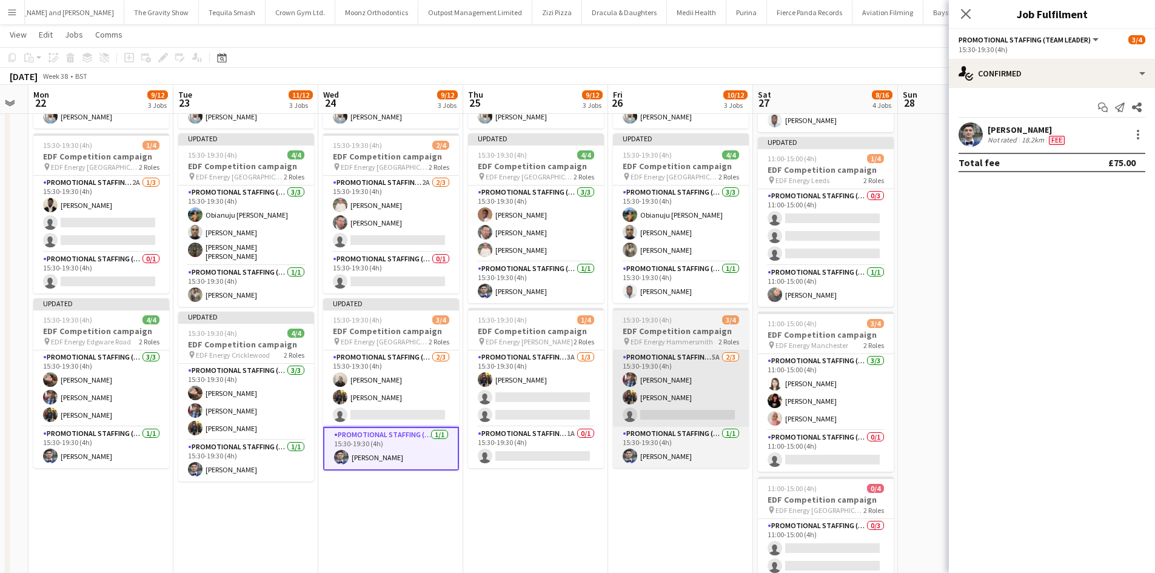
scroll to position [0, 553]
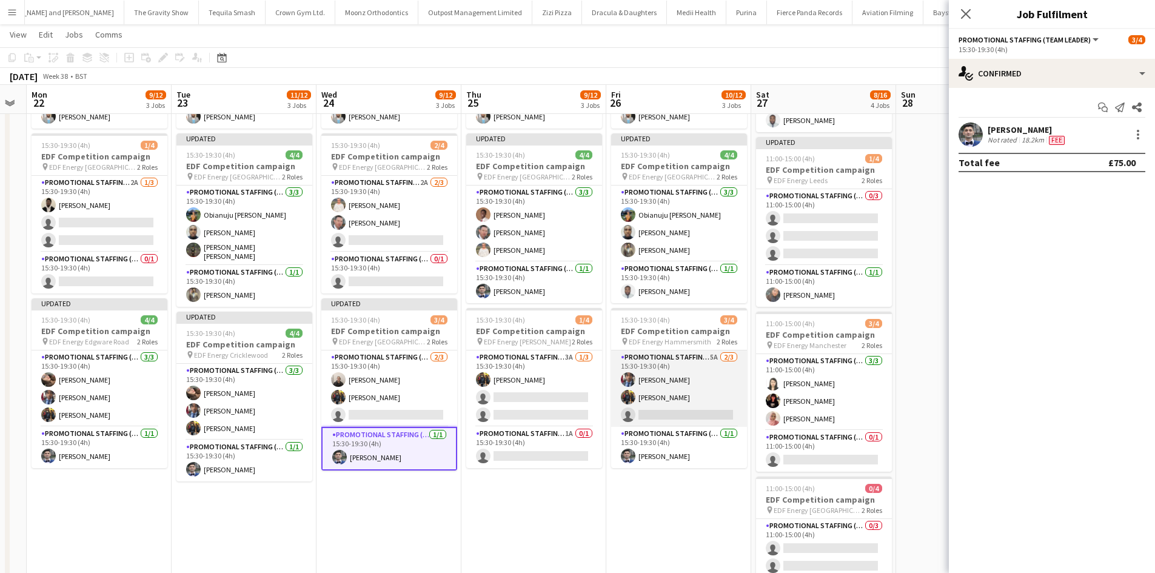
click at [707, 426] on app-card-role "Promotional Staffing (Flyering Staff) 5A 2/3 15:30-19:30 (4h) Seyi Ogunyemi Mar…" at bounding box center [679, 389] width 136 height 76
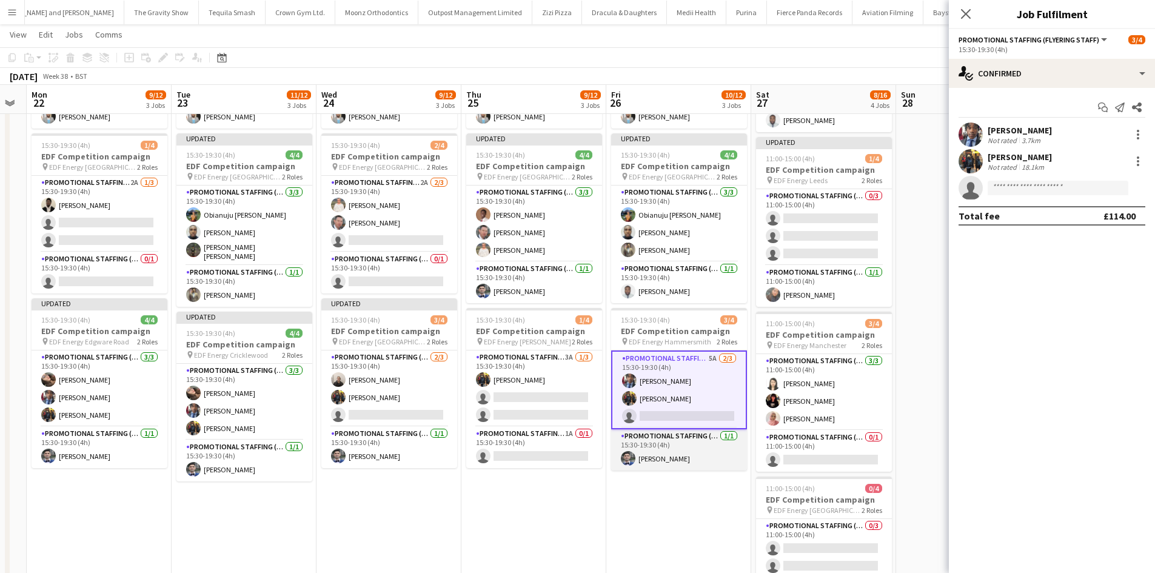
click at [716, 432] on app-card-role "Promotional Staffing (Team Leader) 1/1 15:30-19:30 (4h) Elvis Assadi" at bounding box center [679, 449] width 136 height 41
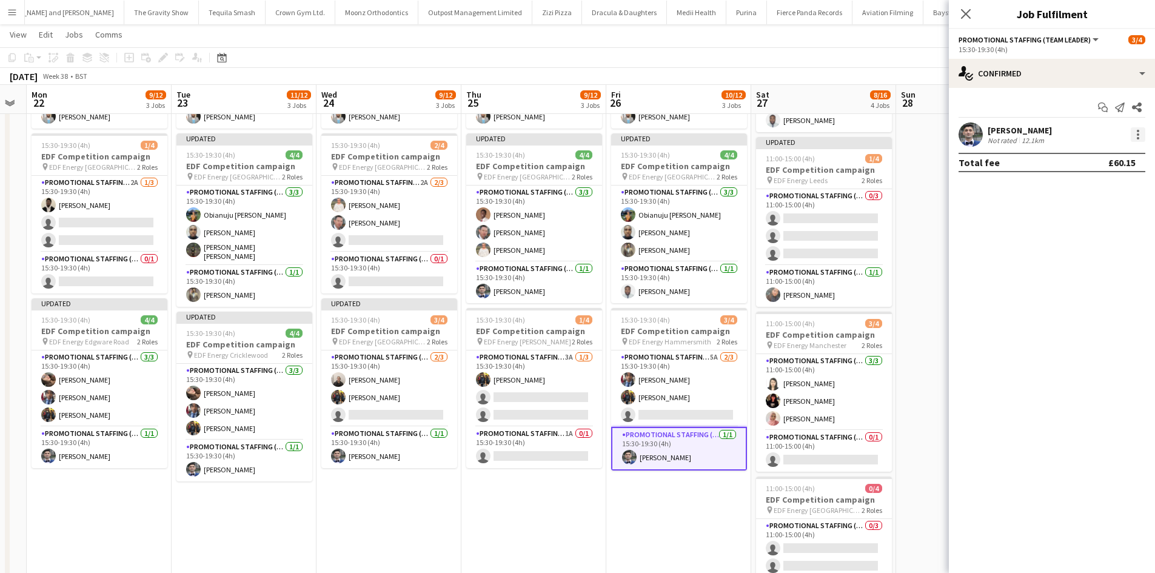
click at [1143, 140] on div at bounding box center [1138, 134] width 15 height 15
click at [1092, 152] on span "Edit fee" at bounding box center [1077, 157] width 33 height 10
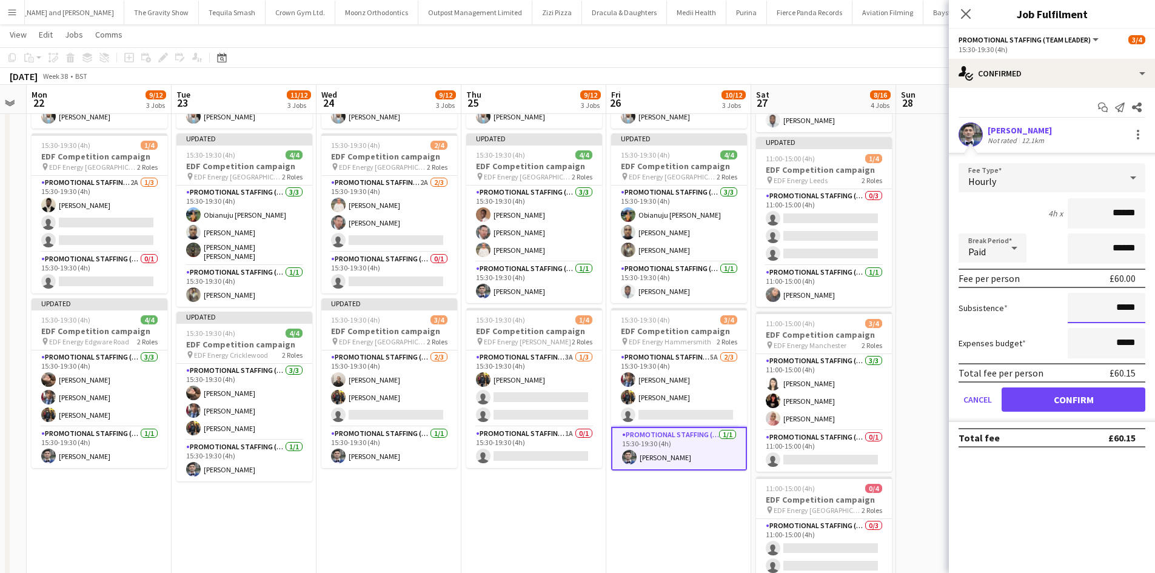
click at [1129, 300] on input "*****" at bounding box center [1107, 308] width 78 height 30
type input "***"
click at [1089, 403] on button "Confirm" at bounding box center [1074, 400] width 144 height 24
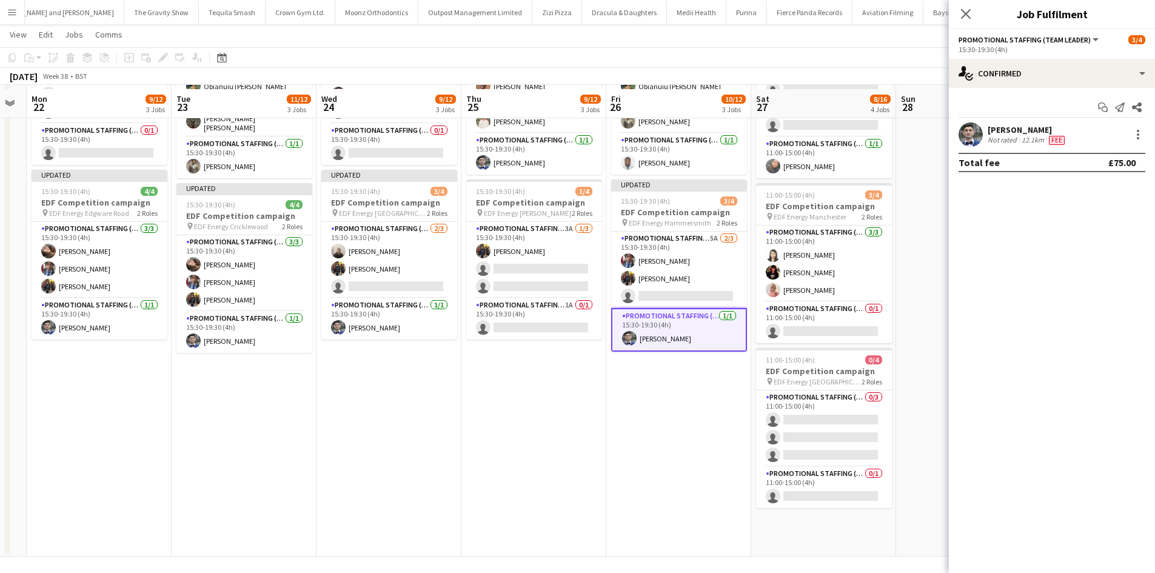
scroll to position [193, 0]
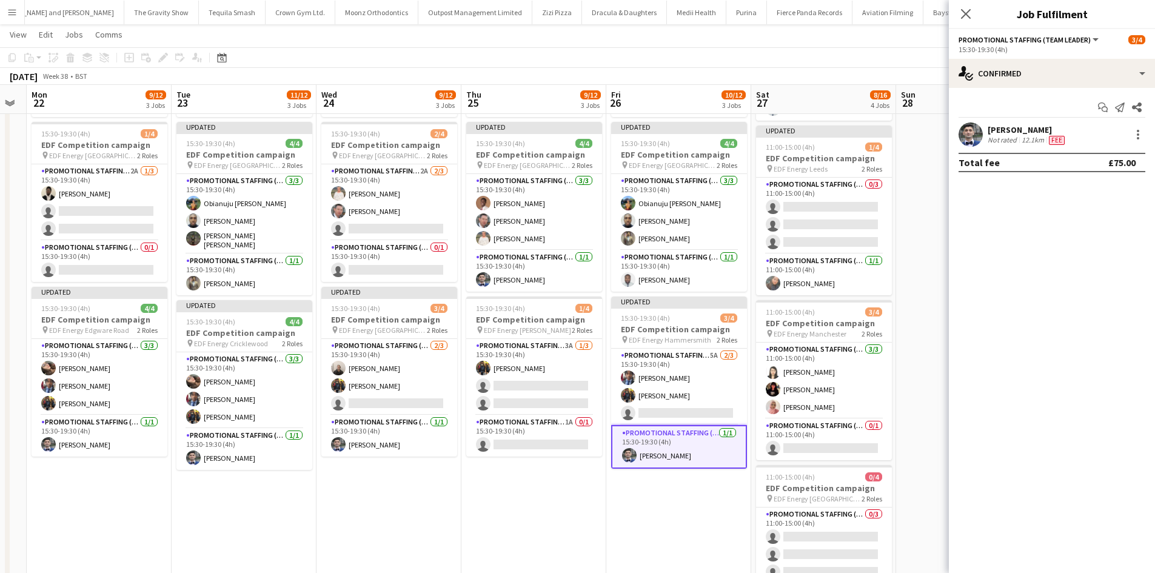
click at [906, 397] on app-date-cell at bounding box center [968, 308] width 145 height 732
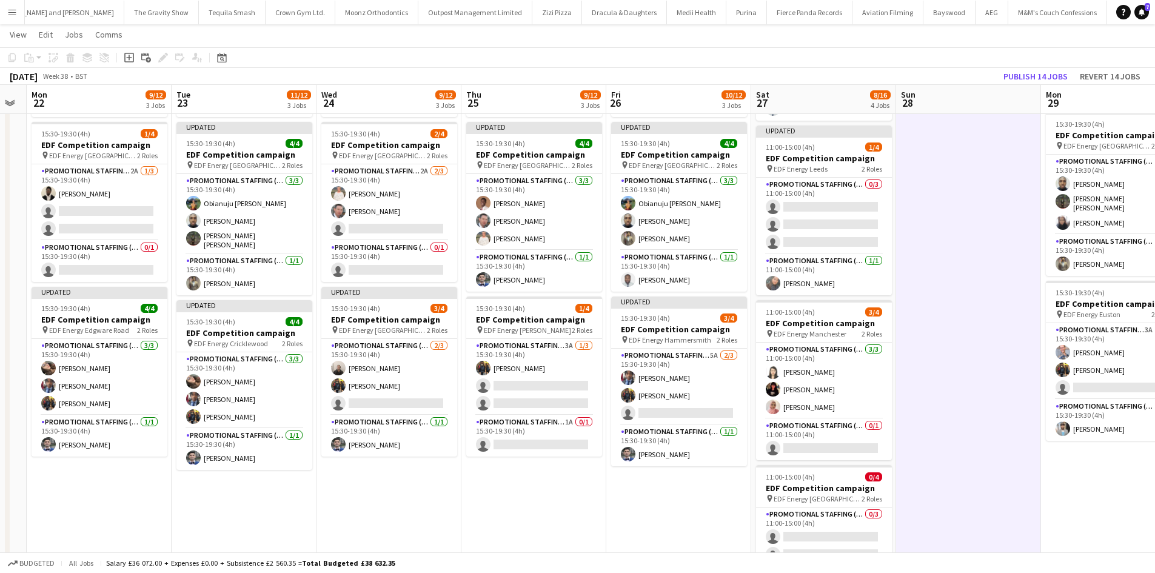
scroll to position [0, 553]
click at [1055, 76] on button "Publish 14 jobs" at bounding box center [1036, 77] width 74 height 16
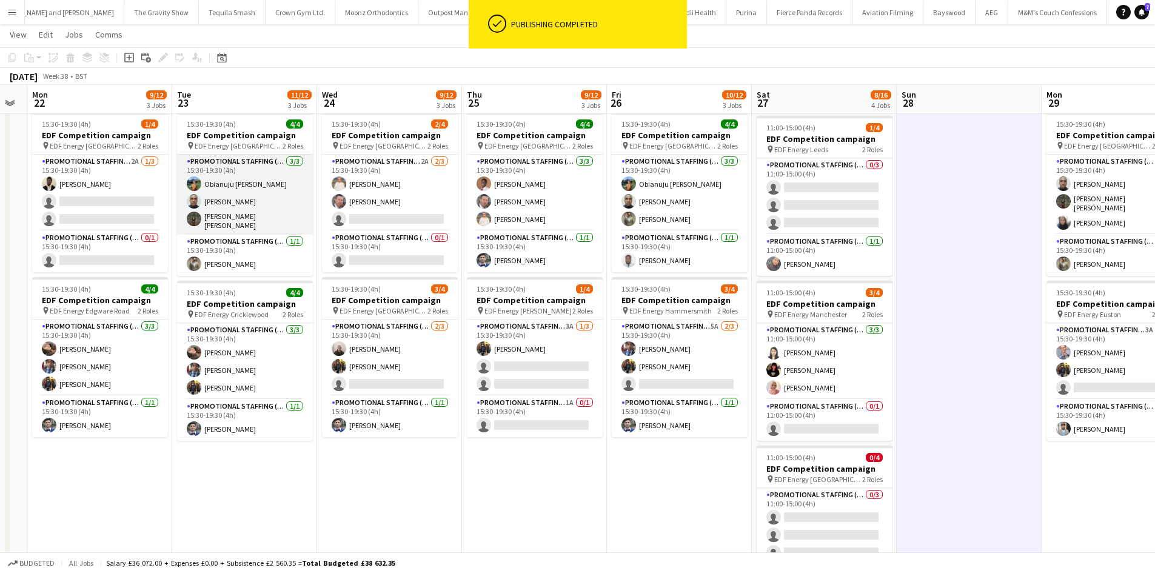
click at [281, 227] on app-card-role "Promotional Staffing (Flyering Staff) 3/3 15:30-19:30 (4h) Obianuju Rosemary Of…" at bounding box center [245, 195] width 136 height 80
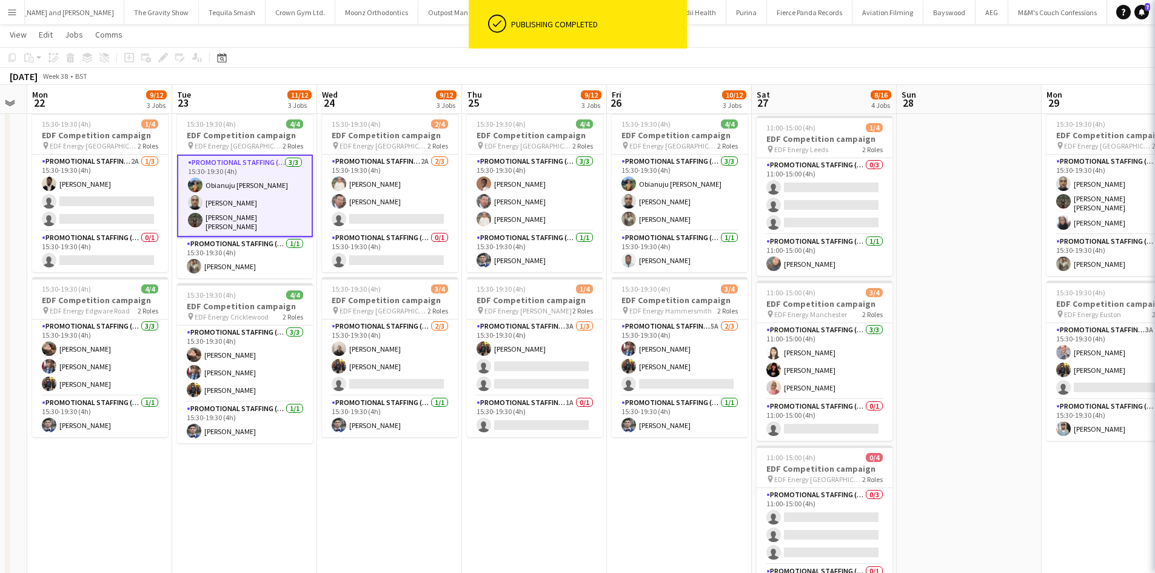
scroll to position [0, 551]
click at [272, 242] on app-card-role "Promotional Staffing (Team Leader) 1/1 15:30-19:30 (4h) Syed Shah" at bounding box center [246, 257] width 136 height 41
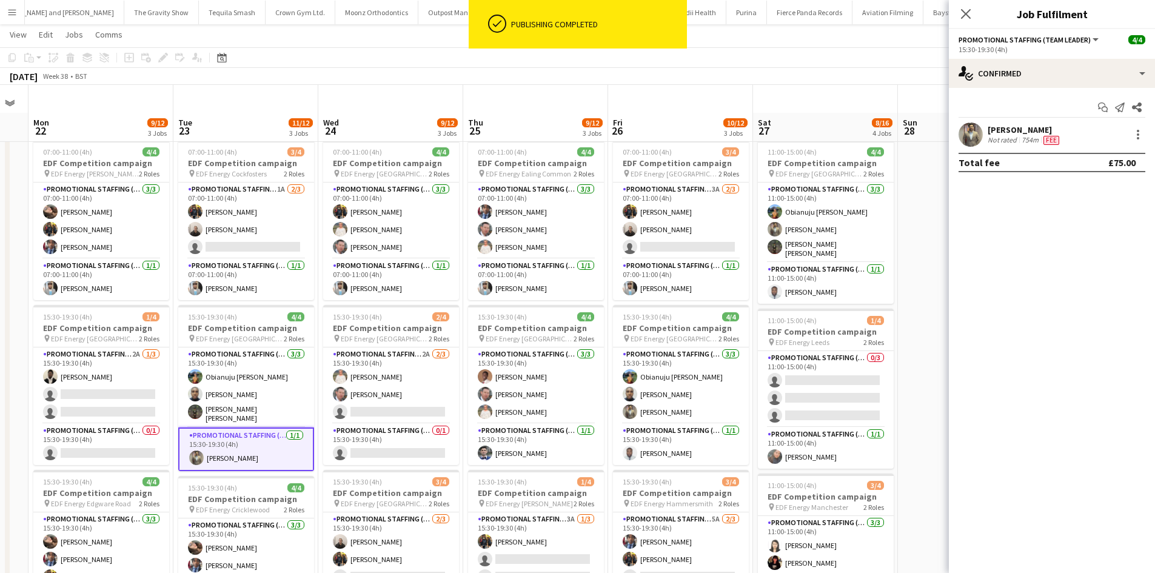
scroll to position [0, 0]
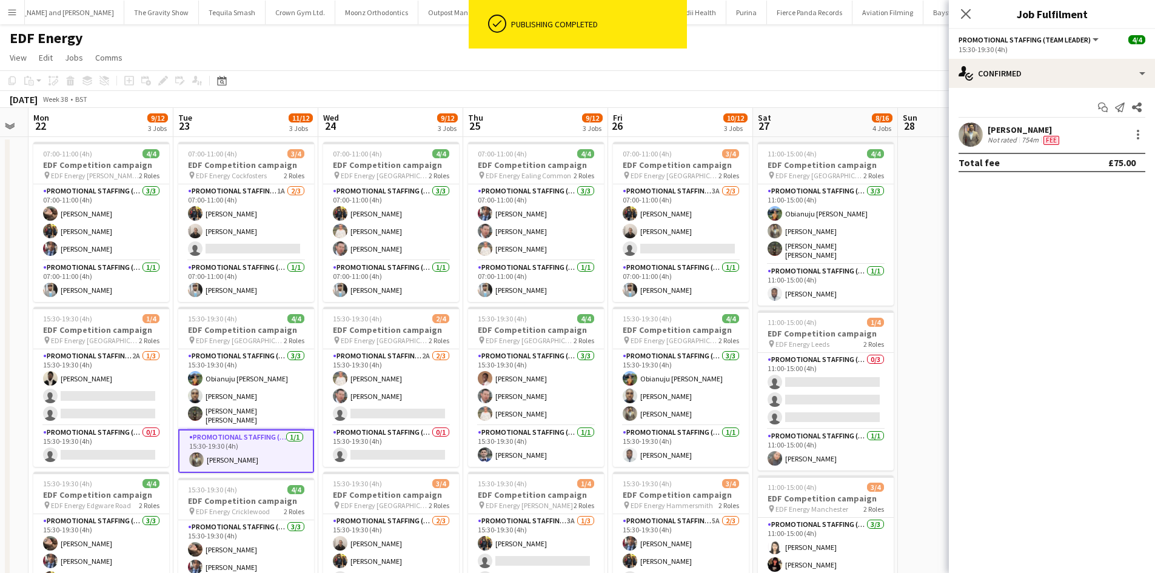
click at [910, 256] on app-date-cell at bounding box center [970, 503] width 145 height 732
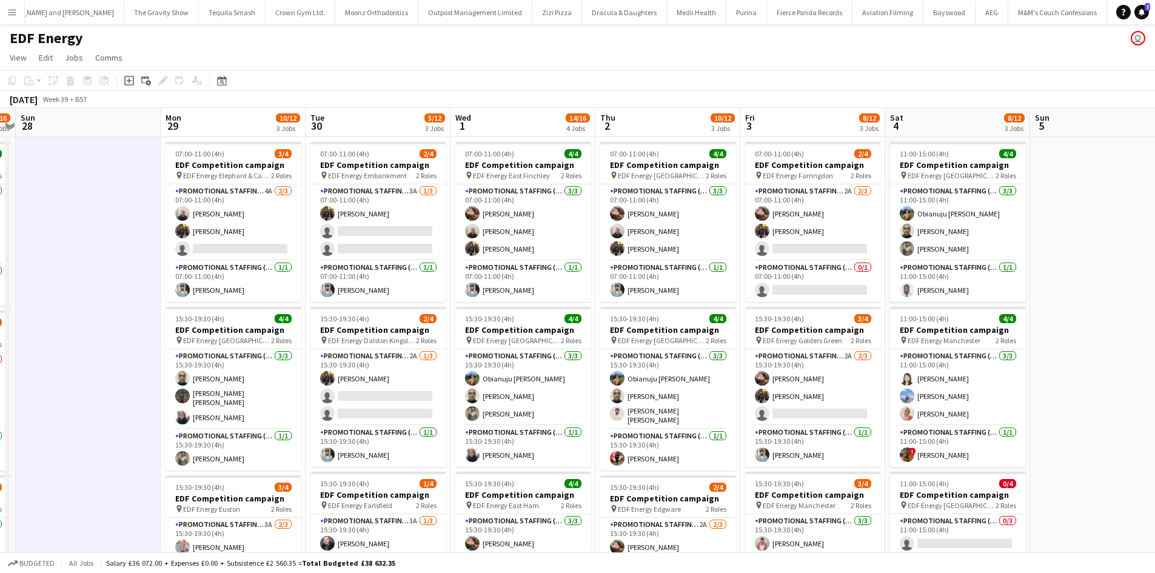
drag, startPoint x: 925, startPoint y: 257, endPoint x: 10, endPoint y: 212, distance: 916.4
click at [22, 212] on app-calendar-viewport "Wed 24 9/12 3 Jobs Thu 25 9/12 3 Jobs Fri 26 10/12 3 Jobs Sat 27 8/16 4 Jobs Su…" at bounding box center [577, 488] width 1155 height 761
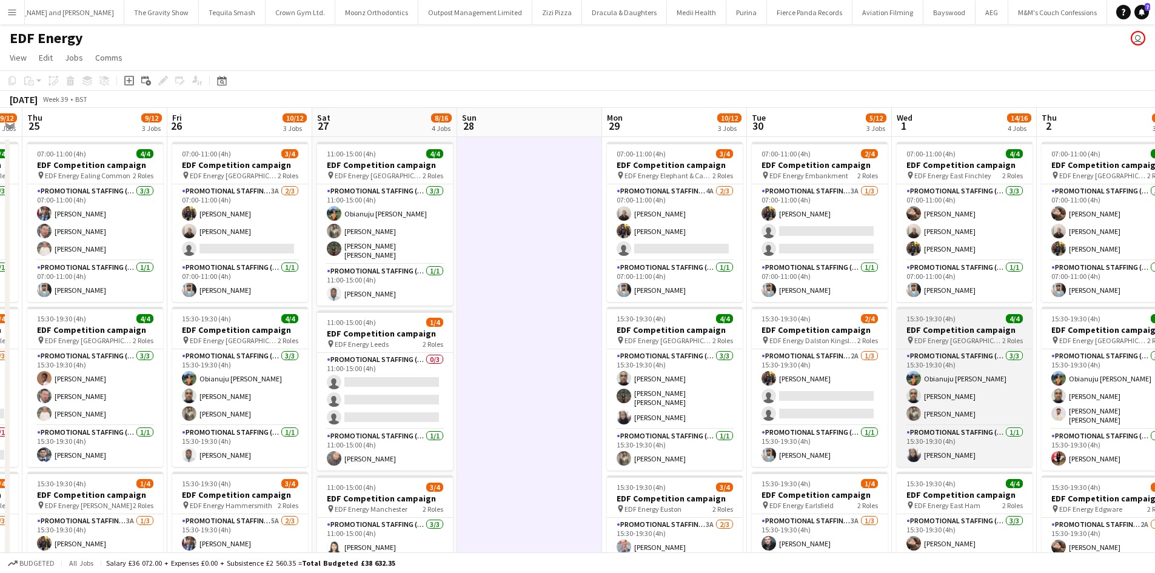
drag, startPoint x: 423, startPoint y: 252, endPoint x: 1026, endPoint y: 312, distance: 605.9
click at [1155, 313] on html "Menu Boards Boards Boards All jobs Status Workforce Workforce My Workforce Recr…" at bounding box center [577, 444] width 1155 height 889
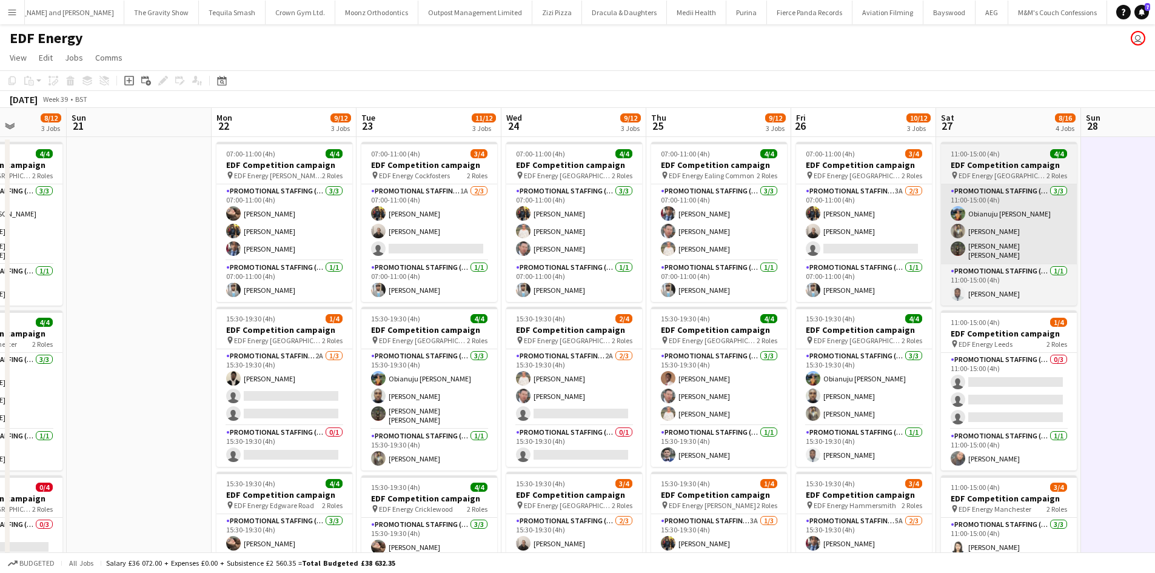
drag, startPoint x: 405, startPoint y: 255, endPoint x: 1093, endPoint y: 218, distance: 689.5
click at [1089, 218] on app-calendar-viewport "Fri 19 7/12 3 Jobs Sat 20 8/12 3 Jobs Sun 21 Mon 22 9/12 3 Jobs Tue 23 11/12 3 …" at bounding box center [577, 488] width 1155 height 761
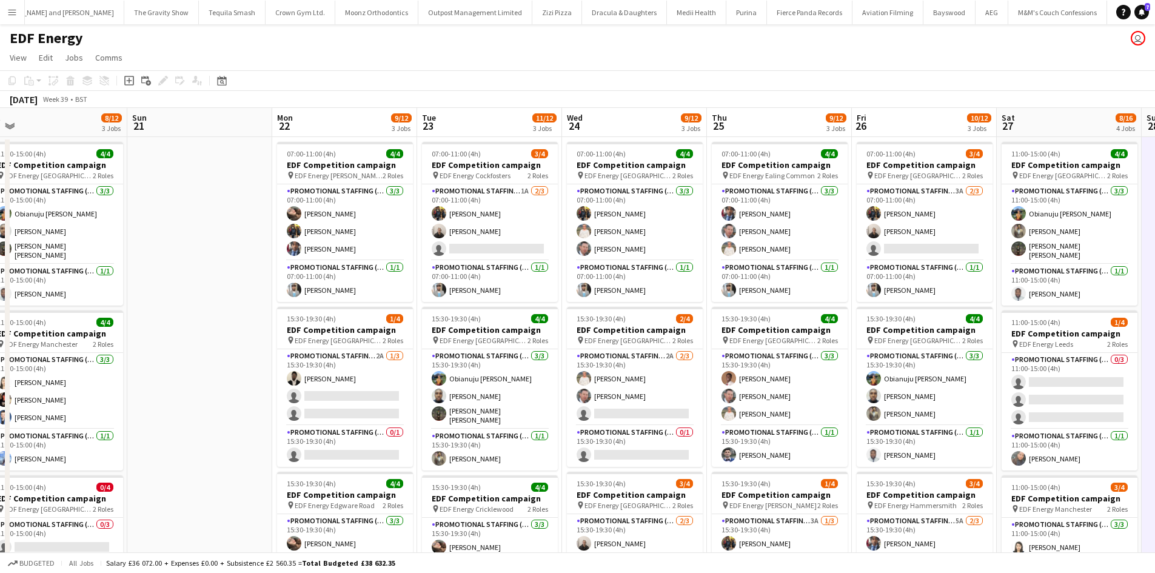
click at [854, 289] on app-calendar-viewport "Thu 18 7/12 3 Jobs Fri 19 7/12 3 Jobs Sat 20 8/12 3 Jobs Sun 21 Mon 22 9/12 3 J…" at bounding box center [577, 488] width 1155 height 761
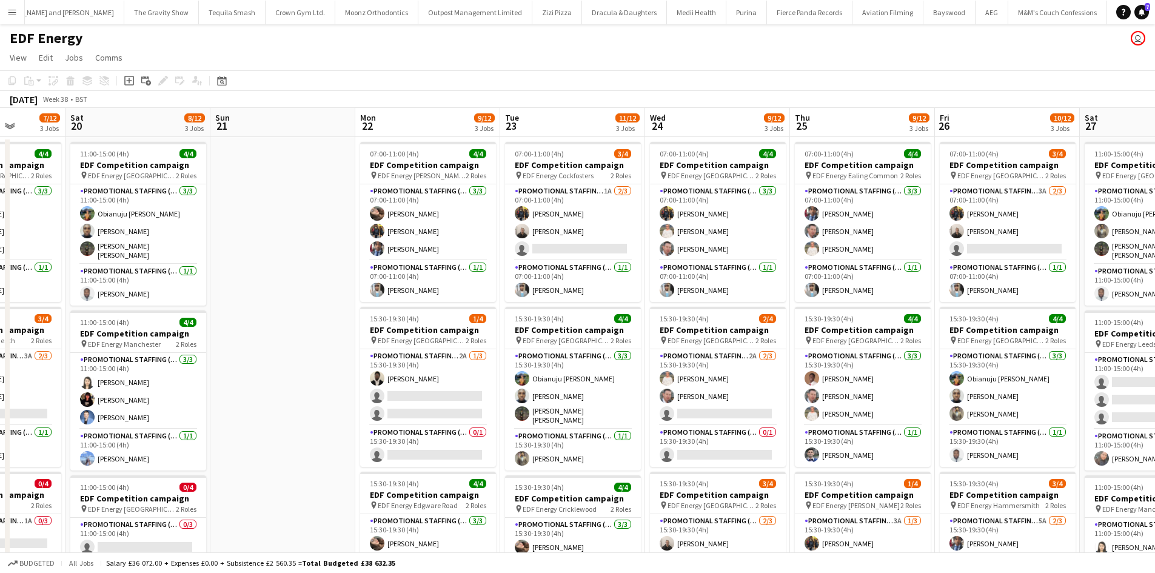
drag, startPoint x: 849, startPoint y: 280, endPoint x: 277, endPoint y: 290, distance: 572.7
click at [277, 291] on app-calendar-viewport "Tue 16 12/12 3 Jobs Wed 17 10/12 3 Jobs Thu 18 7/12 3 Jobs Fri 19 7/12 3 Jobs S…" at bounding box center [577, 488] width 1155 height 761
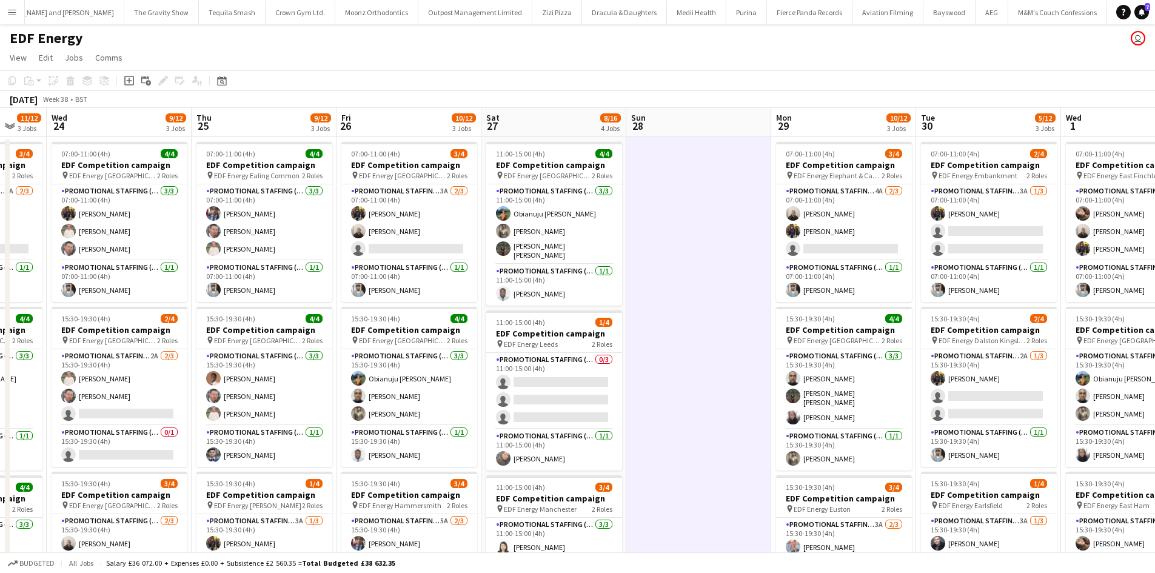
drag, startPoint x: 597, startPoint y: 296, endPoint x: 275, endPoint y: 296, distance: 322.1
click at [275, 296] on app-calendar-viewport "Sat 20 8/12 3 Jobs Sun 21 Mon 22 9/12 3 Jobs Tue 23 11/12 3 Jobs Wed 24 9/12 3 …" at bounding box center [577, 488] width 1155 height 761
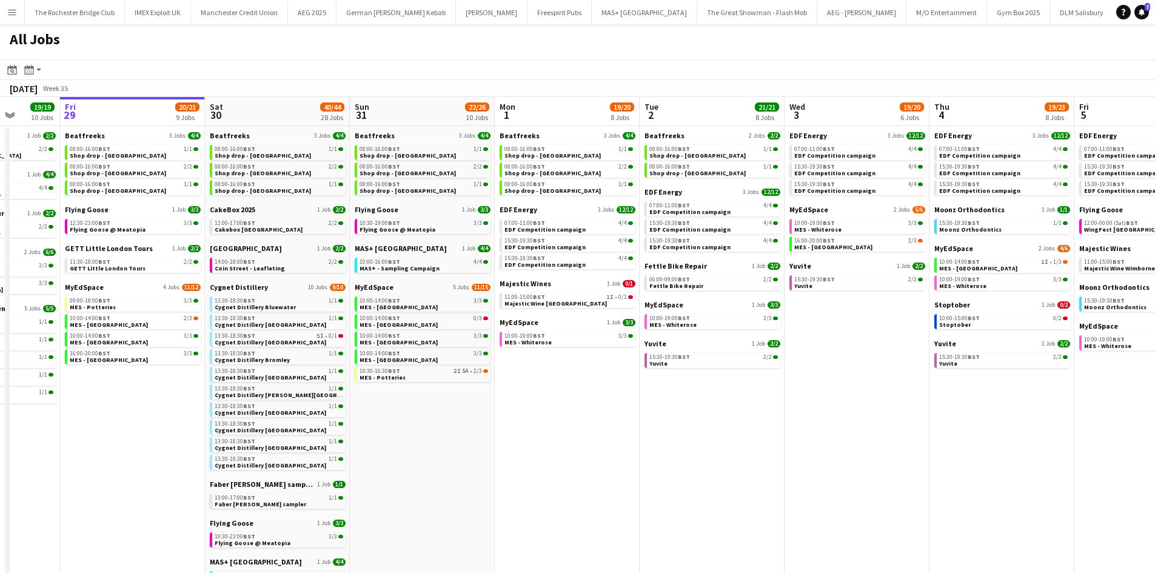
drag, startPoint x: 605, startPoint y: 439, endPoint x: 587, endPoint y: 439, distance: 18.2
click at [587, 439] on app-calendar-viewport "Tue 26 22/24 14 Jobs Wed 27 14/15 6 Jobs Thu 28 19/19 10 Jobs Fri 29 20/21 9 Jo…" at bounding box center [577, 514] width 1155 height 834
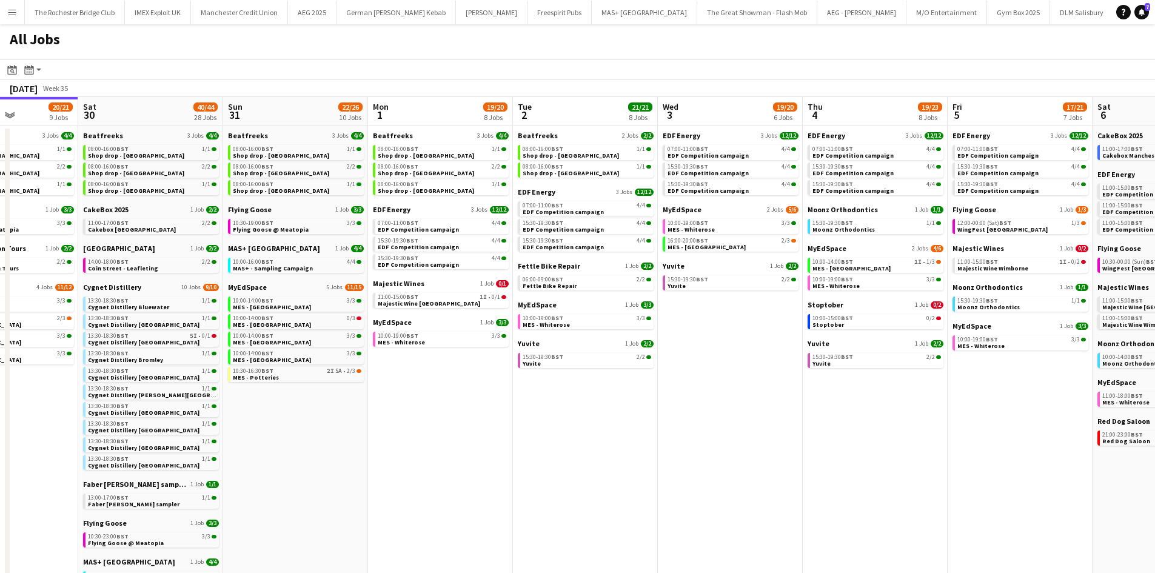
drag, startPoint x: 539, startPoint y: 456, endPoint x: 424, endPoint y: 451, distance: 115.3
click at [424, 451] on app-calendar-viewport "Tue 26 22/24 14 Jobs Wed 27 14/15 6 Jobs Thu 28 19/19 10 Jobs Fri 29 20/21 9 Jo…" at bounding box center [577, 514] width 1155 height 834
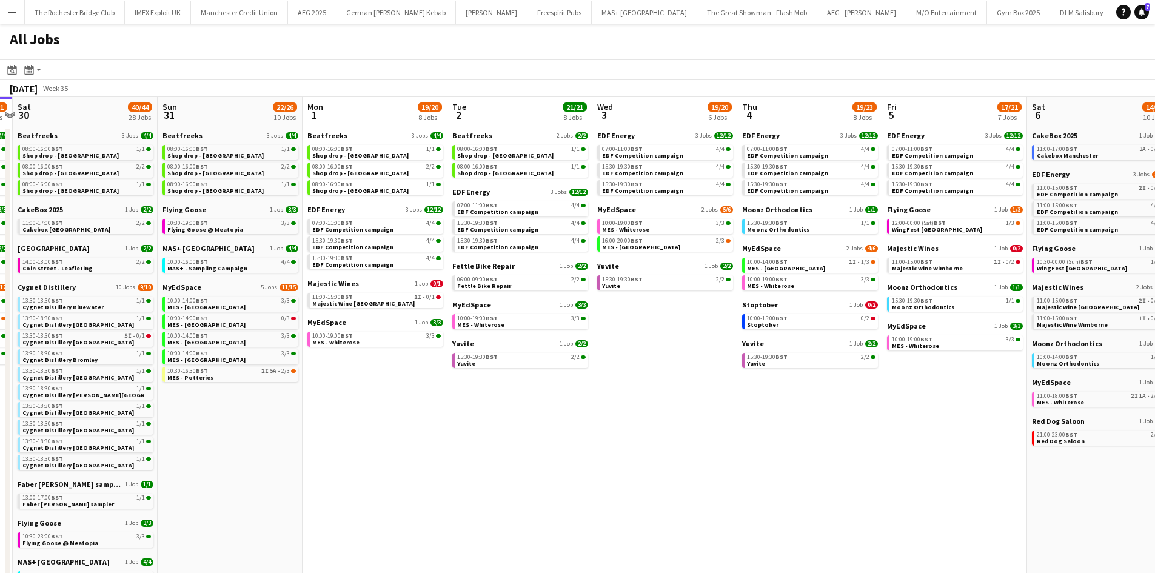
click at [516, 446] on app-calendar-viewport "Tue 26 22/24 14 Jobs Wed 27 14/15 6 Jobs Thu 28 19/19 10 Jobs Fri 29 20/21 9 Jo…" at bounding box center [577, 514] width 1155 height 834
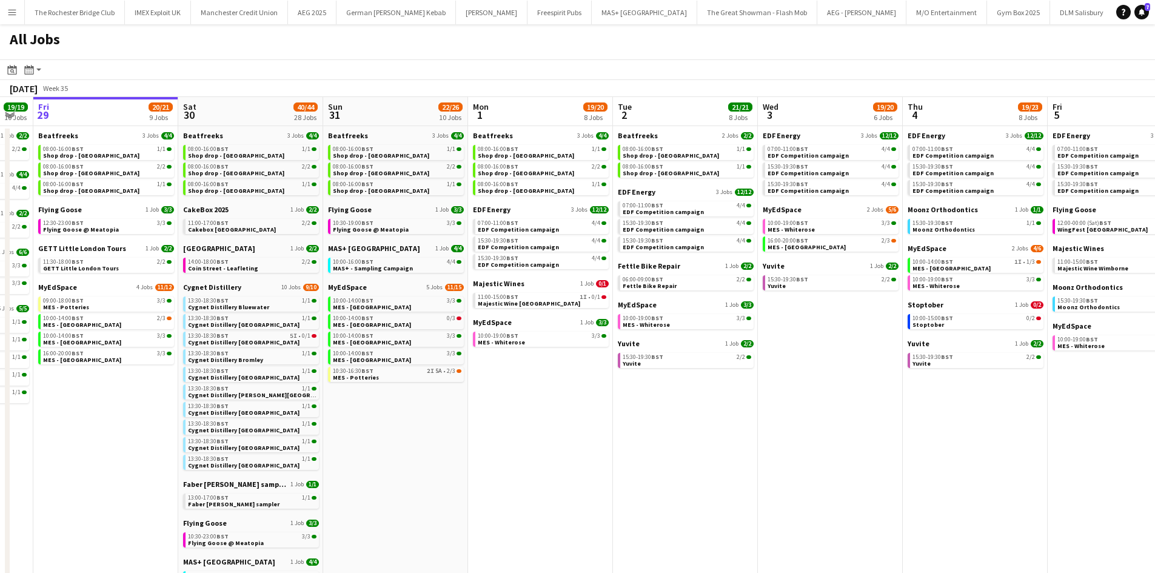
drag, startPoint x: 212, startPoint y: 447, endPoint x: 359, endPoint y: 437, distance: 147.1
click at [411, 443] on app-calendar-viewport "Tue 26 22/24 14 Jobs Wed 27 14/15 6 Jobs Thu 28 19/19 10 Jobs Fri 29 20/21 9 Jo…" at bounding box center [577, 514] width 1155 height 834
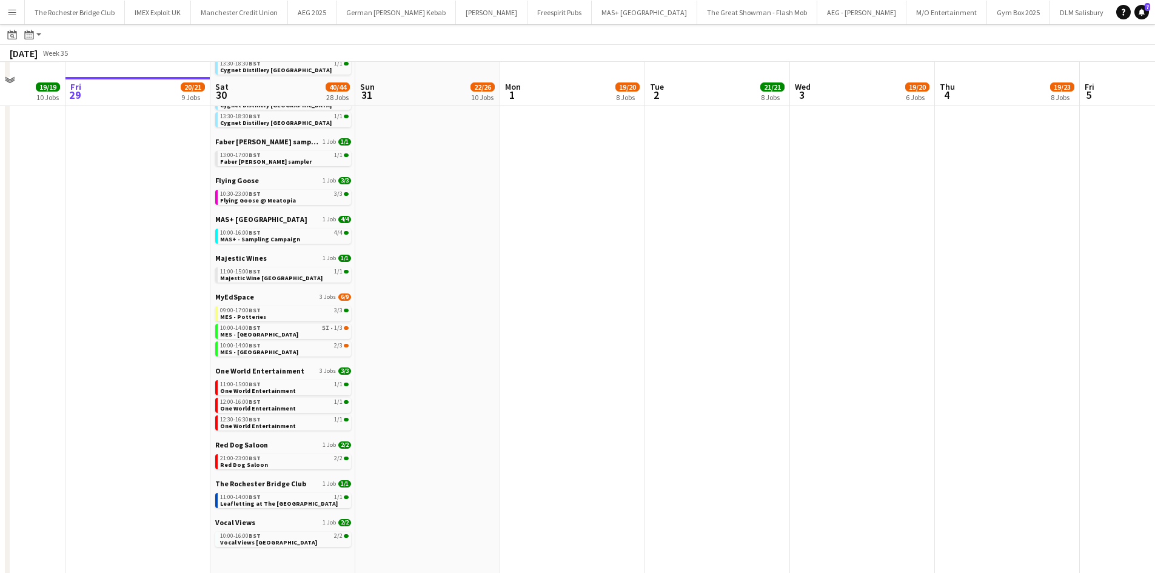
scroll to position [357, 0]
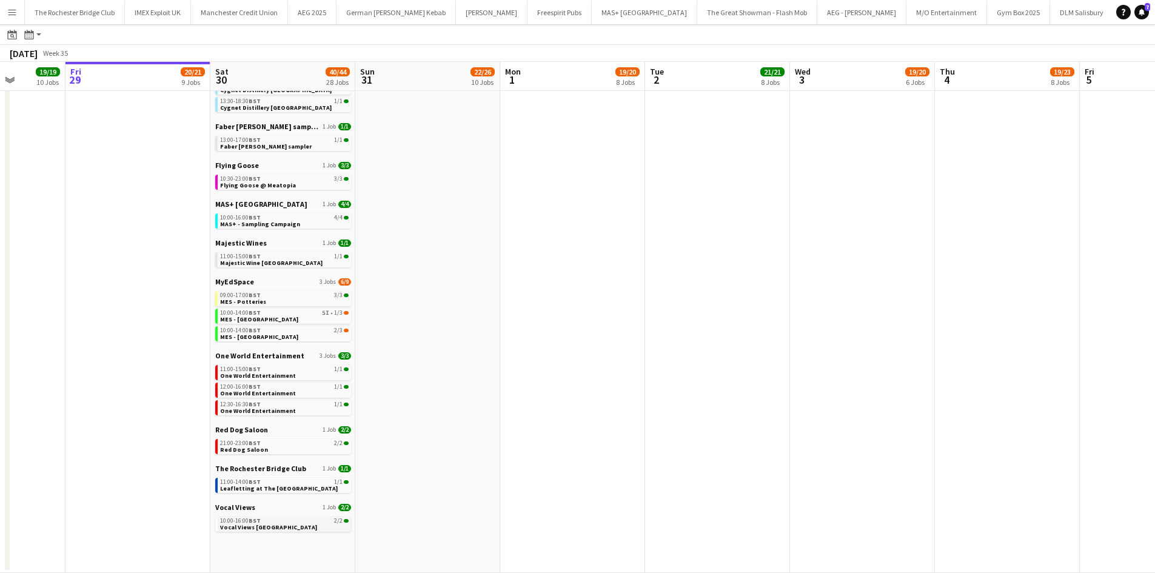
click at [296, 530] on span "Vocal Views [GEOGRAPHIC_DATA]" at bounding box center [268, 527] width 97 height 8
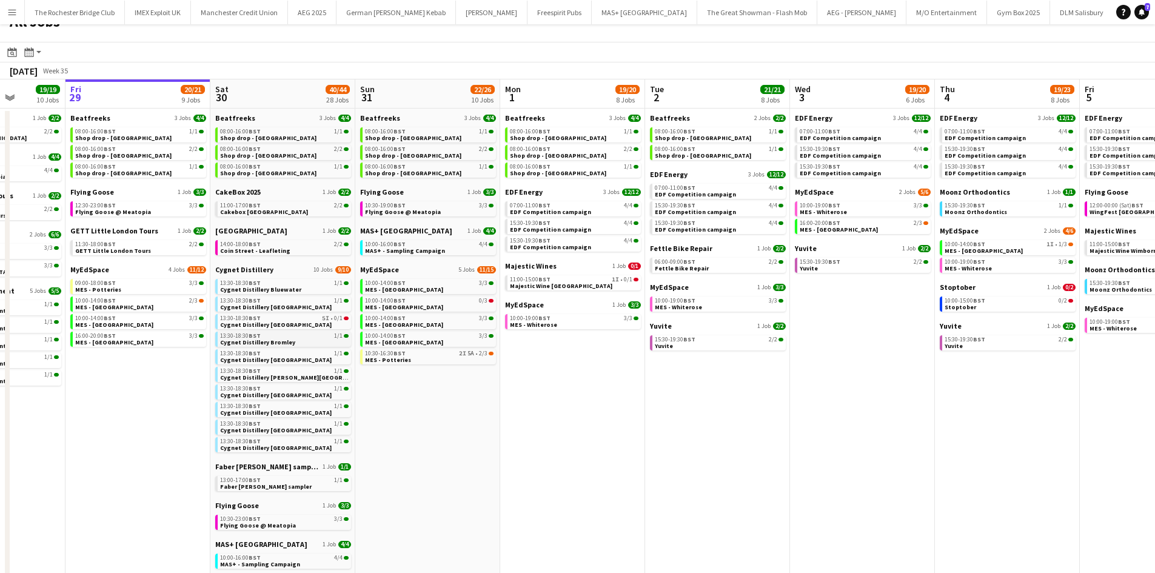
scroll to position [0, 0]
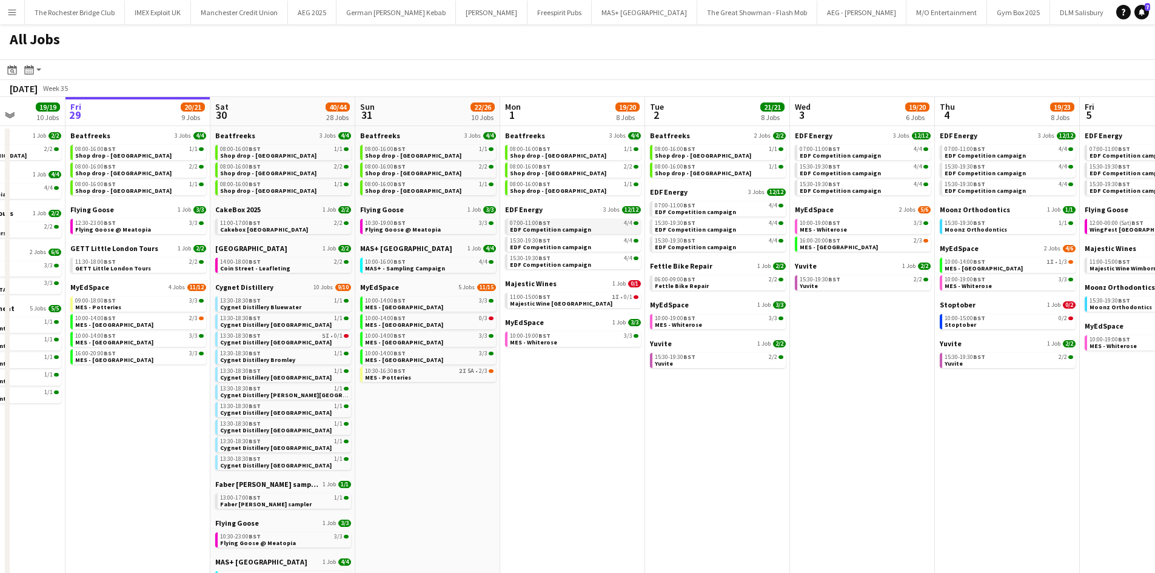
click at [534, 230] on span "EDF Competition campaign" at bounding box center [550, 230] width 81 height 8
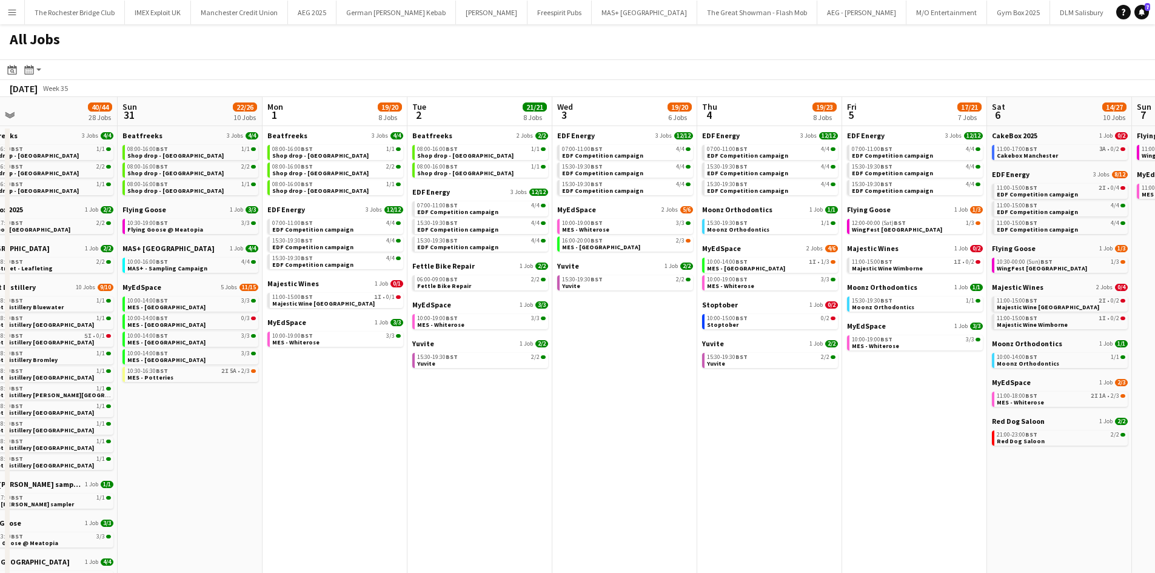
scroll to position [0, 388]
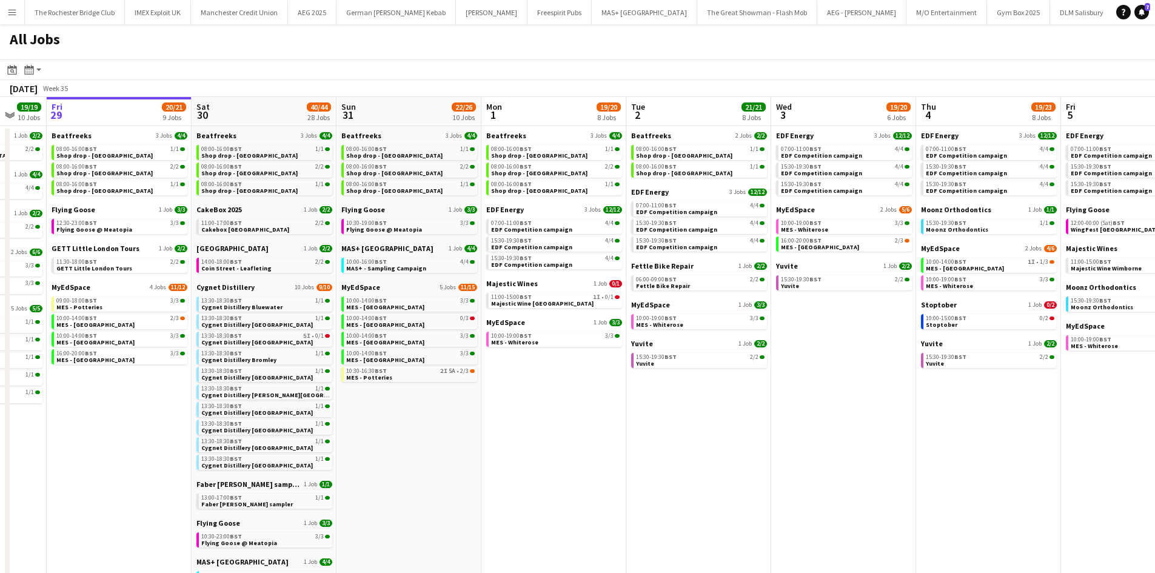
drag, startPoint x: 694, startPoint y: 436, endPoint x: 433, endPoint y: 422, distance: 261.2
click at [433, 422] on app-calendar-viewport "Tue 26 22/24 14 Jobs Wed 27 14/15 6 Jobs Thu 28 19/19 10 Jobs Fri 29 20/21 9 Jo…" at bounding box center [577, 514] width 1155 height 834
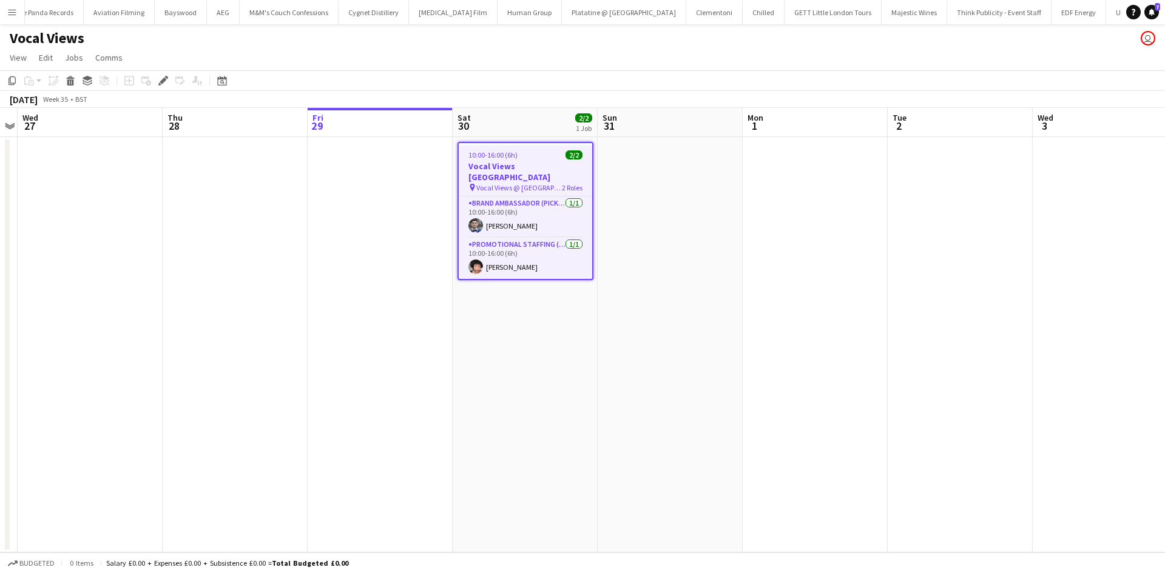
scroll to position [0, 7724]
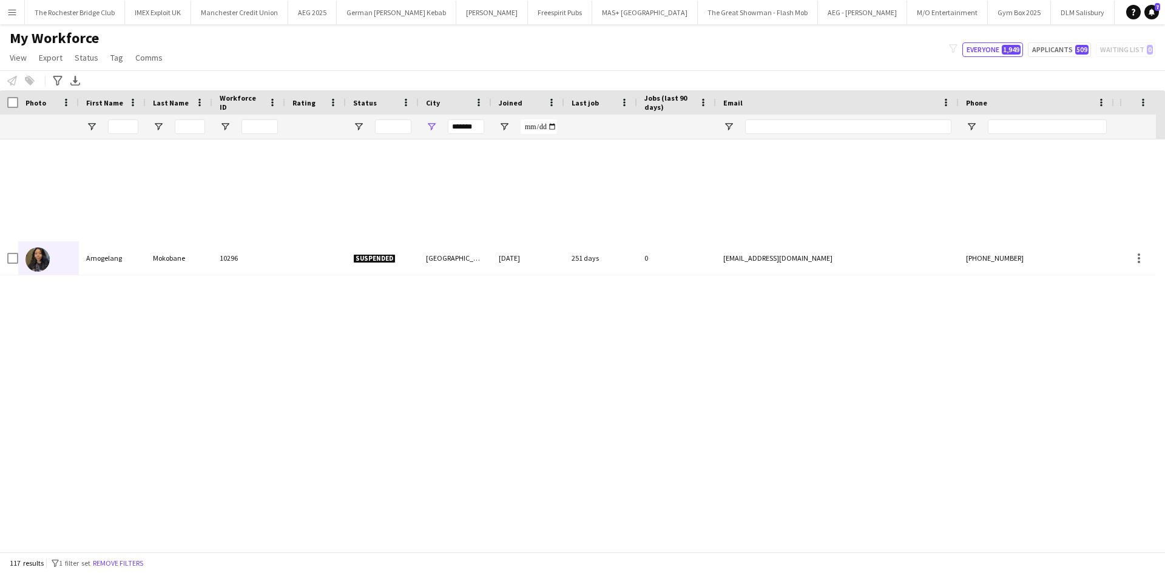
scroll to position [1759, 0]
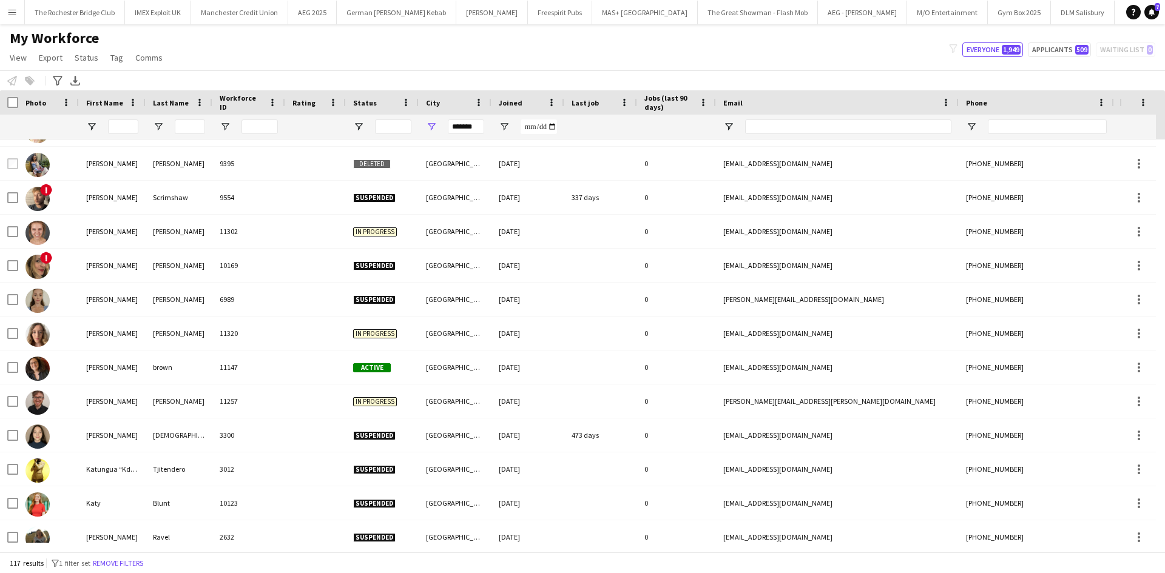
click at [468, 126] on input "*******" at bounding box center [466, 126] width 36 height 15
click at [119, 126] on input "First Name Filter Input" at bounding box center [123, 126] width 30 height 15
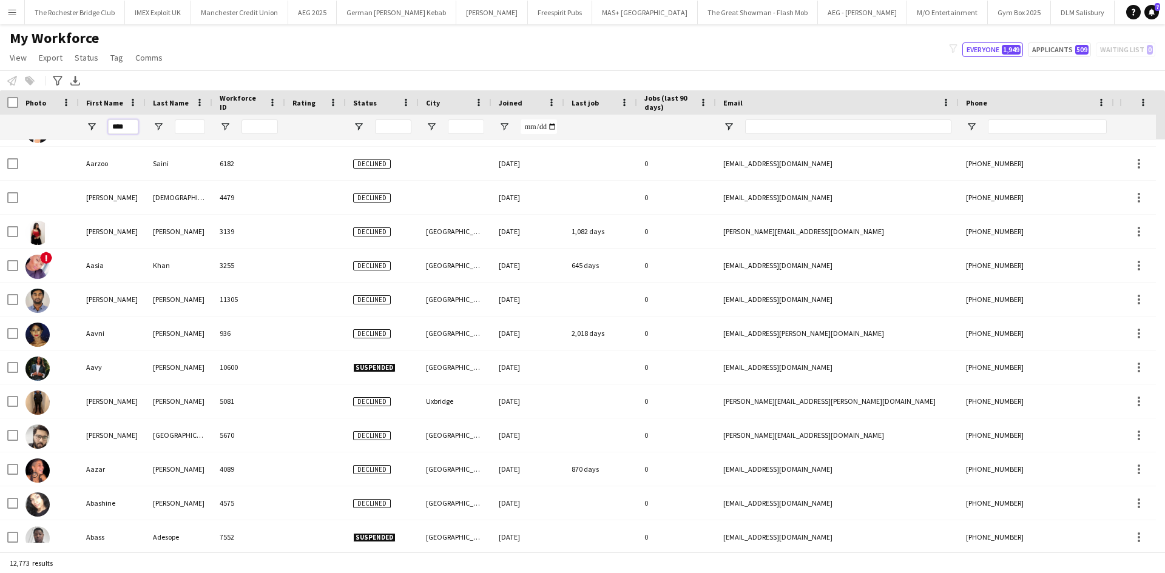
scroll to position [819, 0]
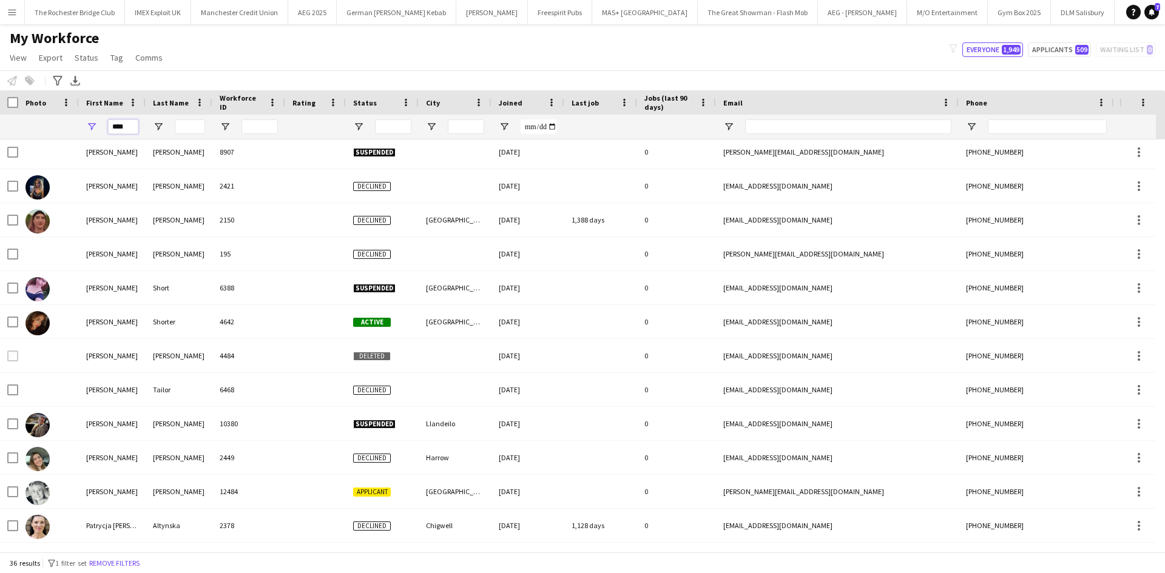
type input "****"
click at [185, 124] on input "Last Name Filter Input" at bounding box center [190, 126] width 30 height 15
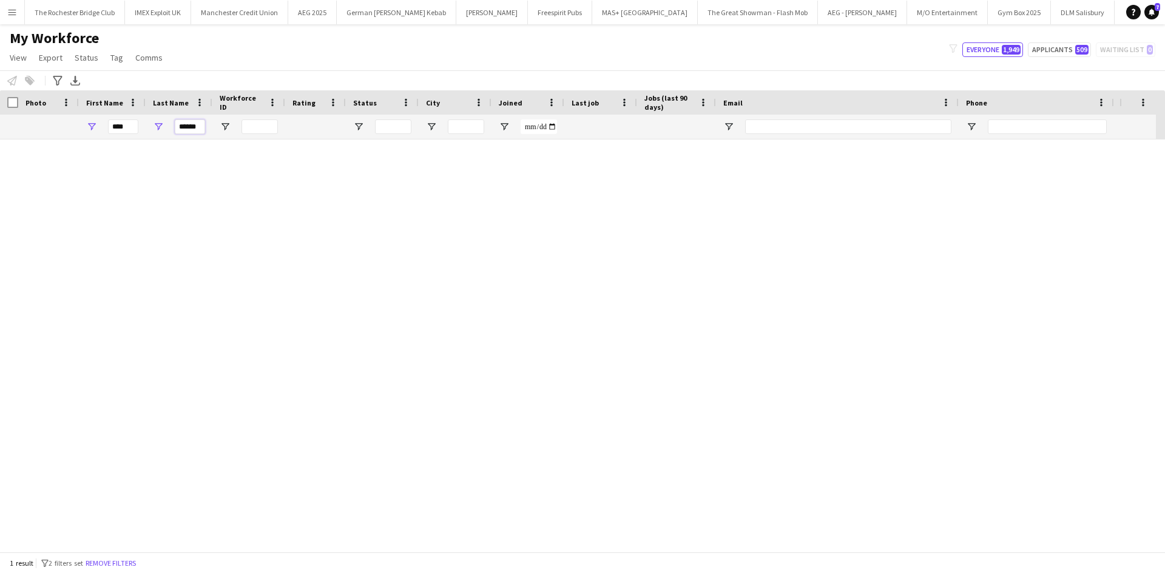
scroll to position [0, 0]
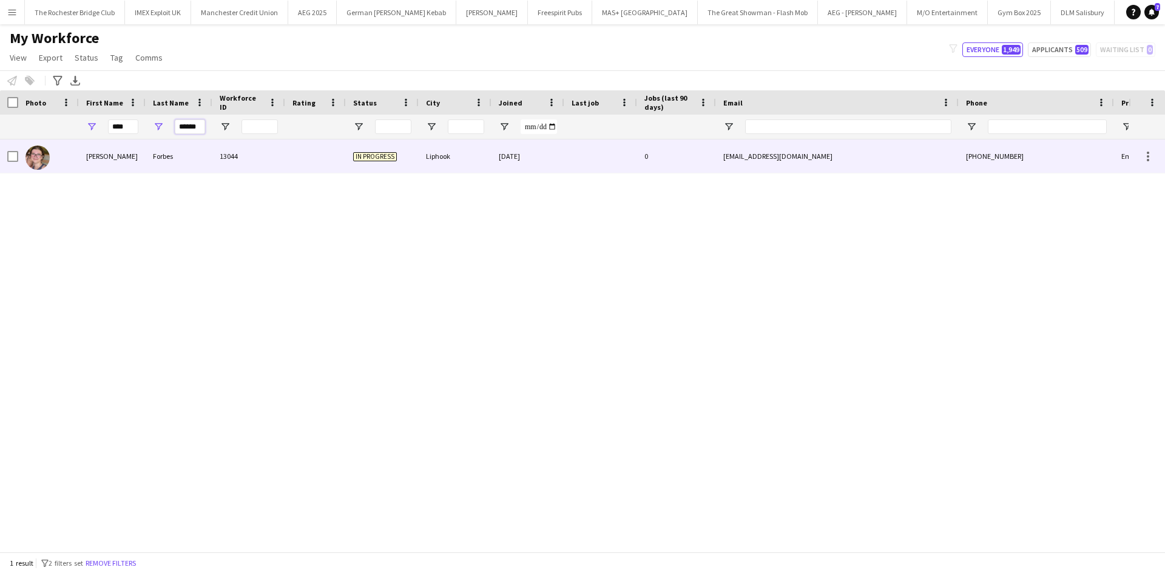
type input "******"
click at [89, 157] on div "Lucy" at bounding box center [112, 156] width 67 height 33
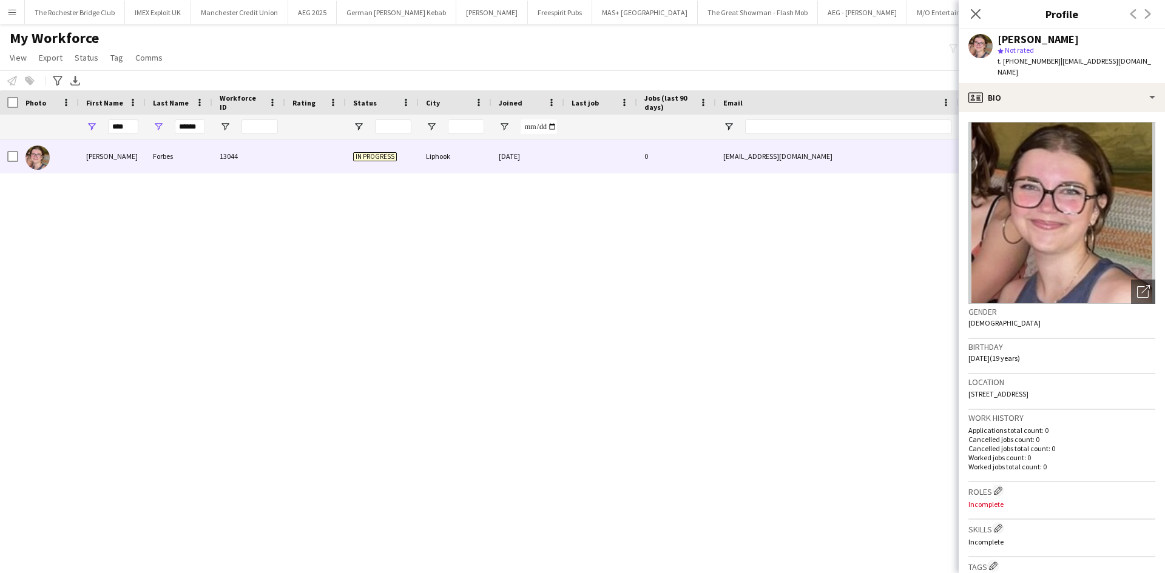
click at [659, 315] on div "Lucy Forbes 13044 In progress Liphook 21-08-2025 0 lucy.forbes.26@gmail.com +44…" at bounding box center [564, 341] width 1128 height 403
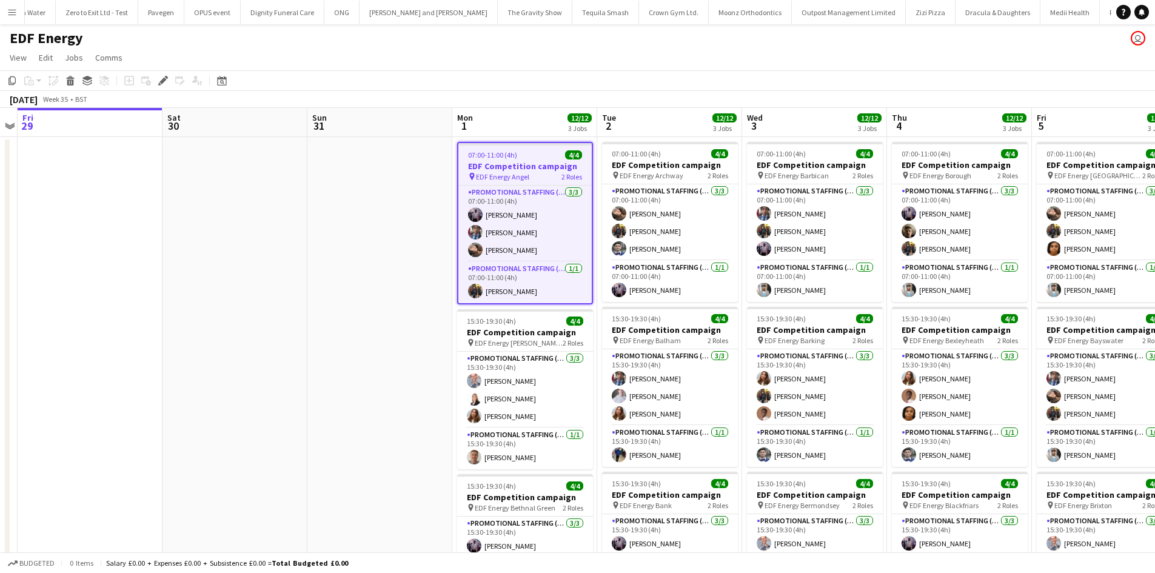
scroll to position [0, 563]
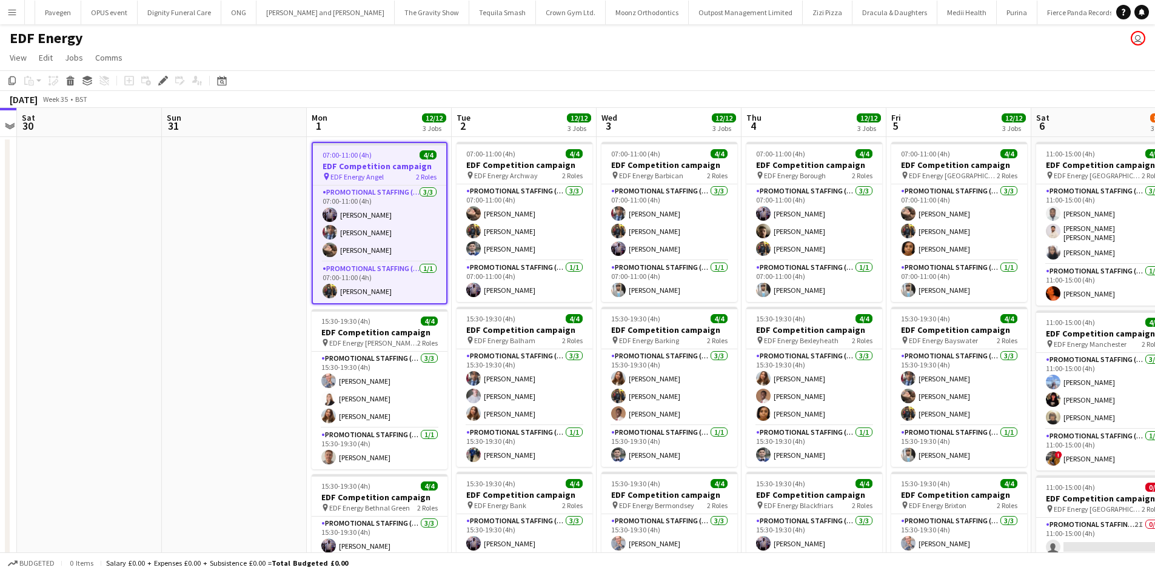
drag, startPoint x: 291, startPoint y: 357, endPoint x: 227, endPoint y: 348, distance: 64.3
click at [227, 348] on app-calendar-viewport "Tue 26 Wed 27 Thu 28 Fri 29 Sat 30 Sun 31 Mon 1 12/12 3 Jobs Tue 2 12/12 3 Jobs…" at bounding box center [577, 488] width 1155 height 761
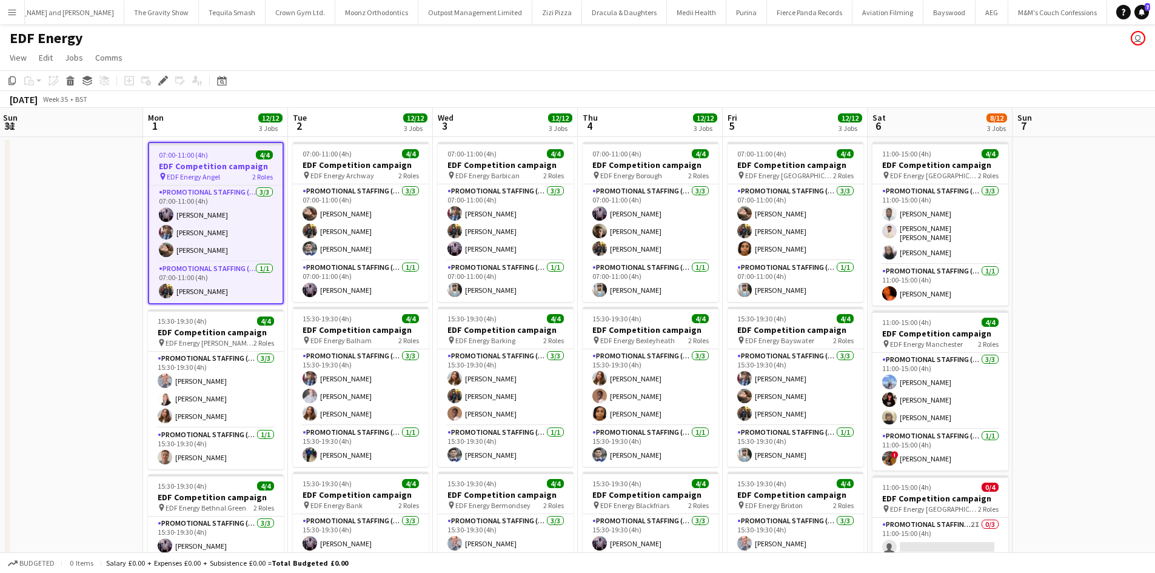
scroll to position [0, 477]
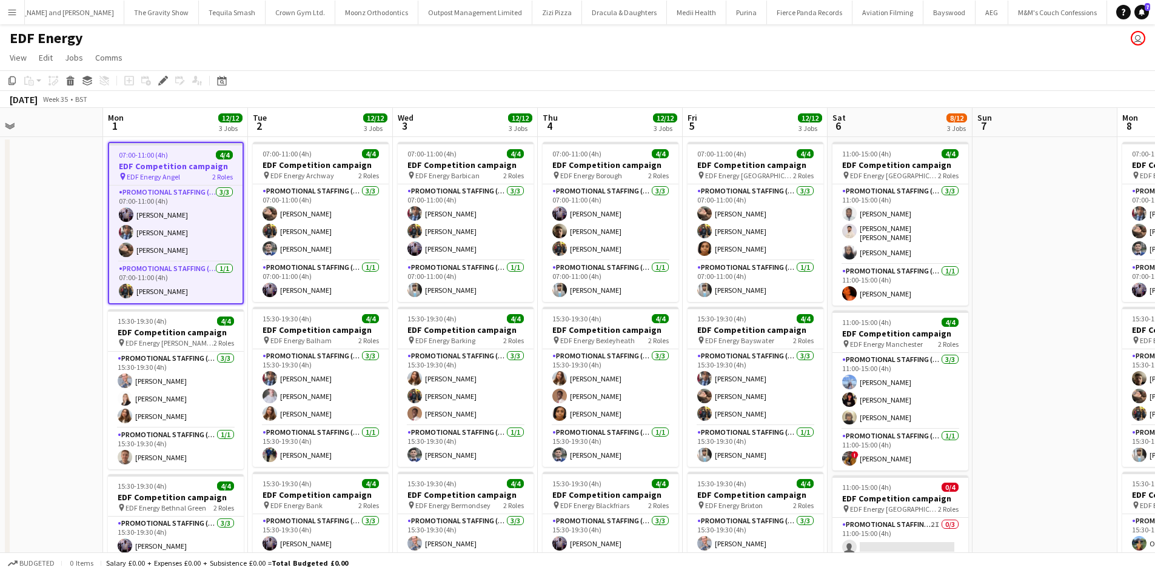
drag, startPoint x: 177, startPoint y: 332, endPoint x: 21, endPoint y: 308, distance: 157.8
click at [5, 309] on div "Thu 28 Fri 29 Sat 30 Sun 31 Mon 1 12/12 3 Jobs Tue 2 12/12 3 Jobs Wed 3 12/12 3…" at bounding box center [577, 488] width 1155 height 761
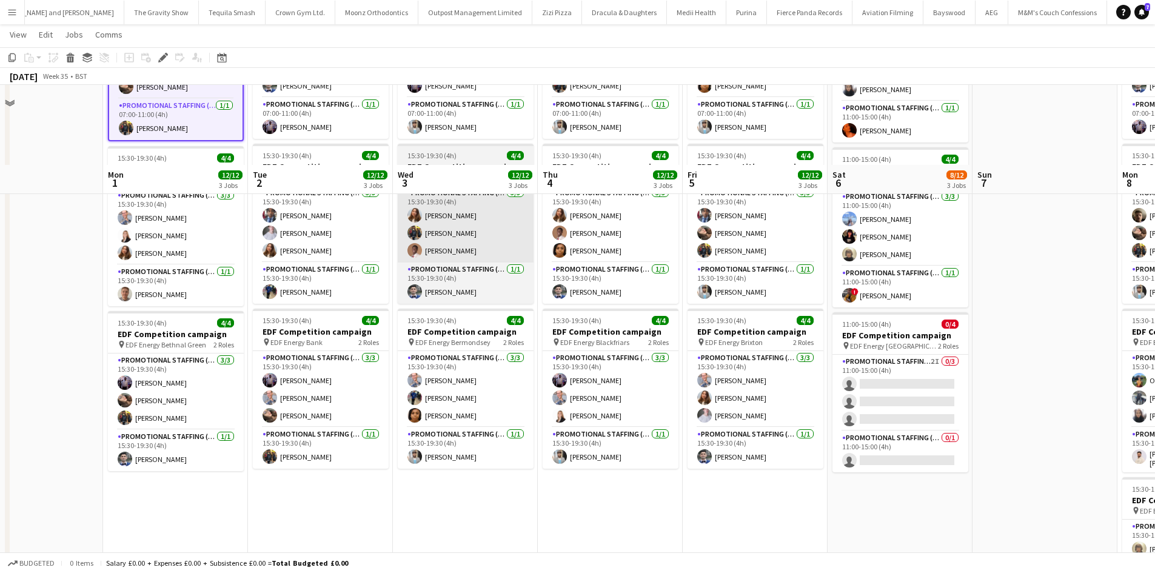
scroll to position [0, 0]
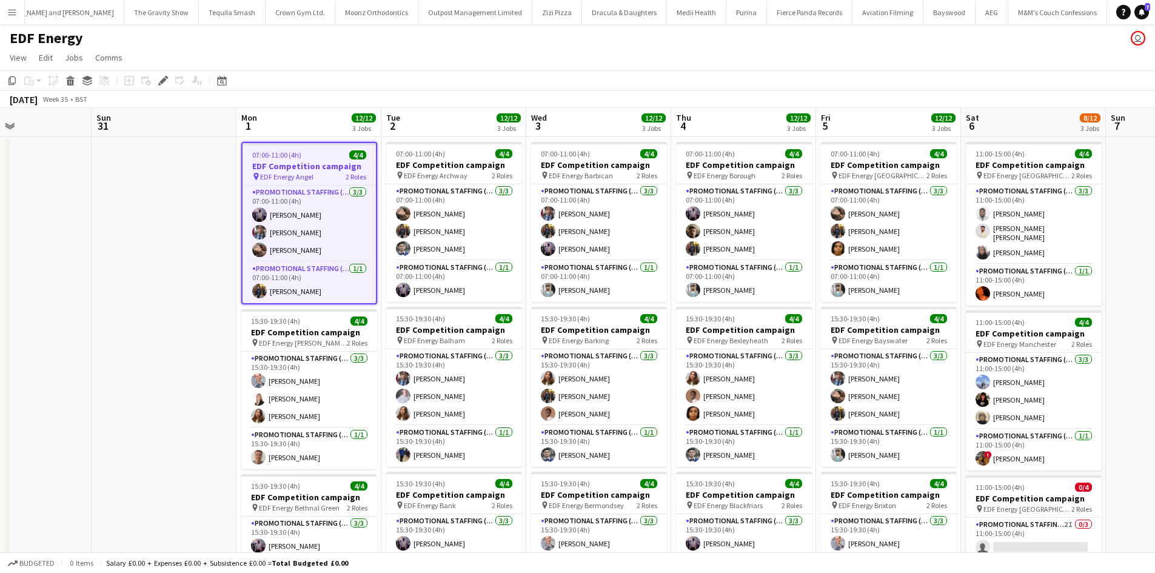
drag, startPoint x: 79, startPoint y: 278, endPoint x: 216, endPoint y: 278, distance: 136.5
click at [216, 278] on app-calendar-viewport "Thu 28 Fri 29 Sat 30 Sun 31 Mon 1 12/12 3 Jobs Tue 2 12/12 3 Jobs Wed 3 12/12 3…" at bounding box center [577, 488] width 1155 height 761
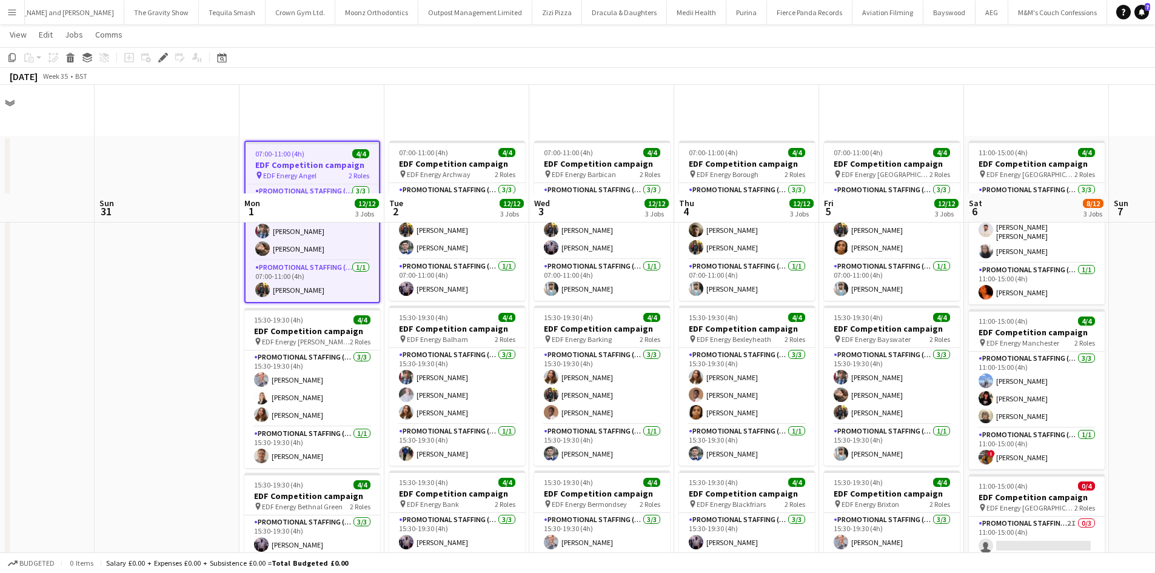
scroll to position [315, 0]
